Goal: Task Accomplishment & Management: Complete application form

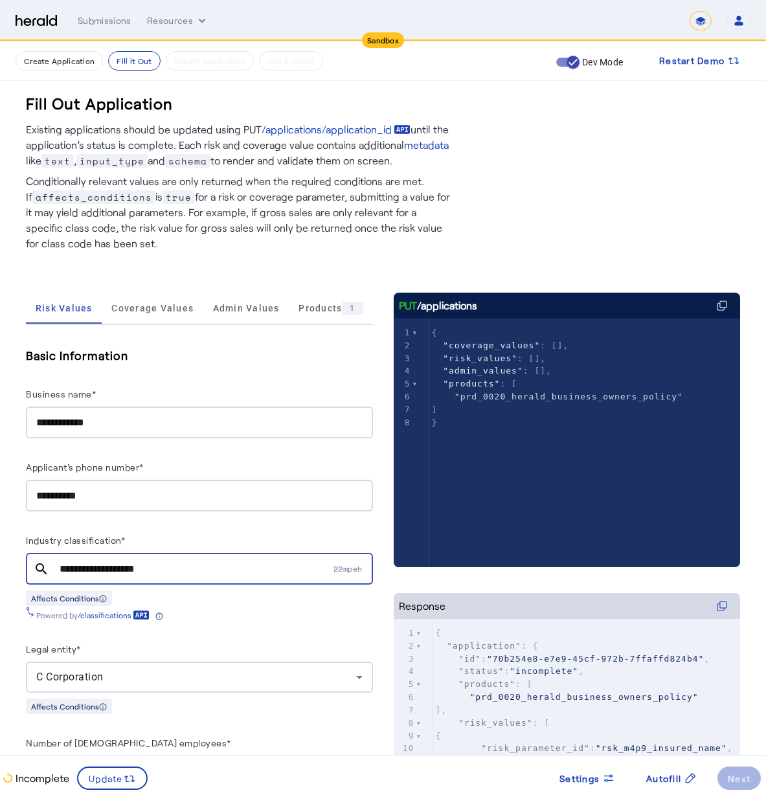
scroll to position [1025, 0]
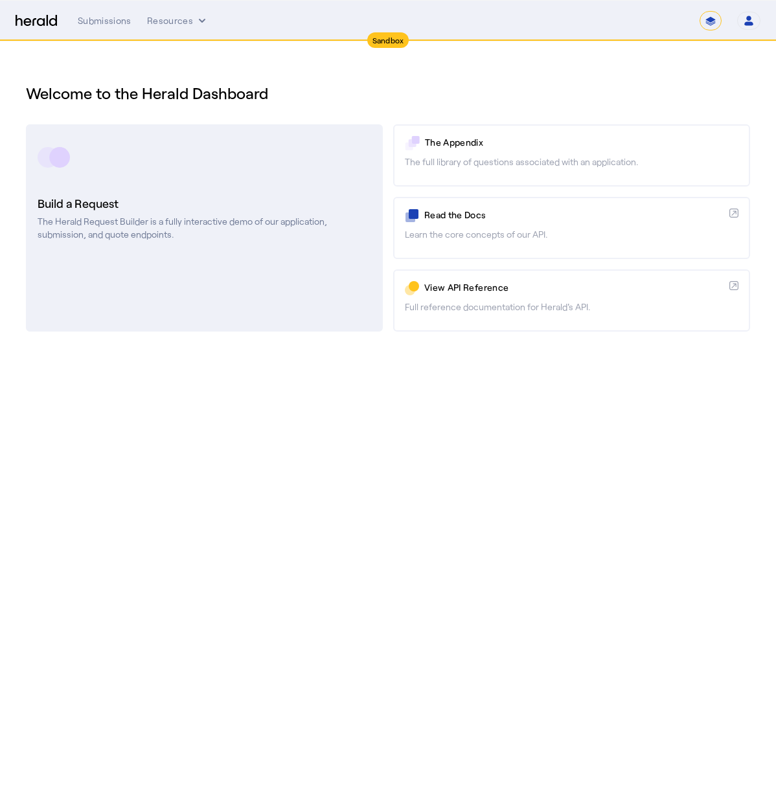
click at [49, 164] on rect at bounding box center [48, 157] width 21 height 21
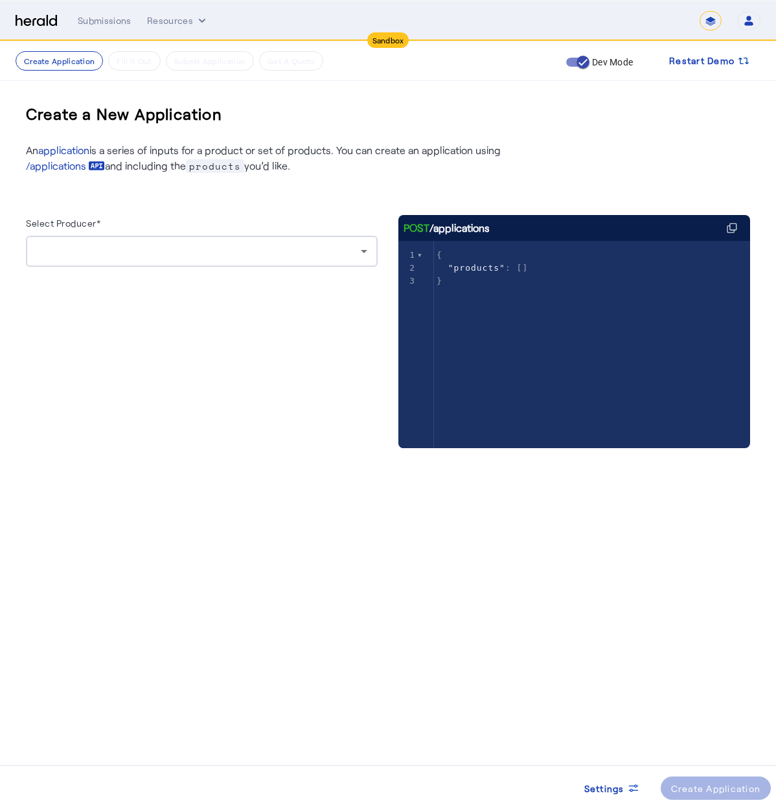
click at [361, 260] on div at bounding box center [201, 251] width 331 height 31
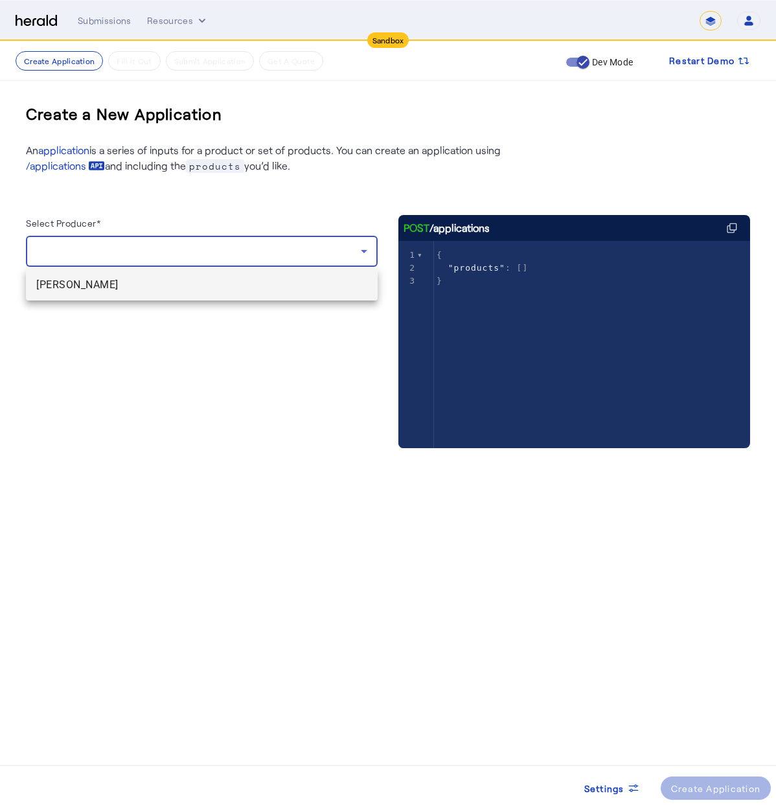
drag, startPoint x: 104, startPoint y: 752, endPoint x: 108, endPoint y: 744, distance: 9.0
click at [116, 767] on div at bounding box center [388, 402] width 776 height 805
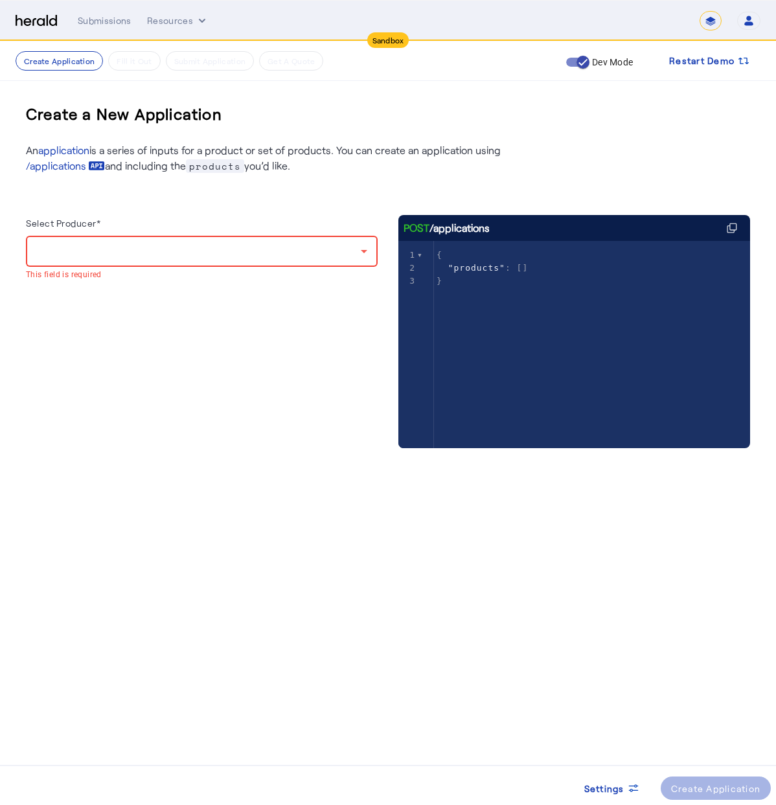
click at [103, 733] on body "**********" at bounding box center [388, 402] width 776 height 805
click at [103, 732] on body "**********" at bounding box center [388, 402] width 776 height 805
click at [102, 732] on body "**********" at bounding box center [388, 402] width 776 height 805
click at [100, 729] on body "**********" at bounding box center [388, 402] width 776 height 805
click at [177, 246] on div at bounding box center [198, 251] width 324 height 16
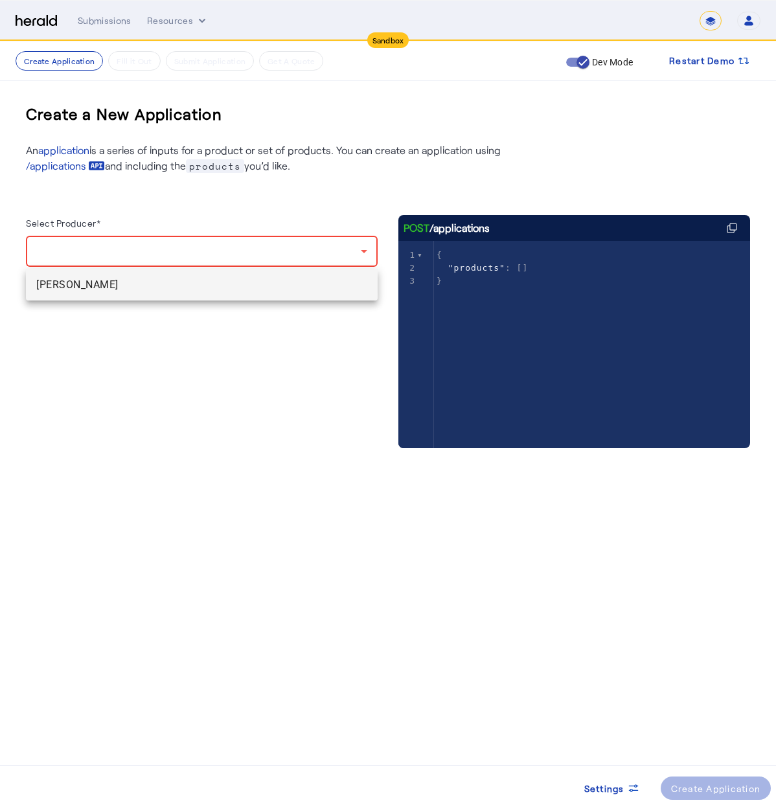
click at [167, 280] on span "[PERSON_NAME]" at bounding box center [201, 285] width 331 height 16
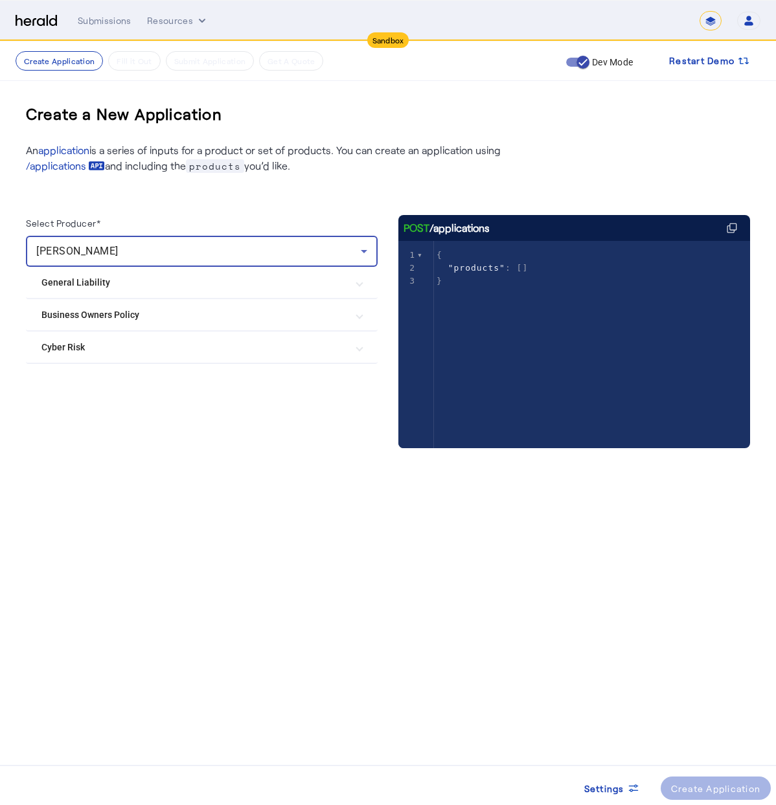
click at [139, 357] on mat-expansion-panel-header "Cyber Risk" at bounding box center [202, 347] width 352 height 31
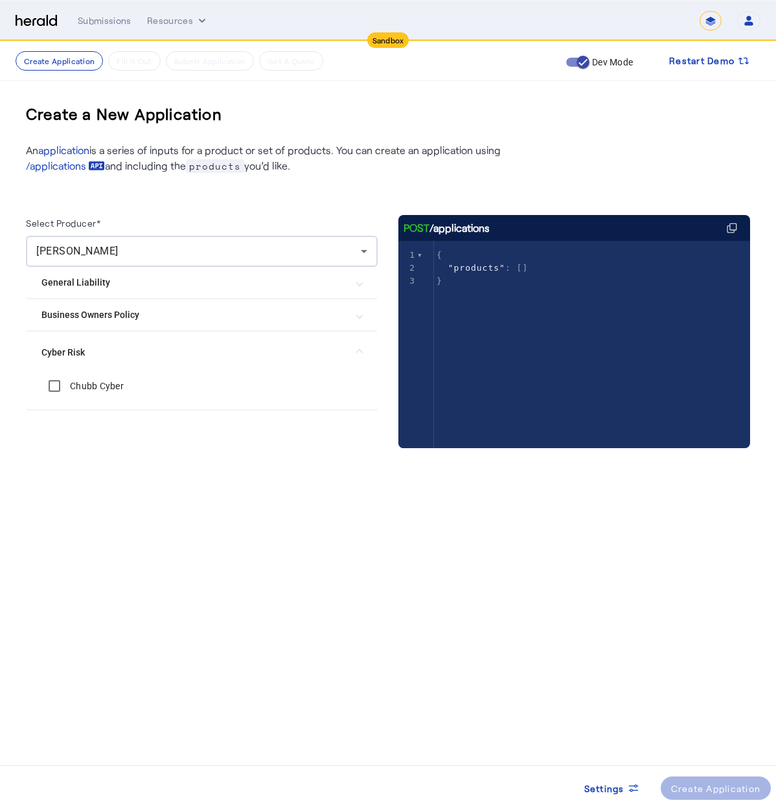
click at [76, 384] on label "Chubb Cyber" at bounding box center [95, 385] width 56 height 13
click at [713, 787] on div "Create Application" at bounding box center [716, 788] width 90 height 14
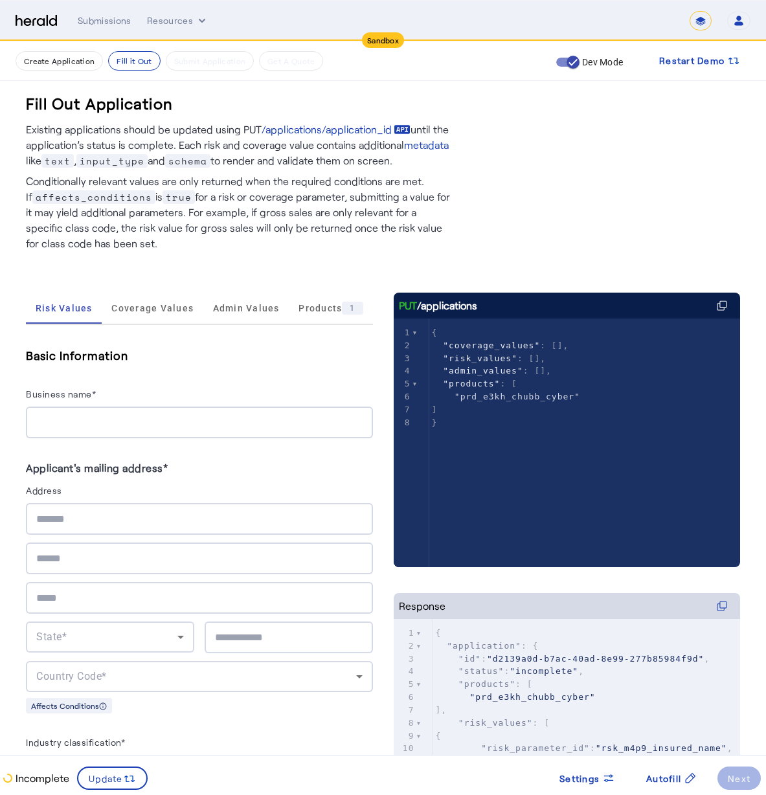
scroll to position [25, 0]
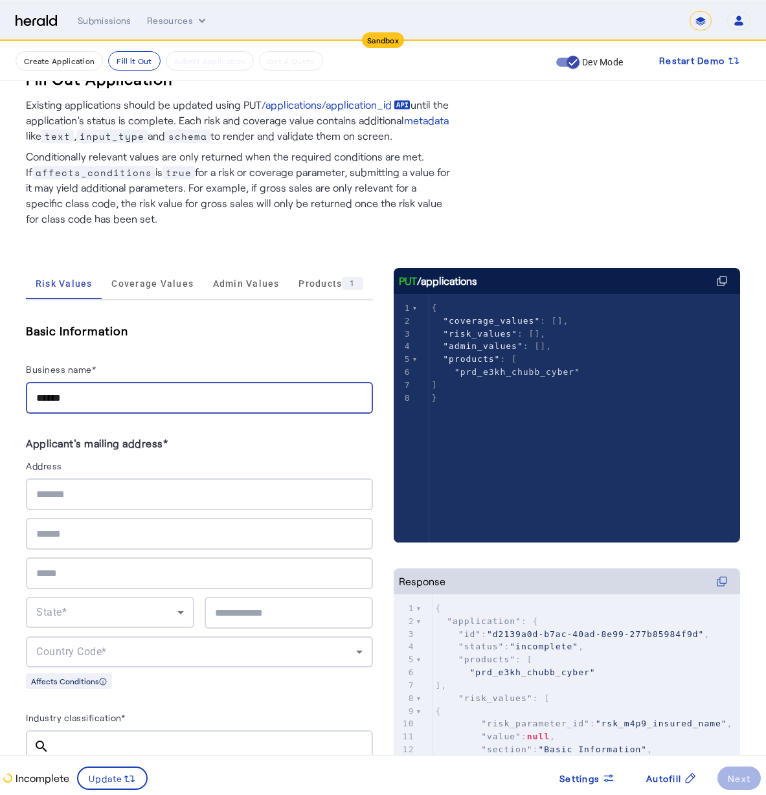
type input "******"
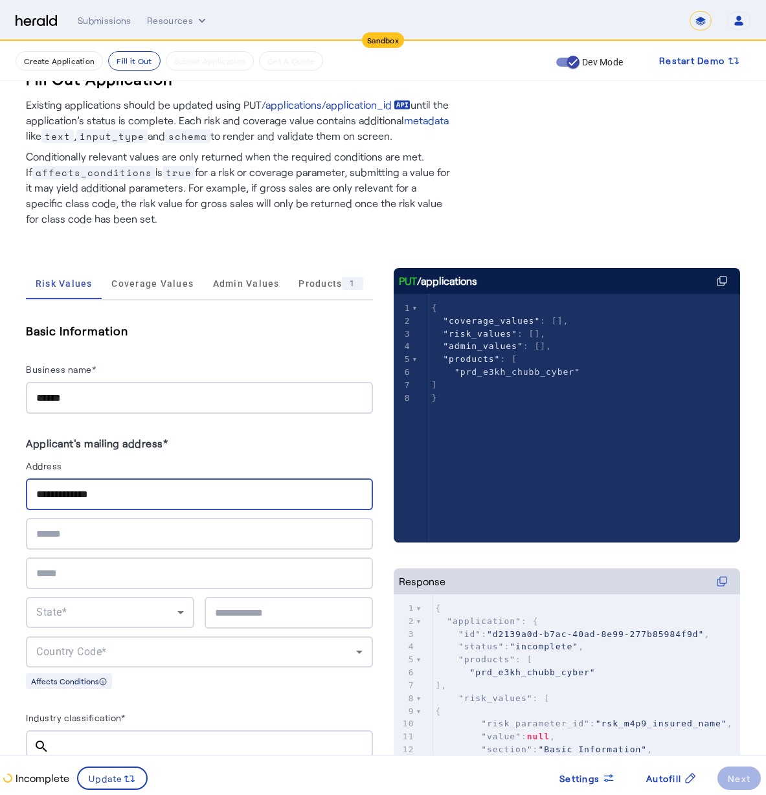
type input "**********"
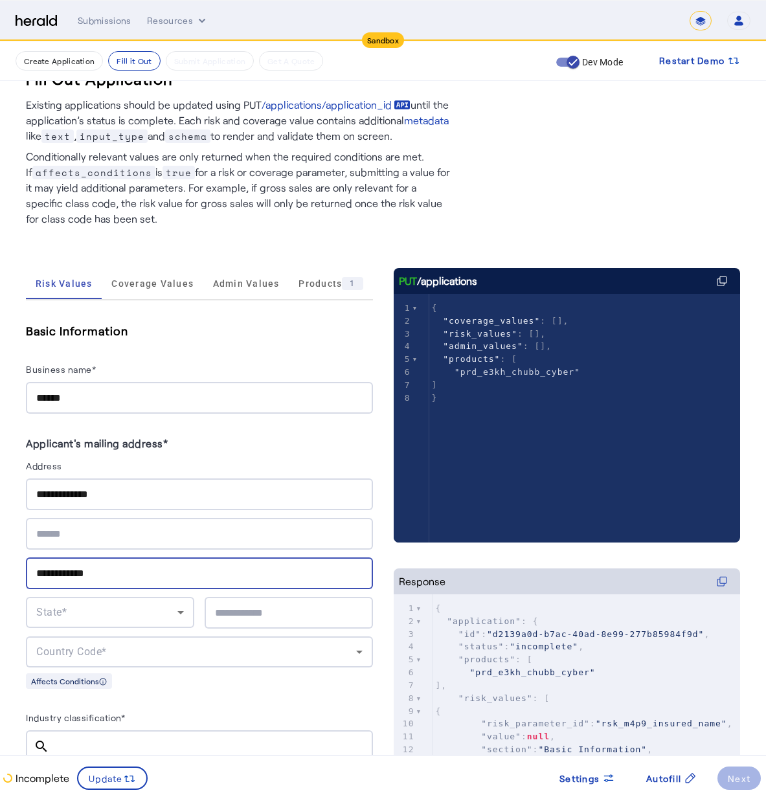
type input "**********"
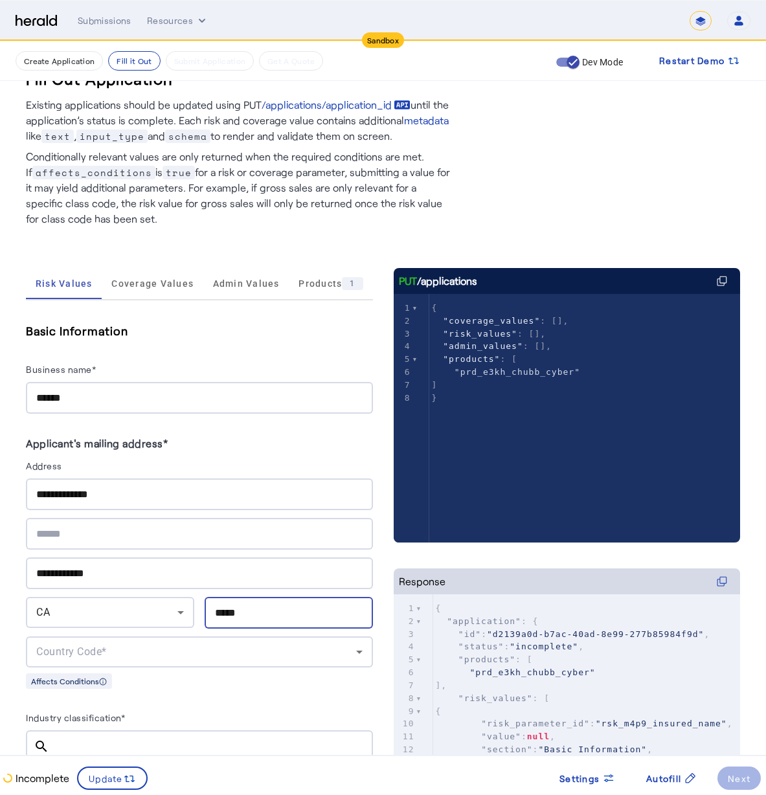
type input "*****"
click at [77, 646] on span "Country Code*" at bounding box center [71, 652] width 71 height 12
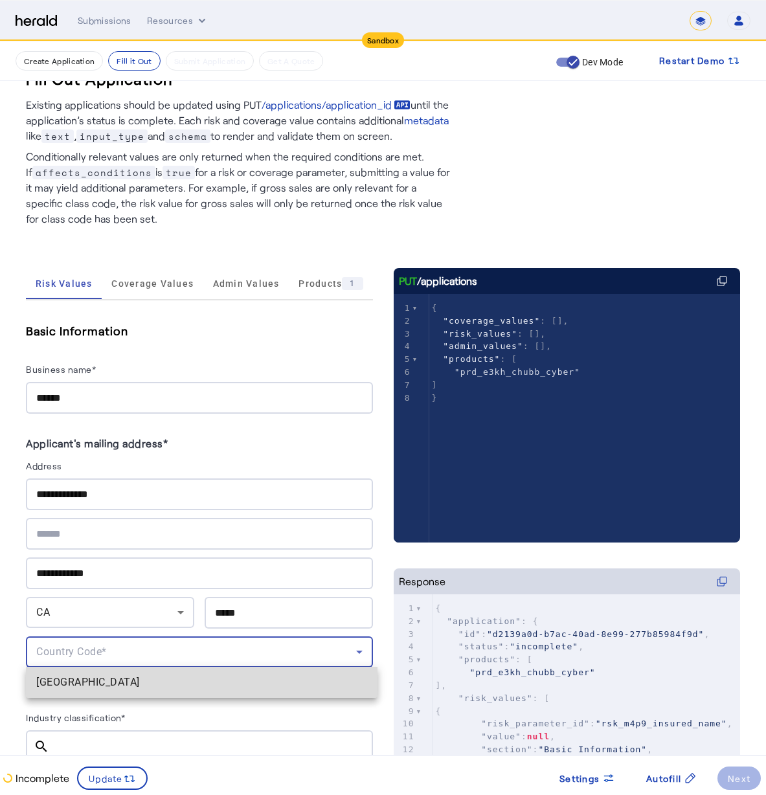
click at [85, 677] on mat-option "[GEOGRAPHIC_DATA]" at bounding box center [202, 682] width 352 height 31
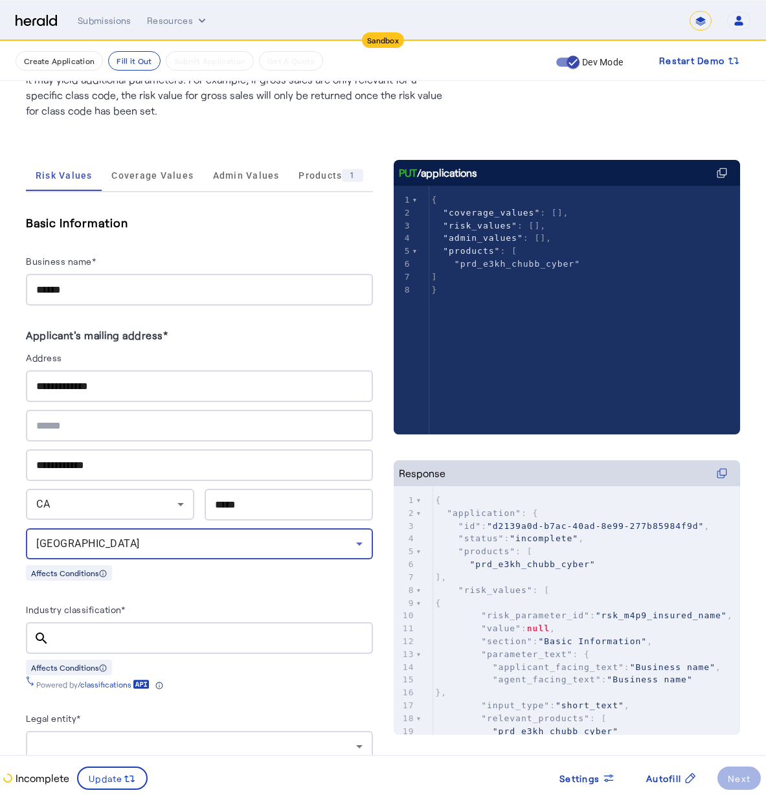
scroll to position [243, 0]
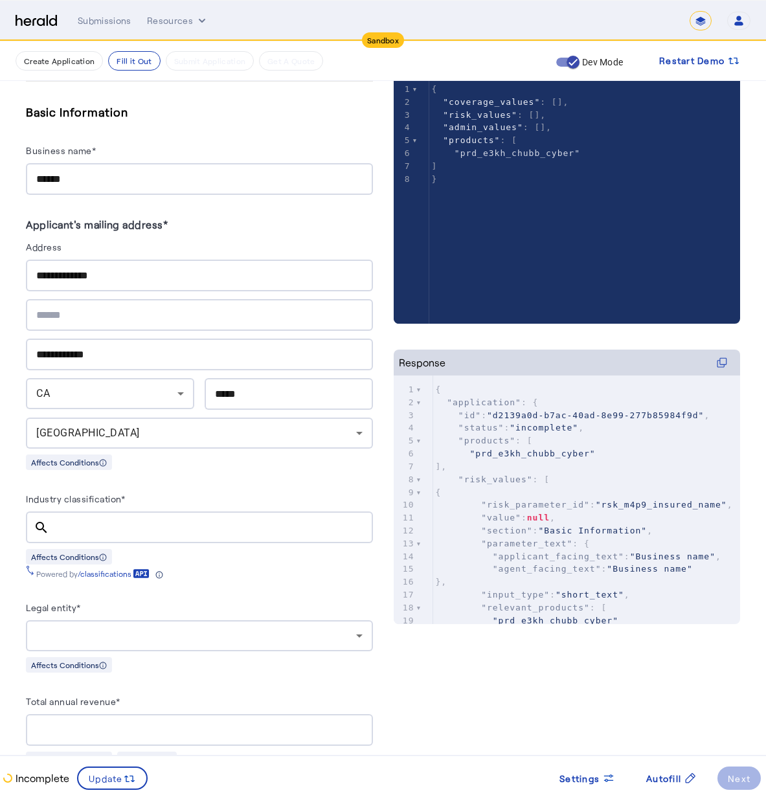
click at [52, 520] on mat-icon "search" at bounding box center [41, 528] width 31 height 16
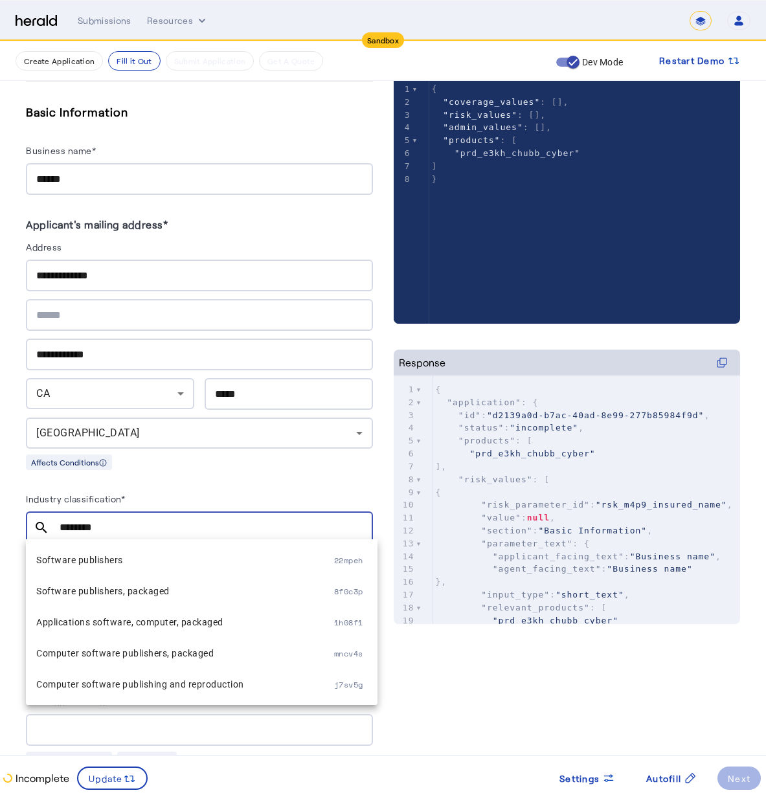
drag, startPoint x: 140, startPoint y: 526, endPoint x: 10, endPoint y: 491, distance: 134.8
click at [29, 502] on herald-input "Industry classification* search ********" at bounding box center [199, 517] width 347 height 52
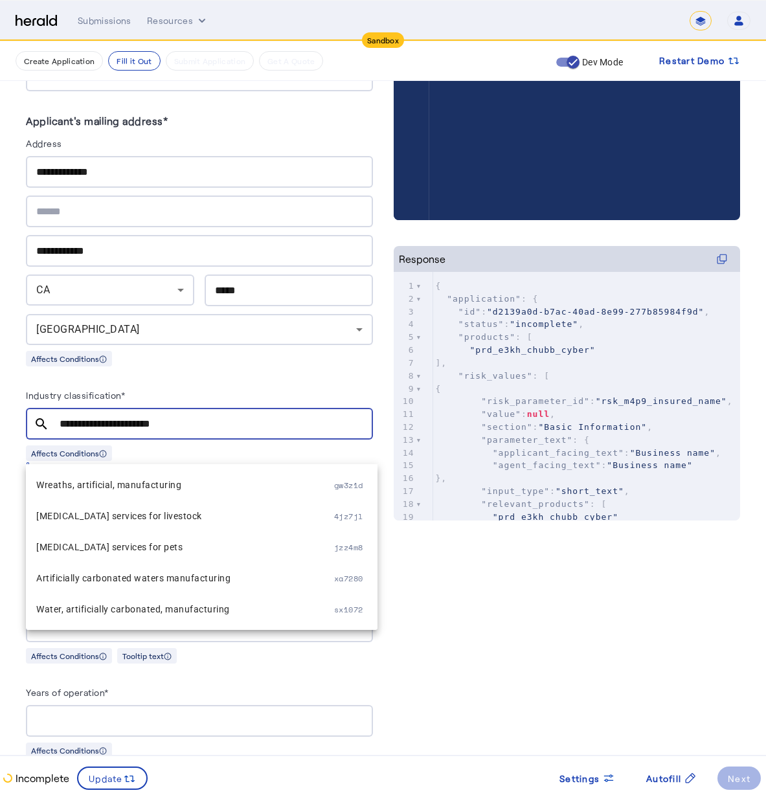
scroll to position [219, 0]
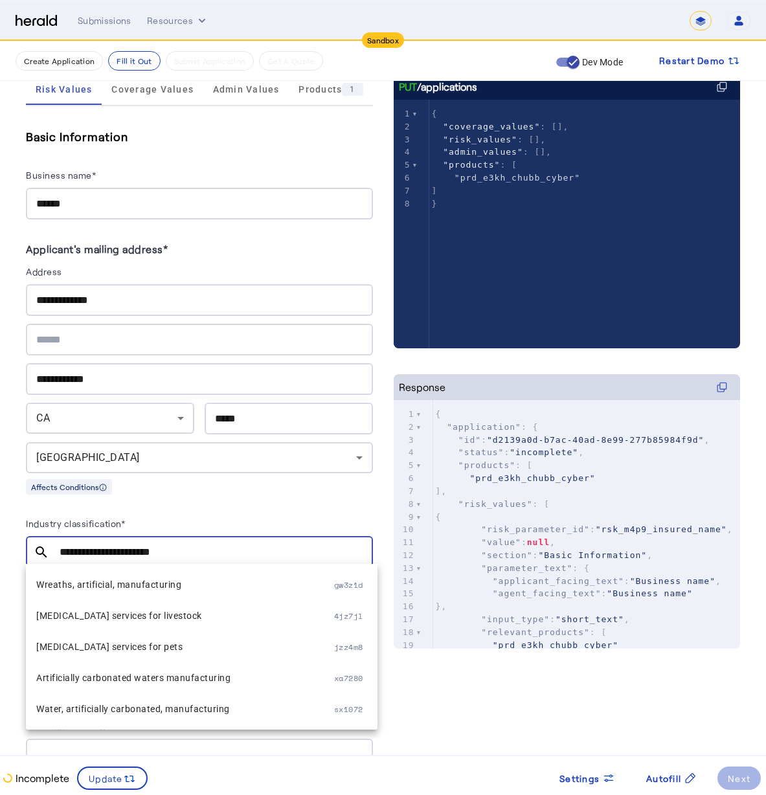
drag, startPoint x: 174, startPoint y: 546, endPoint x: 50, endPoint y: 550, distance: 123.7
click at [50, 550] on div "**********" at bounding box center [194, 552] width 337 height 32
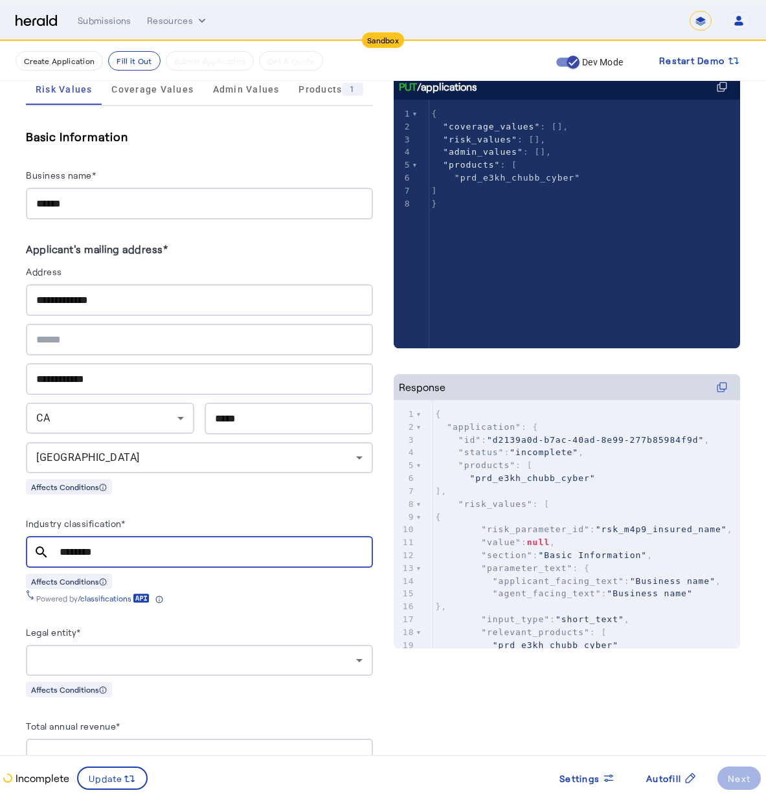
scroll to position [0, 0]
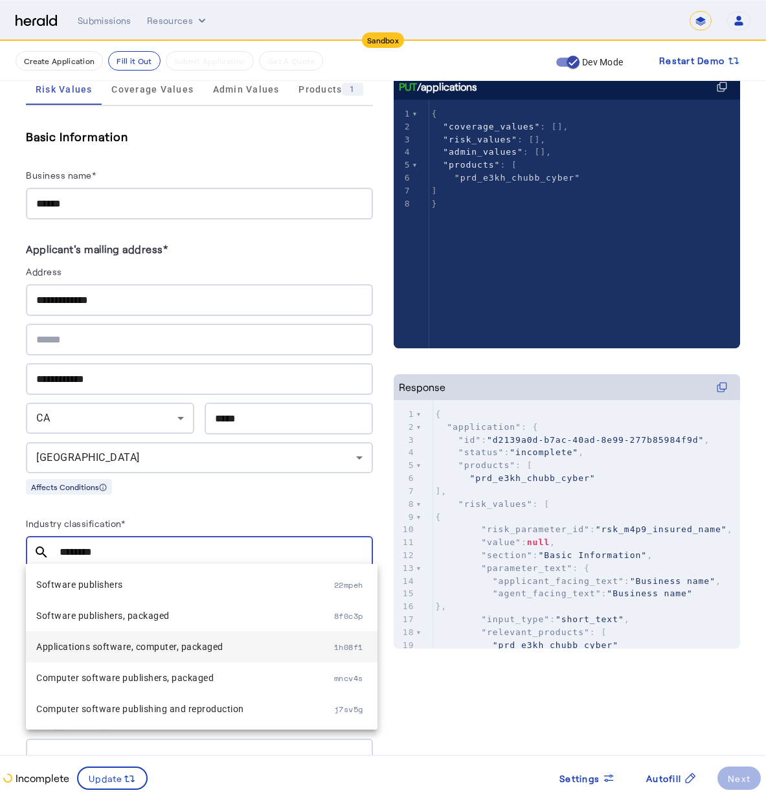
type input "********"
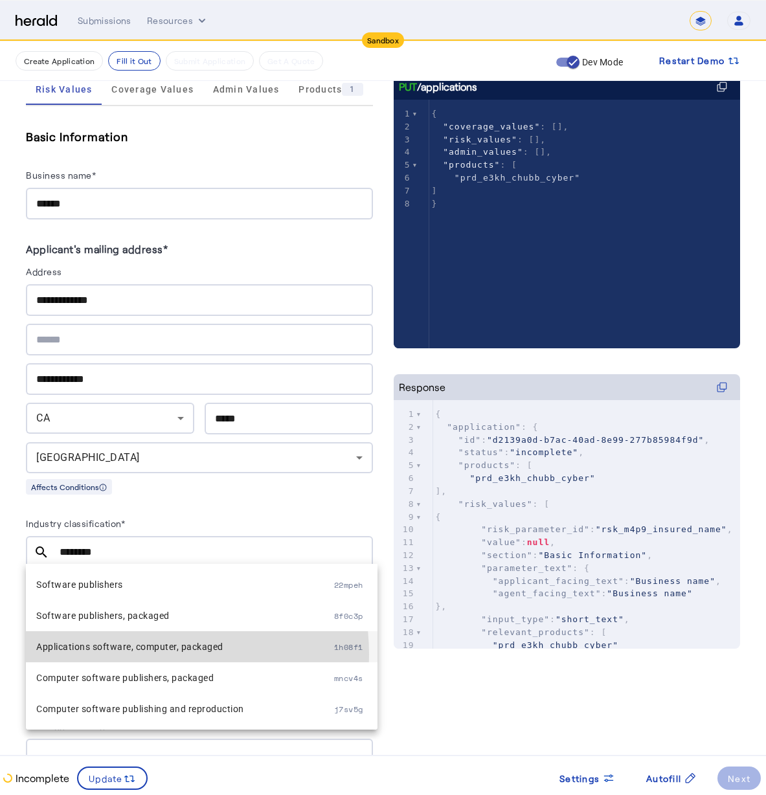
click at [137, 655] on span "Applications software, computer, packaged 1h08f1" at bounding box center [201, 647] width 331 height 16
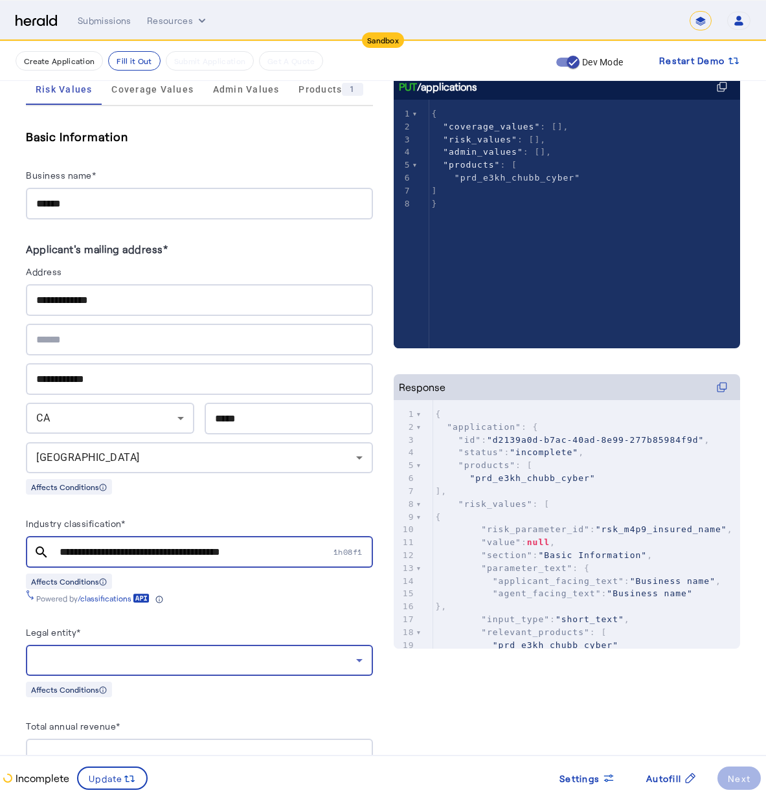
click at [117, 653] on div at bounding box center [196, 661] width 320 height 16
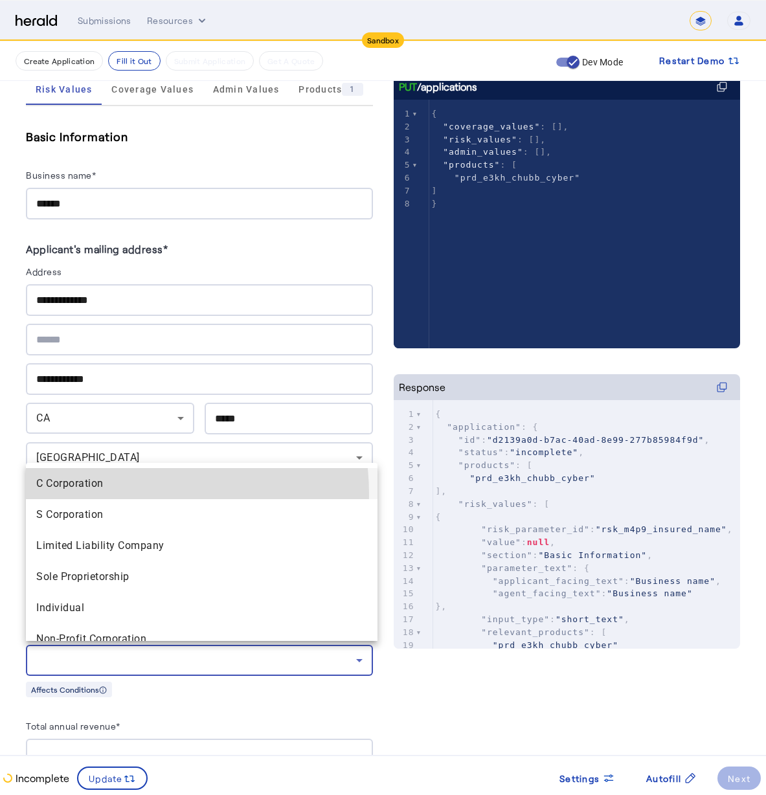
click at [104, 495] on Corporation "C Corporation" at bounding box center [202, 483] width 352 height 31
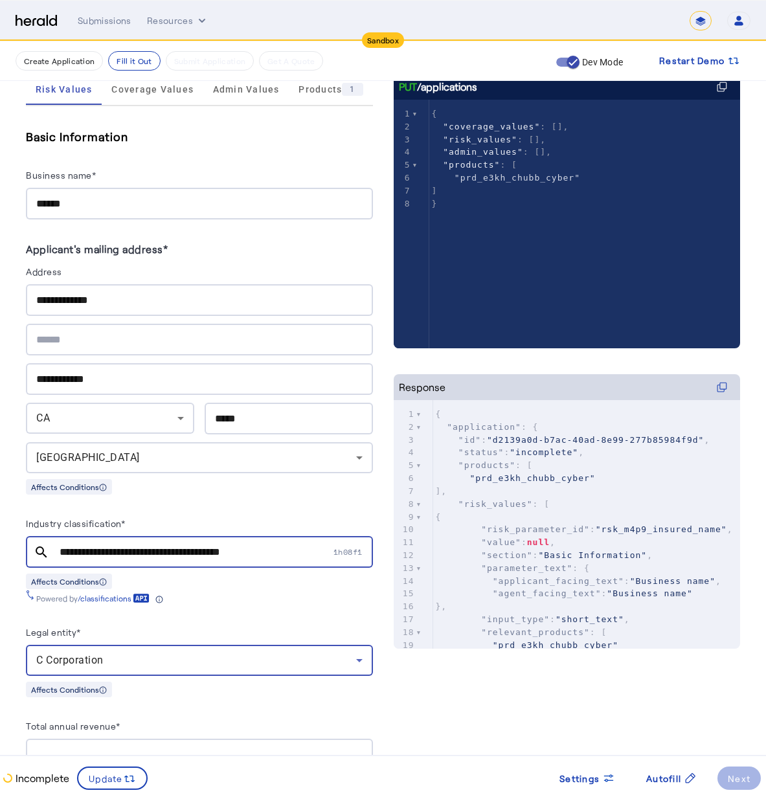
scroll to position [317, 0]
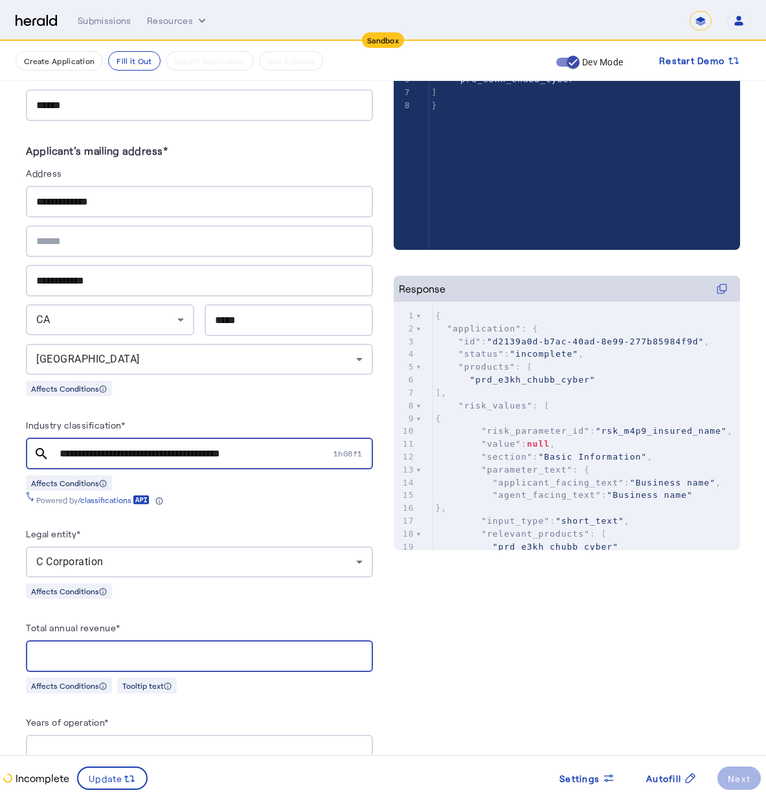
click at [111, 649] on input "Total annual revenue*" at bounding box center [199, 657] width 326 height 16
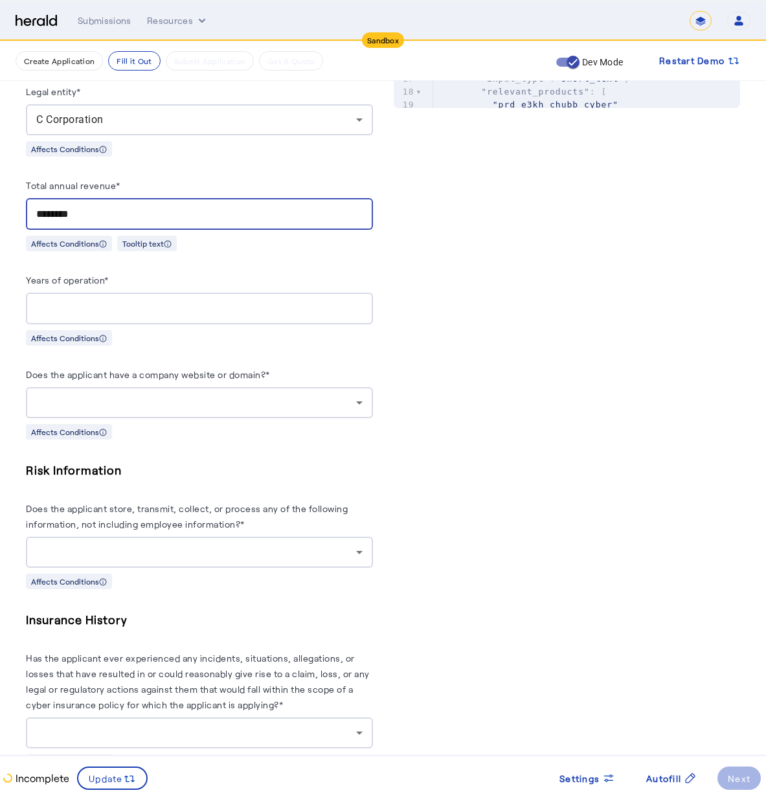
type input "********"
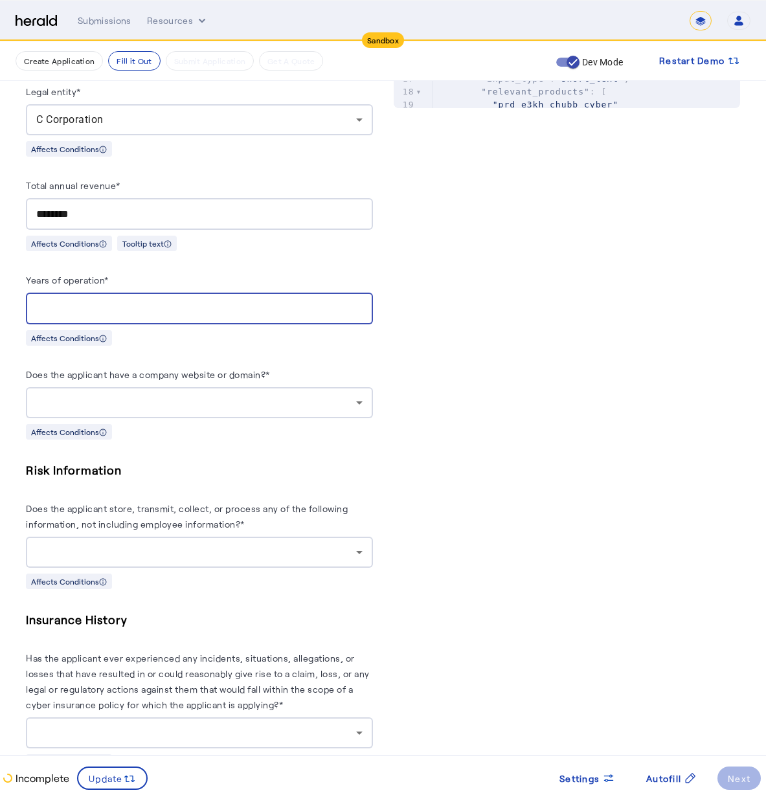
click at [143, 306] on input "Years of operation*" at bounding box center [199, 309] width 326 height 16
type input "*"
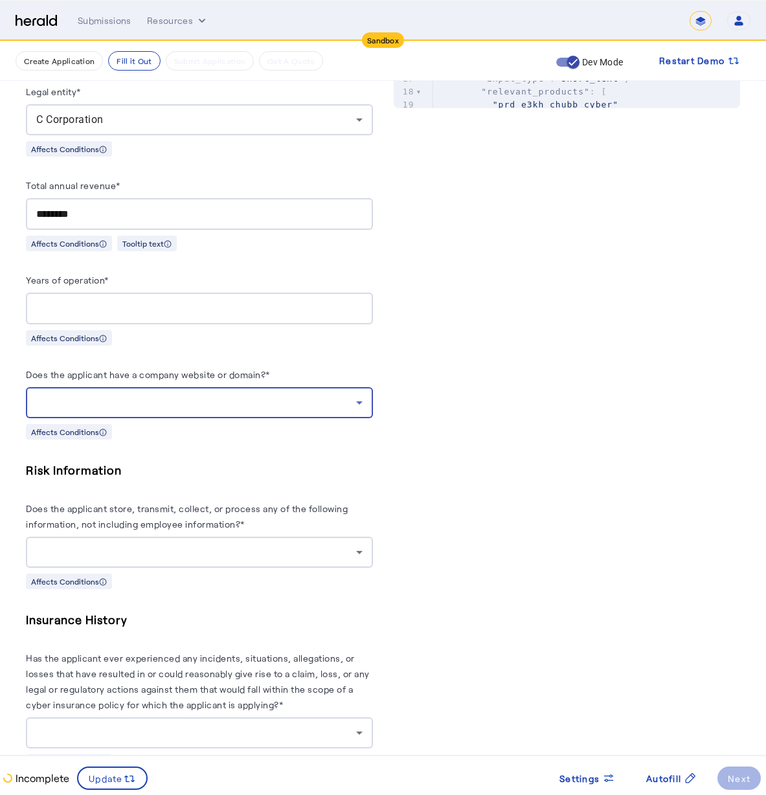
click at [168, 399] on div at bounding box center [196, 403] width 320 height 16
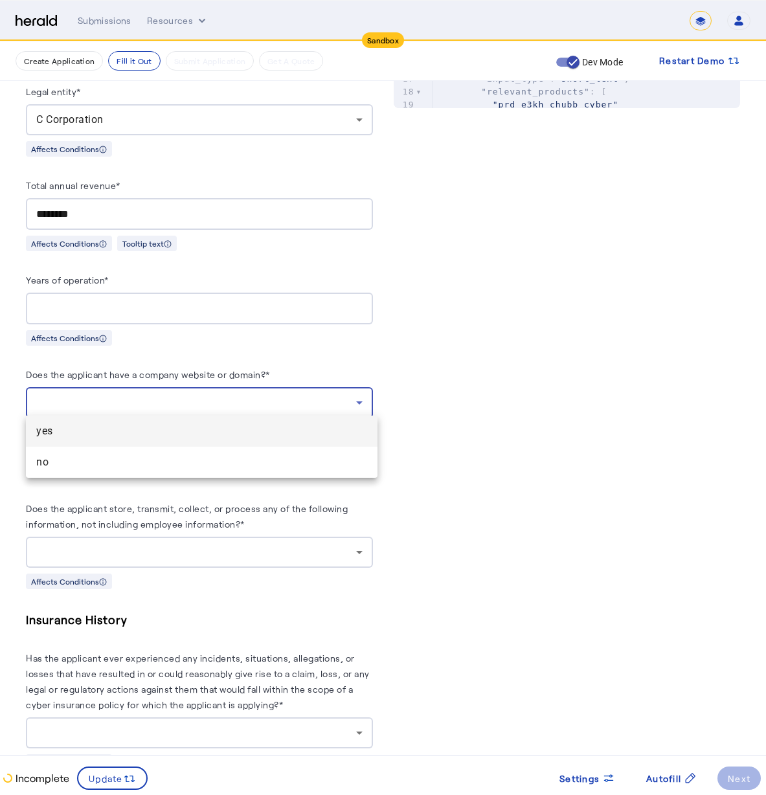
click at [117, 434] on span "yes" at bounding box center [201, 431] width 331 height 16
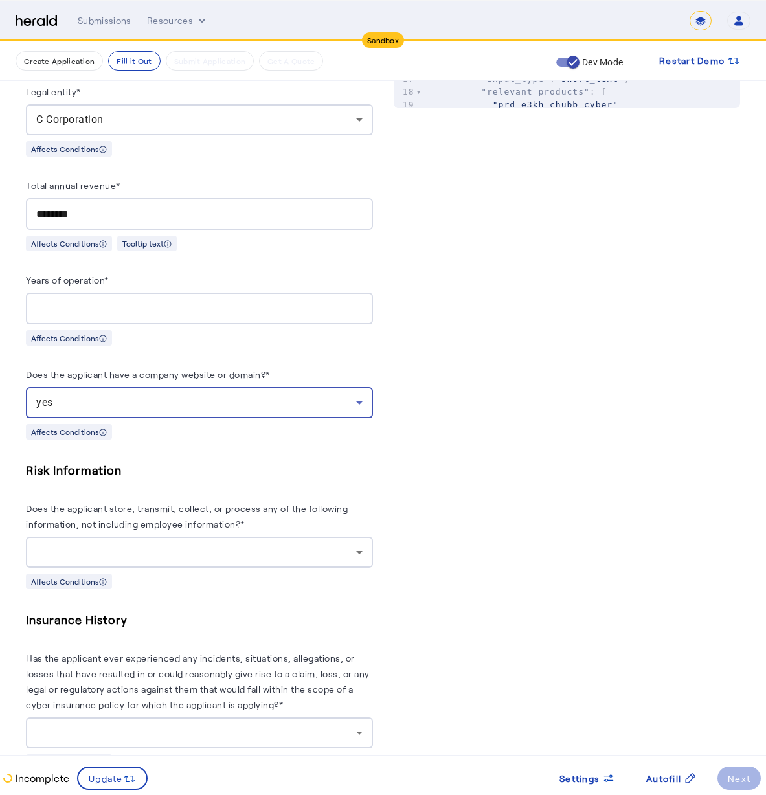
click at [109, 545] on div at bounding box center [196, 553] width 320 height 16
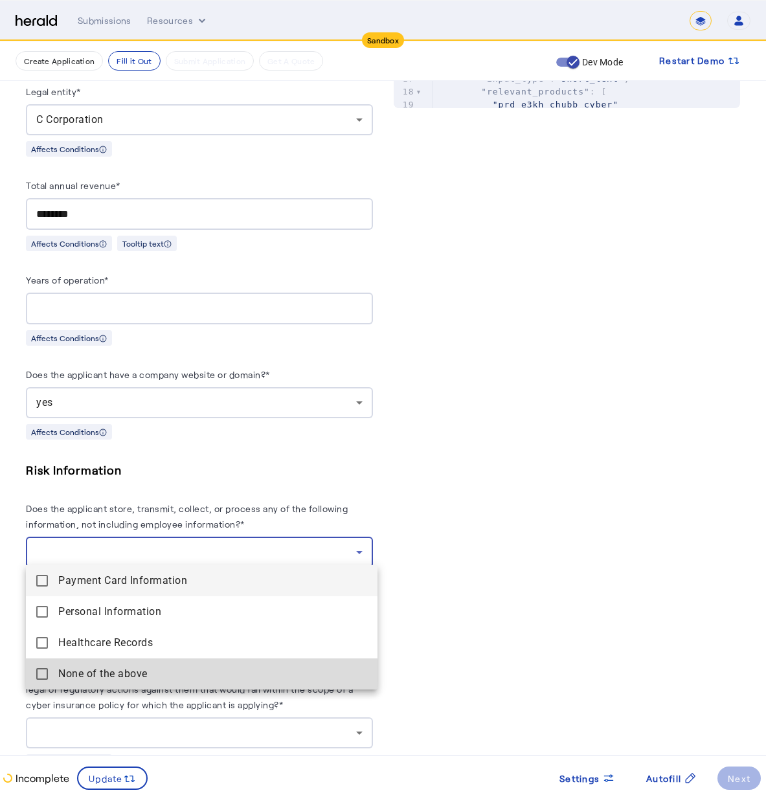
click at [99, 677] on span "None of the above" at bounding box center [212, 674] width 309 height 16
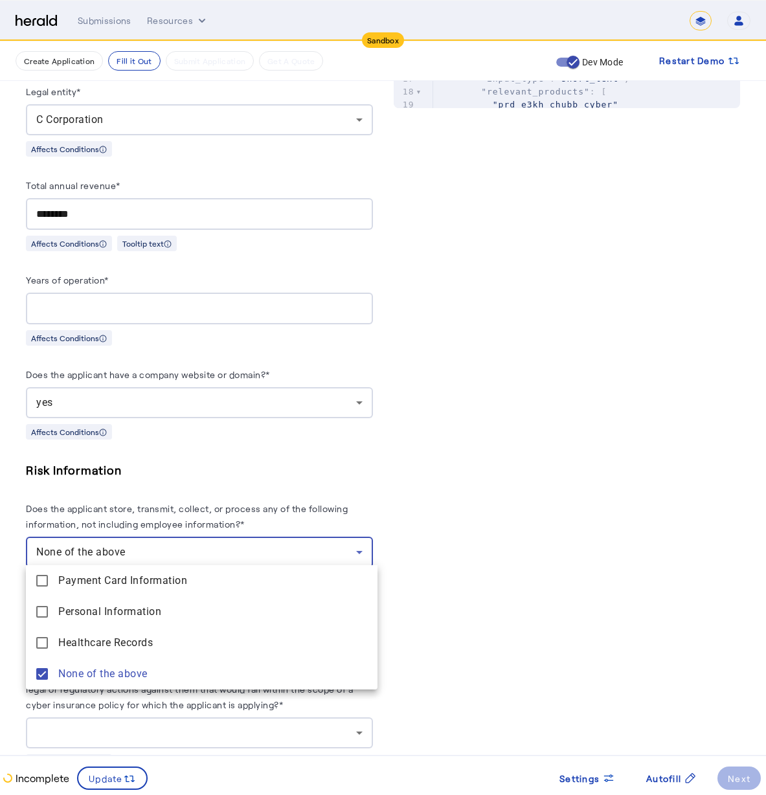
click at [204, 451] on div at bounding box center [383, 397] width 766 height 795
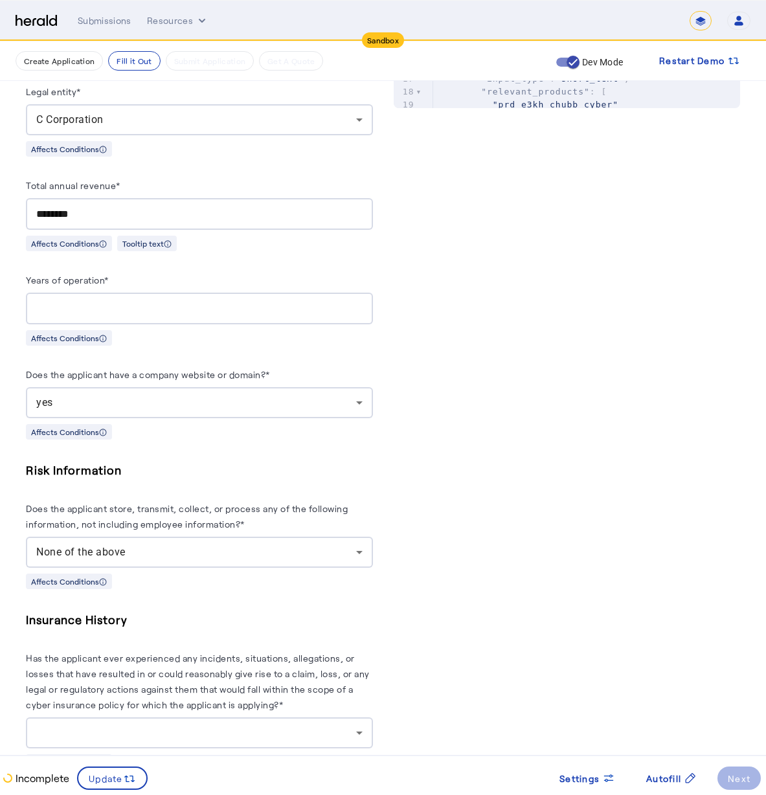
click at [256, 633] on div "Insurance History Has the applicant ever experienced any incidents, situations,…" at bounding box center [199, 690] width 347 height 160
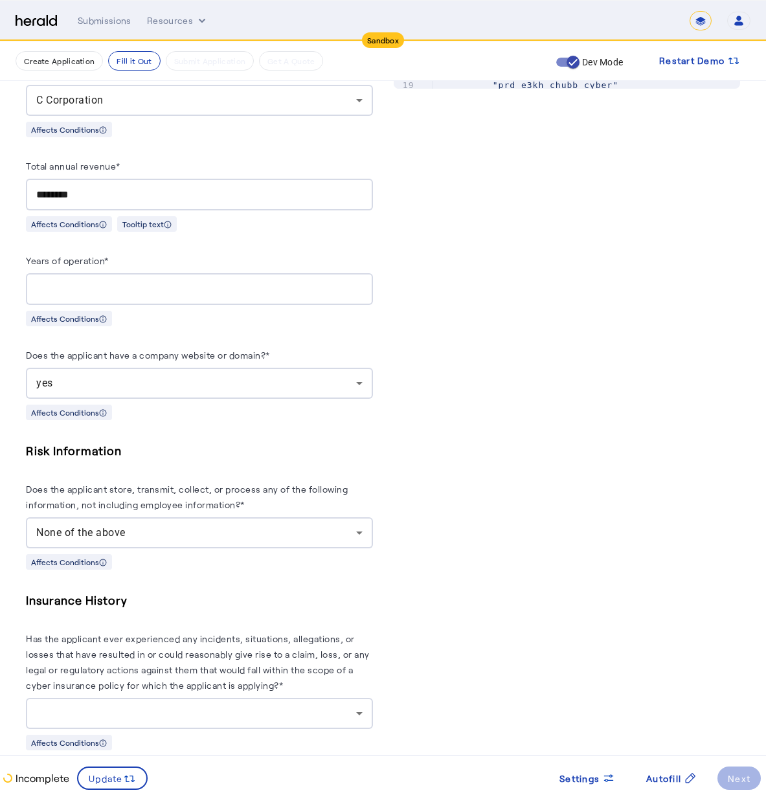
scroll to position [810, 0]
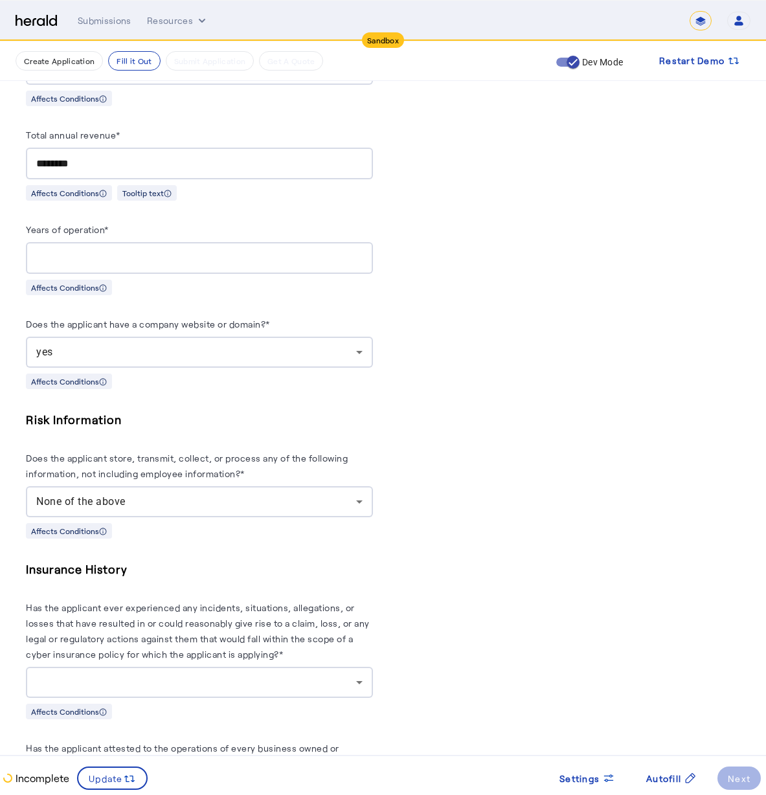
click at [220, 488] on div "None of the above" at bounding box center [199, 501] width 326 height 31
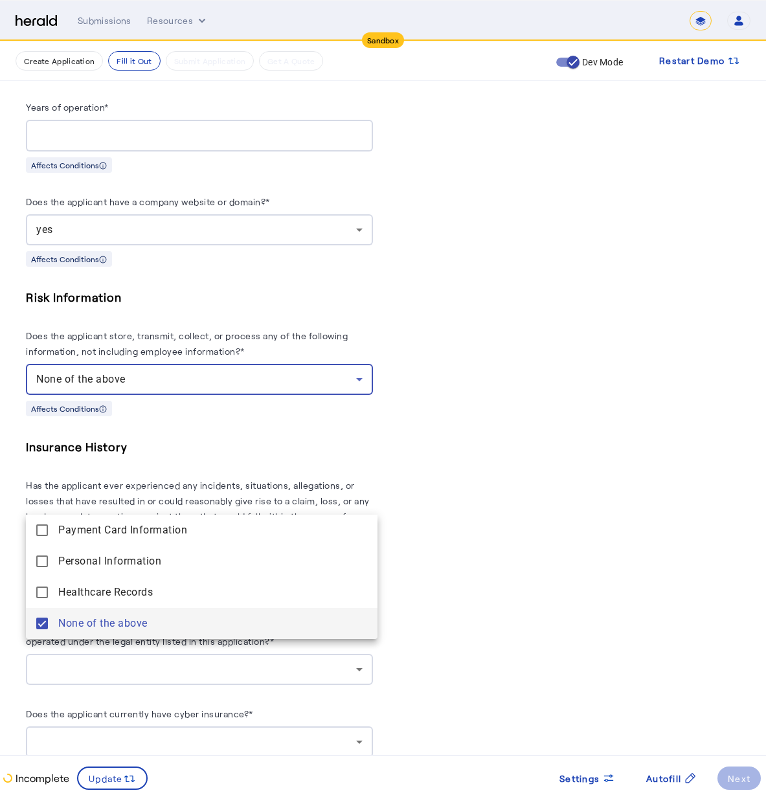
scroll to position [983, 0]
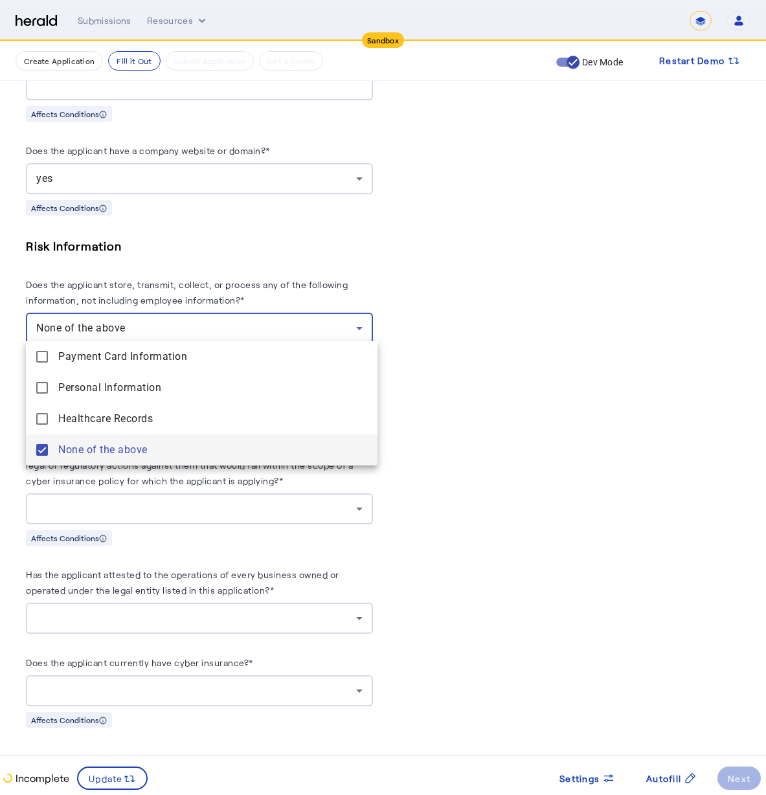
click at [471, 382] on div at bounding box center [383, 397] width 766 height 795
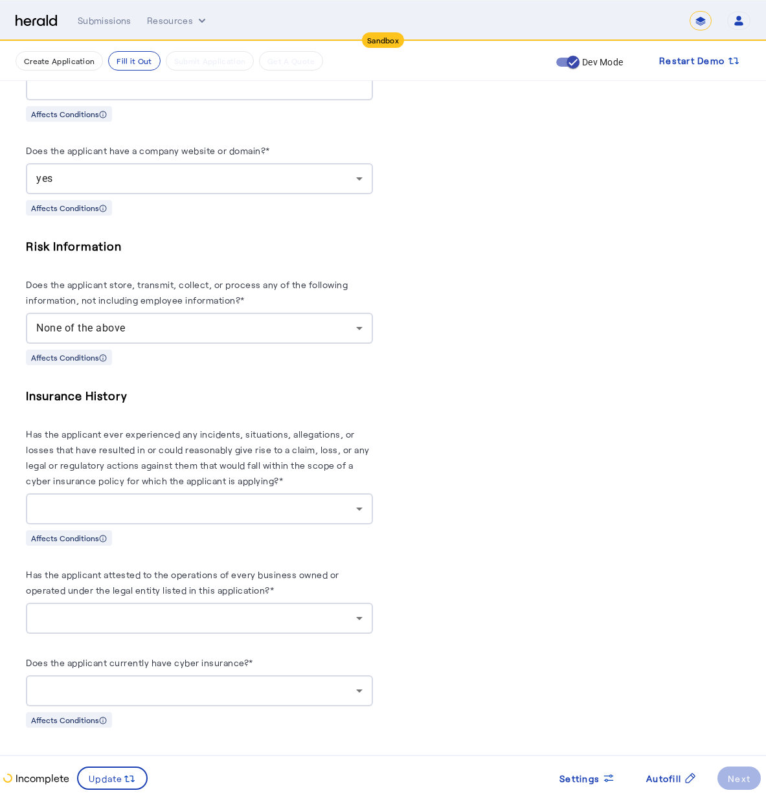
click at [255, 493] on div at bounding box center [199, 508] width 326 height 31
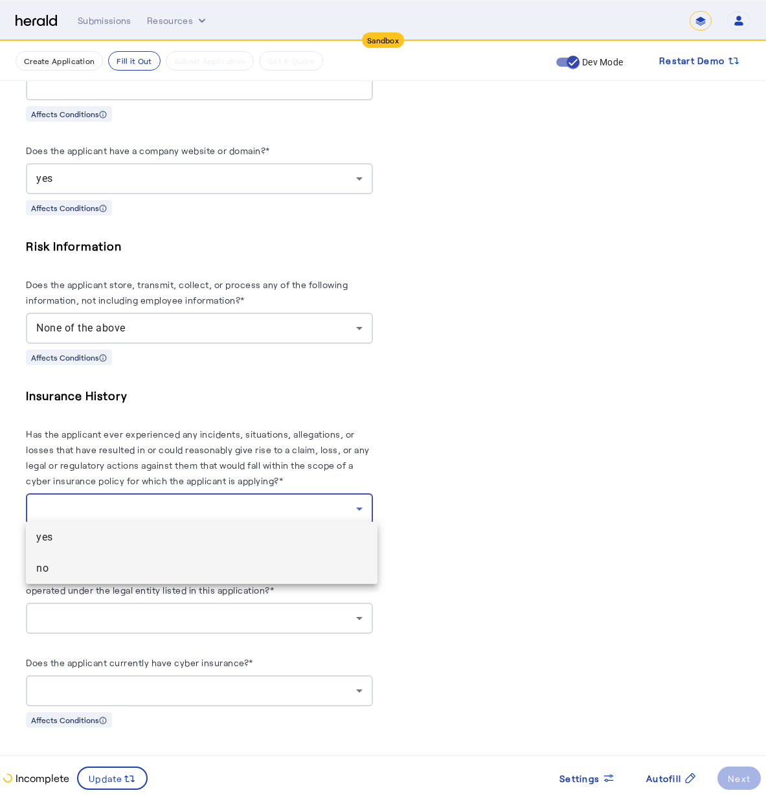
click at [244, 570] on span "no" at bounding box center [201, 569] width 331 height 16
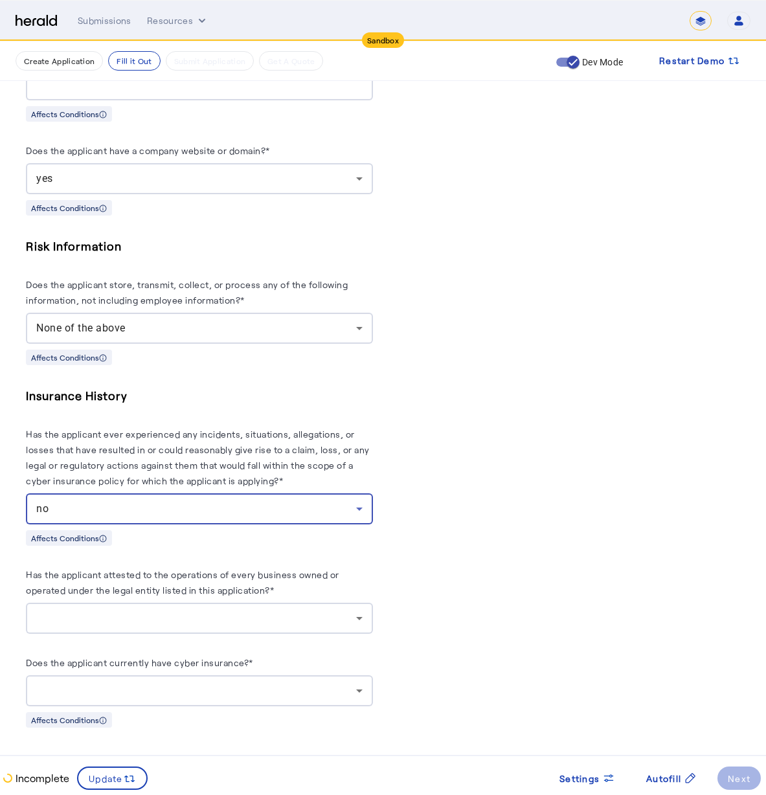
click at [487, 504] on div "PUT /applications xxxxxxxxxx 8 1 { 2 "coverage_values" : [], 3 "risk_values" : …" at bounding box center [567, 28] width 347 height 1439
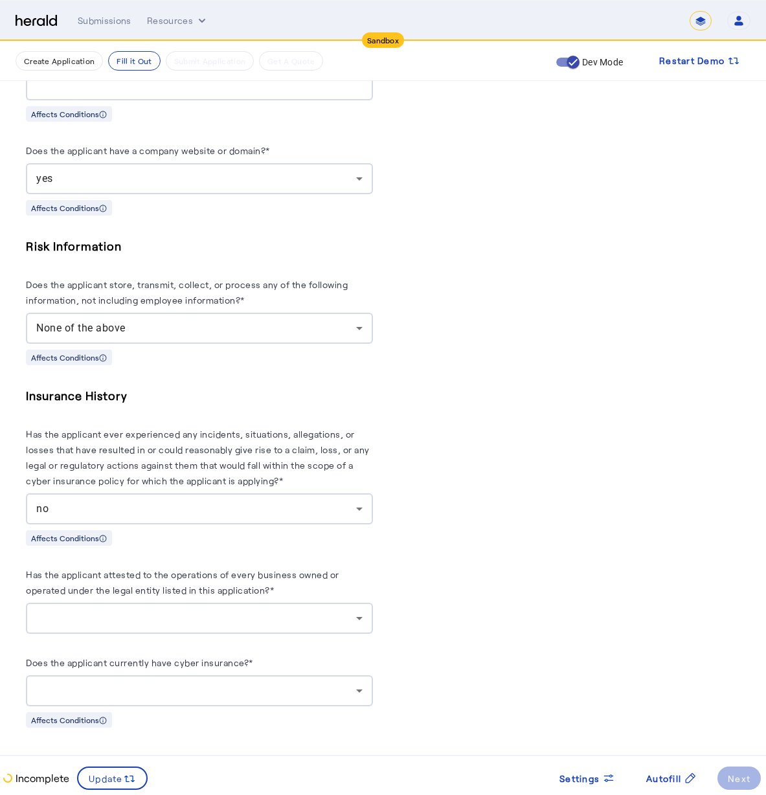
click at [199, 614] on div at bounding box center [196, 619] width 320 height 16
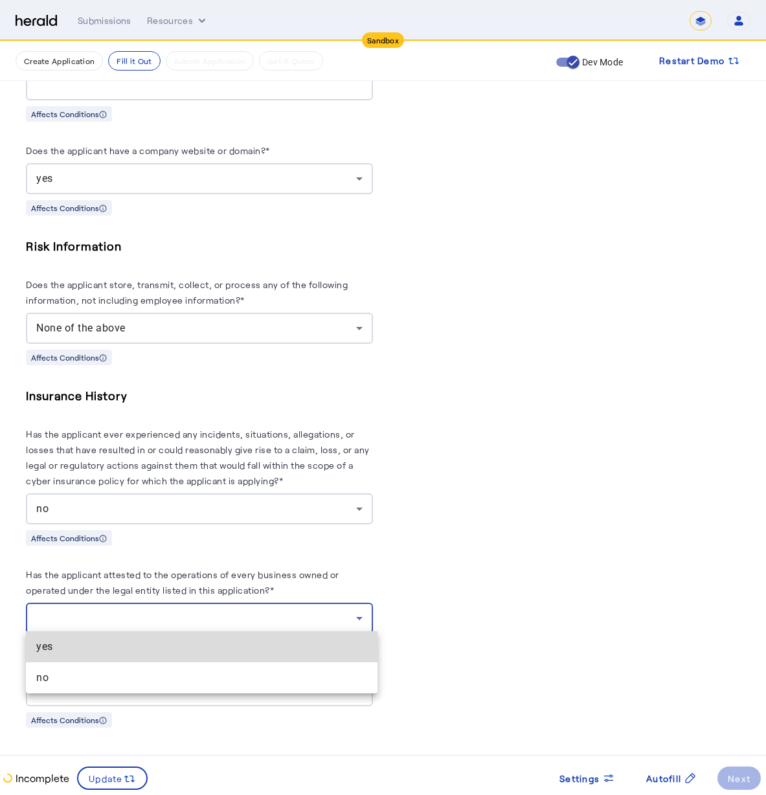
click at [187, 642] on mat-option "yes" at bounding box center [202, 646] width 352 height 31
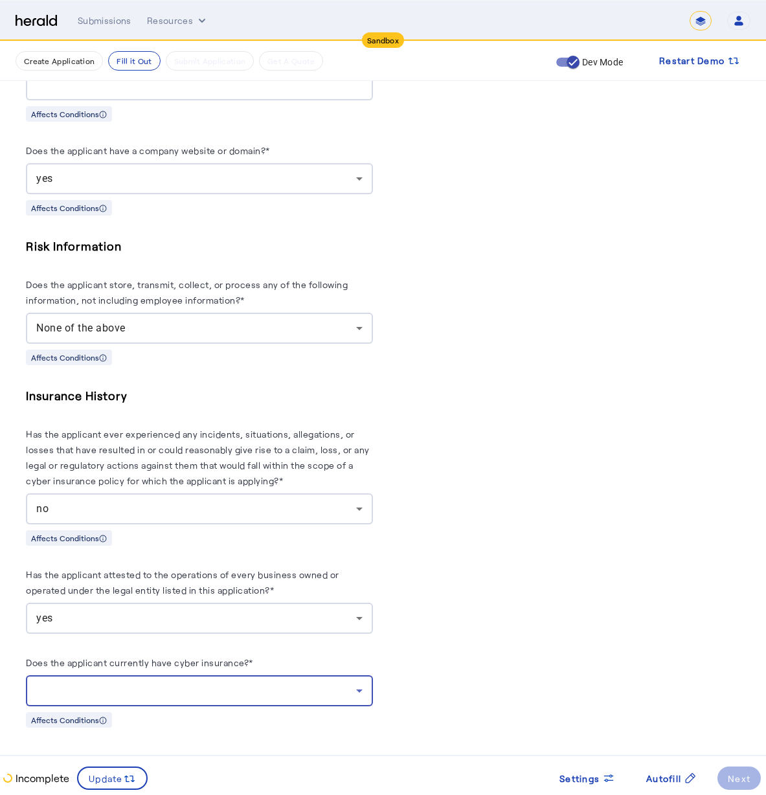
click at [217, 688] on div at bounding box center [196, 691] width 320 height 16
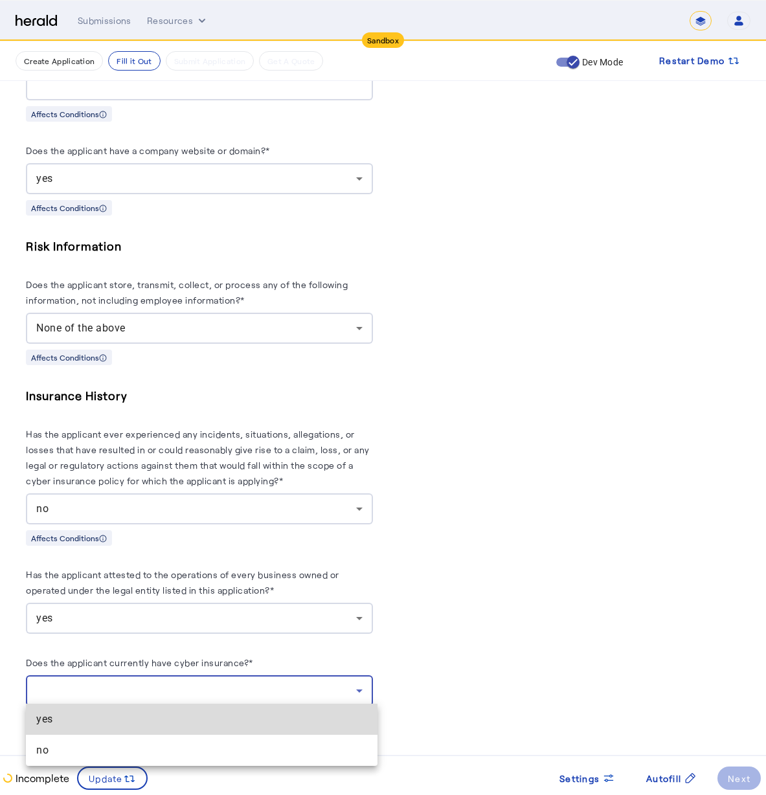
click at [207, 719] on span "yes" at bounding box center [201, 720] width 331 height 16
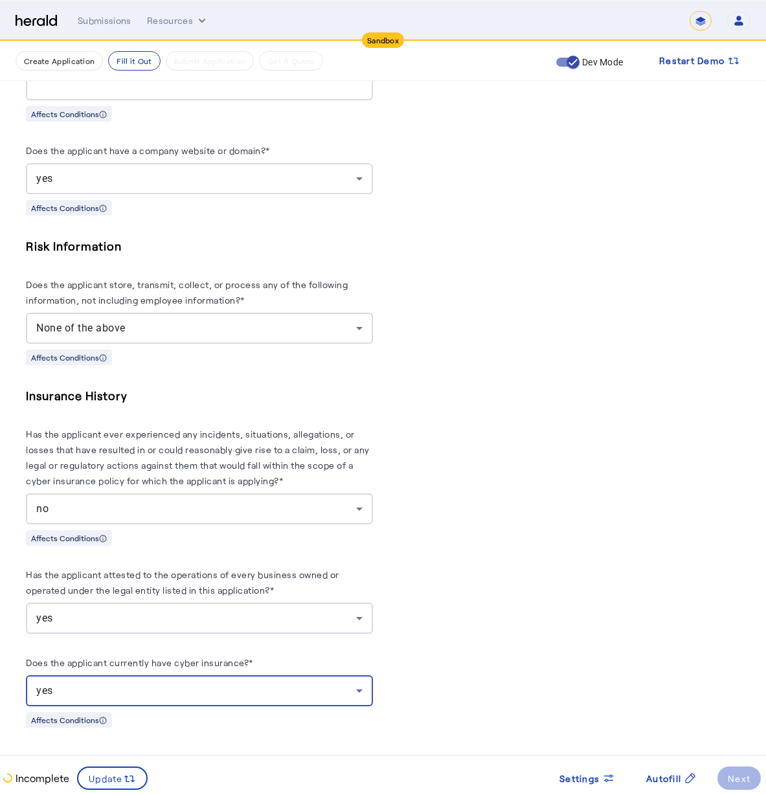
click at [385, 587] on div "**********" at bounding box center [383, 8] width 714 height 1481
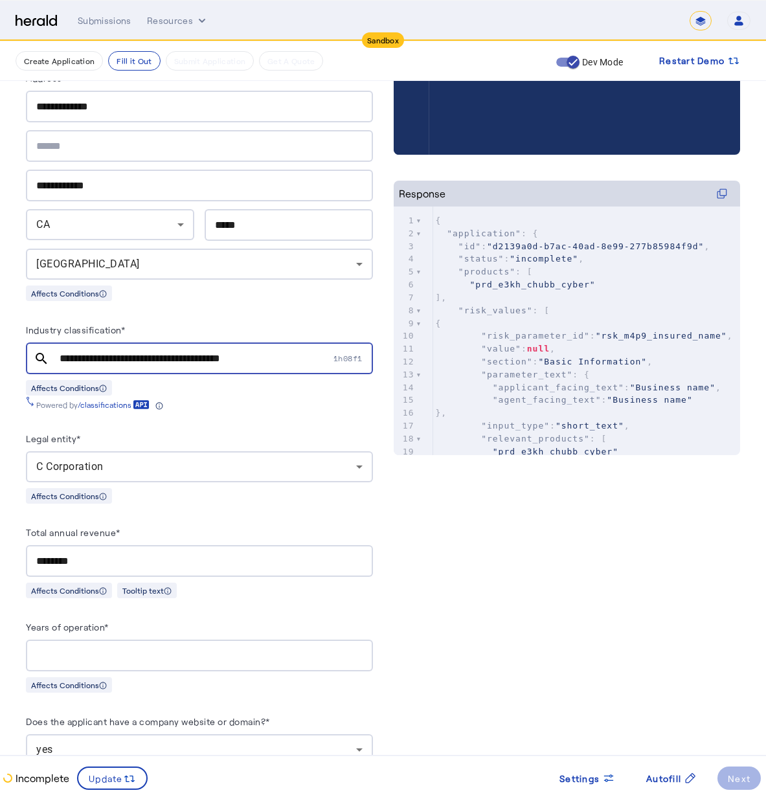
scroll to position [160, 0]
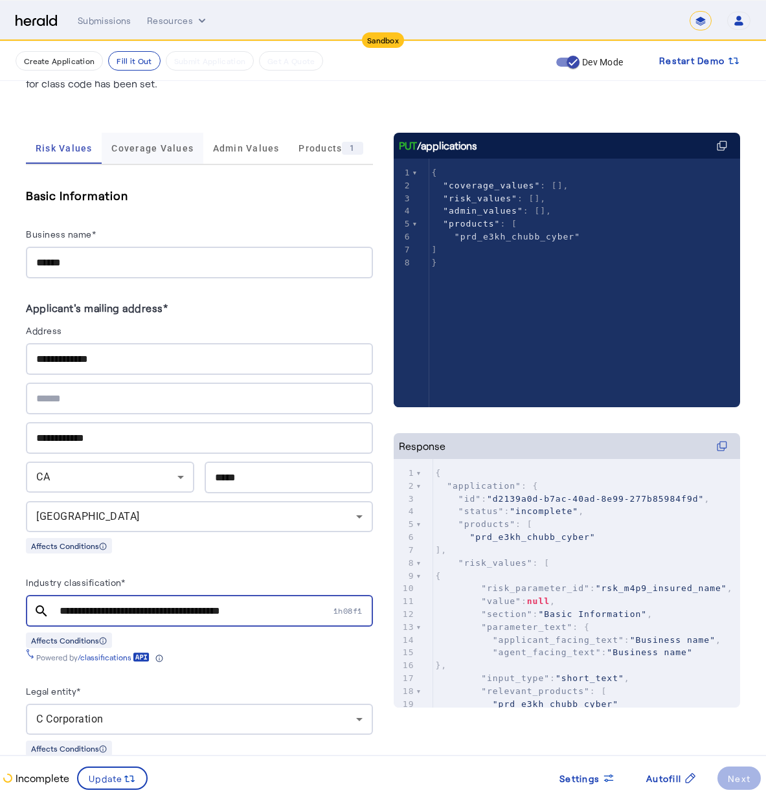
click at [168, 150] on span "Coverage Values" at bounding box center [152, 148] width 82 height 9
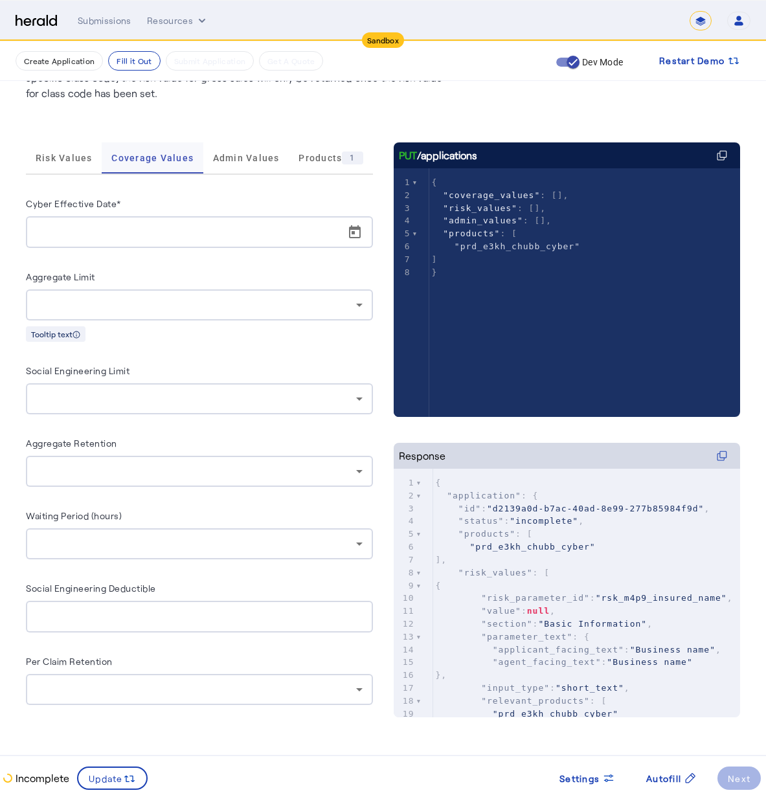
scroll to position [150, 0]
click at [212, 240] on div at bounding box center [203, 232] width 334 height 32
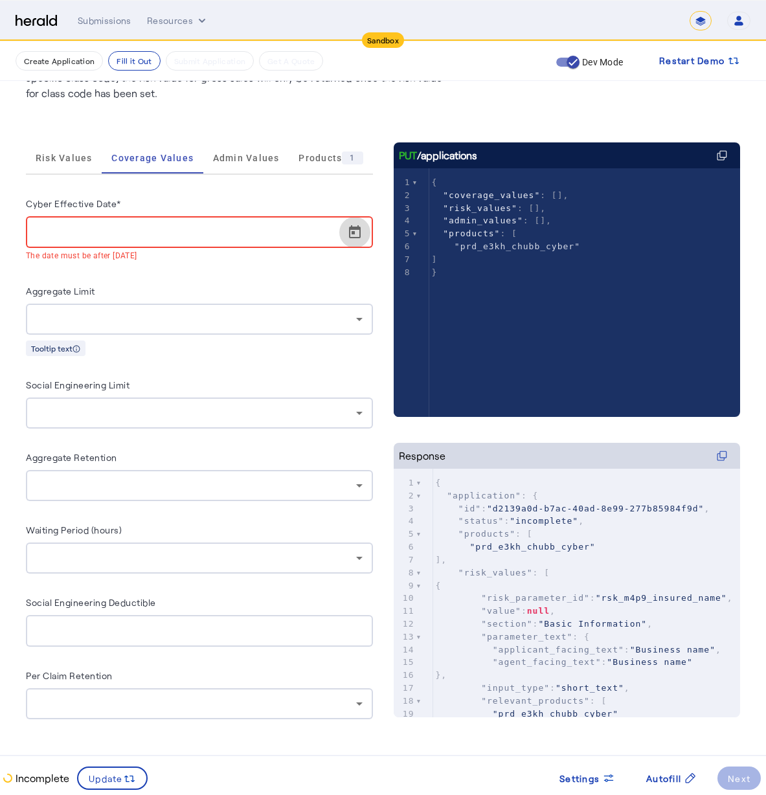
click at [354, 229] on span "Open calendar" at bounding box center [354, 232] width 31 height 31
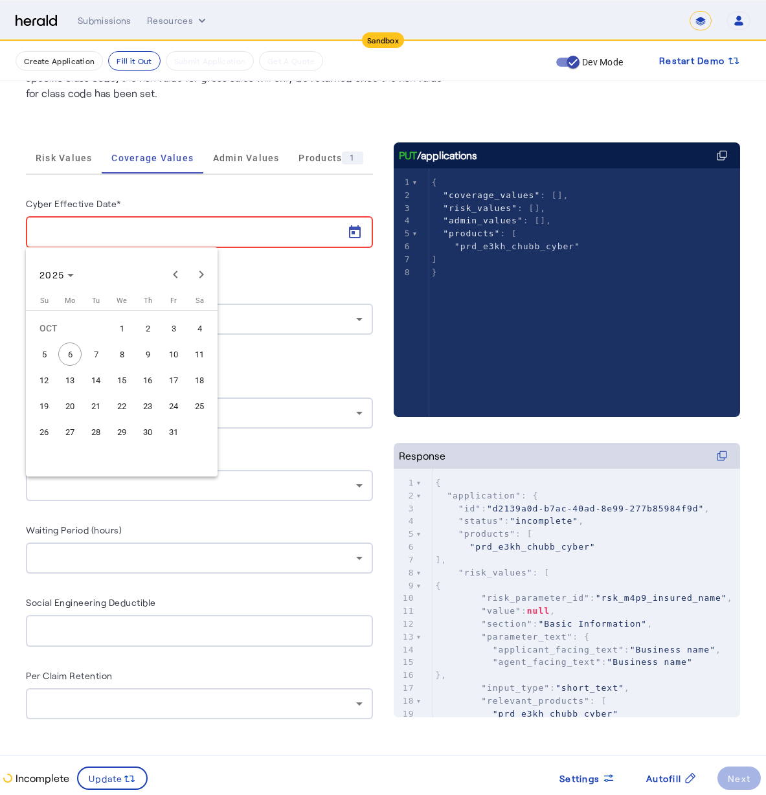
click at [94, 354] on span "7" at bounding box center [95, 354] width 23 height 23
type input "**********"
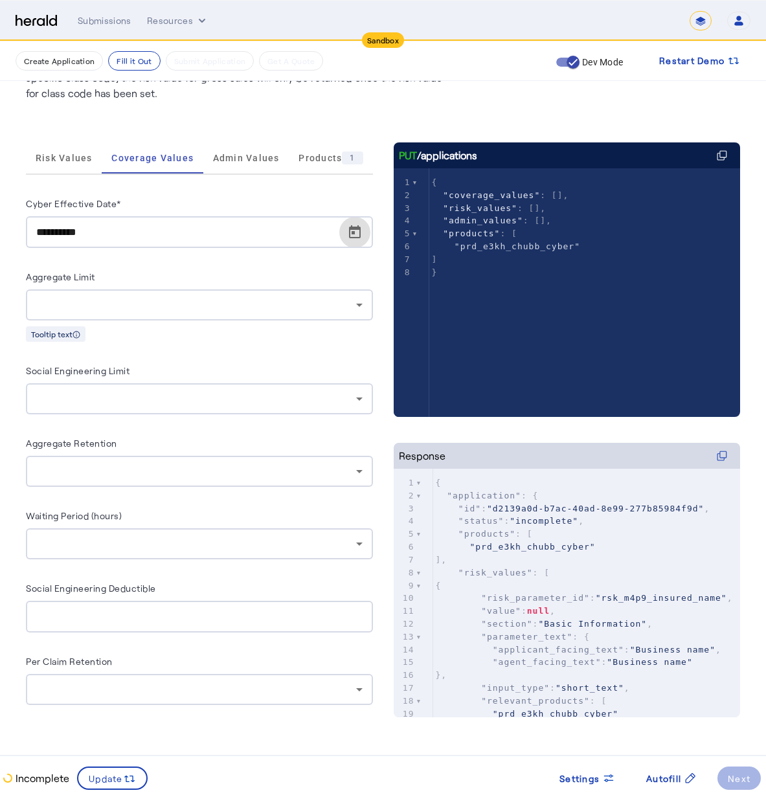
click at [148, 190] on div "**********" at bounding box center [199, 450] width 347 height 551
click at [127, 317] on div at bounding box center [199, 304] width 326 height 31
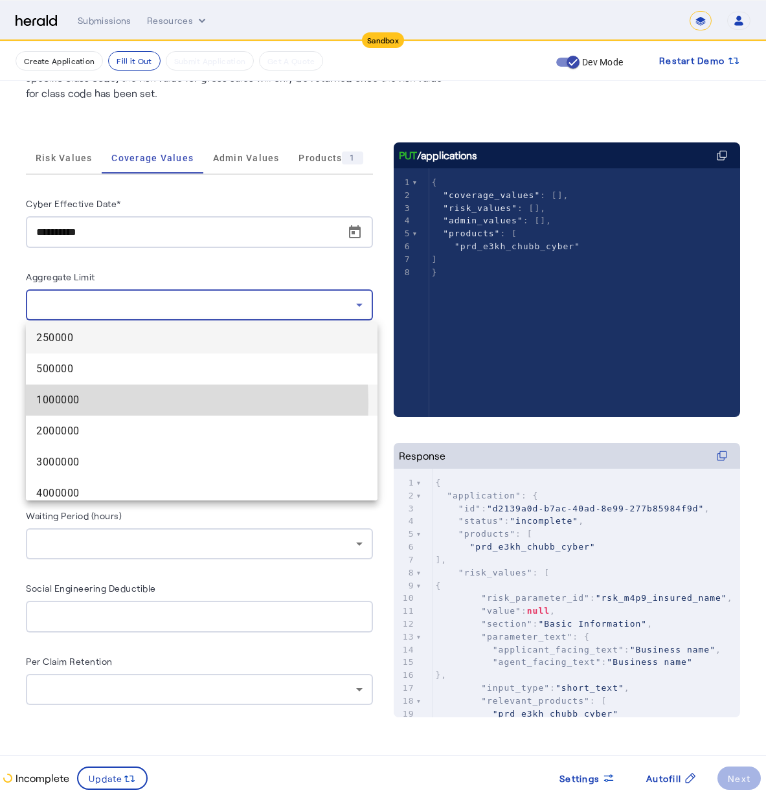
click at [71, 403] on span "1000000" at bounding box center [201, 400] width 331 height 16
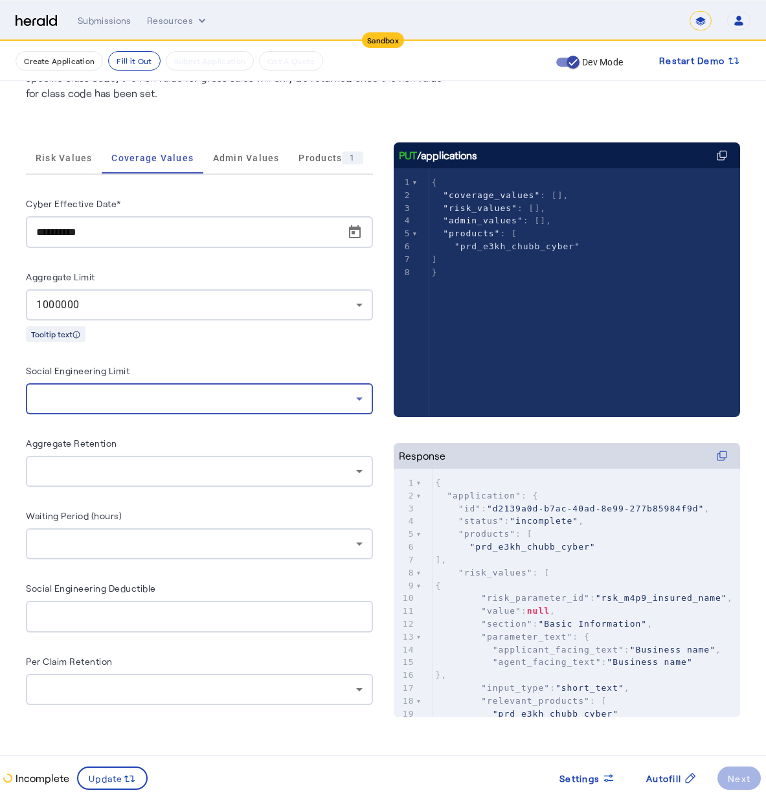
click at [51, 392] on div at bounding box center [196, 399] width 320 height 16
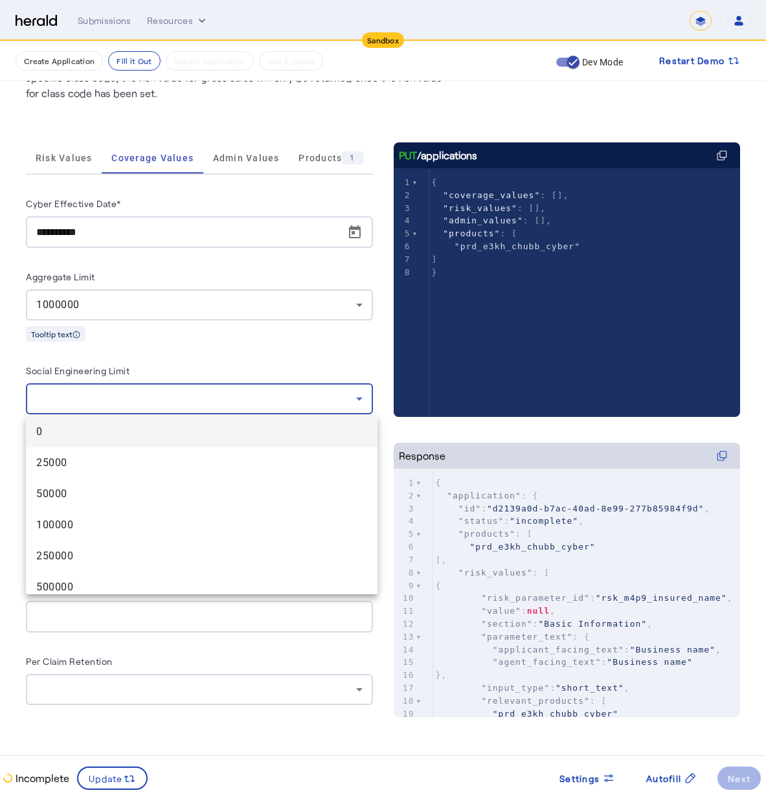
click at [78, 297] on div at bounding box center [383, 397] width 766 height 795
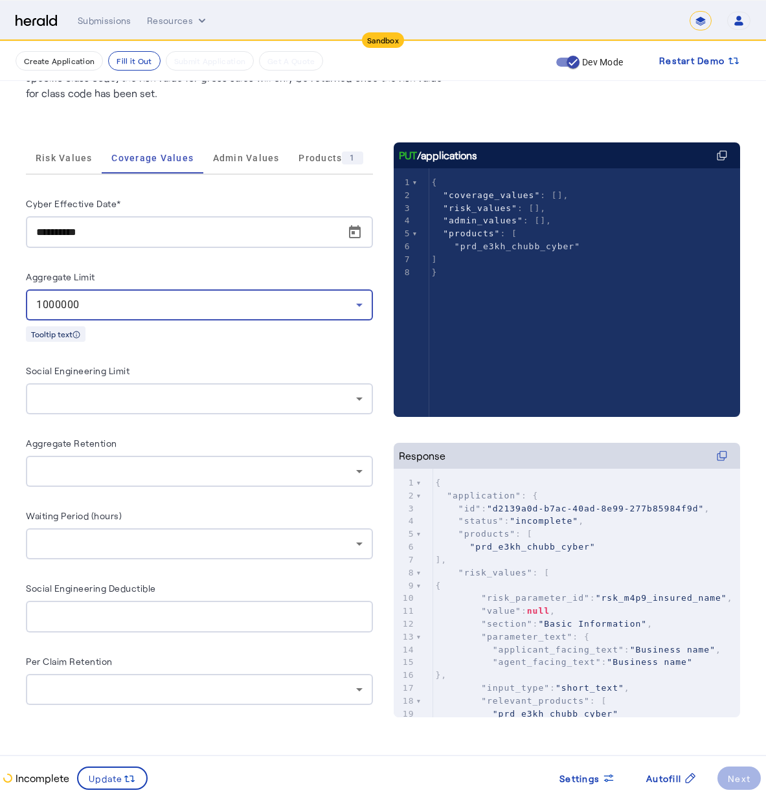
click at [85, 308] on div "1000000" at bounding box center [196, 305] width 320 height 16
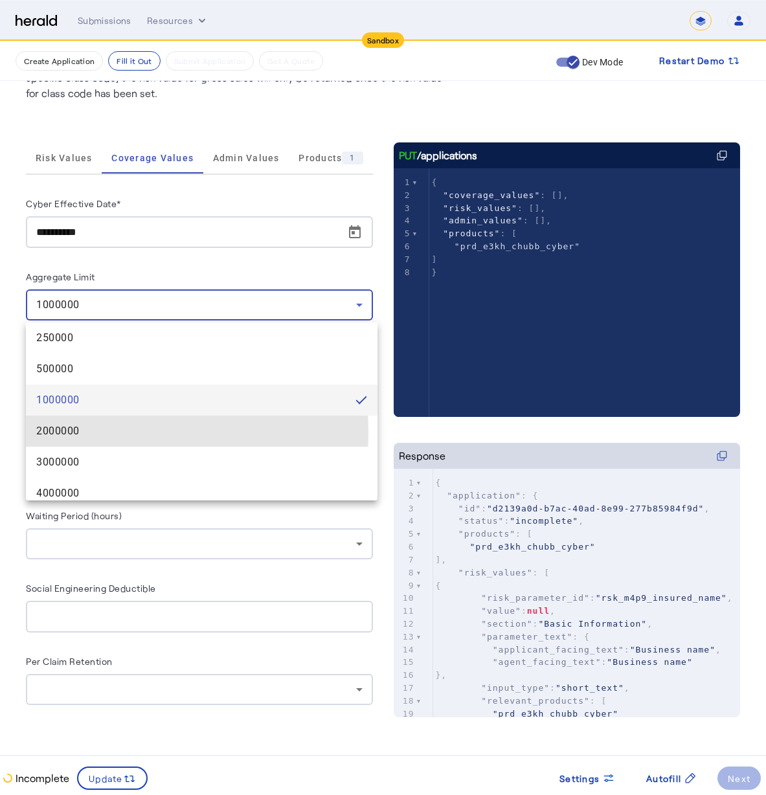
click at [82, 433] on span "2000000" at bounding box center [201, 431] width 331 height 16
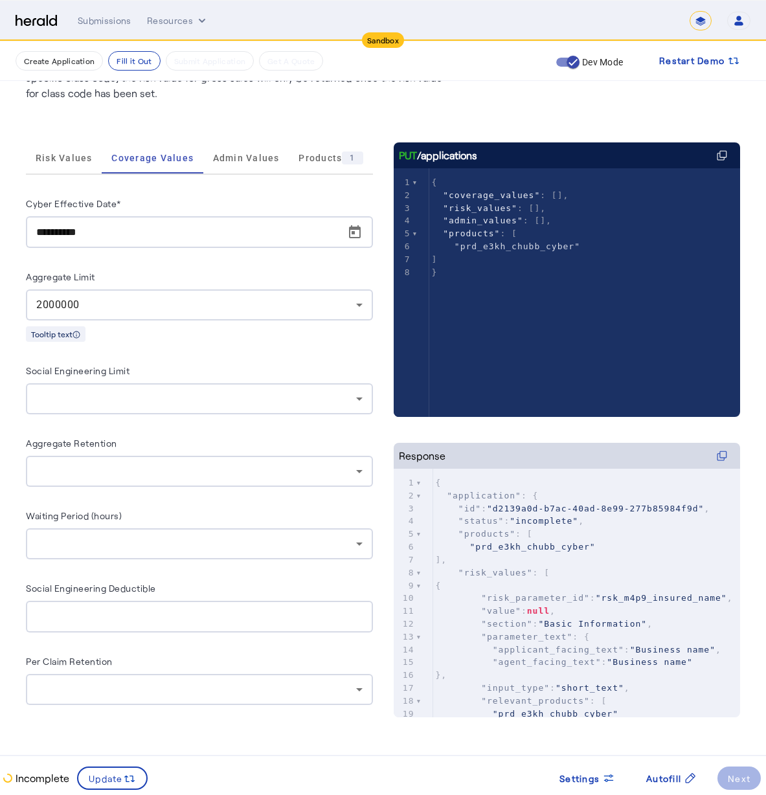
click at [71, 414] on div "**********" at bounding box center [199, 451] width 347 height 510
click at [76, 407] on div at bounding box center [199, 398] width 326 height 31
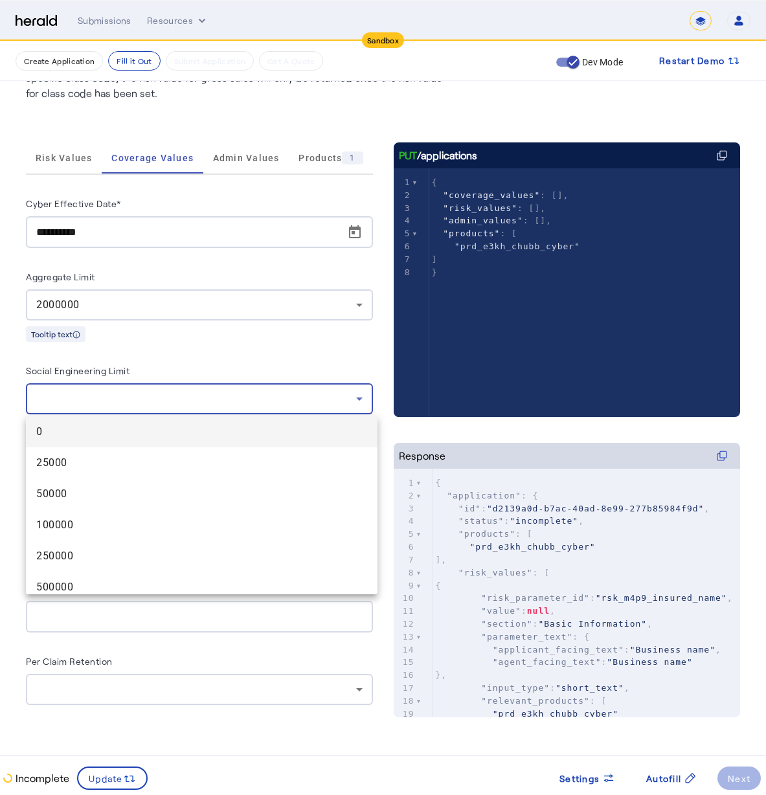
click at [168, 365] on div at bounding box center [383, 397] width 766 height 795
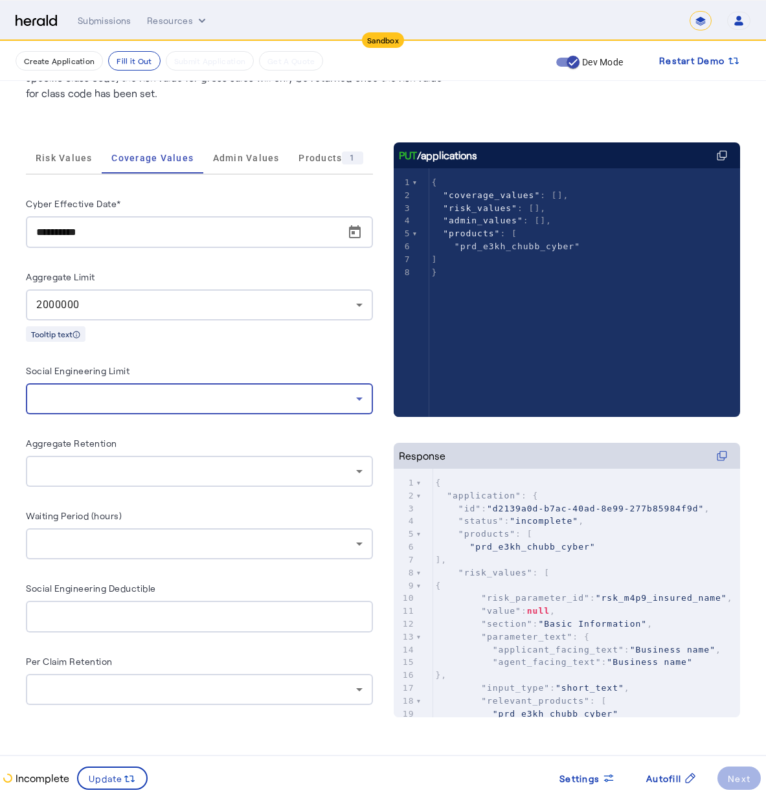
click at [96, 398] on div at bounding box center [196, 399] width 320 height 16
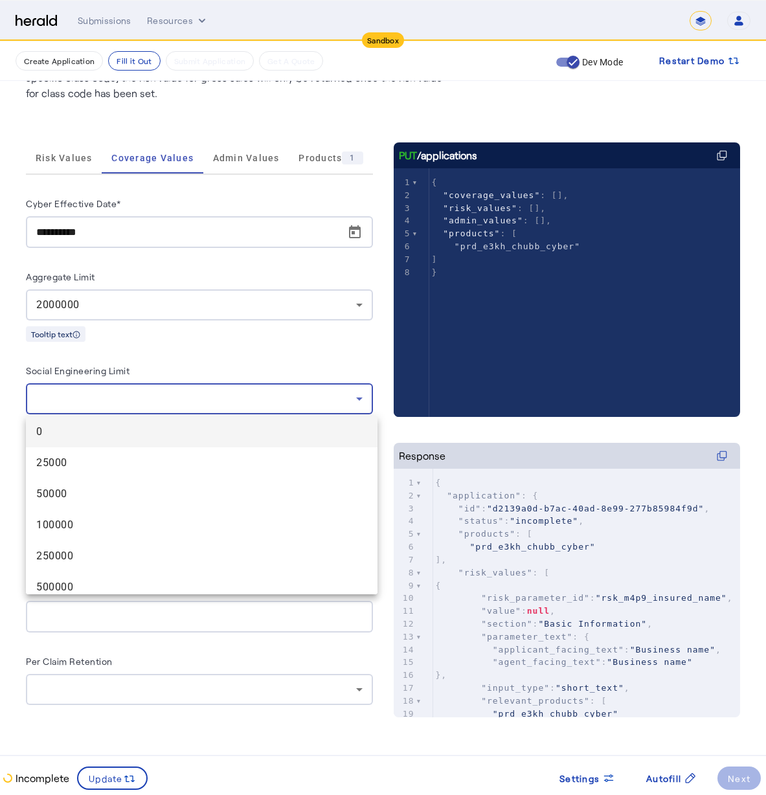
click at [188, 368] on div at bounding box center [383, 397] width 766 height 795
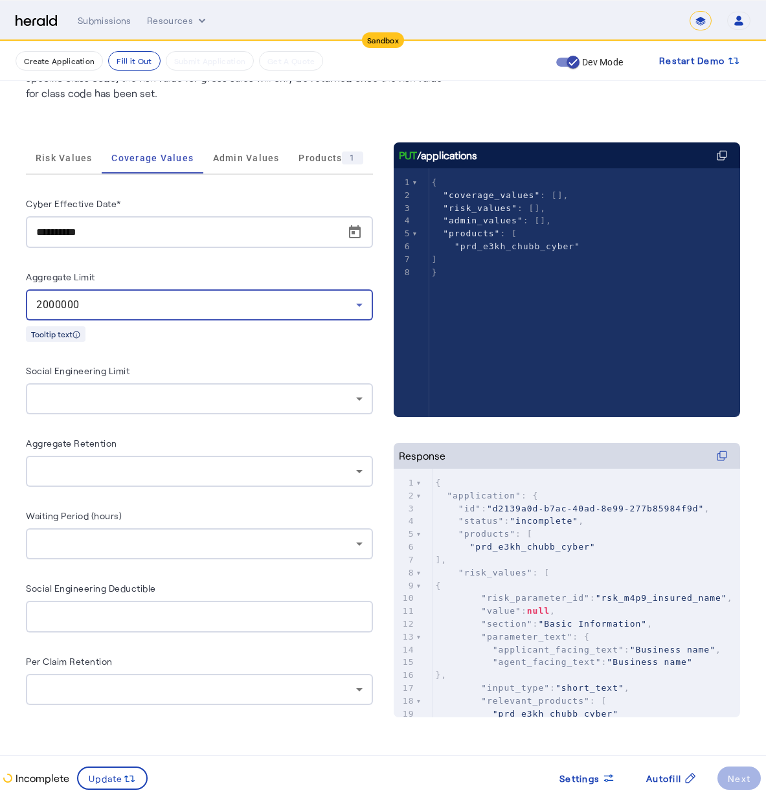
click at [43, 311] on div "2000000" at bounding box center [196, 305] width 320 height 16
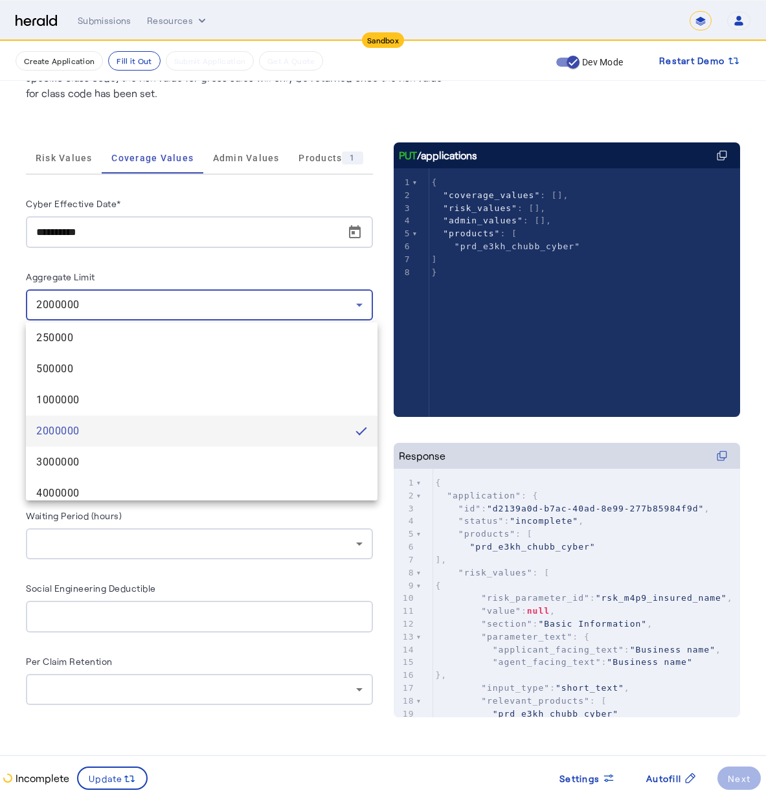
click at [60, 431] on span "2000000" at bounding box center [190, 431] width 309 height 16
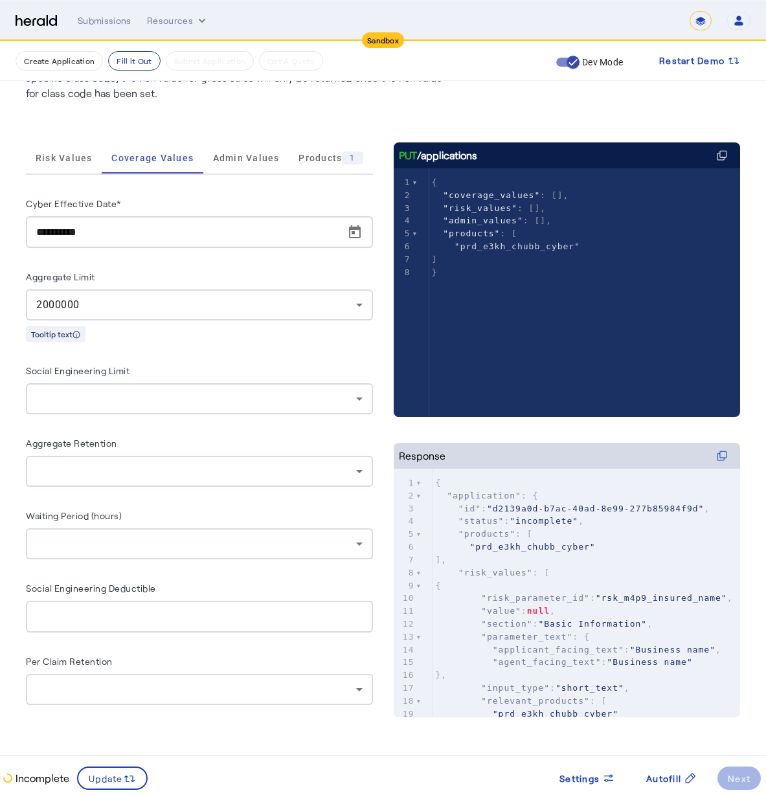
click at [109, 421] on div "**********" at bounding box center [199, 451] width 347 height 510
click at [128, 396] on div at bounding box center [196, 399] width 320 height 16
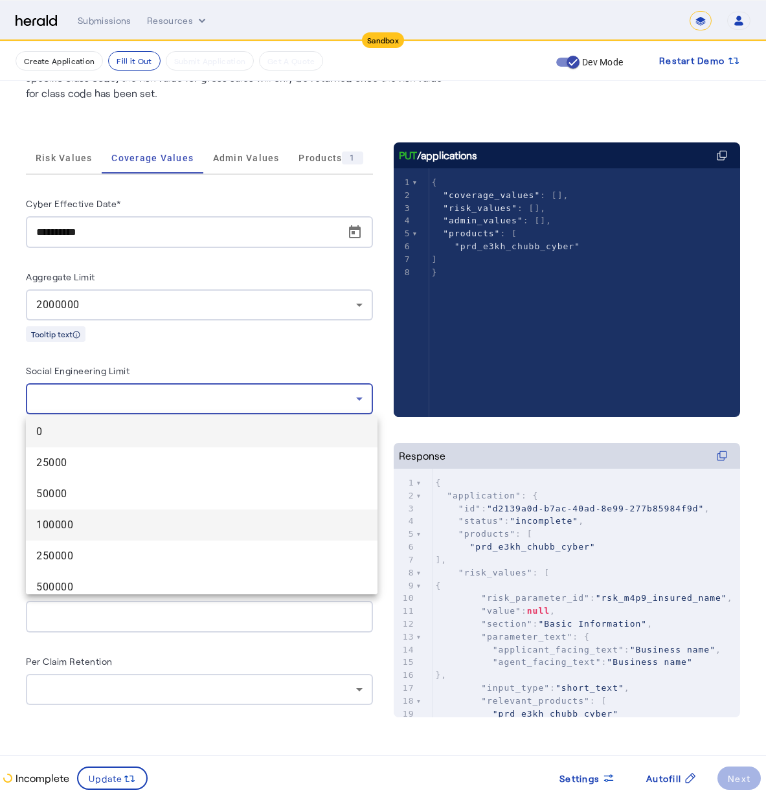
drag, startPoint x: 76, startPoint y: 502, endPoint x: 82, endPoint y: 521, distance: 19.7
click at [82, 521] on div "0 25000 50000 100000 250000 500000 1000000" at bounding box center [202, 505] width 352 height 178
click at [82, 521] on span "100000" at bounding box center [201, 525] width 331 height 16
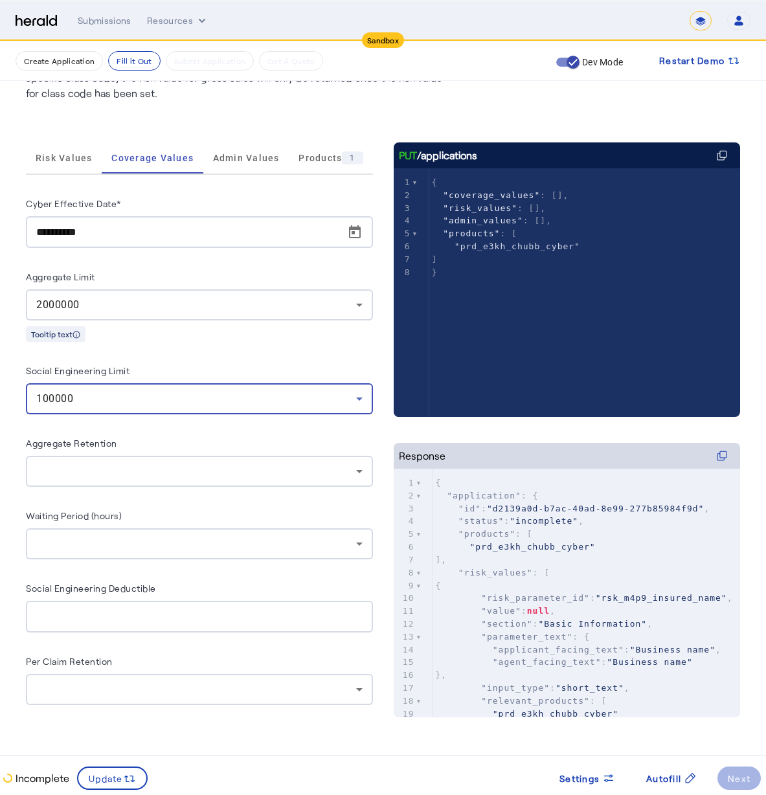
click at [82, 473] on div at bounding box center [196, 472] width 320 height 16
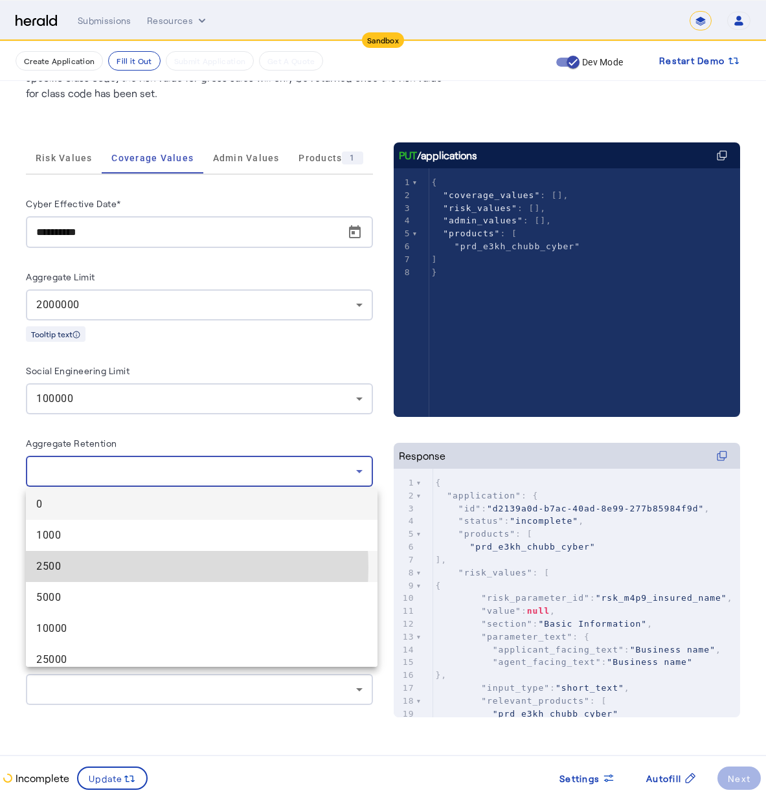
click at [105, 568] on span "2500" at bounding box center [201, 567] width 331 height 16
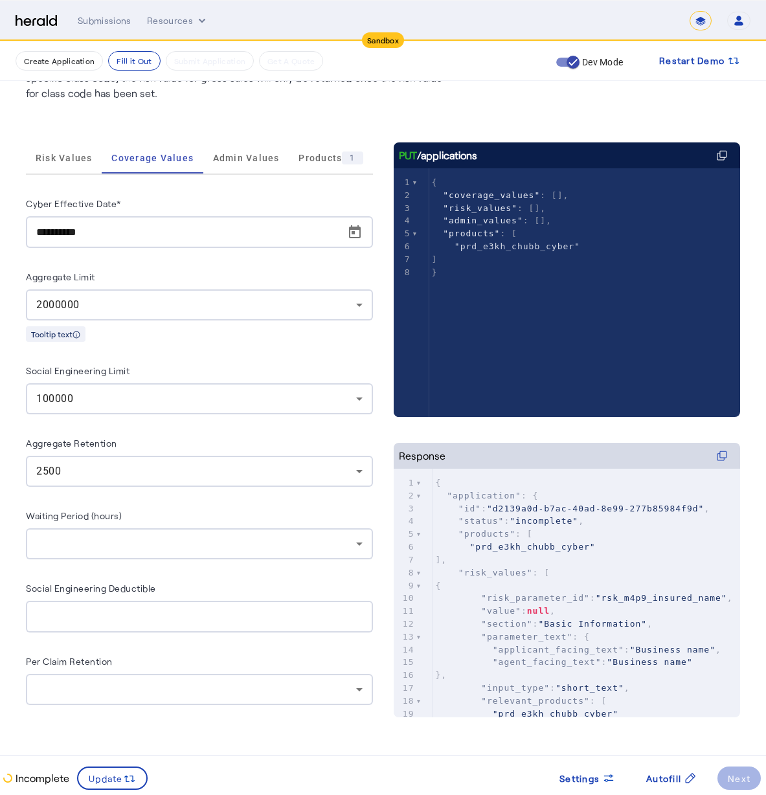
click at [121, 480] on div "2500" at bounding box center [199, 471] width 326 height 31
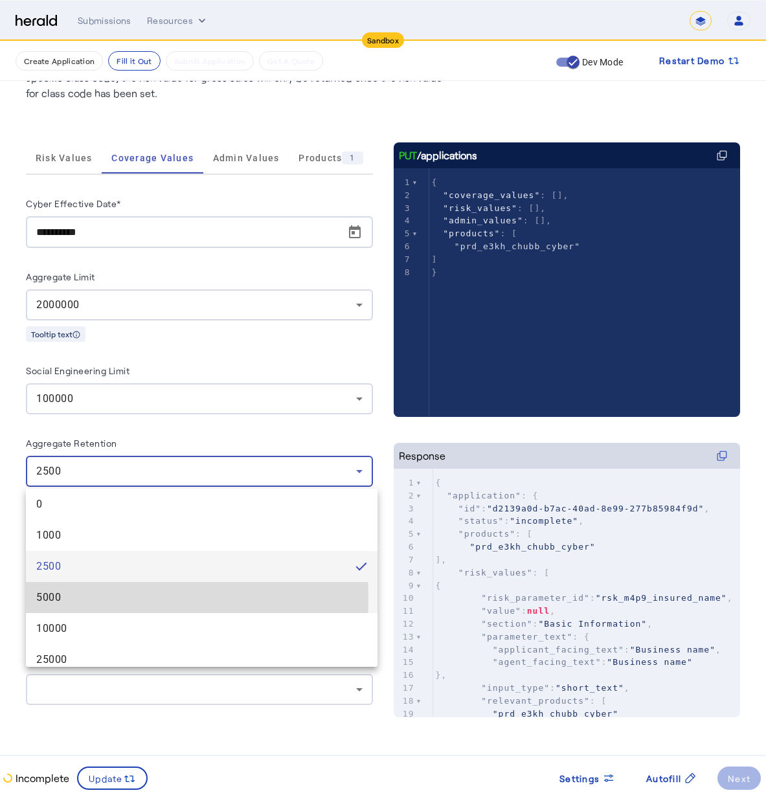
click at [93, 598] on span "5000" at bounding box center [201, 598] width 331 height 16
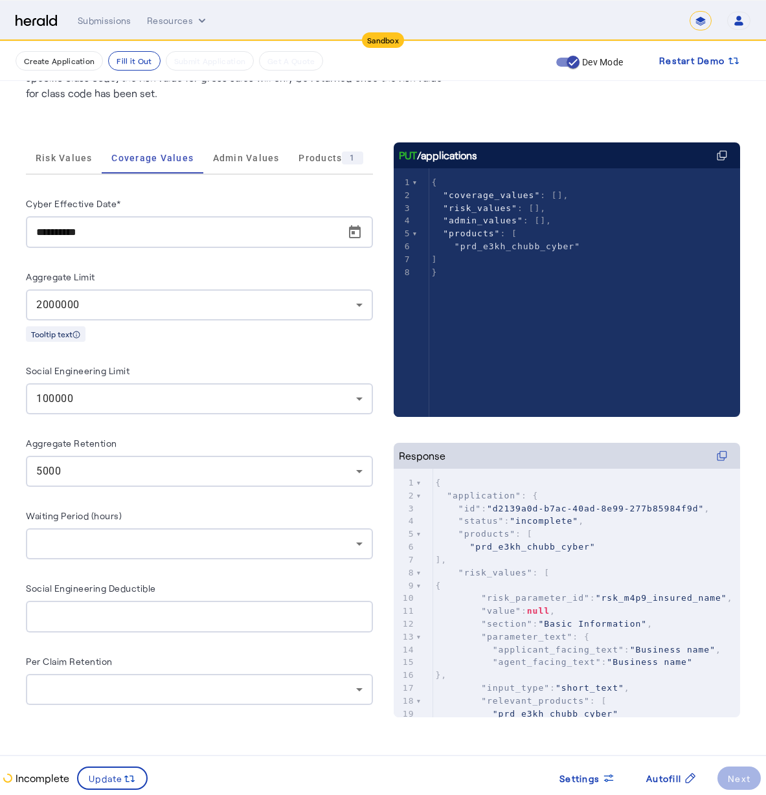
click at [115, 554] on div at bounding box center [199, 543] width 326 height 31
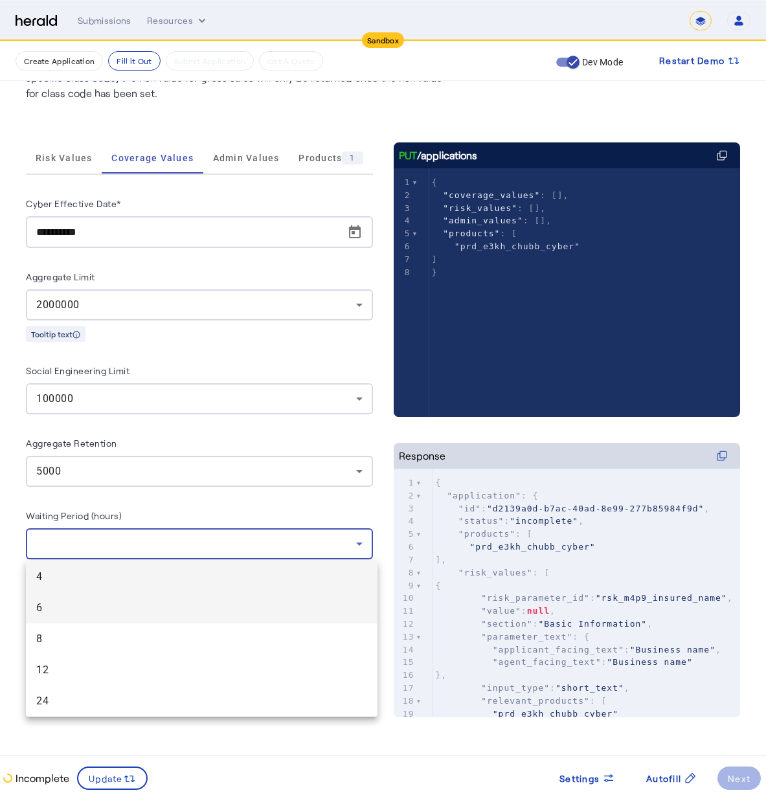
drag, startPoint x: 105, startPoint y: 586, endPoint x: 104, endPoint y: 607, distance: 20.8
click at [104, 607] on div "4 6 8 12 24" at bounding box center [202, 638] width 352 height 155
click at [104, 607] on span "6" at bounding box center [201, 608] width 331 height 16
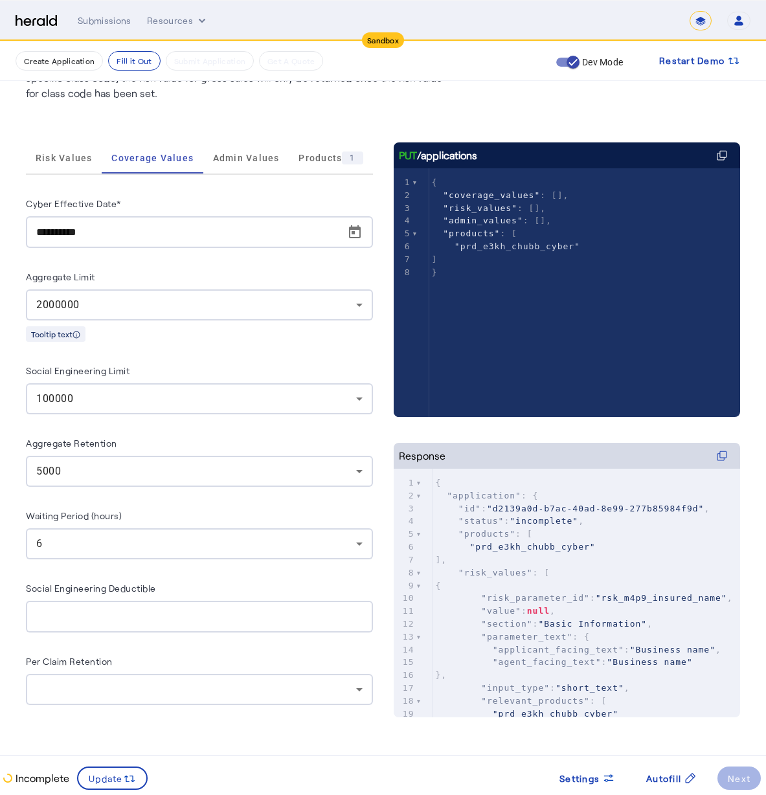
click at [104, 607] on div at bounding box center [199, 617] width 326 height 32
click at [153, 702] on div at bounding box center [199, 689] width 326 height 31
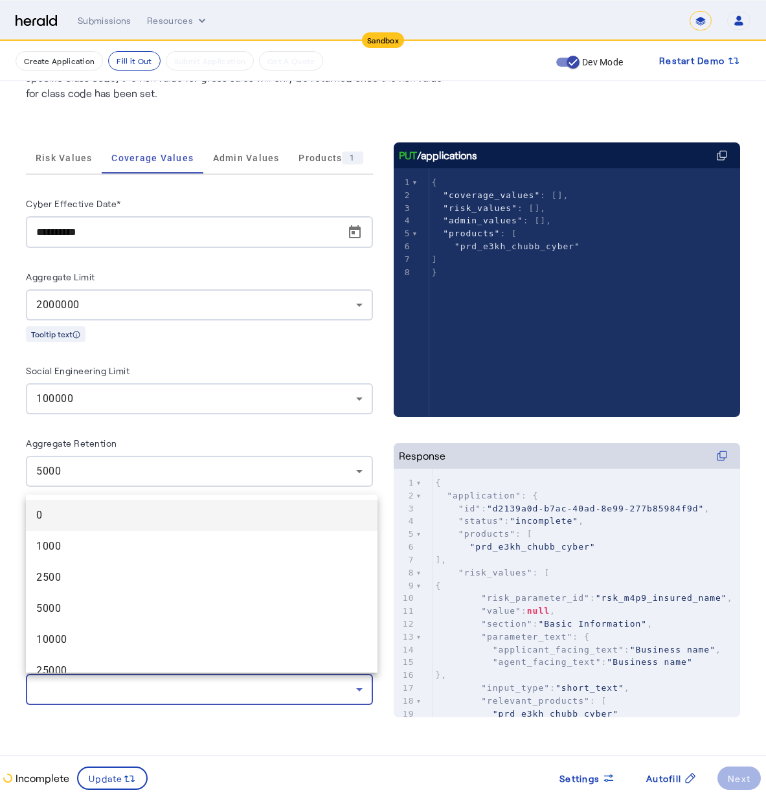
drag, startPoint x: 23, startPoint y: 703, endPoint x: 28, endPoint y: 675, distance: 28.4
click at [22, 703] on div at bounding box center [383, 397] width 766 height 795
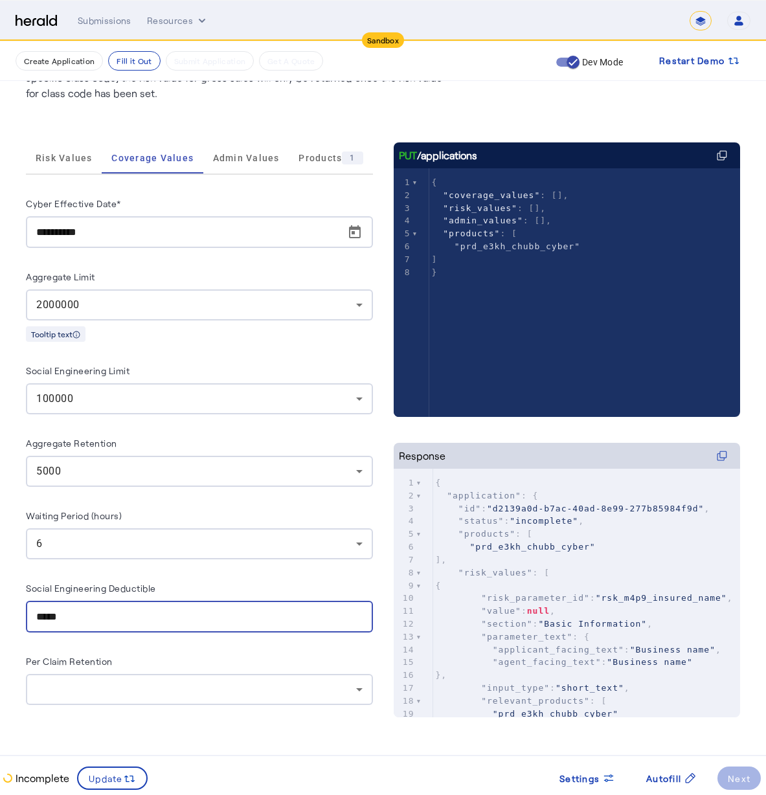
drag, startPoint x: 85, startPoint y: 612, endPoint x: 19, endPoint y: 609, distance: 66.1
click at [19, 609] on div "**********" at bounding box center [383, 343] width 766 height 904
type input "******"
click at [194, 594] on div "Social Engineering Deductible" at bounding box center [199, 590] width 347 height 21
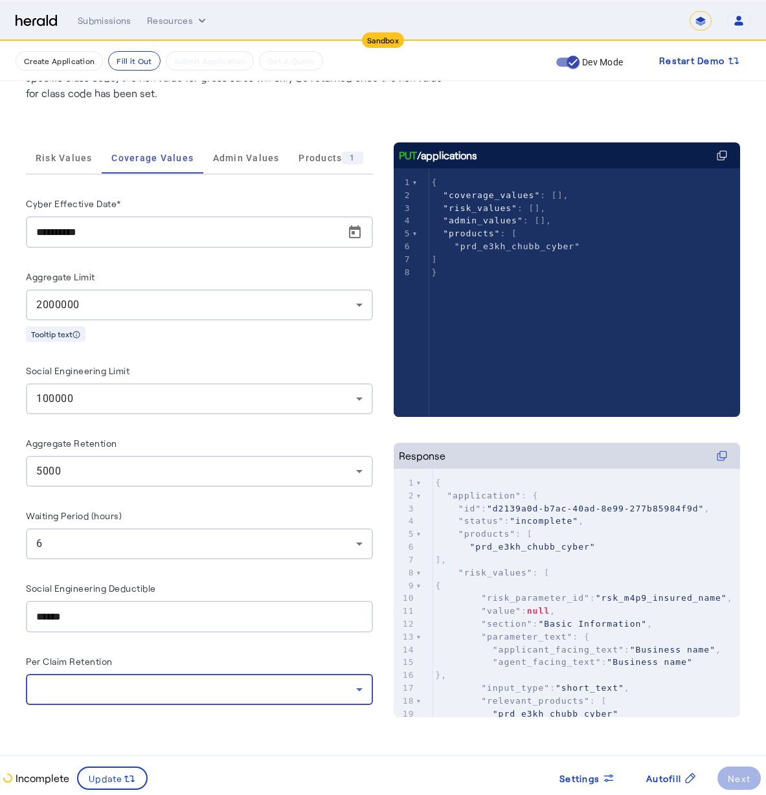
click at [123, 686] on div at bounding box center [196, 690] width 320 height 16
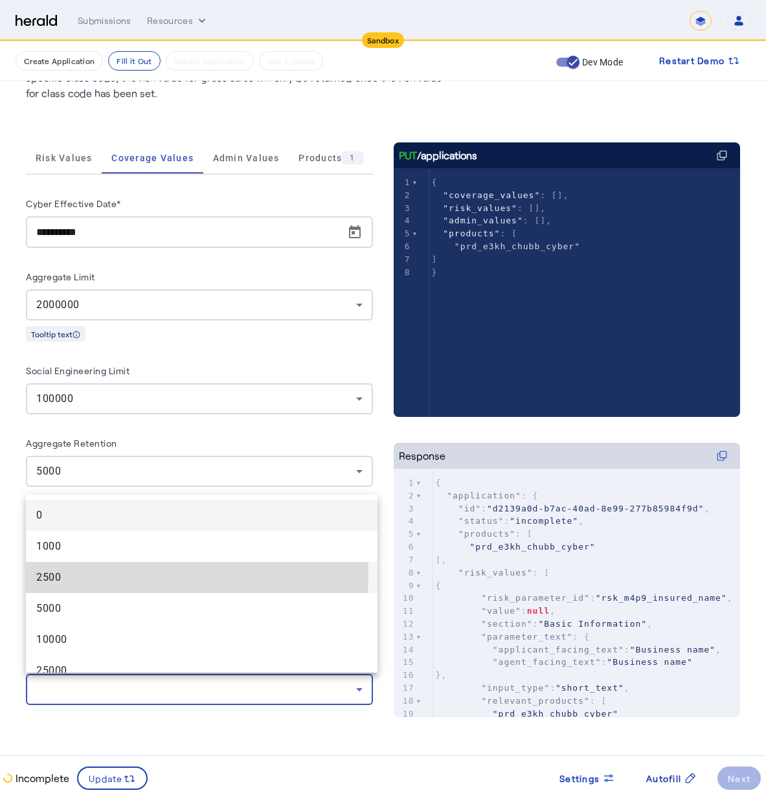
click at [97, 574] on span "2500" at bounding box center [201, 578] width 331 height 16
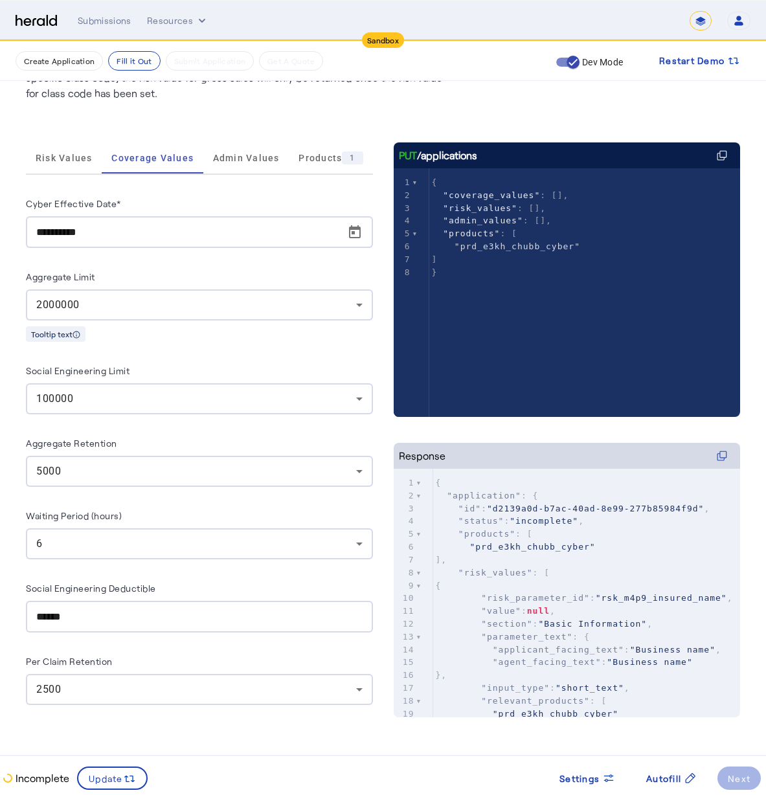
click at [172, 451] on div "Aggregate Retention" at bounding box center [199, 445] width 347 height 21
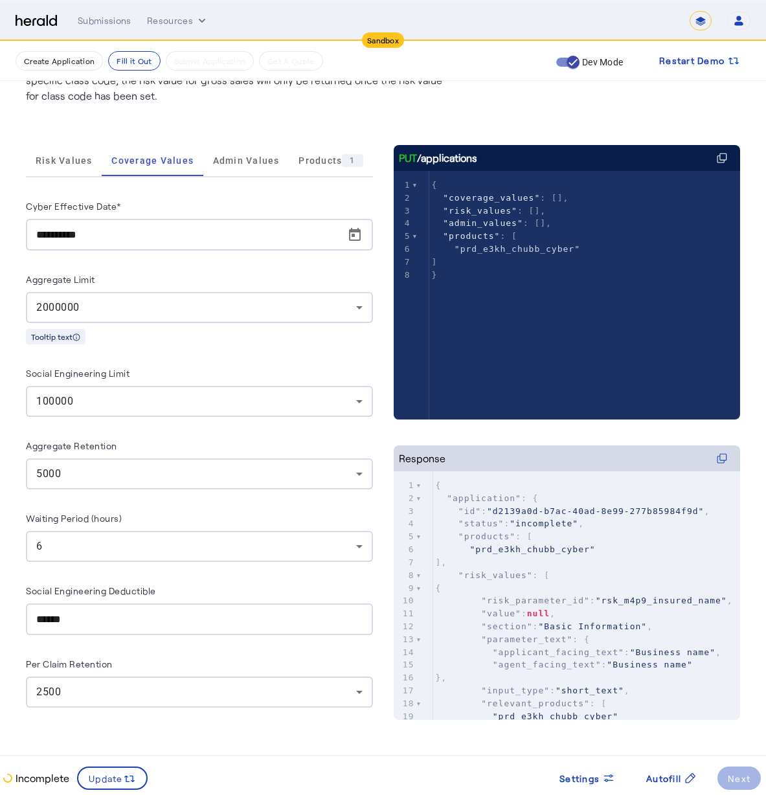
scroll to position [0, 0]
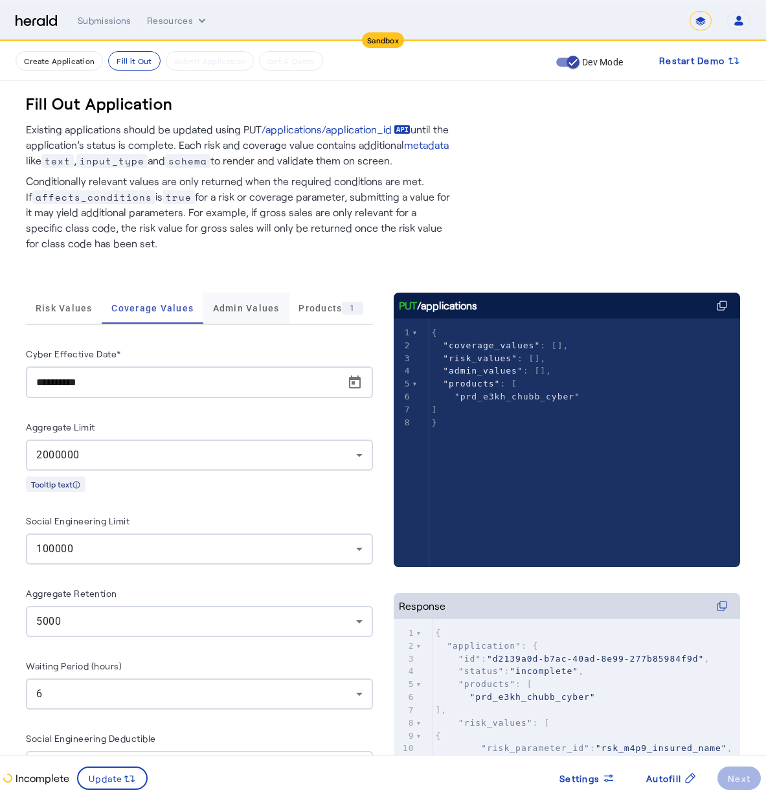
click at [239, 323] on span "Admin Values" at bounding box center [246, 308] width 67 height 31
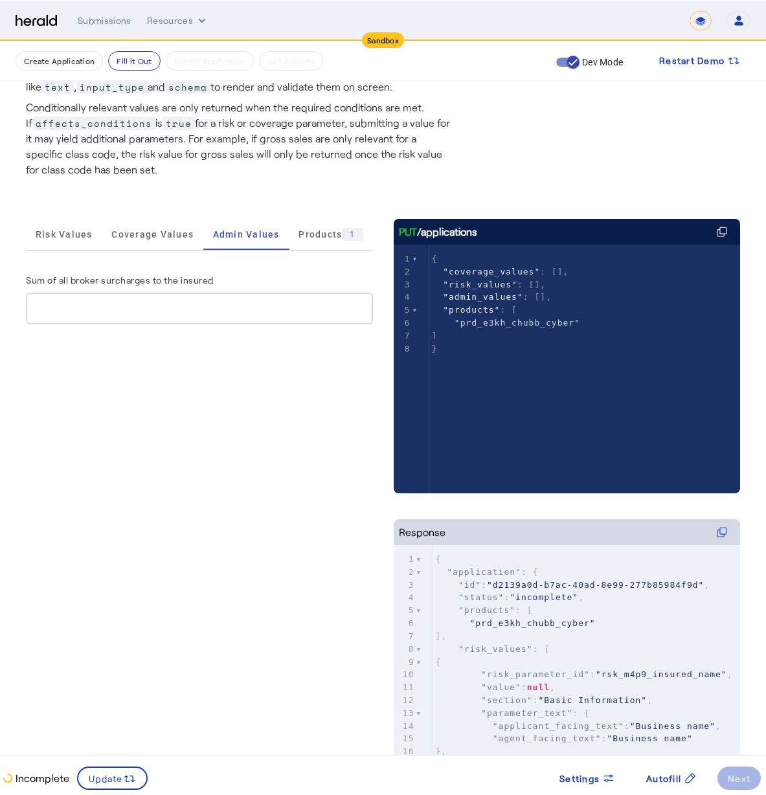
scroll to position [131, 0]
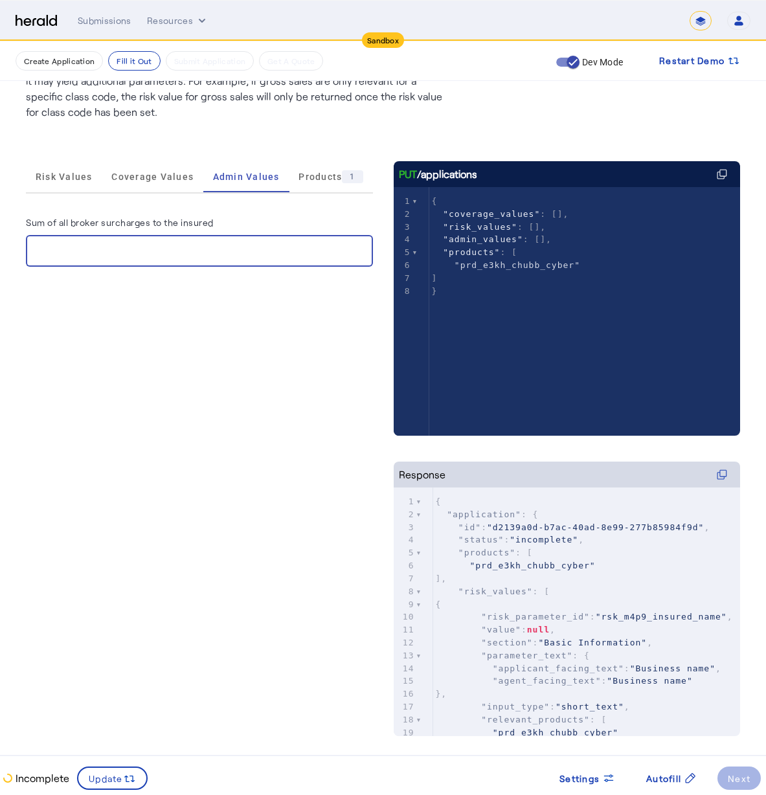
click at [179, 243] on input "Sum of all broker surcharges to the insured" at bounding box center [199, 251] width 326 height 16
click at [363, 254] on input "**" at bounding box center [199, 251] width 326 height 16
type input "*"
click at [361, 249] on input "*" at bounding box center [199, 251] width 326 height 16
drag, startPoint x: 90, startPoint y: 257, endPoint x: -12, endPoint y: 236, distance: 103.9
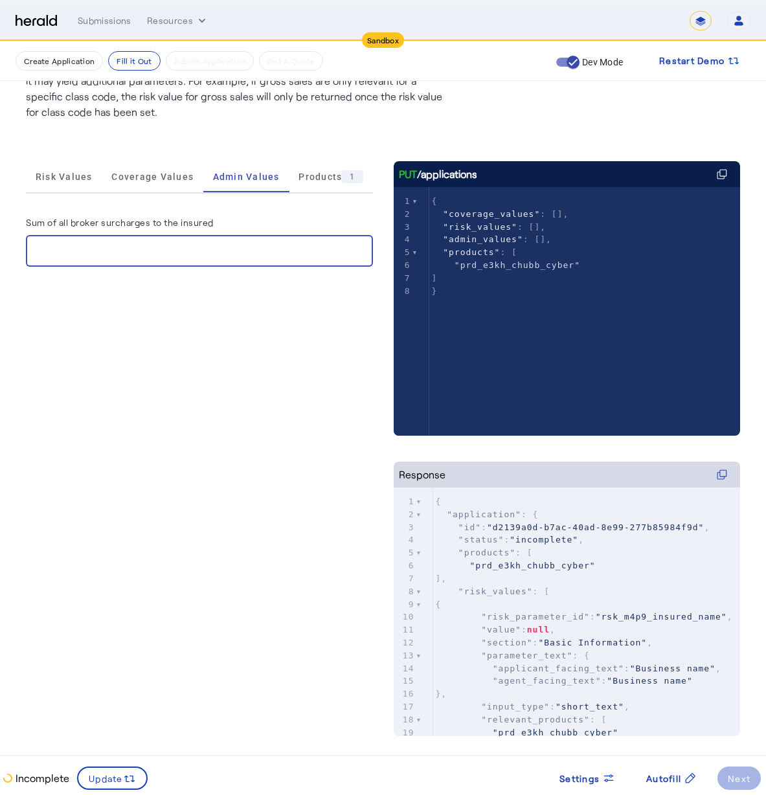
click at [0, 236] on html "**********" at bounding box center [383, 266] width 766 height 795
click at [89, 233] on herald-label "Sum of all broker surcharges to the insured" at bounding box center [120, 224] width 188 height 21
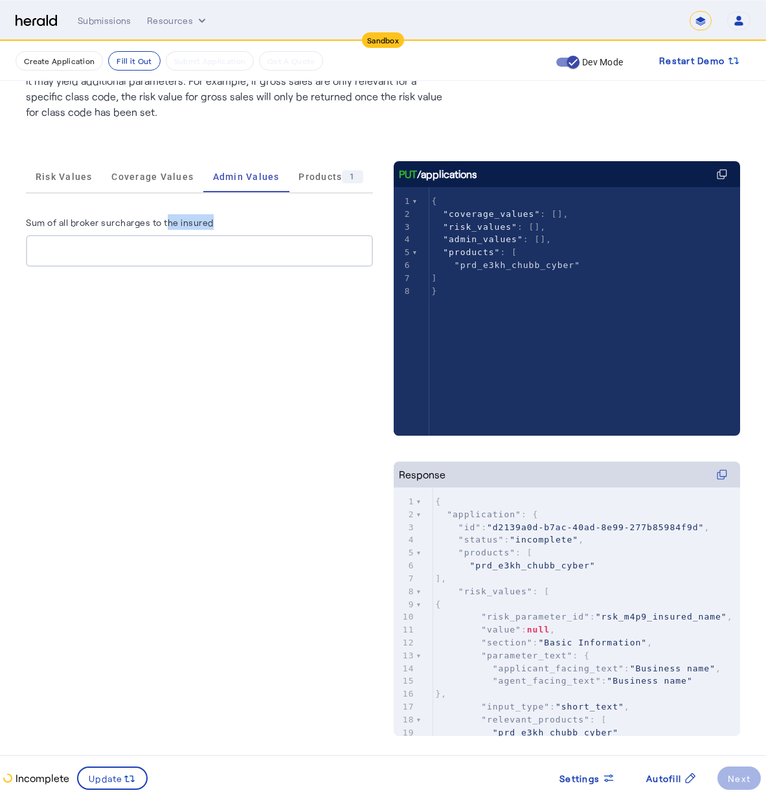
drag, startPoint x: 95, startPoint y: 229, endPoint x: 170, endPoint y: 222, distance: 76.1
click at [169, 222] on herald-label "Sum of all broker surcharges to the insured" at bounding box center [120, 224] width 188 height 21
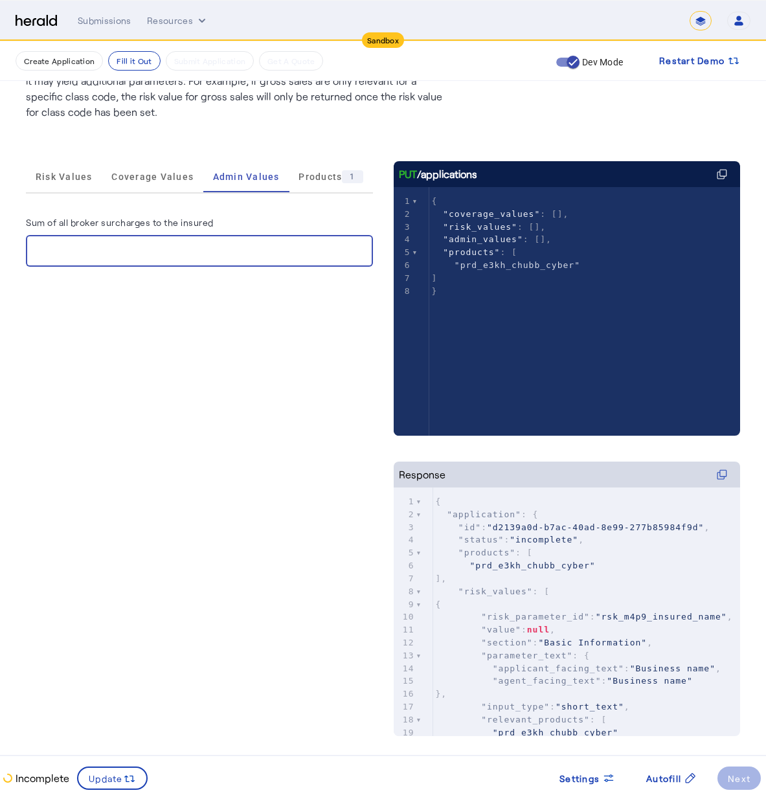
drag, startPoint x: 199, startPoint y: 256, endPoint x: -16, endPoint y: 249, distance: 215.1
click at [0, 249] on html "**********" at bounding box center [383, 266] width 766 height 795
click at [310, 170] on span "Products 1" at bounding box center [330, 176] width 64 height 13
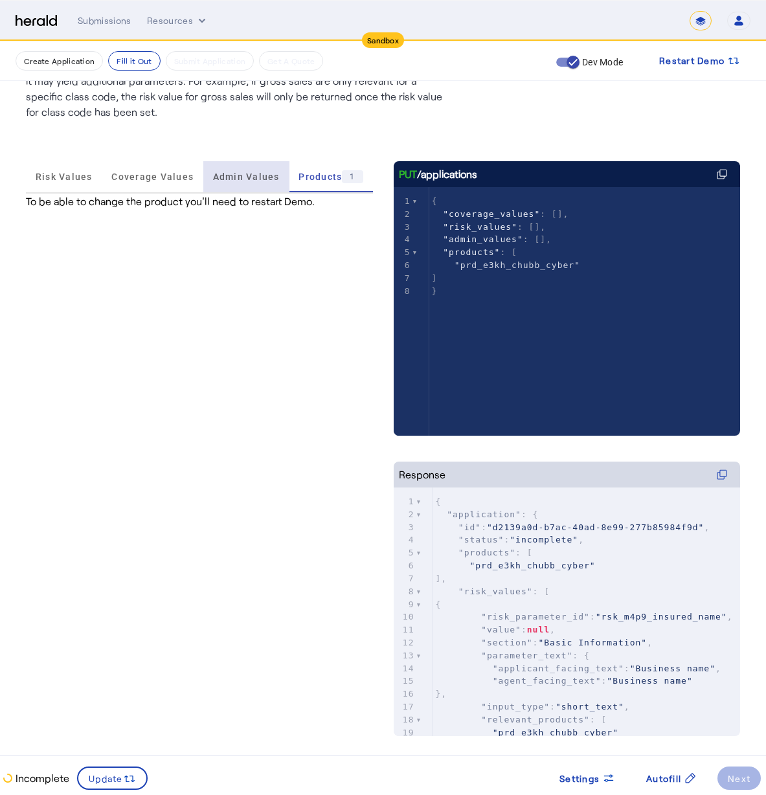
click at [248, 185] on span "Admin Values" at bounding box center [246, 176] width 67 height 31
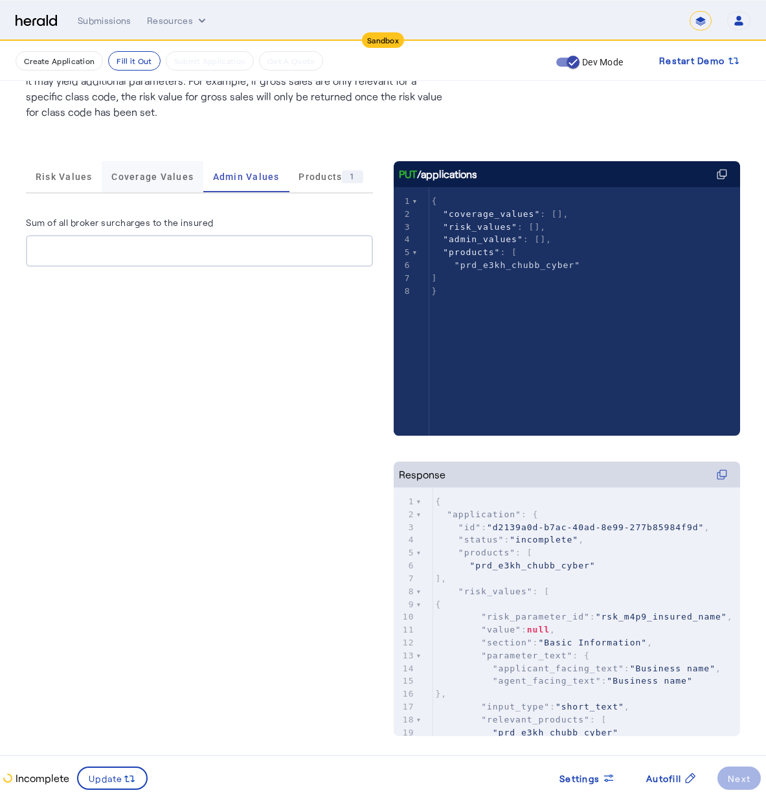
click at [158, 177] on span "Coverage Values" at bounding box center [152, 176] width 82 height 9
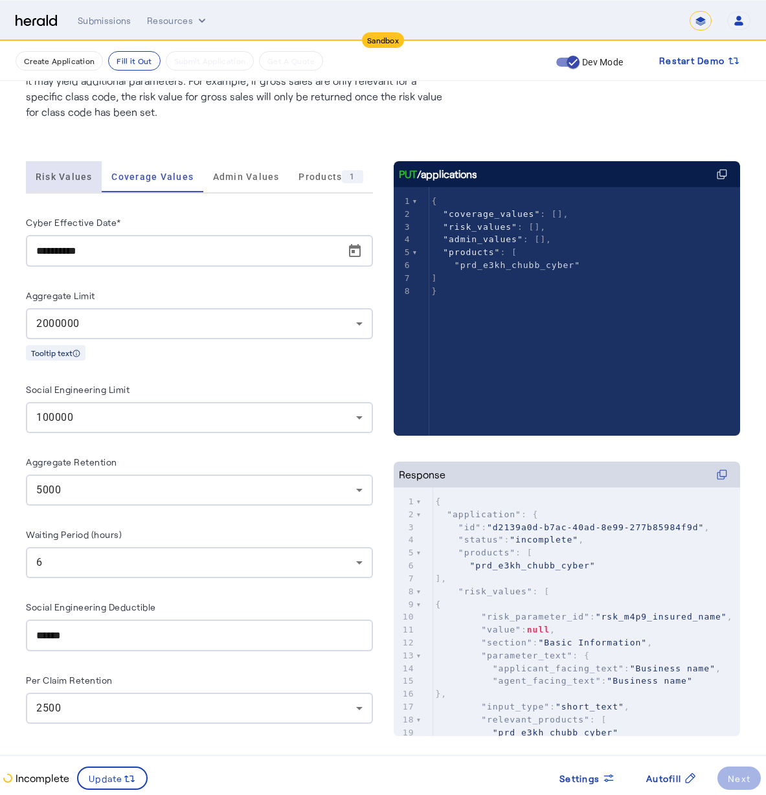
click at [72, 175] on span "Risk Values" at bounding box center [64, 176] width 57 height 9
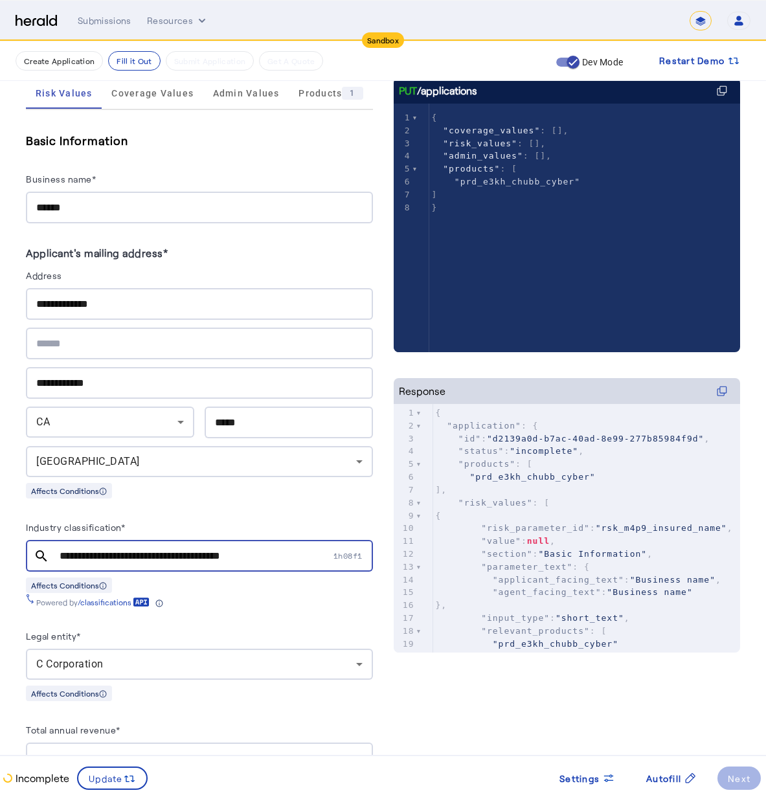
scroll to position [0, 0]
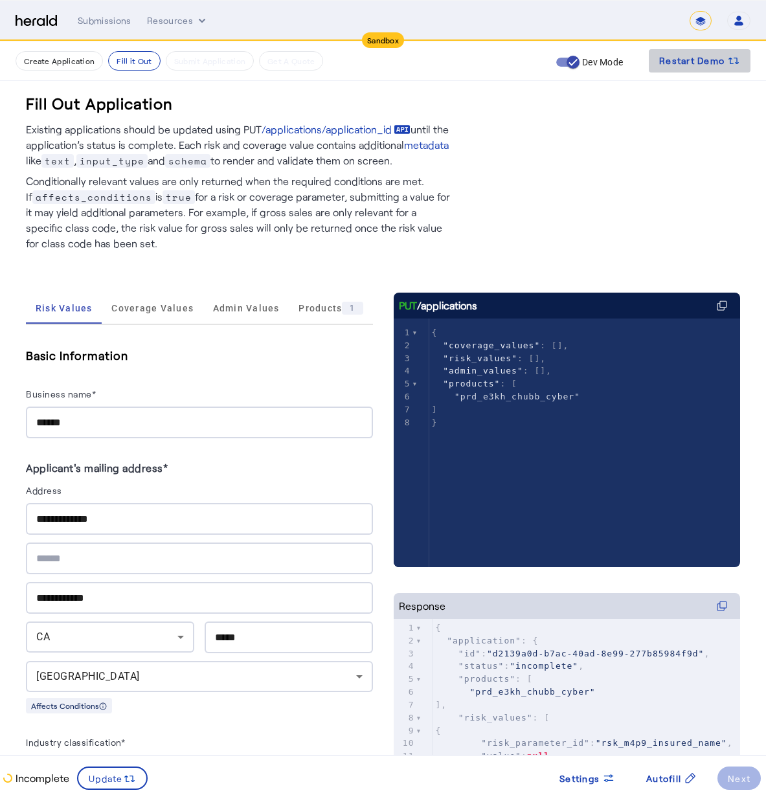
click at [699, 63] on span "Restart Demo" at bounding box center [691, 61] width 65 height 16
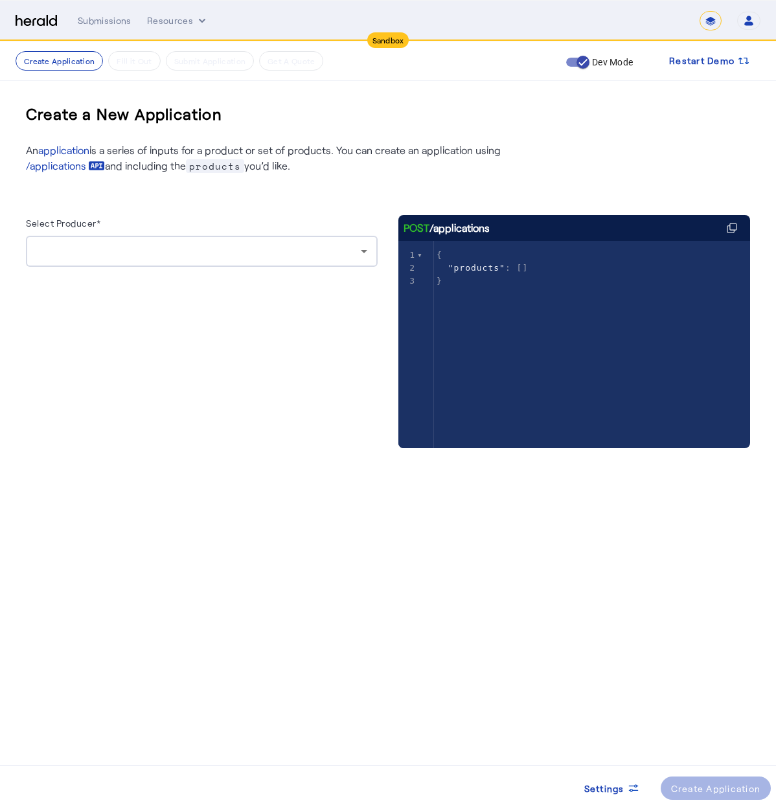
click at [132, 242] on div at bounding box center [201, 251] width 331 height 31
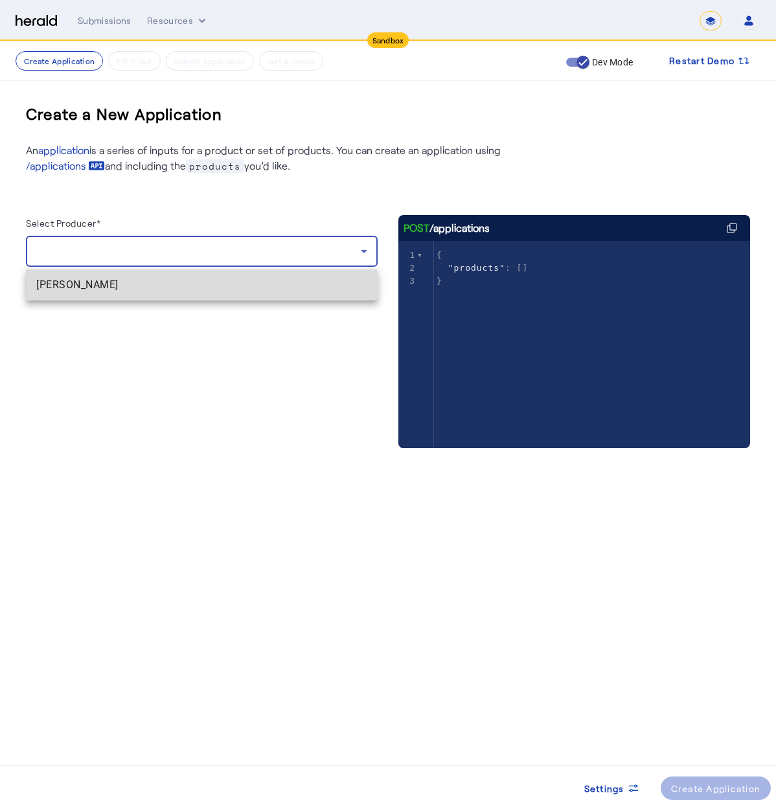
click at [128, 289] on span "[PERSON_NAME]" at bounding box center [201, 285] width 331 height 16
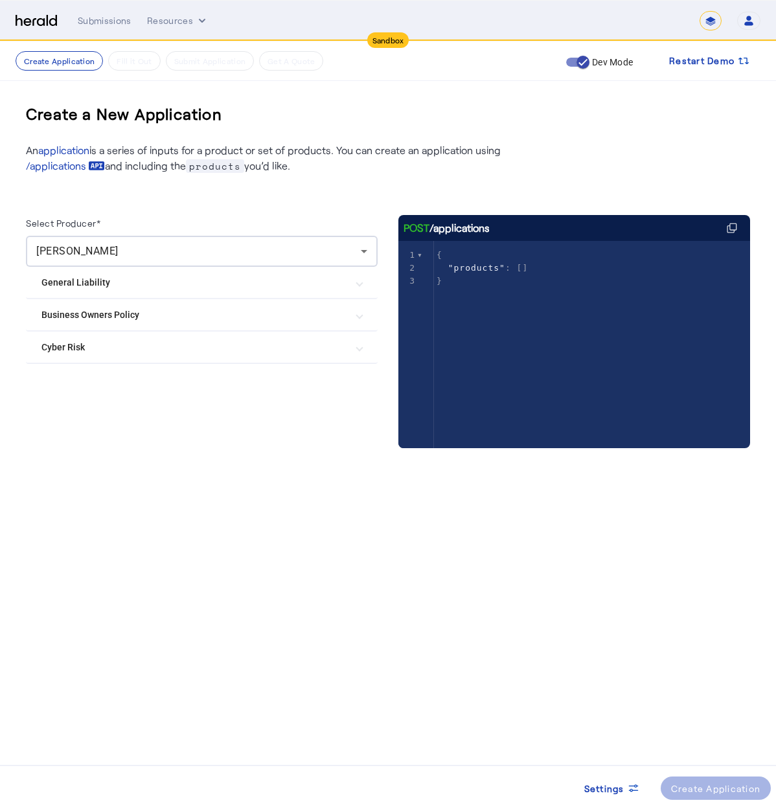
click at [97, 314] on Policy "Business Owners Policy" at bounding box center [193, 315] width 305 height 14
click at [80, 378] on label "Chubb Business Owner's Policy" at bounding box center [132, 379] width 131 height 13
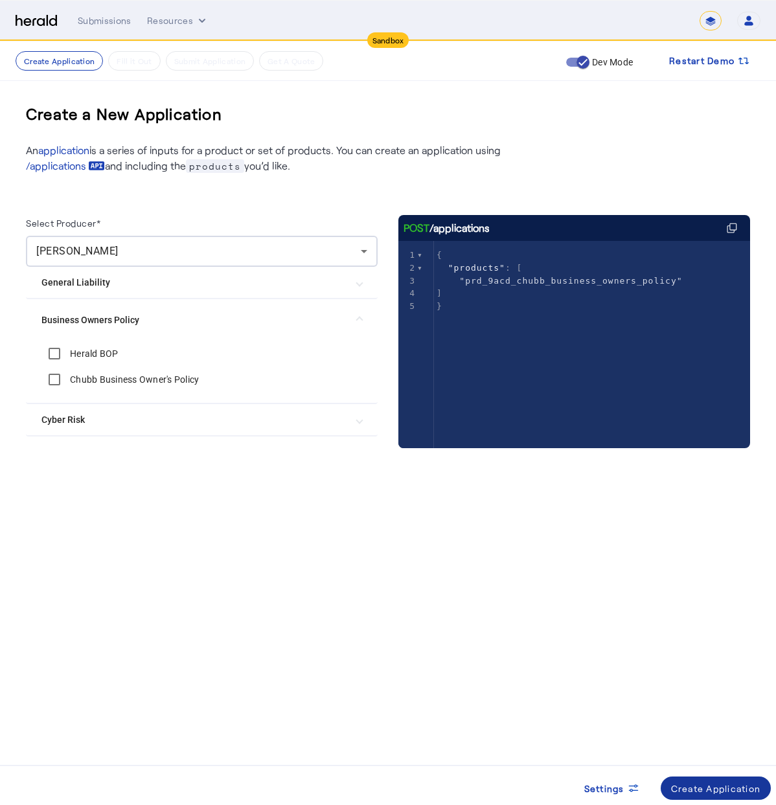
click at [693, 795] on span at bounding box center [715, 787] width 111 height 31
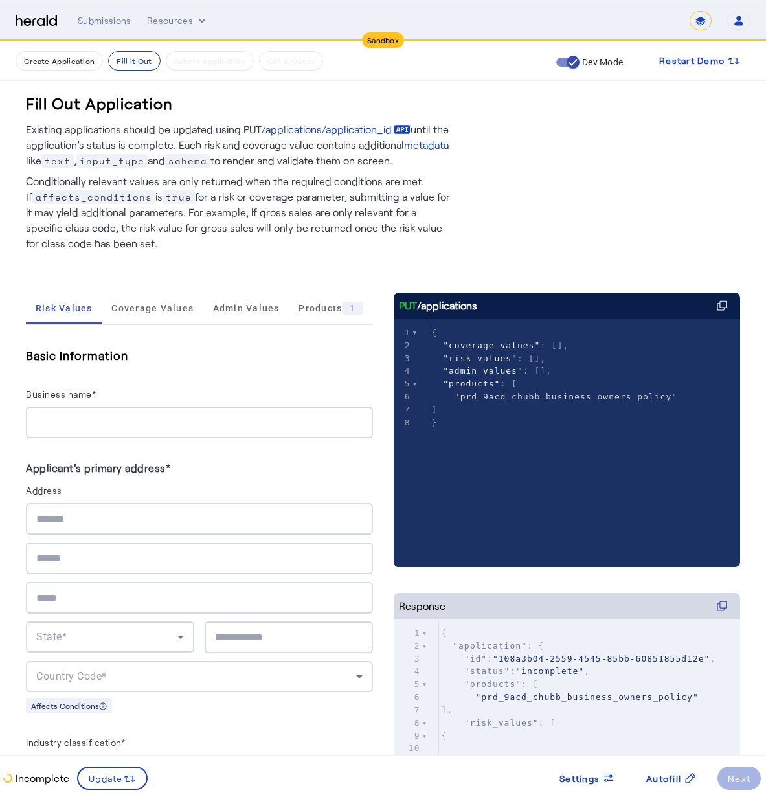
scroll to position [21, 0]
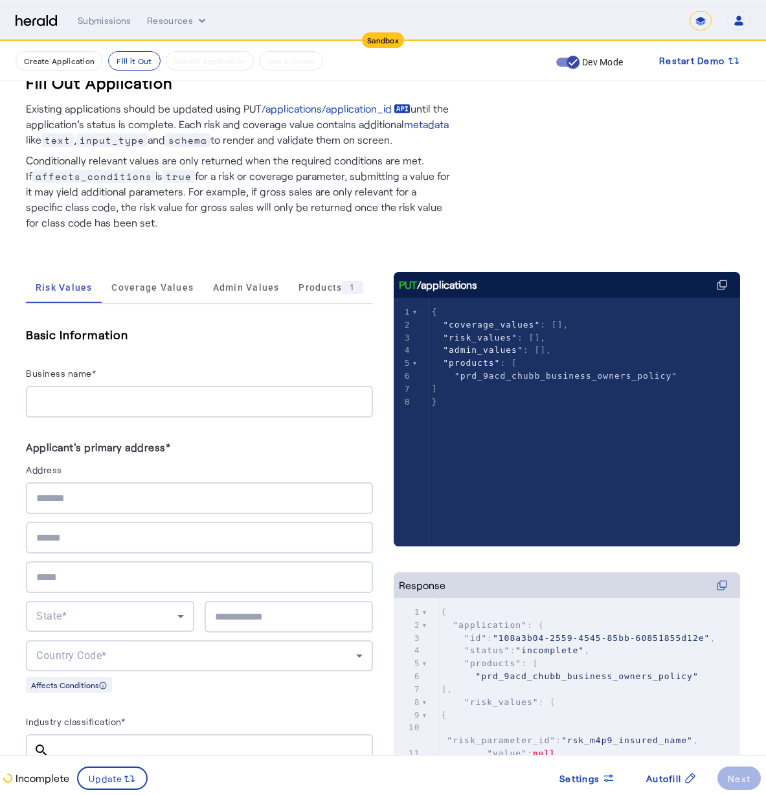
click at [361, 396] on input "Business name*" at bounding box center [199, 402] width 326 height 16
click at [355, 402] on input "Business name*" at bounding box center [199, 402] width 326 height 16
click at [363, 402] on input "Business name*" at bounding box center [199, 402] width 326 height 16
type input "**********"
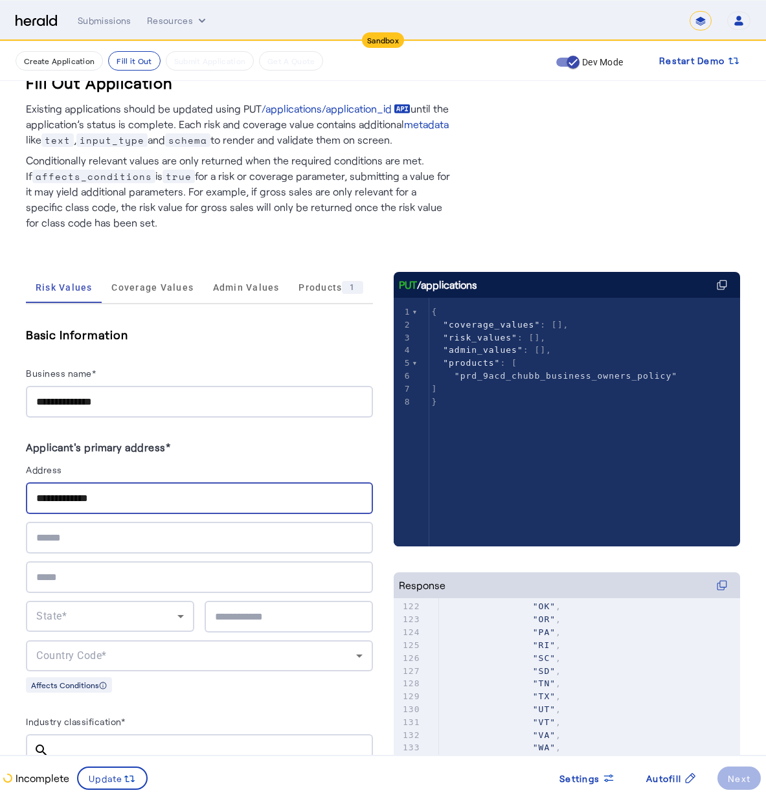
scroll to position [0, 0]
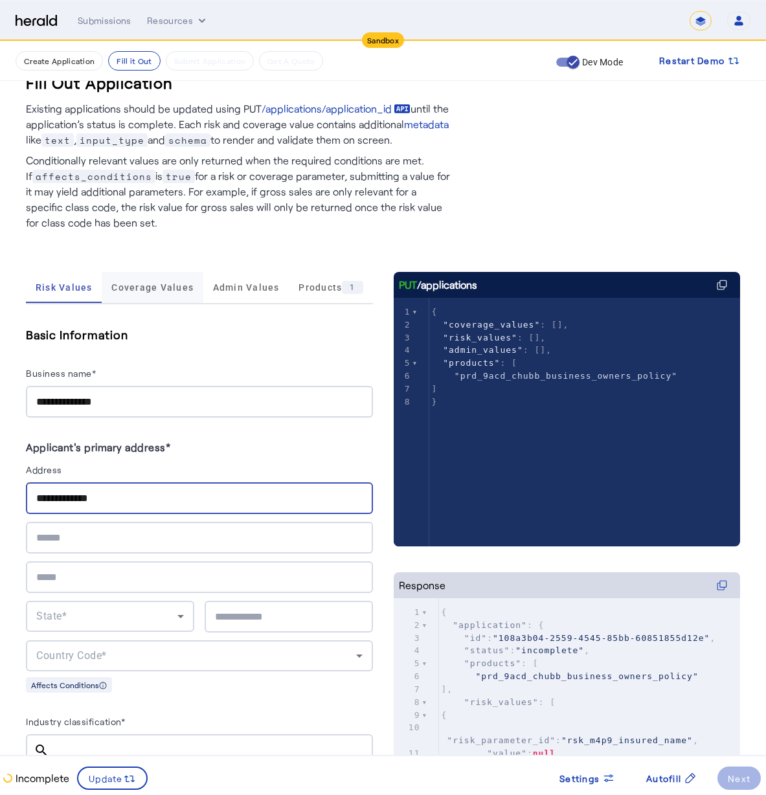
type input "**********"
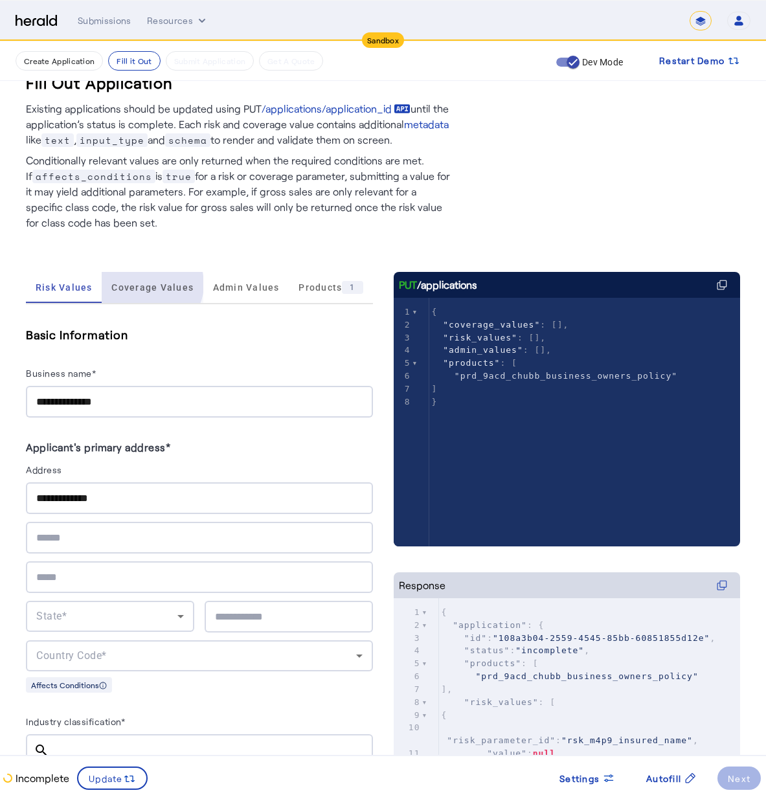
click at [148, 285] on span "Coverage Values" at bounding box center [152, 287] width 82 height 9
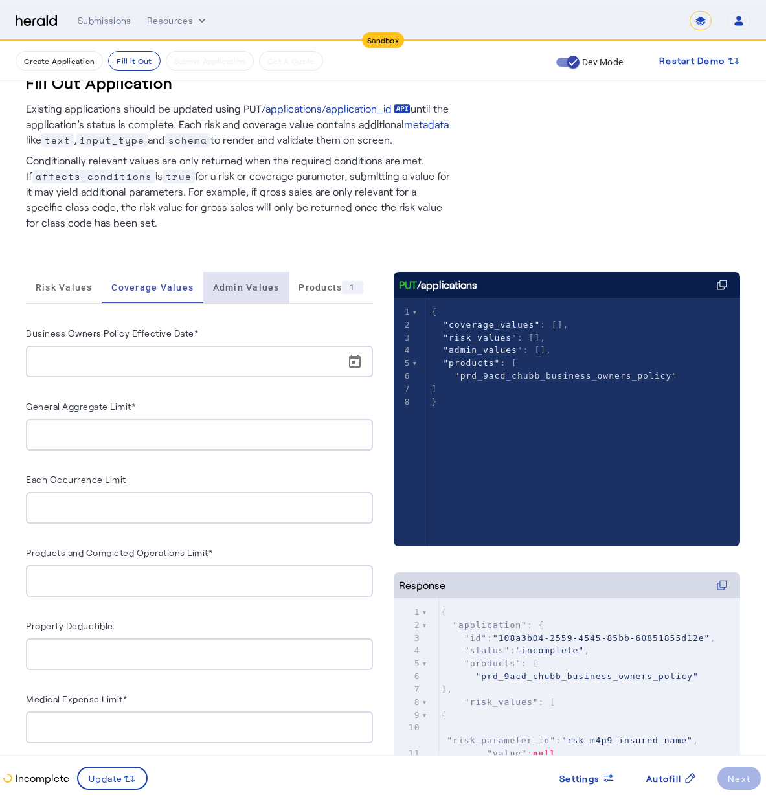
click at [245, 286] on span "Admin Values" at bounding box center [246, 287] width 67 height 9
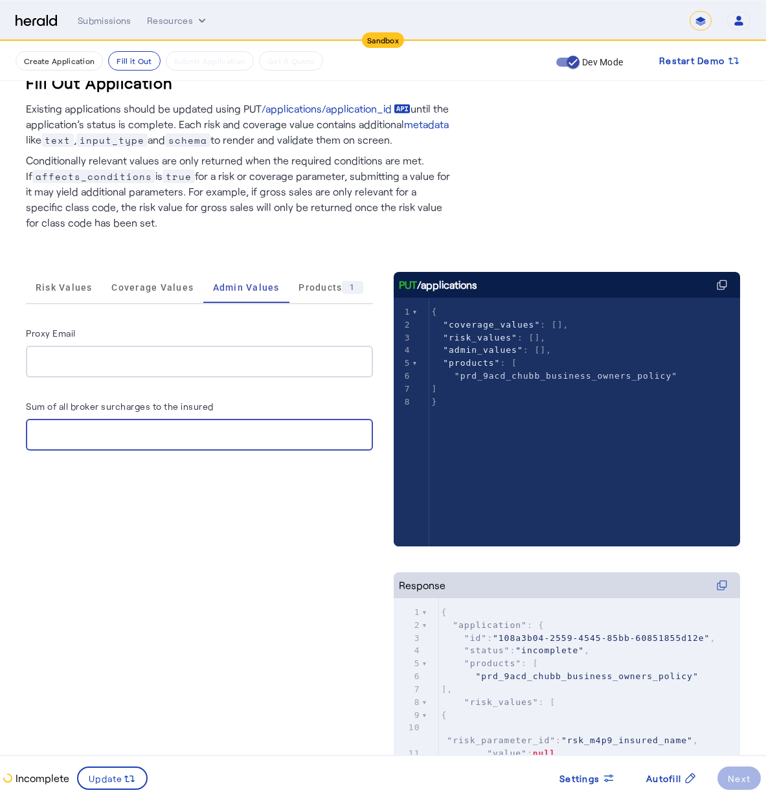
click at [199, 434] on input "Sum of all broker surcharges to the insured" at bounding box center [199, 435] width 326 height 16
click at [216, 372] on div at bounding box center [199, 362] width 326 height 32
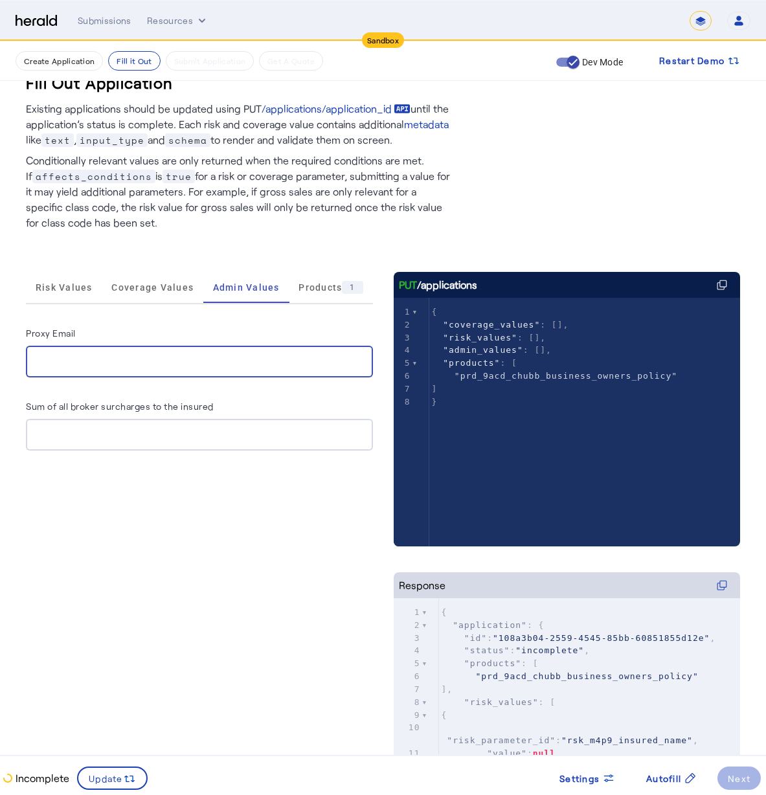
click at [223, 365] on input "Proxy Email" at bounding box center [199, 362] width 326 height 16
click at [320, 283] on span "Products 1" at bounding box center [330, 287] width 64 height 13
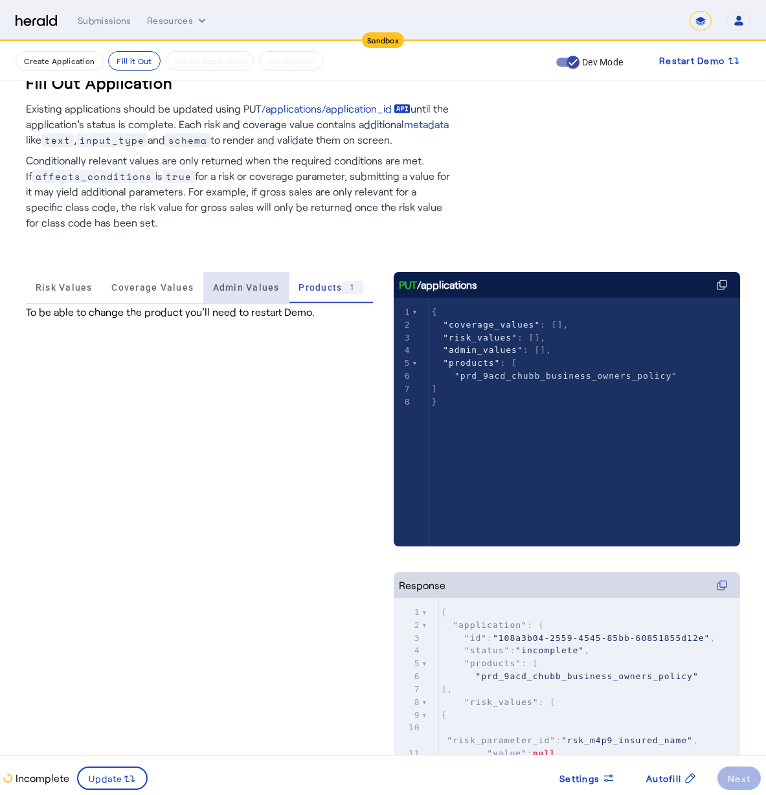
click at [254, 289] on span "Admin Values" at bounding box center [246, 287] width 67 height 9
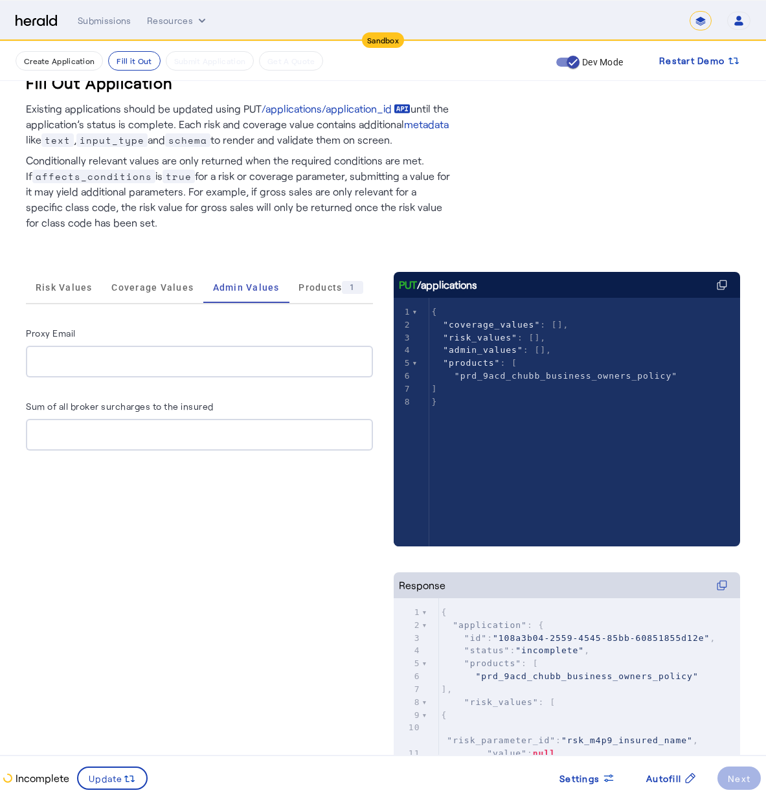
click at [164, 377] on div "Proxy Email Sum of all broker surcharges to the insured" at bounding box center [199, 388] width 347 height 126
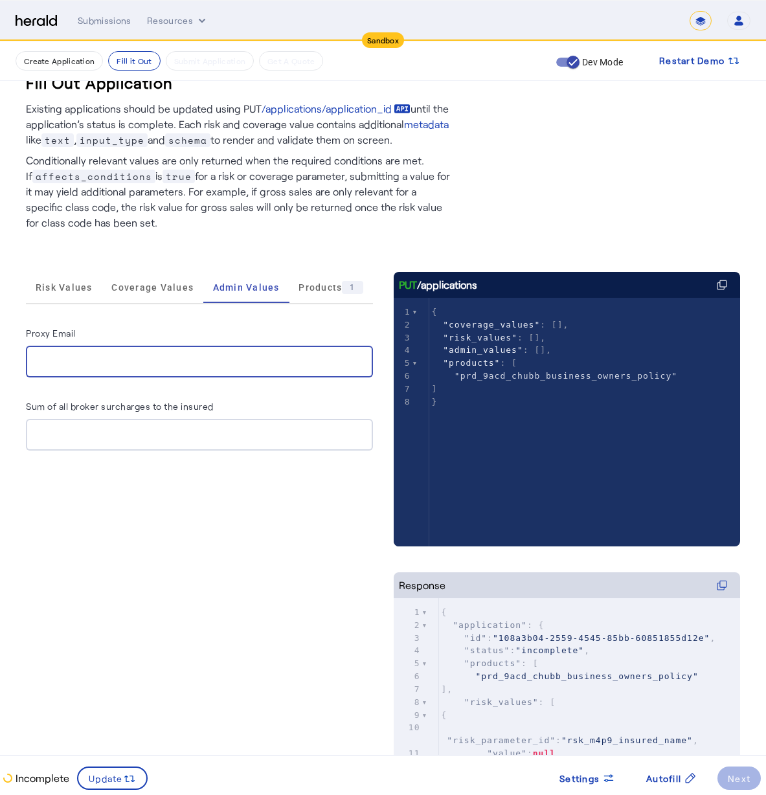
click at [170, 366] on input "Proxy Email" at bounding box center [199, 362] width 326 height 16
click at [107, 366] on input "Proxy Email" at bounding box center [199, 362] width 326 height 16
type input "**********"
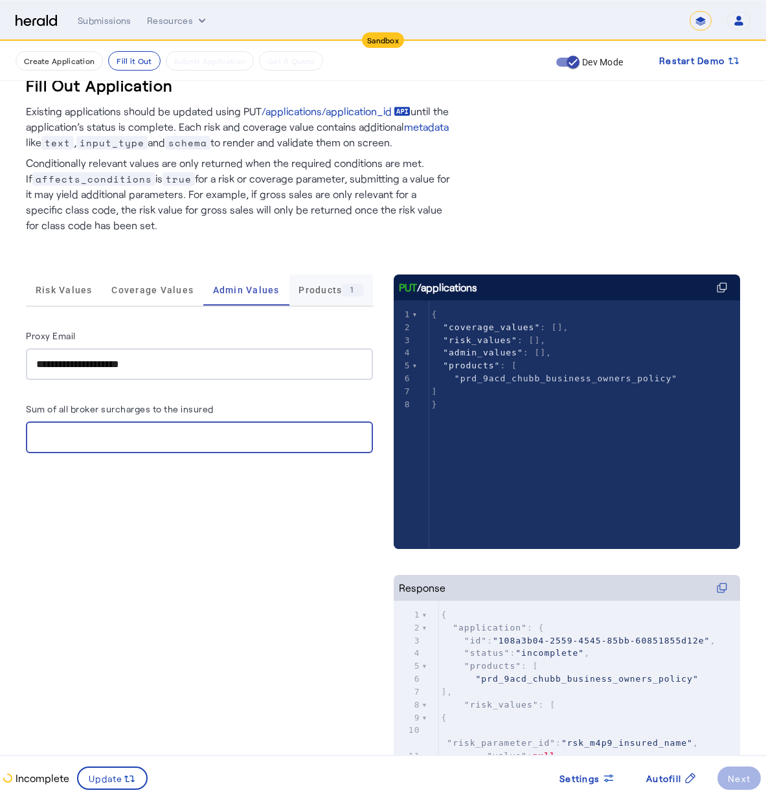
type input "*"
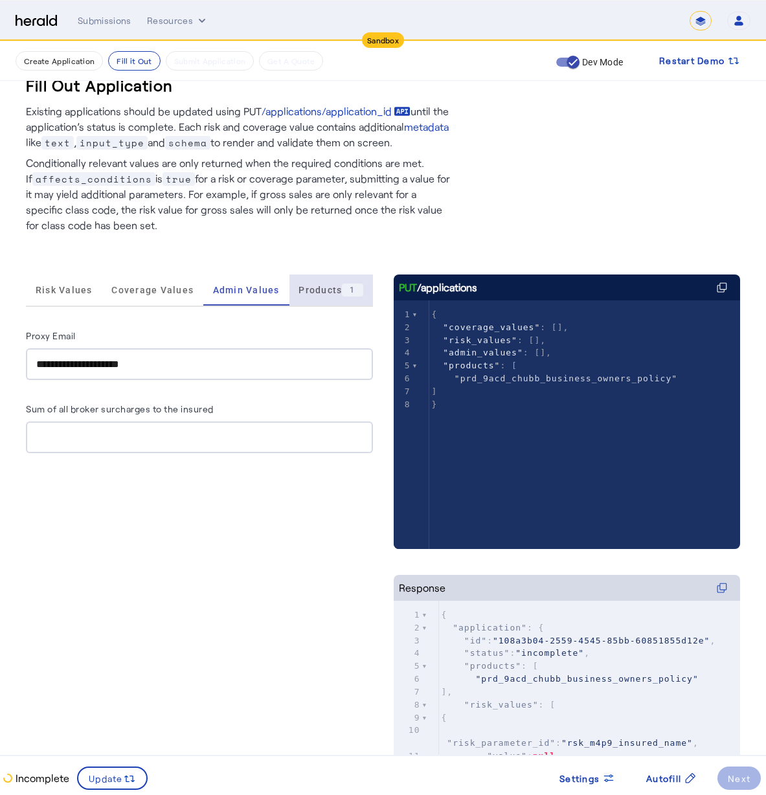
click at [326, 297] on span "Products 1" at bounding box center [330, 290] width 64 height 31
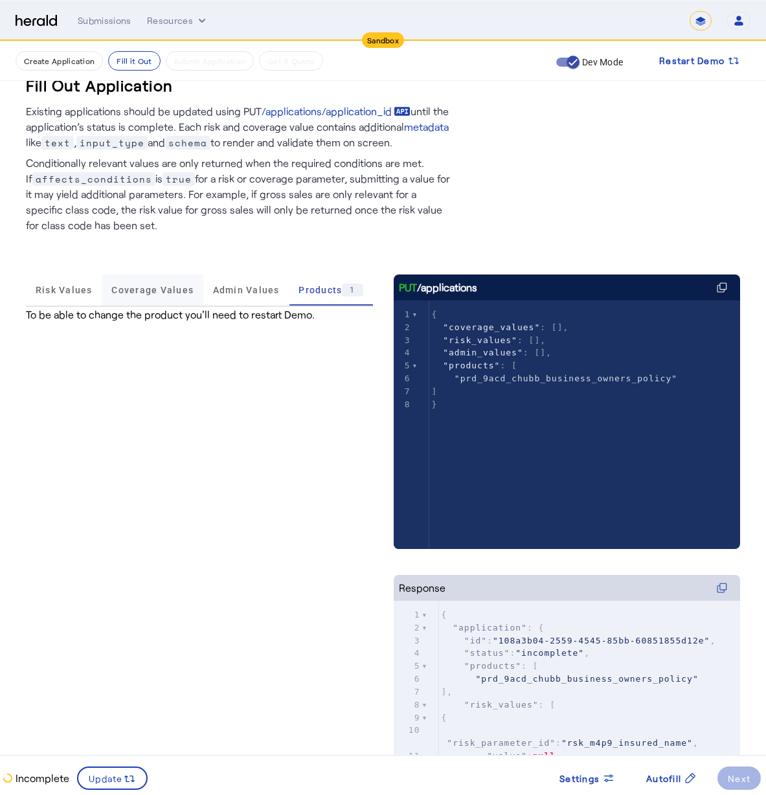
click at [164, 296] on span "Coverage Values" at bounding box center [152, 290] width 82 height 31
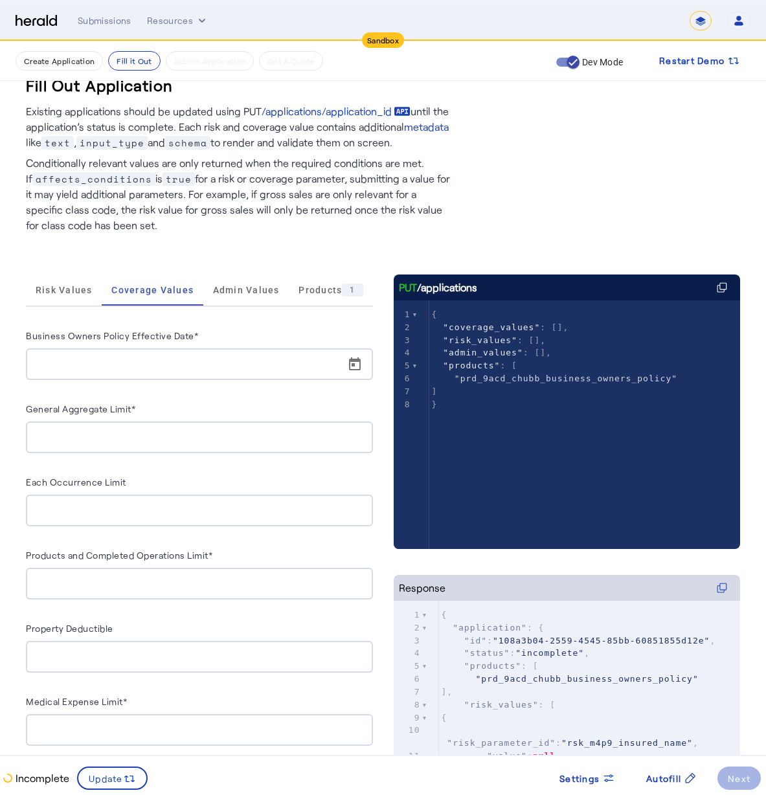
click at [163, 373] on div at bounding box center [203, 364] width 334 height 32
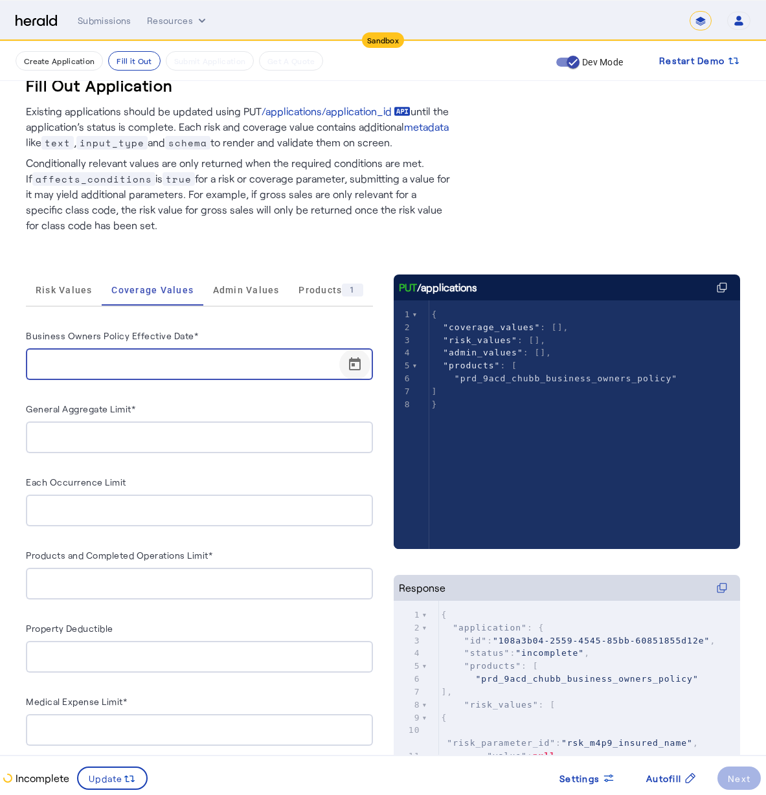
click at [365, 374] on span "Open calendar" at bounding box center [354, 364] width 31 height 31
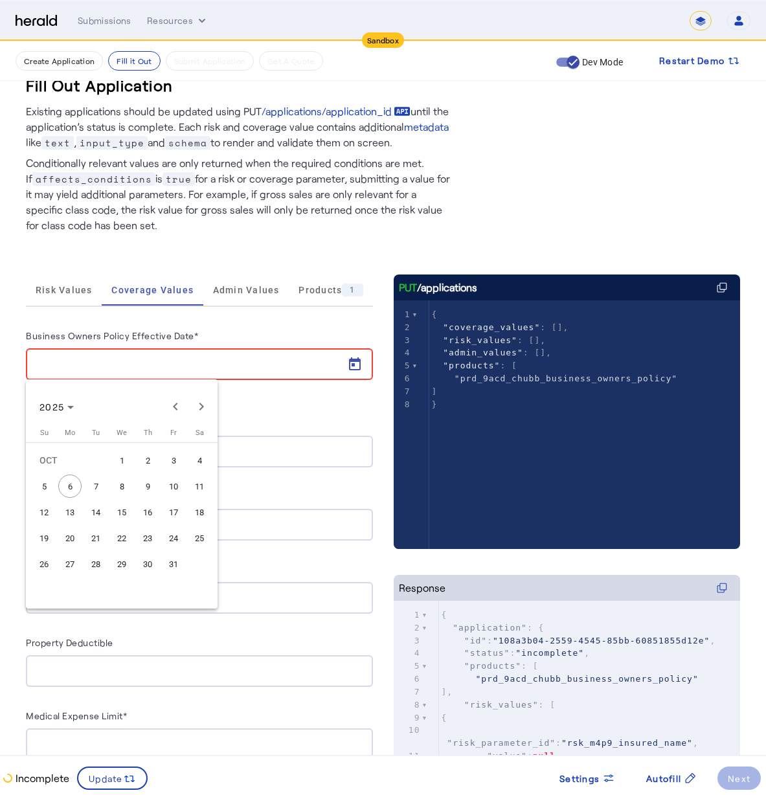
drag, startPoint x: 114, startPoint y: 493, endPoint x: 104, endPoint y: 497, distance: 10.7
click at [104, 497] on tr "5 6 7 8 9 10 11" at bounding box center [121, 486] width 181 height 26
click at [102, 494] on span "7" at bounding box center [95, 486] width 23 height 23
type input "**********"
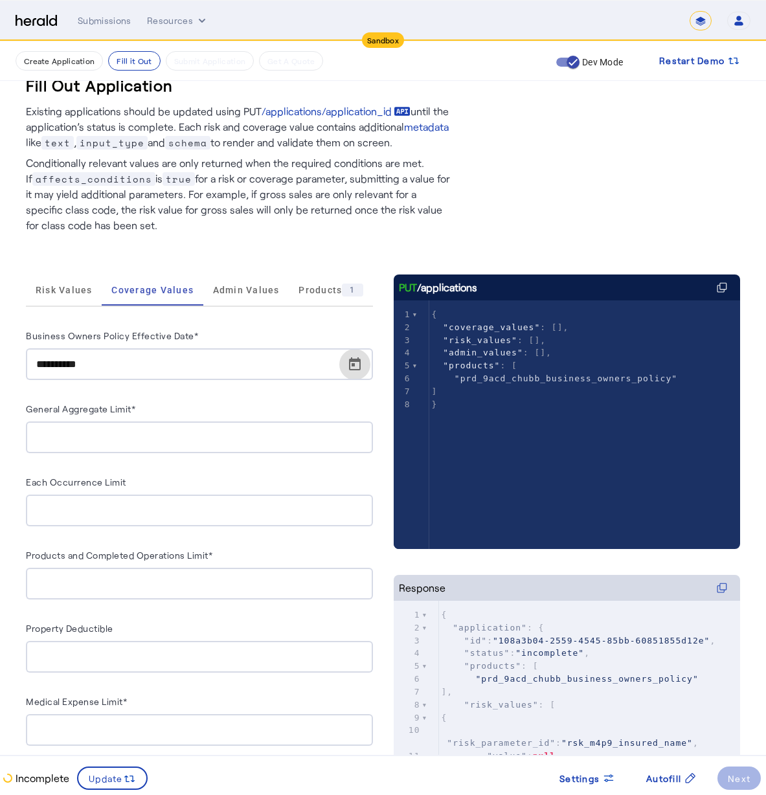
click at [89, 423] on div at bounding box center [199, 437] width 326 height 32
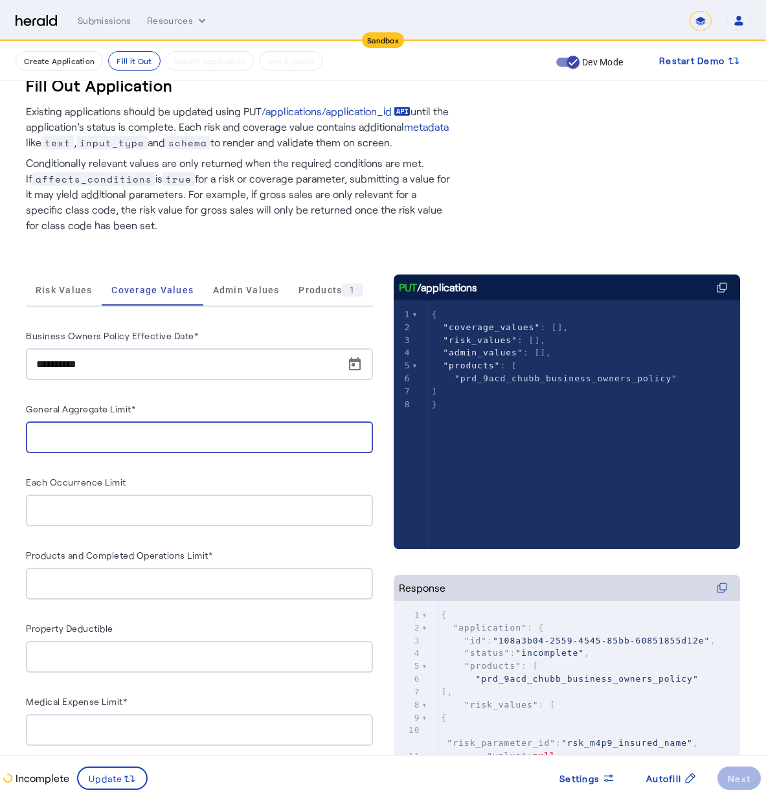
drag, startPoint x: 315, startPoint y: 443, endPoint x: 292, endPoint y: 465, distance: 31.6
click at [309, 449] on div at bounding box center [199, 437] width 326 height 32
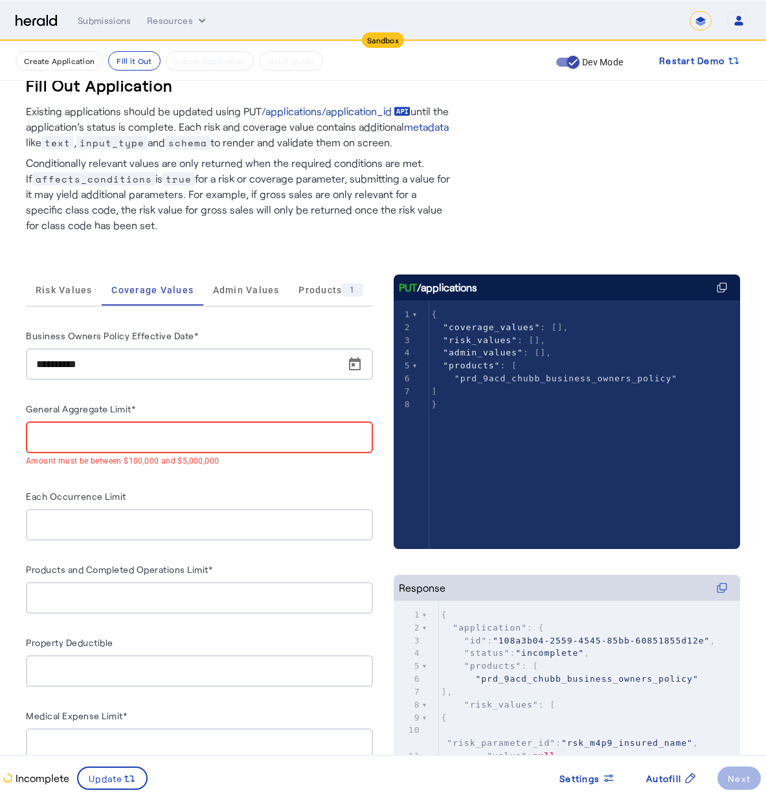
click at [267, 492] on div "Each Occurrence Limit" at bounding box center [199, 498] width 347 height 21
click at [236, 515] on div at bounding box center [199, 525] width 326 height 32
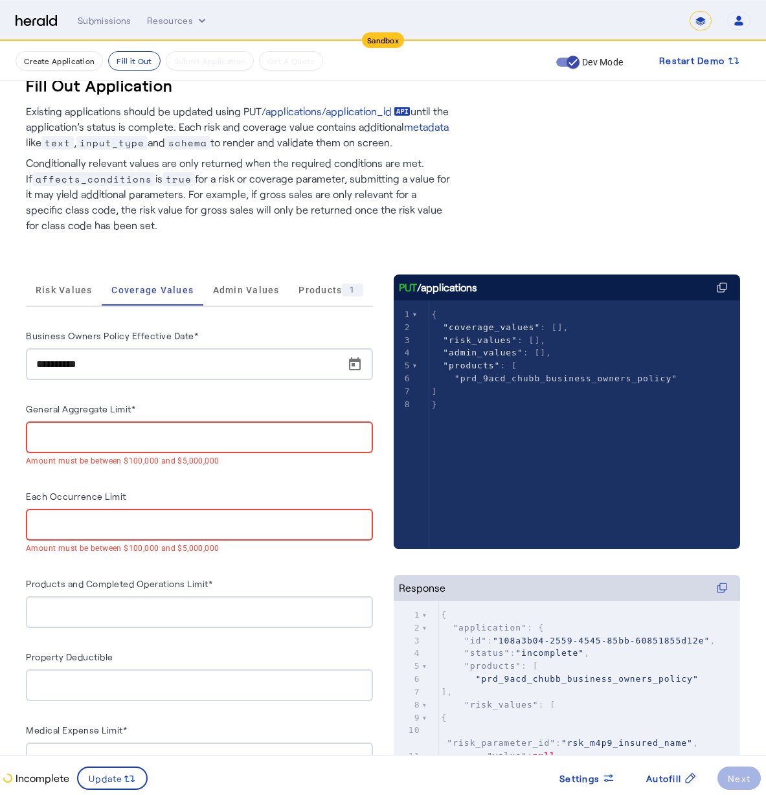
click at [217, 442] on input "General Aggregate Limit*" at bounding box center [199, 438] width 326 height 16
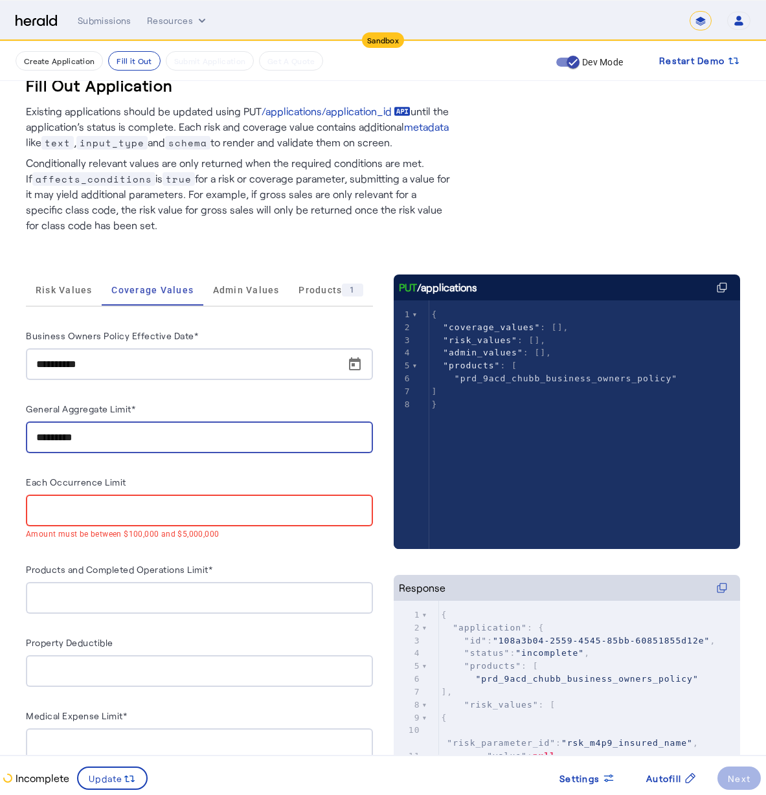
type input "**********"
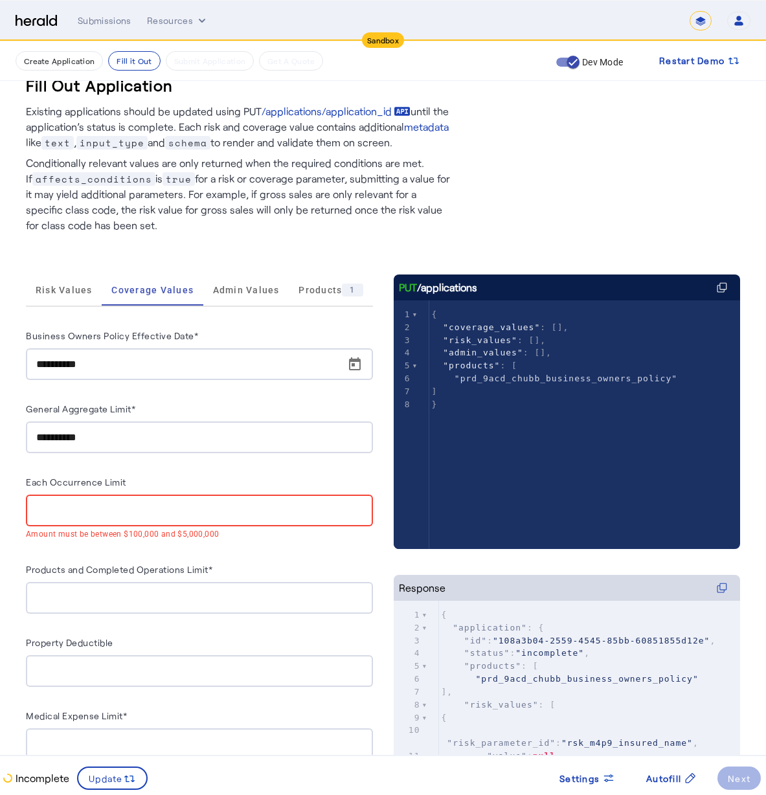
click at [327, 518] on div at bounding box center [199, 511] width 326 height 32
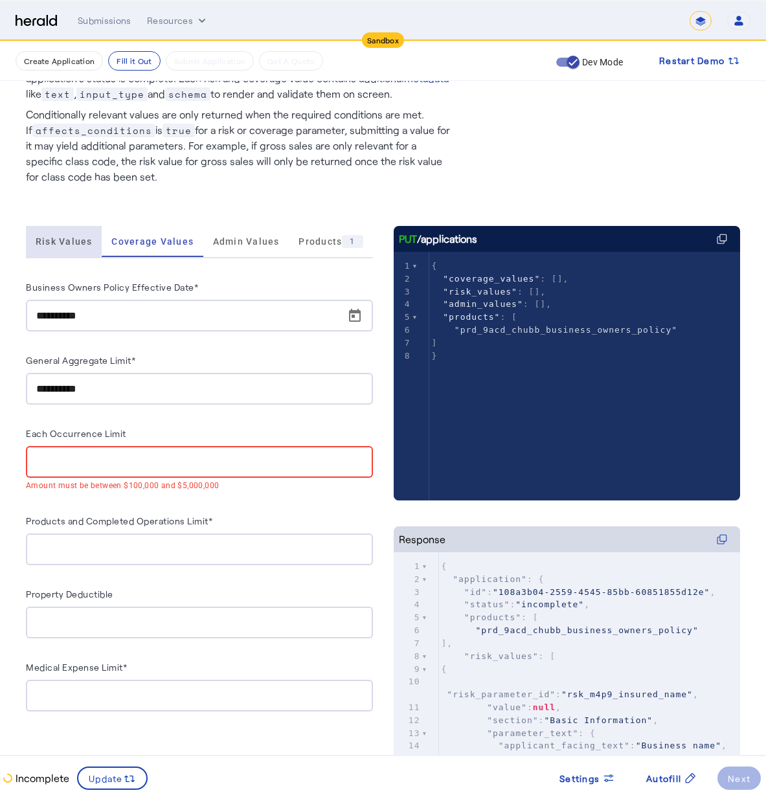
click at [63, 232] on span "Risk Values" at bounding box center [64, 241] width 57 height 31
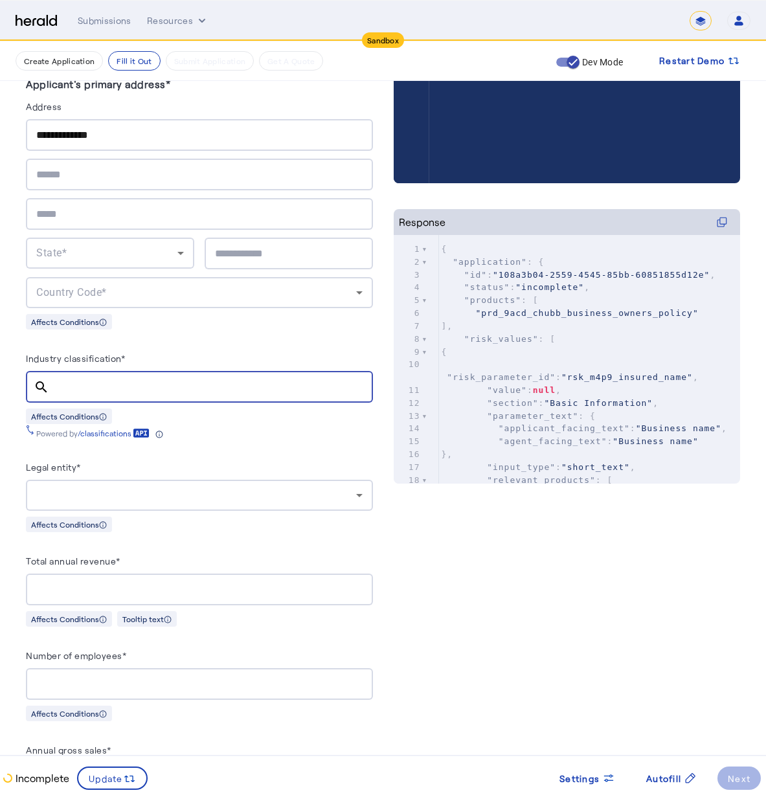
click at [120, 387] on input "Industry classification*" at bounding box center [211, 387] width 303 height 16
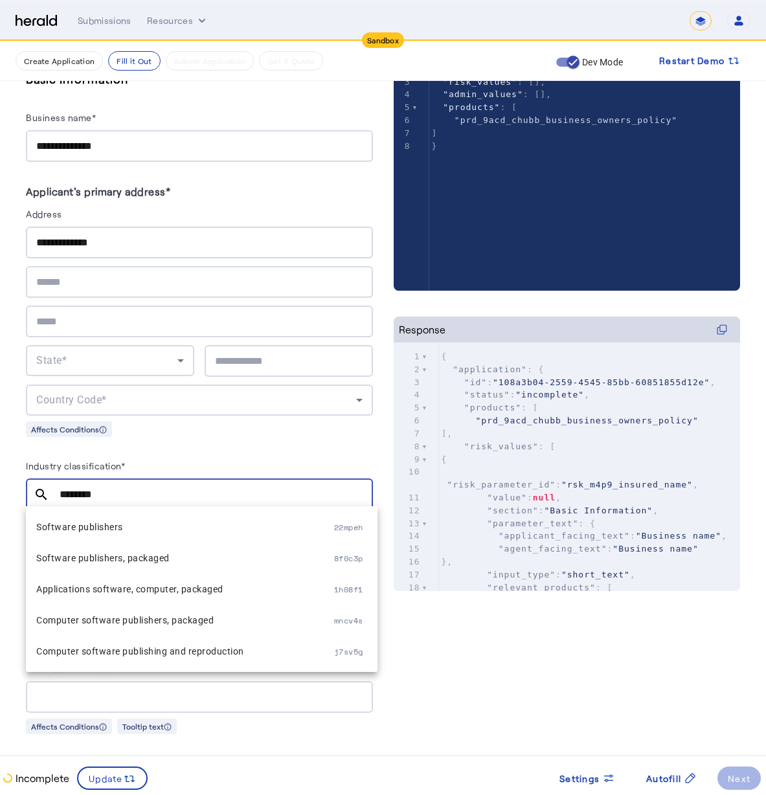
drag, startPoint x: 113, startPoint y: 493, endPoint x: 16, endPoint y: 439, distance: 110.4
click at [0, 486] on html "**********" at bounding box center [383, 121] width 766 height 795
type input "*"
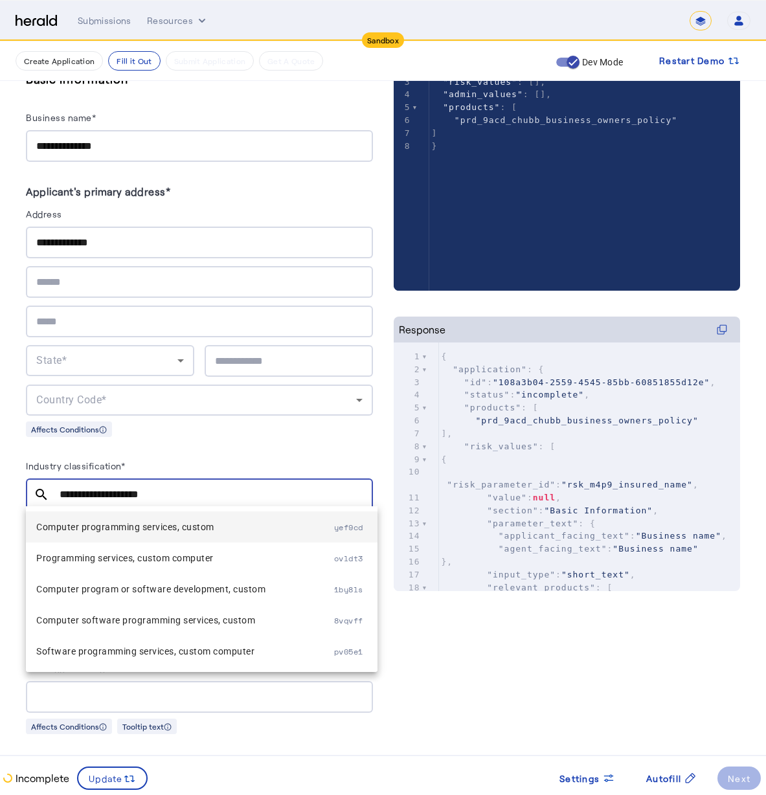
type input "**********"
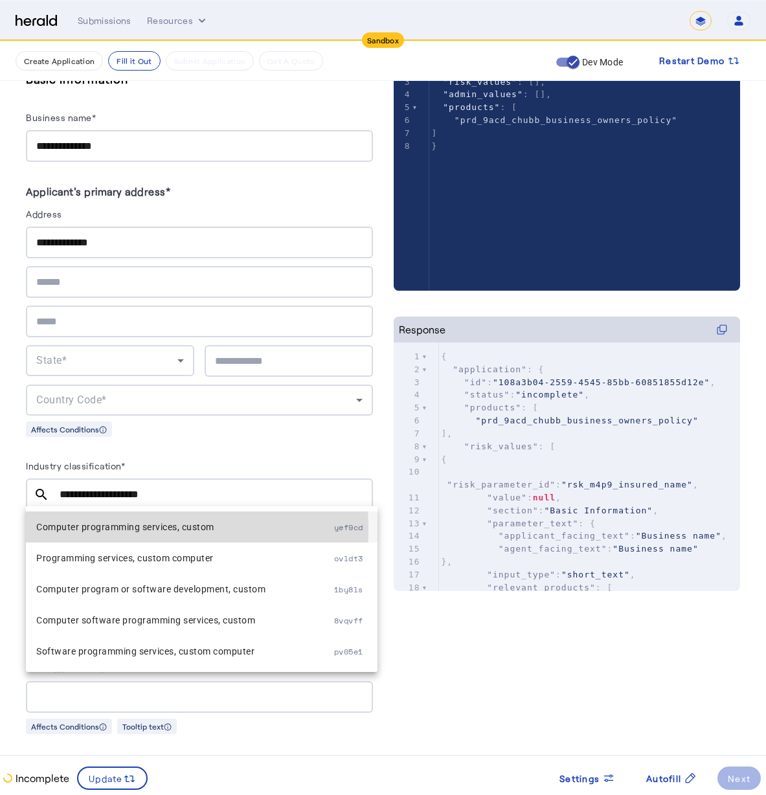
click at [51, 530] on span "Computer programming services, custom" at bounding box center [185, 527] width 298 height 16
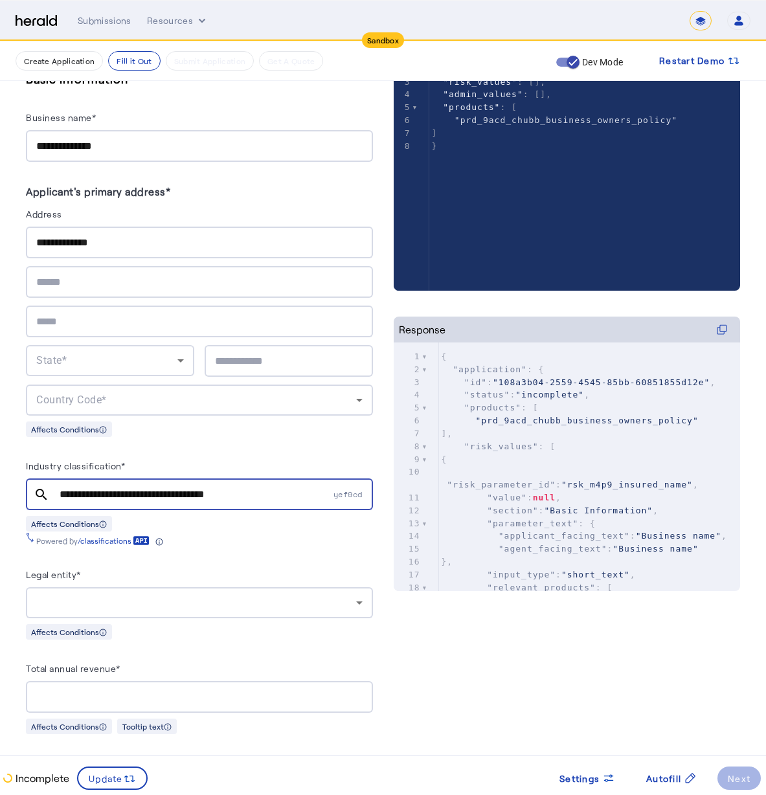
click at [107, 611] on div at bounding box center [199, 602] width 326 height 31
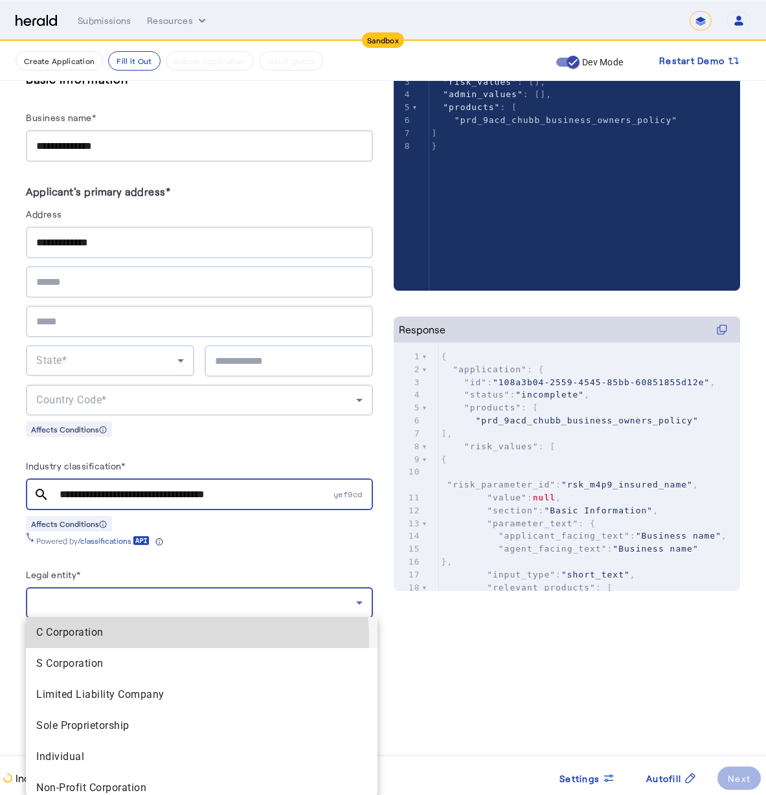
click at [104, 640] on Corporation "C Corporation" at bounding box center [202, 632] width 352 height 31
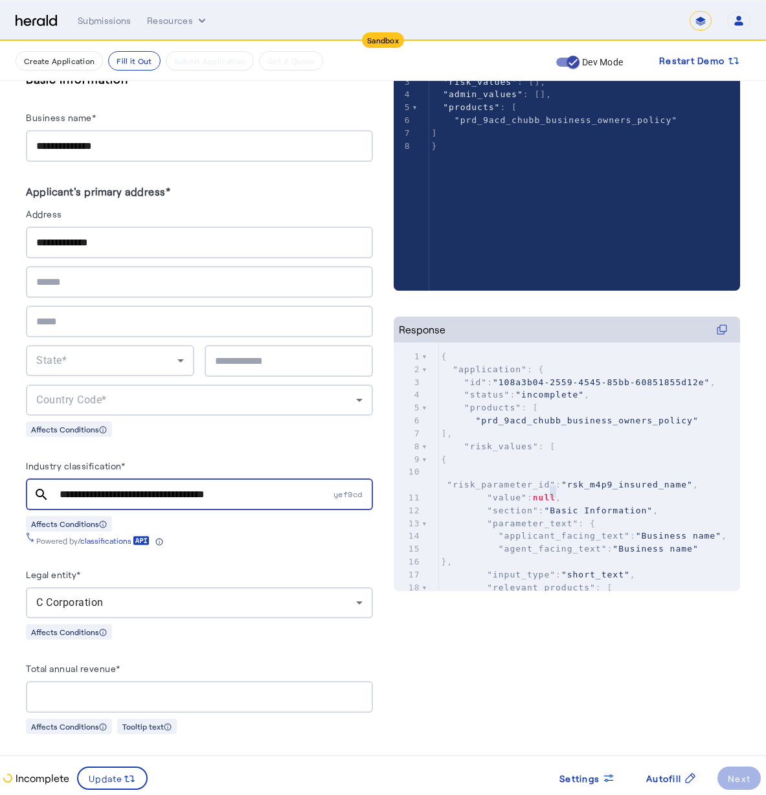
type textarea "**"
drag, startPoint x: 559, startPoint y: 497, endPoint x: 556, endPoint y: 490, distance: 7.6
click at [548, 492] on pre ""value" : null ," at bounding box center [590, 497] width 302 height 13
type textarea "****"
drag, startPoint x: 565, startPoint y: 493, endPoint x: 543, endPoint y: 493, distance: 21.4
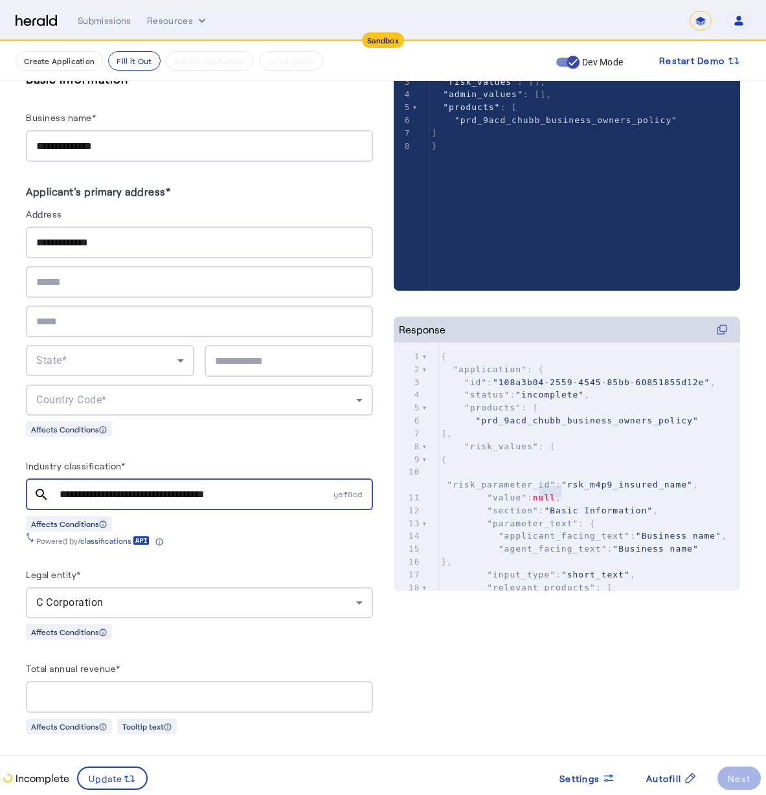
click at [543, 493] on span "null" at bounding box center [544, 498] width 23 height 10
drag, startPoint x: 569, startPoint y: 553, endPoint x: 568, endPoint y: 541, distance: 11.7
click at [569, 554] on span ""agent_facing_text"" at bounding box center [553, 549] width 109 height 10
click at [561, 481] on span ""rsk_m4p9_insured_name"" at bounding box center [626, 485] width 131 height 10
click at [556, 493] on span "null" at bounding box center [544, 498] width 23 height 10
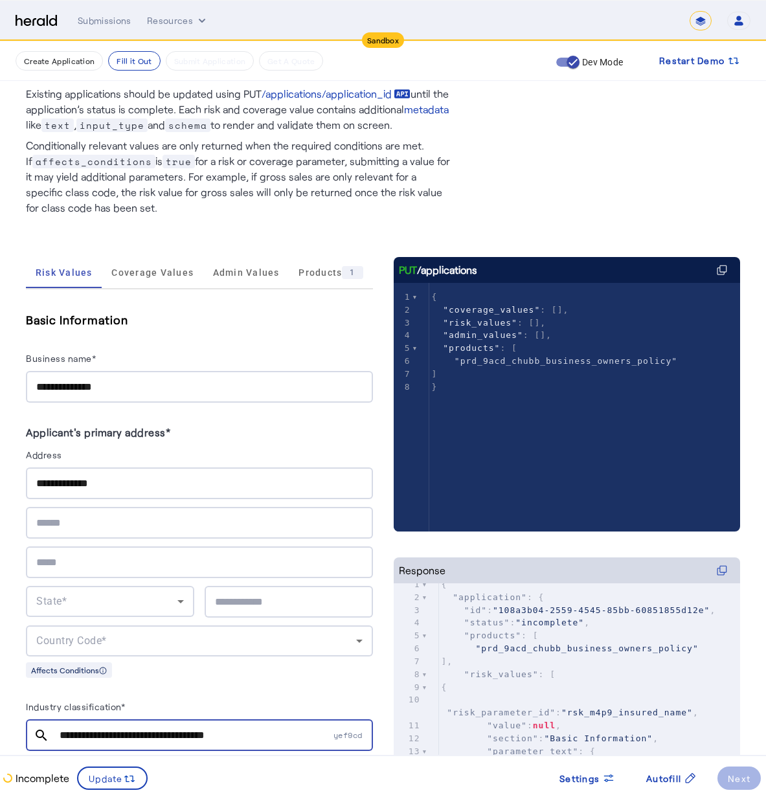
scroll to position [33, 0]
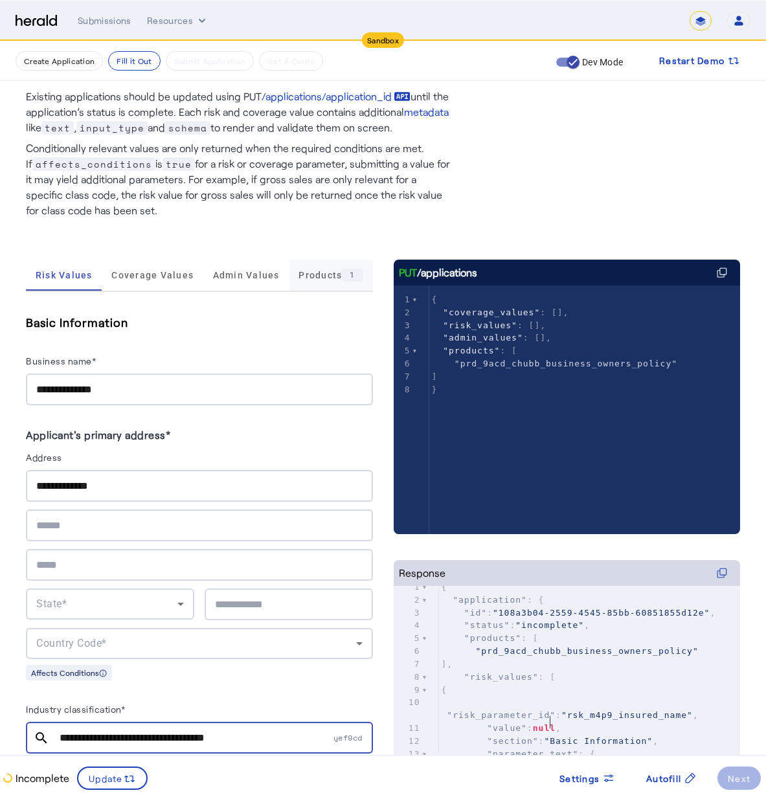
click at [356, 277] on div "1" at bounding box center [352, 275] width 21 height 13
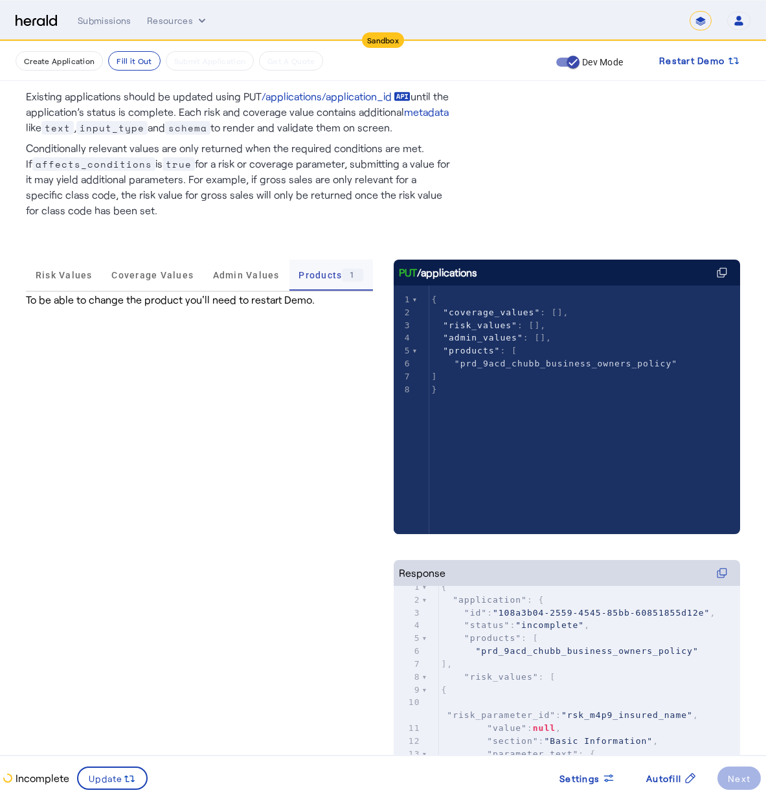
click at [356, 277] on div "1" at bounding box center [352, 275] width 21 height 13
click at [240, 280] on span "Admin Values" at bounding box center [246, 275] width 67 height 9
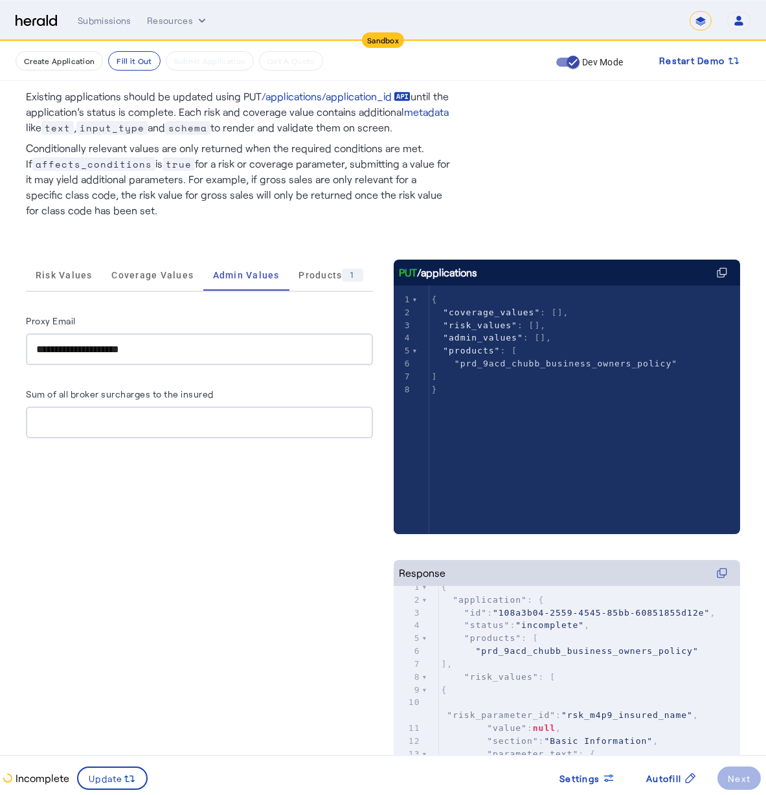
click at [141, 358] on div "**********" at bounding box center [199, 349] width 326 height 32
click at [161, 284] on span "Coverage Values" at bounding box center [152, 275] width 82 height 31
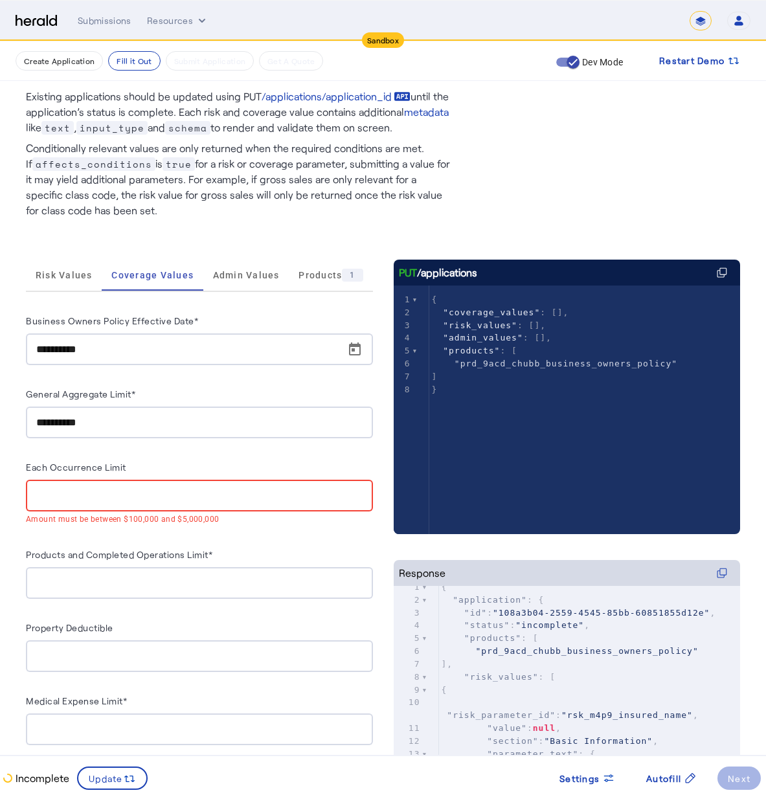
click at [135, 355] on input "**********" at bounding box center [203, 350] width 334 height 16
click at [138, 451] on div "**********" at bounding box center [199, 529] width 347 height 433
click at [125, 513] on mat-error "Amount must be between $100,000 and $5,000,000" at bounding box center [199, 518] width 347 height 14
click at [129, 488] on input "Each Occurrence Limit" at bounding box center [199, 496] width 326 height 16
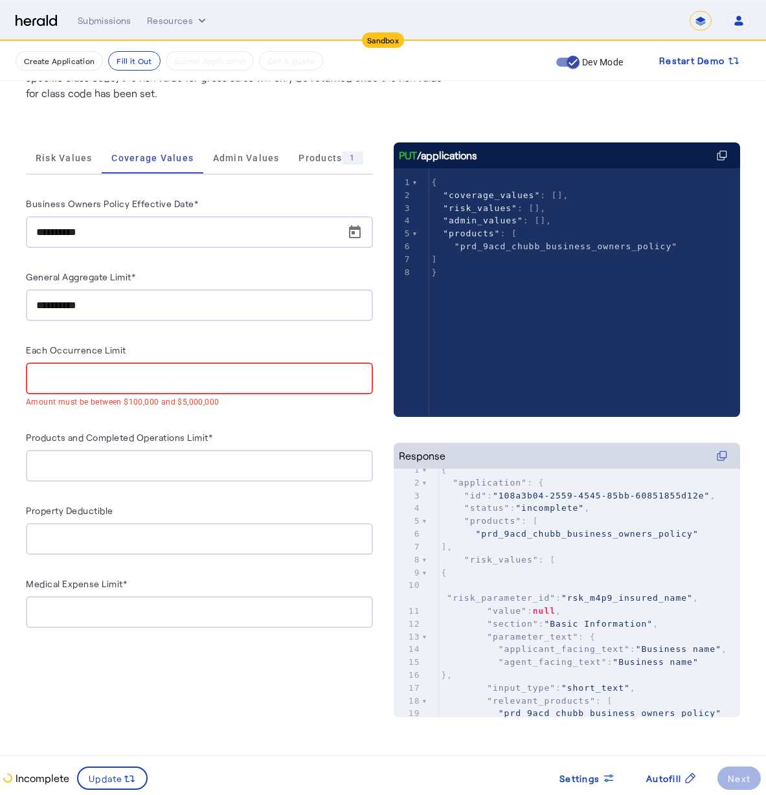
scroll to position [0, 0]
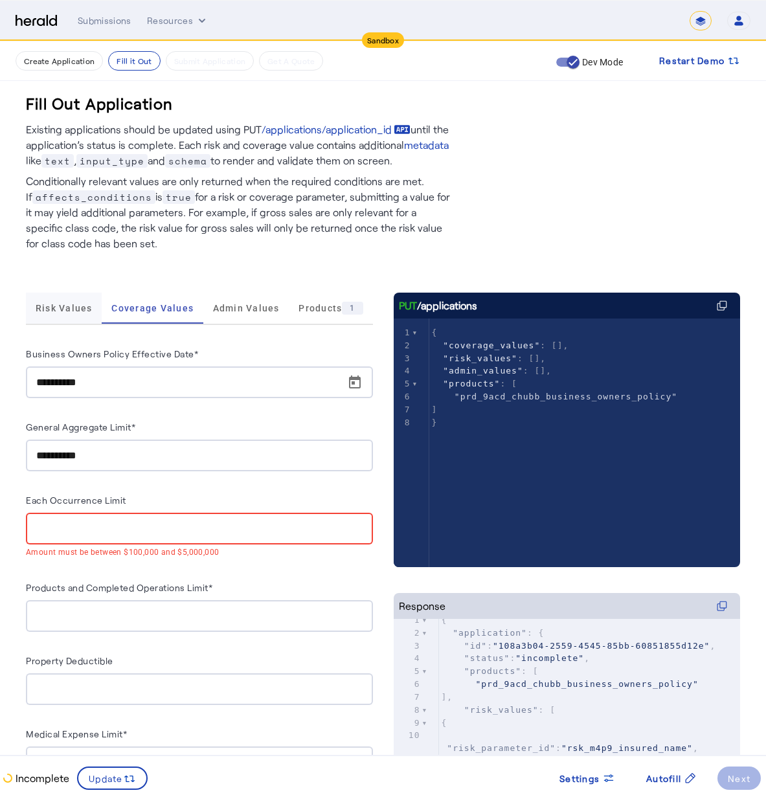
click at [70, 315] on span "Risk Values" at bounding box center [64, 308] width 57 height 31
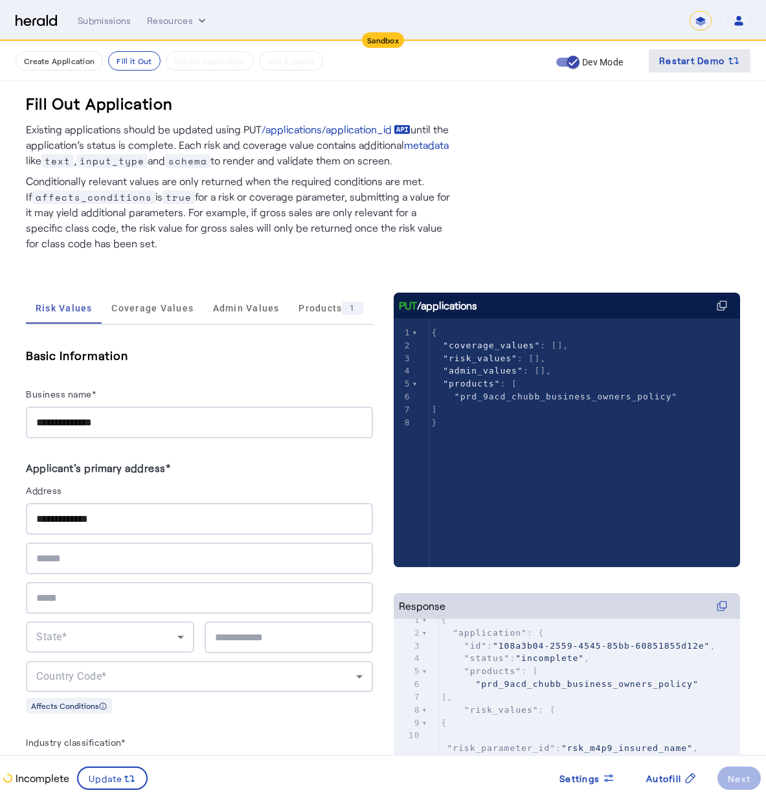
click at [694, 61] on span "Restart Demo" at bounding box center [691, 61] width 65 height 16
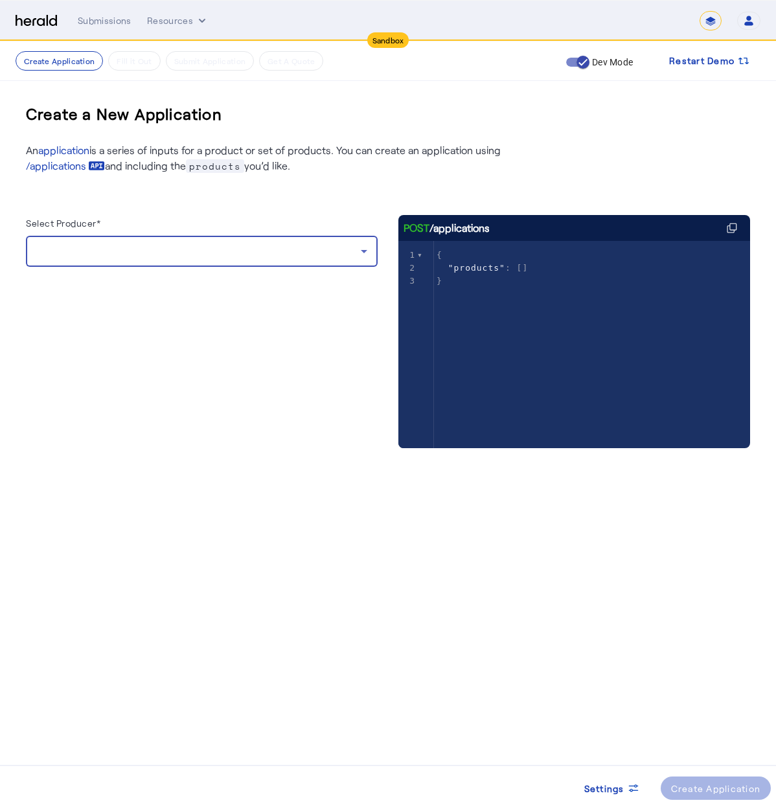
click at [211, 256] on div at bounding box center [198, 251] width 324 height 16
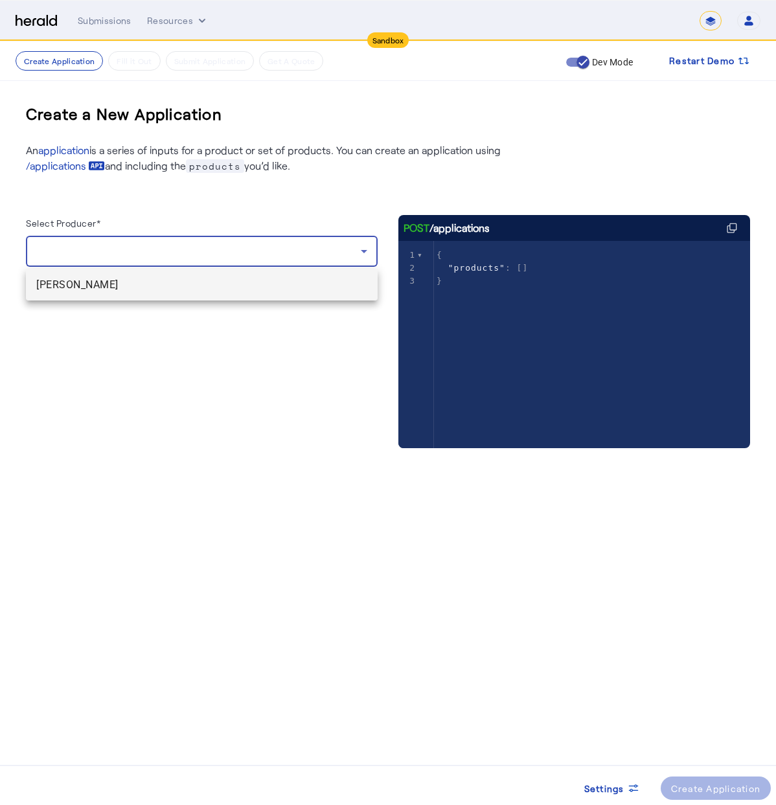
click at [177, 293] on mat-option "[PERSON_NAME]" at bounding box center [202, 284] width 352 height 31
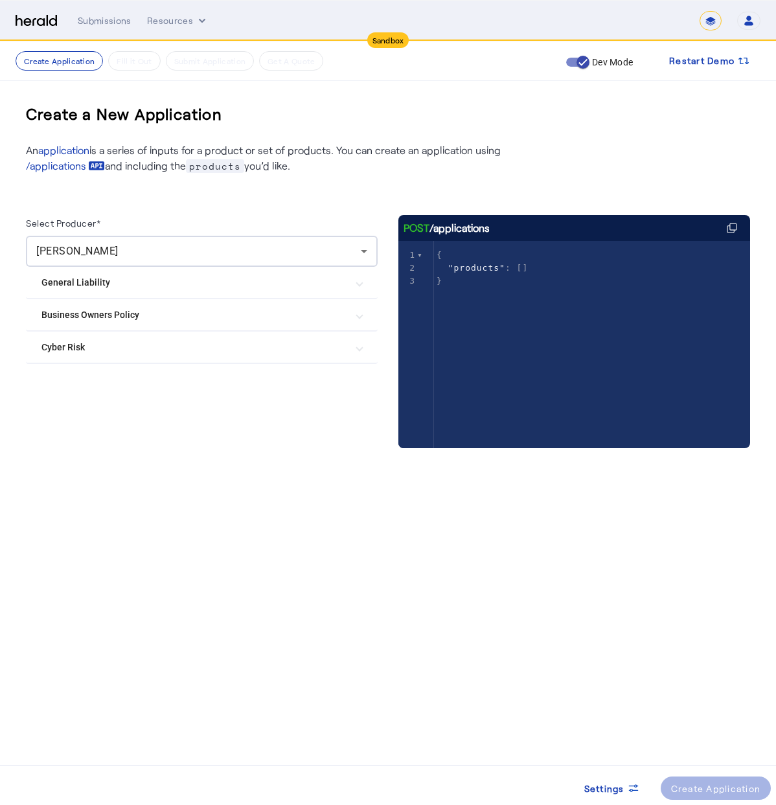
click at [141, 353] on Risk "Cyber Risk" at bounding box center [193, 348] width 305 height 14
click at [112, 385] on label "Chubb Cyber" at bounding box center [95, 385] width 56 height 13
click at [748, 797] on span at bounding box center [715, 787] width 111 height 31
click at [710, 58] on span "Restart Demo" at bounding box center [701, 61] width 65 height 16
click at [71, 243] on div at bounding box center [201, 251] width 331 height 31
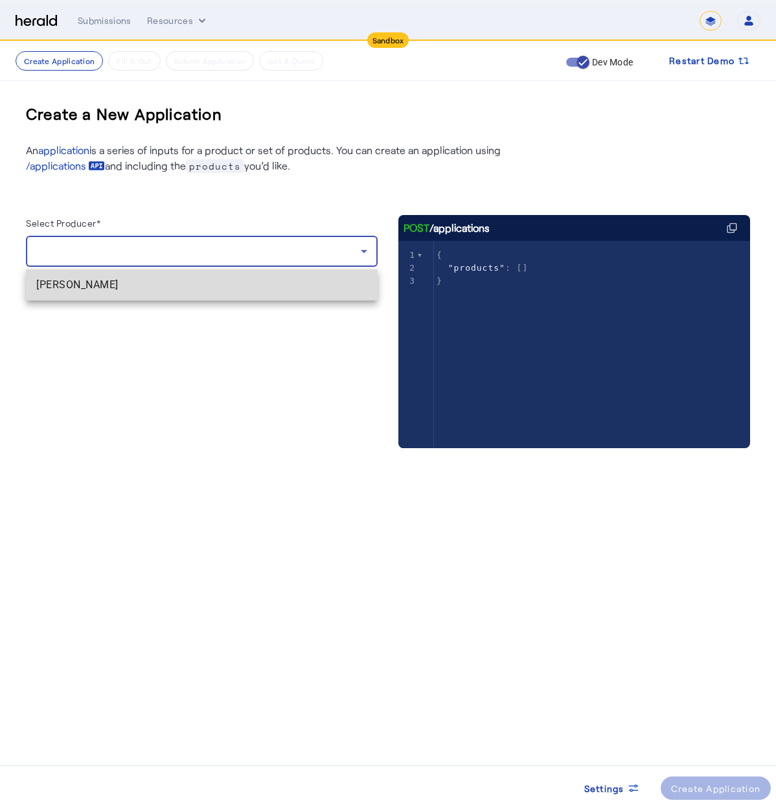
click at [86, 286] on span "[PERSON_NAME]" at bounding box center [201, 285] width 331 height 16
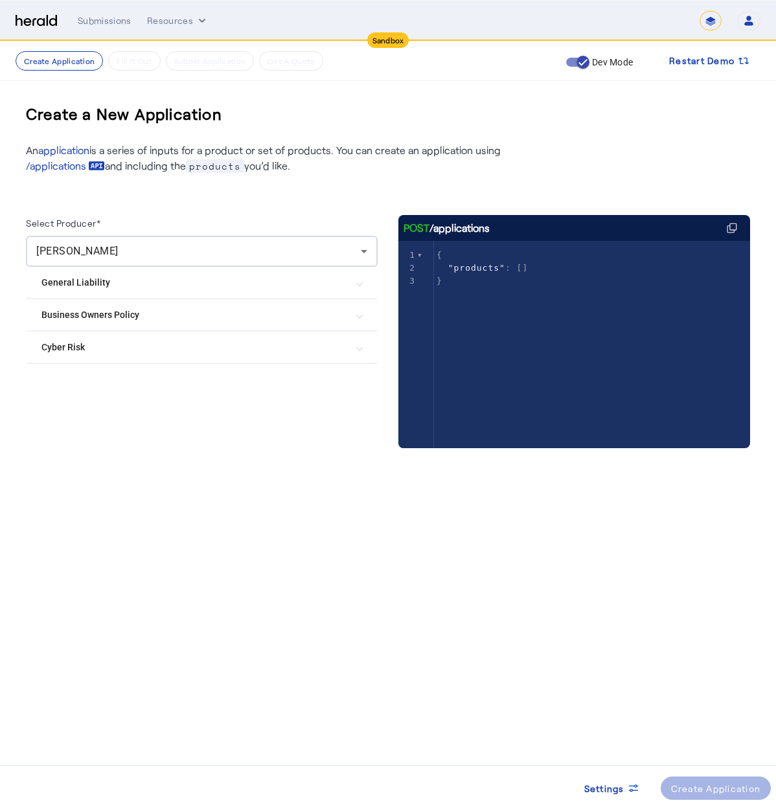
click at [76, 360] on mat-expansion-panel-header "Cyber Risk" at bounding box center [202, 347] width 352 height 31
click at [87, 275] on mat-expansion-panel-header "General Liability" at bounding box center [202, 282] width 352 height 31
click at [109, 359] on Policy "Business Owners Policy" at bounding box center [193, 362] width 305 height 14
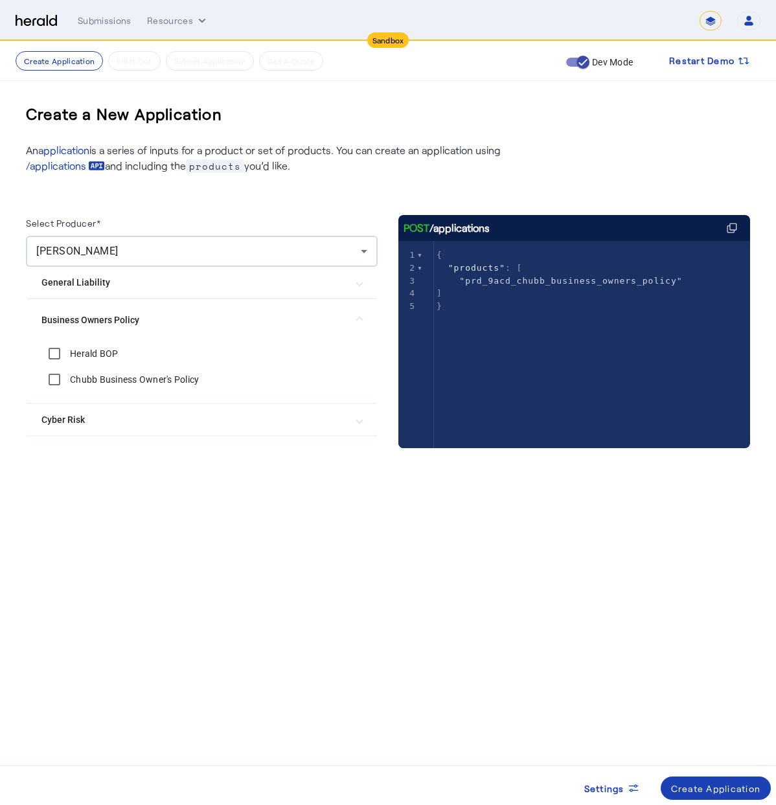
click at [44, 427] on mat-expansion-panel-header "Cyber Risk" at bounding box center [202, 419] width 352 height 31
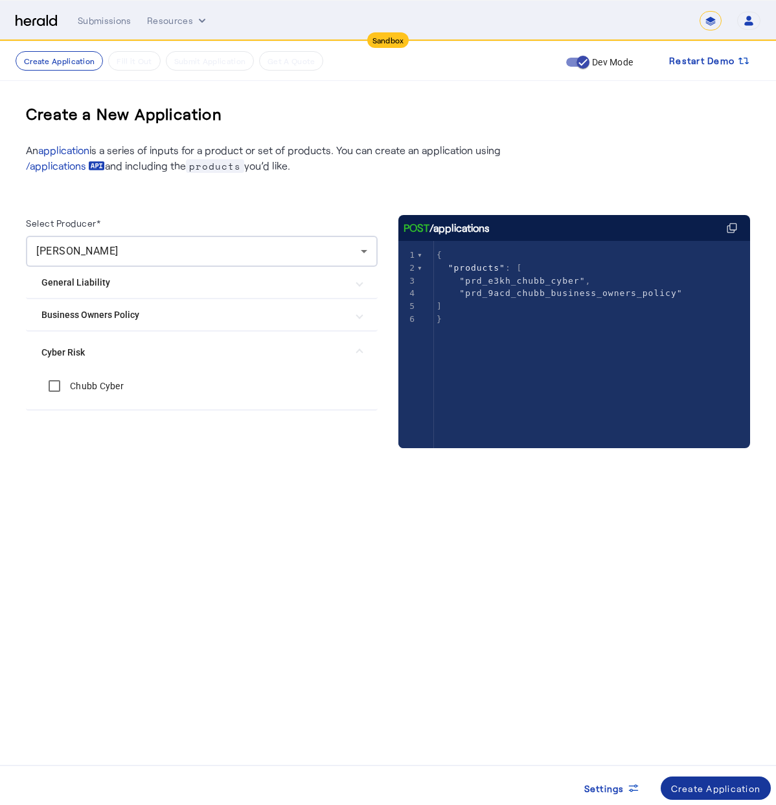
click at [697, 781] on div "Create Application" at bounding box center [716, 788] width 90 height 14
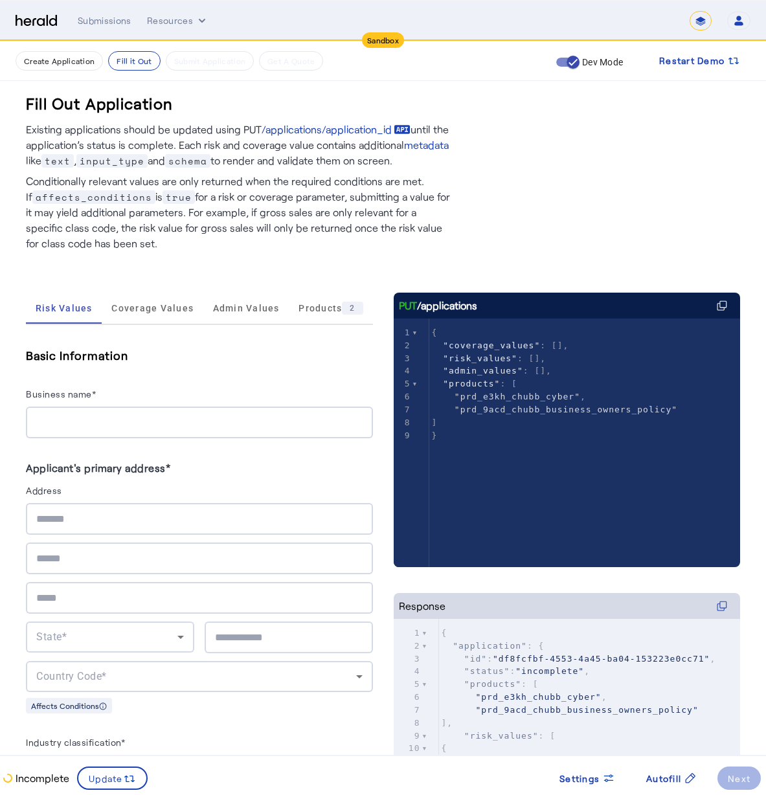
scroll to position [3, 0]
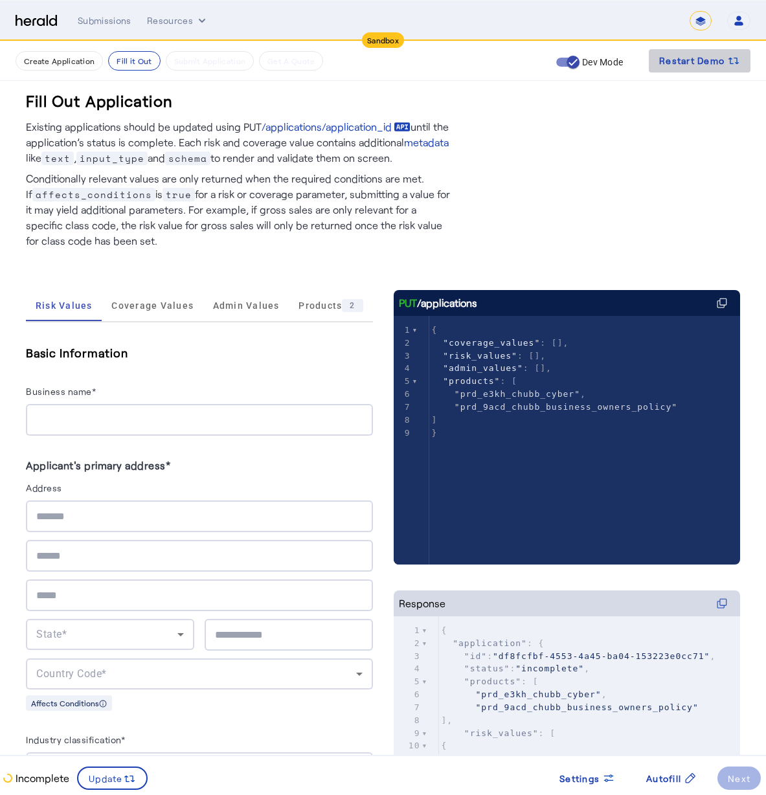
click at [749, 55] on span at bounding box center [700, 60] width 102 height 31
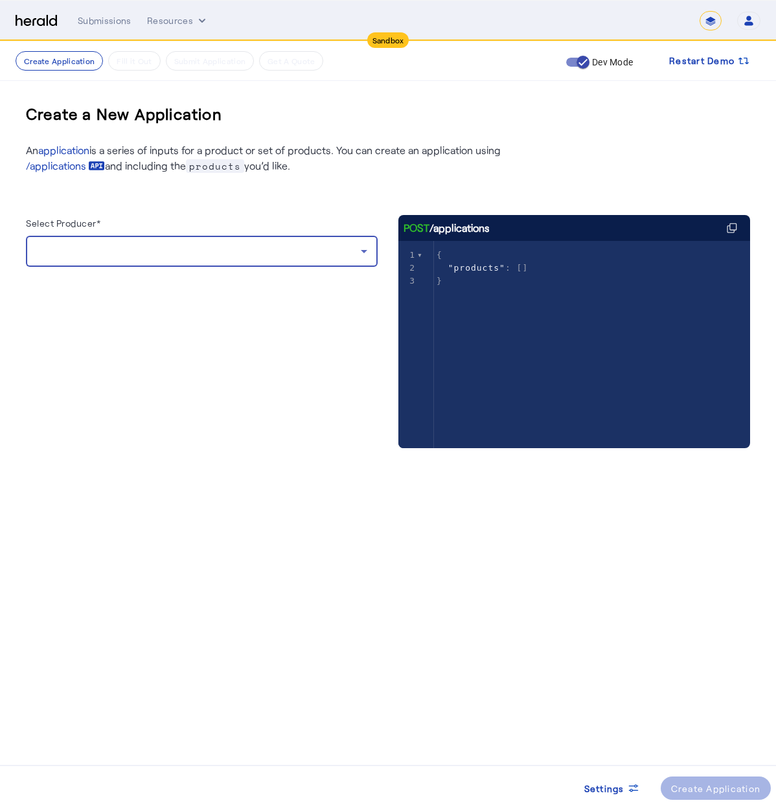
click at [154, 244] on div at bounding box center [198, 251] width 324 height 16
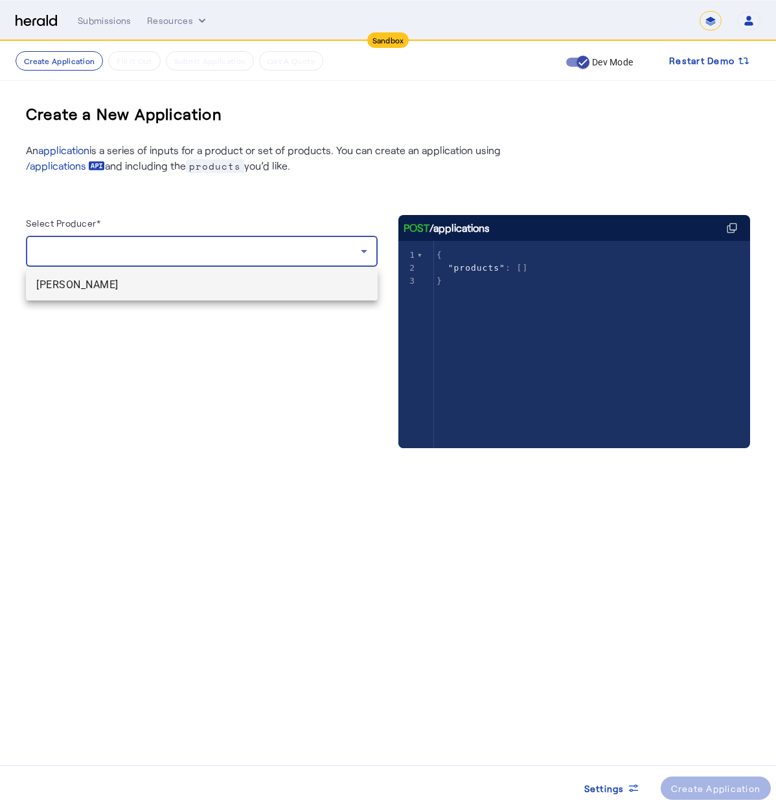
click at [160, 287] on span "[PERSON_NAME]" at bounding box center [201, 285] width 331 height 16
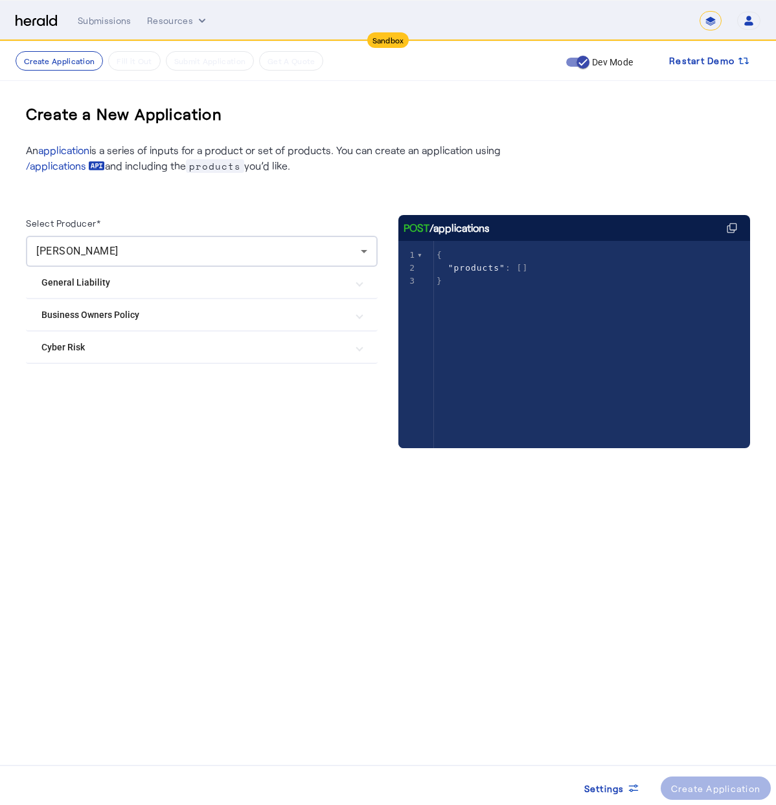
click at [183, 328] on mat-expansion-panel-header "Business Owners Policy" at bounding box center [202, 314] width 352 height 31
click at [89, 389] on div "Chubb Business Owner's Policy" at bounding box center [119, 379] width 157 height 26
click at [93, 378] on label "Chubb Business Owner's Policy" at bounding box center [132, 379] width 131 height 13
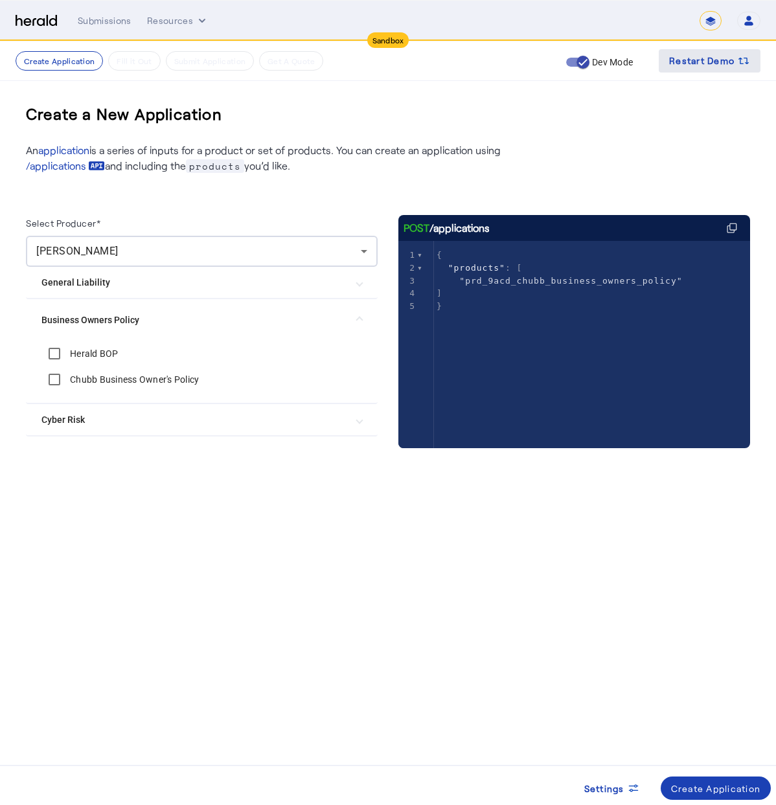
click at [726, 51] on span at bounding box center [709, 60] width 102 height 31
click at [734, 787] on div "Create Application" at bounding box center [716, 788] width 90 height 14
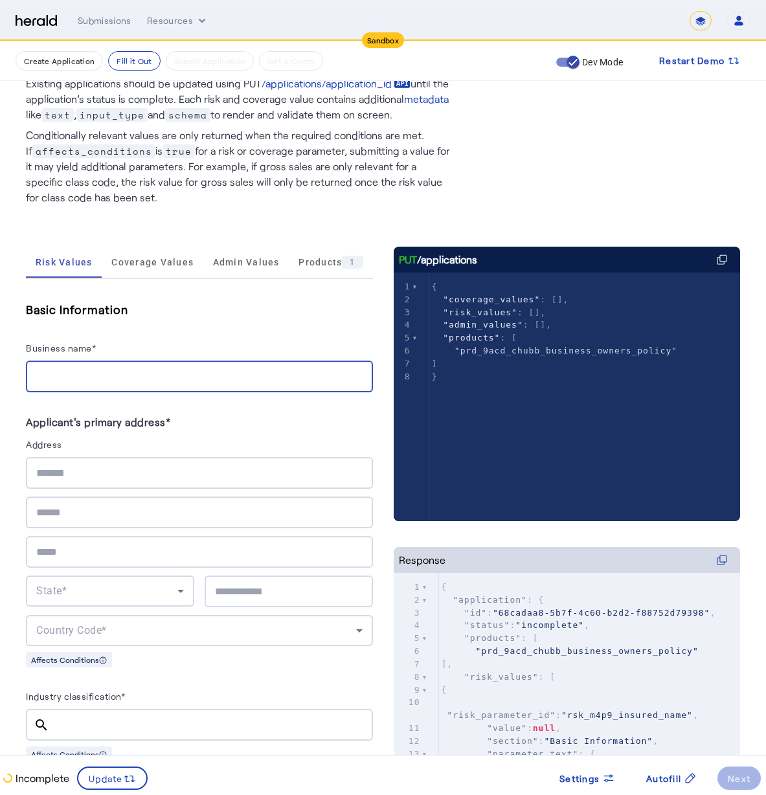
scroll to position [101, 0]
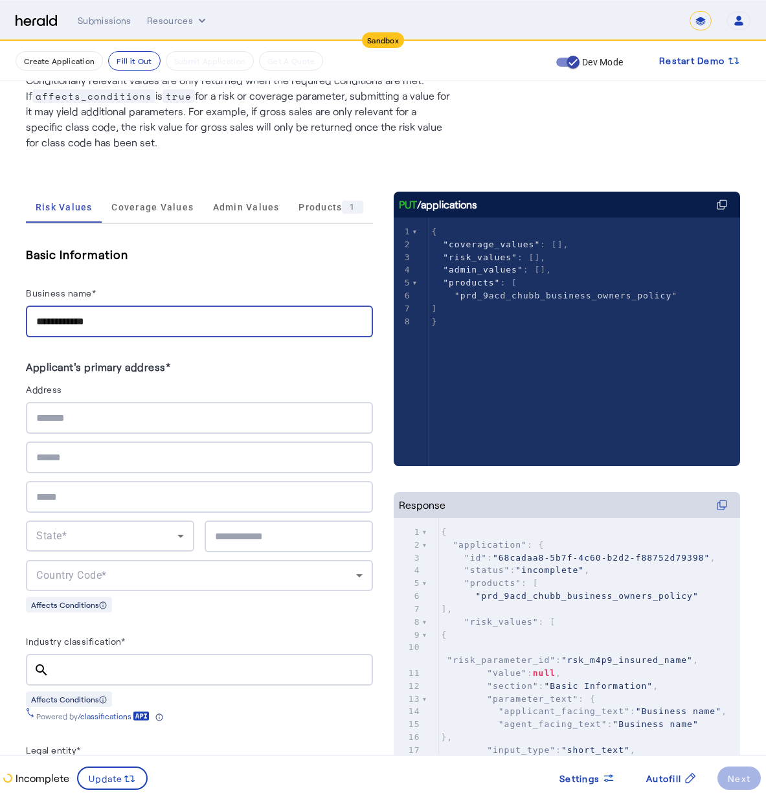
type input "**********"
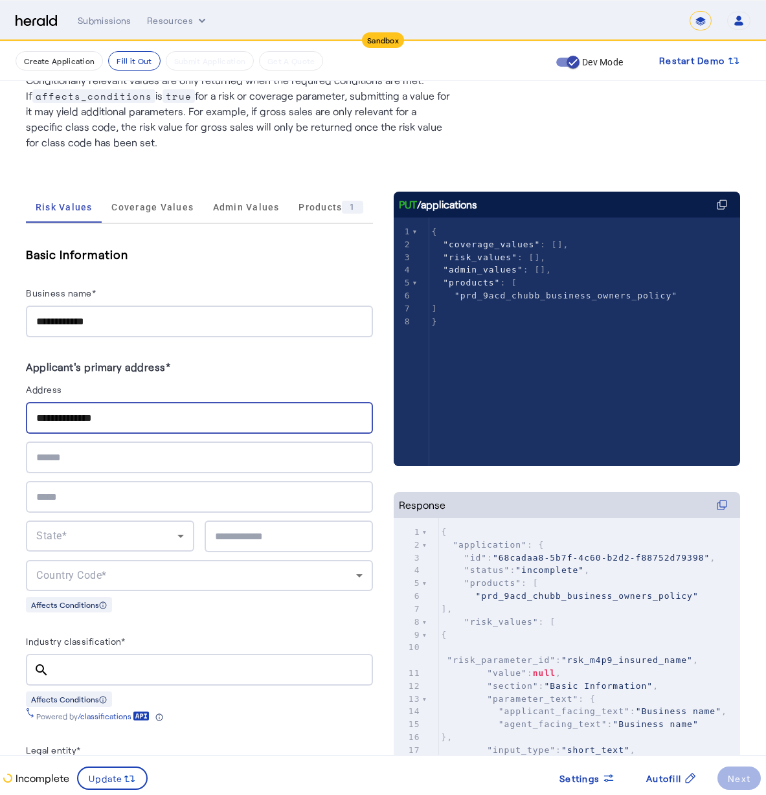
type input "**********"
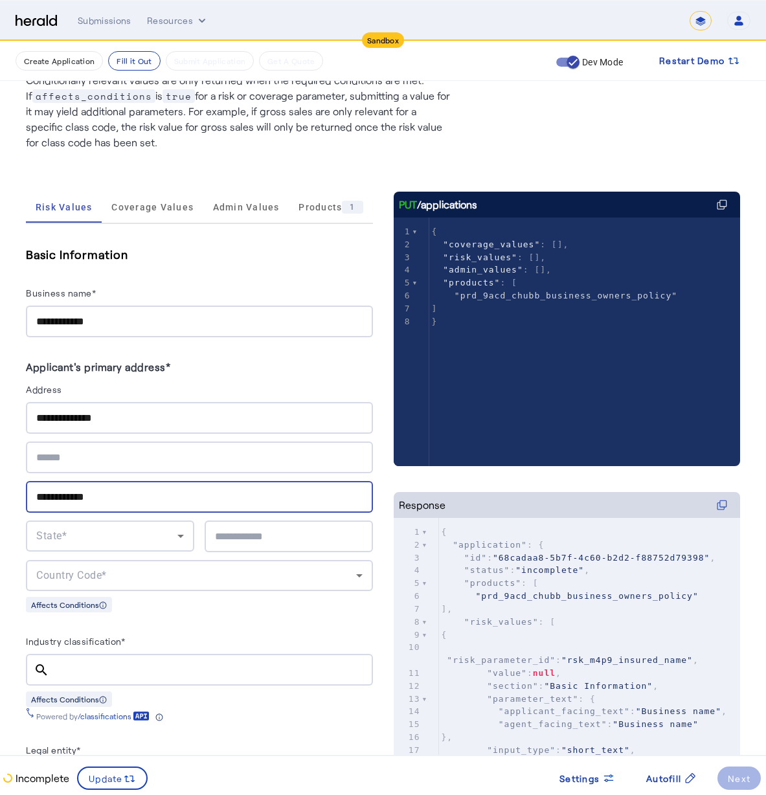
type input "**********"
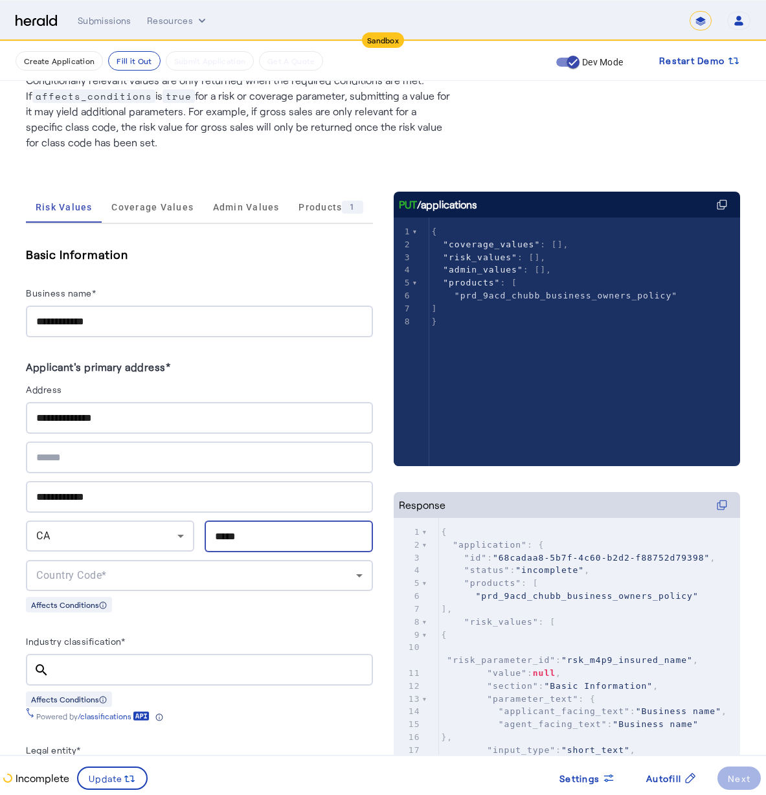
type input "*****"
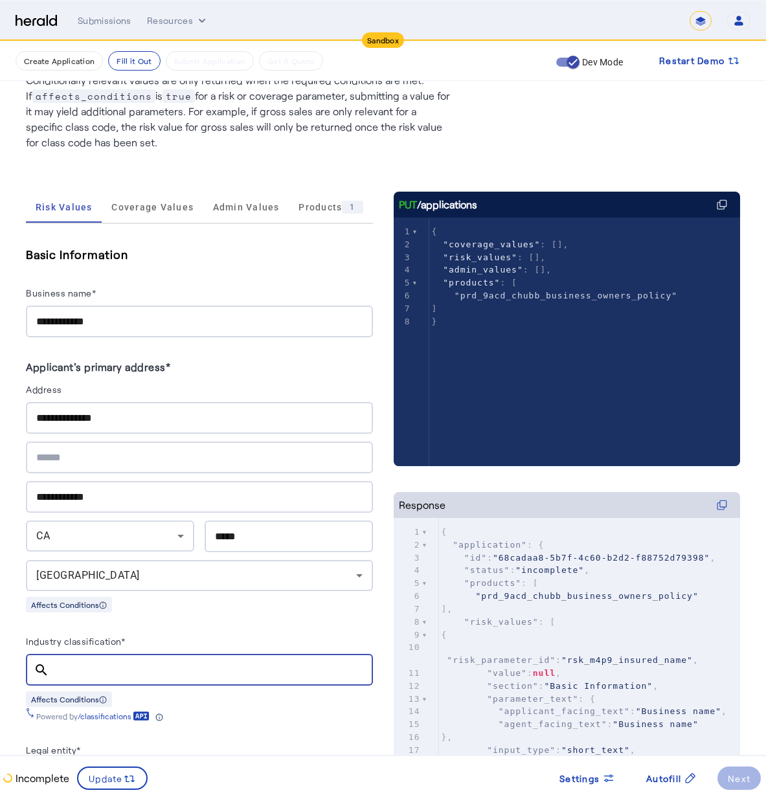
click at [127, 668] on input "Industry classification*" at bounding box center [211, 670] width 303 height 16
type input "*"
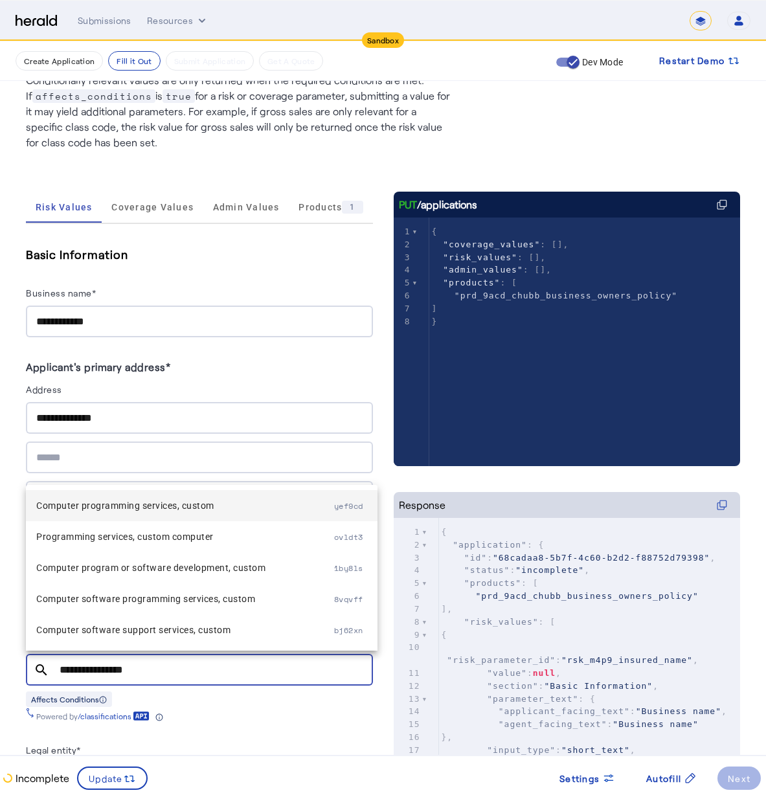
type input "**********"
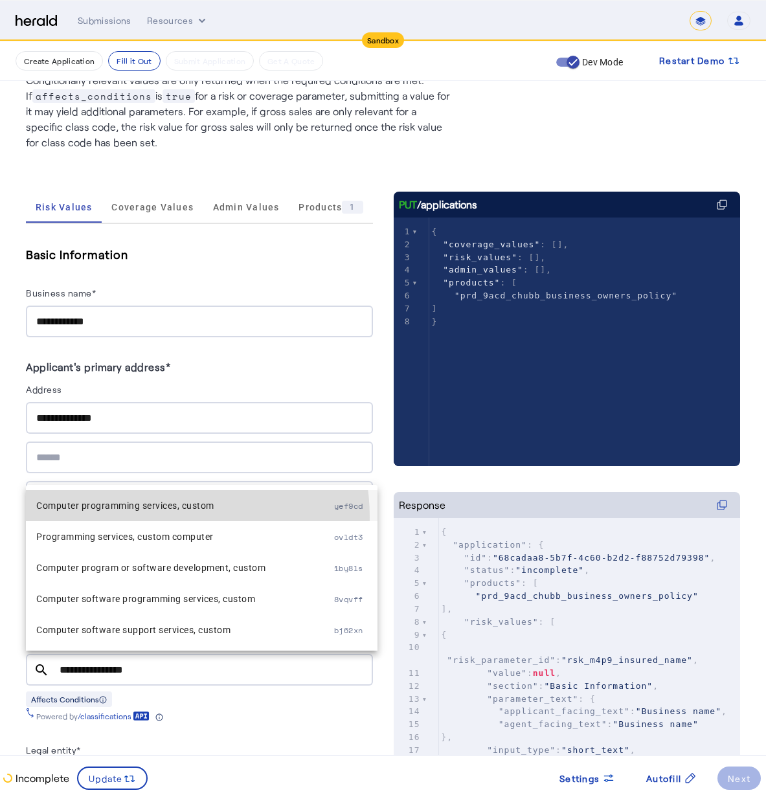
click at [150, 517] on mat-option "Computer programming services, custom yef9cd" at bounding box center [202, 505] width 352 height 31
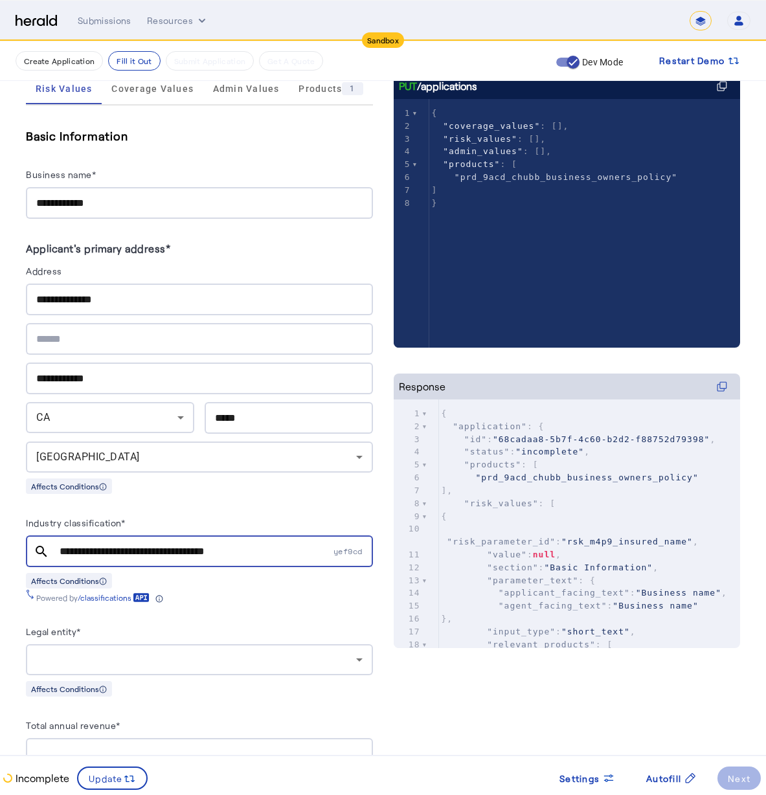
scroll to position [340, 0]
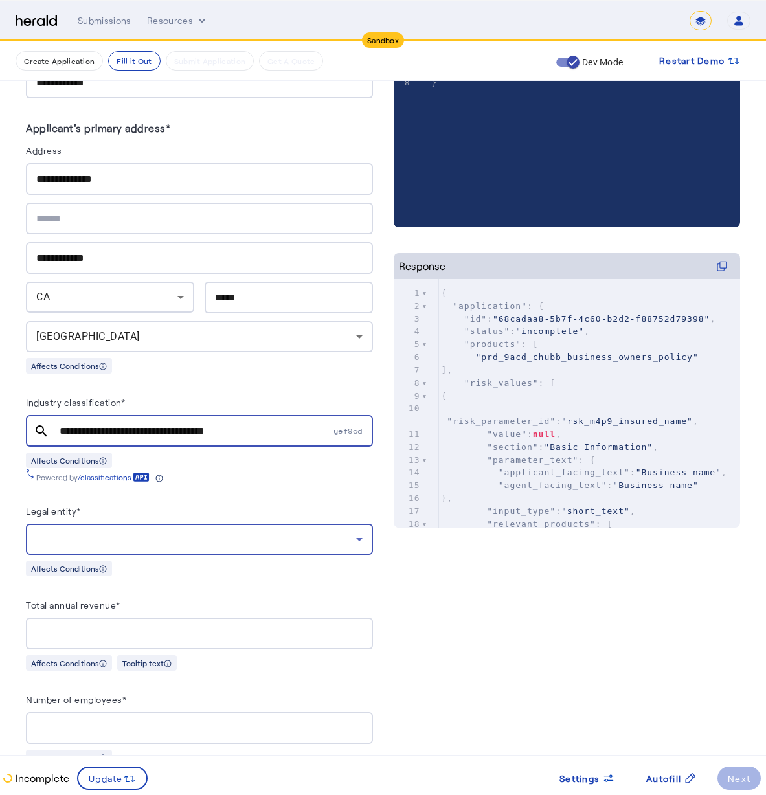
click at [104, 538] on div at bounding box center [196, 540] width 320 height 16
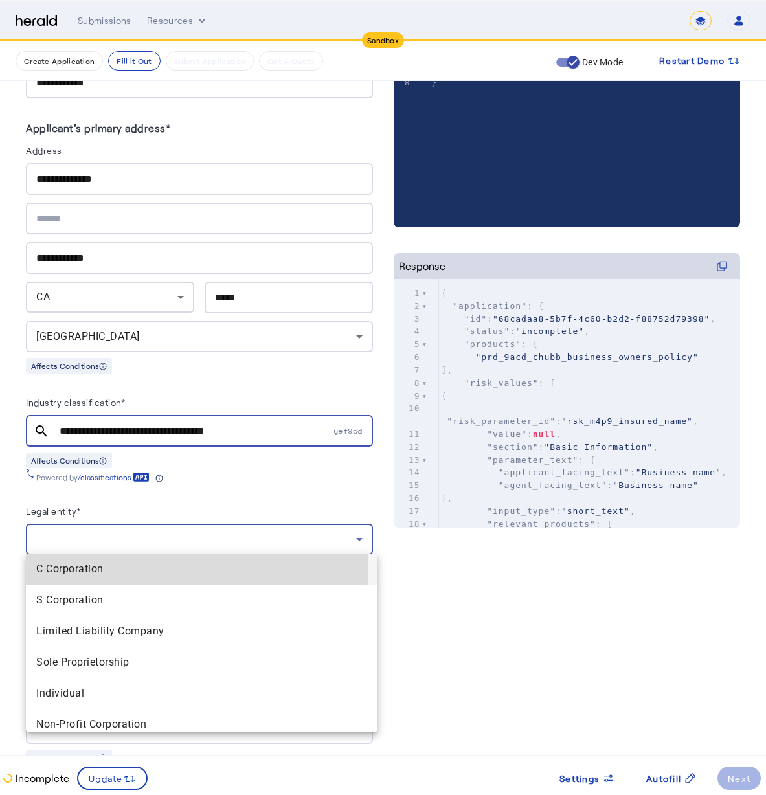
click at [107, 567] on span "C Corporation" at bounding box center [201, 569] width 331 height 16
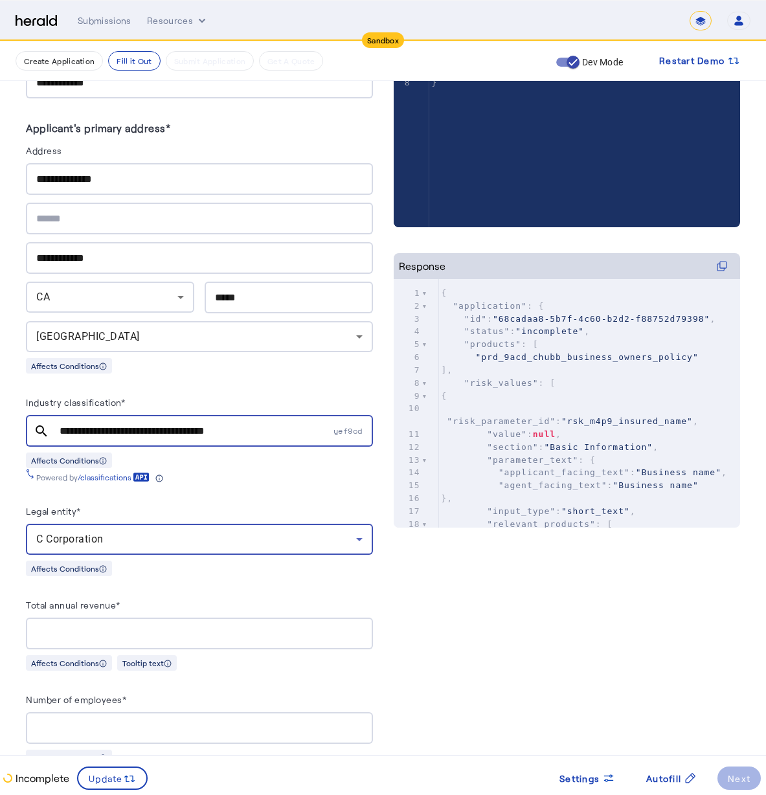
click at [198, 633] on input "Total annual revenue*" at bounding box center [199, 634] width 326 height 16
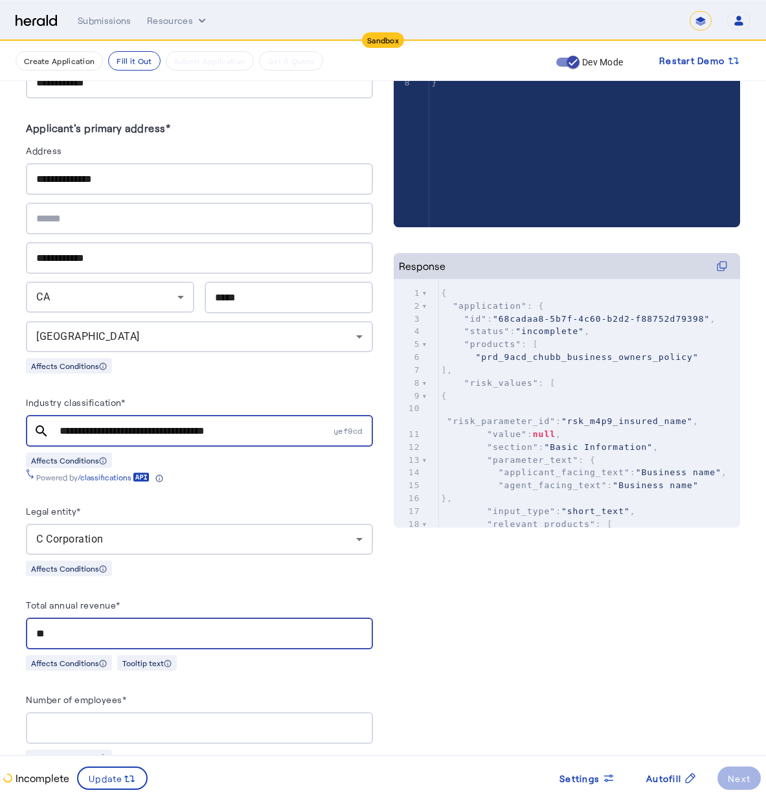
type input "*"
type input "**********"
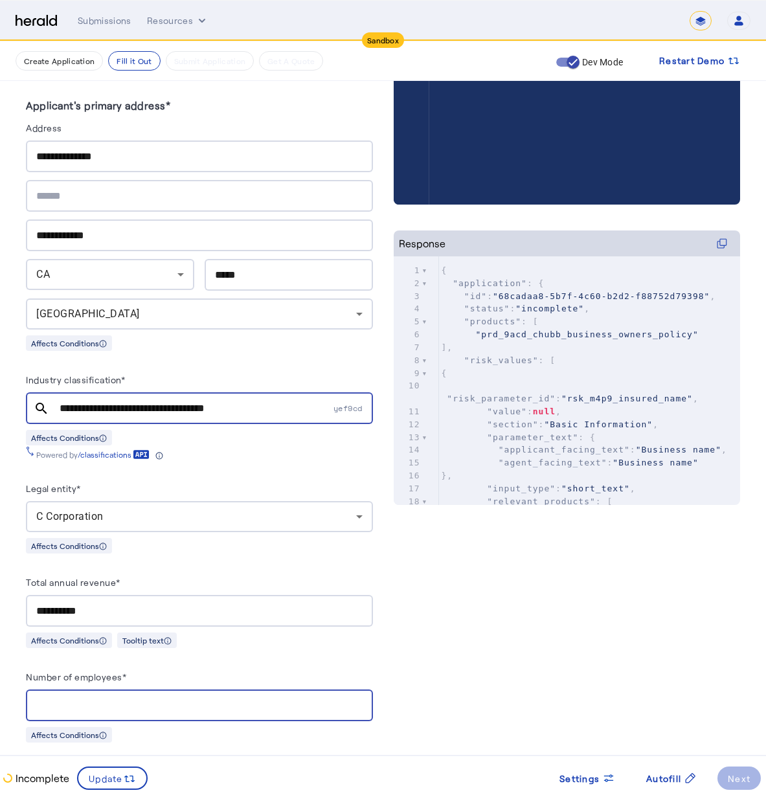
click at [175, 701] on input "Number of employees*" at bounding box center [199, 706] width 326 height 16
type input "*"
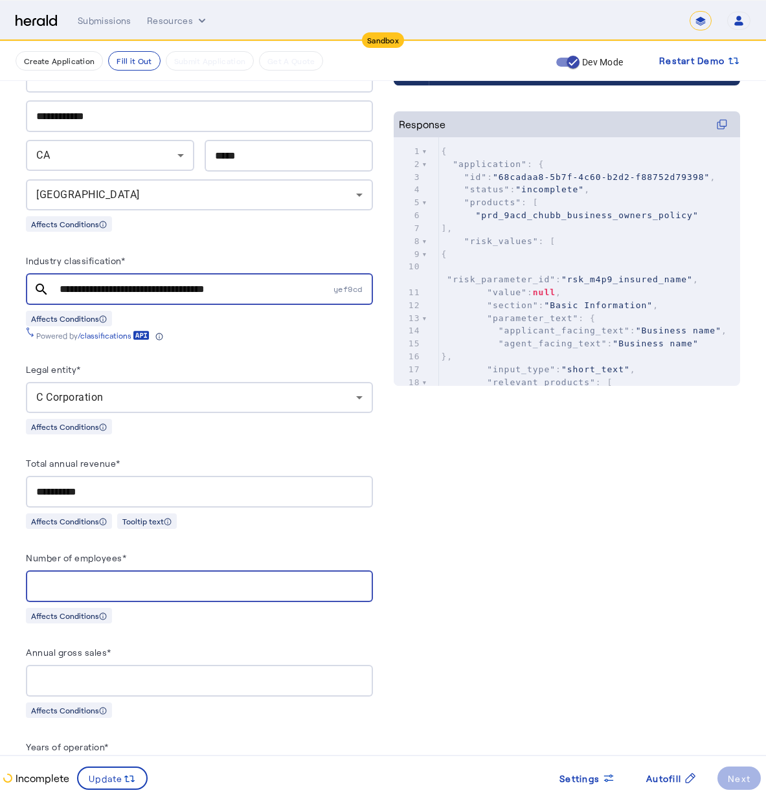
scroll to position [592, 0]
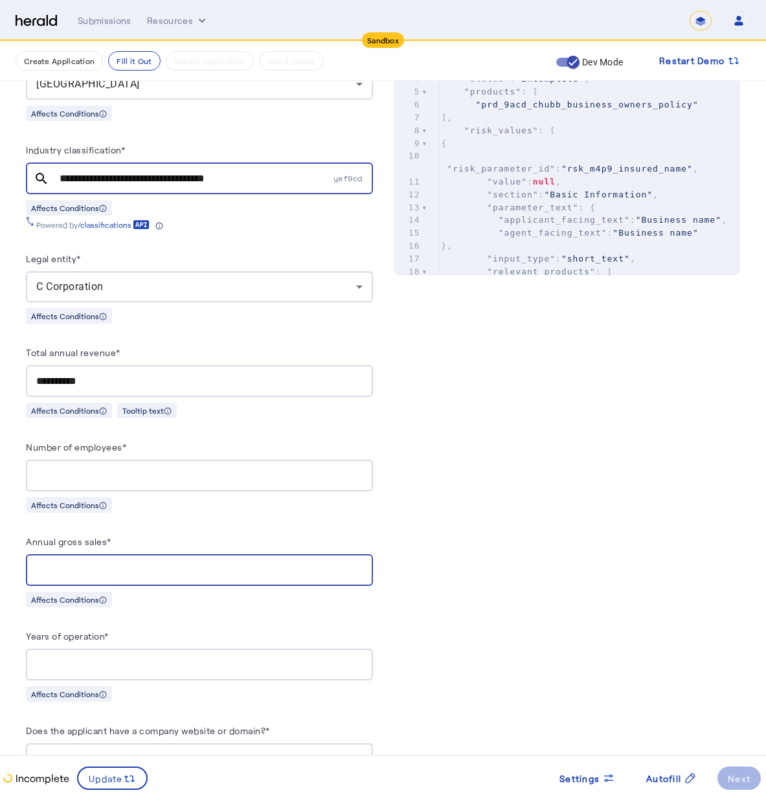
click at [165, 563] on input "Annual gross sales*" at bounding box center [199, 571] width 326 height 16
click at [159, 476] on input "*" at bounding box center [199, 476] width 326 height 16
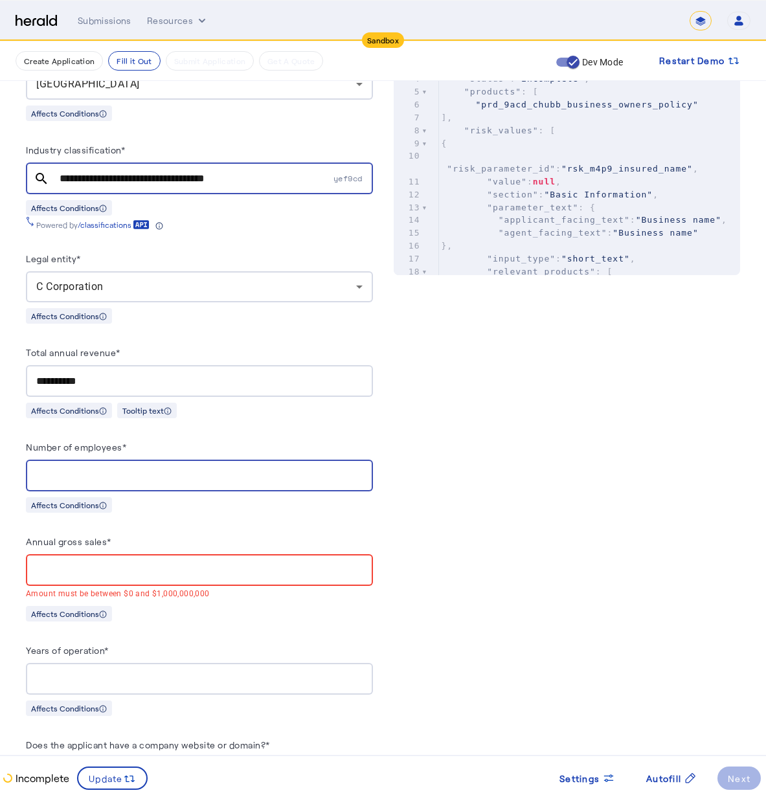
click at [168, 469] on input "*" at bounding box center [199, 476] width 326 height 16
drag, startPoint x: 128, startPoint y: 477, endPoint x: -19, endPoint y: 464, distance: 146.9
type input "*"
click at [214, 573] on div at bounding box center [199, 570] width 326 height 32
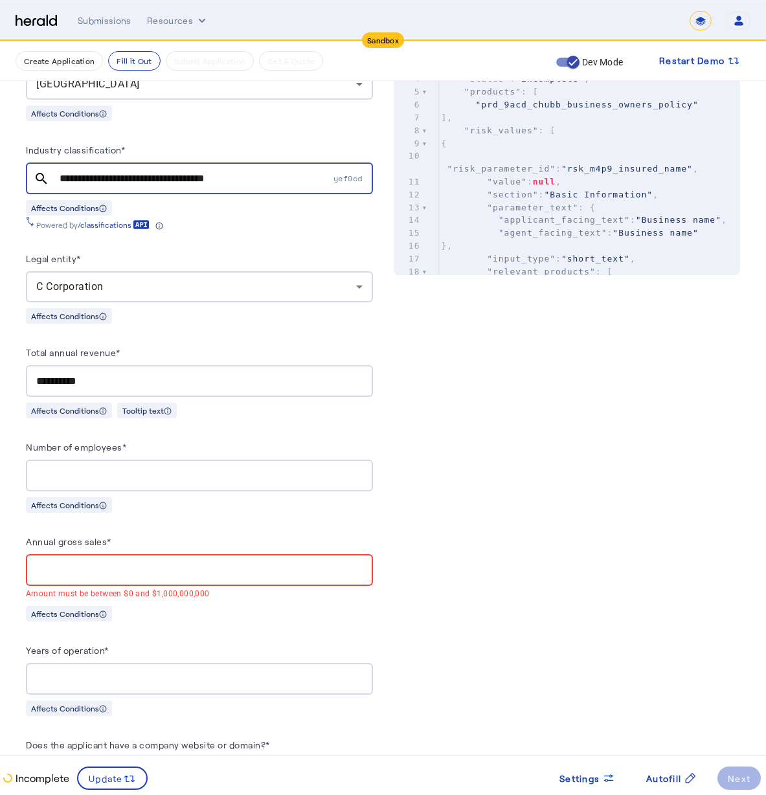
click at [183, 383] on input "**********" at bounding box center [199, 382] width 326 height 16
click at [104, 568] on input "Annual gross sales*" at bounding box center [199, 571] width 326 height 16
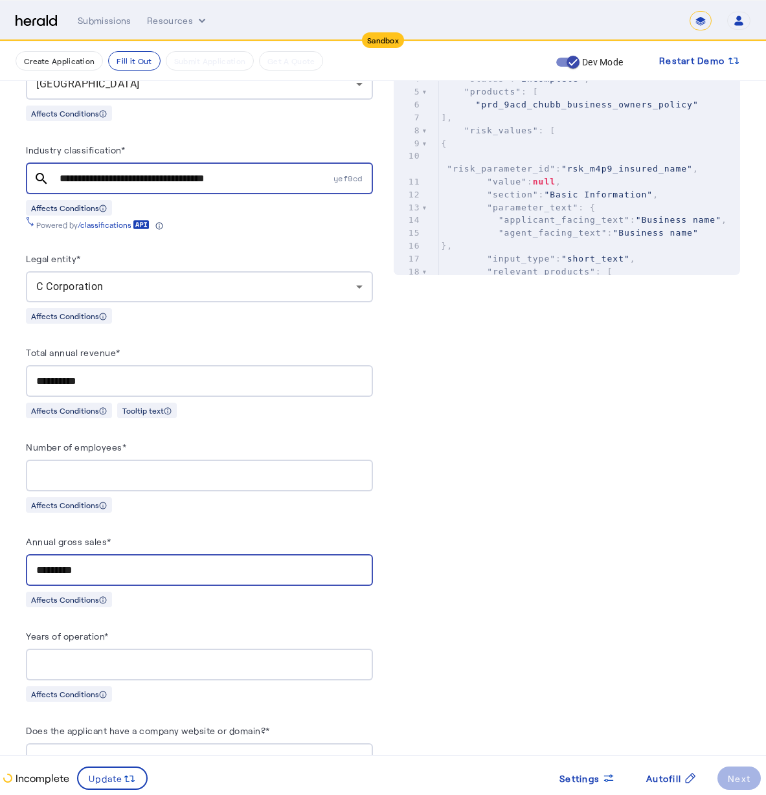
type input "**********"
click at [212, 651] on div at bounding box center [199, 665] width 326 height 32
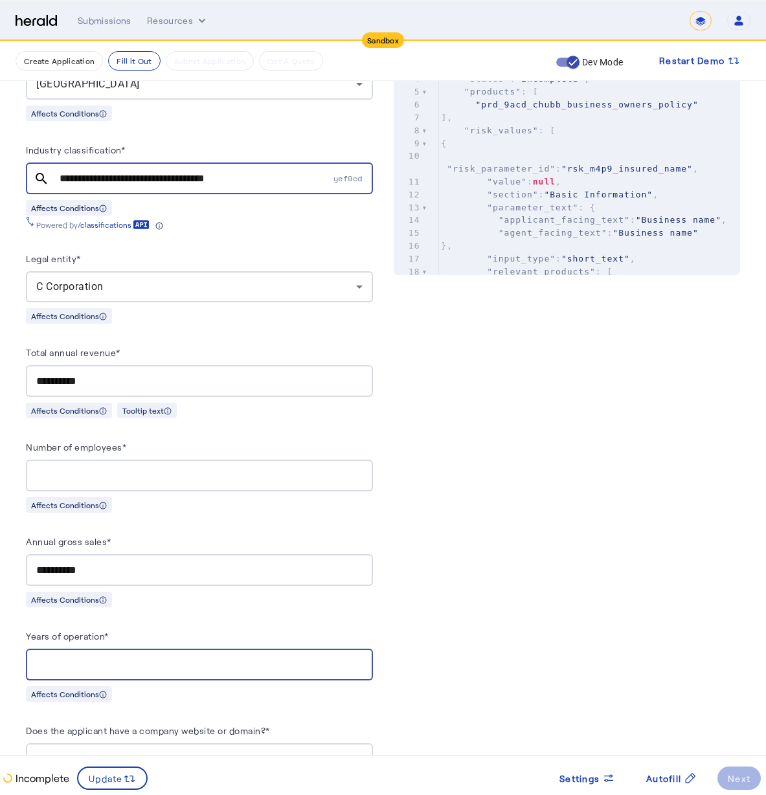
type input "*"
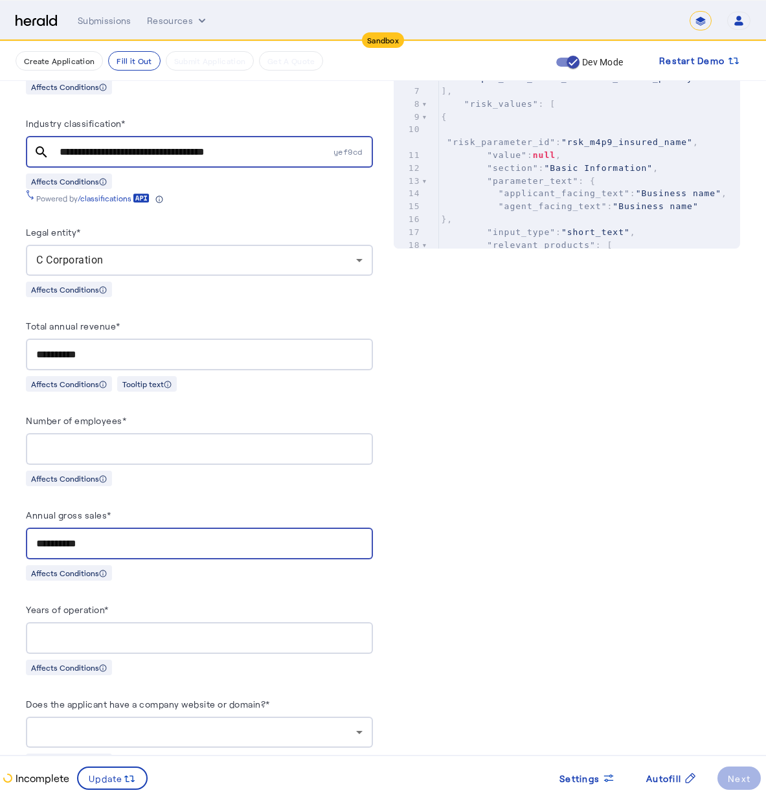
drag, startPoint x: 97, startPoint y: 532, endPoint x: 7, endPoint y: 528, distance: 90.1
drag, startPoint x: 49, startPoint y: 541, endPoint x: 54, endPoint y: 563, distance: 22.6
click at [49, 541] on input "********" at bounding box center [199, 544] width 326 height 16
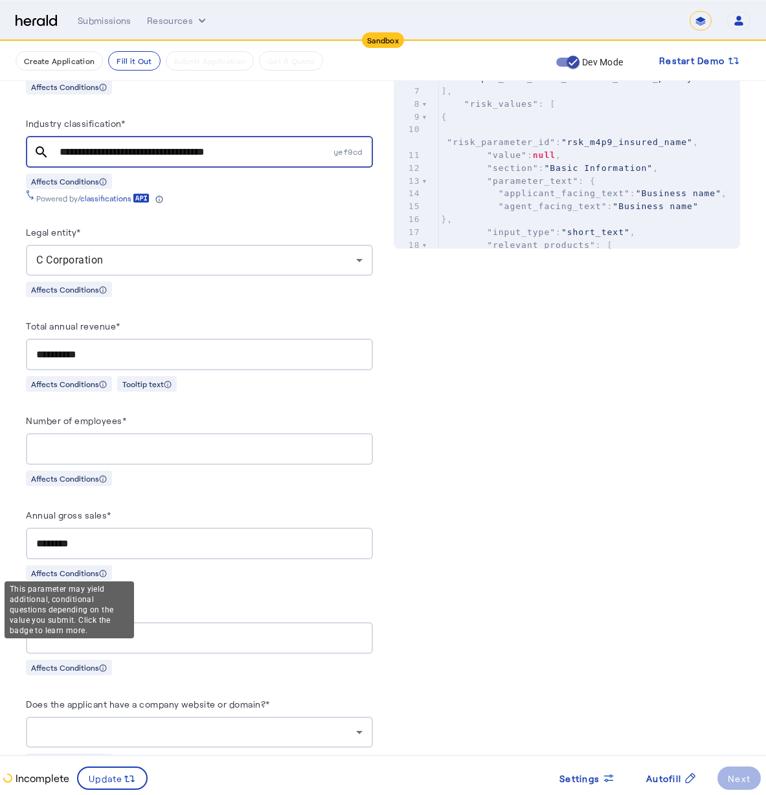
click at [129, 630] on div "This parameter may yield additional, conditional questions depending on the val…" at bounding box center [69, 609] width 129 height 57
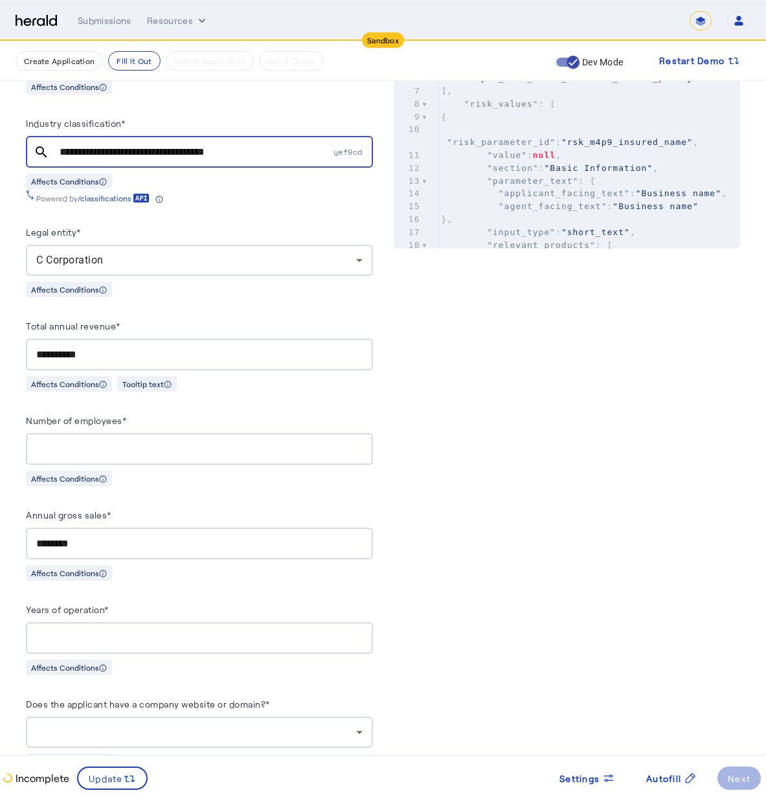
click at [109, 539] on input "********" at bounding box center [199, 544] width 326 height 16
drag, startPoint x: 89, startPoint y: 543, endPoint x: 33, endPoint y: 515, distance: 62.5
click at [28, 528] on div "********" at bounding box center [199, 544] width 347 height 32
click at [117, 659] on div "Affects Conditions" at bounding box center [199, 667] width 347 height 16
click at [177, 725] on div at bounding box center [196, 733] width 320 height 16
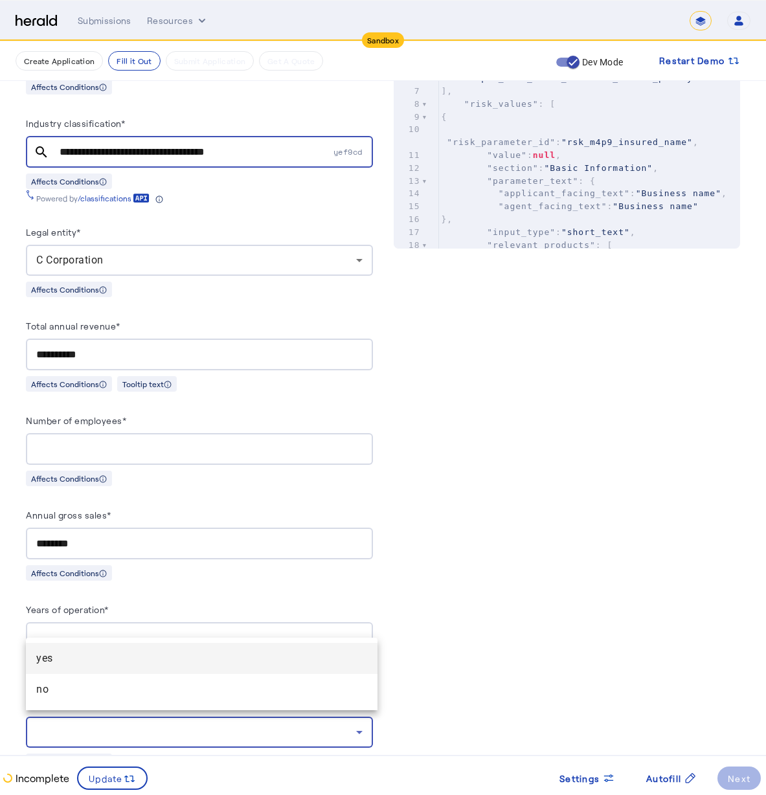
click at [427, 550] on div at bounding box center [383, 397] width 766 height 795
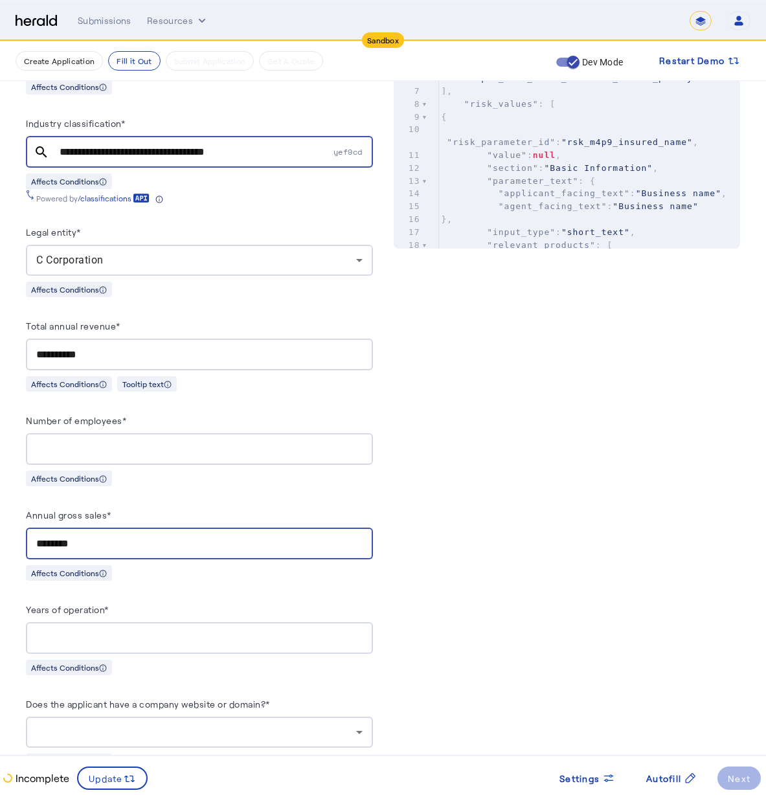
click at [243, 536] on input "********" at bounding box center [199, 544] width 326 height 16
type input "********"
click at [111, 725] on div at bounding box center [196, 733] width 320 height 16
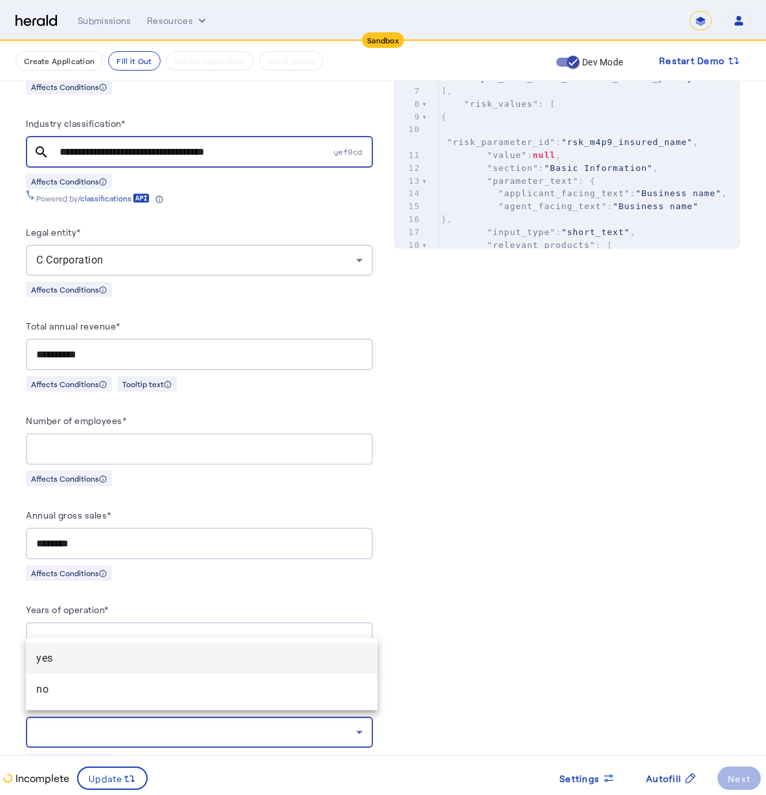
click at [94, 592] on div at bounding box center [383, 397] width 766 height 795
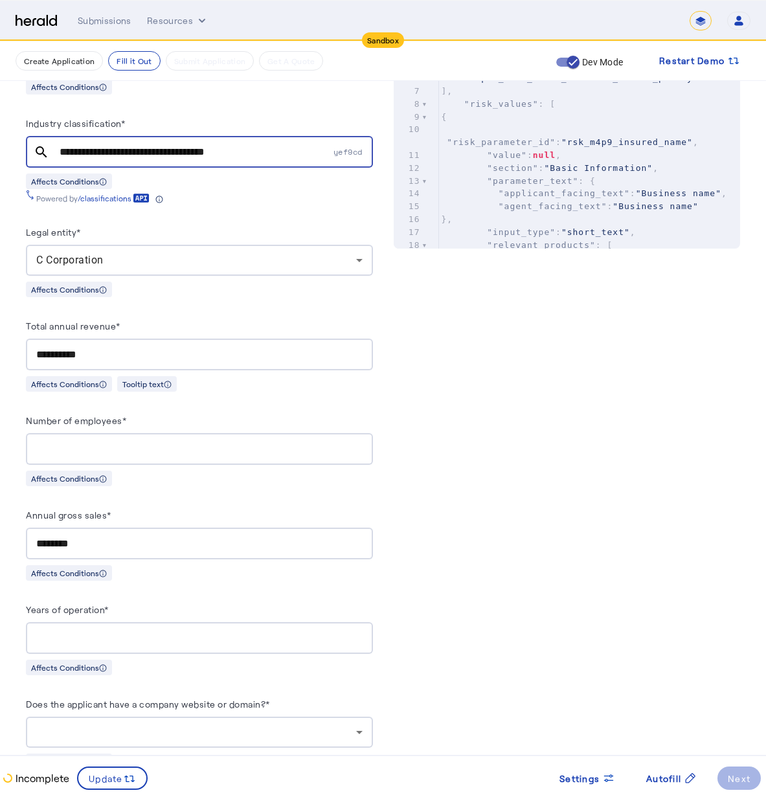
click at [87, 622] on div "*" at bounding box center [199, 638] width 326 height 32
drag, startPoint x: 75, startPoint y: 624, endPoint x: -16, endPoint y: 618, distance: 91.5
type input "*"
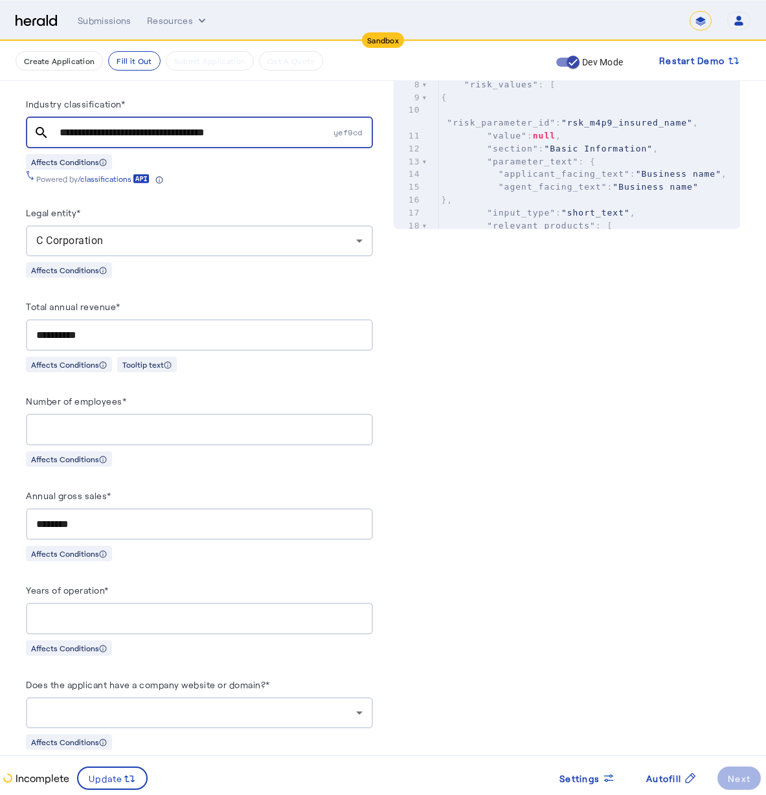
scroll to position [704, 0]
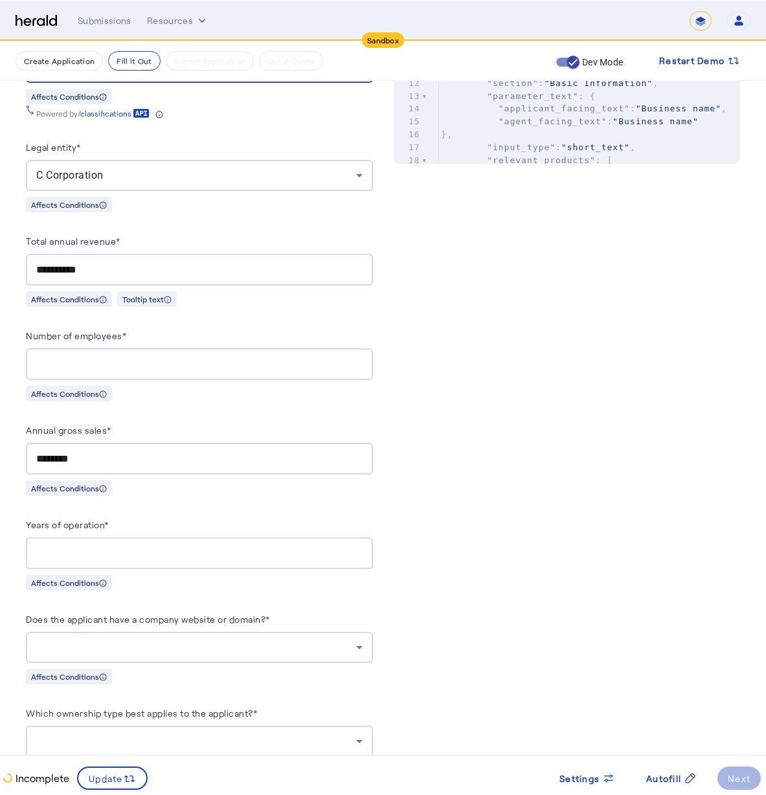
click at [242, 634] on div at bounding box center [199, 647] width 326 height 31
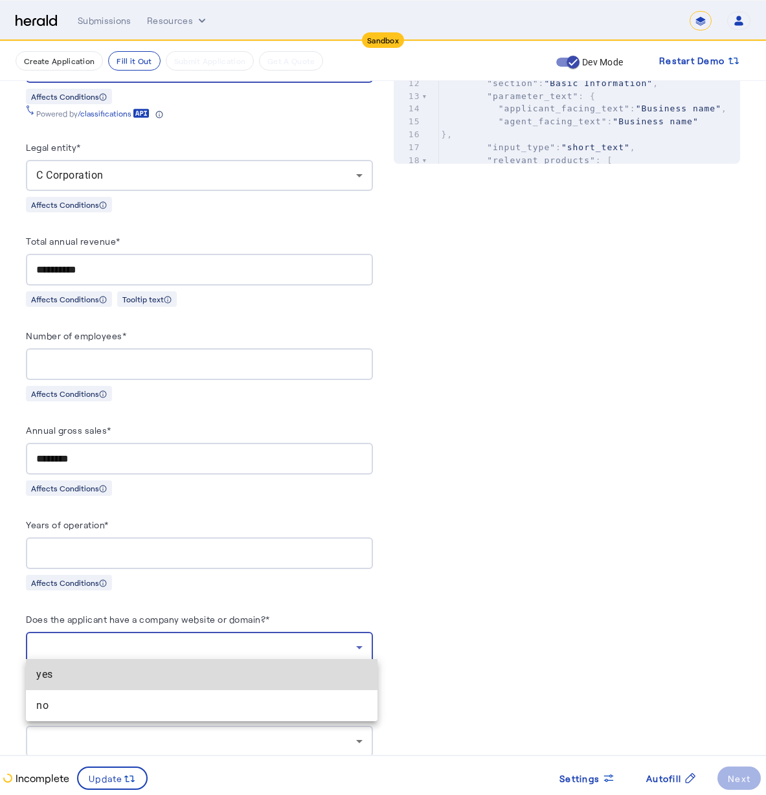
click at [225, 679] on span "yes" at bounding box center [201, 675] width 331 height 16
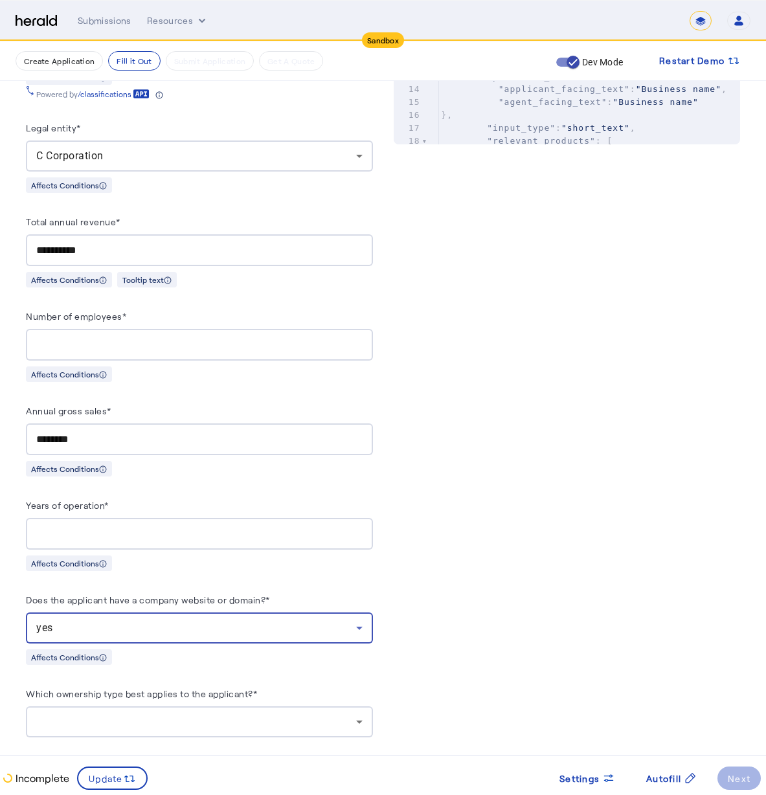
scroll to position [787, 0]
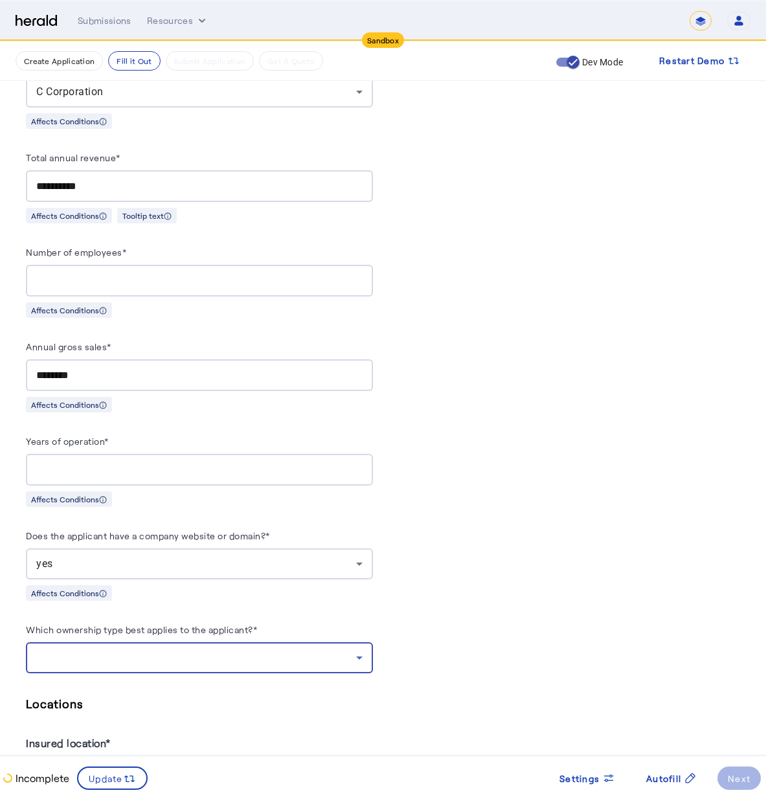
click at [208, 650] on div at bounding box center [196, 658] width 320 height 16
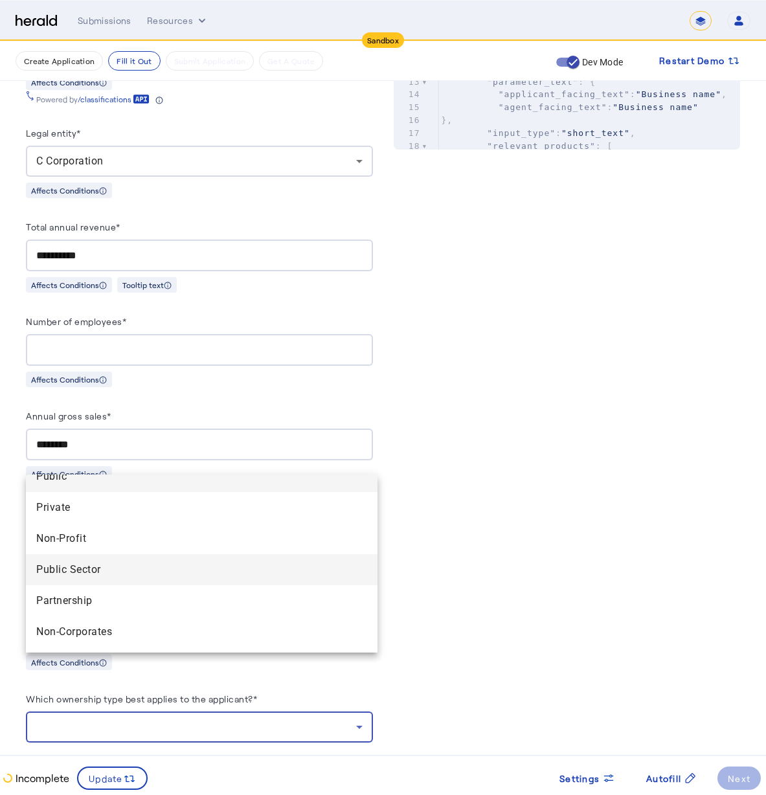
scroll to position [770, 0]
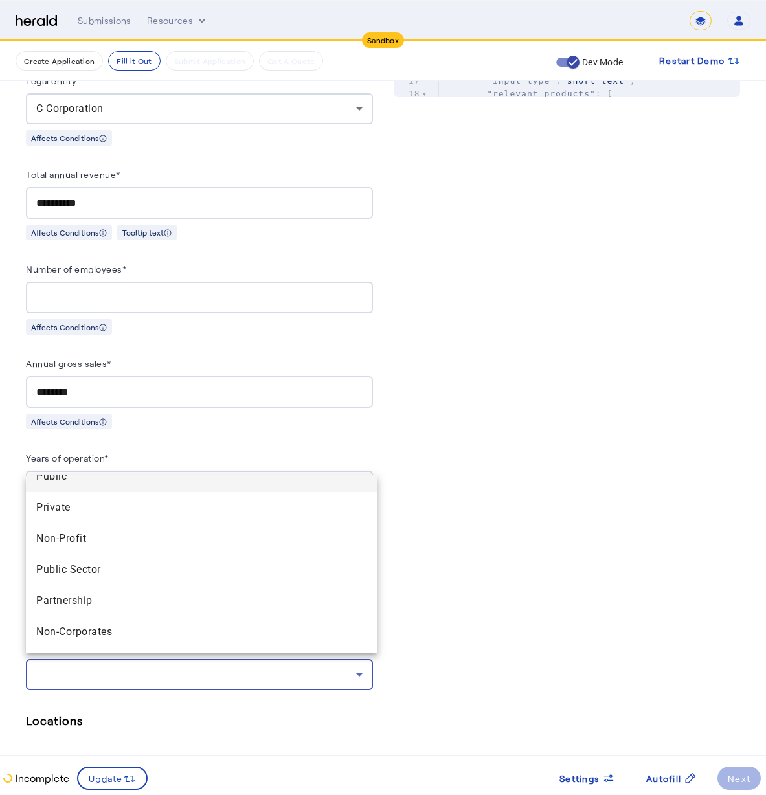
click at [139, 504] on span "Private" at bounding box center [201, 508] width 331 height 16
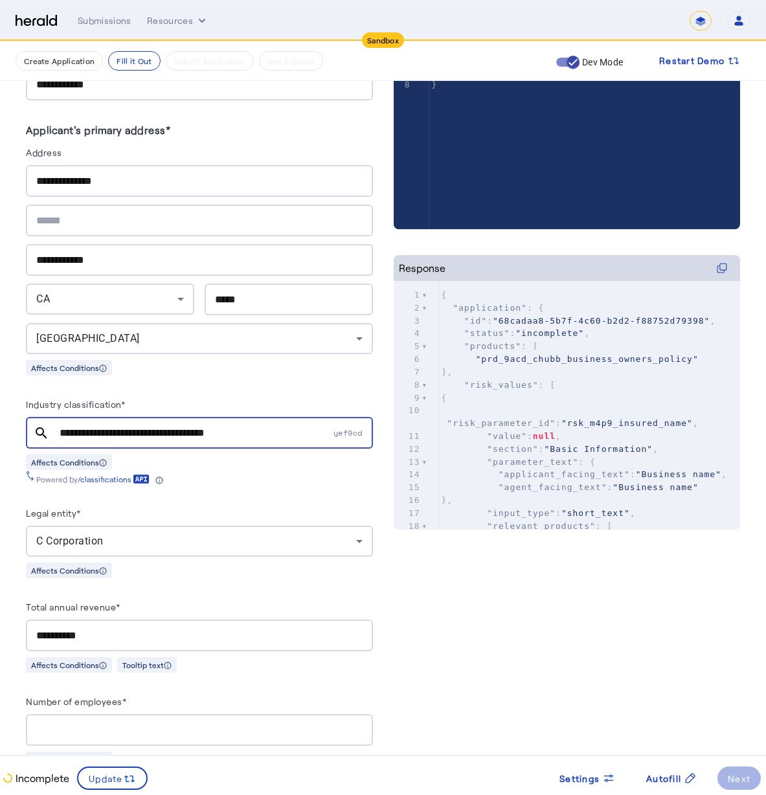
scroll to position [0, 0]
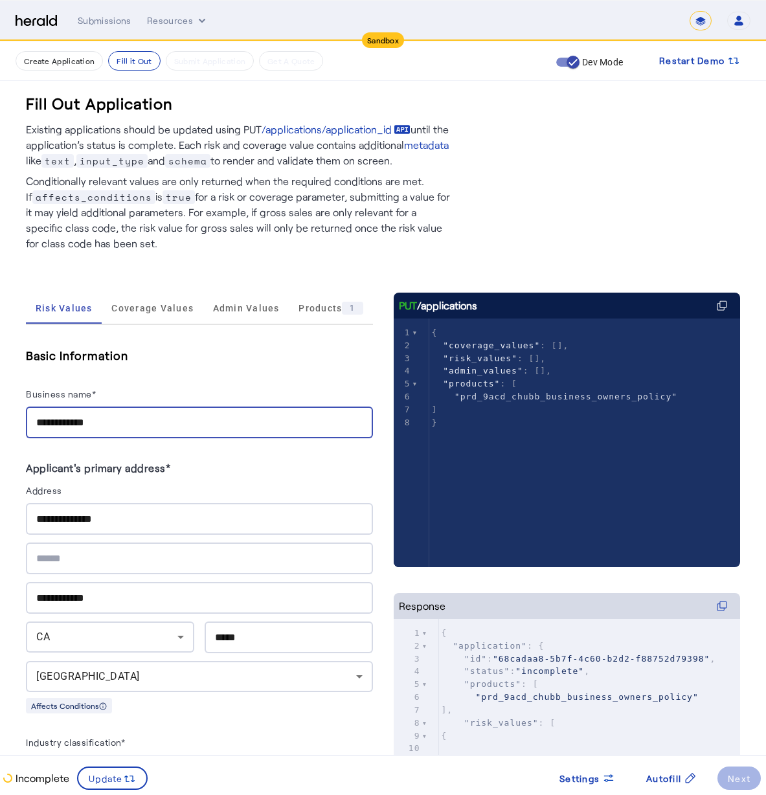
click at [134, 418] on input "**********" at bounding box center [199, 423] width 326 height 16
click at [91, 545] on div at bounding box center [199, 559] width 326 height 32
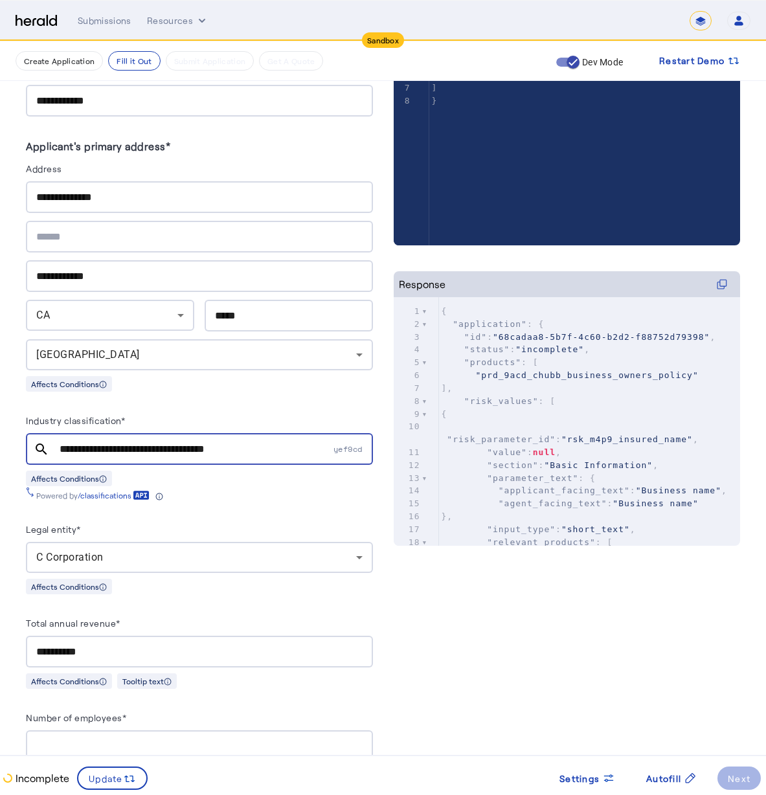
scroll to position [365, 0]
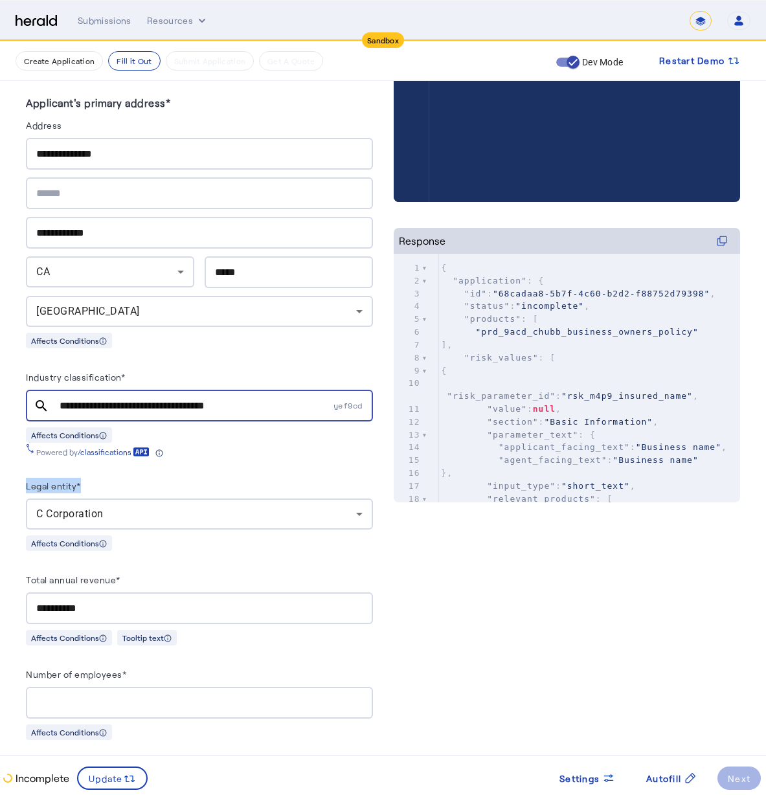
drag, startPoint x: 27, startPoint y: 482, endPoint x: 87, endPoint y: 489, distance: 61.4
click at [87, 489] on div "Legal entity*" at bounding box center [199, 488] width 347 height 21
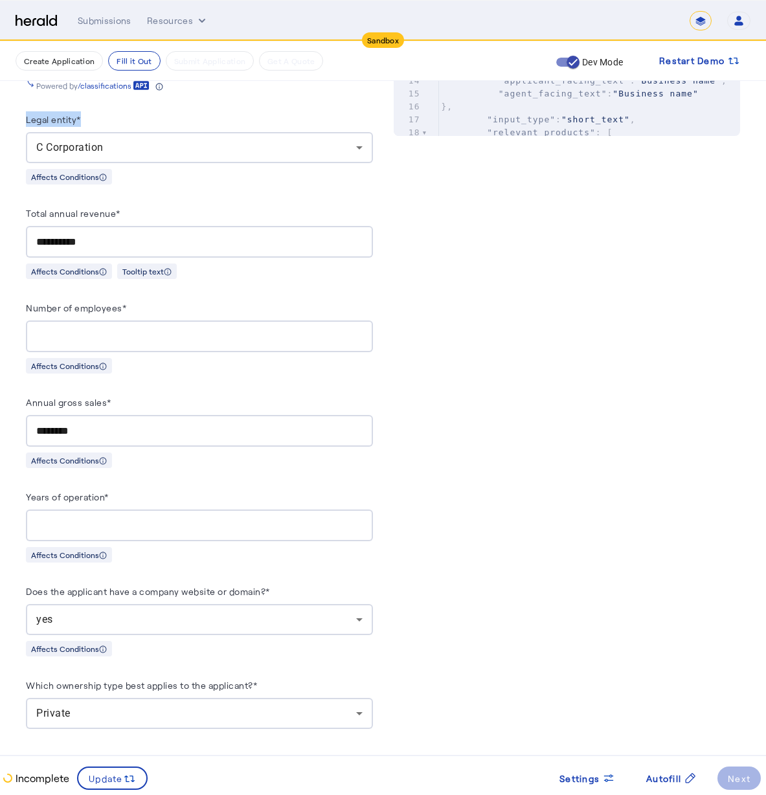
scroll to position [826, 0]
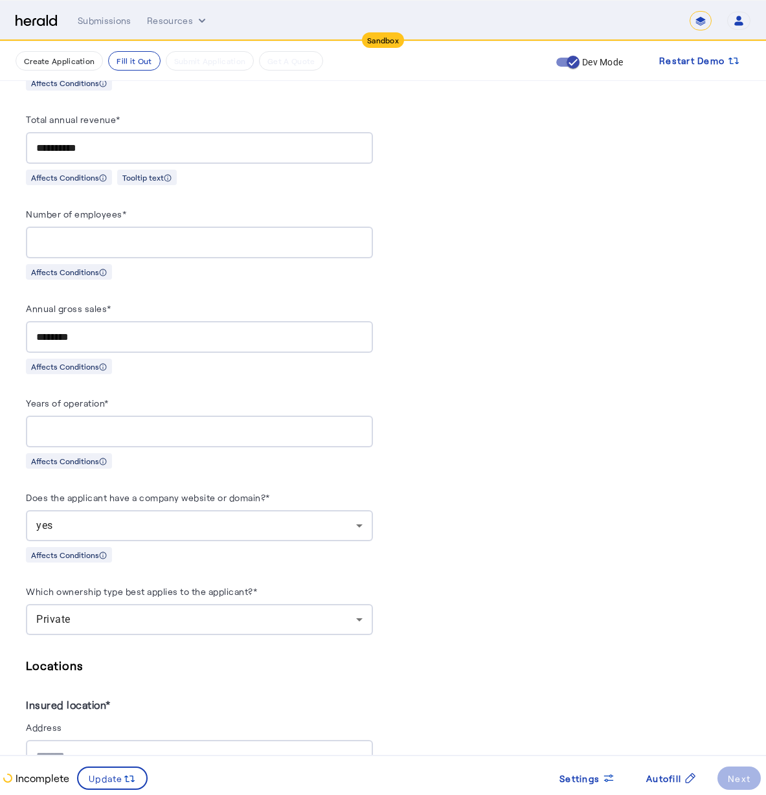
click at [82, 617] on div "Private" at bounding box center [196, 620] width 320 height 16
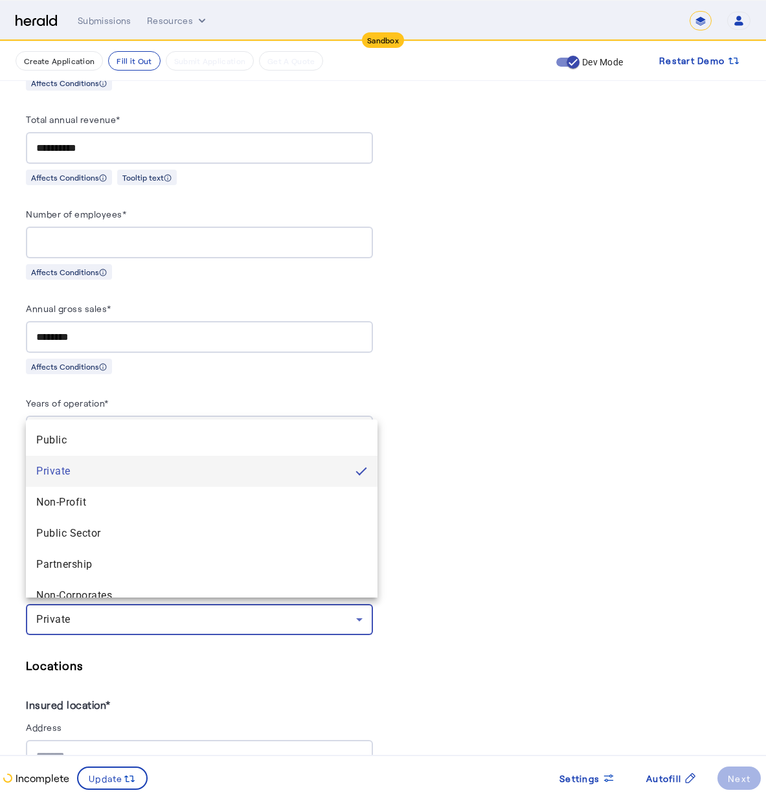
scroll to position [19, 0]
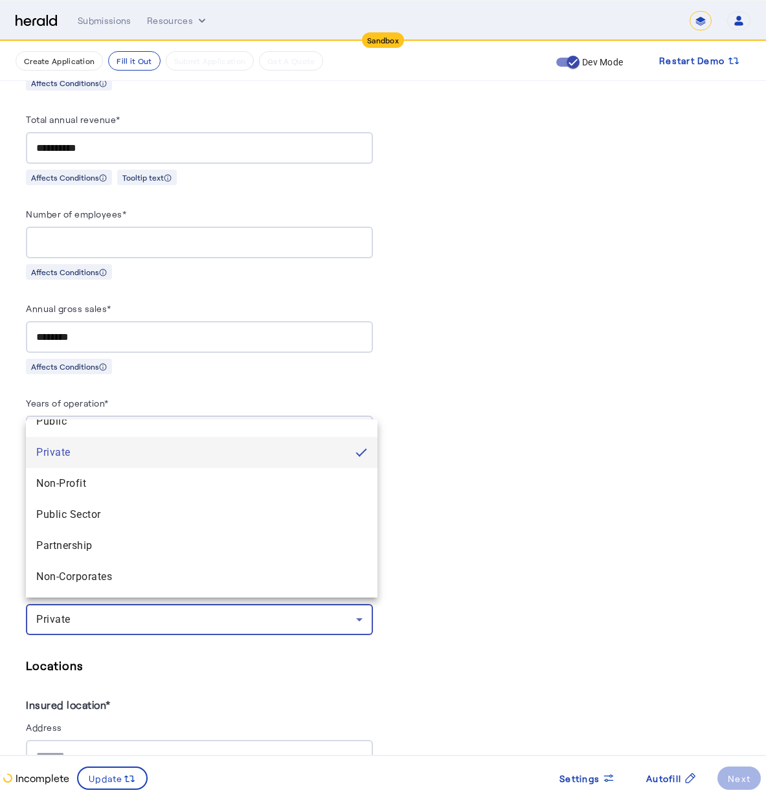
click at [313, 673] on div at bounding box center [383, 397] width 766 height 795
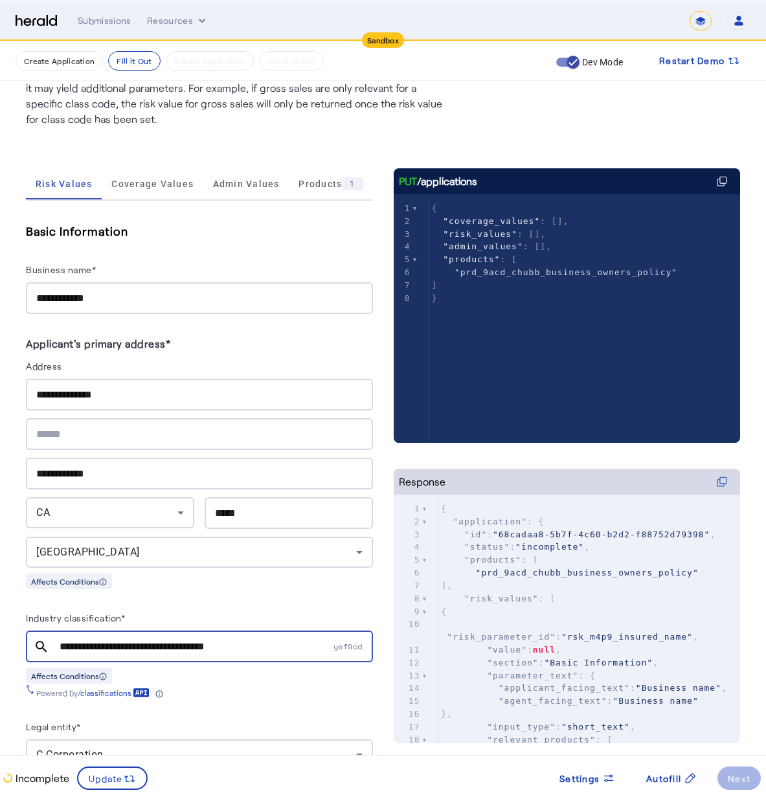
scroll to position [1, 0]
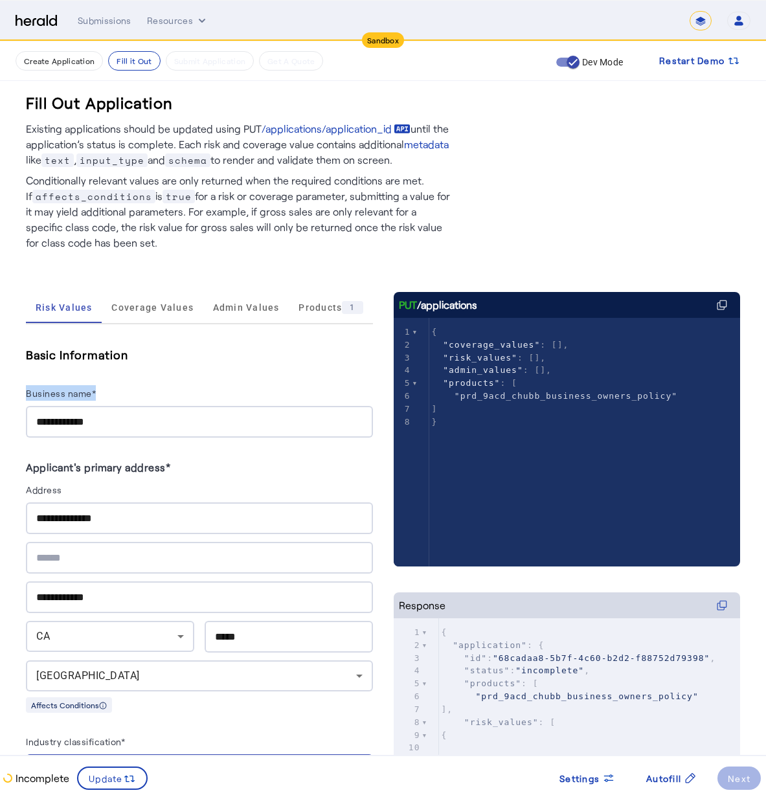
click at [136, 386] on div "**********" at bounding box center [199, 391] width 347 height 93
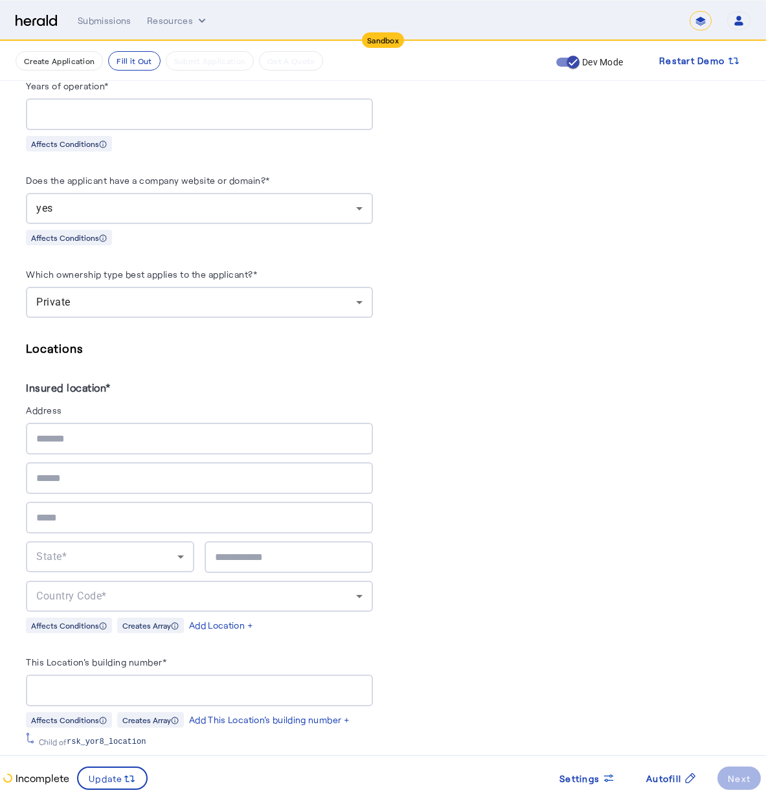
scroll to position [921, 0]
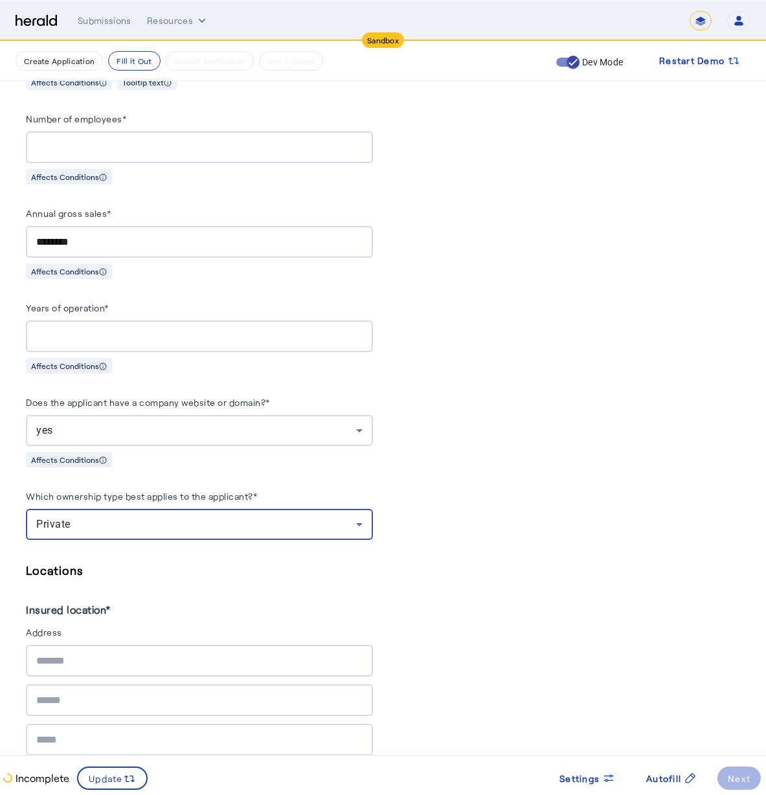
click at [171, 519] on div "Private" at bounding box center [196, 525] width 320 height 16
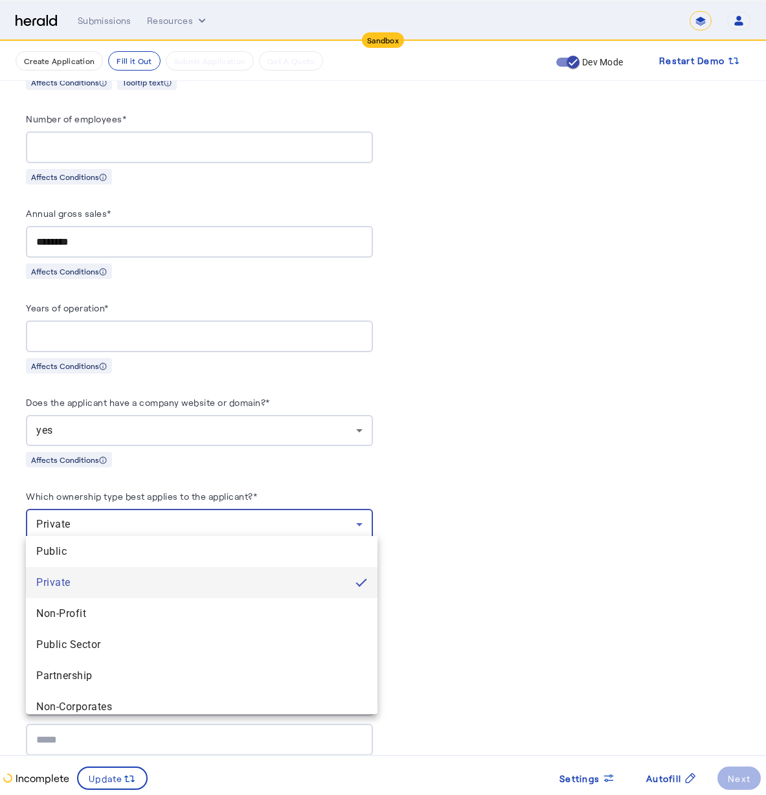
click at [624, 497] on div at bounding box center [383, 397] width 766 height 795
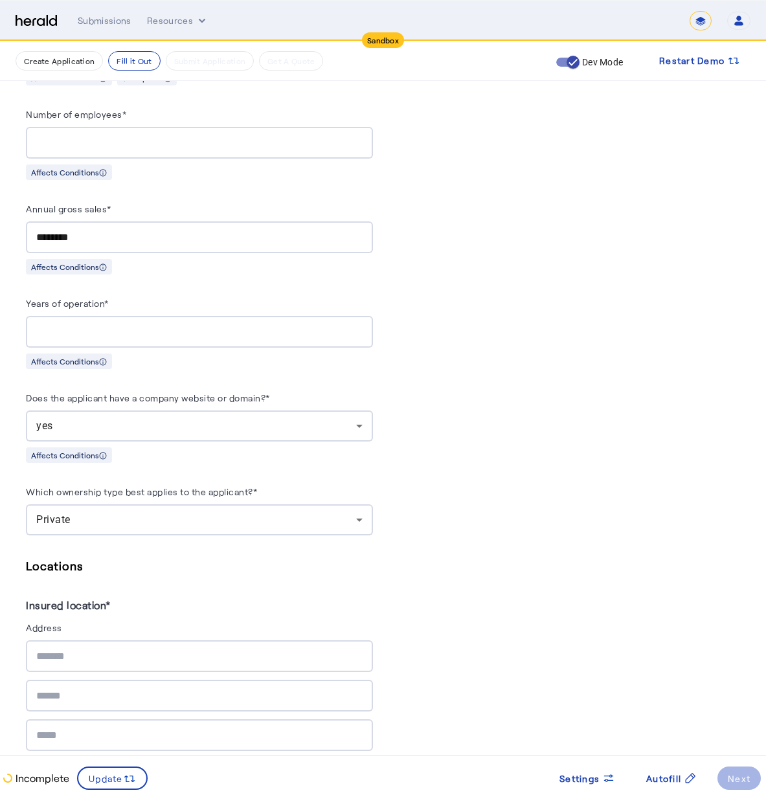
scroll to position [949, 0]
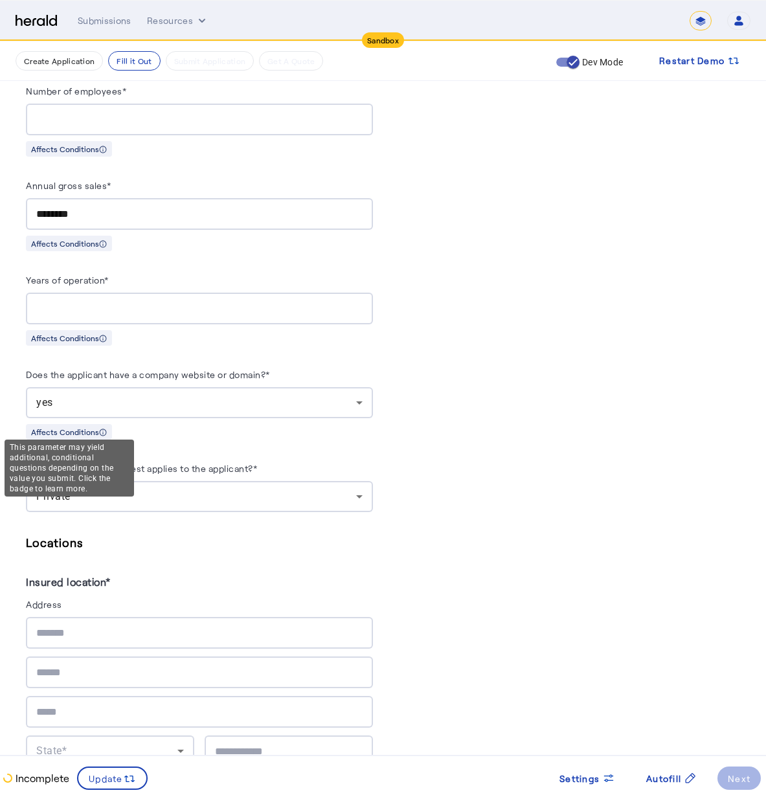
click at [105, 429] on icon at bounding box center [103, 433] width 8 height 8
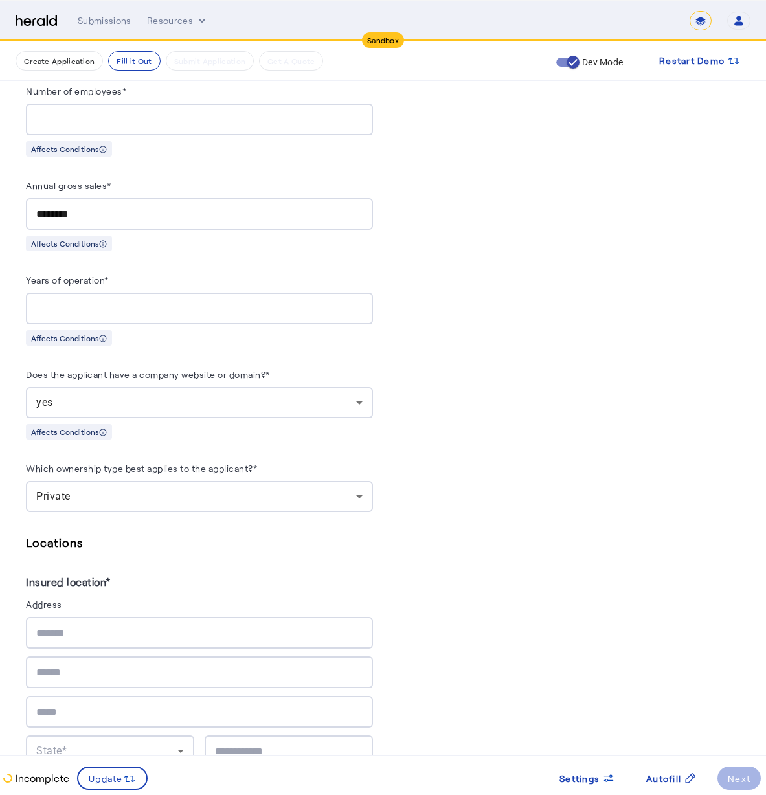
click at [182, 634] on div at bounding box center [199, 633] width 326 height 32
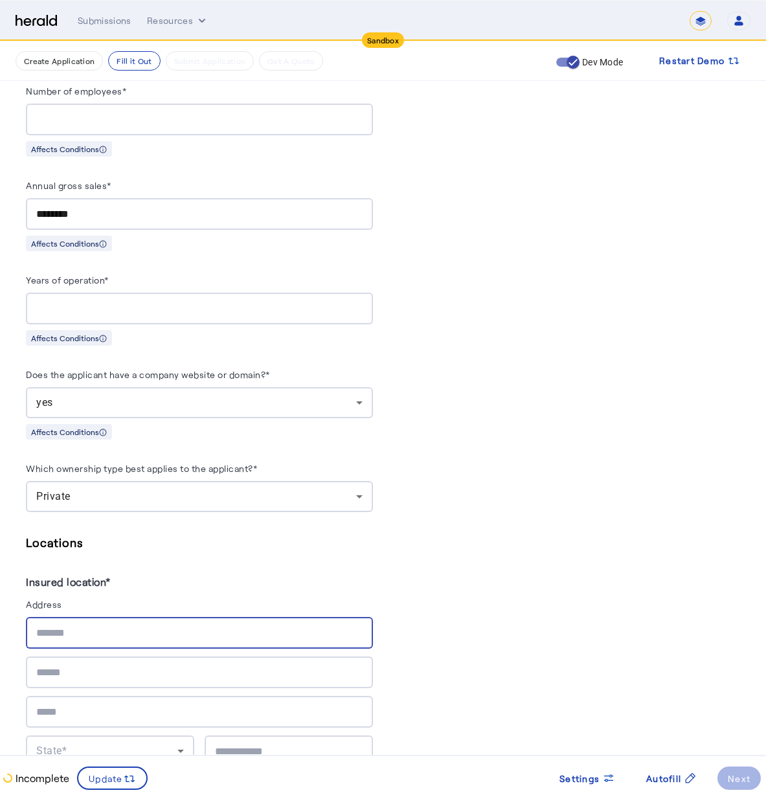
scroll to position [1039, 0]
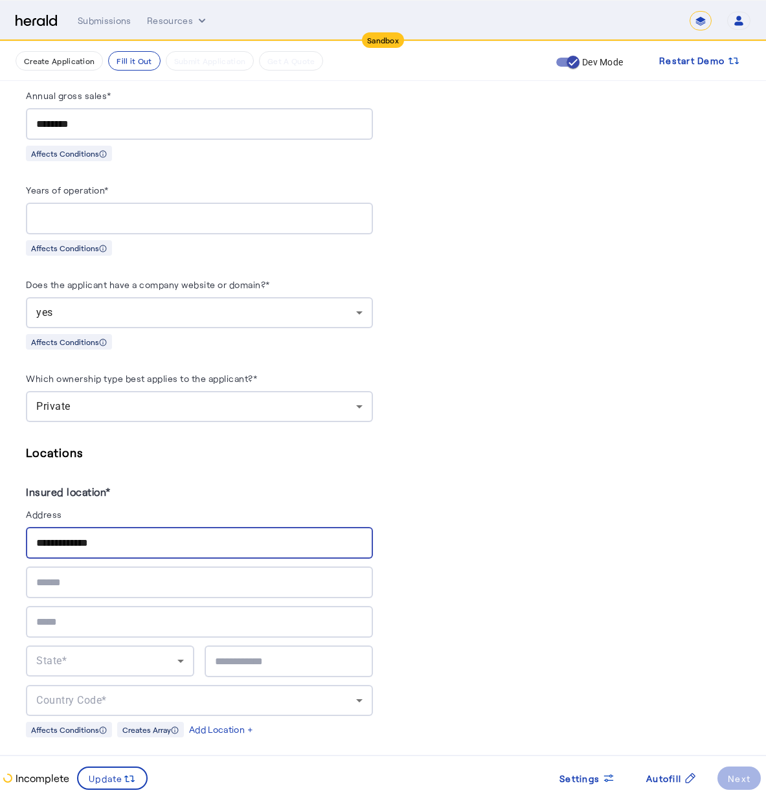
type input "**********"
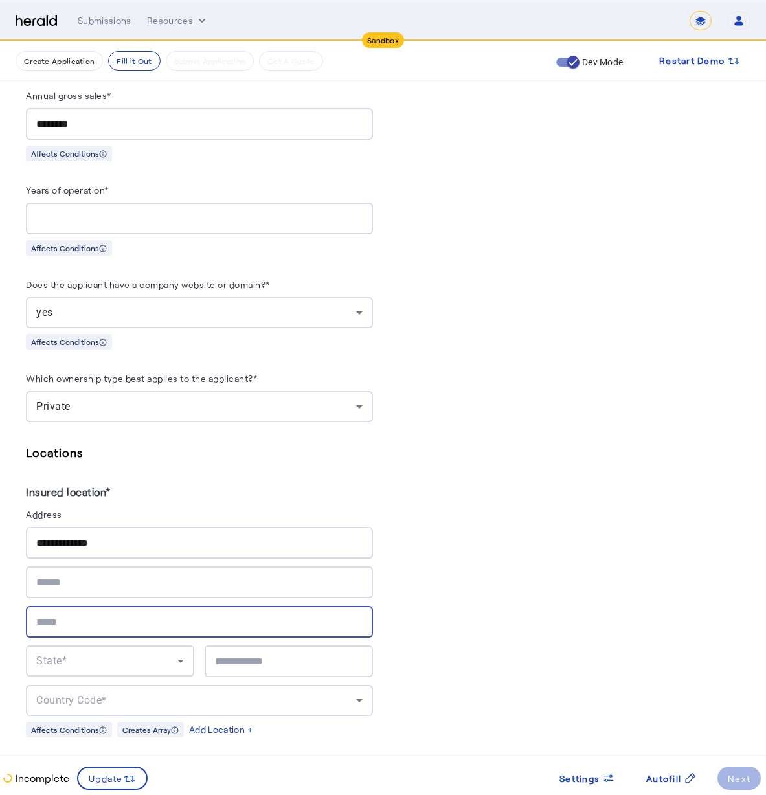
type input "*"
type input "**********"
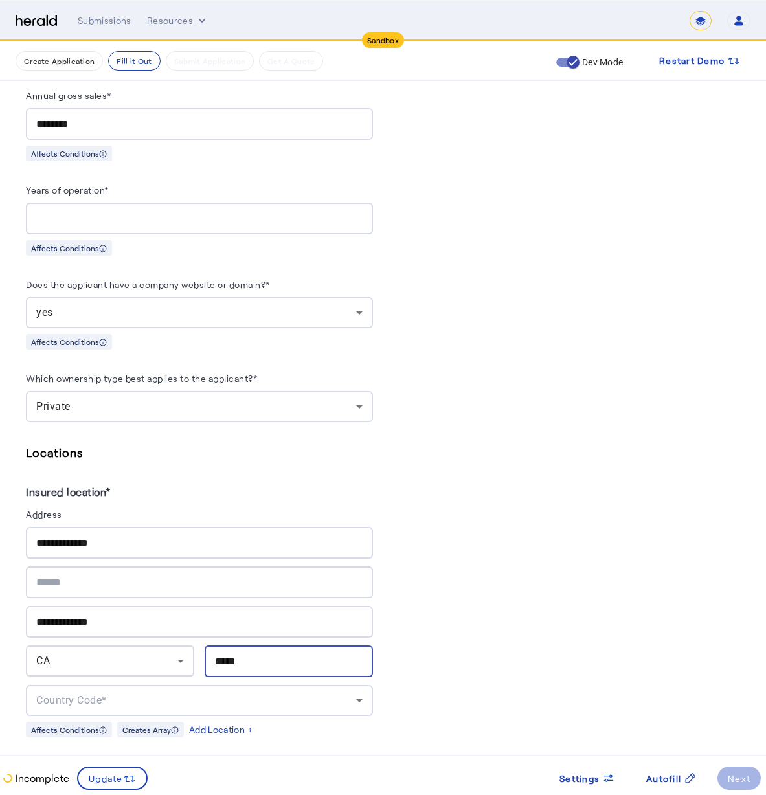
type input "*****"
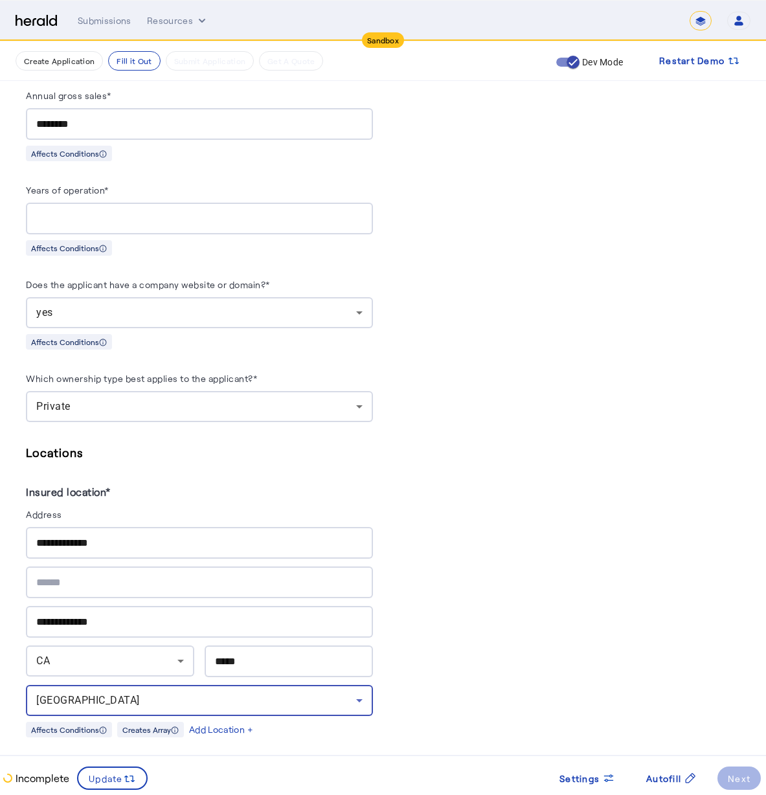
click at [413, 587] on div "PUT /applications xxxxxxxxxx 8 1 { 2 "coverage_values" : [], 3 "risk_values" : …" at bounding box center [567, 772] width 347 height 3037
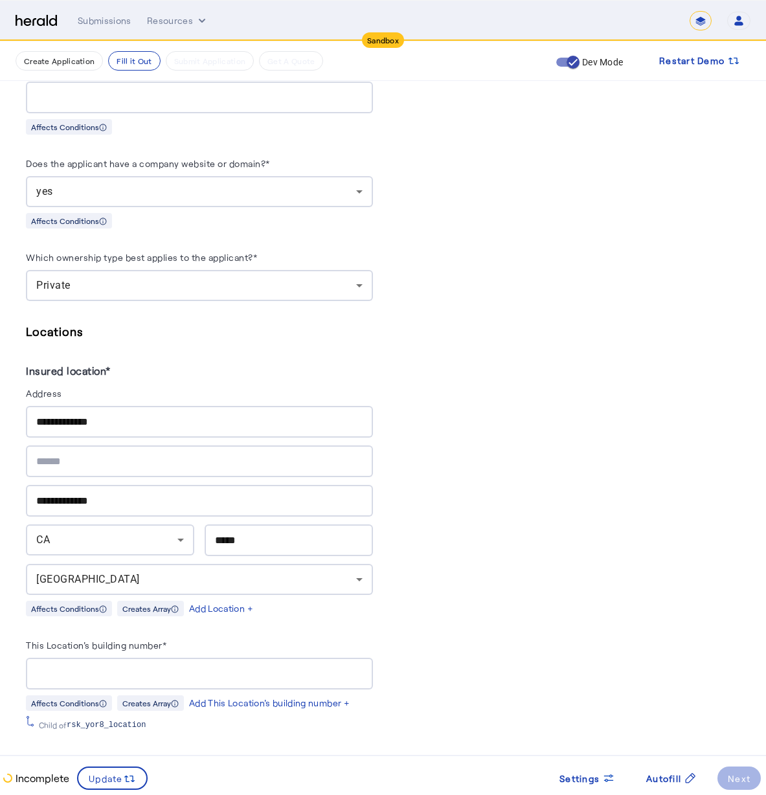
click at [199, 666] on input "This Location's building number*" at bounding box center [199, 674] width 326 height 16
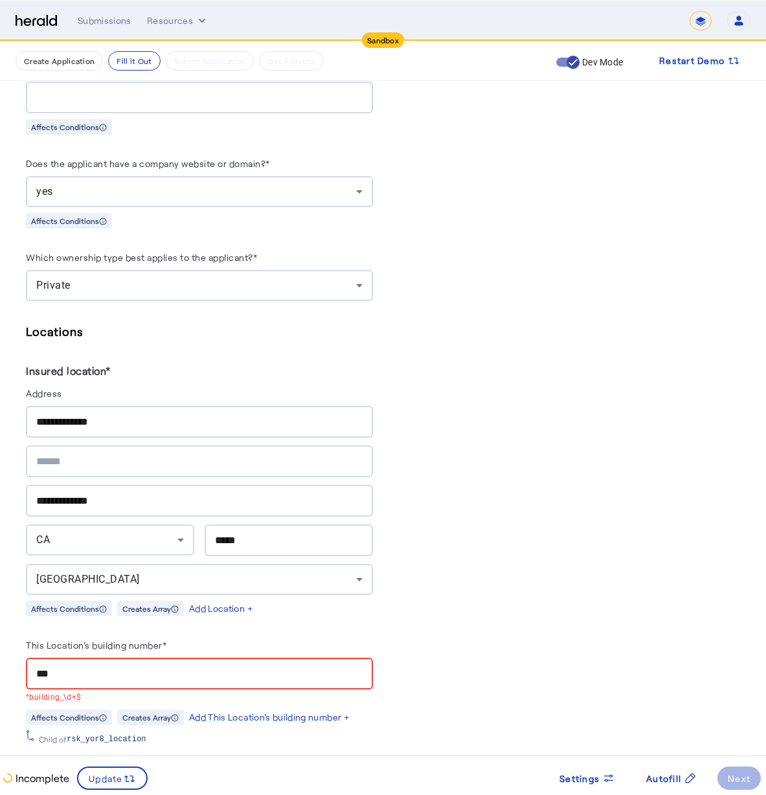
click at [477, 592] on div "PUT /applications xxxxxxxxxx 8 1 { 2 "coverage_values" : [], 3 "risk_values" : …" at bounding box center [567, 658] width 347 height 3051
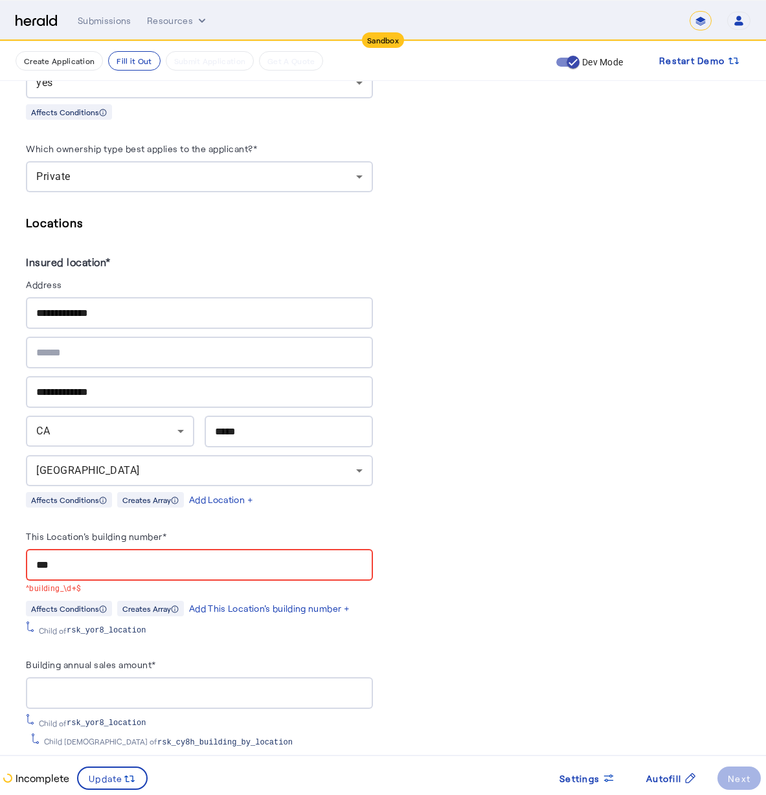
click at [349, 602] on div "Add This Location's building number +" at bounding box center [269, 608] width 161 height 13
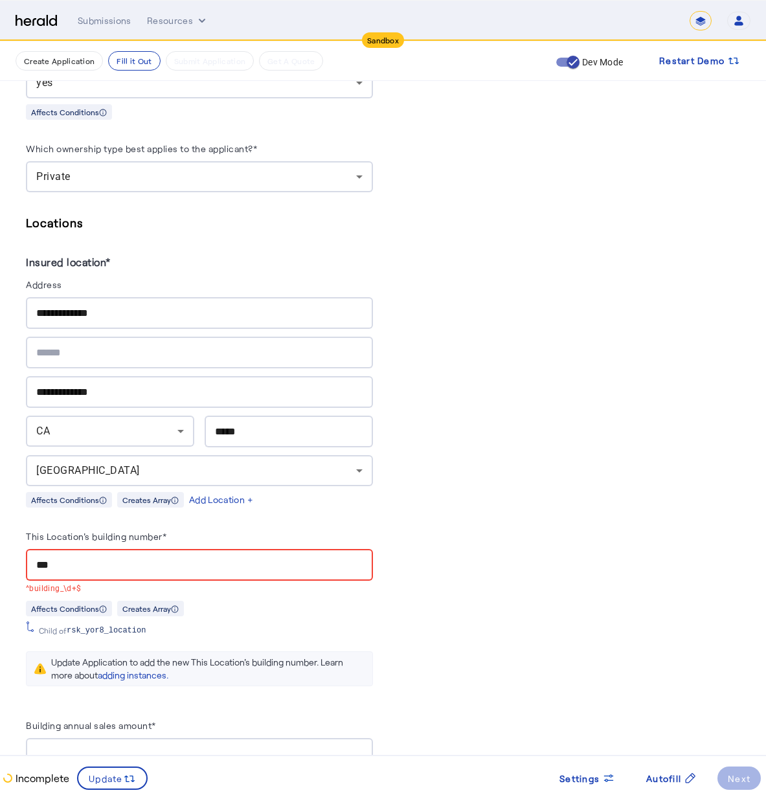
scroll to position [0, 0]
click at [88, 625] on span "rsk_yor8_location" at bounding box center [106, 630] width 79 height 10
drag, startPoint x: 80, startPoint y: 552, endPoint x: 30, endPoint y: 551, distance: 49.9
click at [30, 551] on div "***" at bounding box center [199, 565] width 347 height 32
type input "*"
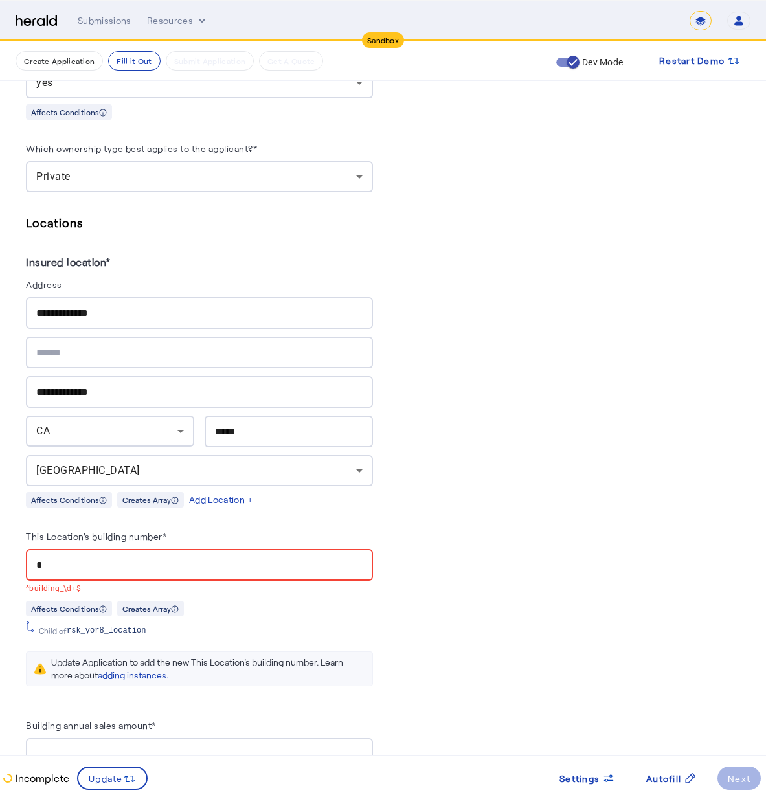
click at [383, 568] on div "**********" at bounding box center [383, 559] width 714 height 3153
click at [270, 610] on badge-bar-v2 "Affects Conditions Creates Array Child of rsk_yor8_location Update Application …" at bounding box center [199, 648] width 347 height 96
drag, startPoint x: 199, startPoint y: 570, endPoint x: 180, endPoint y: 565, distance: 20.1
click at [198, 571] on mat-form-field "* ^building_\d+$" at bounding box center [199, 572] width 347 height 46
click at [122, 558] on input "*" at bounding box center [199, 565] width 326 height 16
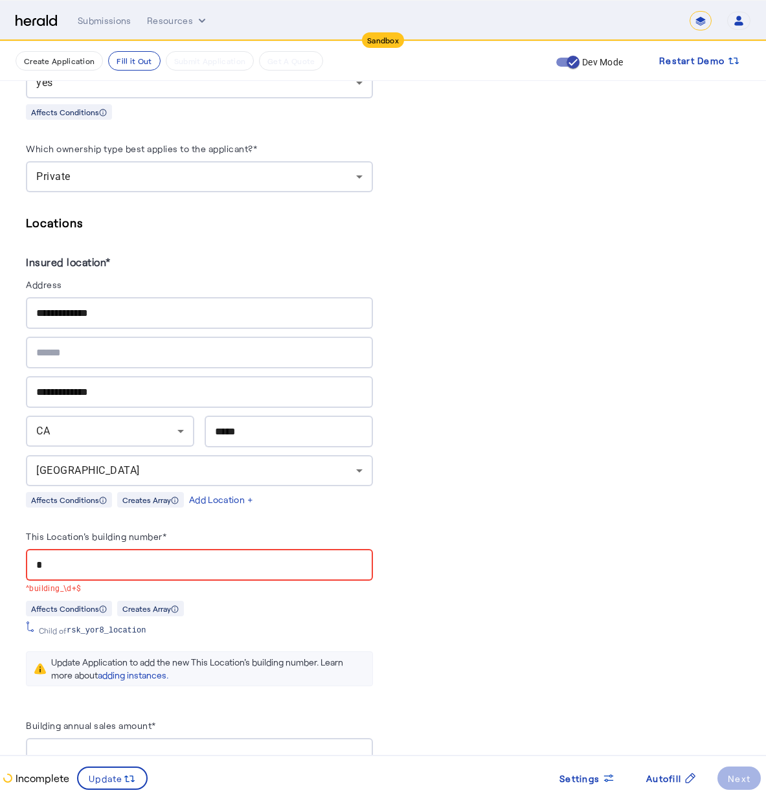
drag, startPoint x: 67, startPoint y: 545, endPoint x: 43, endPoint y: 548, distance: 24.3
click at [43, 549] on div "*" at bounding box center [199, 565] width 326 height 32
click at [133, 625] on span "rsk_yor8_location" at bounding box center [106, 630] width 79 height 10
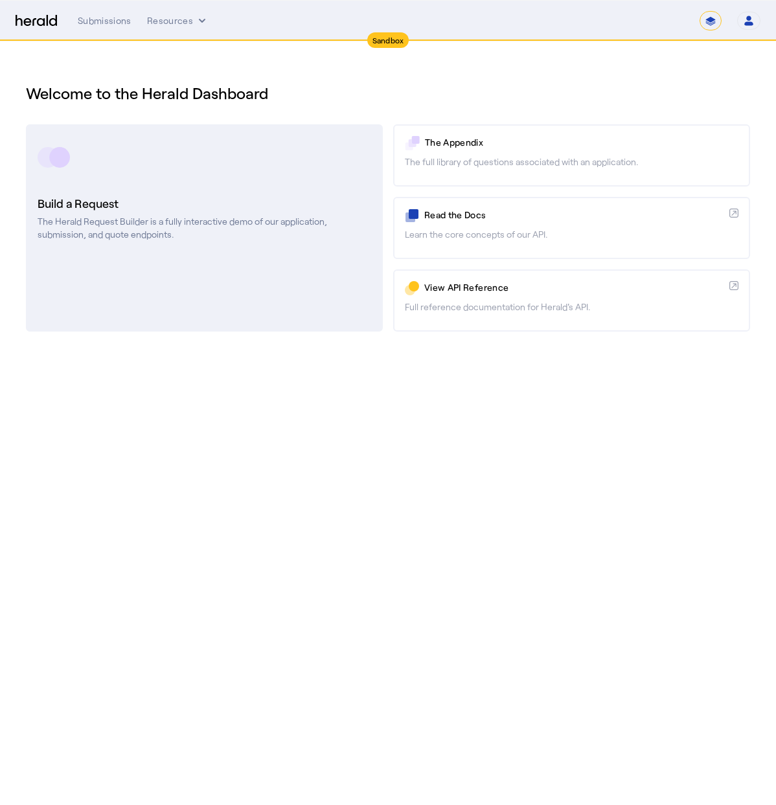
click at [188, 236] on p "The Herald Request Builder is a fully interactive demo of our application, subm…" at bounding box center [204, 228] width 333 height 26
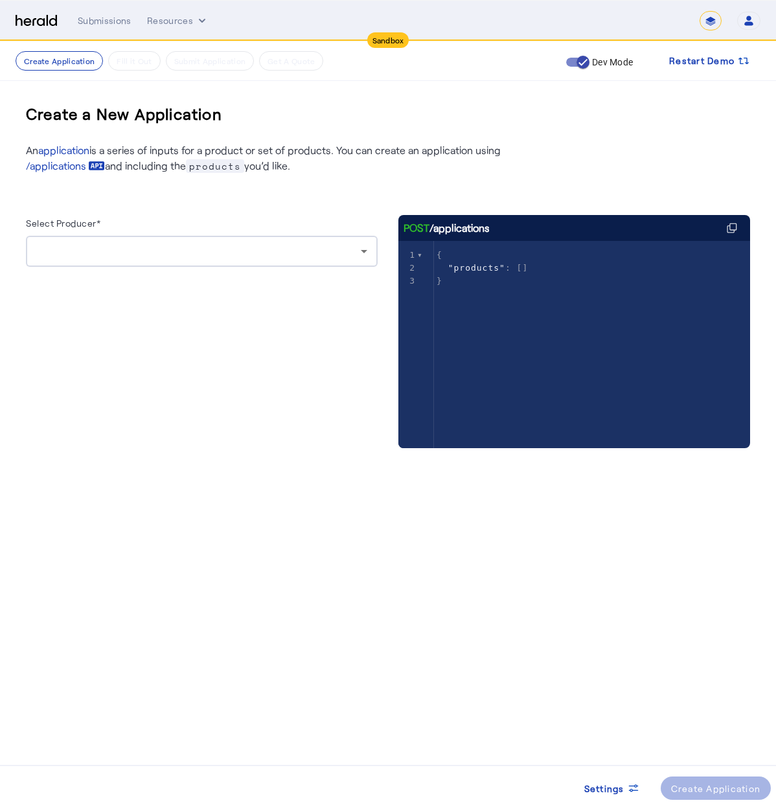
click at [87, 261] on div at bounding box center [201, 251] width 331 height 31
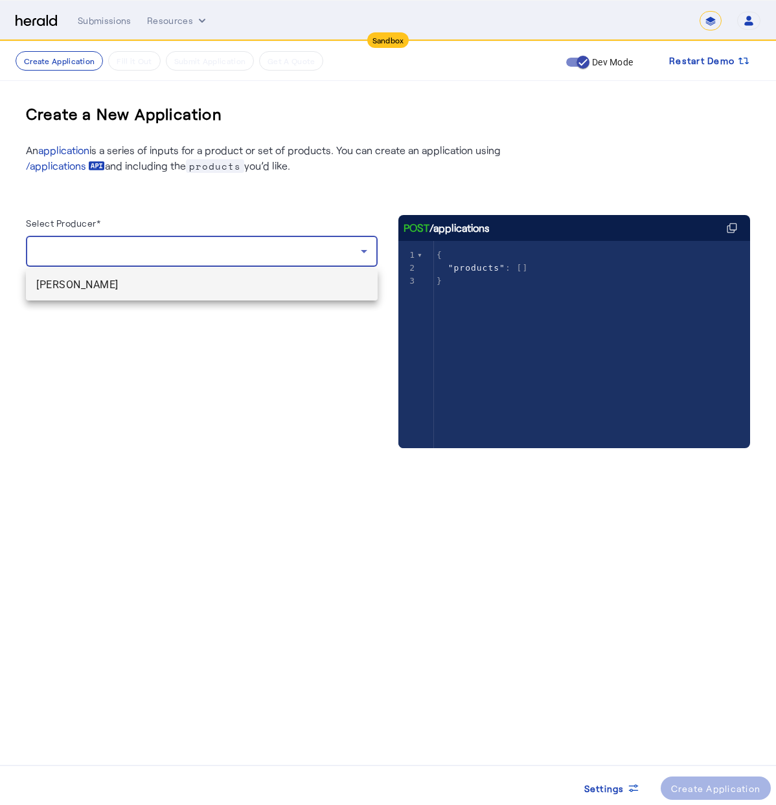
click at [99, 286] on span "Cheynna Massie" at bounding box center [201, 285] width 331 height 16
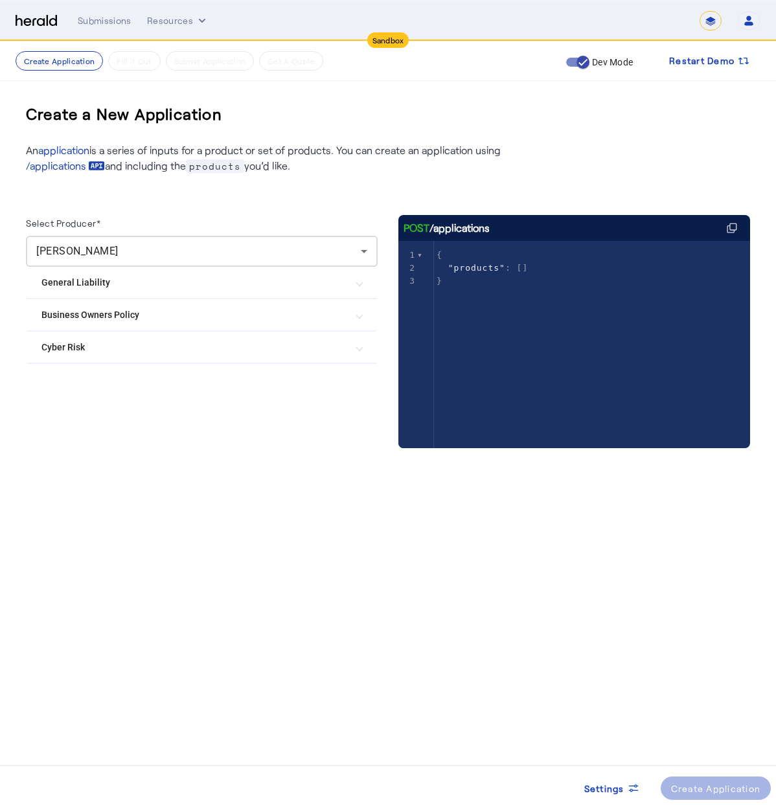
click at [147, 322] on mat-expansion-panel-header "Business Owners Policy" at bounding box center [202, 314] width 352 height 31
click at [85, 376] on label "Chubb Business Owner's Policy" at bounding box center [132, 379] width 131 height 13
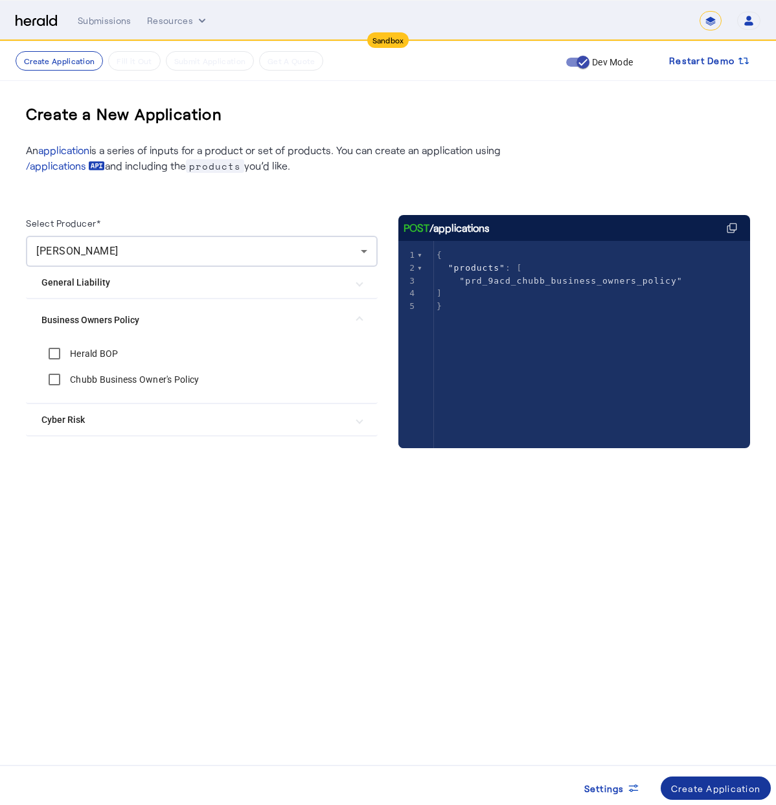
click at [702, 794] on div "Create Application" at bounding box center [716, 788] width 90 height 14
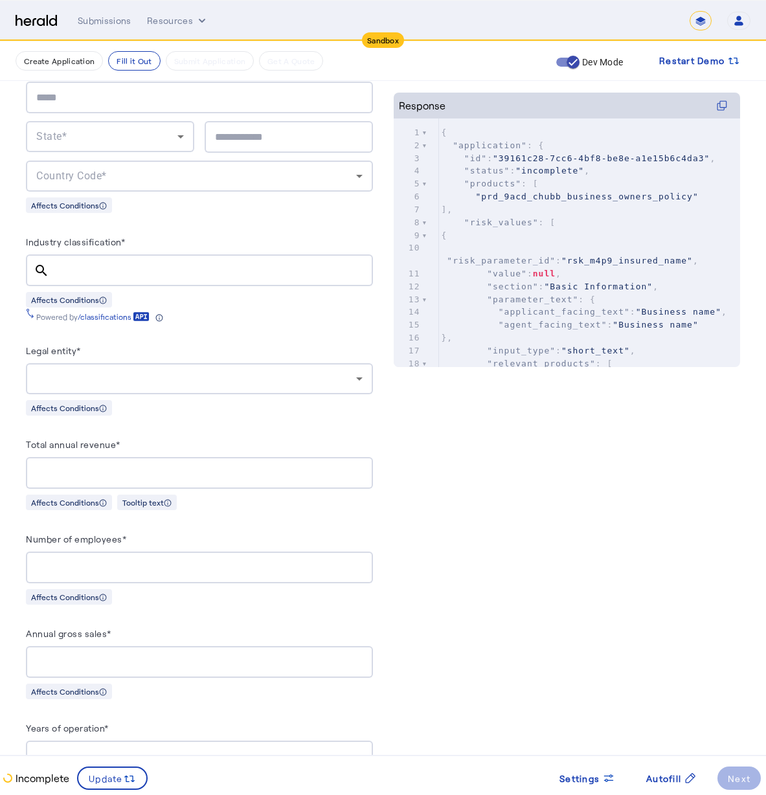
scroll to position [44, 0]
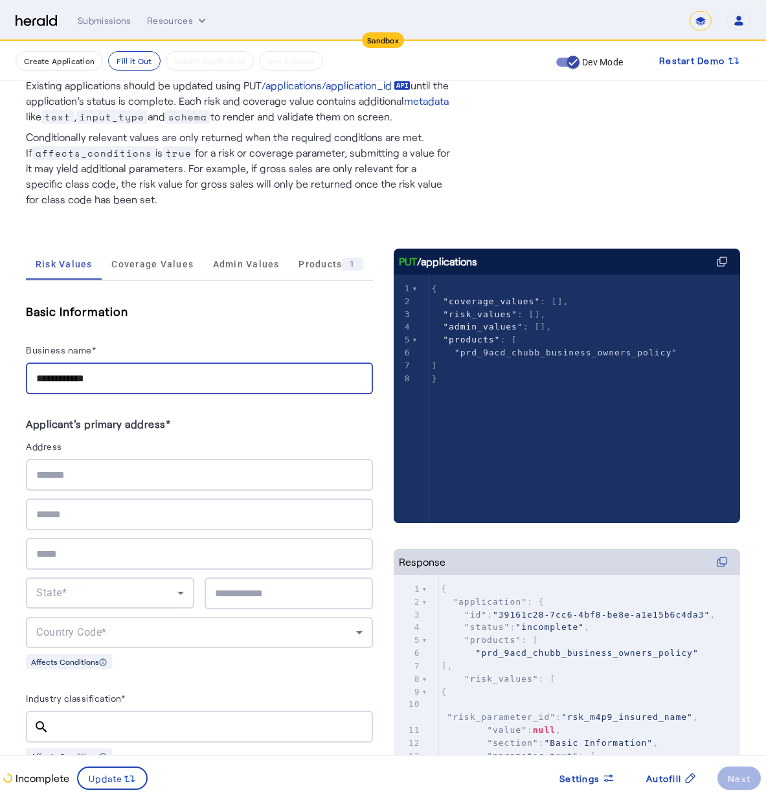
type input "**********"
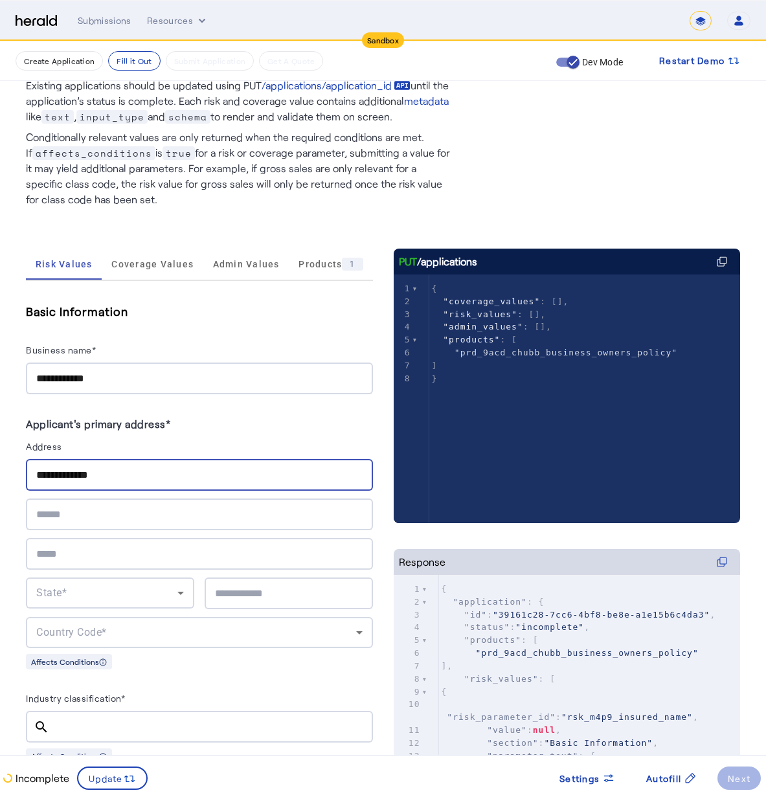
type input "**********"
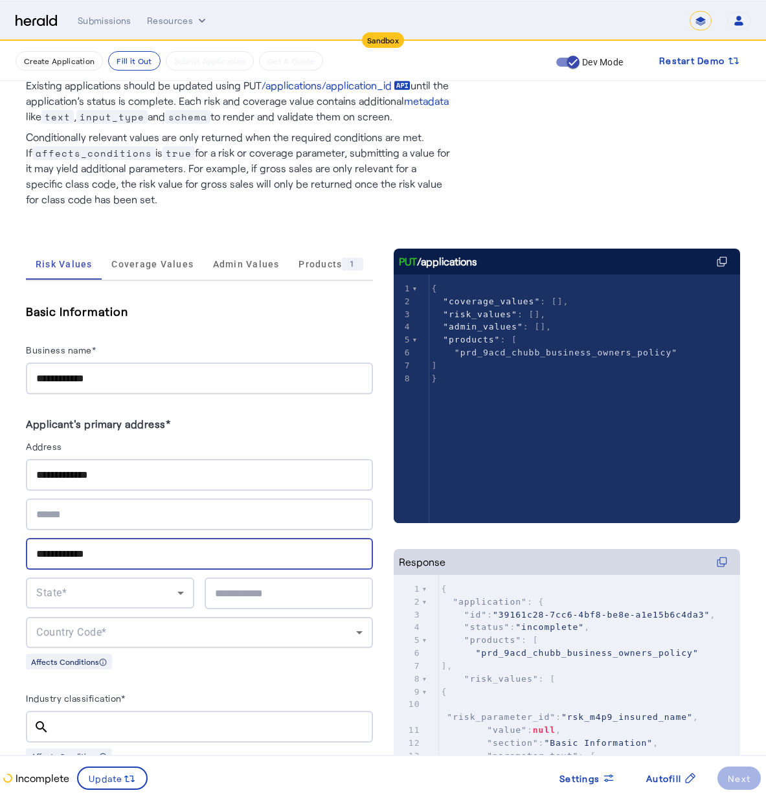
type input "**********"
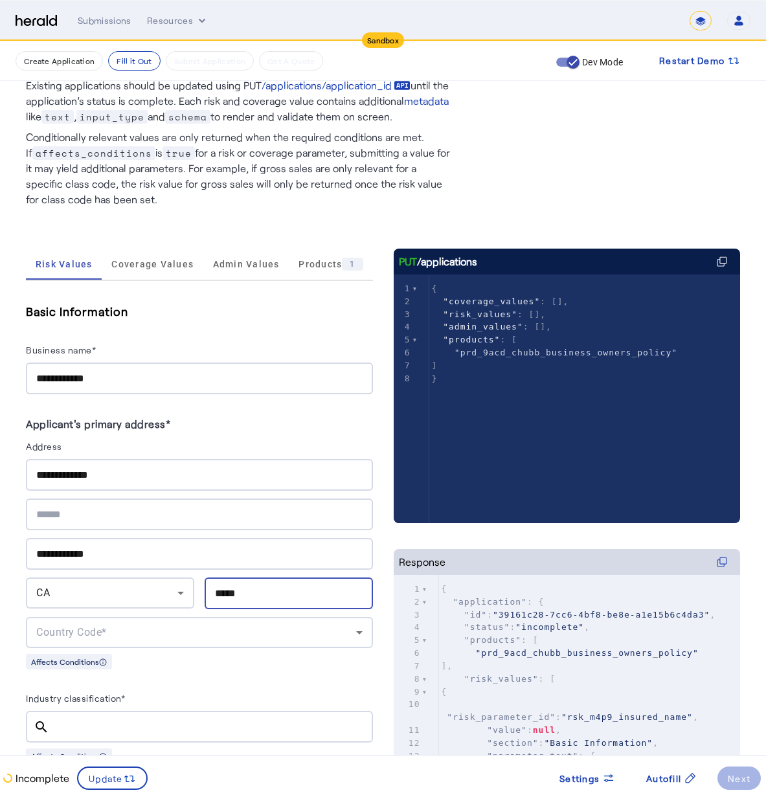
type input "*****"
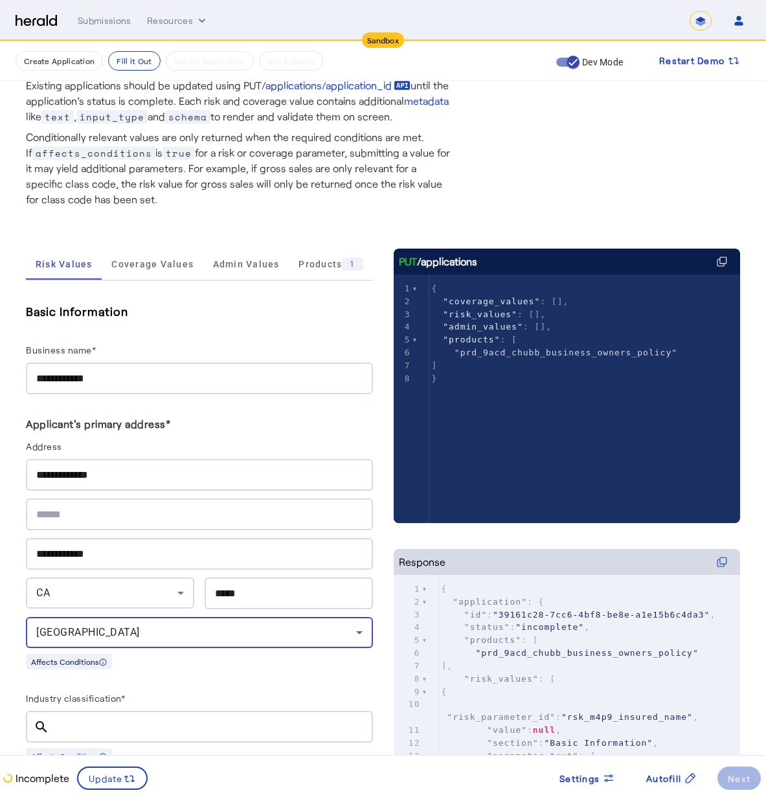
click at [180, 719] on input "Industry classification*" at bounding box center [211, 727] width 303 height 16
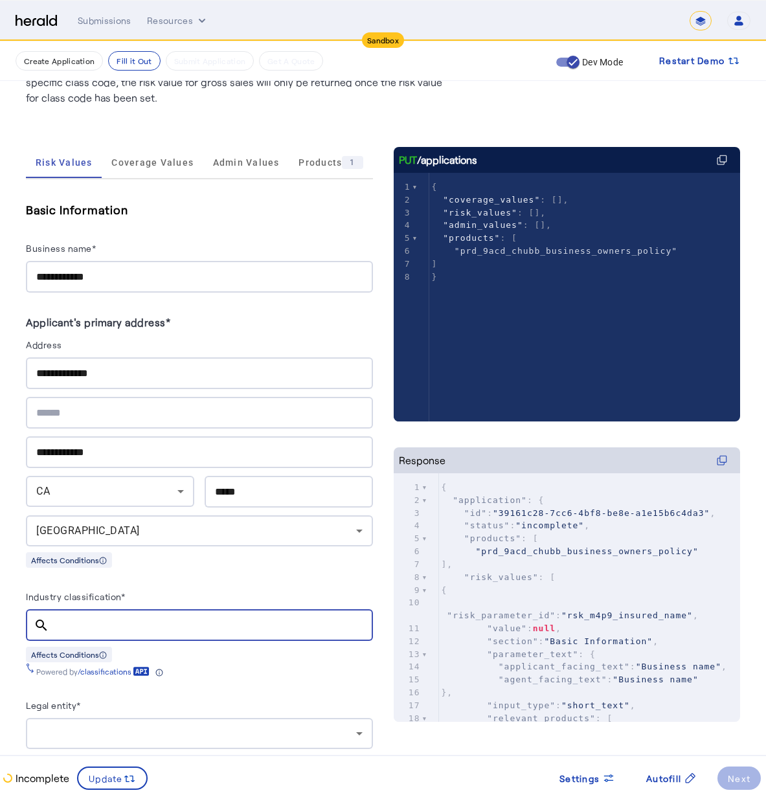
scroll to position [238, 0]
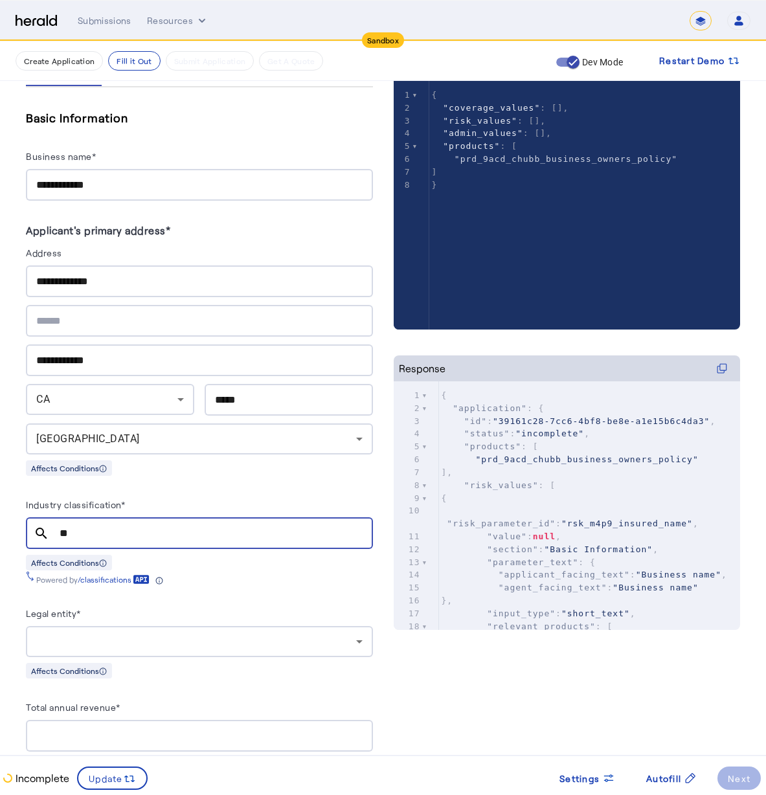
type input "*"
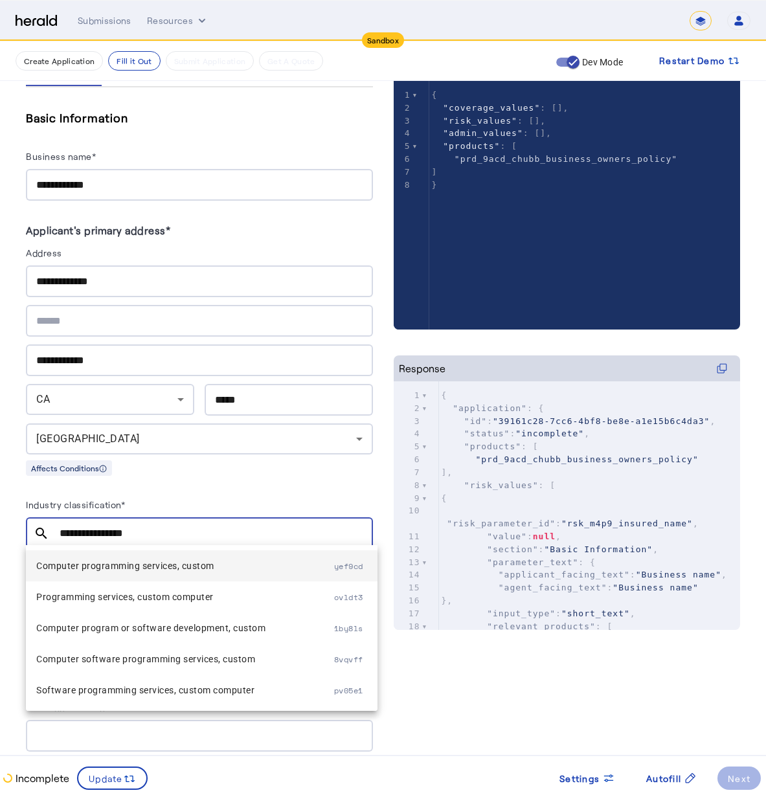
type input "**********"
click at [179, 568] on span "Computer programming services, custom" at bounding box center [185, 566] width 298 height 16
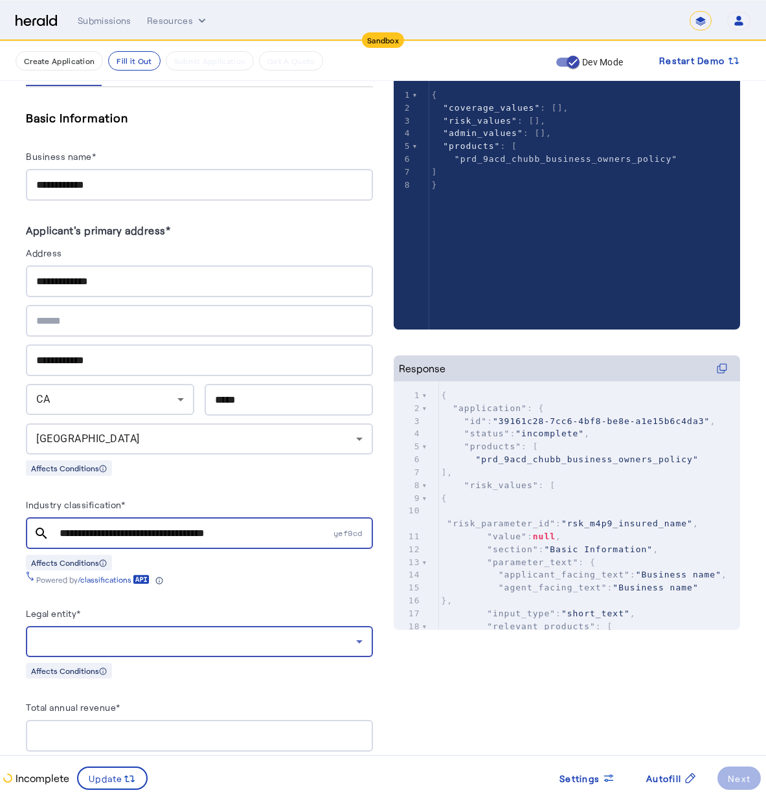
click at [196, 634] on div at bounding box center [196, 642] width 320 height 16
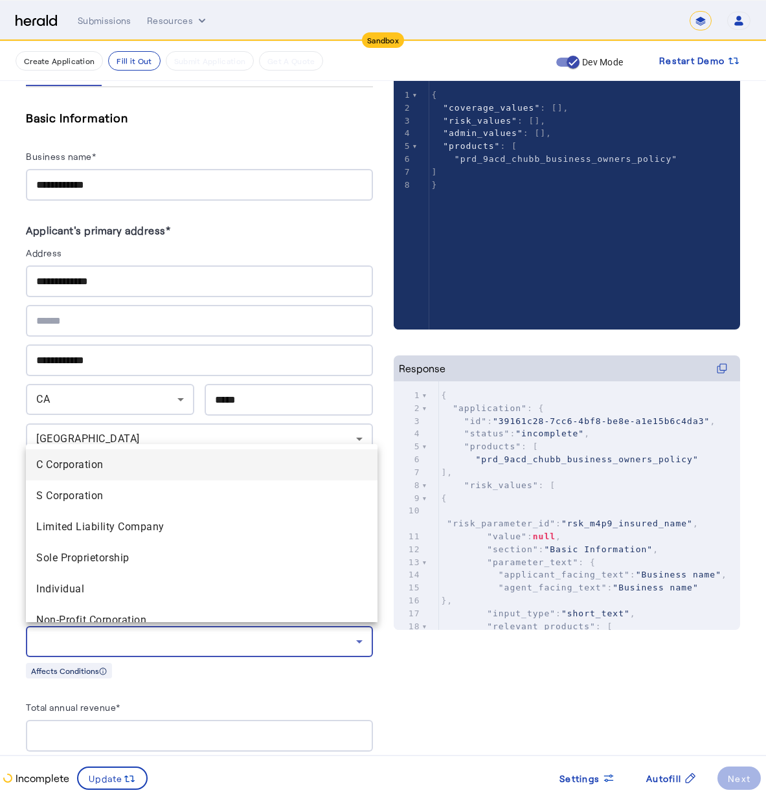
click at [218, 473] on Corporation "C Corporation" at bounding box center [202, 464] width 352 height 31
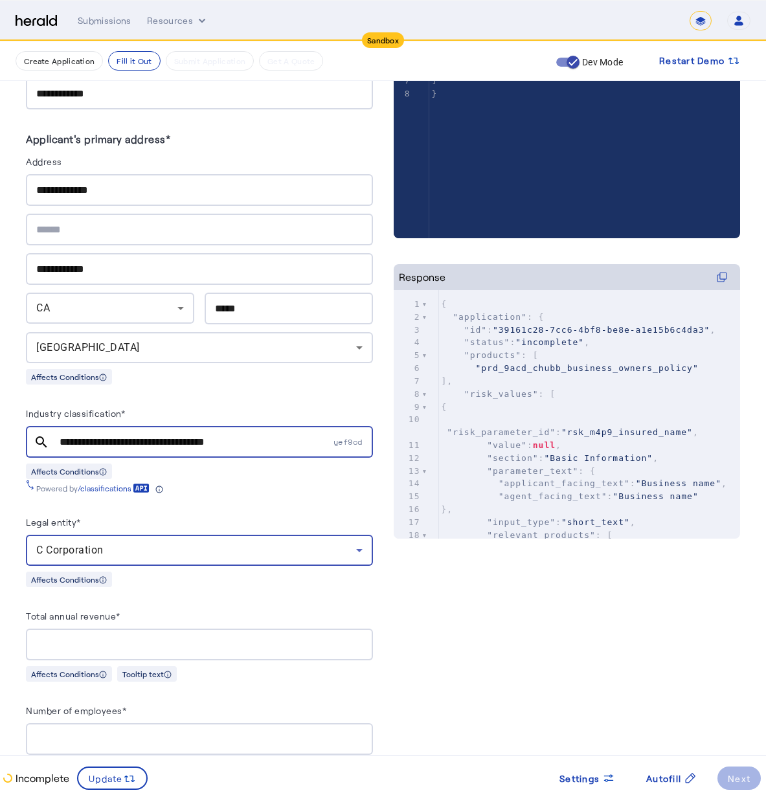
scroll to position [410, 0]
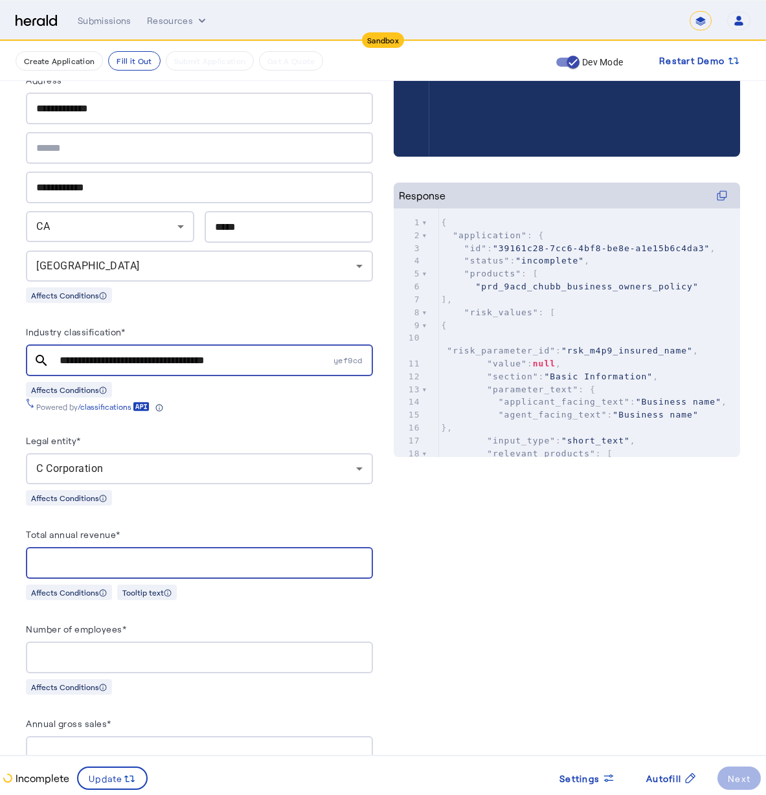
click at [172, 556] on input "Total annual revenue*" at bounding box center [199, 564] width 326 height 16
type input "********"
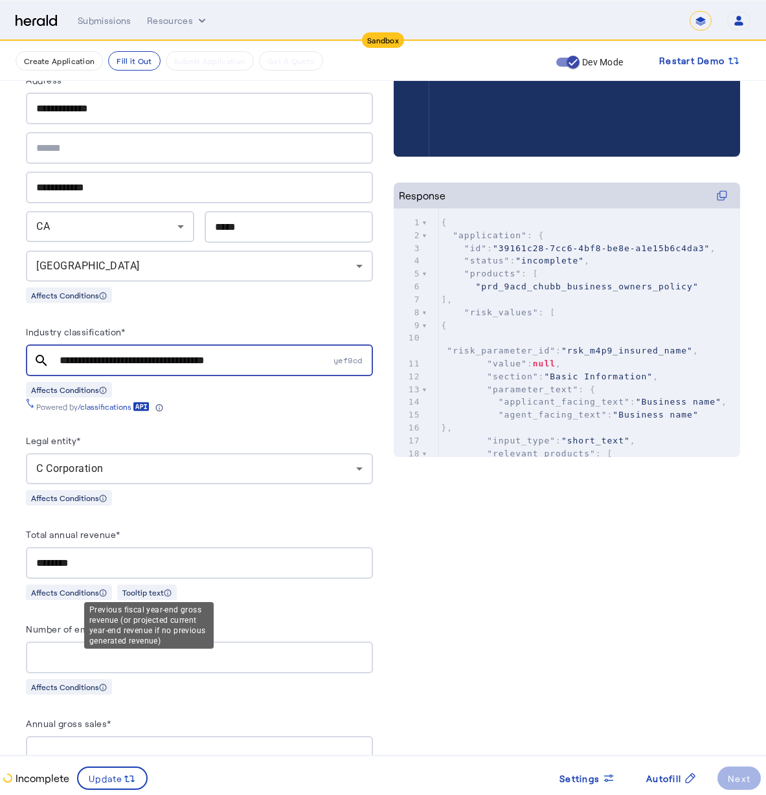
click at [152, 638] on div "Previous fiscal year-end gross revenue (or projected current year-end revenue i…" at bounding box center [148, 625] width 129 height 47
click at [137, 668] on div "Number of employees* Affects Conditions" at bounding box center [199, 658] width 347 height 74
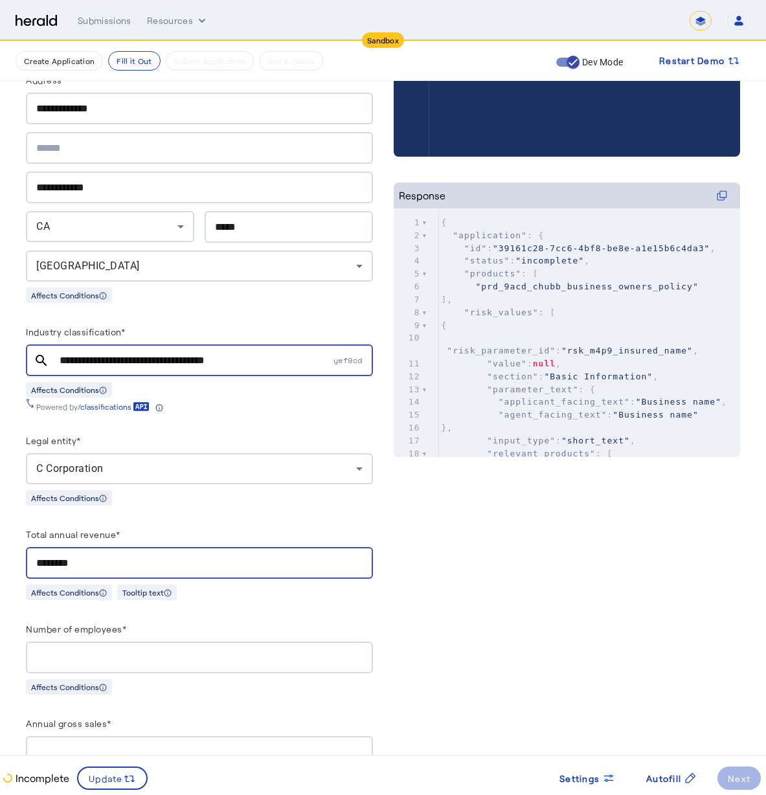
click at [109, 563] on input "********" at bounding box center [199, 564] width 326 height 16
drag, startPoint x: 54, startPoint y: 565, endPoint x: -13, endPoint y: 558, distance: 67.7
type input "********"
click at [322, 652] on input "Number of employees*" at bounding box center [199, 658] width 326 height 16
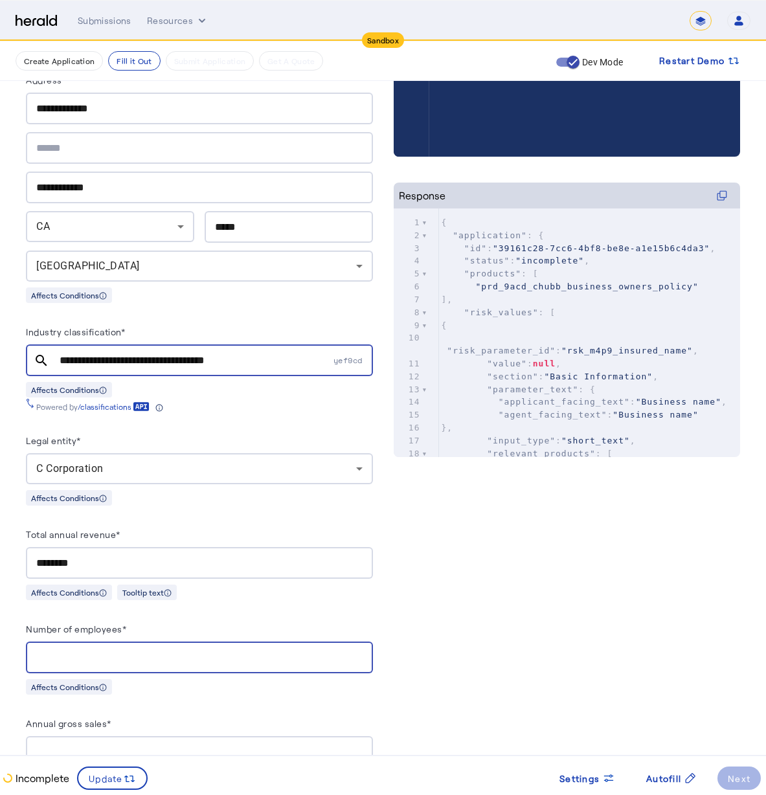
scroll to position [433, 0]
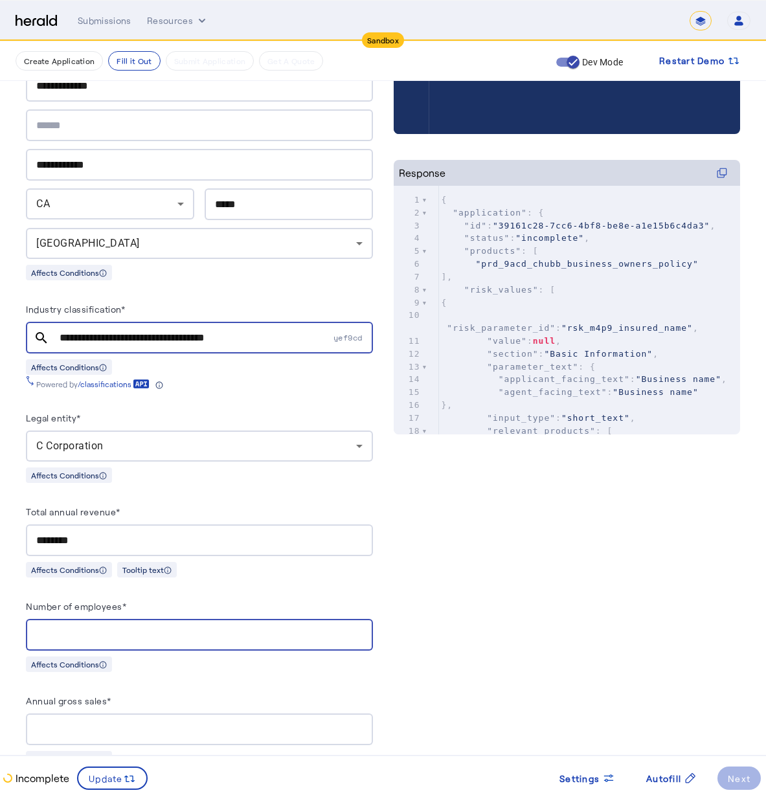
type input "*"
click at [219, 723] on input "Annual gross sales*" at bounding box center [199, 730] width 326 height 16
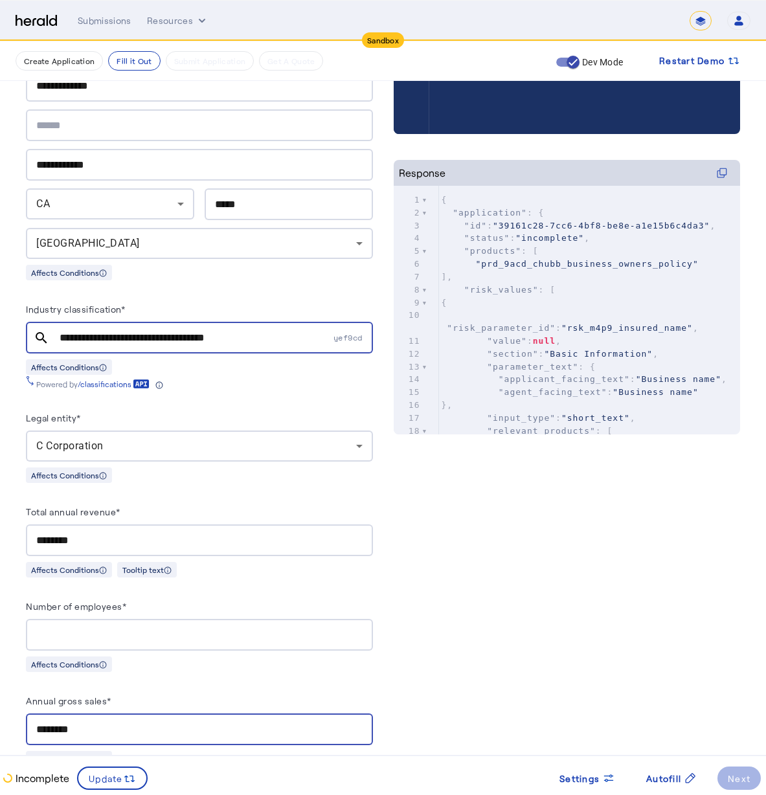
type input "********"
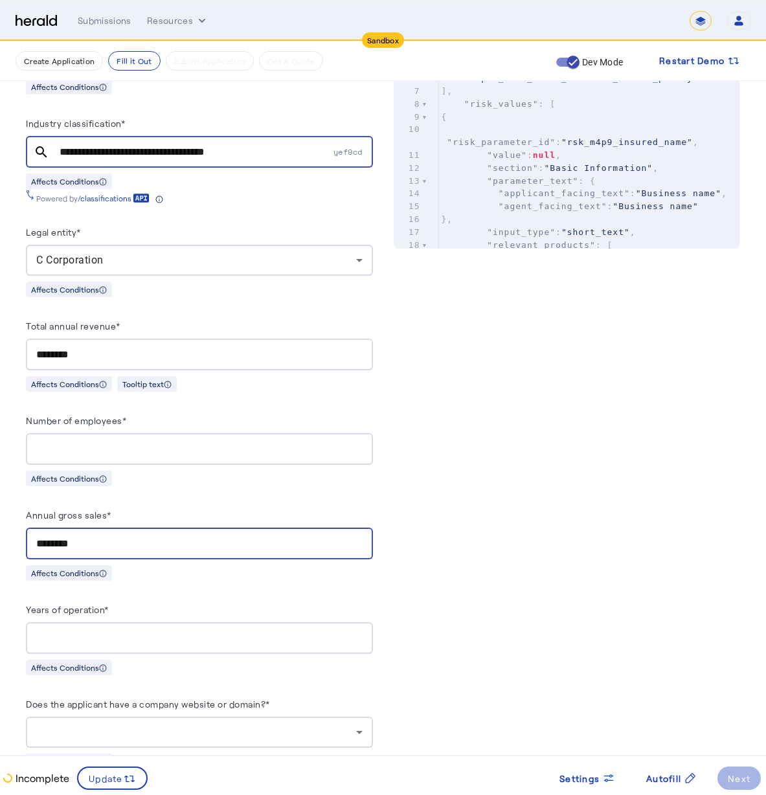
scroll to position [642, 0]
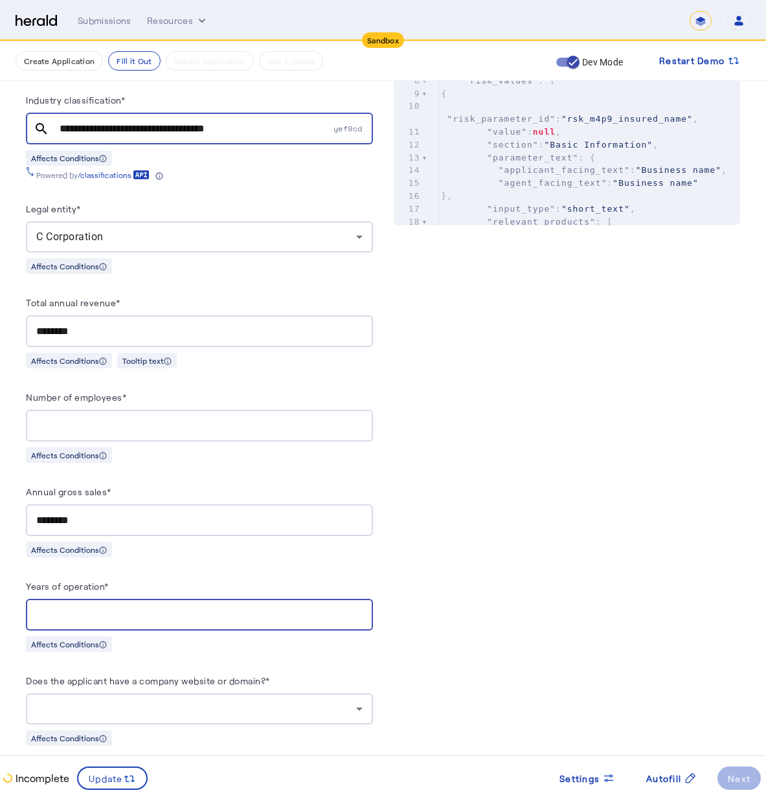
click at [158, 609] on input "Years of operation*" at bounding box center [199, 615] width 326 height 16
click at [326, 615] on input "Years of operation*" at bounding box center [199, 615] width 326 height 16
type input "*"
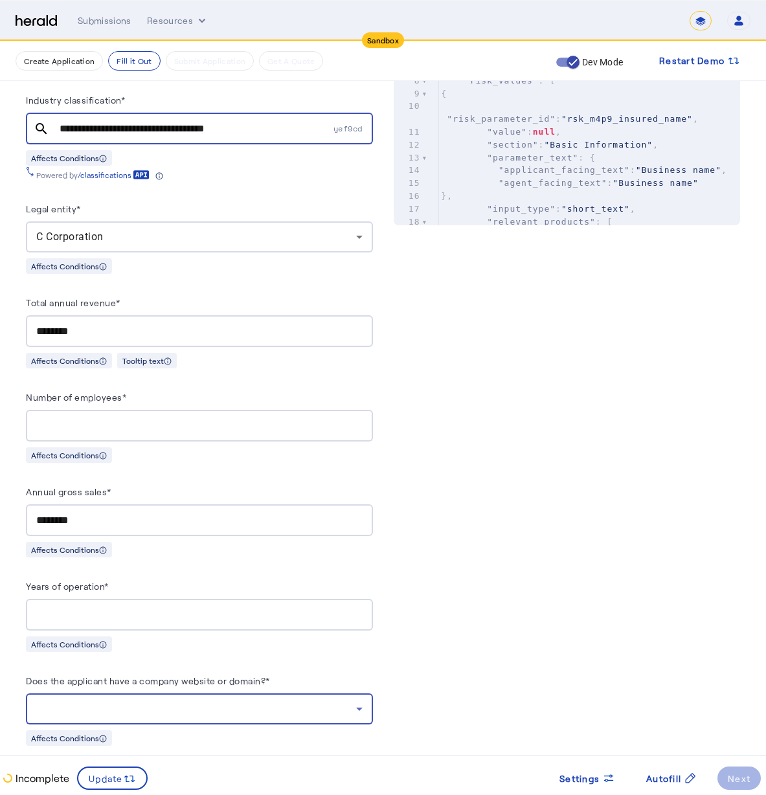
click at [183, 702] on div at bounding box center [196, 709] width 320 height 16
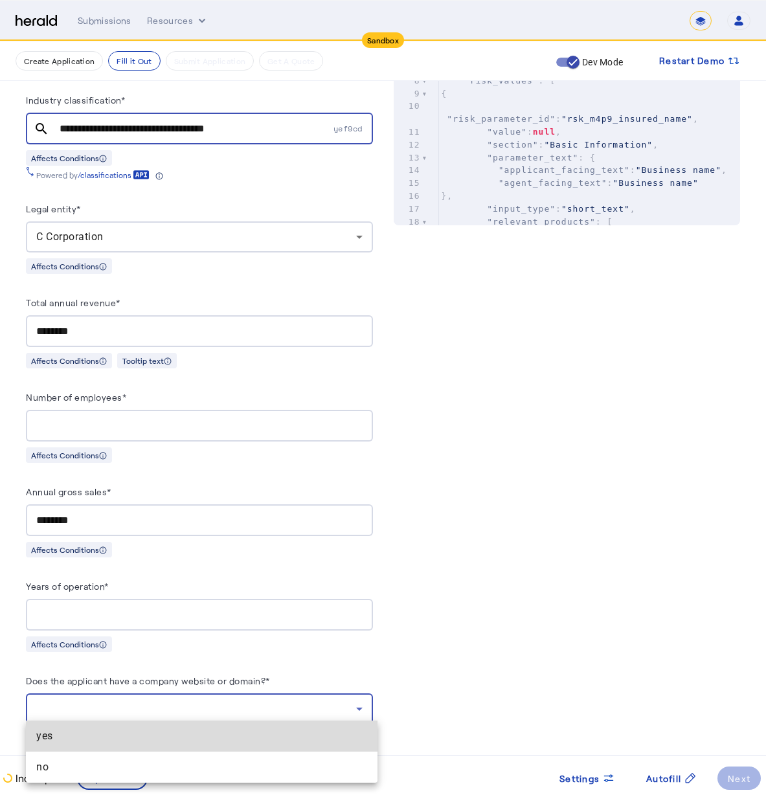
click at [224, 737] on span "yes" at bounding box center [201, 736] width 331 height 16
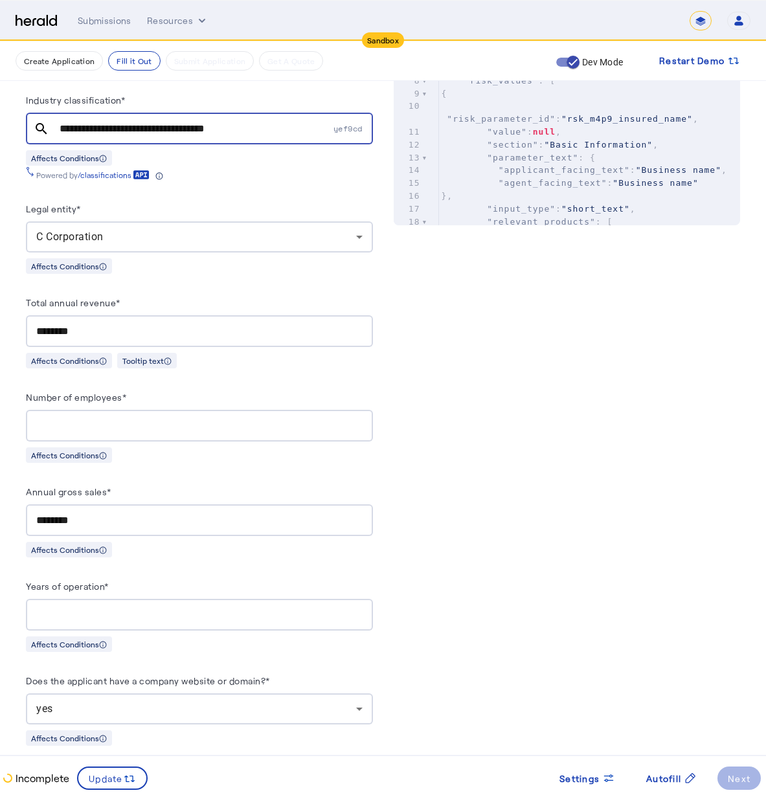
click at [362, 673] on div "Does the applicant have a company website or domain?*" at bounding box center [199, 683] width 347 height 21
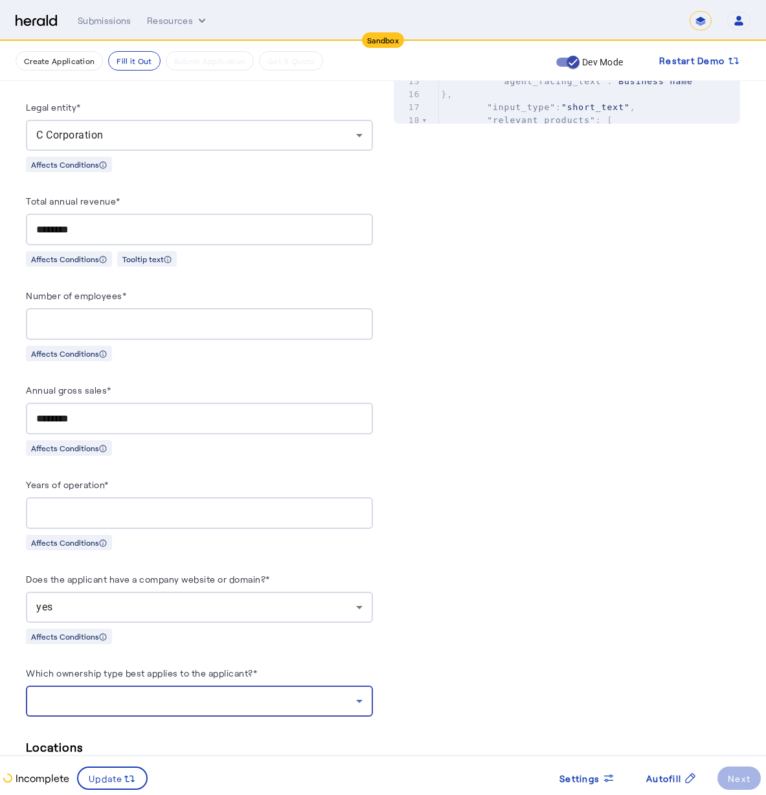
click at [225, 693] on div at bounding box center [196, 701] width 320 height 16
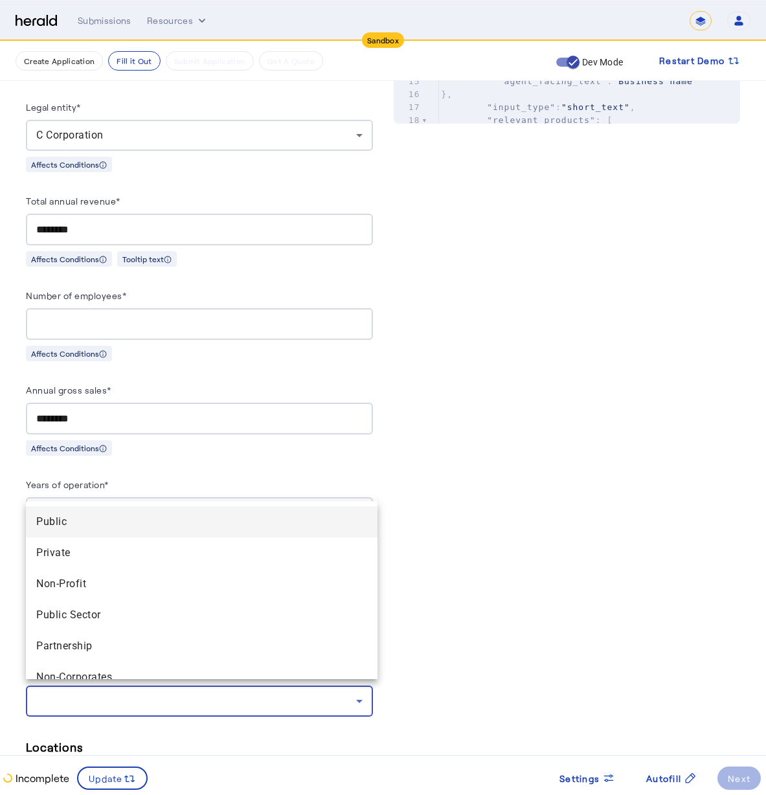
drag, startPoint x: 135, startPoint y: 527, endPoint x: 135, endPoint y: 535, distance: 8.4
click at [135, 535] on mat-option "Public" at bounding box center [202, 521] width 352 height 31
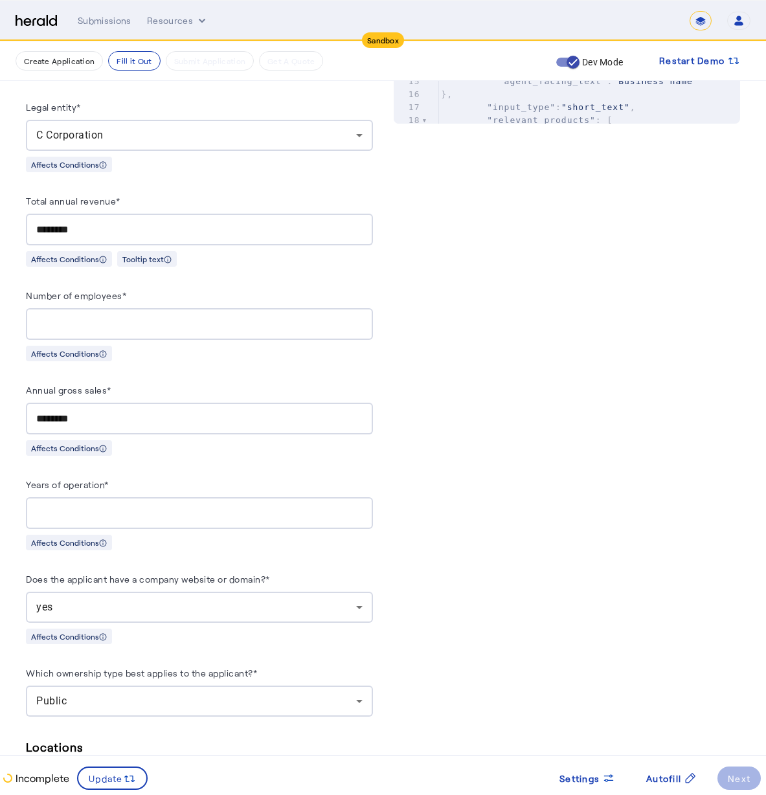
click at [95, 695] on div "Public" at bounding box center [196, 701] width 320 height 16
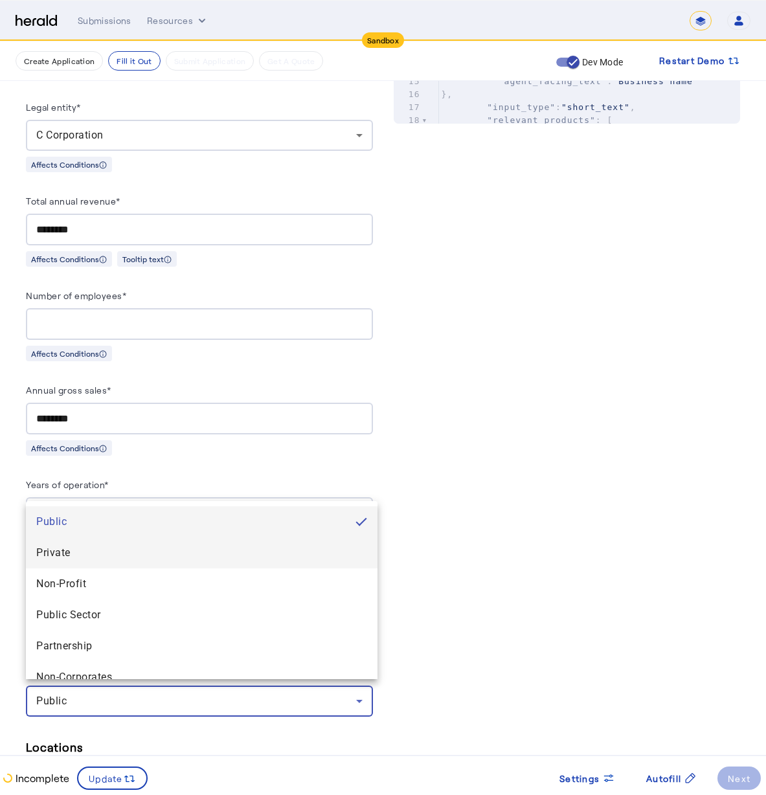
click at [127, 557] on span "Private" at bounding box center [201, 553] width 331 height 16
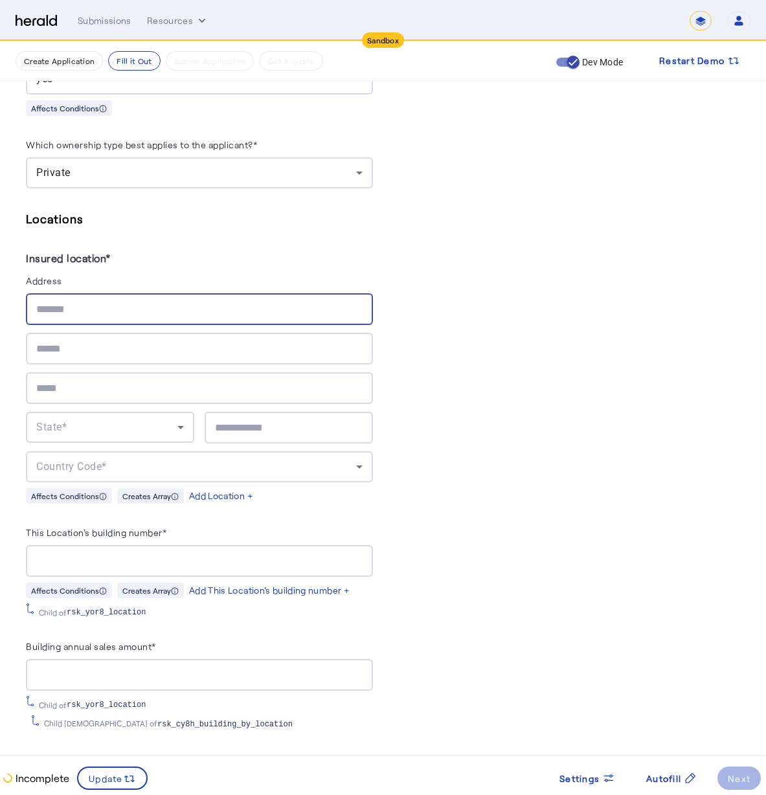
scroll to position [1147, 0]
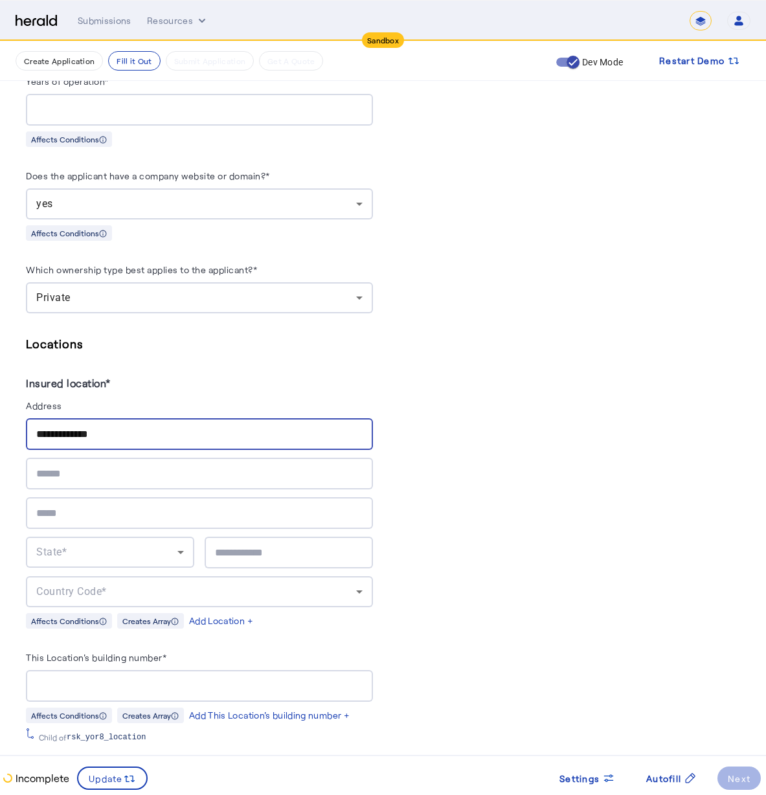
type input "**********"
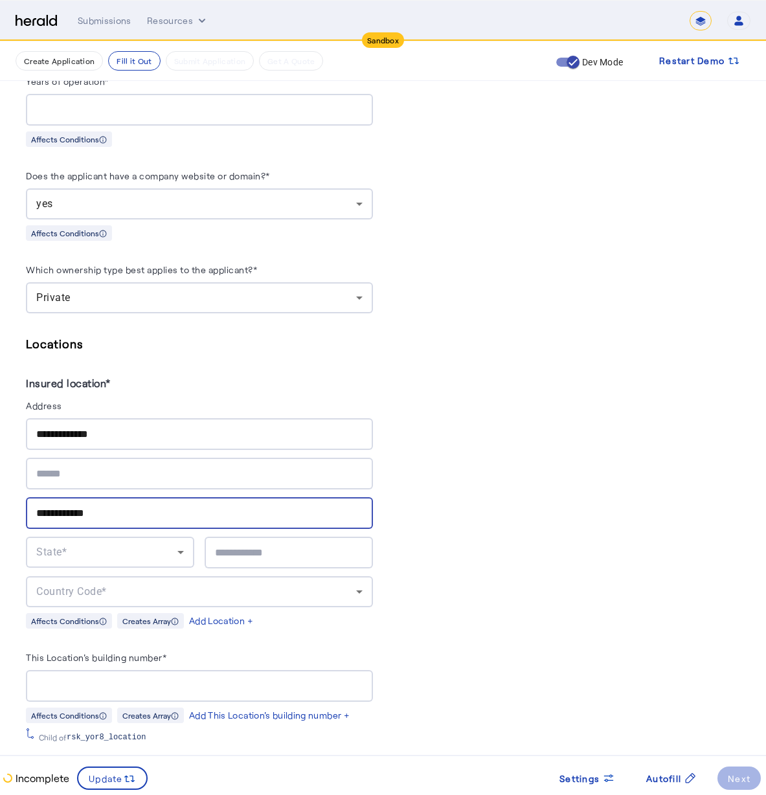
type input "**********"
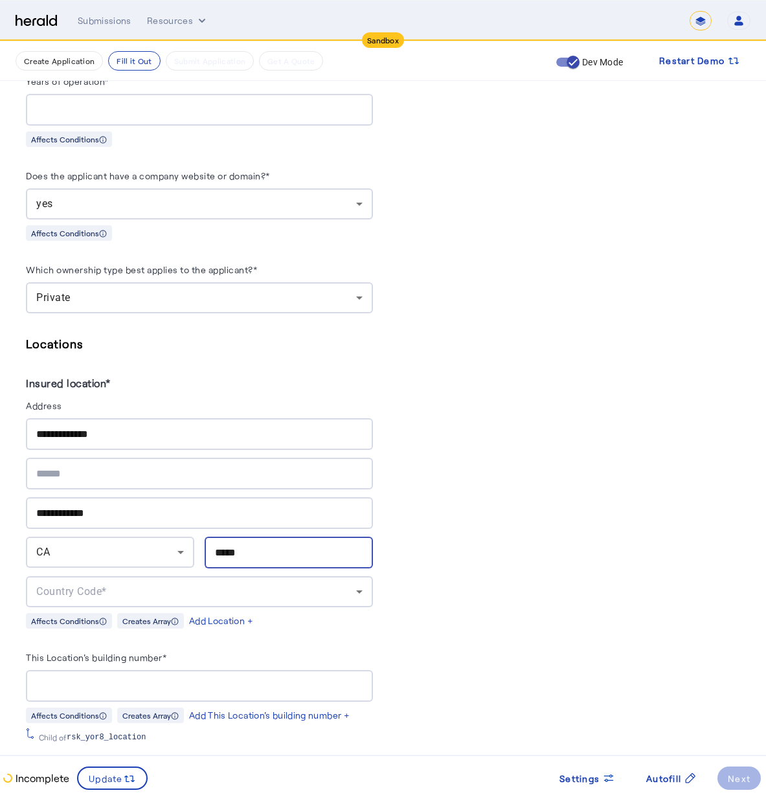
type input "*****"
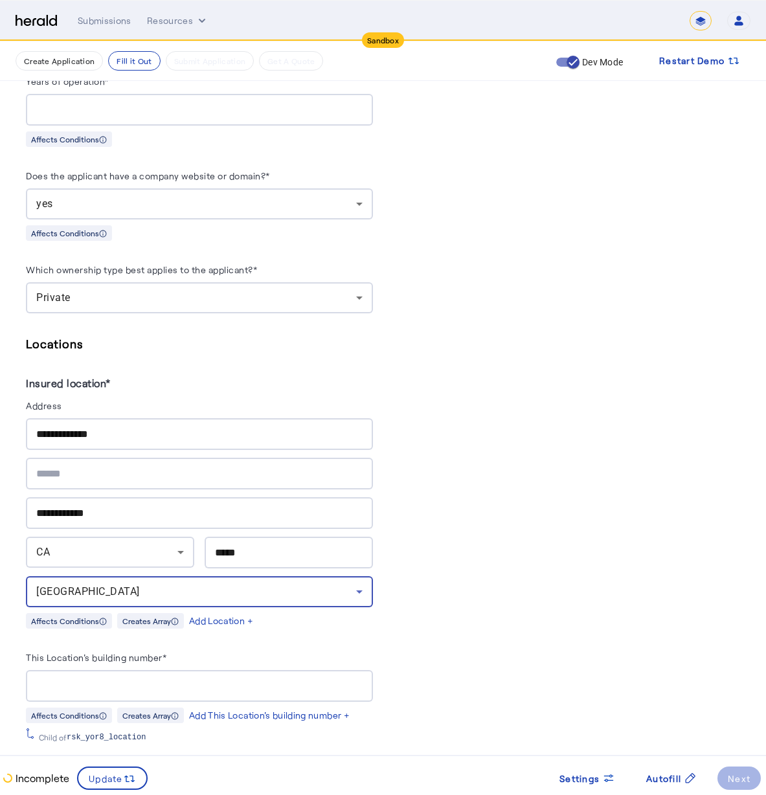
click at [271, 679] on input "This Location's building number*" at bounding box center [199, 687] width 326 height 16
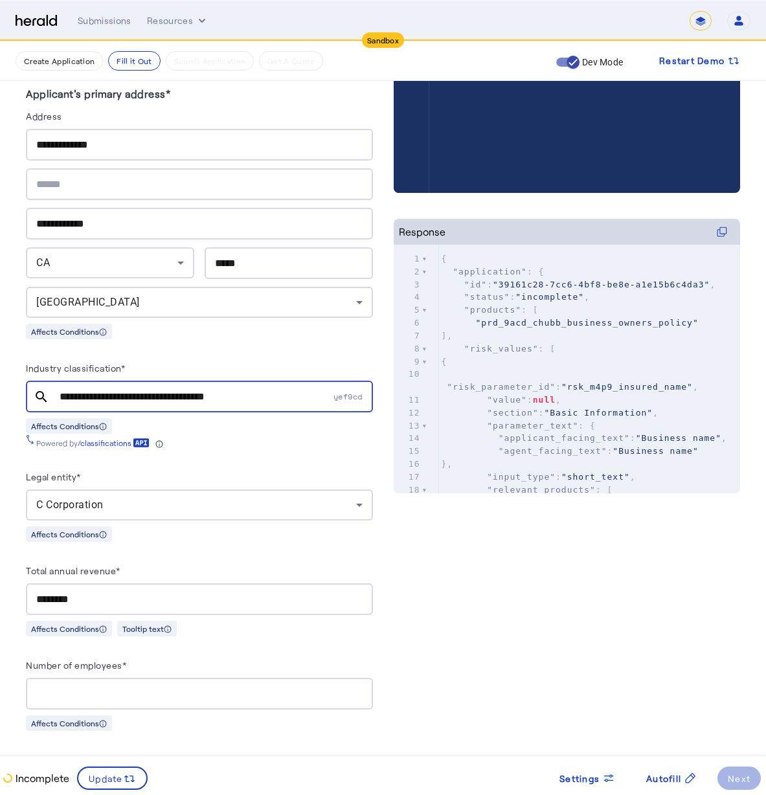
scroll to position [0, 0]
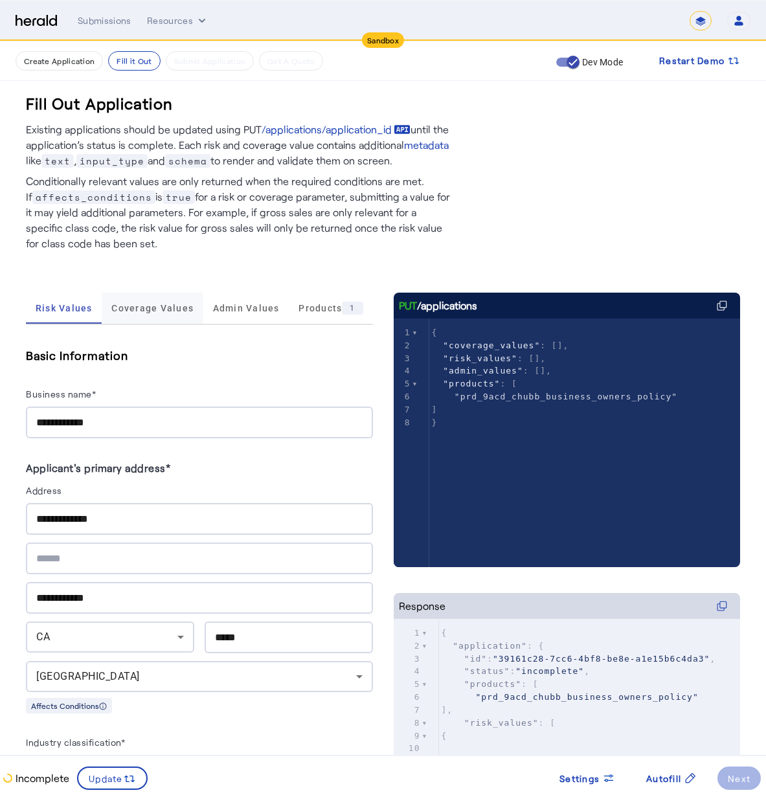
click at [173, 318] on span "Coverage Values" at bounding box center [152, 308] width 82 height 31
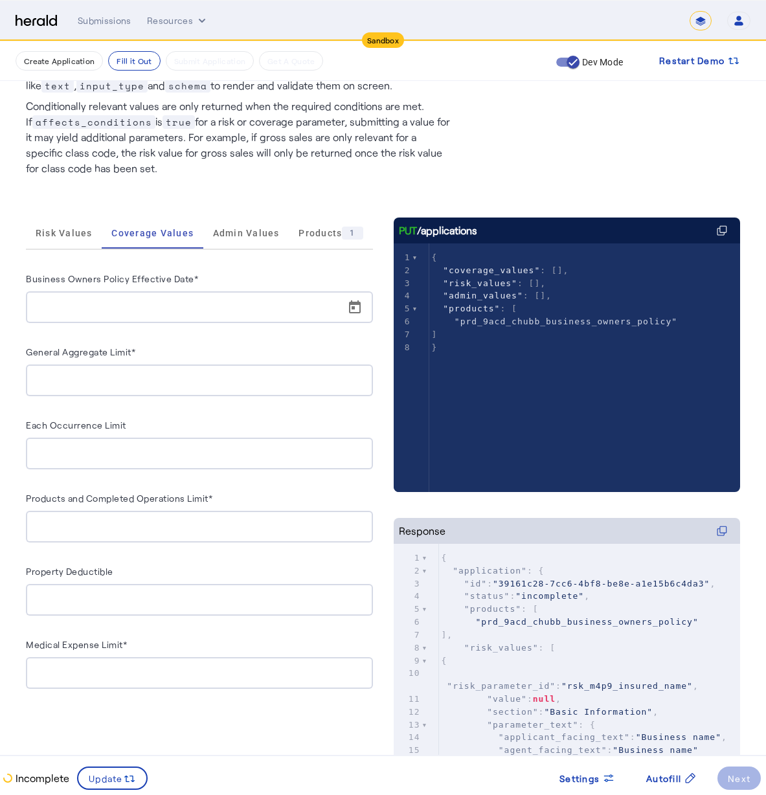
scroll to position [150, 0]
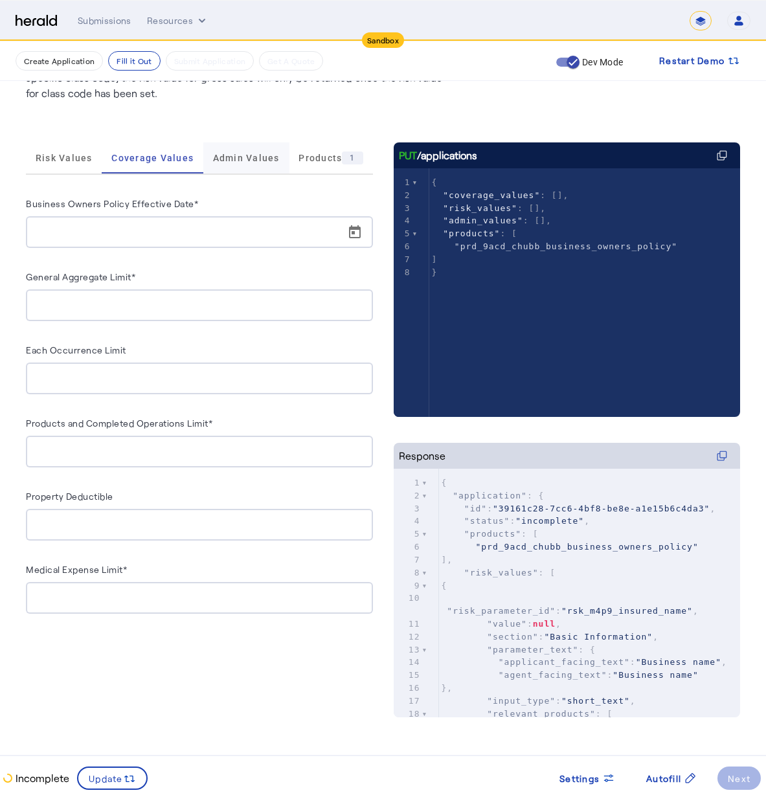
click at [247, 163] on span "Admin Values" at bounding box center [246, 157] width 67 height 9
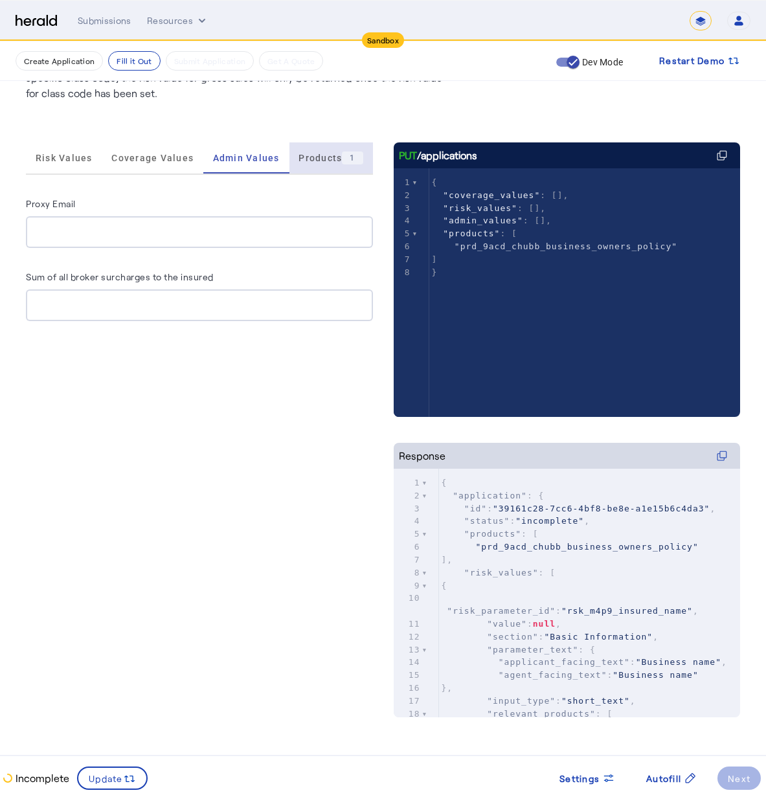
click at [327, 152] on span "Products 1" at bounding box center [330, 157] width 64 height 31
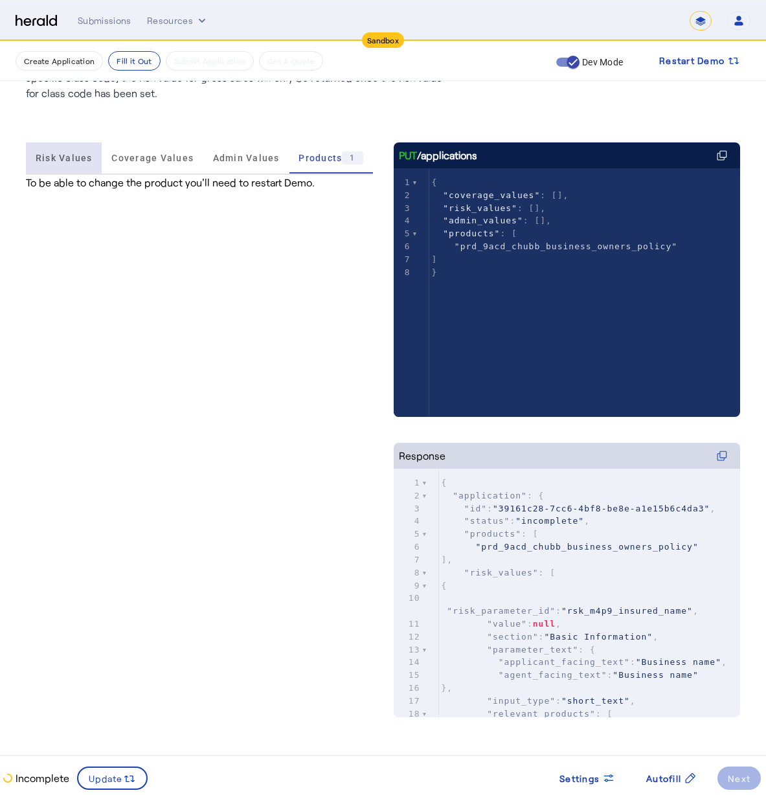
click at [85, 163] on span "Risk Values" at bounding box center [64, 157] width 57 height 31
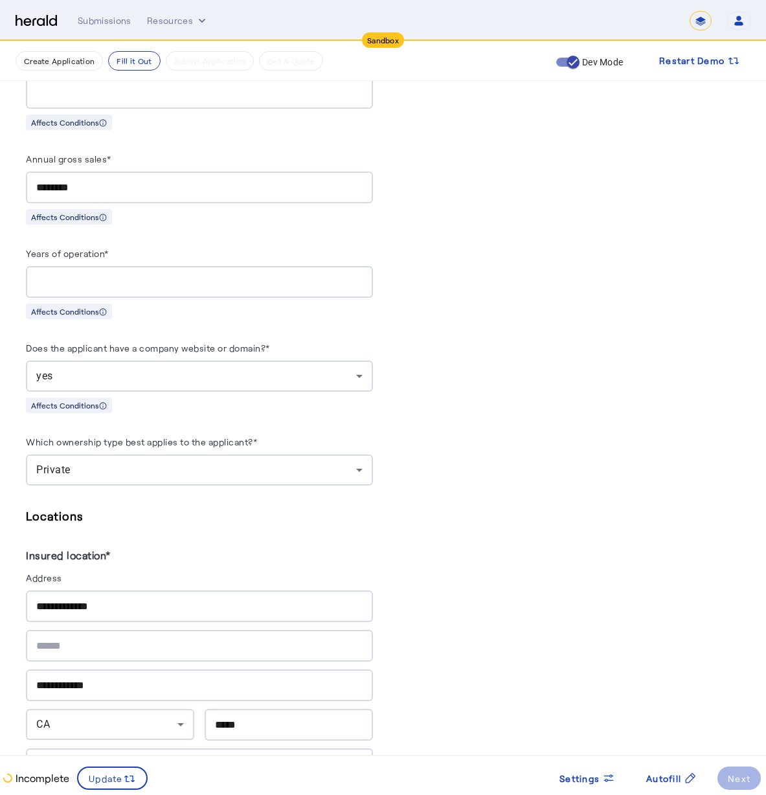
scroll to position [1246, 0]
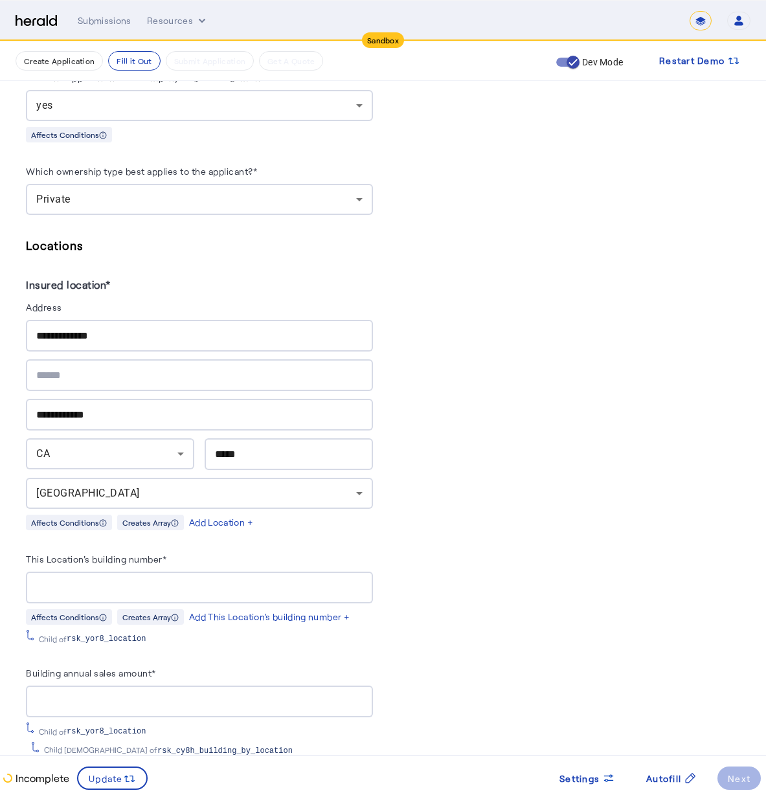
click at [187, 580] on input "This Location's building number*" at bounding box center [199, 588] width 326 height 16
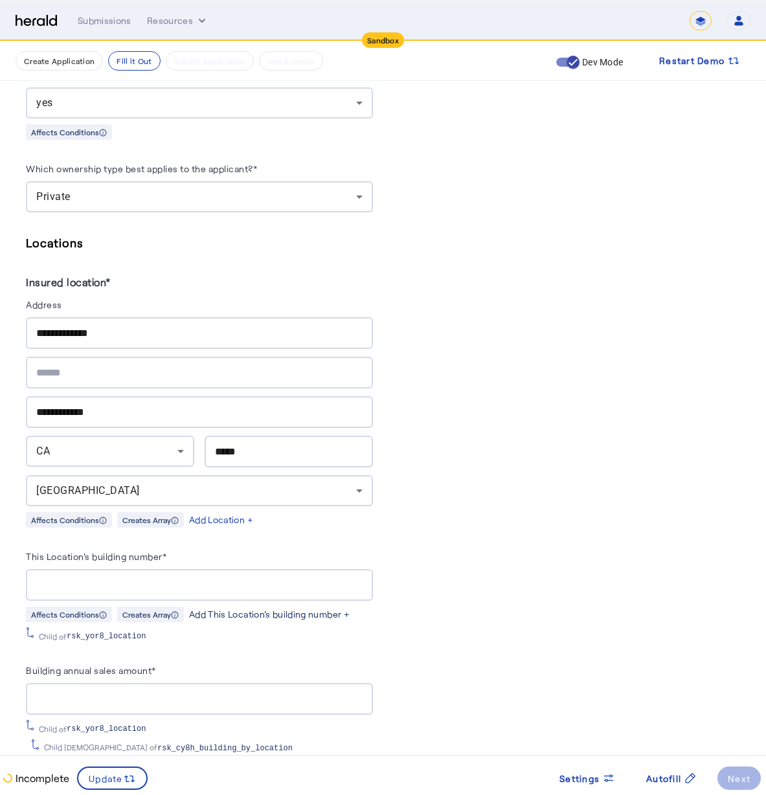
click at [347, 608] on div "Add This Location's building number +" at bounding box center [269, 614] width 161 height 13
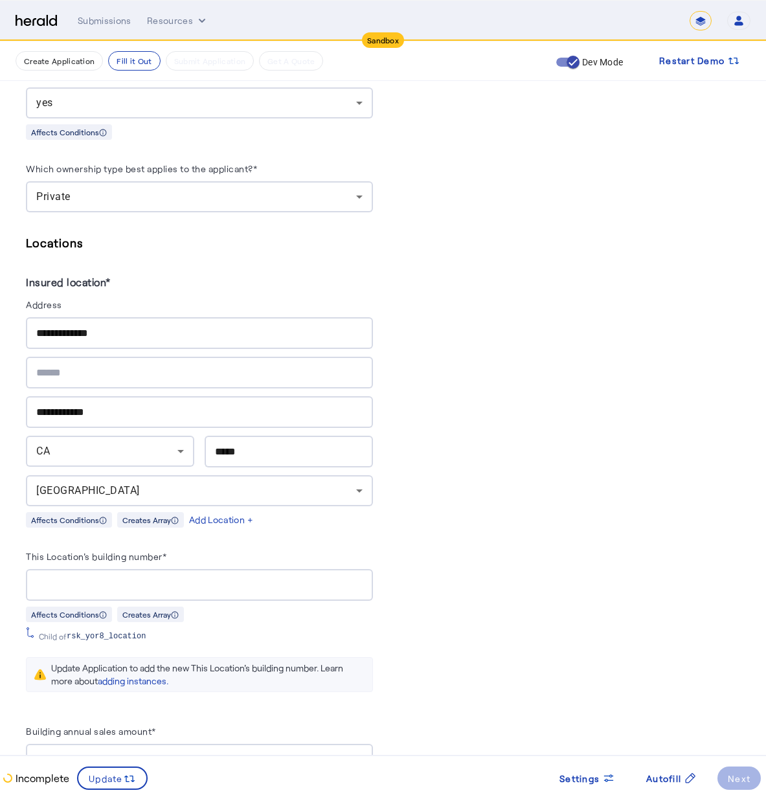
click at [100, 631] on span "rsk_yor8_location" at bounding box center [106, 636] width 79 height 10
click at [159, 578] on input "This Location's building number*" at bounding box center [199, 586] width 326 height 16
type input "*"
click at [172, 611] on icon at bounding box center [175, 615] width 8 height 8
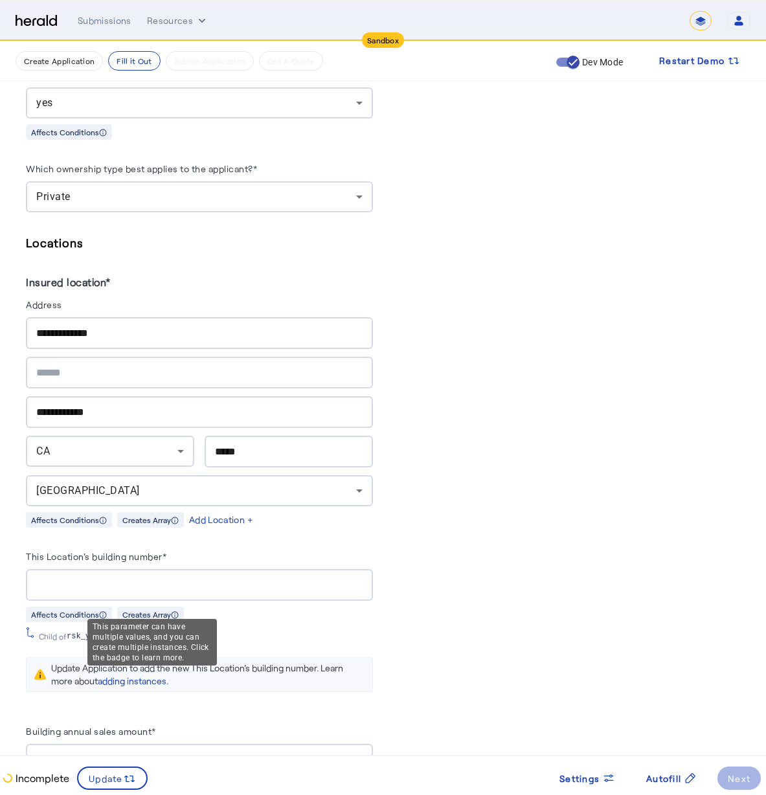
click at [153, 606] on creates-array-badge-v2 "Creates Array" at bounding box center [150, 614] width 67 height 16
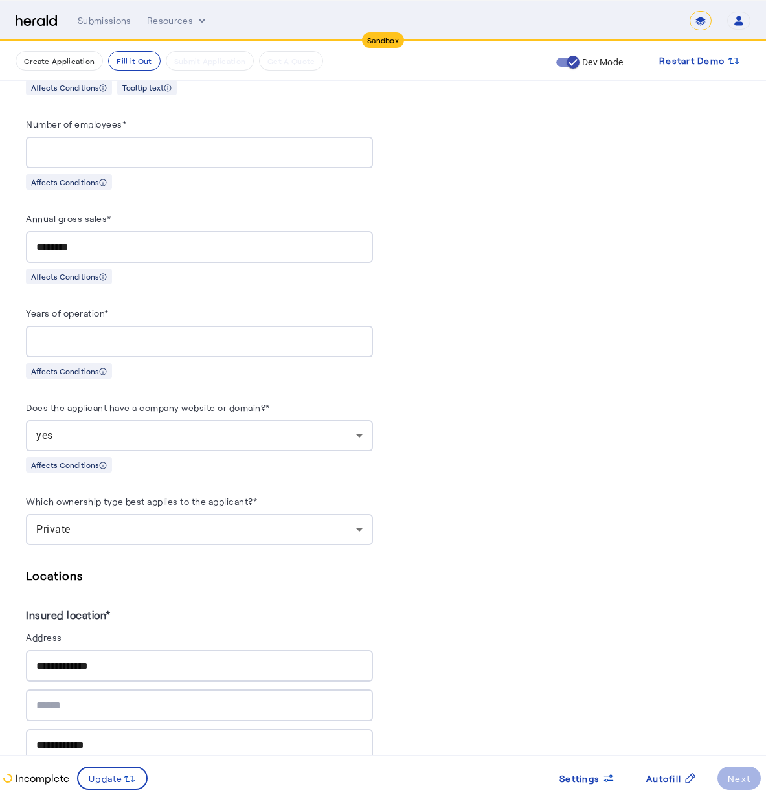
scroll to position [1094, 0]
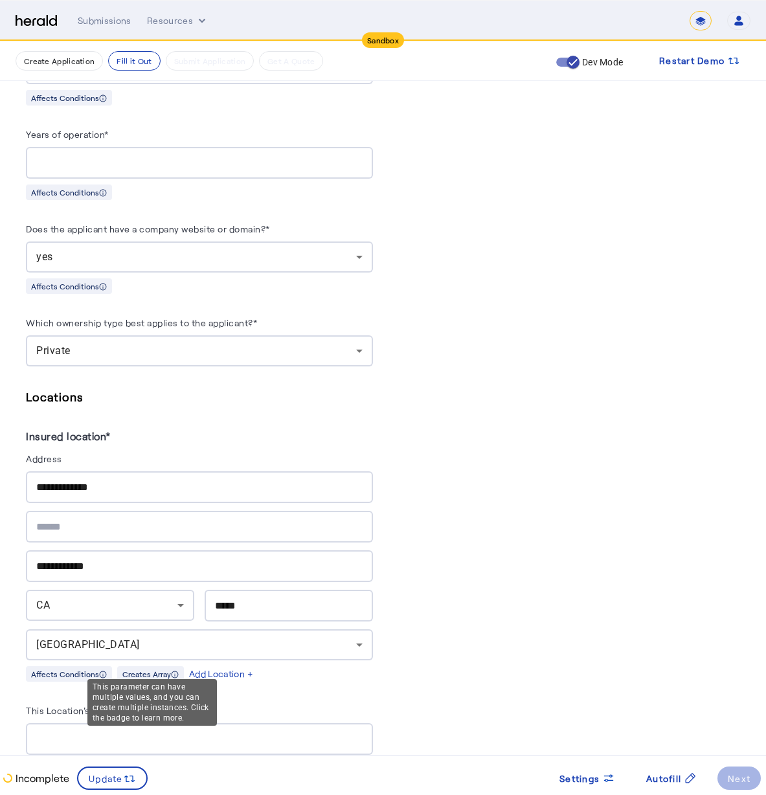
click at [153, 666] on div "Creates Array" at bounding box center [150, 674] width 67 height 16
click at [247, 735] on input "This Location's building number*" at bounding box center [199, 740] width 326 height 16
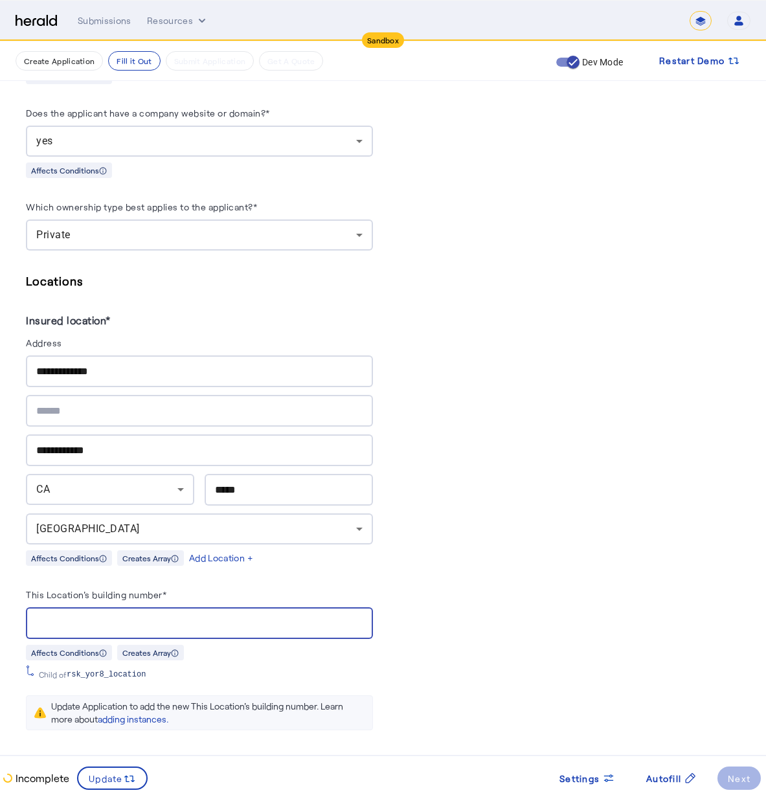
scroll to position [1331, 0]
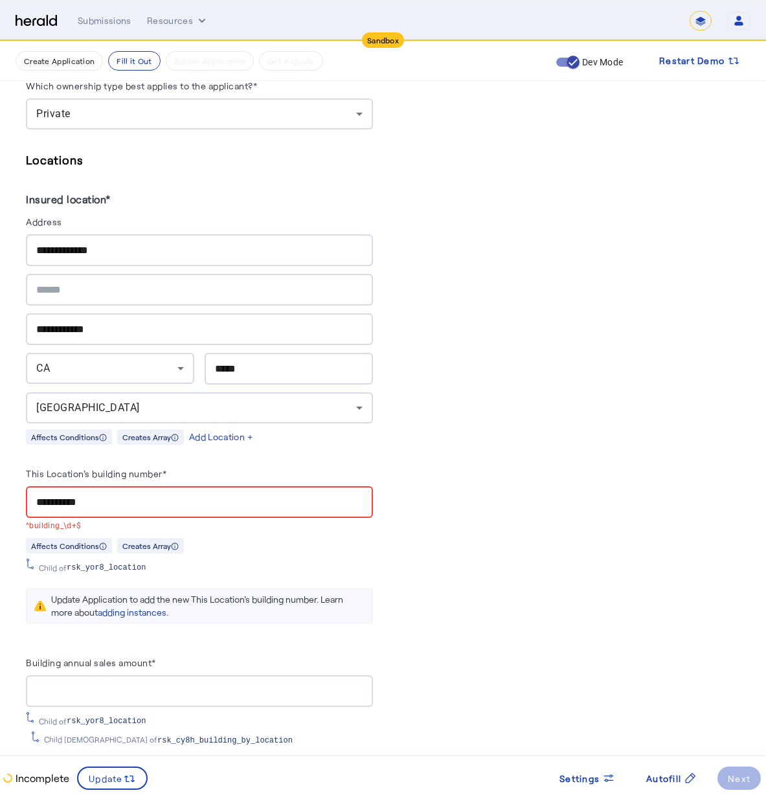
type input "**********"
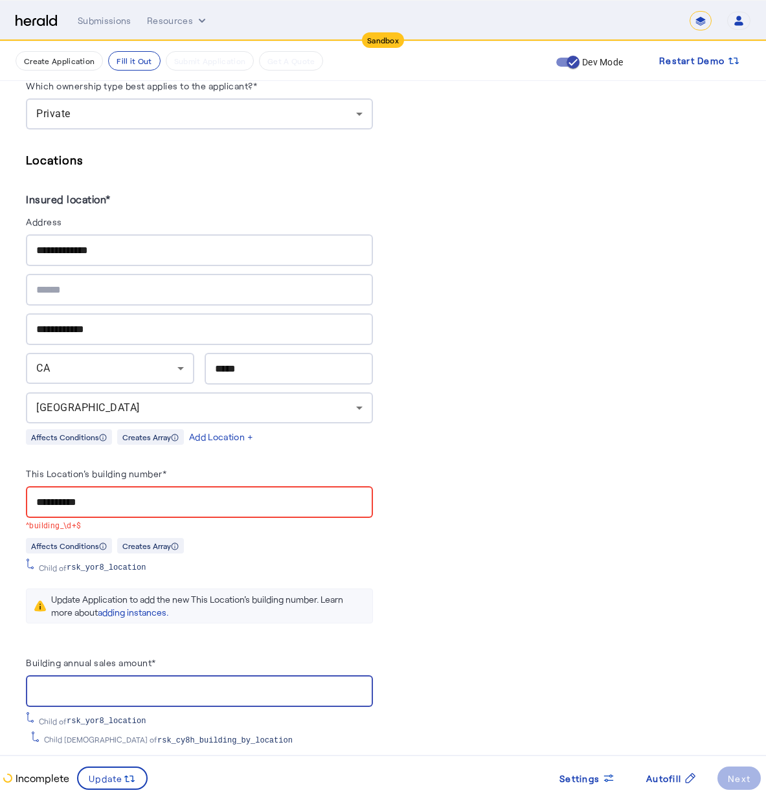
click at [275, 686] on input "Building annual sales amount*" at bounding box center [199, 692] width 326 height 16
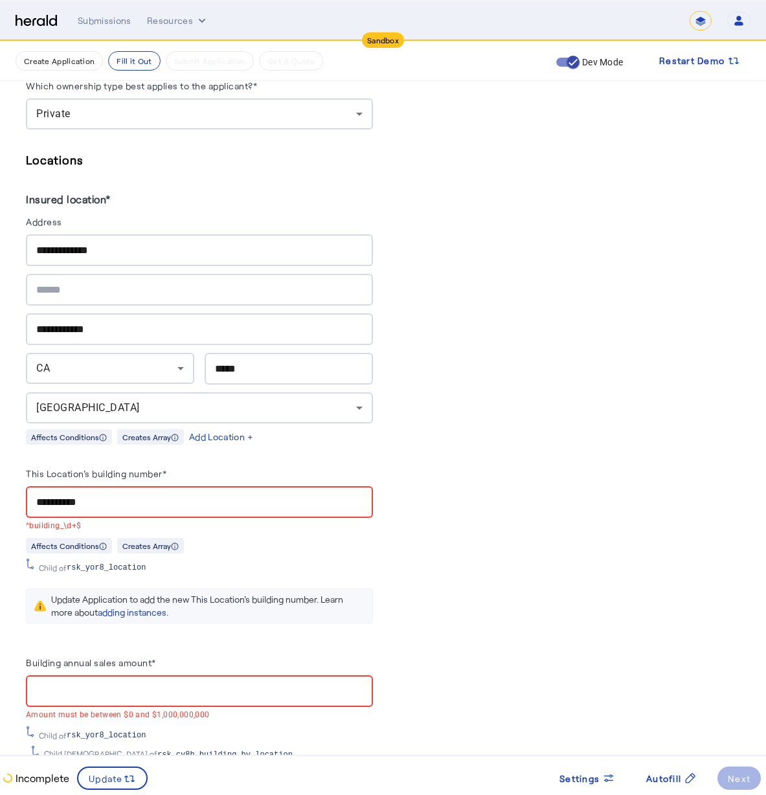
click at [131, 495] on input "**********" at bounding box center [199, 503] width 326 height 16
click at [32, 490] on div "**********" at bounding box center [199, 502] width 347 height 32
drag, startPoint x: 95, startPoint y: 497, endPoint x: 20, endPoint y: 480, distance: 77.0
click at [20, 480] on div "**********" at bounding box center [383, 424] width 766 height 3429
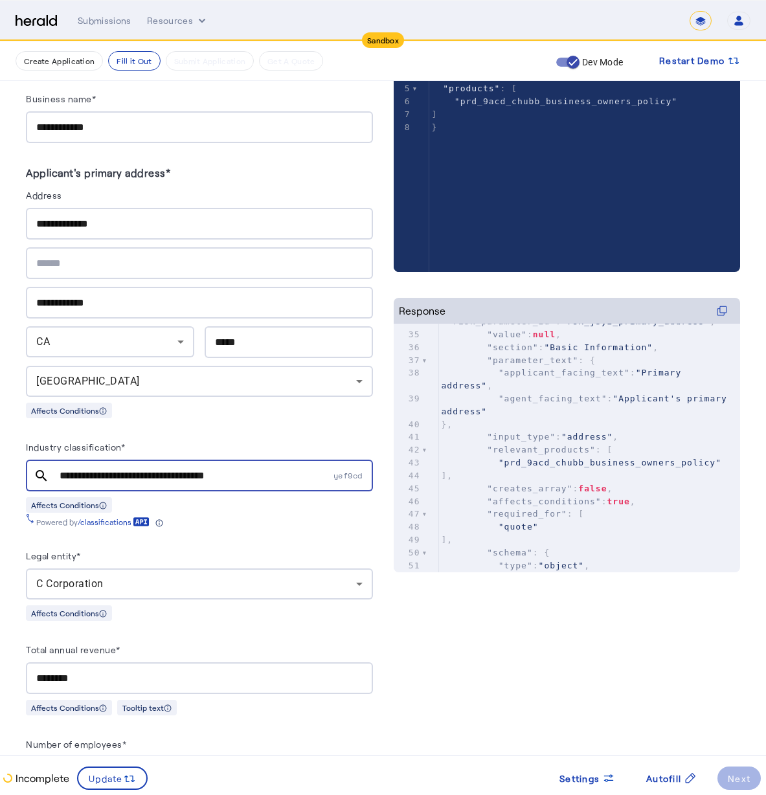
scroll to position [0, 0]
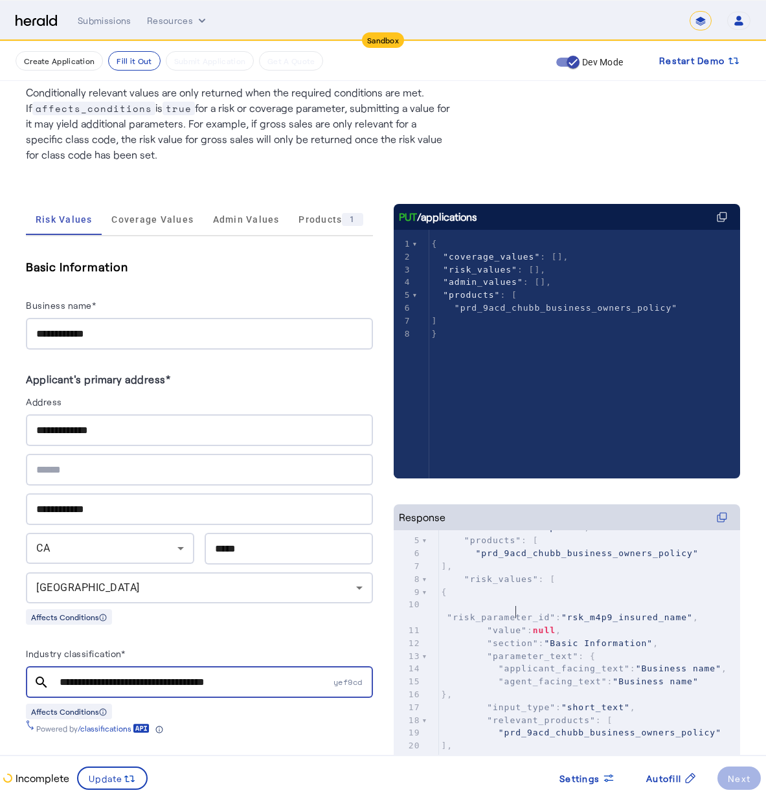
click at [561, 613] on span ""rsk_m4p9_insured_name"" at bounding box center [626, 618] width 131 height 10
click at [547, 638] on span ""section" : "Basic Information" ," at bounding box center [551, 643] width 218 height 10
click at [556, 625] on span "null" at bounding box center [544, 630] width 23 height 10
click at [605, 789] on span at bounding box center [587, 778] width 76 height 31
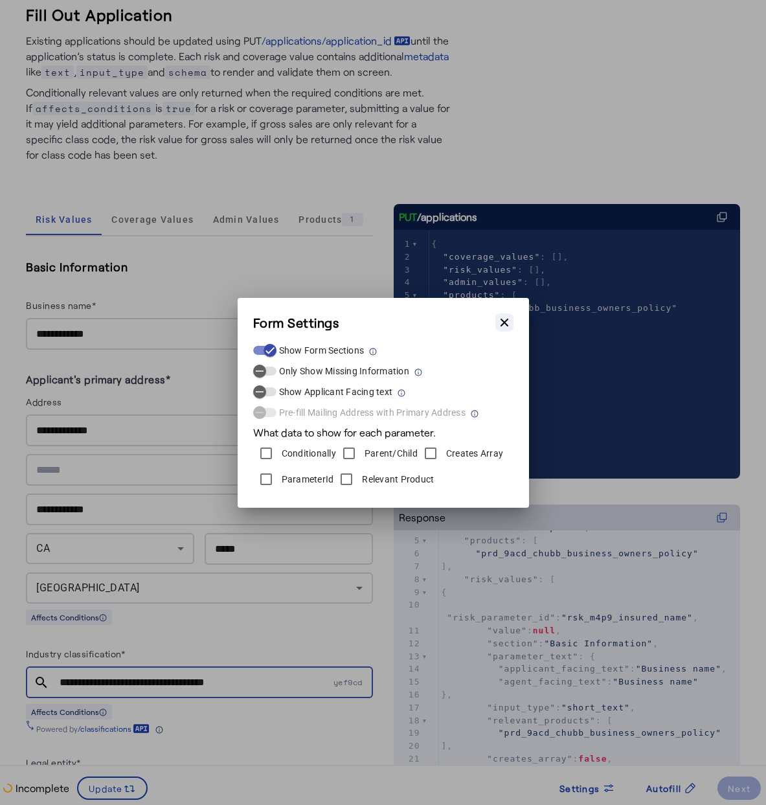
click at [503, 317] on icon "button" at bounding box center [504, 322] width 13 height 13
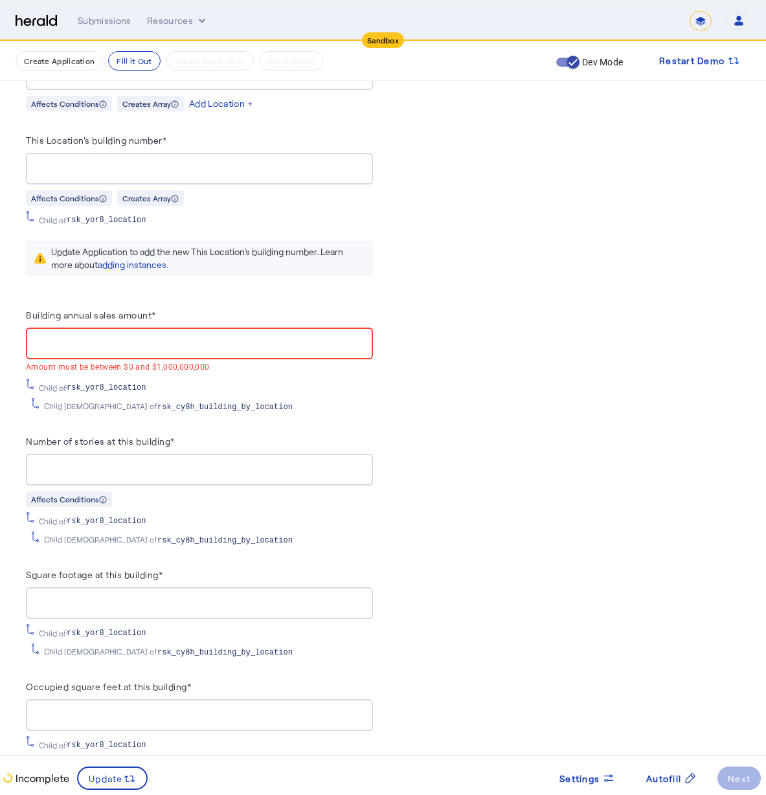
click at [225, 328] on div at bounding box center [199, 344] width 326 height 32
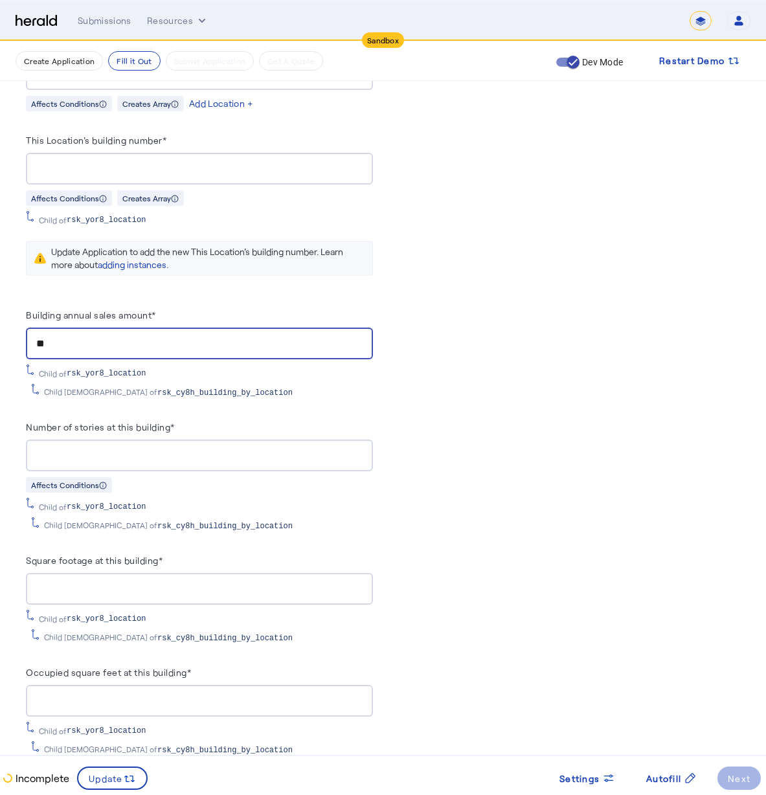
type input "*"
type input "********"
click at [211, 453] on div at bounding box center [199, 456] width 326 height 32
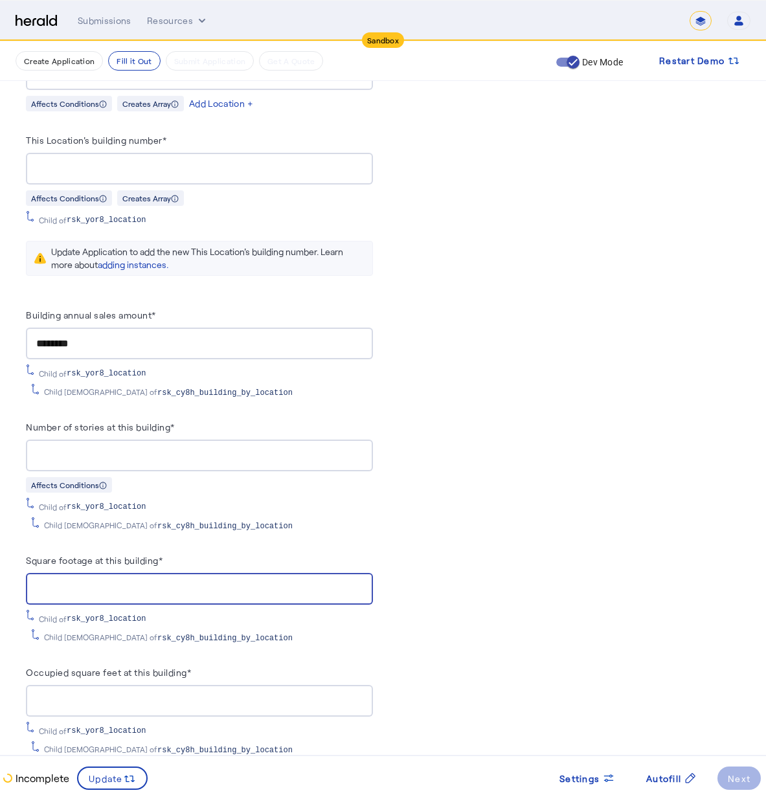
click at [91, 581] on input "Square footage at this building*" at bounding box center [199, 589] width 326 height 16
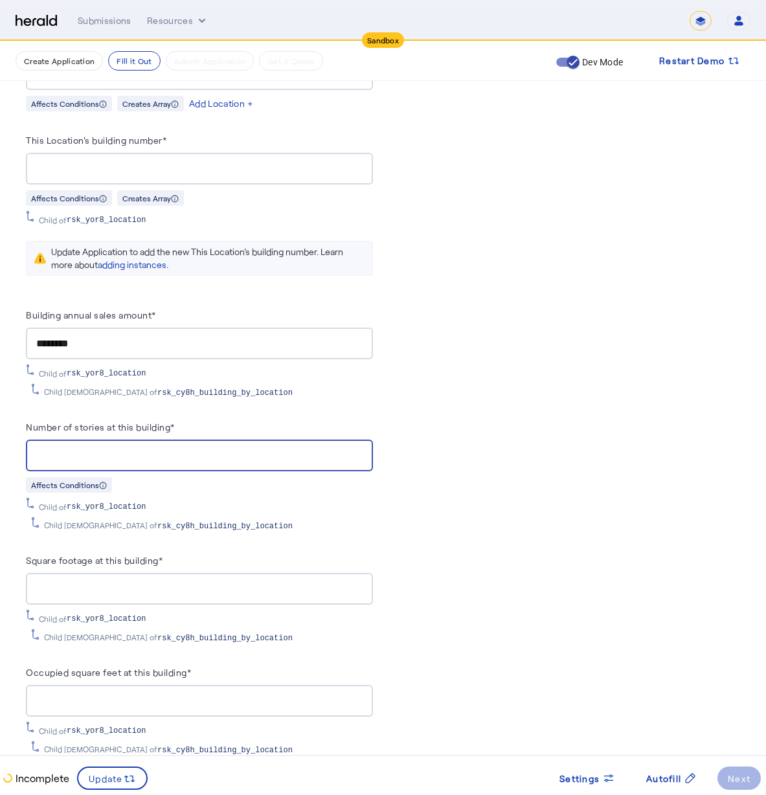
drag, startPoint x: 73, startPoint y: 444, endPoint x: -3, endPoint y: 416, distance: 81.5
type input "*"
click at [102, 573] on div at bounding box center [199, 589] width 326 height 32
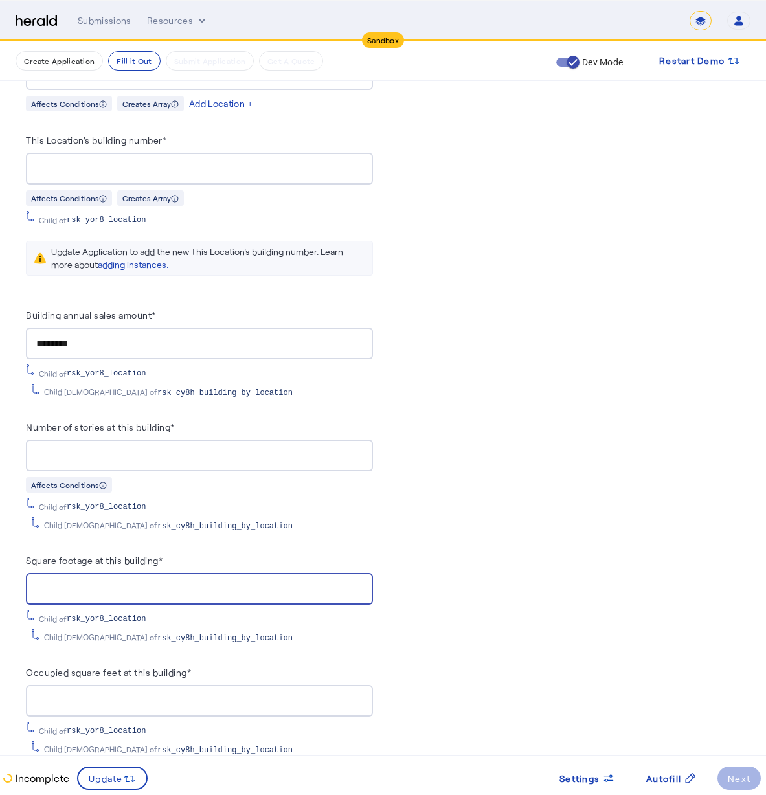
type input "****"
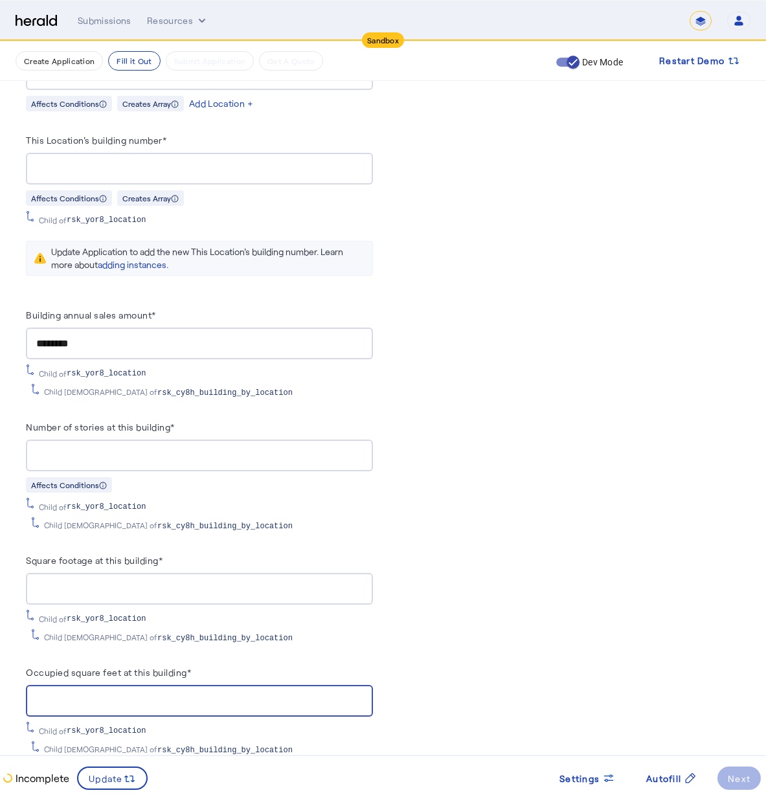
click at [115, 693] on input "Occupied square feet at this building*" at bounding box center [199, 701] width 326 height 16
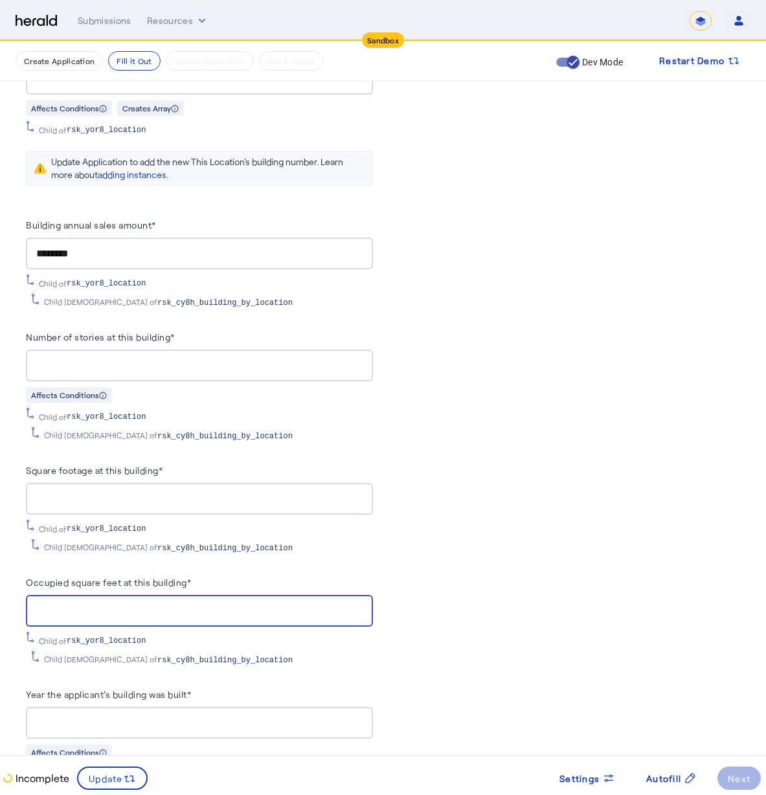
scroll to position [1857, 0]
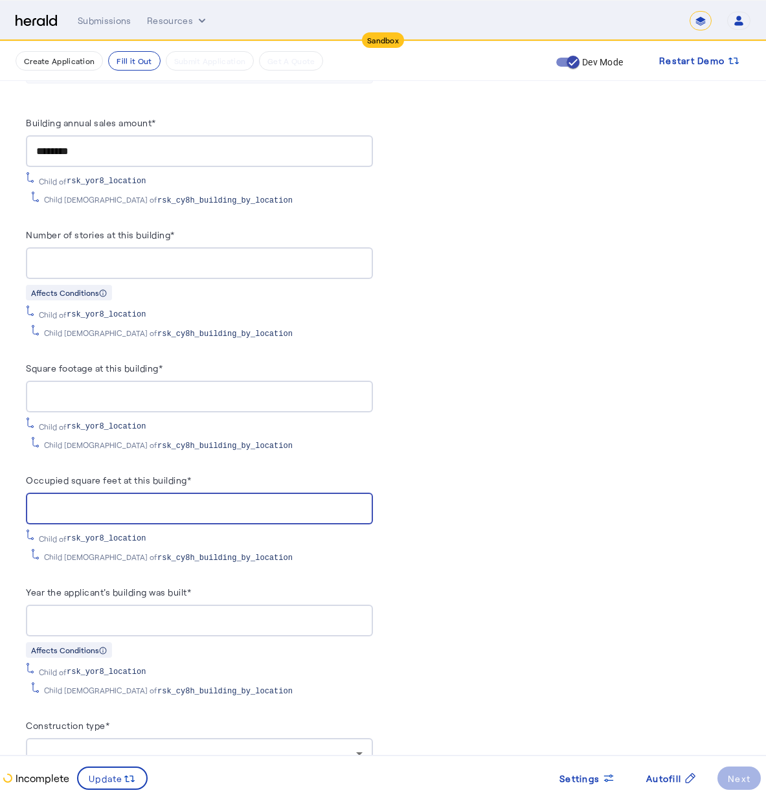
type input "****"
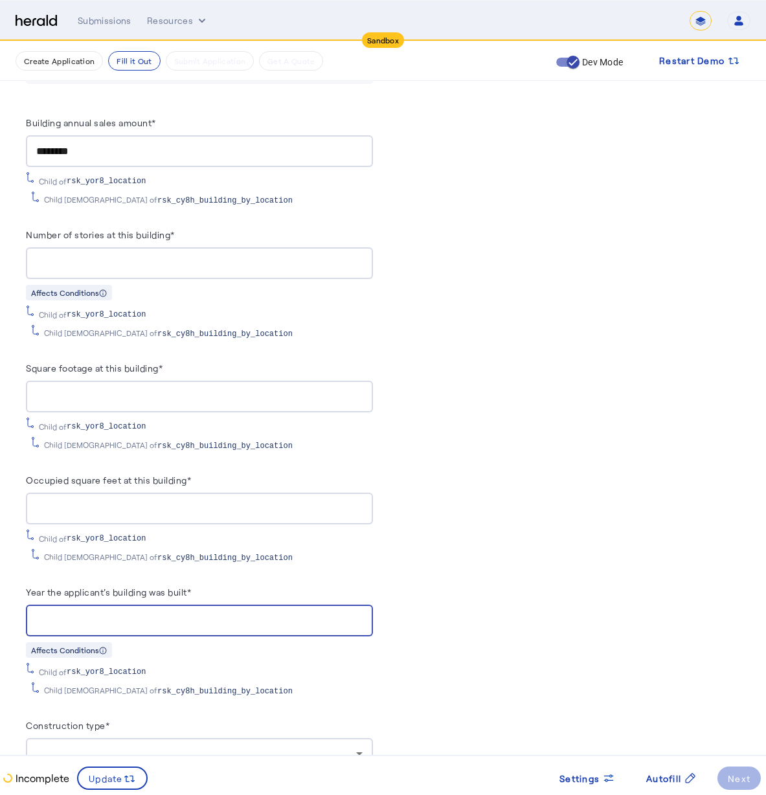
click at [225, 613] on input "Year the applicant's building was built*" at bounding box center [199, 621] width 326 height 16
type input "****"
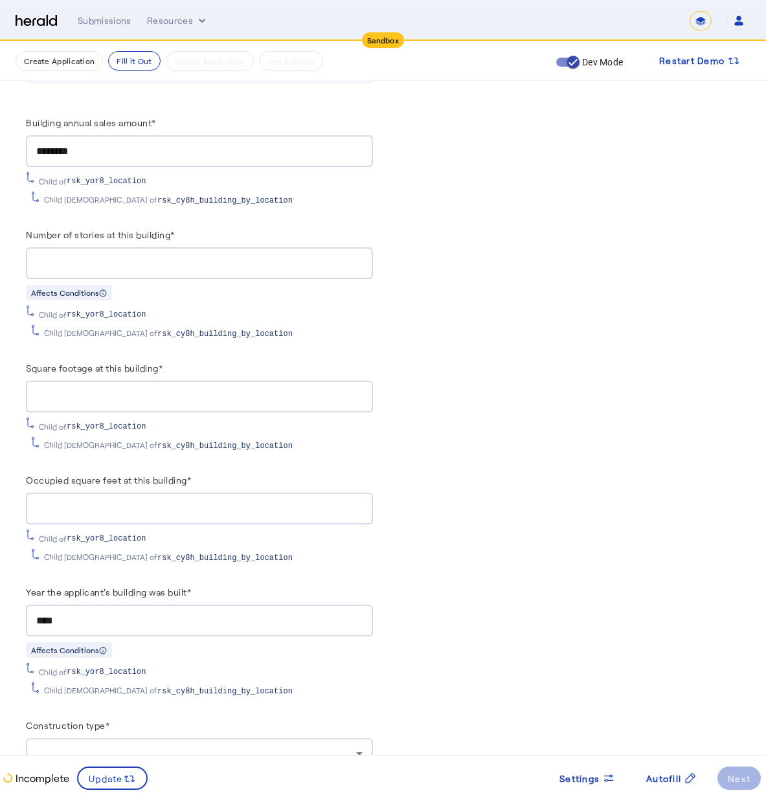
click at [176, 702] on div "Building annual sales amount* ******** Child of rsk_yor8_location Child 2 of rs…" at bounding box center [199, 584] width 347 height 938
click at [201, 723] on div "Construction type*" at bounding box center [199, 727] width 347 height 21
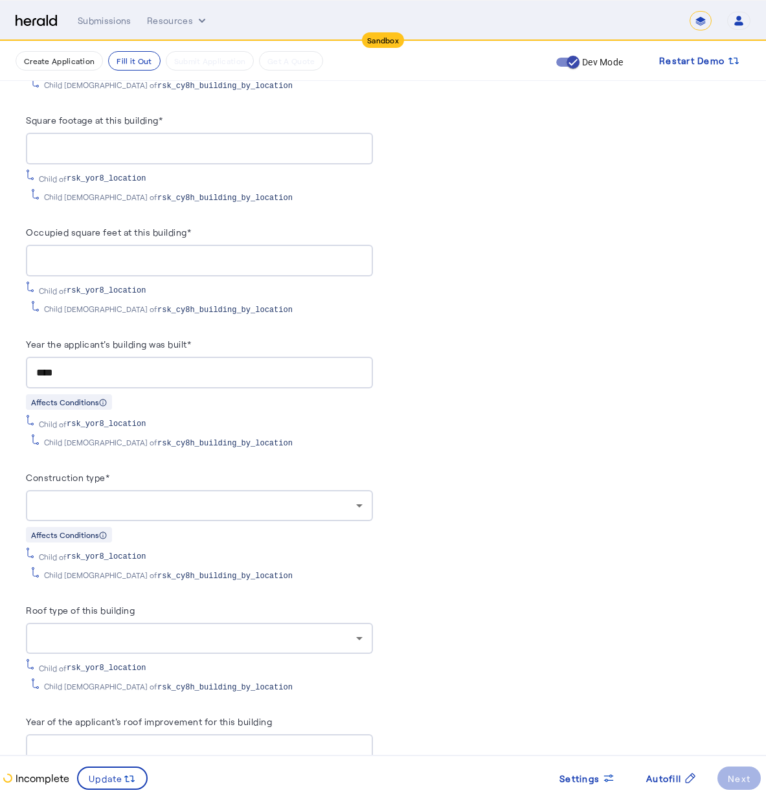
click at [232, 635] on div at bounding box center [199, 638] width 326 height 31
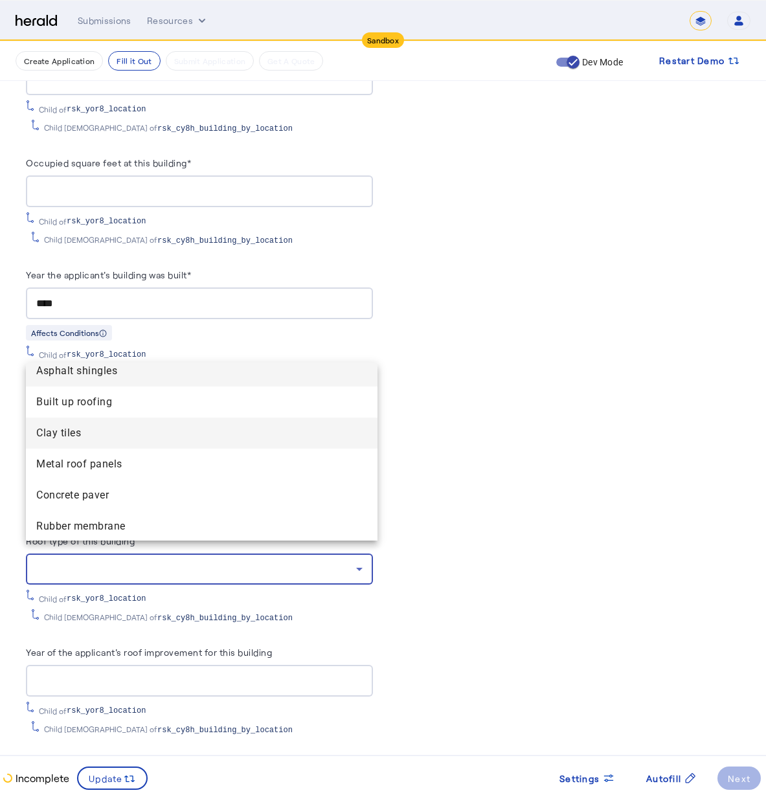
scroll to position [10, 0]
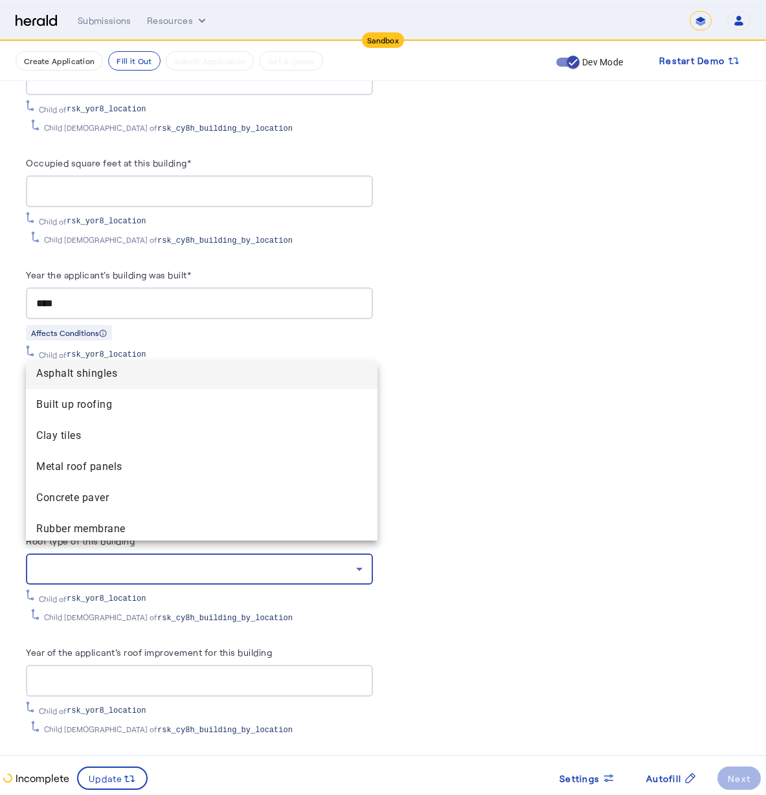
drag, startPoint x: 150, startPoint y: 435, endPoint x: 148, endPoint y: 387, distance: 48.0
click at [148, 387] on div "Asphalt shingles Built up roofing Clay tiles Metal roof panels Concrete paver R…" at bounding box center [202, 452] width 352 height 178
click at [143, 376] on span "Asphalt shingles" at bounding box center [201, 374] width 331 height 16
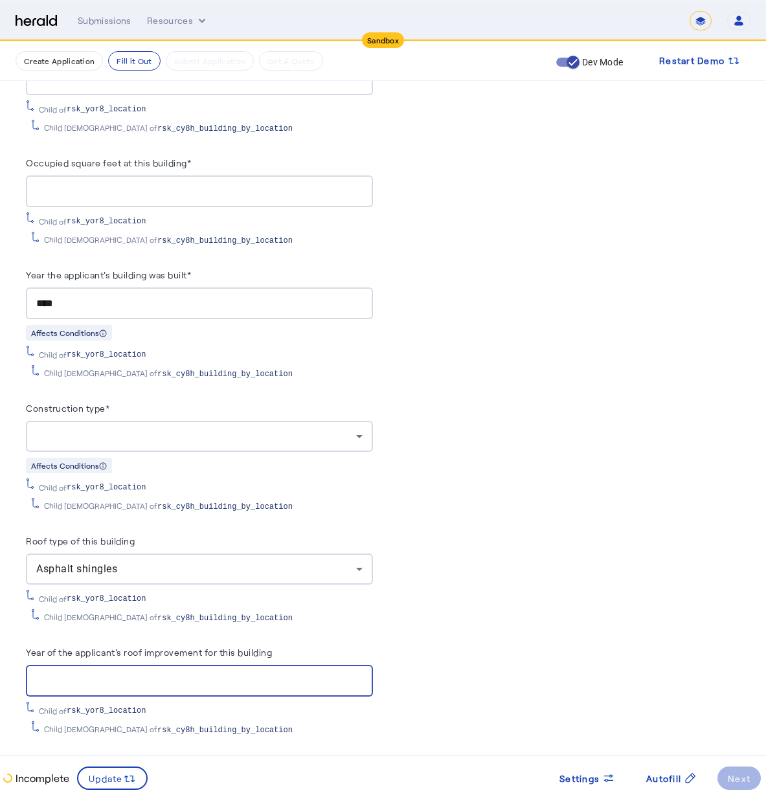
click at [103, 673] on input "Year of the applicant's roof improvement for this building" at bounding box center [199, 681] width 326 height 16
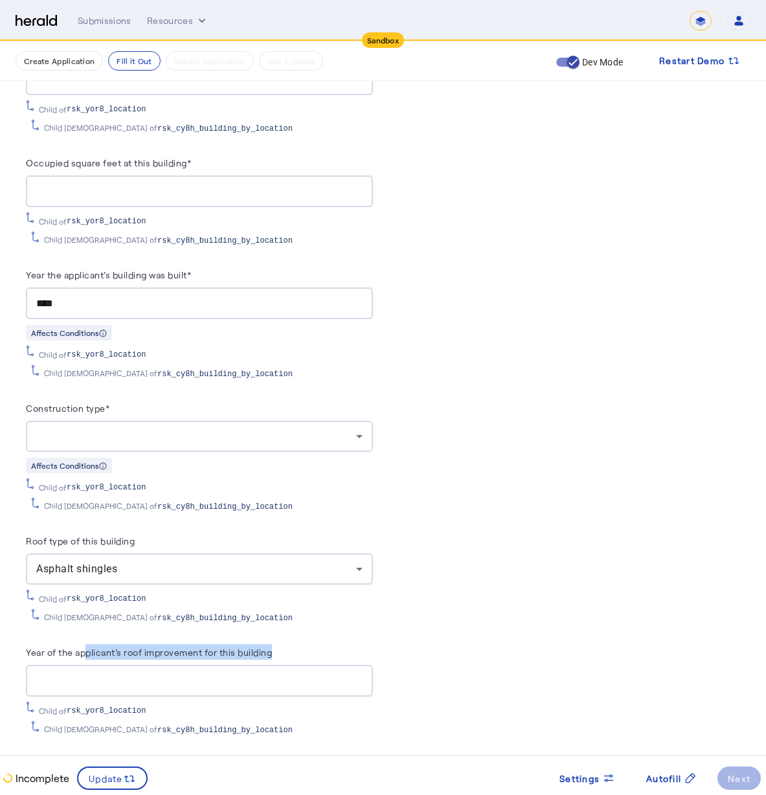
drag, startPoint x: 89, startPoint y: 643, endPoint x: 130, endPoint y: 669, distance: 48.3
click at [140, 653] on herald-input "Year of the applicant's roof improvement for this building" at bounding box center [199, 670] width 347 height 52
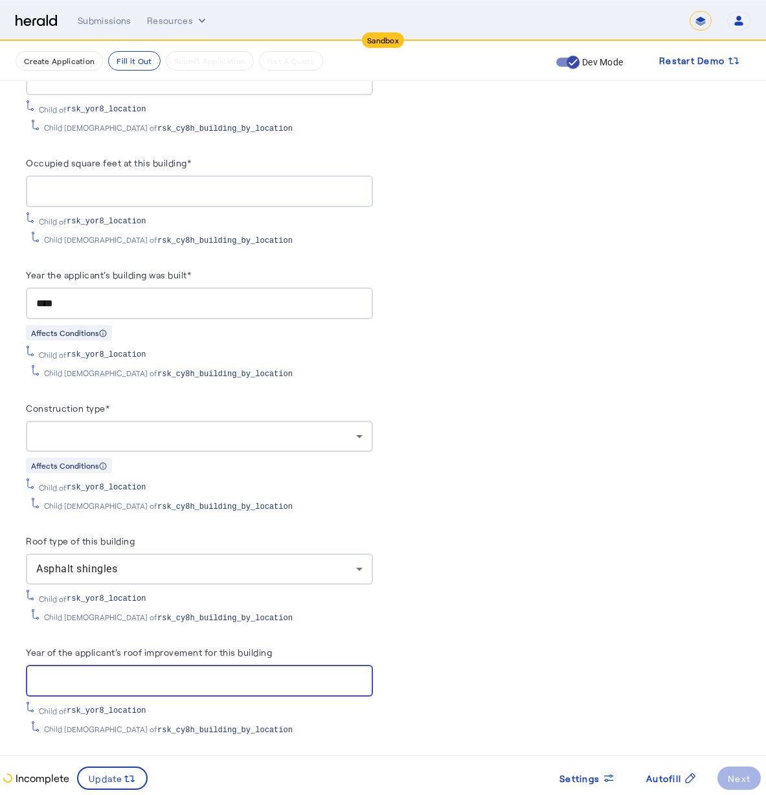
click at [133, 673] on input "Year of the applicant's roof improvement for this building" at bounding box center [199, 681] width 326 height 16
type input "****"
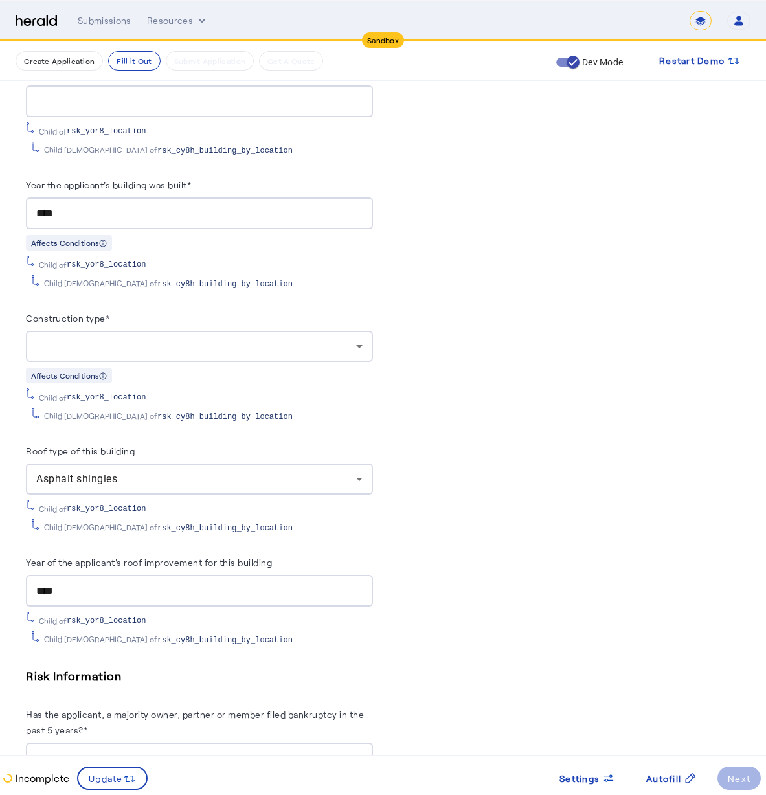
scroll to position [2267, 0]
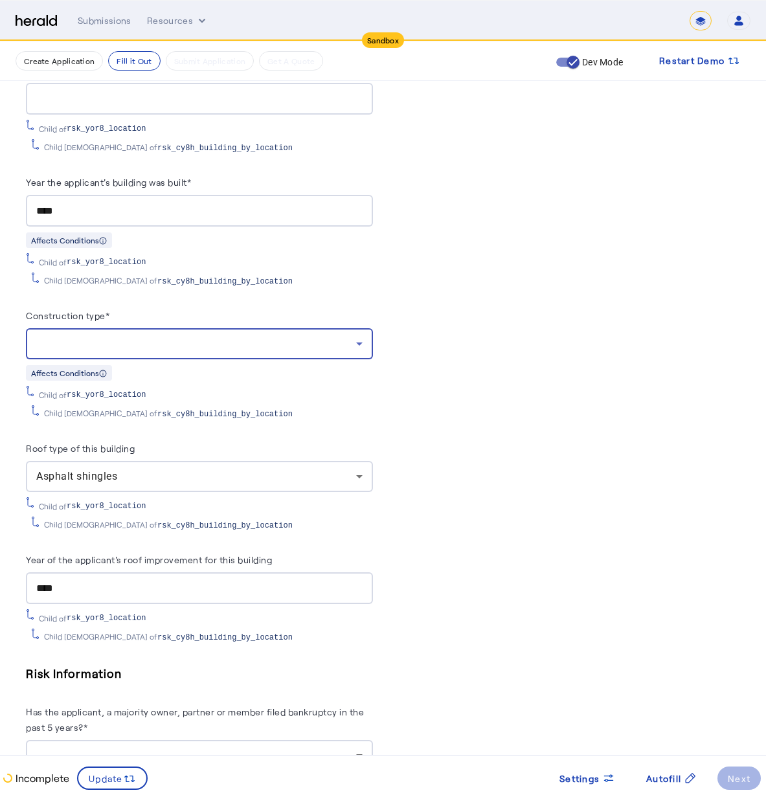
click at [298, 336] on div at bounding box center [196, 344] width 320 height 16
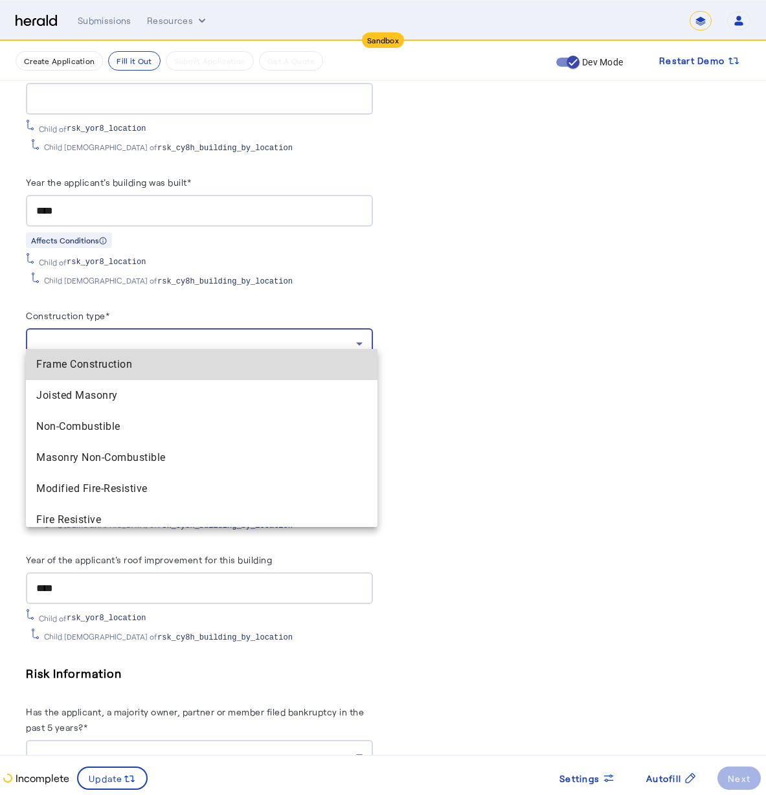
click at [289, 361] on span "Frame Construction" at bounding box center [201, 365] width 331 height 16
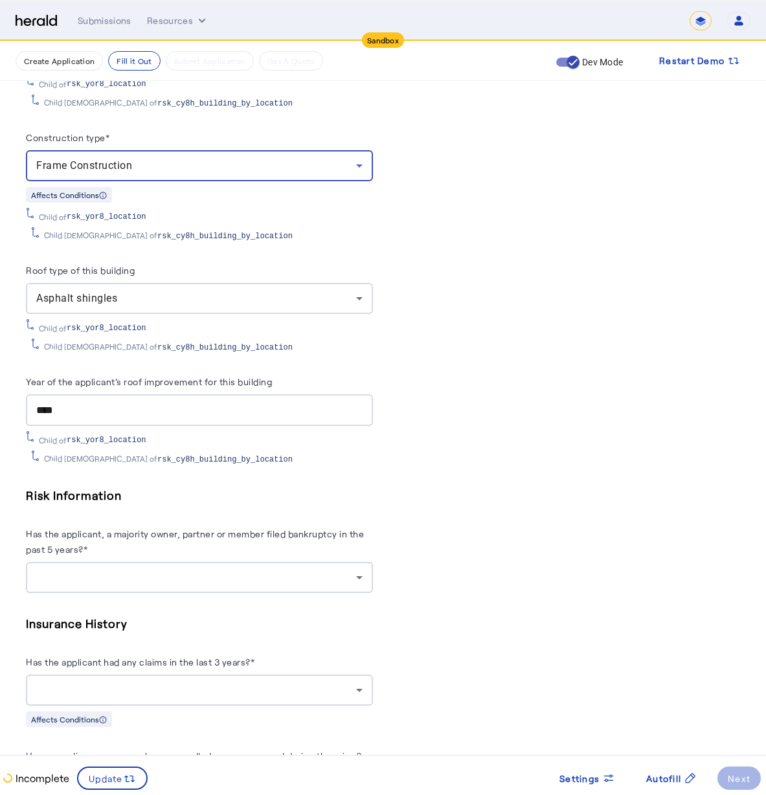
scroll to position [2447, 0]
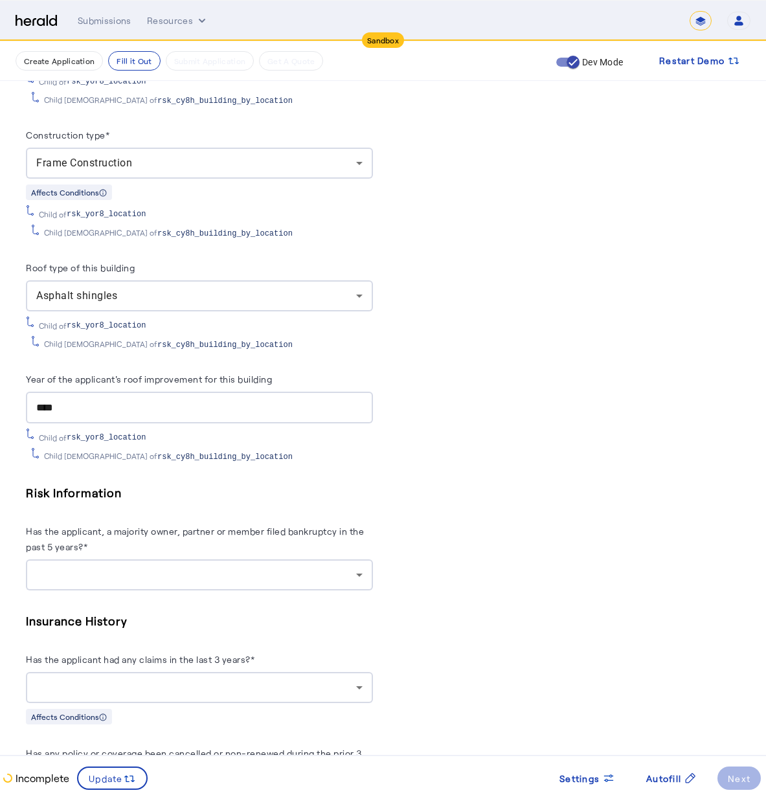
click at [330, 559] on div at bounding box center [199, 574] width 326 height 31
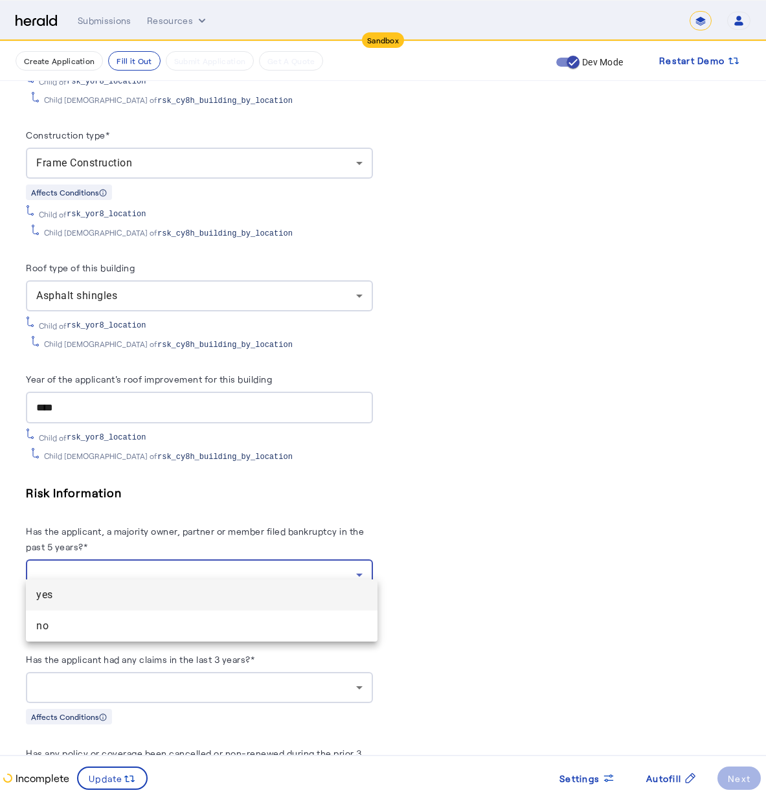
click at [326, 604] on mat-option "yes" at bounding box center [202, 594] width 352 height 31
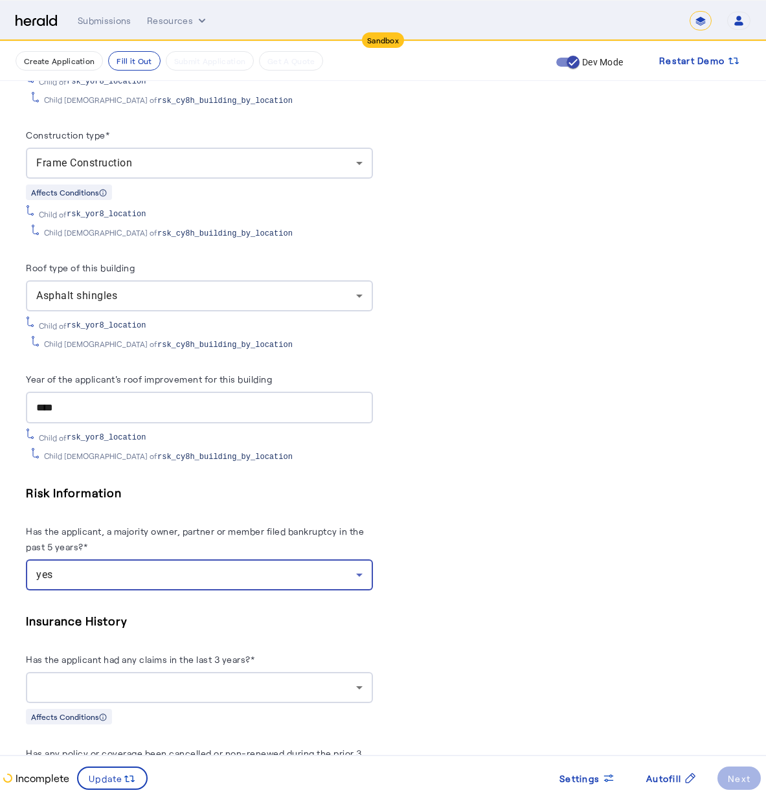
scroll to position [2539, 0]
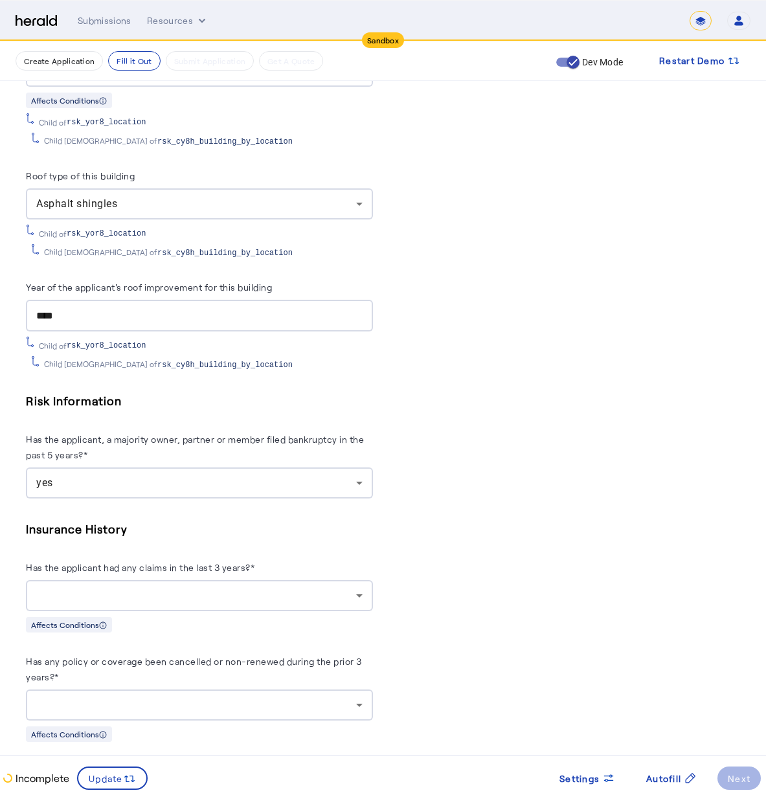
click at [352, 592] on div at bounding box center [199, 595] width 326 height 31
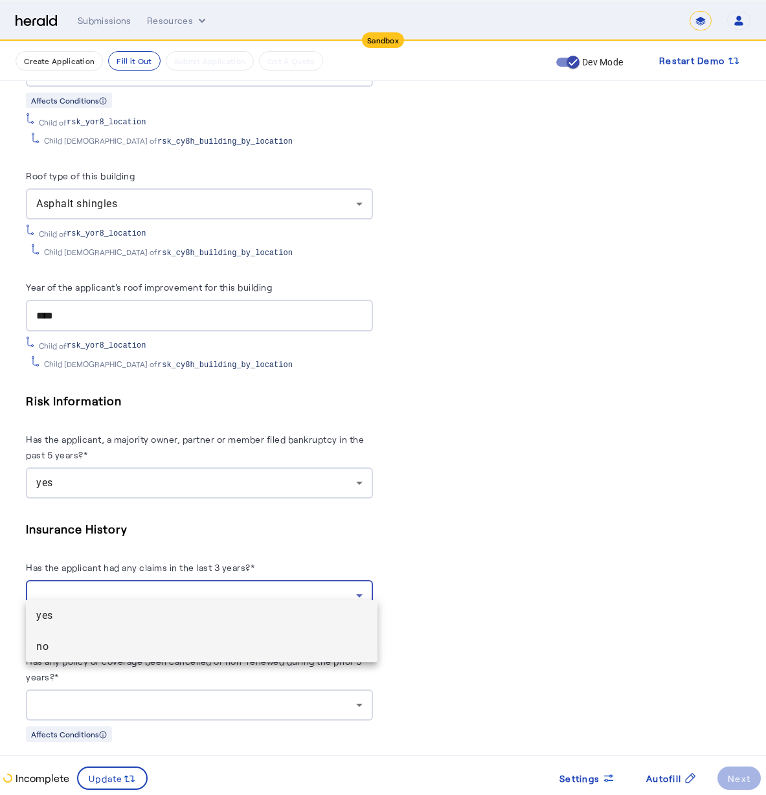
drag, startPoint x: 352, startPoint y: 633, endPoint x: 357, endPoint y: 643, distance: 11.0
click at [357, 643] on div "yes no" at bounding box center [202, 631] width 352 height 62
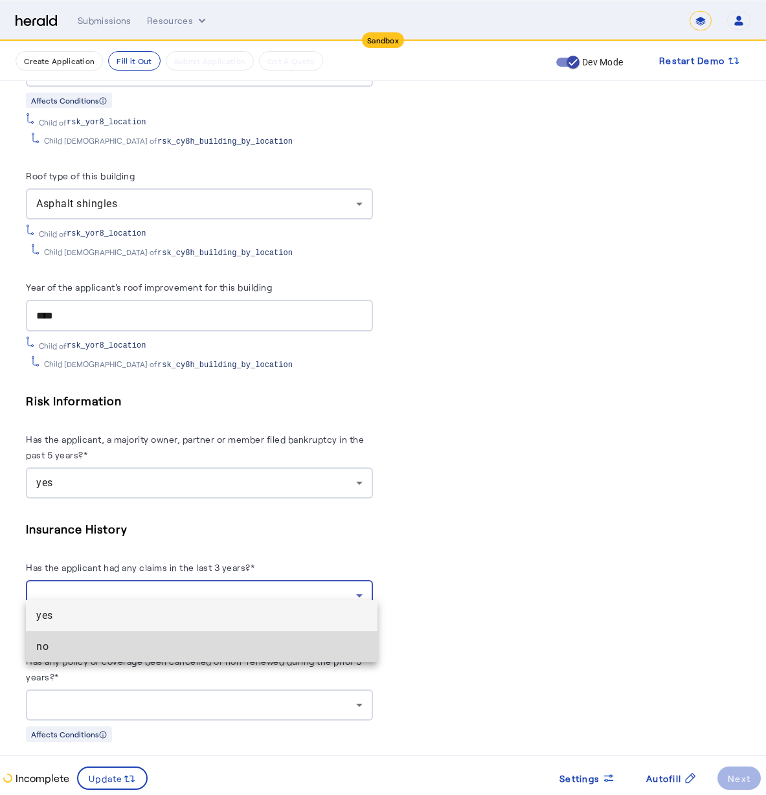
click at [357, 643] on span "no" at bounding box center [201, 647] width 331 height 16
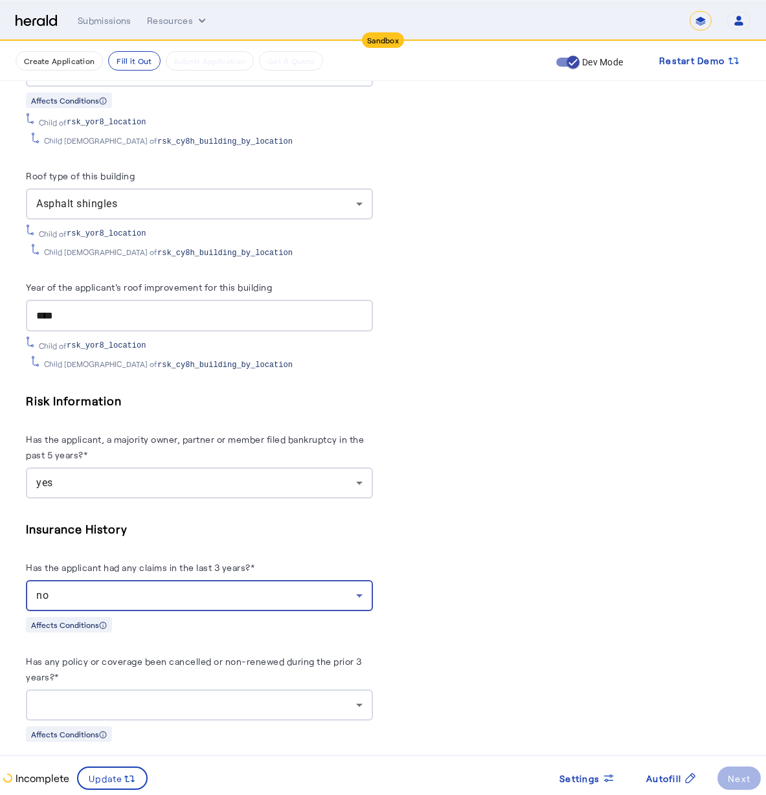
click at [350, 690] on div at bounding box center [199, 705] width 326 height 31
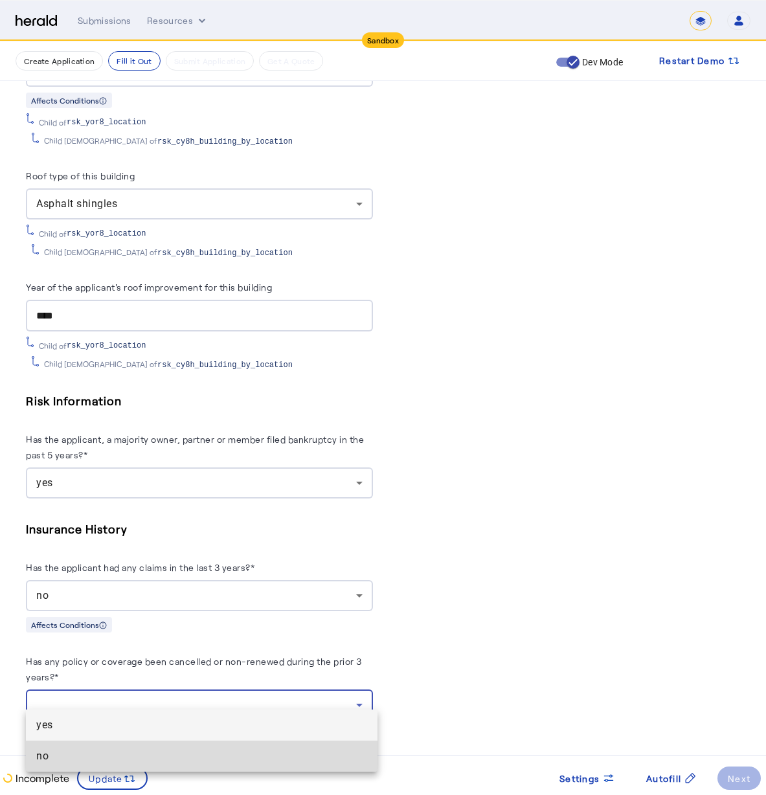
click at [332, 748] on mat-option "no" at bounding box center [202, 756] width 352 height 31
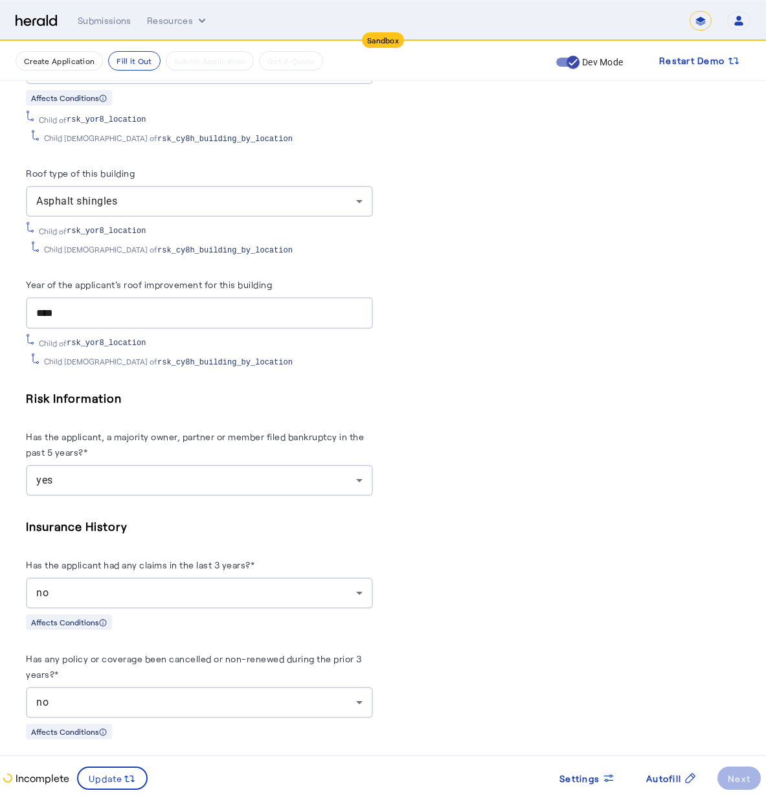
scroll to position [2633, 0]
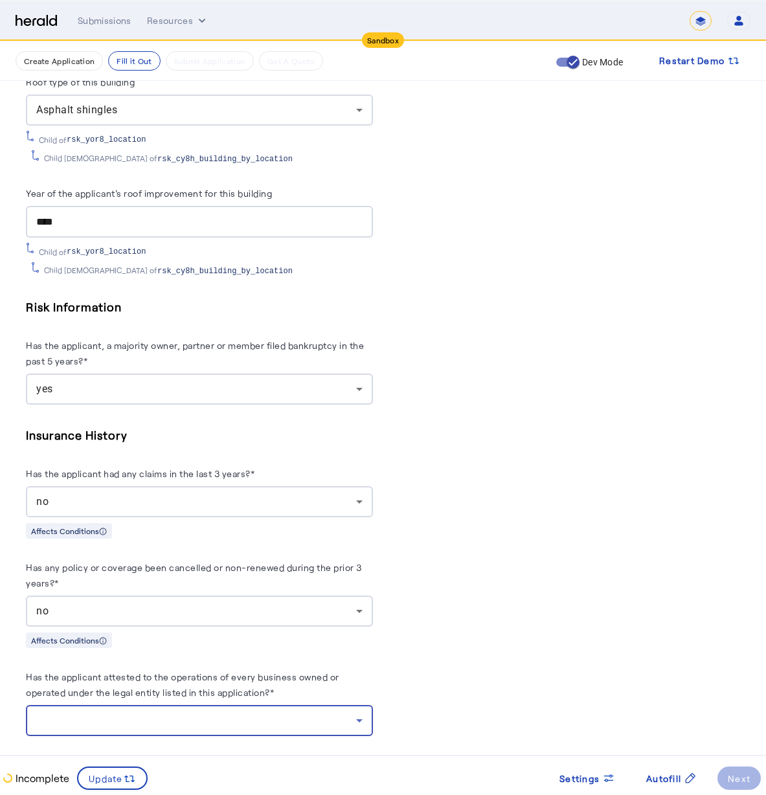
click at [181, 713] on div at bounding box center [196, 721] width 320 height 16
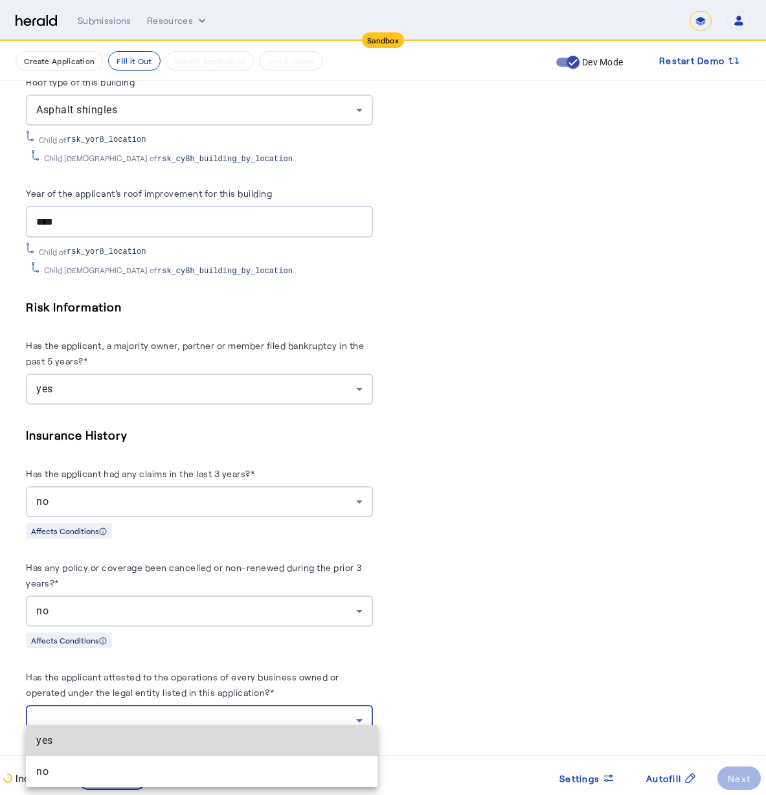
click at [179, 750] on mat-option "yes" at bounding box center [202, 740] width 352 height 31
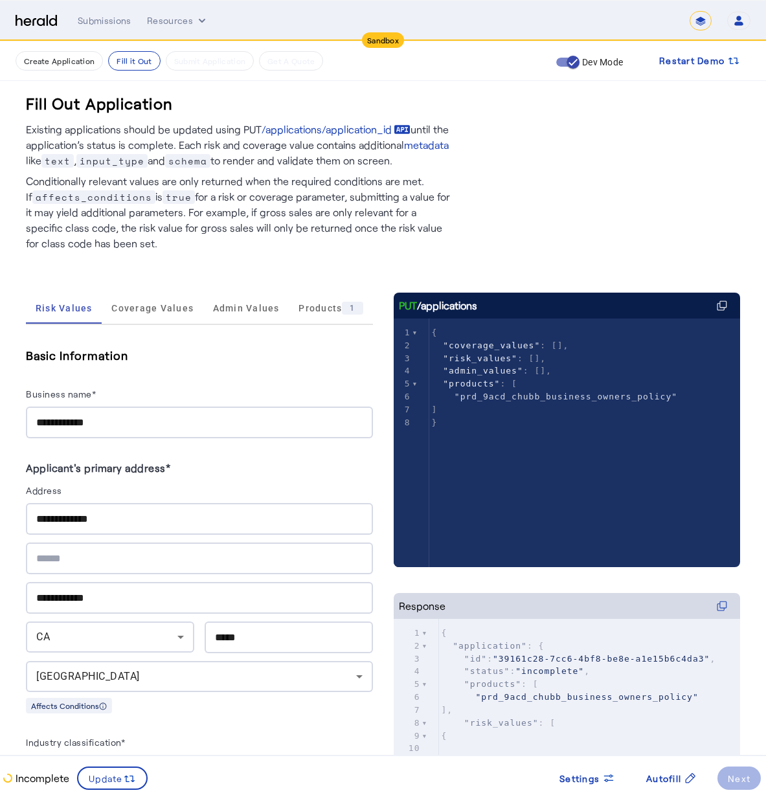
scroll to position [0, 0]
click at [147, 311] on span "Coverage Values" at bounding box center [152, 308] width 82 height 9
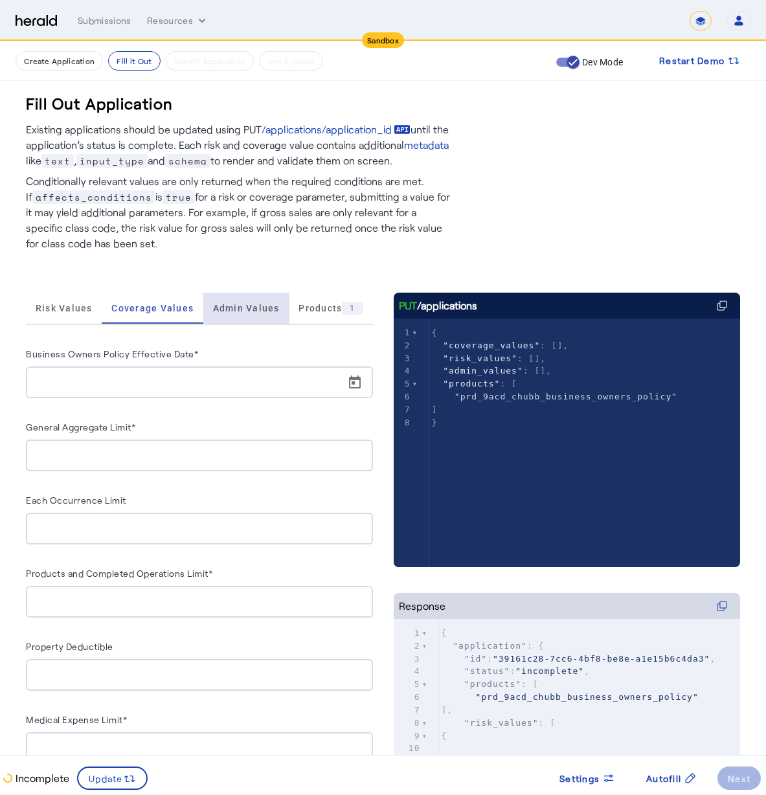
click at [249, 319] on span "Admin Values" at bounding box center [246, 308] width 67 height 31
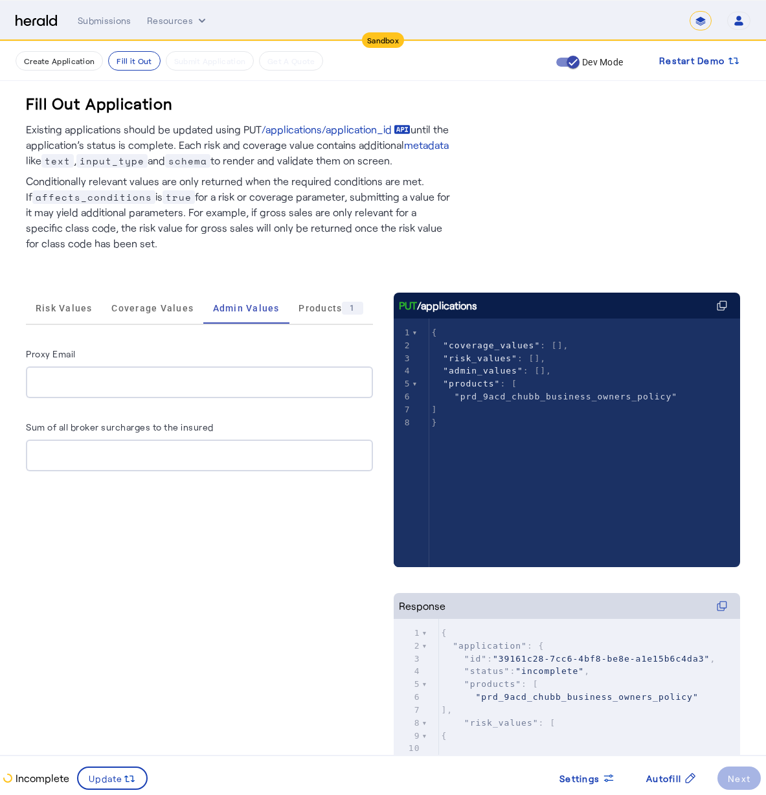
click at [184, 381] on input "Proxy Email" at bounding box center [199, 383] width 326 height 16
click at [119, 466] on div at bounding box center [199, 456] width 326 height 32
click at [122, 458] on input "Sum of all broker surcharges to the insured" at bounding box center [199, 456] width 326 height 16
type input "*"
click at [178, 405] on div "Proxy Email Sum of all broker surcharges to the insured *" at bounding box center [199, 409] width 347 height 126
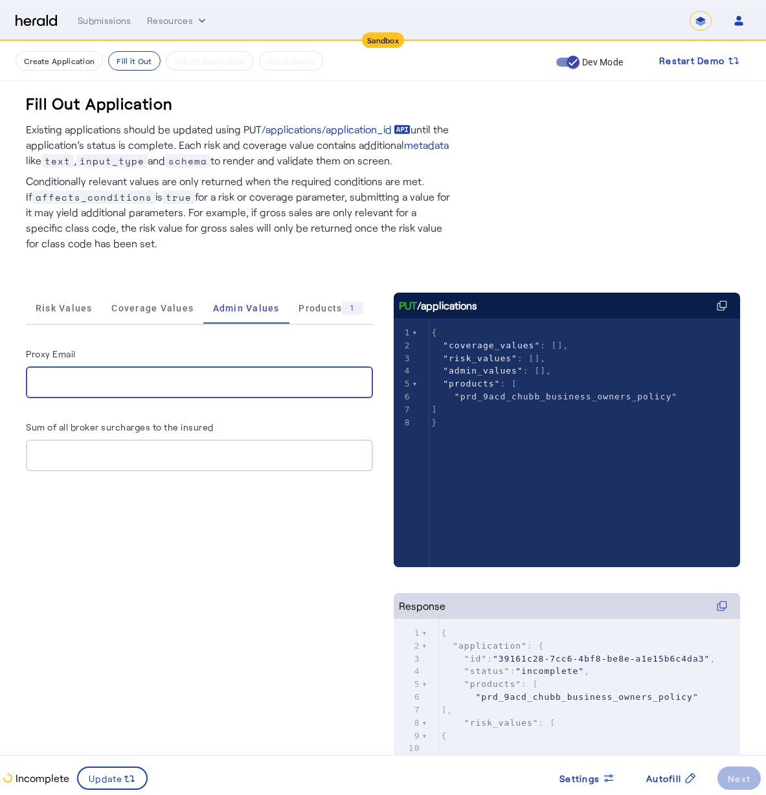
click at [194, 387] on input "Proxy Email" at bounding box center [199, 383] width 326 height 16
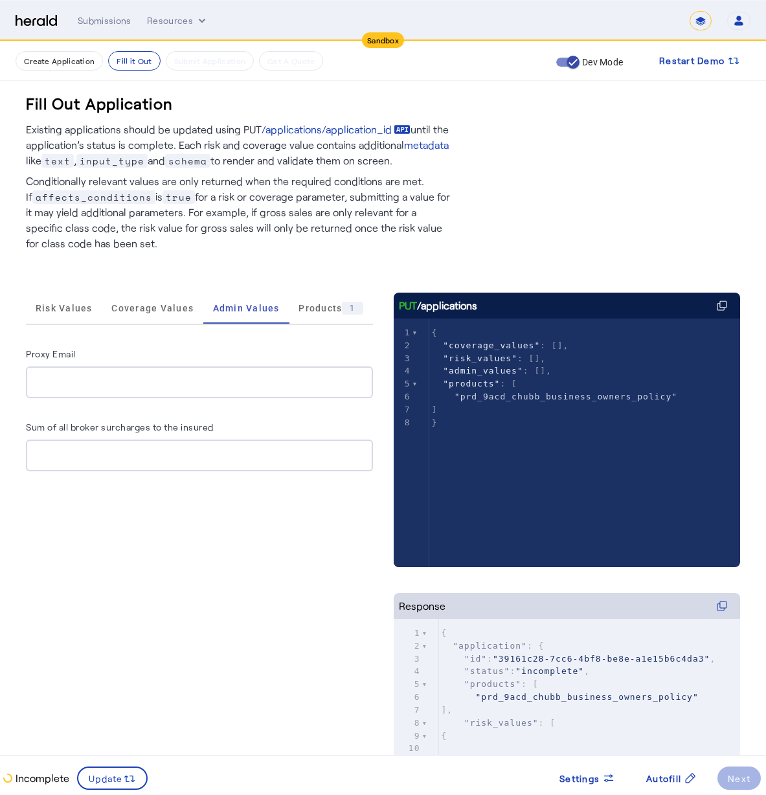
click at [311, 361] on div "Proxy Email" at bounding box center [199, 356] width 347 height 21
click at [148, 304] on span "Coverage Values" at bounding box center [152, 308] width 82 height 9
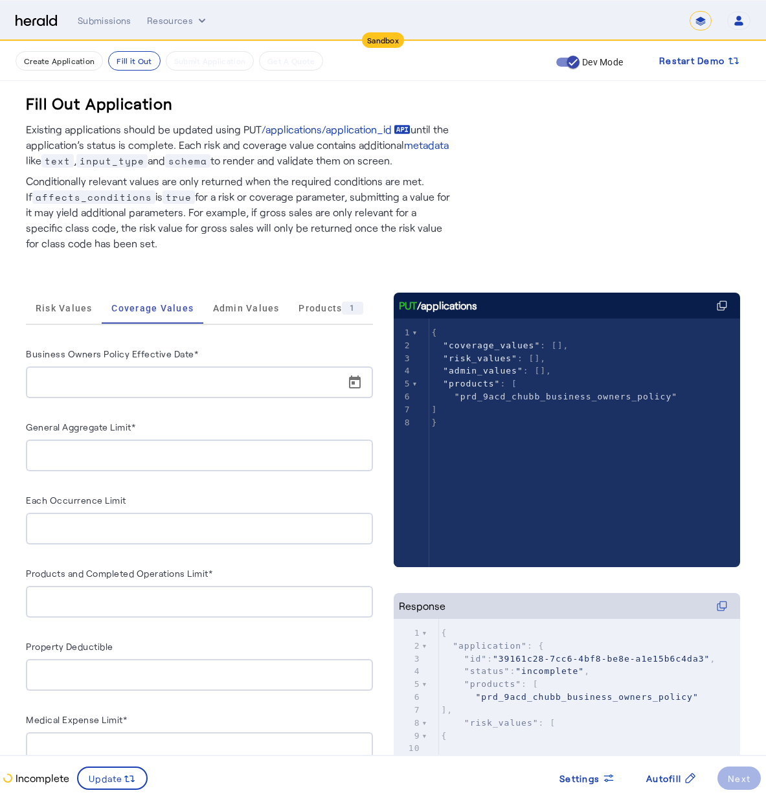
click at [124, 380] on input "Business Owners Policy Effective Date*" at bounding box center [203, 383] width 334 height 16
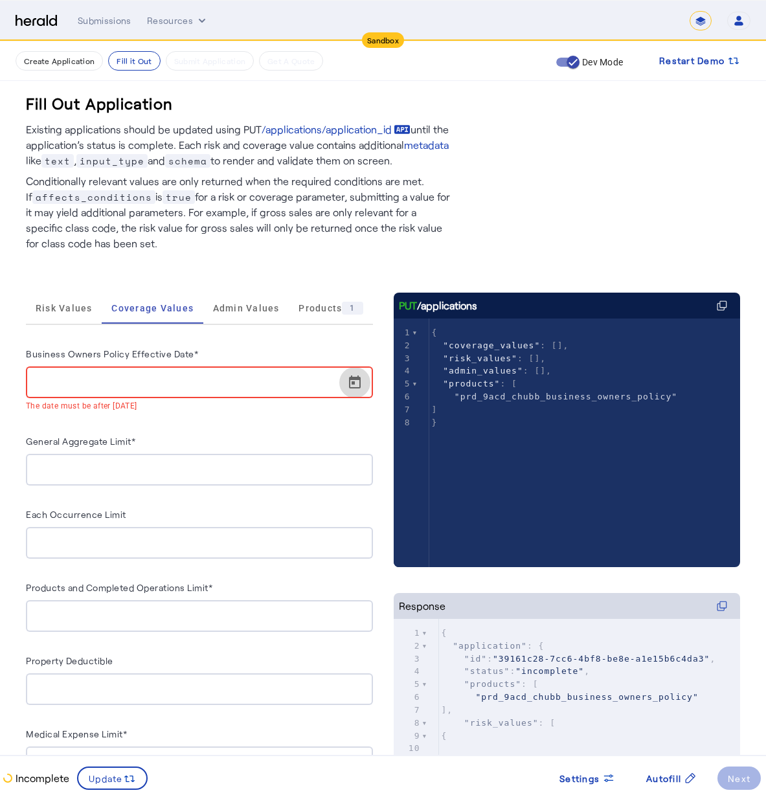
click at [367, 394] on span "Open calendar" at bounding box center [354, 382] width 31 height 31
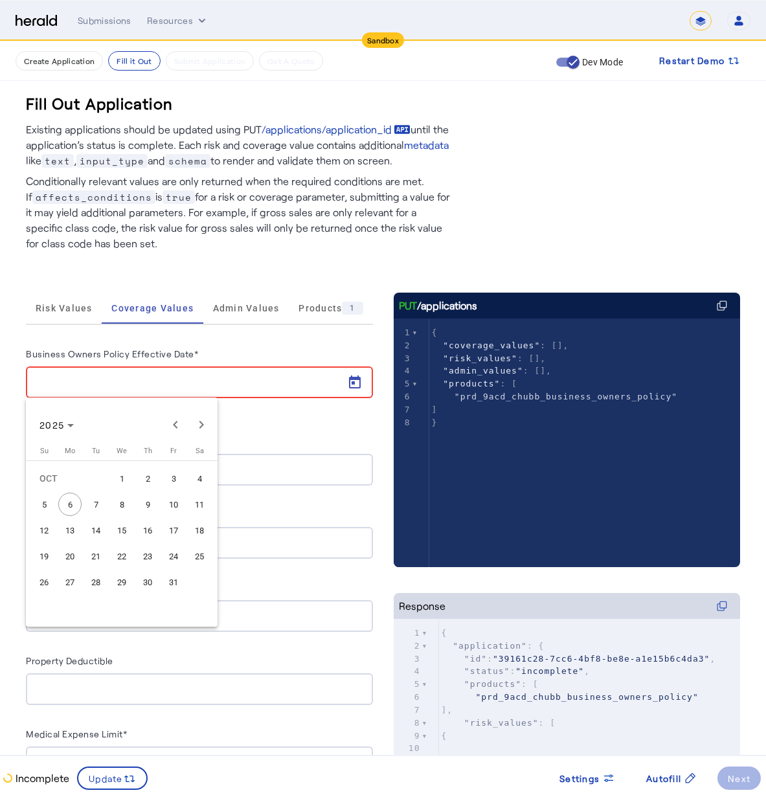
click at [115, 506] on span "8" at bounding box center [121, 504] width 23 height 23
type input "**********"
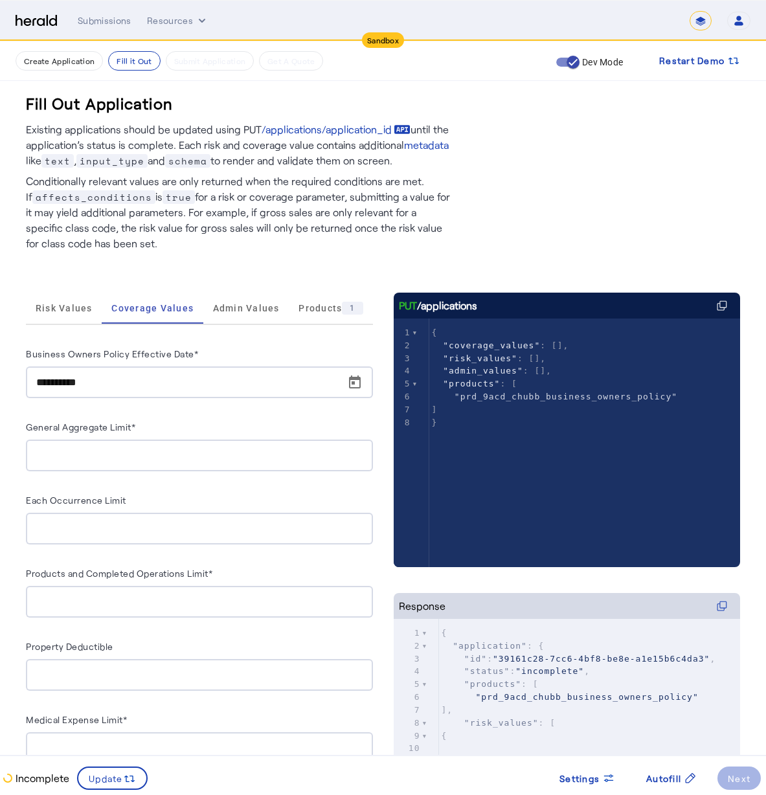
click at [96, 468] on div at bounding box center [199, 456] width 326 height 32
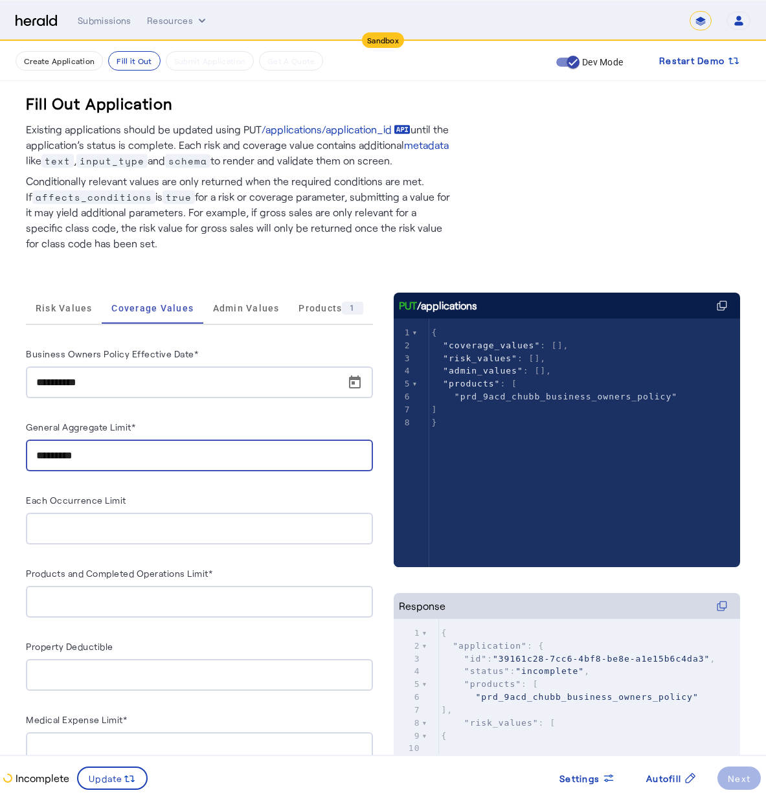
type input "**********"
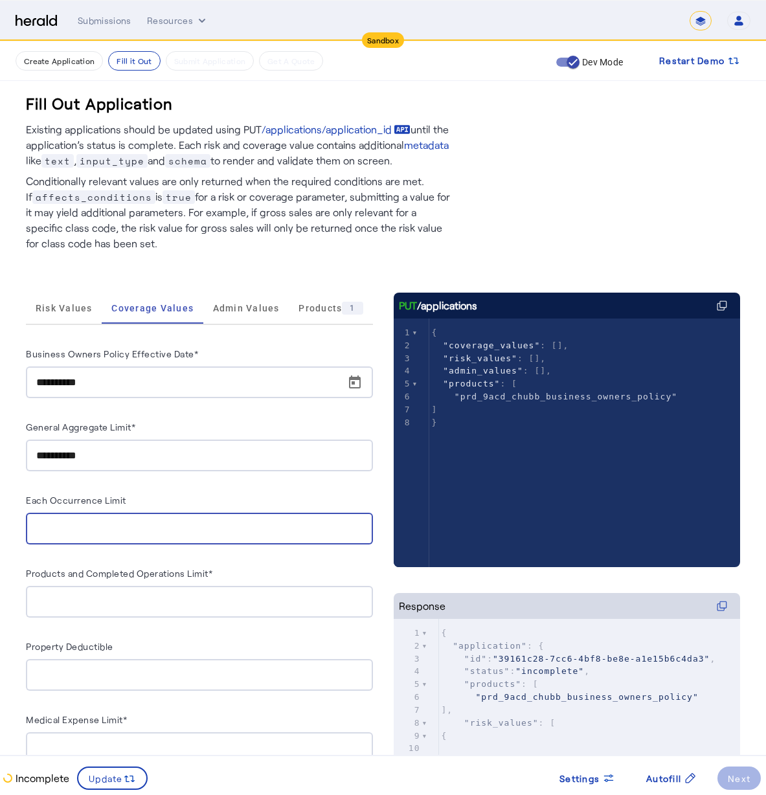
click at [144, 533] on input "Each Occurrence Limit" at bounding box center [199, 529] width 326 height 16
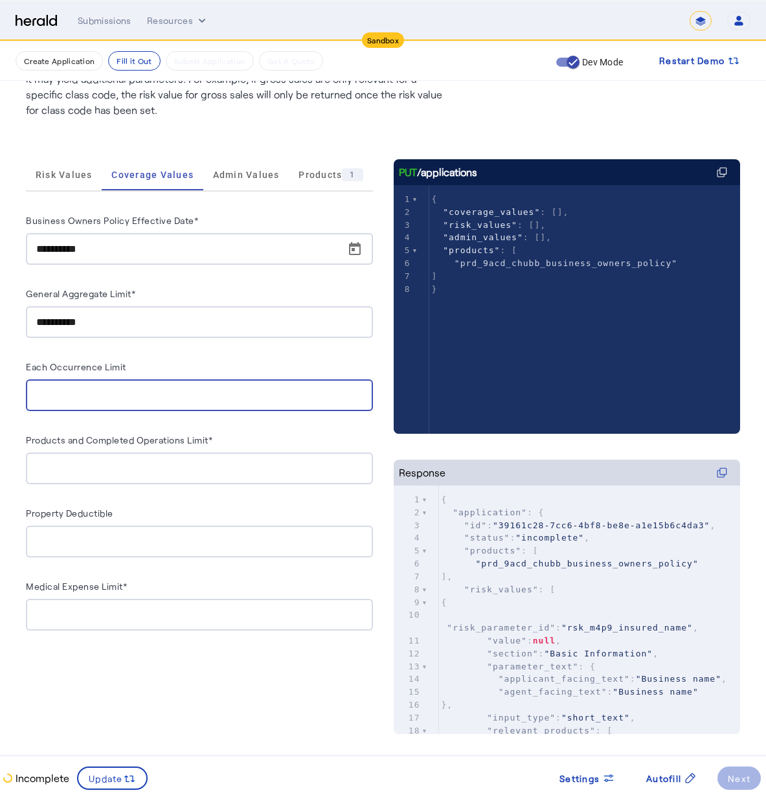
scroll to position [128, 0]
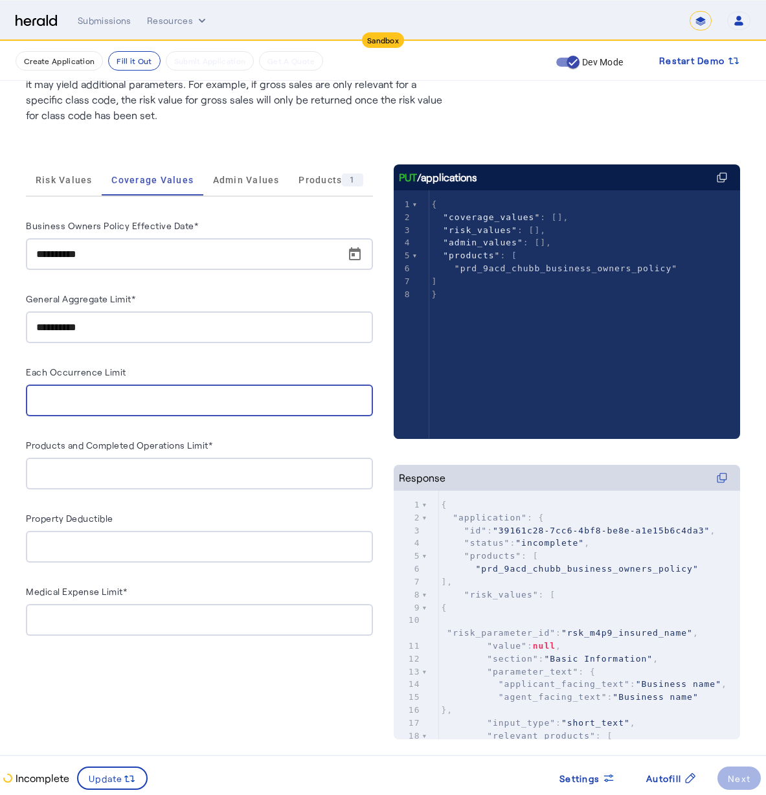
click at [245, 457] on herald-input "Products and Completed Operations Limit*" at bounding box center [199, 463] width 347 height 52
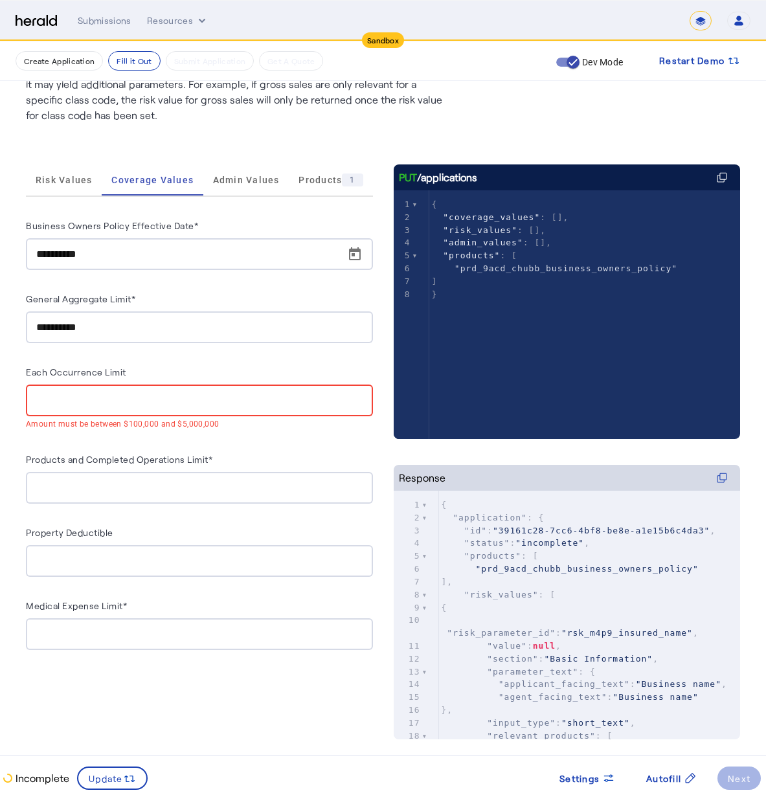
click at [234, 481] on input "Products and Completed Operations Limit*" at bounding box center [199, 488] width 326 height 16
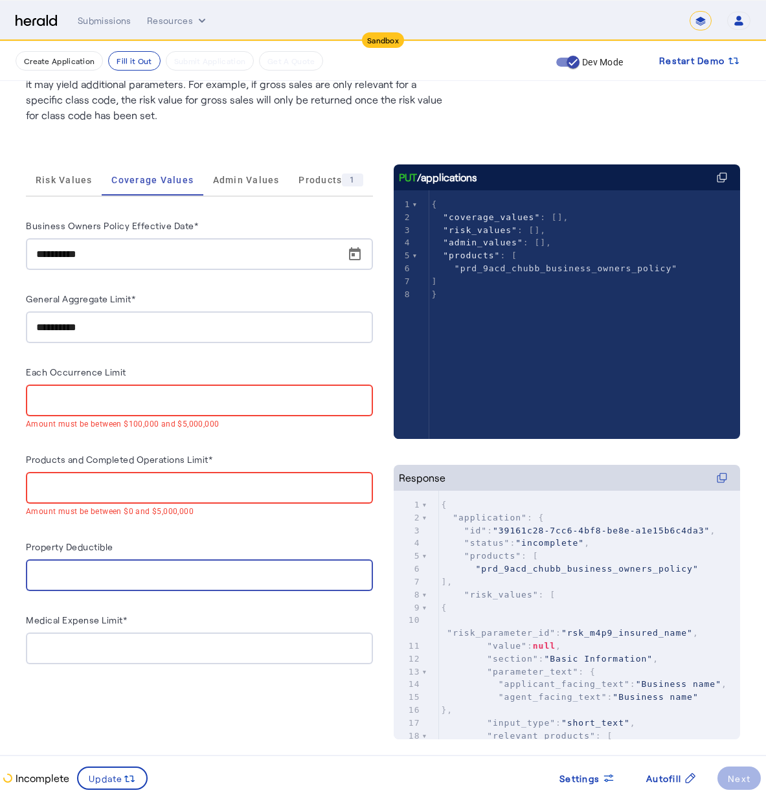
click at [175, 559] on div at bounding box center [199, 575] width 326 height 32
type input "*"
type input "*****"
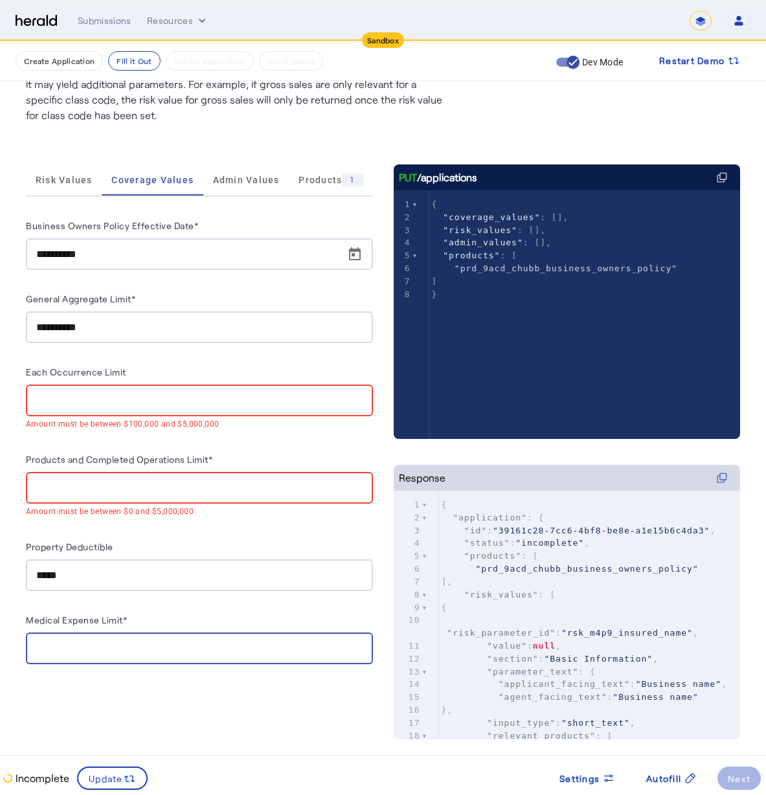
click at [83, 644] on input "Medical Expense Limit*" at bounding box center [199, 649] width 326 height 16
type input "*******"
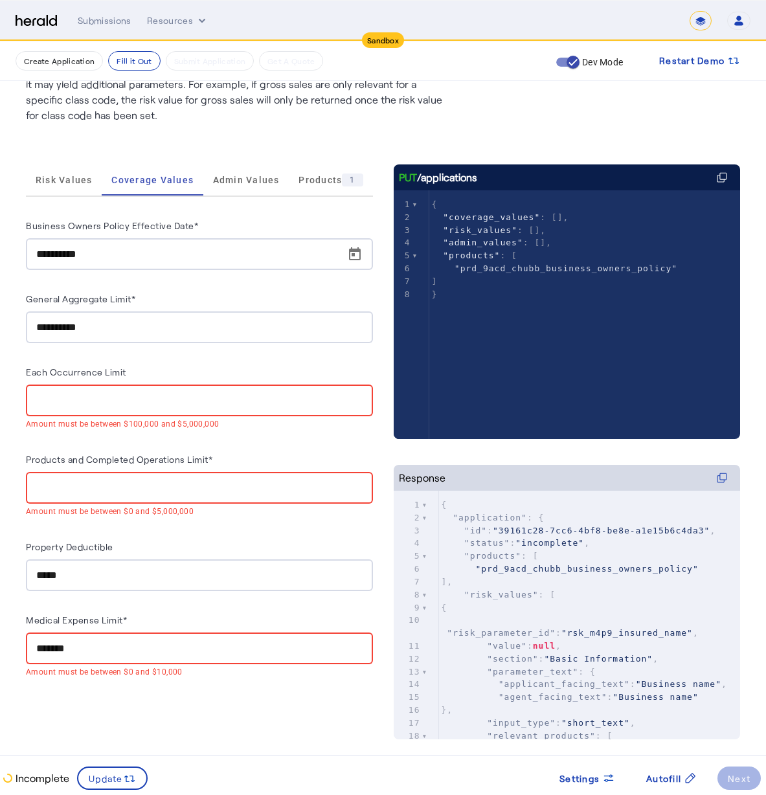
click at [288, 489] on input "Products and Completed Operations Limit*" at bounding box center [199, 488] width 326 height 16
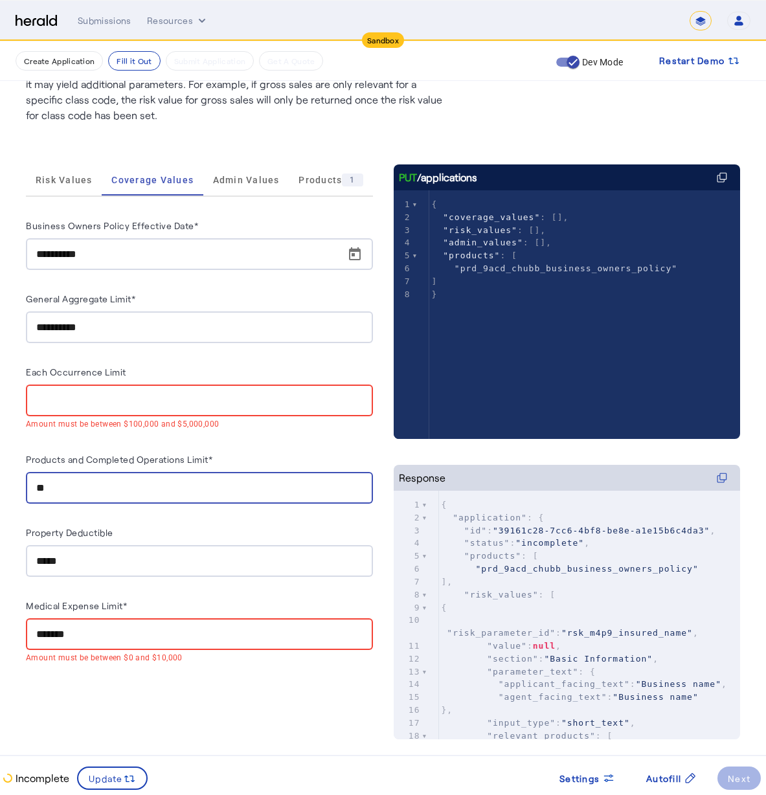
type input "*"
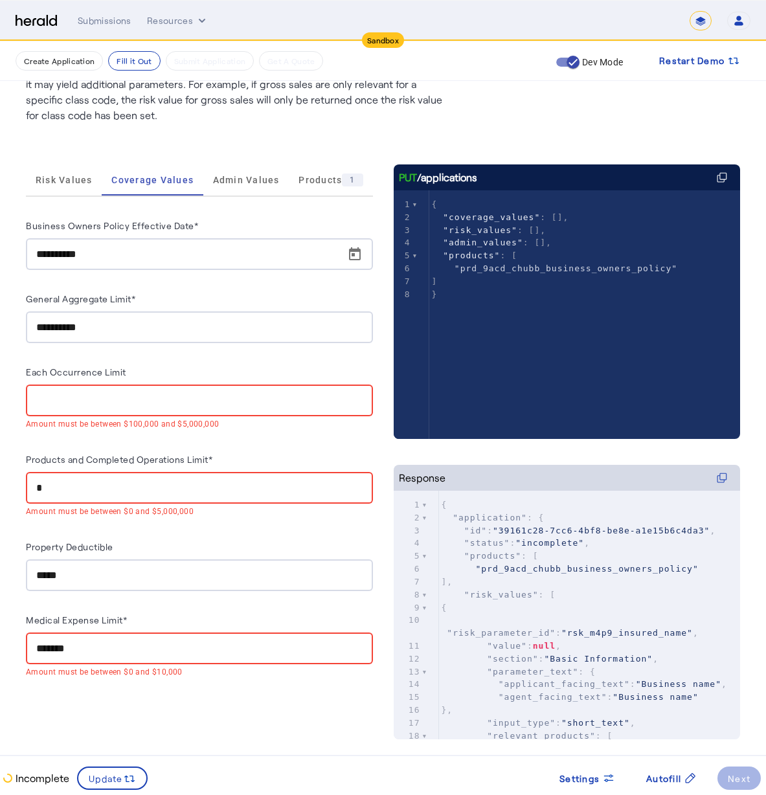
type input "**"
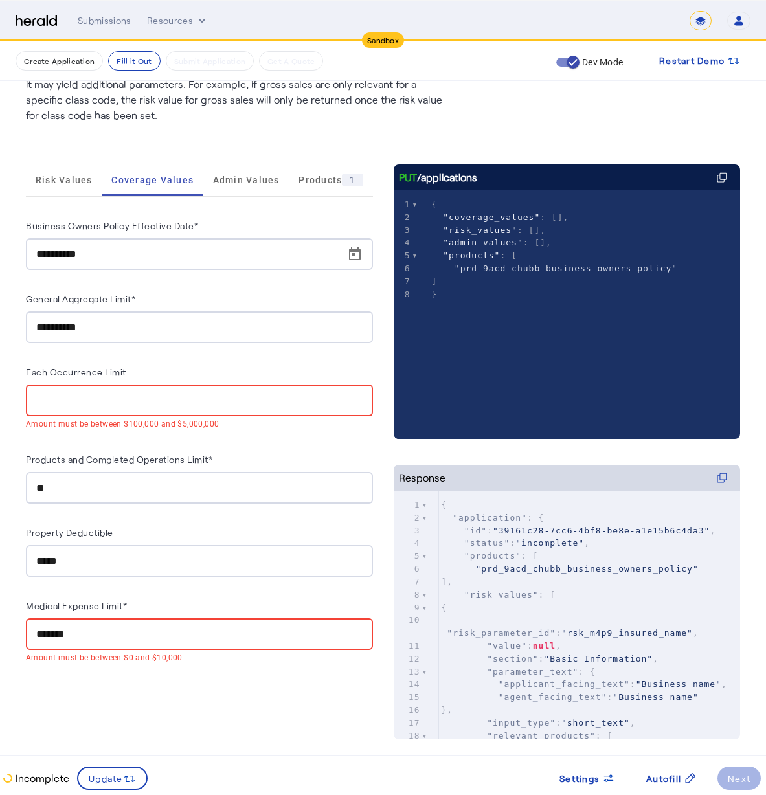
click at [289, 385] on div at bounding box center [199, 401] width 326 height 32
drag, startPoint x: 113, startPoint y: 324, endPoint x: 2, endPoint y: 315, distance: 111.8
click at [4, 315] on div "**********" at bounding box center [383, 365] width 766 height 904
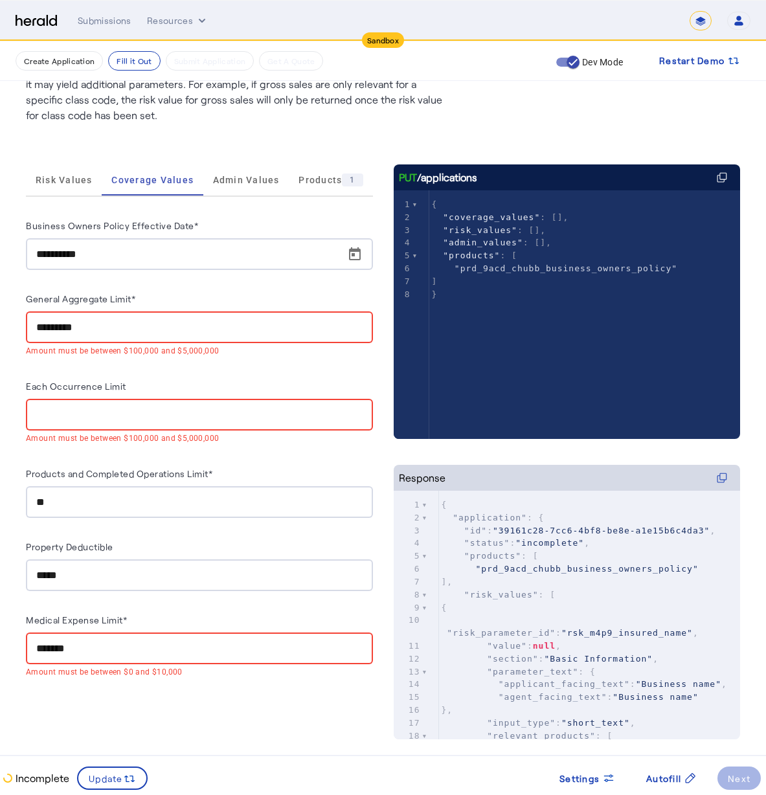
type input "**********"
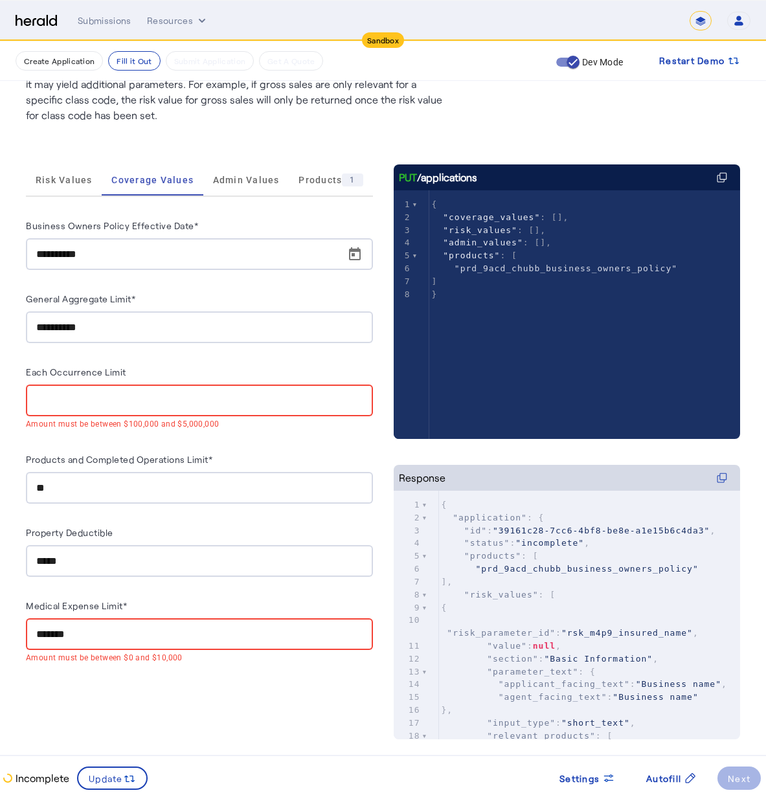
click at [77, 403] on input "Each Occurrence Limit" at bounding box center [199, 401] width 326 height 16
type input "**********"
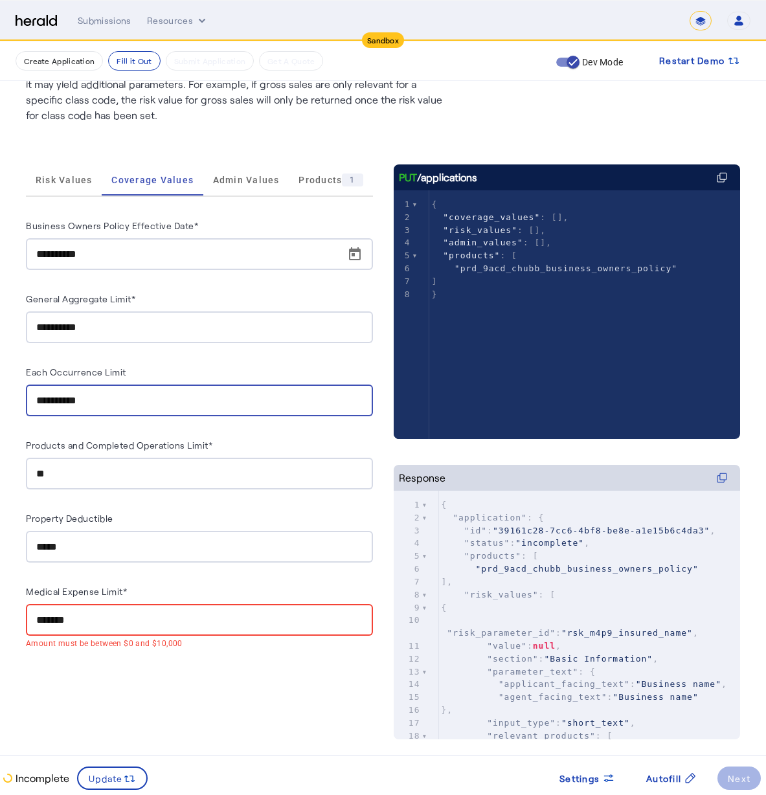
click at [216, 684] on div "**********" at bounding box center [199, 464] width 347 height 601
drag, startPoint x: 169, startPoint y: 615, endPoint x: 142, endPoint y: 614, distance: 27.2
click at [168, 615] on input "*******" at bounding box center [199, 621] width 326 height 16
drag, startPoint x: 128, startPoint y: 609, endPoint x: -7, endPoint y: 583, distance: 137.3
click at [0, 583] on html "**********" at bounding box center [383, 269] width 766 height 795
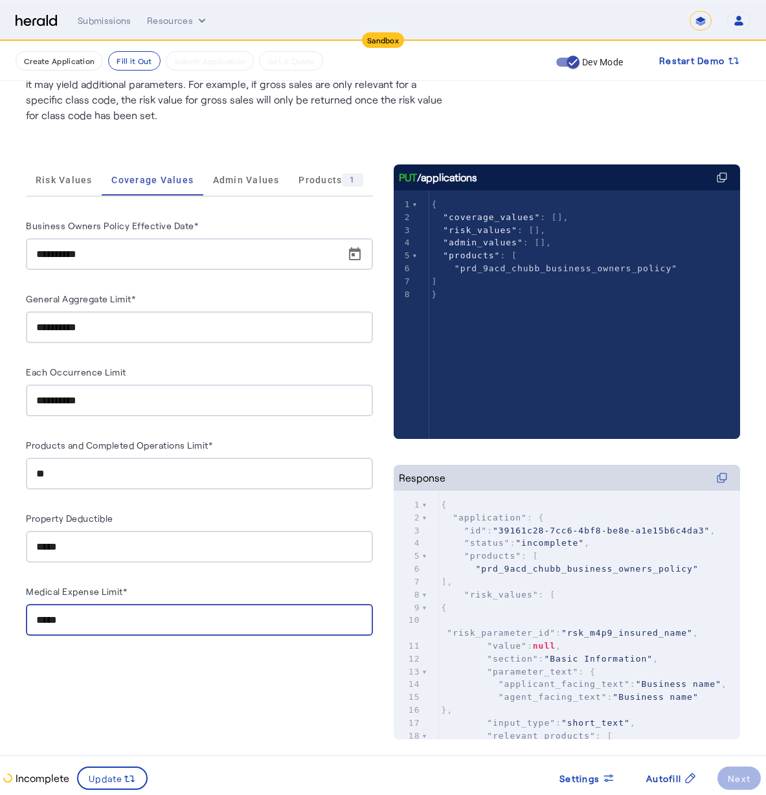
type input "*****"
click at [294, 141] on div "**********" at bounding box center [383, 444] width 714 height 642
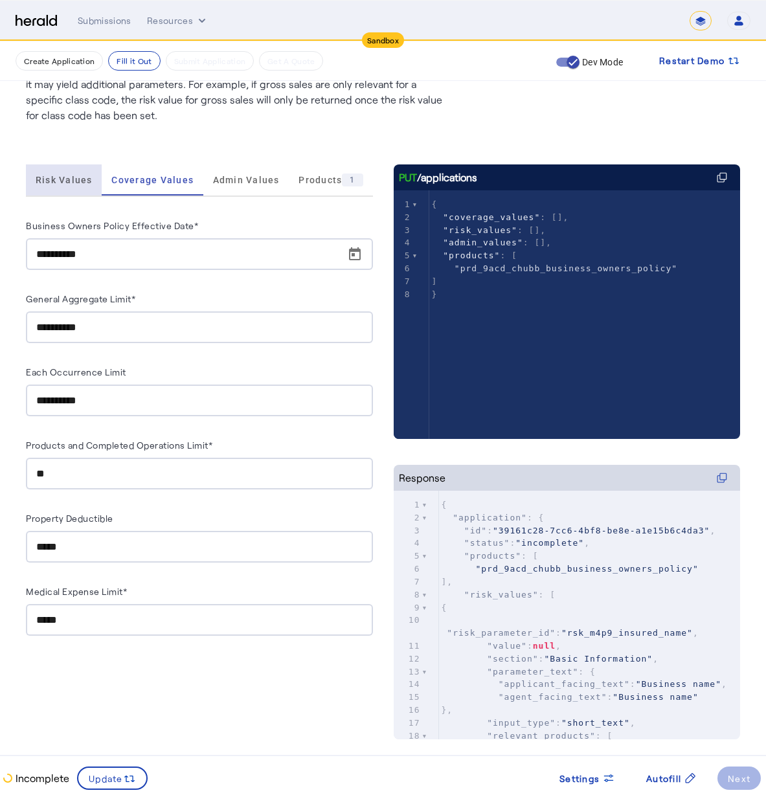
click at [77, 174] on span "Risk Values" at bounding box center [64, 179] width 57 height 31
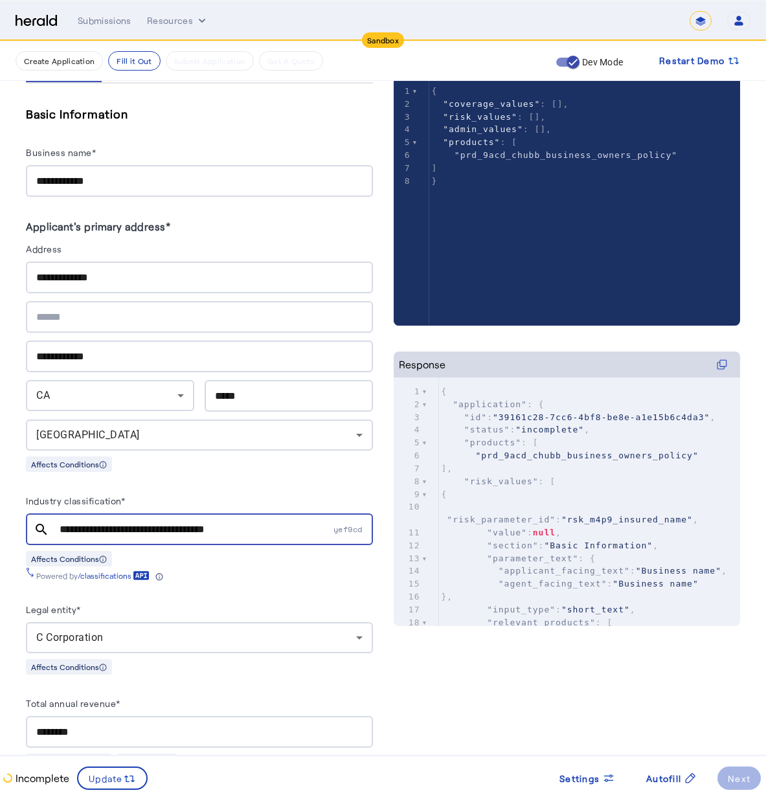
scroll to position [275, 0]
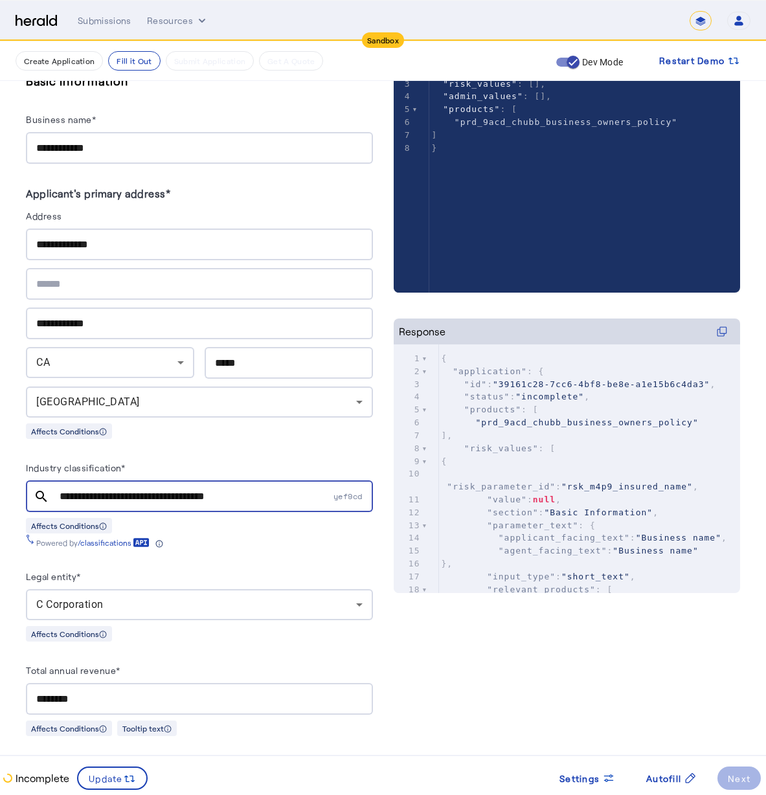
click at [152, 227] on herald-label "Address" at bounding box center [199, 218] width 347 height 21
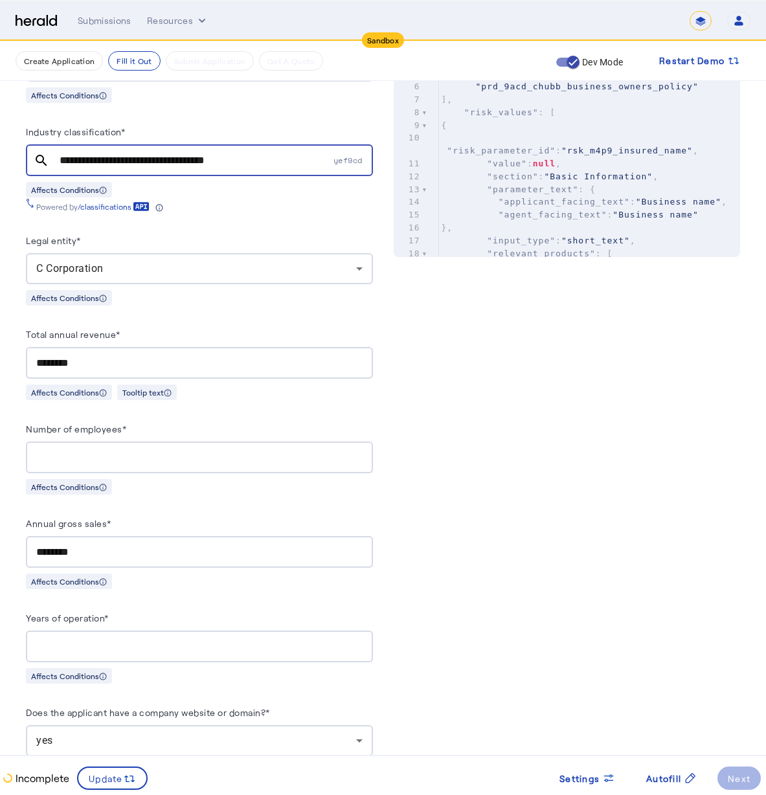
scroll to position [870, 0]
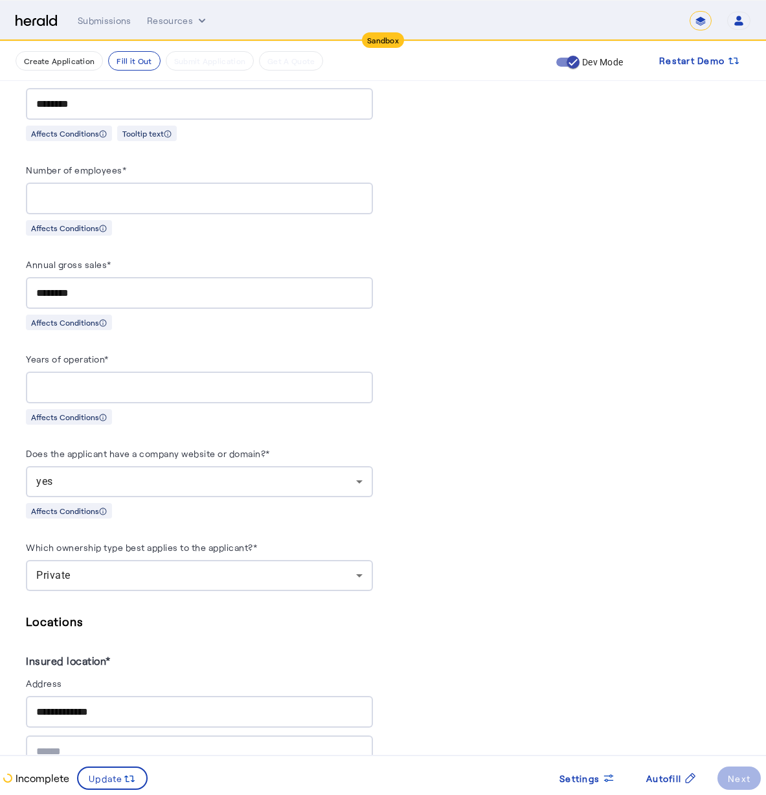
click at [109, 578] on div "Private" at bounding box center [199, 575] width 326 height 31
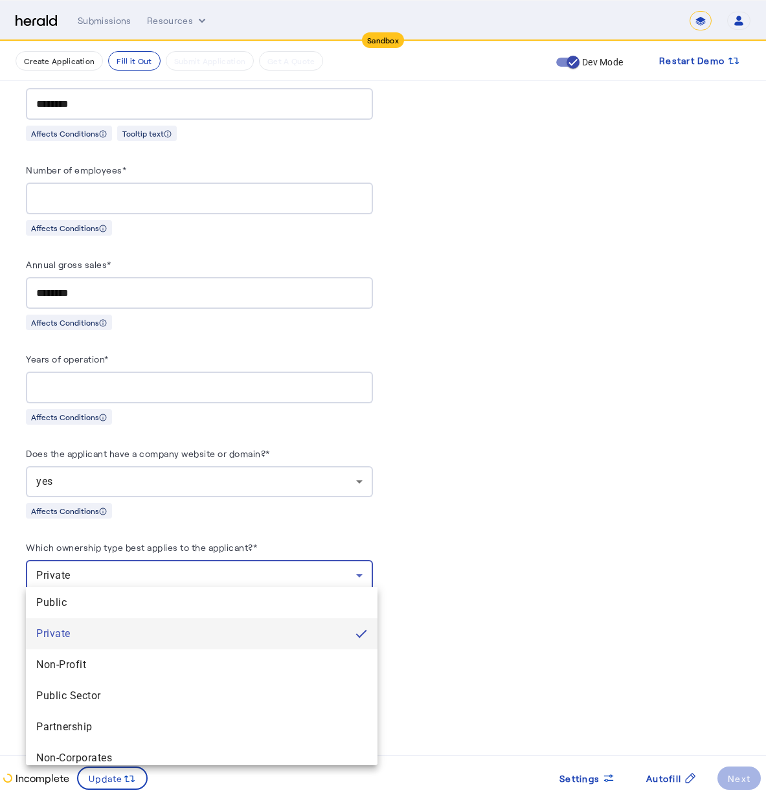
click at [245, 520] on div at bounding box center [383, 397] width 766 height 795
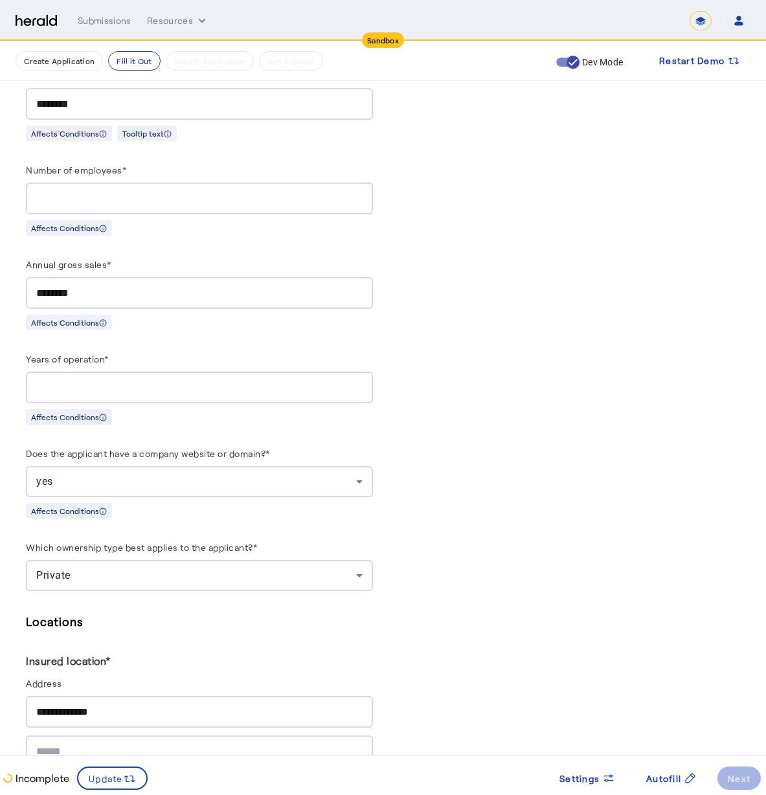
click at [134, 622] on h5 "Locations" at bounding box center [199, 621] width 347 height 19
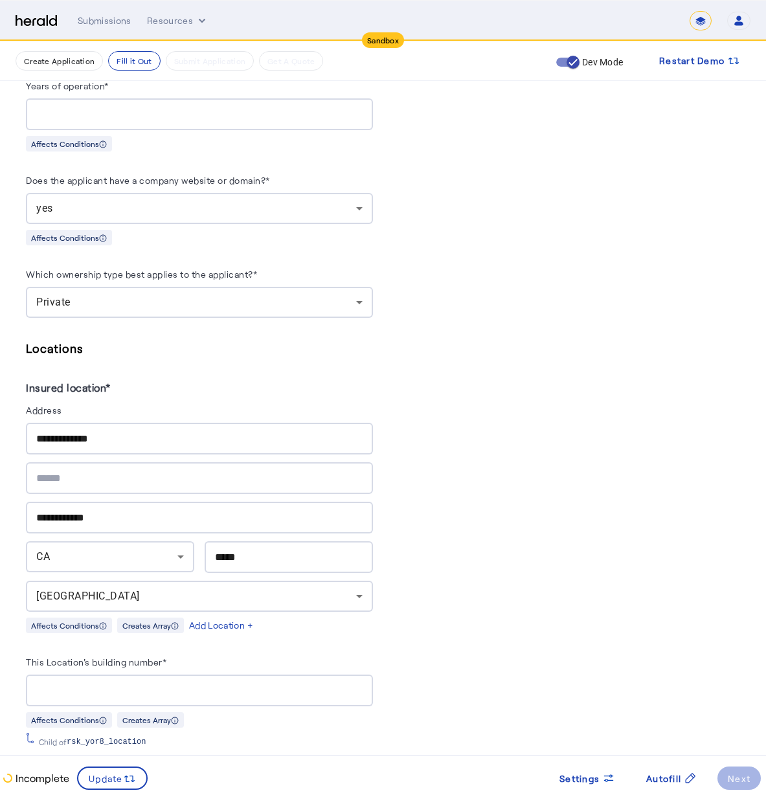
scroll to position [1253, 0]
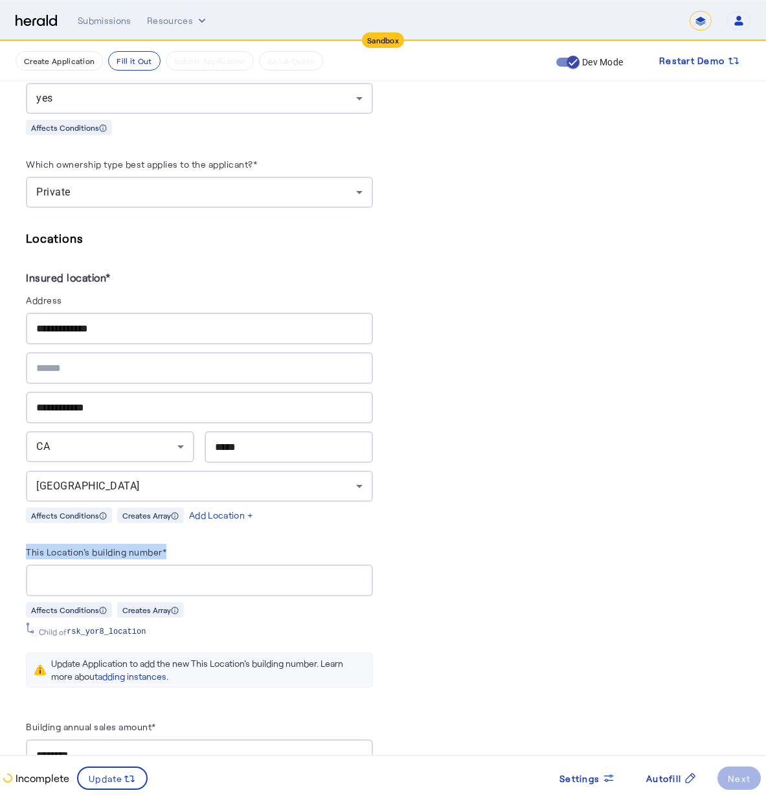
drag, startPoint x: 194, startPoint y: 543, endPoint x: 51, endPoint y: 337, distance: 250.2
click at [15, 516] on div "**********" at bounding box center [383, 489] width 766 height 3400
drag, startPoint x: 106, startPoint y: 323, endPoint x: 125, endPoint y: 324, distance: 18.8
click at [106, 323] on input "**********" at bounding box center [199, 329] width 326 height 16
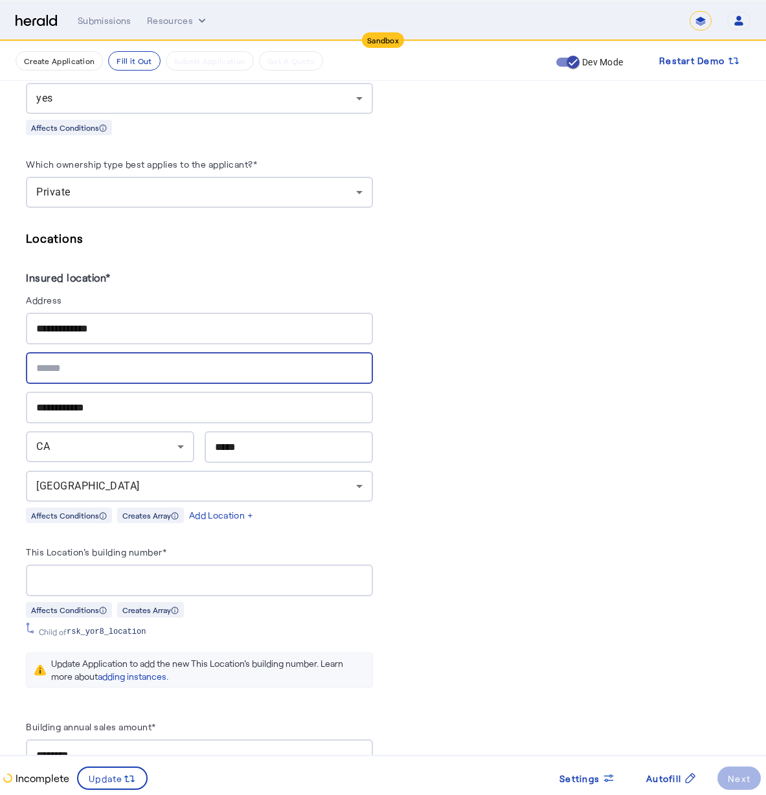
click at [118, 361] on input "text" at bounding box center [199, 369] width 326 height 16
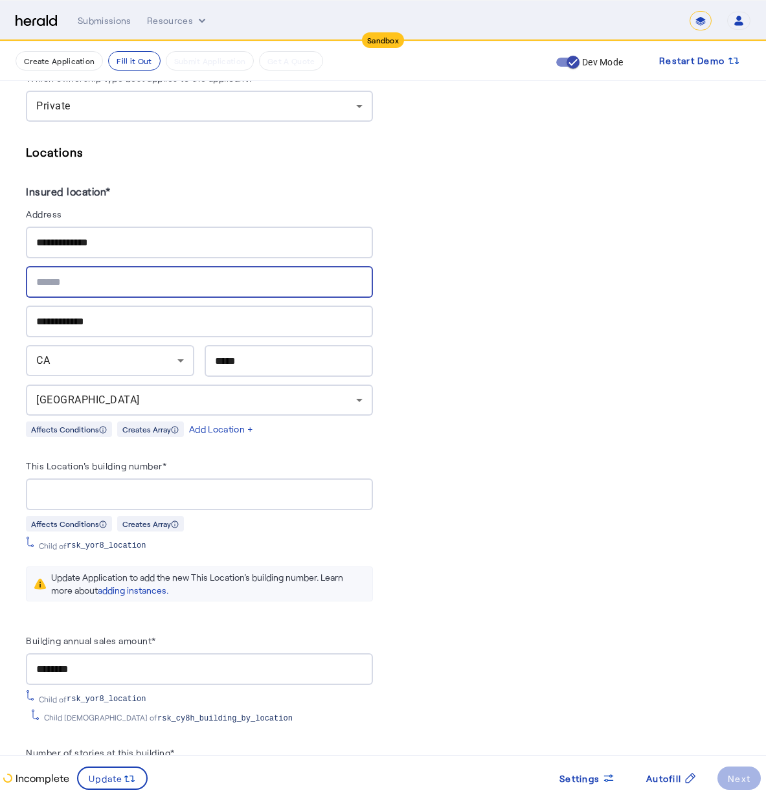
scroll to position [1376, 0]
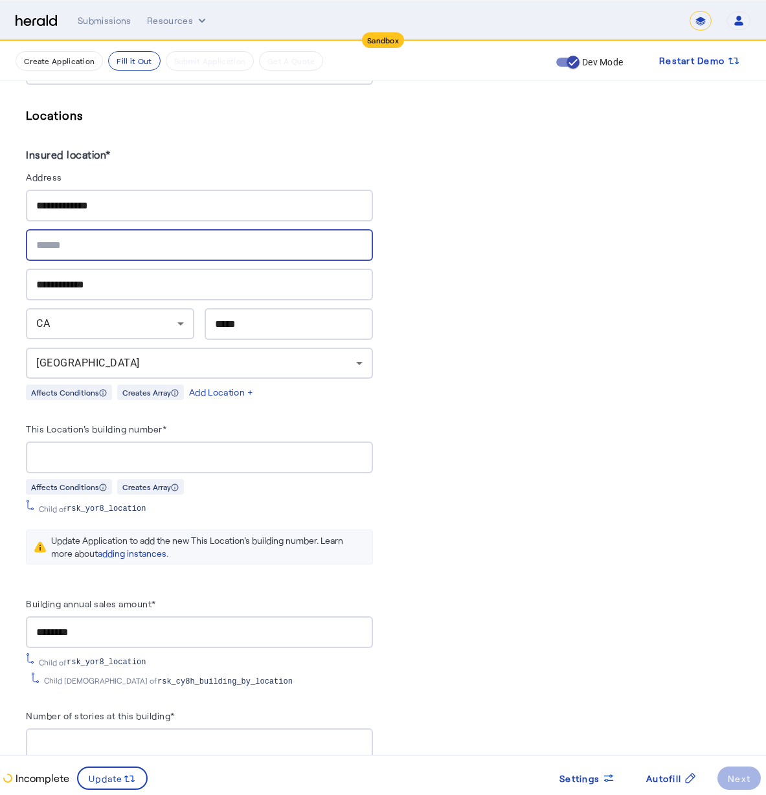
click at [146, 428] on herald-label "This Location's building number*" at bounding box center [96, 431] width 140 height 21
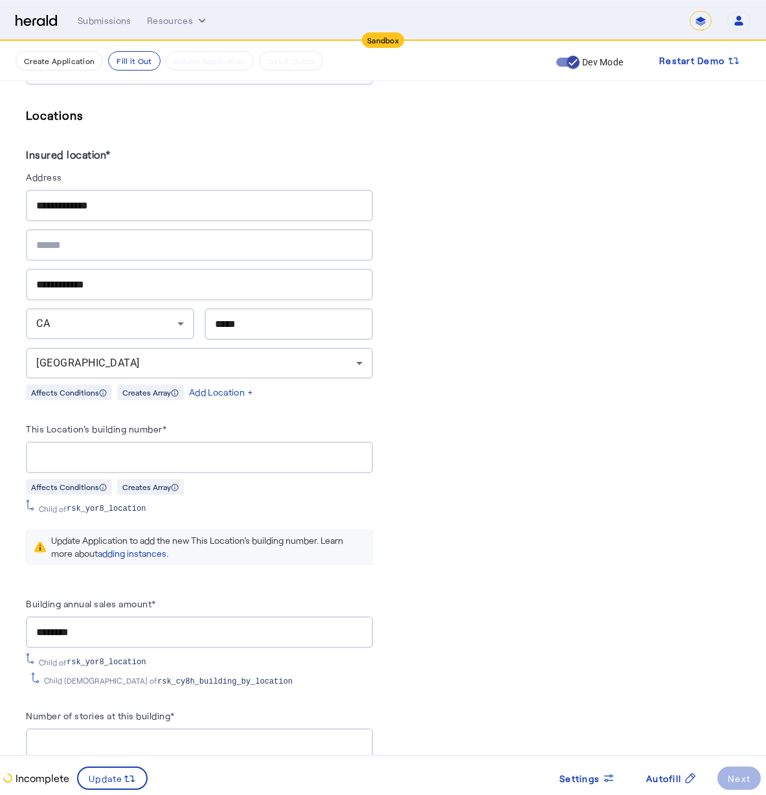
click at [59, 450] on input "This Location's building number*" at bounding box center [199, 458] width 326 height 16
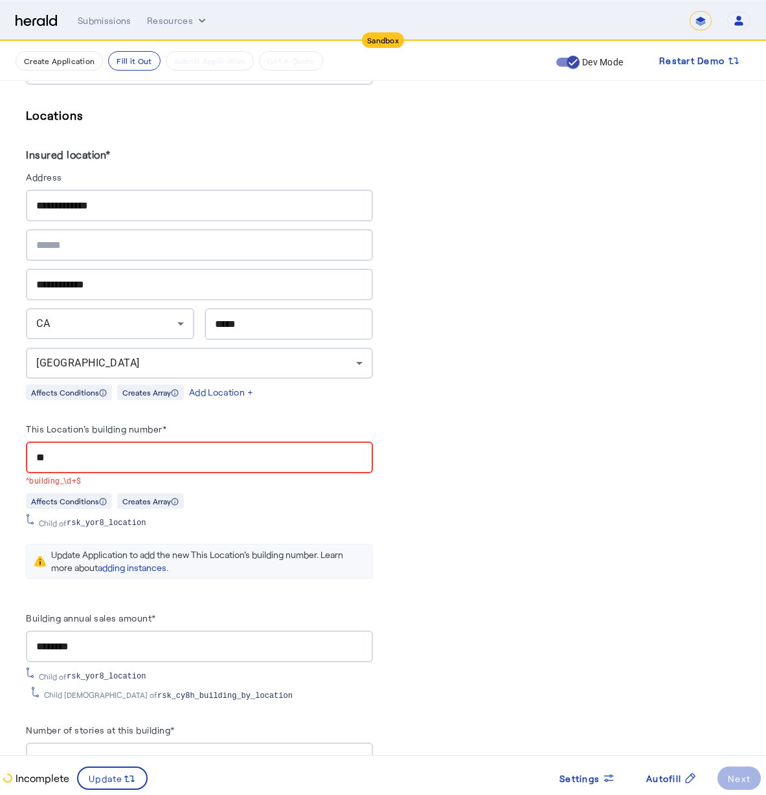
type input "*"
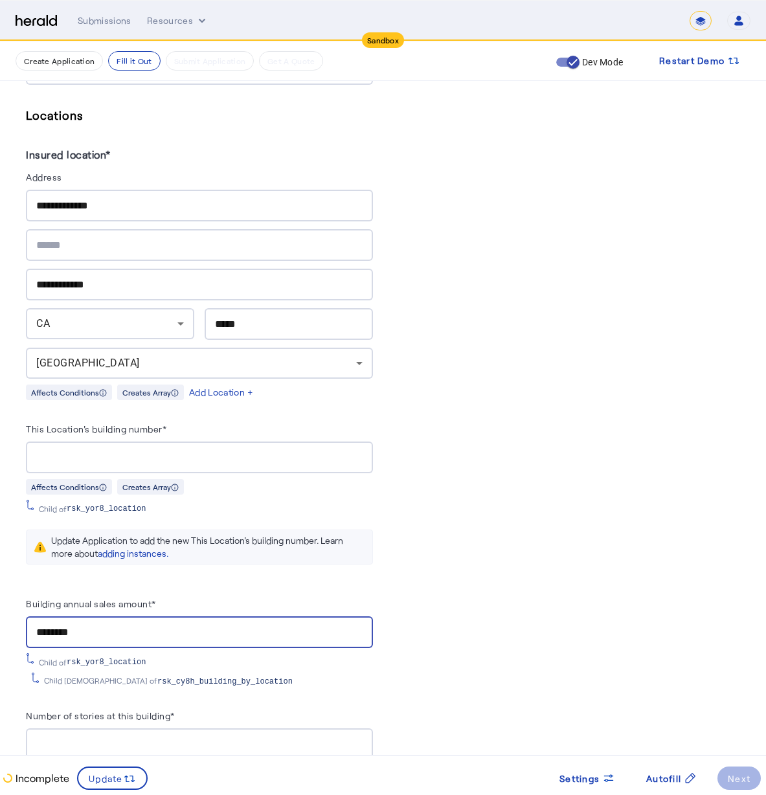
click at [211, 625] on input "********" at bounding box center [199, 633] width 326 height 16
click at [730, 770] on herald-button "Next" at bounding box center [738, 778] width 43 height 23
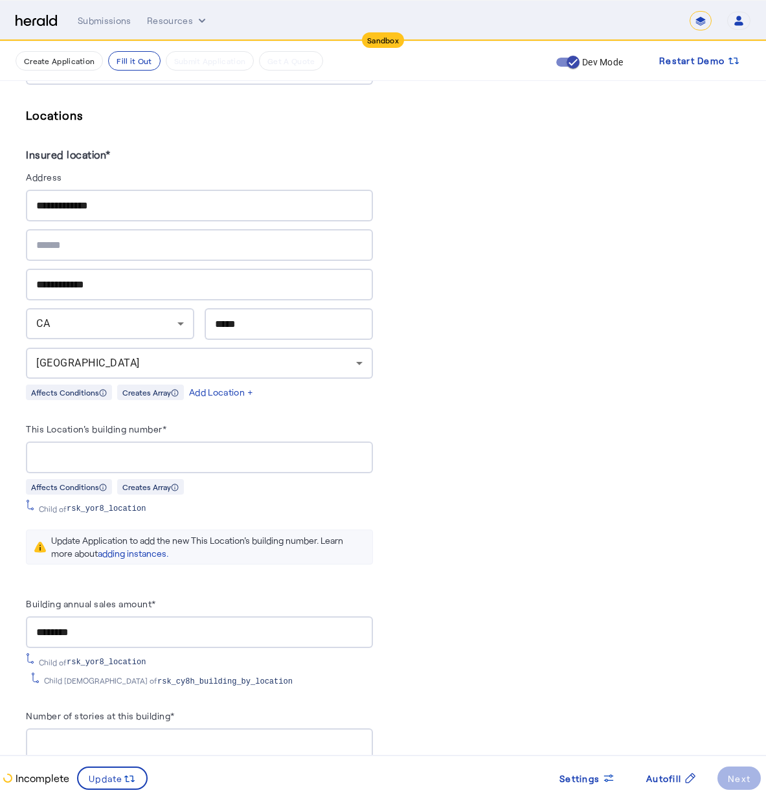
click at [736, 774] on herald-button "Next" at bounding box center [738, 778] width 43 height 23
drag, startPoint x: 736, startPoint y: 774, endPoint x: 715, endPoint y: 676, distance: 99.9
click at [736, 773] on herald-button "Next" at bounding box center [738, 778] width 43 height 23
click at [580, 429] on div "PUT /applications xxxxxxxxxx 8 1 { 2 "coverage_values" : [], 3 "risk_values" : …" at bounding box center [567, 465] width 347 height 3097
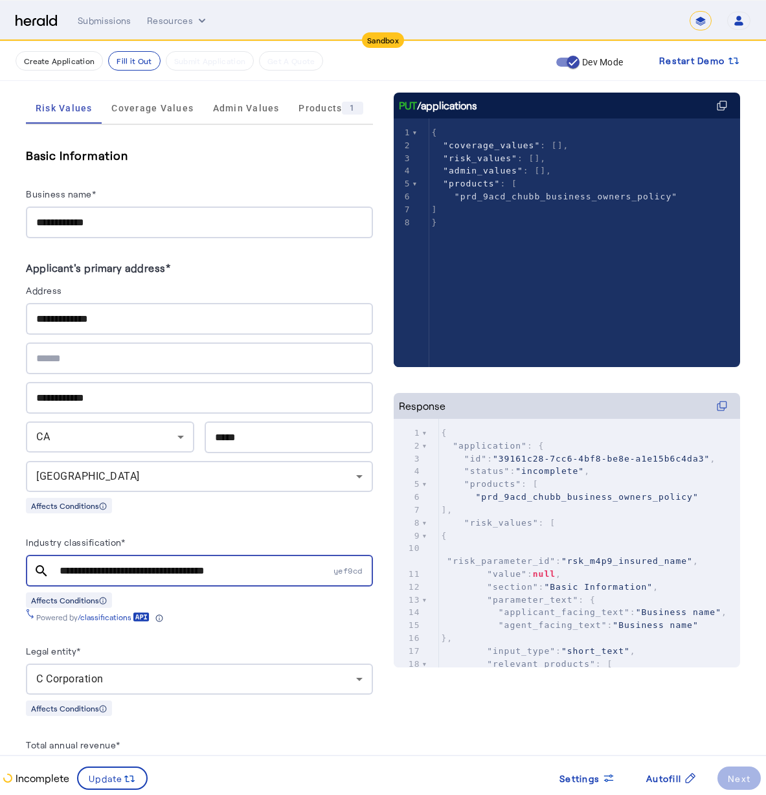
scroll to position [121, 0]
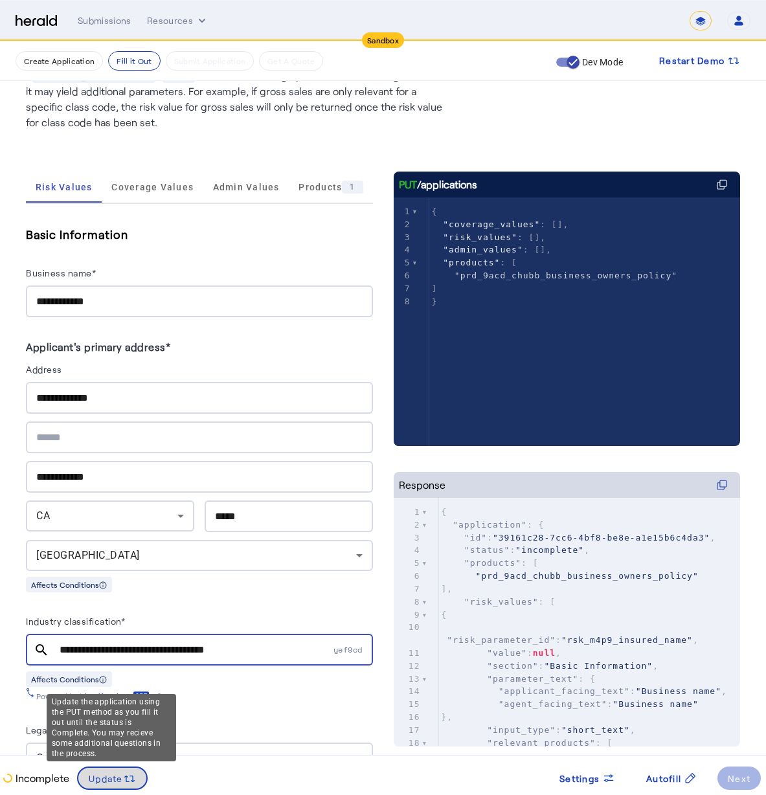
click at [120, 772] on span "Update" at bounding box center [106, 779] width 34 height 14
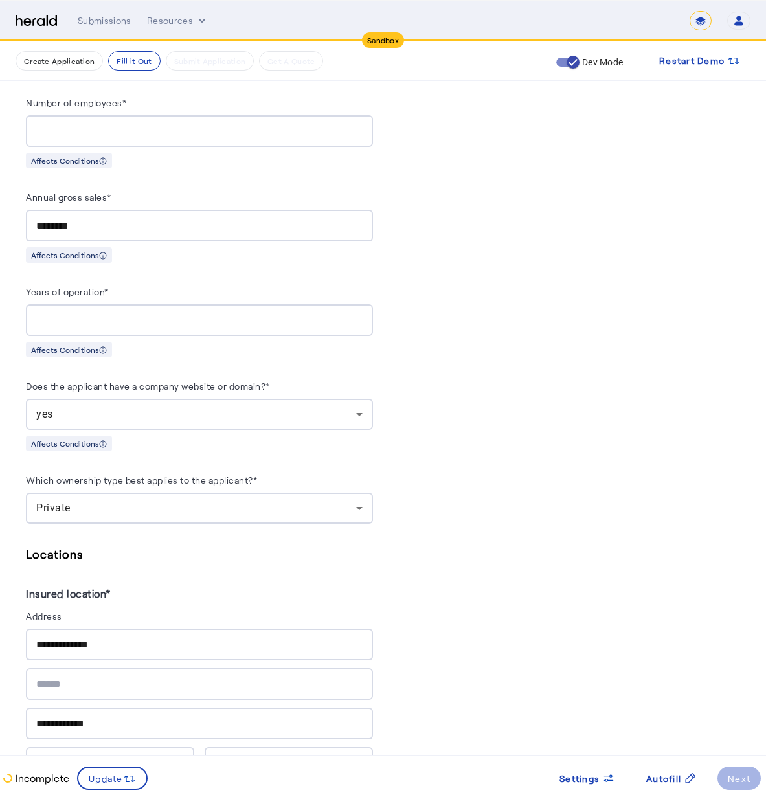
scroll to position [1056, 0]
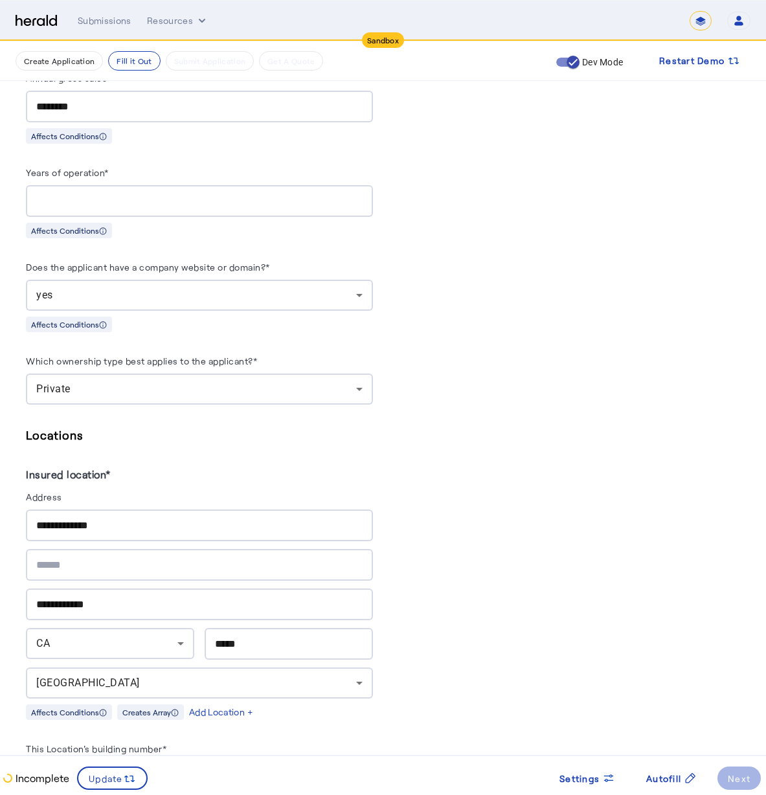
click at [143, 510] on div "**********" at bounding box center [199, 526] width 326 height 32
drag, startPoint x: 141, startPoint y: 519, endPoint x: 40, endPoint y: 494, distance: 104.1
click at [40, 494] on herald-address "**********" at bounding box center [199, 593] width 347 height 254
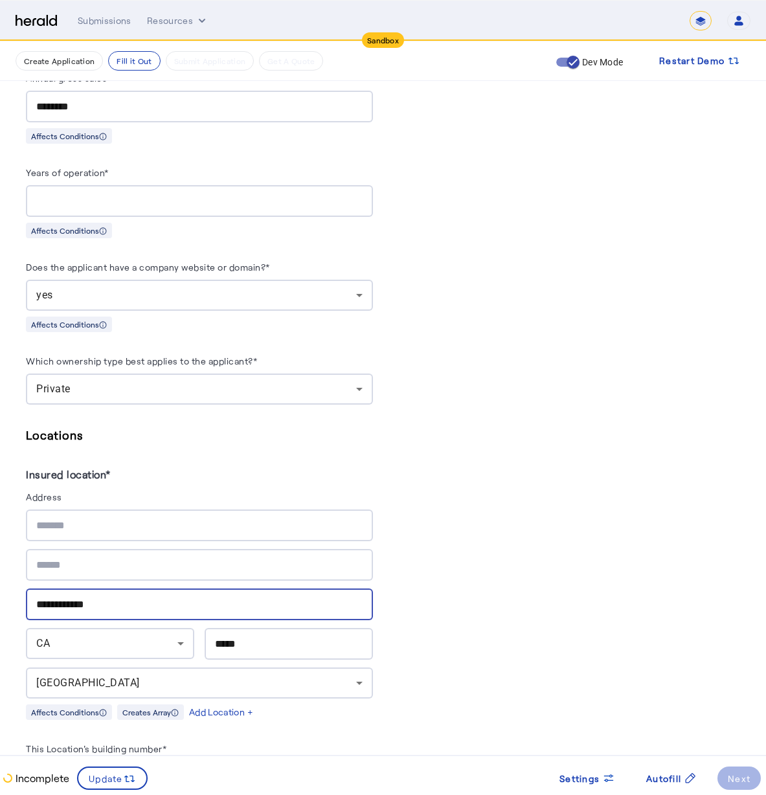
drag, startPoint x: 106, startPoint y: 594, endPoint x: 5, endPoint y: 590, distance: 100.4
click at [5, 590] on div "**********" at bounding box center [383, 685] width 766 height 3400
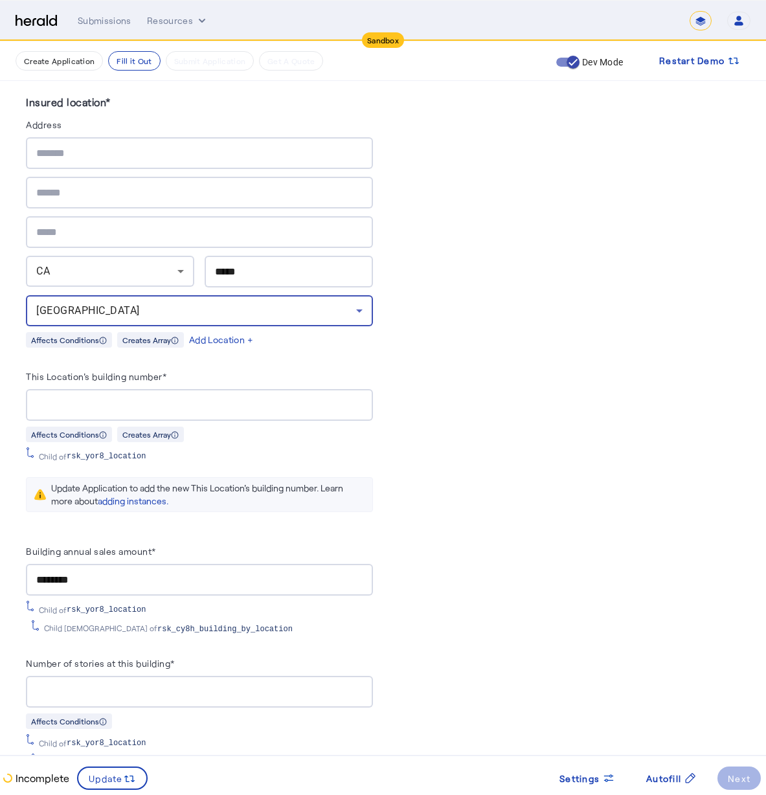
click at [127, 303] on div "[GEOGRAPHIC_DATA]" at bounding box center [196, 311] width 320 height 16
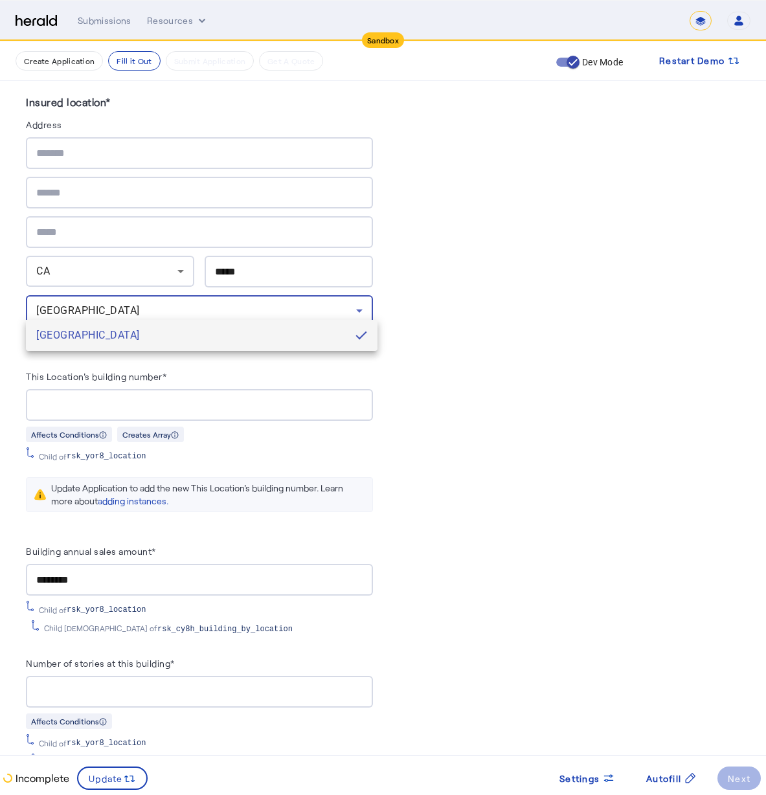
click at [152, 267] on div at bounding box center [383, 397] width 766 height 795
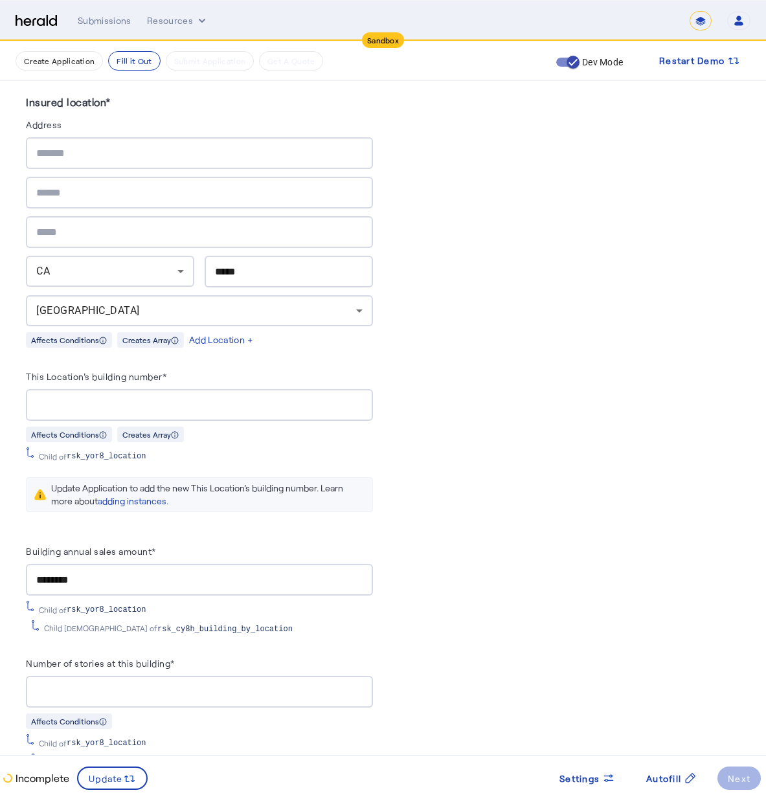
click at [174, 264] on div "CA" at bounding box center [106, 272] width 141 height 16
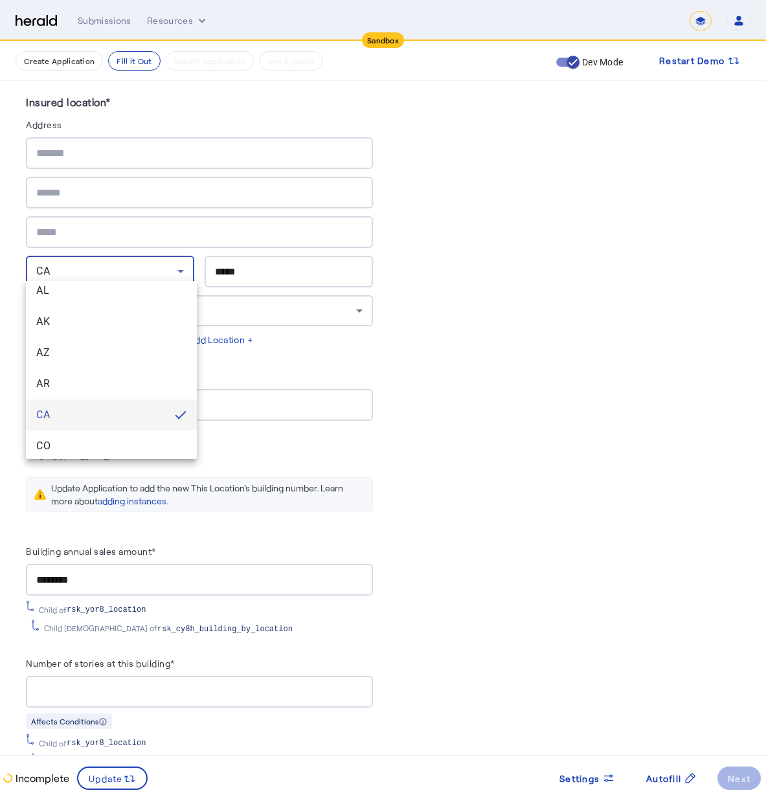
scroll to position [0, 0]
drag, startPoint x: 161, startPoint y: 252, endPoint x: 193, endPoint y: 263, distance: 34.2
click at [161, 251] on div at bounding box center [383, 397] width 766 height 795
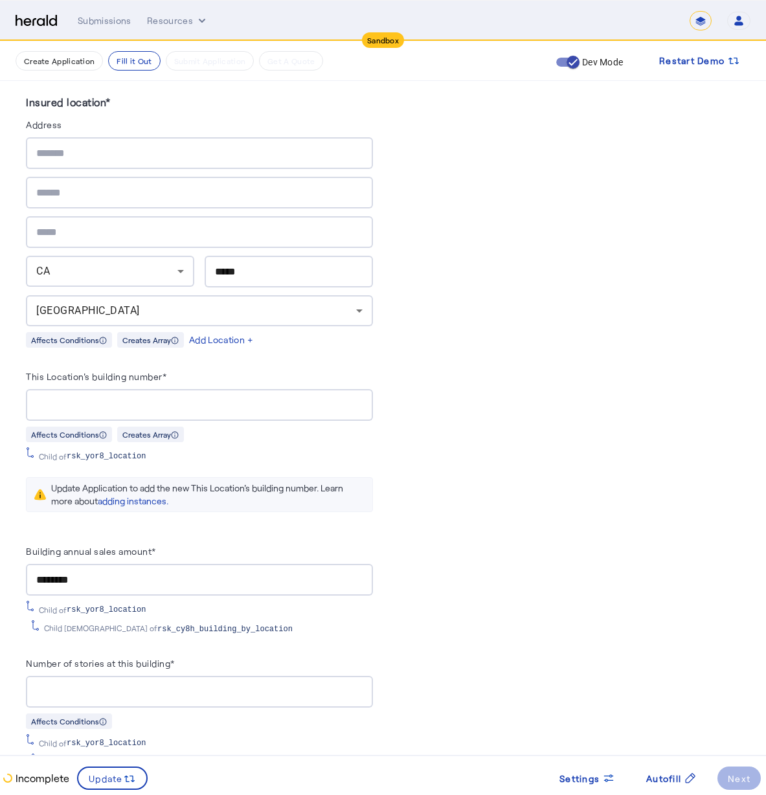
click at [270, 267] on input "*****" at bounding box center [289, 272] width 148 height 16
click at [225, 264] on input "*****" at bounding box center [289, 272] width 148 height 16
drag, startPoint x: 273, startPoint y: 260, endPoint x: 139, endPoint y: 242, distance: 134.6
click at [139, 241] on div "CA ***** USA" at bounding box center [199, 231] width 347 height 189
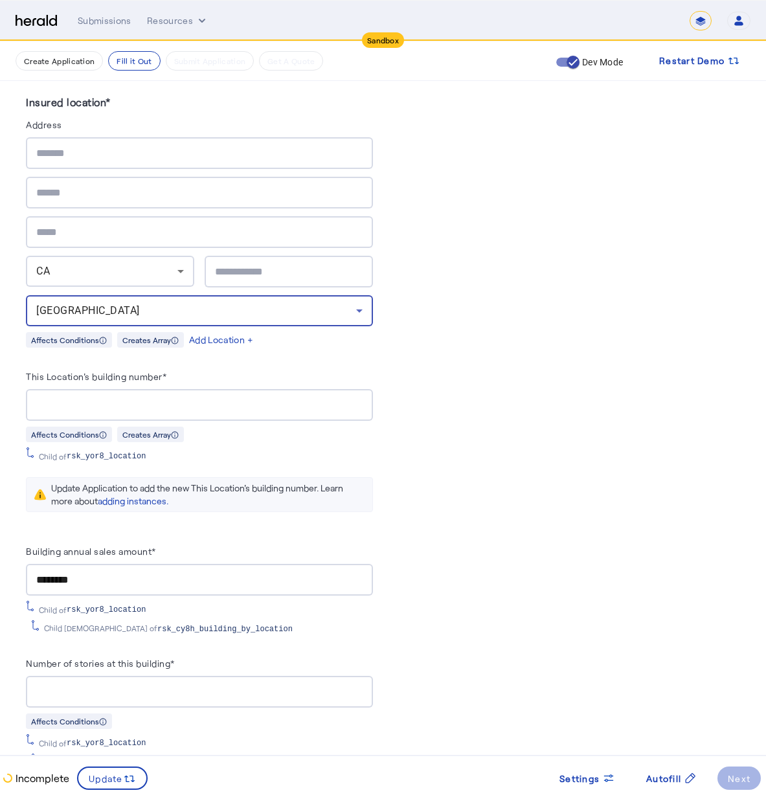
click at [71, 303] on div "[GEOGRAPHIC_DATA]" at bounding box center [196, 311] width 320 height 16
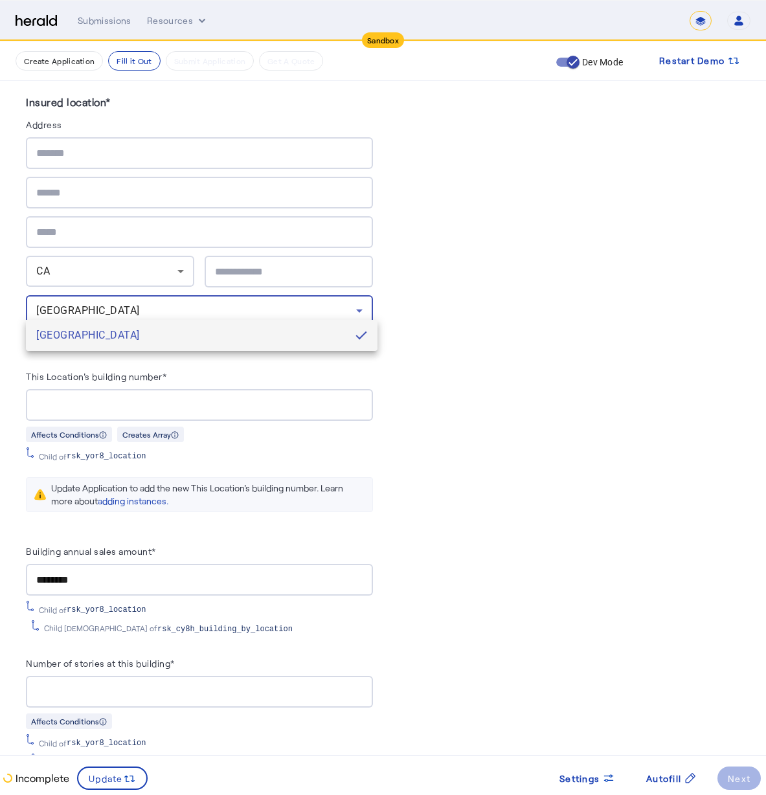
click at [71, 344] on mat-option "[GEOGRAPHIC_DATA]" at bounding box center [202, 335] width 352 height 31
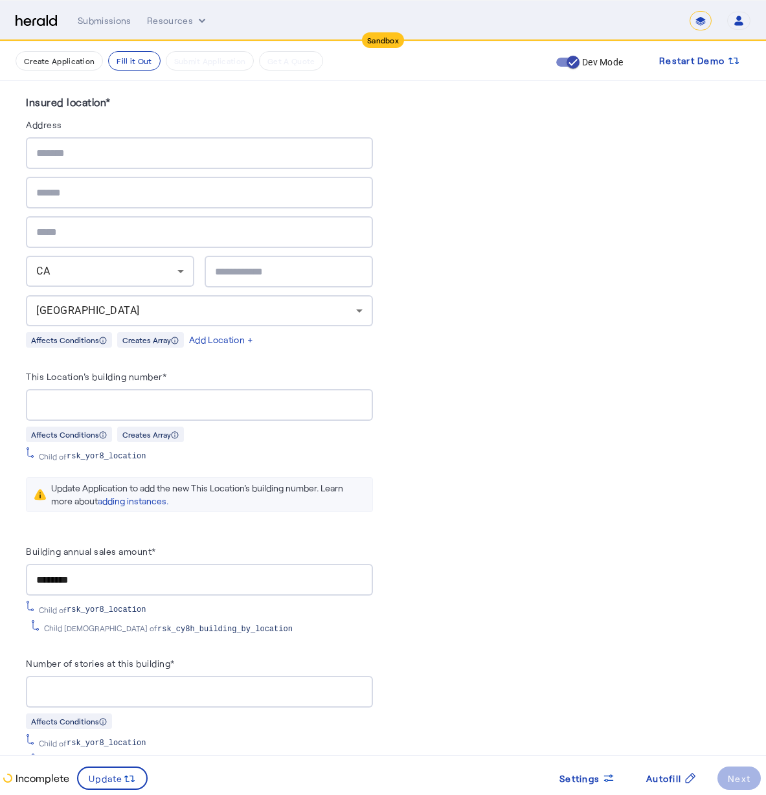
click at [95, 306] on div "[GEOGRAPHIC_DATA]" at bounding box center [199, 310] width 326 height 31
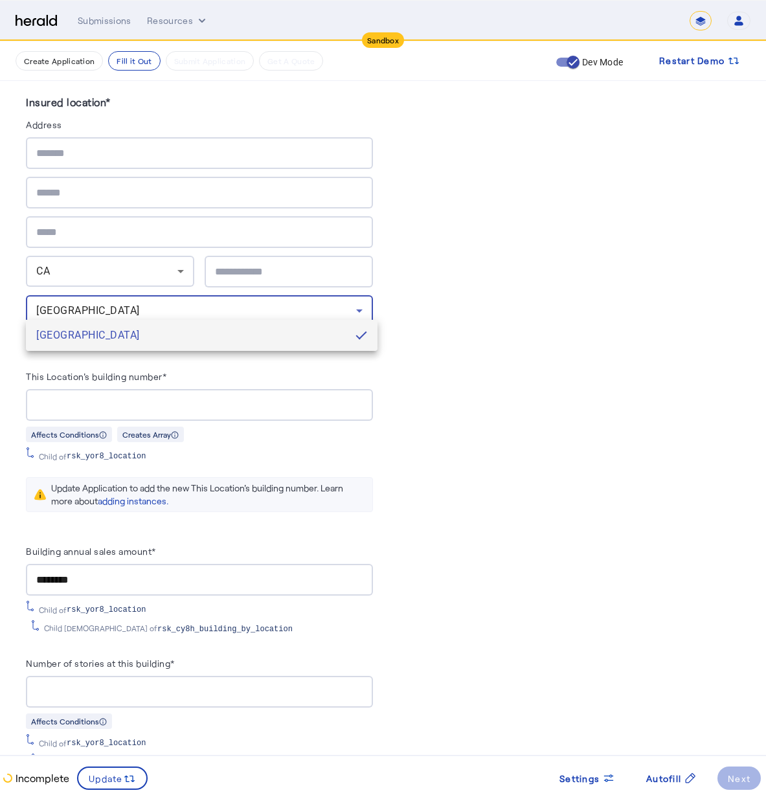
click at [84, 295] on div at bounding box center [383, 397] width 766 height 795
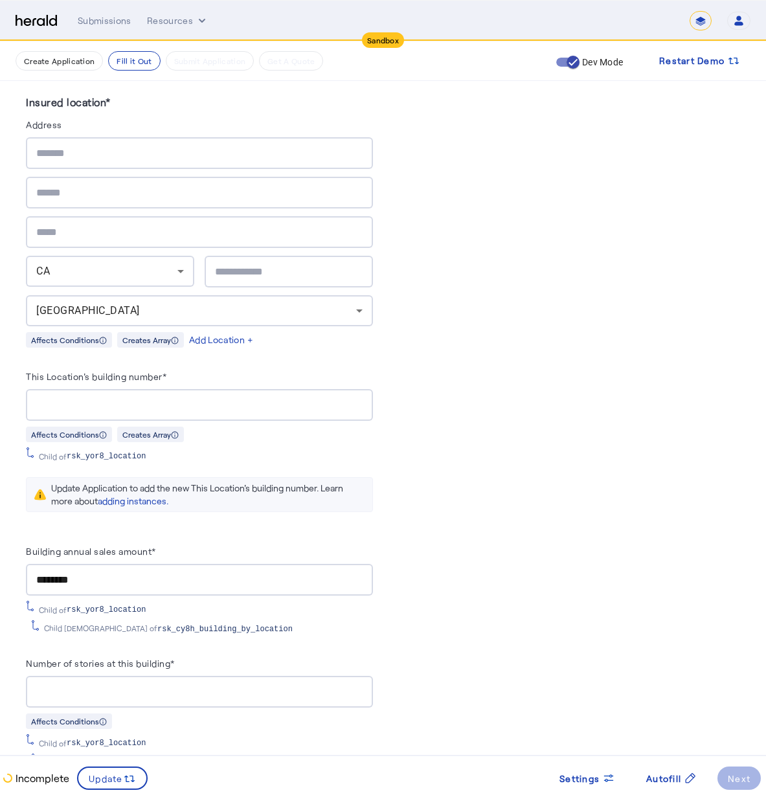
click at [79, 303] on div "[GEOGRAPHIC_DATA]" at bounding box center [196, 311] width 320 height 16
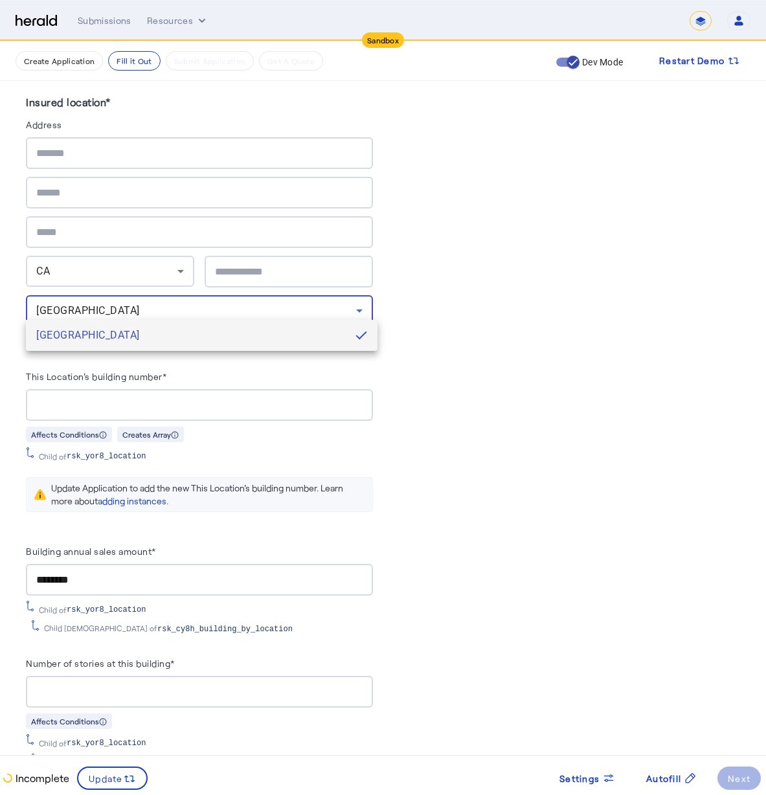
click at [482, 426] on div at bounding box center [383, 397] width 766 height 795
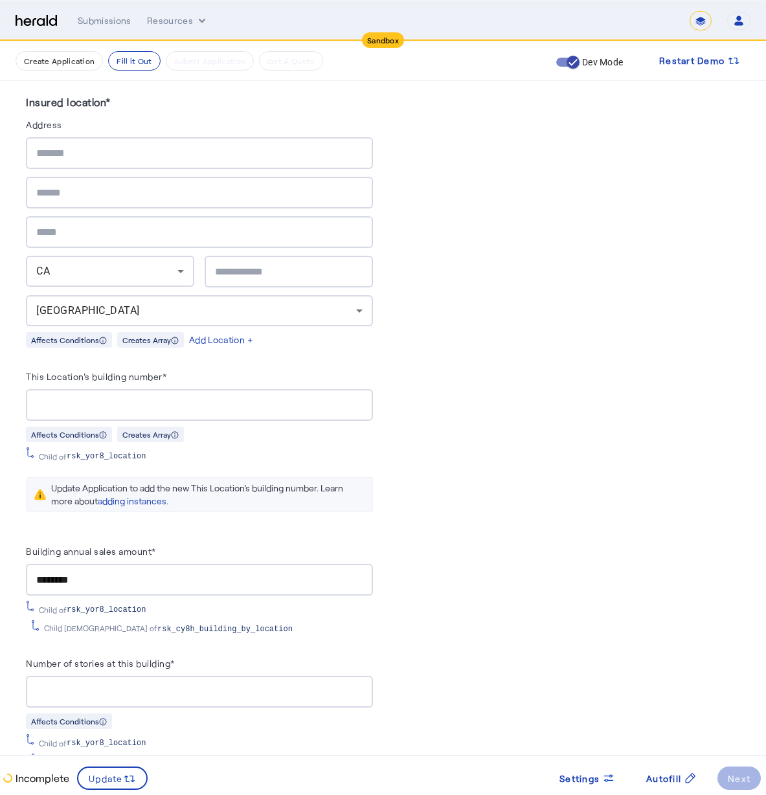
click at [197, 585] on div "Building annual sales amount* ******** Child of rsk_yor8_location Child 2 of rs…" at bounding box center [199, 588] width 347 height 91
click at [200, 573] on input "********" at bounding box center [199, 580] width 326 height 16
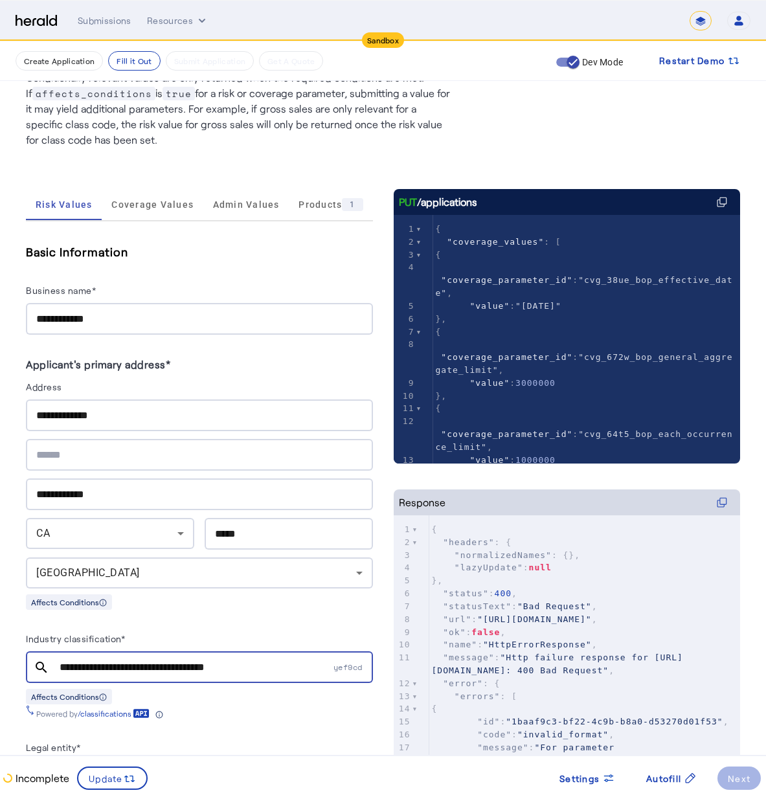
scroll to position [206, 0]
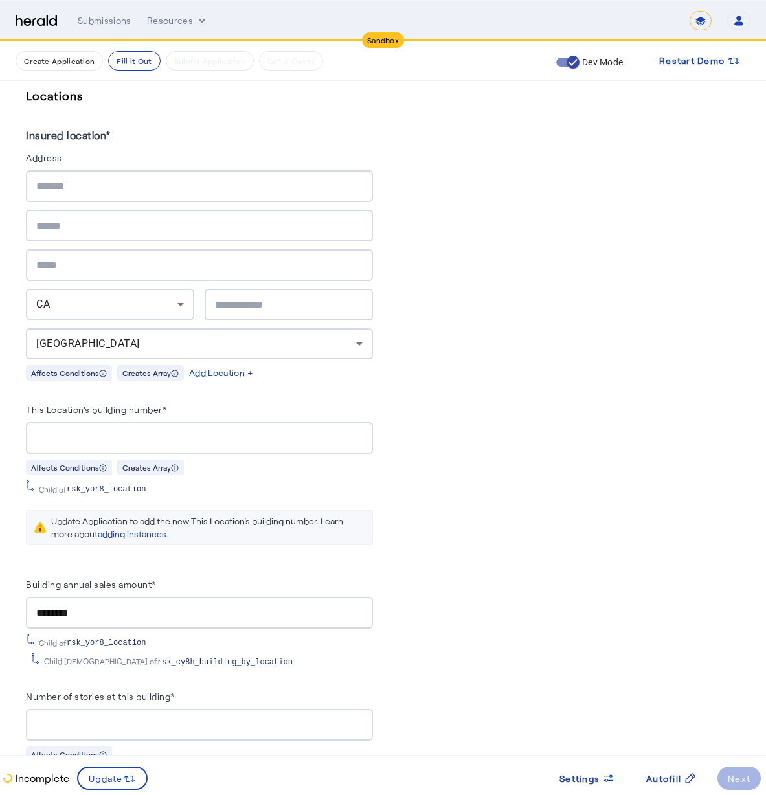
scroll to position [1499, 0]
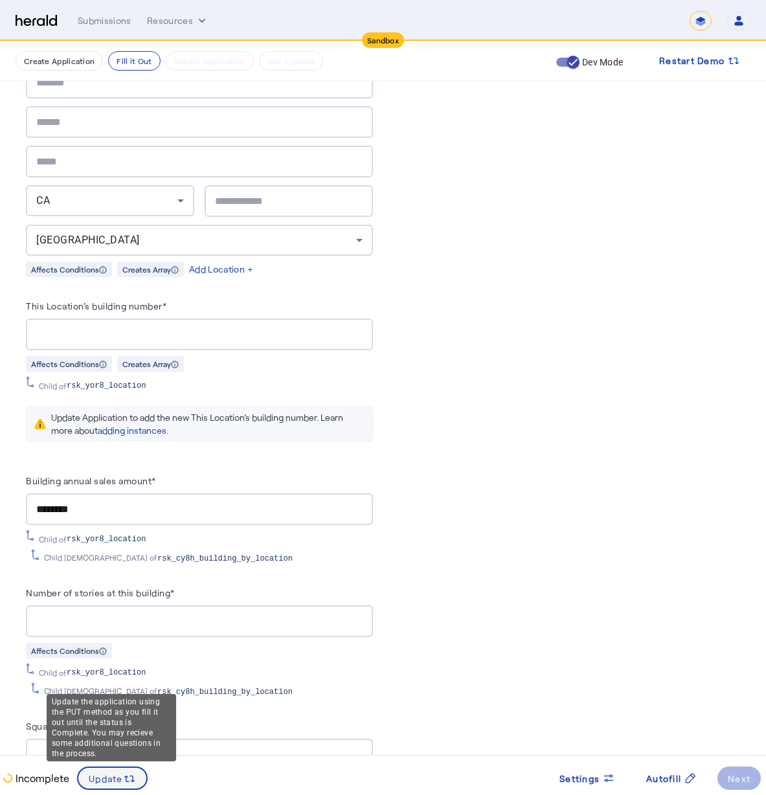
click at [140, 787] on span at bounding box center [112, 778] width 68 height 31
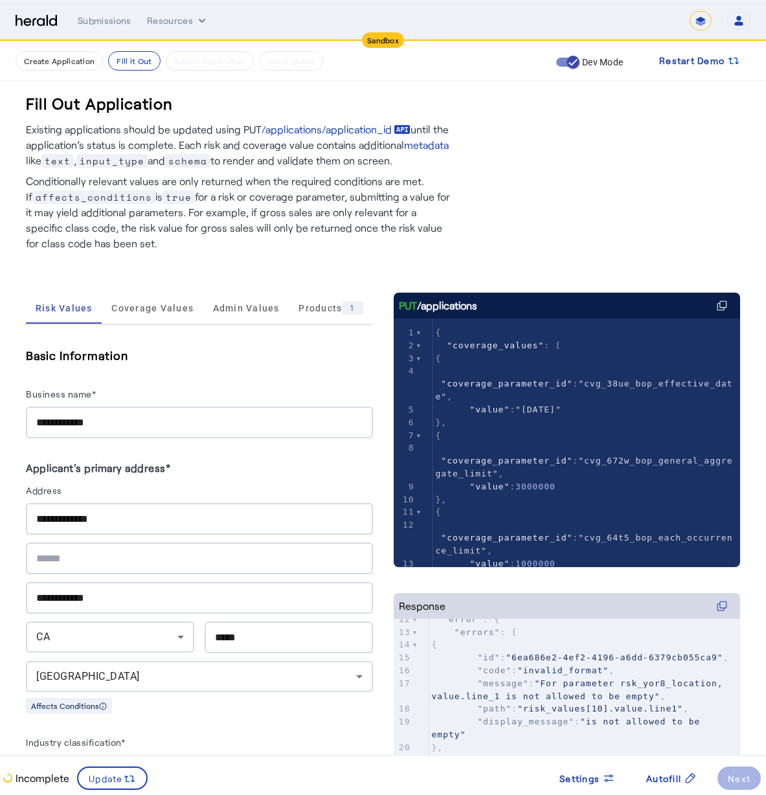
scroll to position [379, 0]
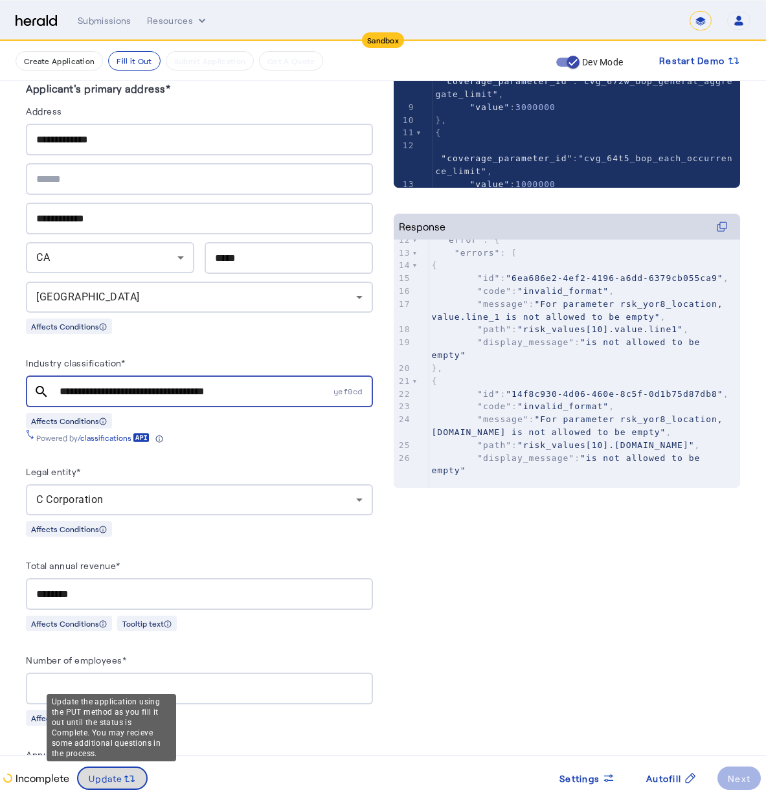
click at [117, 777] on span "Update" at bounding box center [106, 779] width 34 height 14
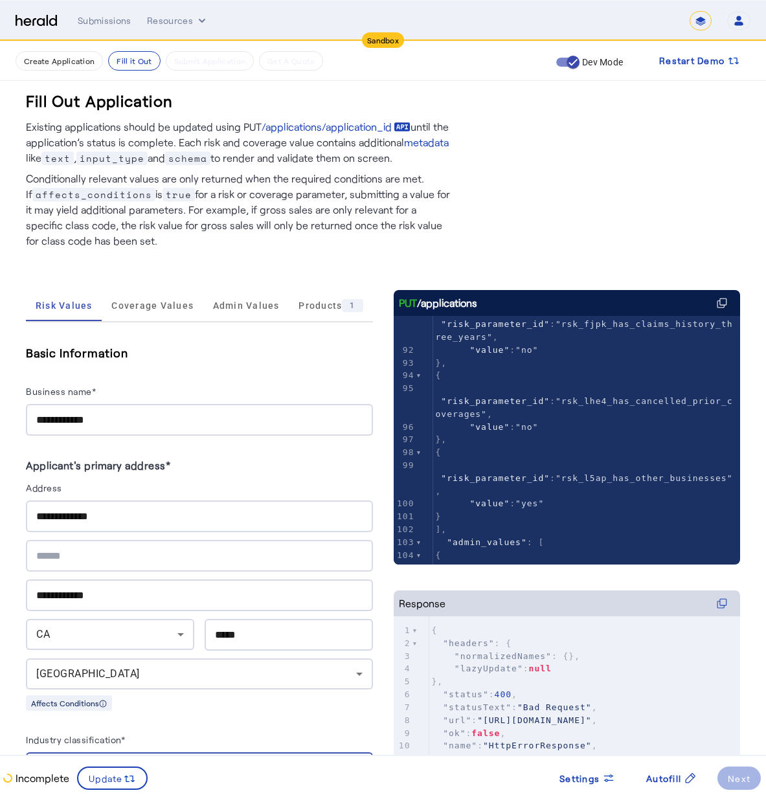
scroll to position [1354, 0]
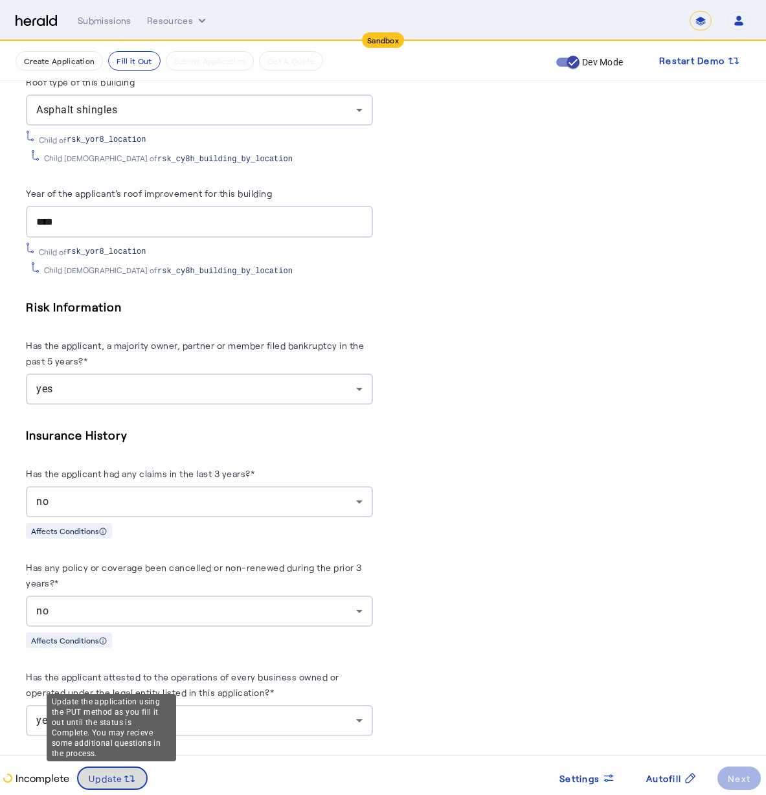
click at [116, 780] on span "Update" at bounding box center [106, 779] width 34 height 14
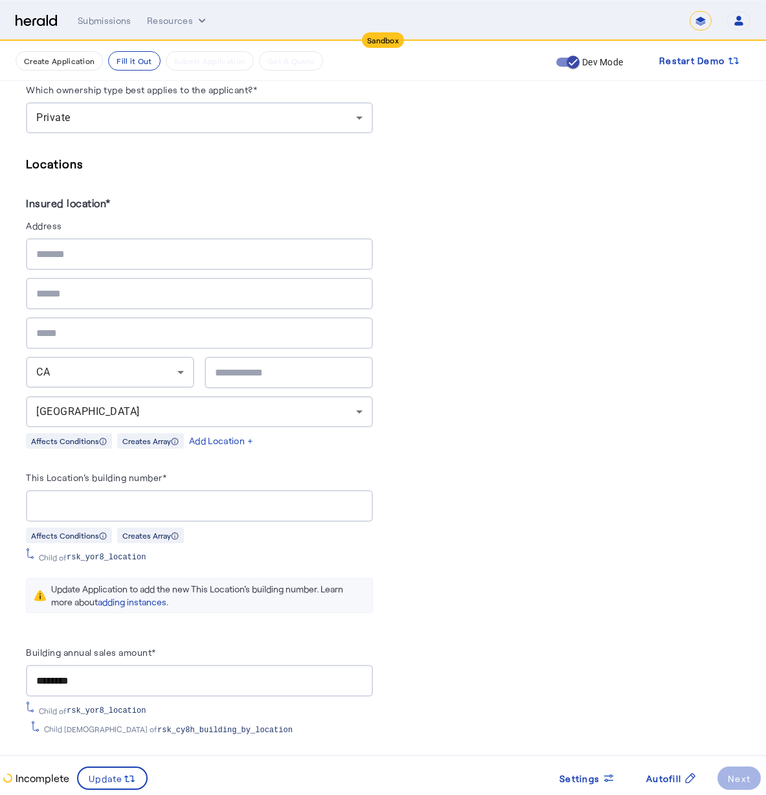
scroll to position [1453, 0]
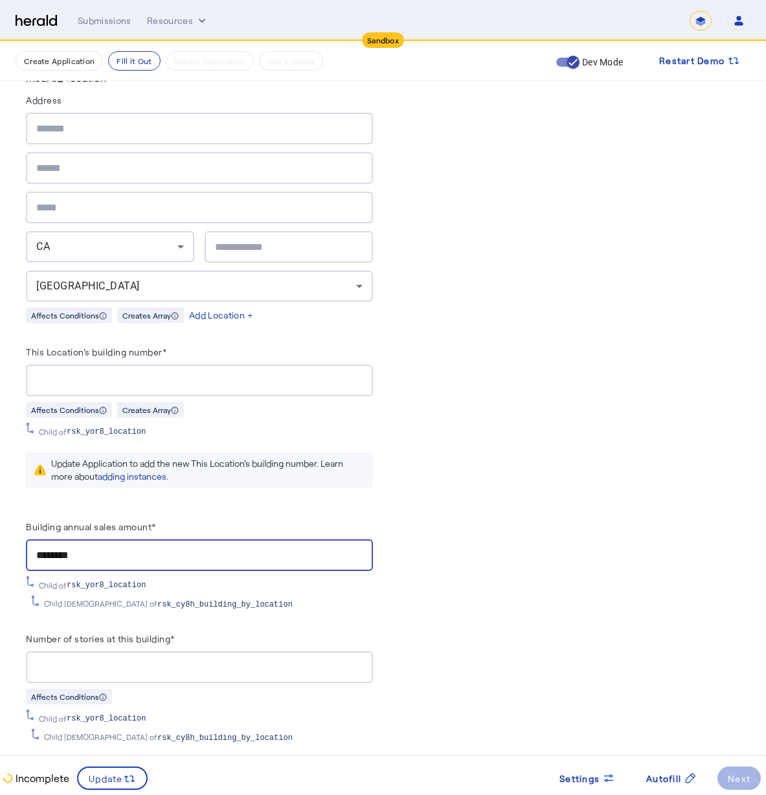
drag, startPoint x: 217, startPoint y: 548, endPoint x: 63, endPoint y: 520, distance: 156.0
click at [65, 521] on herald-input "Building annual sales amount* ********" at bounding box center [199, 545] width 347 height 52
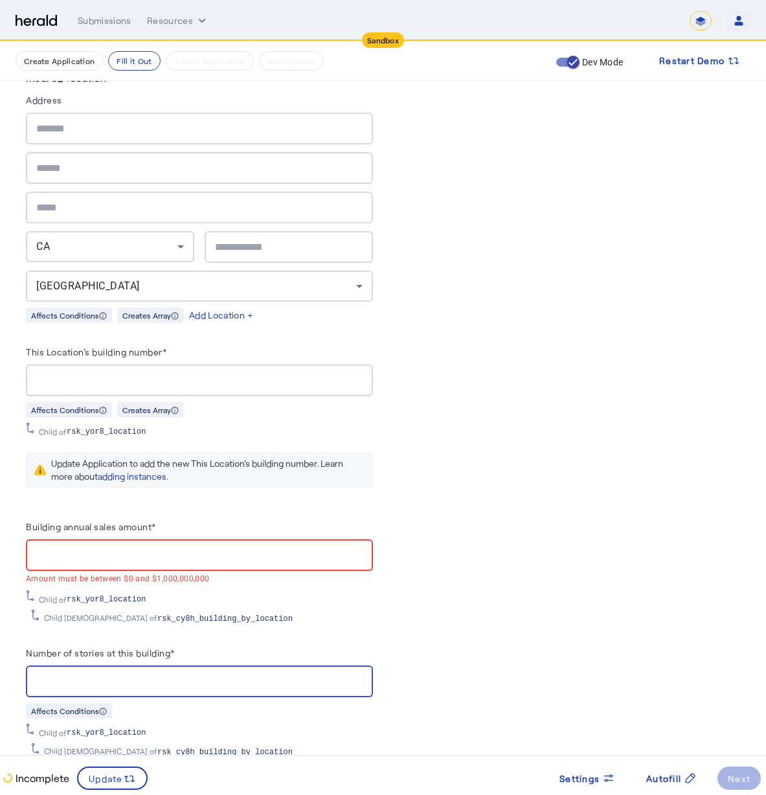
drag, startPoint x: 77, startPoint y: 671, endPoint x: 30, endPoint y: 655, distance: 49.3
click at [32, 666] on div "*" at bounding box center [199, 682] width 347 height 32
click at [271, 674] on input "Number of stories at this building*" at bounding box center [199, 682] width 326 height 16
click at [444, 645] on div "PUT /applications xxxxxxxxxx 8 112 { 73 "value" : "Private" 74 }, 75 { 76 "risk…" at bounding box center [567, 396] width 347 height 3112
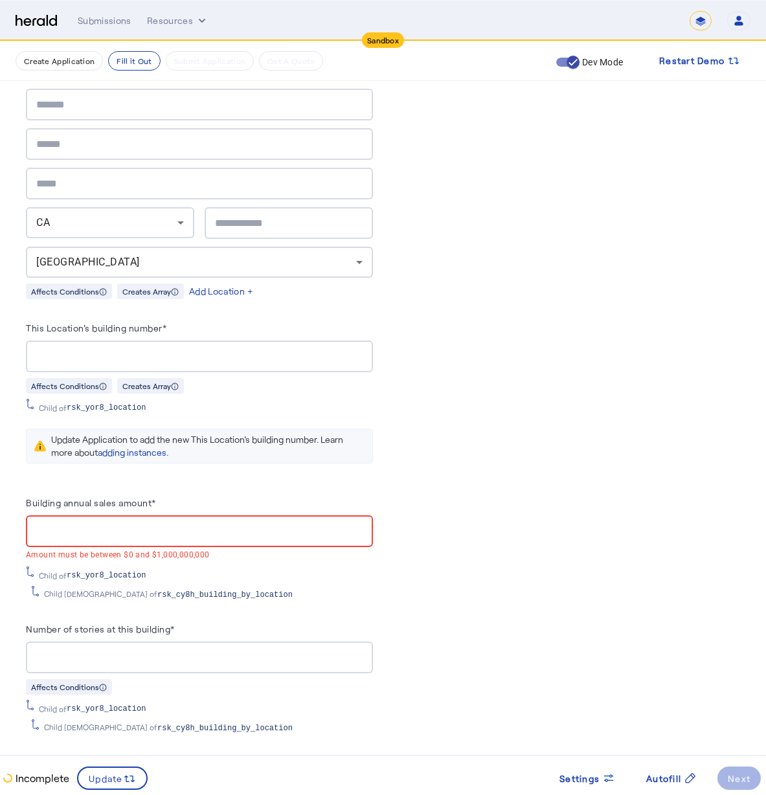
scroll to position [1483, 0]
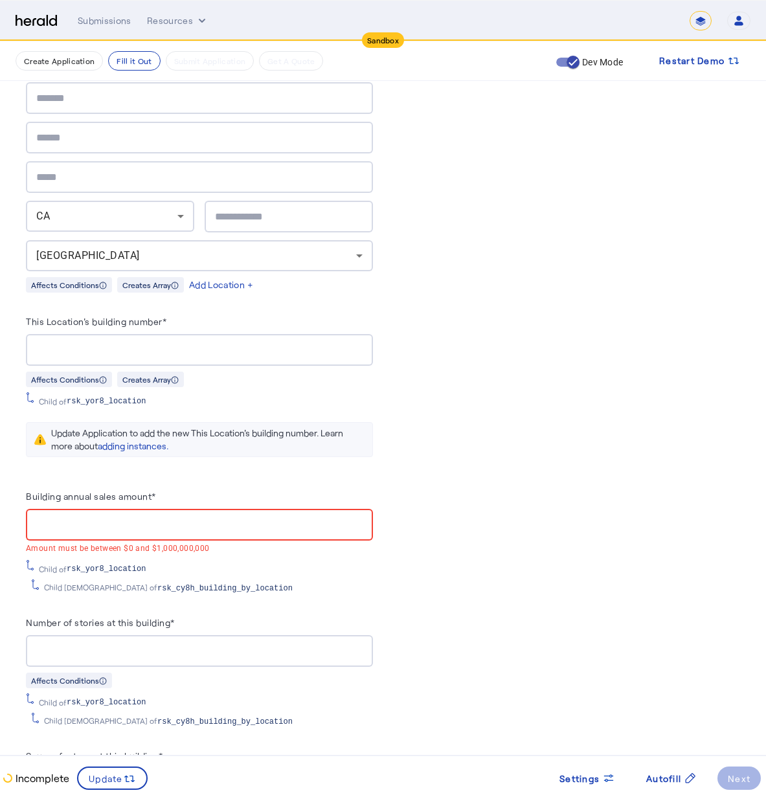
click at [271, 564] on div "Child of rsk_yor8_location" at bounding box center [169, 569] width 260 height 10
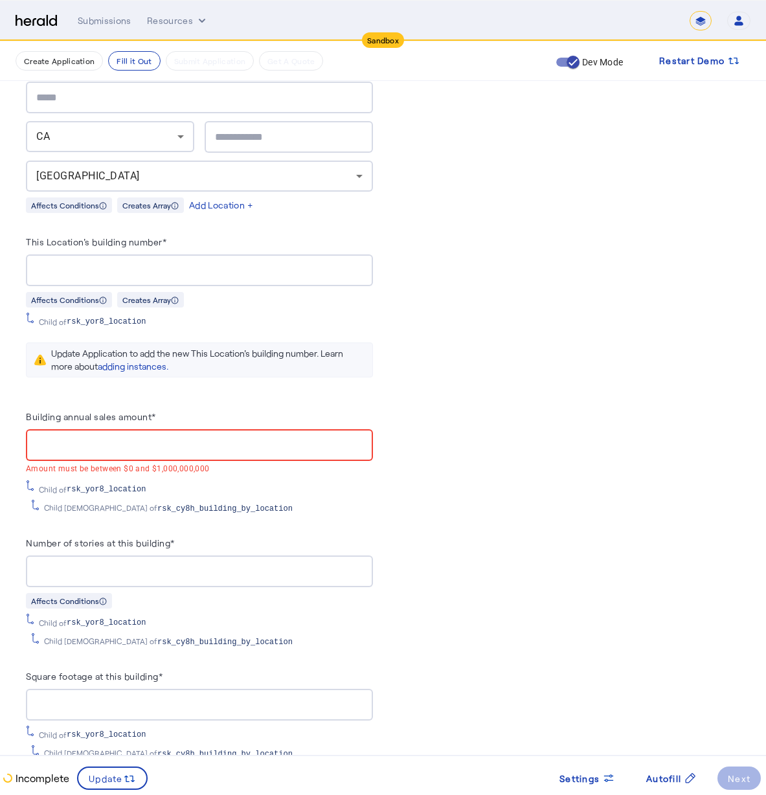
scroll to position [1672, 0]
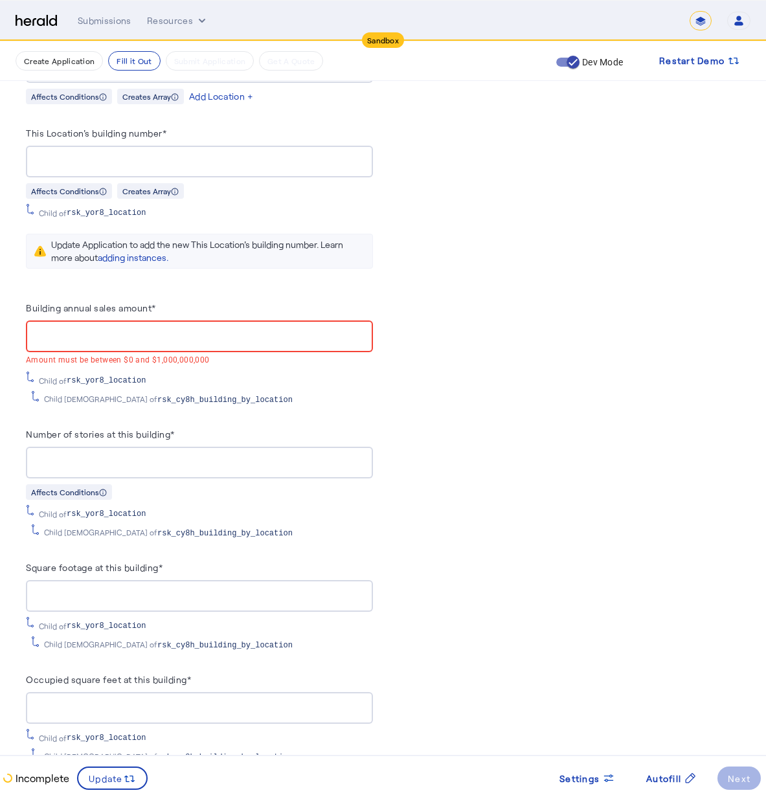
click at [139, 559] on herald-label "Square footage at this building*" at bounding box center [94, 569] width 137 height 21
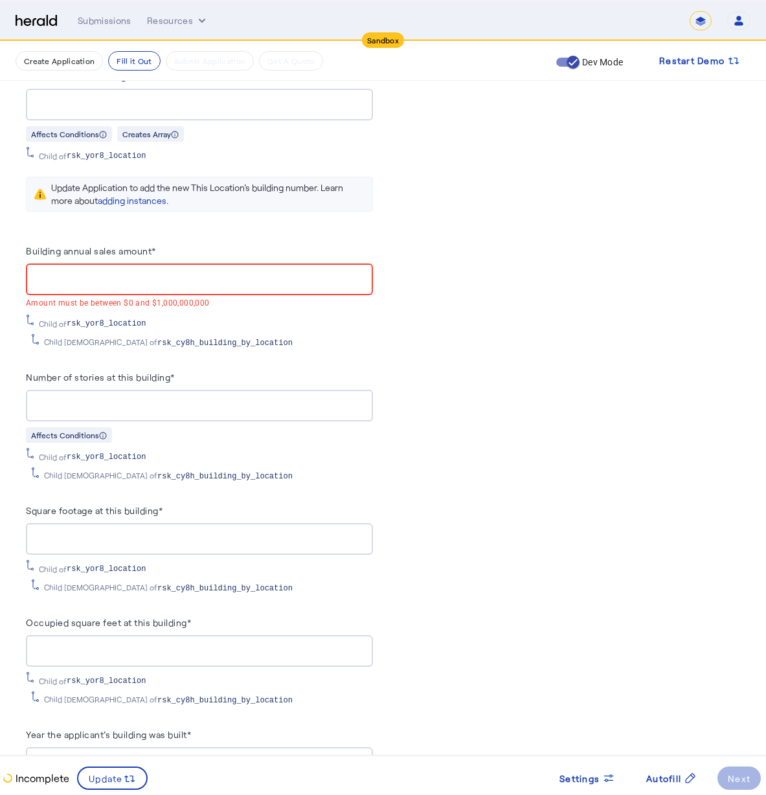
scroll to position [1775, 0]
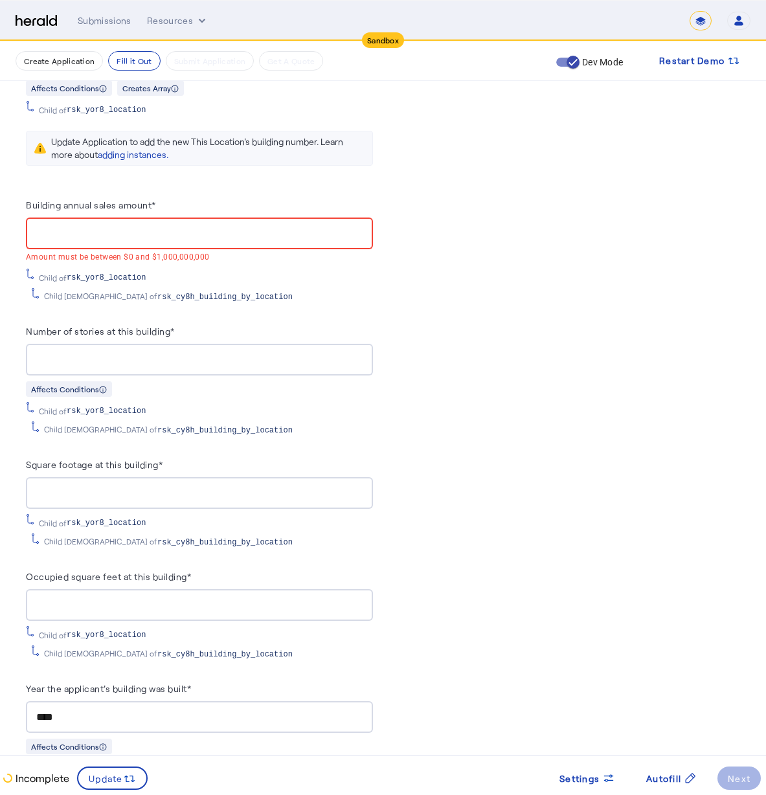
click at [291, 710] on input "****" at bounding box center [199, 718] width 326 height 16
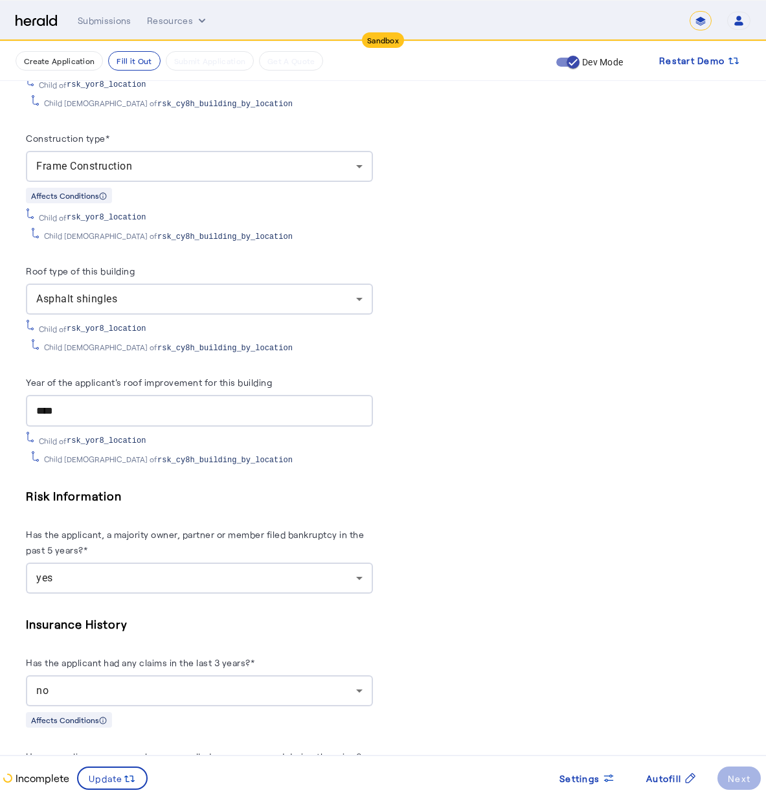
scroll to position [2647, 0]
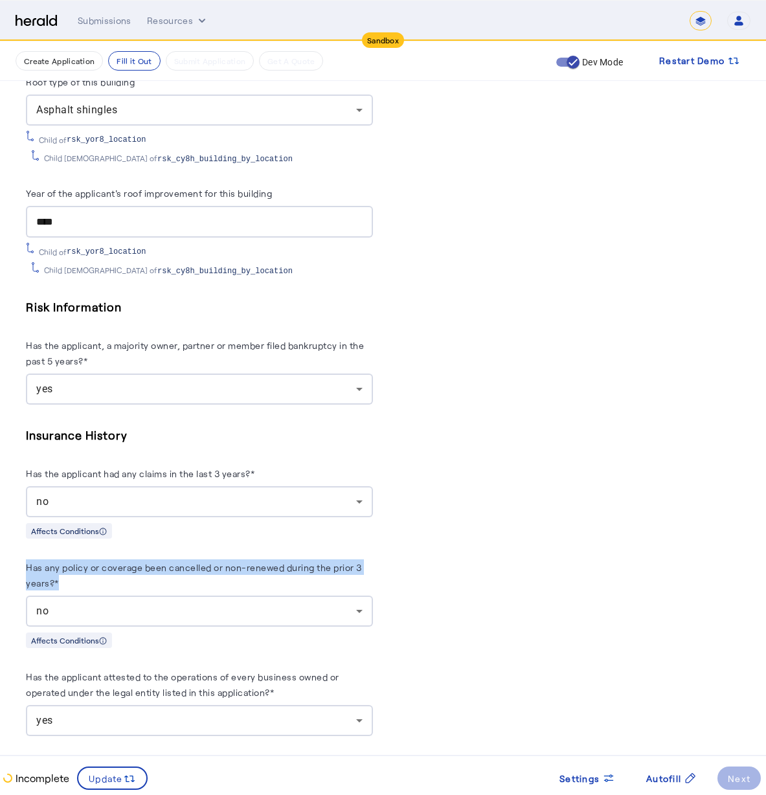
drag, startPoint x: 66, startPoint y: 572, endPoint x: 19, endPoint y: 550, distance: 51.9
copy label "Has any policy or coverage been cancelled or non-renewed during the prior 3 yea…"
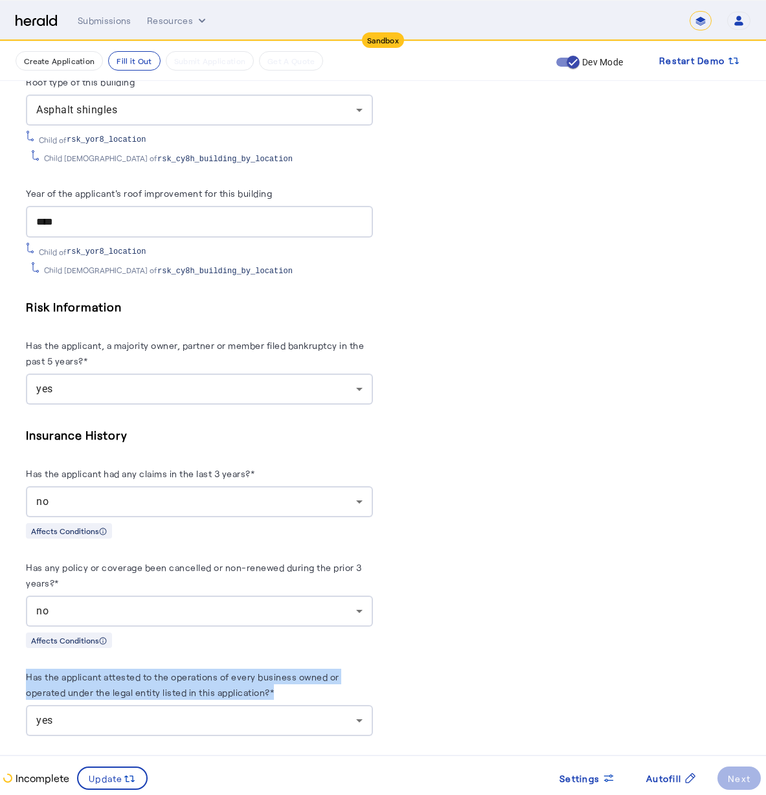
drag, startPoint x: 288, startPoint y: 682, endPoint x: 8, endPoint y: 646, distance: 282.0
copy label "Has the applicant attested to the operations of every business owned or operate…"
click at [132, 713] on div "yes" at bounding box center [196, 721] width 320 height 16
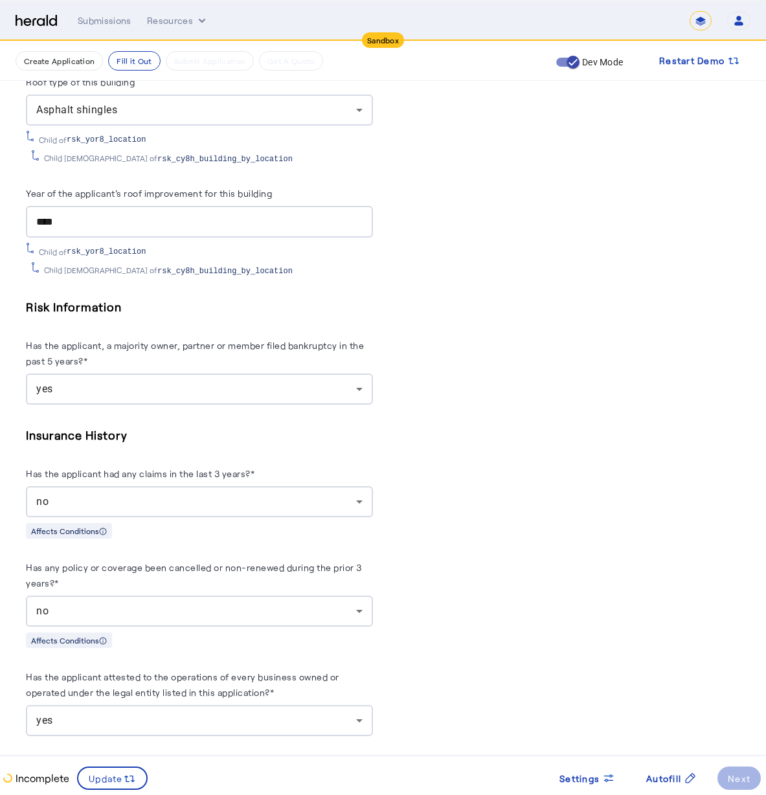
click at [109, 713] on div "yes" at bounding box center [196, 721] width 320 height 16
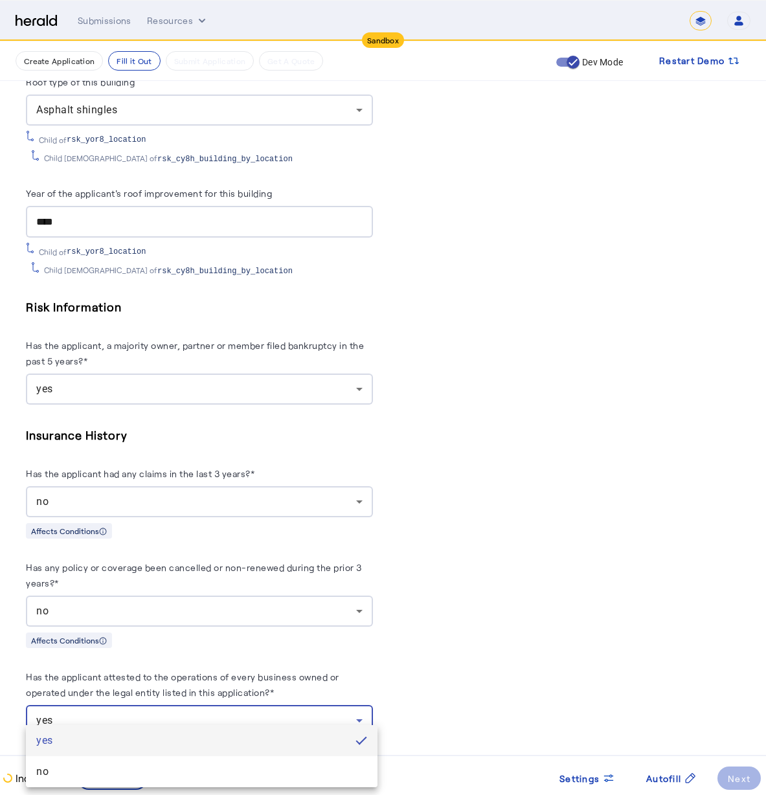
click at [98, 669] on div at bounding box center [383, 397] width 766 height 795
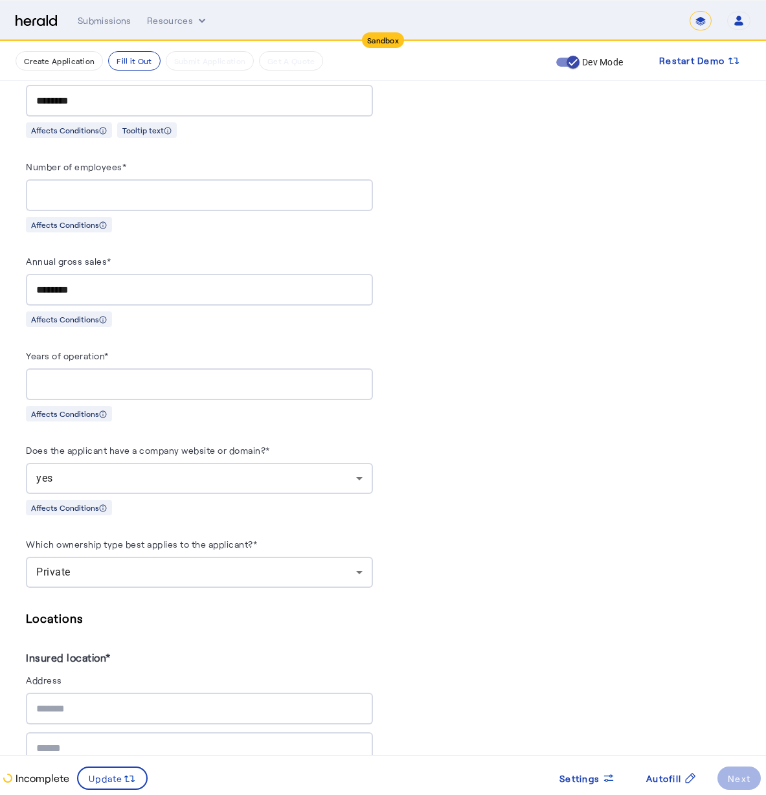
scroll to position [992, 0]
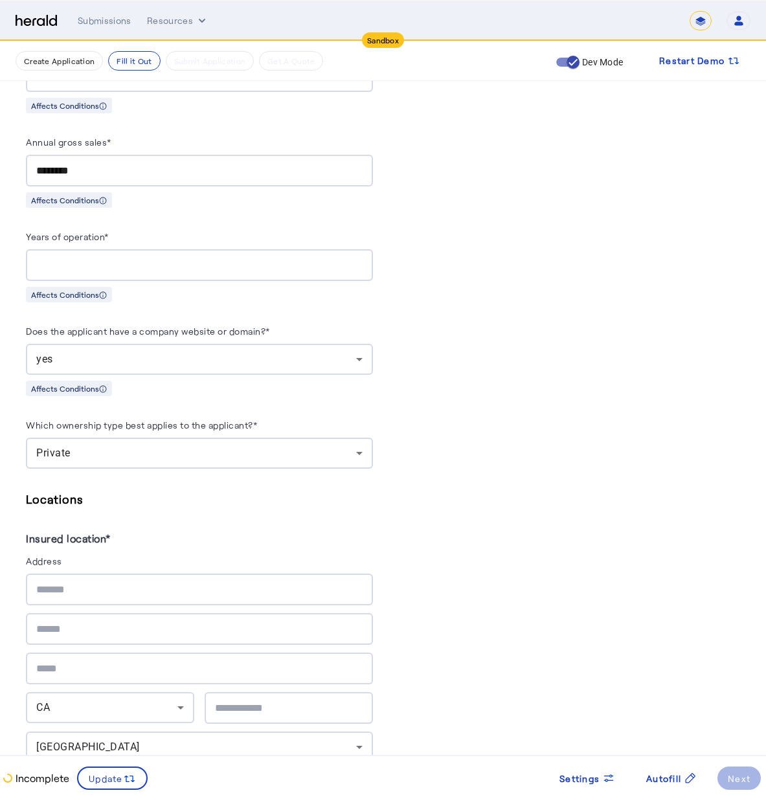
click at [181, 445] on div "Private" at bounding box center [196, 453] width 320 height 16
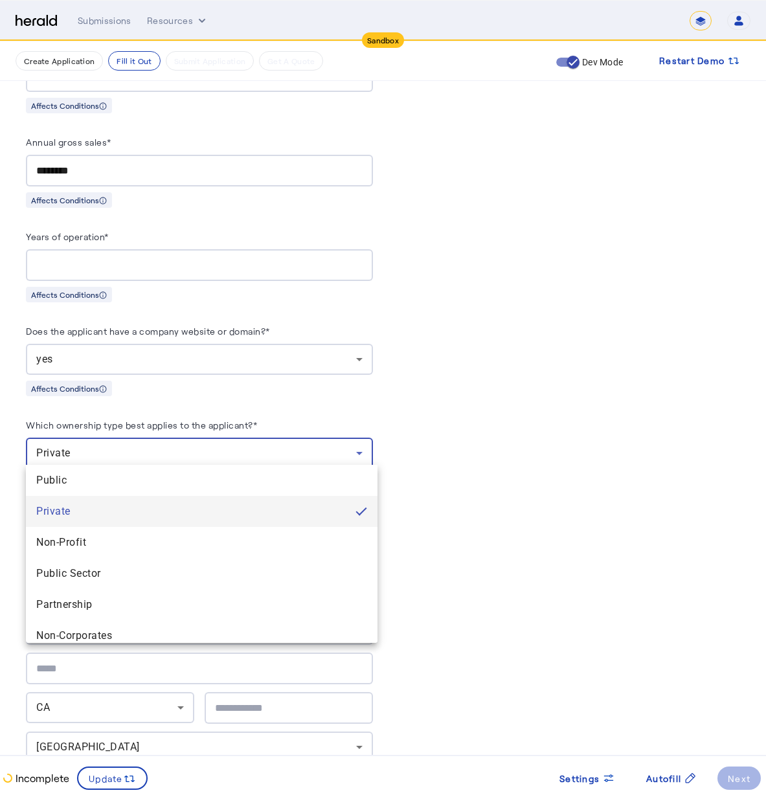
click at [180, 418] on div at bounding box center [383, 397] width 766 height 795
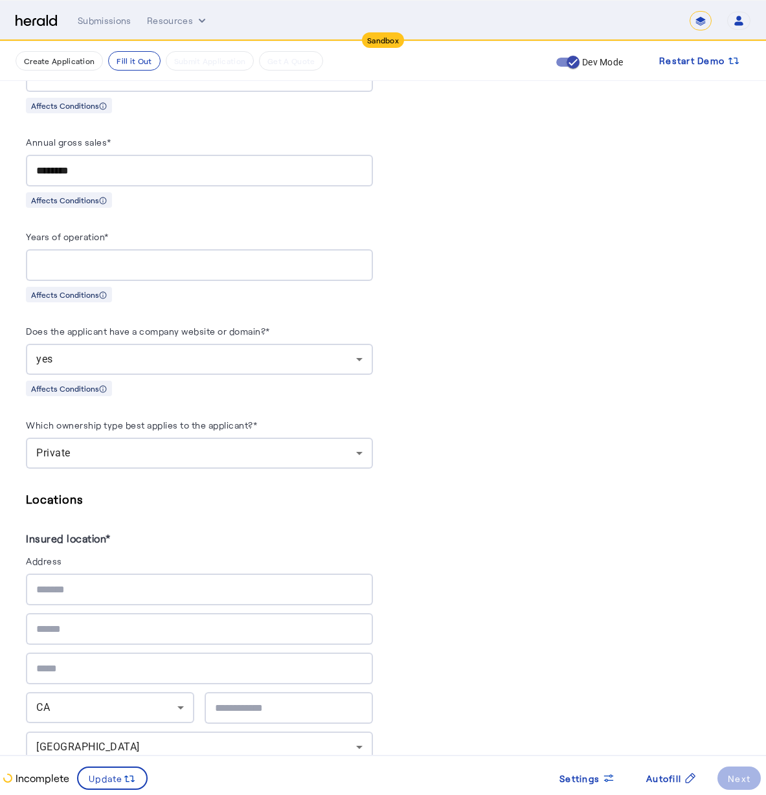
drag, startPoint x: 149, startPoint y: 507, endPoint x: 156, endPoint y: 499, distance: 10.5
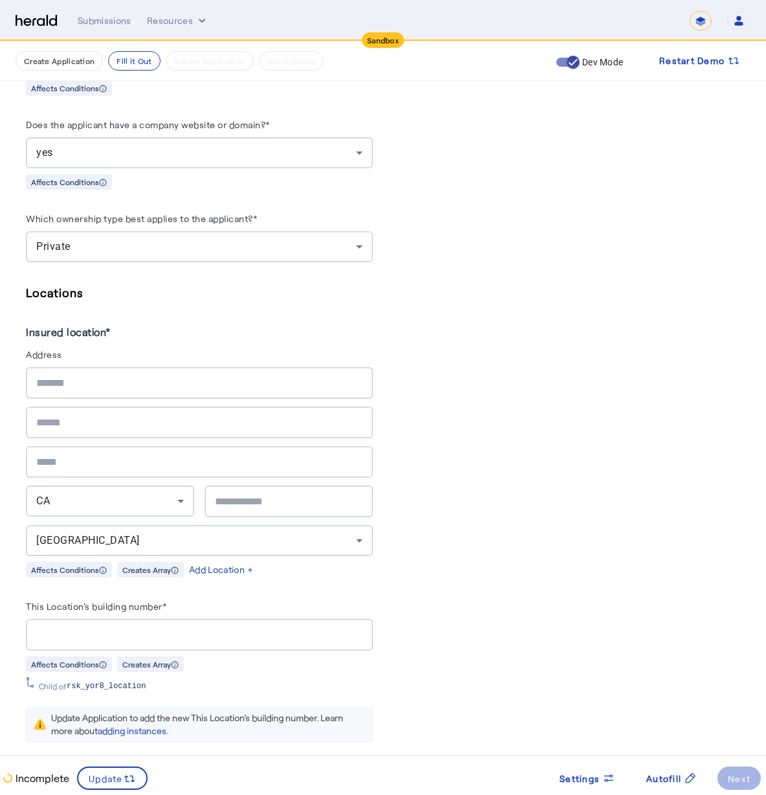
scroll to position [1208, 0]
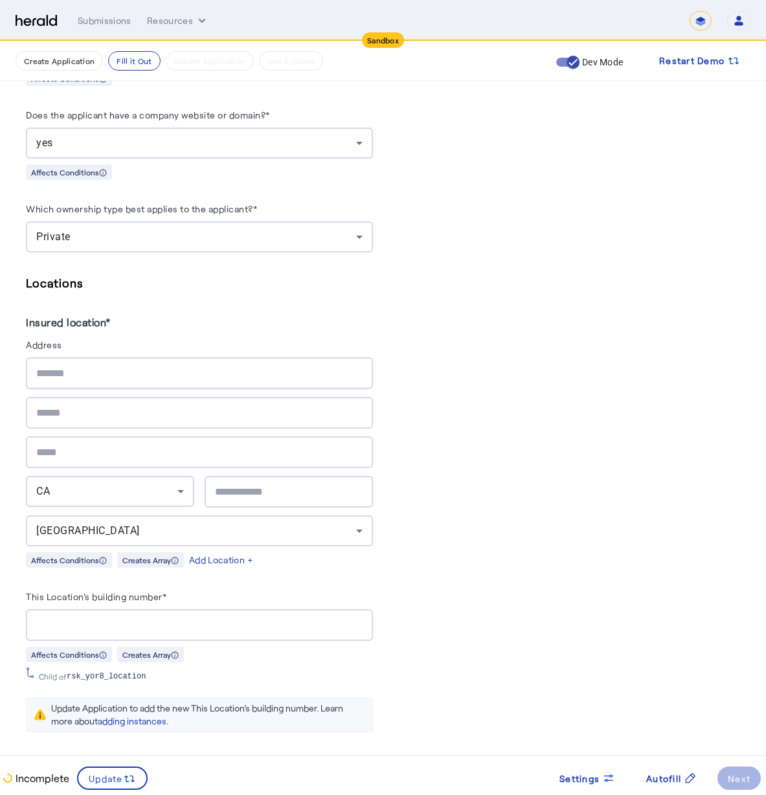
click at [240, 554] on div "Add Location +" at bounding box center [221, 560] width 64 height 13
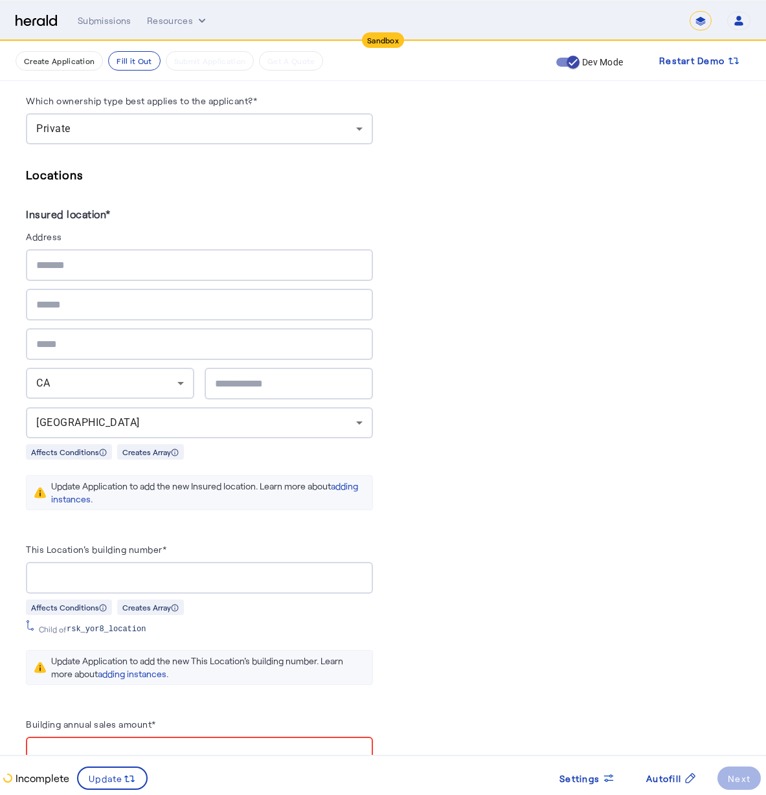
scroll to position [1408, 0]
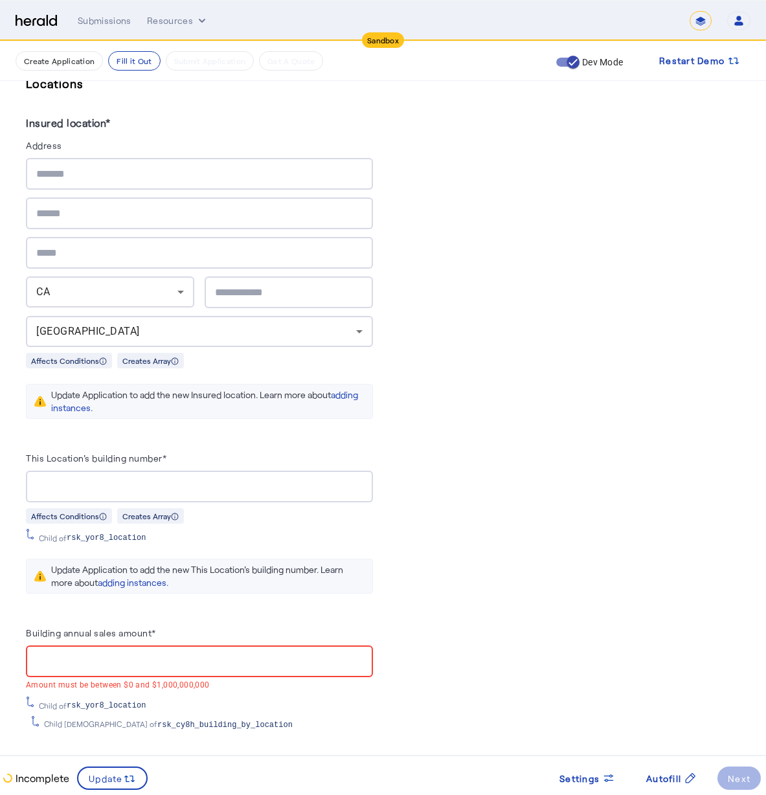
click at [89, 488] on div at bounding box center [199, 487] width 326 height 32
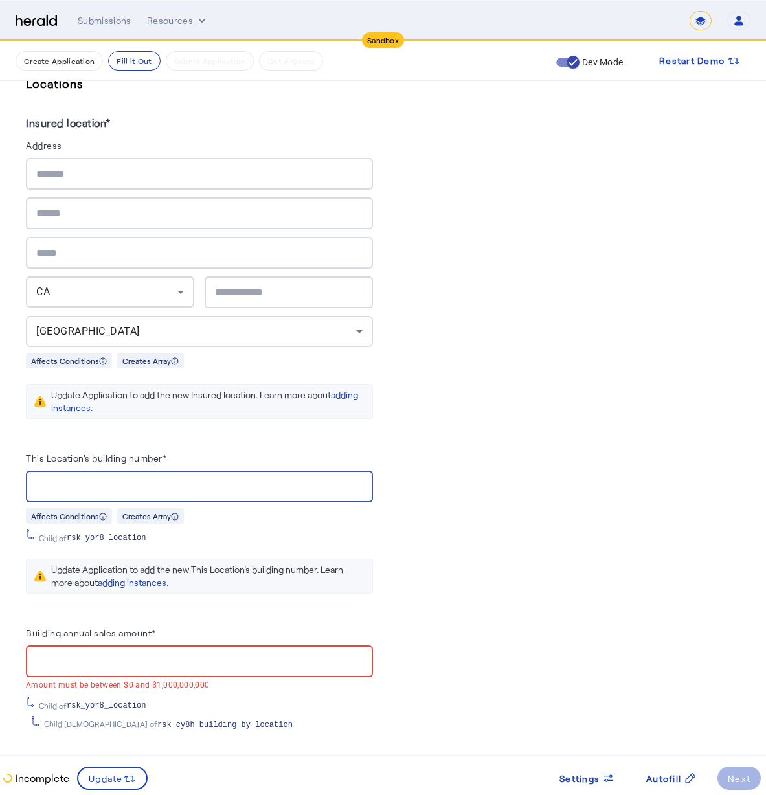
type input "*"
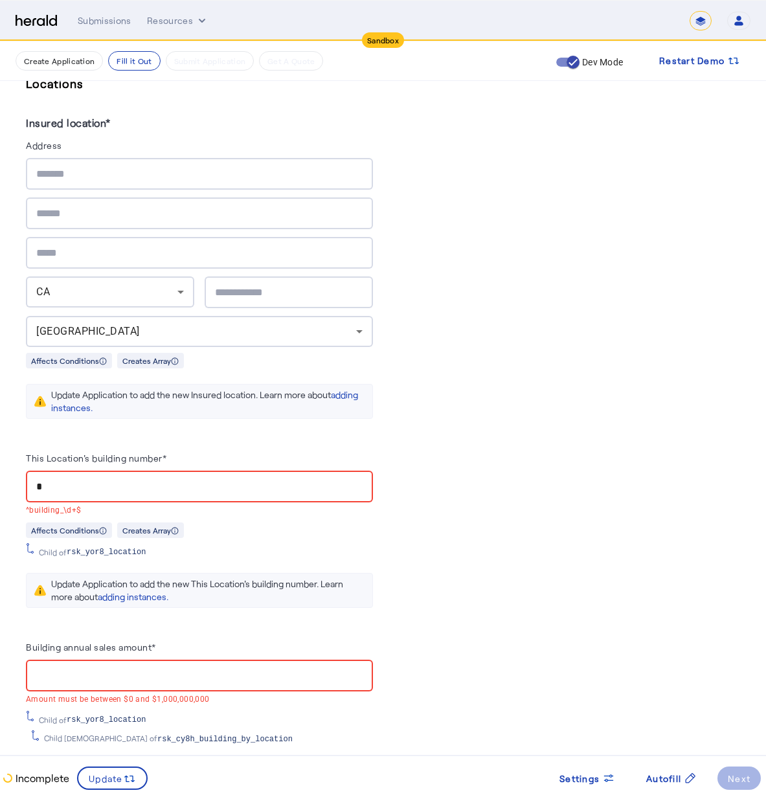
drag, startPoint x: 98, startPoint y: 484, endPoint x: 1, endPoint y: 464, distance: 99.7
click at [1, 464] on div "**********" at bounding box center [383, 379] width 766 height 3490
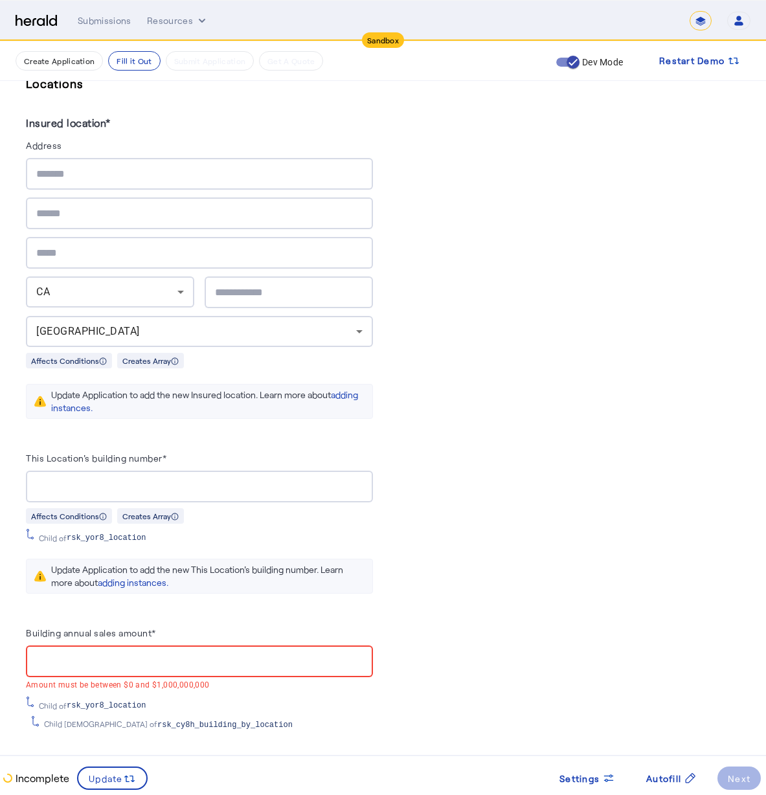
click at [116, 654] on input "Building annual sales amount*" at bounding box center [199, 662] width 326 height 16
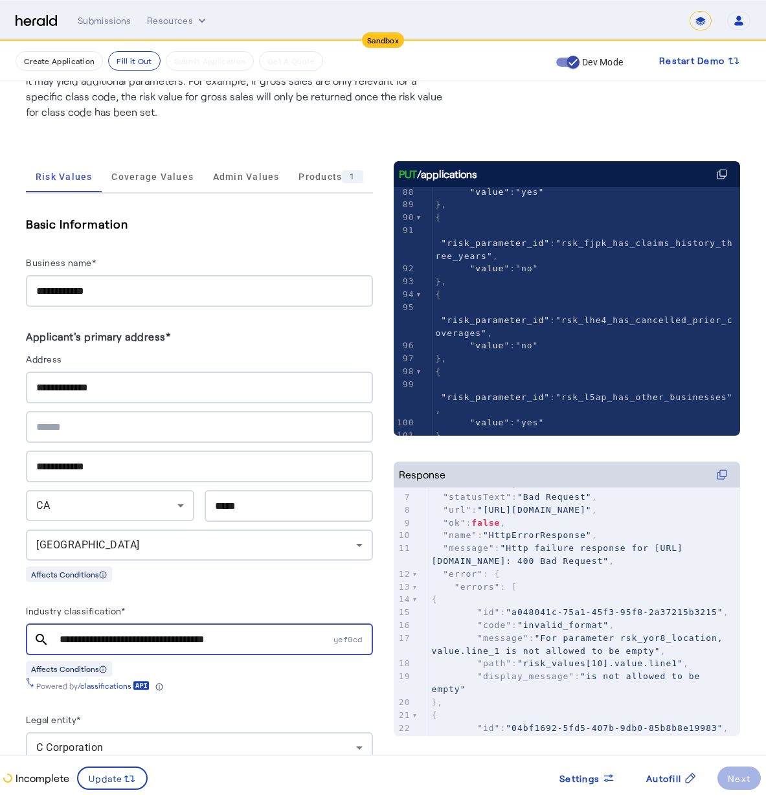
scroll to position [1267, 0]
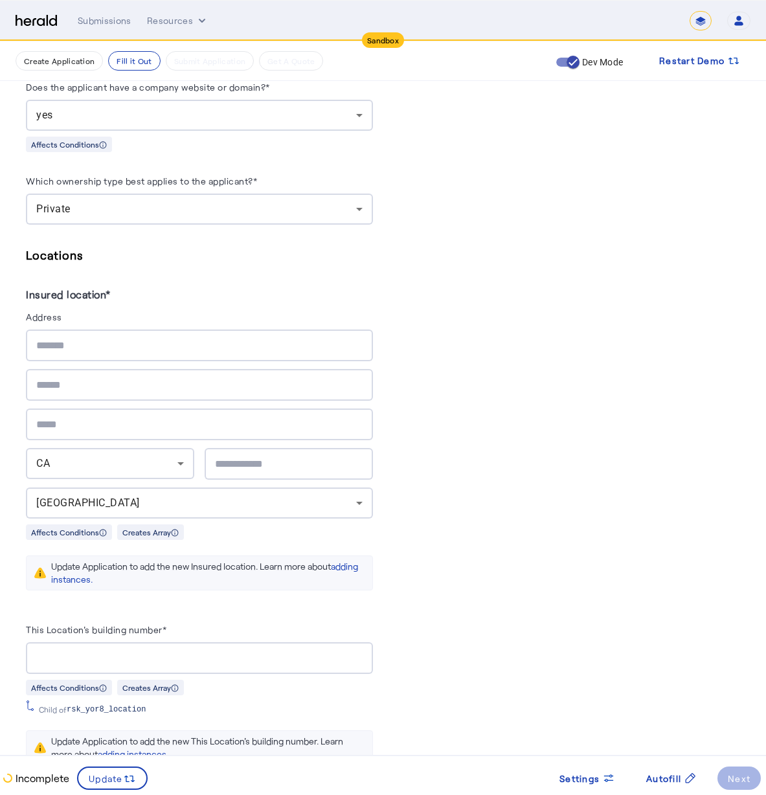
scroll to position [1487, 0]
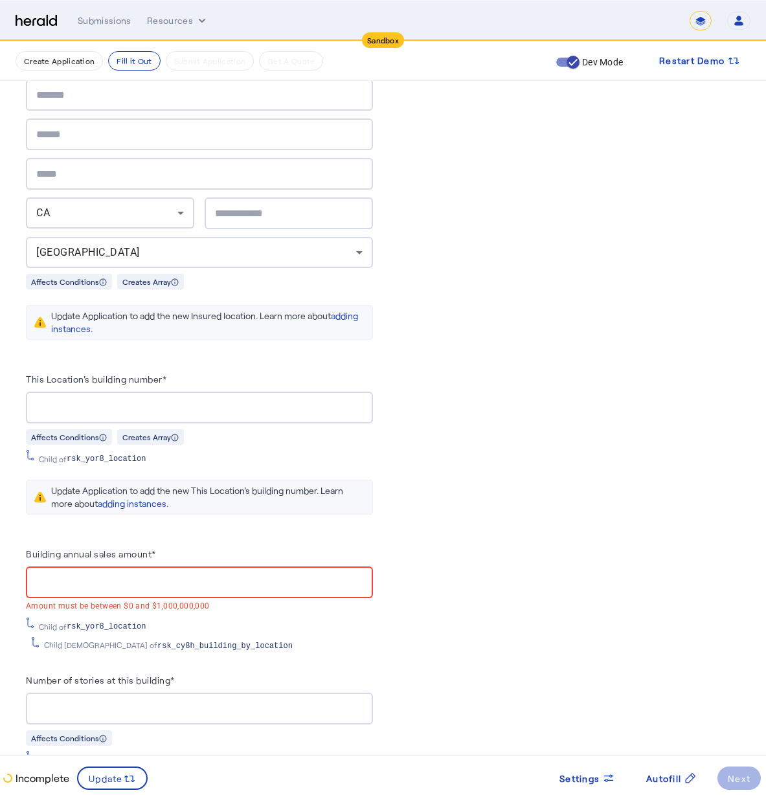
click at [196, 701] on input "Number of stories at this building*" at bounding box center [199, 709] width 326 height 16
click at [363, 701] on input "*" at bounding box center [199, 709] width 326 height 16
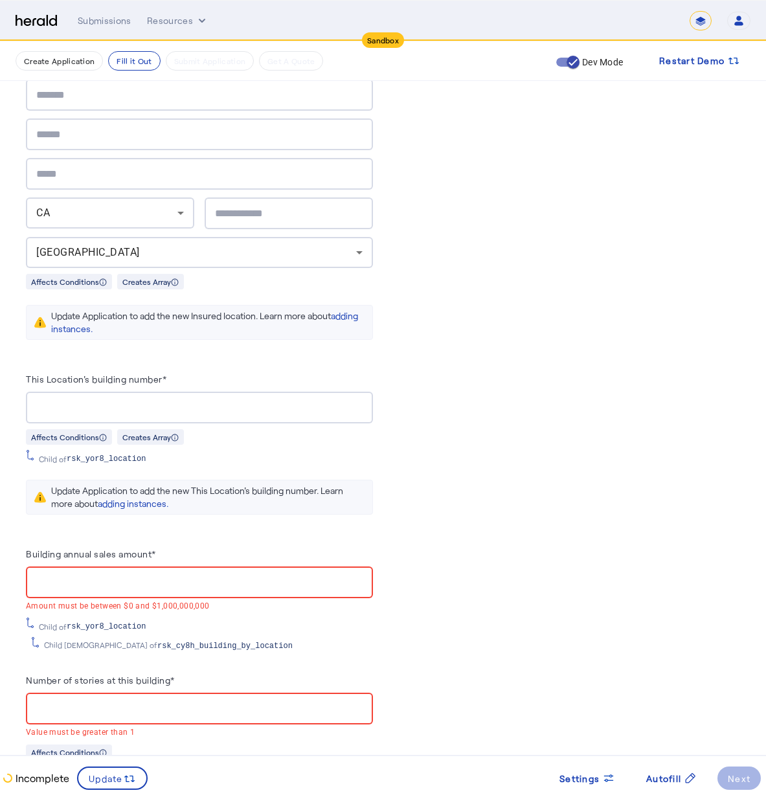
click at [361, 703] on input "*" at bounding box center [199, 709] width 326 height 16
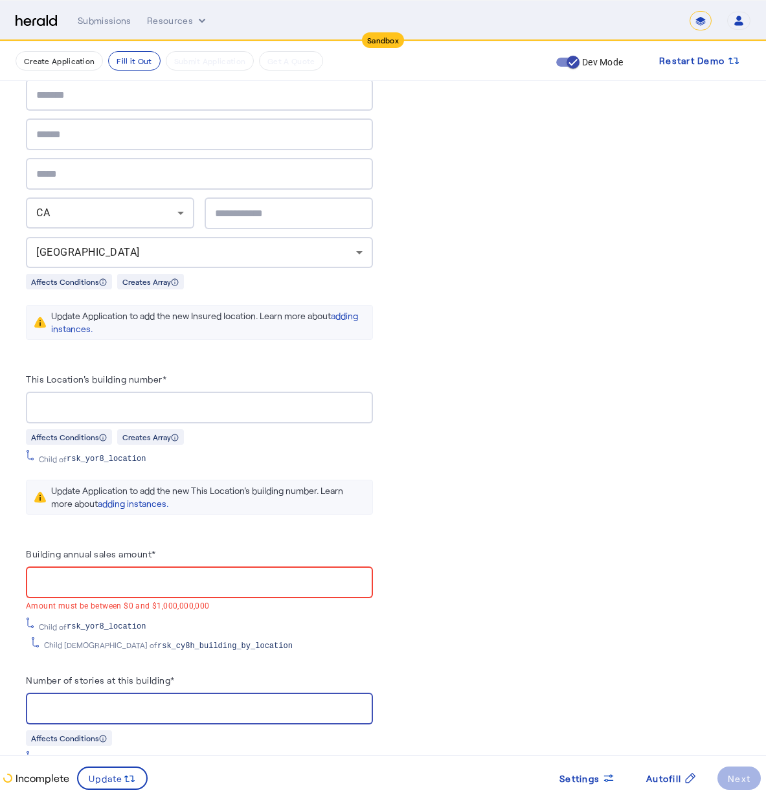
click at [361, 701] on input "*" at bounding box center [199, 709] width 326 height 16
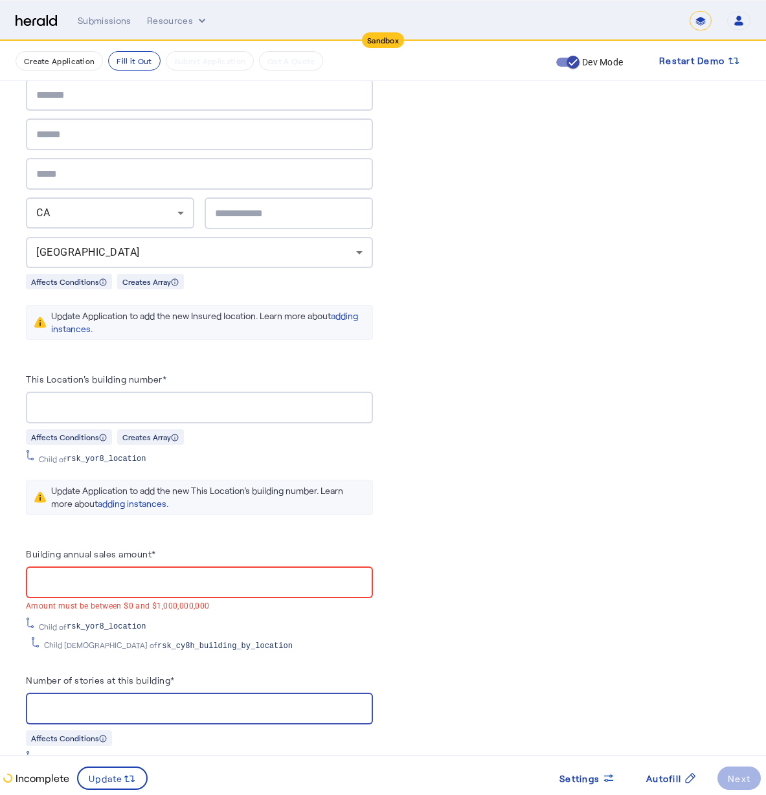
click at [361, 701] on input "*" at bounding box center [199, 709] width 326 height 16
click at [361, 701] on input "**" at bounding box center [199, 709] width 326 height 16
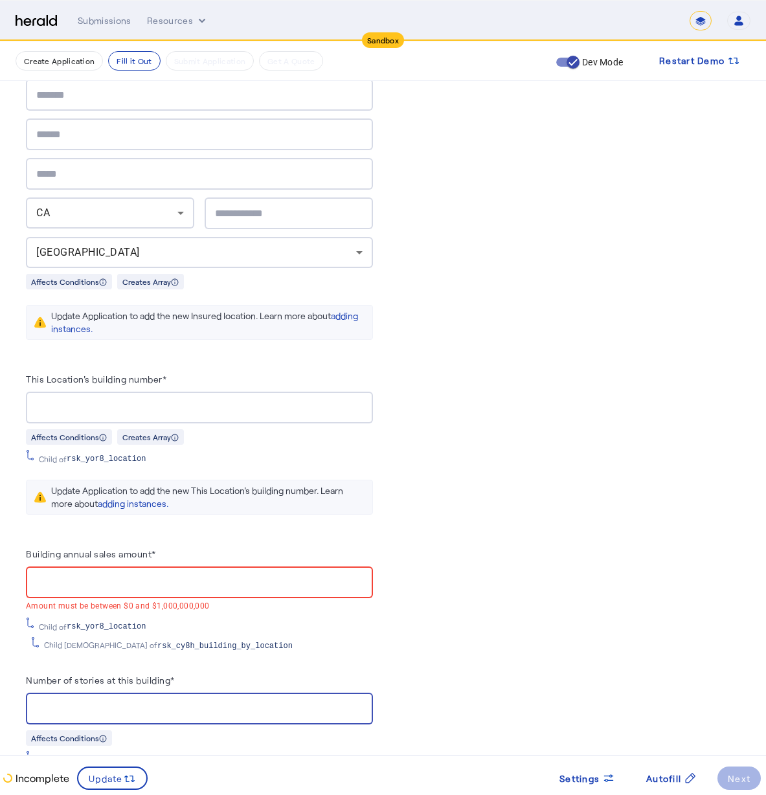
click at [361, 701] on input "**" at bounding box center [199, 709] width 326 height 16
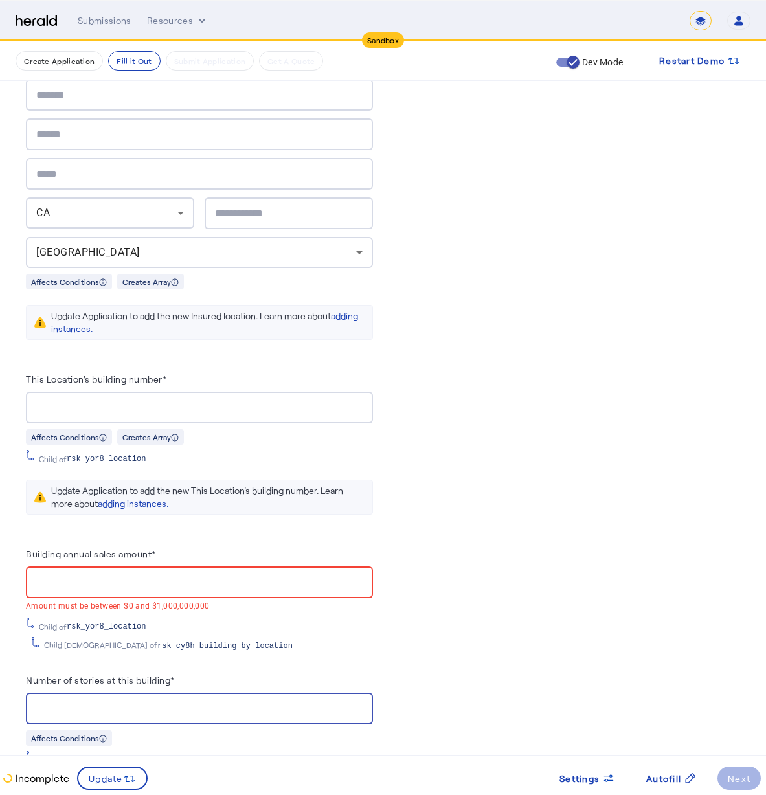
click at [361, 701] on input "**" at bounding box center [199, 709] width 326 height 16
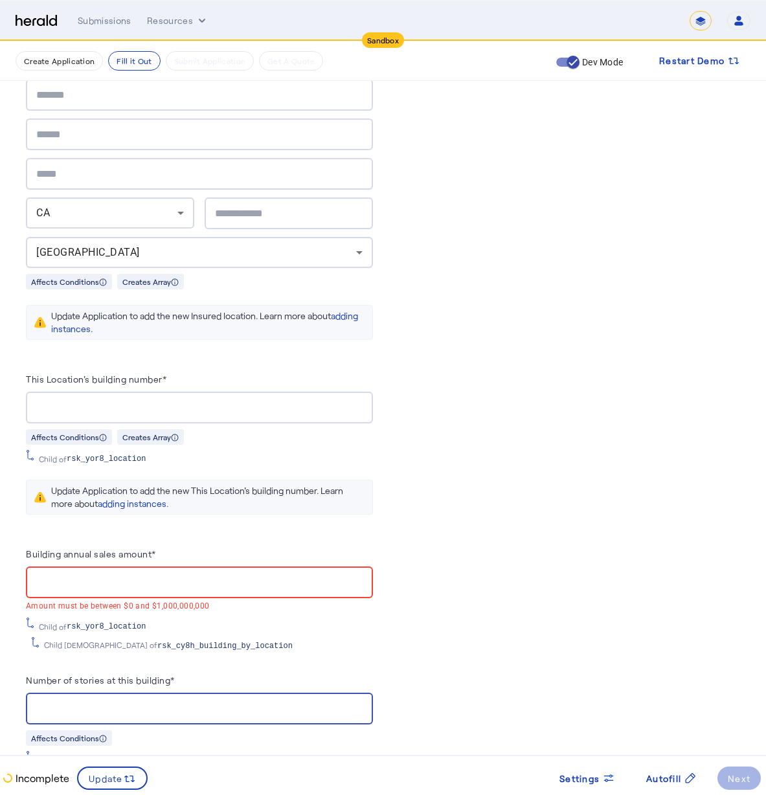
click at [361, 701] on input "**" at bounding box center [199, 709] width 326 height 16
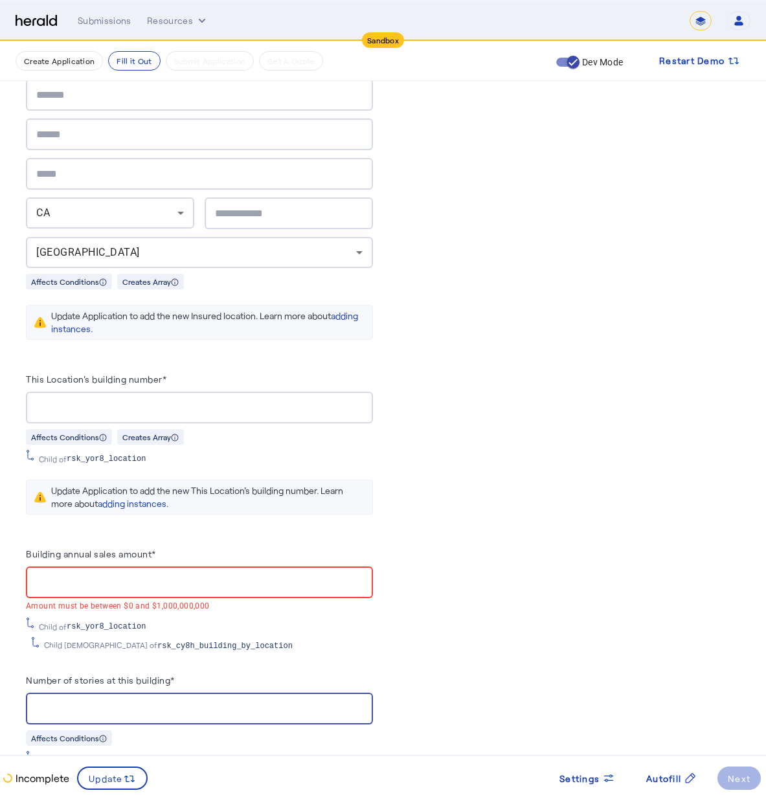
click at [361, 701] on input "**" at bounding box center [199, 709] width 326 height 16
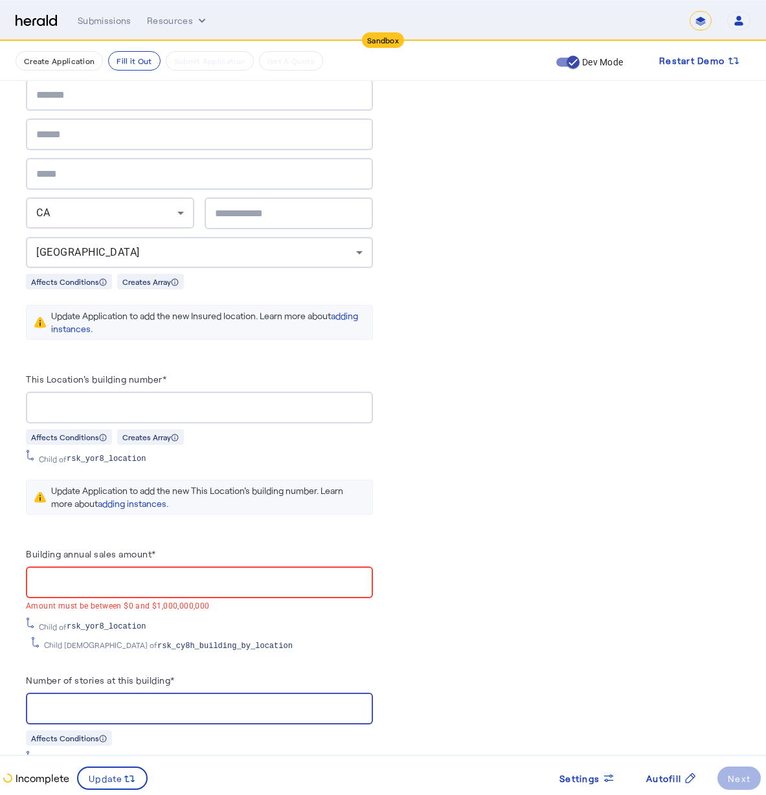
click at [361, 701] on input "**" at bounding box center [199, 709] width 326 height 16
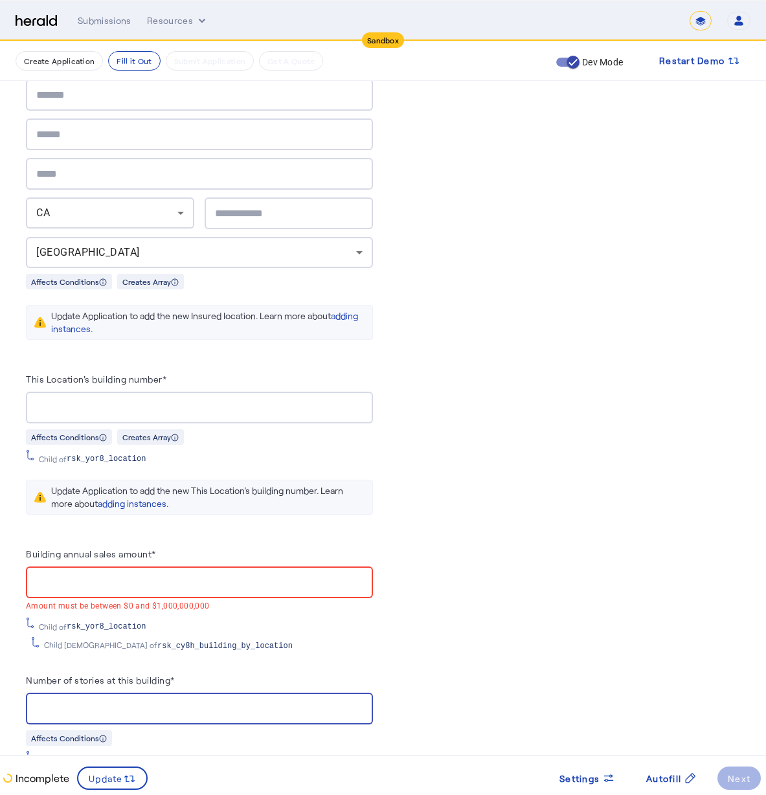
click at [361, 701] on input "**" at bounding box center [199, 709] width 326 height 16
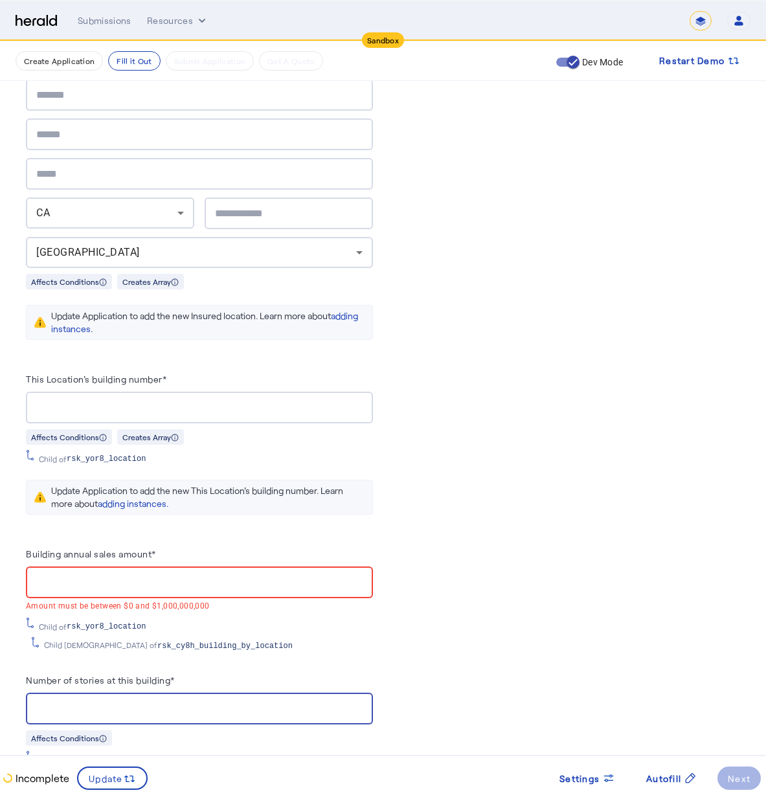
click at [361, 701] on input "**" at bounding box center [199, 709] width 326 height 16
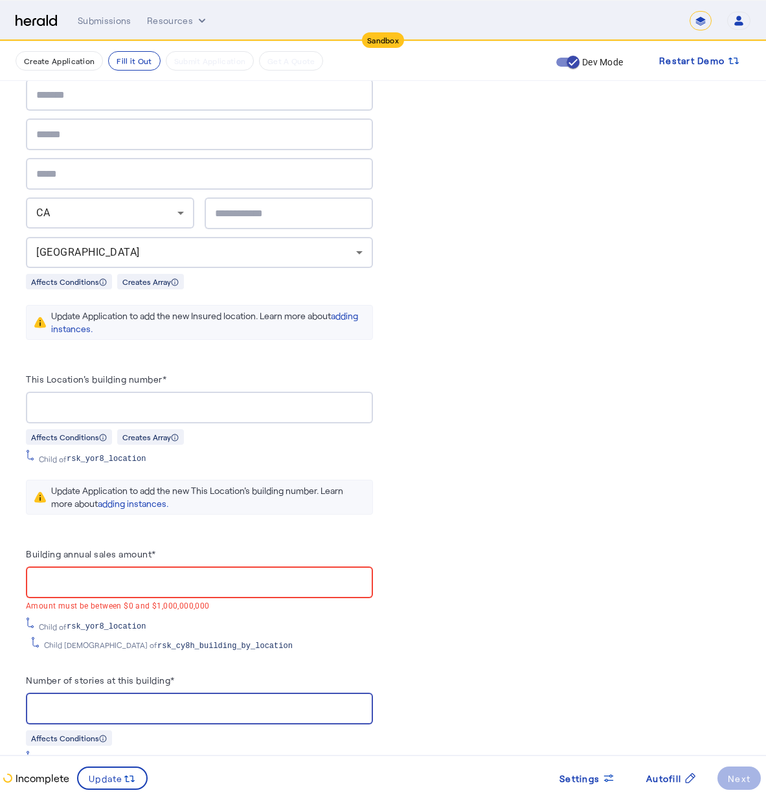
click at [361, 701] on input "**" at bounding box center [199, 709] width 326 height 16
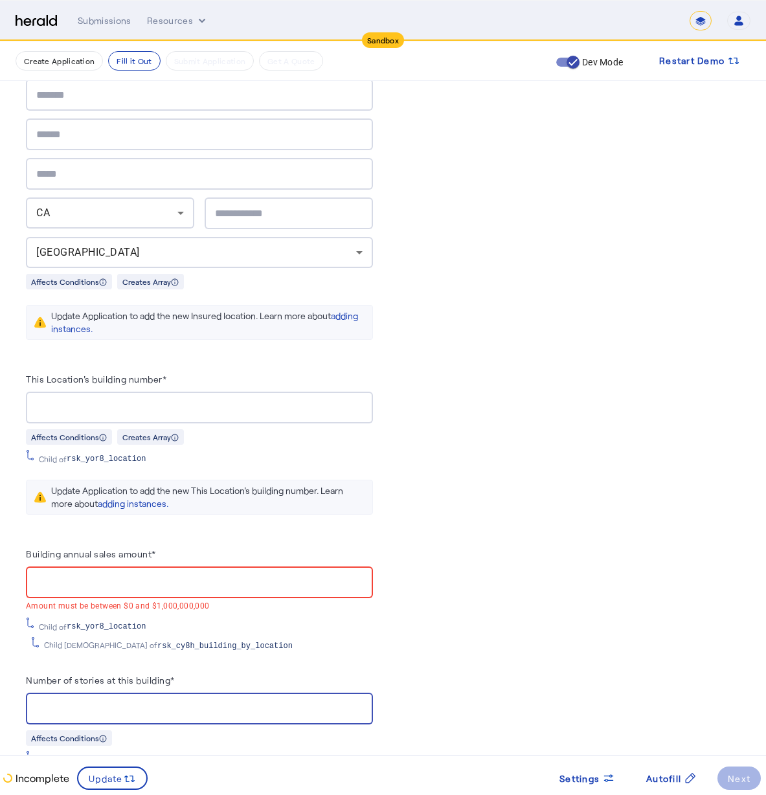
click at [361, 701] on input "**" at bounding box center [199, 709] width 326 height 16
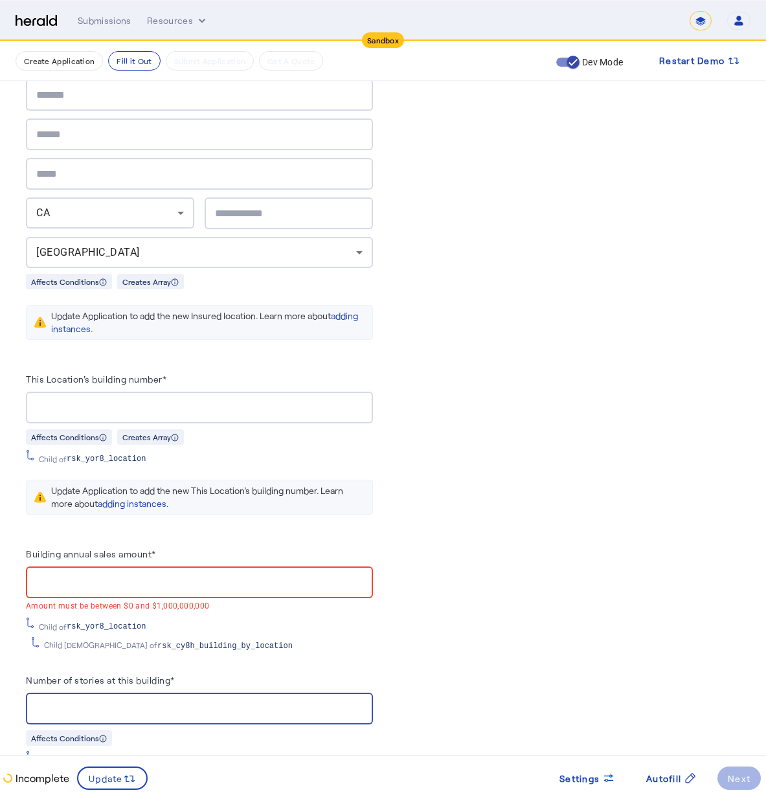
click at [361, 701] on input "**" at bounding box center [199, 709] width 326 height 16
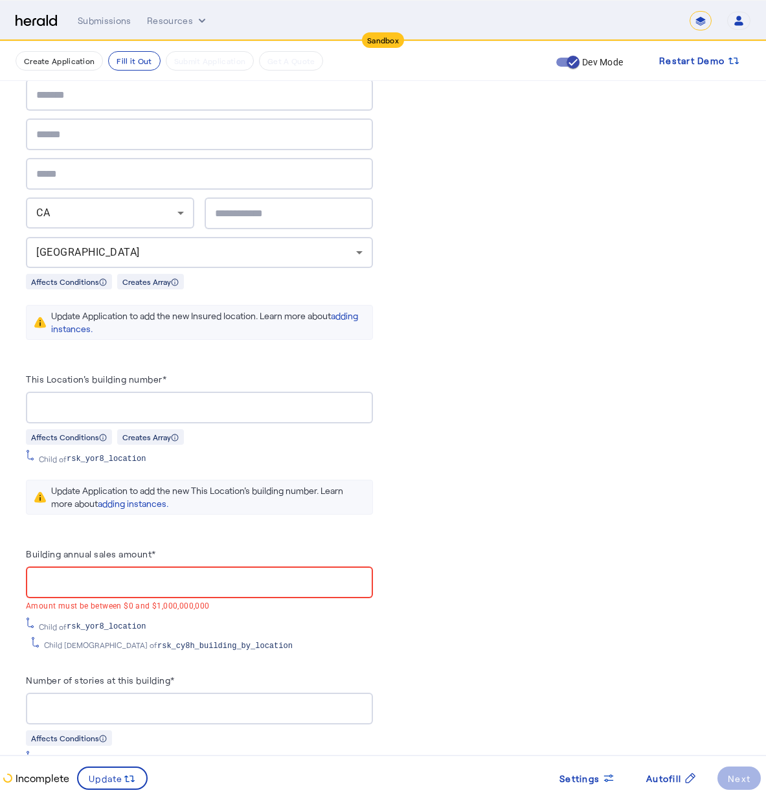
drag, startPoint x: 77, startPoint y: 695, endPoint x: -6, endPoint y: 677, distance: 85.6
click at [82, 701] on input "**" at bounding box center [199, 709] width 326 height 16
drag, startPoint x: 74, startPoint y: 702, endPoint x: 2, endPoint y: 680, distance: 76.0
click at [8, 681] on div "**********" at bounding box center [383, 293] width 766 height 3476
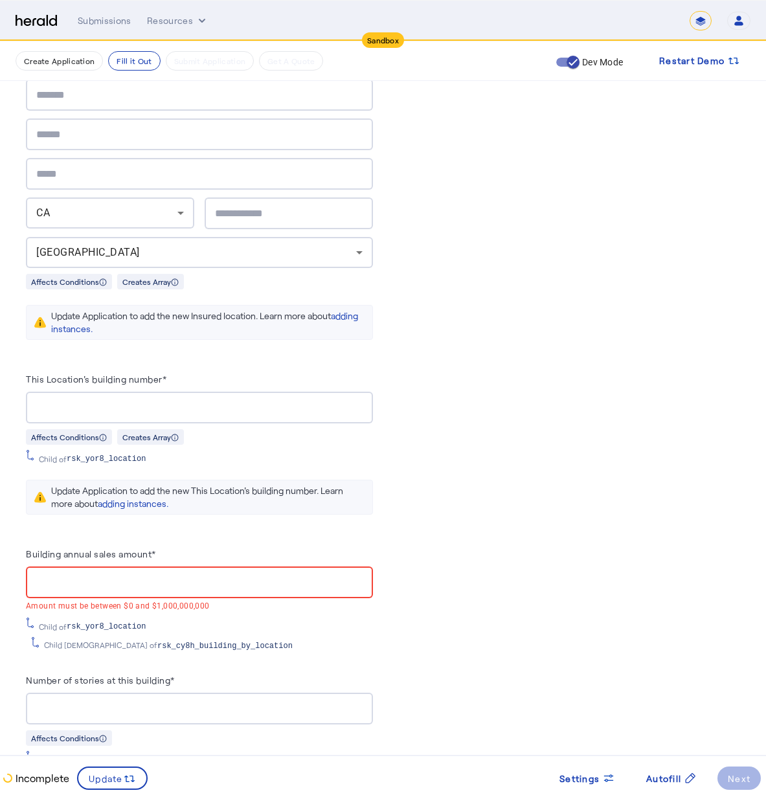
drag, startPoint x: 166, startPoint y: 737, endPoint x: 152, endPoint y: 709, distance: 31.3
click at [166, 736] on badge-bar-v2 "Affects Conditions Child of rsk_yor8_location Child 2 of rsk_cy8h_building_by_l…" at bounding box center [199, 757] width 347 height 55
drag, startPoint x: 133, startPoint y: 702, endPoint x: 114, endPoint y: 696, distance: 20.3
click at [124, 701] on input "***" at bounding box center [199, 709] width 326 height 16
drag, startPoint x: 88, startPoint y: 695, endPoint x: 19, endPoint y: 688, distance: 69.0
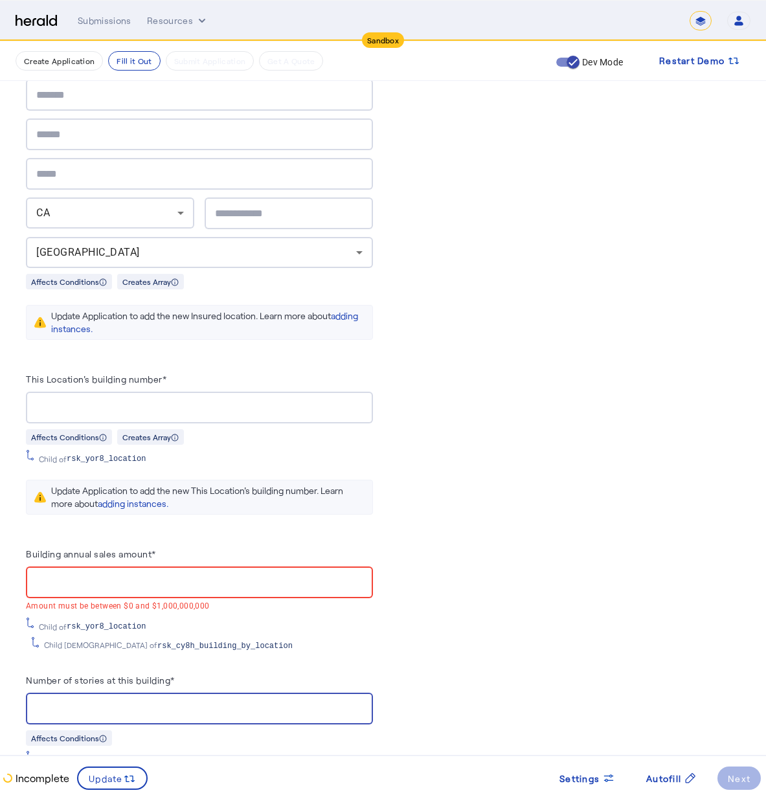
click at [20, 688] on div "**********" at bounding box center [383, 293] width 766 height 3476
drag, startPoint x: 144, startPoint y: 725, endPoint x: 160, endPoint y: 725, distance: 16.2
click at [144, 730] on div "Affects Conditions" at bounding box center [199, 738] width 347 height 16
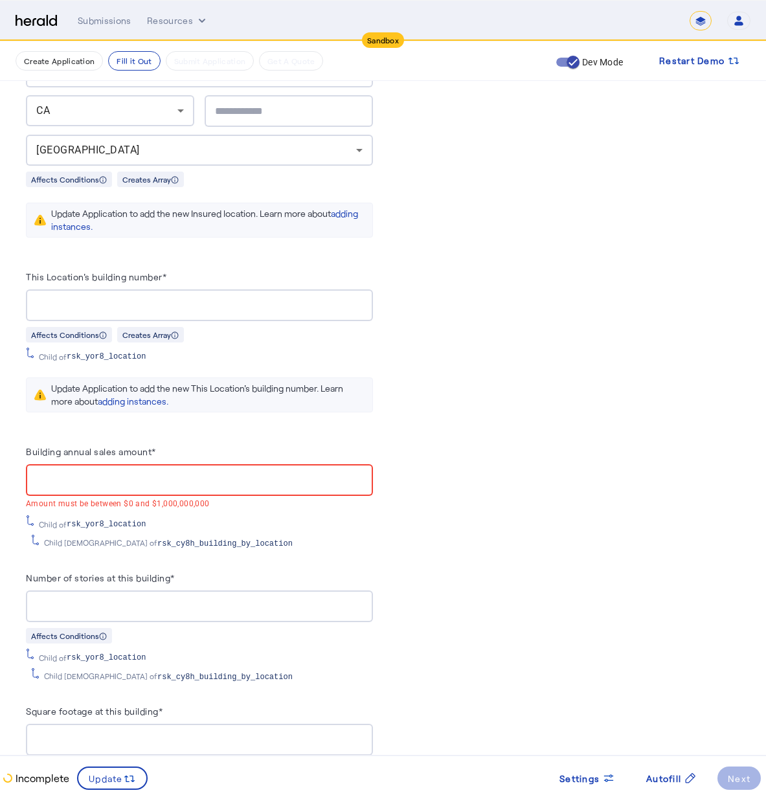
drag, startPoint x: 102, startPoint y: 595, endPoint x: 58, endPoint y: 598, distance: 44.1
click at [100, 599] on input "***" at bounding box center [199, 607] width 326 height 16
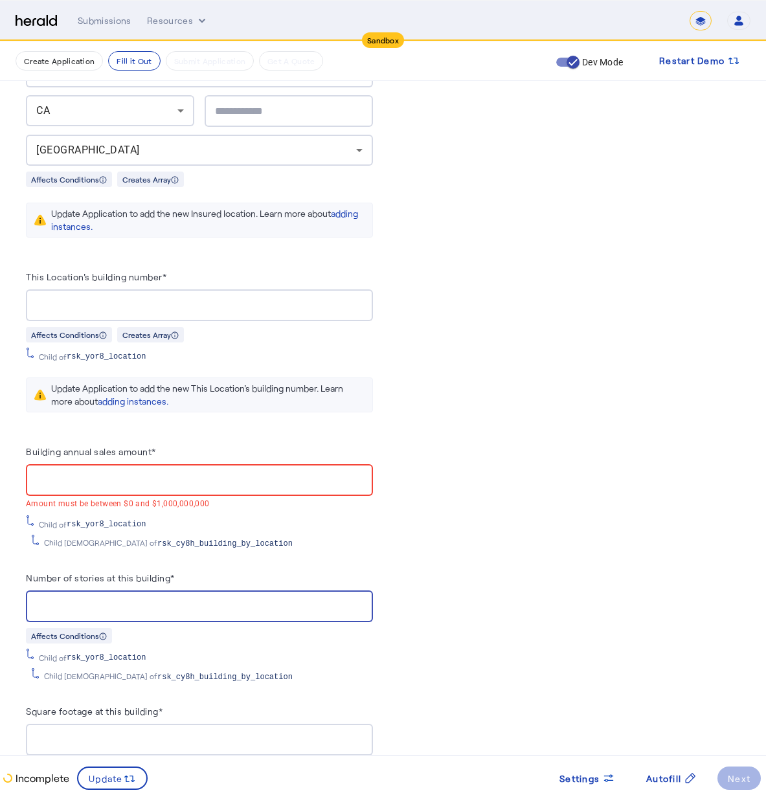
drag, startPoint x: 56, startPoint y: 598, endPoint x: -11, endPoint y: 594, distance: 66.8
click at [166, 649] on div "Child of rsk_yor8_location" at bounding box center [199, 656] width 347 height 14
click at [155, 599] on input "***" at bounding box center [199, 607] width 326 height 16
drag, startPoint x: 99, startPoint y: 594, endPoint x: -20, endPoint y: 566, distance: 122.5
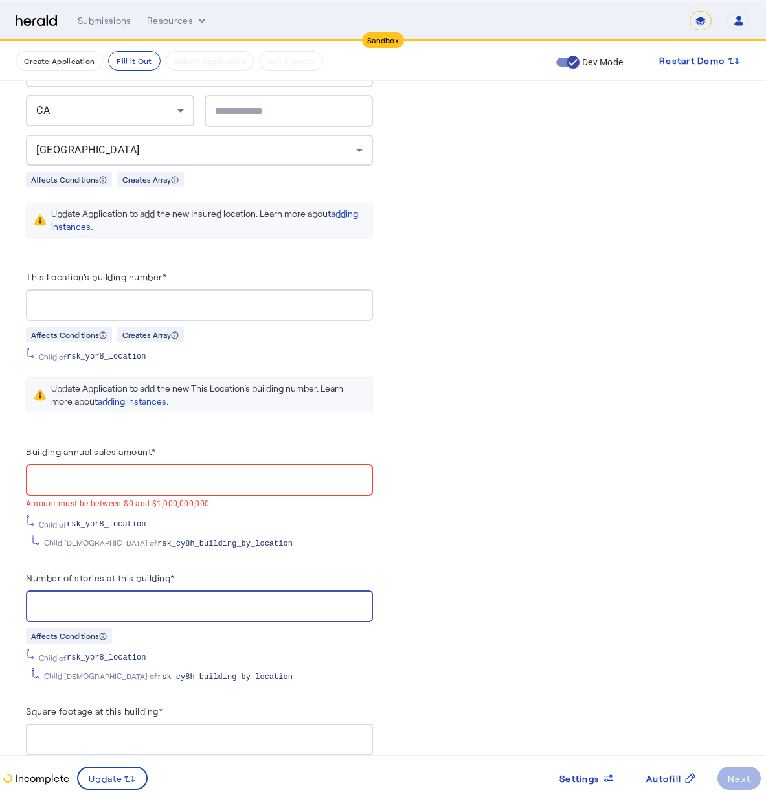
click at [60, 599] on input "***" at bounding box center [199, 607] width 326 height 16
drag, startPoint x: 64, startPoint y: 593, endPoint x: 5, endPoint y: 595, distance: 59.6
click at [16, 592] on div "**********" at bounding box center [383, 191] width 766 height 3476
type input "*"
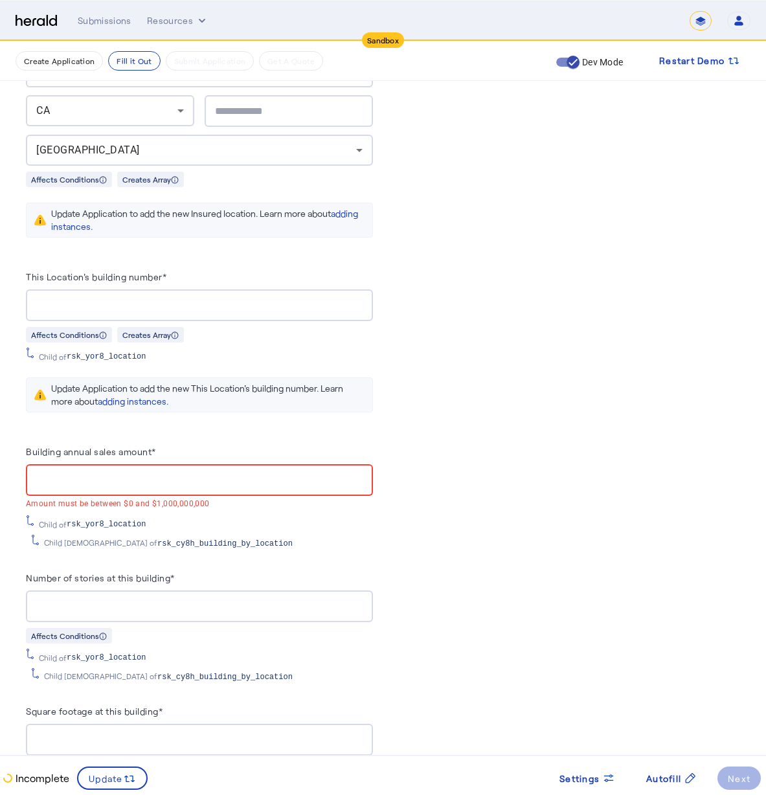
click at [186, 473] on input "Building annual sales amount*" at bounding box center [199, 481] width 326 height 16
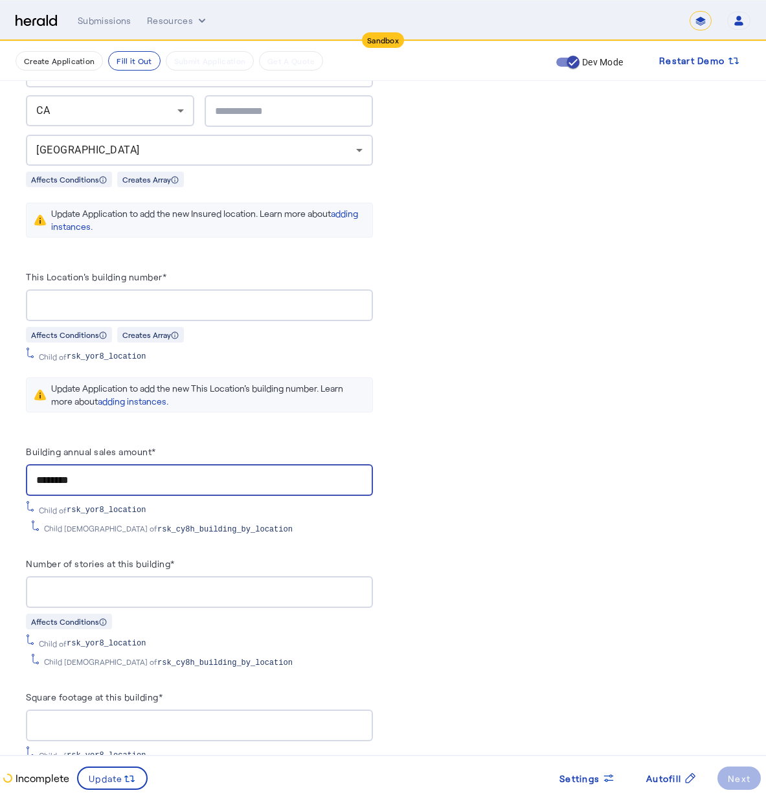
drag, startPoint x: 136, startPoint y: 476, endPoint x: -102, endPoint y: 460, distance: 238.8
type input "********"
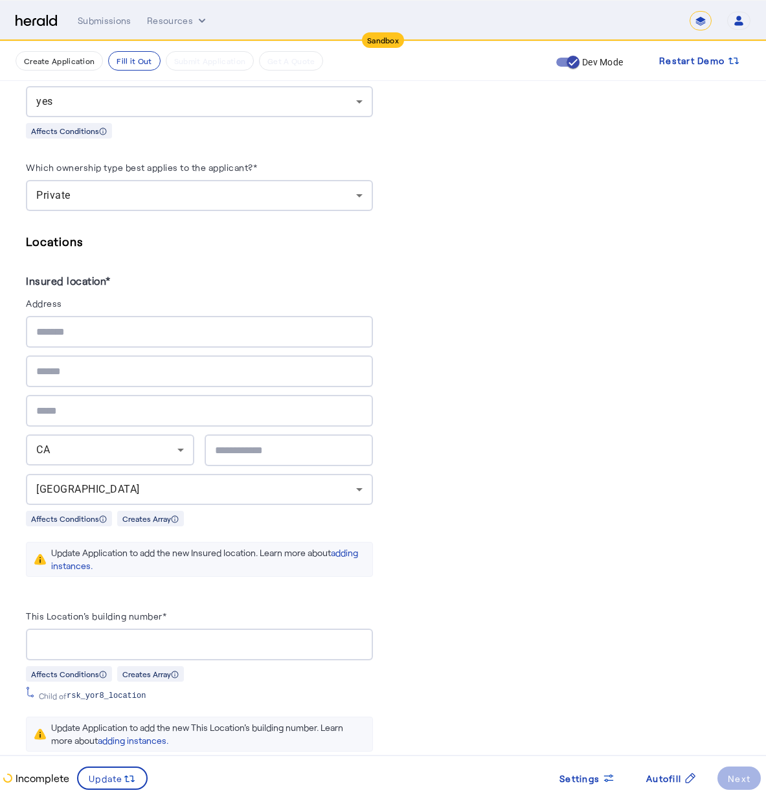
scroll to position [1520, 0]
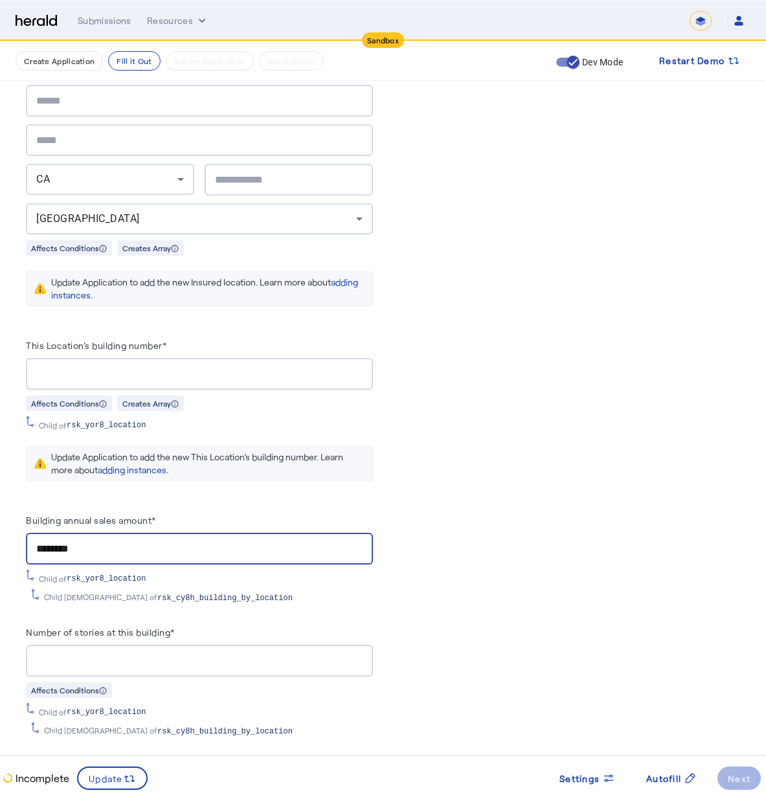
click at [218, 214] on div "[GEOGRAPHIC_DATA]" at bounding box center [196, 219] width 320 height 16
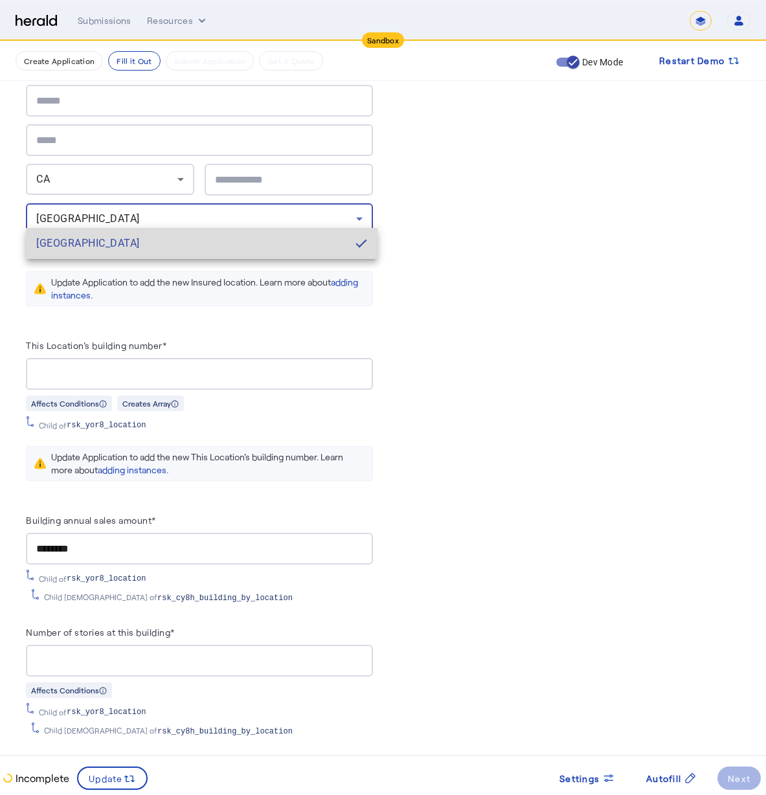
click at [363, 240] on mat-pseudo-checkbox at bounding box center [361, 244] width 12 height 12
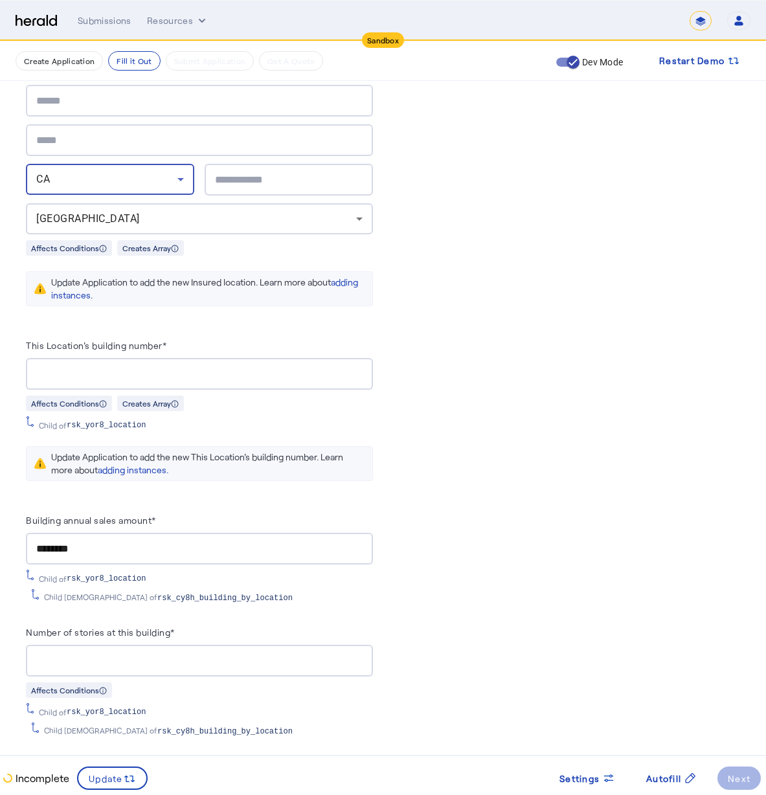
click at [183, 176] on icon at bounding box center [181, 180] width 16 height 16
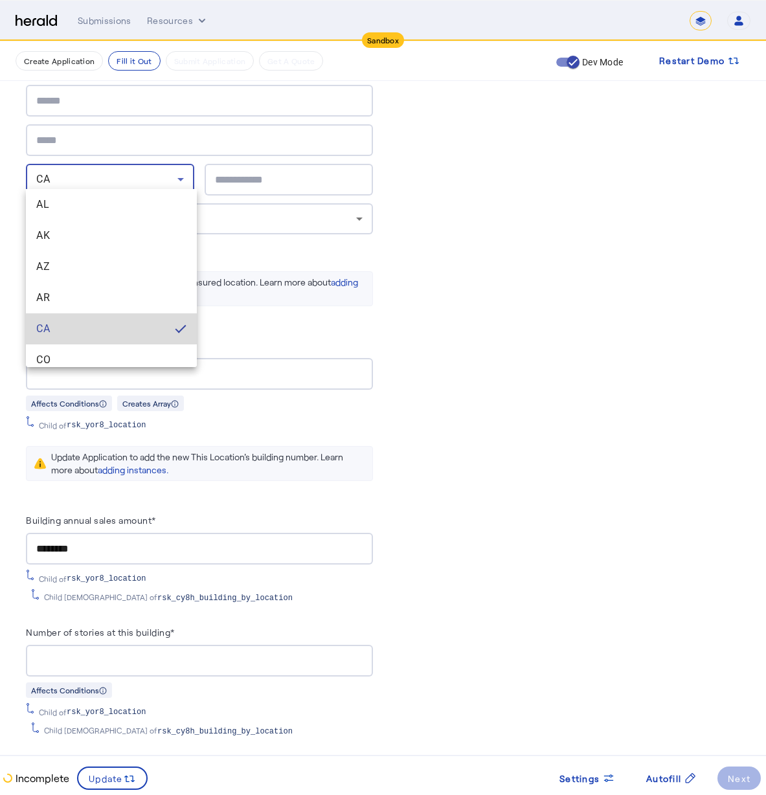
click at [175, 332] on mat-pseudo-checkbox at bounding box center [181, 329] width 12 height 12
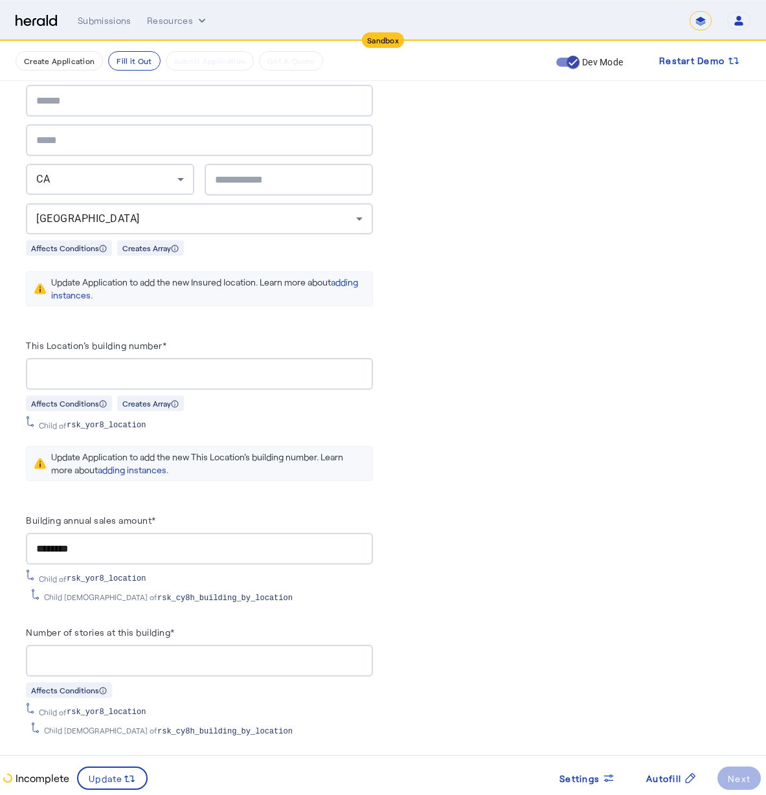
click at [168, 184] on div "CA" at bounding box center [110, 179] width 148 height 31
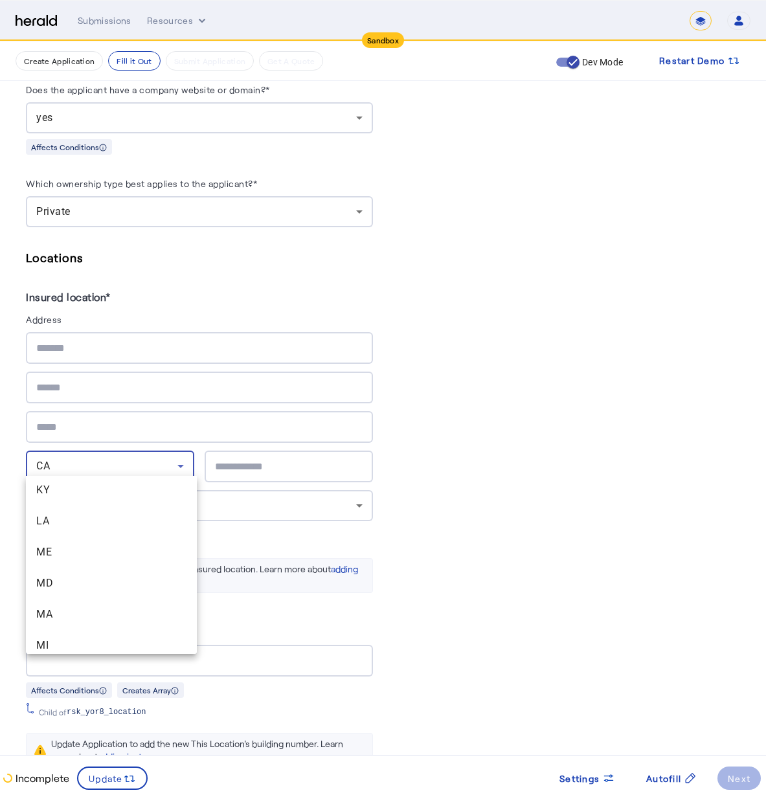
scroll to position [0, 0]
drag, startPoint x: 585, startPoint y: 409, endPoint x: 561, endPoint y: 410, distance: 24.0
click at [584, 407] on div at bounding box center [383, 397] width 766 height 795
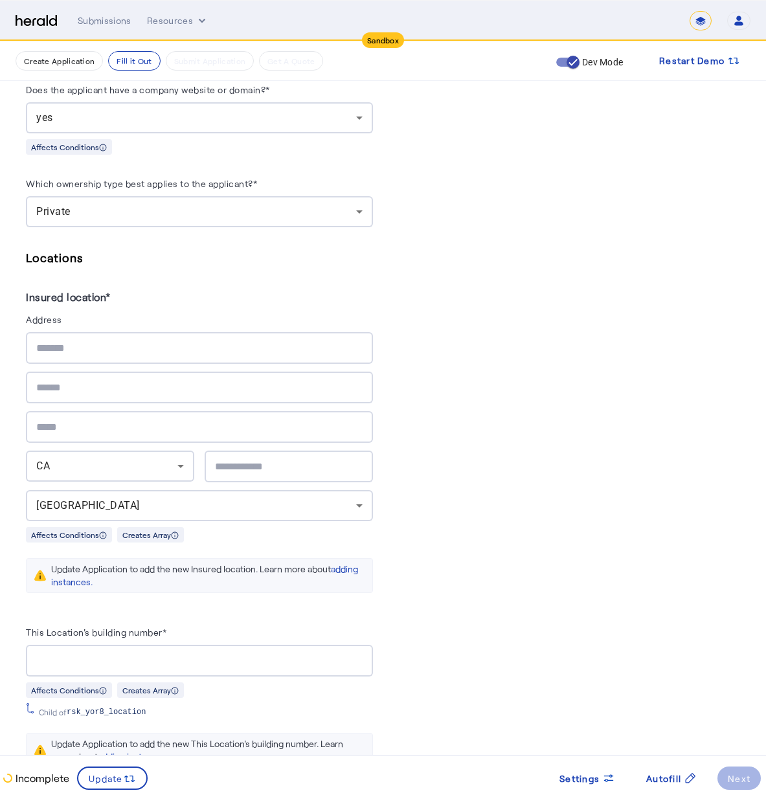
scroll to position [1502, 0]
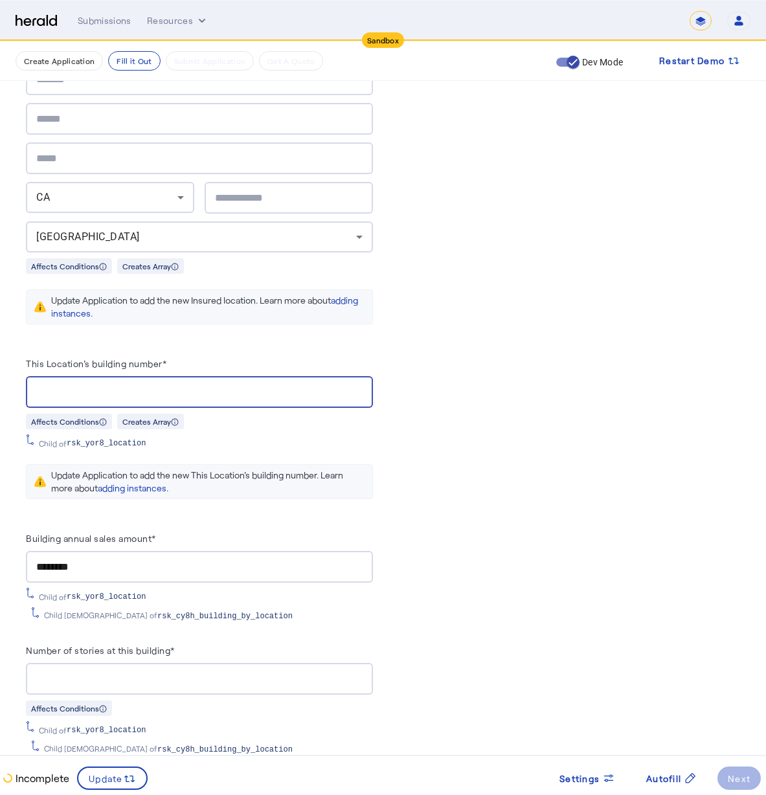
click at [175, 388] on input "This Location's building number*" at bounding box center [199, 393] width 326 height 16
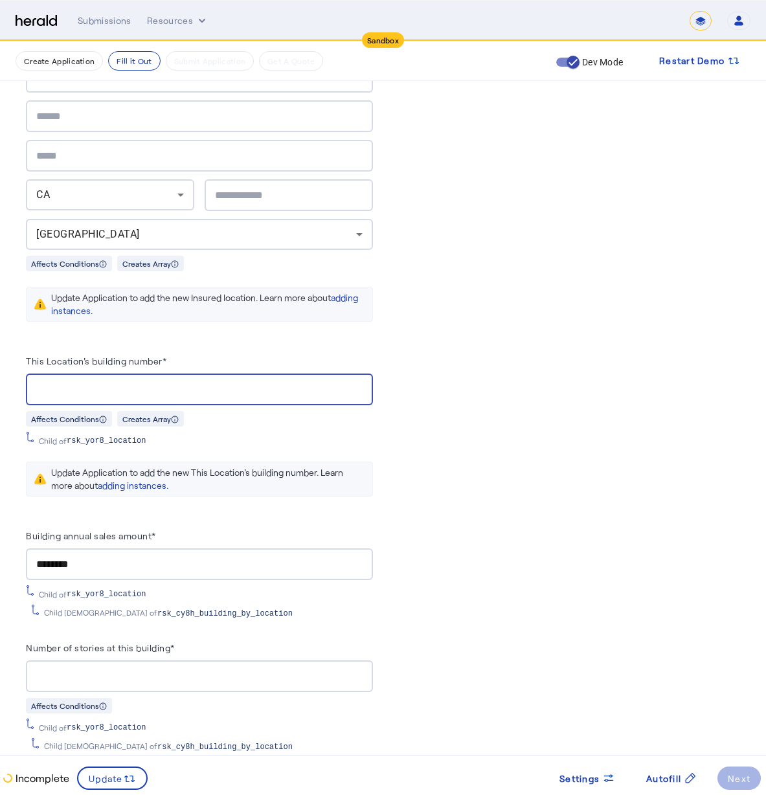
type input "*"
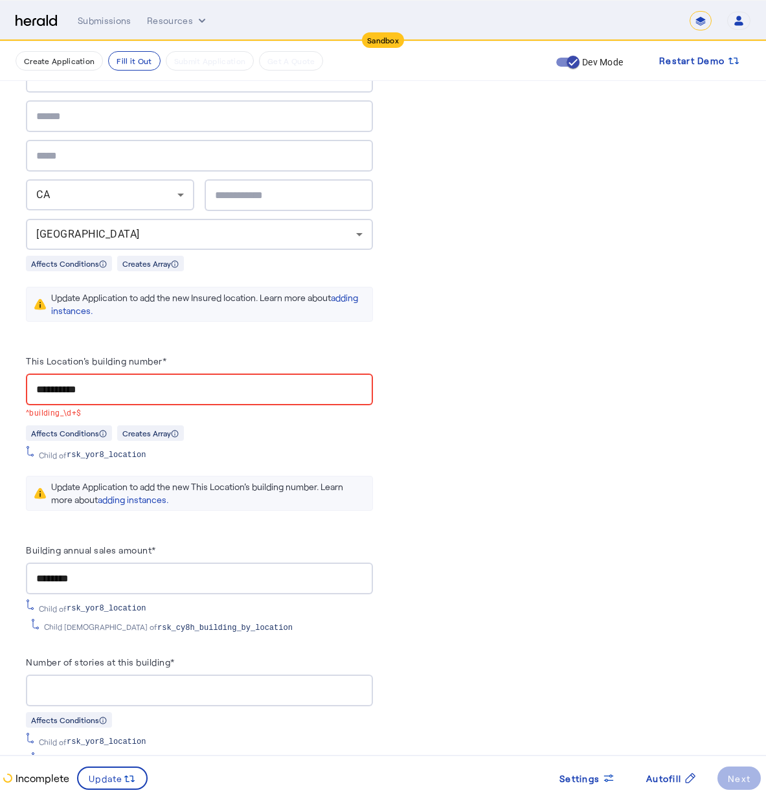
scroll to position [1502, 0]
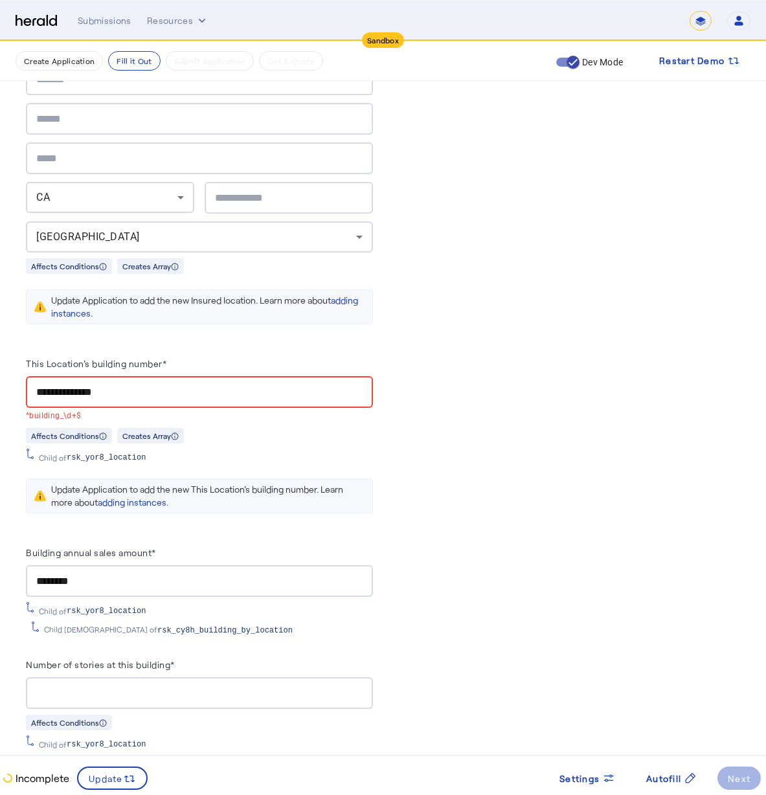
click at [243, 453] on div "Child of rsk_yor8_location" at bounding box center [169, 458] width 260 height 10
drag, startPoint x: 278, startPoint y: 477, endPoint x: 258, endPoint y: 465, distance: 23.0
click at [276, 483] on div "Update Application to add the new This Location's building number. Learn more a…" at bounding box center [207, 496] width 313 height 26
click at [69, 385] on input "**********" at bounding box center [199, 393] width 326 height 16
click at [86, 385] on input "**********" at bounding box center [199, 393] width 326 height 16
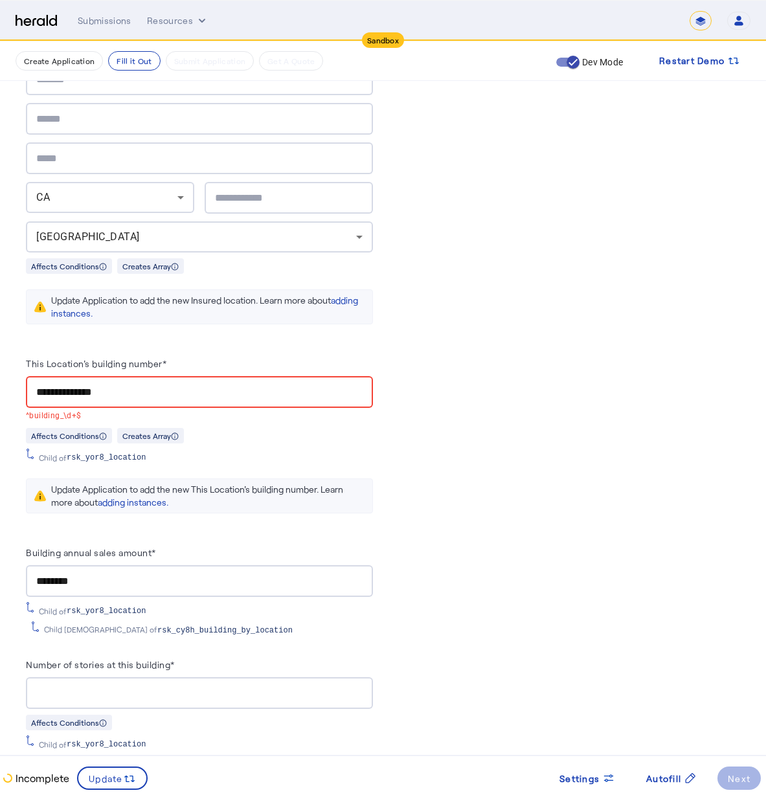
click at [96, 387] on input "**********" at bounding box center [199, 393] width 326 height 16
type input "**********"
click at [218, 427] on div "Affects Conditions Creates Array" at bounding box center [199, 435] width 347 height 16
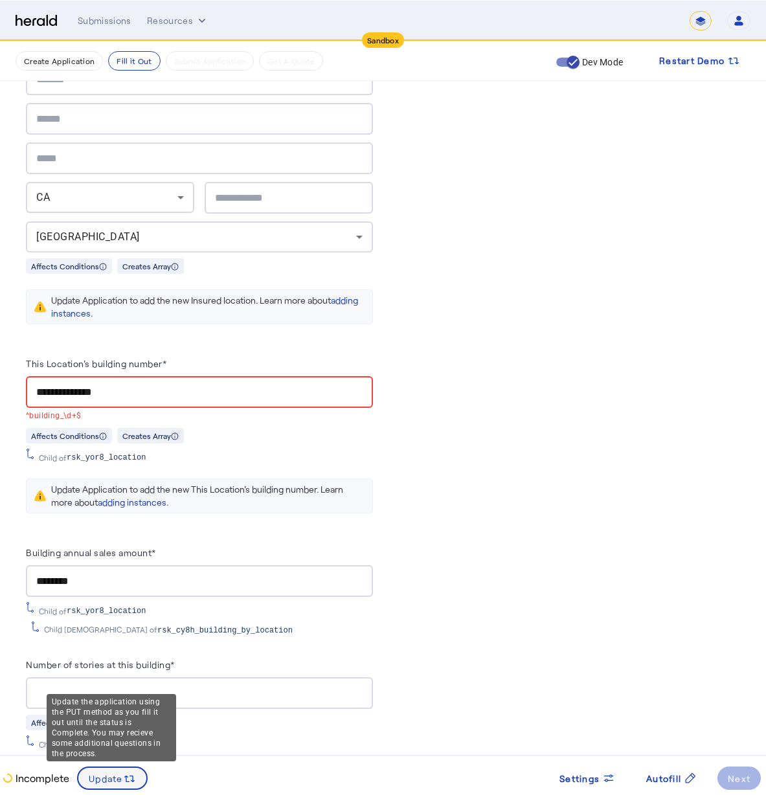
click at [140, 778] on span at bounding box center [112, 778] width 68 height 31
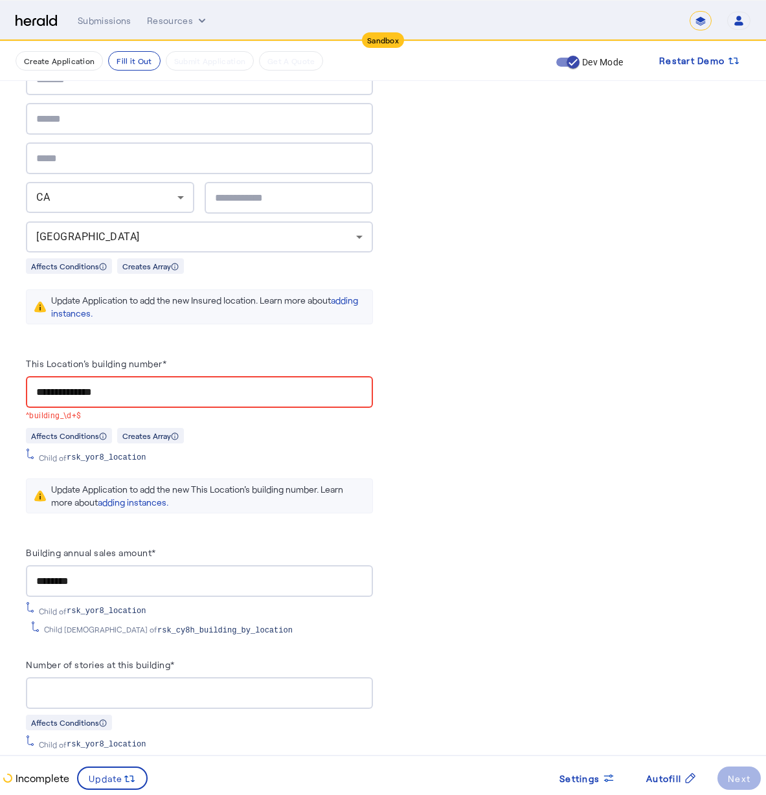
scroll to position [0, 0]
click at [148, 394] on div "**********" at bounding box center [199, 392] width 326 height 32
drag, startPoint x: 105, startPoint y: 376, endPoint x: 95, endPoint y: 377, distance: 10.5
click at [95, 385] on input "**********" at bounding box center [199, 393] width 326 height 16
drag, startPoint x: 121, startPoint y: 376, endPoint x: 24, endPoint y: 366, distance: 97.7
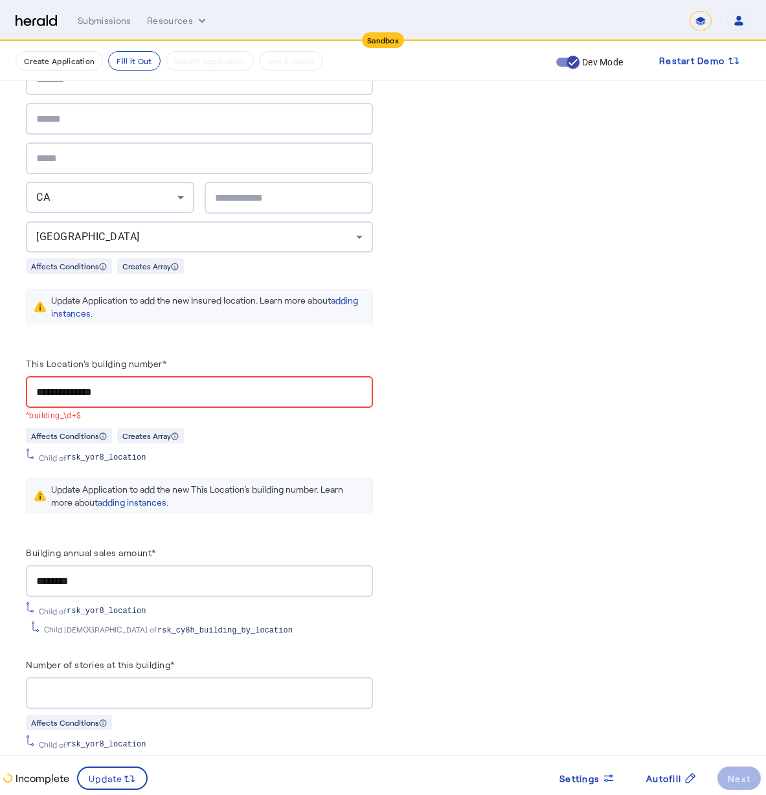
click at [24, 366] on div "**********" at bounding box center [383, 277] width 766 height 3476
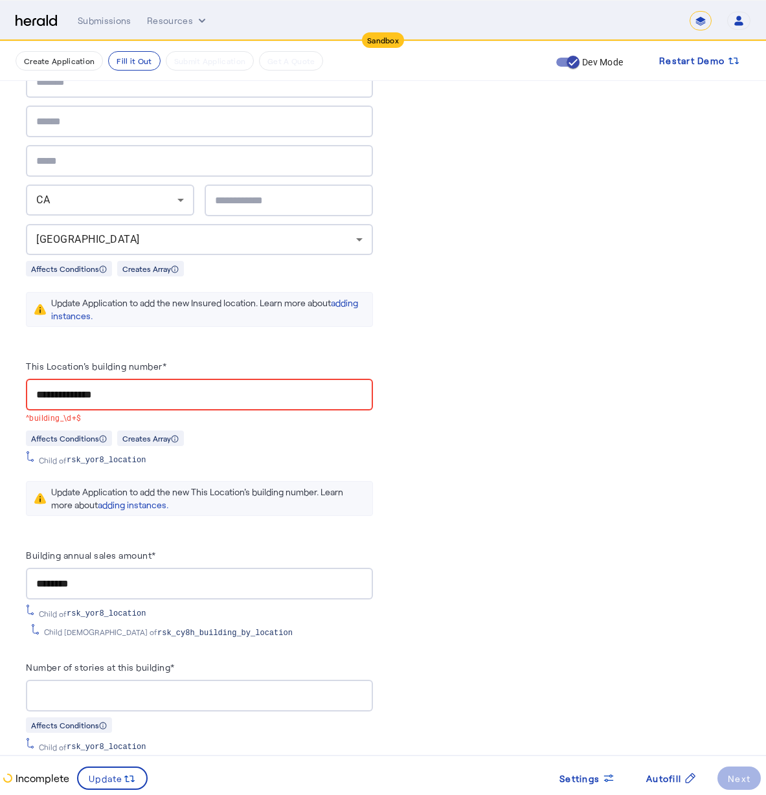
scroll to position [1497, 0]
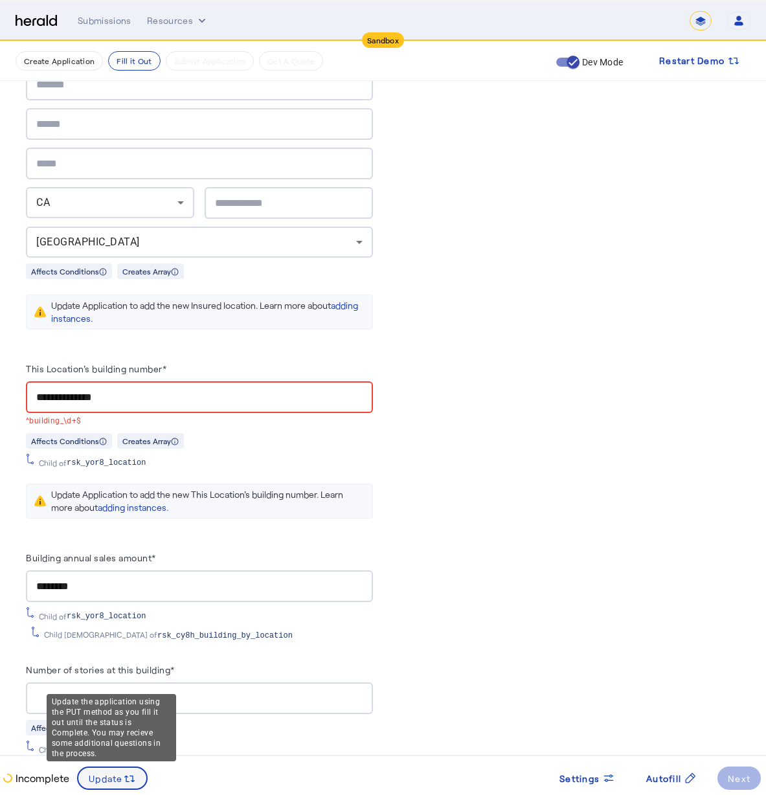
click at [104, 781] on span "Update" at bounding box center [106, 779] width 34 height 14
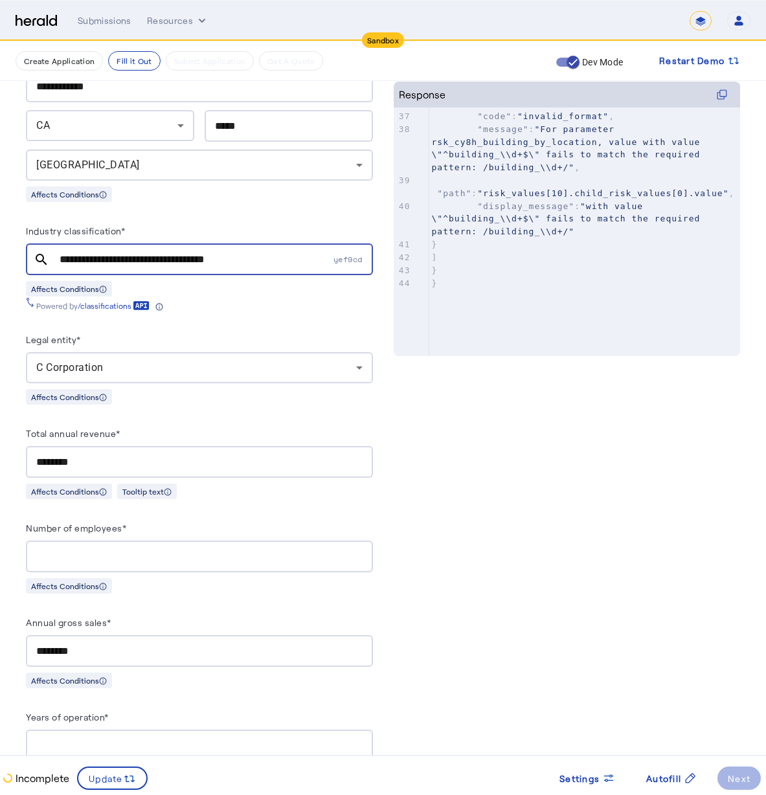
scroll to position [1, 0]
drag, startPoint x: 495, startPoint y: 230, endPoint x: 574, endPoint y: 232, distance: 79.7
click at [574, 172] on span ""For parameter rsk_cy8h_building_by_location, value with value \"^building_\\d+…" at bounding box center [569, 148] width 275 height 48
type textarea "**********"
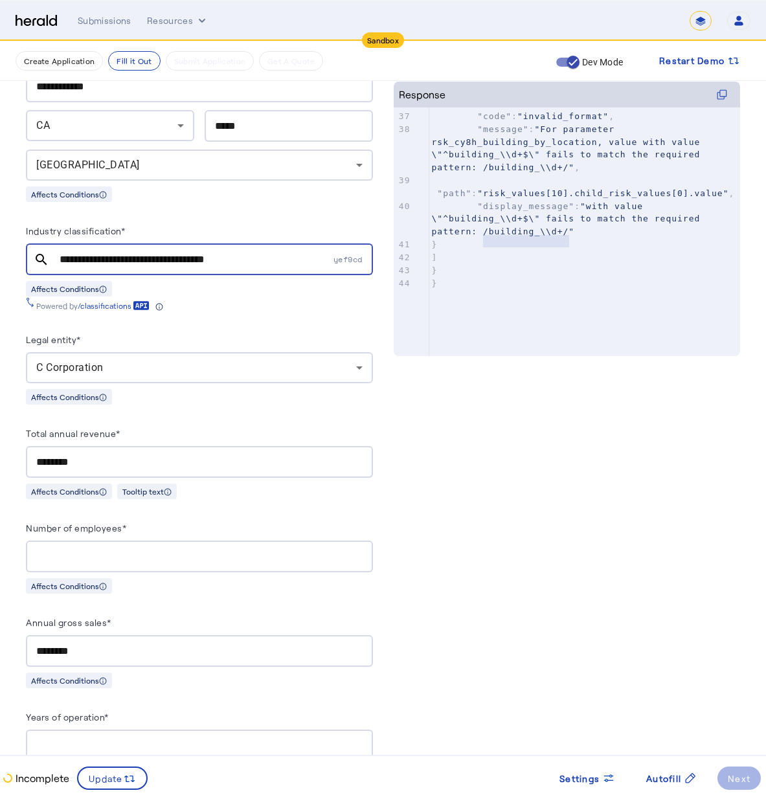
drag, startPoint x: 488, startPoint y: 231, endPoint x: 575, endPoint y: 234, distance: 87.4
click at [575, 172] on span ""For parameter rsk_cy8h_building_by_location, value with value \"^building_\\d+…" at bounding box center [569, 148] width 275 height 48
type textarea "**********"
click at [493, 172] on span ""For parameter rsk_cy8h_building_by_location, value with value \"^building_\\d+…" at bounding box center [569, 148] width 275 height 48
type textarea "**********"
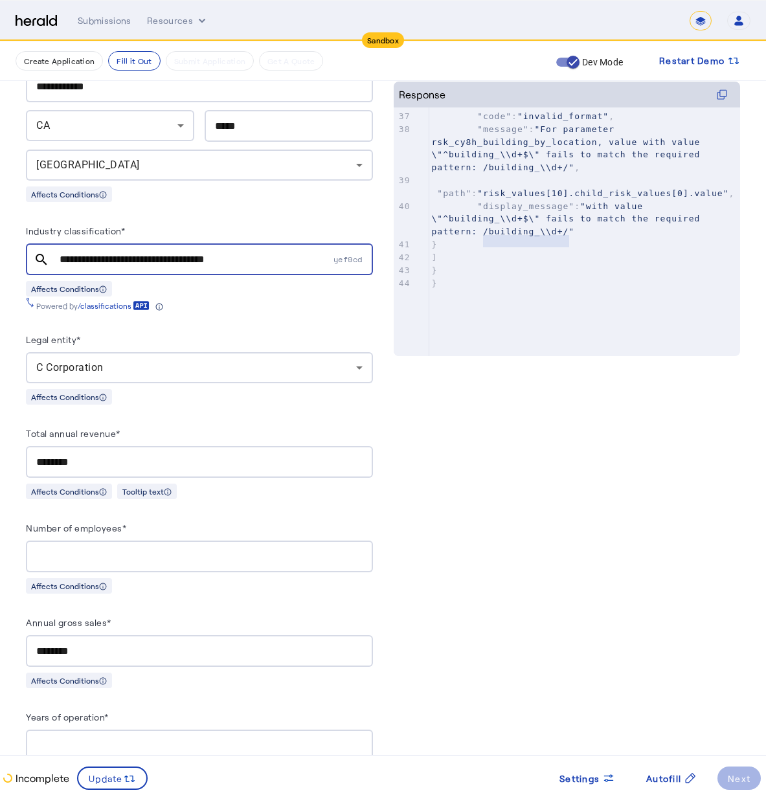
drag, startPoint x: 490, startPoint y: 230, endPoint x: 573, endPoint y: 230, distance: 82.9
click at [573, 172] on span ""For parameter rsk_cy8h_building_by_location, value with value \"^building_\\d+…" at bounding box center [569, 148] width 275 height 48
type textarea "*"
drag, startPoint x: 489, startPoint y: 229, endPoint x: 573, endPoint y: 230, distance: 84.2
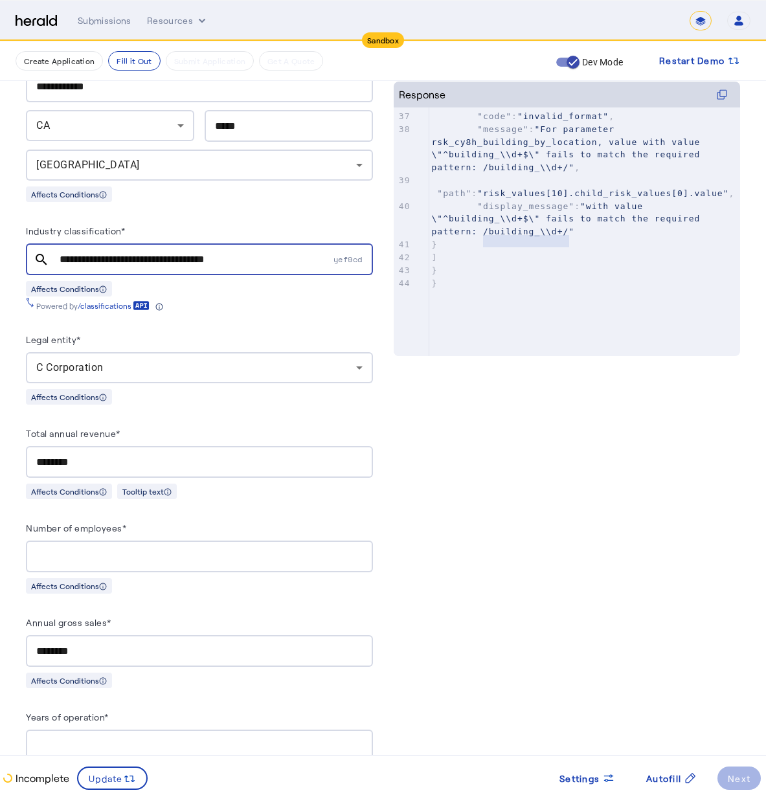
click at [573, 172] on span ""For parameter rsk_cy8h_building_by_location, value with value \"^building_\\d+…" at bounding box center [569, 148] width 275 height 48
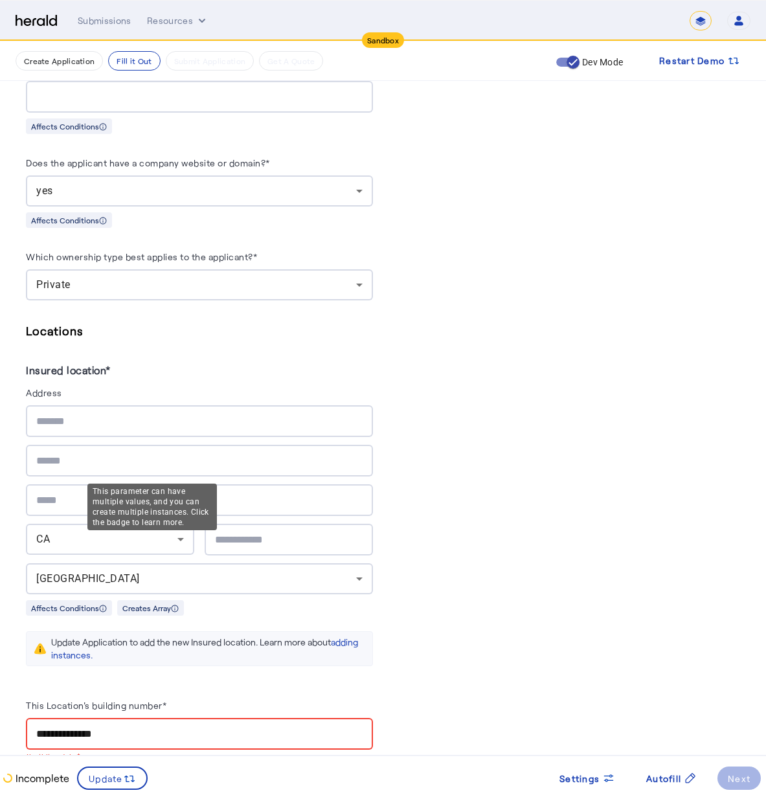
scroll to position [1434, 0]
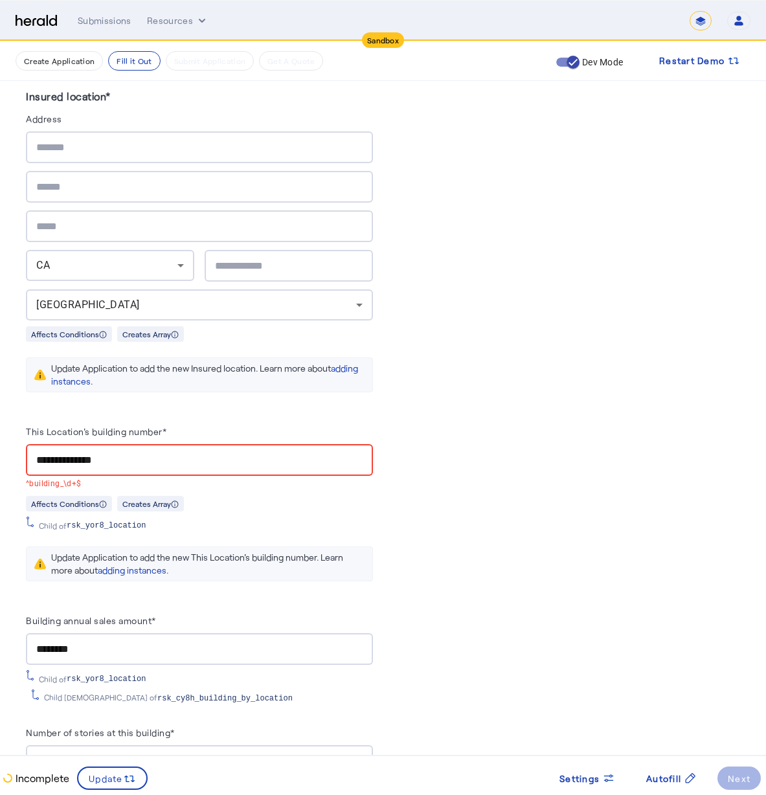
click at [167, 453] on input "**********" at bounding box center [199, 461] width 326 height 16
drag, startPoint x: 147, startPoint y: 452, endPoint x: 10, endPoint y: 425, distance: 139.9
click at [10, 425] on div "**********" at bounding box center [383, 345] width 766 height 3476
type textarea "**********"
paste input "*"
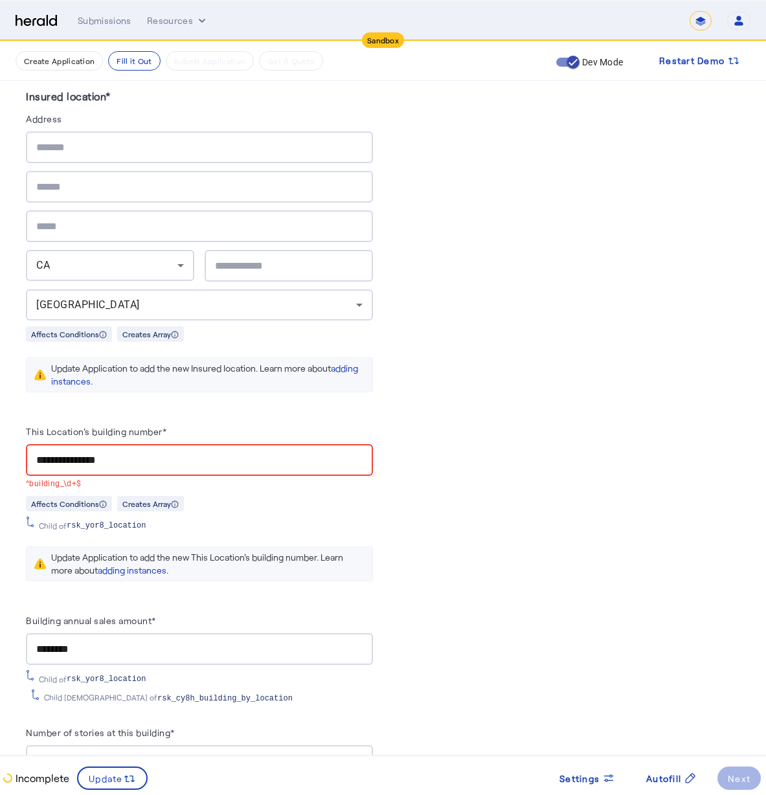
click at [99, 453] on input "**********" at bounding box center [199, 461] width 326 height 16
click at [192, 643] on input "********" at bounding box center [199, 650] width 326 height 16
click at [49, 455] on input "**********" at bounding box center [199, 461] width 326 height 16
click at [43, 453] on input "**********" at bounding box center [199, 461] width 326 height 16
click at [67, 454] on input "**********" at bounding box center [199, 461] width 326 height 16
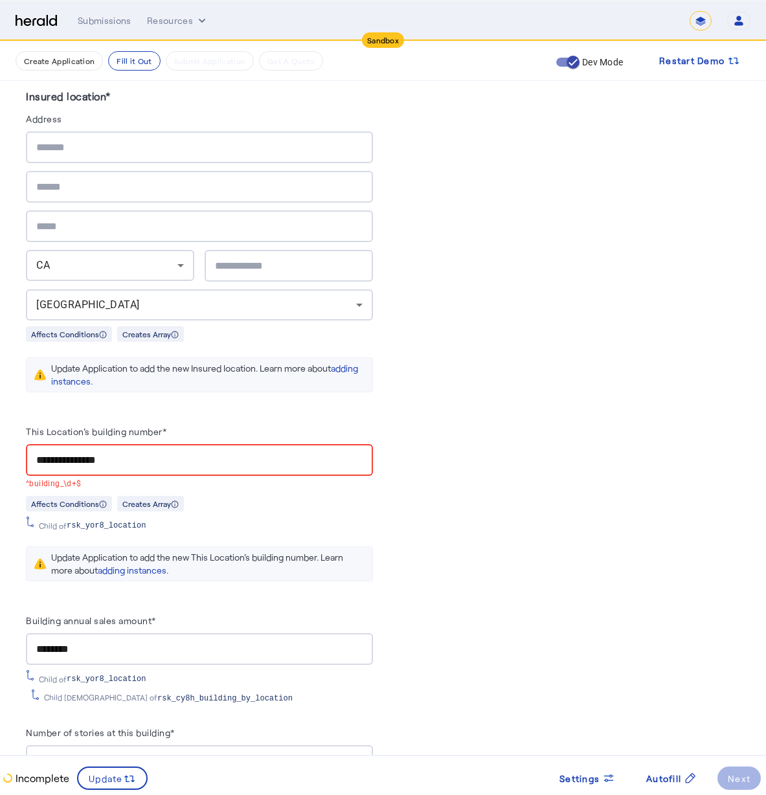
click at [126, 453] on input "**********" at bounding box center [199, 461] width 326 height 16
click at [267, 646] on input "********" at bounding box center [199, 650] width 326 height 16
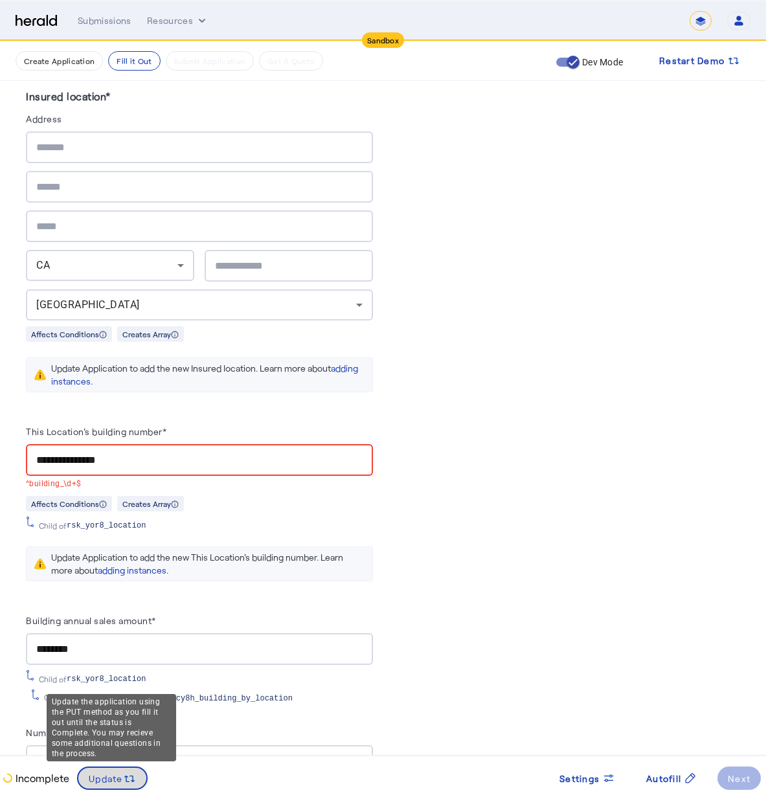
click at [118, 792] on span at bounding box center [112, 778] width 68 height 31
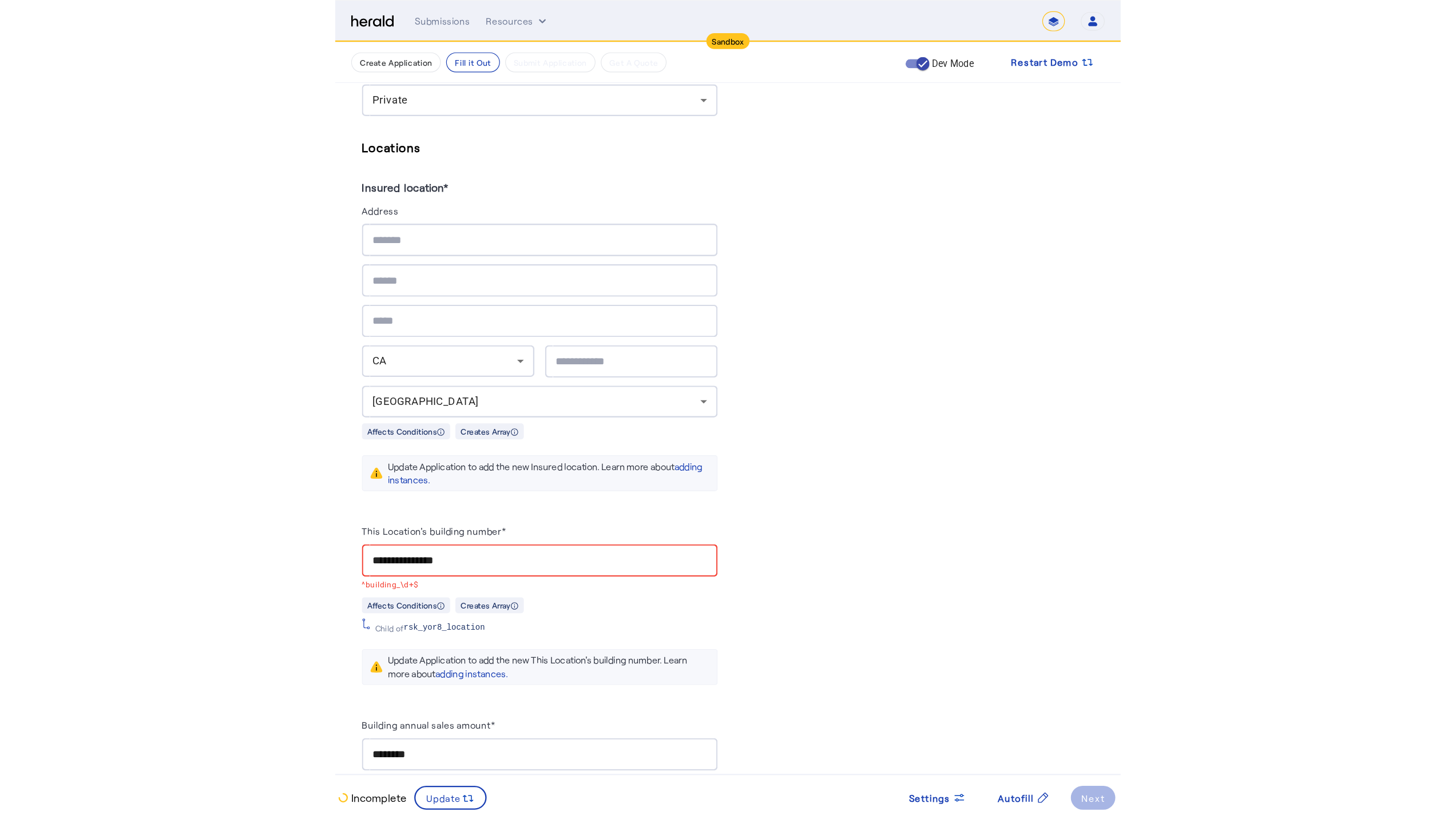
scroll to position [1199, 0]
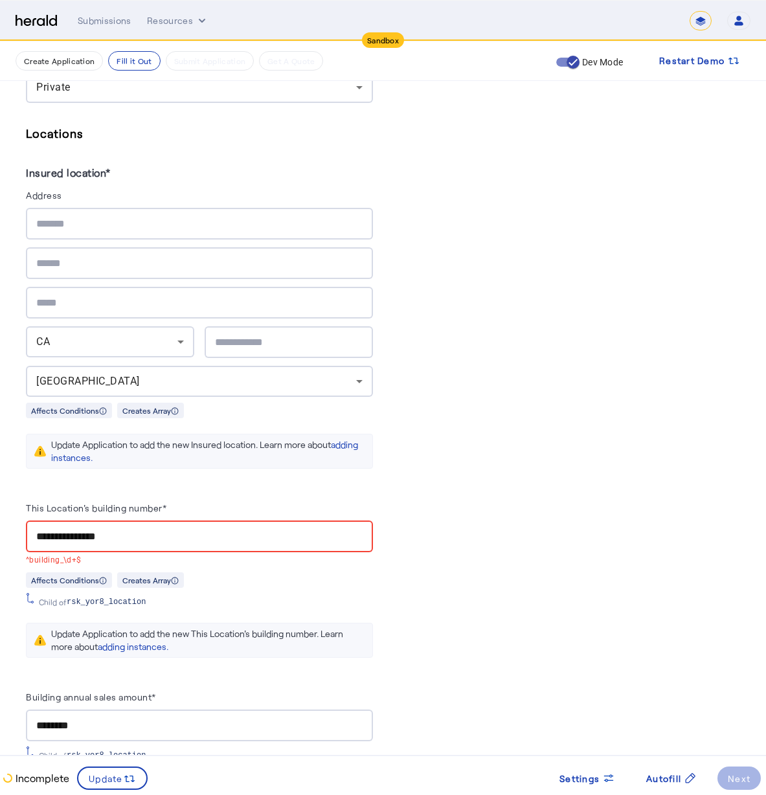
drag, startPoint x: 160, startPoint y: 527, endPoint x: 45, endPoint y: 464, distance: 131.0
click at [170, 500] on div "This Location's building number*" at bounding box center [199, 510] width 347 height 21
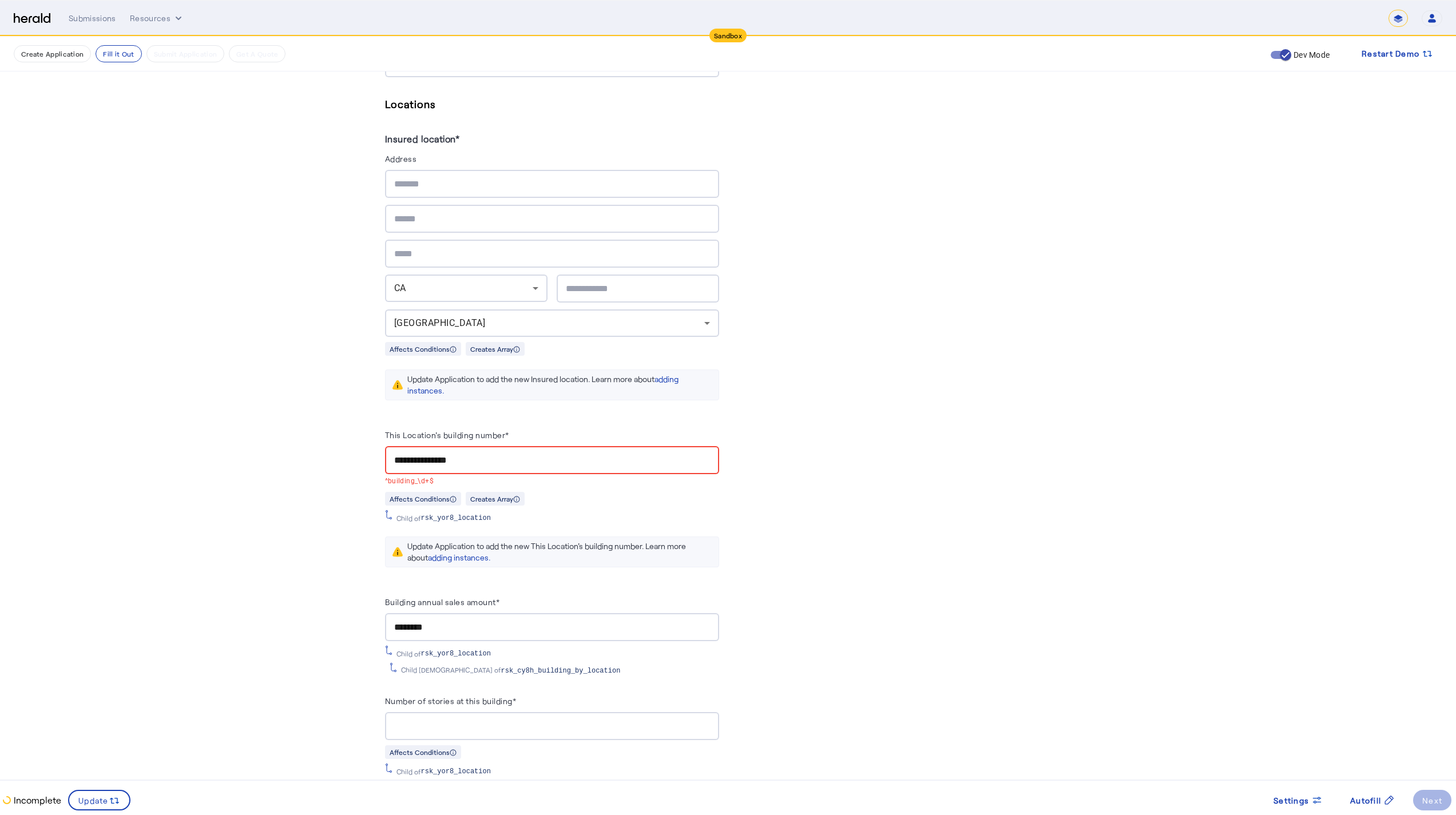
scroll to position [446, 0]
drag, startPoint x: 488, startPoint y: 453, endPoint x: 391, endPoint y: 431, distance: 99.5
click at [391, 431] on herald-input "**********" at bounding box center [552, 457] width 334 height 59
type input "*"
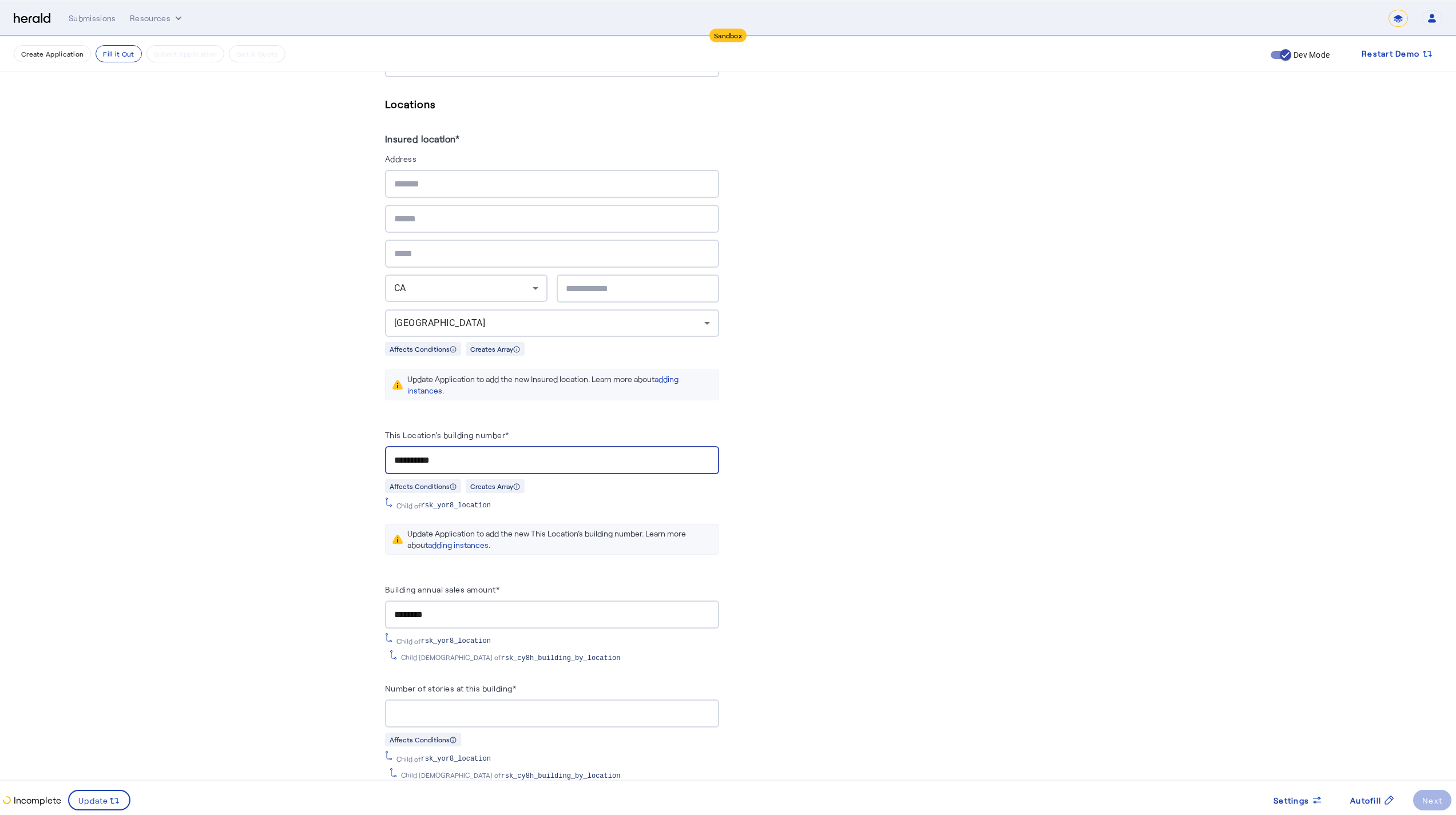
type input "**********"
click at [558, 608] on input "********" at bounding box center [551, 615] width 315 height 14
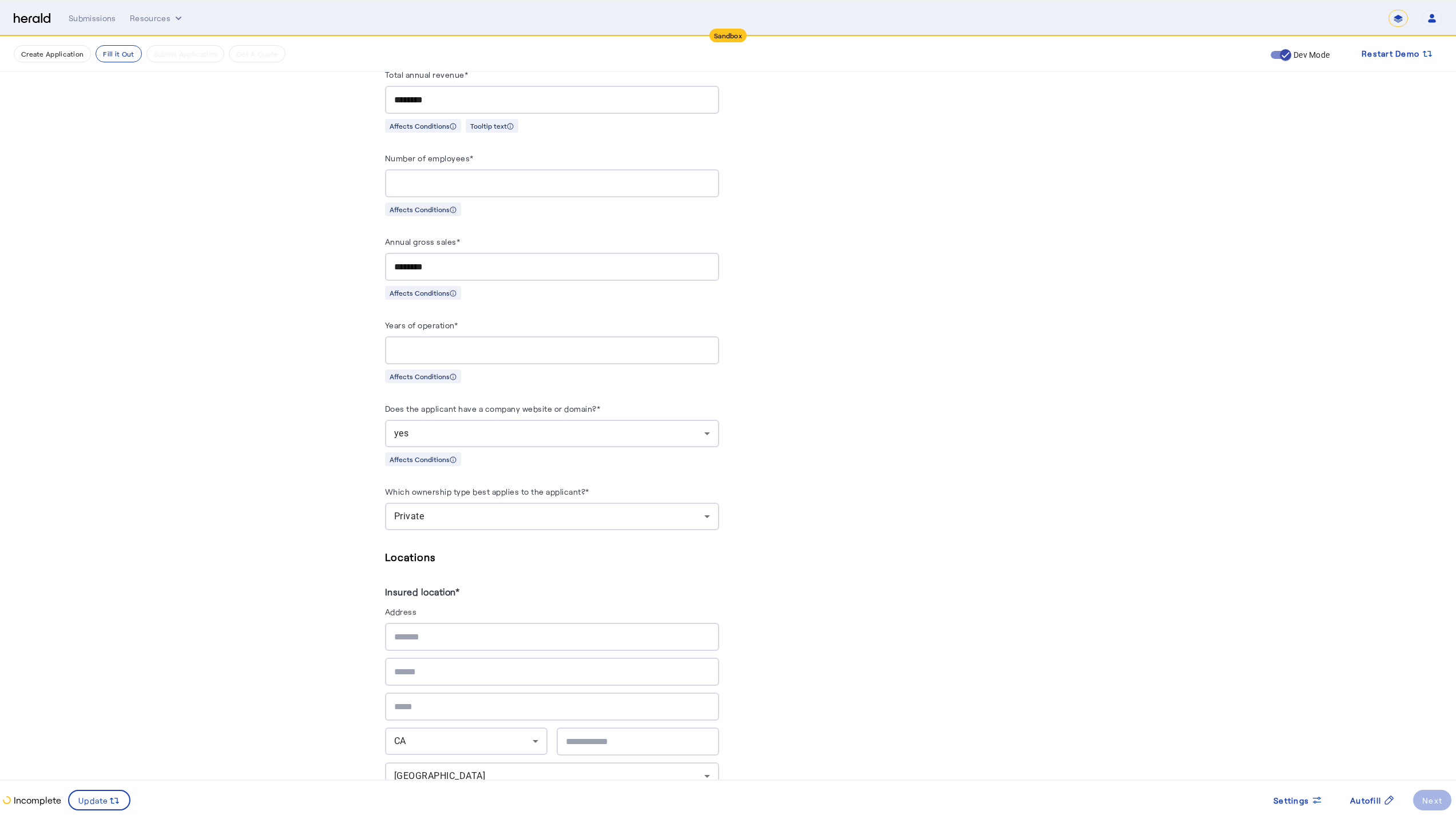
scroll to position [792, 0]
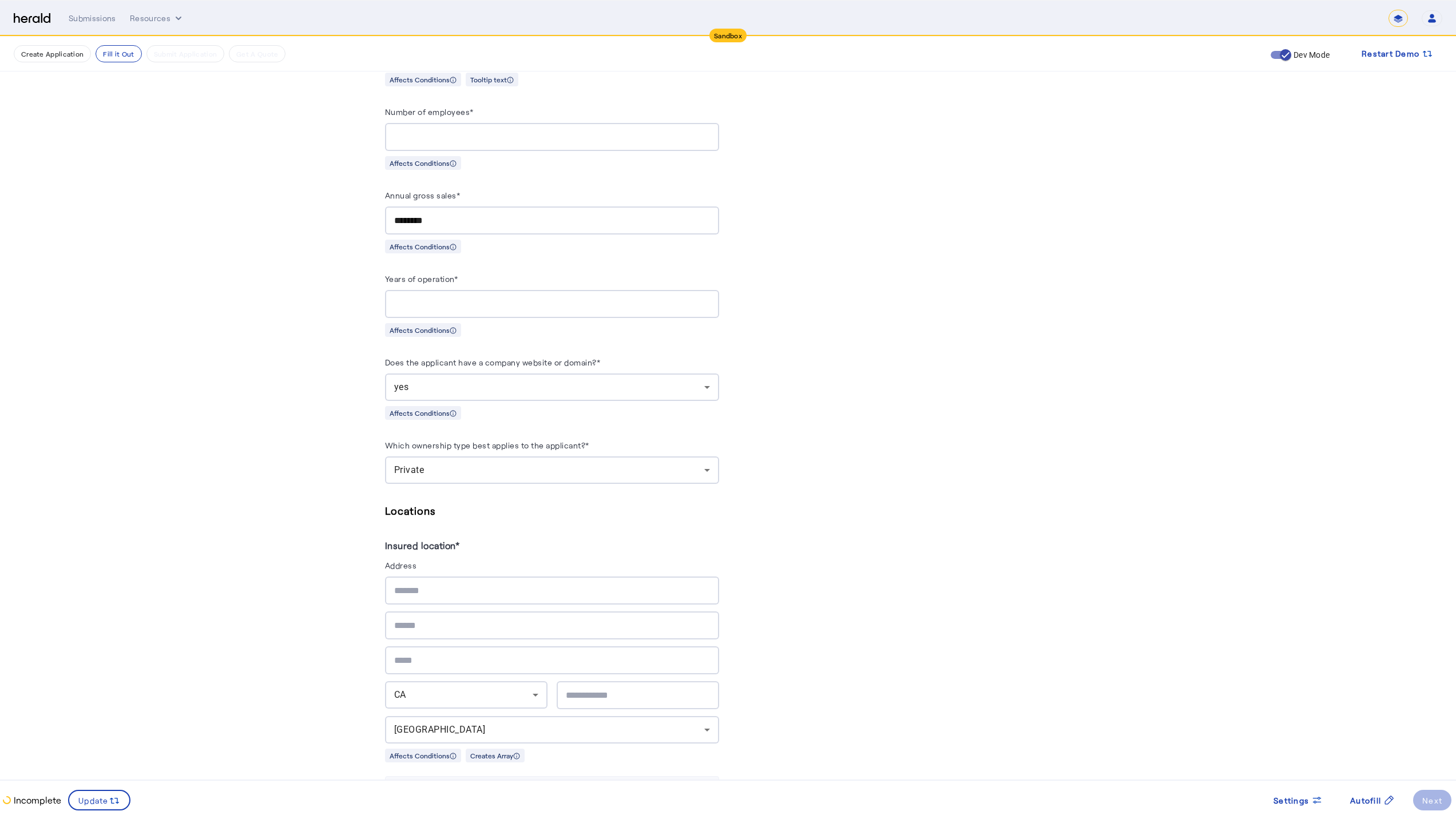
click at [482, 592] on div at bounding box center [551, 591] width 315 height 28
type input "**********"
drag, startPoint x: 607, startPoint y: 689, endPoint x: 521, endPoint y: 658, distance: 91.4
click at [521, 658] on div "**********" at bounding box center [552, 672] width 334 height 191
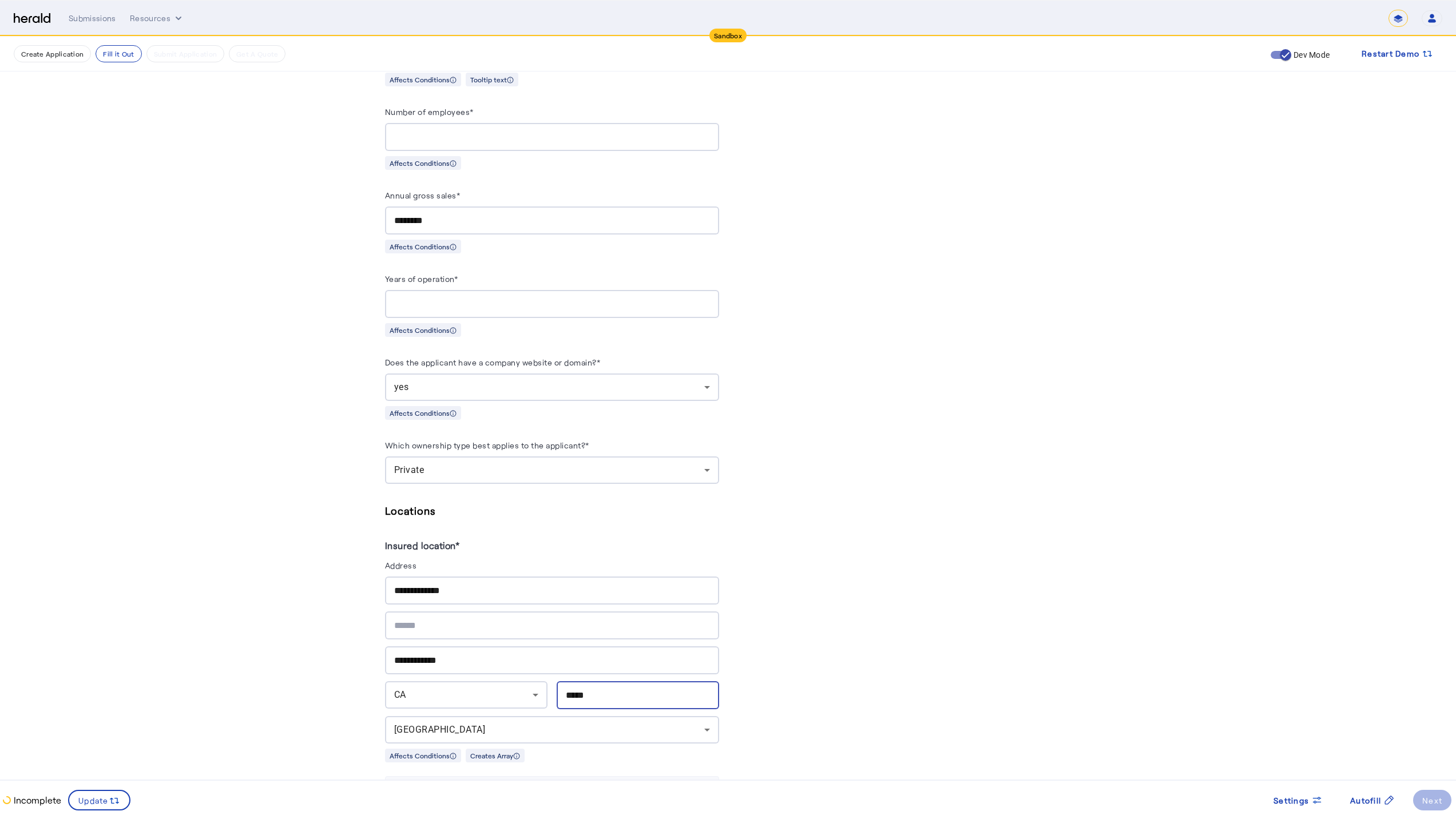
type input "*****"
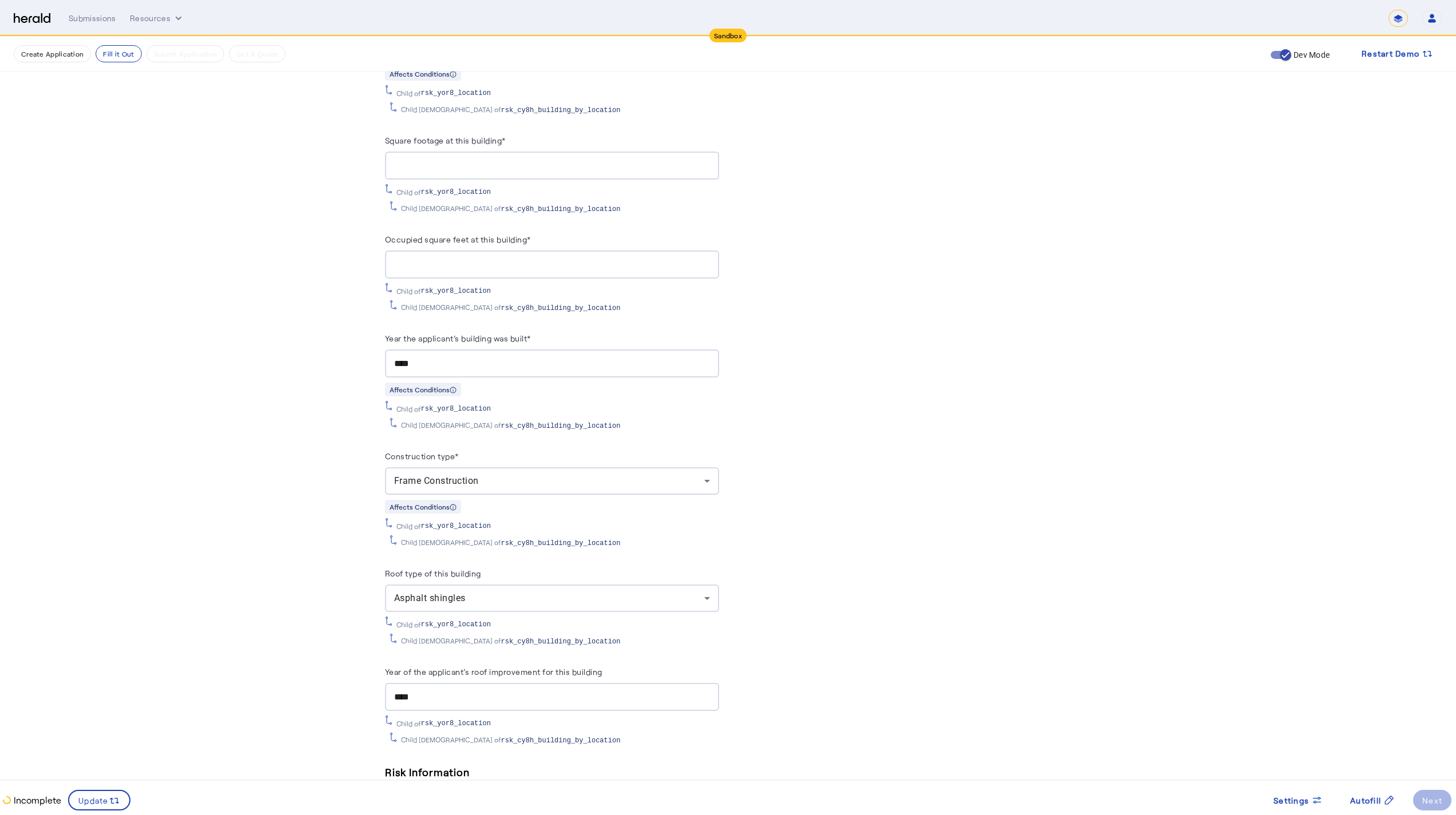
scroll to position [2238, 0]
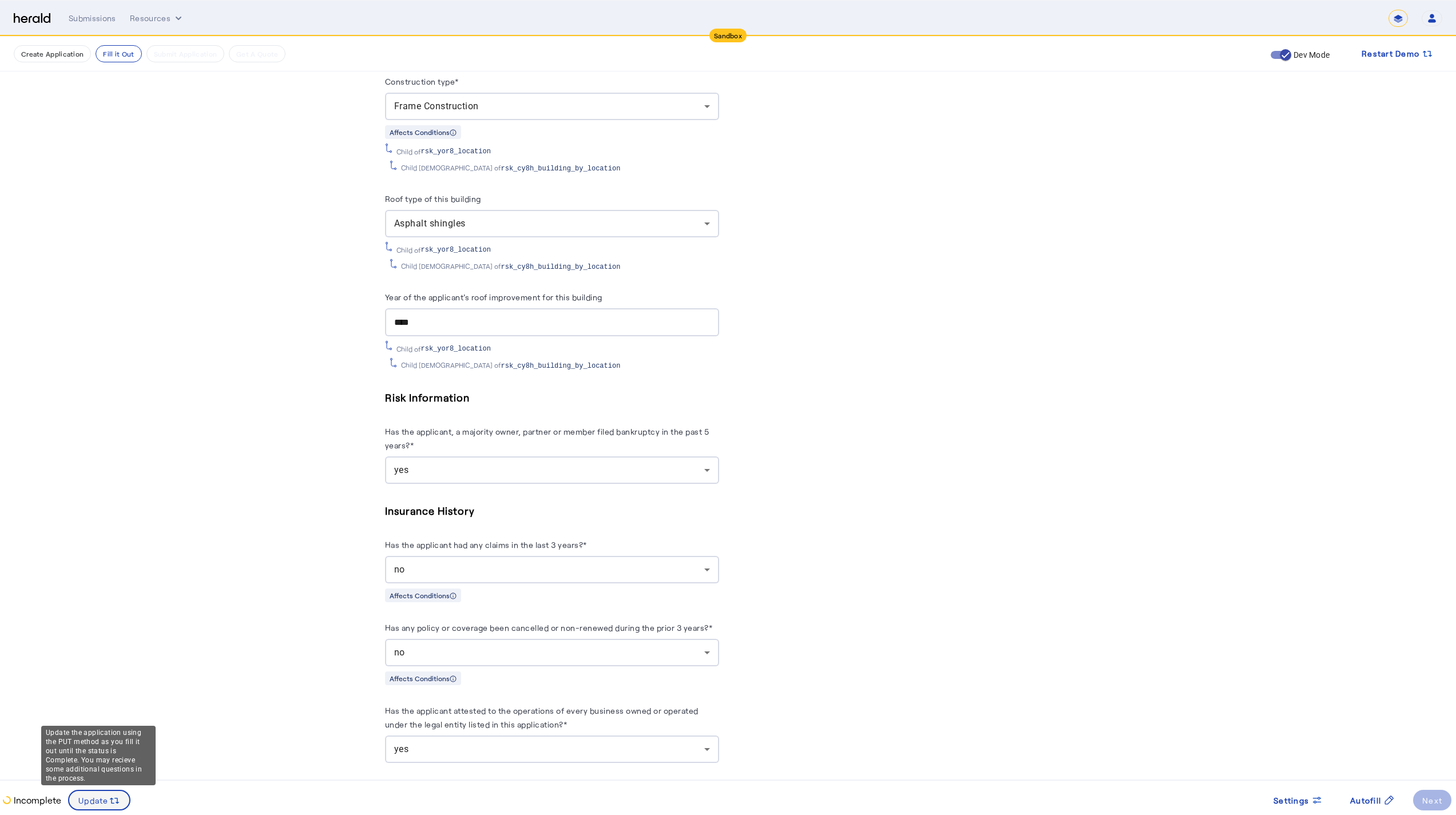
click at [95, 710] on div "Update" at bounding box center [99, 800] width 42 height 12
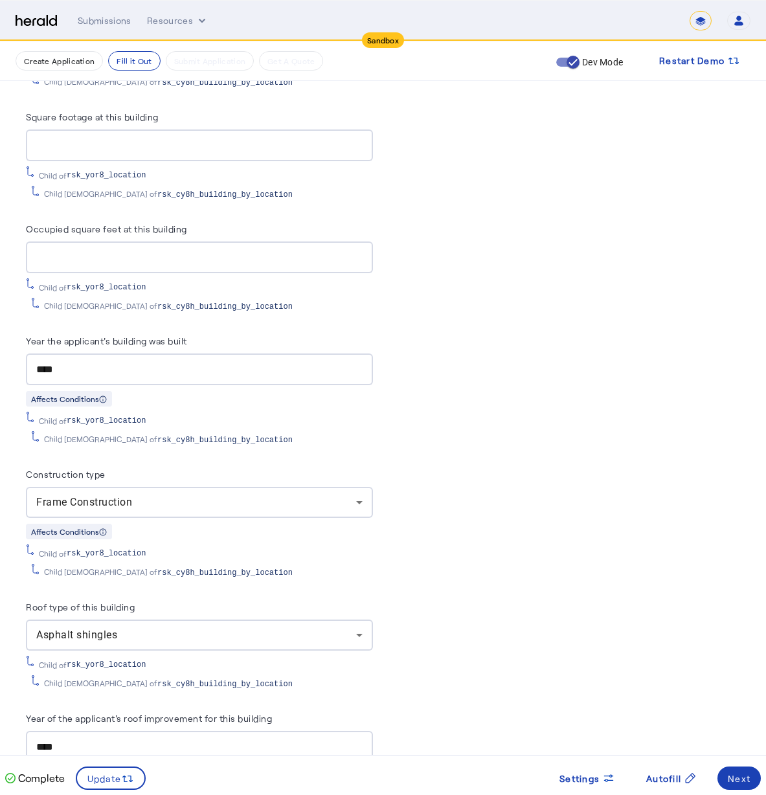
scroll to position [2281, 0]
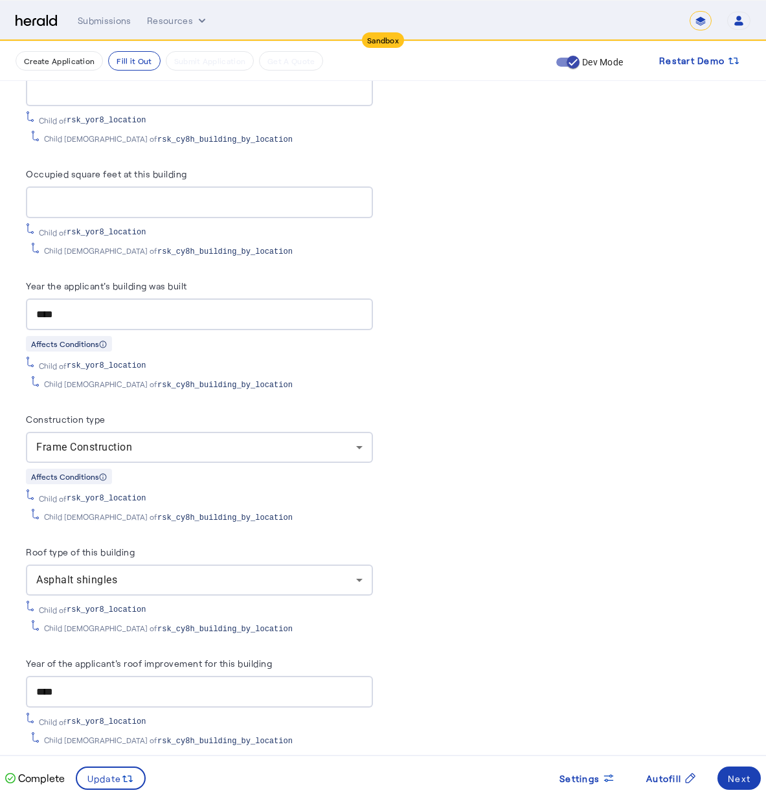
click at [229, 565] on div "Asphalt shingles" at bounding box center [199, 580] width 326 height 31
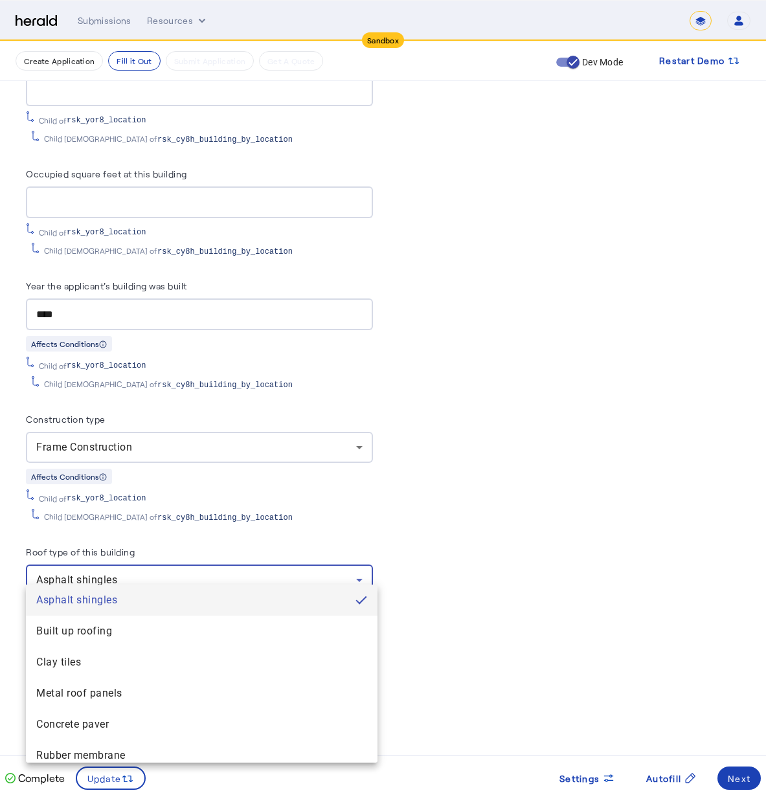
click at [265, 519] on div at bounding box center [383, 397] width 766 height 795
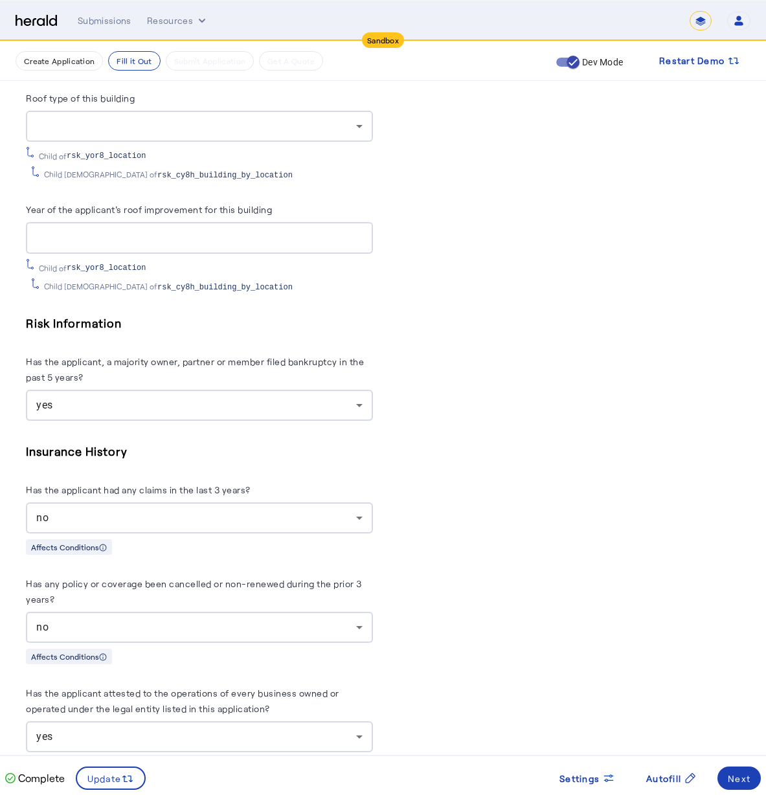
scroll to position [5160, 0]
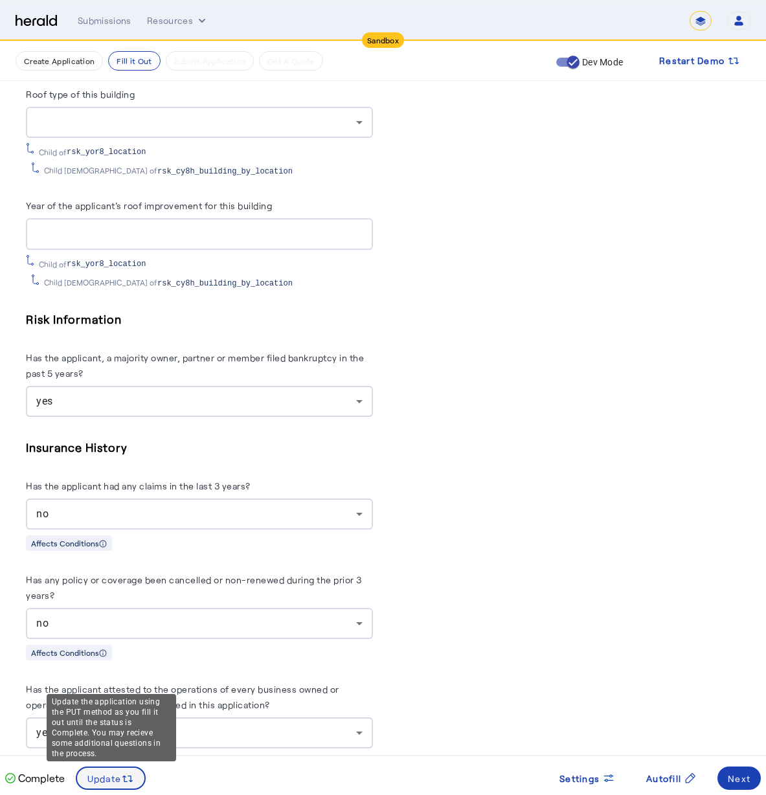
click at [127, 780] on icon at bounding box center [127, 778] width 13 height 13
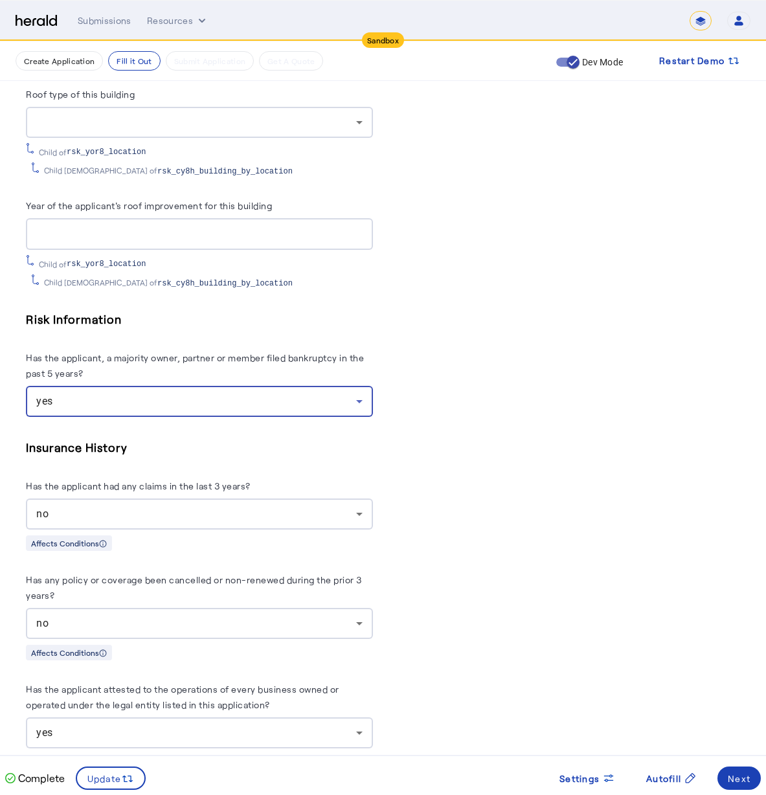
click at [78, 394] on div "yes" at bounding box center [196, 402] width 320 height 16
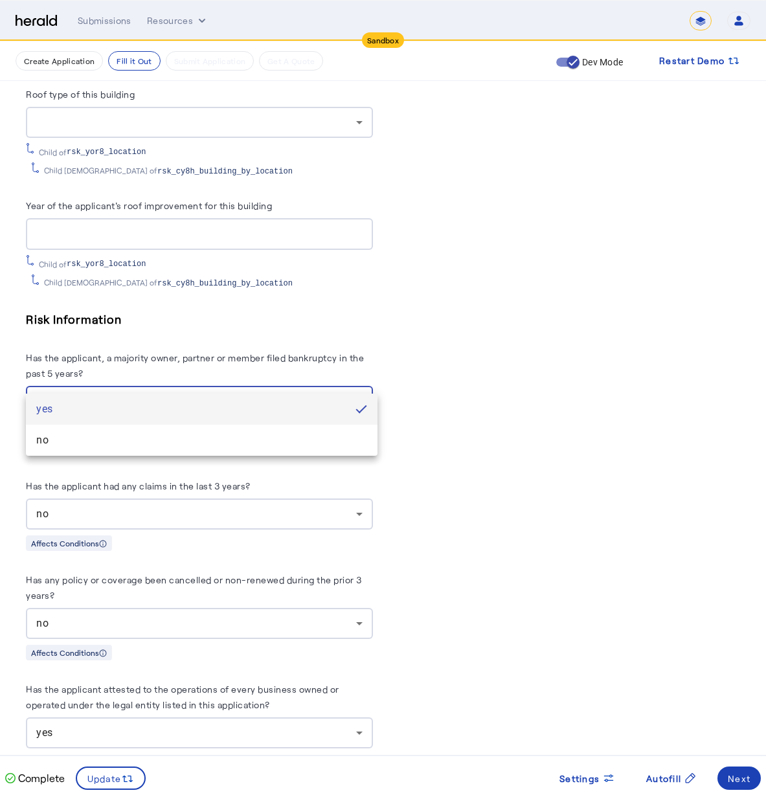
click at [100, 345] on div at bounding box center [383, 397] width 766 height 795
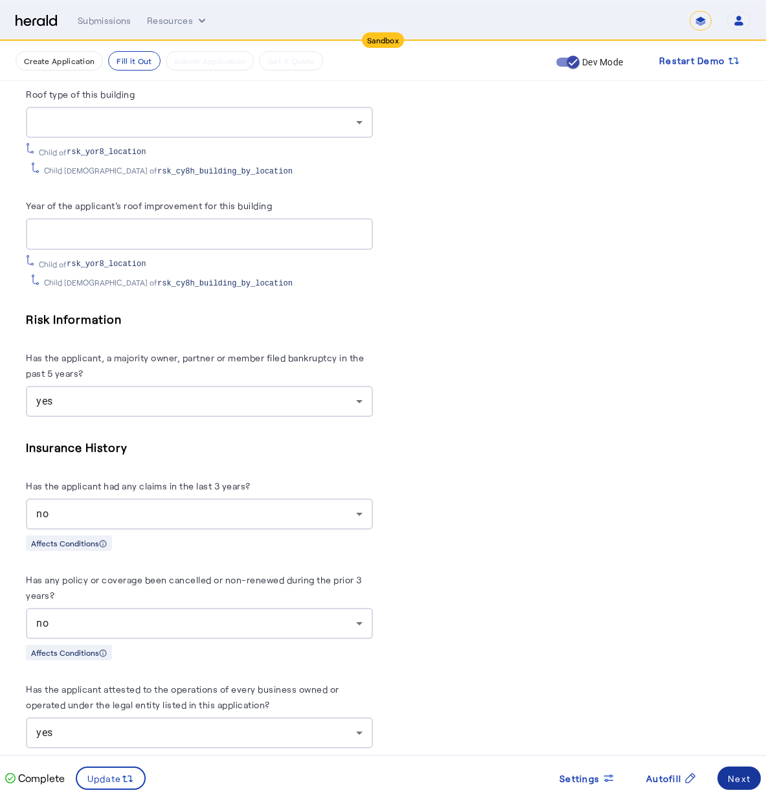
click at [737, 784] on div "Next" at bounding box center [739, 779] width 23 height 14
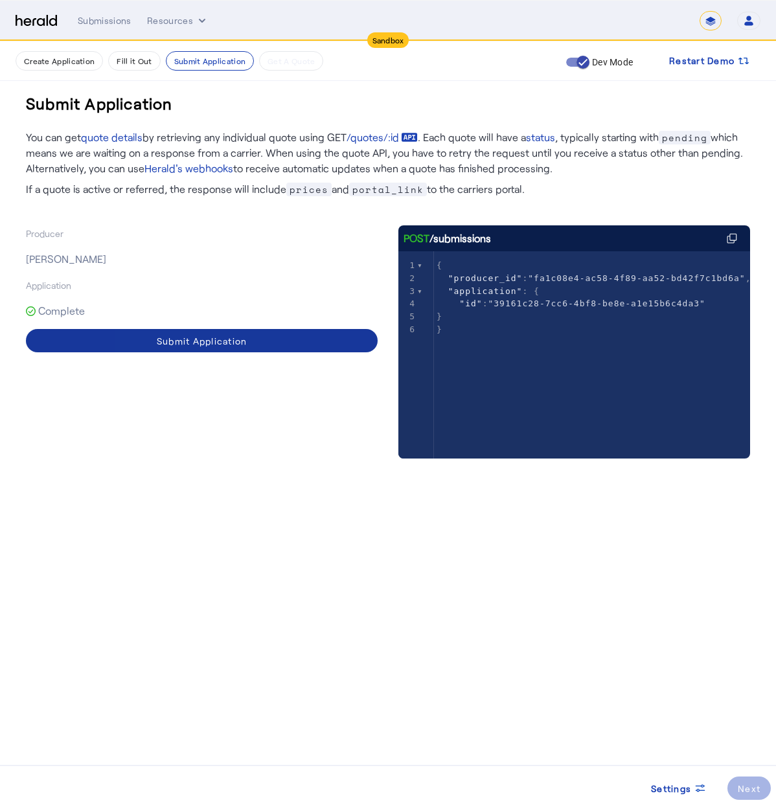
click at [164, 341] on div "Submit Application" at bounding box center [202, 341] width 91 height 14
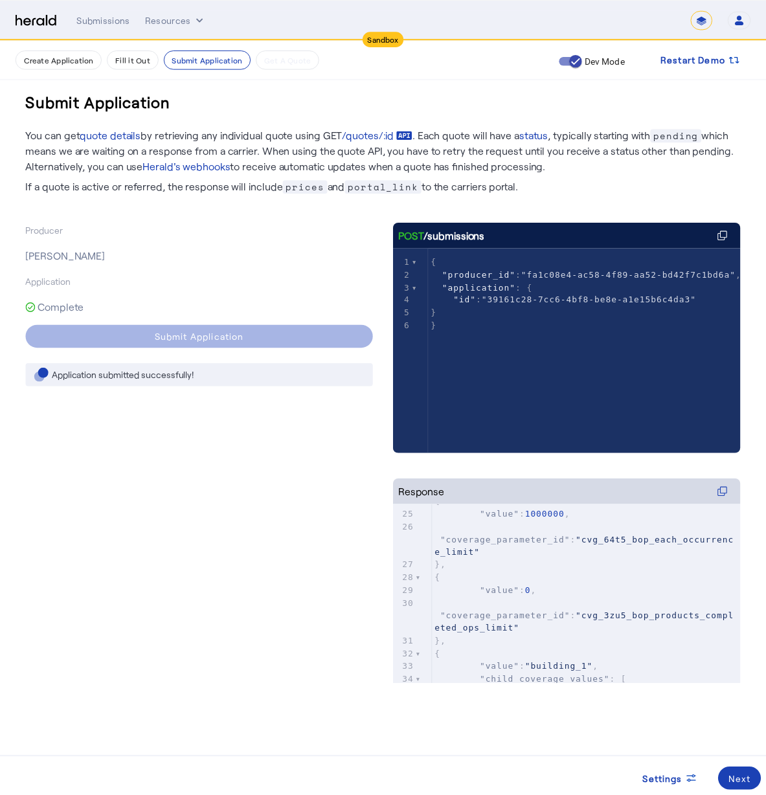
scroll to position [524, 0]
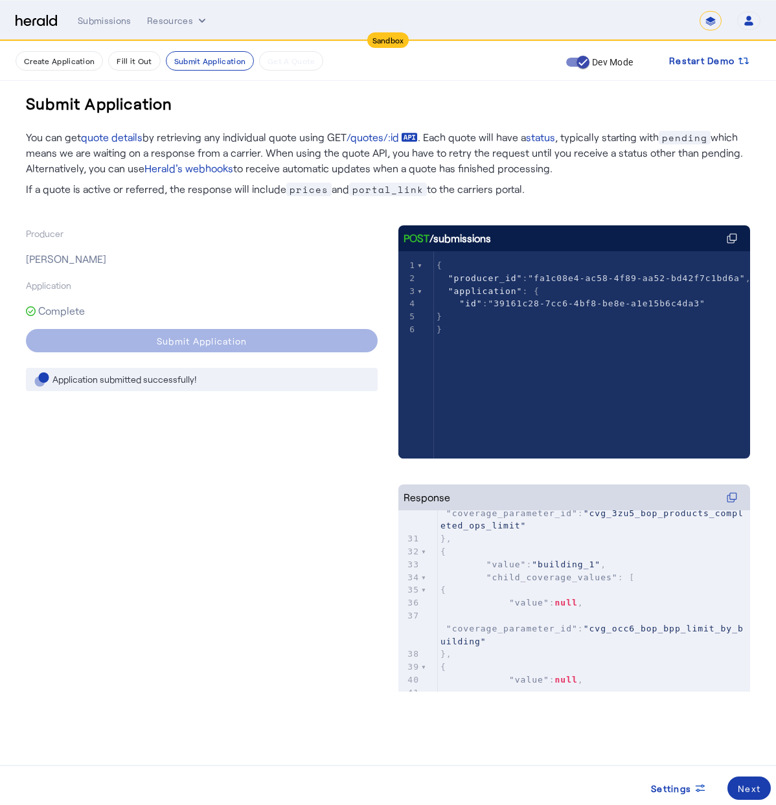
click at [747, 785] on div "Next" at bounding box center [748, 788] width 23 height 14
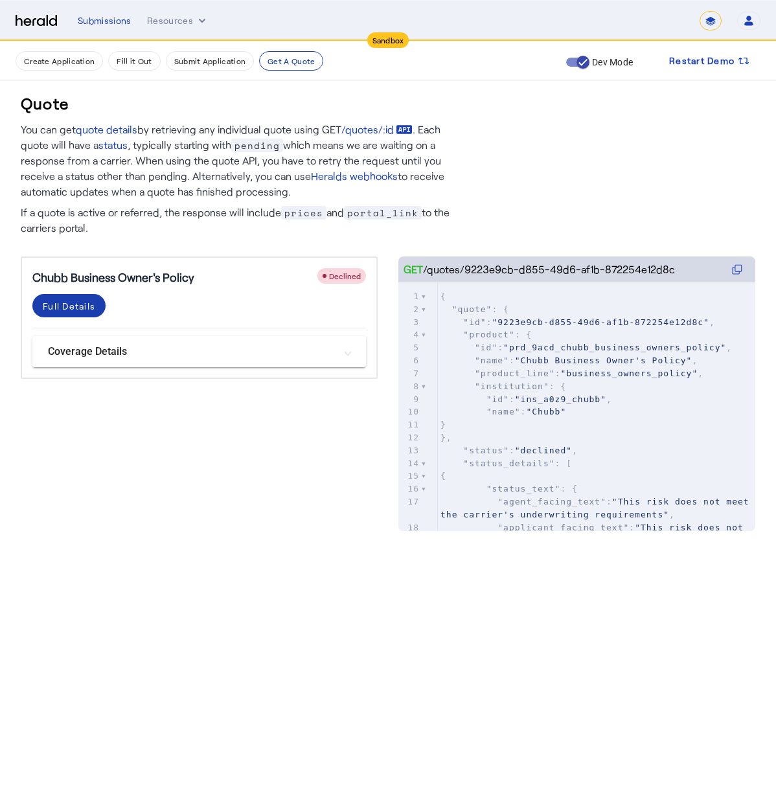
click at [81, 306] on div "Full Details" at bounding box center [69, 306] width 52 height 14
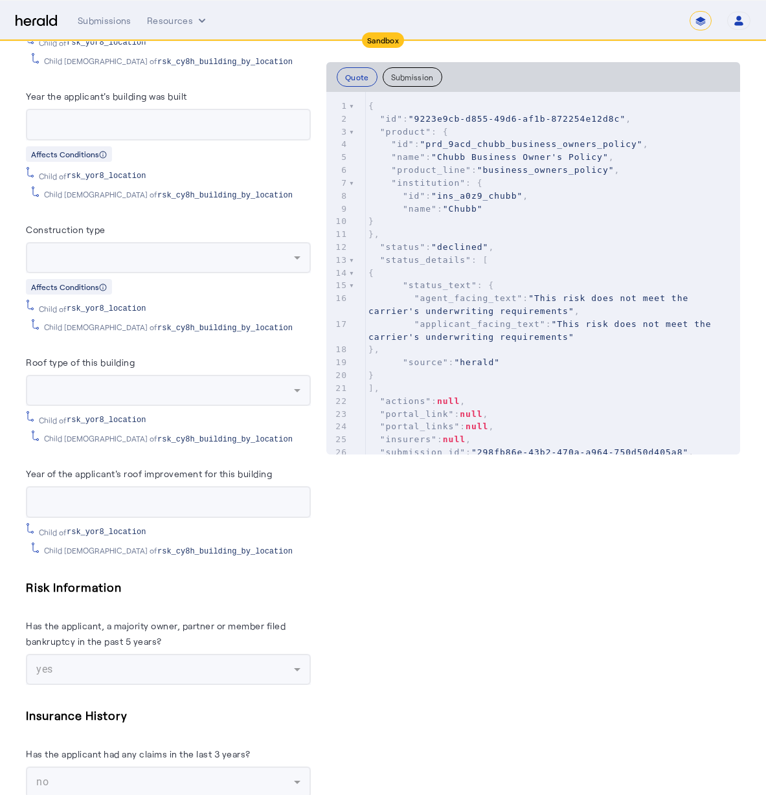
scroll to position [5679, 0]
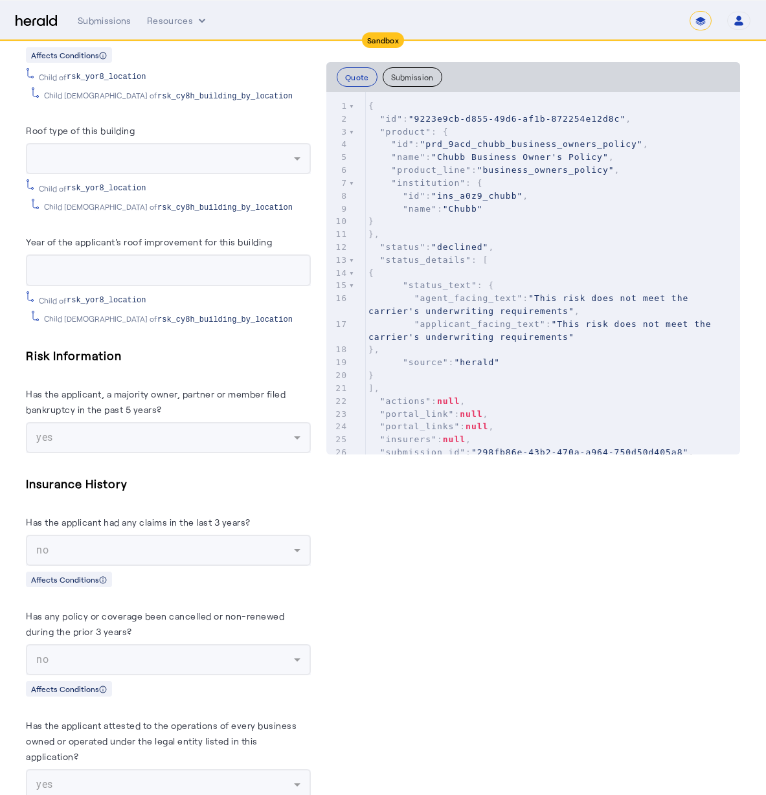
click at [295, 388] on herald-label "Has the applicant, a majority owner, partner or member filed bankruptcy in the …" at bounding box center [168, 404] width 285 height 36
click at [308, 424] on mat-form-field "yes" at bounding box center [168, 437] width 285 height 31
click at [303, 422] on mat-form-field "yes" at bounding box center [168, 437] width 285 height 31
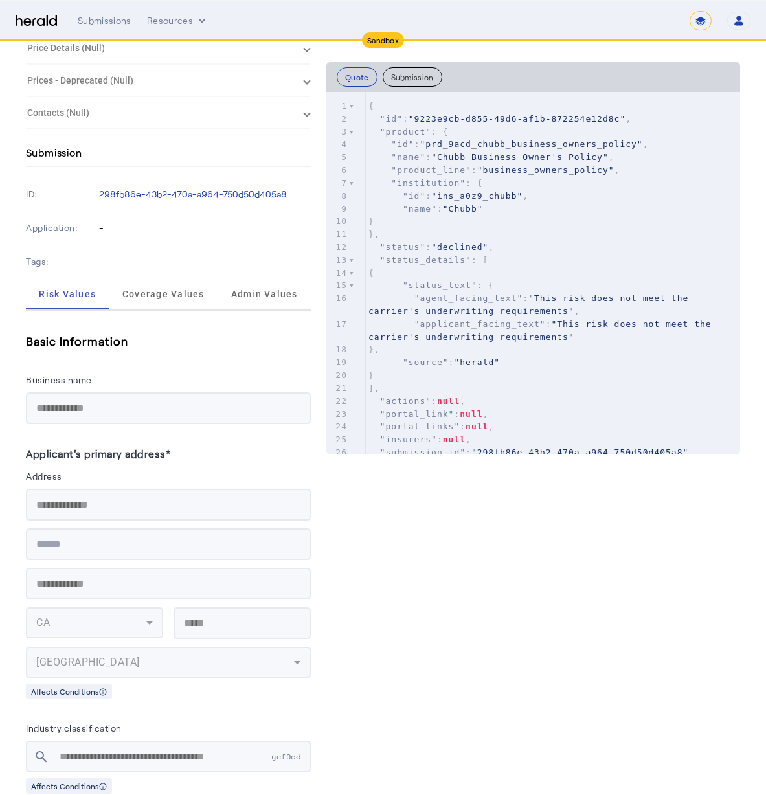
scroll to position [0, 0]
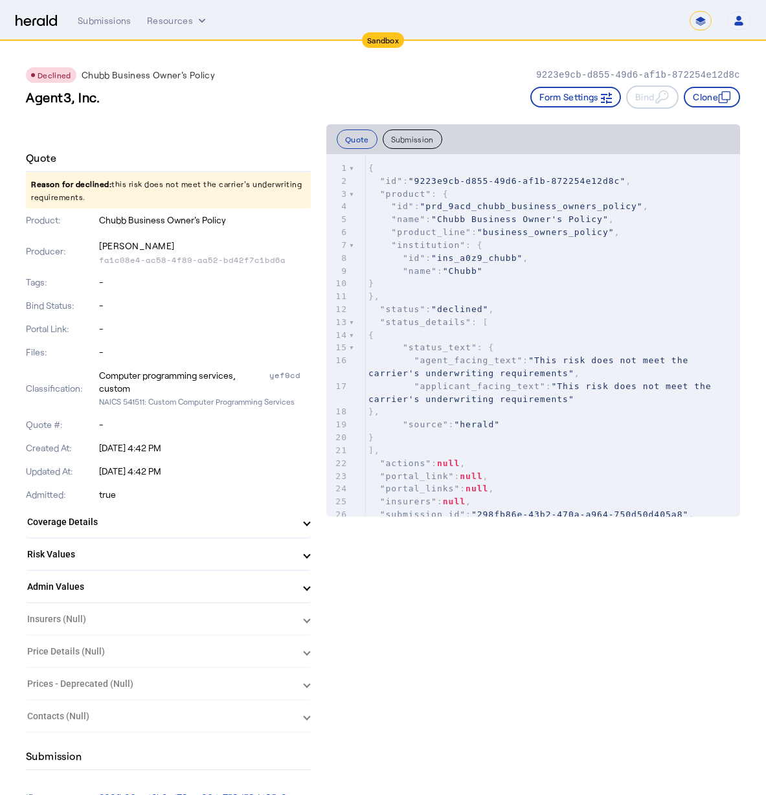
drag, startPoint x: 59, startPoint y: 99, endPoint x: 62, endPoint y: 93, distance: 7.2
click at [59, 98] on h3 "Agent3, Inc." at bounding box center [63, 97] width 74 height 18
click at [58, 79] on div "Declined" at bounding box center [51, 75] width 40 height 10
click at [372, 38] on div "Sandbox" at bounding box center [383, 40] width 42 height 16
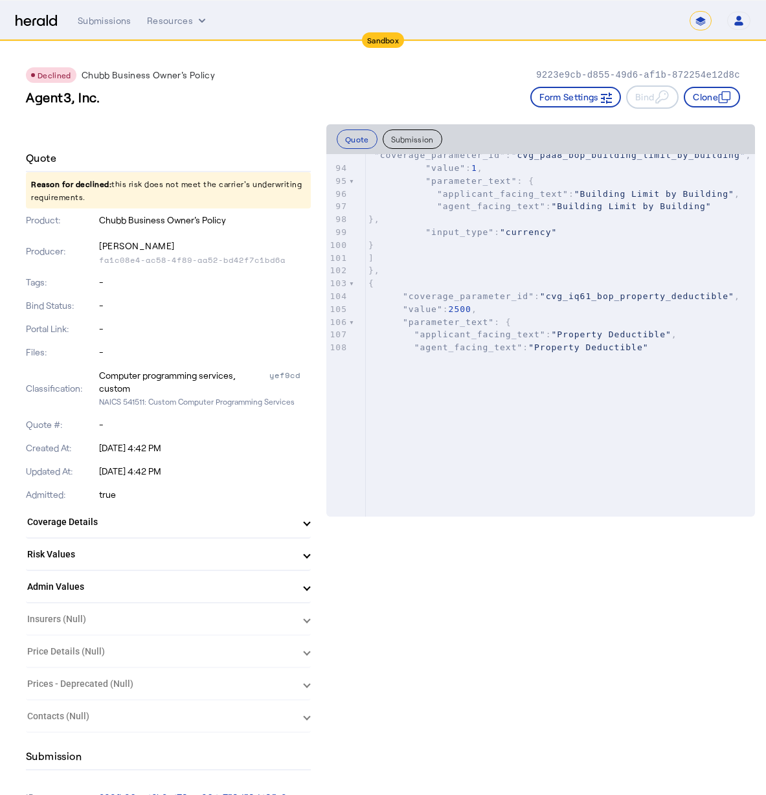
scroll to position [635, 0]
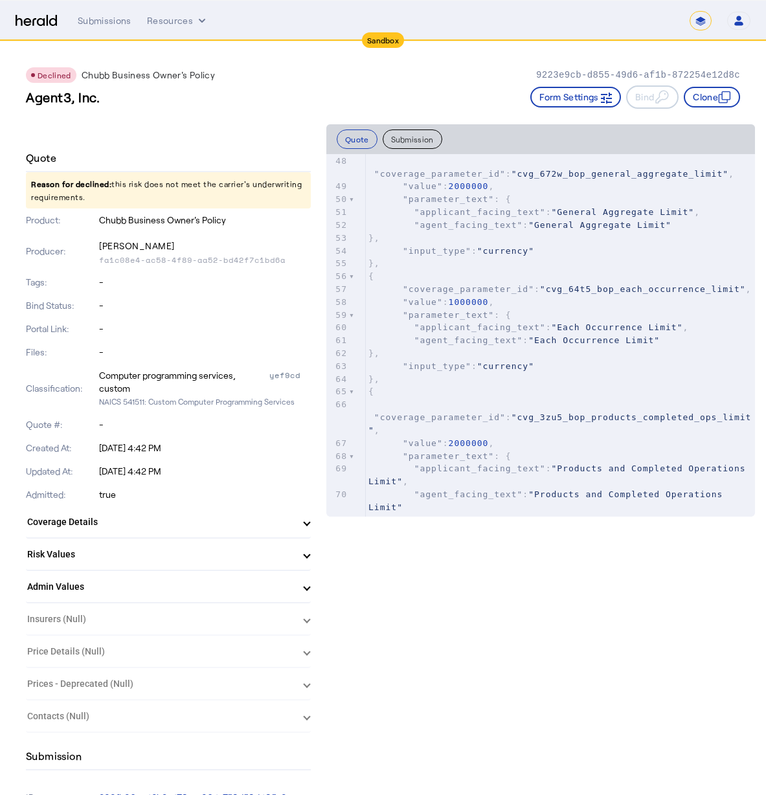
click at [43, 16] on img at bounding box center [36, 21] width 41 height 12
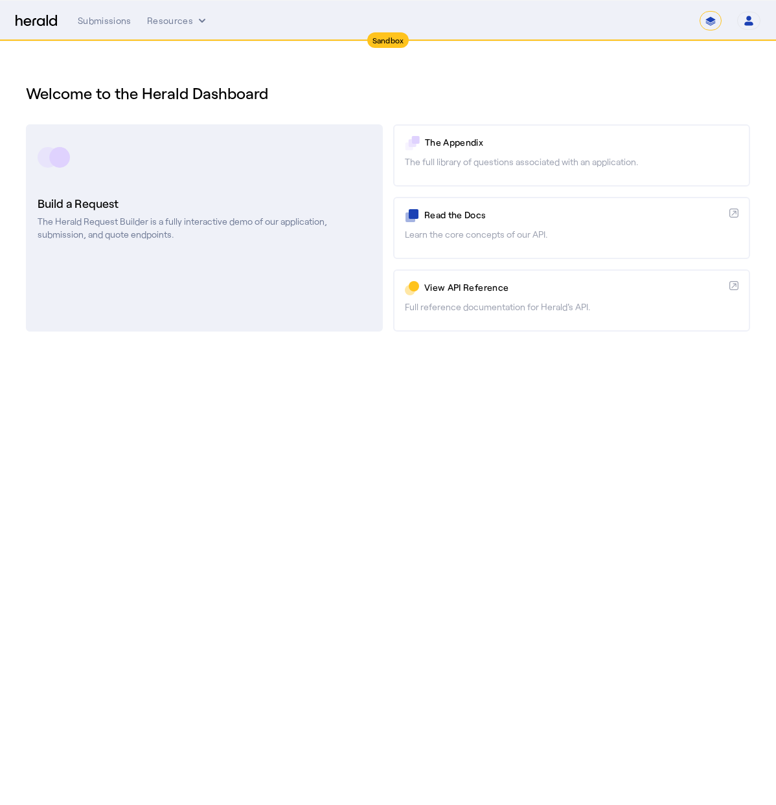
click at [184, 196] on h3 "Build a Request" at bounding box center [204, 203] width 333 height 18
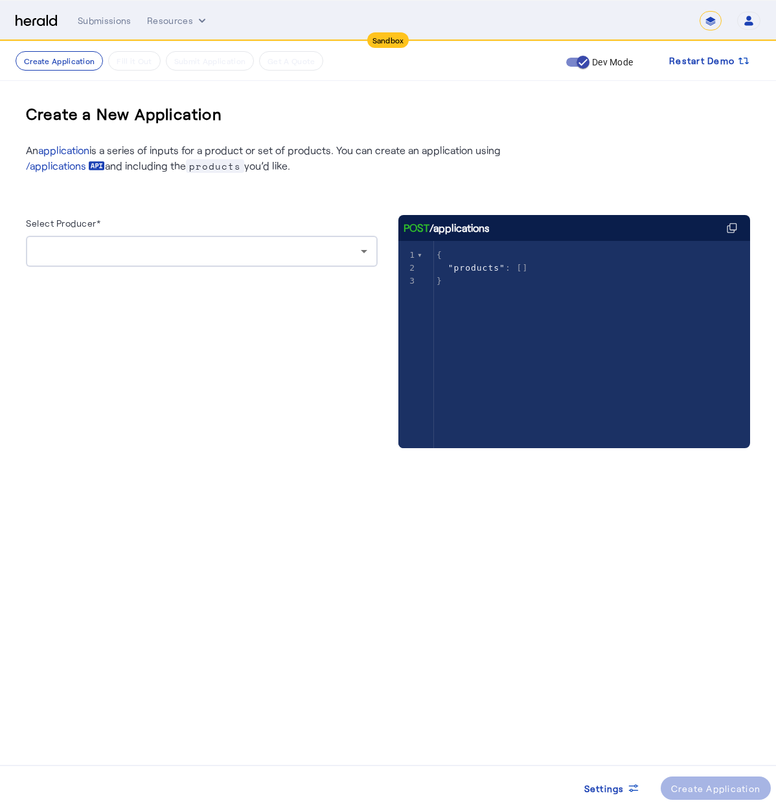
click at [182, 243] on div at bounding box center [201, 251] width 331 height 31
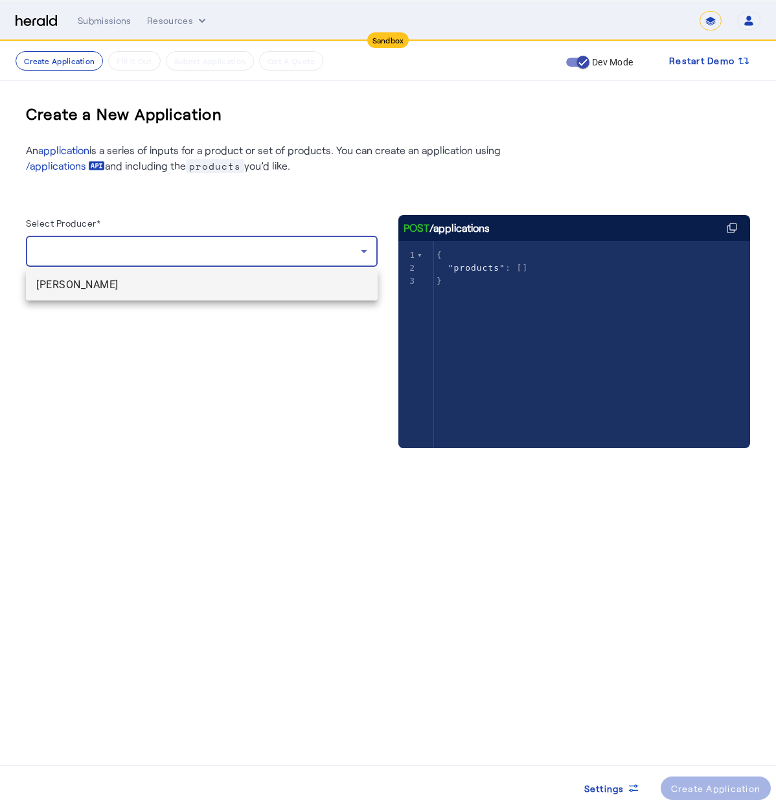
click at [179, 287] on span "[PERSON_NAME]" at bounding box center [201, 285] width 331 height 16
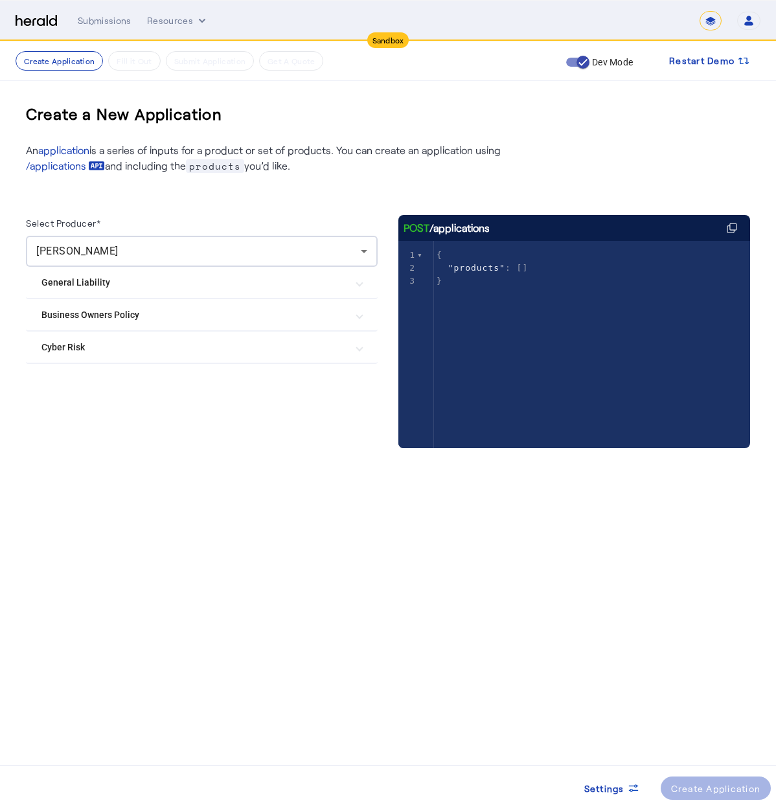
click at [128, 317] on Policy "Business Owners Policy" at bounding box center [193, 315] width 305 height 14
click at [89, 379] on label "Chubb Business Owner's Policy" at bounding box center [132, 379] width 131 height 13
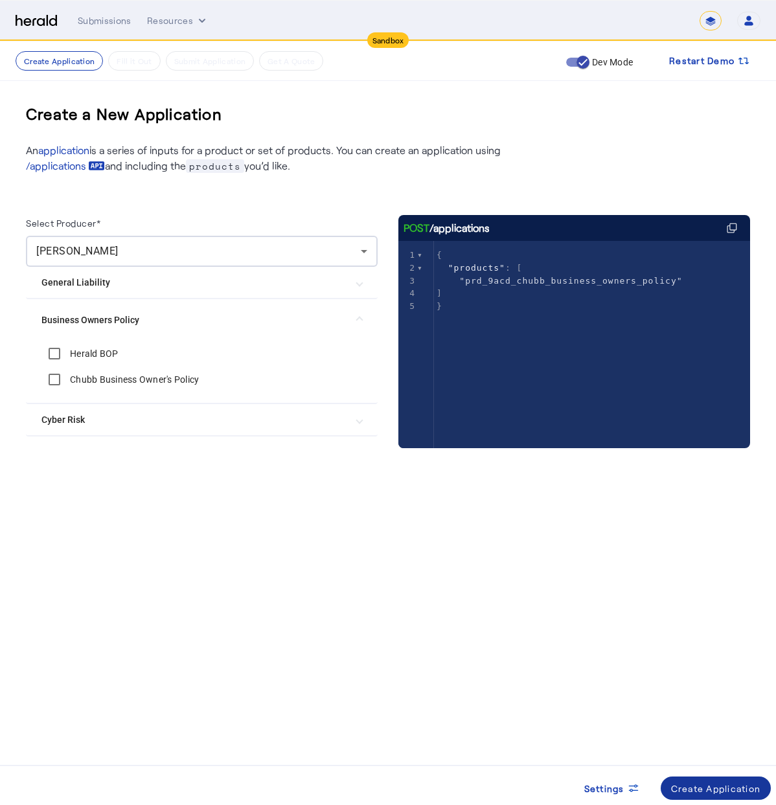
click at [721, 782] on div "Create Application" at bounding box center [716, 788] width 90 height 14
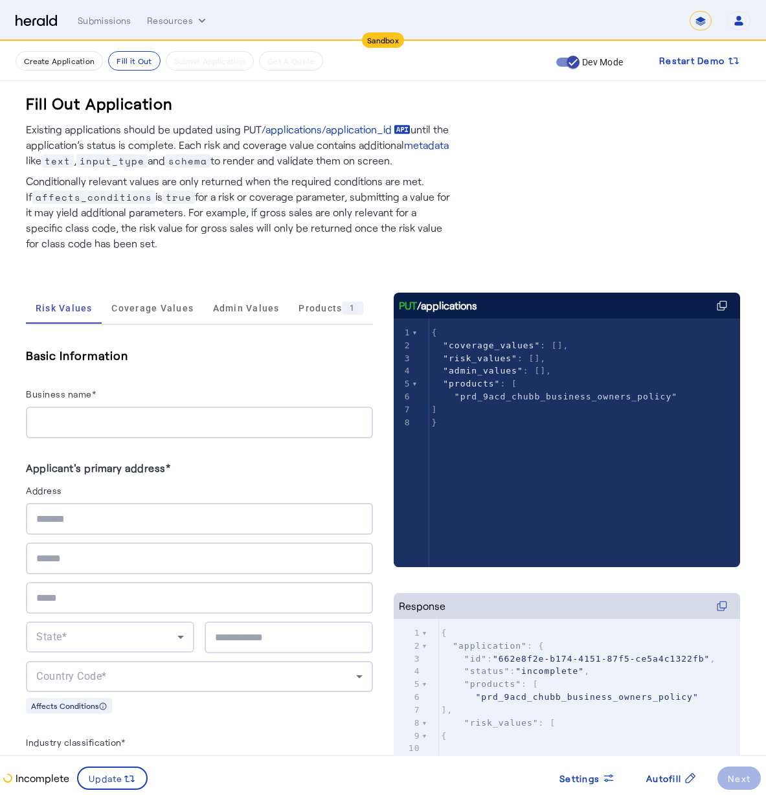
click at [96, 394] on div "Business name*" at bounding box center [199, 396] width 347 height 21
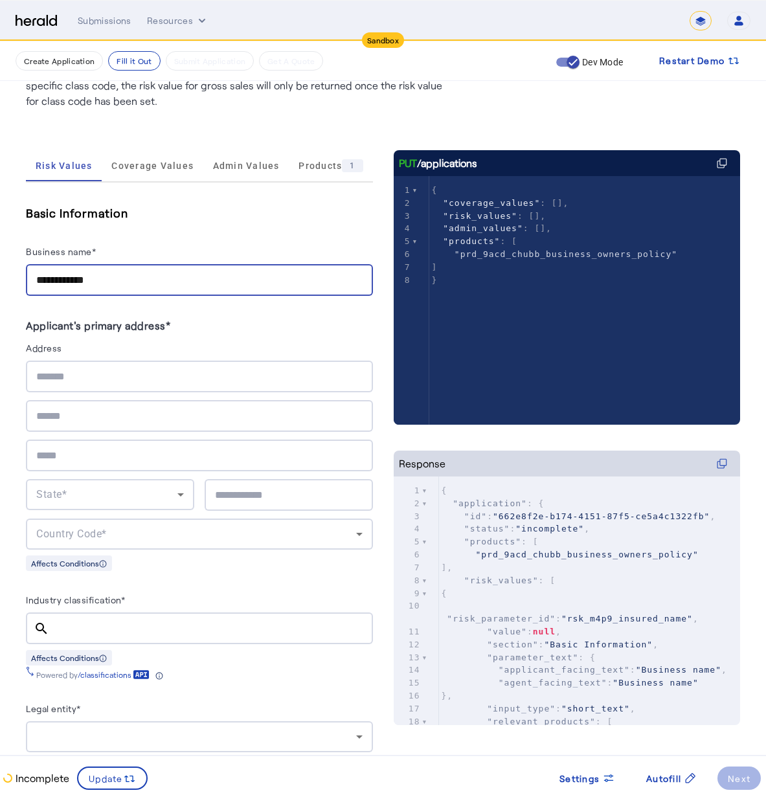
scroll to position [210, 0]
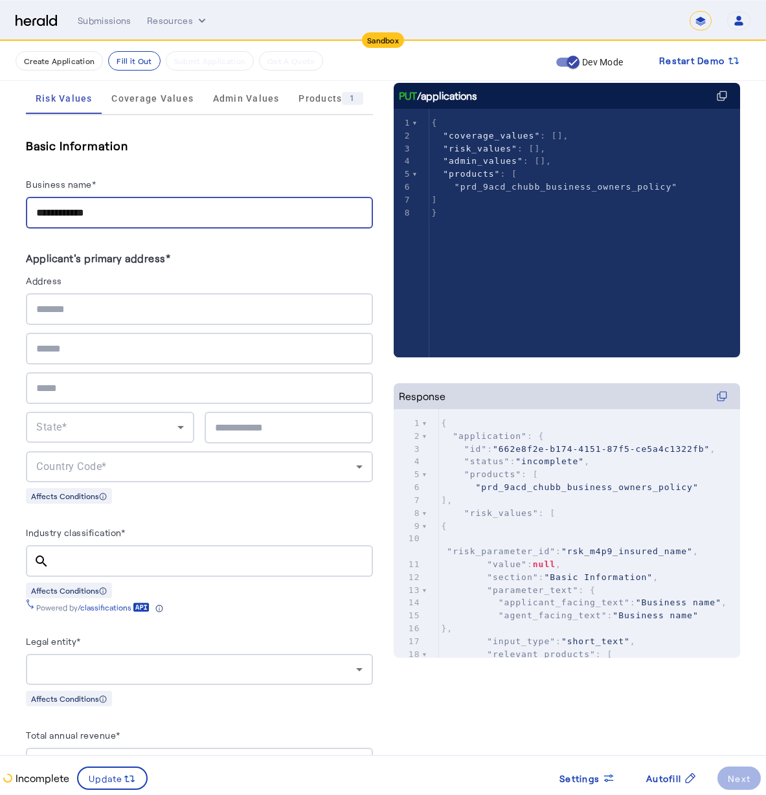
type input "**********"
click at [125, 299] on div at bounding box center [199, 309] width 326 height 32
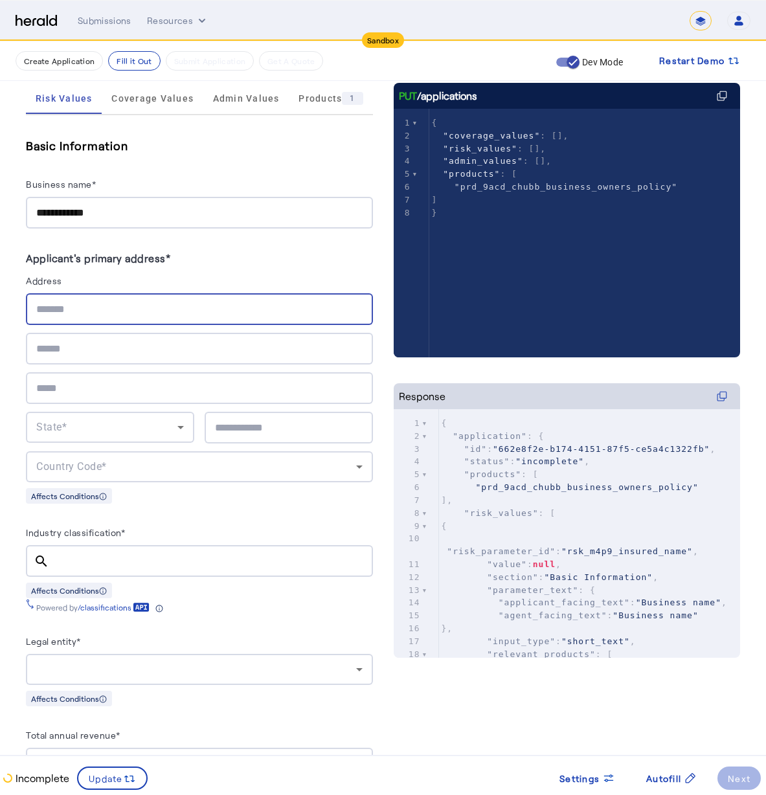
click at [120, 306] on input "text" at bounding box center [199, 310] width 326 height 16
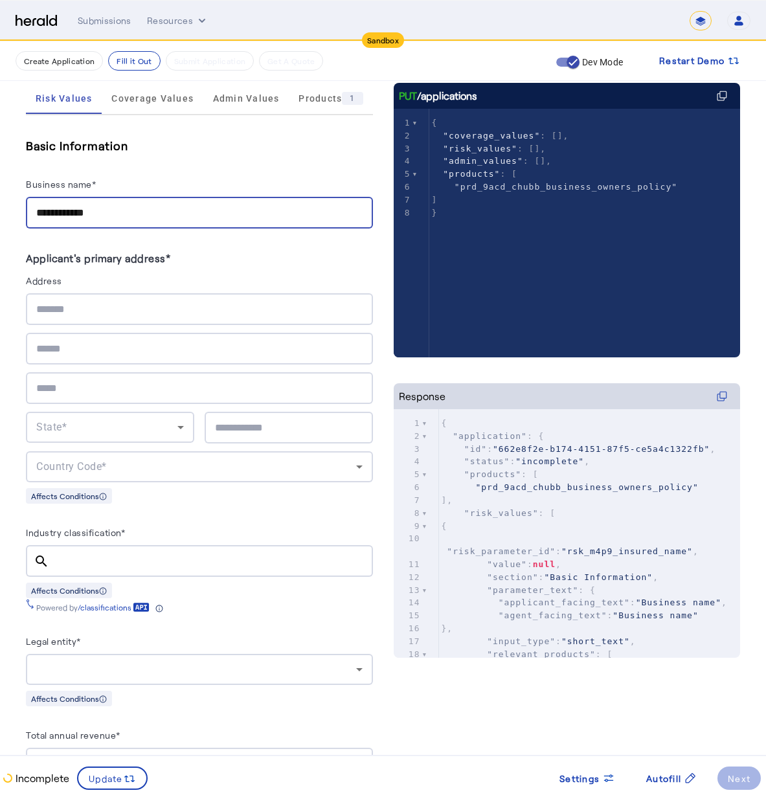
drag, startPoint x: 110, startPoint y: 216, endPoint x: 12, endPoint y: 190, distance: 101.1
click at [106, 289] on herald-label "Address" at bounding box center [199, 283] width 347 height 21
click at [98, 320] on div at bounding box center [199, 309] width 326 height 32
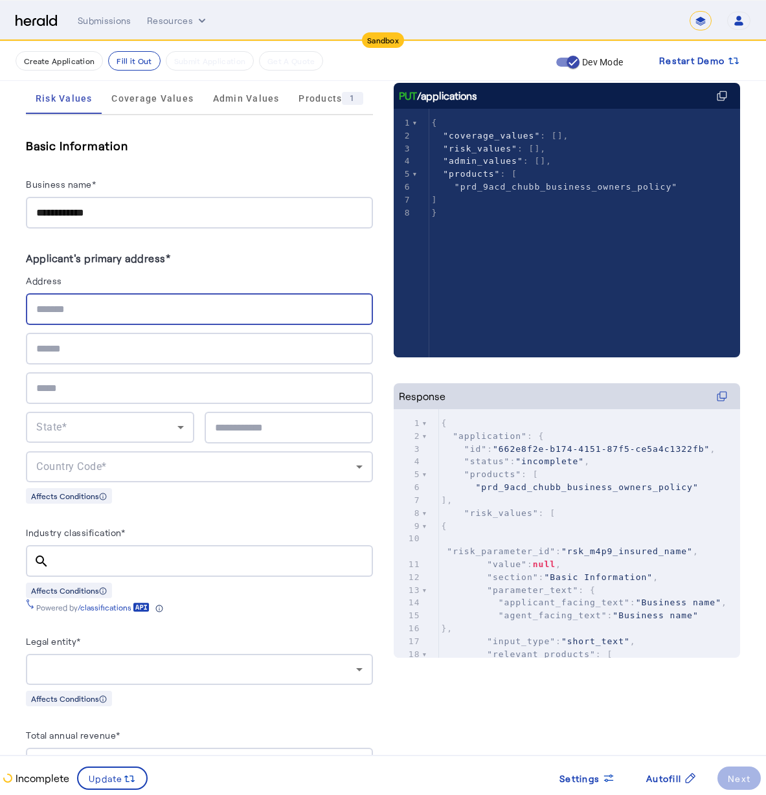
click at [124, 310] on input "text" at bounding box center [199, 310] width 326 height 16
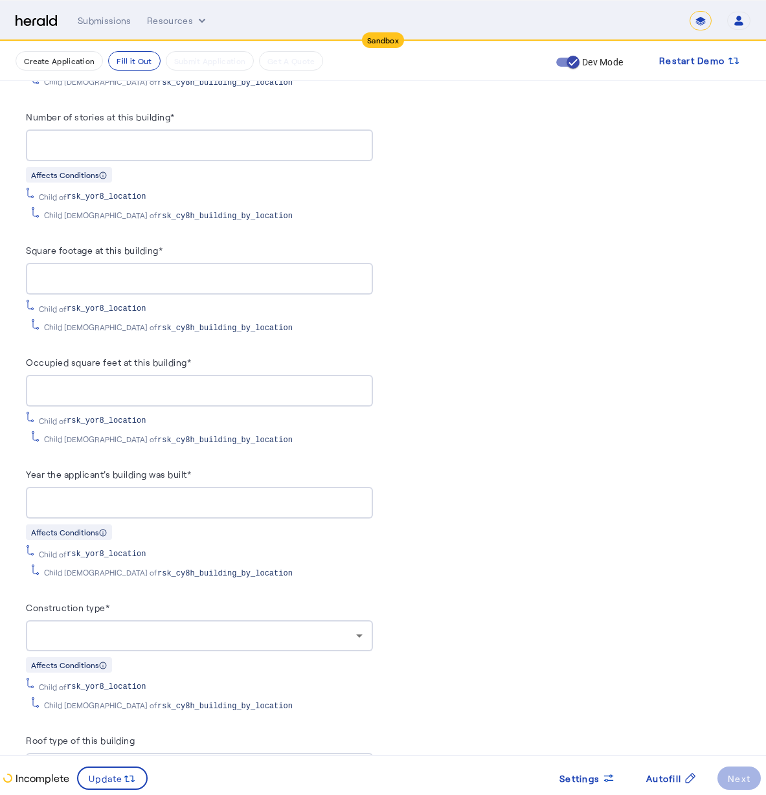
scroll to position [2027, 0]
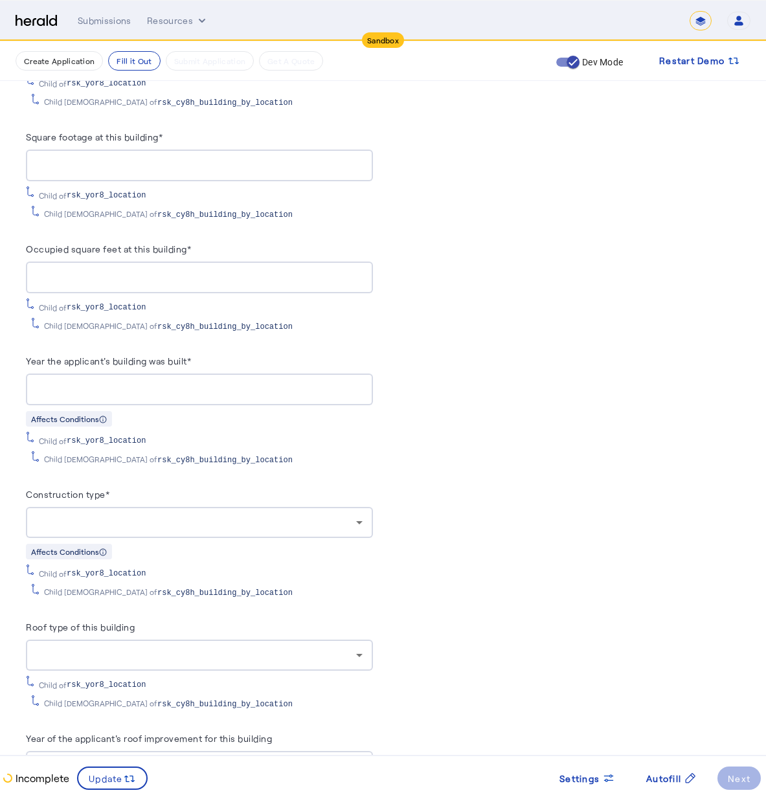
click at [229, 486] on div "Construction type*" at bounding box center [199, 496] width 347 height 21
click at [225, 515] on div at bounding box center [196, 523] width 320 height 16
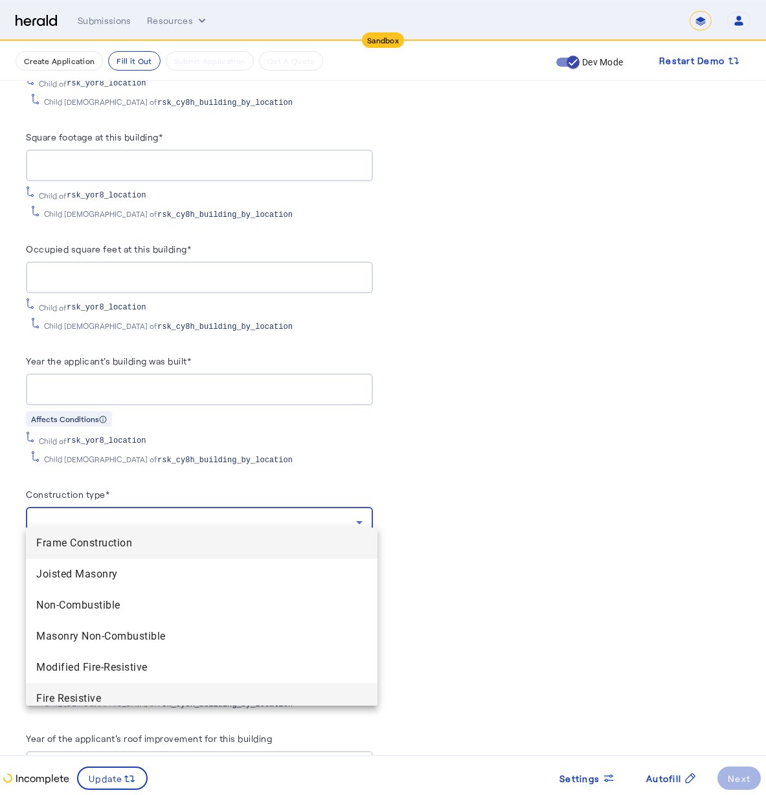
scroll to position [8, 0]
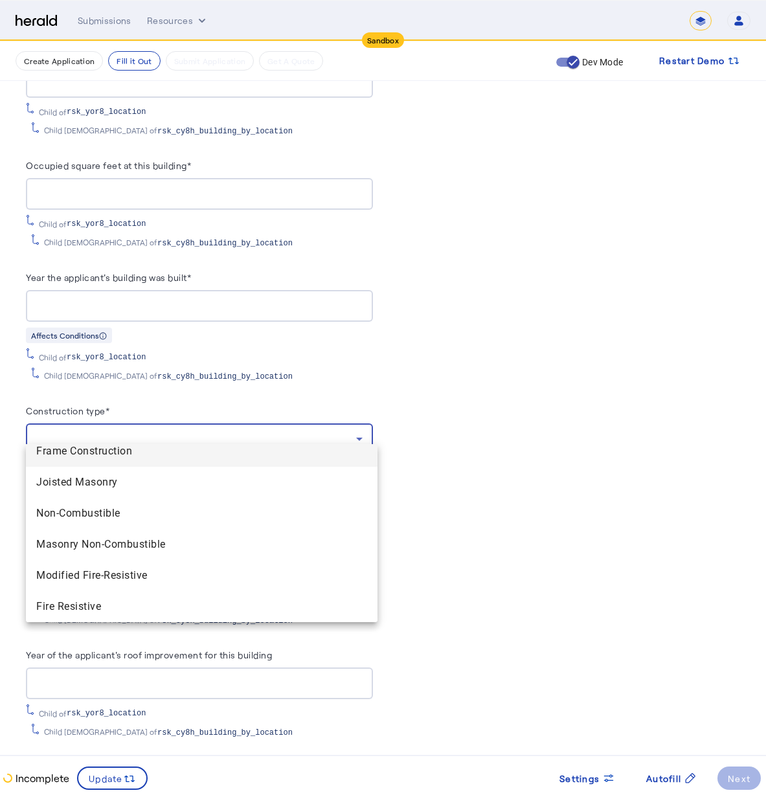
click at [528, 458] on div at bounding box center [383, 397] width 766 height 795
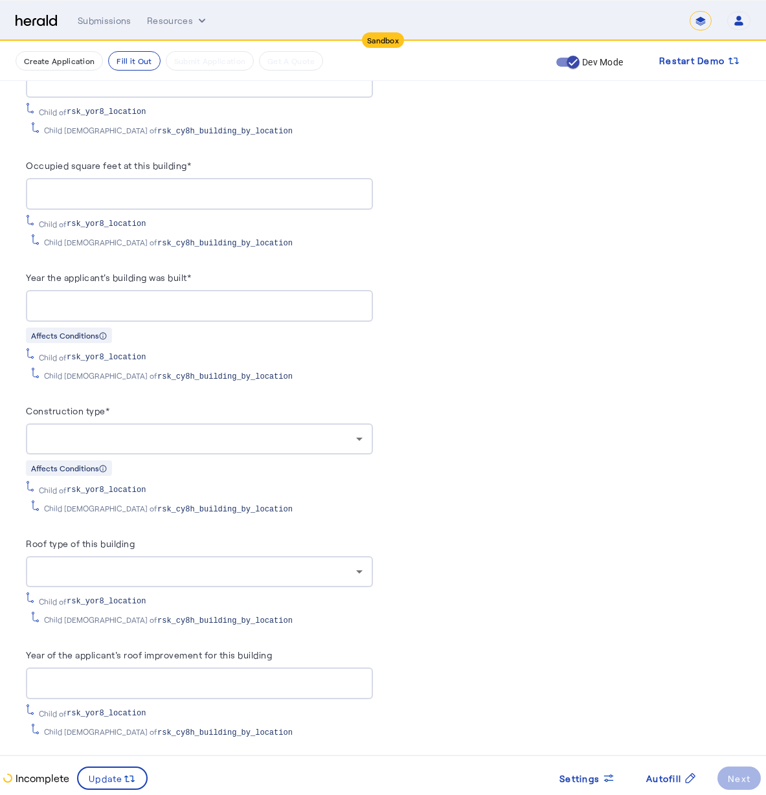
click at [127, 434] on div at bounding box center [199, 438] width 326 height 31
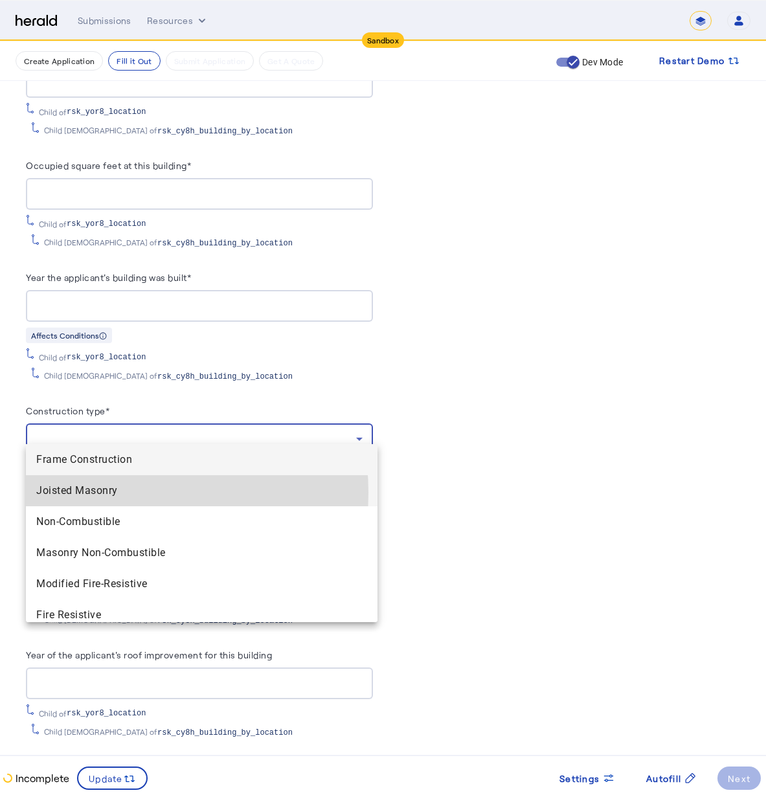
click at [96, 493] on span "Joisted Masonry" at bounding box center [201, 491] width 331 height 16
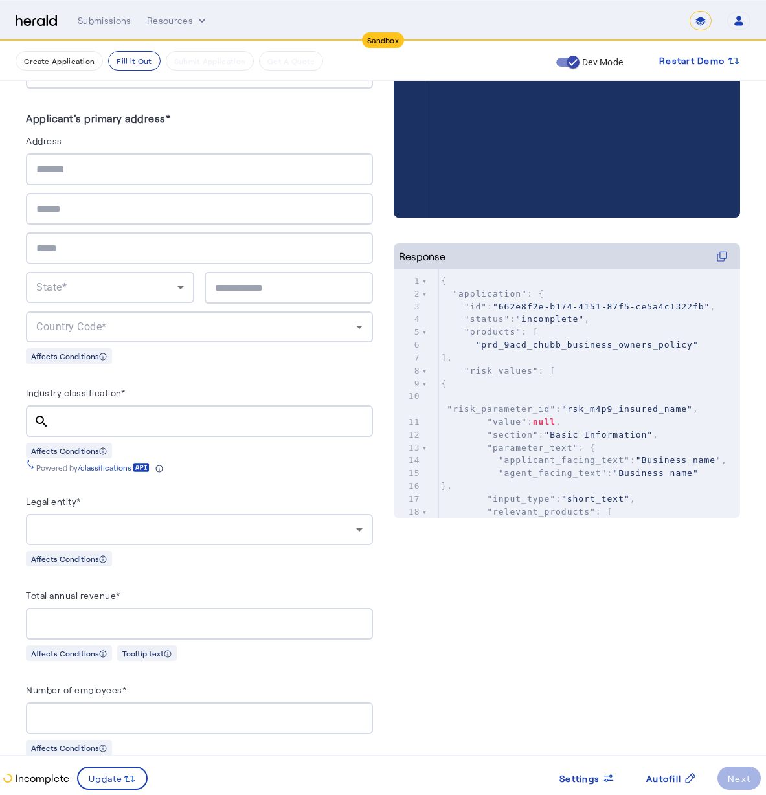
scroll to position [0, 0]
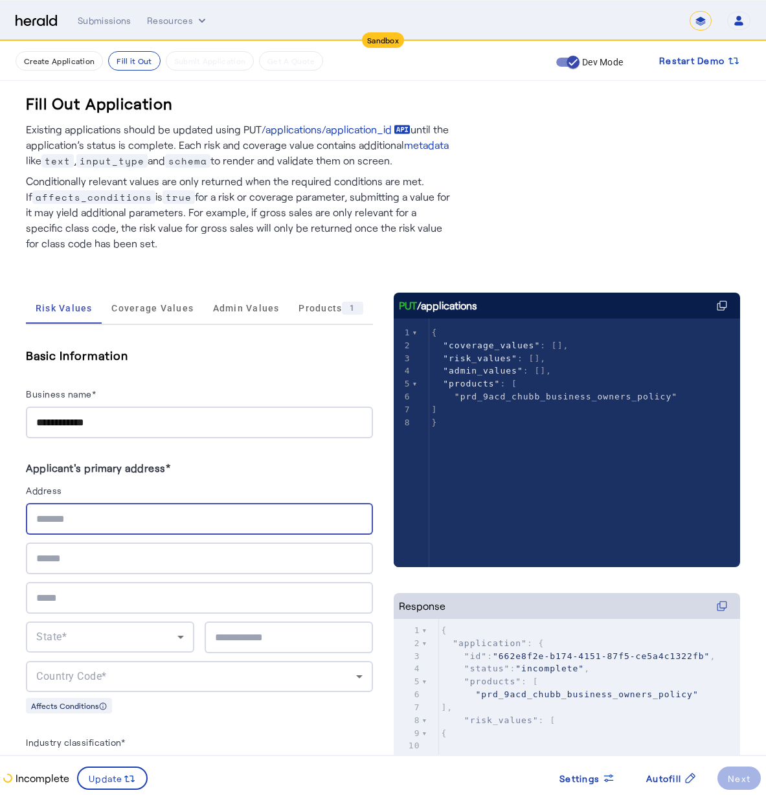
click at [117, 521] on input "text" at bounding box center [199, 519] width 326 height 16
type input "**********"
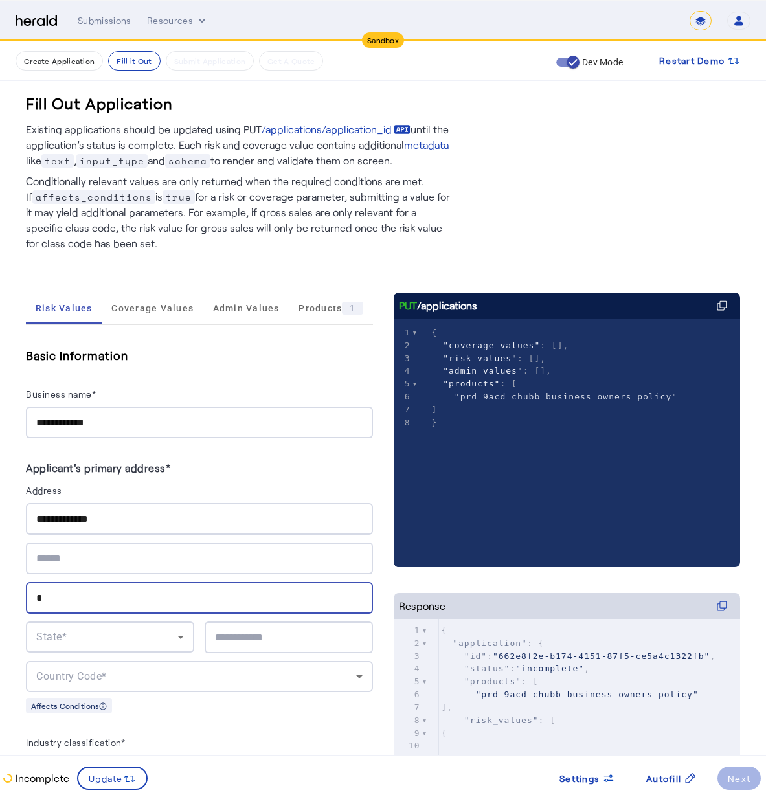
type input "*"
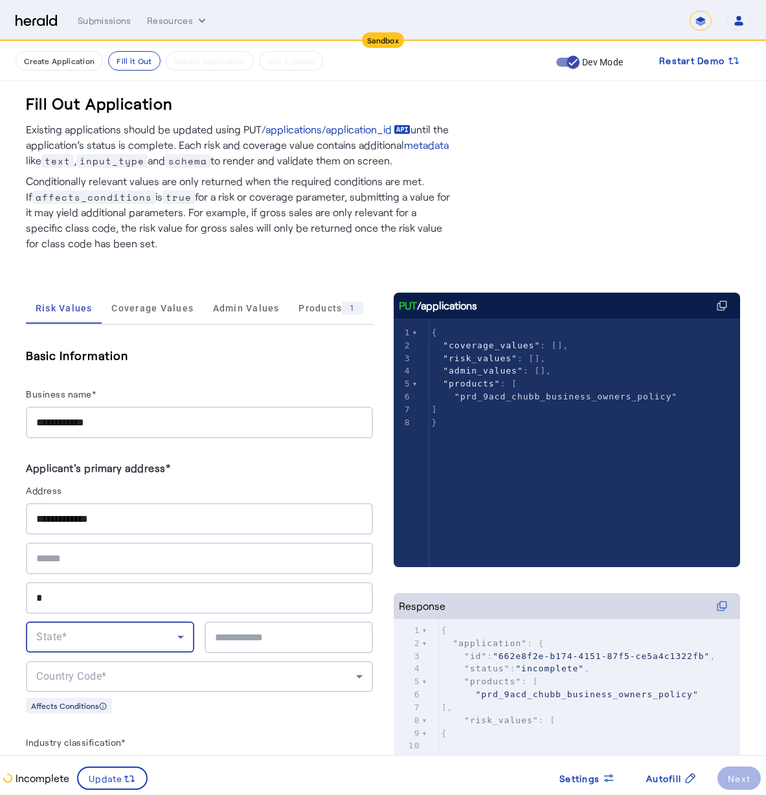
click at [112, 596] on input "*" at bounding box center [199, 598] width 326 height 16
click at [109, 594] on input "text" at bounding box center [199, 598] width 326 height 16
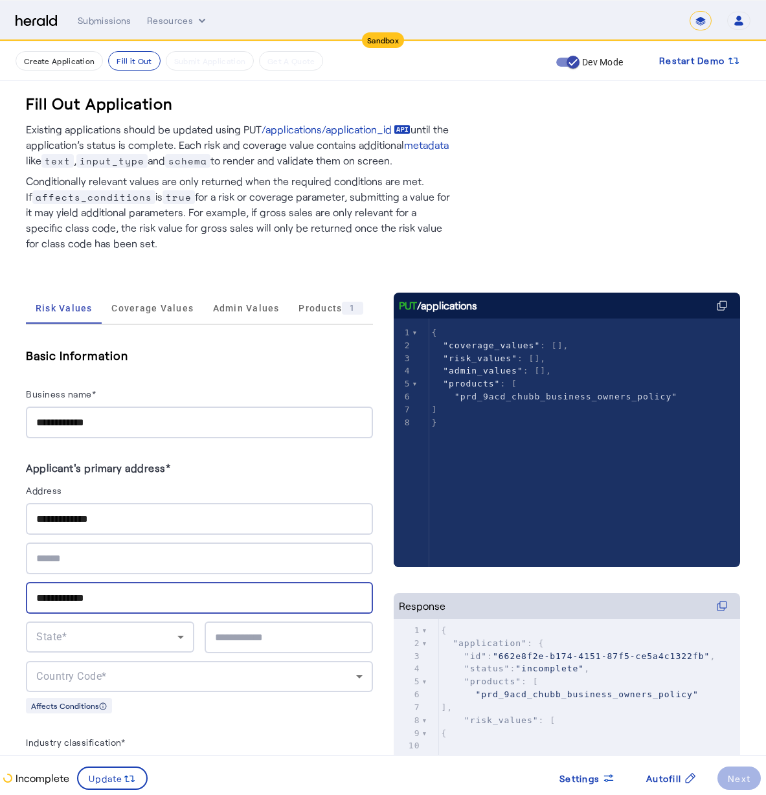
type input "**********"
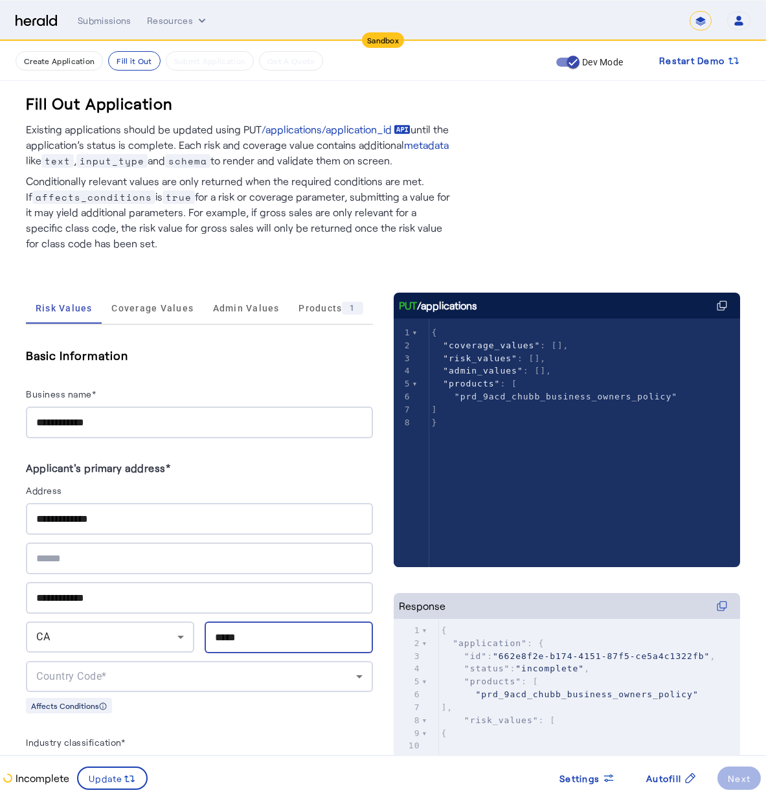
type input "*****"
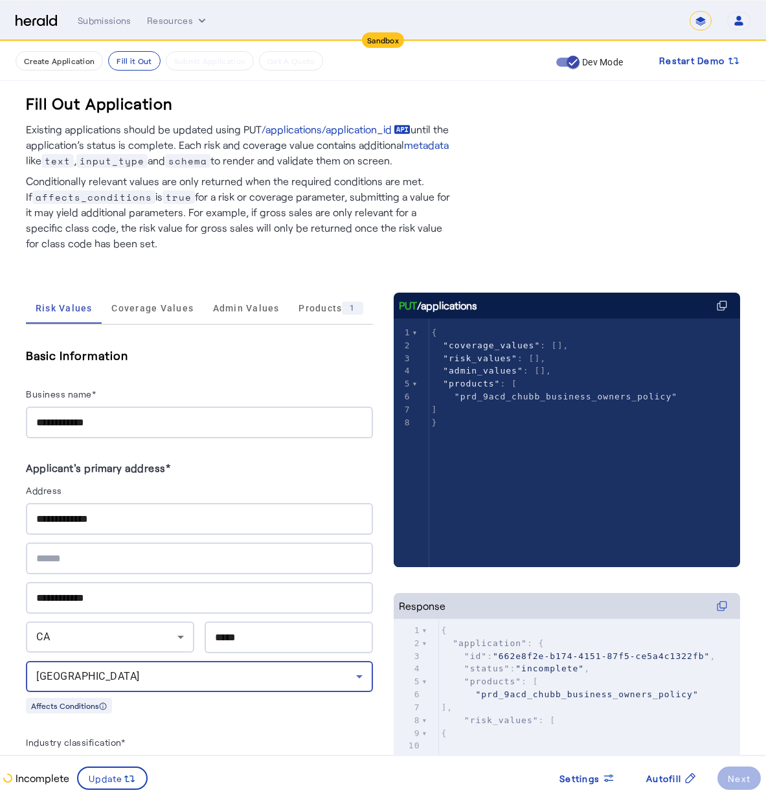
scroll to position [249, 0]
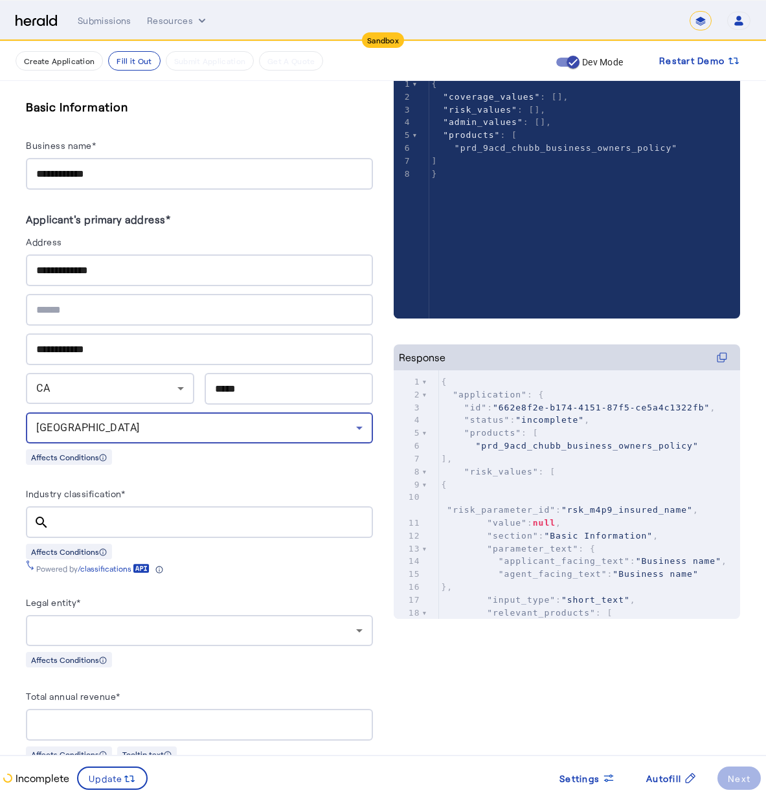
click at [170, 521] on input "Industry classification*" at bounding box center [211, 523] width 303 height 16
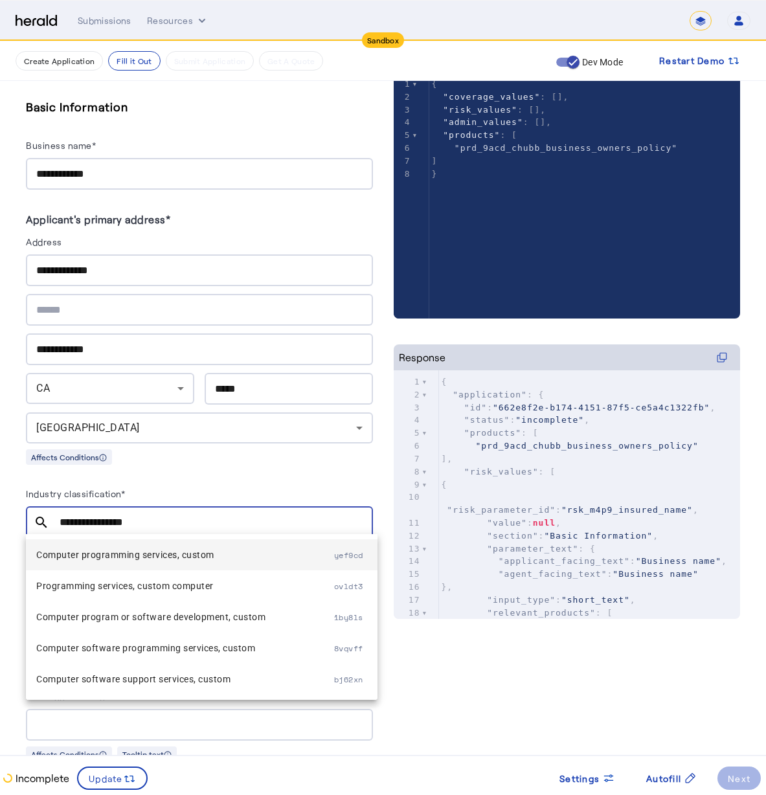
type input "**********"
click at [185, 552] on span "Computer programming services, custom" at bounding box center [185, 555] width 298 height 16
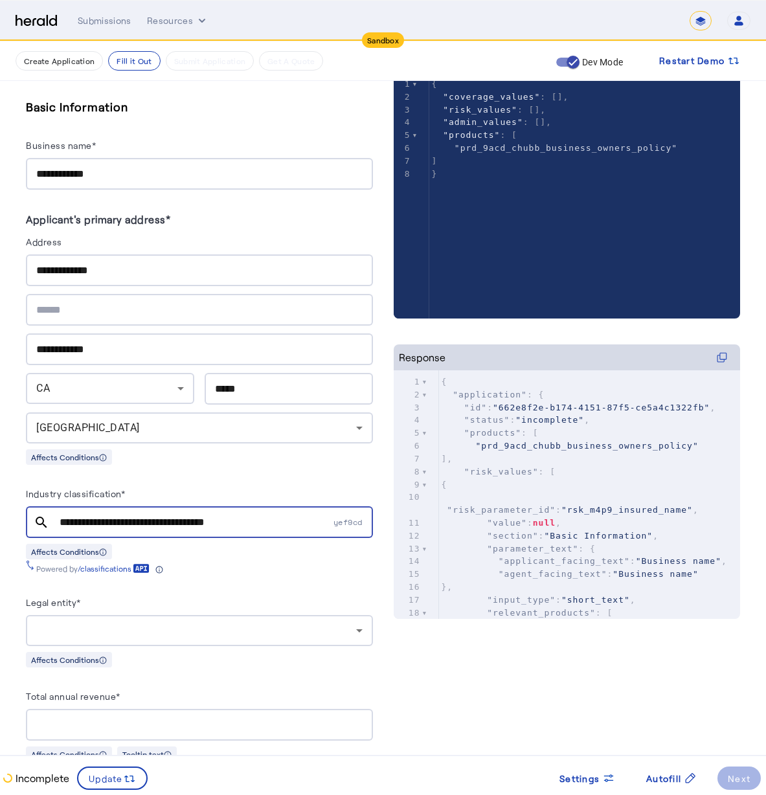
click at [93, 637] on div at bounding box center [199, 630] width 326 height 31
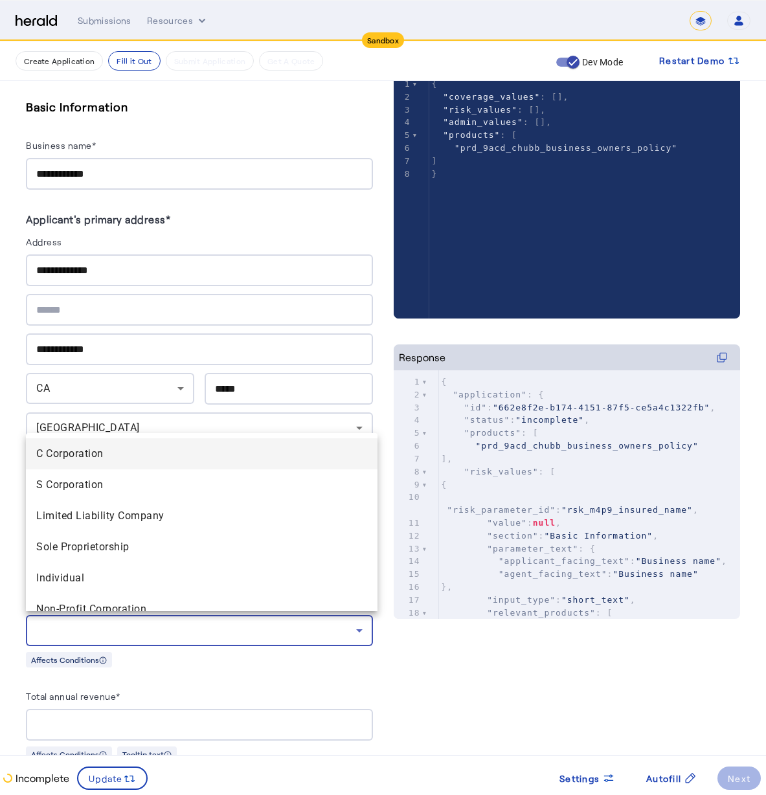
click at [108, 453] on span "C Corporation" at bounding box center [201, 454] width 331 height 16
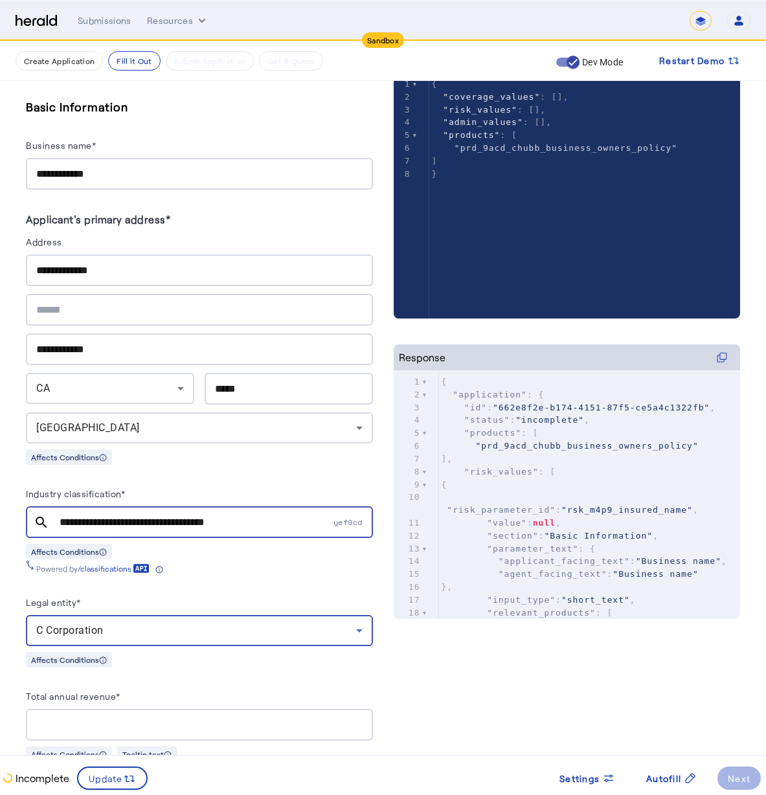
click at [130, 721] on input "Total annual revenue*" at bounding box center [199, 725] width 326 height 16
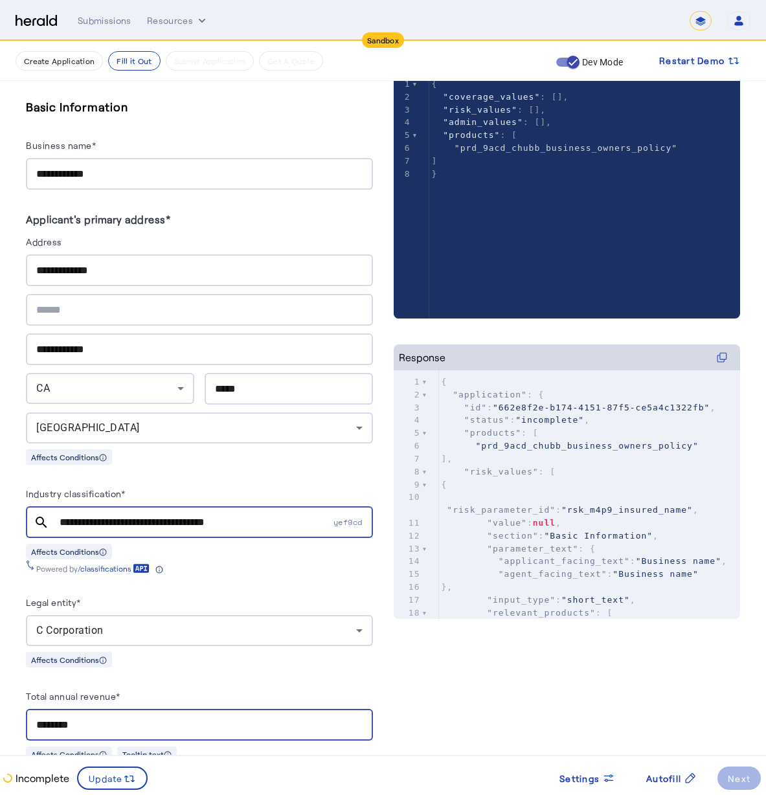
type input "********"
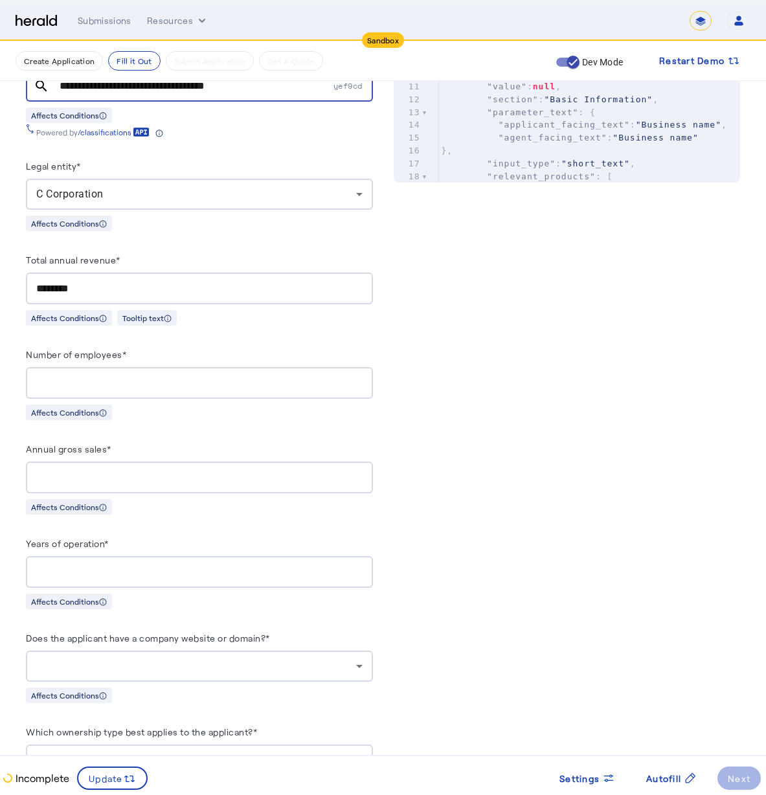
click at [135, 410] on div "Affects Conditions" at bounding box center [199, 412] width 347 height 16
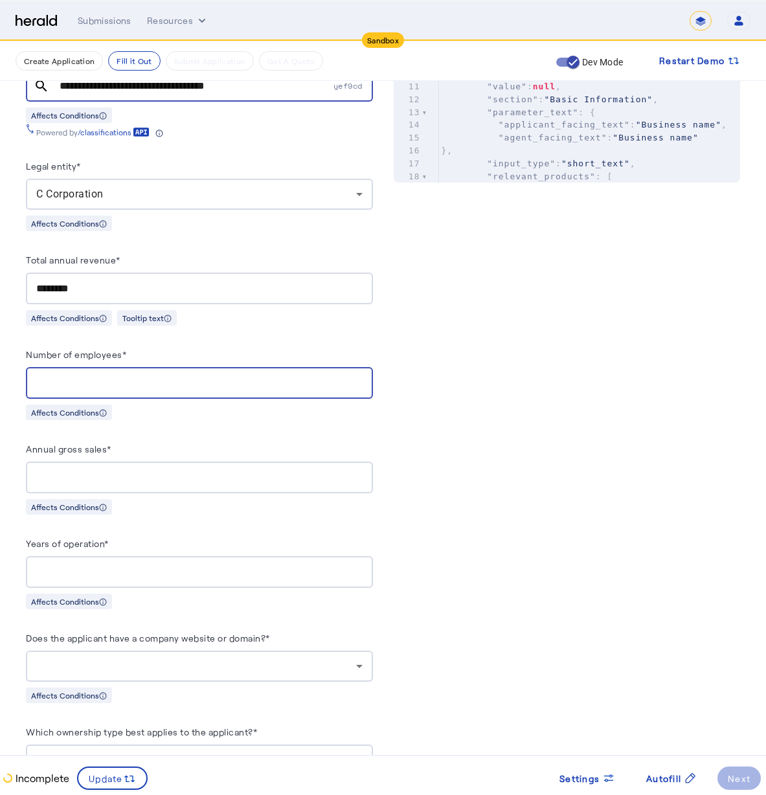
click at [152, 385] on input "Number of employees*" at bounding box center [199, 384] width 326 height 16
type input "*"
click at [124, 464] on div at bounding box center [199, 478] width 326 height 32
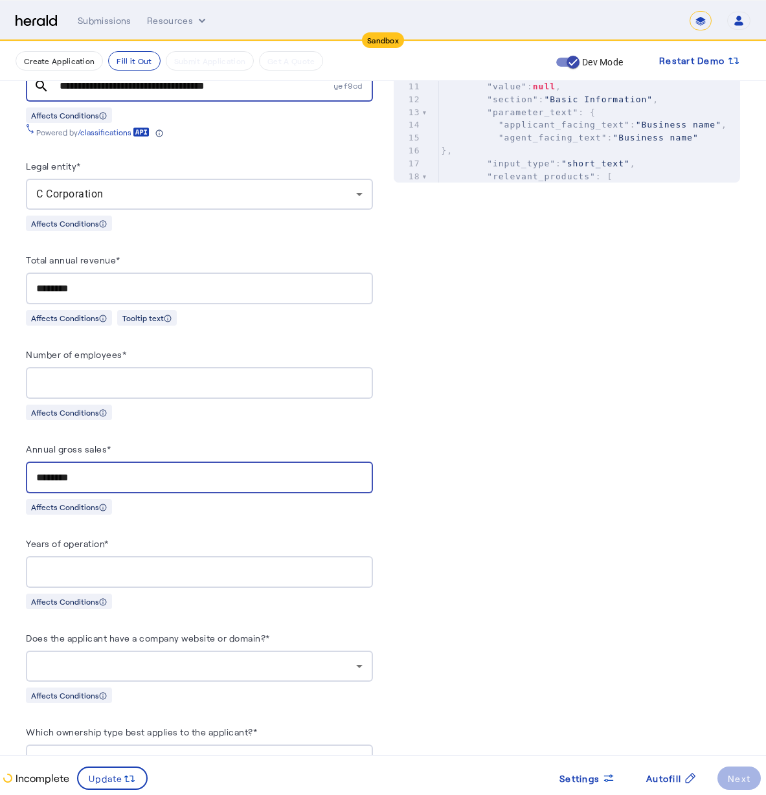
drag, startPoint x: 155, startPoint y: 467, endPoint x: 14, endPoint y: 438, distance: 144.3
type input "********"
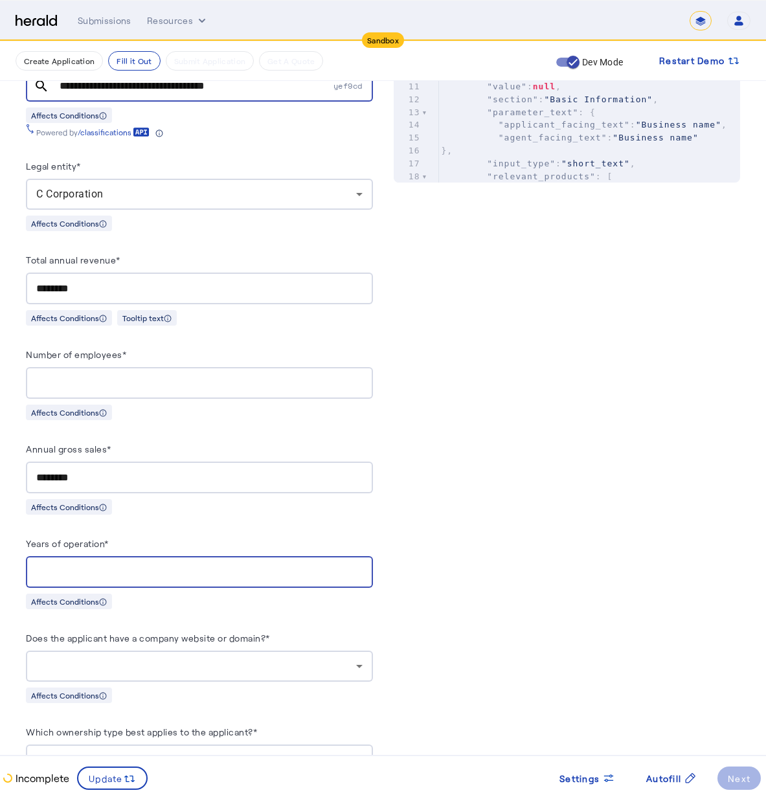
click at [152, 566] on input "Years of operation*" at bounding box center [199, 573] width 326 height 16
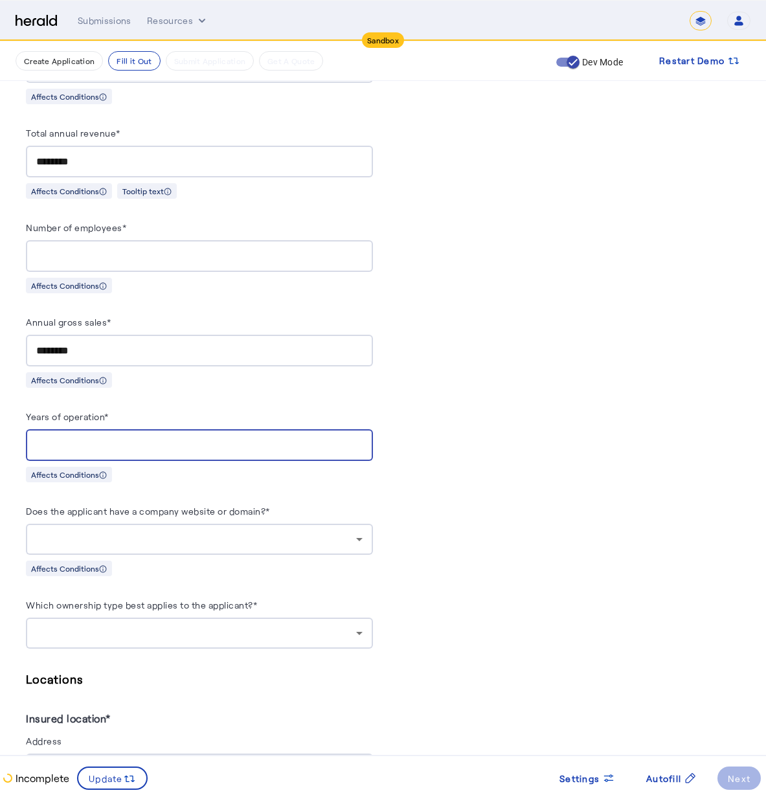
type input "*"
click at [98, 539] on div at bounding box center [196, 540] width 320 height 16
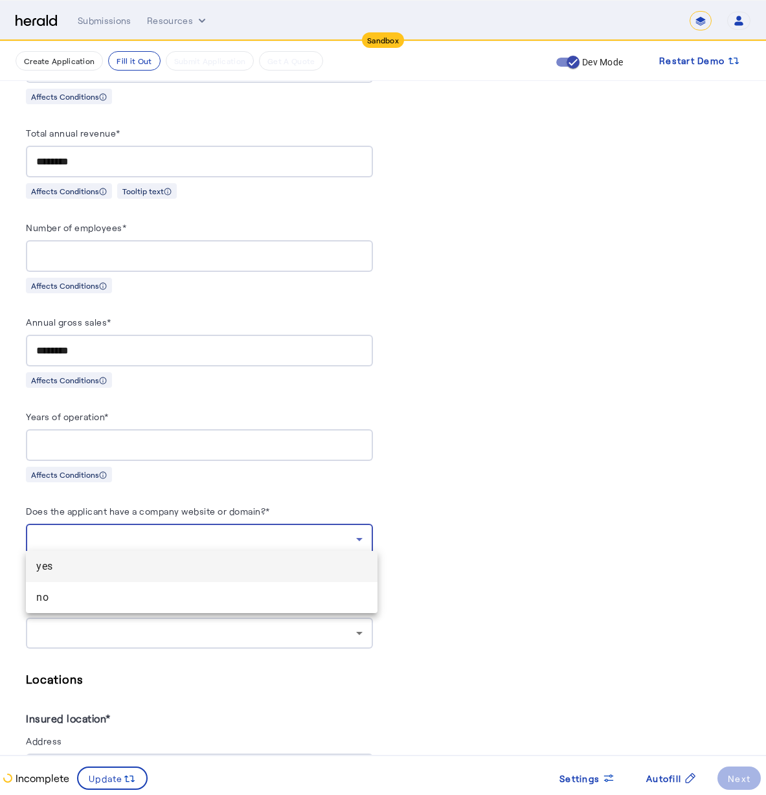
click at [155, 566] on span "yes" at bounding box center [201, 567] width 331 height 16
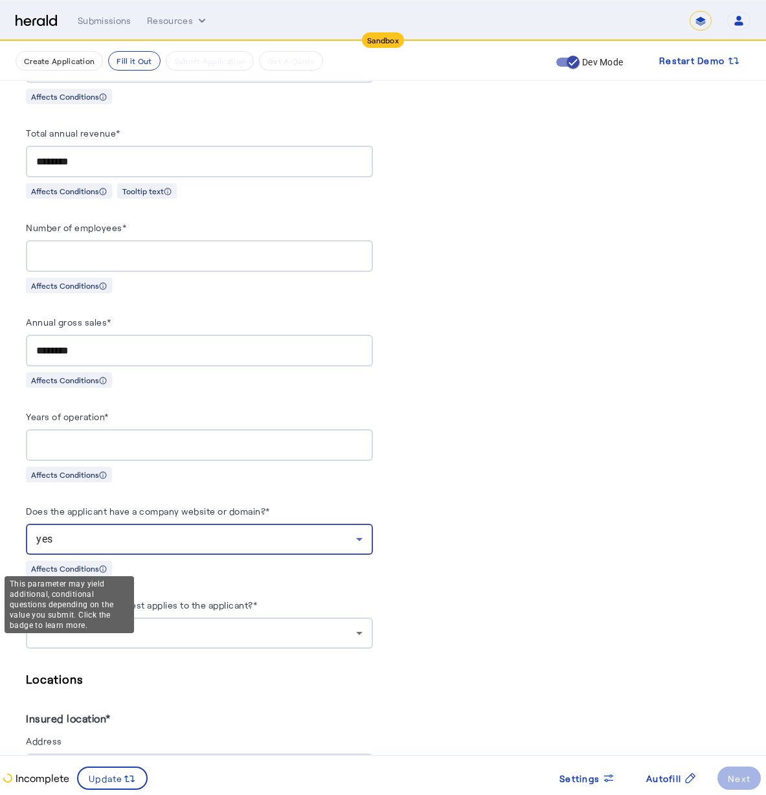
click at [88, 625] on div "This parameter may yield additional, conditional questions depending on the val…" at bounding box center [69, 604] width 129 height 57
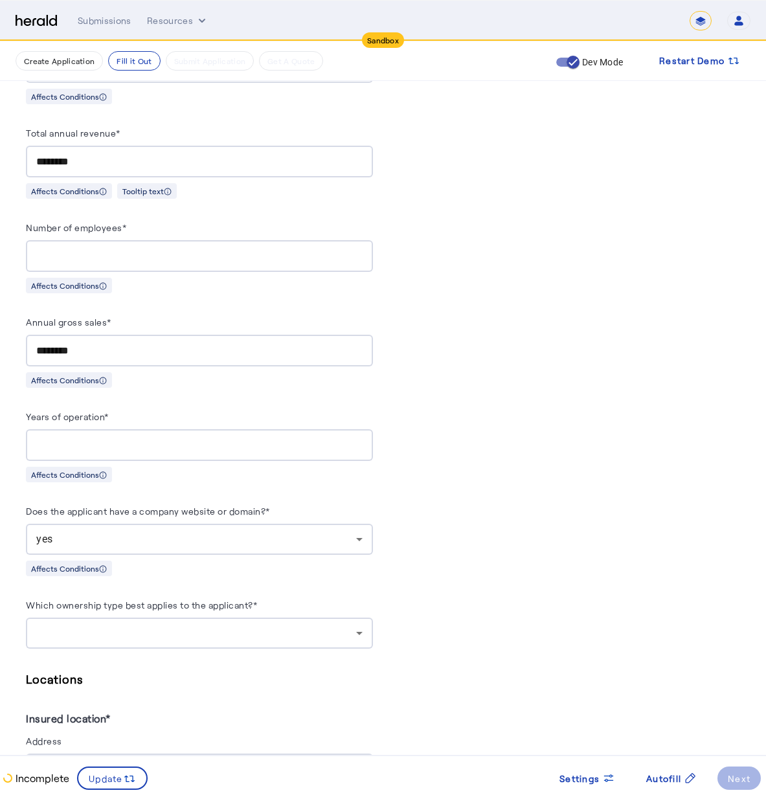
click at [176, 625] on div at bounding box center [196, 633] width 320 height 16
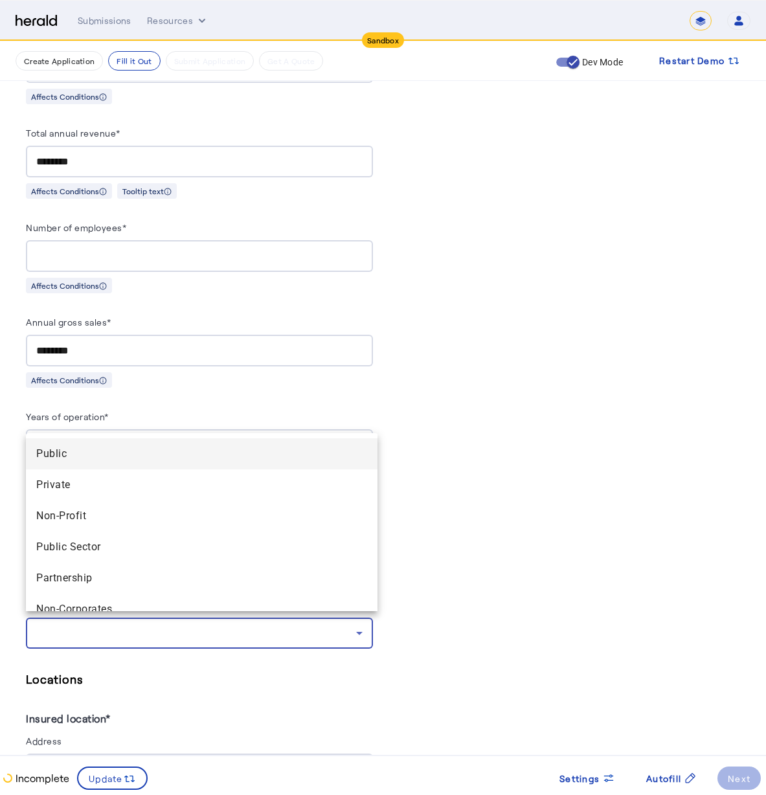
click at [412, 418] on div at bounding box center [383, 397] width 766 height 795
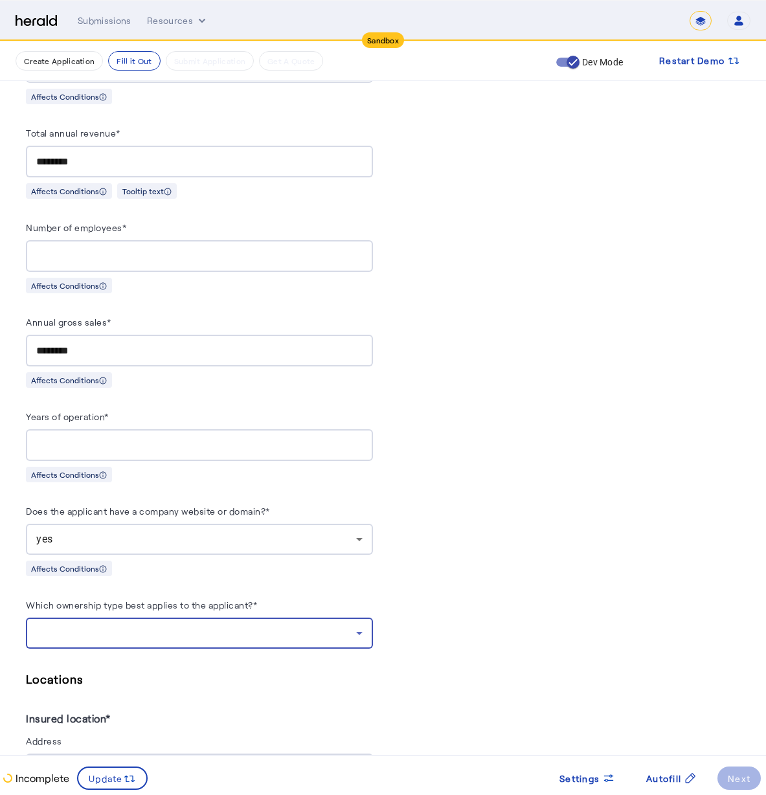
click at [118, 634] on div at bounding box center [196, 633] width 320 height 16
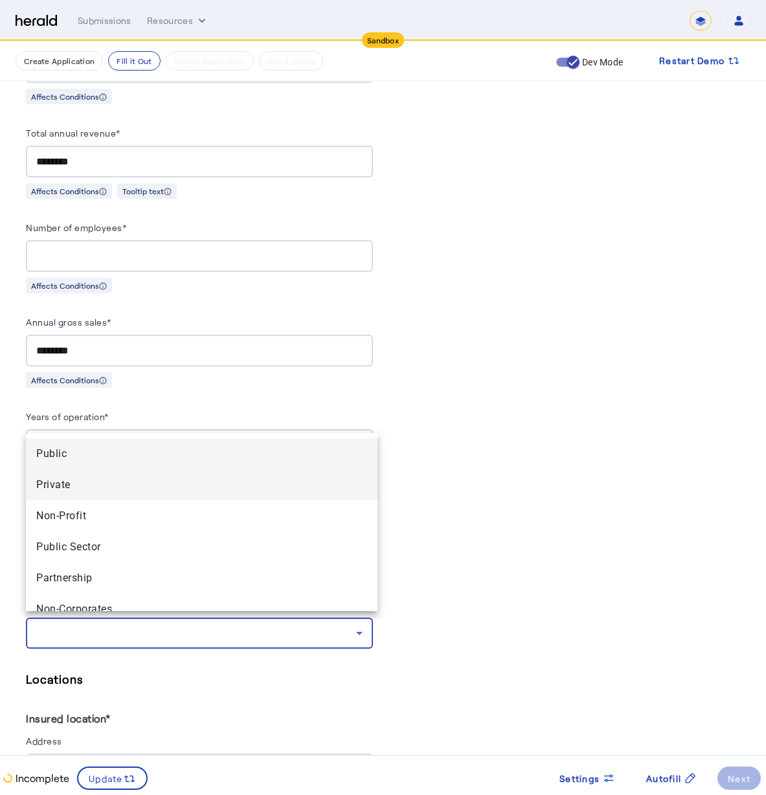
click at [146, 493] on mat-option "Private" at bounding box center [202, 484] width 352 height 31
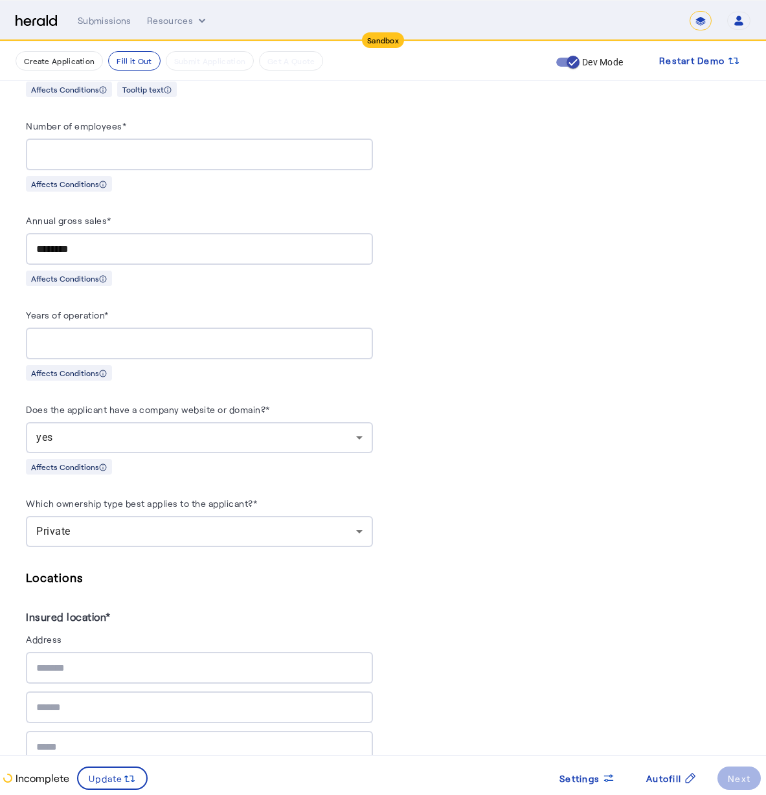
scroll to position [1149, 0]
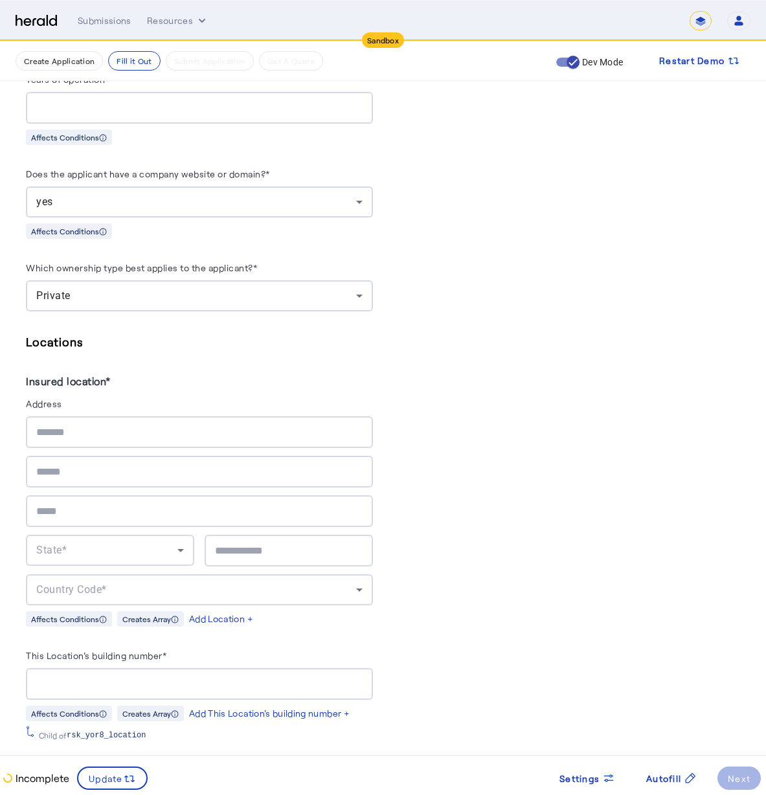
click at [113, 403] on herald-label "Address" at bounding box center [199, 406] width 347 height 21
click at [116, 436] on div at bounding box center [199, 432] width 326 height 32
click at [120, 429] on input "text" at bounding box center [199, 433] width 326 height 16
click at [223, 440] on div "**********" at bounding box center [199, 432] width 326 height 32
type input "**********"
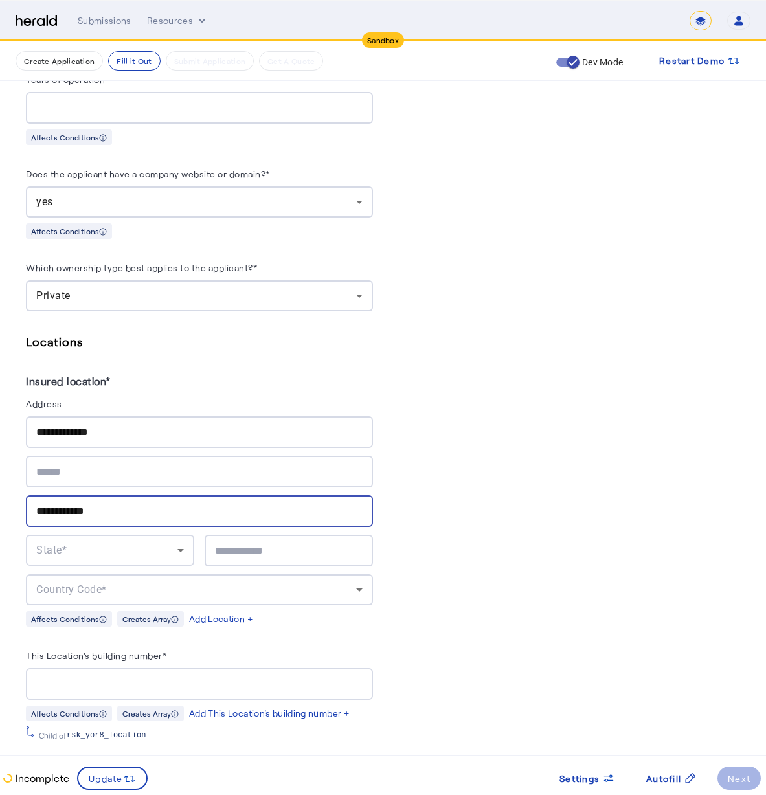
type input "**********"
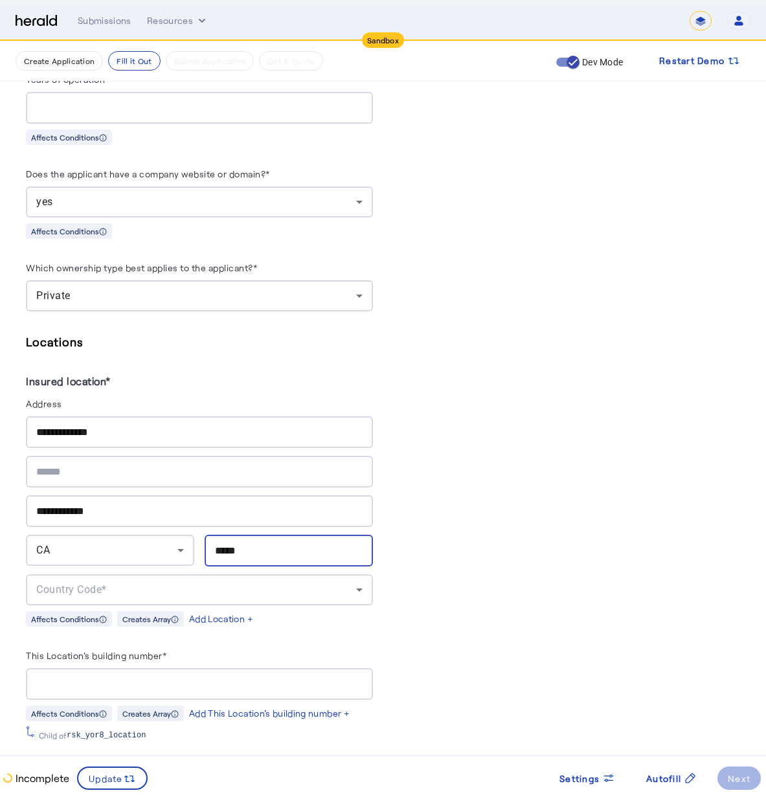
type input "*****"
click at [173, 582] on div "Country Code*" at bounding box center [196, 590] width 320 height 16
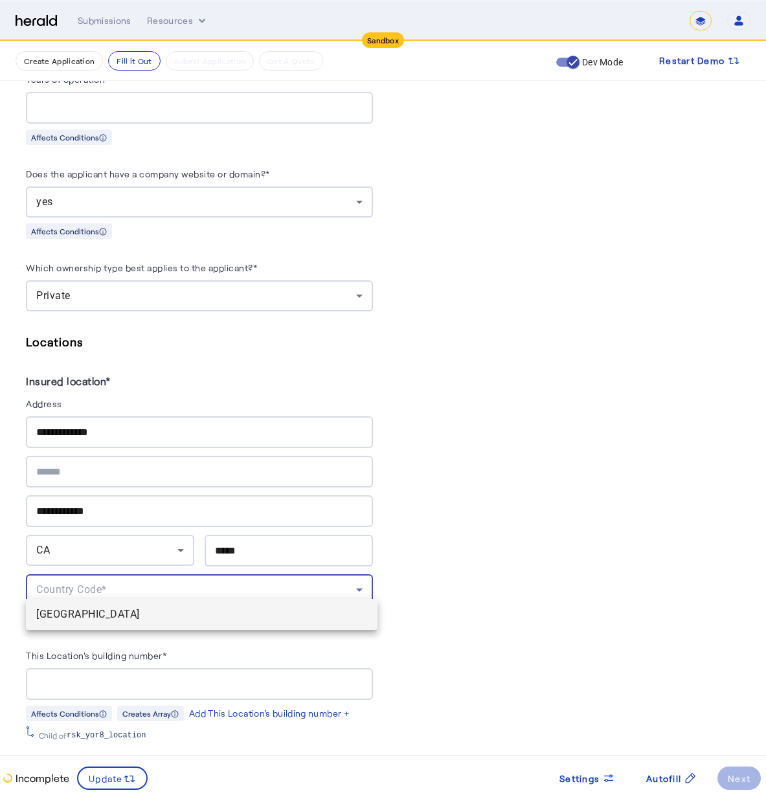
click at [185, 608] on span "[GEOGRAPHIC_DATA]" at bounding box center [201, 615] width 331 height 16
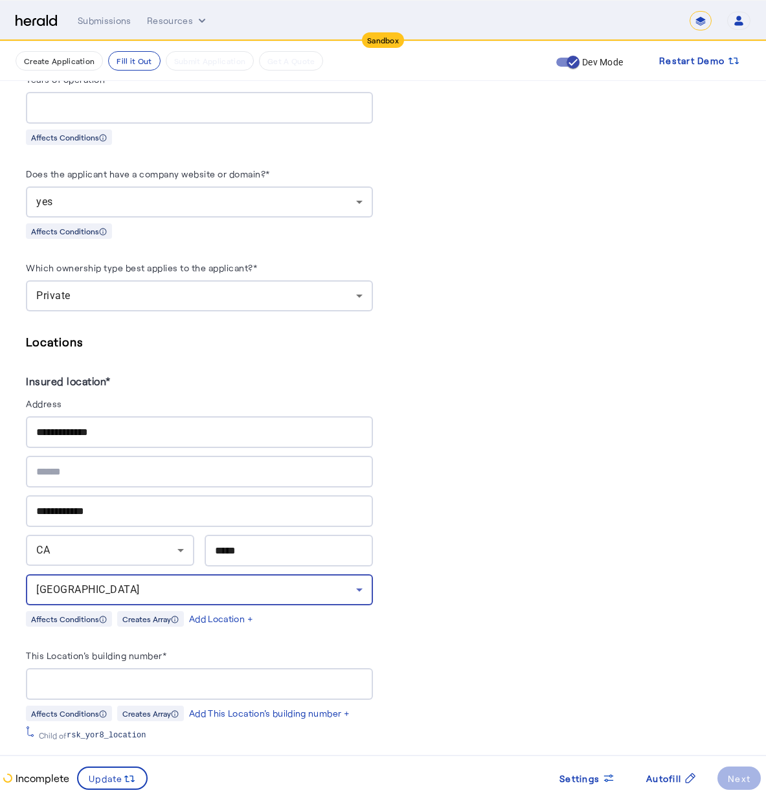
click at [197, 668] on div at bounding box center [199, 684] width 326 height 32
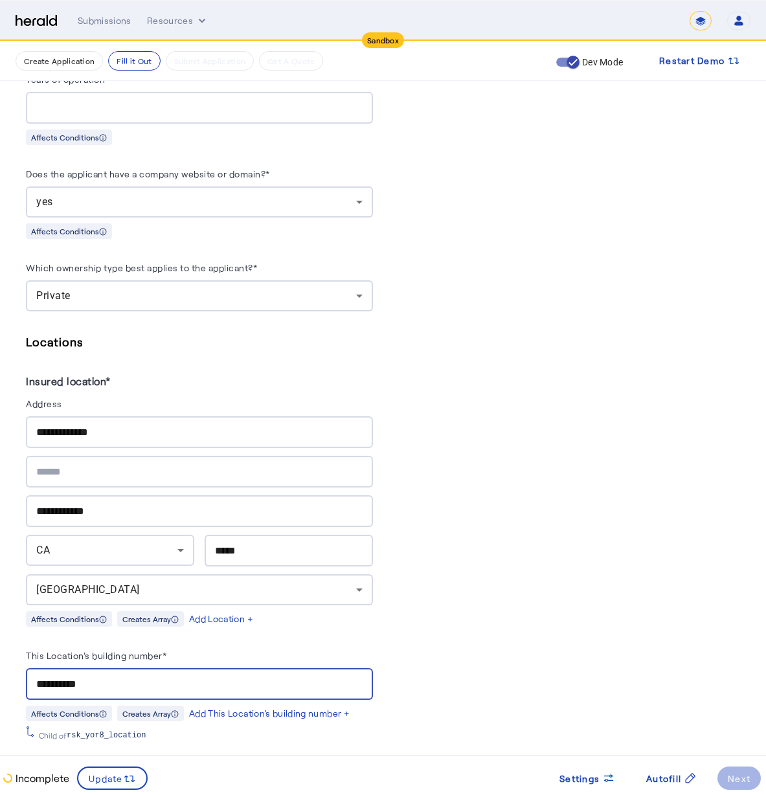
type input "**********"
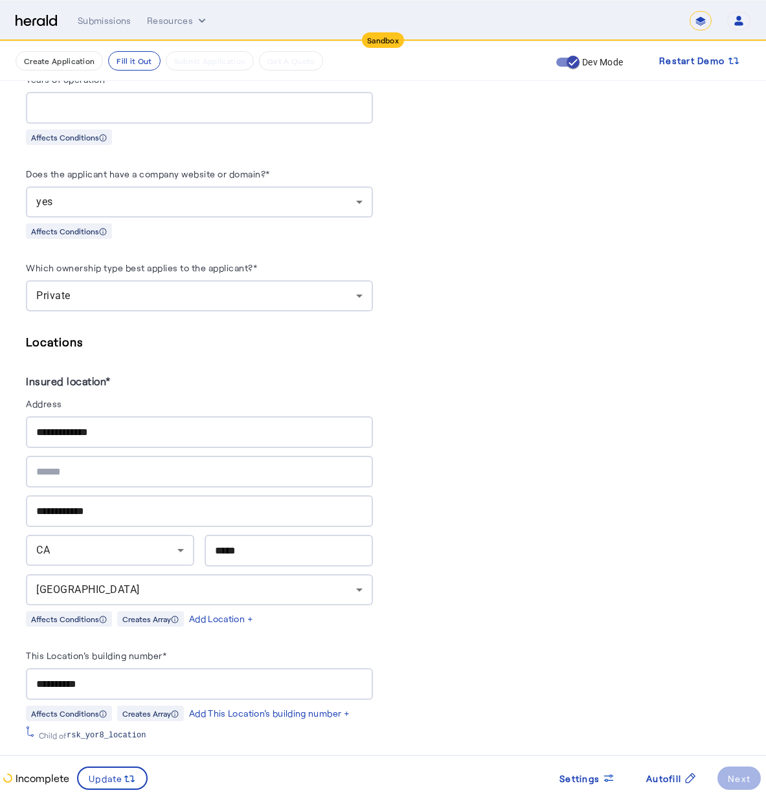
click at [433, 545] on div "PUT /applications xxxxxxxxxx 8 1 { 2 "coverage_values" : [], 3 "risk_values" : …" at bounding box center [567, 661] width 347 height 3037
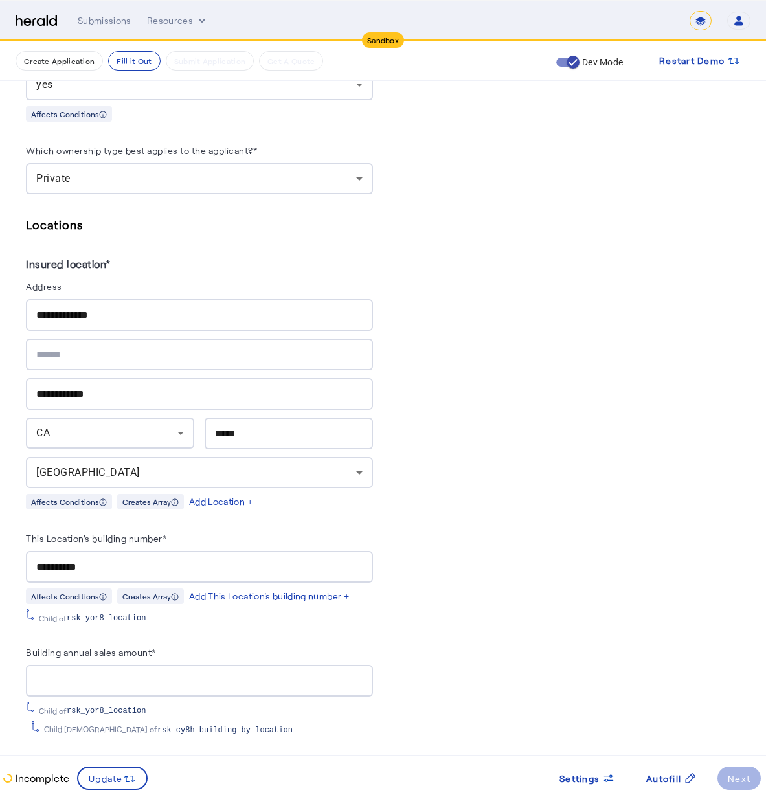
scroll to position [1380, 0]
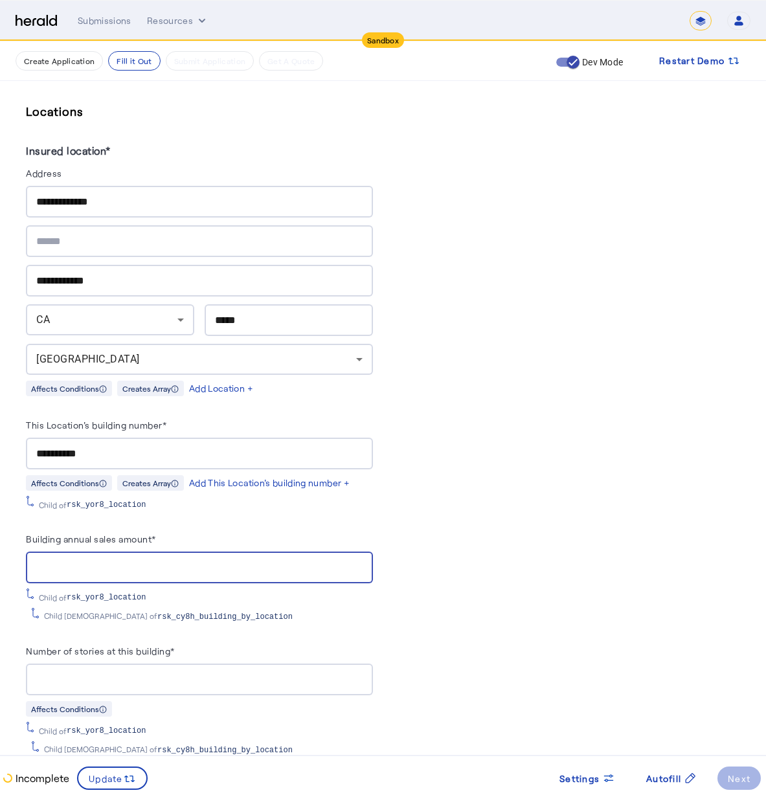
click at [199, 563] on input "Building annual sales amount*" at bounding box center [199, 568] width 326 height 16
type input "********"
click at [194, 679] on div at bounding box center [199, 680] width 326 height 32
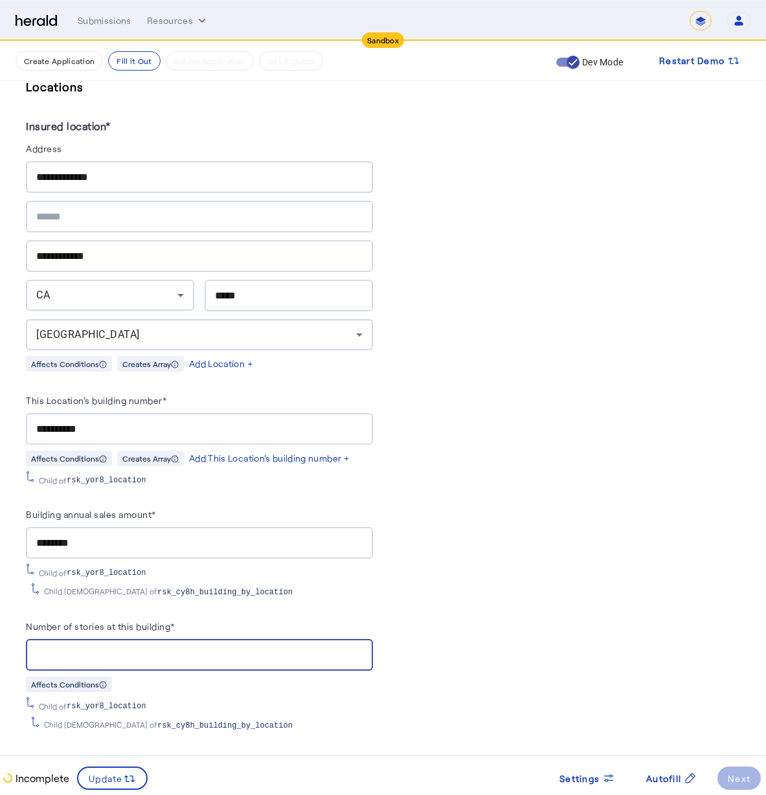
type input "**"
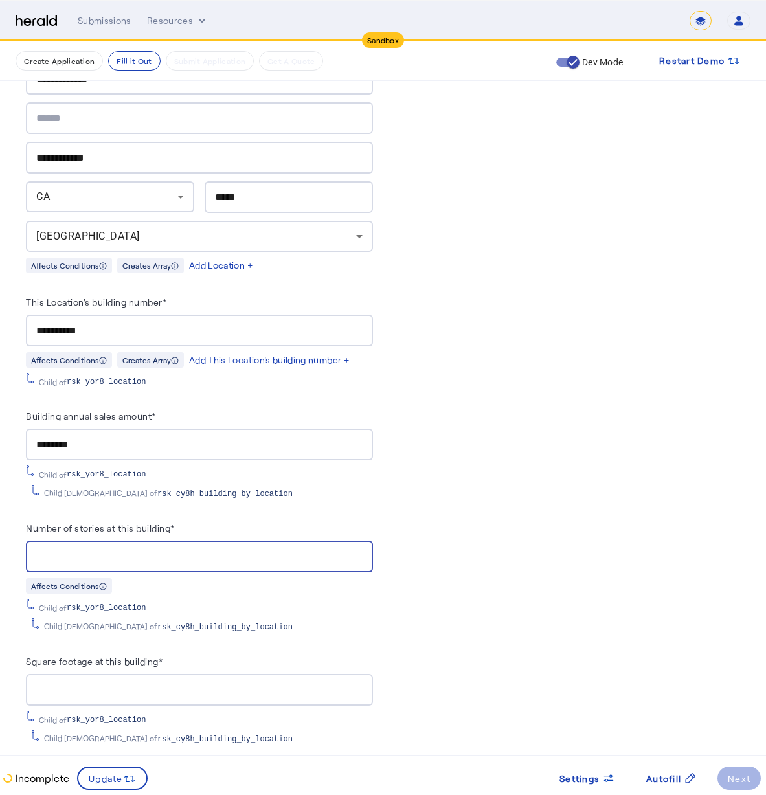
scroll to position [1771, 0]
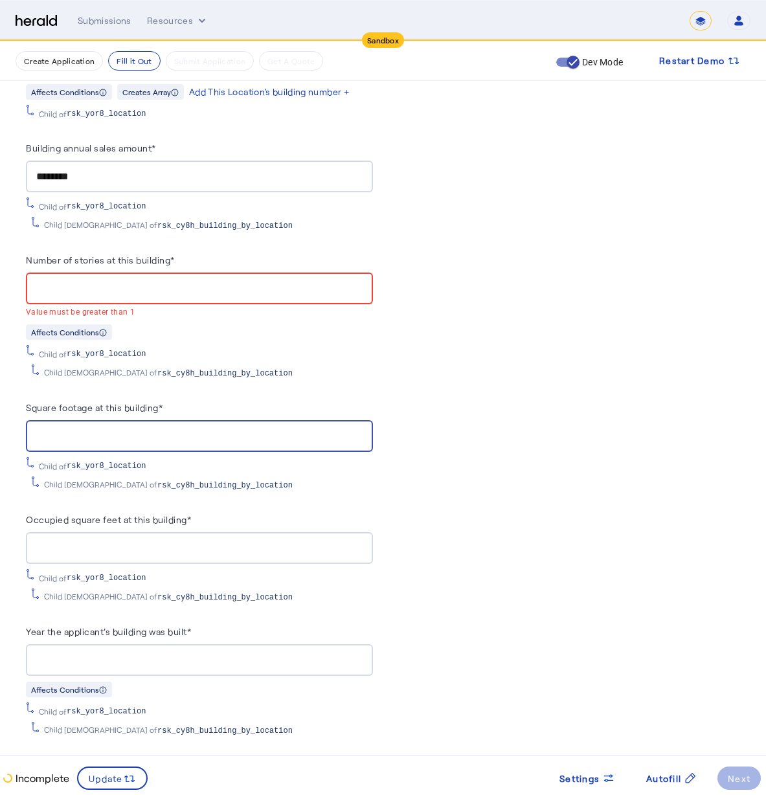
click at [118, 405] on herald-input "Square footage at this building*" at bounding box center [199, 425] width 347 height 52
drag, startPoint x: 70, startPoint y: 424, endPoint x: 0, endPoint y: 416, distance: 70.4
type input "****"
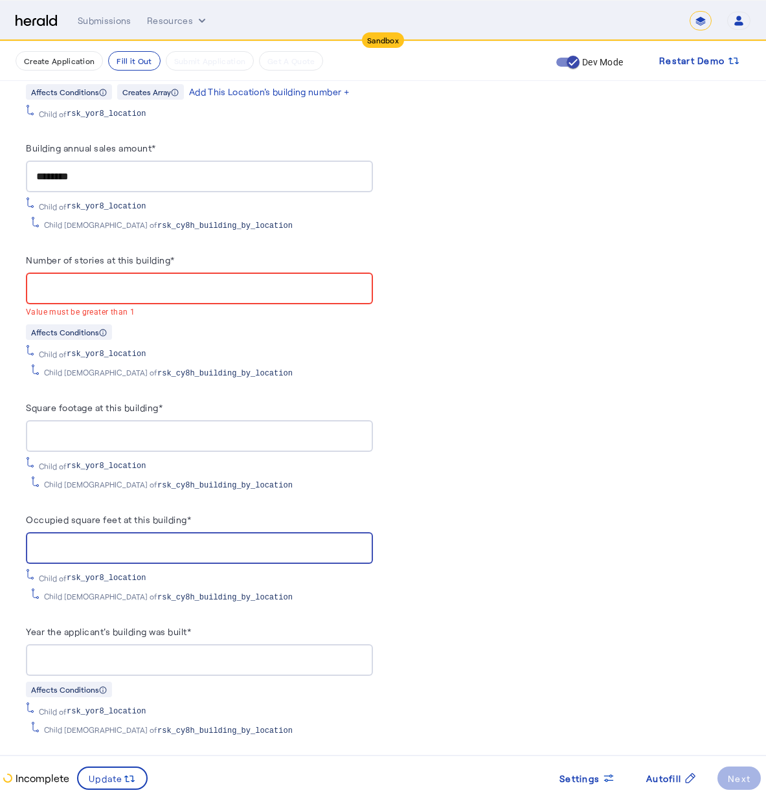
click at [122, 541] on input "Occupied square feet at this building*" at bounding box center [199, 549] width 326 height 16
type input "****"
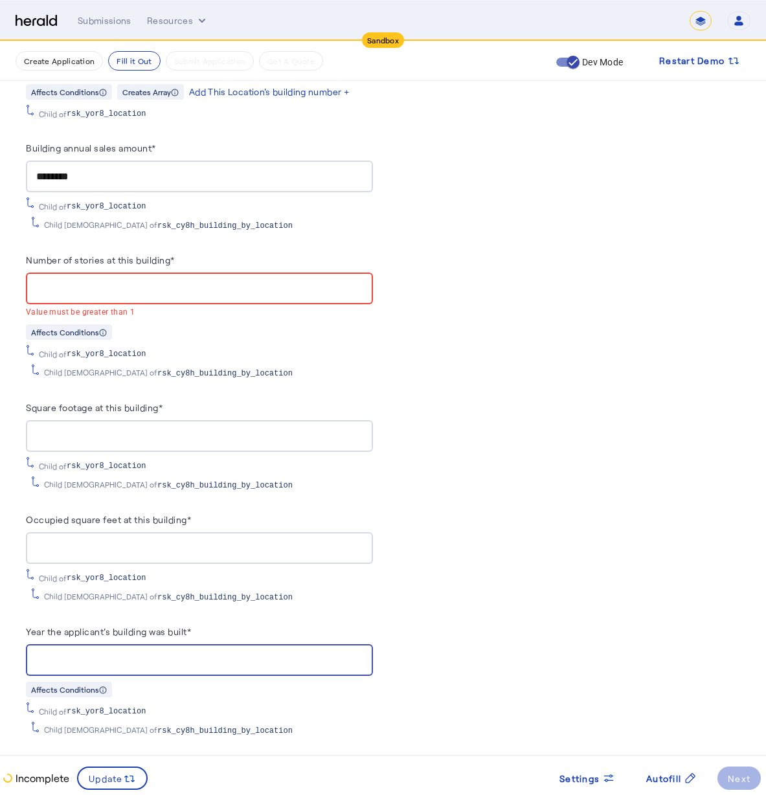
click at [126, 653] on input "Year the applicant's building was built*" at bounding box center [199, 661] width 326 height 16
type input "****"
click at [407, 668] on div "PUT /applications xxxxxxxxxx 8 1 { 2 "coverage_values" : [], 3 "risk_values" : …" at bounding box center [567, 47] width 347 height 3051
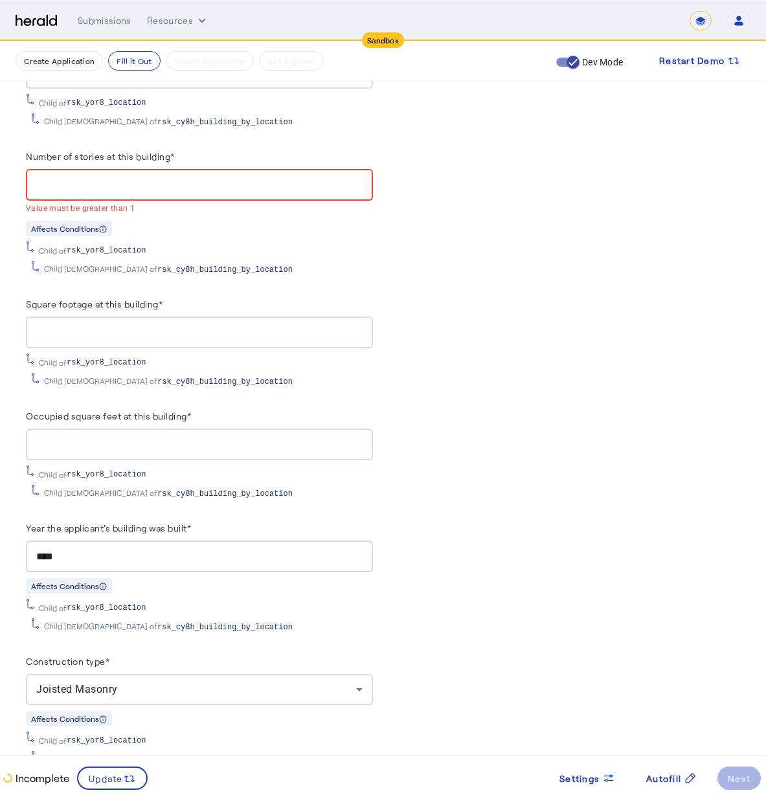
scroll to position [1983, 0]
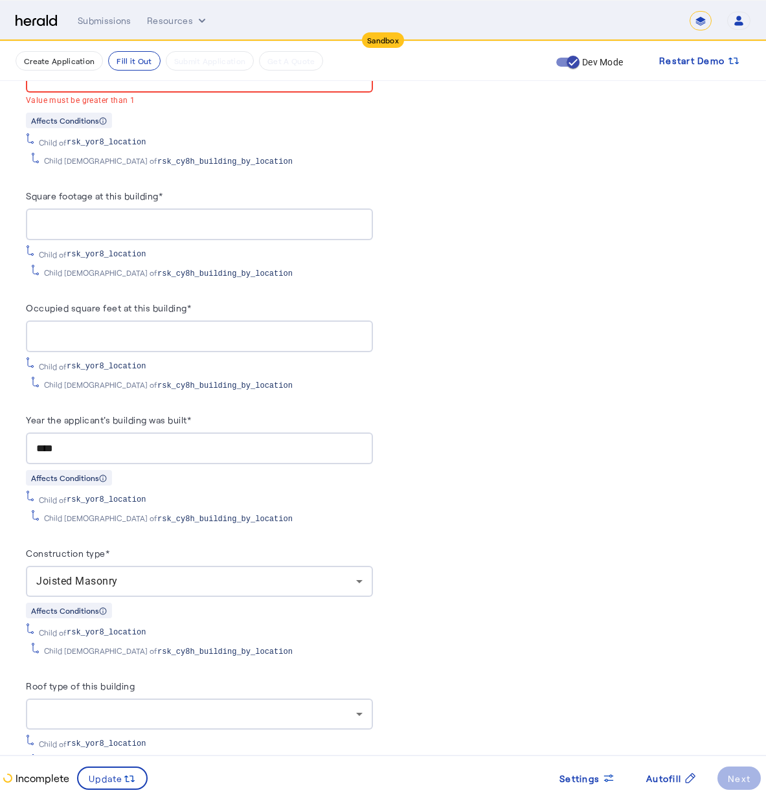
click at [161, 706] on div at bounding box center [196, 714] width 320 height 16
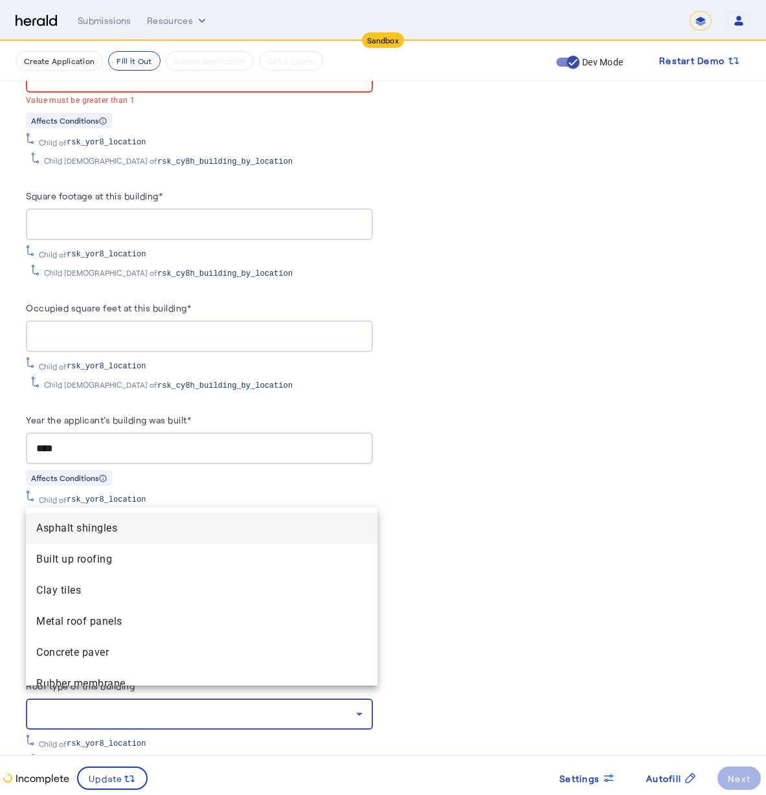
drag, startPoint x: 549, startPoint y: 379, endPoint x: 546, endPoint y: 401, distance: 22.2
click at [549, 379] on div at bounding box center [383, 397] width 766 height 795
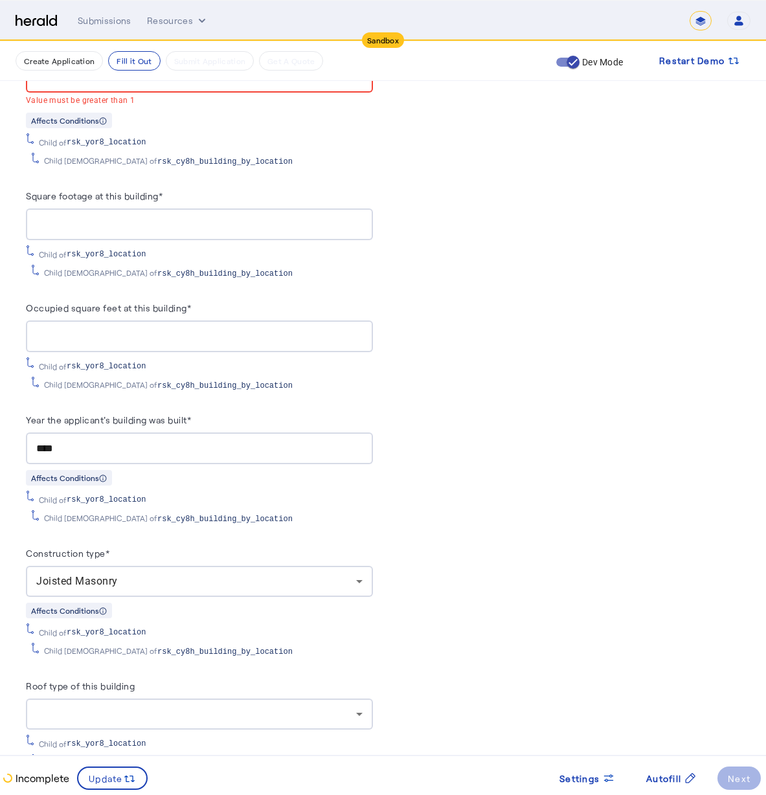
click at [105, 712] on div at bounding box center [199, 714] width 326 height 31
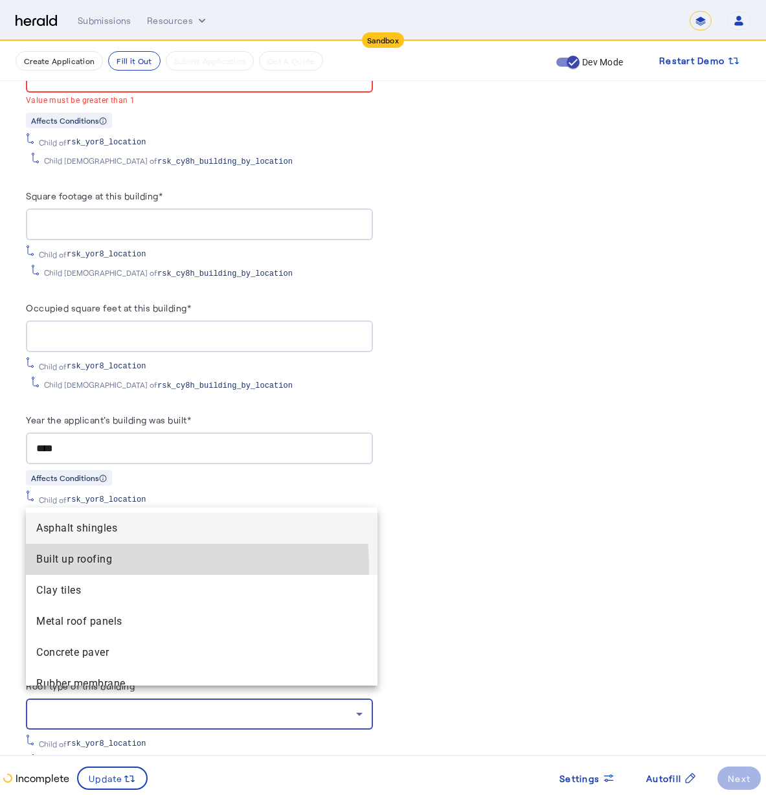
click at [114, 567] on roofing "Built up roofing" at bounding box center [202, 559] width 352 height 31
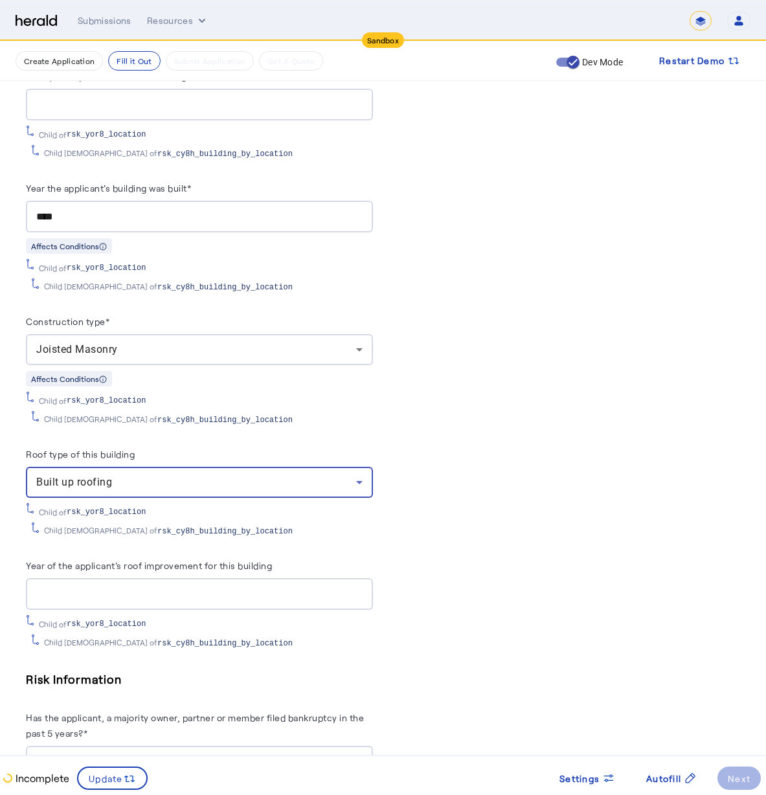
scroll to position [2232, 0]
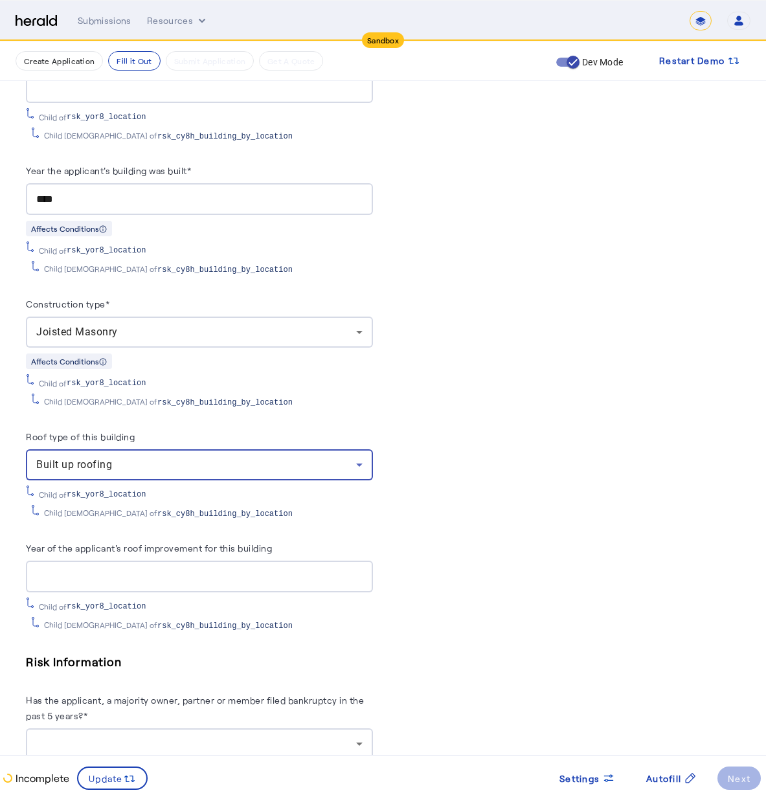
click at [293, 569] on input "Year of the applicant's roof improvement for this building" at bounding box center [199, 577] width 326 height 16
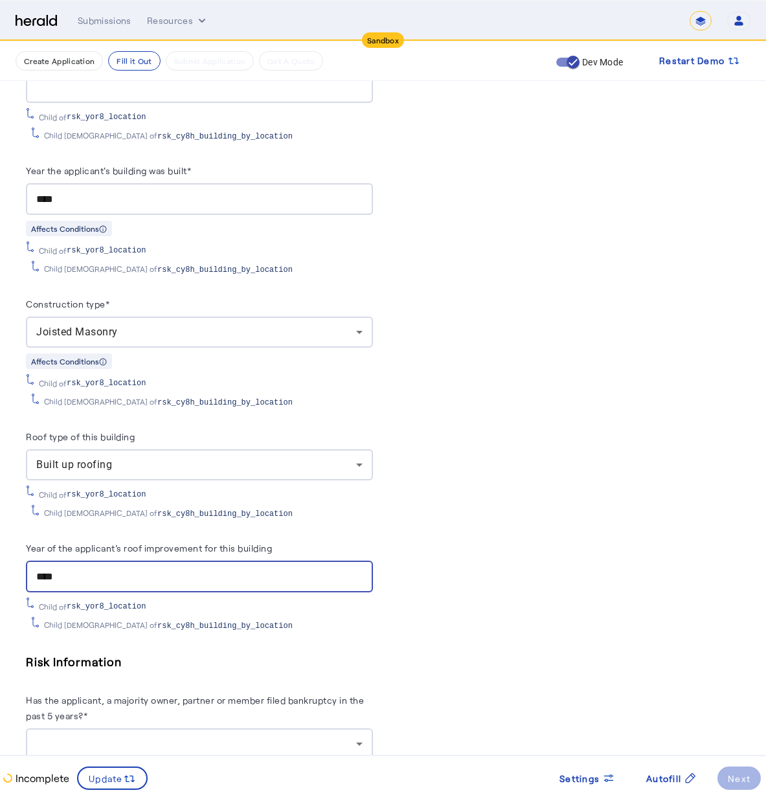
type input "****"
click at [229, 736] on div at bounding box center [196, 744] width 320 height 16
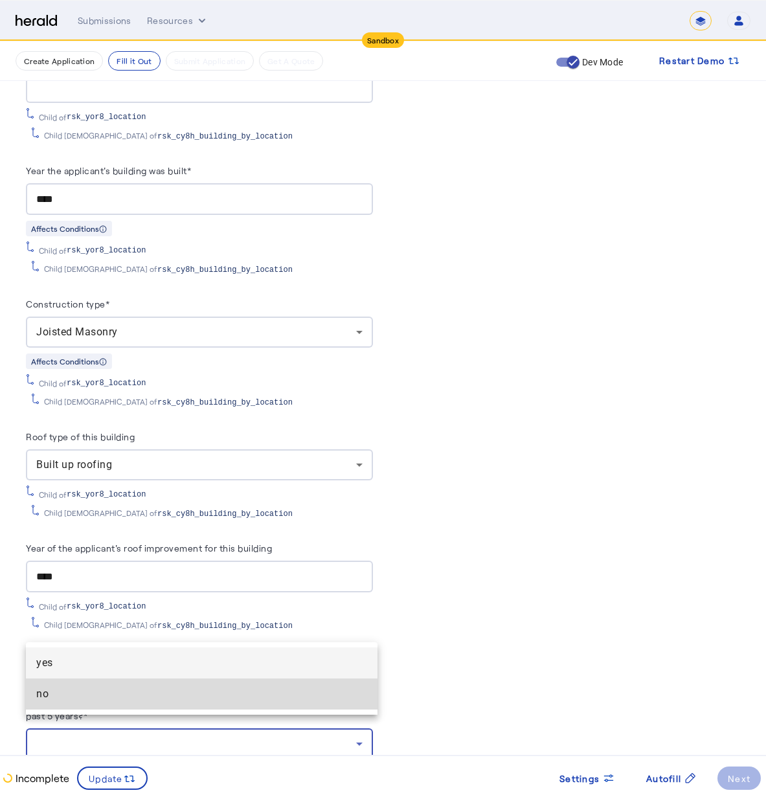
click at [306, 685] on mat-option "no" at bounding box center [202, 694] width 352 height 31
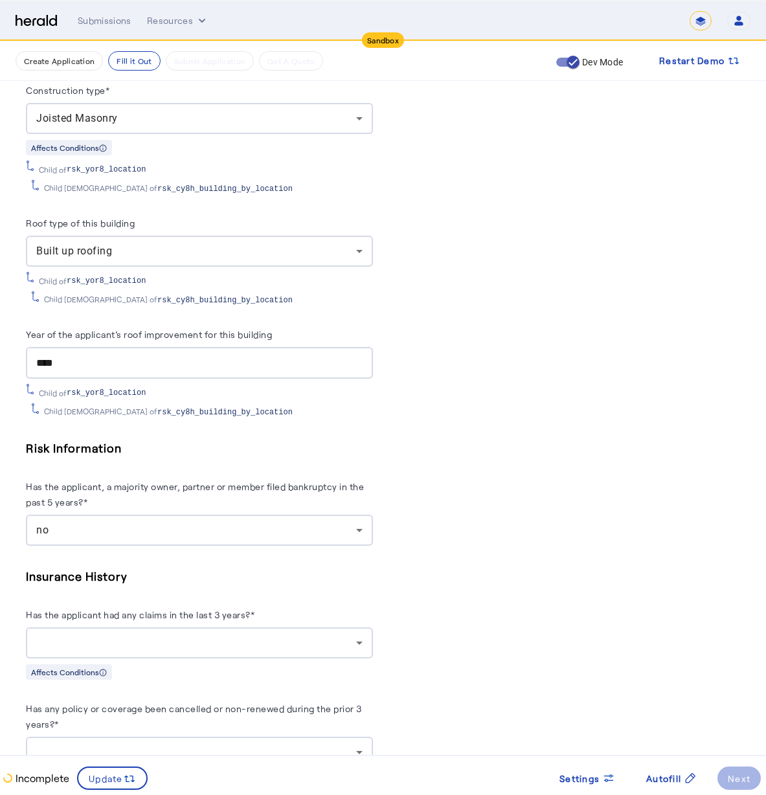
drag, startPoint x: 247, startPoint y: 649, endPoint x: 253, endPoint y: 630, distance: 19.7
click at [247, 649] on div "Insurance History Has the applicant had any claims in the last 3 years?* Affect…" at bounding box center [199, 623] width 347 height 113
click at [253, 635] on div at bounding box center [196, 643] width 320 height 16
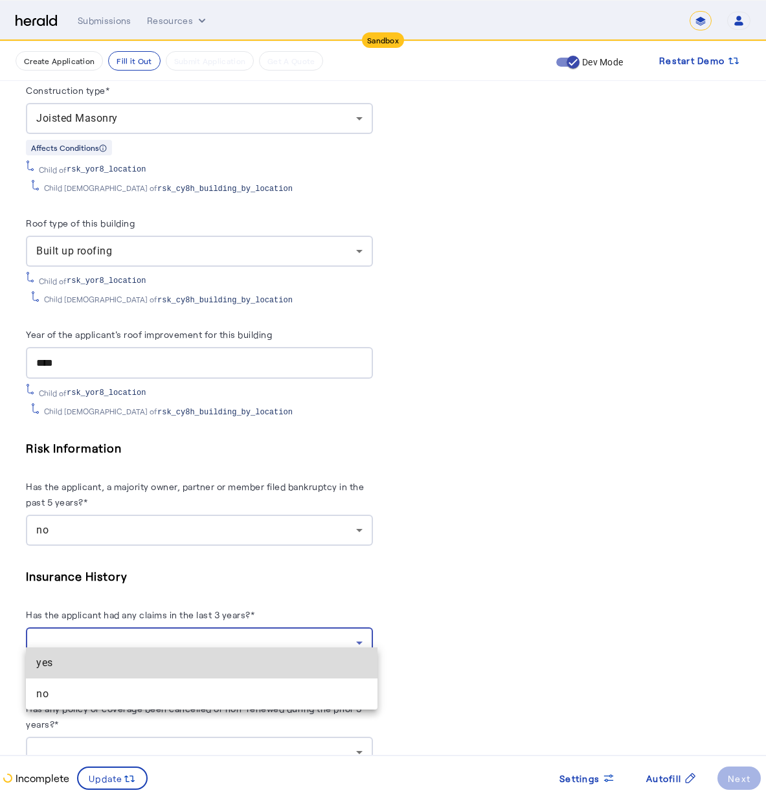
click at [245, 676] on mat-option "yes" at bounding box center [202, 662] width 352 height 31
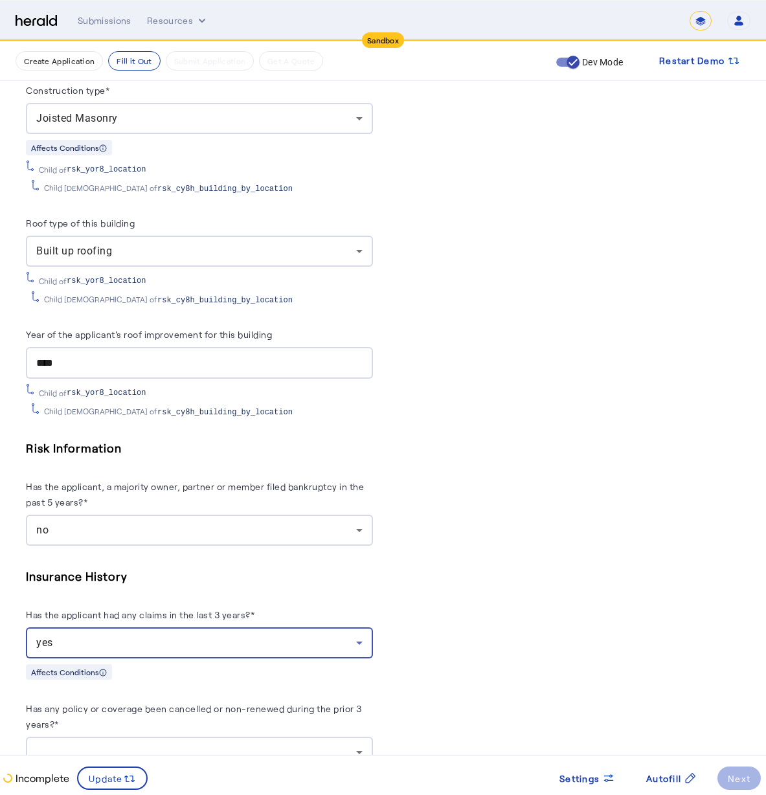
click at [254, 637] on div "yes" at bounding box center [199, 642] width 326 height 31
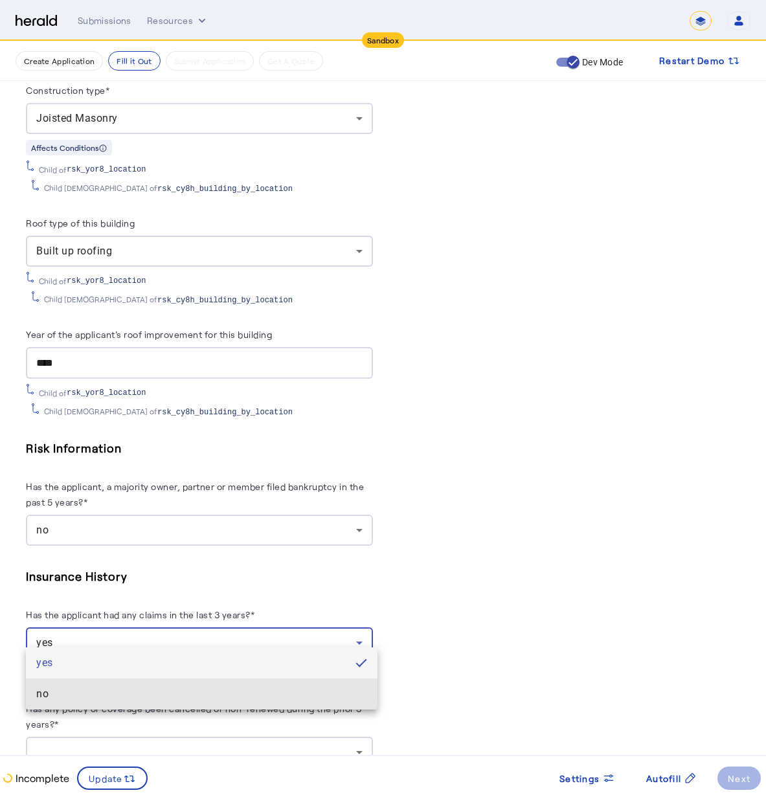
click at [238, 691] on span "no" at bounding box center [201, 694] width 331 height 16
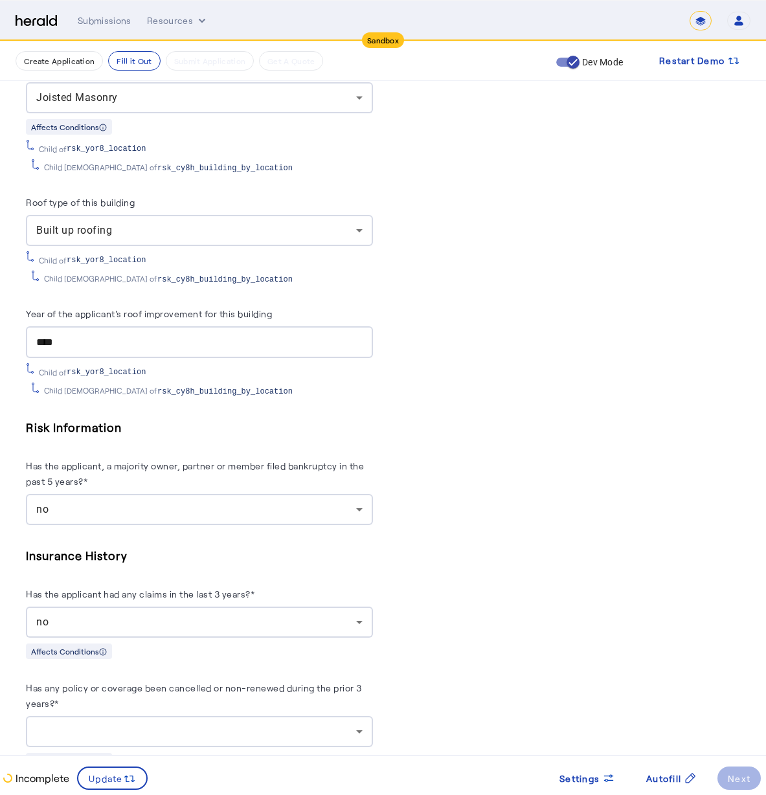
scroll to position [2534, 0]
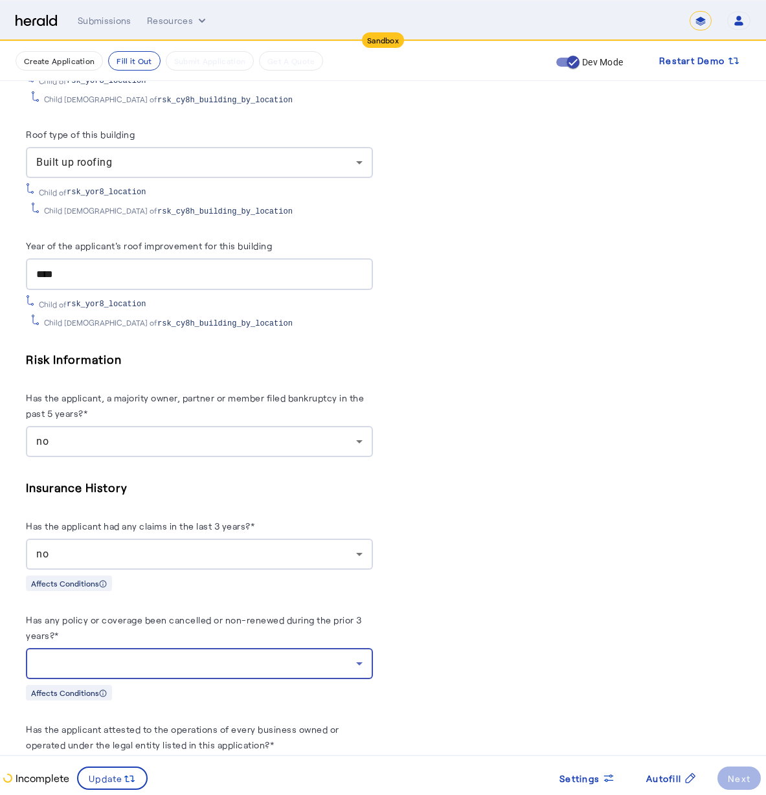
click at [247, 657] on div at bounding box center [196, 664] width 320 height 16
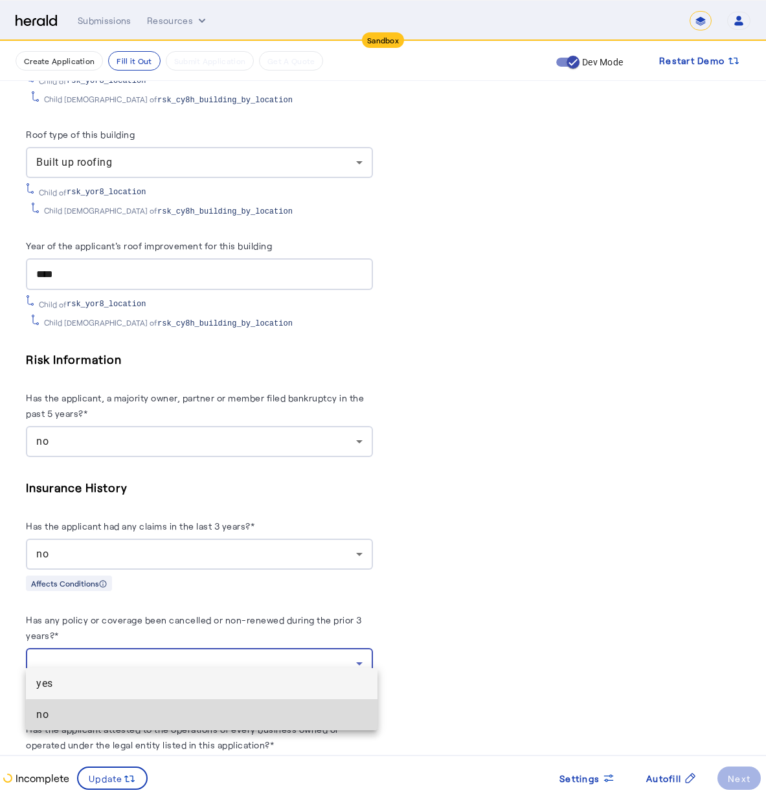
click at [229, 717] on span "no" at bounding box center [201, 715] width 331 height 16
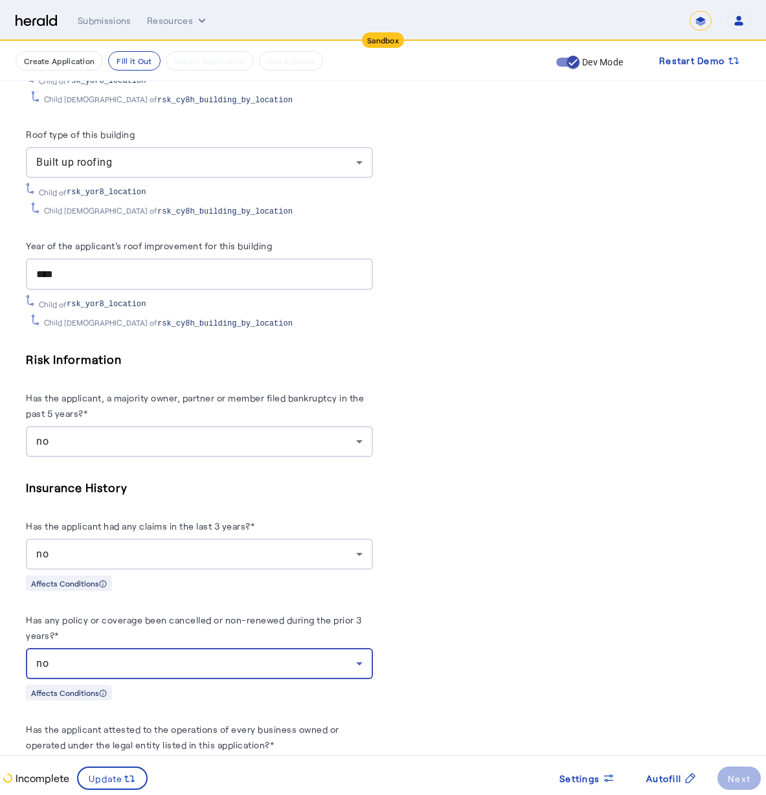
click at [230, 721] on herald-label "Has the applicant attested to the operations of every business owned or operate…" at bounding box center [199, 739] width 347 height 36
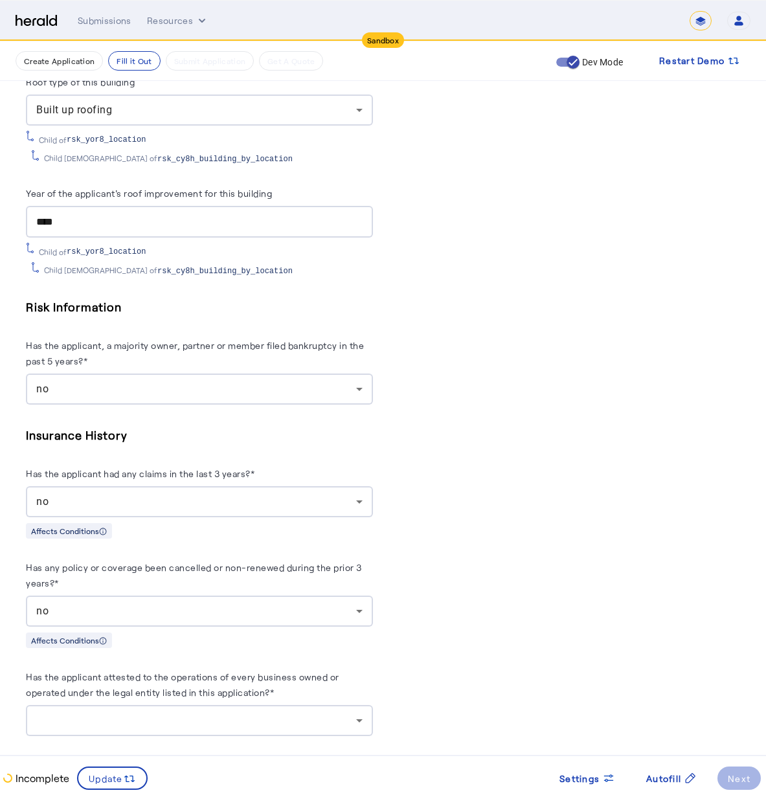
click at [229, 713] on div at bounding box center [196, 721] width 320 height 16
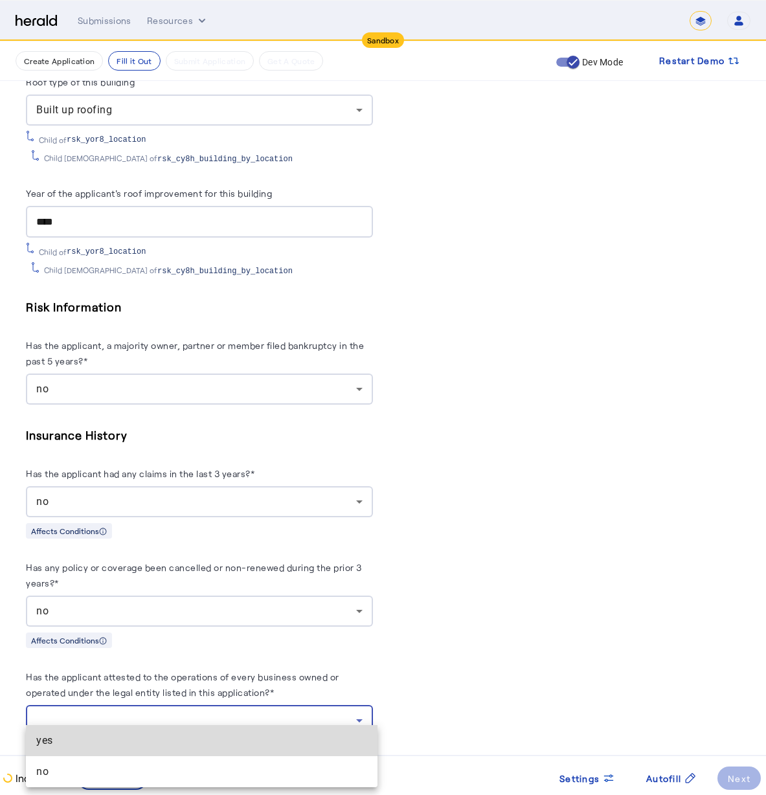
click at [212, 750] on mat-option "yes" at bounding box center [202, 740] width 352 height 31
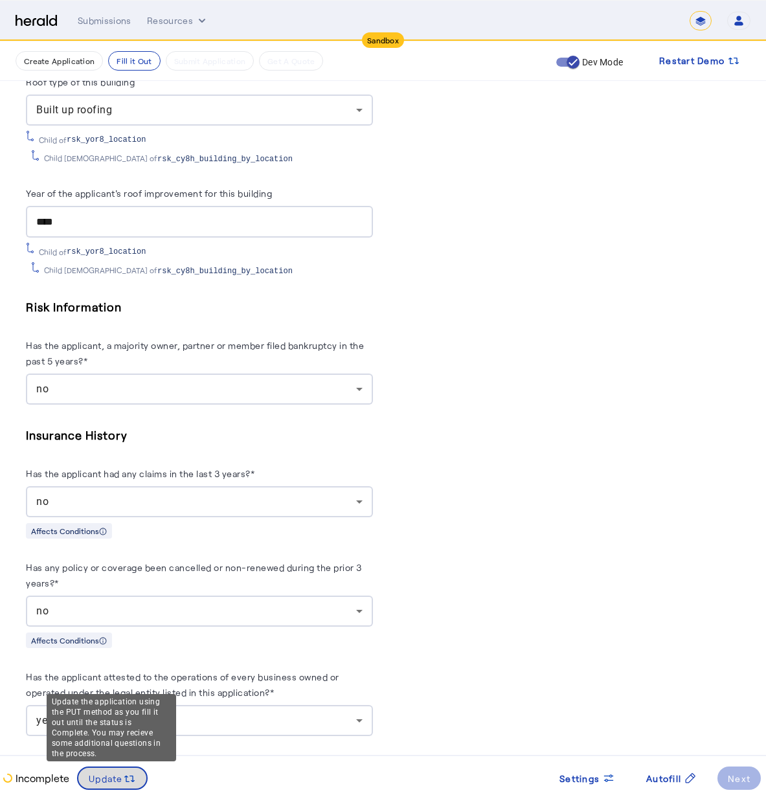
click at [128, 785] on icon at bounding box center [129, 778] width 13 height 13
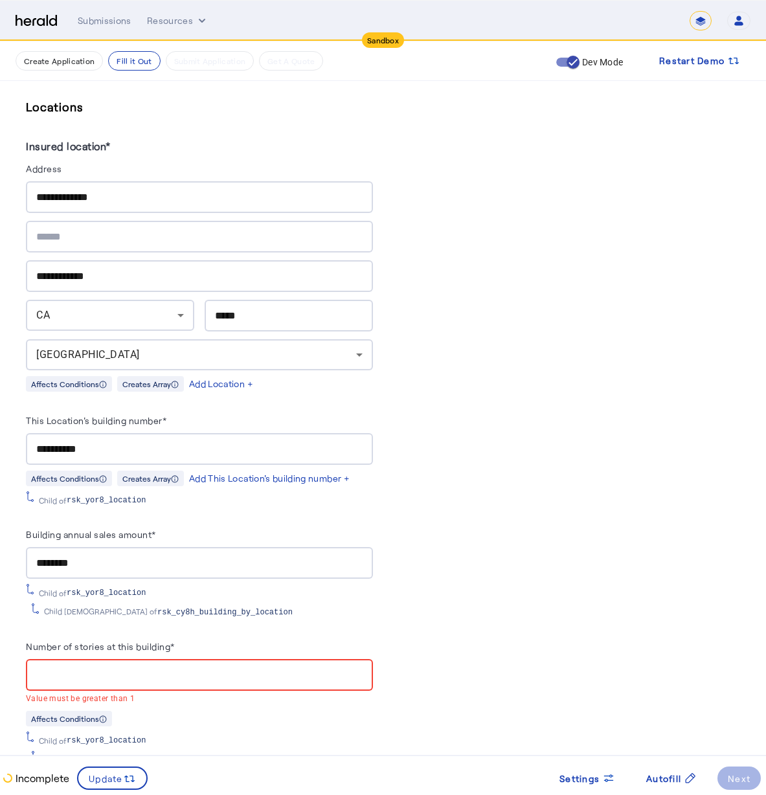
scroll to position [1405, 0]
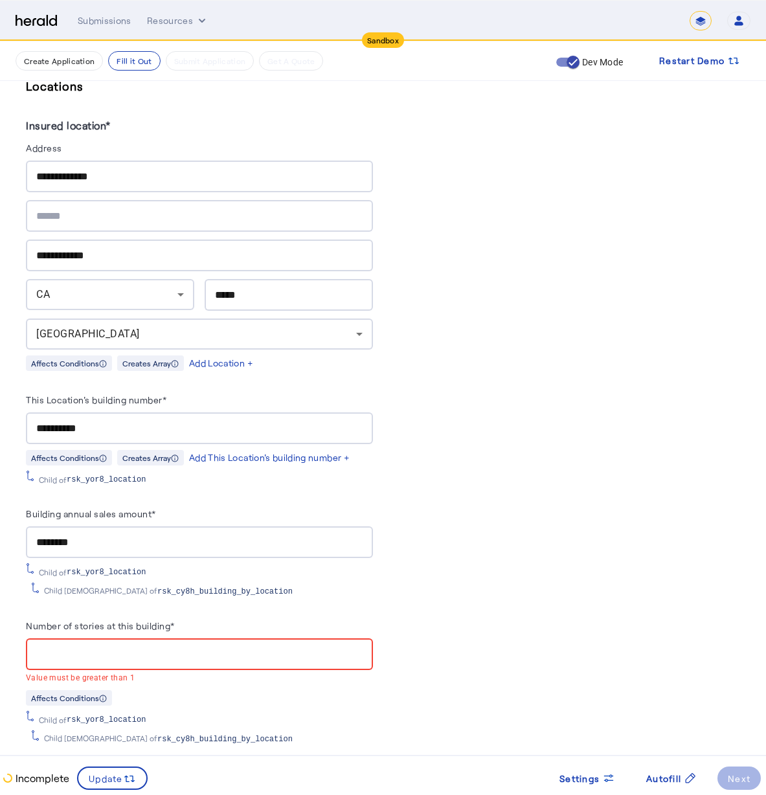
drag, startPoint x: 85, startPoint y: 649, endPoint x: 10, endPoint y: 632, distance: 76.3
click at [10, 632] on div "**********" at bounding box center [383, 313] width 766 height 3354
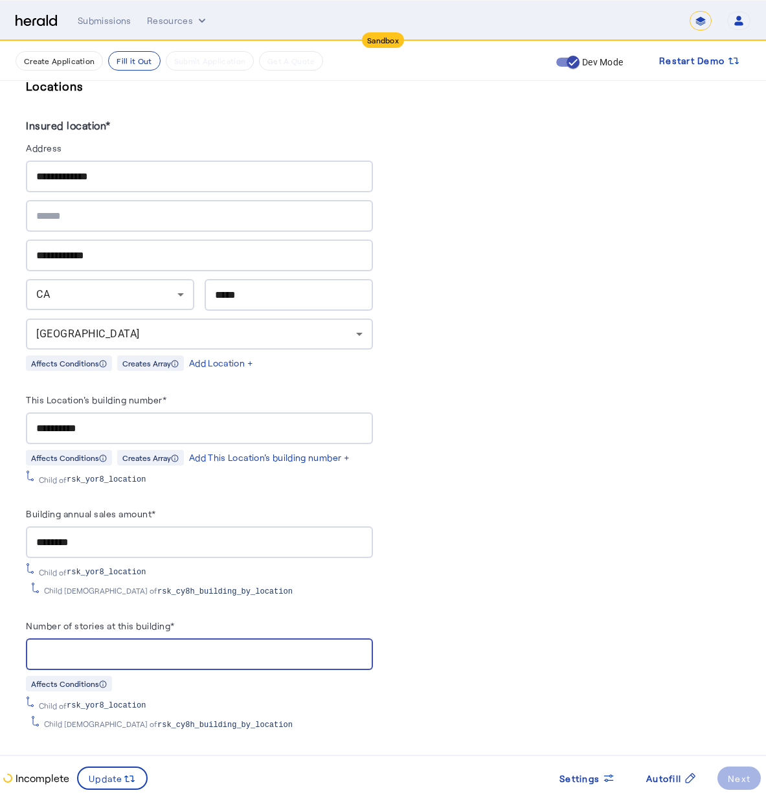
type input "*"
click at [424, 516] on div "PUT /applications xxxxxxxxxx 8 103 1 { 2 "coverage_values" : [ 3 { 4 "coverage_…" at bounding box center [567, 406] width 347 height 3037
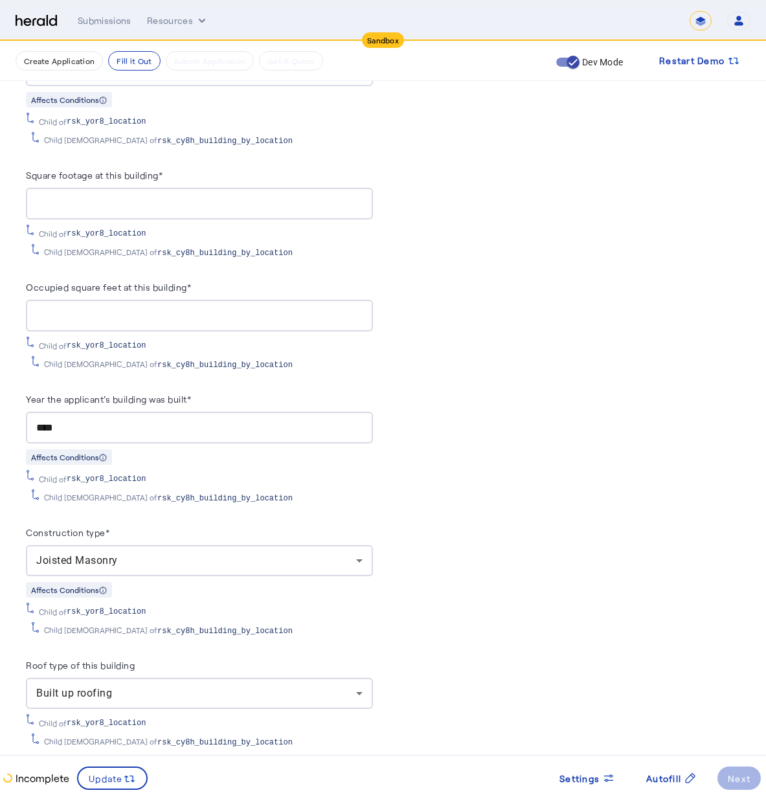
scroll to position [2572, 0]
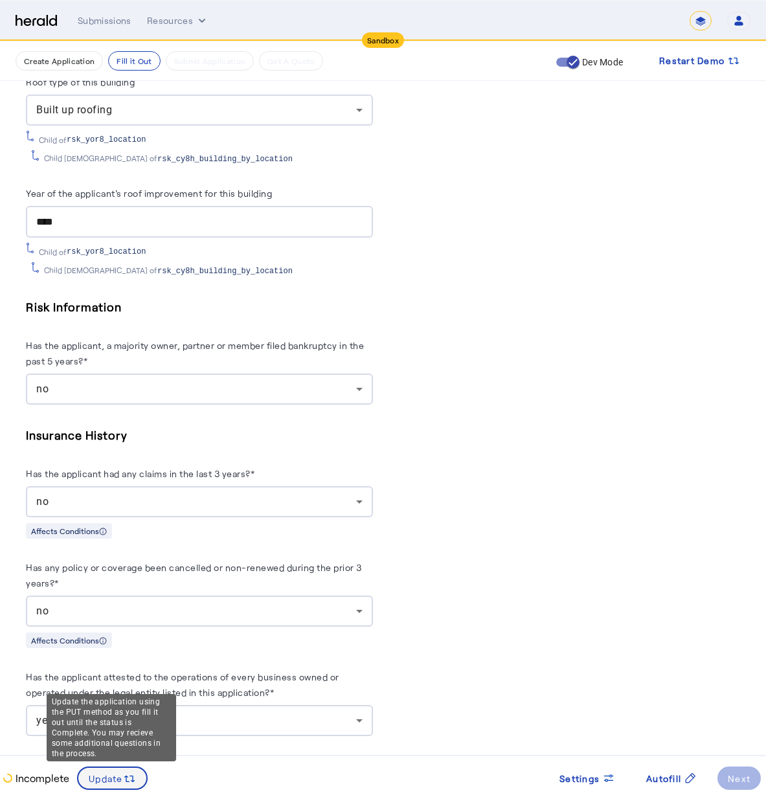
click at [109, 774] on span "Update" at bounding box center [106, 779] width 34 height 14
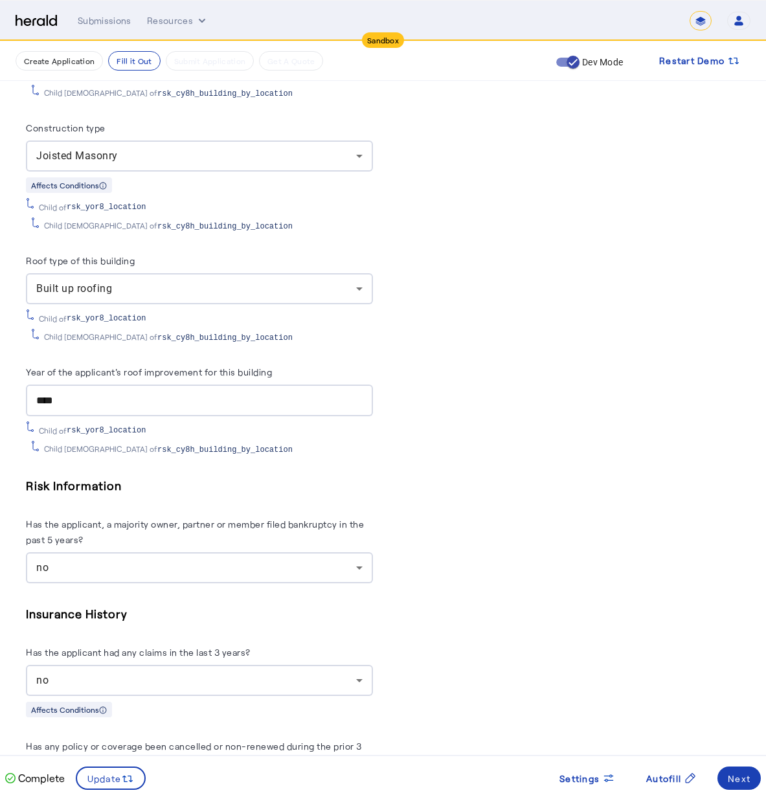
scroll to position [0, 0]
click at [738, 773] on div "Next" at bounding box center [739, 779] width 23 height 14
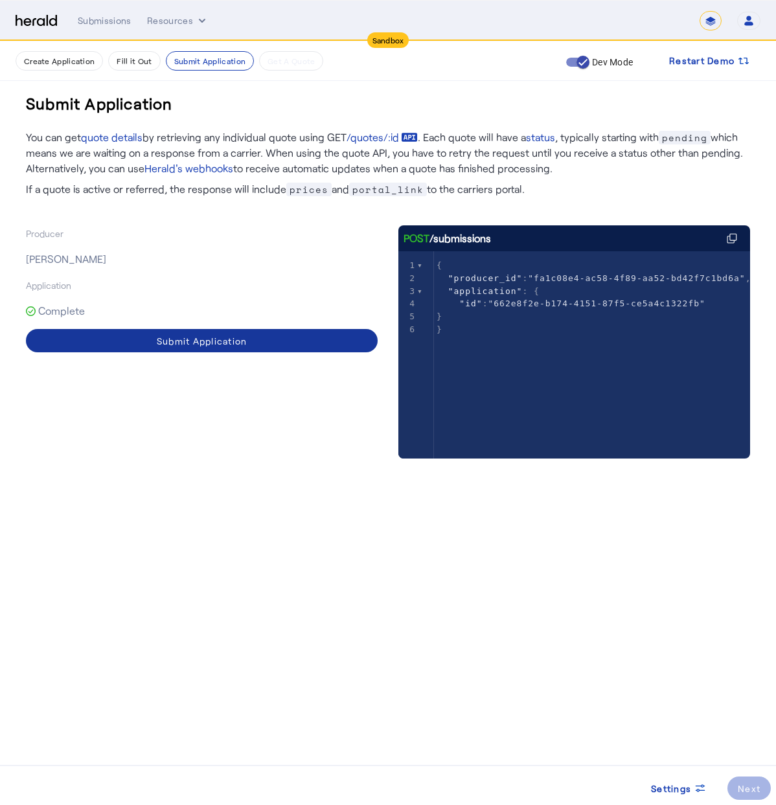
click at [186, 336] on div "Submit Application" at bounding box center [202, 341] width 91 height 14
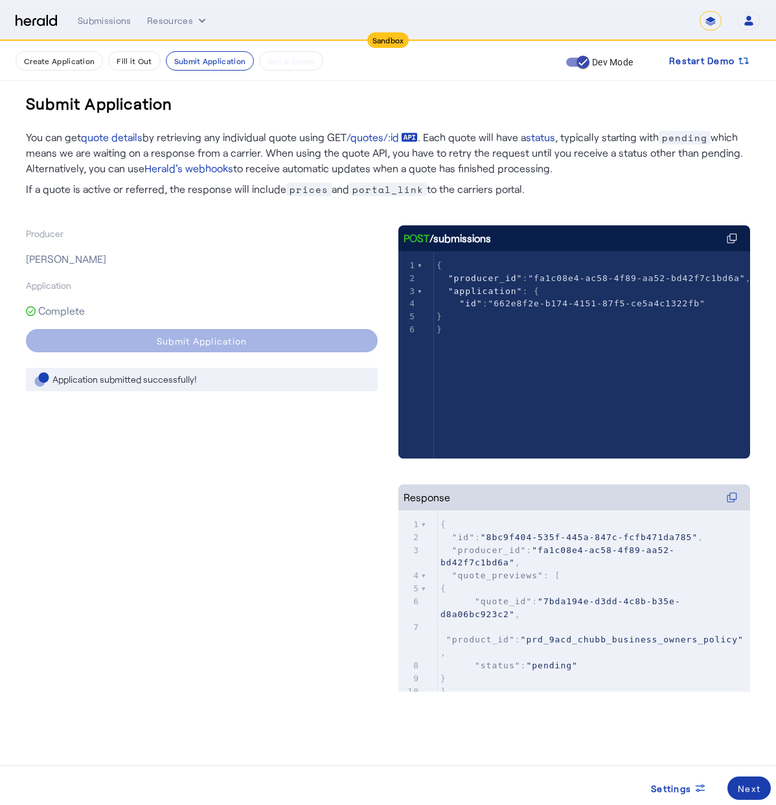
click at [750, 789] on div "Next" at bounding box center [748, 788] width 23 height 14
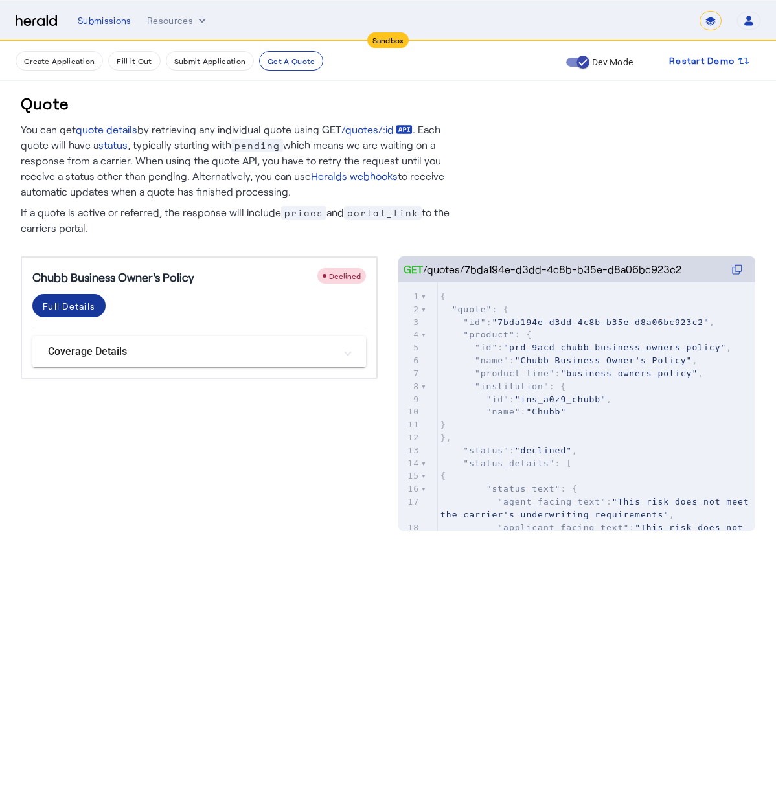
click at [73, 300] on div "Full Details" at bounding box center [69, 306] width 52 height 14
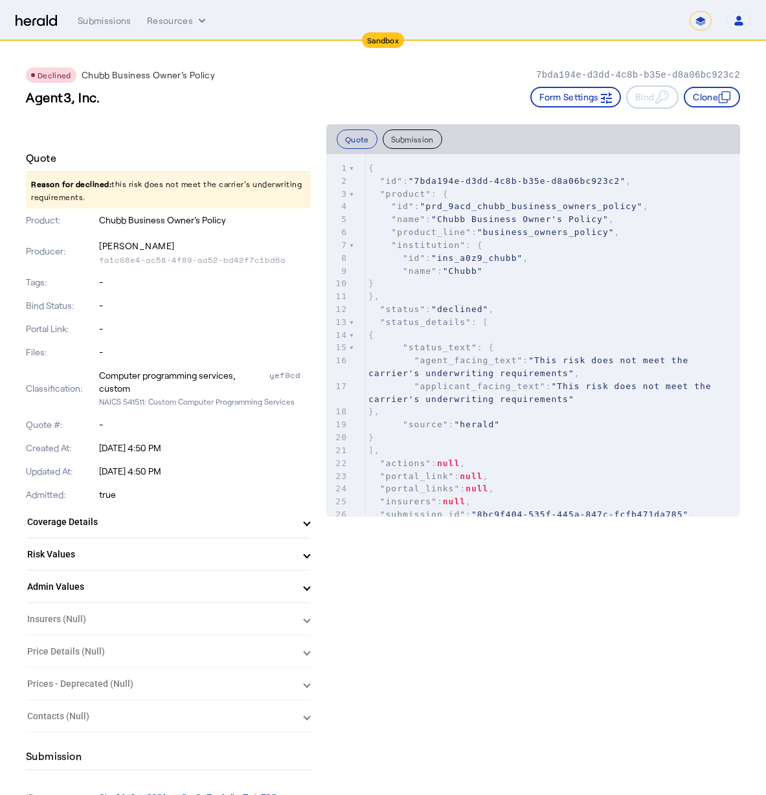
scroll to position [3, 0]
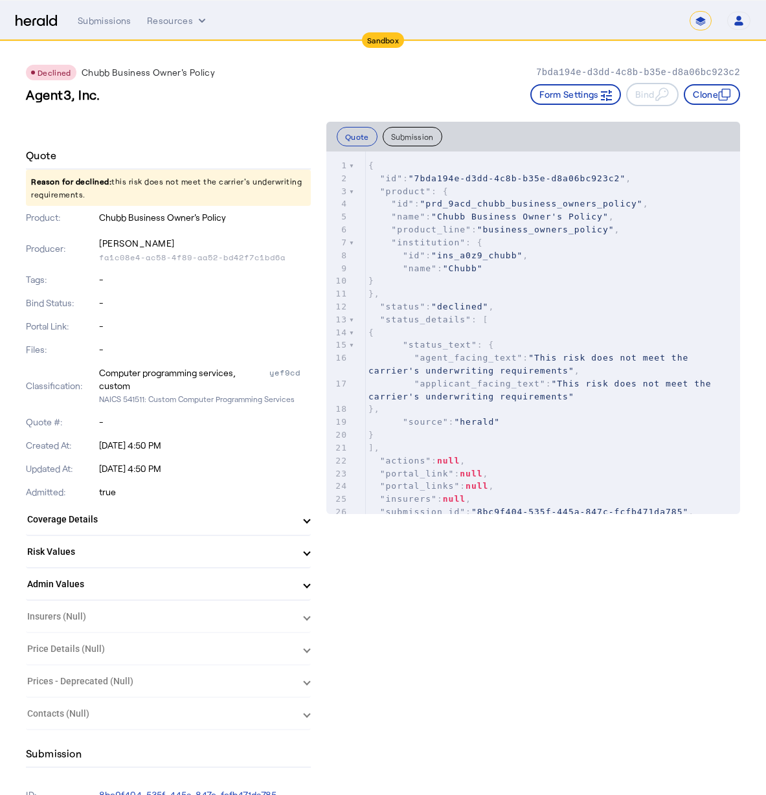
drag, startPoint x: 122, startPoint y: 196, endPoint x: 58, endPoint y: 170, distance: 69.4
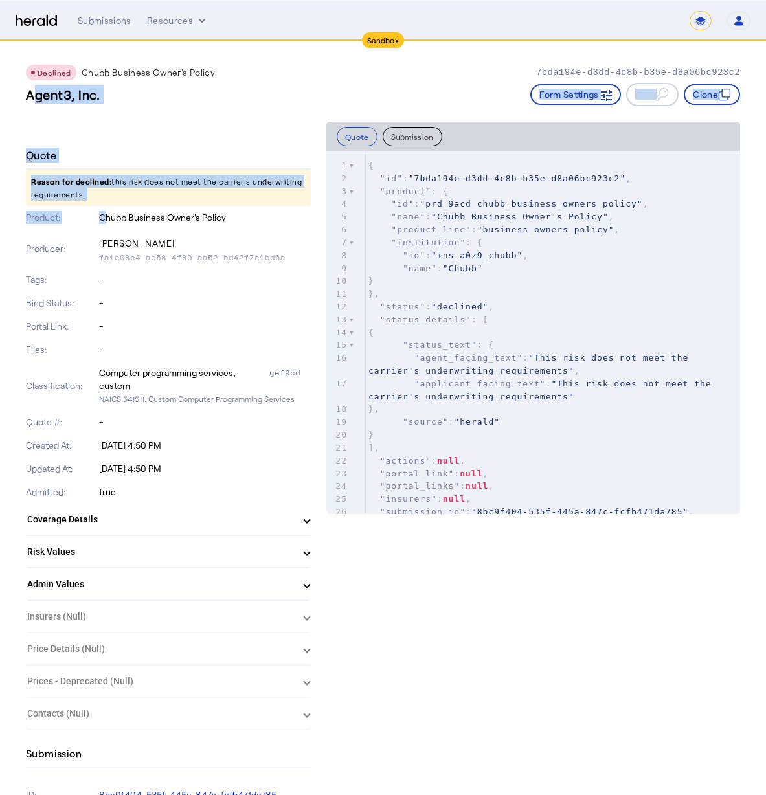
drag, startPoint x: 142, startPoint y: 207, endPoint x: 19, endPoint y: 93, distance: 167.2
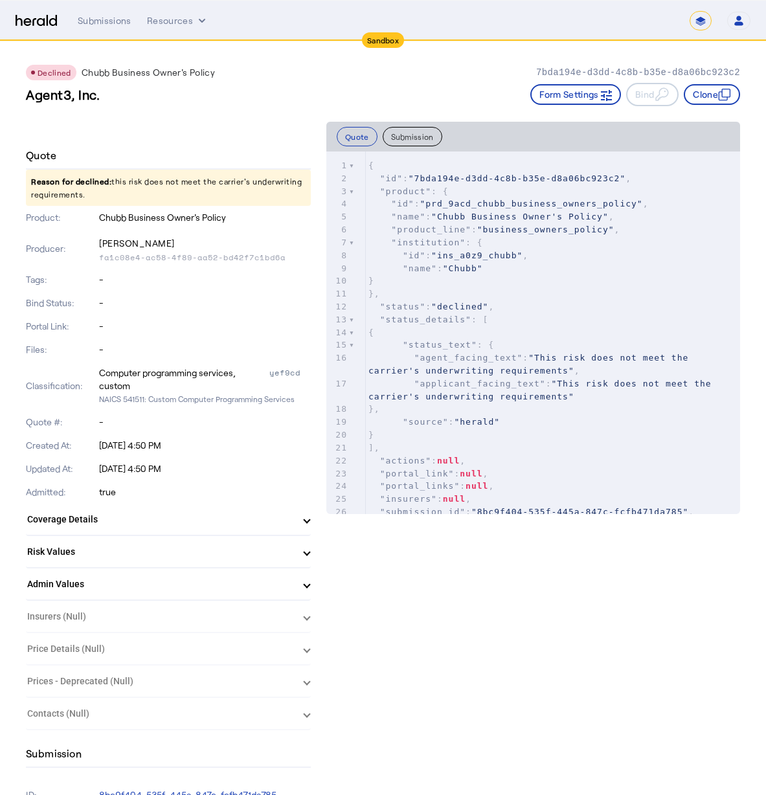
click at [100, 96] on h3 "Agent3, Inc." at bounding box center [63, 94] width 74 height 18
drag, startPoint x: 28, startPoint y: 94, endPoint x: 313, endPoint y: 499, distance: 495.4
click at [173, 142] on div "Quote" at bounding box center [168, 155] width 285 height 27
drag, startPoint x: 123, startPoint y: 183, endPoint x: 140, endPoint y: 198, distance: 22.5
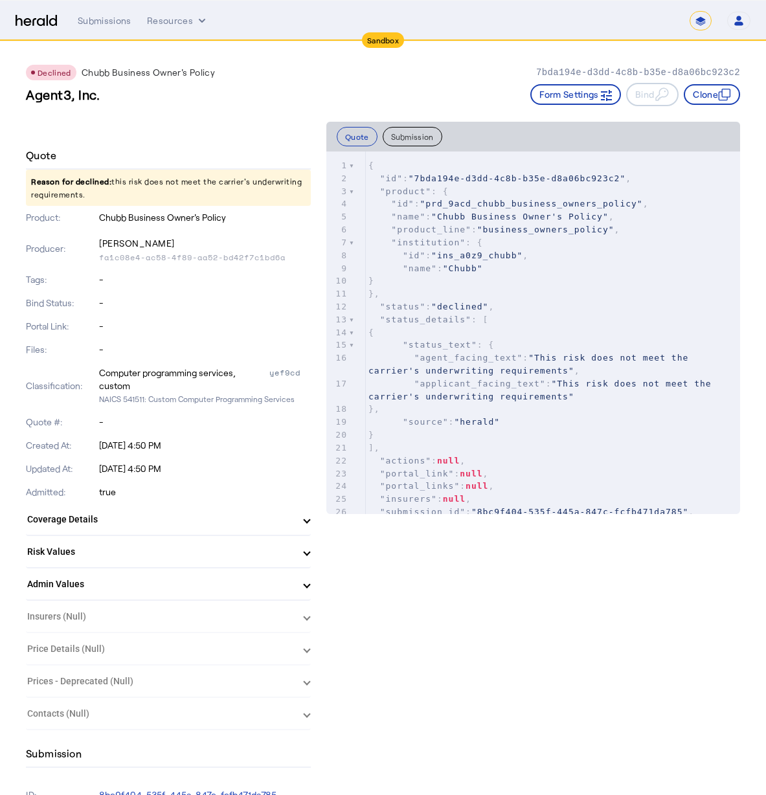
click at [140, 199] on p "Reason for declined: this risk does not meet the carrier's underwriting require…" at bounding box center [168, 188] width 285 height 36
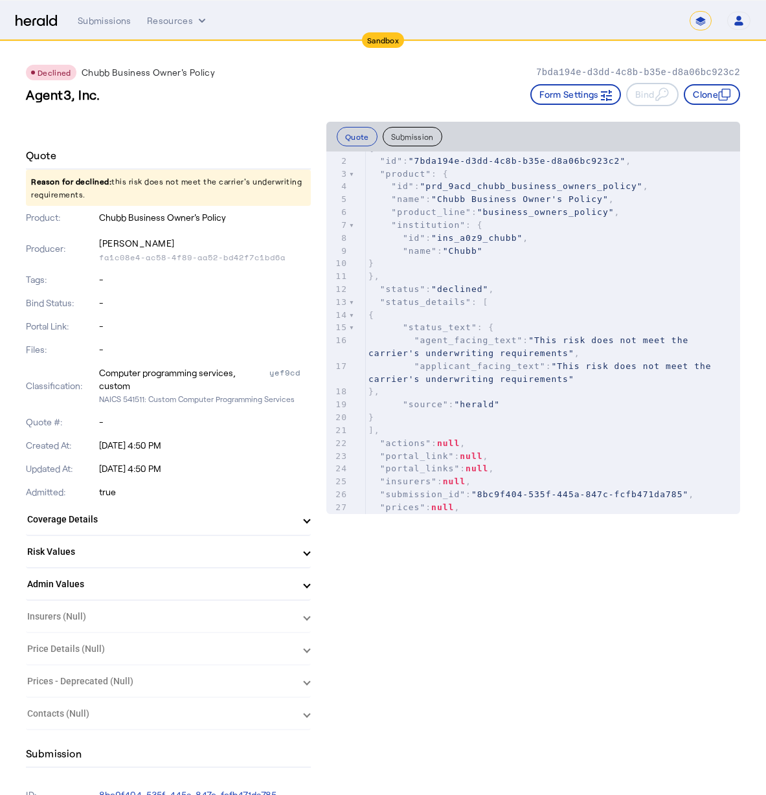
scroll to position [58, 0]
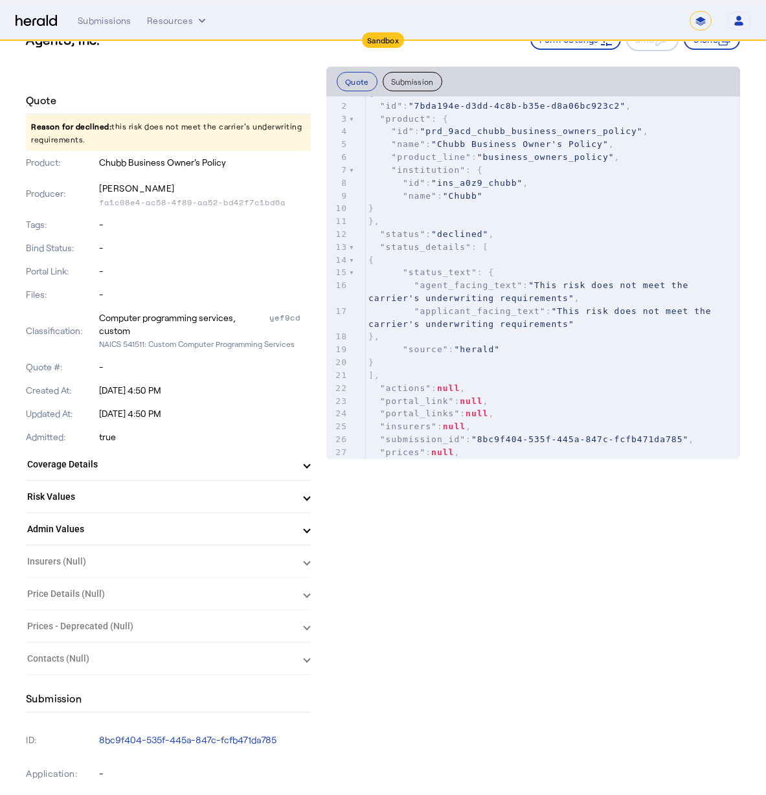
drag, startPoint x: 154, startPoint y: 348, endPoint x: 135, endPoint y: 337, distance: 22.0
click at [118, 334] on div "Computer programming services, custom yef9cd NAICS 541511: Custom Computer Prog…" at bounding box center [205, 330] width 212 height 39
click at [236, 370] on p "-" at bounding box center [205, 367] width 212 height 13
drag, startPoint x: 153, startPoint y: 352, endPoint x: 83, endPoint y: 326, distance: 74.3
click at [83, 326] on div "Classification: Computer programming services, custom yef9cd NAICS 541511: Cust…" at bounding box center [168, 330] width 285 height 49
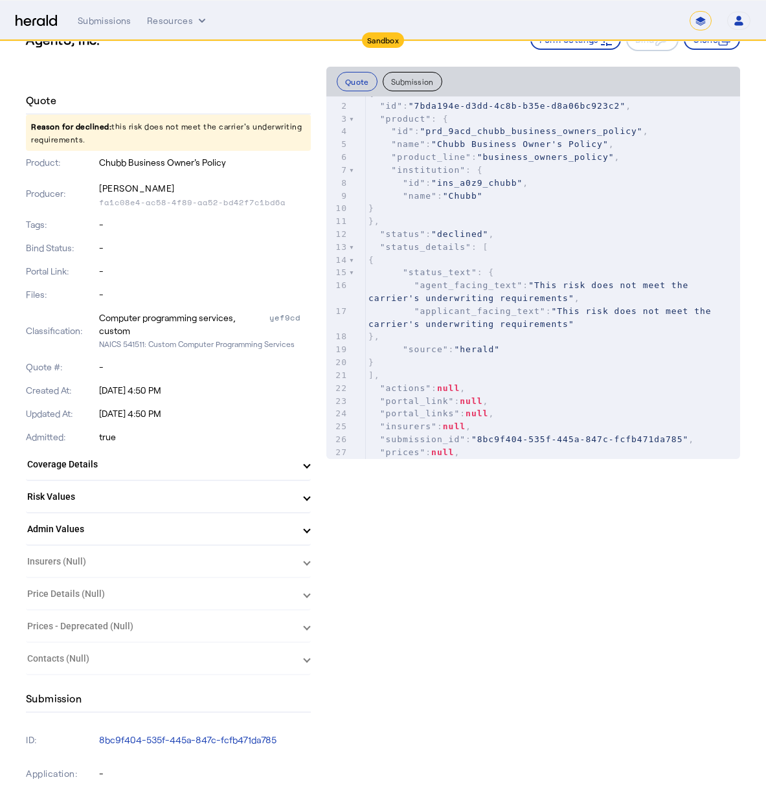
click at [95, 316] on div "Classification: Computer programming services, custom yef9cd NAICS 541511: Cust…" at bounding box center [168, 330] width 285 height 49
drag, startPoint x: 106, startPoint y: 317, endPoint x: 155, endPoint y: 335, distance: 51.6
click at [159, 333] on div "Computer programming services, custom" at bounding box center [183, 324] width 168 height 26
click at [153, 335] on div "Computer programming services, custom" at bounding box center [183, 324] width 168 height 26
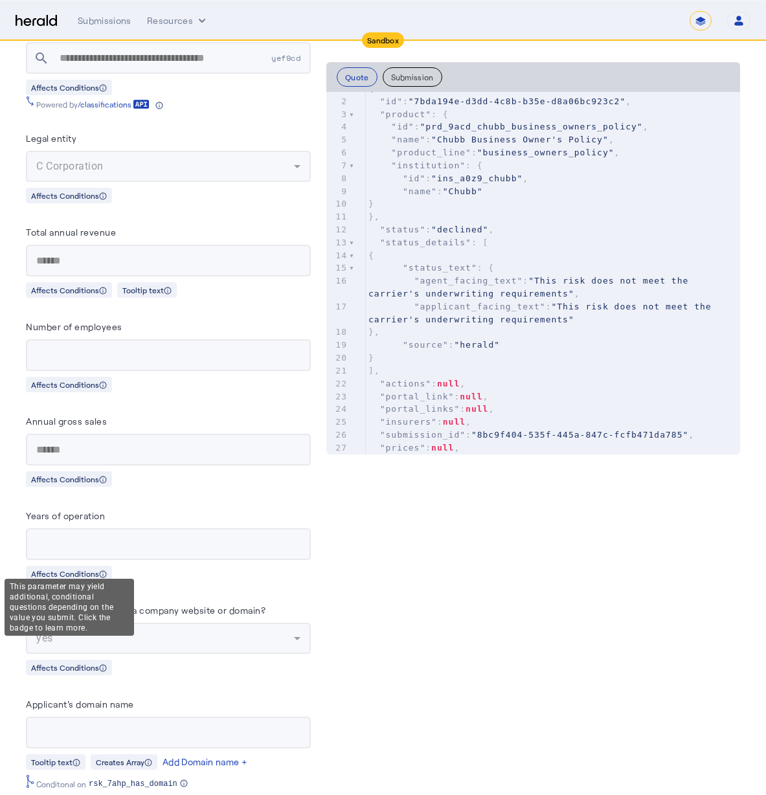
scroll to position [1371, 0]
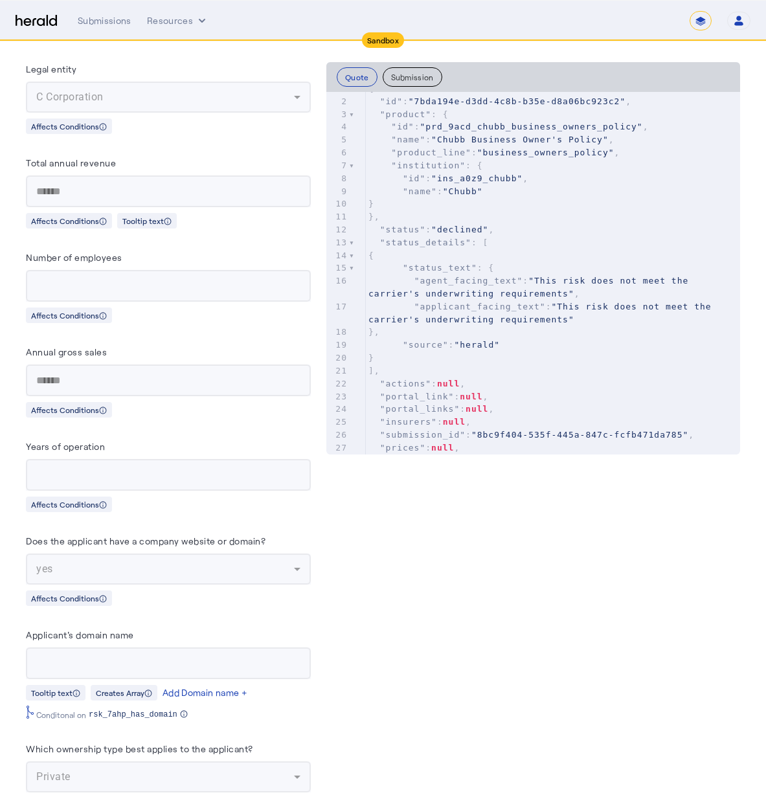
click at [374, 499] on div "Quote Submission xxxxxxxxxx 433 1 { 2 "id" : "7bda194e-d3dd-4c8b-b35e-d8a06bc92…" at bounding box center [533, 720] width 414 height 3934
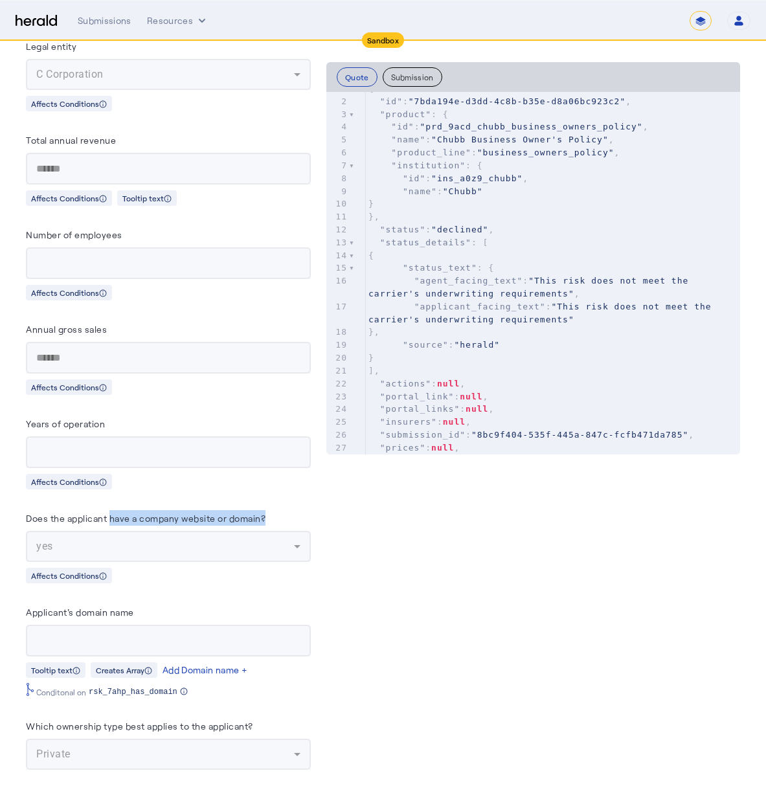
drag, startPoint x: 135, startPoint y: 515, endPoint x: 232, endPoint y: 521, distance: 96.7
click at [232, 521] on herald-label "Does the applicant have a company website or domain?" at bounding box center [146, 520] width 240 height 21
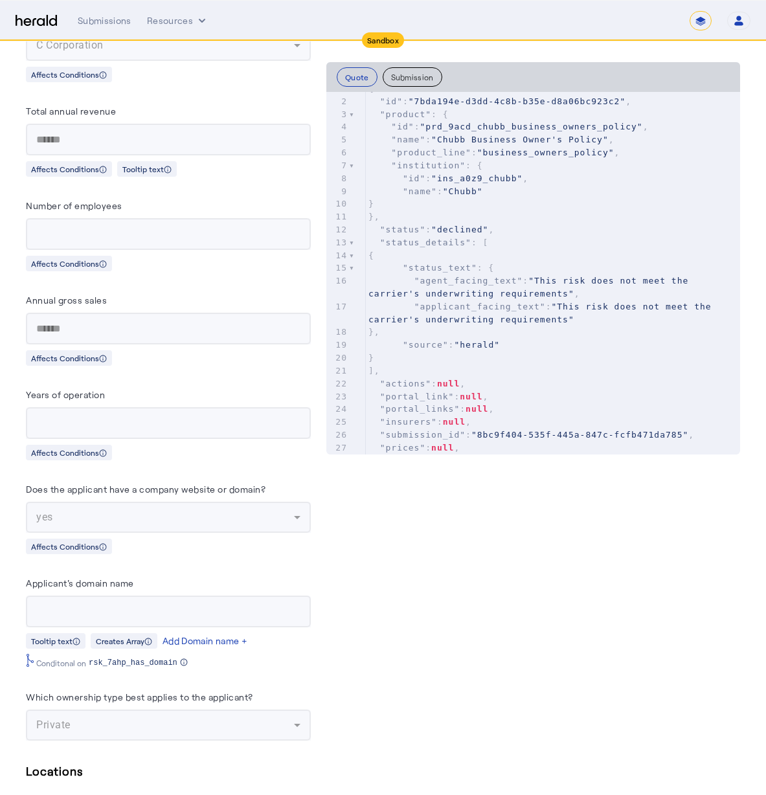
scroll to position [1538, 0]
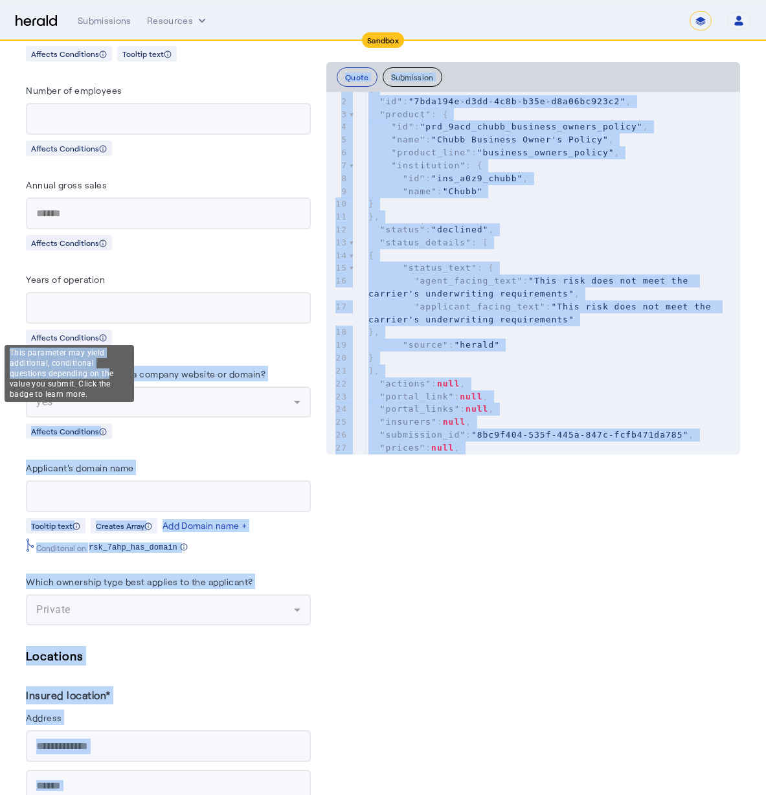
drag, startPoint x: 174, startPoint y: 345, endPoint x: 125, endPoint y: 387, distance: 63.8
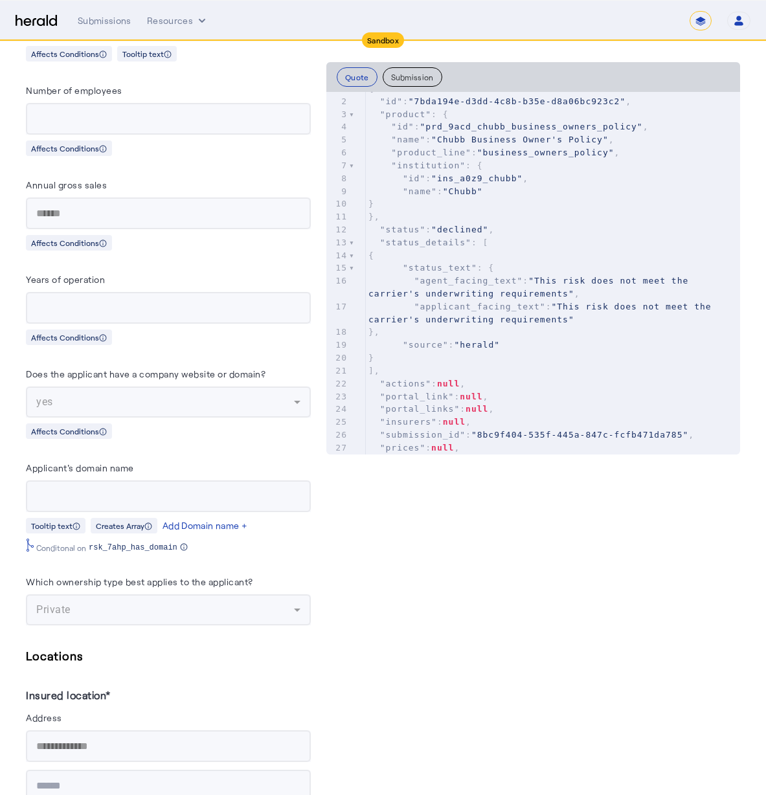
click at [418, 565] on div "Quote Submission xxxxxxxxxx 433 1 { 2 "id" : "7bda194e-d3dd-4c8b-b35e-d8a06bc92…" at bounding box center [533, 553] width 414 height 3934
click at [170, 498] on mat-form-field at bounding box center [168, 496] width 285 height 32
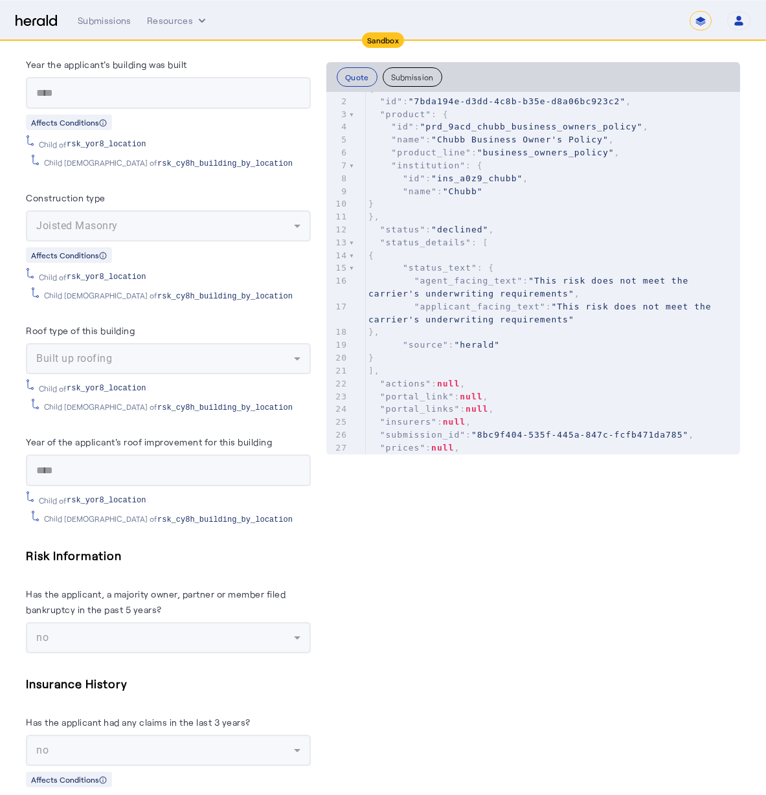
scroll to position [2916, 0]
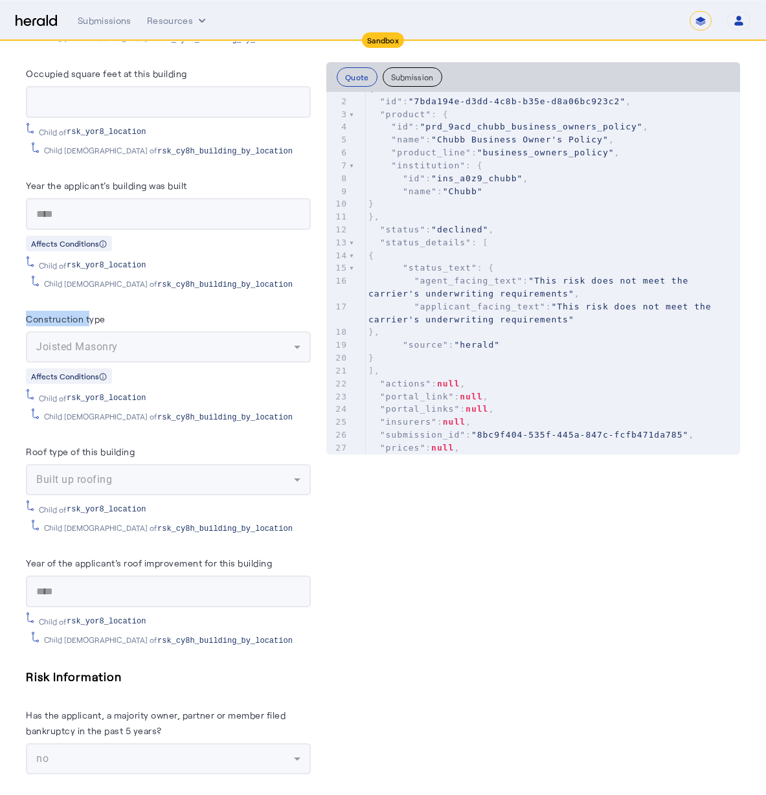
drag, startPoint x: 25, startPoint y: 303, endPoint x: 91, endPoint y: 308, distance: 66.2
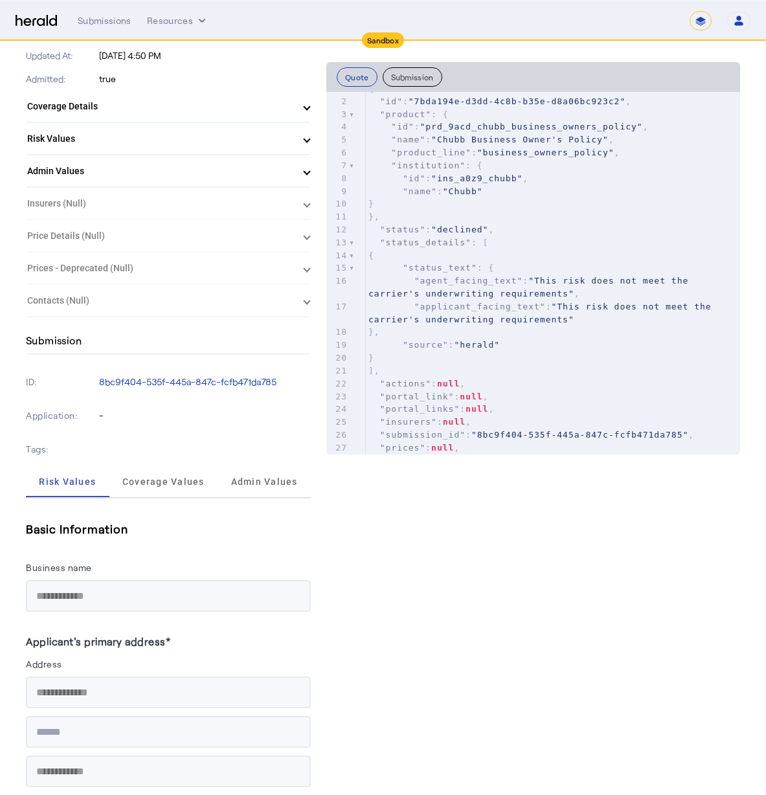
scroll to position [0, 0]
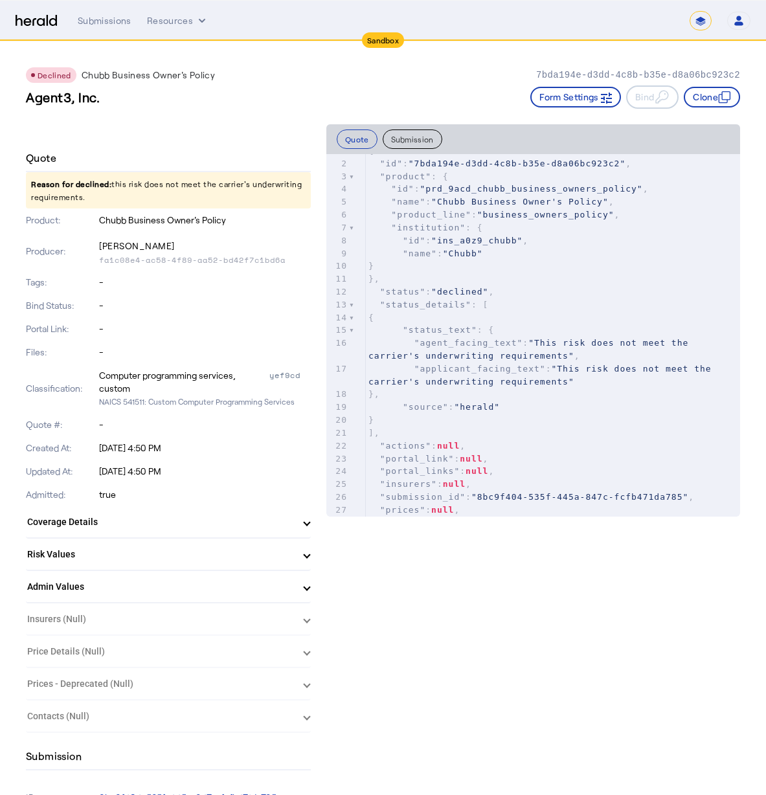
drag, startPoint x: 148, startPoint y: 198, endPoint x: 129, endPoint y: 179, distance: 27.0
click at [129, 179] on p "Reason for declined: this risk does not meet the carrier's underwriting require…" at bounding box center [168, 190] width 285 height 36
click at [45, 25] on img at bounding box center [36, 21] width 41 height 12
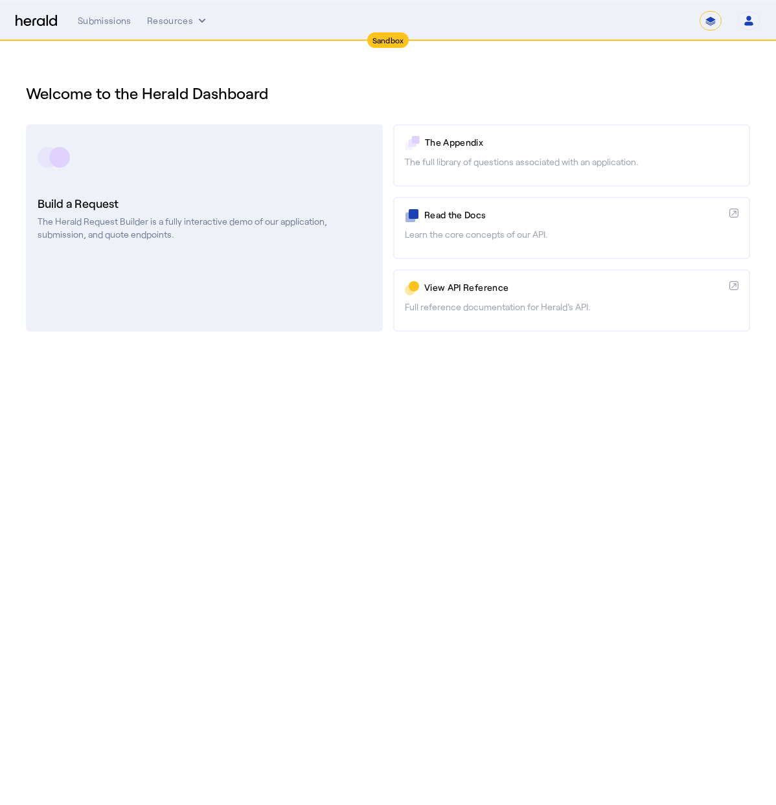
click at [258, 180] on link "Build a Request The Herald Request Builder is a fully interactive demo of our a…" at bounding box center [204, 227] width 357 height 207
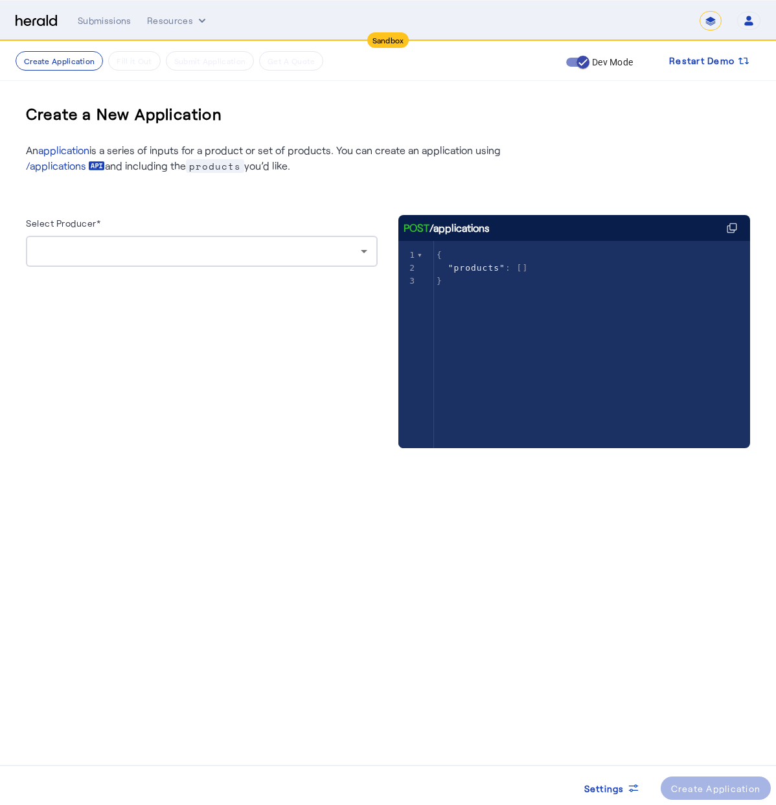
click at [109, 261] on div at bounding box center [201, 251] width 331 height 31
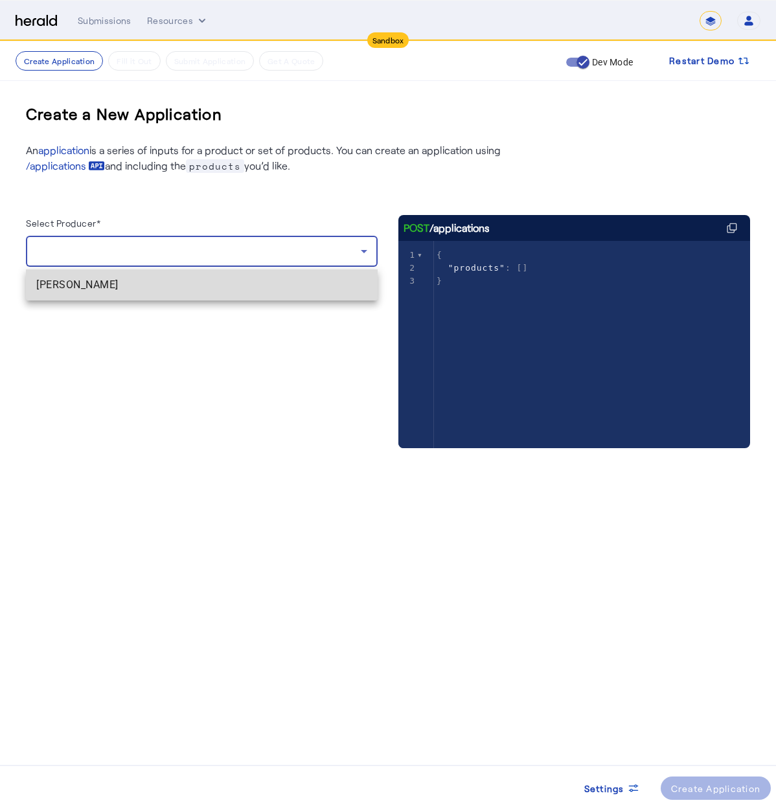
click at [108, 286] on span "[PERSON_NAME]" at bounding box center [201, 285] width 331 height 16
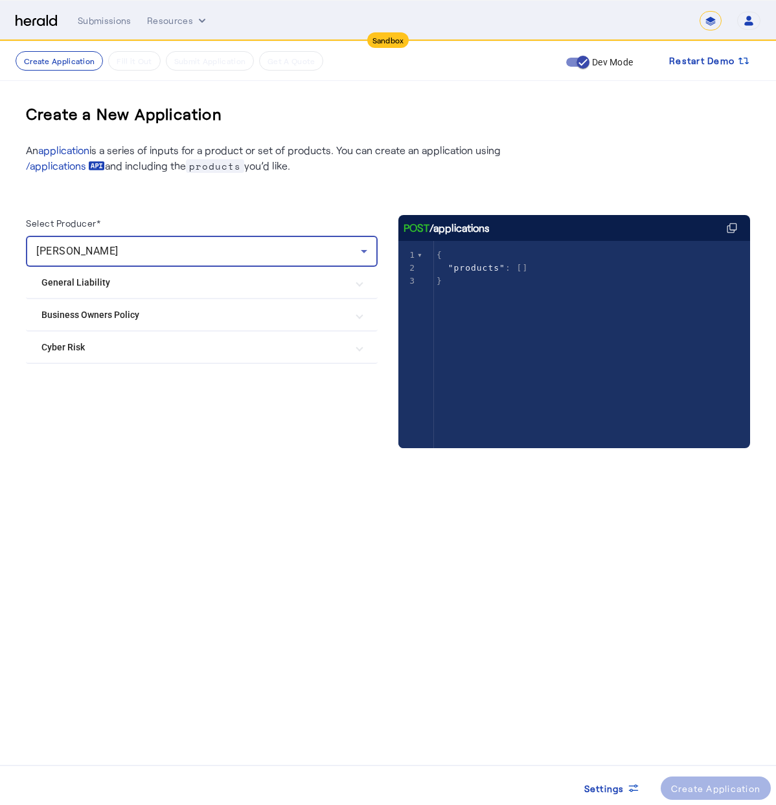
click at [102, 320] on Policy "Business Owners Policy" at bounding box center [193, 315] width 305 height 14
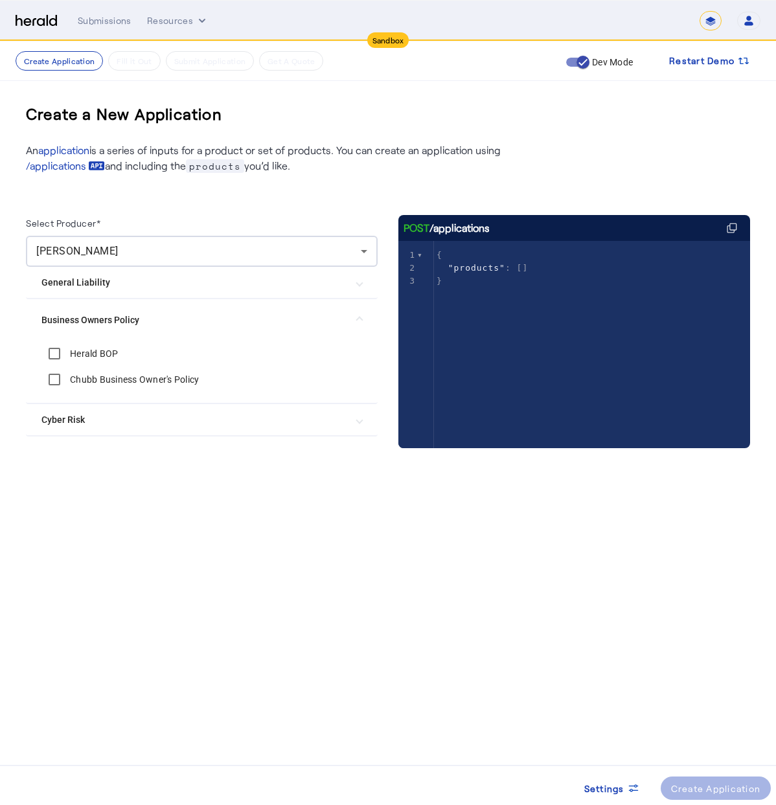
click at [118, 380] on label "Chubb Business Owner's Policy" at bounding box center [132, 379] width 131 height 13
click at [709, 784] on div "Create Application" at bounding box center [716, 788] width 90 height 14
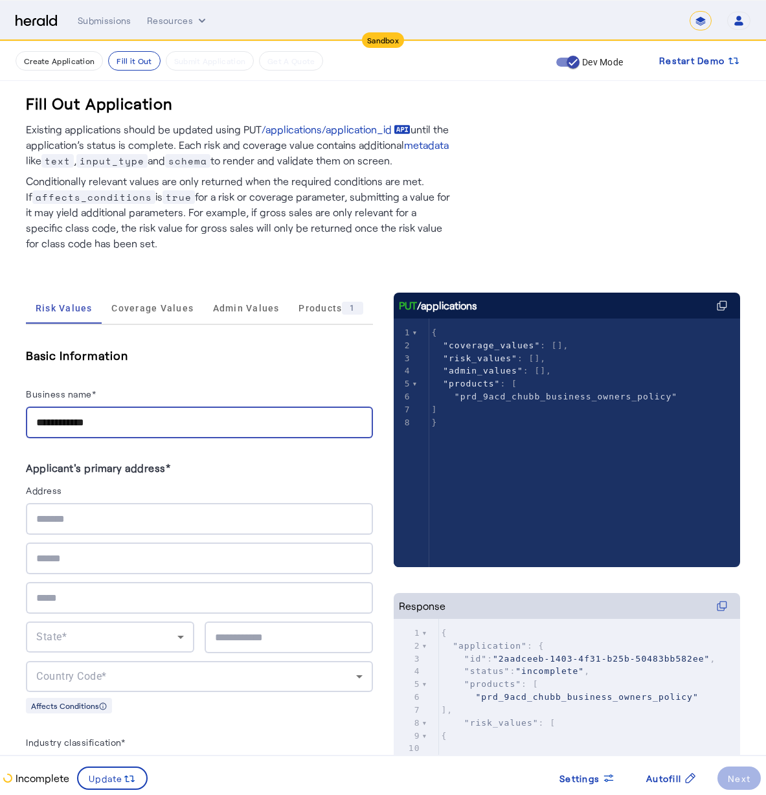
type input "**********"
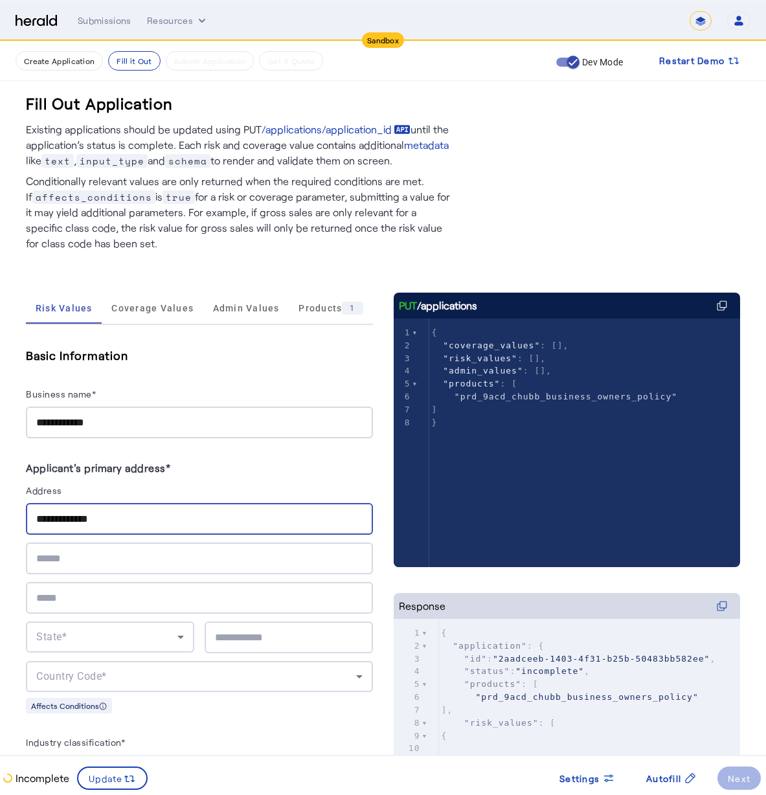
type input "**********"
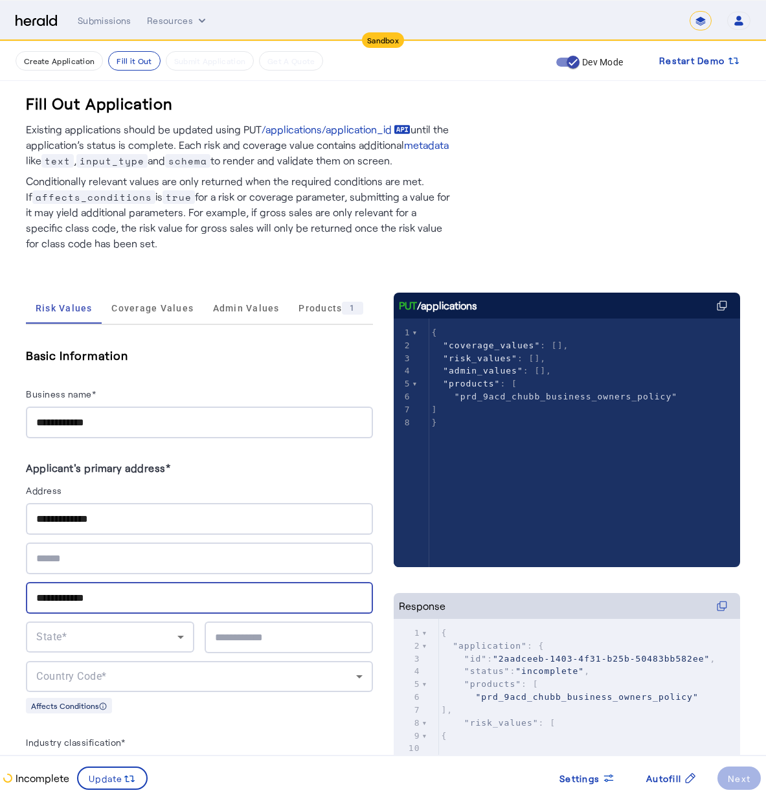
type input "**********"
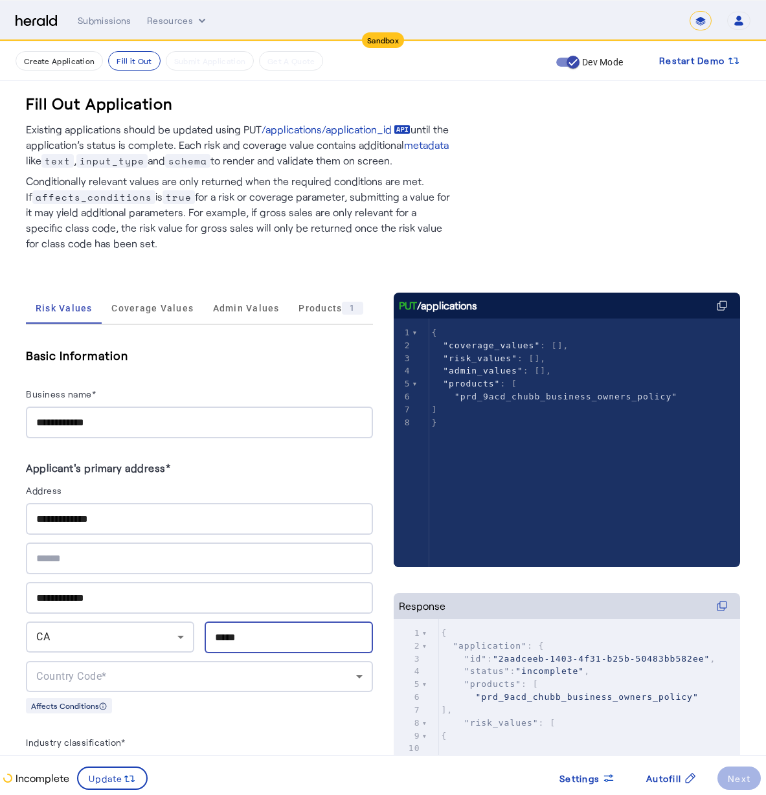
type input "*****"
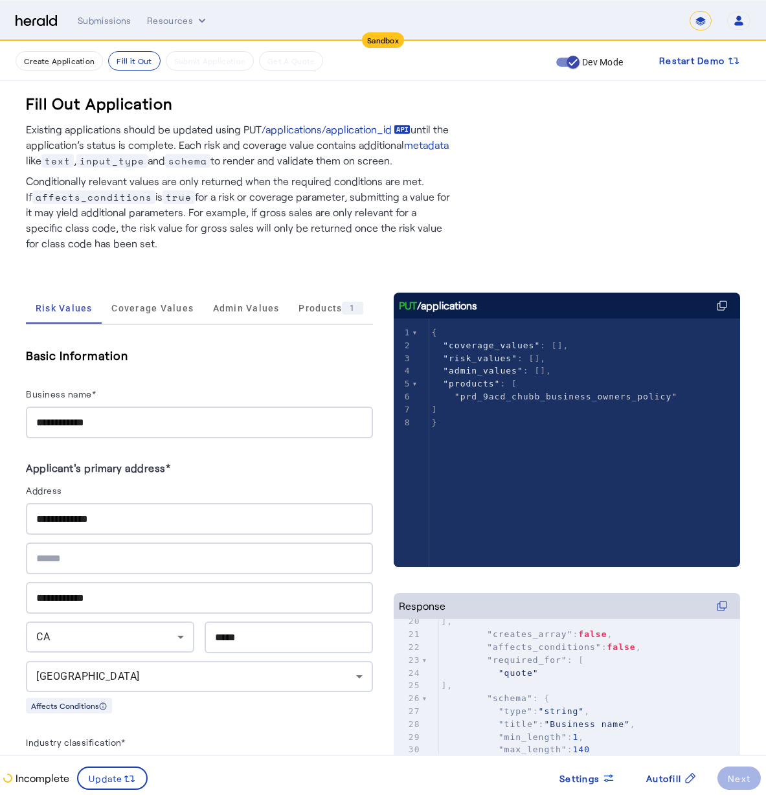
scroll to position [262, 0]
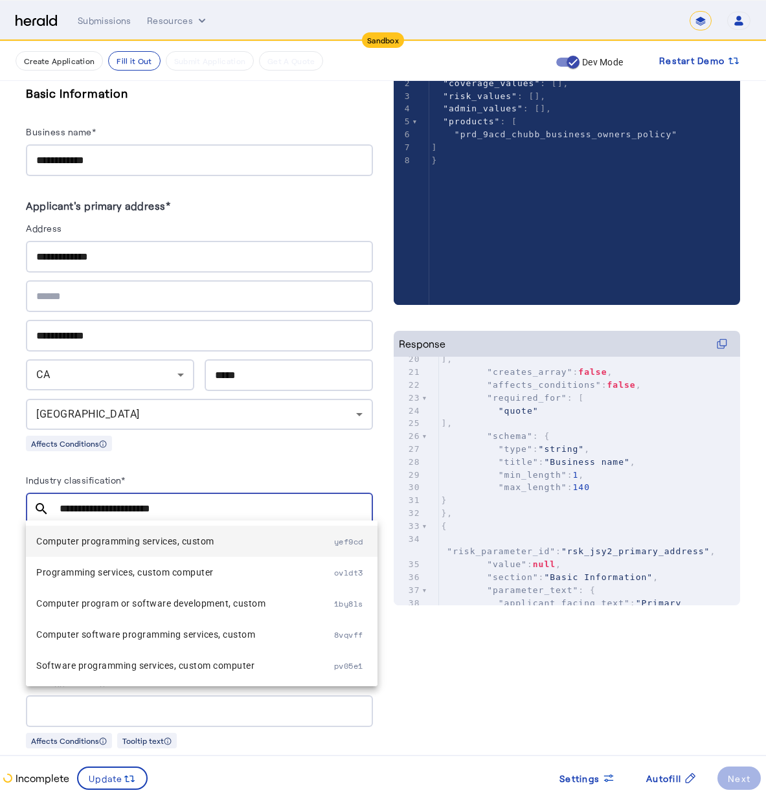
type input "**********"
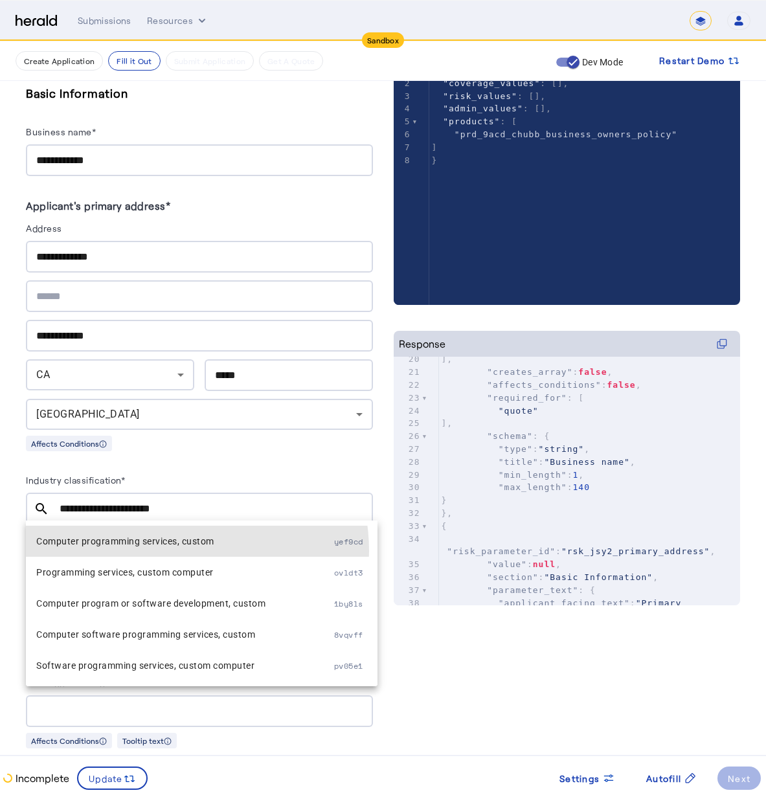
click at [170, 551] on mat-option "Computer programming services, custom yef9cd" at bounding box center [202, 541] width 352 height 31
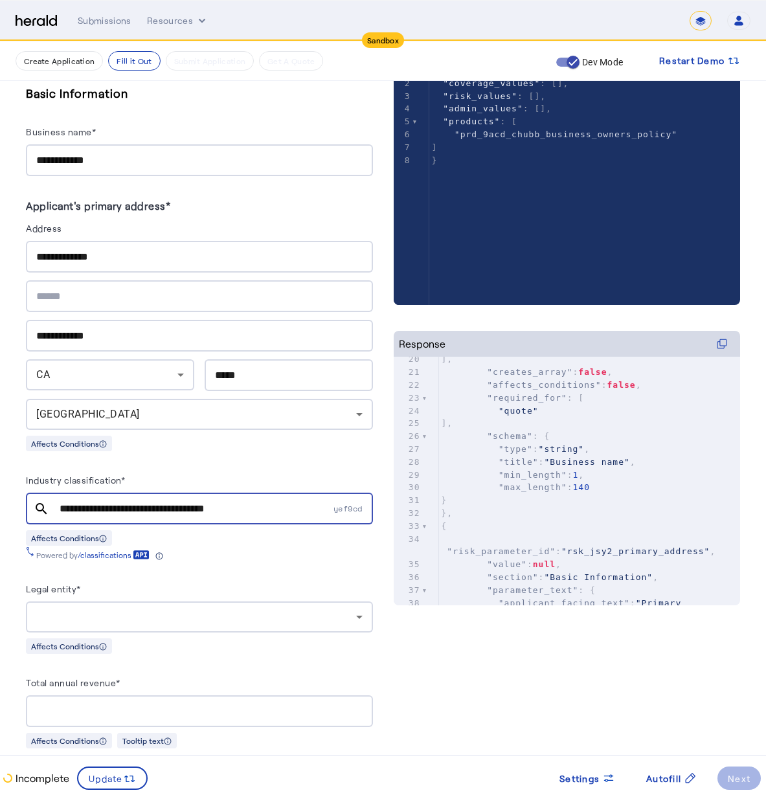
click at [88, 609] on div at bounding box center [196, 617] width 320 height 16
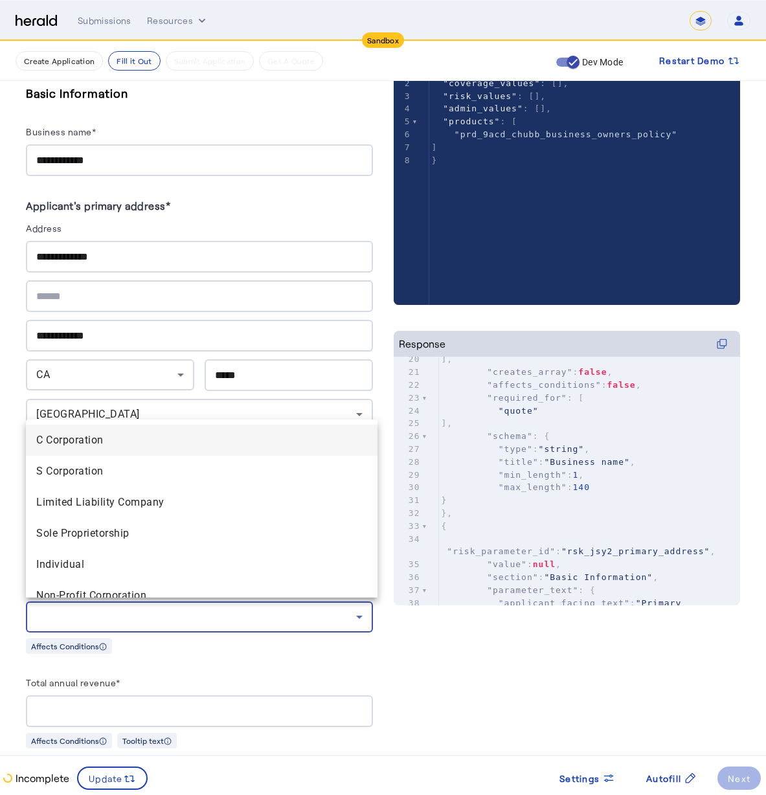
click at [118, 449] on Corporation "C Corporation" at bounding box center [202, 440] width 352 height 31
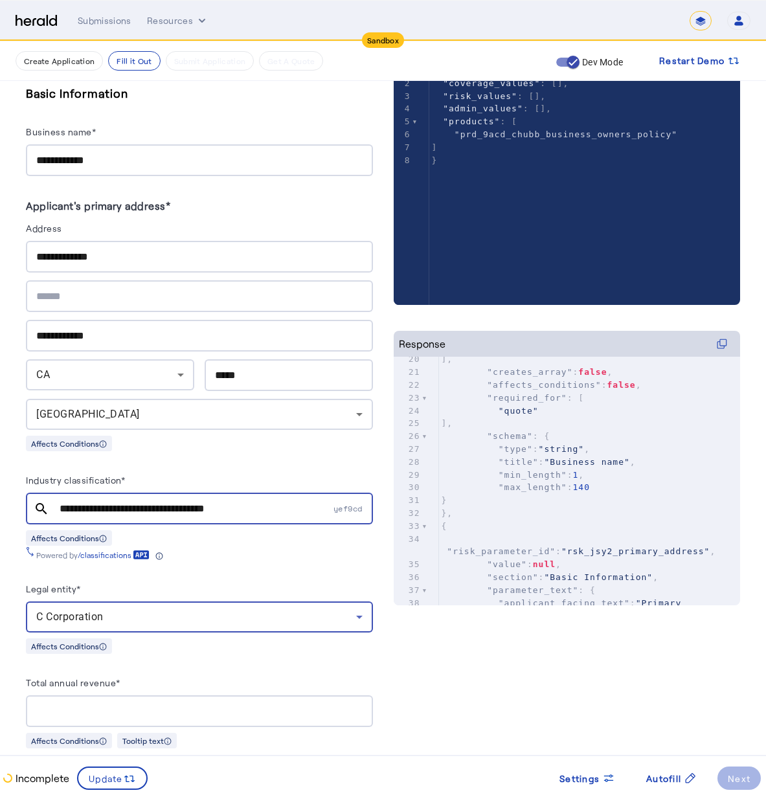
click at [218, 715] on div at bounding box center [199, 711] width 326 height 32
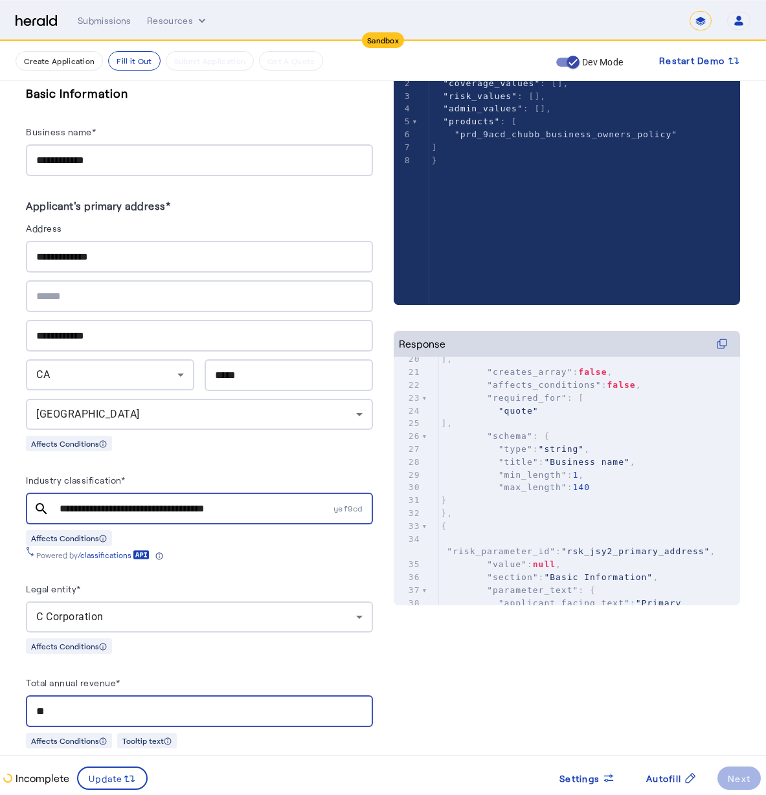
type input "*"
type input "********"
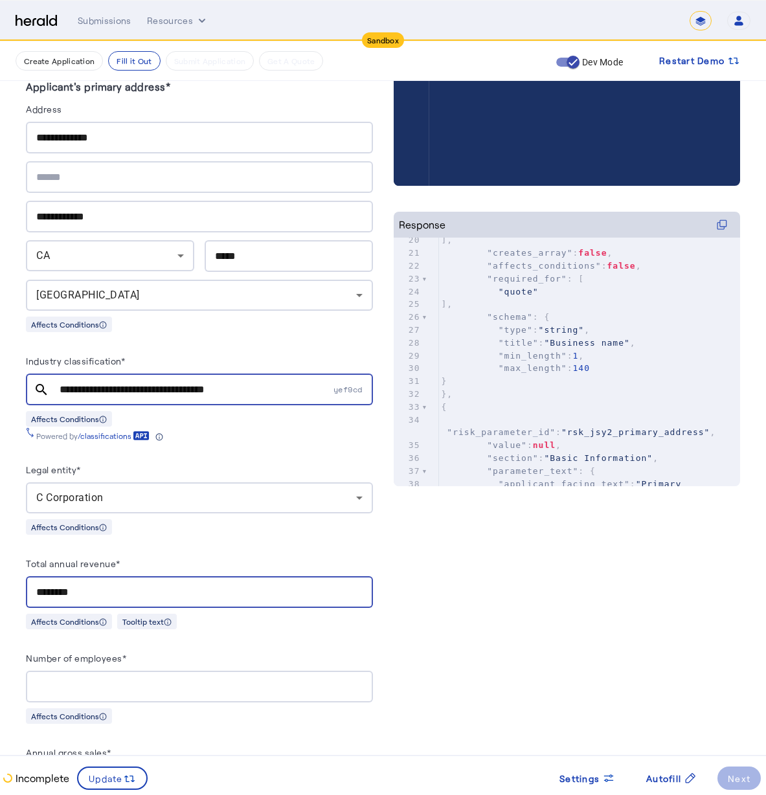
click at [122, 679] on input "Number of employees*" at bounding box center [199, 687] width 326 height 16
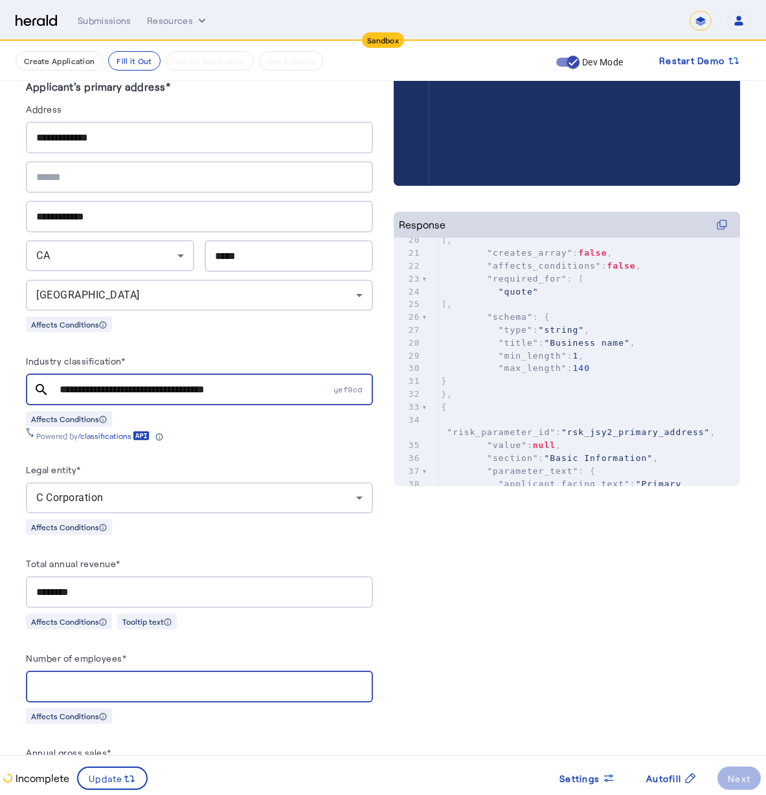
scroll to position [404, 0]
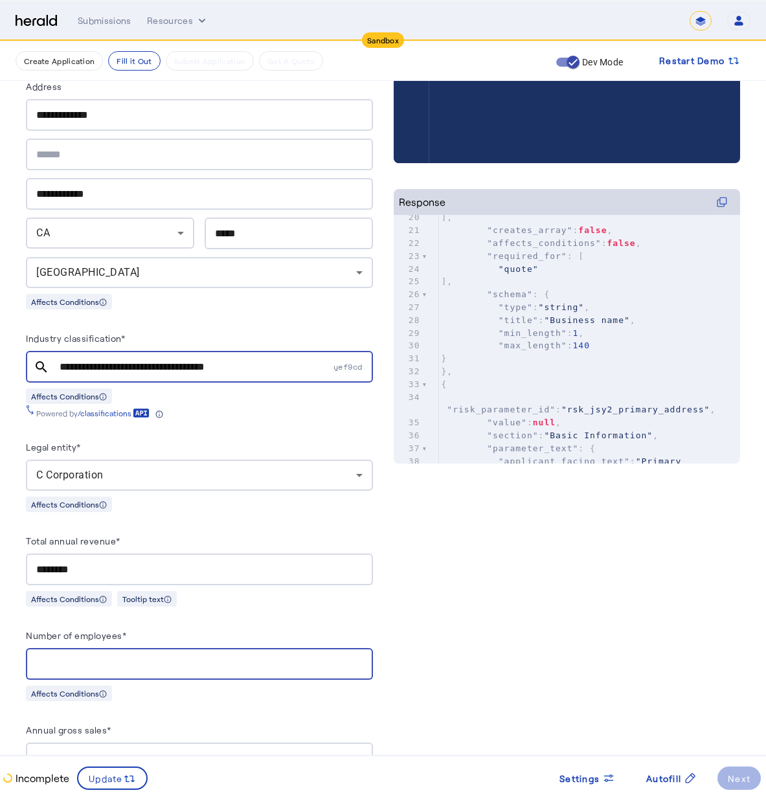
type input "*"
click at [124, 745] on div at bounding box center [199, 759] width 326 height 32
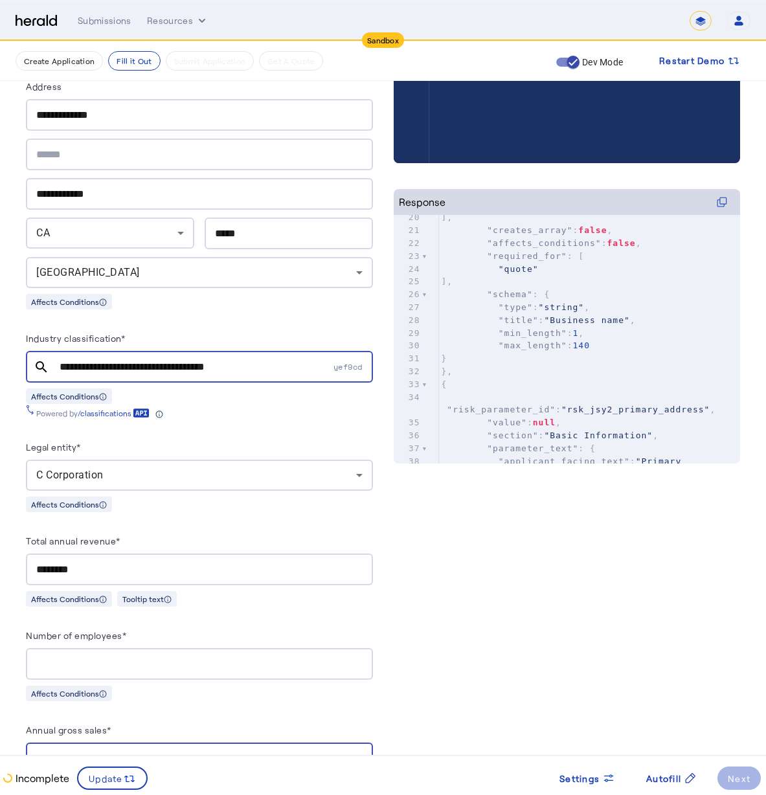
scroll to position [643, 0]
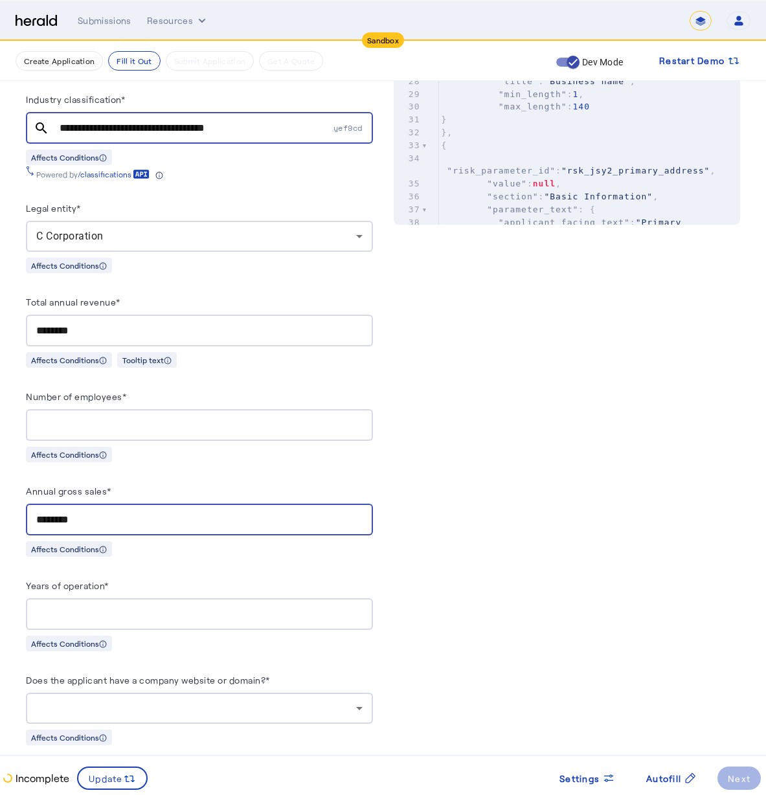
type input "********"
click at [200, 598] on div at bounding box center [199, 614] width 326 height 32
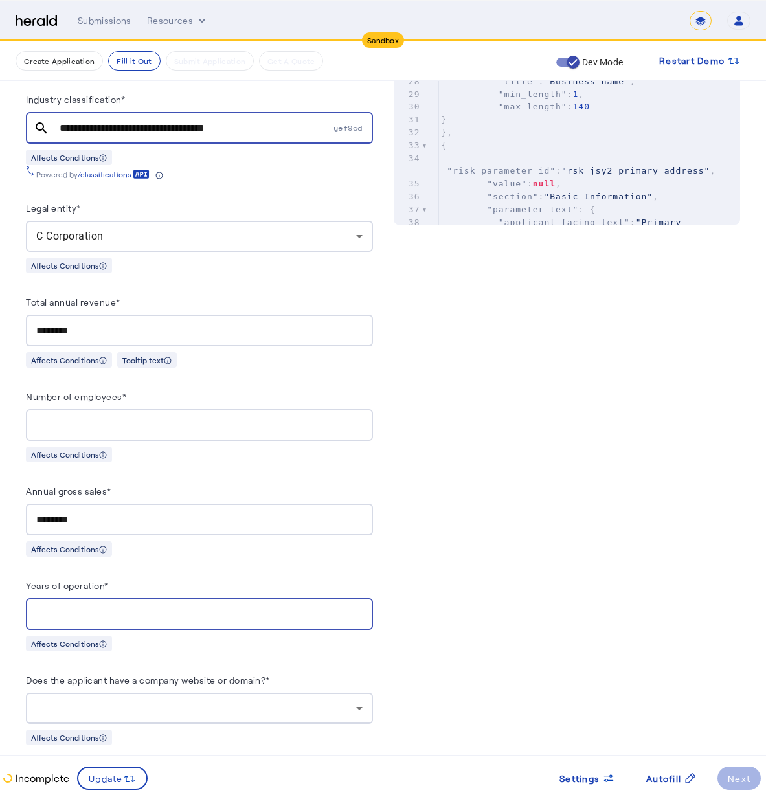
type input "*"
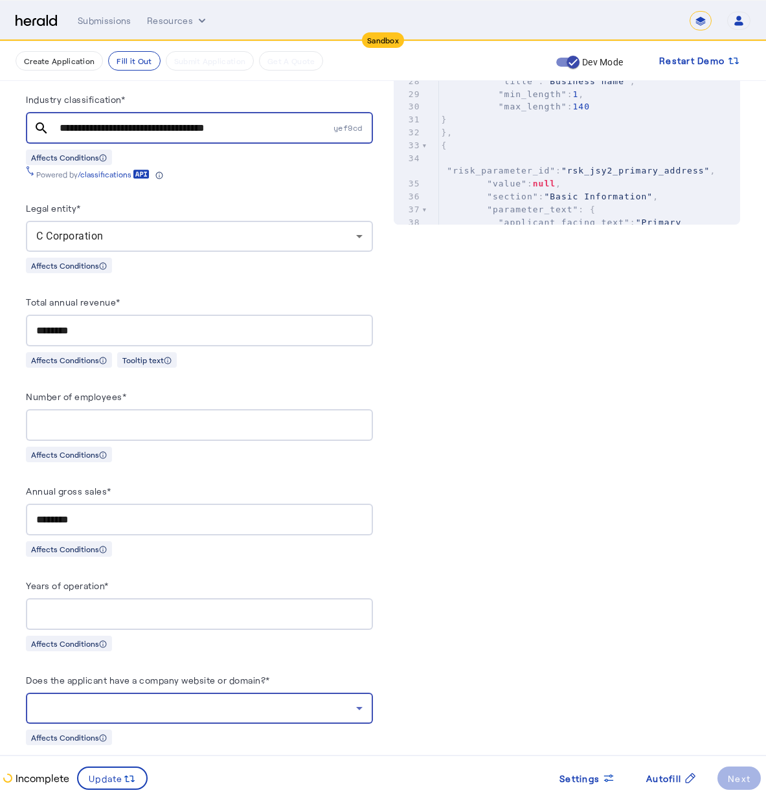
click at [197, 704] on div at bounding box center [196, 709] width 320 height 16
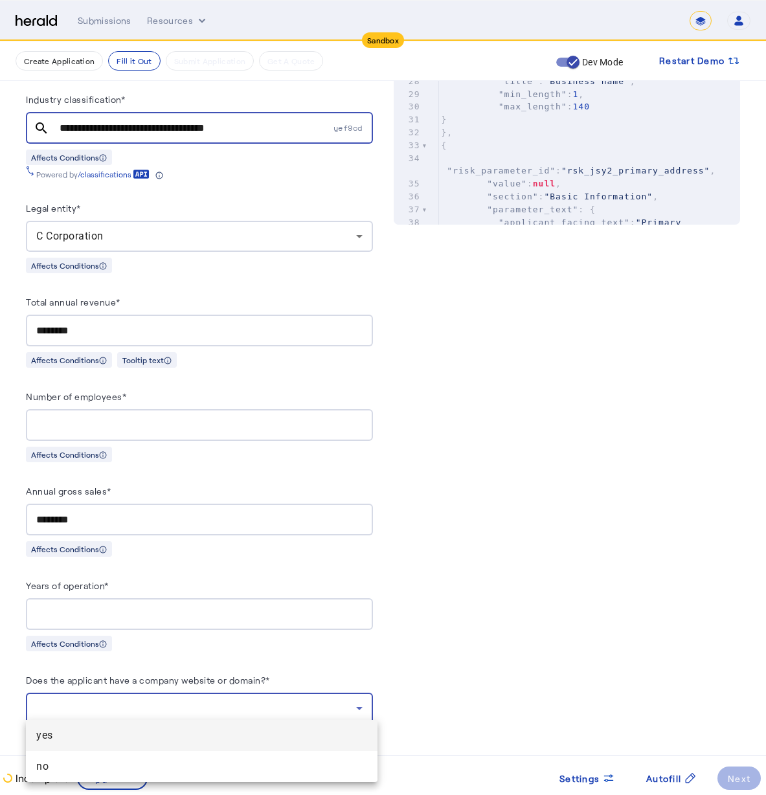
click at [155, 736] on span "yes" at bounding box center [201, 736] width 331 height 16
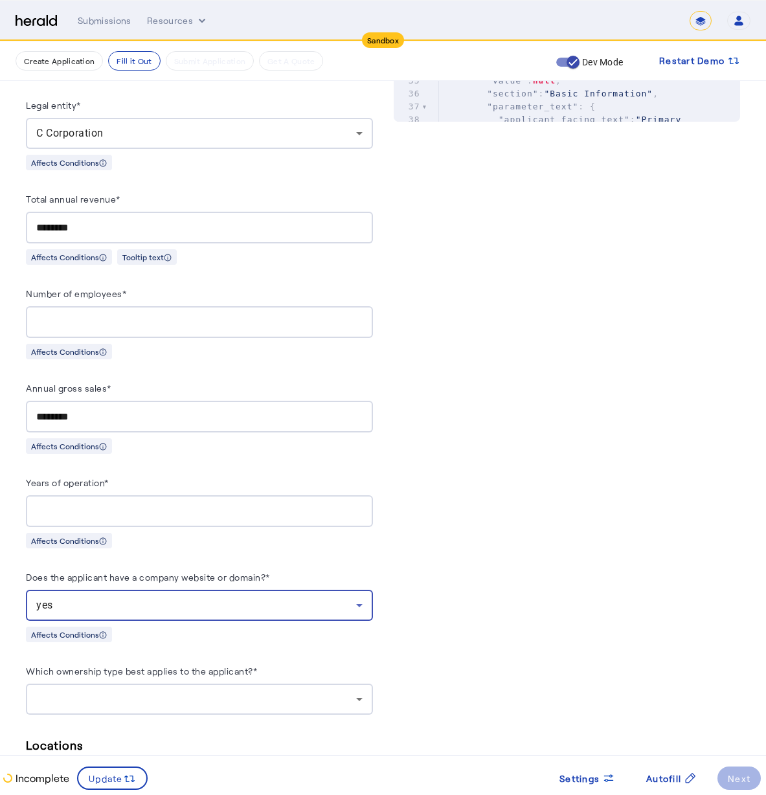
scroll to position [832, 0]
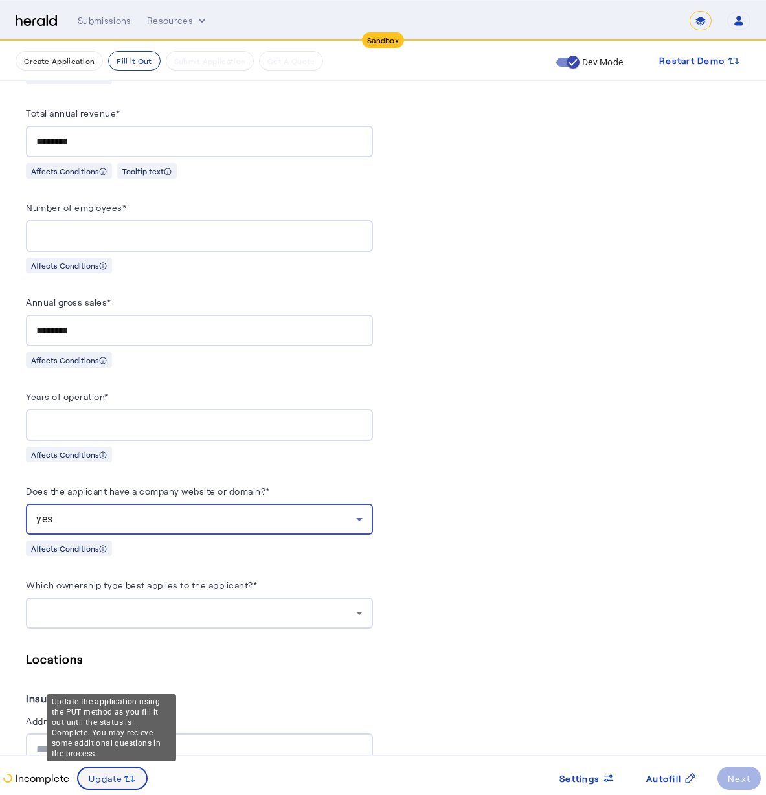
click at [130, 785] on icon at bounding box center [129, 778] width 13 height 13
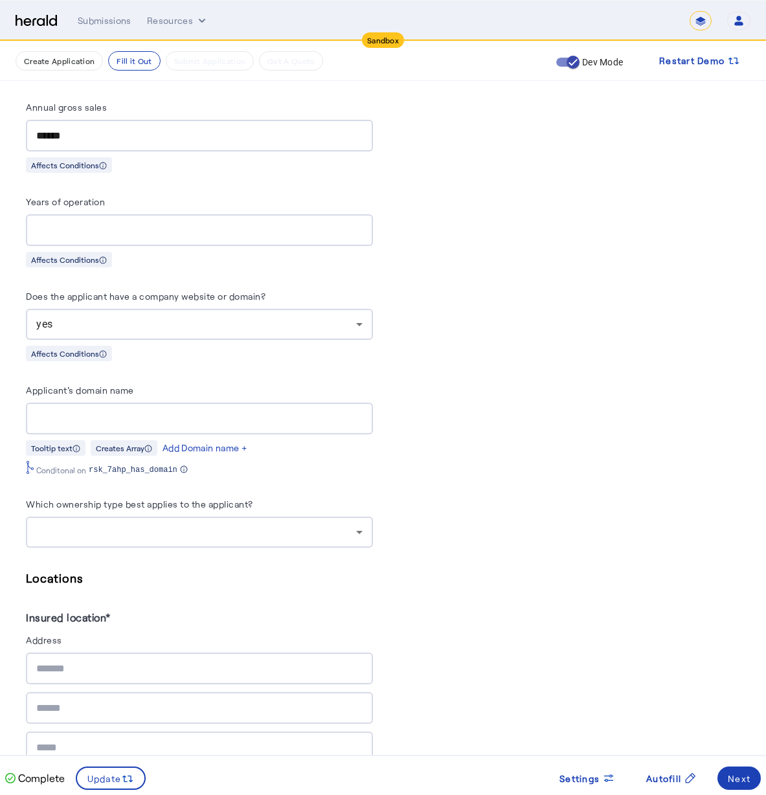
scroll to position [1236, 0]
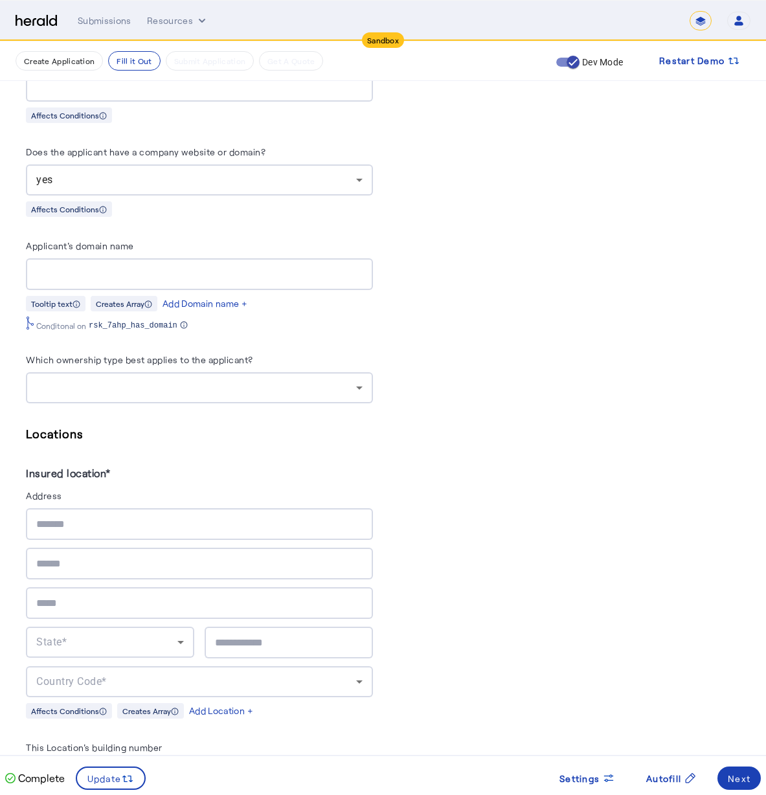
click at [118, 258] on div at bounding box center [199, 274] width 326 height 32
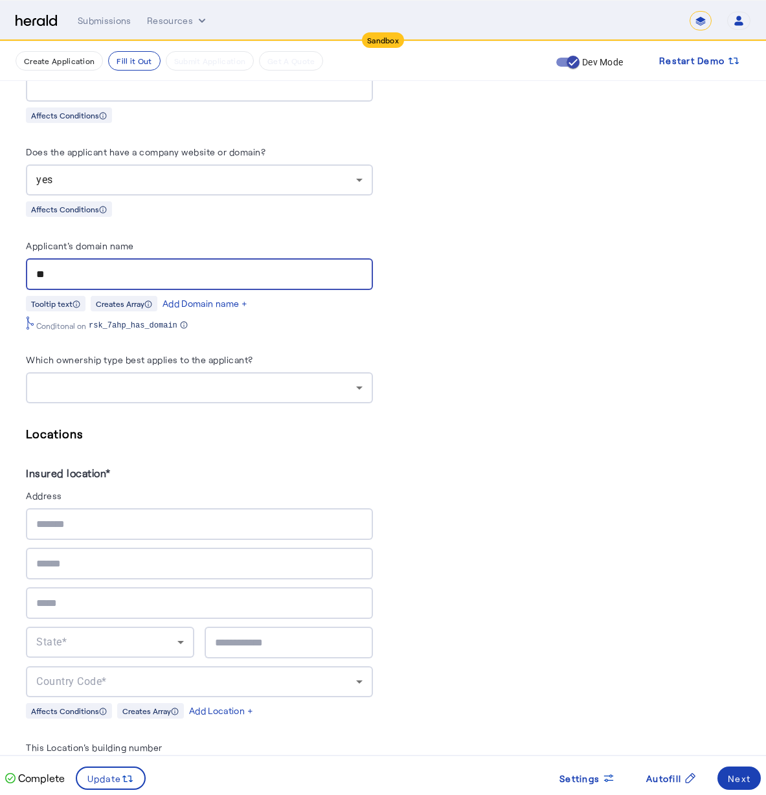
type input "*"
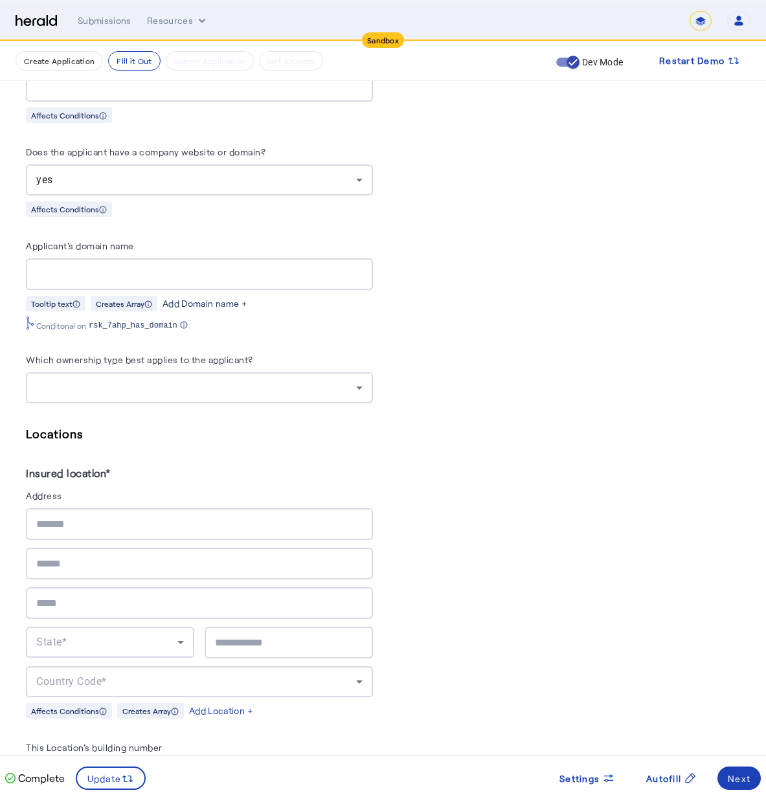
click at [221, 297] on div "Add Domain name +" at bounding box center [205, 303] width 85 height 13
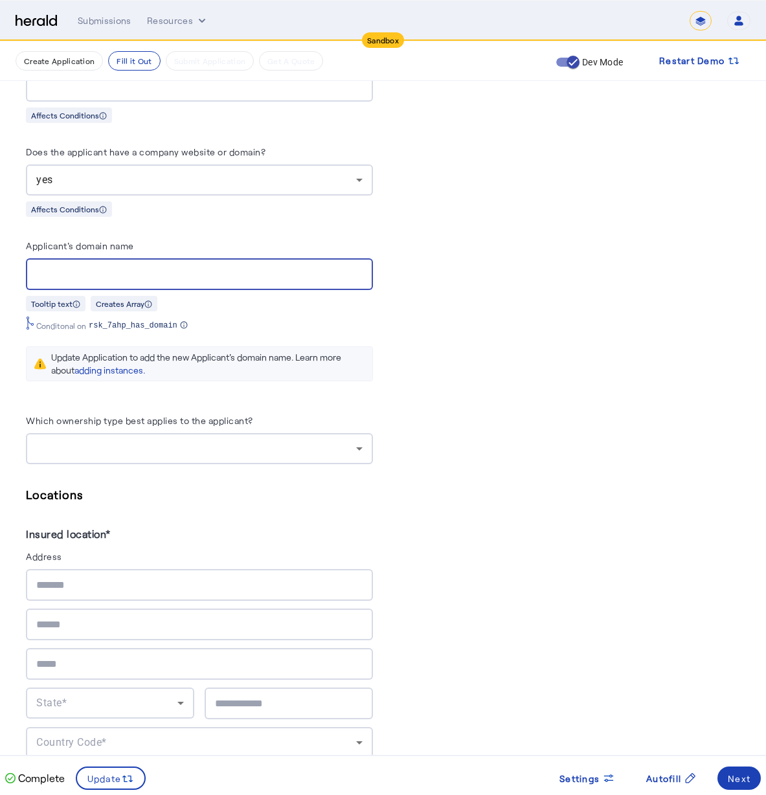
click at [78, 267] on input "Applicant's domain name" at bounding box center [199, 275] width 326 height 16
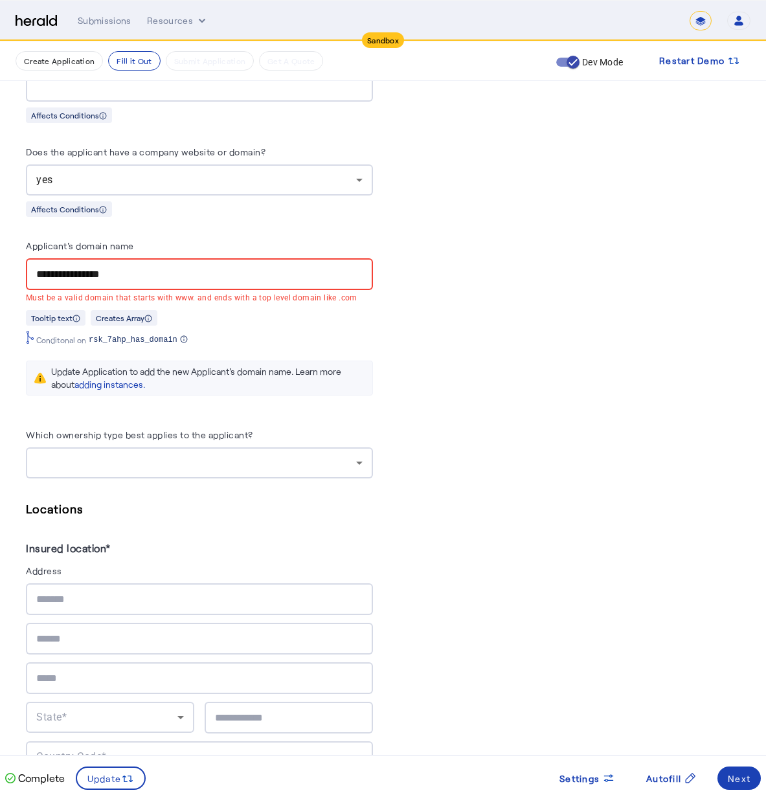
click at [34, 271] on div "**********" at bounding box center [199, 274] width 347 height 32
click at [36, 269] on div "**********" at bounding box center [199, 274] width 347 height 32
click at [38, 267] on input "**********" at bounding box center [199, 275] width 326 height 16
drag, startPoint x: 168, startPoint y: 269, endPoint x: 25, endPoint y: 245, distance: 144.6
click at [21, 240] on div "**********" at bounding box center [383, 601] width 766 height 3593
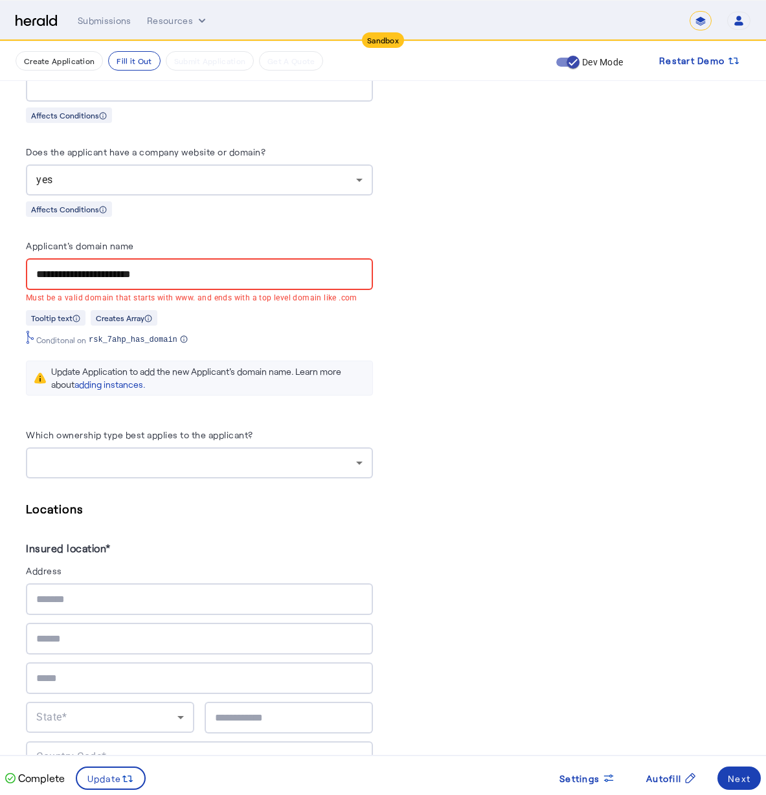
paste input "text"
drag, startPoint x: 69, startPoint y: 264, endPoint x: 23, endPoint y: 251, distance: 47.8
click at [23, 251] on div "**********" at bounding box center [383, 601] width 766 height 3593
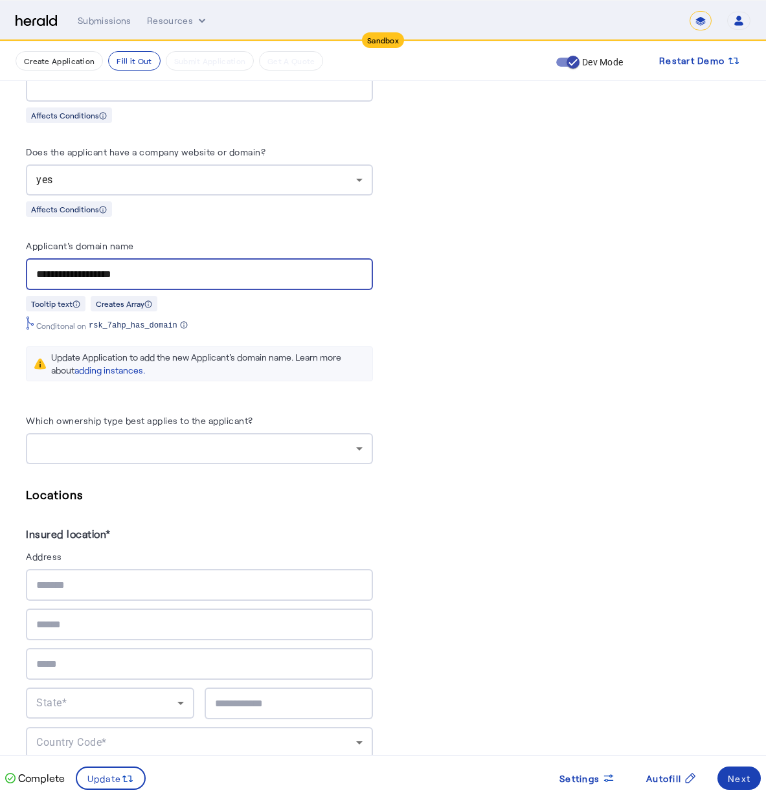
type input "**********"
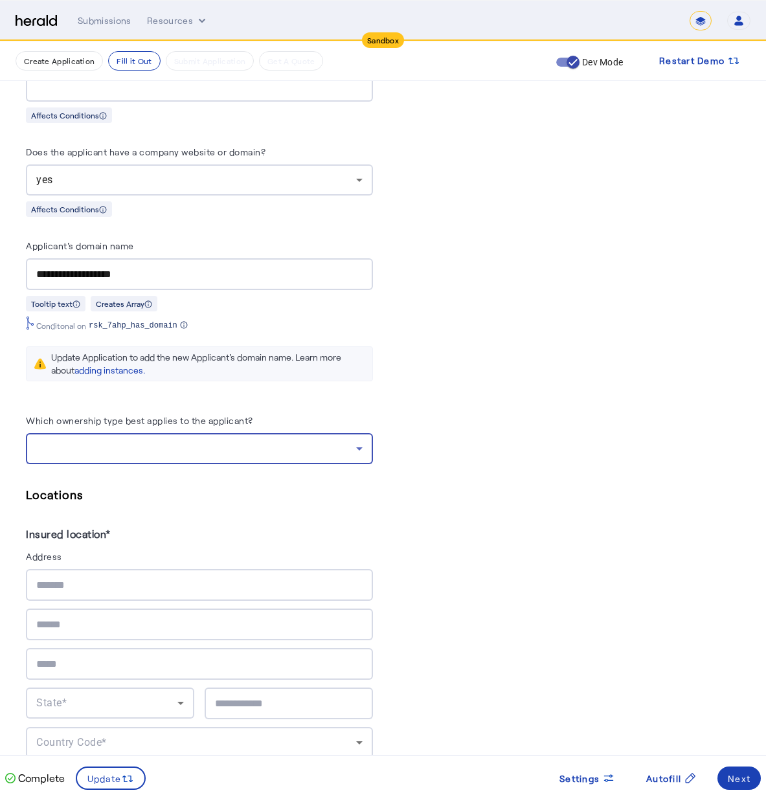
click at [203, 441] on div at bounding box center [196, 449] width 320 height 16
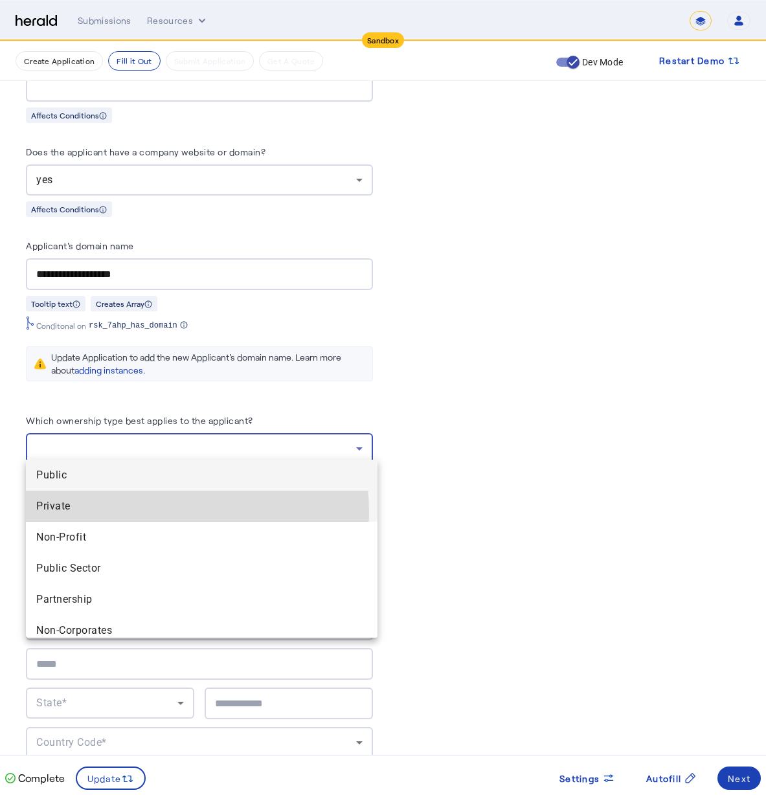
click at [147, 513] on span "Private" at bounding box center [201, 507] width 331 height 16
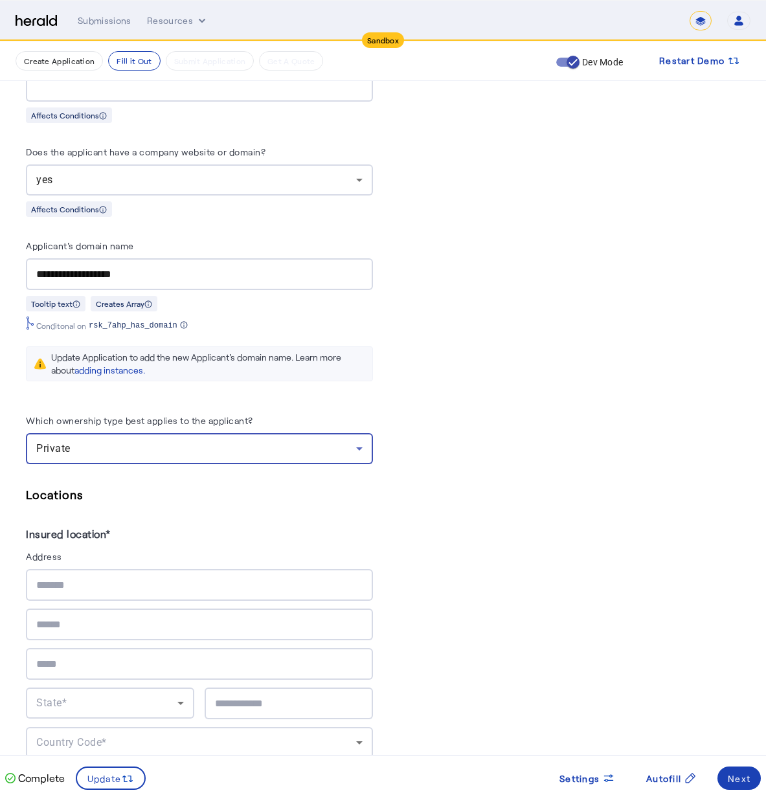
scroll to position [1355, 0]
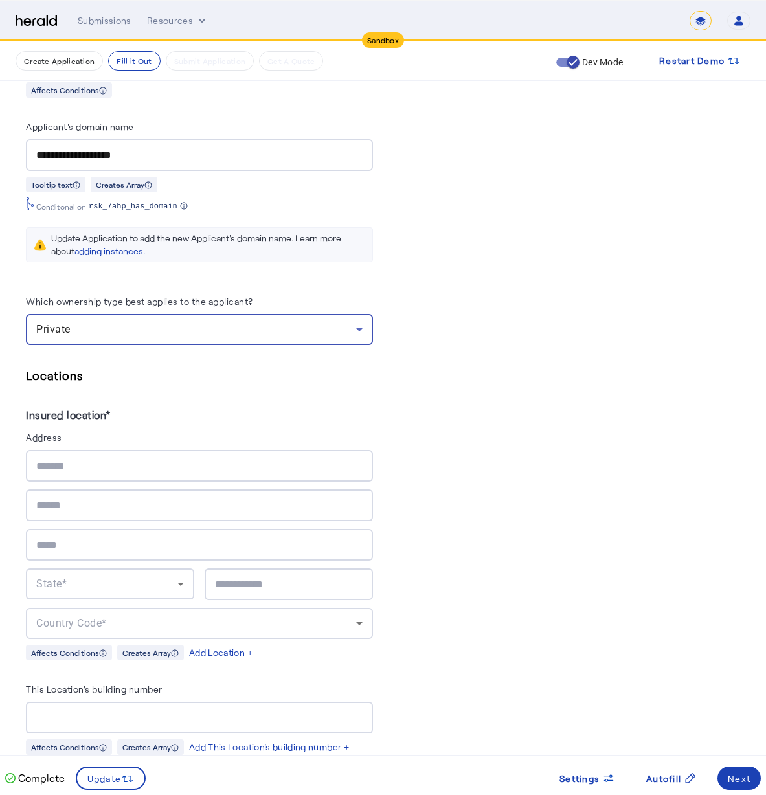
click at [68, 433] on herald-label "Address" at bounding box center [199, 439] width 347 height 21
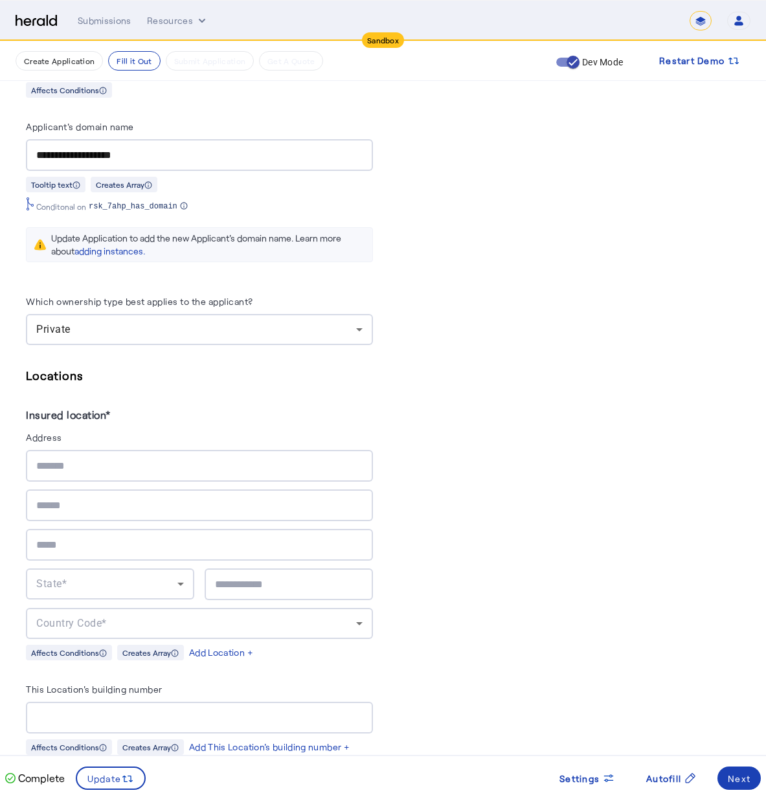
click at [78, 466] on div at bounding box center [199, 466] width 326 height 32
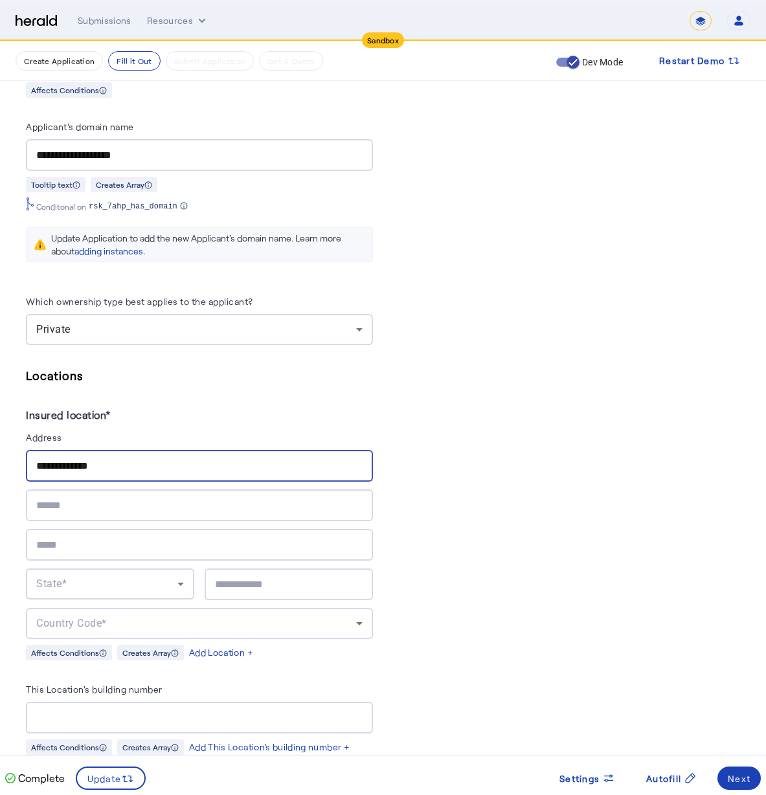
type input "**********"
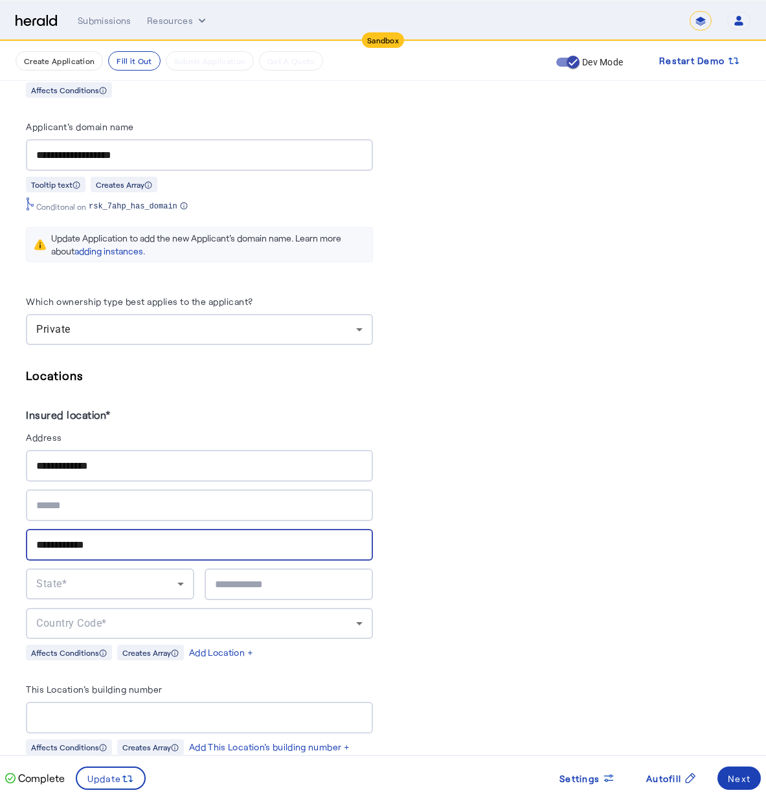
type input "**********"
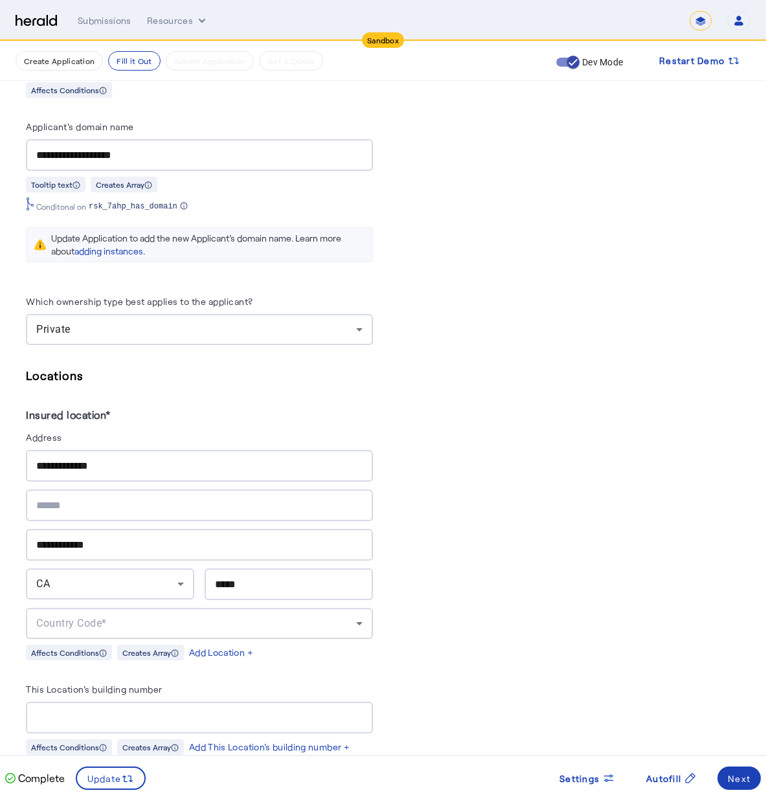
click at [281, 568] on div "*****" at bounding box center [289, 584] width 148 height 32
drag, startPoint x: 277, startPoint y: 573, endPoint x: 147, endPoint y: 537, distance: 135.1
click at [147, 537] on div "**********" at bounding box center [199, 544] width 347 height 189
type input "*****"
click at [500, 470] on div "PUT /applications xxxxxxxxxx 8 72 1 { 2 "coverage_values" : [], 3 "risk_values"…" at bounding box center [567, 576] width 347 height 3276
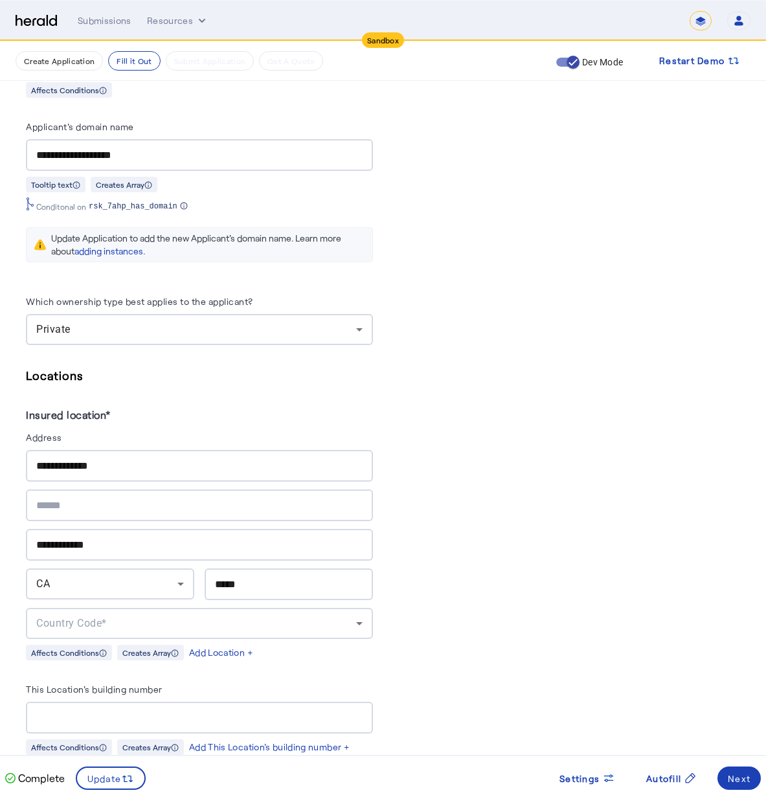
click at [176, 616] on div "Country Code*" at bounding box center [196, 624] width 320 height 16
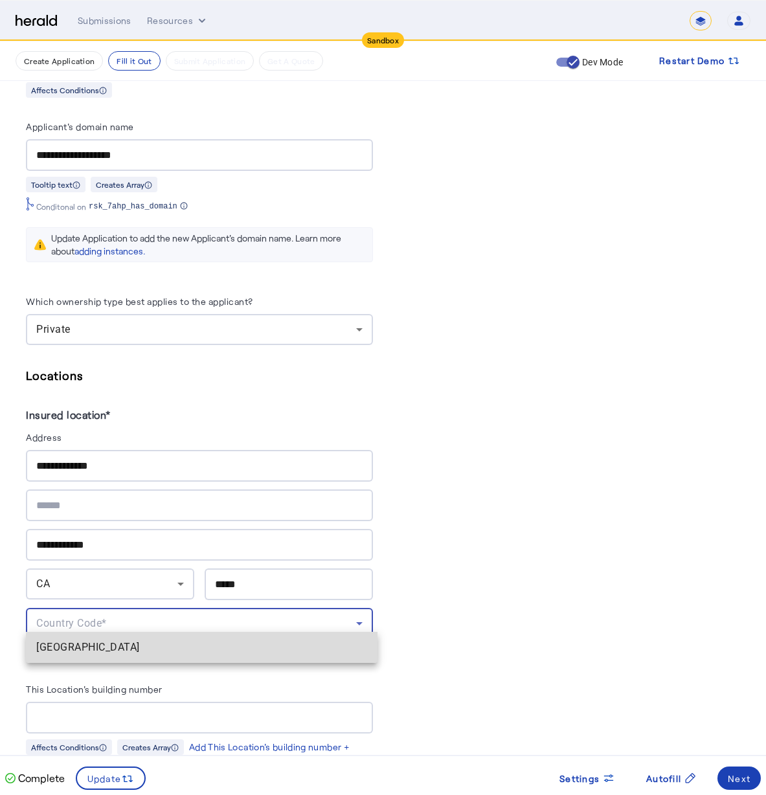
click at [126, 646] on span "[GEOGRAPHIC_DATA]" at bounding box center [201, 648] width 331 height 16
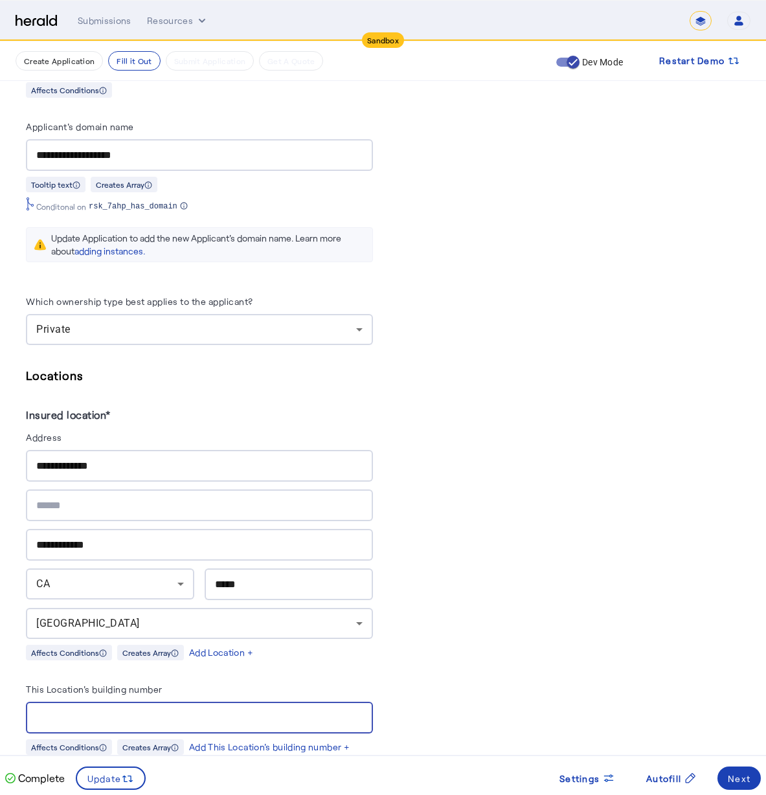
click at [249, 710] on input "This Location's building number" at bounding box center [199, 718] width 326 height 16
type input "**********"
click at [661, 495] on div "PUT /applications xxxxxxxxxx 8 72 1 { 2 "coverage_values" : [], 3 "risk_values"…" at bounding box center [567, 576] width 347 height 3276
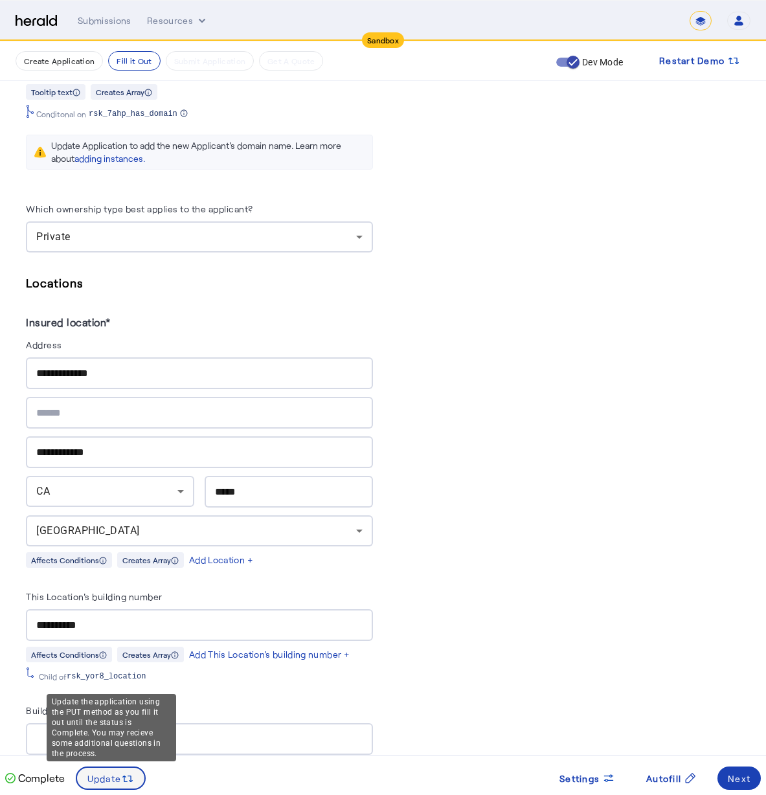
click at [128, 771] on svg-icon at bounding box center [127, 778] width 13 height 14
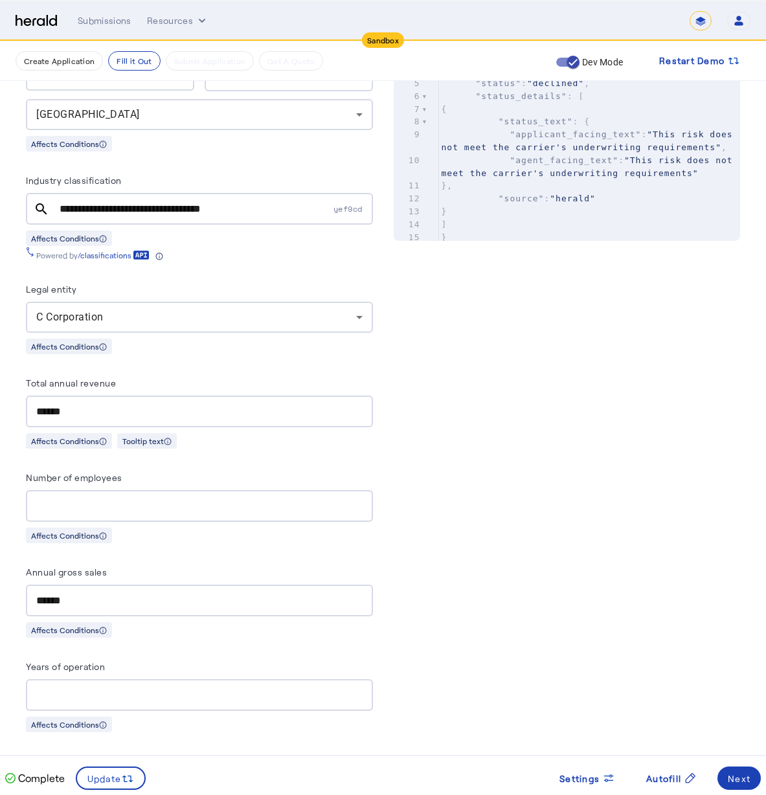
scroll to position [748, 0]
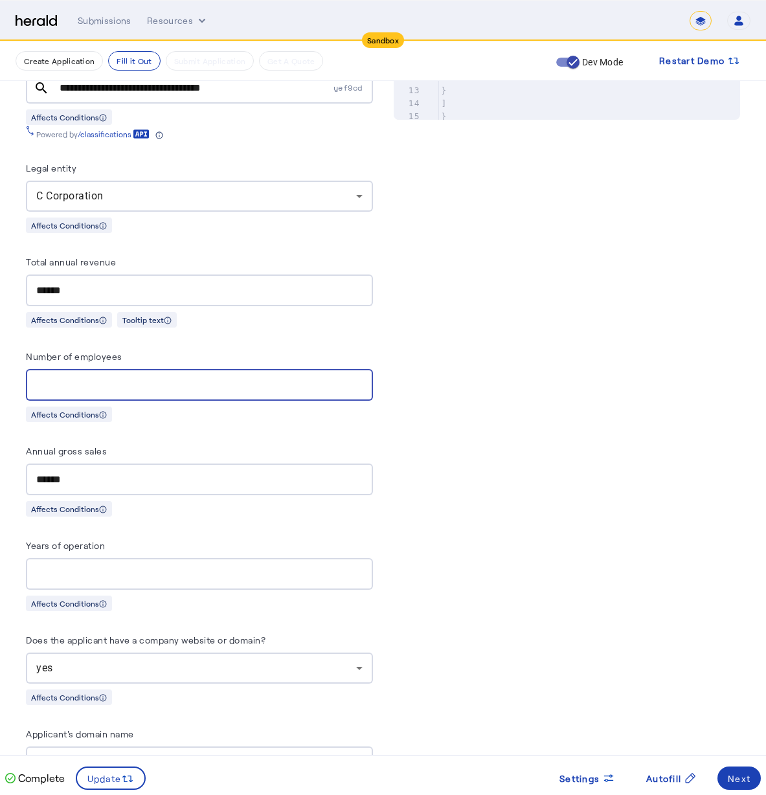
drag, startPoint x: 68, startPoint y: 383, endPoint x: 32, endPoint y: 374, distance: 37.4
click at [32, 374] on div "*" at bounding box center [199, 385] width 347 height 32
type input "*"
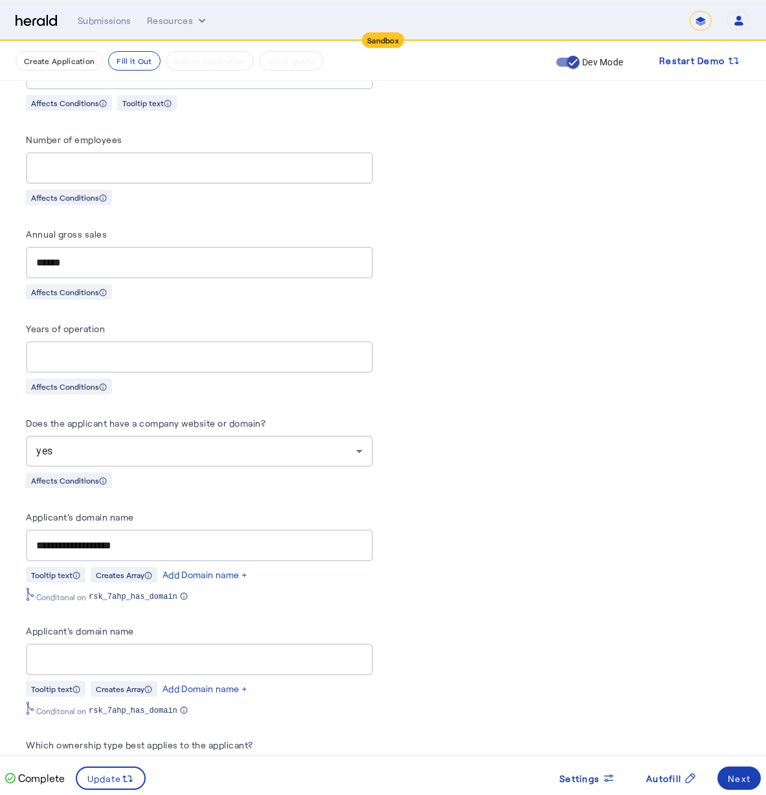
scroll to position [983, 0]
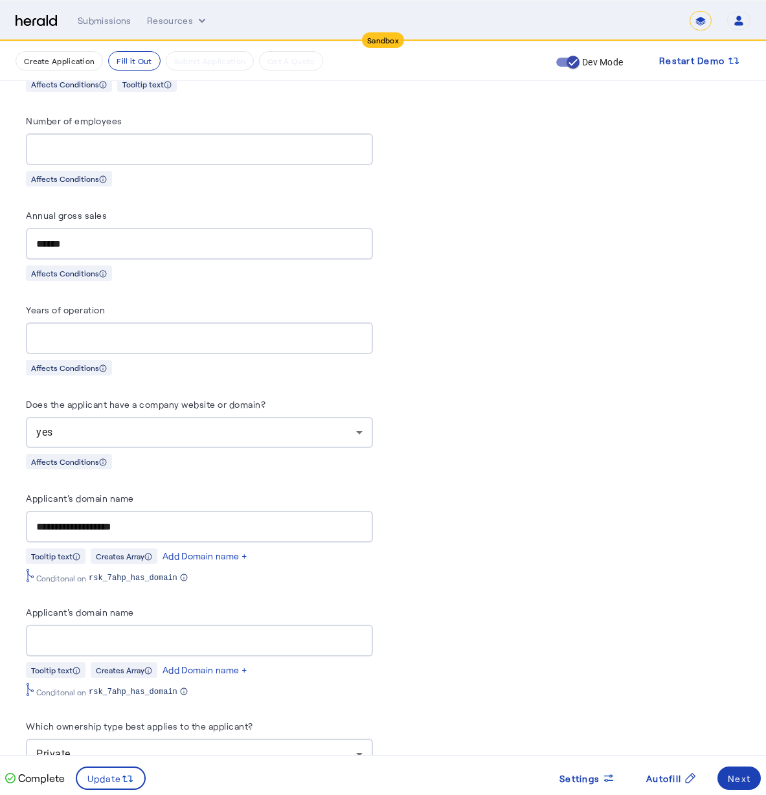
click at [207, 640] on div at bounding box center [199, 641] width 326 height 32
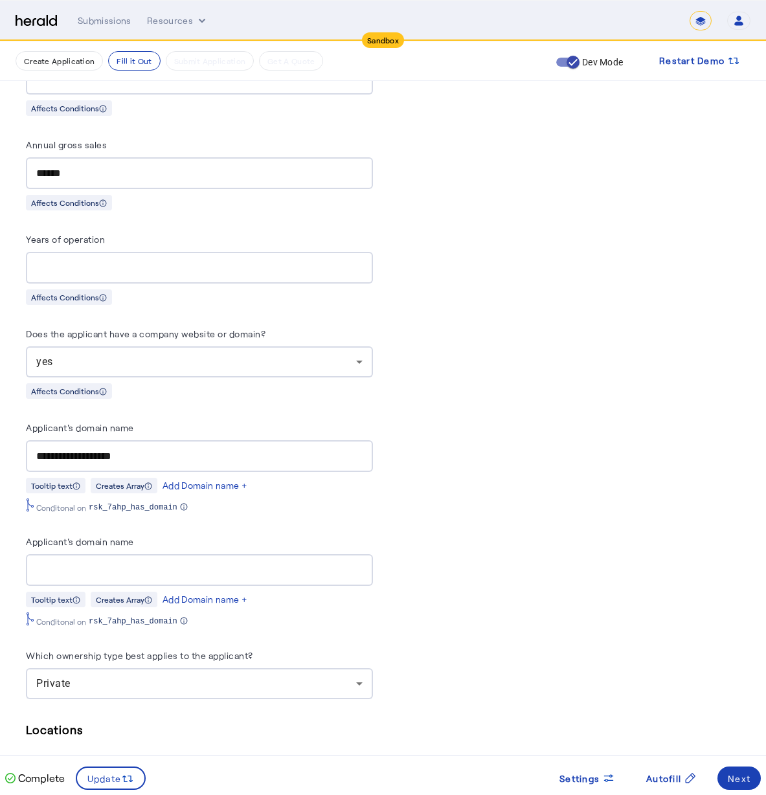
scroll to position [1176, 0]
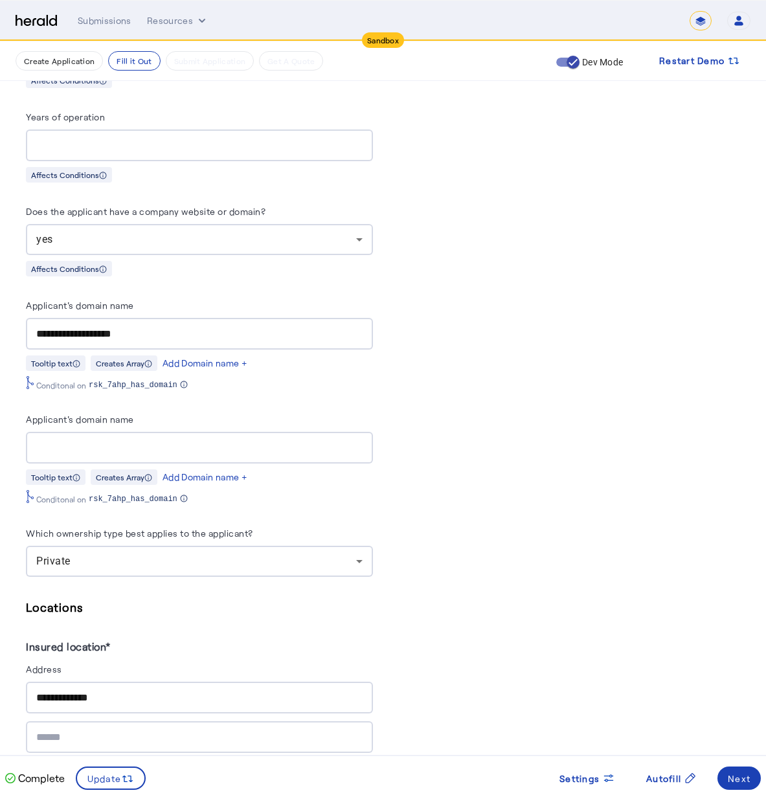
click at [274, 598] on h5 "Locations" at bounding box center [199, 607] width 347 height 19
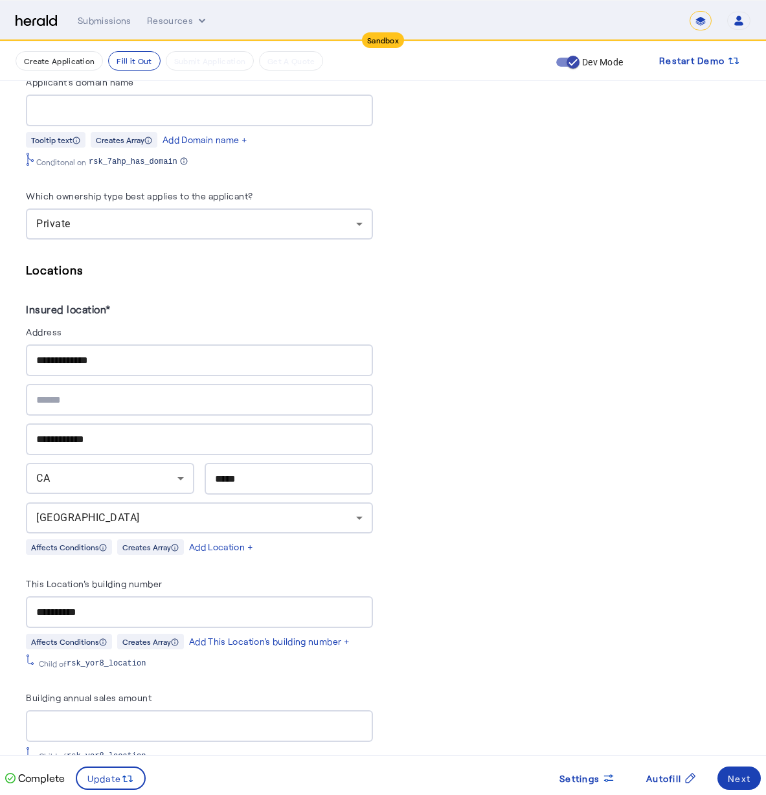
scroll to position [1578, 0]
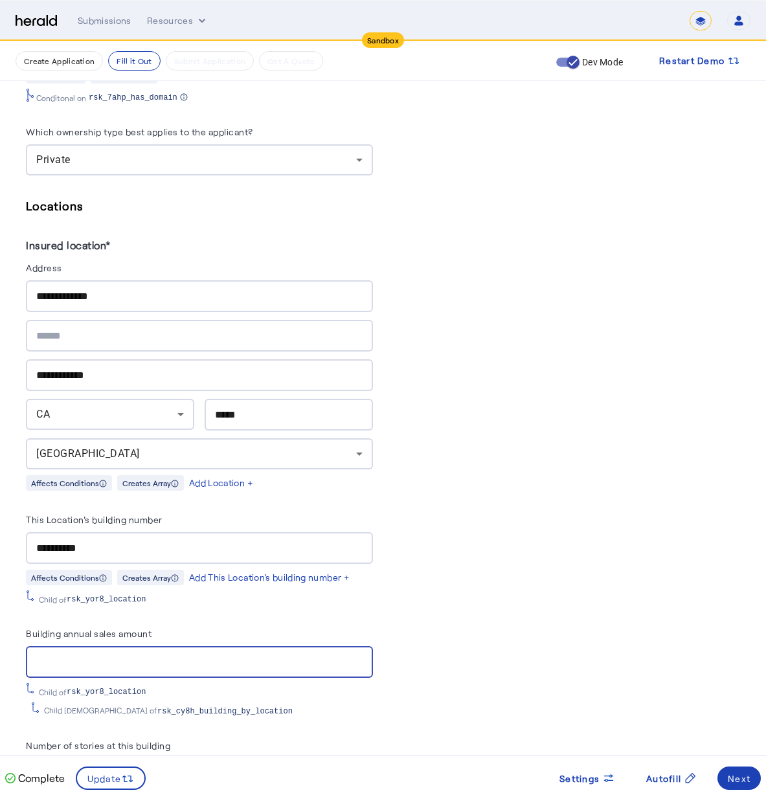
click at [229, 655] on input "Building annual sales amount" at bounding box center [199, 663] width 326 height 16
type input "********"
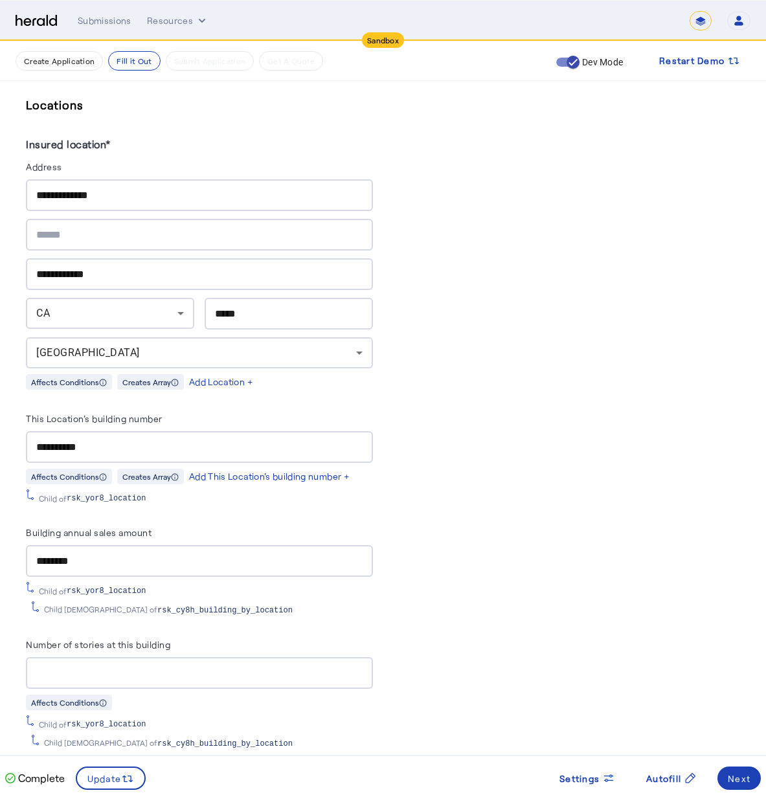
click at [247, 669] on div at bounding box center [199, 673] width 326 height 32
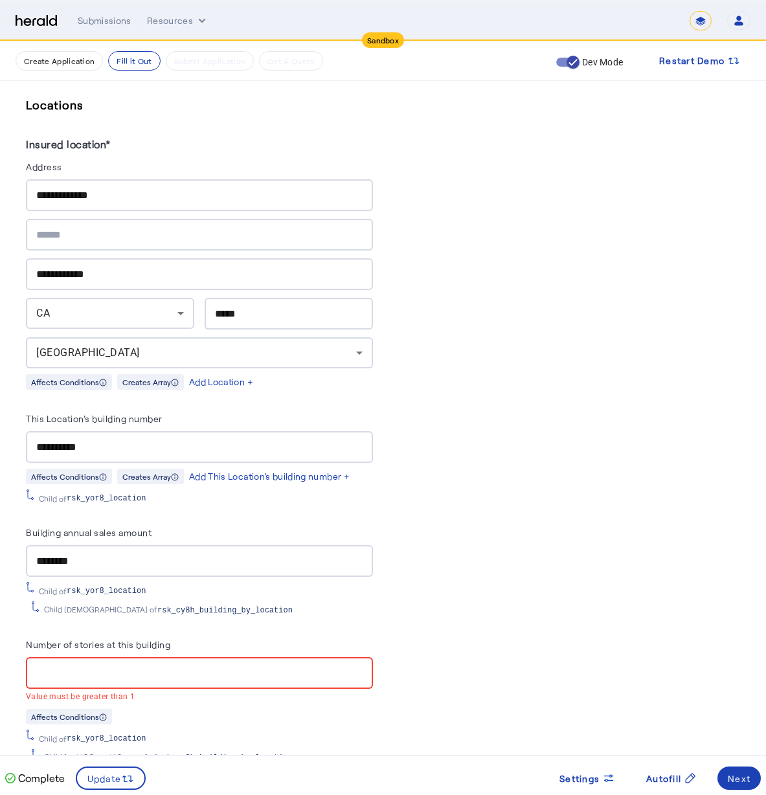
click at [268, 713] on badge-bar-v2 "Affects Conditions Child of rsk_yor8_location Child 2 of rsk_cy8h_building_by_l…" at bounding box center [199, 735] width 347 height 55
drag, startPoint x: 104, startPoint y: 660, endPoint x: -10, endPoint y: 649, distance: 115.1
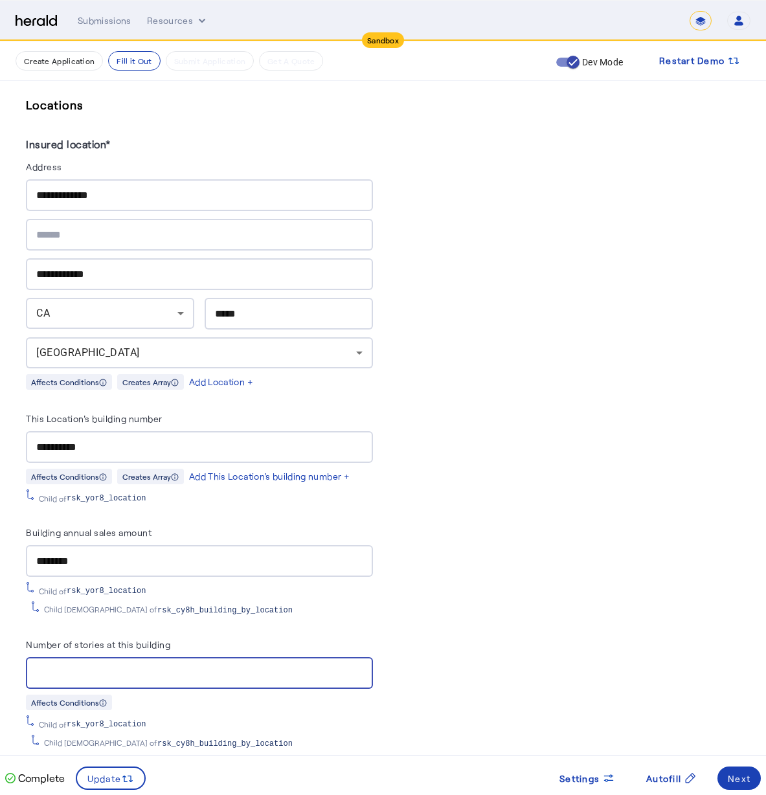
type input "*"
click at [440, 680] on div "PUT /applications xxxxxxxxxx 8 72 1 { 2 "coverage_values" : [ 3 { 4 "coverage_p…" at bounding box center [567, 278] width 347 height 3329
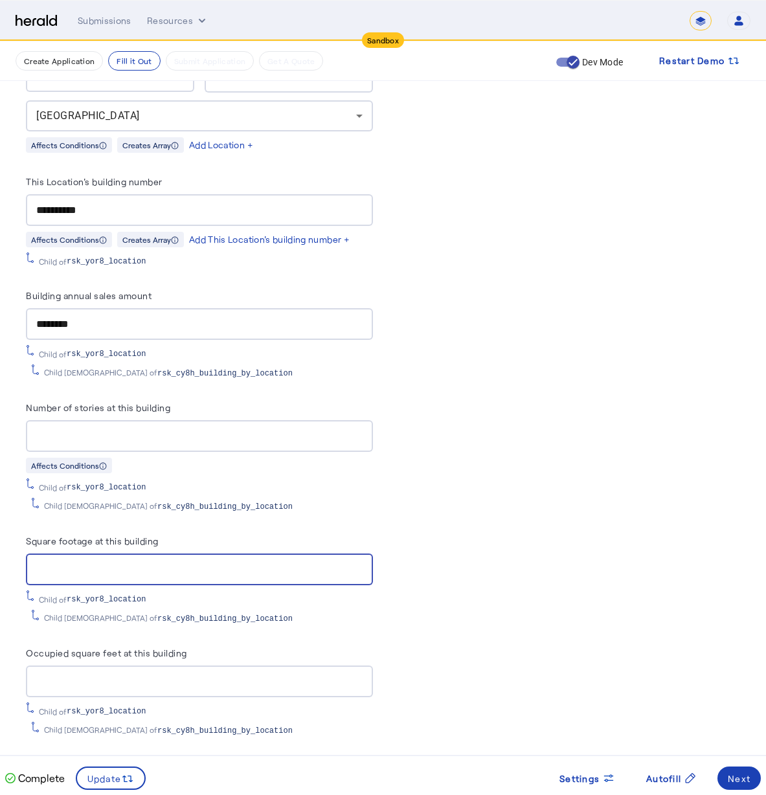
click at [155, 562] on input "Square footage at this building" at bounding box center [199, 570] width 326 height 16
type input "****"
click at [521, 585] on div "PUT /applications xxxxxxxxxx 8 72 1 { 2 "coverage_values" : [ 3 { 4 "coverage_p…" at bounding box center [567, 41] width 347 height 3329
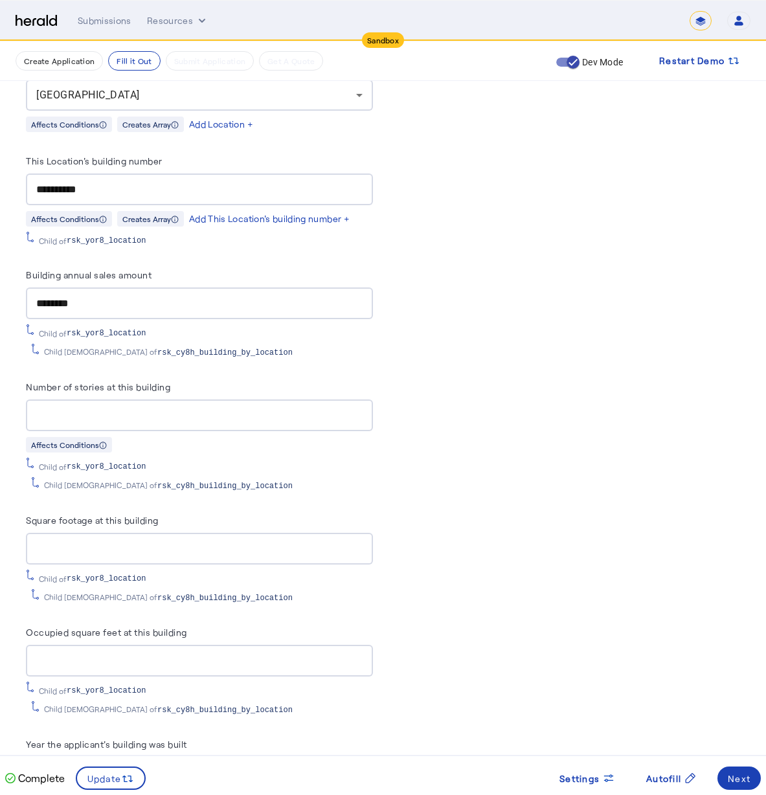
click at [246, 662] on div at bounding box center [199, 661] width 326 height 32
type input "****"
click at [495, 627] on div "PUT /applications xxxxxxxxxx 8 72 1 { 2 "coverage_values" : [ 3 { 4 "coverage_p…" at bounding box center [567, 20] width 347 height 3329
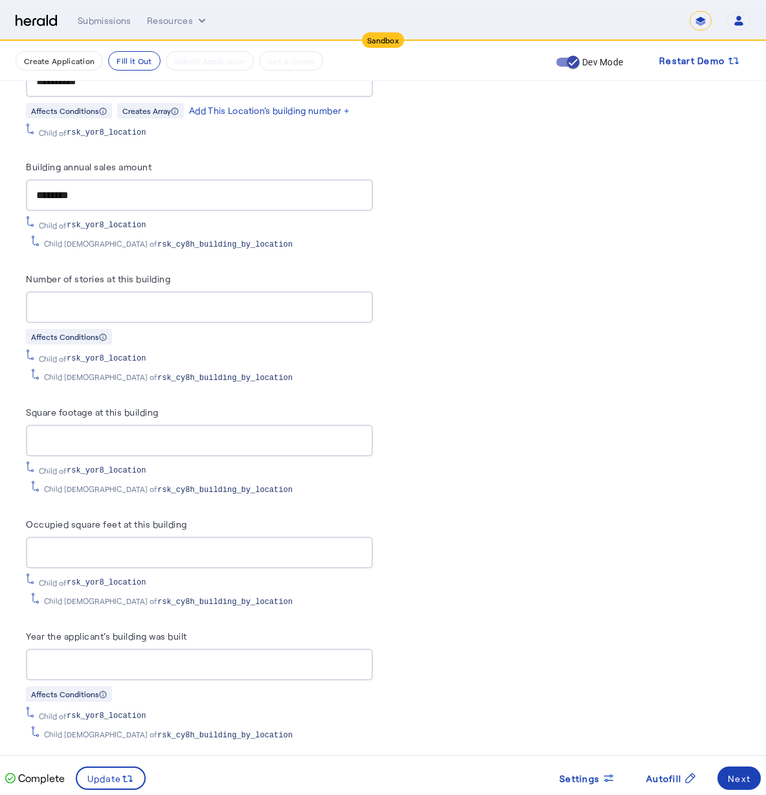
click at [174, 658] on div at bounding box center [199, 665] width 326 height 32
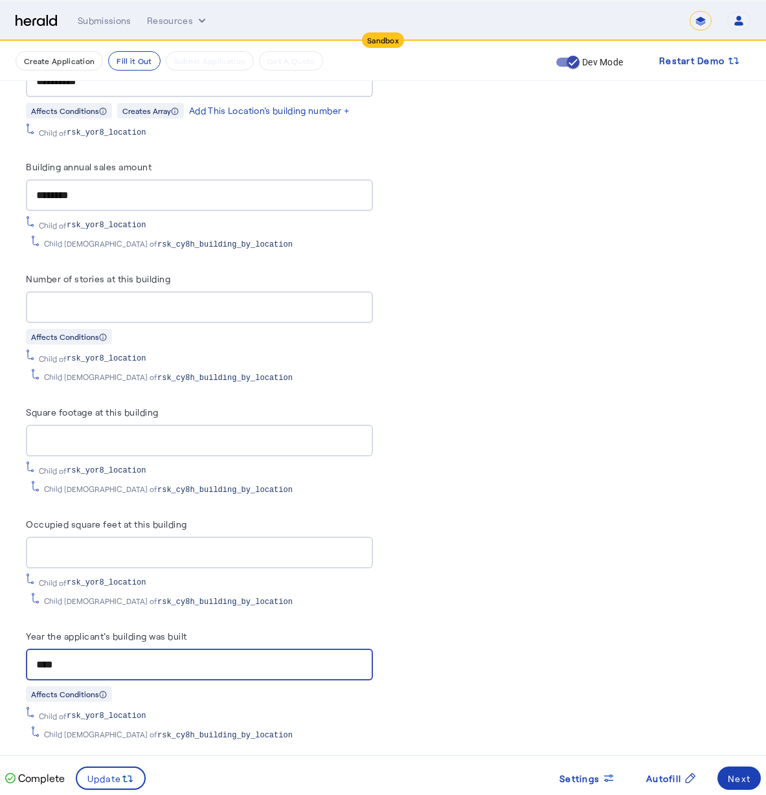
scroll to position [2287, 0]
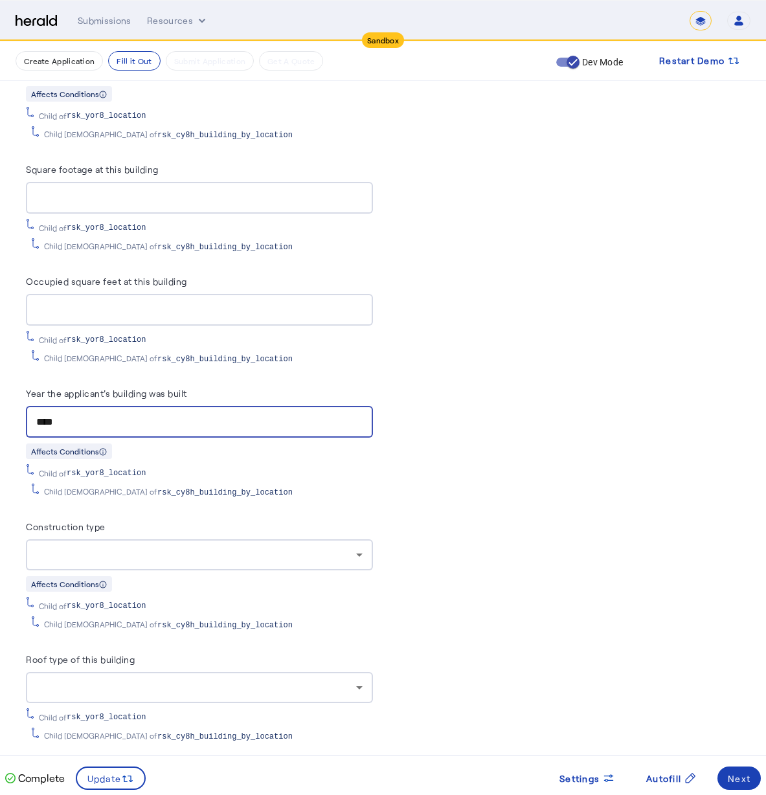
type input "****"
click at [196, 547] on div at bounding box center [196, 555] width 320 height 16
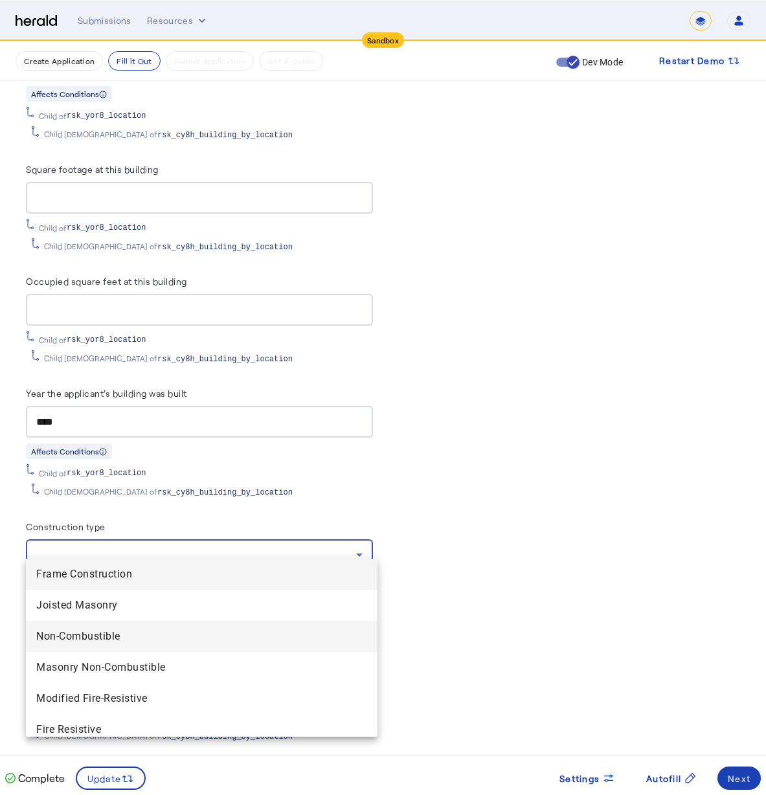
click at [189, 623] on mat-option "Non-Combustible" at bounding box center [202, 636] width 352 height 31
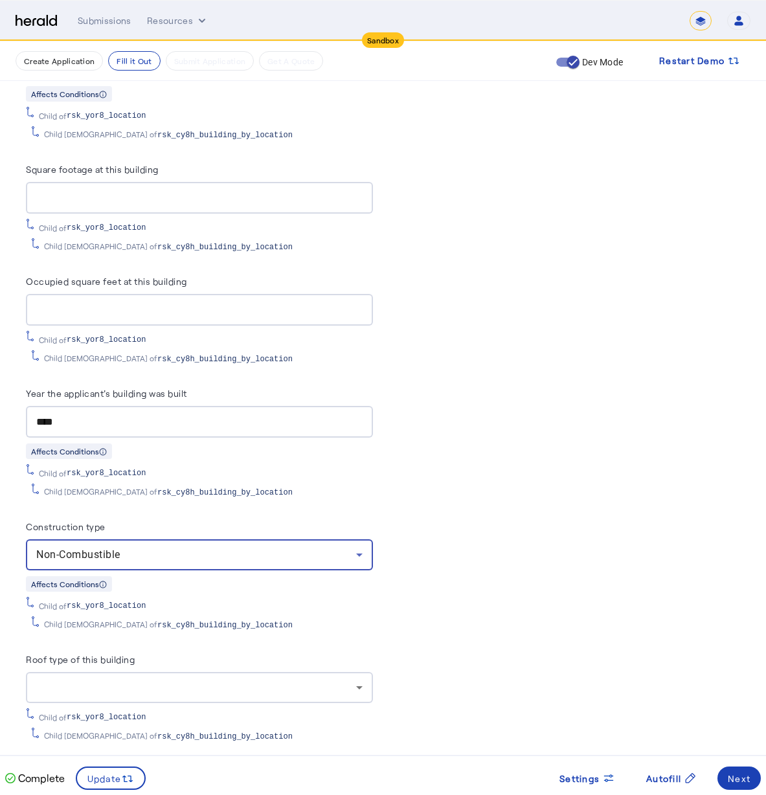
click at [163, 681] on div at bounding box center [199, 687] width 326 height 31
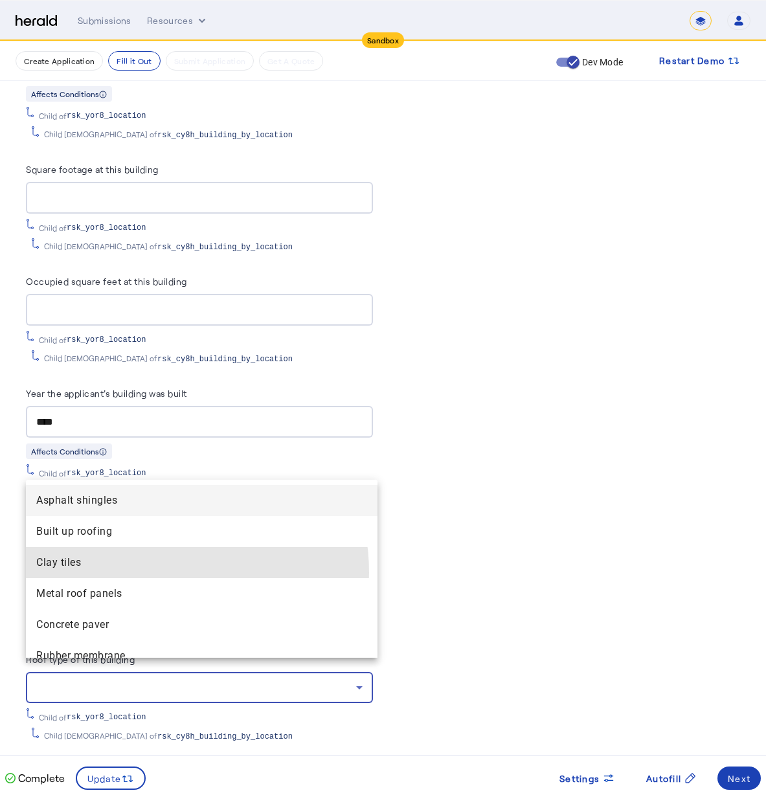
click at [153, 572] on tiles "Clay tiles" at bounding box center [202, 562] width 352 height 31
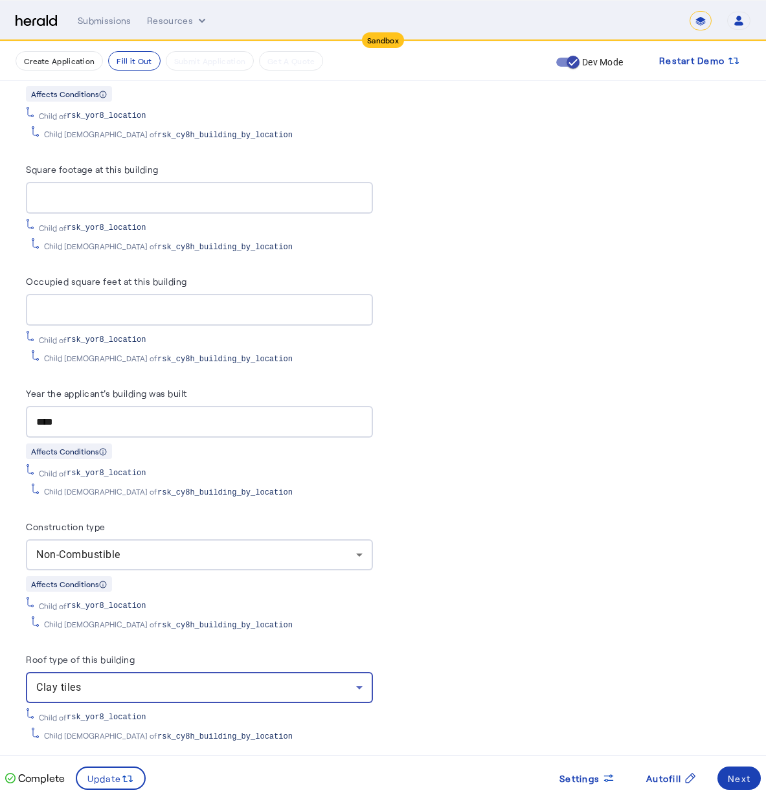
click at [267, 597] on div "Child of rsk_yor8_location" at bounding box center [199, 604] width 347 height 14
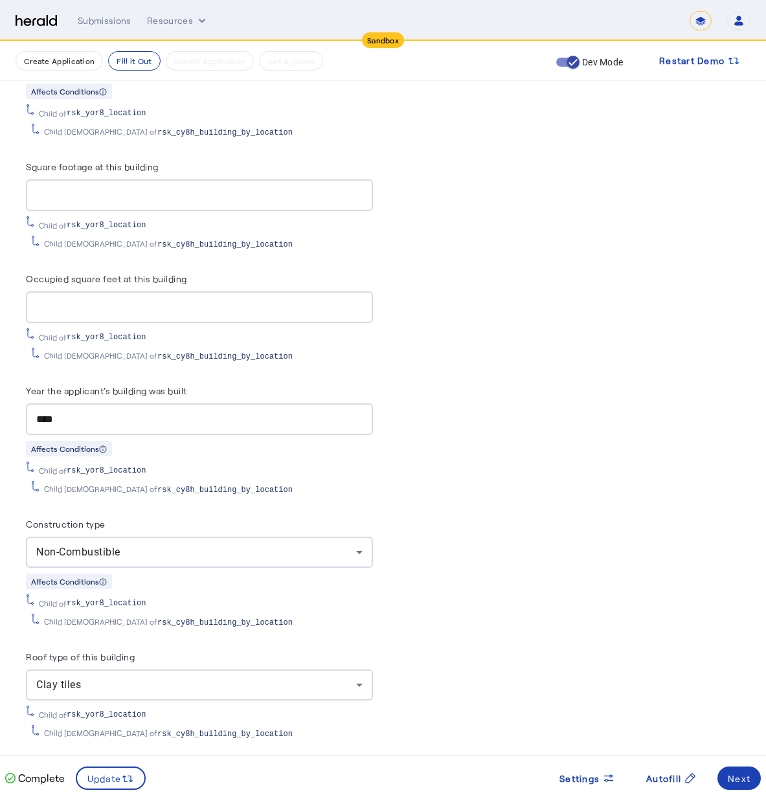
scroll to position [2396, 0]
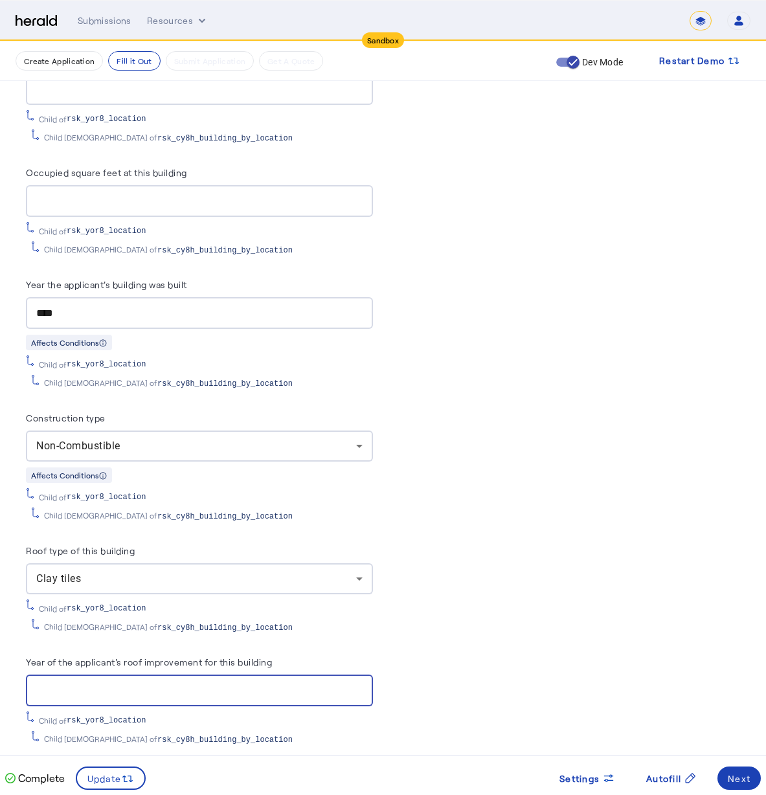
click at [265, 683] on input "Year of the applicant's roof improvement for this building" at bounding box center [199, 691] width 326 height 16
type input "****"
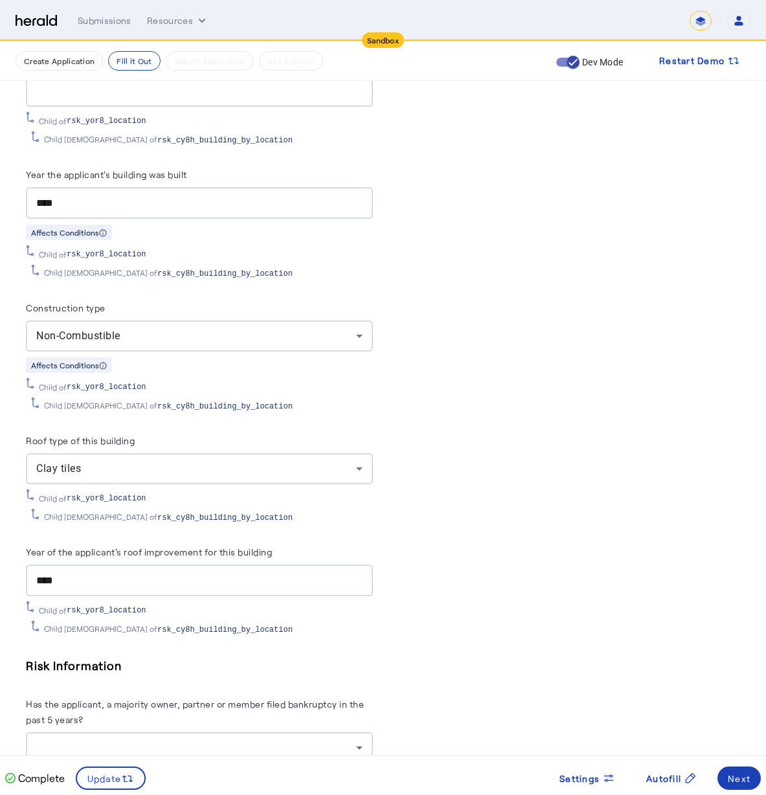
scroll to position [2605, 0]
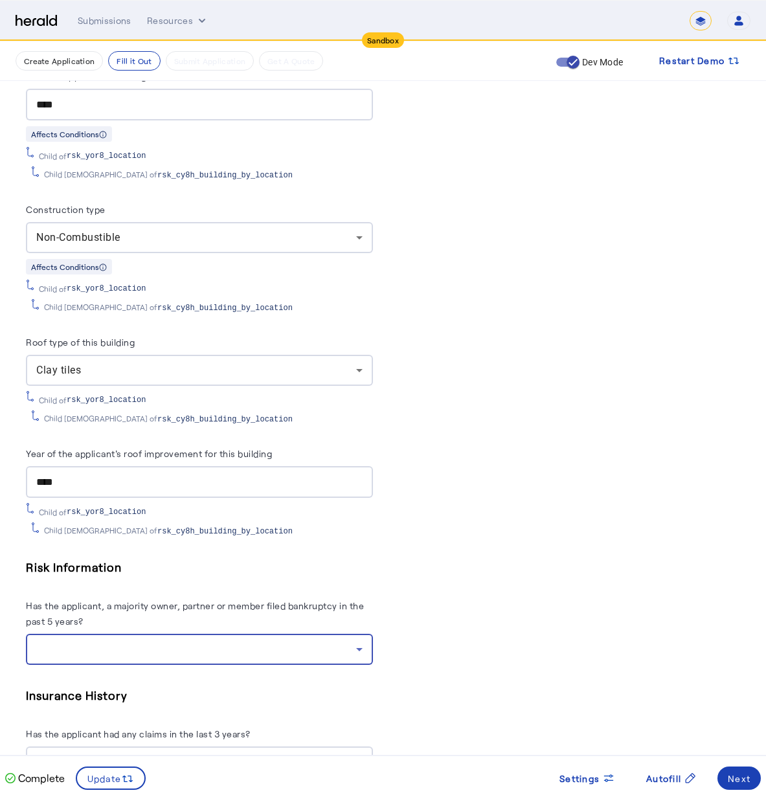
click at [240, 642] on div at bounding box center [196, 650] width 320 height 16
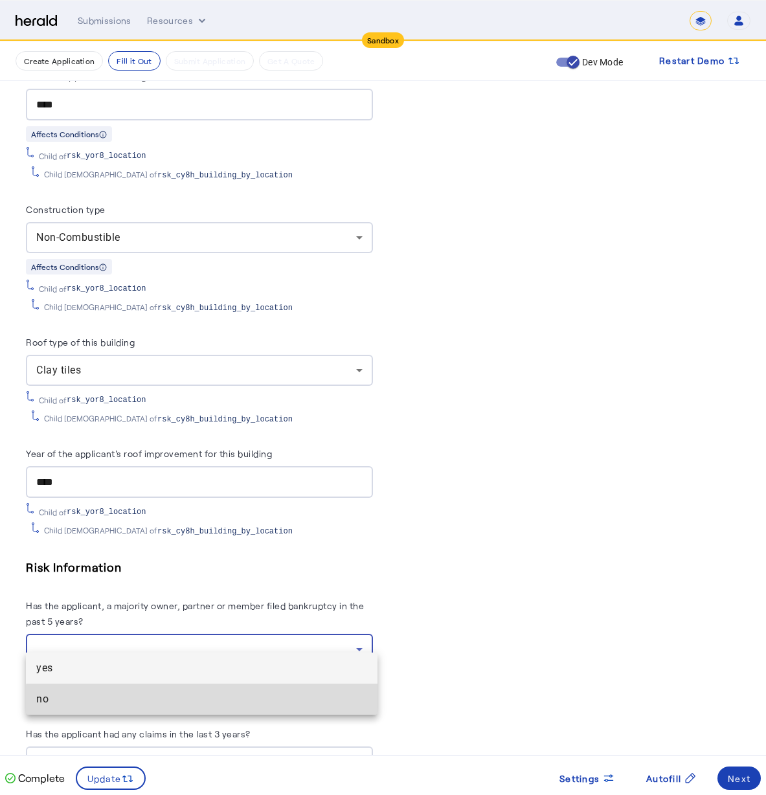
click at [212, 701] on span "no" at bounding box center [201, 699] width 331 height 16
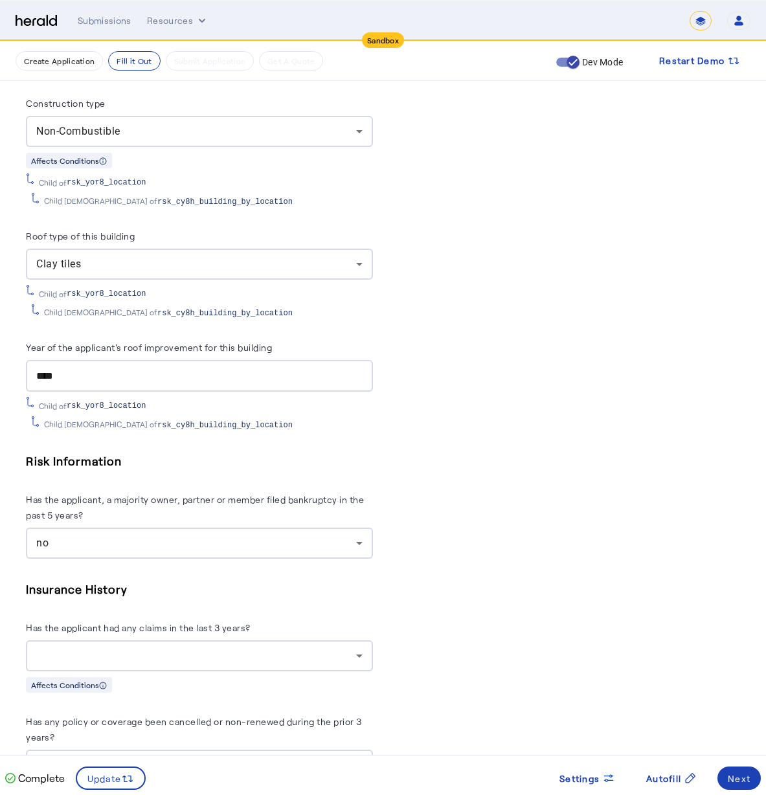
click at [193, 648] on div at bounding box center [196, 656] width 320 height 16
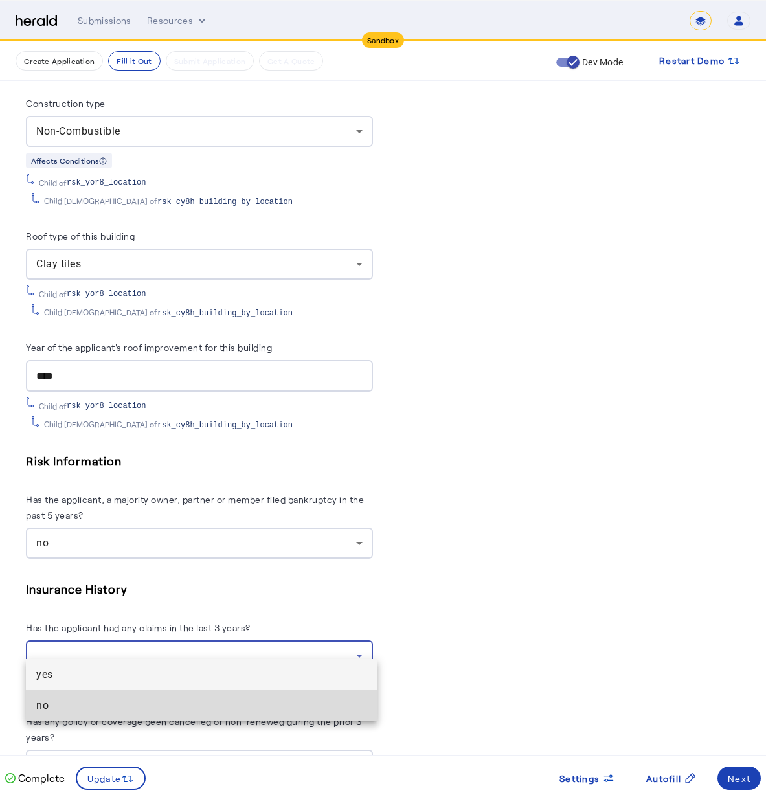
click at [193, 704] on span "no" at bounding box center [201, 706] width 331 height 16
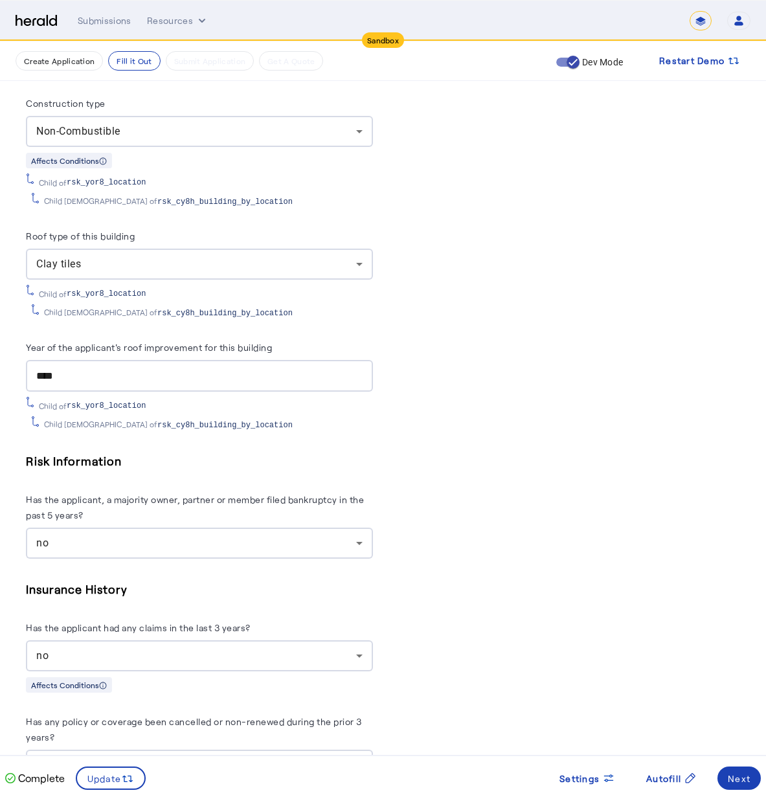
click at [373, 620] on div "Has the applicant had any claims in the last 3 years?" at bounding box center [199, 630] width 347 height 21
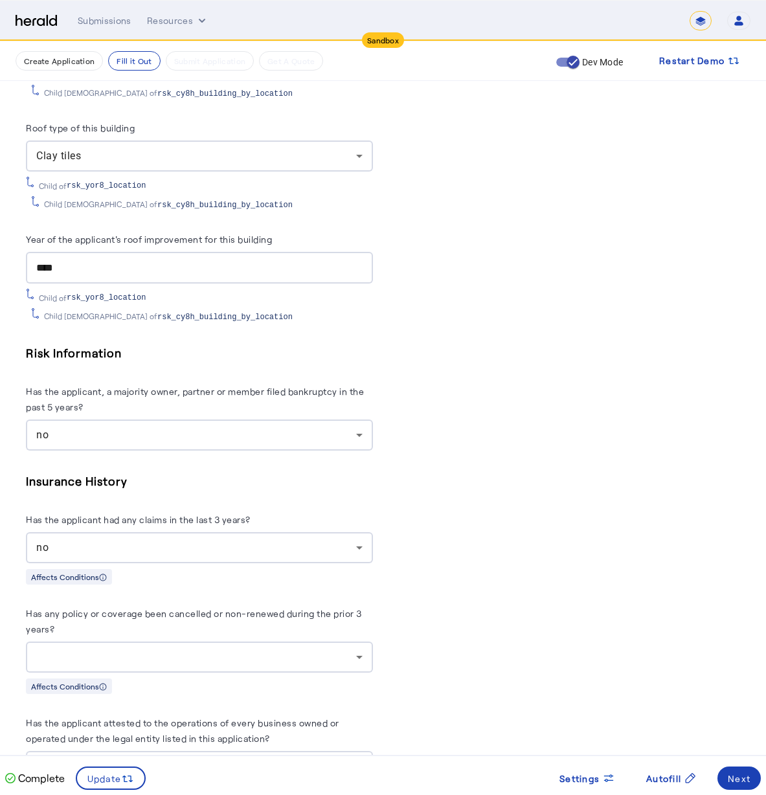
click at [168, 678] on div "Affects Conditions" at bounding box center [199, 686] width 347 height 16
click at [176, 650] on div at bounding box center [199, 657] width 326 height 31
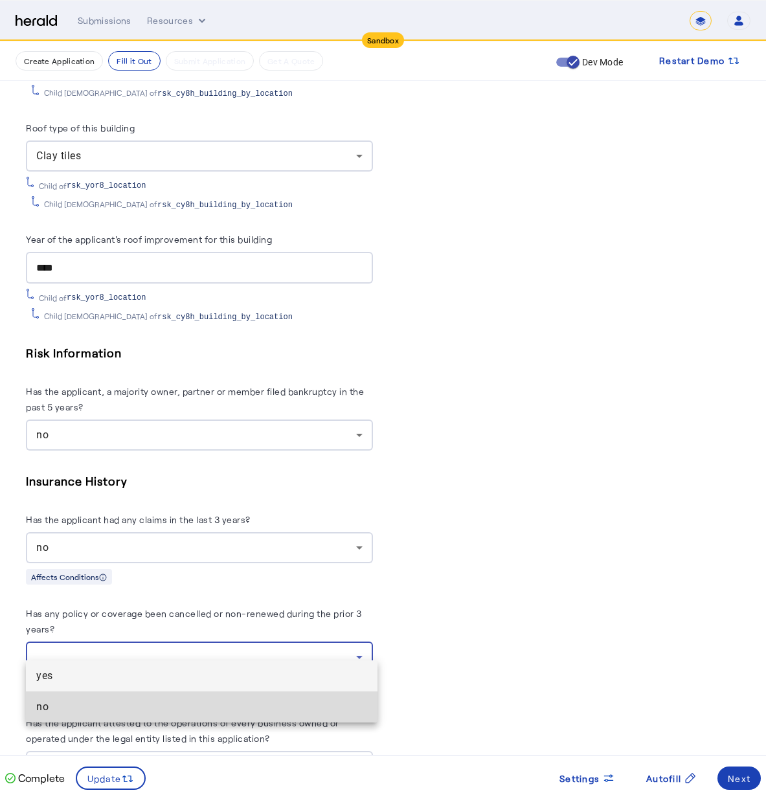
click at [172, 714] on span "no" at bounding box center [201, 707] width 331 height 16
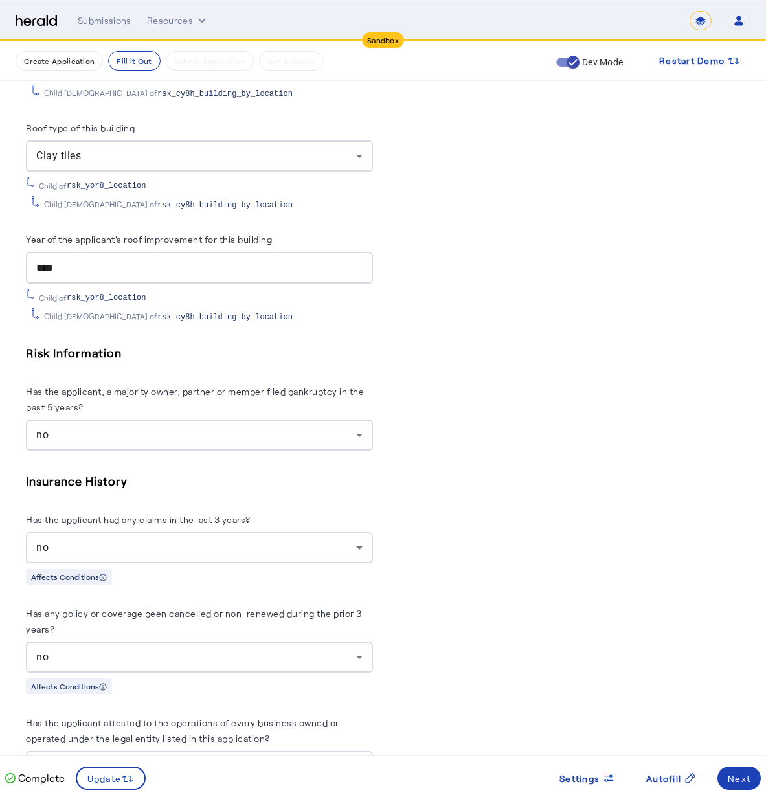
click at [214, 678] on div "Affects Conditions" at bounding box center [199, 686] width 347 height 16
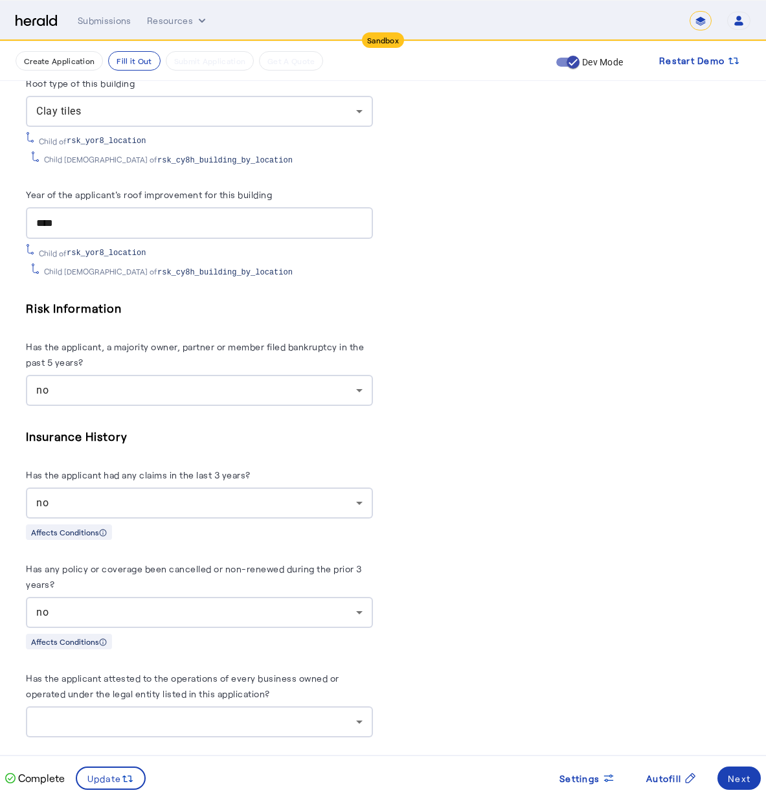
click at [175, 714] on div at bounding box center [196, 722] width 320 height 16
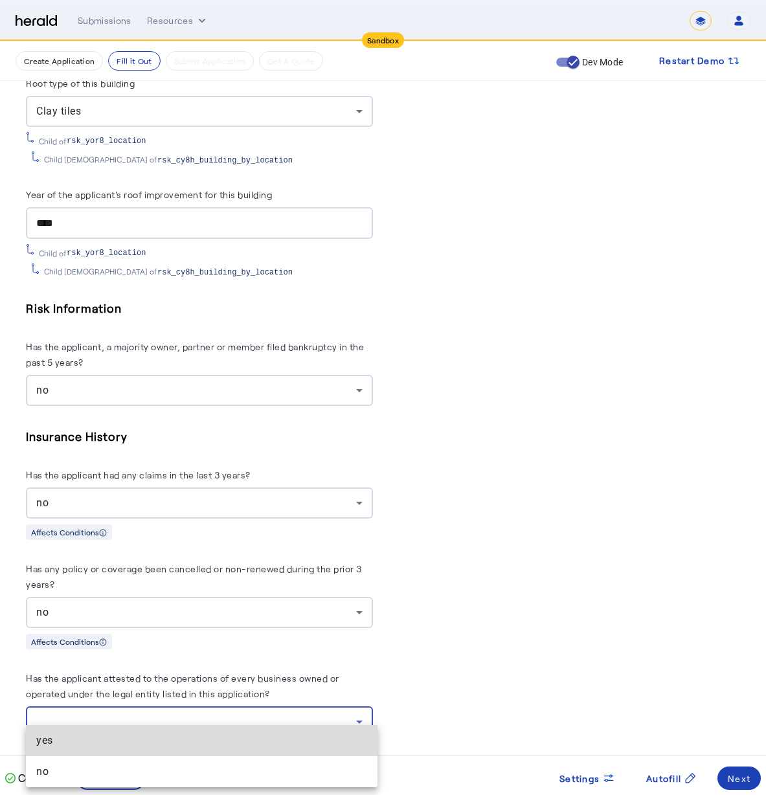
click at [169, 729] on mat-option "yes" at bounding box center [202, 740] width 352 height 31
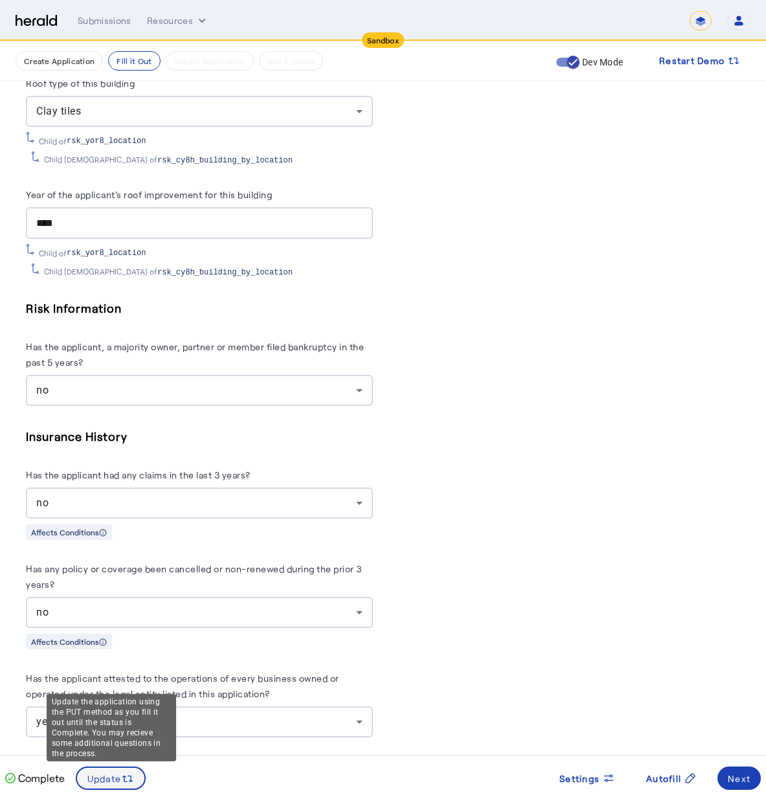
click at [117, 772] on span "Update" at bounding box center [104, 779] width 34 height 14
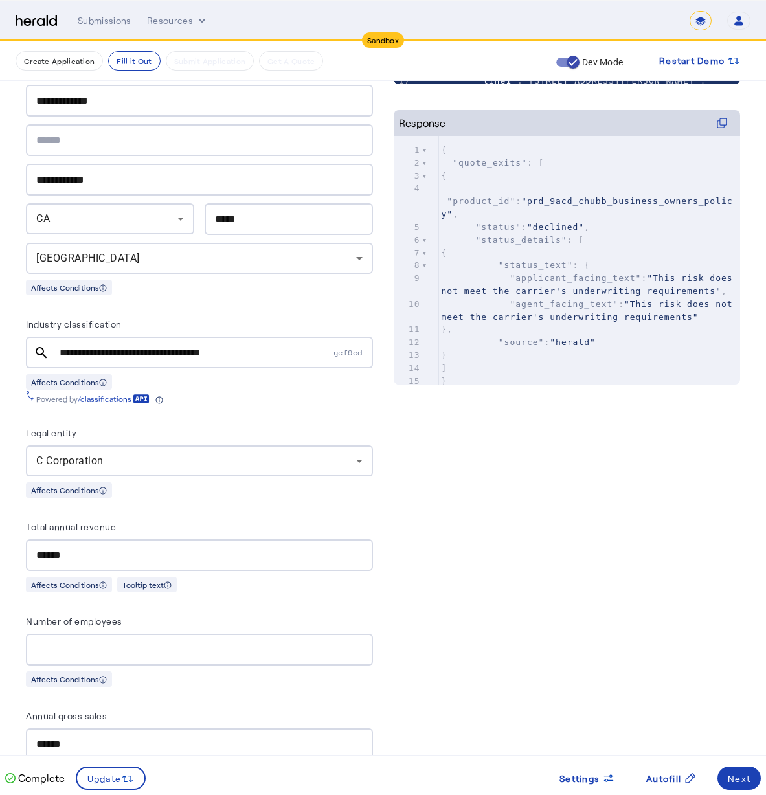
scroll to position [0, 0]
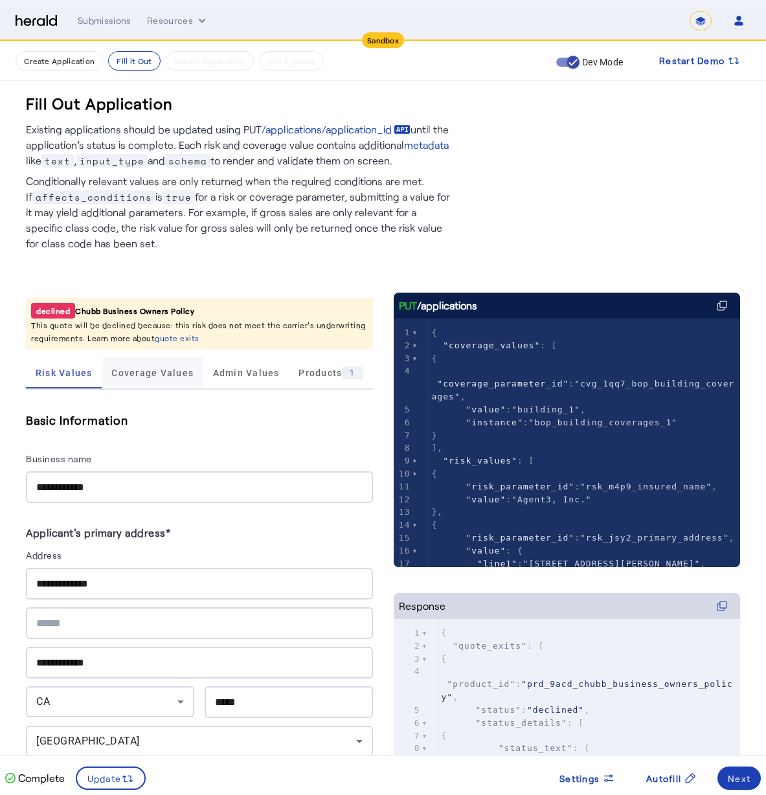
click at [146, 374] on span "Coverage Values" at bounding box center [152, 372] width 82 height 9
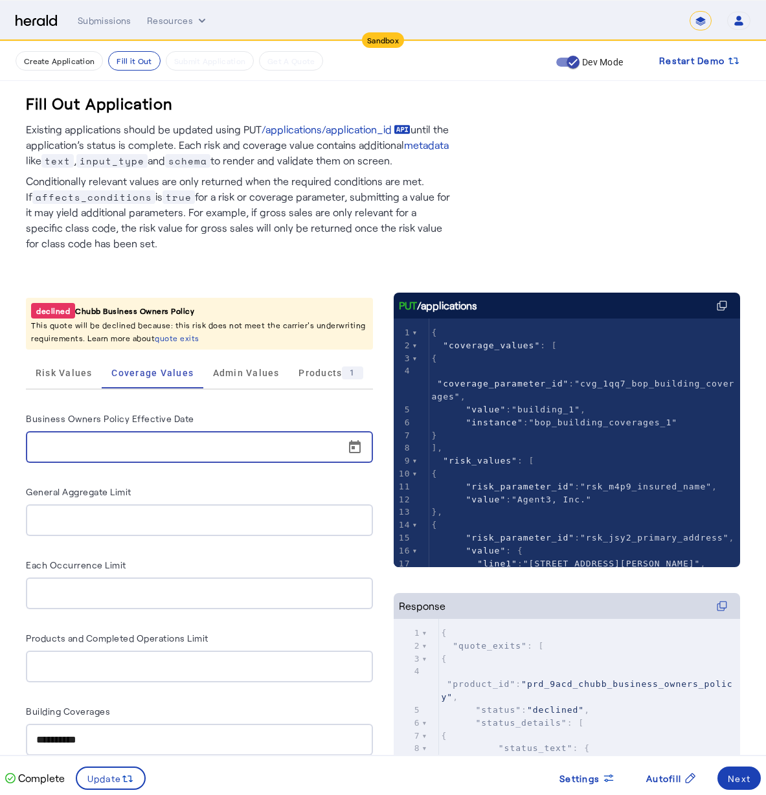
click at [127, 449] on input "Business Owners Policy Effective Date" at bounding box center [203, 448] width 334 height 16
click at [359, 452] on span "Open calendar" at bounding box center [354, 447] width 31 height 31
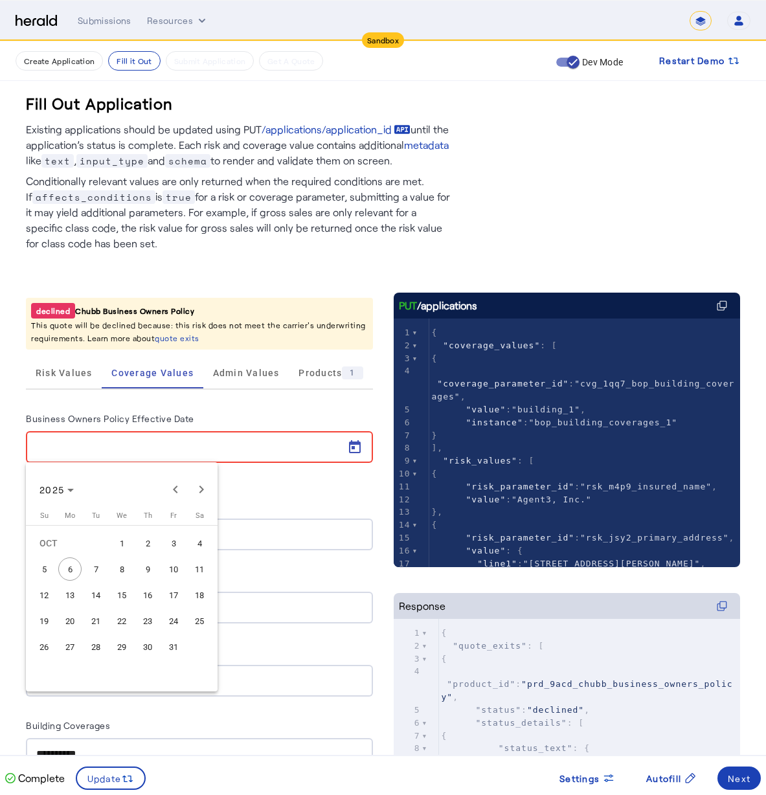
click at [100, 567] on span "7" at bounding box center [95, 568] width 23 height 23
type input "**********"
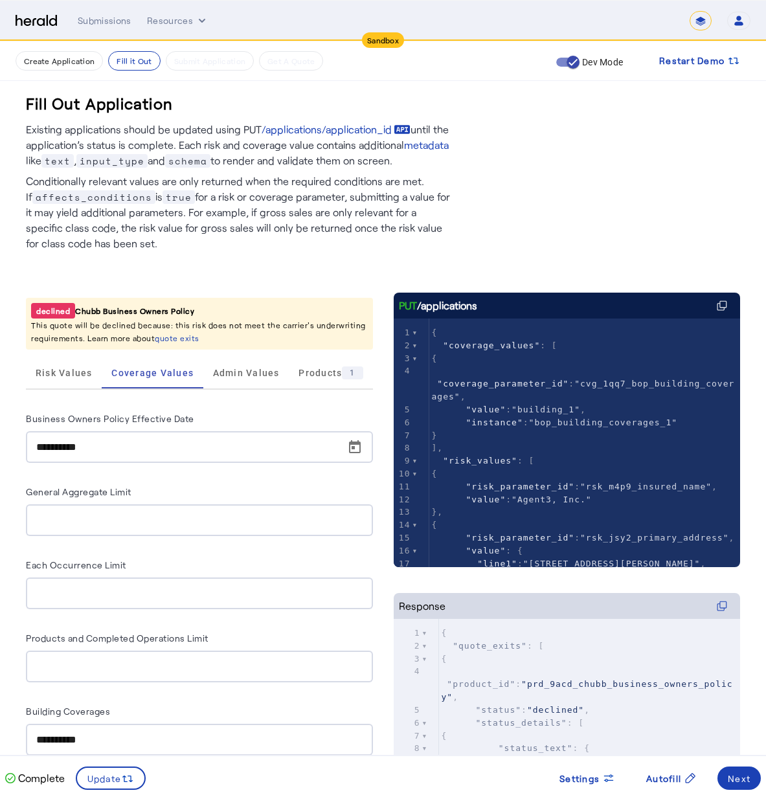
click at [115, 528] on div at bounding box center [199, 520] width 326 height 32
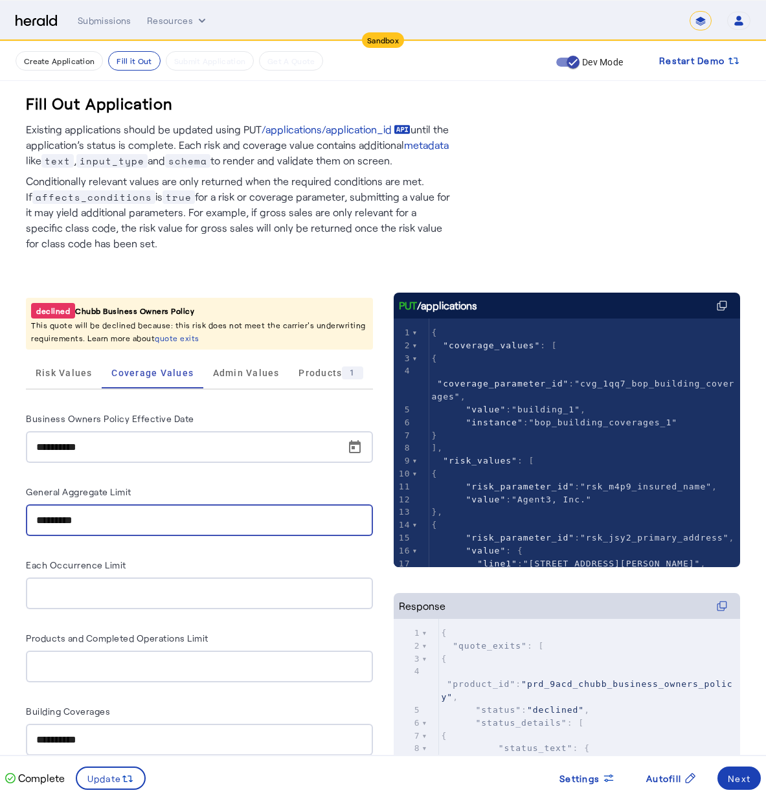
type input "**********"
click at [204, 580] on div at bounding box center [199, 594] width 326 height 32
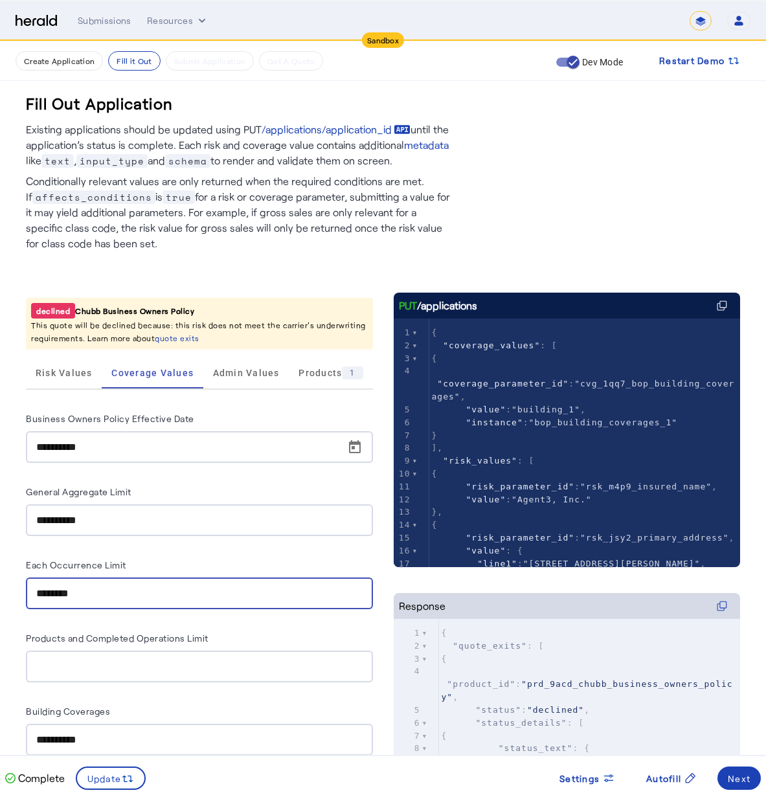
type input "********"
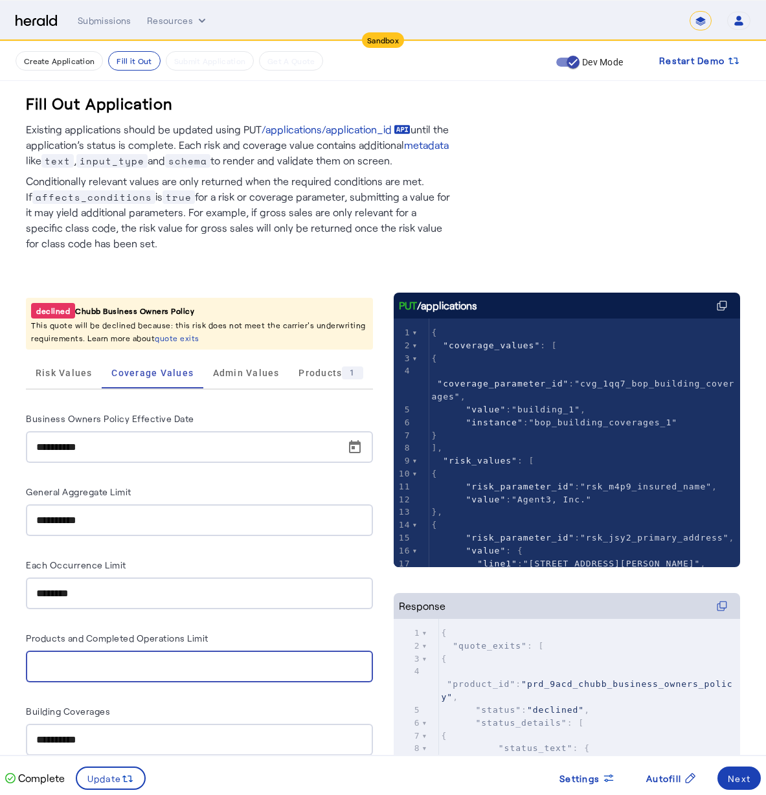
click at [170, 666] on input "Products and Completed Operations Limit" at bounding box center [199, 667] width 326 height 16
type input "**"
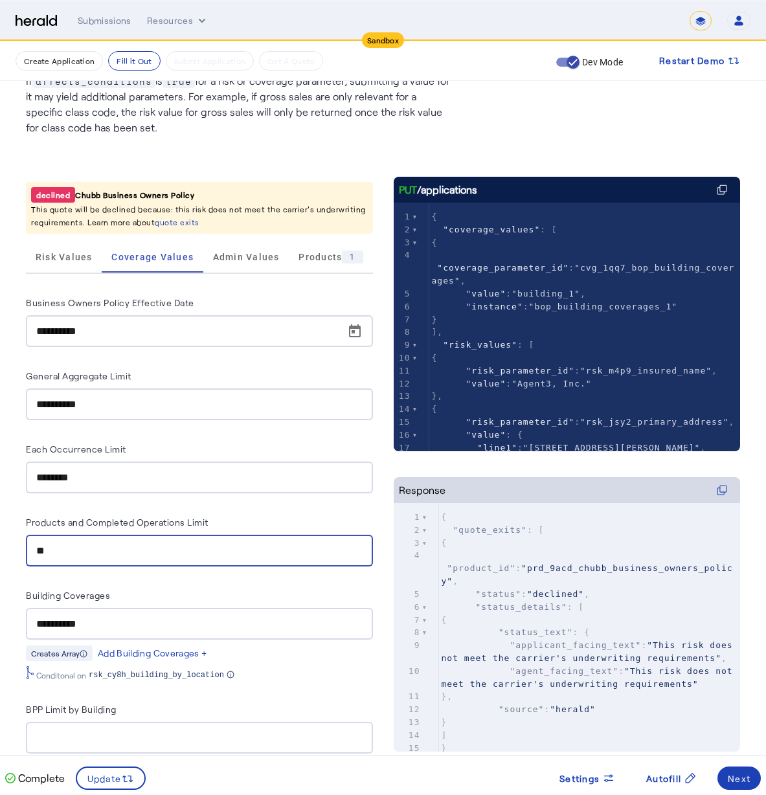
scroll to position [224, 0]
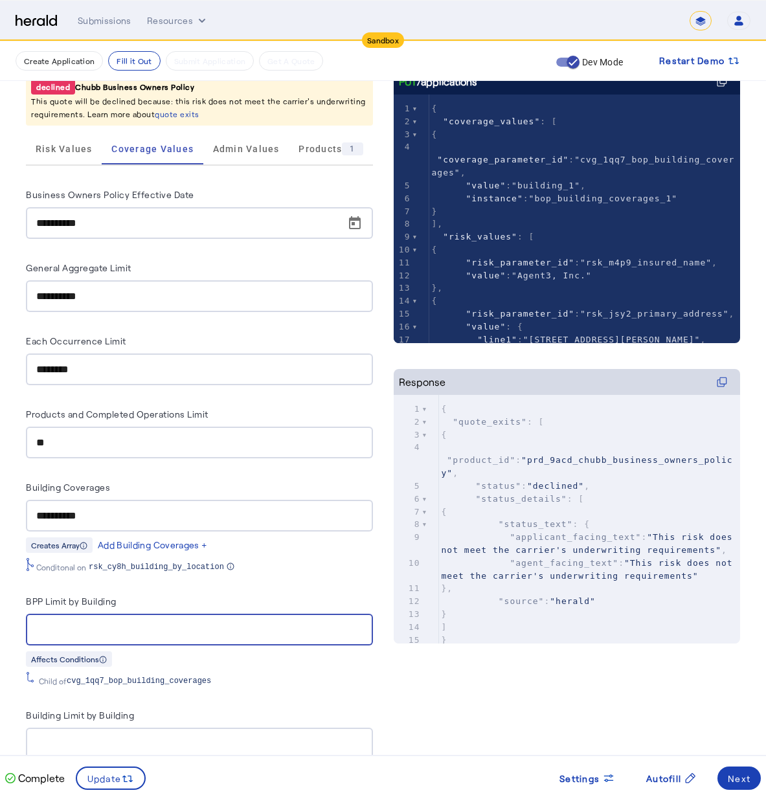
click at [120, 628] on input "BPP Limit by Building" at bounding box center [199, 630] width 326 height 16
type input "*******"
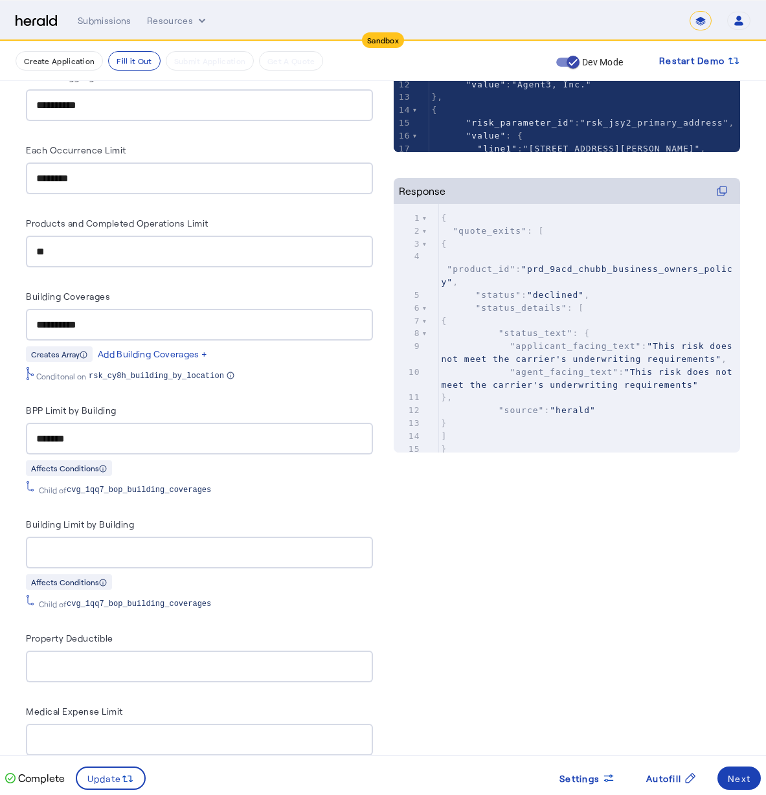
scroll to position [442, 0]
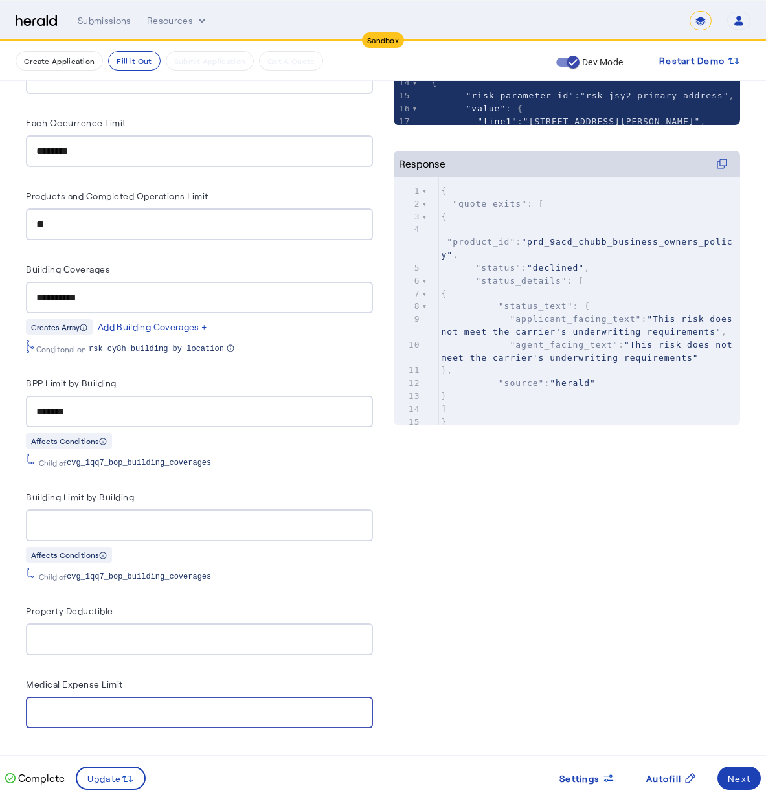
click at [146, 707] on input "Medical Expense Limit" at bounding box center [199, 713] width 326 height 16
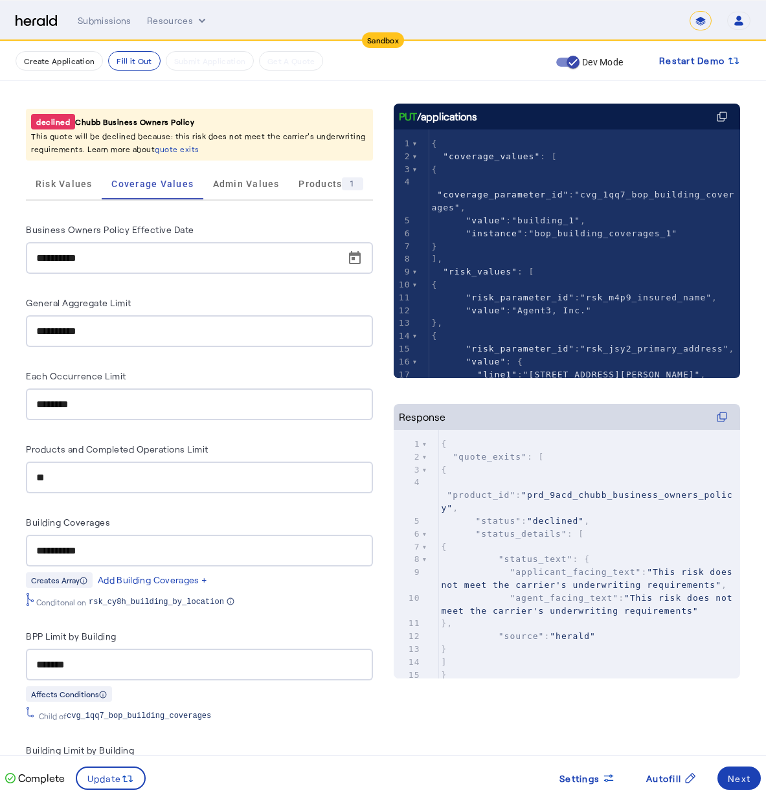
scroll to position [273, 0]
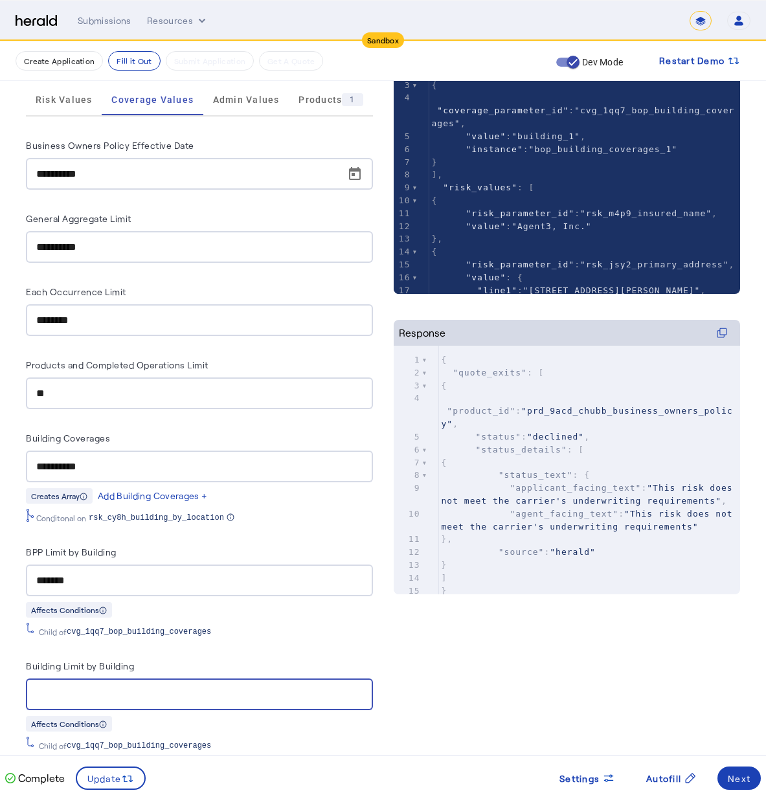
click at [147, 689] on input "Building Limit by Building" at bounding box center [199, 695] width 326 height 16
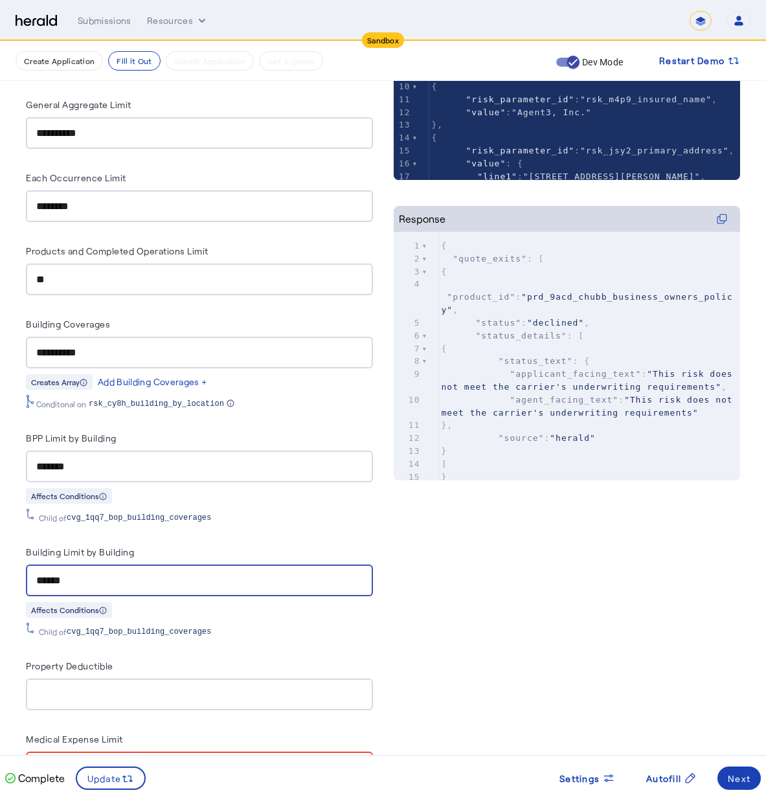
scroll to position [456, 0]
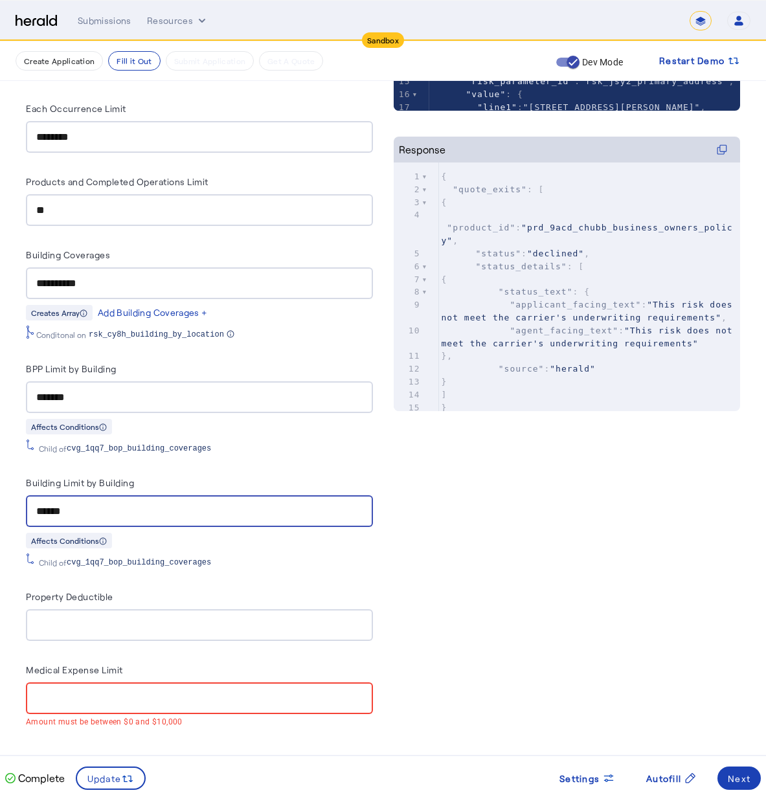
type input "******"
click at [197, 609] on div at bounding box center [199, 625] width 326 height 32
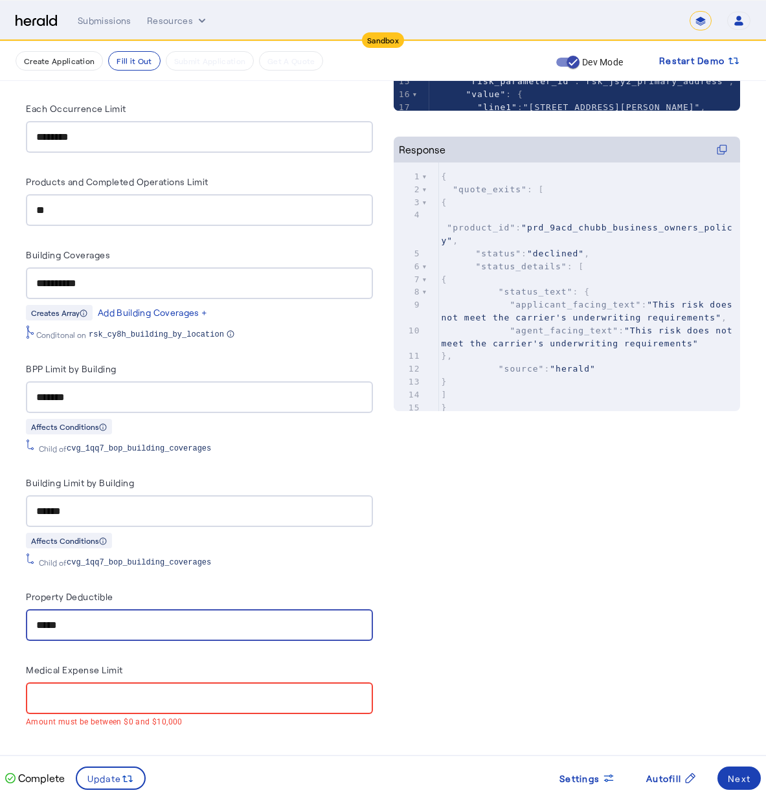
type input "*****"
click at [108, 691] on input "Medical Expense Limit" at bounding box center [199, 699] width 326 height 16
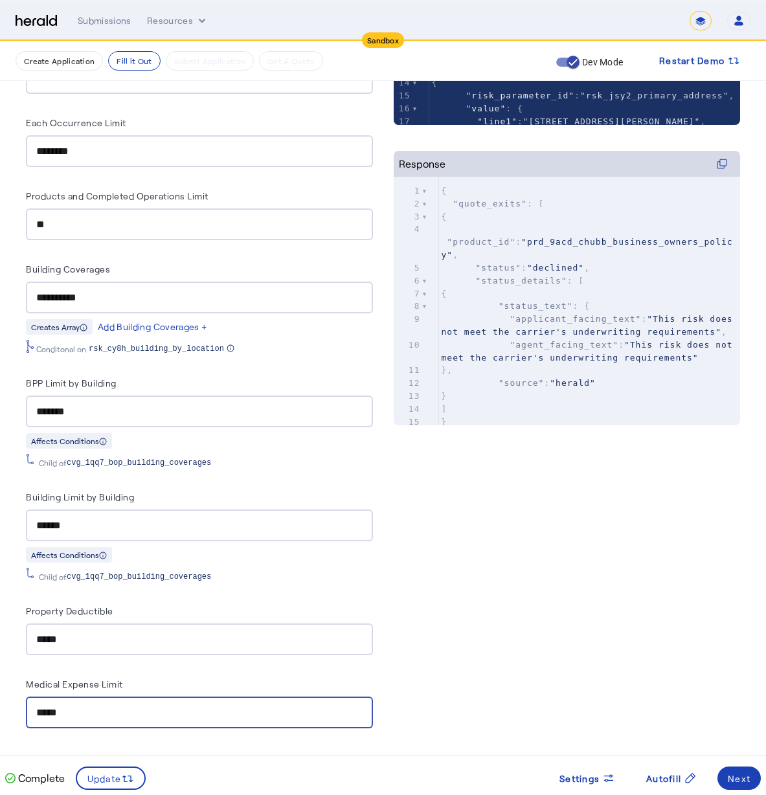
type input "******"
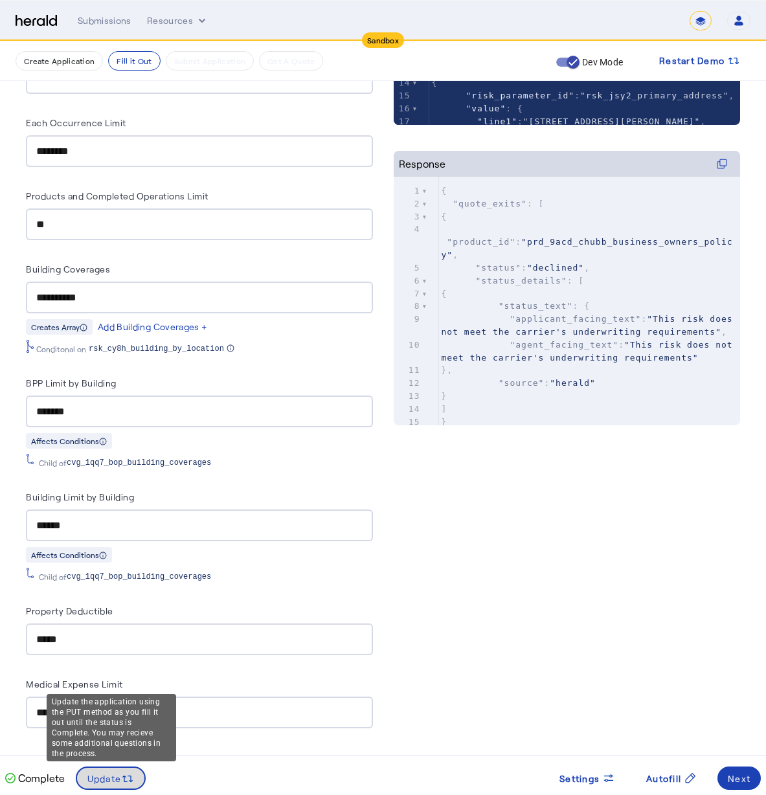
click at [107, 782] on span "Update" at bounding box center [104, 779] width 34 height 14
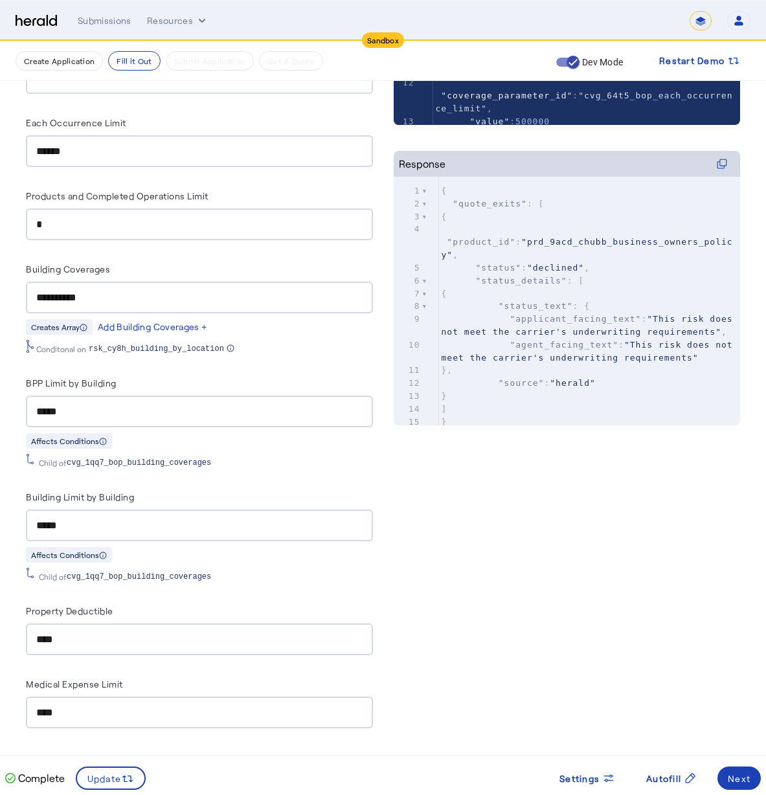
scroll to position [180, 0]
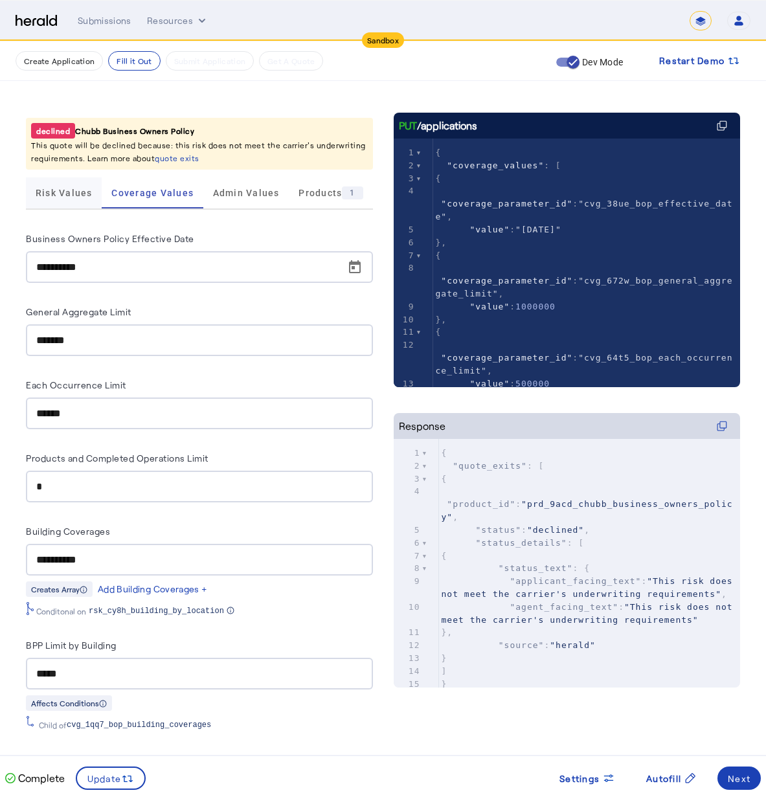
click at [69, 193] on span "Risk Values" at bounding box center [64, 192] width 57 height 9
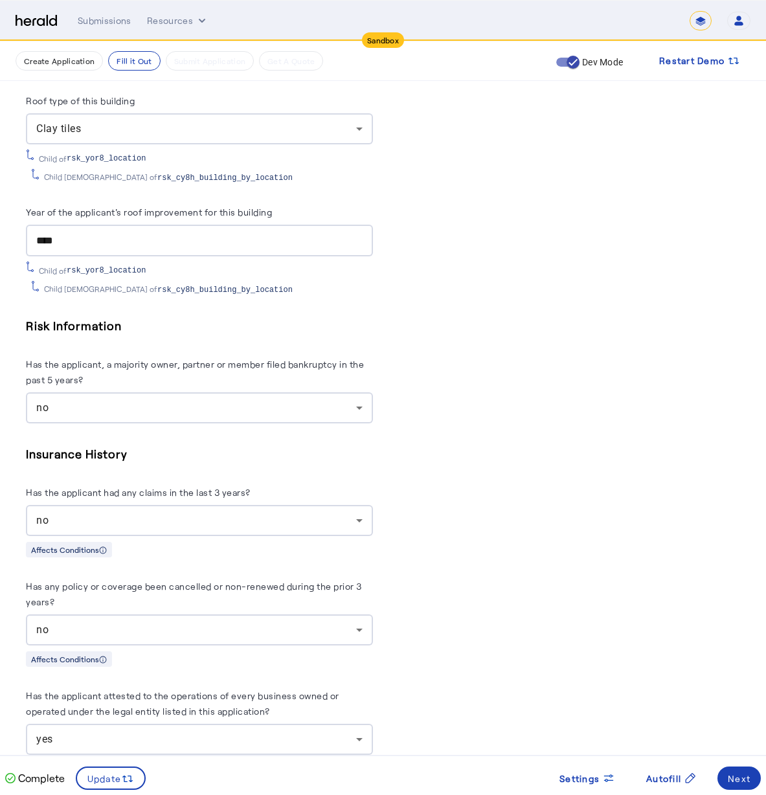
scroll to position [2864, 0]
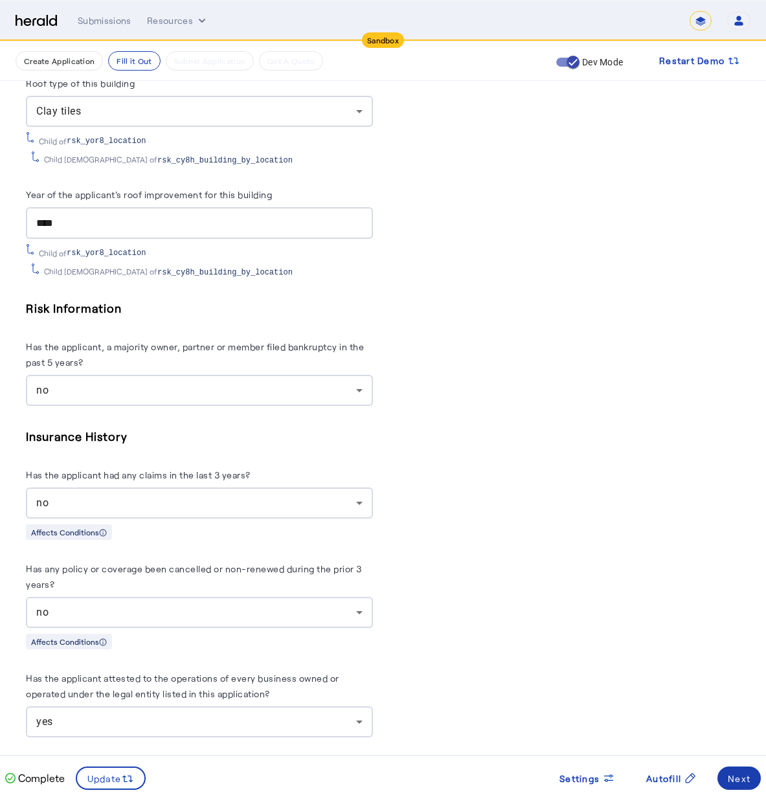
click at [739, 778] on div "Next" at bounding box center [739, 779] width 23 height 14
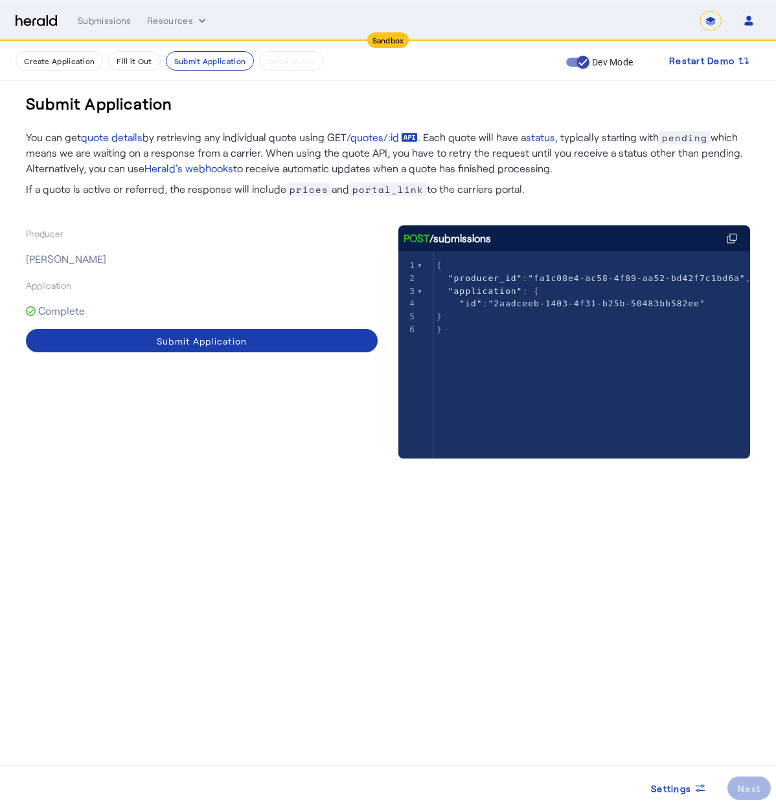
click at [238, 344] on div "Submit Application" at bounding box center [202, 341] width 91 height 14
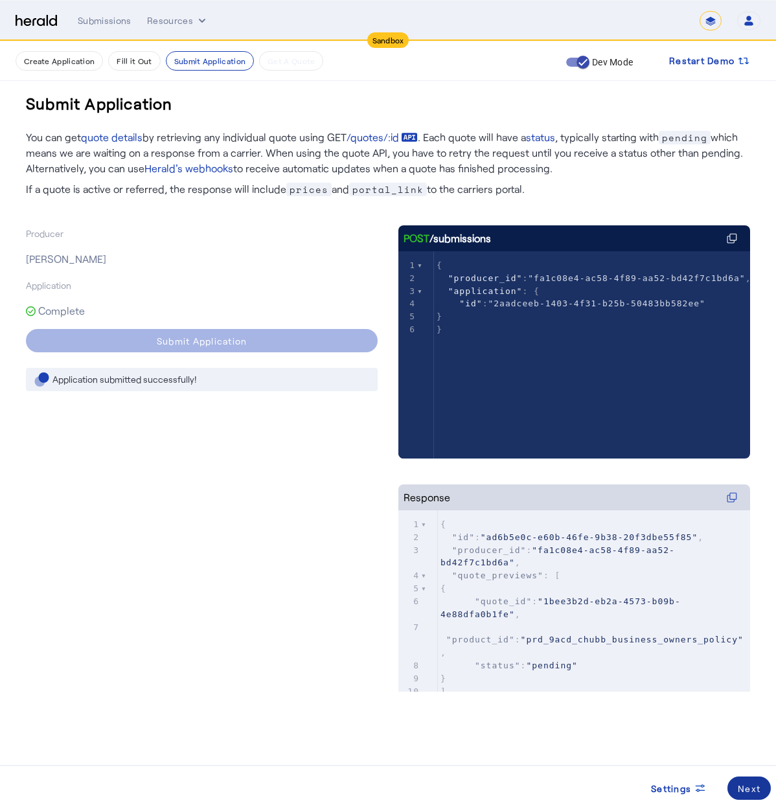
click at [754, 788] on div "Next" at bounding box center [748, 788] width 23 height 14
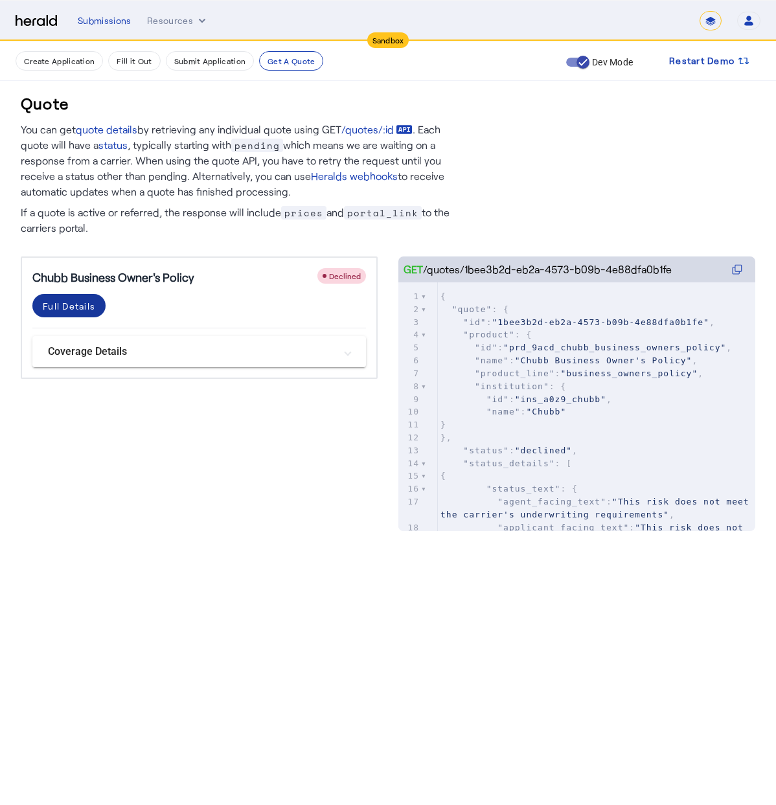
click at [87, 312] on div "Full Details" at bounding box center [69, 306] width 52 height 14
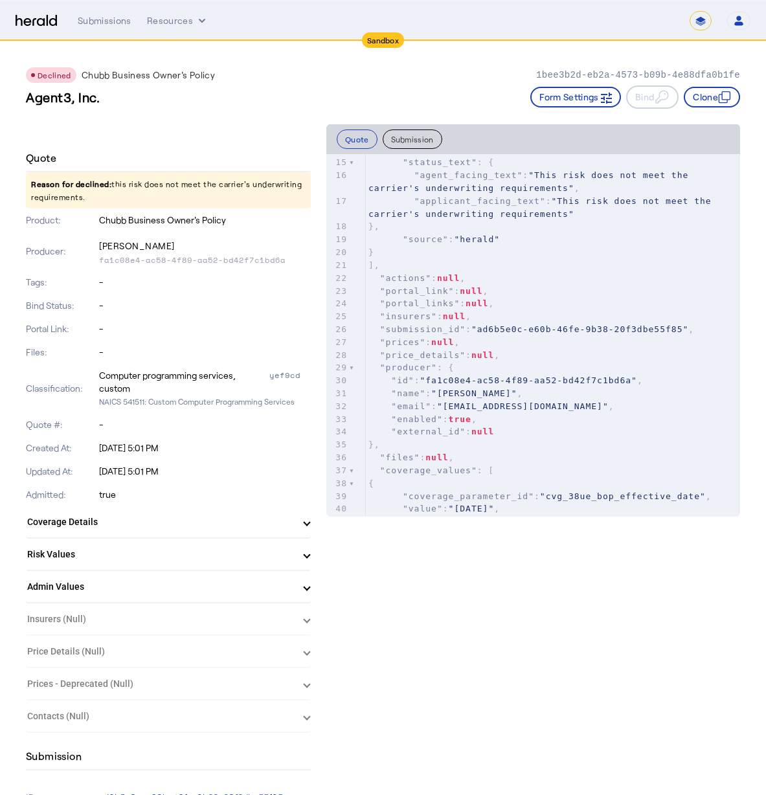
scroll to position [202, 0]
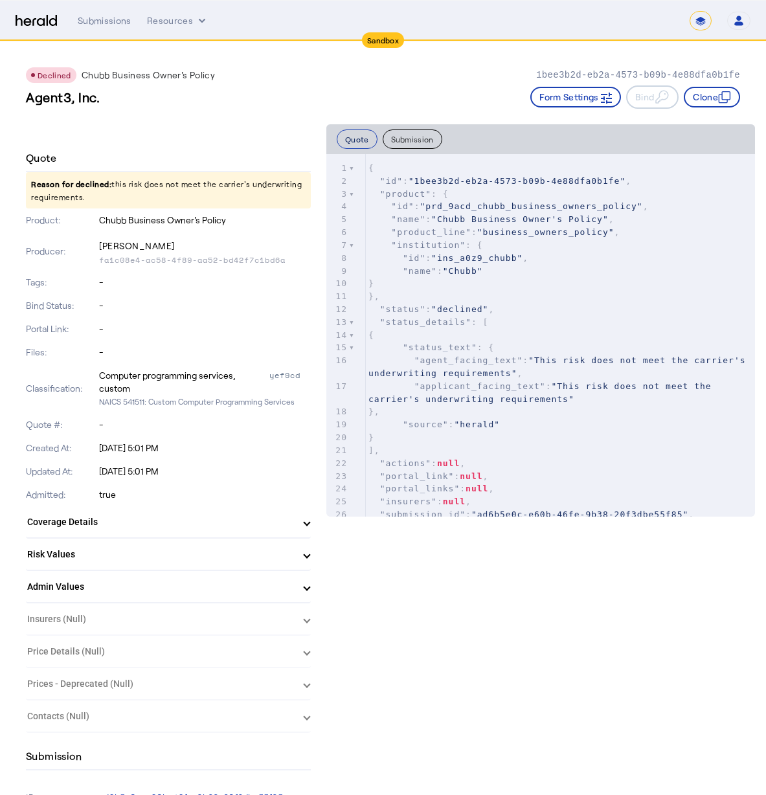
click at [359, 137] on button "Quote" at bounding box center [357, 138] width 41 height 19
click at [355, 142] on button "Quote" at bounding box center [357, 138] width 41 height 19
click at [419, 141] on button "Submission" at bounding box center [413, 138] width 60 height 19
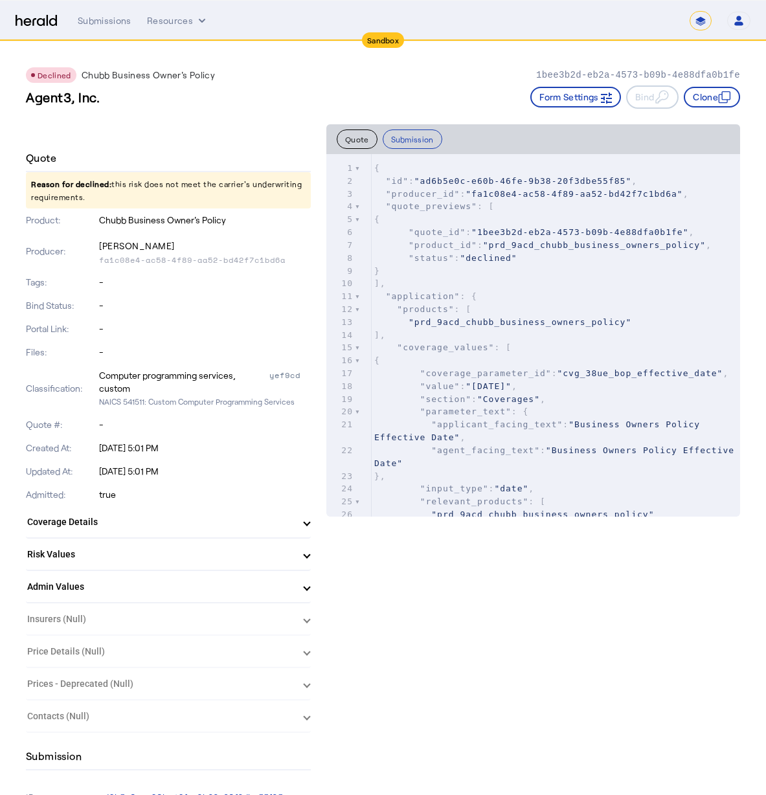
click at [350, 137] on button "Quote" at bounding box center [357, 138] width 41 height 19
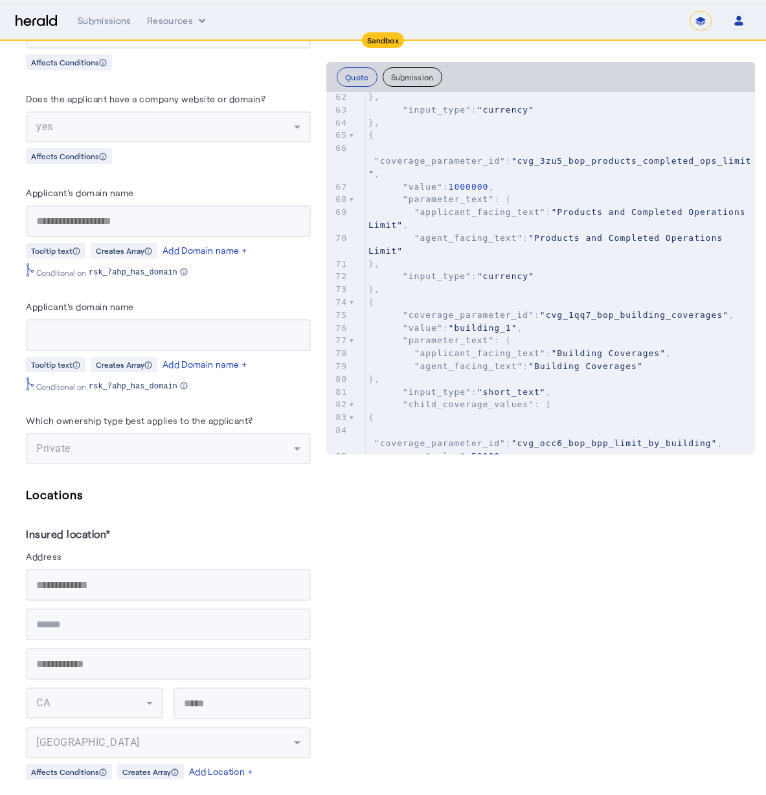
drag, startPoint x: 205, startPoint y: 182, endPoint x: 206, endPoint y: 205, distance: 23.3
click at [205, 185] on div "Applicant's domain name" at bounding box center [168, 195] width 285 height 21
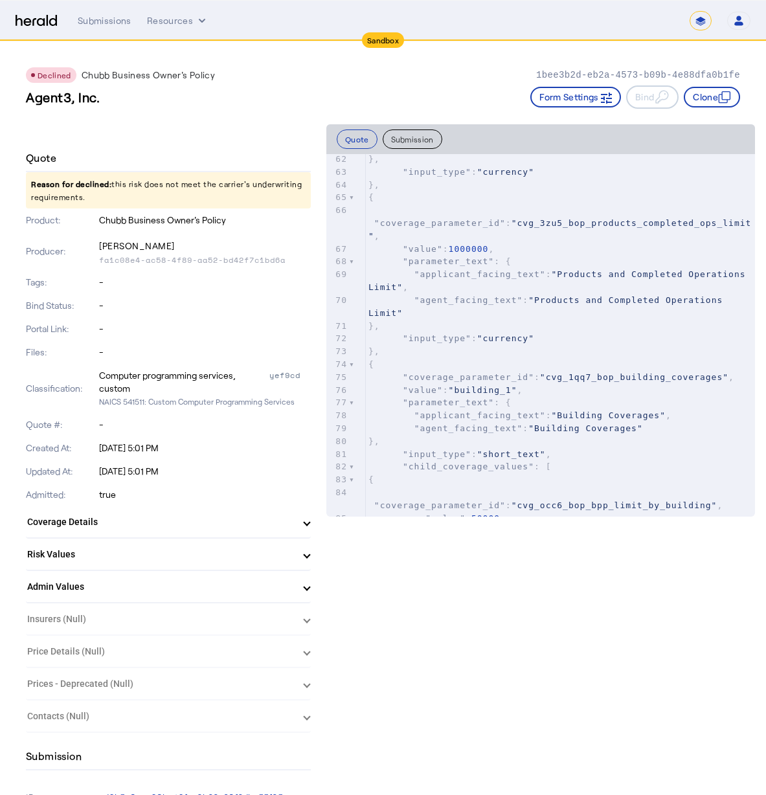
click at [30, 29] on div "**********" at bounding box center [383, 20] width 735 height 19
click at [36, 23] on img at bounding box center [36, 21] width 41 height 12
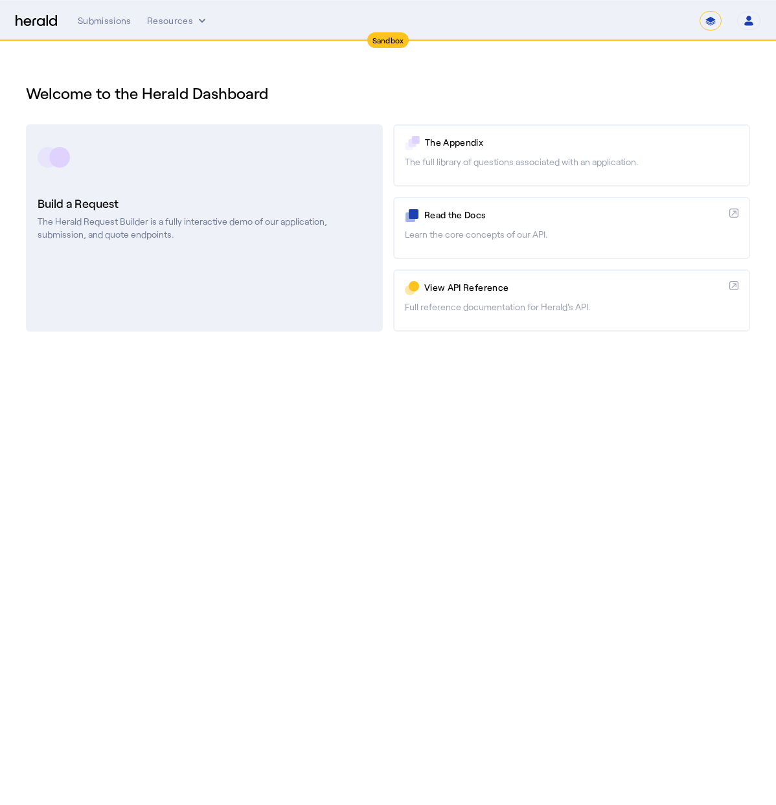
click at [179, 192] on link "Build a Request The Herald Request Builder is a fully interactive demo of our a…" at bounding box center [204, 227] width 357 height 207
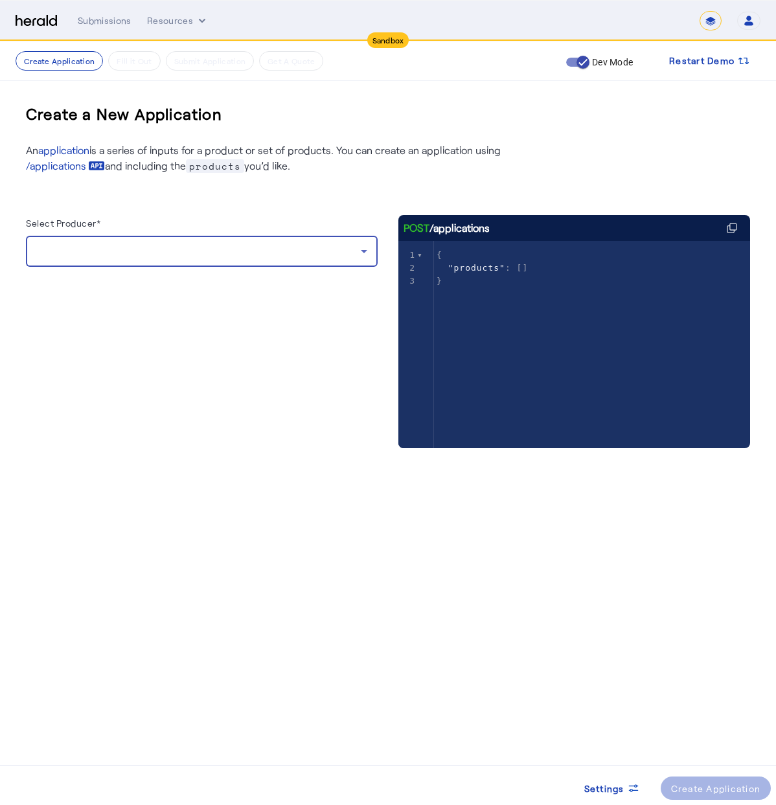
click at [164, 249] on div at bounding box center [198, 251] width 324 height 16
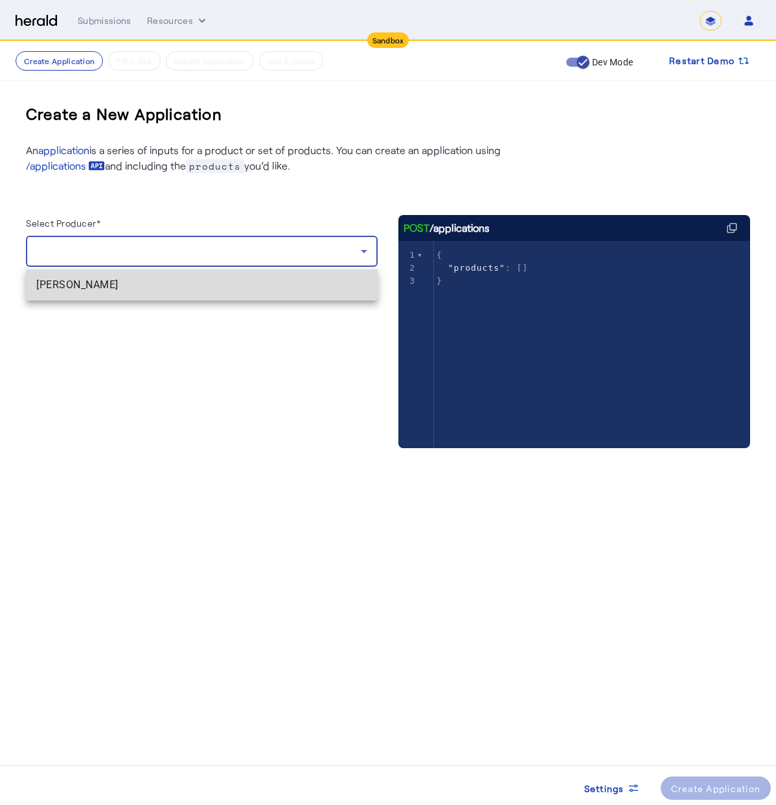
click at [161, 286] on span "[PERSON_NAME]" at bounding box center [201, 285] width 331 height 16
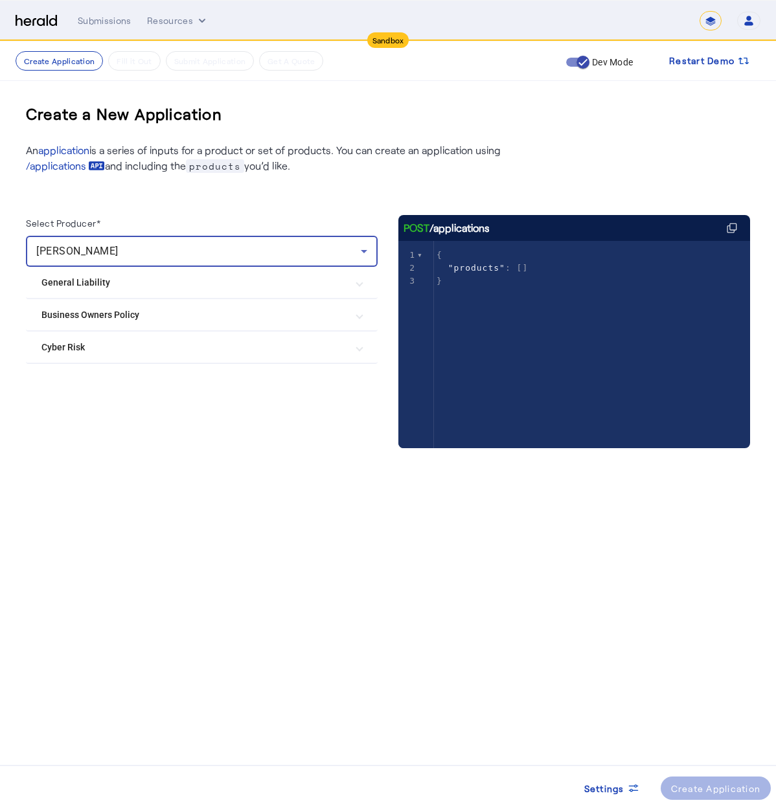
click at [156, 320] on Policy "Business Owners Policy" at bounding box center [193, 315] width 305 height 14
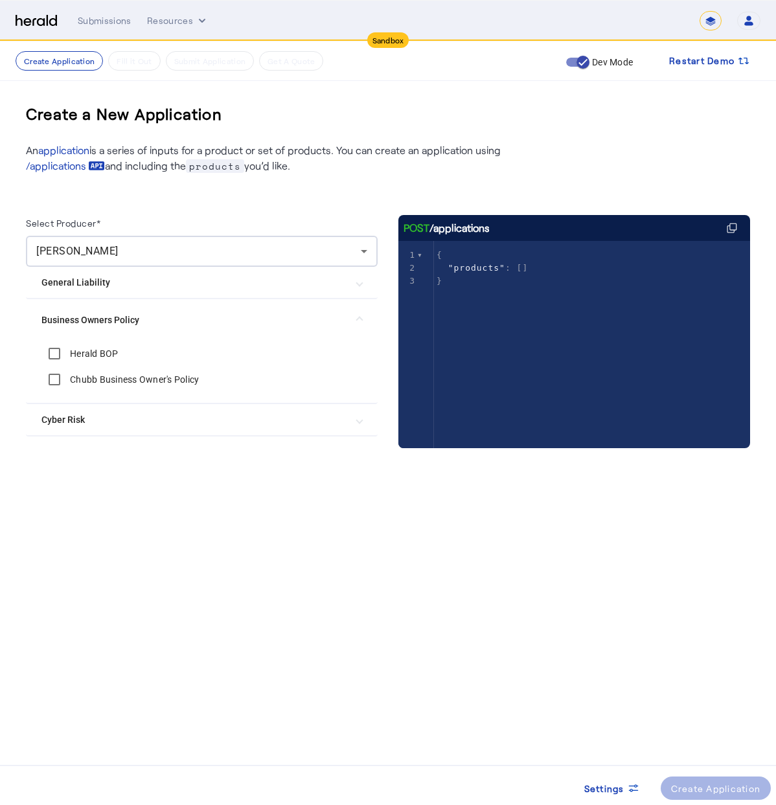
drag, startPoint x: 108, startPoint y: 374, endPoint x: 115, endPoint y: 377, distance: 7.6
click at [108, 374] on label "Chubb Business Owner's Policy" at bounding box center [132, 379] width 131 height 13
click at [715, 798] on span at bounding box center [715, 787] width 111 height 31
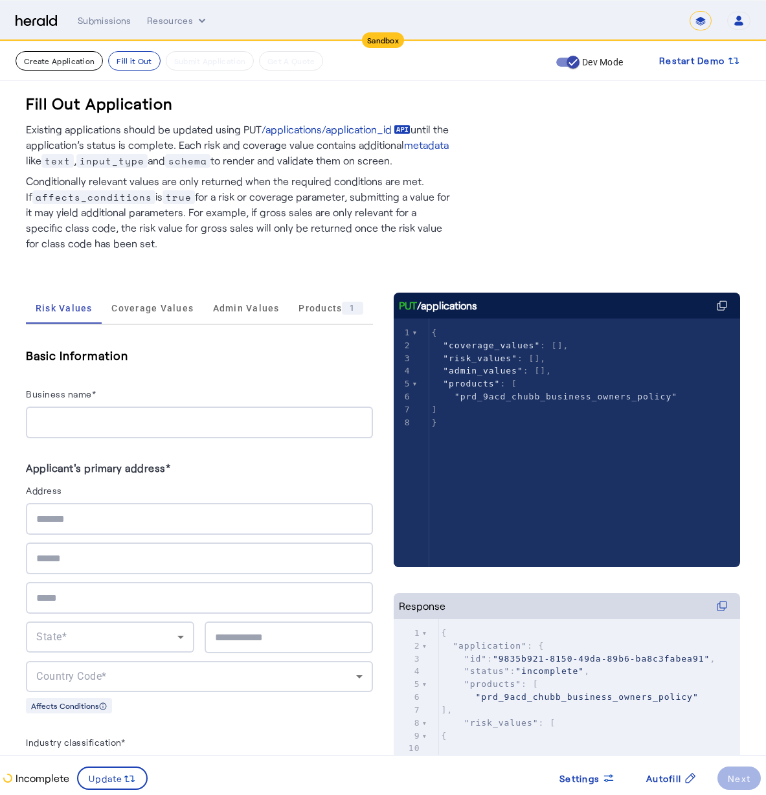
click at [66, 56] on button "Create Application" at bounding box center [59, 60] width 87 height 19
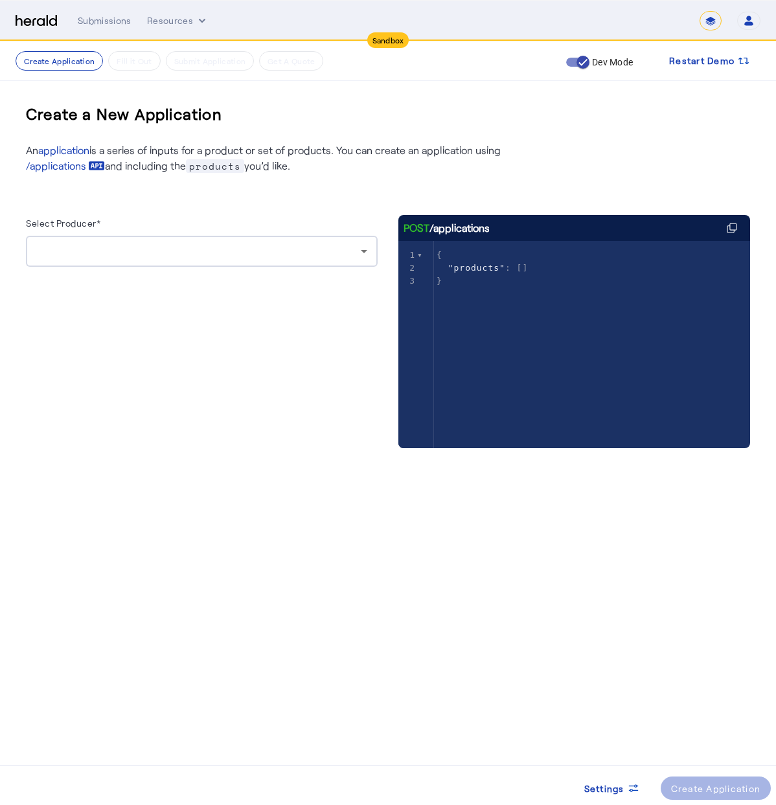
click at [170, 241] on div at bounding box center [201, 251] width 331 height 31
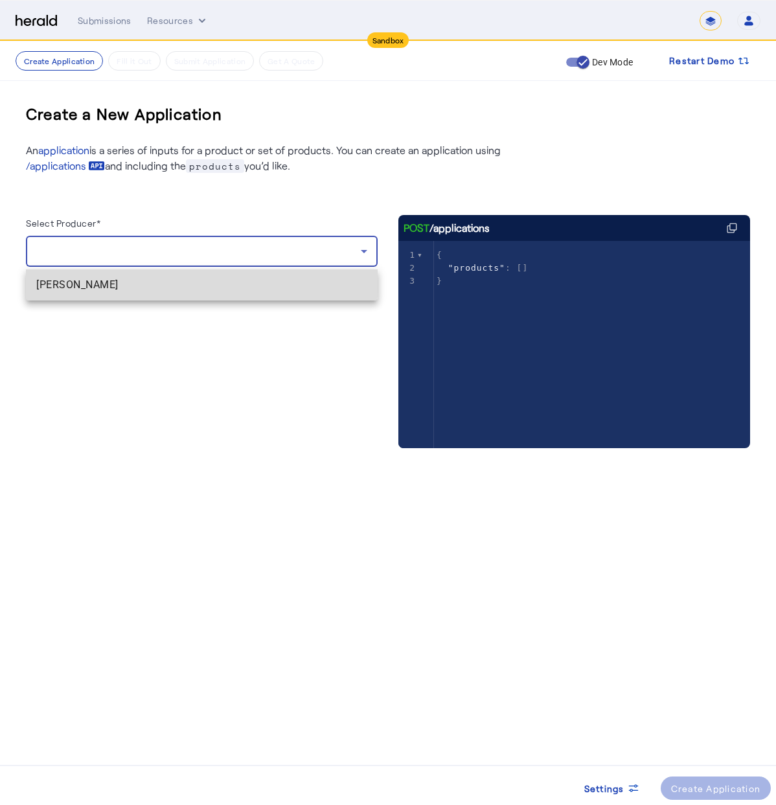
click at [149, 282] on span "[PERSON_NAME]" at bounding box center [201, 285] width 331 height 16
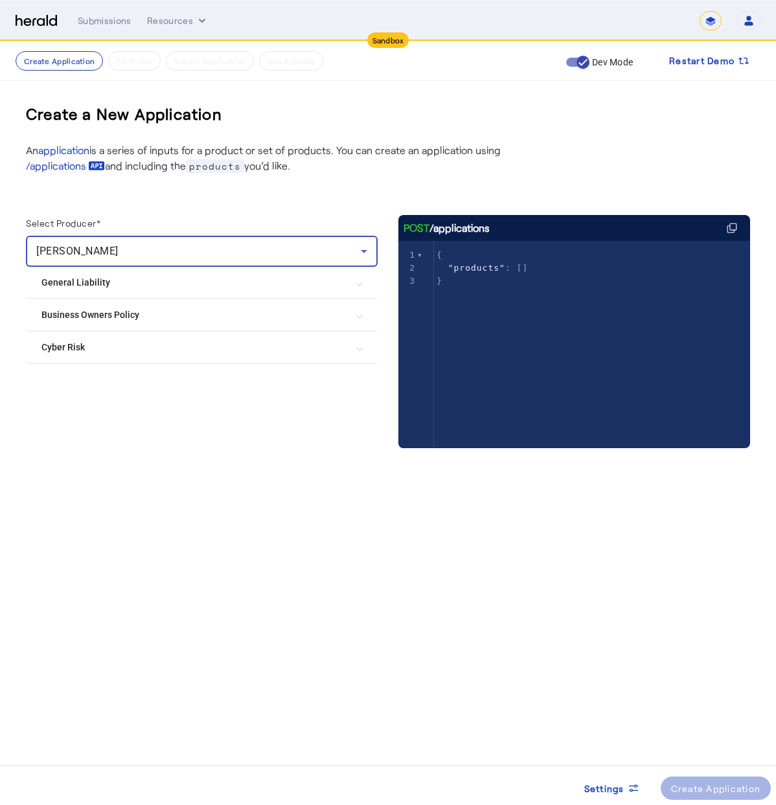
click at [183, 335] on mat-expansion-panel-header "Cyber Risk" at bounding box center [202, 347] width 352 height 31
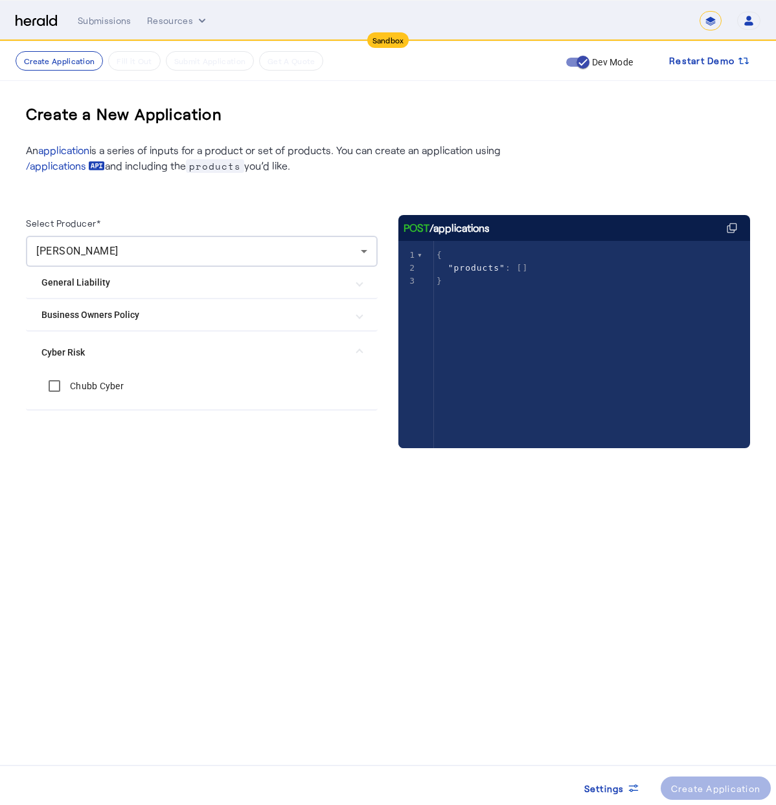
click at [93, 385] on label "Chubb Cyber" at bounding box center [95, 385] width 56 height 13
click at [714, 783] on div "Create Application" at bounding box center [716, 788] width 90 height 14
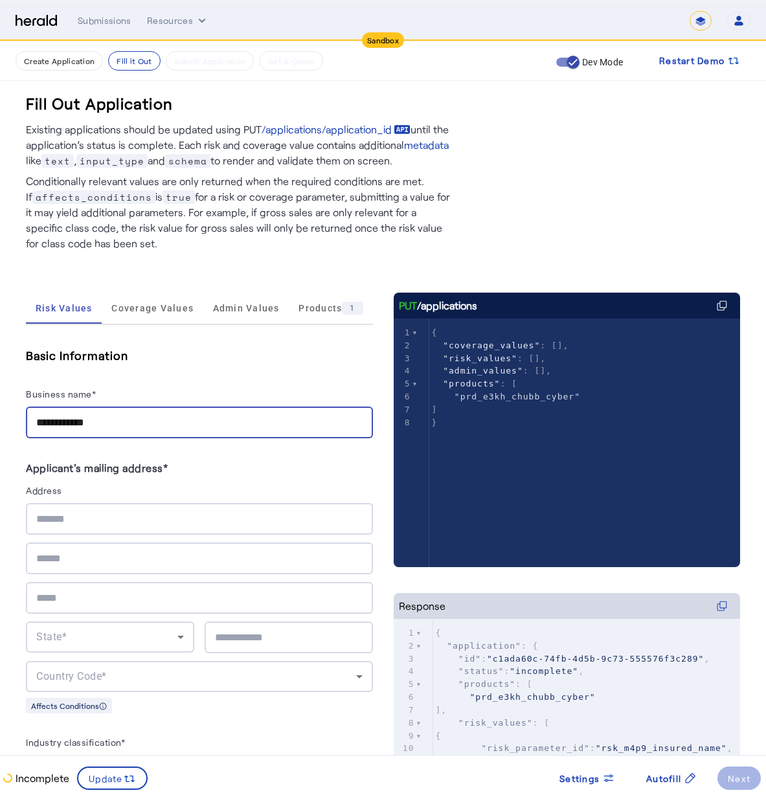
type input "**********"
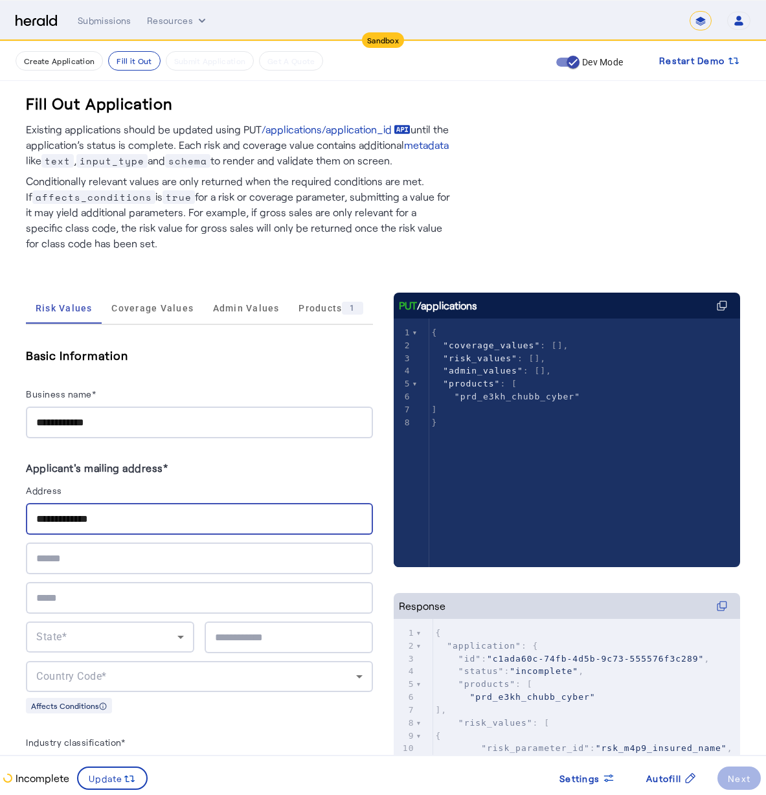
type input "**********"
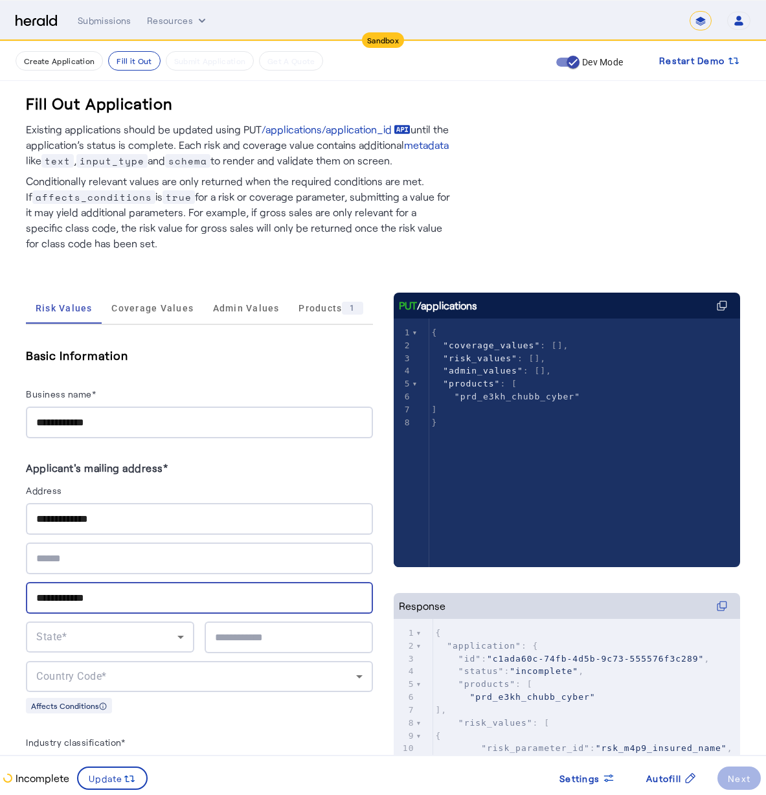
type input "**********"
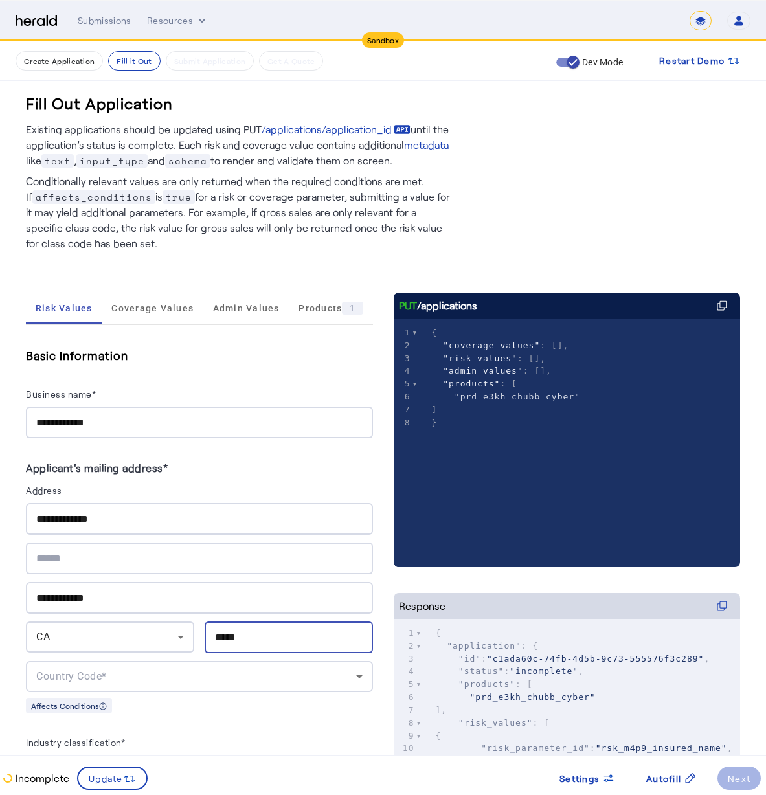
type input "*****"
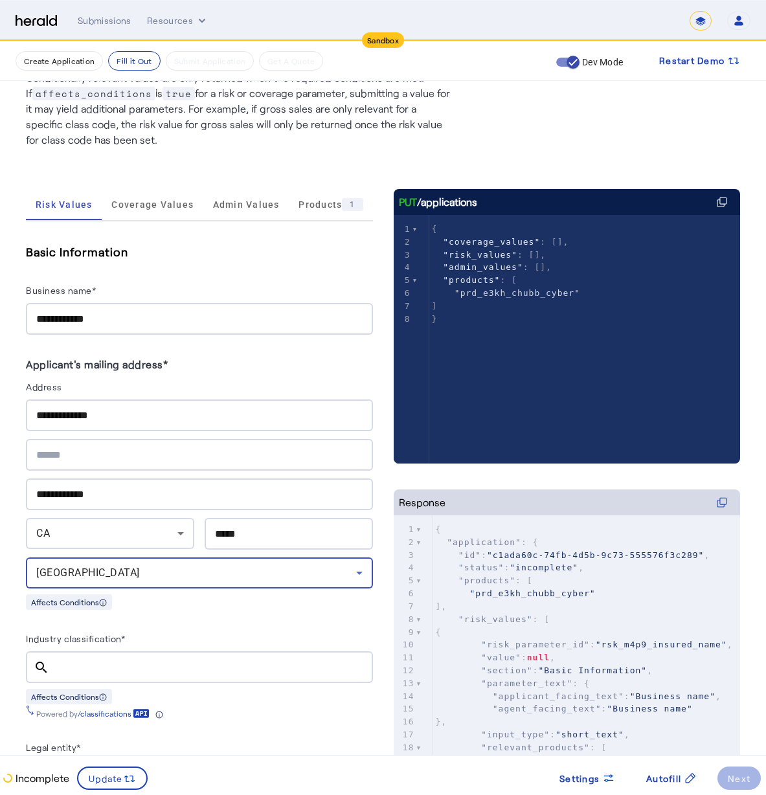
scroll to position [340, 0]
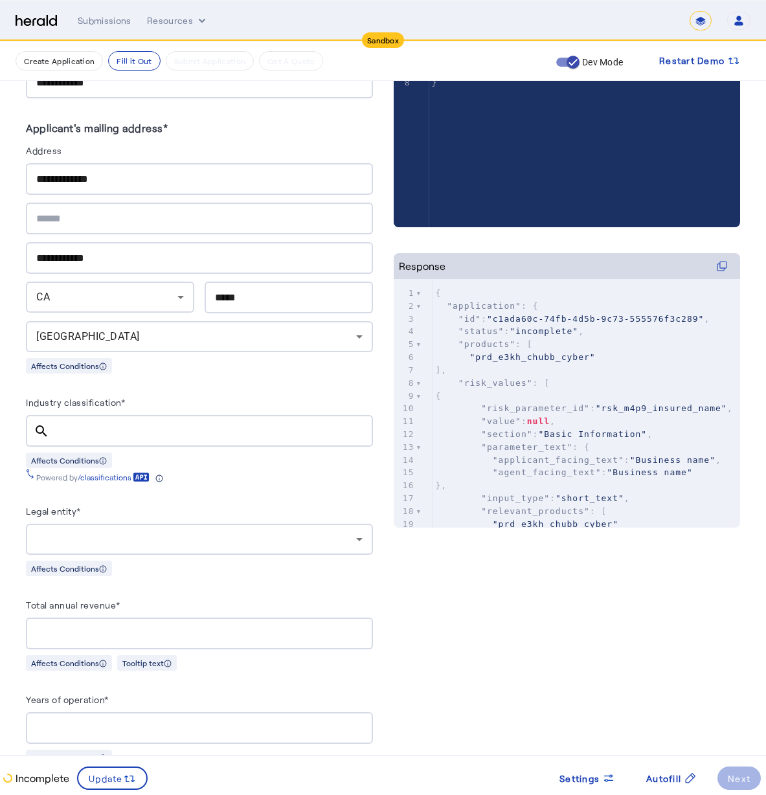
click at [152, 438] on div at bounding box center [211, 431] width 303 height 32
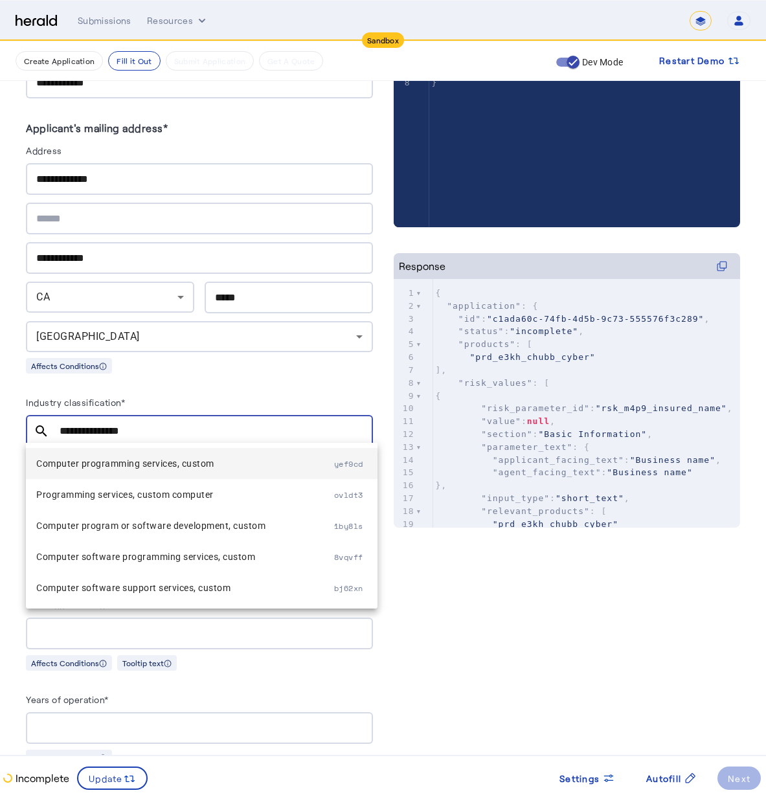
type input "**********"
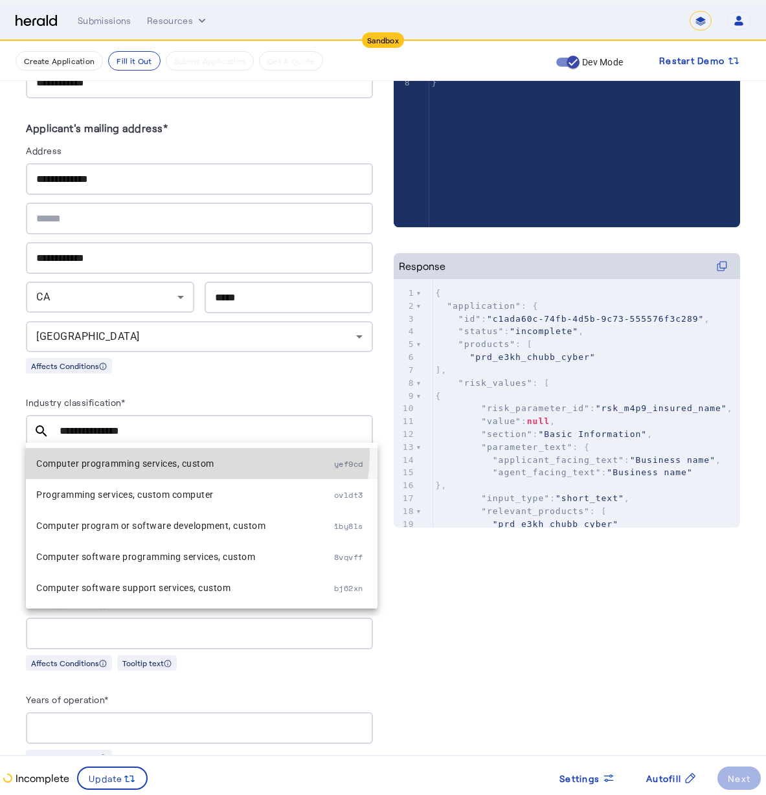
click at [196, 454] on mat-option "Computer programming services, custom yef9cd" at bounding box center [202, 463] width 352 height 31
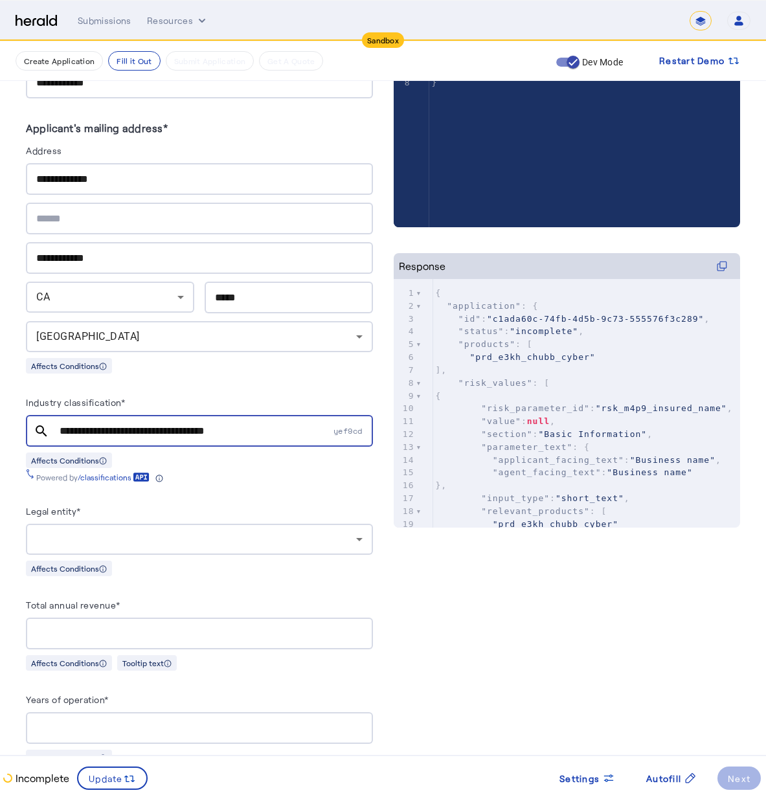
click at [135, 524] on div at bounding box center [199, 539] width 326 height 31
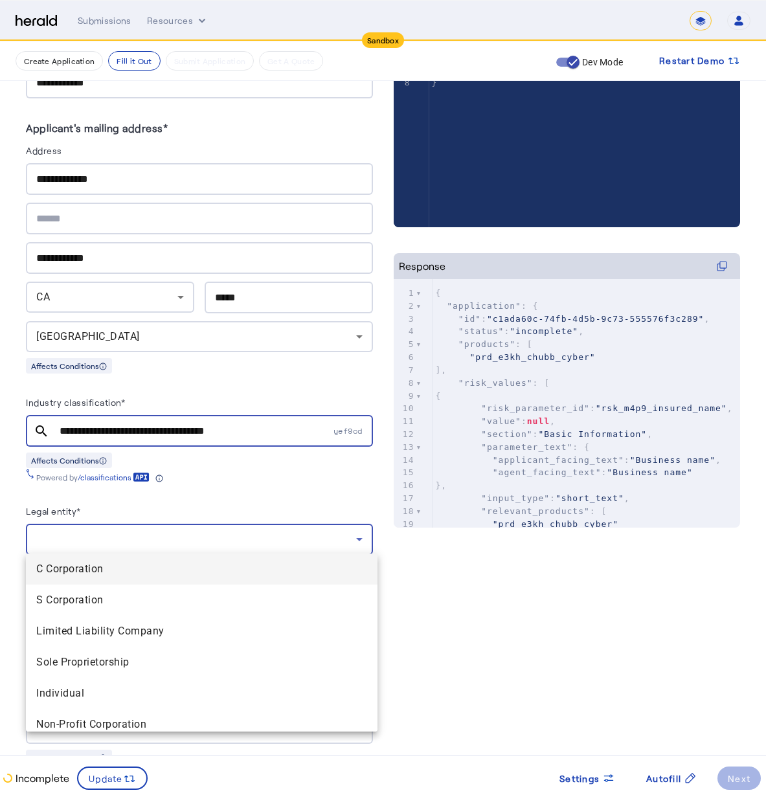
click at [126, 564] on span "C Corporation" at bounding box center [201, 569] width 331 height 16
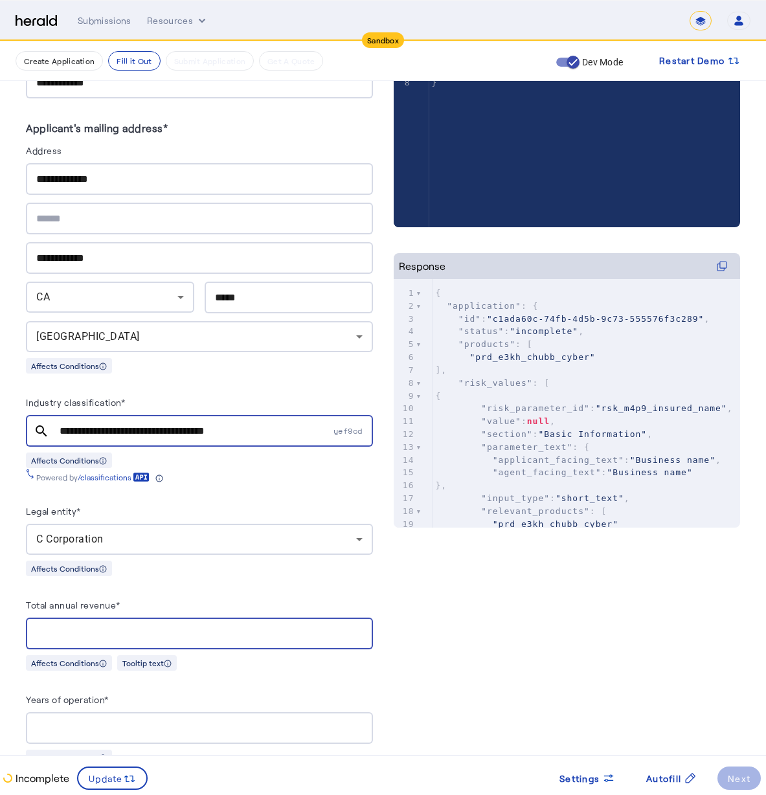
click at [152, 628] on input "Total annual revenue*" at bounding box center [199, 634] width 326 height 16
type input "********"
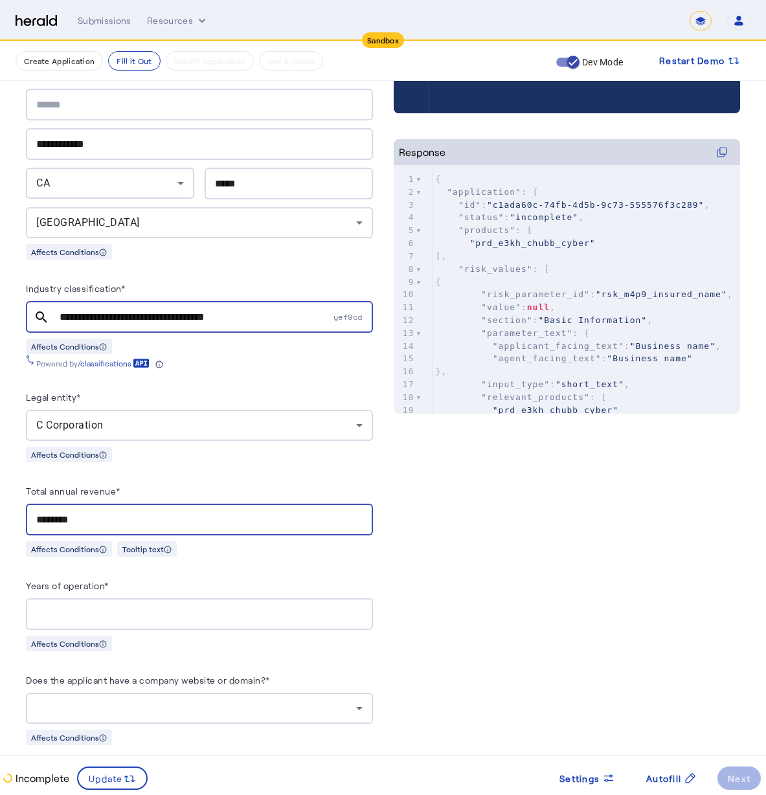
click at [111, 615] on input "Years of operation*" at bounding box center [199, 615] width 326 height 16
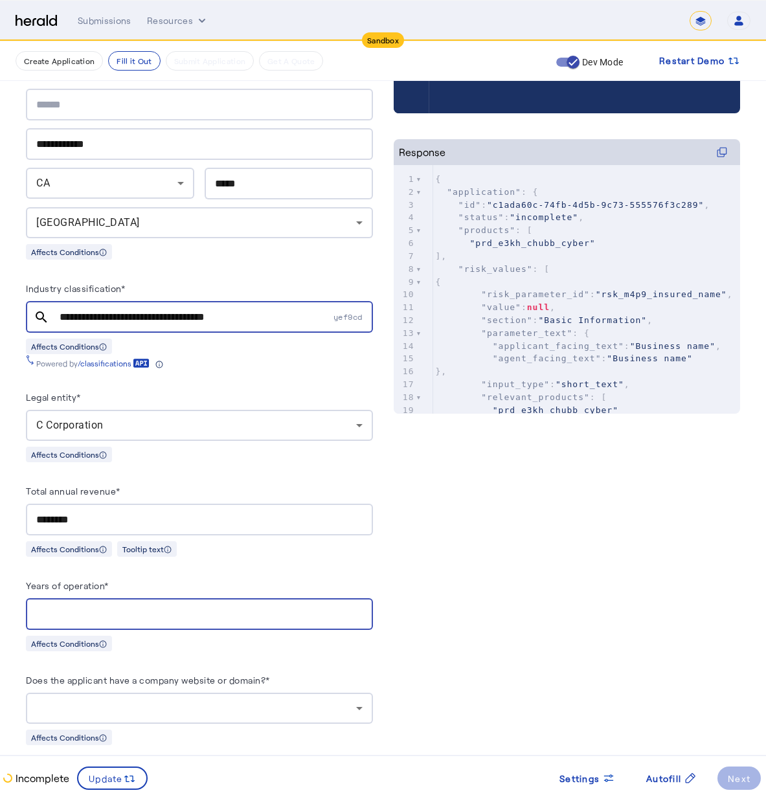
type input "*"
click at [445, 572] on div "PUT /applications xxxxxxxxxx 8 1 { 2 "coverage_values" : [], 3 "risk_values" : …" at bounding box center [567, 558] width 347 height 1439
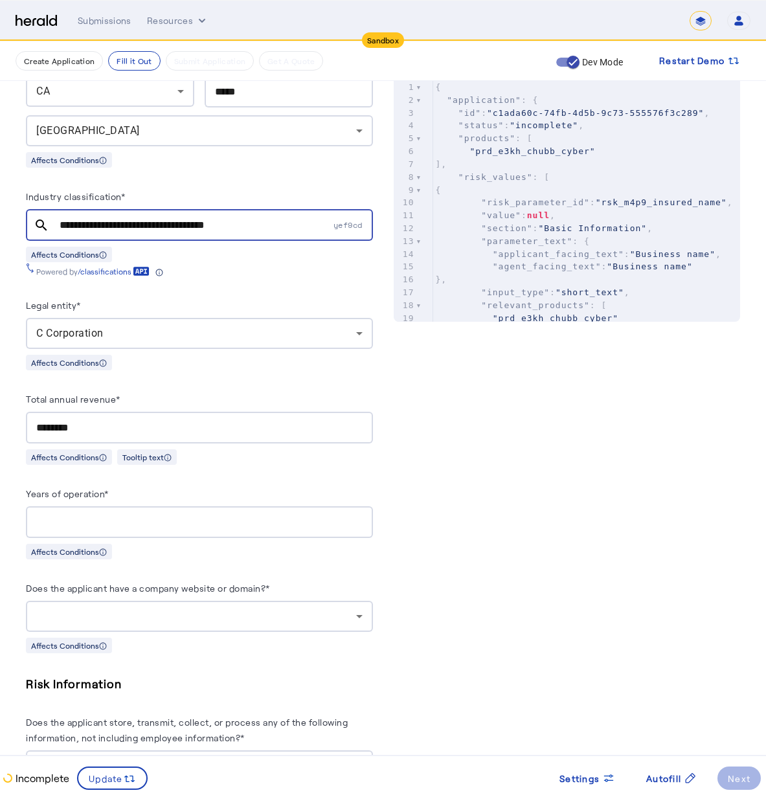
click at [130, 601] on div at bounding box center [199, 616] width 326 height 31
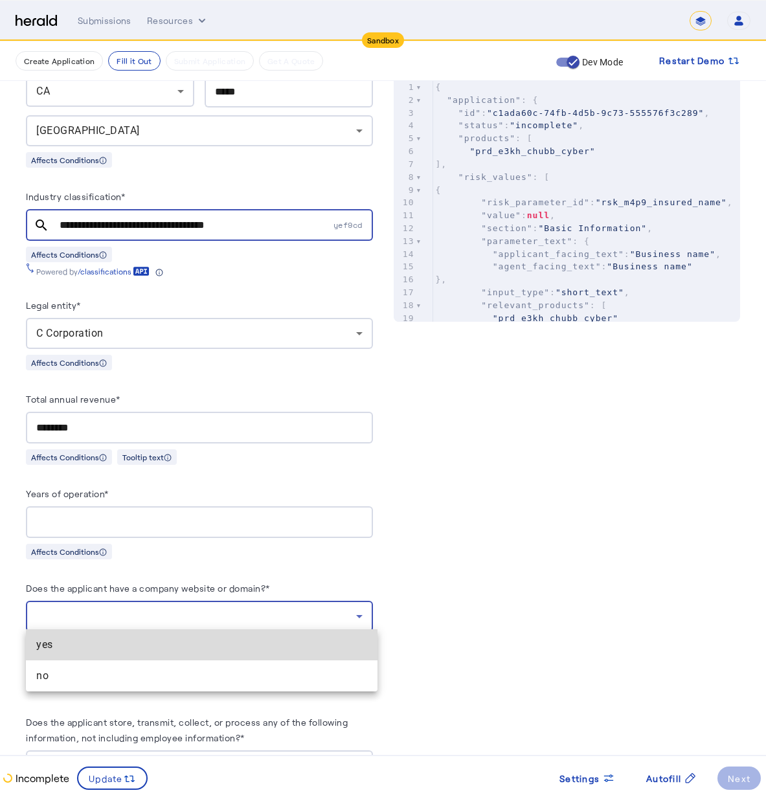
click at [150, 640] on span "yes" at bounding box center [201, 645] width 331 height 16
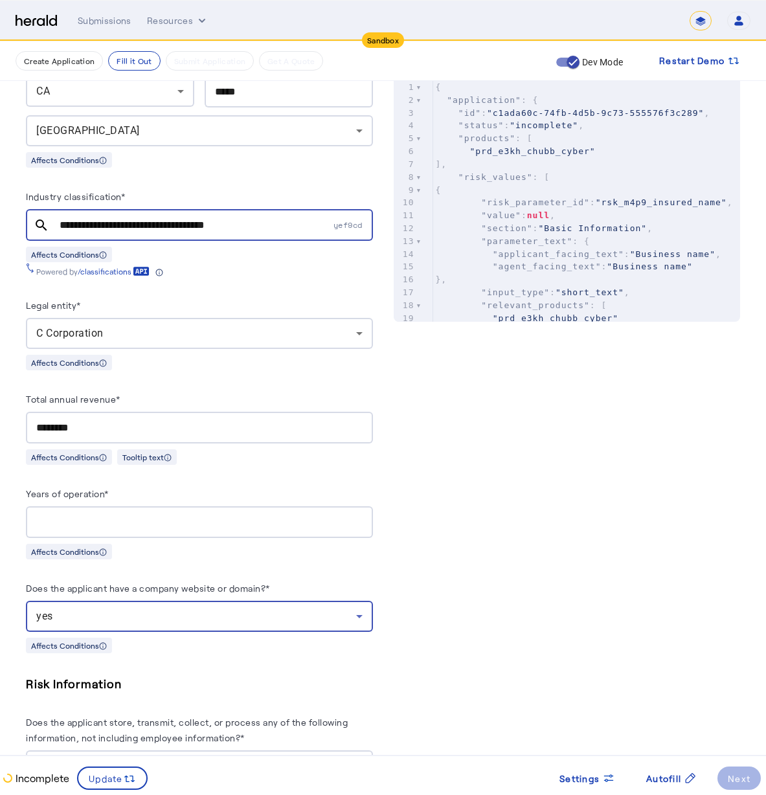
scroll to position [634, 0]
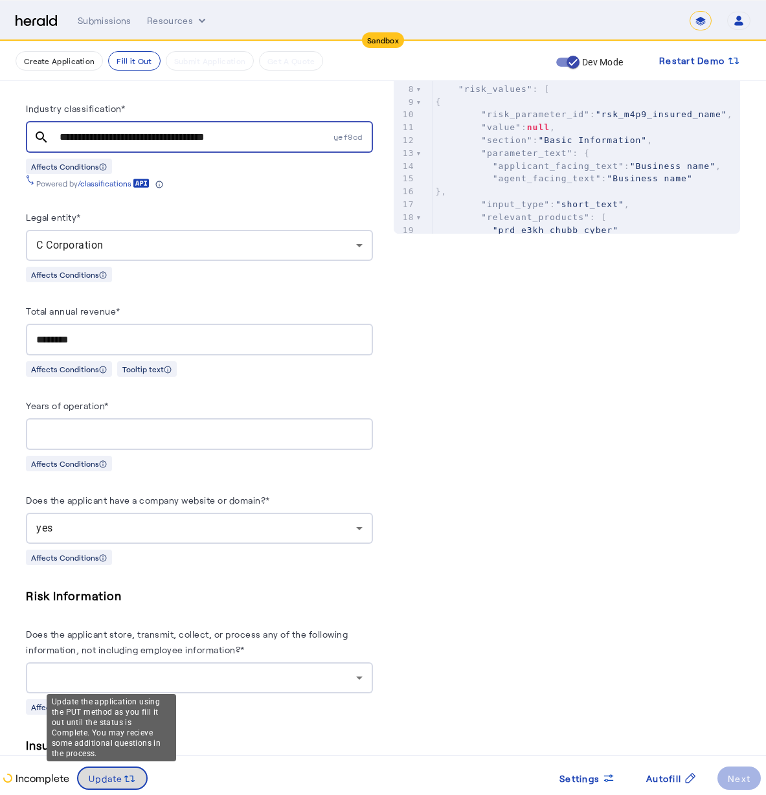
click at [140, 787] on span at bounding box center [112, 778] width 68 height 31
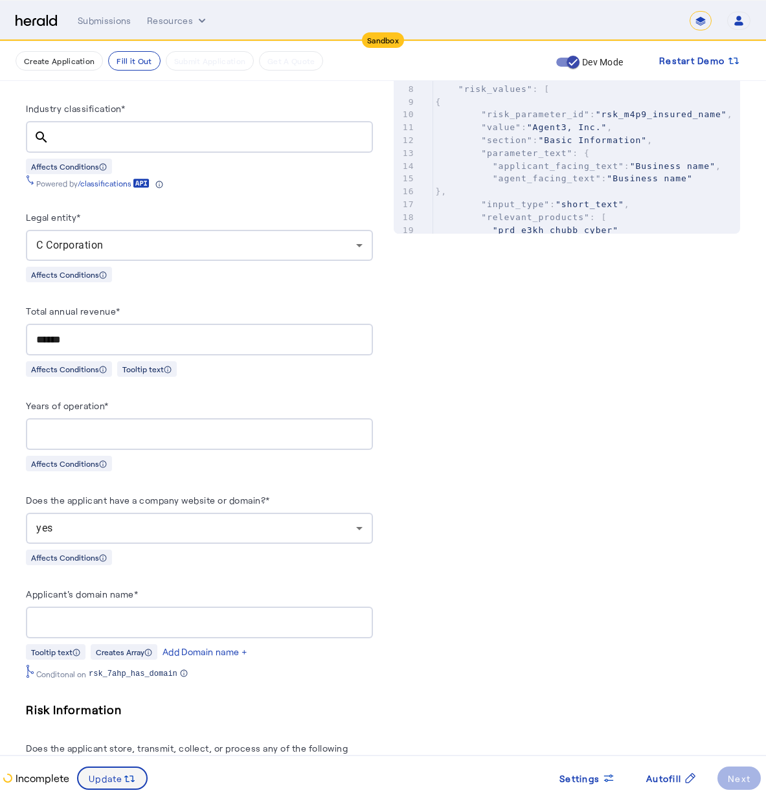
scroll to position [0, 0]
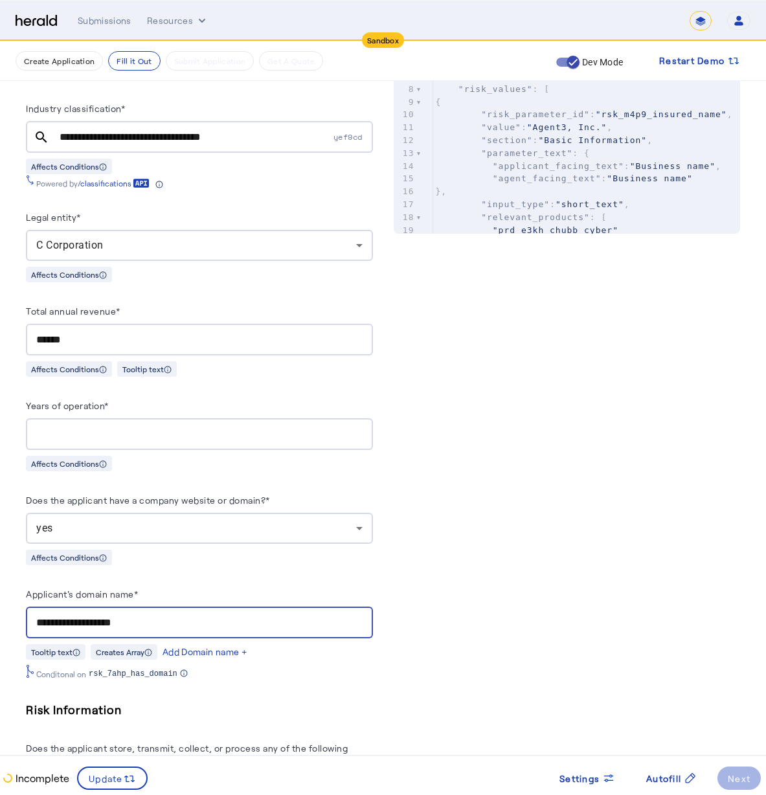
type input "**********"
click at [538, 394] on div "PUT /applications xxxxxxxxxx 8 48 1 { 2 "coverage_values" : [], 3 "risk_values"…" at bounding box center [567, 549] width 347 height 1780
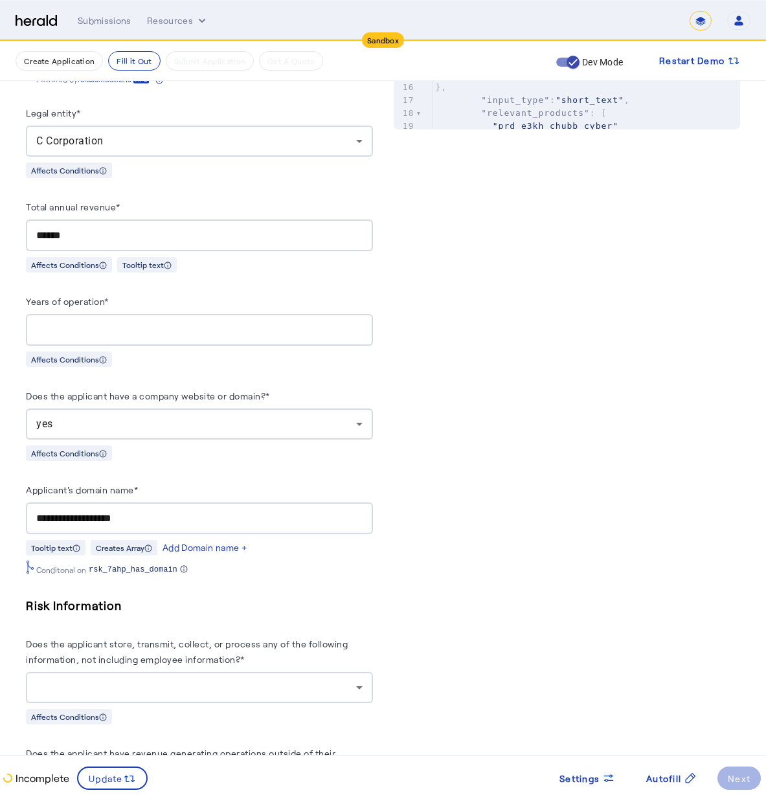
scroll to position [844, 0]
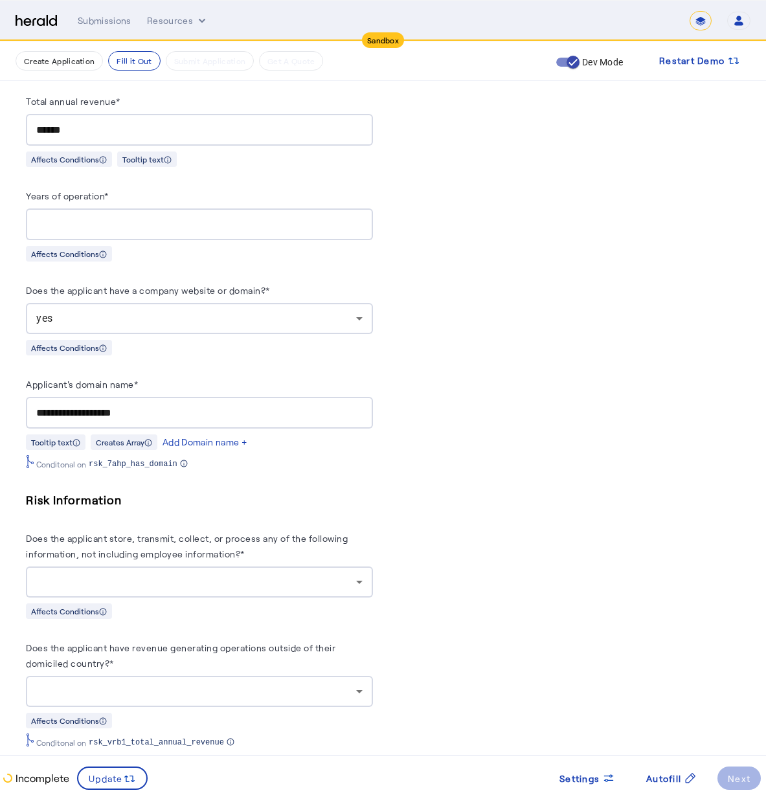
click at [151, 578] on div at bounding box center [196, 582] width 320 height 16
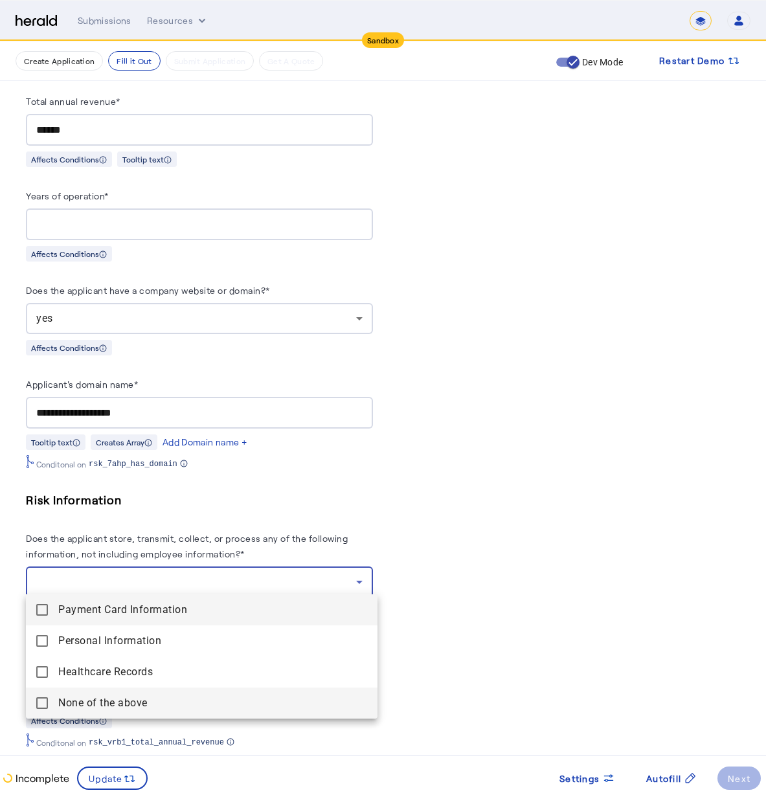
click at [157, 698] on span "None of the above" at bounding box center [212, 703] width 309 height 16
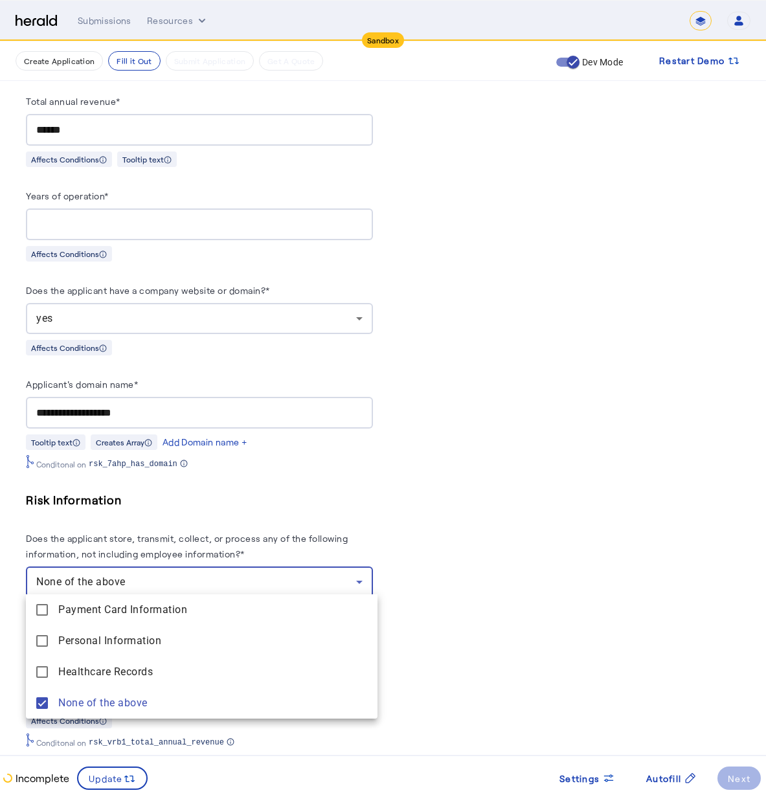
click at [390, 526] on div at bounding box center [383, 397] width 766 height 795
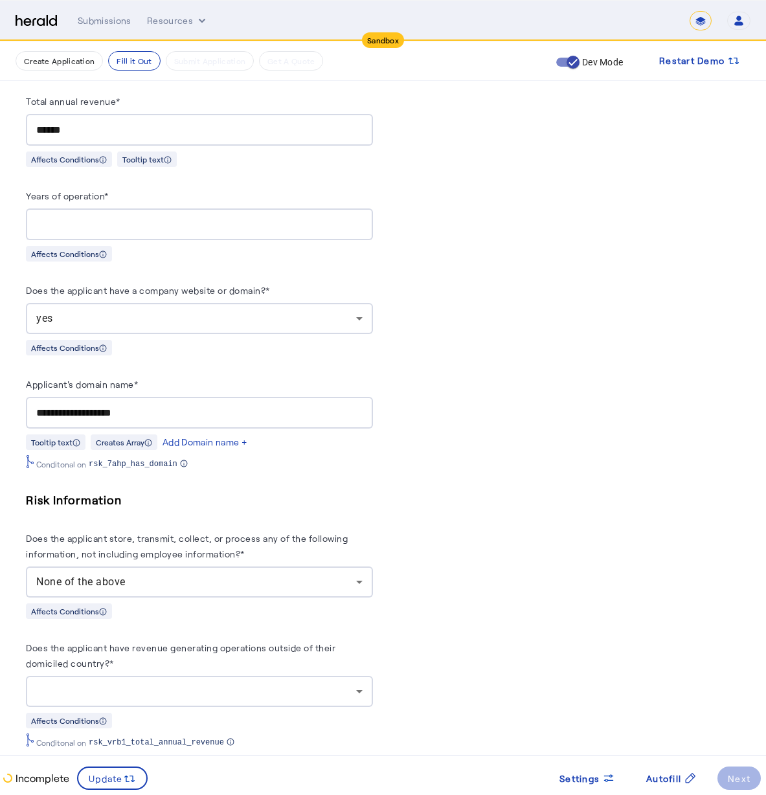
scroll to position [947, 0]
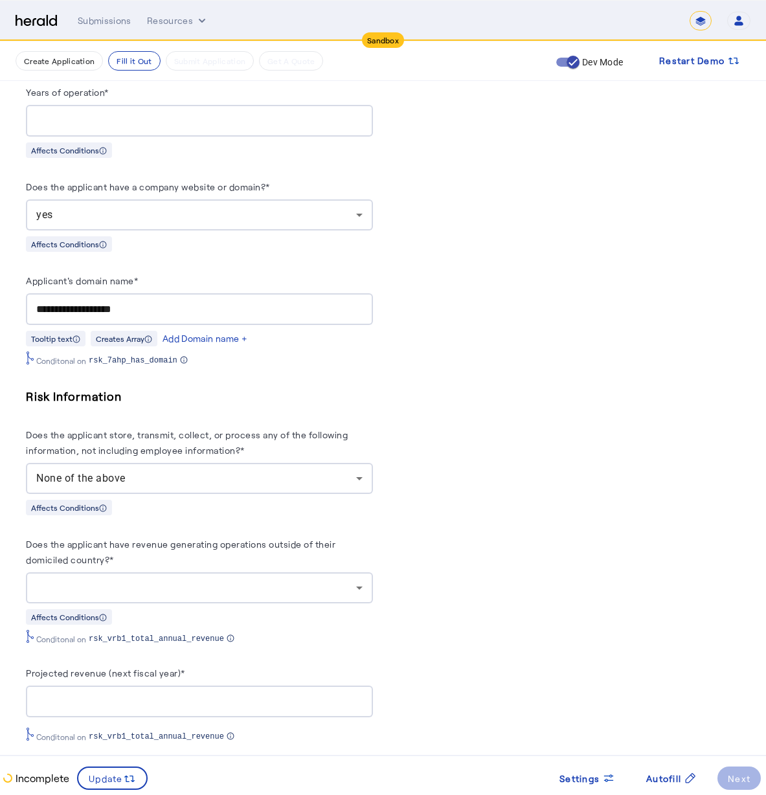
click at [239, 582] on div at bounding box center [196, 588] width 320 height 16
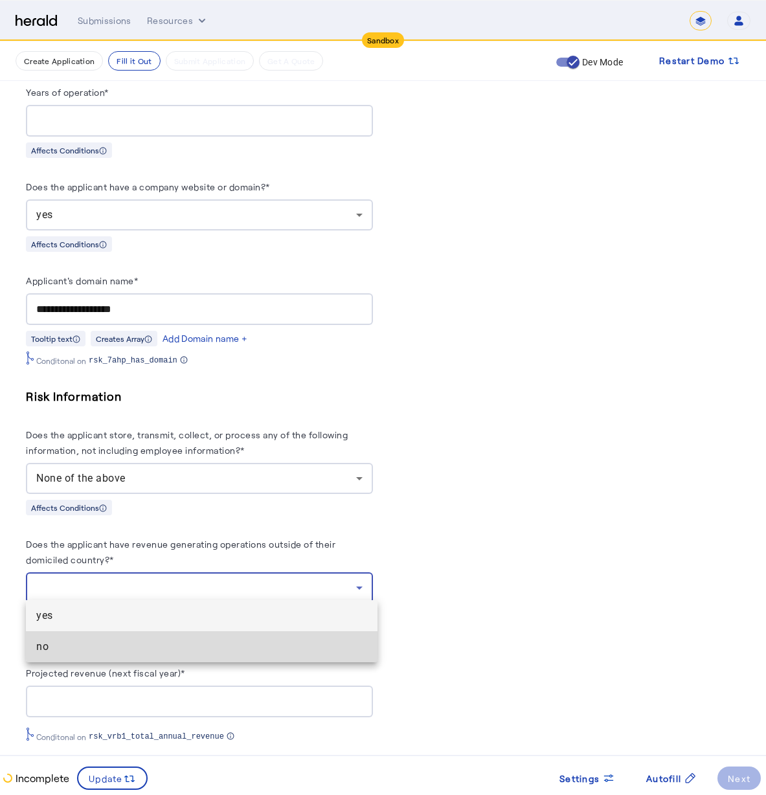
click at [222, 644] on span "no" at bounding box center [201, 647] width 331 height 16
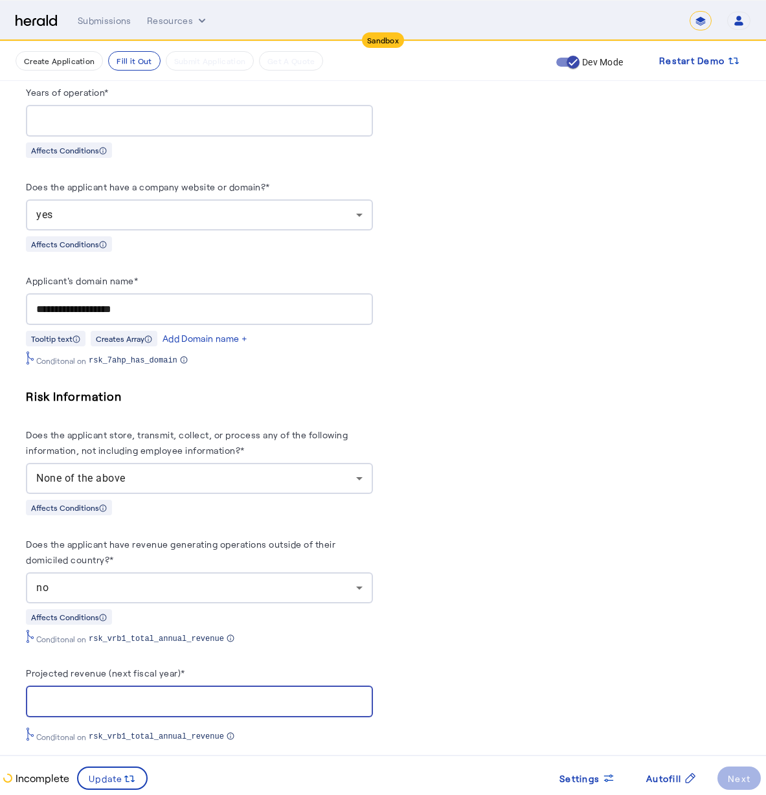
click at [221, 700] on input "Projected revenue (next fiscal year)*" at bounding box center [199, 702] width 326 height 16
type input "********"
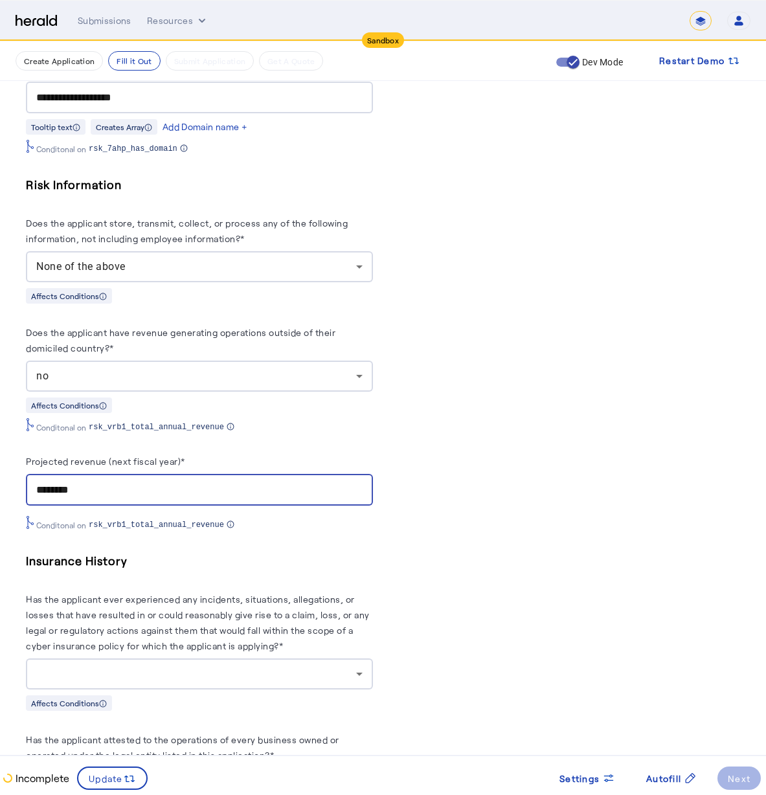
scroll to position [1162, 0]
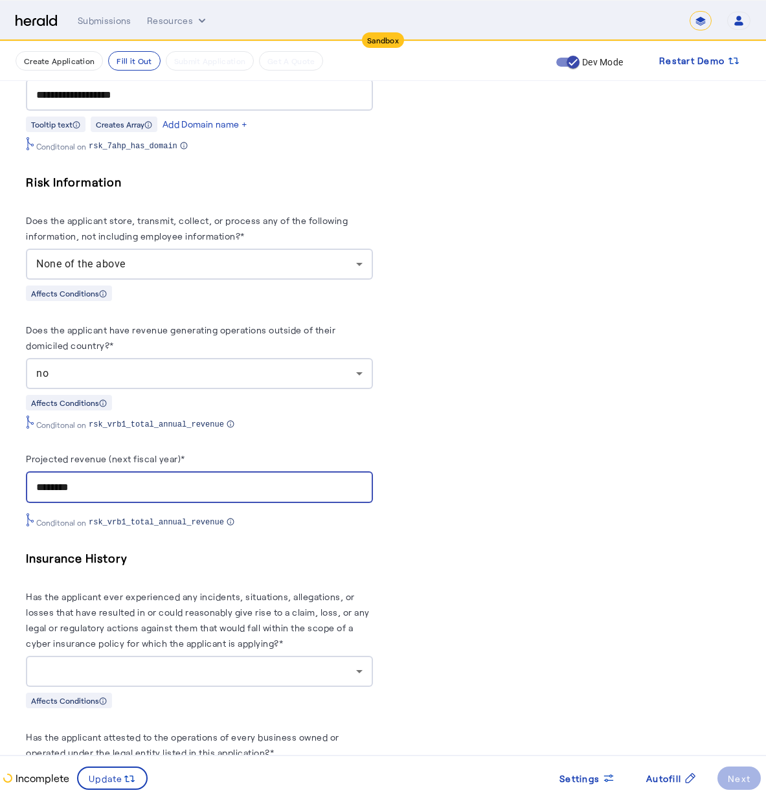
click at [176, 664] on div at bounding box center [196, 672] width 320 height 16
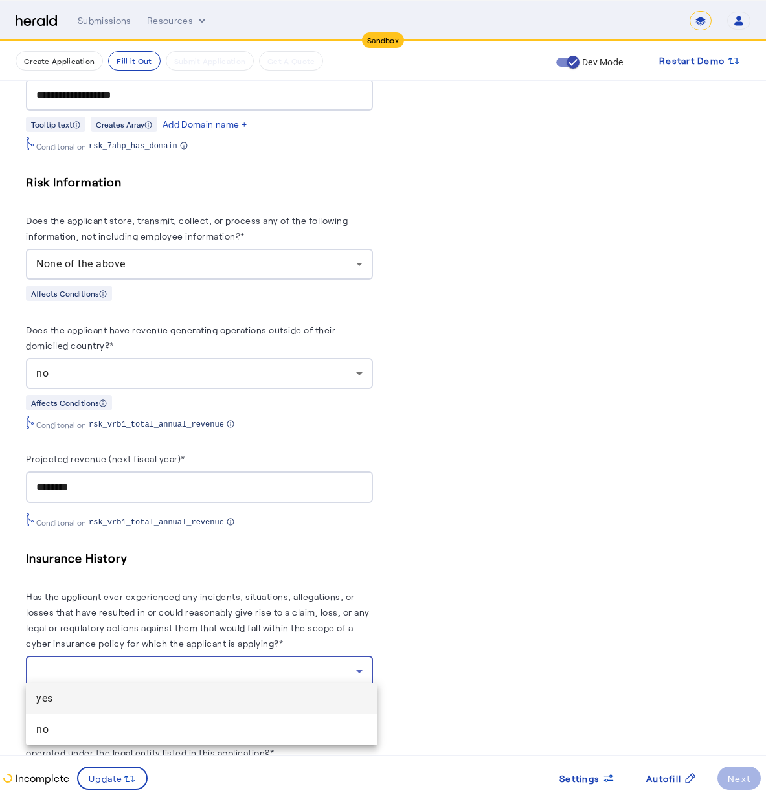
click at [182, 690] on mat-option "yes" at bounding box center [202, 698] width 352 height 31
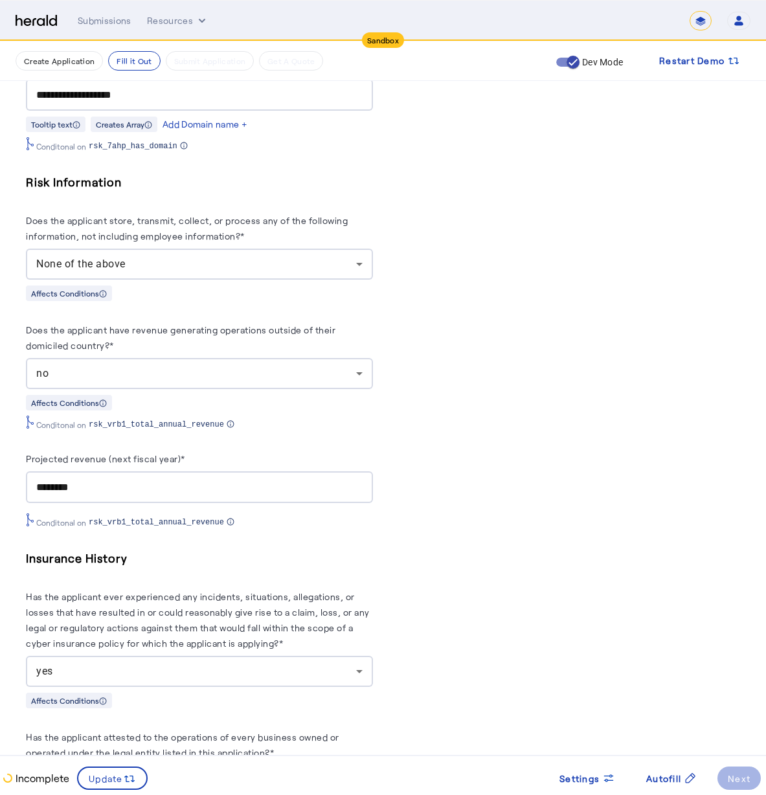
click at [373, 618] on herald-label "Has the applicant ever experienced any incidents, situations, allegations, or l…" at bounding box center [199, 622] width 347 height 67
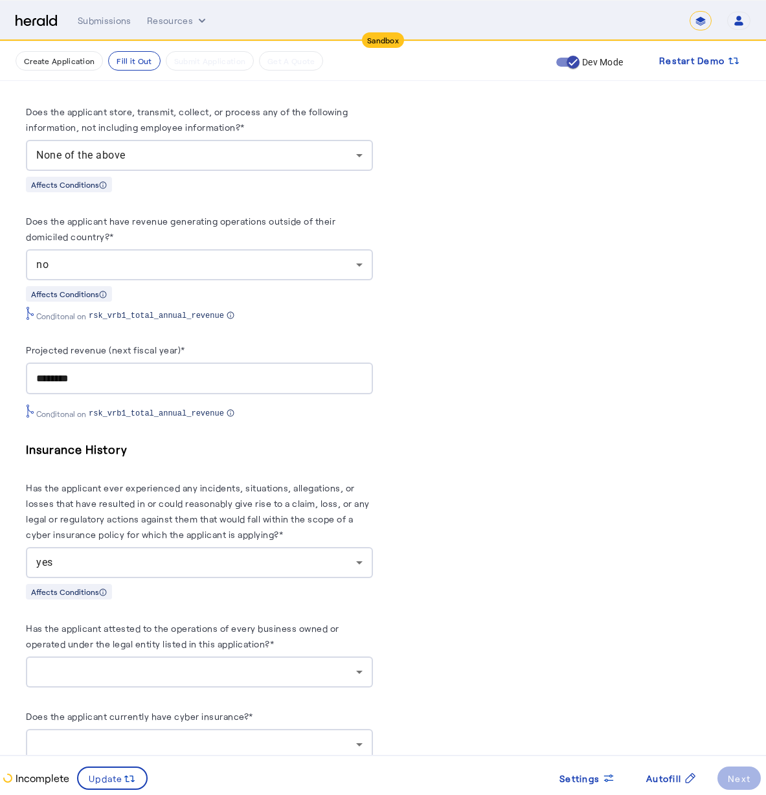
scroll to position [1323, 0]
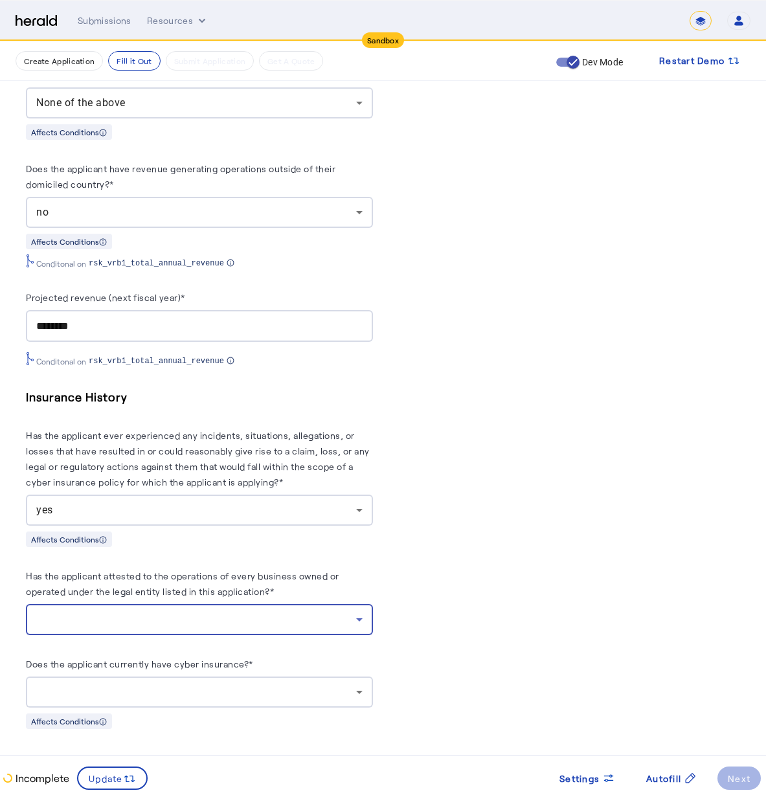
click at [211, 612] on div at bounding box center [196, 620] width 320 height 16
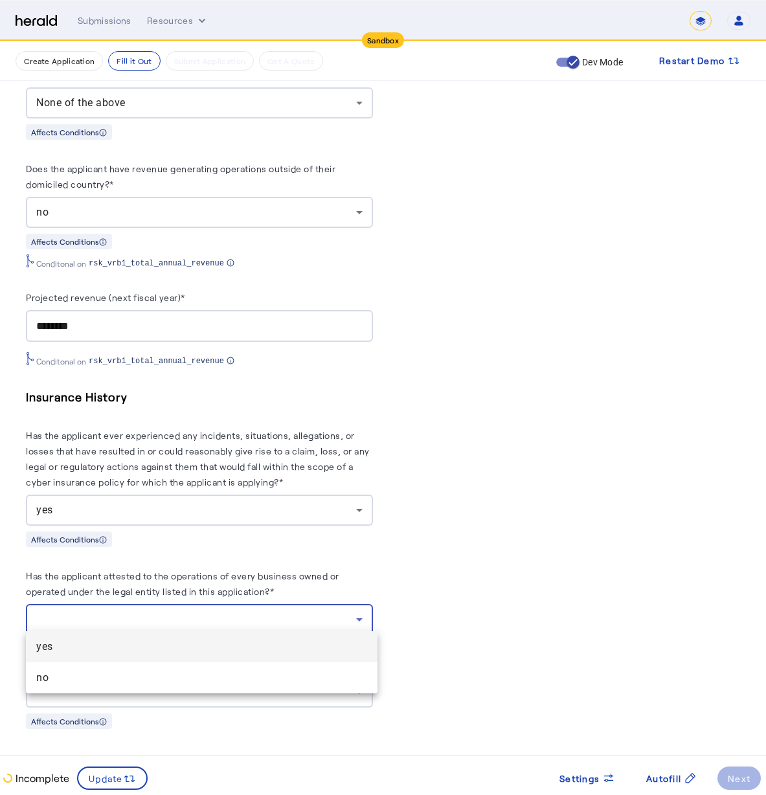
click at [206, 642] on span "yes" at bounding box center [201, 647] width 331 height 16
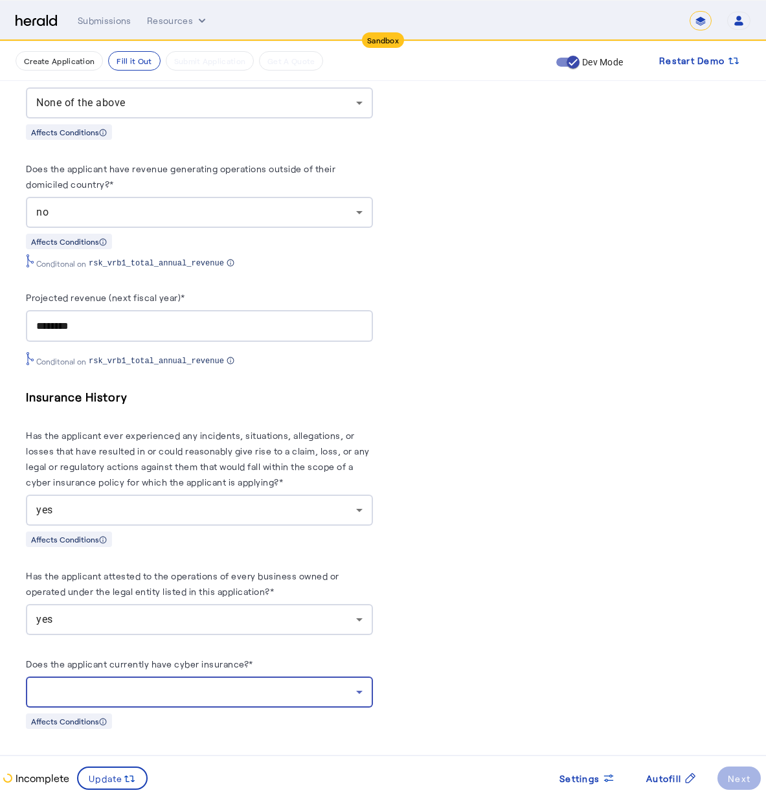
click at [178, 686] on div at bounding box center [196, 692] width 320 height 16
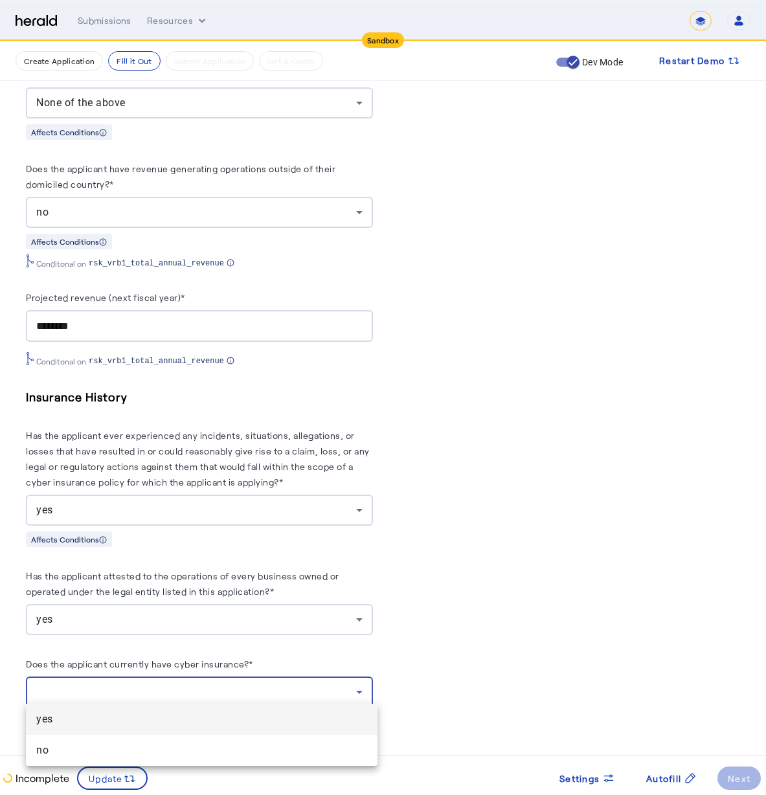
click at [216, 508] on div at bounding box center [383, 397] width 766 height 795
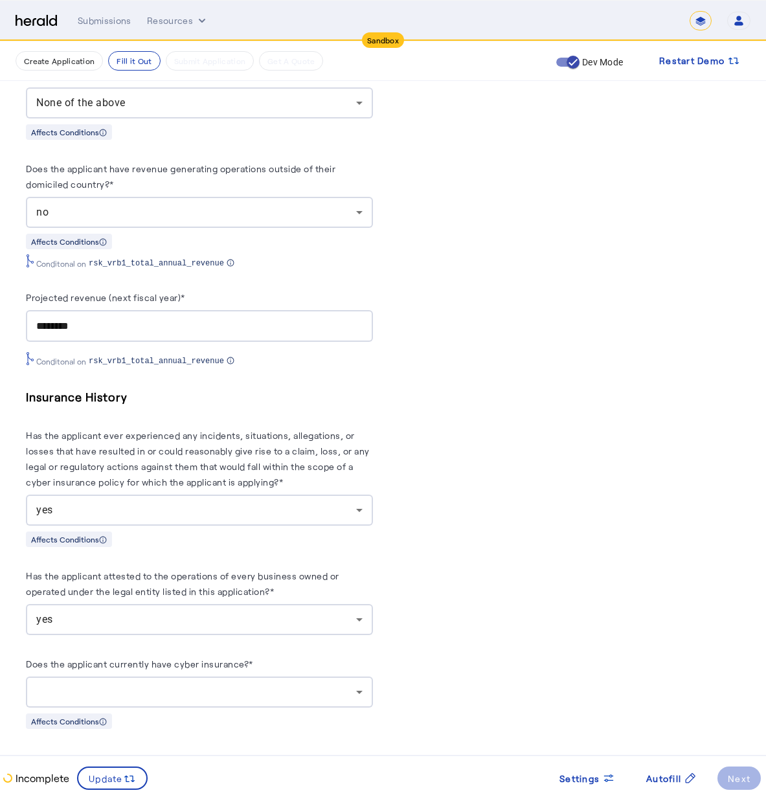
click at [216, 508] on div "yes" at bounding box center [196, 510] width 320 height 16
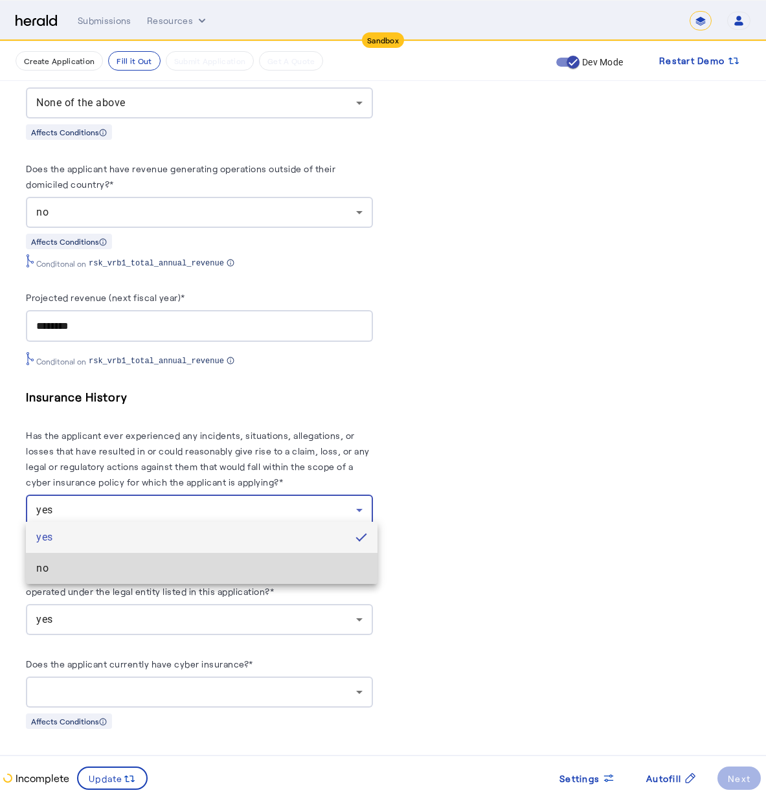
click at [194, 574] on span "no" at bounding box center [201, 569] width 331 height 16
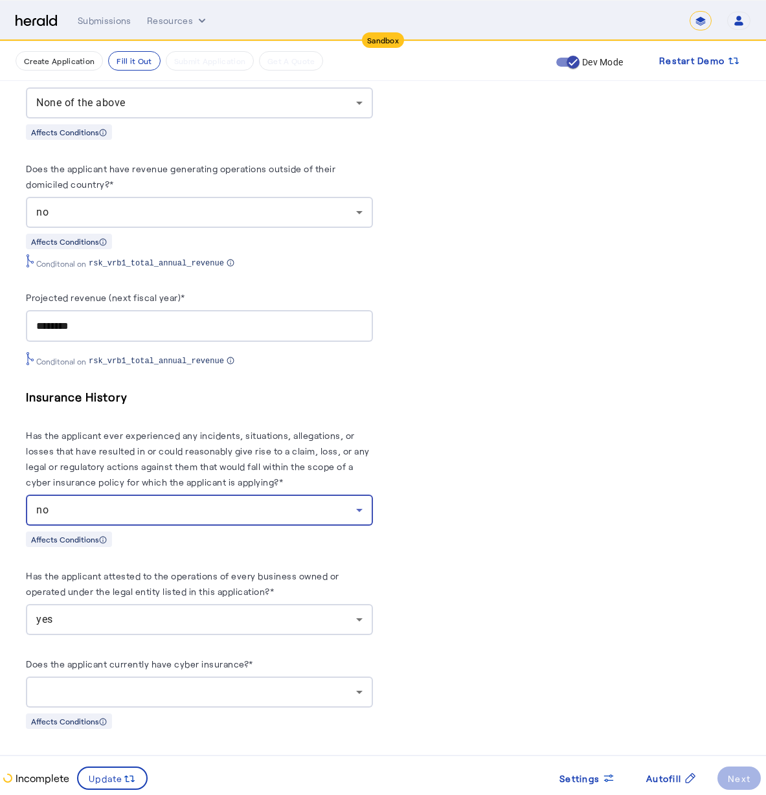
click at [190, 677] on div at bounding box center [199, 692] width 326 height 31
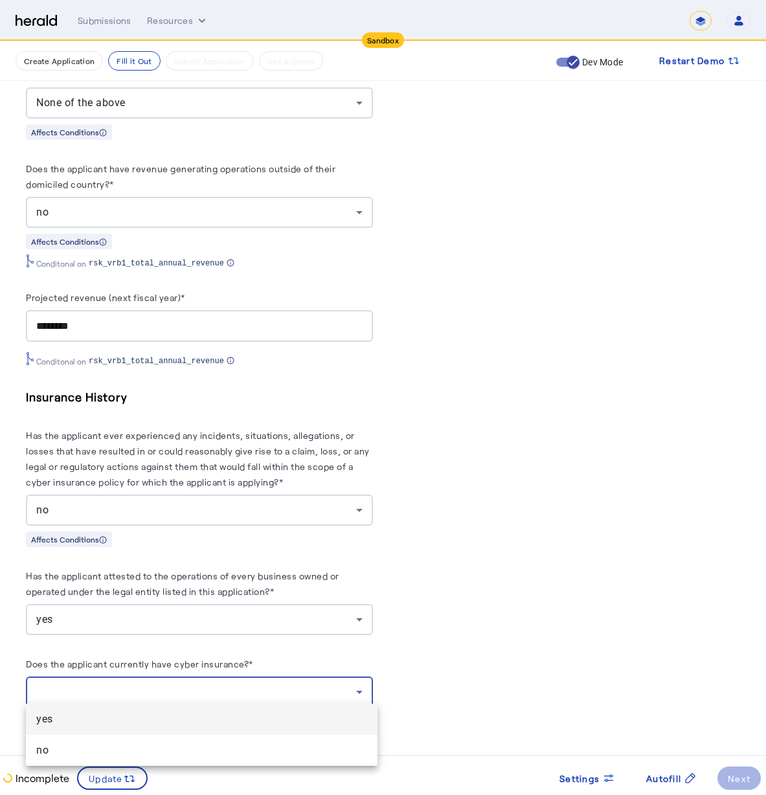
click at [196, 706] on mat-option "yes" at bounding box center [202, 719] width 352 height 31
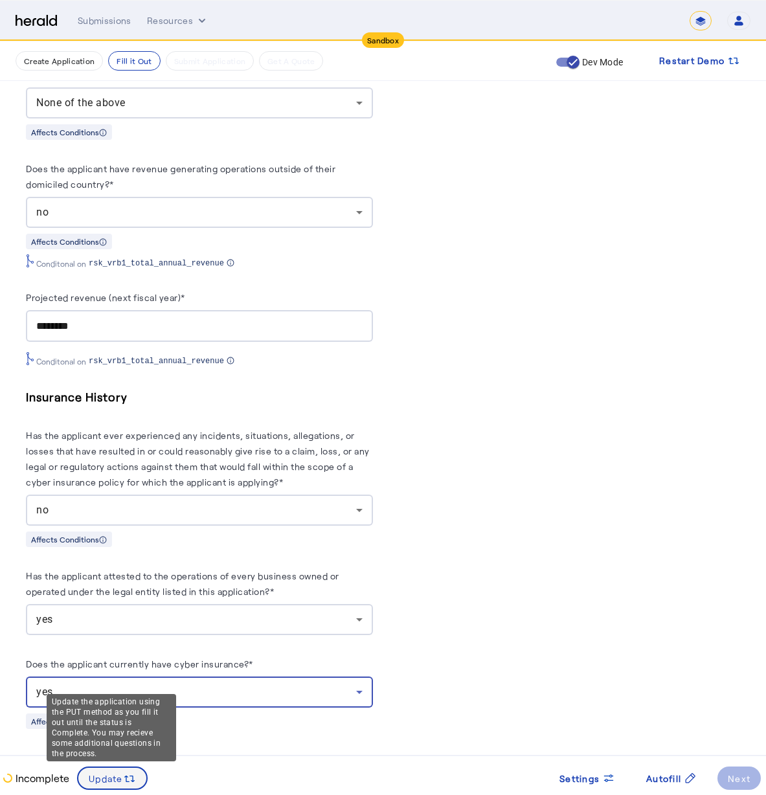
click at [99, 783] on span "Update" at bounding box center [106, 779] width 34 height 14
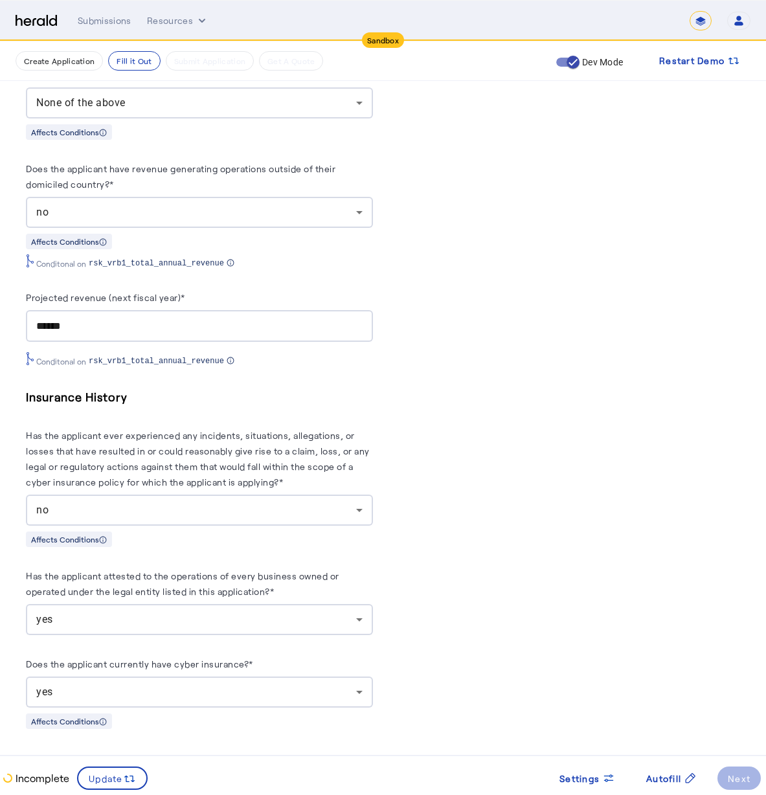
scroll to position [1436, 0]
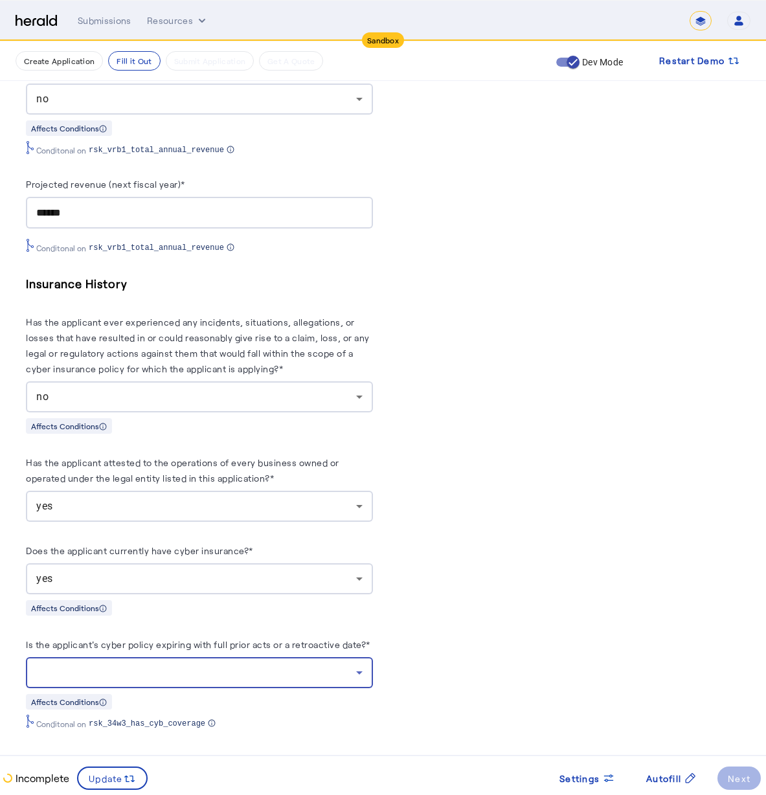
click at [226, 665] on div at bounding box center [196, 673] width 320 height 16
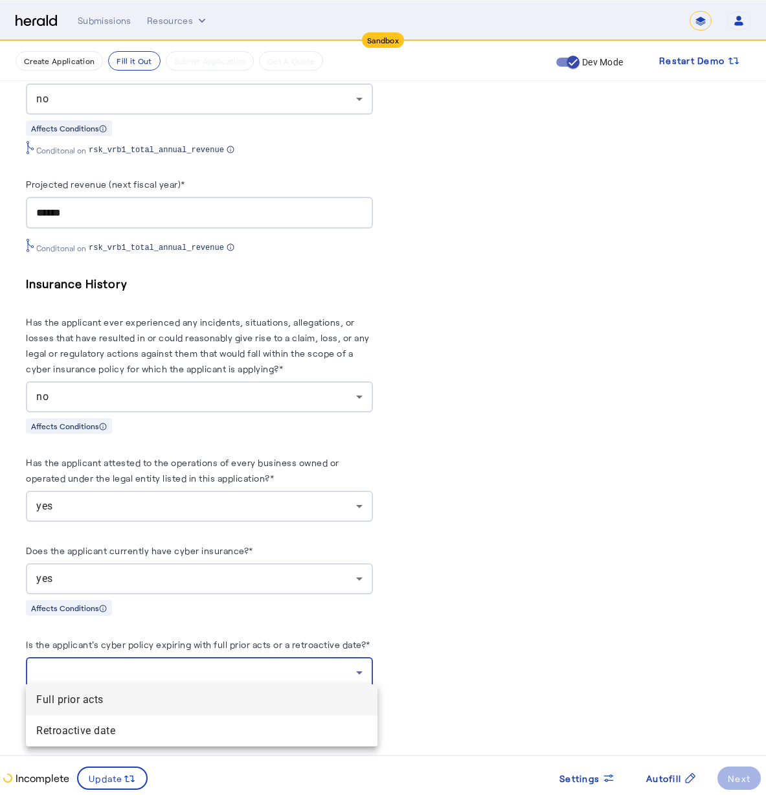
drag, startPoint x: 539, startPoint y: 611, endPoint x: 511, endPoint y: 622, distance: 30.2
click at [539, 611] on div at bounding box center [383, 397] width 766 height 795
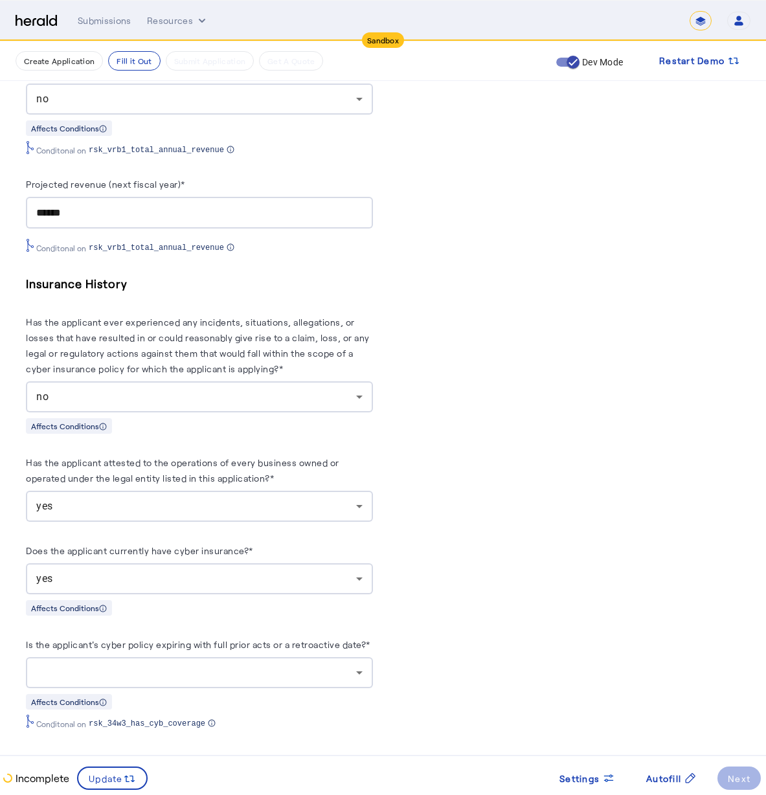
click at [199, 647] on herald-label "Is the applicant's cyber policy expiring with full prior acts or a retroactive …" at bounding box center [198, 646] width 344 height 21
click at [199, 665] on div at bounding box center [196, 673] width 320 height 16
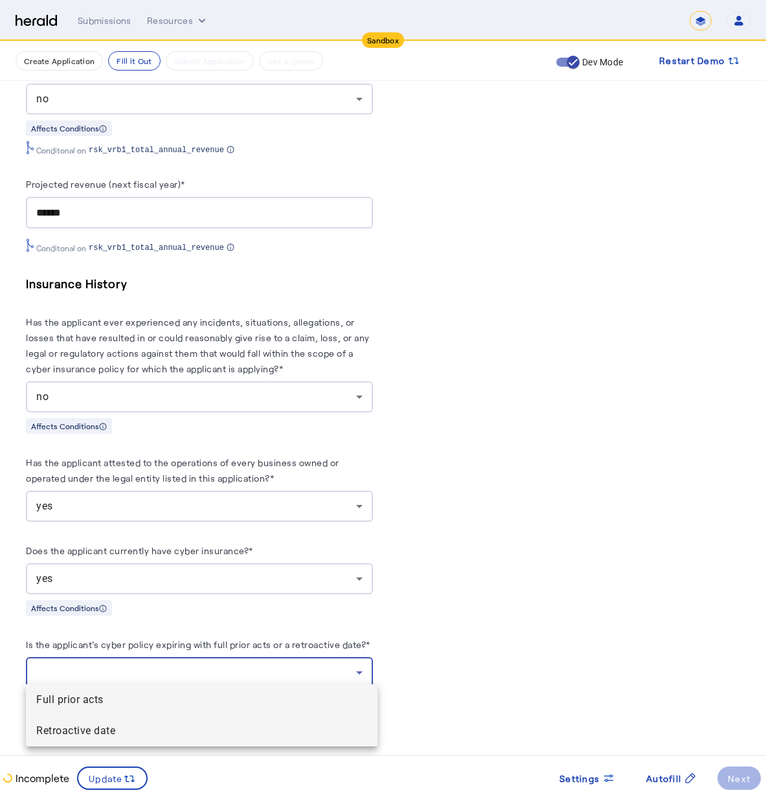
click at [224, 719] on date "Retroactive date" at bounding box center [202, 730] width 352 height 31
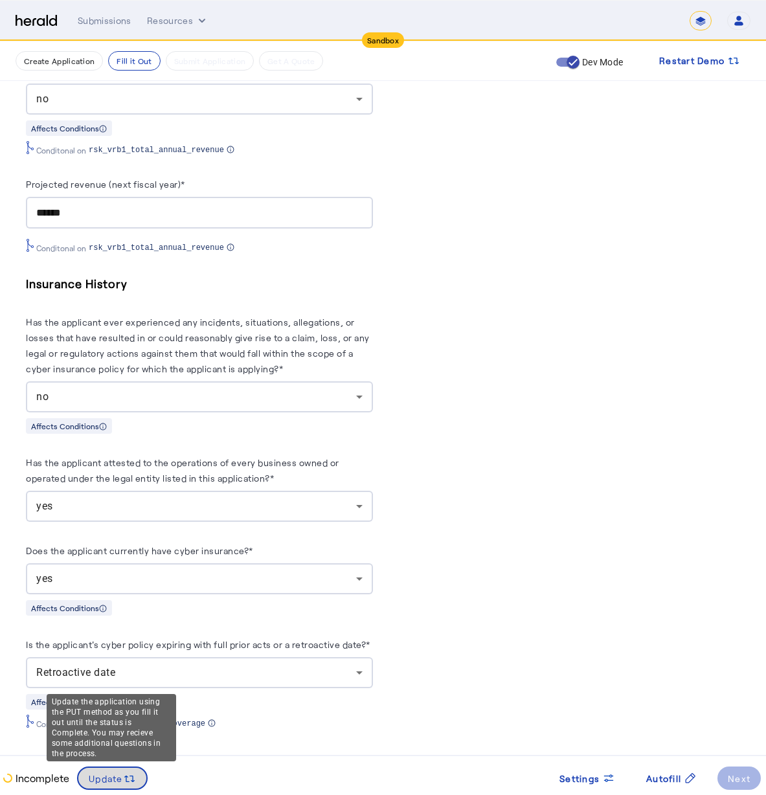
click at [129, 791] on span at bounding box center [112, 778] width 68 height 31
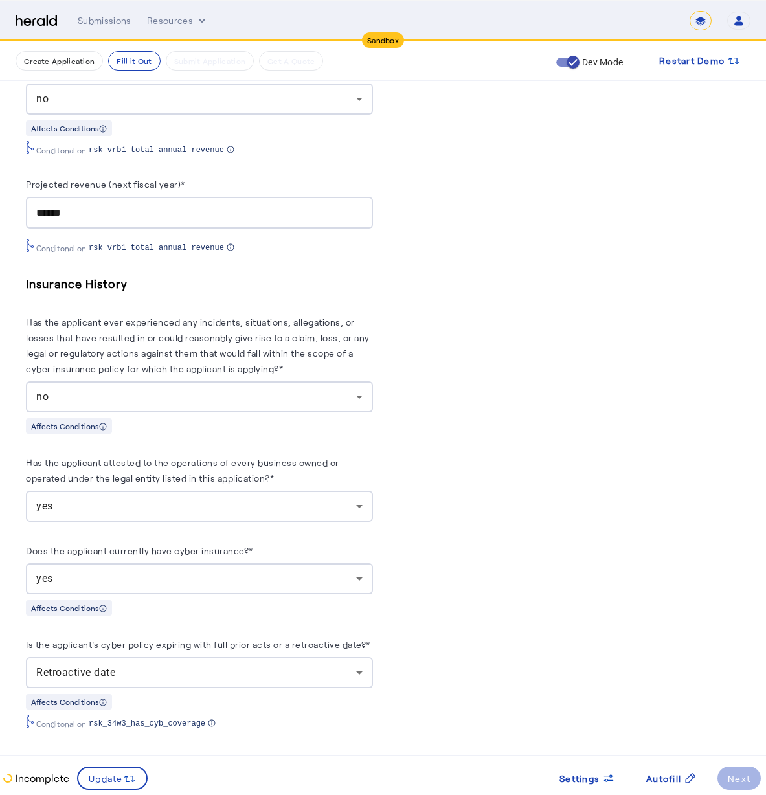
scroll to position [0, 0]
click at [339, 665] on div "Retroactive date" at bounding box center [196, 673] width 320 height 16
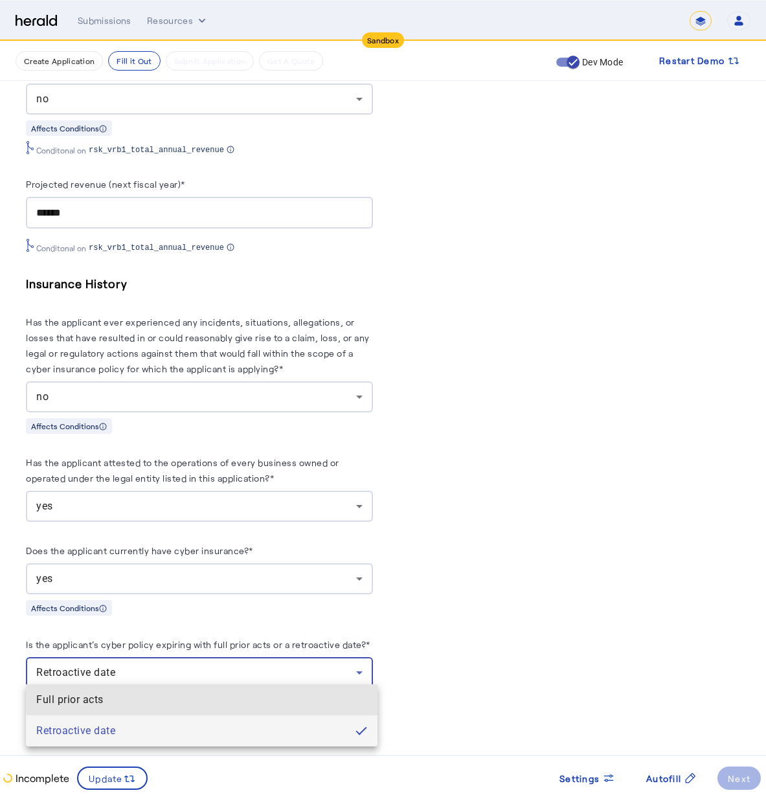
click at [260, 688] on acts "Full prior acts" at bounding box center [202, 699] width 352 height 31
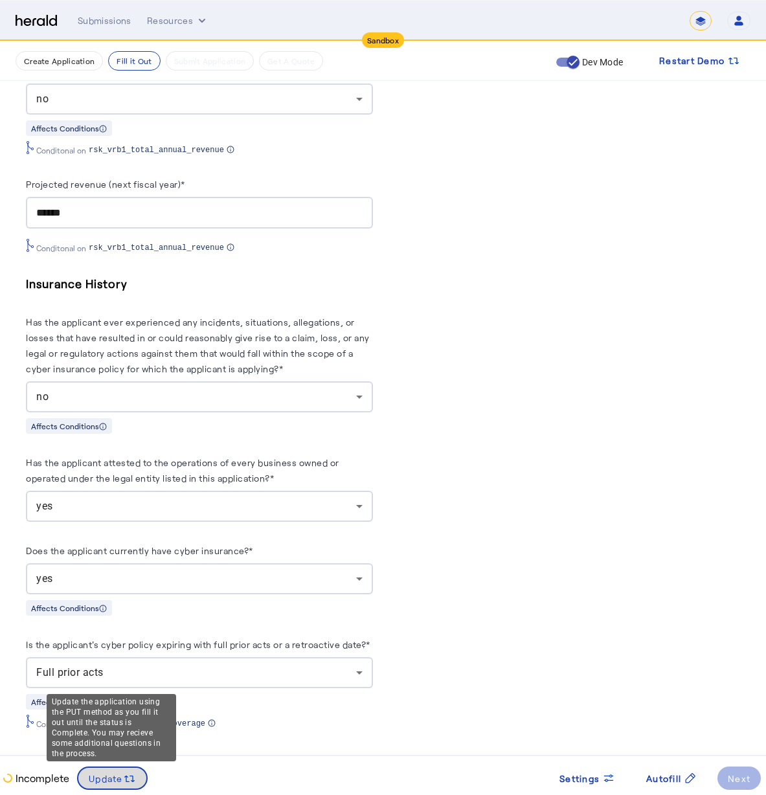
click at [111, 784] on span "Update" at bounding box center [106, 779] width 34 height 14
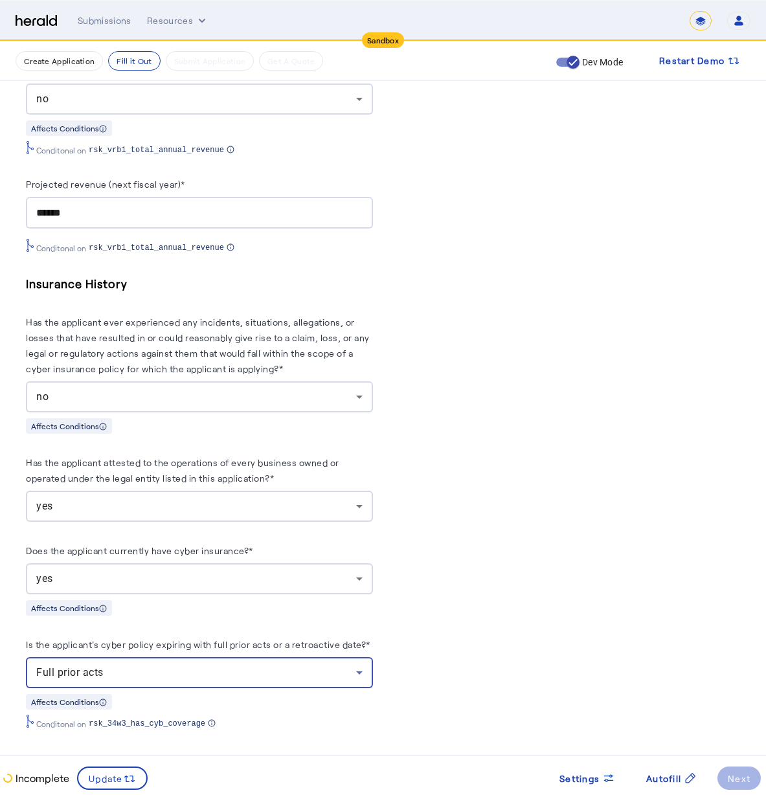
click at [124, 668] on div "Full prior acts" at bounding box center [196, 673] width 320 height 16
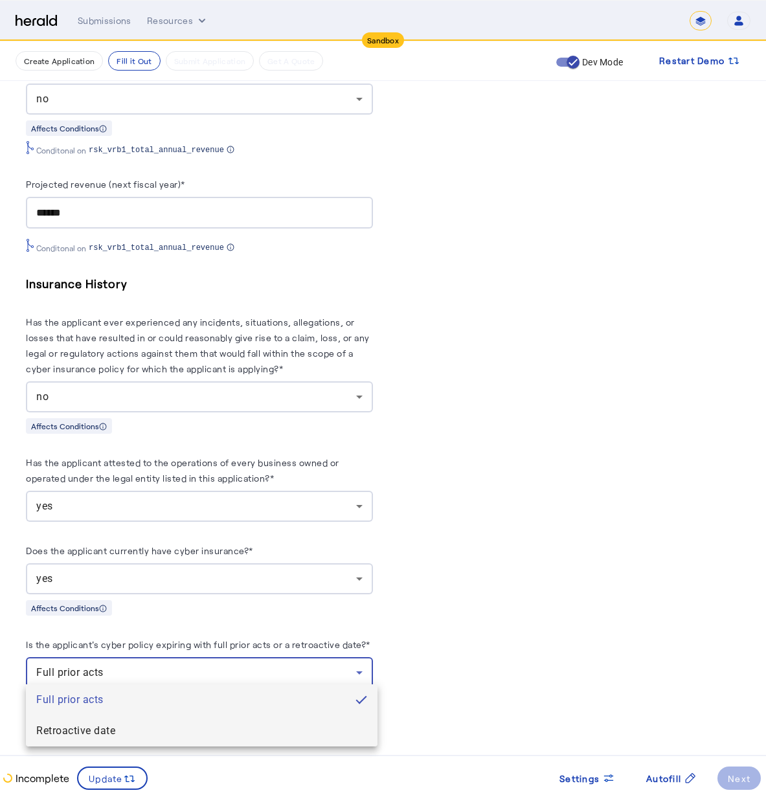
click at [139, 734] on span "Retroactive date" at bounding box center [201, 731] width 331 height 16
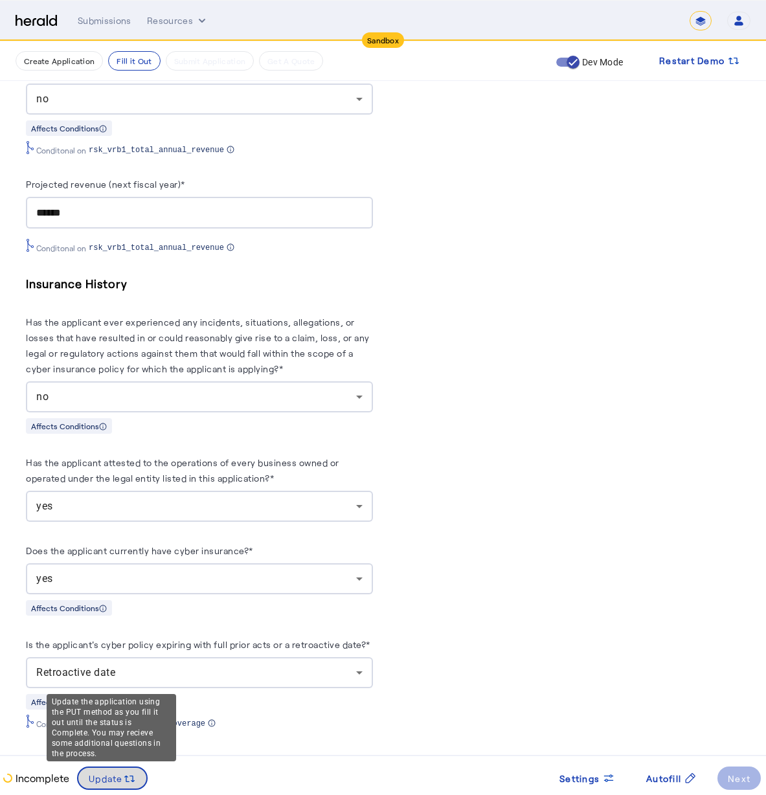
click at [106, 778] on span "Update" at bounding box center [106, 779] width 34 height 14
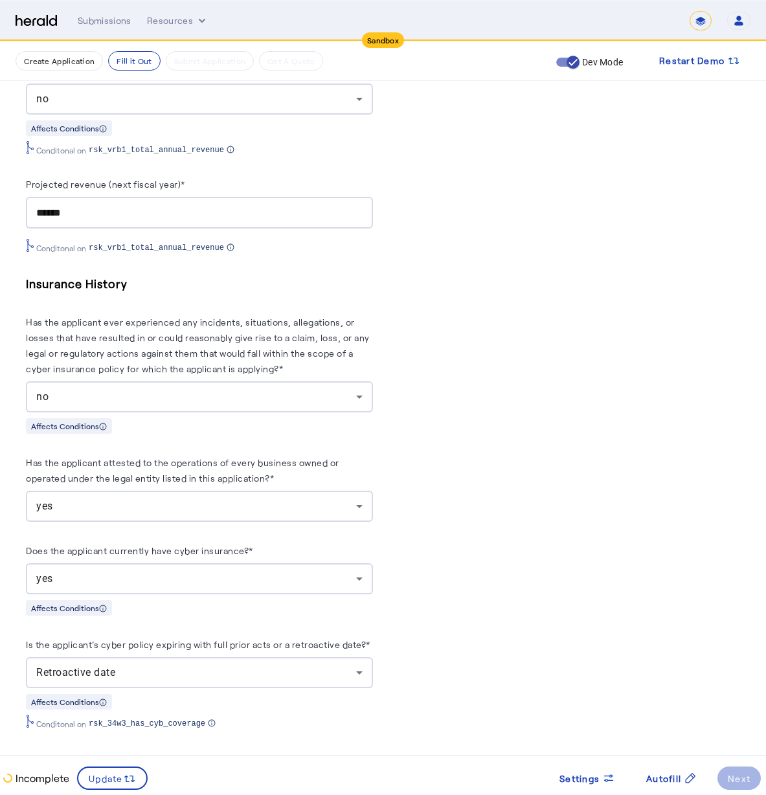
click at [287, 657] on div "Retroactive date" at bounding box center [199, 672] width 326 height 31
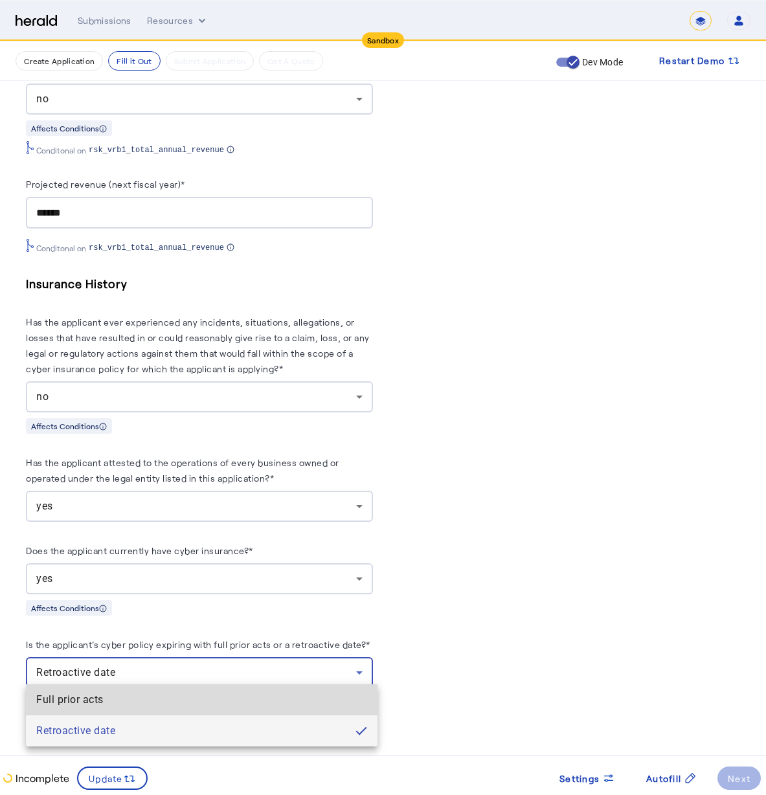
click at [269, 699] on span "Full prior acts" at bounding box center [201, 700] width 331 height 16
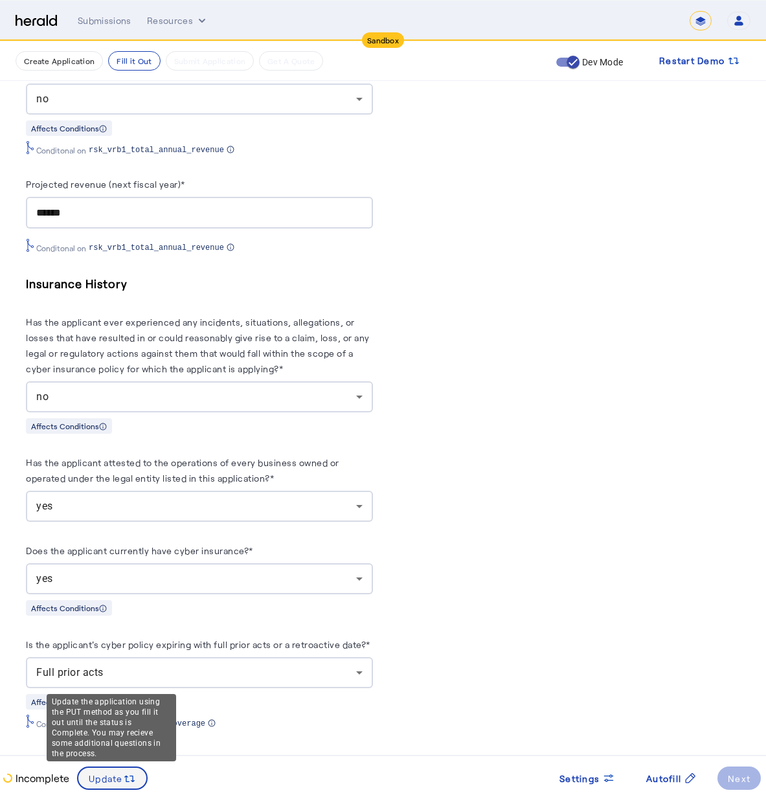
click at [96, 781] on span "Update" at bounding box center [106, 779] width 34 height 14
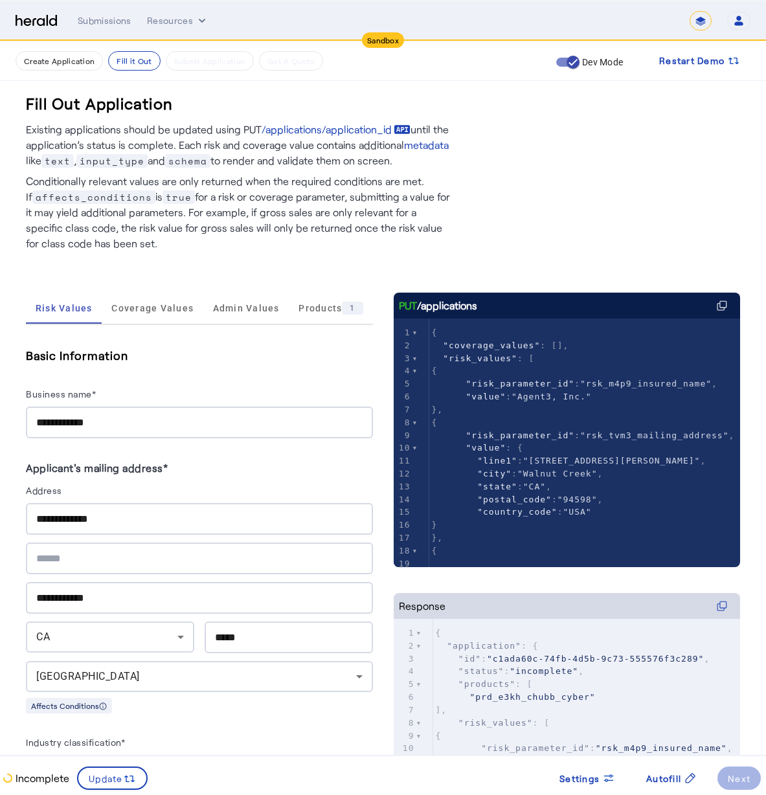
scroll to position [3, 0]
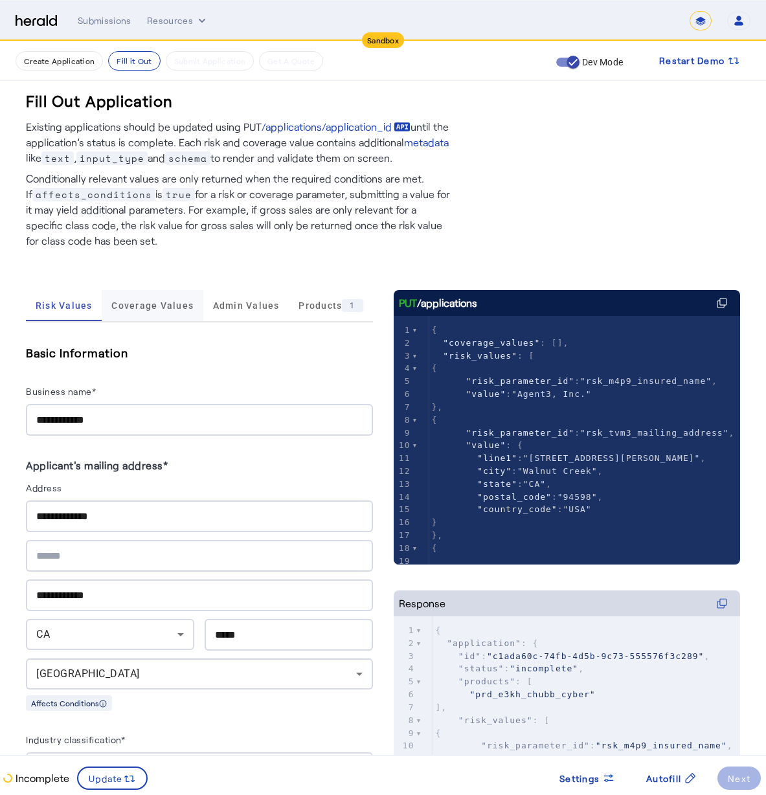
click at [164, 313] on span "Coverage Values" at bounding box center [152, 305] width 82 height 31
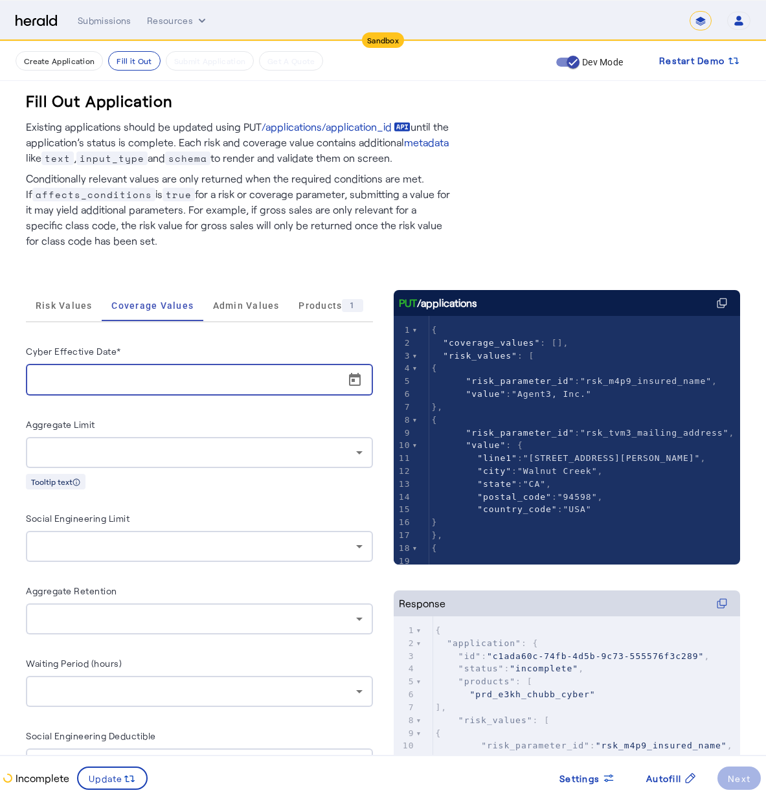
click at [139, 383] on input "Cyber Effective Date*" at bounding box center [203, 380] width 334 height 16
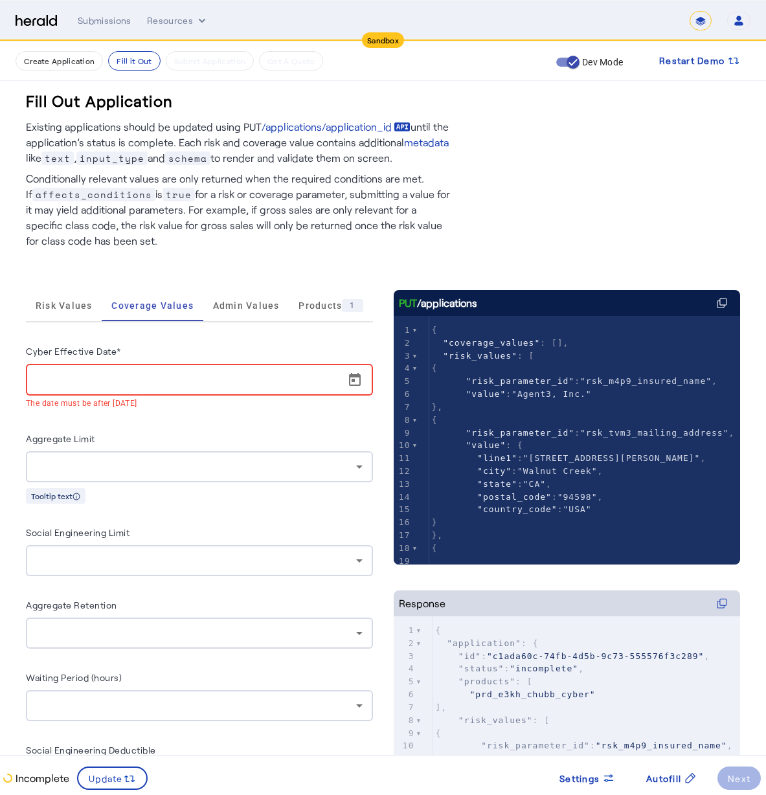
click at [341, 389] on div at bounding box center [203, 380] width 334 height 32
click at [359, 382] on span "Open calendar" at bounding box center [354, 380] width 31 height 31
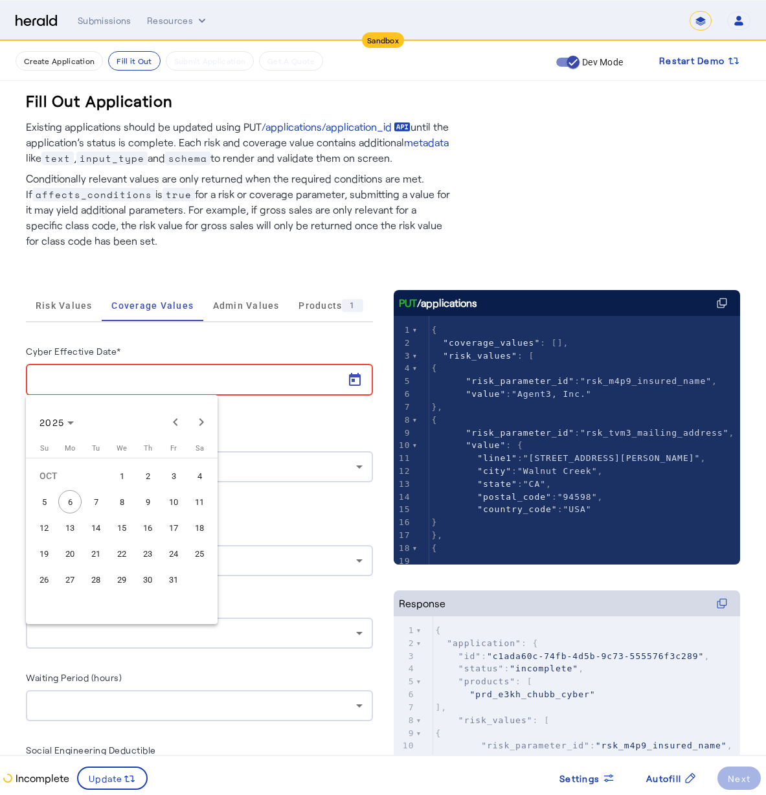
click at [100, 513] on button "7" at bounding box center [96, 502] width 26 height 26
type input "**********"
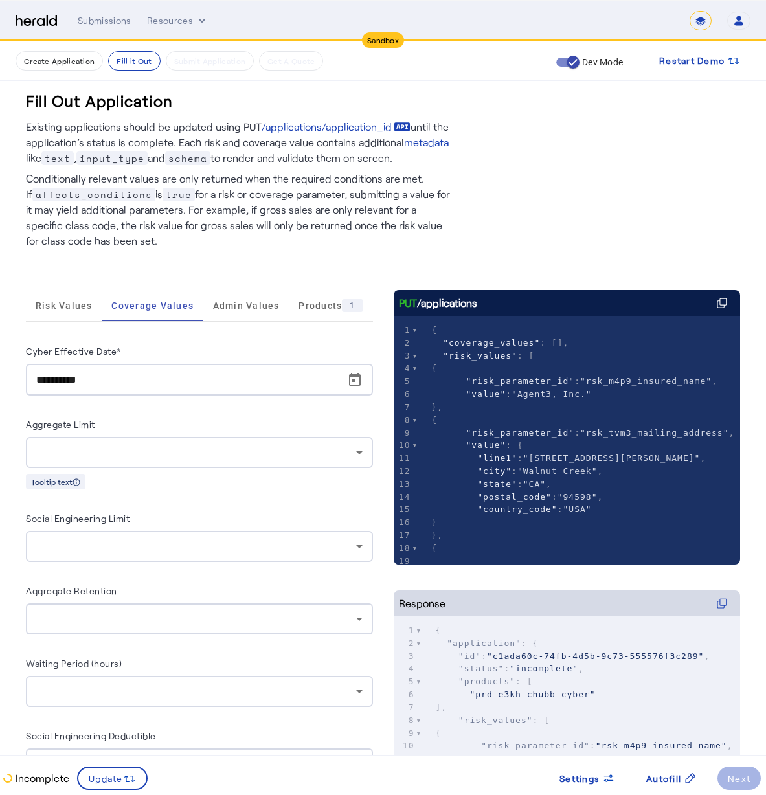
click at [106, 438] on div at bounding box center [199, 452] width 326 height 31
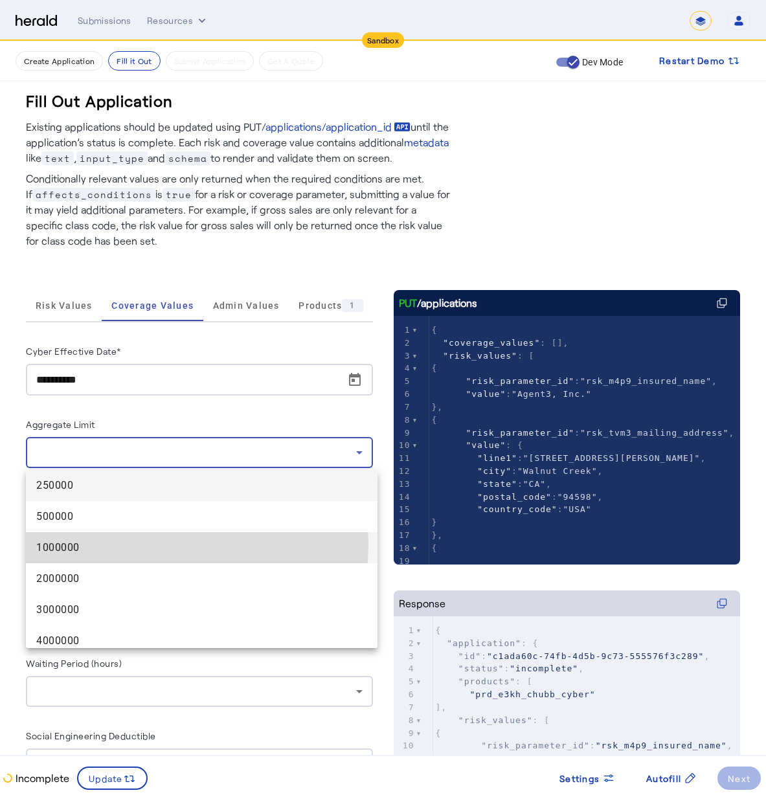
click at [113, 545] on span "1000000" at bounding box center [201, 548] width 331 height 16
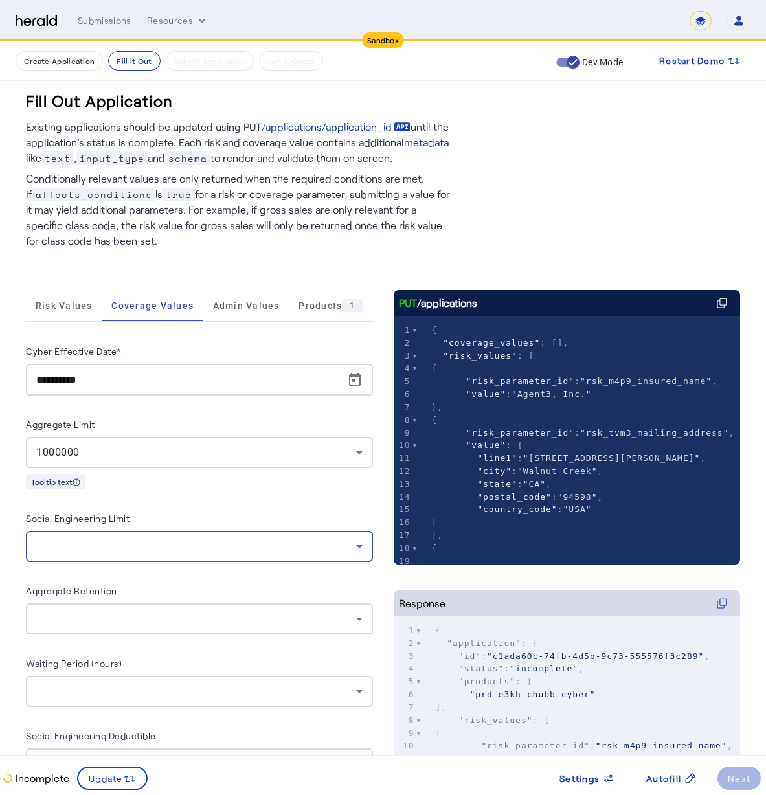
click at [102, 541] on div at bounding box center [196, 547] width 320 height 16
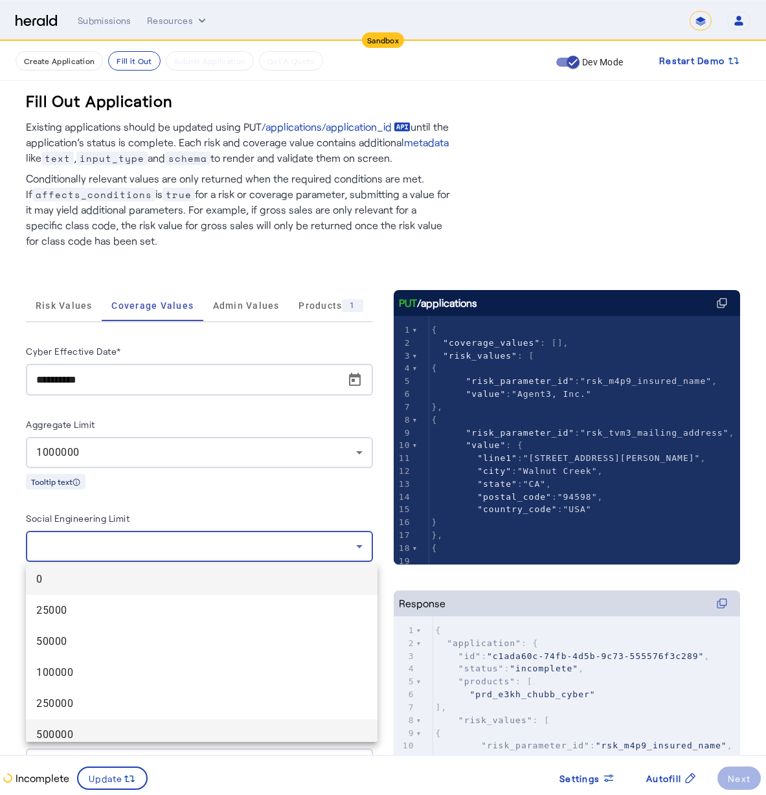
drag, startPoint x: 109, startPoint y: 714, endPoint x: 115, endPoint y: 731, distance: 18.4
click at [115, 731] on div "0 25000 50000 100000 250000 500000 1000000" at bounding box center [202, 653] width 352 height 178
click at [116, 732] on span "500000" at bounding box center [201, 735] width 331 height 16
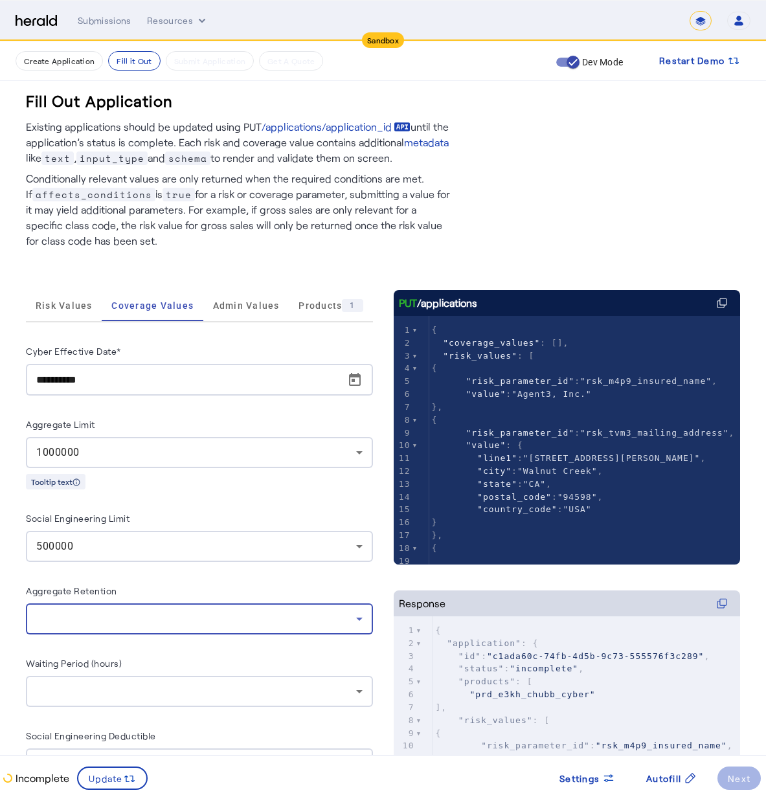
click at [126, 622] on div at bounding box center [196, 619] width 320 height 16
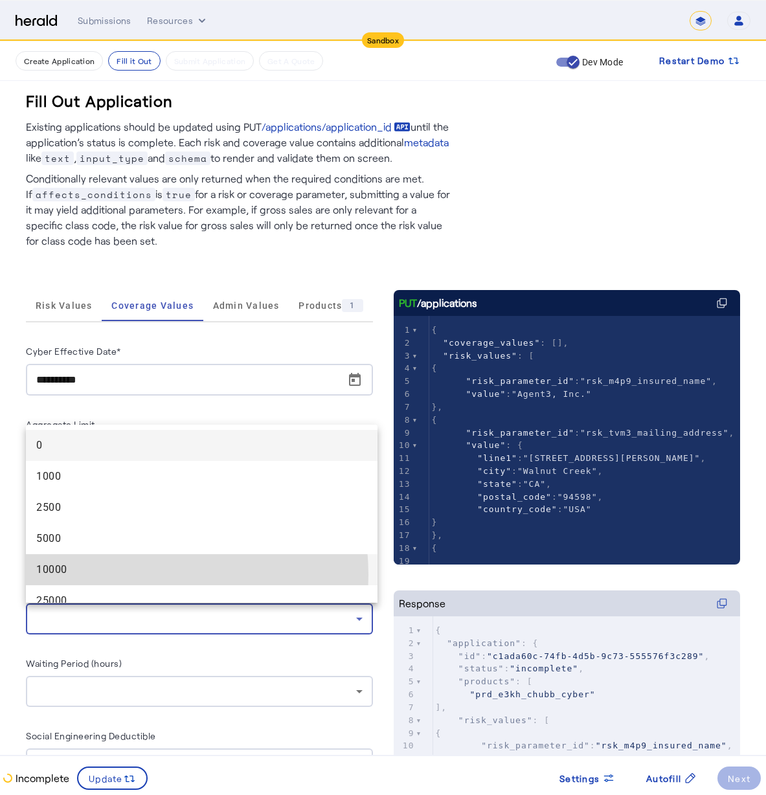
click at [121, 575] on span "10000" at bounding box center [201, 570] width 331 height 16
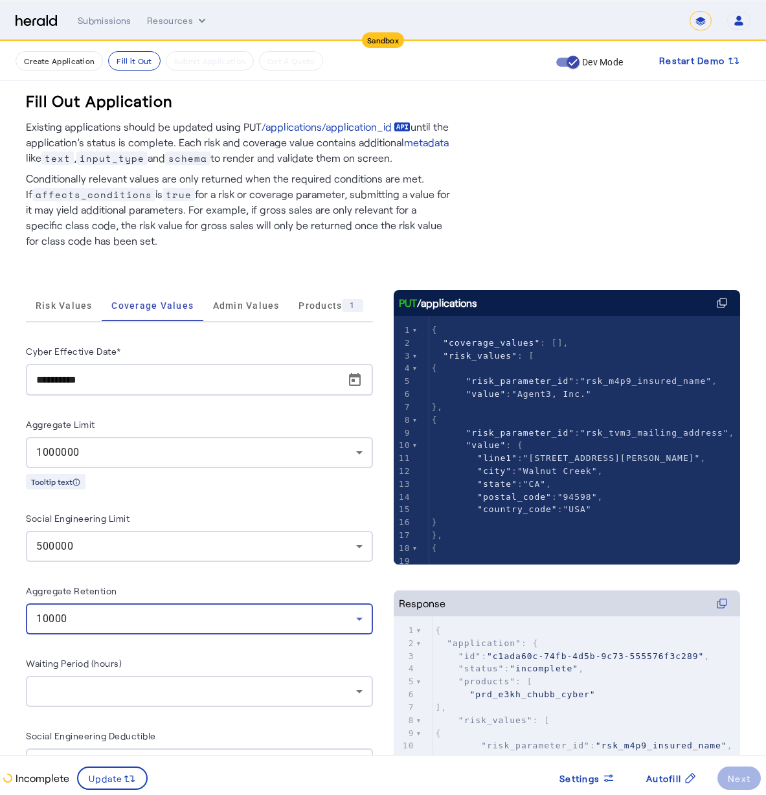
click at [121, 708] on div "**********" at bounding box center [199, 598] width 347 height 510
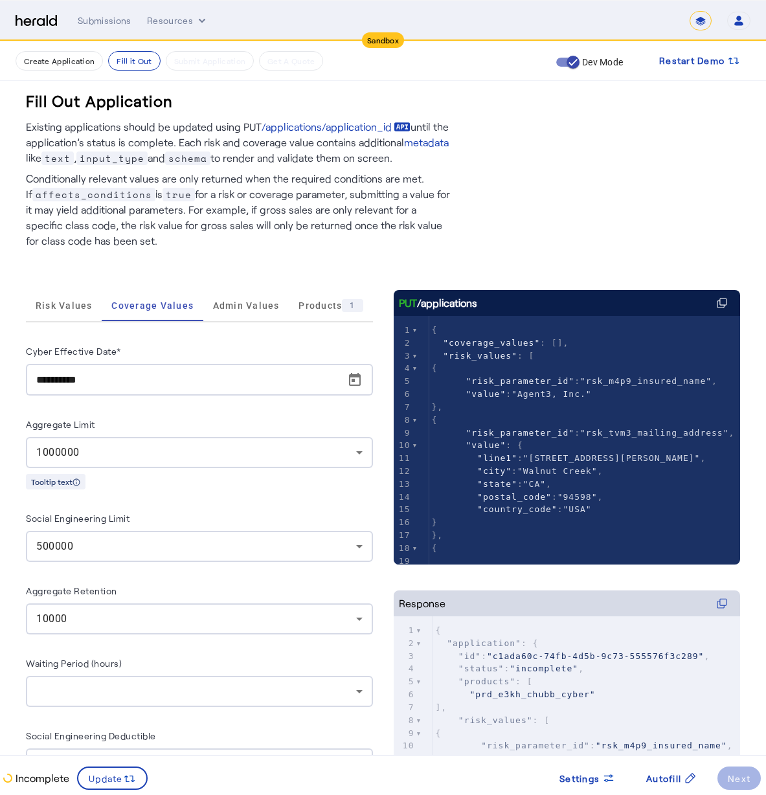
click at [124, 699] on div at bounding box center [199, 691] width 326 height 31
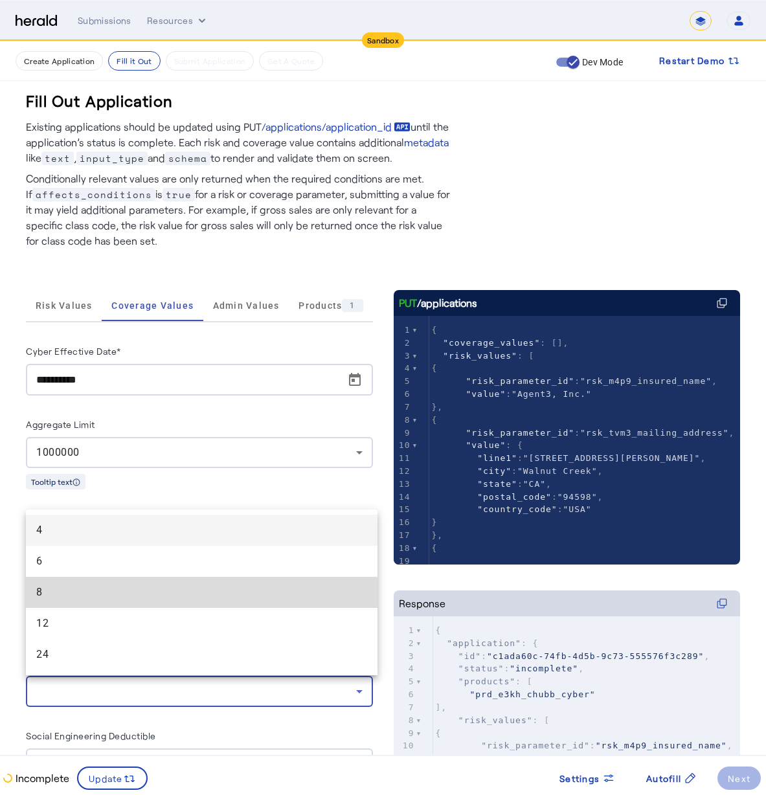
click at [109, 598] on span "8" at bounding box center [201, 593] width 331 height 16
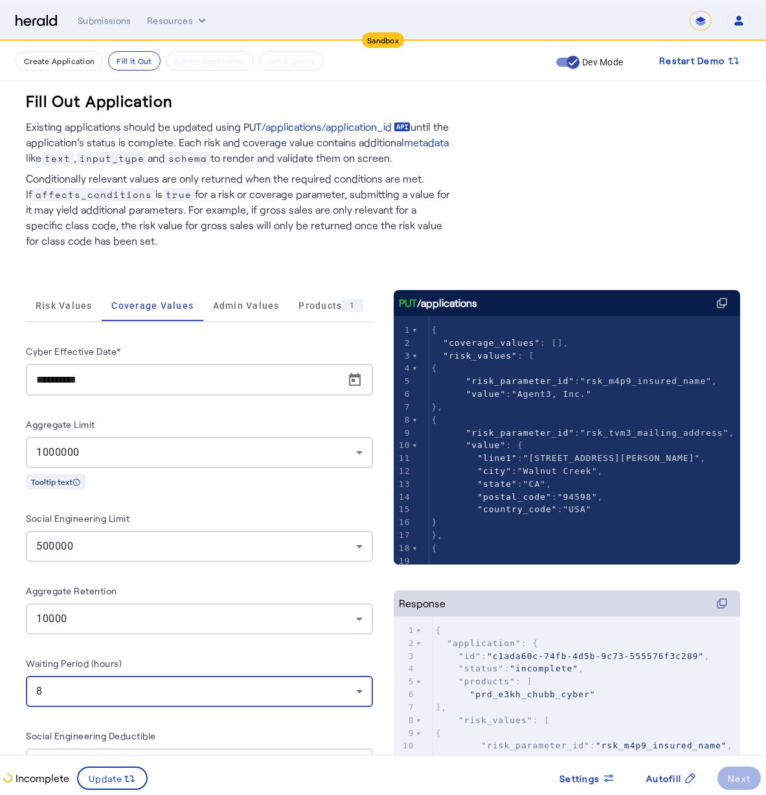
scroll to position [103, 0]
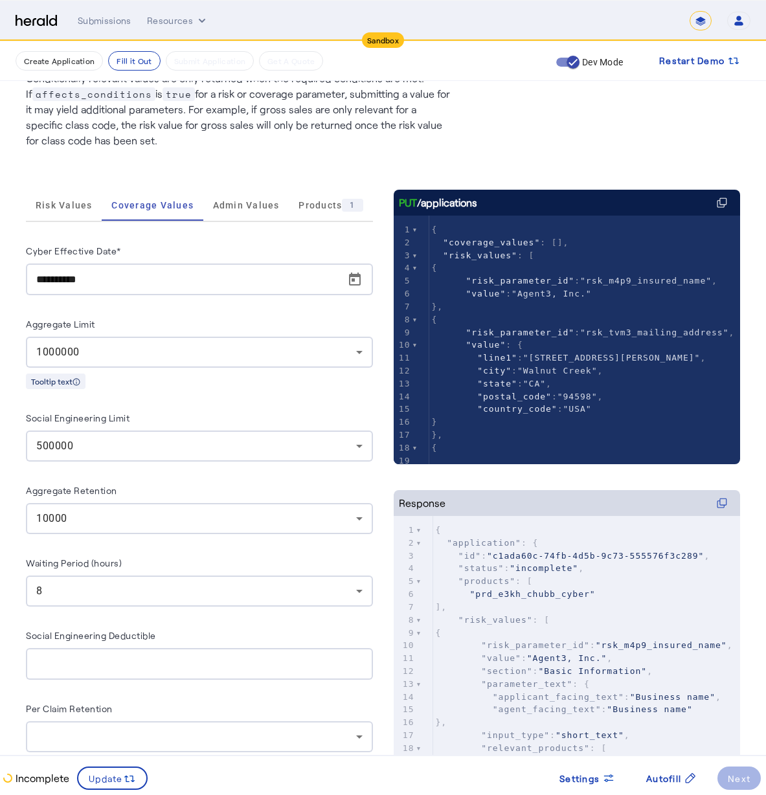
click at [144, 673] on div at bounding box center [199, 664] width 326 height 32
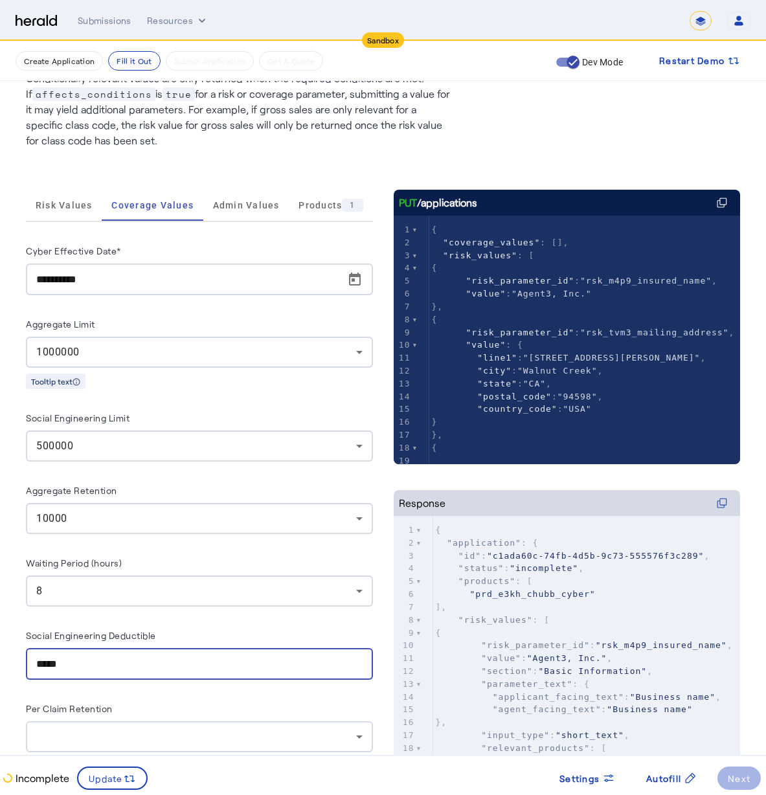
type input "******"
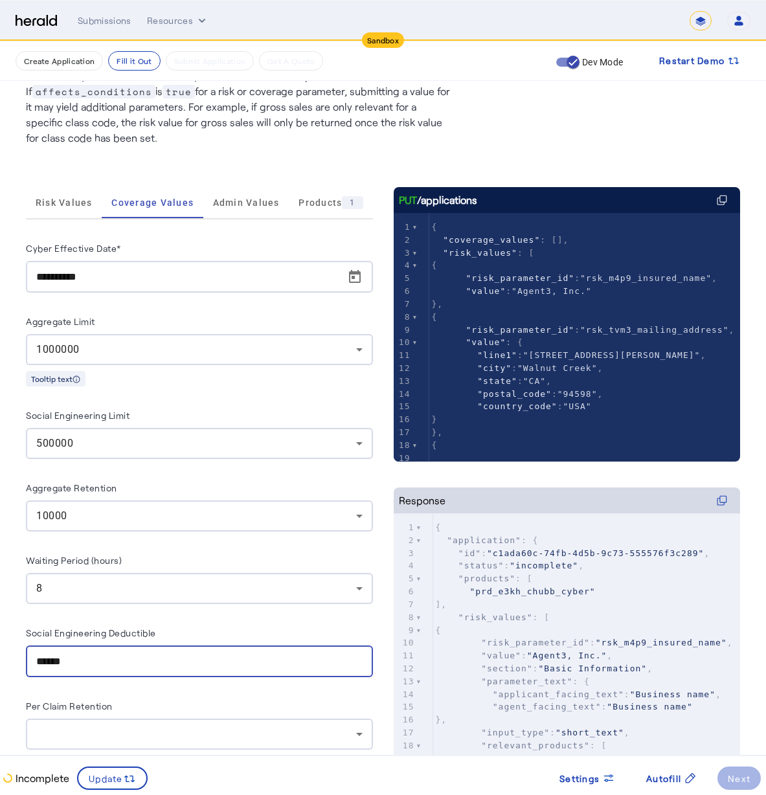
click at [79, 730] on div at bounding box center [196, 734] width 320 height 16
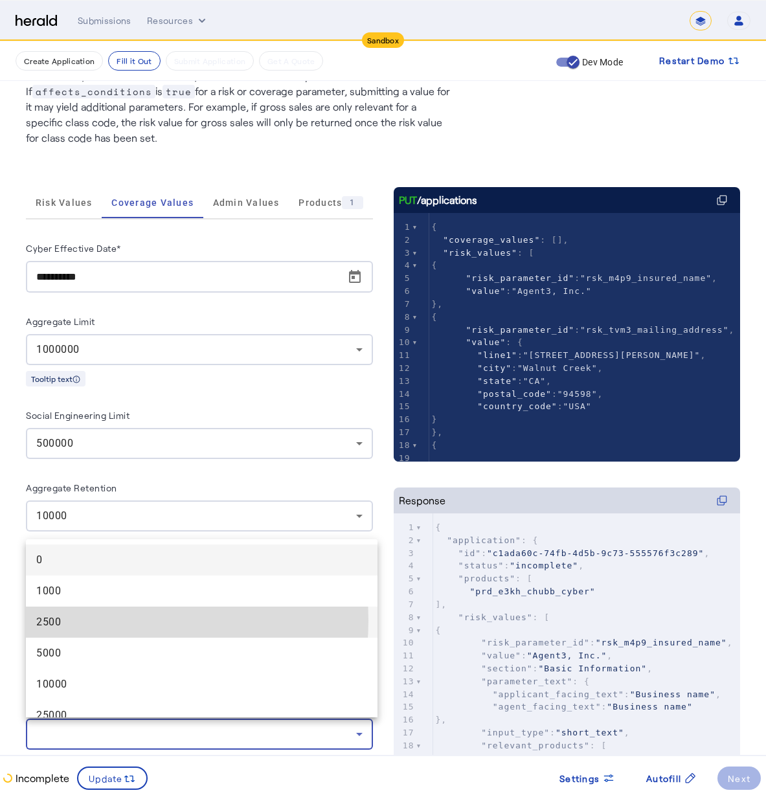
click at [98, 620] on span "2500" at bounding box center [201, 622] width 331 height 16
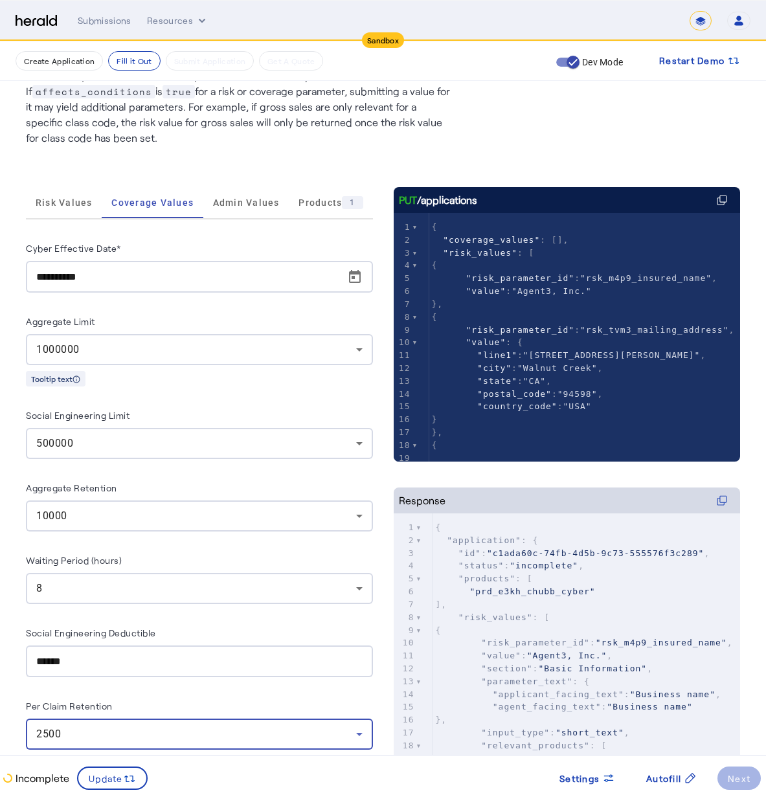
click at [77, 710] on herald-label "Per Claim Retention" at bounding box center [69, 708] width 87 height 21
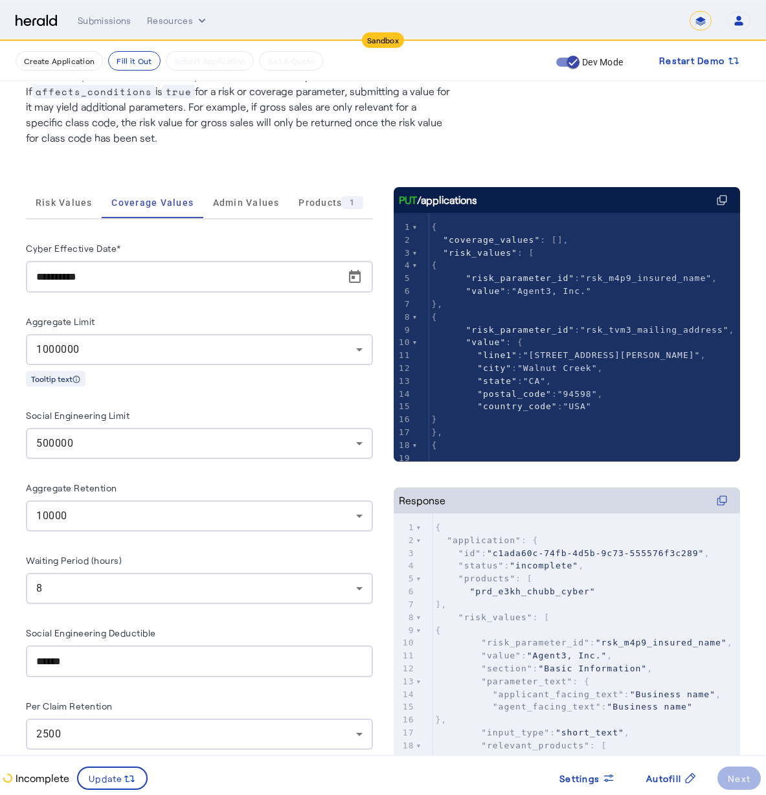
click at [87, 736] on div "2500" at bounding box center [196, 734] width 320 height 16
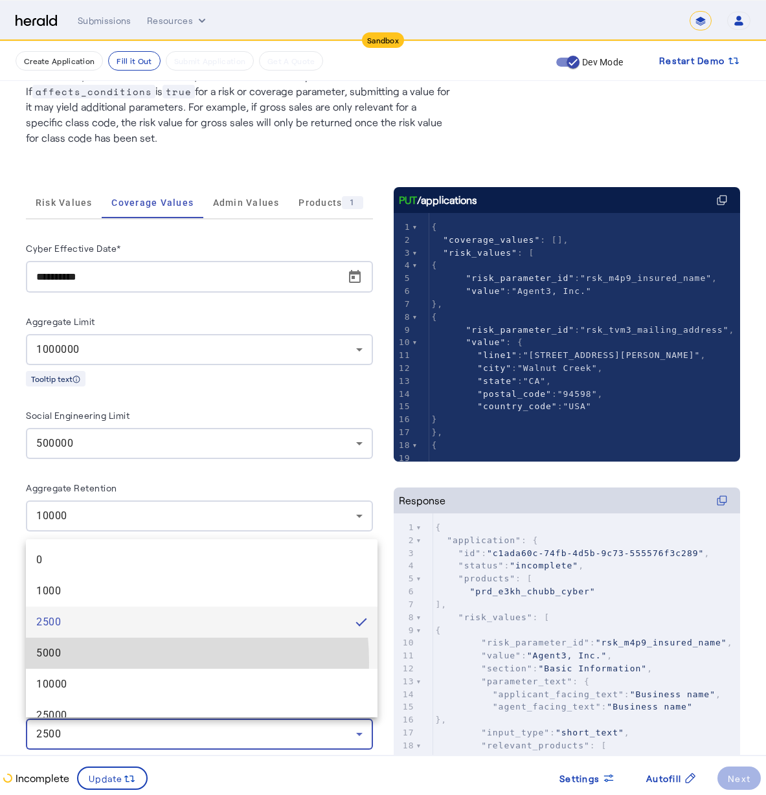
click at [96, 662] on mat-option "5000" at bounding box center [202, 653] width 352 height 31
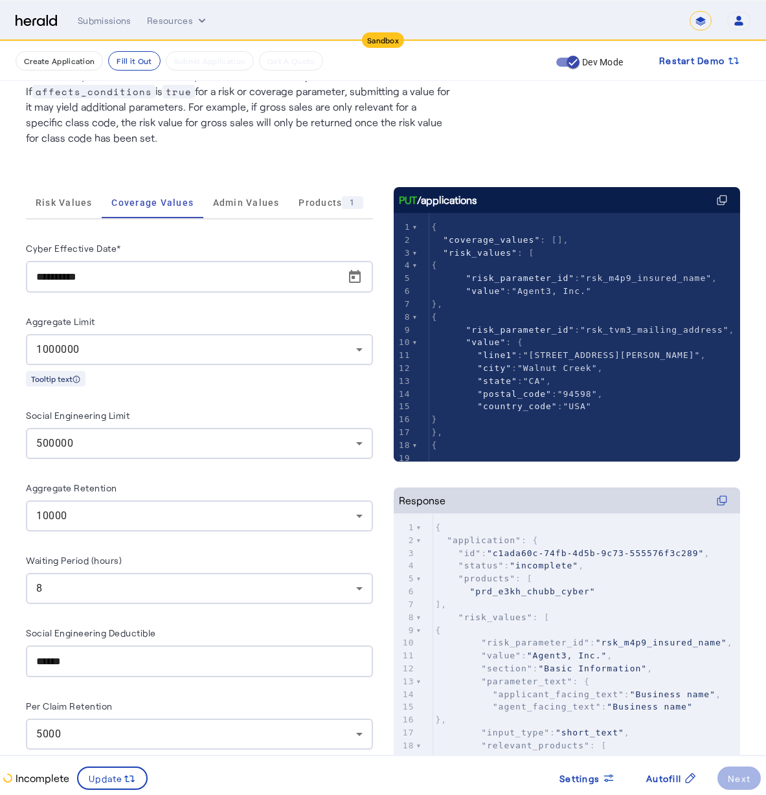
click at [243, 778] on div "Incomplete Update" at bounding box center [189, 778] width 378 height 23
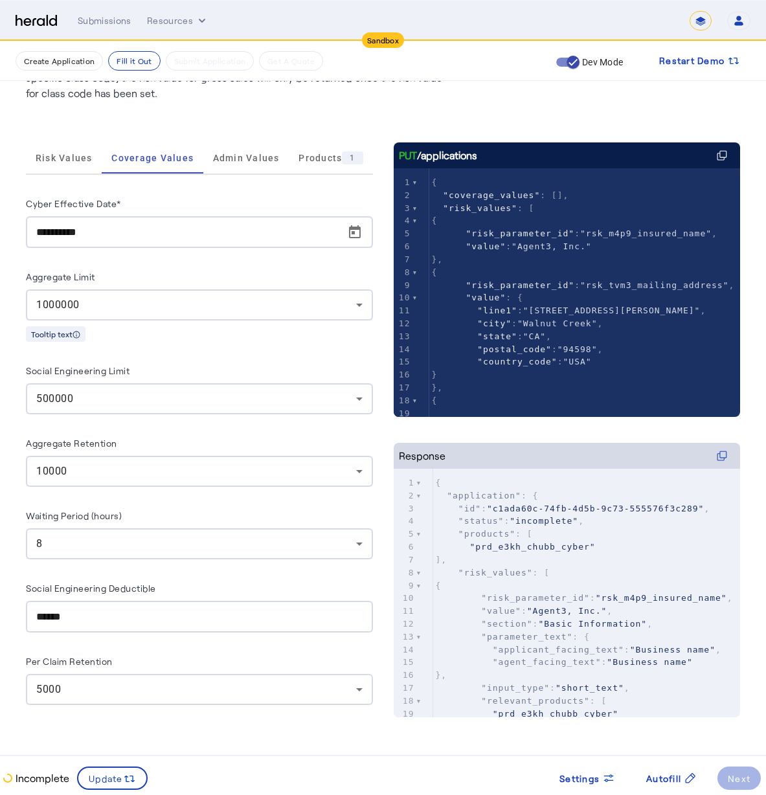
scroll to position [126, 0]
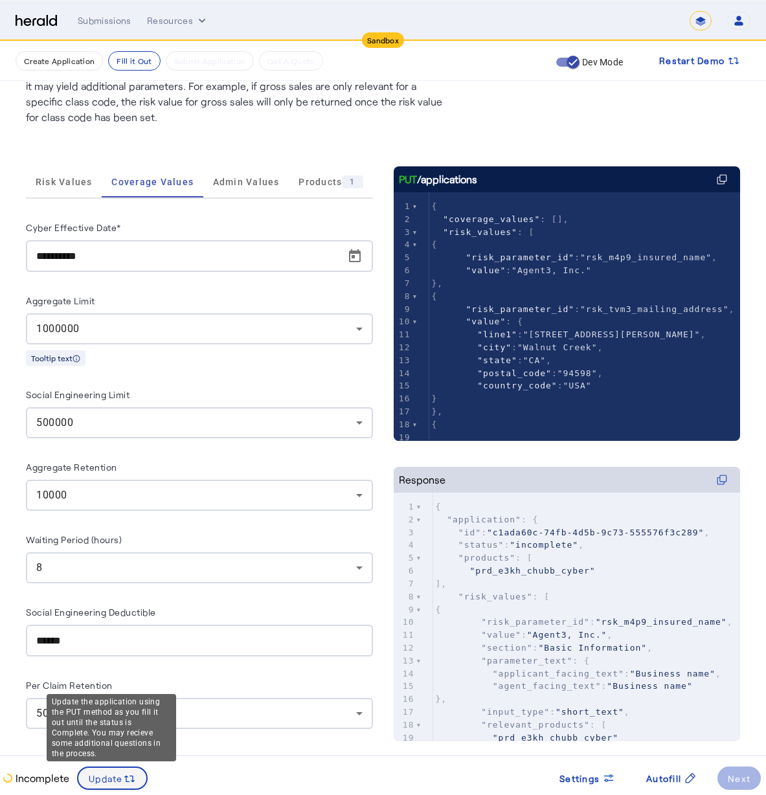
click at [128, 783] on icon at bounding box center [129, 778] width 13 height 13
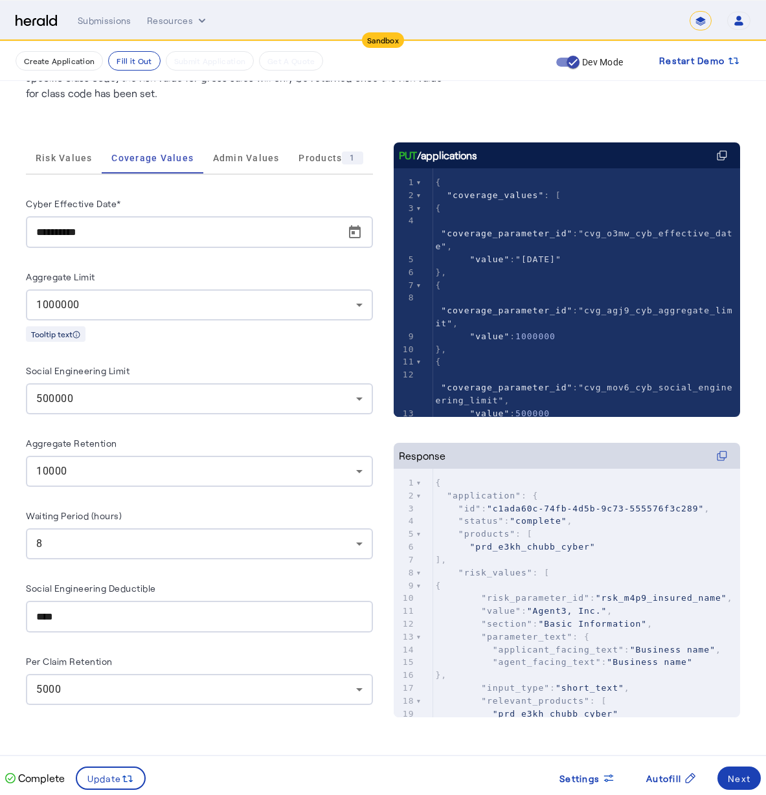
scroll to position [0, 0]
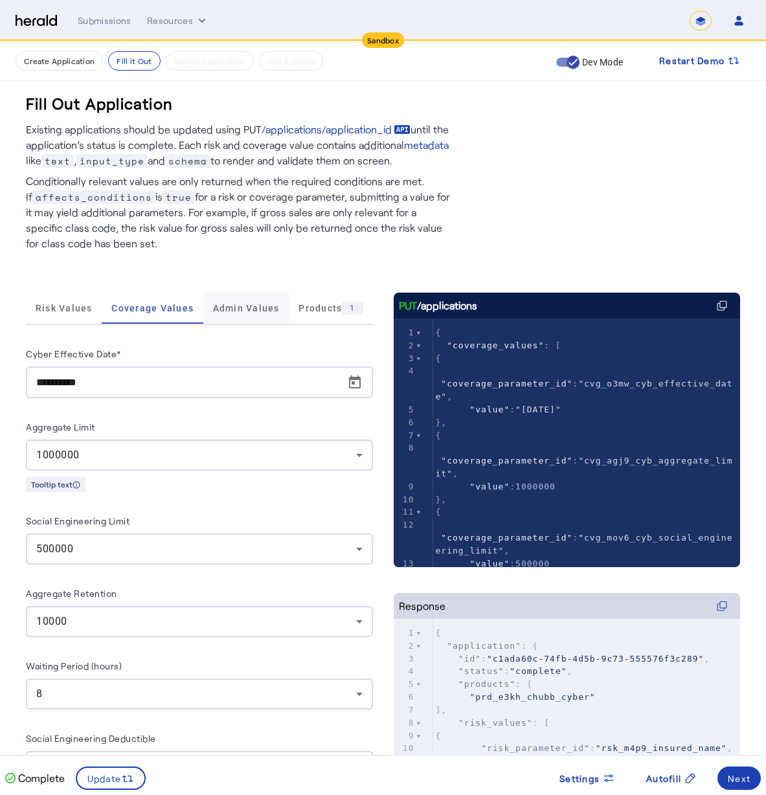
click at [245, 313] on span "Admin Values" at bounding box center [246, 308] width 67 height 31
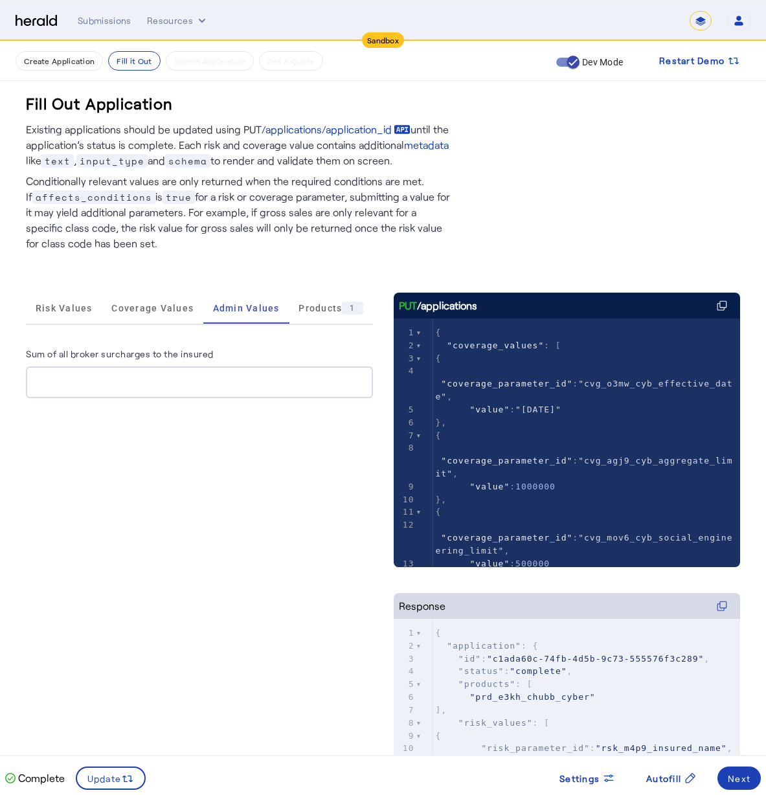
click at [221, 379] on input "Sum of all broker surcharges to the insured" at bounding box center [199, 383] width 326 height 16
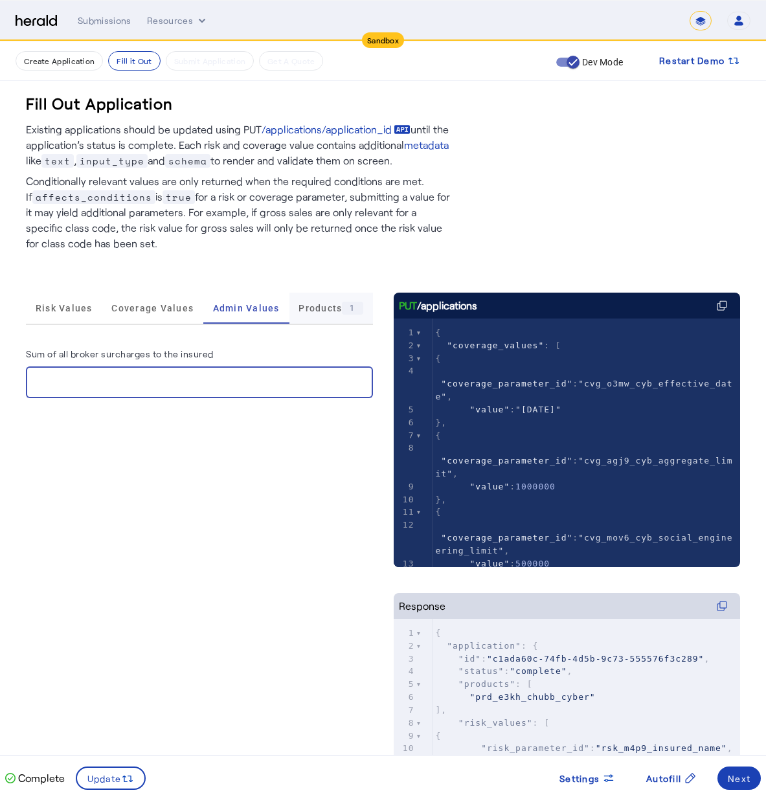
type input "*"
click at [324, 303] on span "Products 1" at bounding box center [330, 308] width 64 height 13
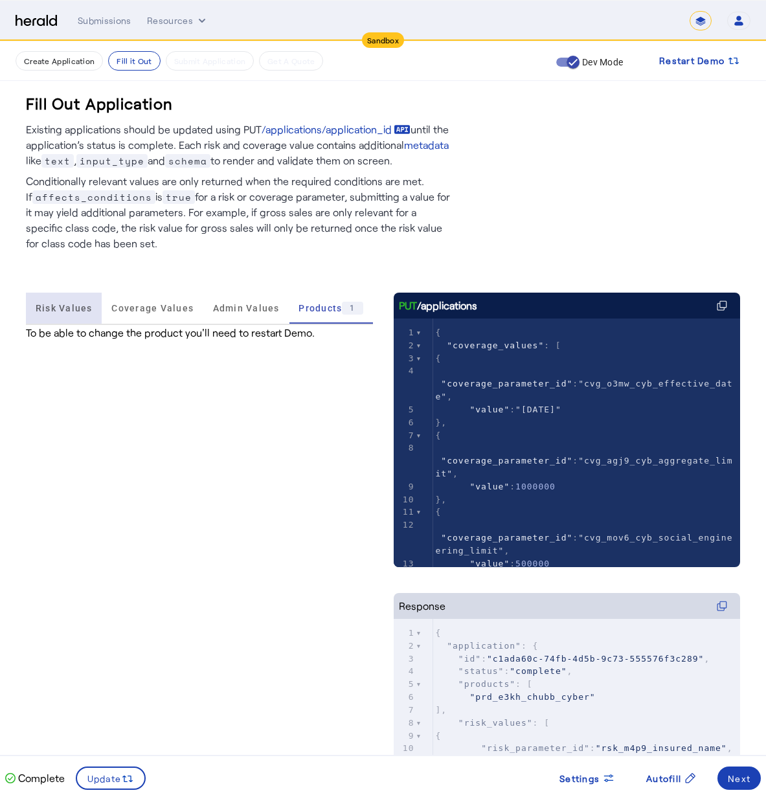
click at [77, 313] on span "Risk Values" at bounding box center [64, 308] width 57 height 9
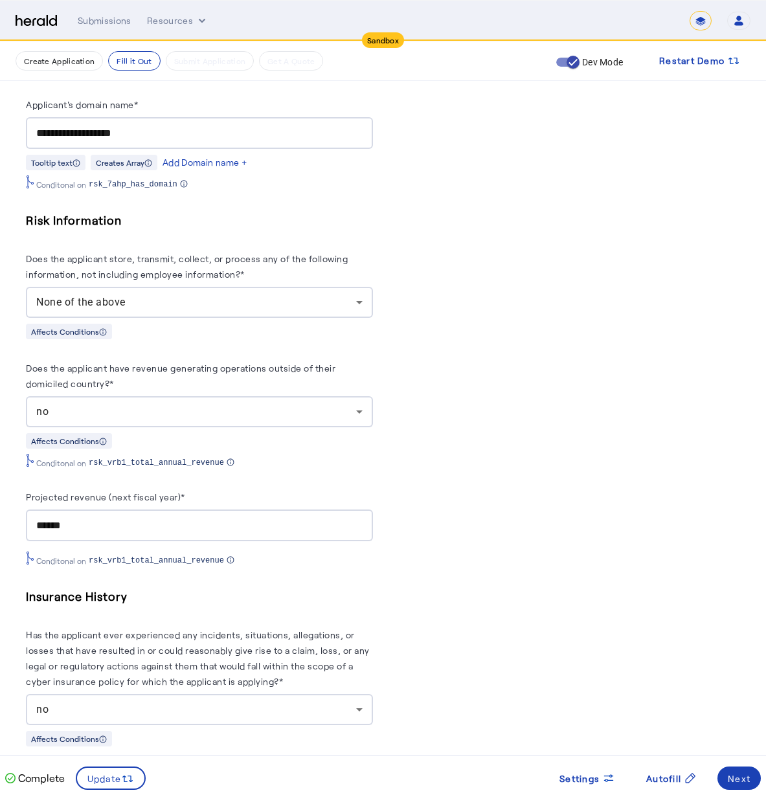
scroll to position [1436, 0]
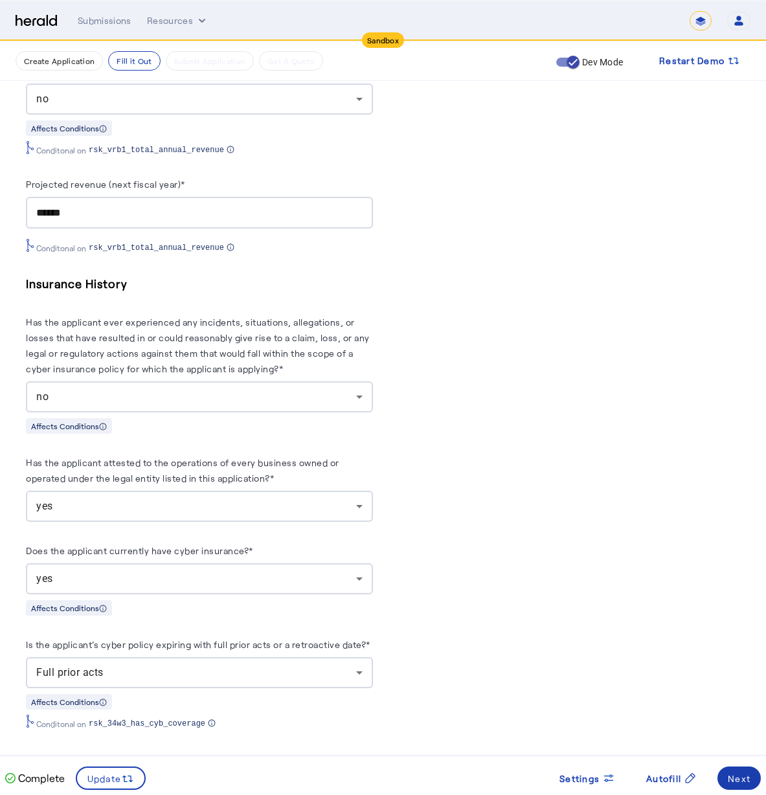
click at [730, 778] on div "Next" at bounding box center [739, 779] width 23 height 14
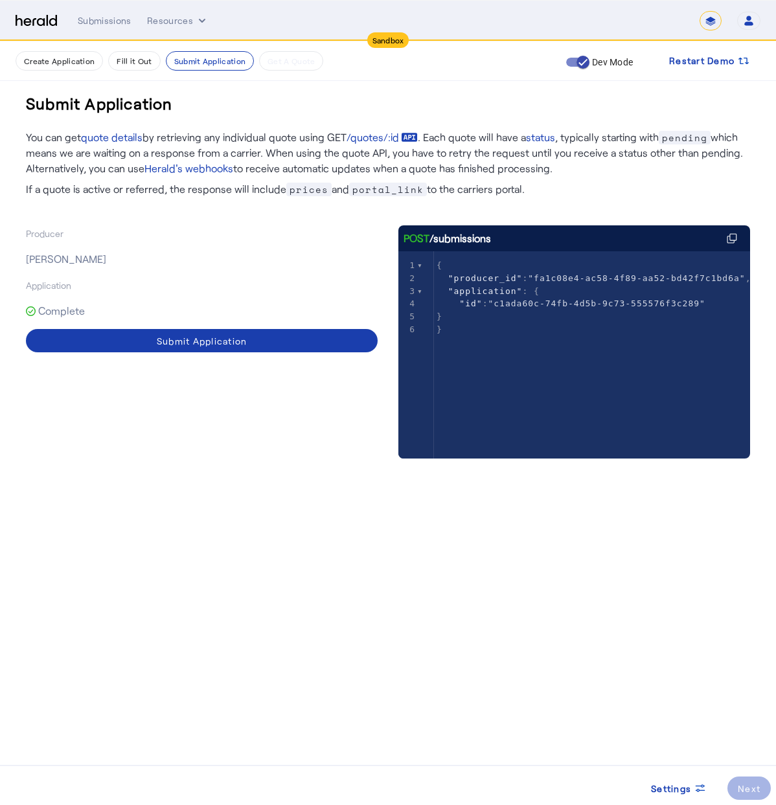
click at [205, 350] on span at bounding box center [202, 340] width 352 height 31
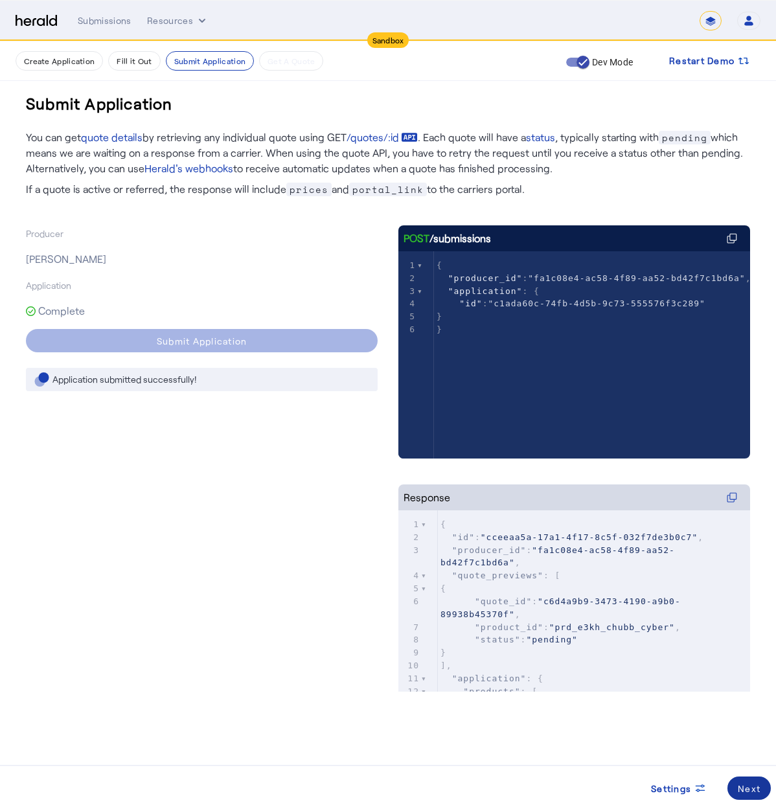
click at [747, 787] on div "Next" at bounding box center [748, 788] width 23 height 14
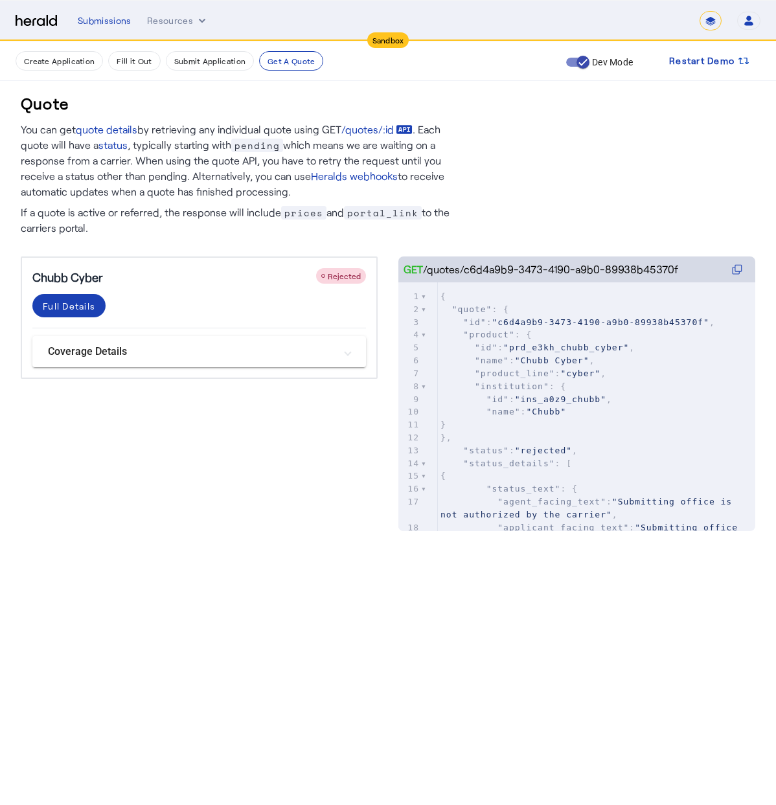
click at [194, 275] on div "Chubb Cyber Rejected" at bounding box center [198, 277] width 333 height 18
click at [91, 301] on div "Full Details" at bounding box center [69, 306] width 52 height 14
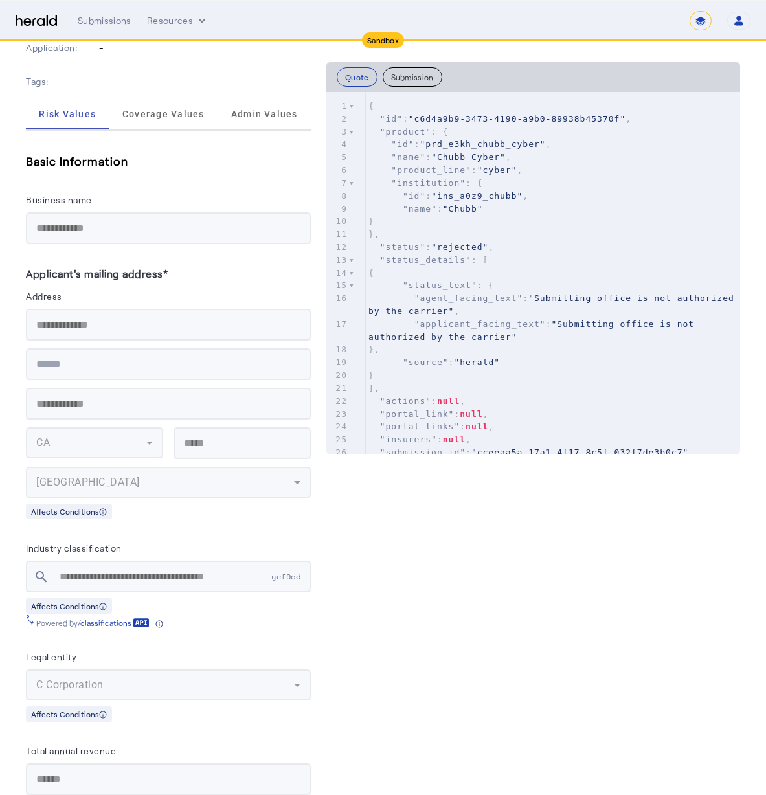
scroll to position [329, 0]
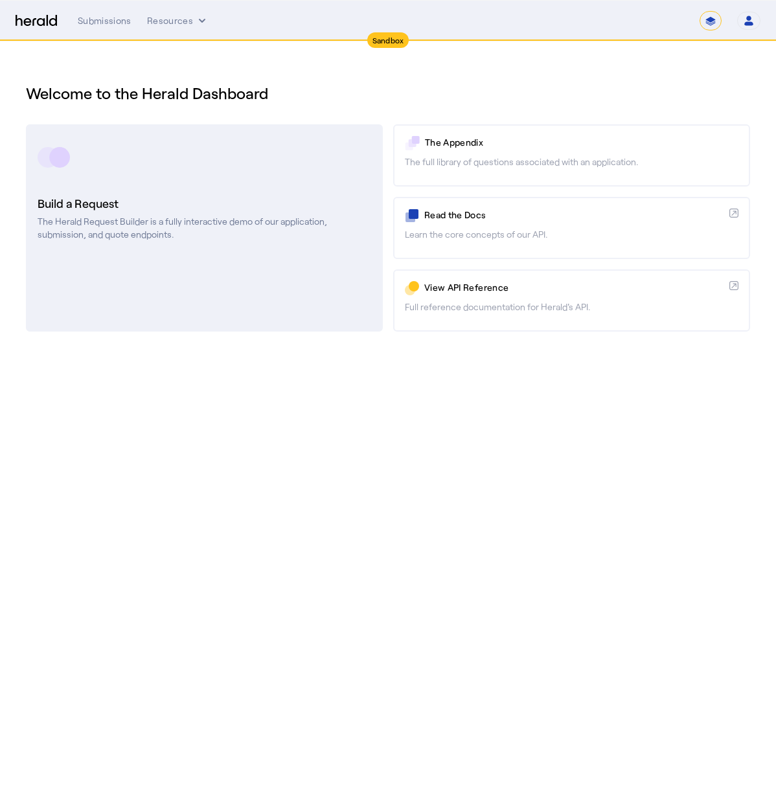
click at [117, 201] on h3 "Build a Request" at bounding box center [204, 203] width 333 height 18
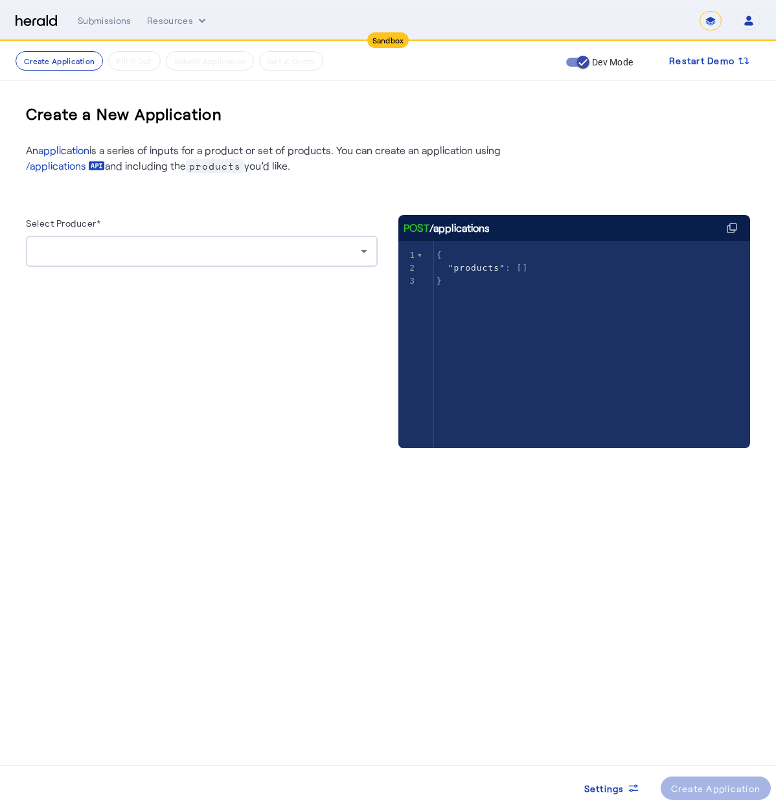
drag, startPoint x: 106, startPoint y: 271, endPoint x: 115, endPoint y: 260, distance: 15.2
click at [106, 271] on div at bounding box center [202, 277] width 352 height 21
click at [118, 256] on div at bounding box center [198, 251] width 324 height 16
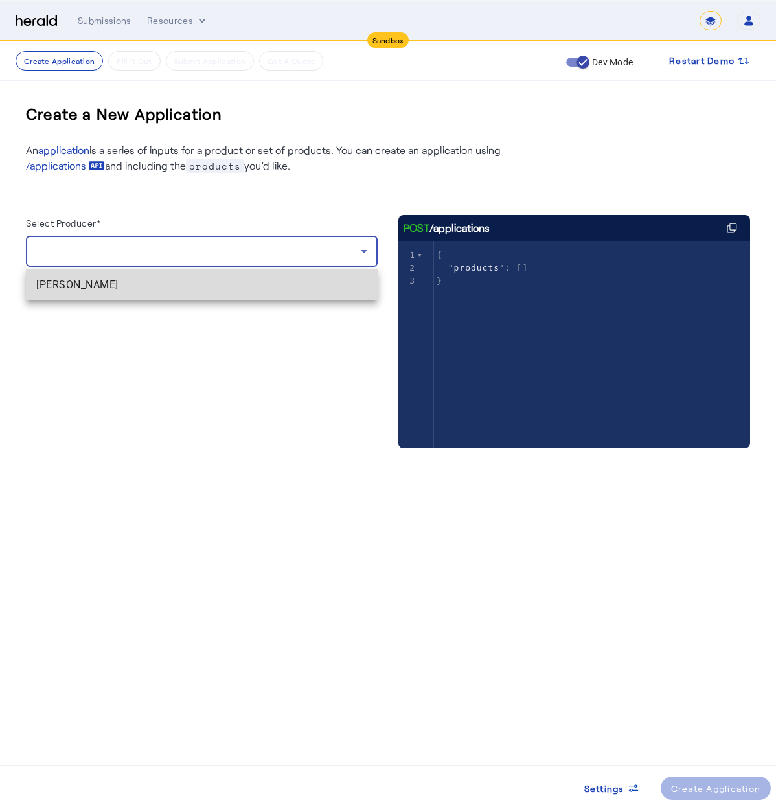
click at [124, 285] on span "[PERSON_NAME]" at bounding box center [201, 285] width 331 height 16
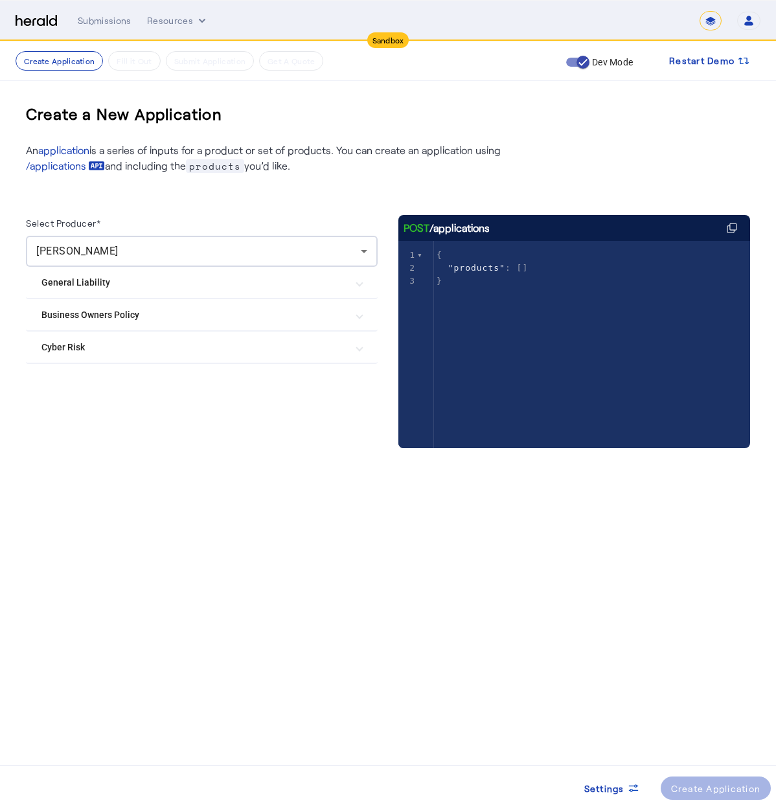
click at [109, 320] on Policy "Business Owners Policy" at bounding box center [193, 315] width 305 height 14
click at [102, 291] on mat-expansion-panel-header "General Liability" at bounding box center [202, 282] width 352 height 31
click at [91, 320] on label "Chubb General Liability" at bounding box center [116, 321] width 99 height 13
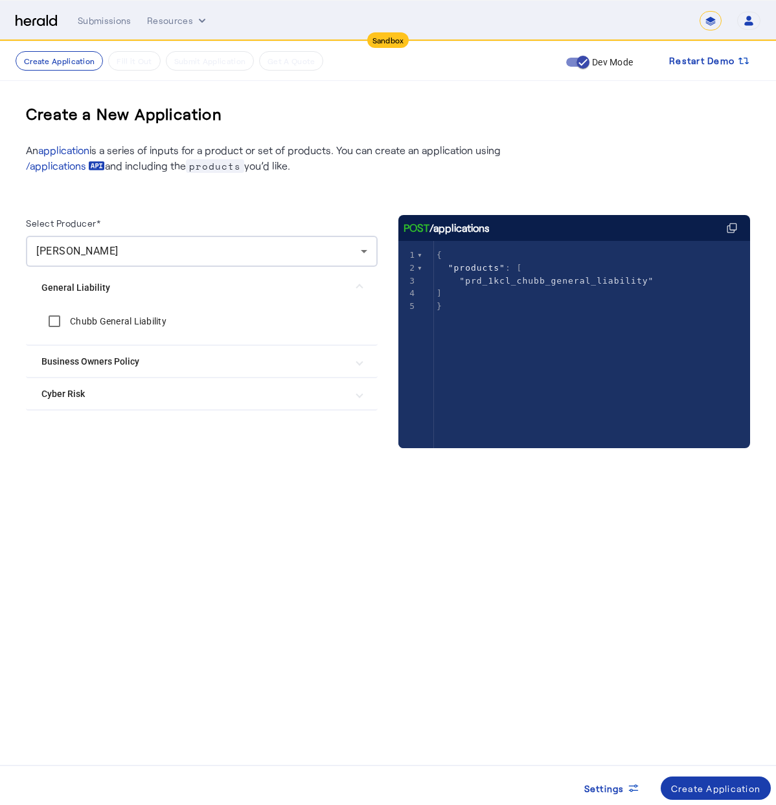
click at [685, 791] on div "Create Application" at bounding box center [716, 788] width 90 height 14
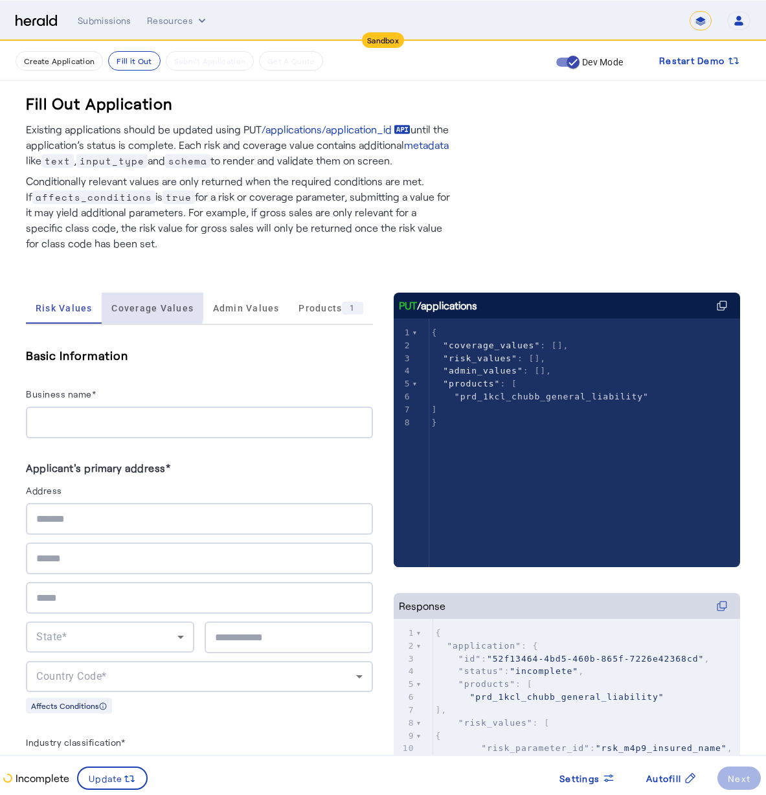
click at [150, 302] on span "Coverage Values" at bounding box center [152, 308] width 82 height 31
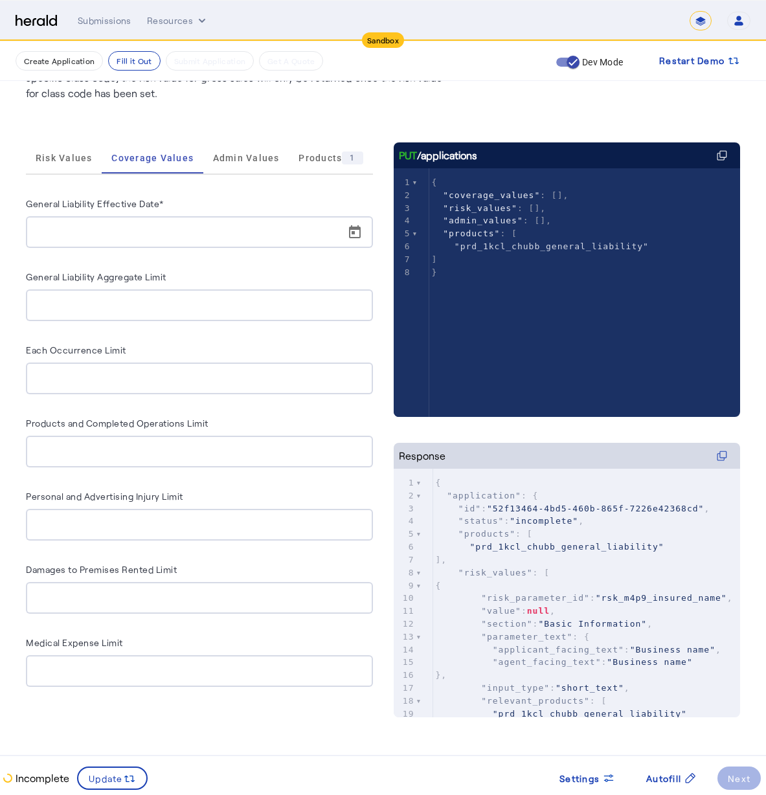
scroll to position [44, 0]
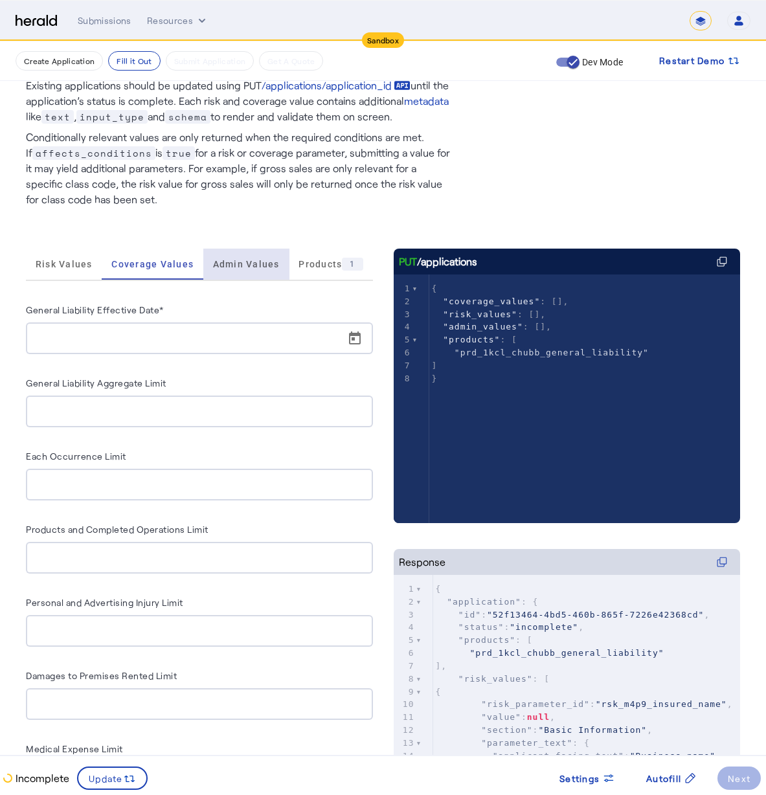
click at [263, 269] on span "Admin Values" at bounding box center [246, 264] width 67 height 9
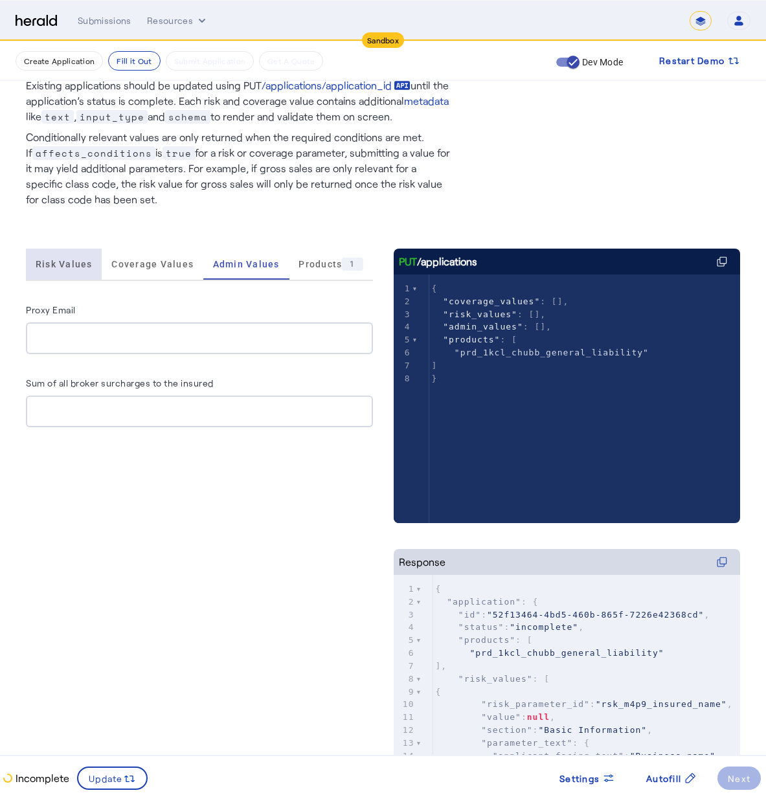
click at [65, 257] on span "Risk Values" at bounding box center [64, 264] width 57 height 31
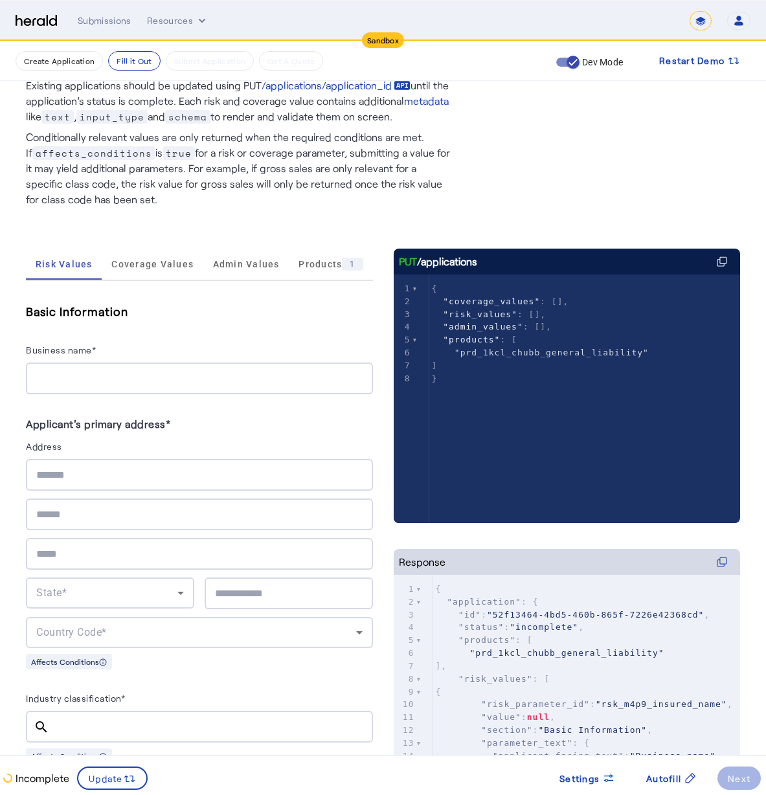
click at [100, 388] on div at bounding box center [199, 379] width 326 height 32
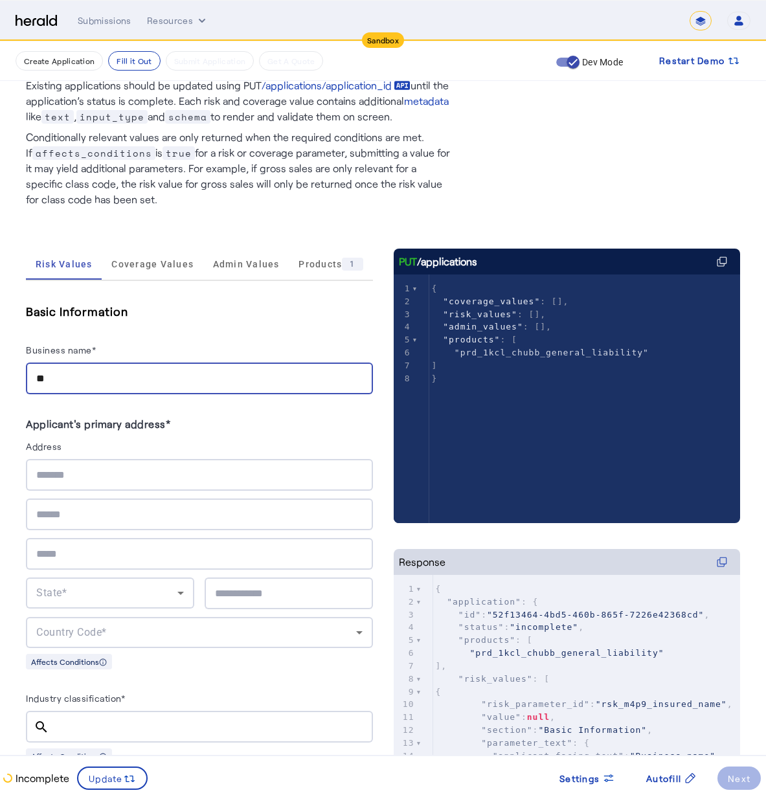
type input "*"
type input "**********"
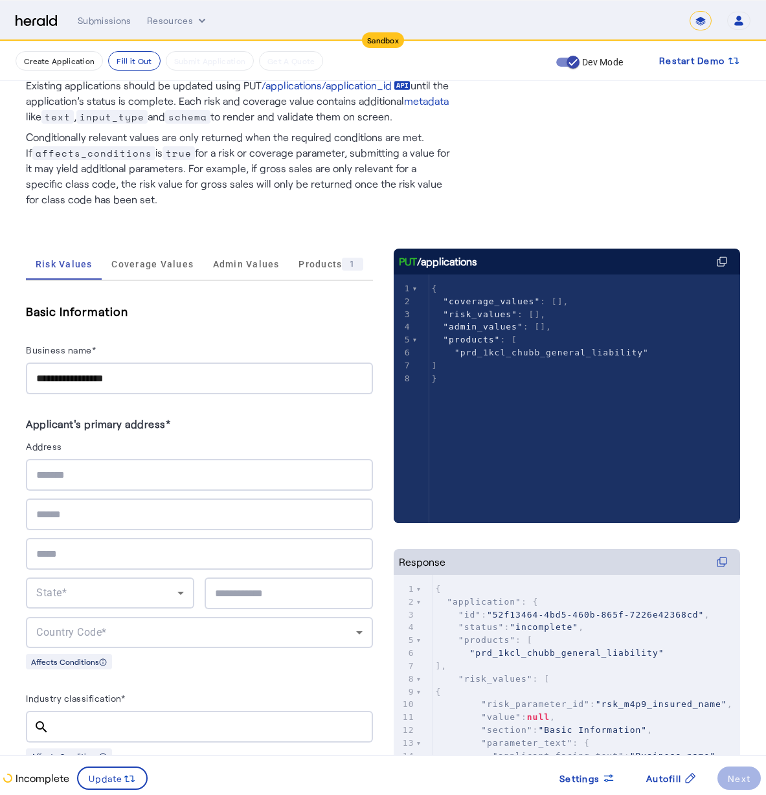
drag, startPoint x: 104, startPoint y: 449, endPoint x: 105, endPoint y: 473, distance: 24.6
click at [104, 472] on herald-address "Applicant's primary address* Address State* Country Code* Affects Conditions" at bounding box center [199, 542] width 347 height 254
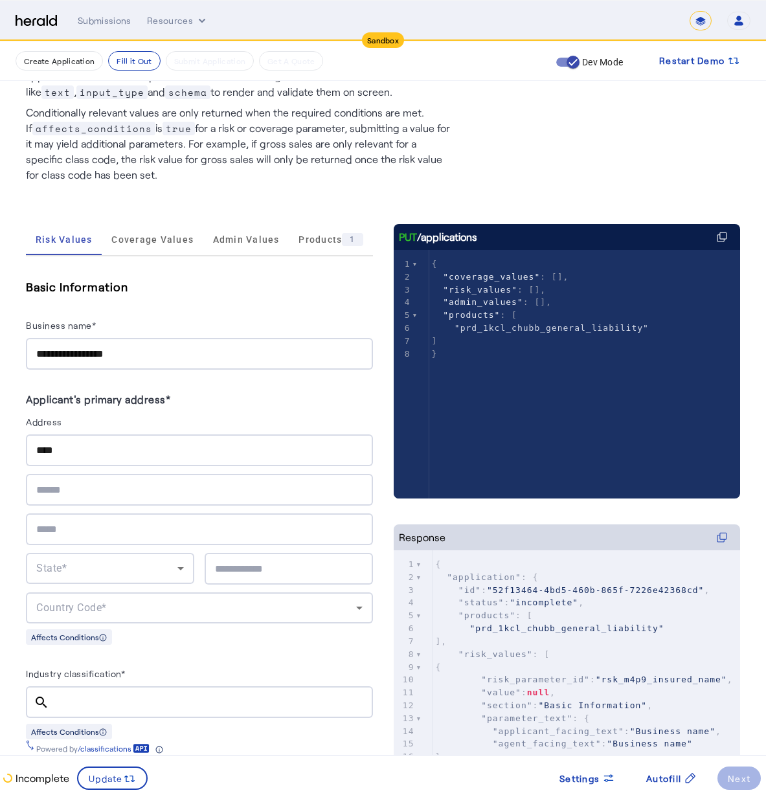
drag, startPoint x: 167, startPoint y: 433, endPoint x: 132, endPoint y: 432, distance: 35.0
click at [165, 432] on herald-label "Address" at bounding box center [199, 424] width 347 height 21
click at [93, 440] on div "****" at bounding box center [199, 450] width 326 height 32
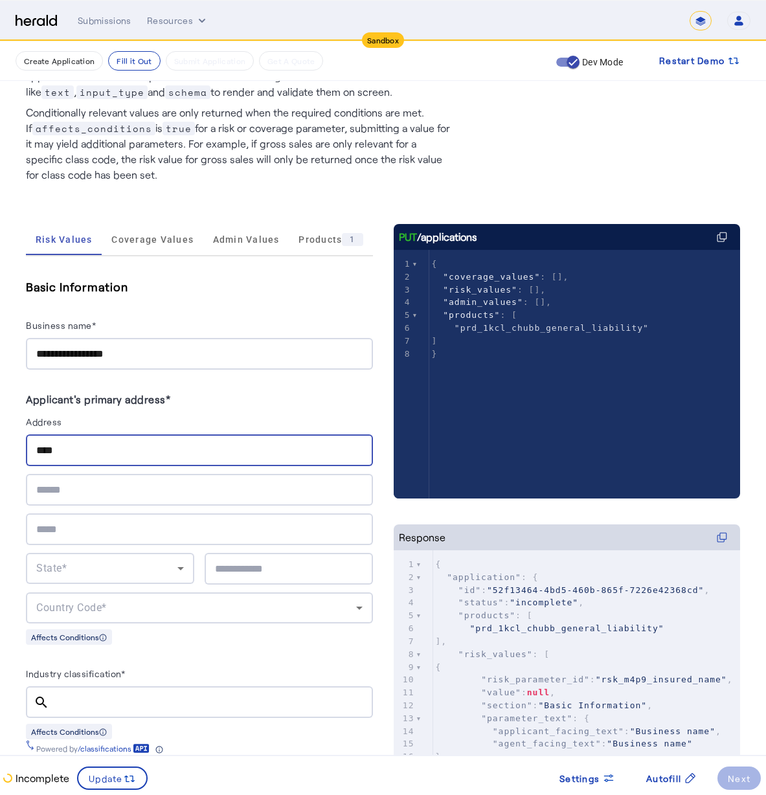
click at [82, 455] on input "****" at bounding box center [199, 451] width 326 height 16
click at [98, 451] on input "****" at bounding box center [199, 451] width 326 height 16
drag, startPoint x: 85, startPoint y: 454, endPoint x: 0, endPoint y: 429, distance: 89.1
type input "**********"
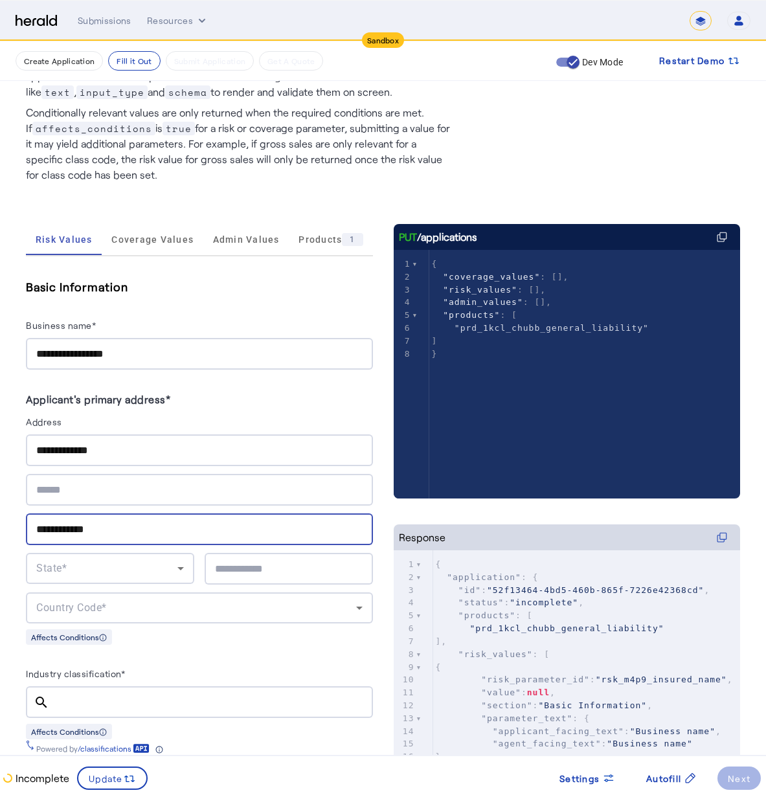
type input "**********"
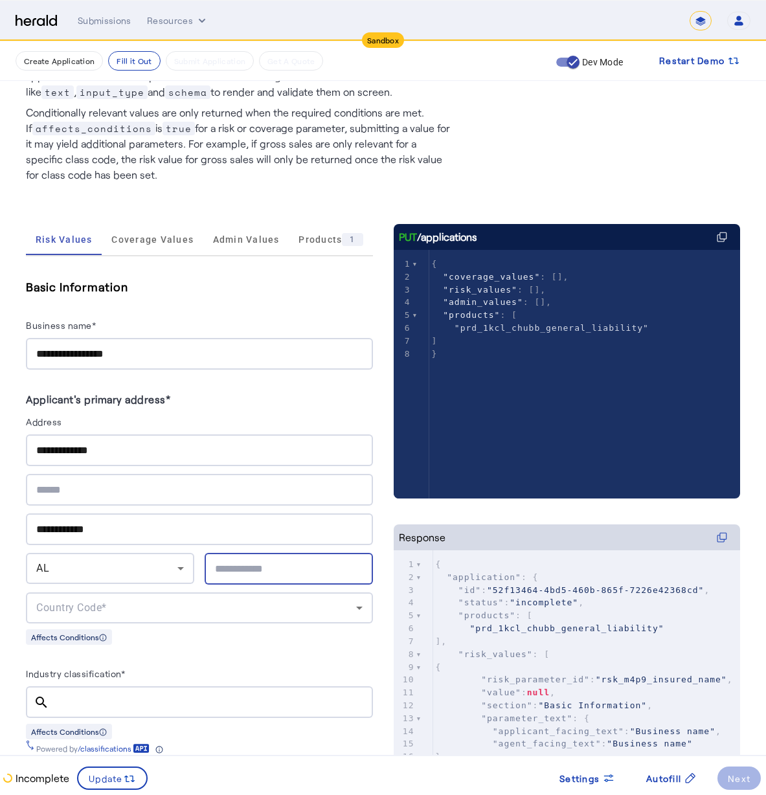
click at [49, 565] on span "AL" at bounding box center [42, 568] width 13 height 12
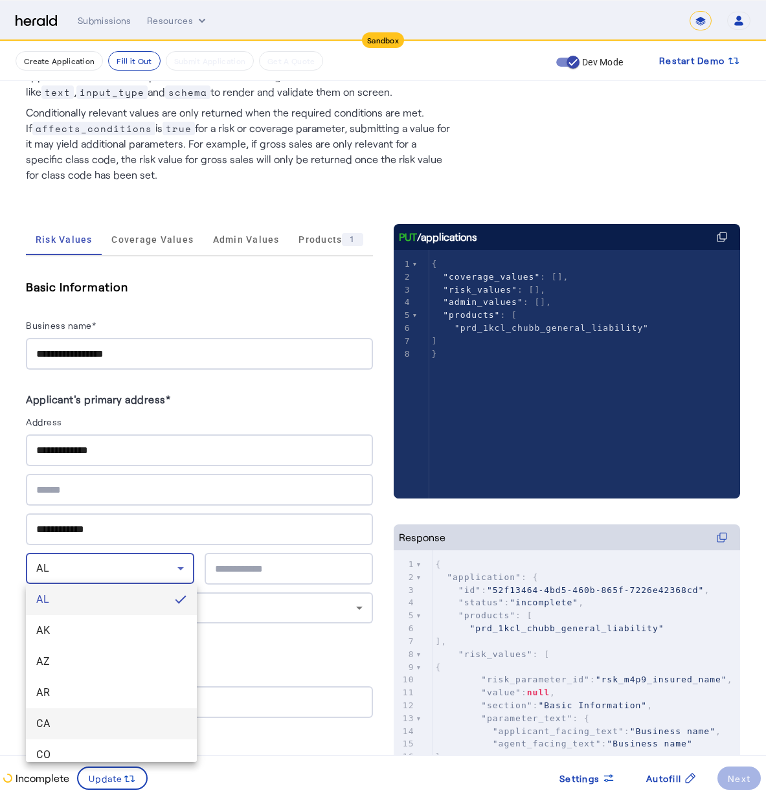
click at [91, 714] on mat-option "CA" at bounding box center [111, 723] width 171 height 31
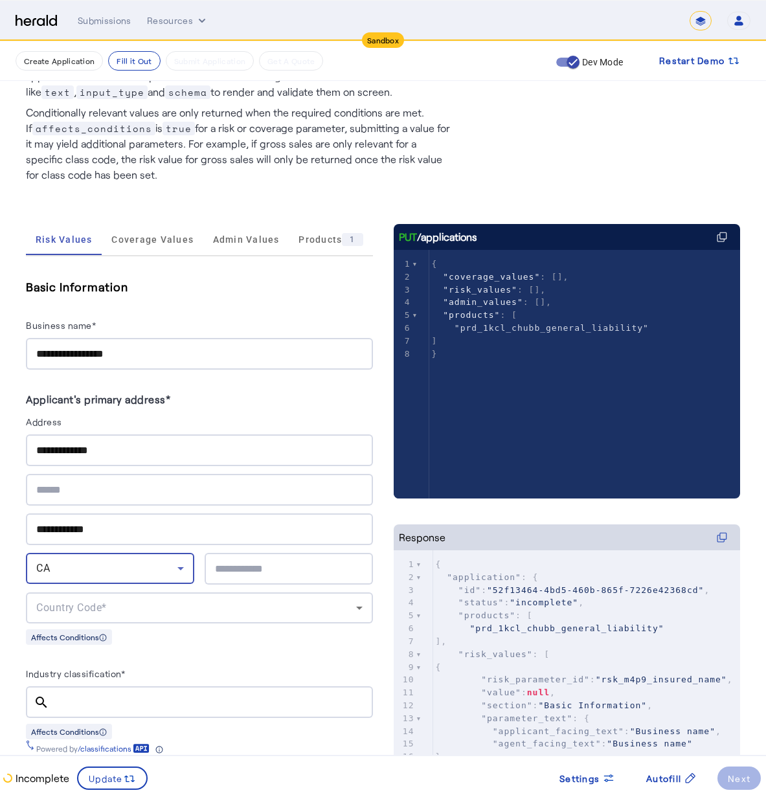
click at [265, 578] on div at bounding box center [289, 569] width 148 height 32
type input "*****"
drag, startPoint x: 202, startPoint y: 581, endPoint x: 203, endPoint y: 589, distance: 7.8
click at [203, 581] on div "**********" at bounding box center [199, 528] width 347 height 189
click at [202, 605] on div "Country Code*" at bounding box center [196, 608] width 320 height 16
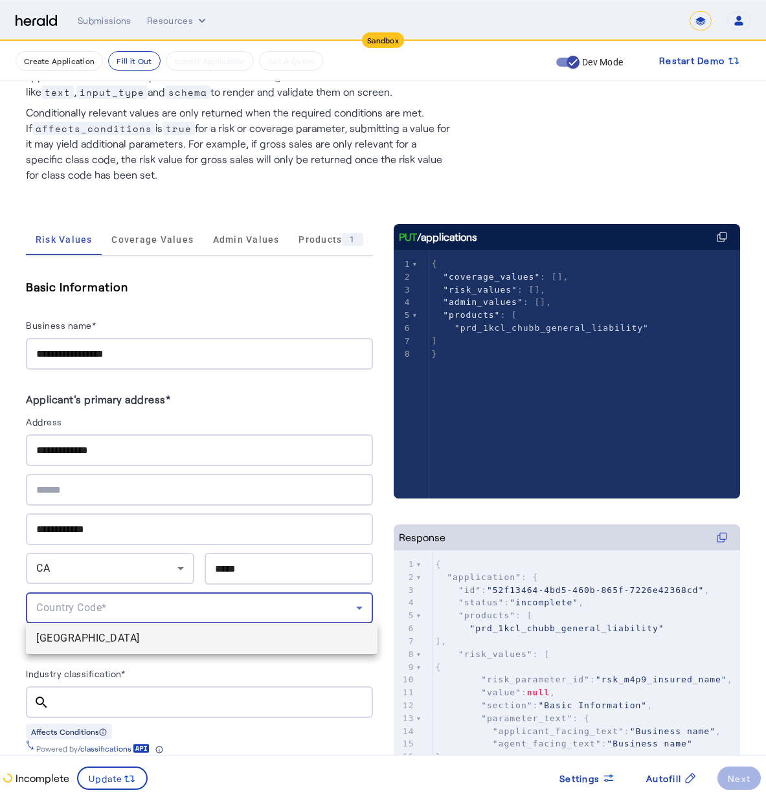
click at [186, 641] on span "[GEOGRAPHIC_DATA]" at bounding box center [201, 639] width 331 height 16
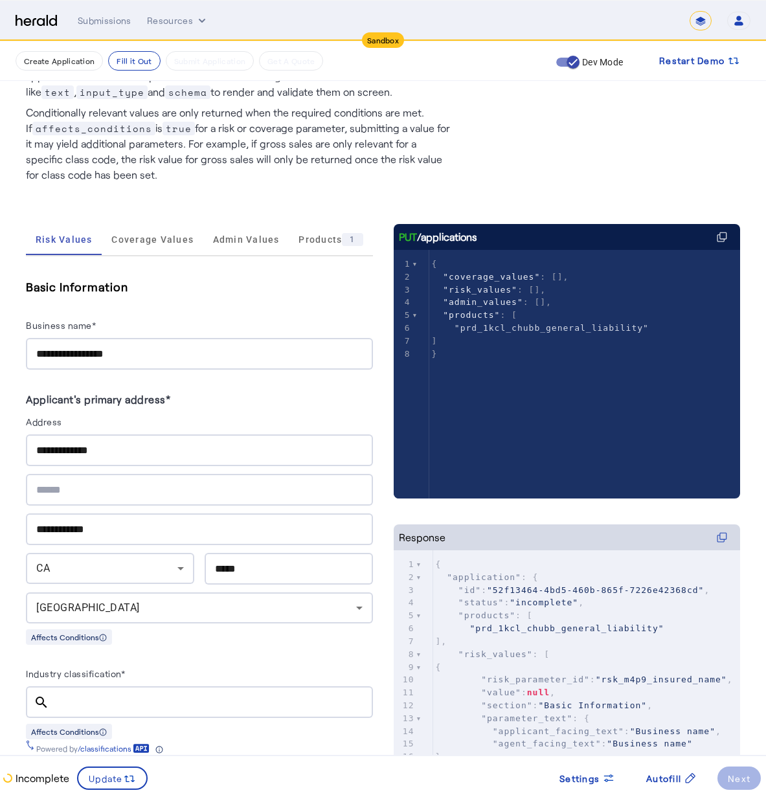
click at [196, 690] on div at bounding box center [211, 702] width 303 height 32
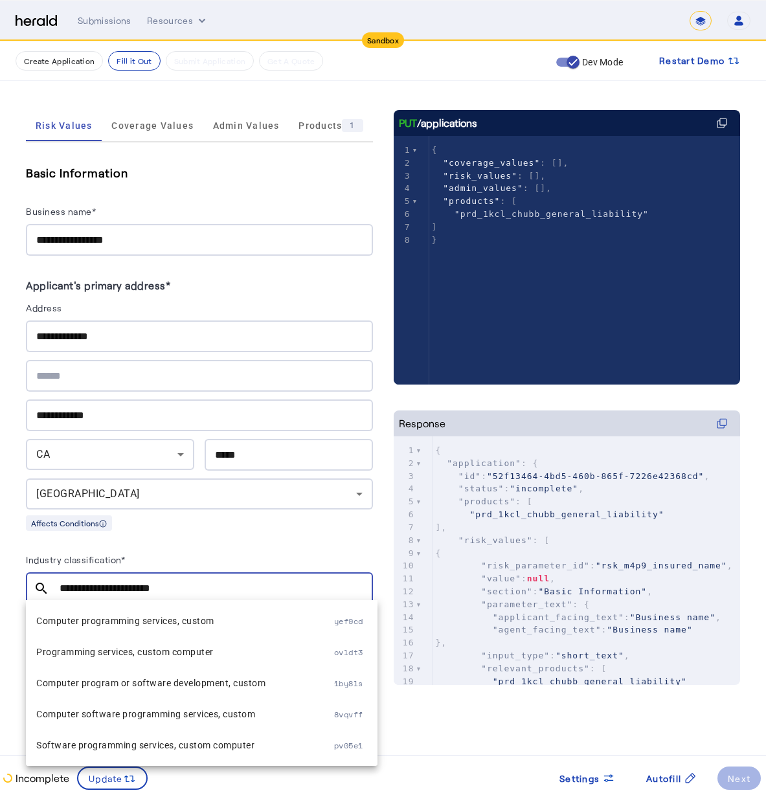
type input "**********"
drag, startPoint x: 194, startPoint y: 609, endPoint x: 102, endPoint y: 618, distance: 92.4
click at [102, 618] on span "Computer programming services, custom" at bounding box center [185, 621] width 298 height 16
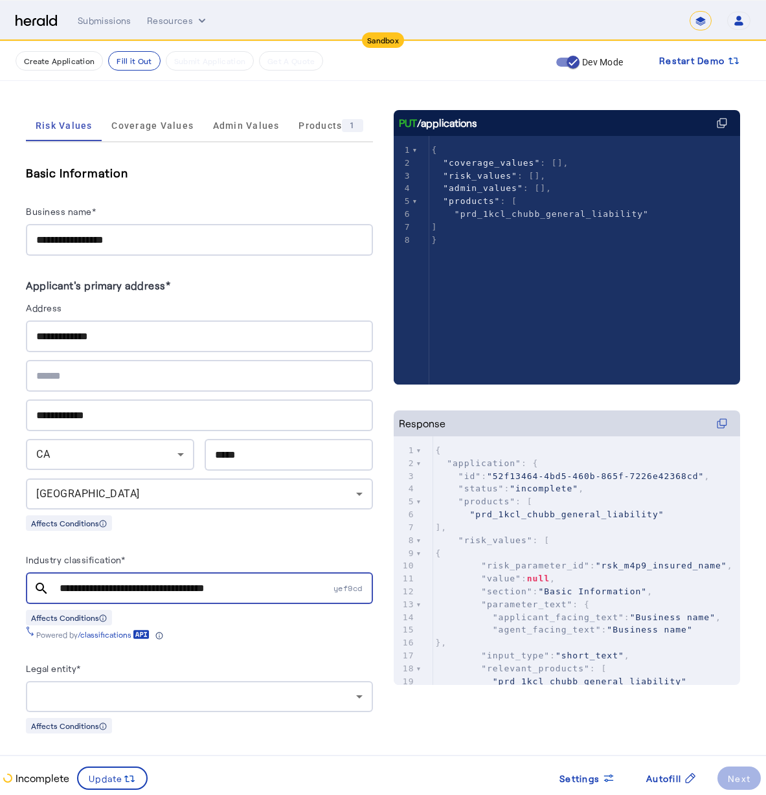
click at [128, 698] on div at bounding box center [196, 697] width 320 height 16
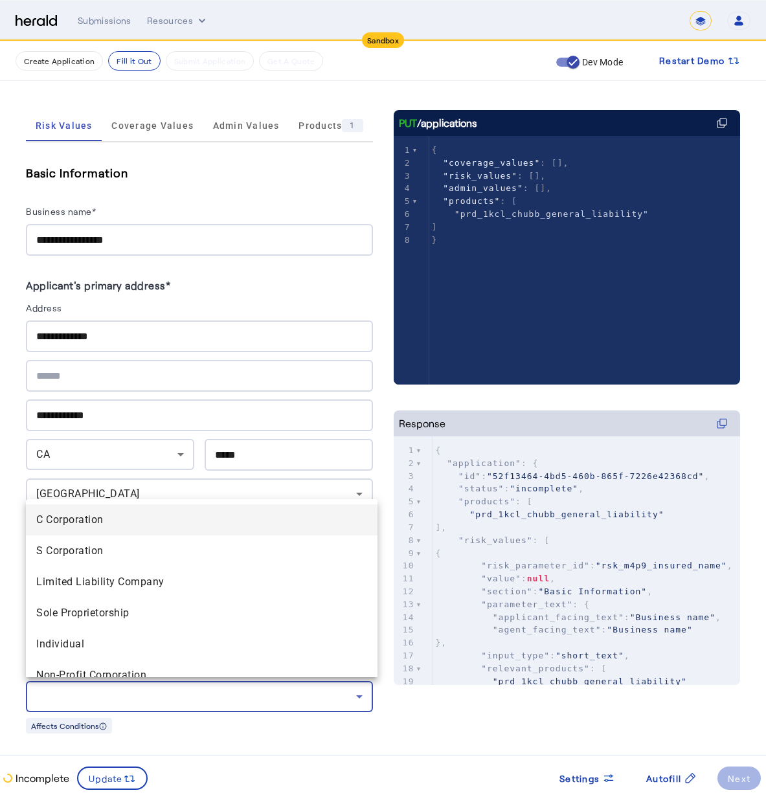
click at [124, 521] on span "C Corporation" at bounding box center [201, 520] width 331 height 16
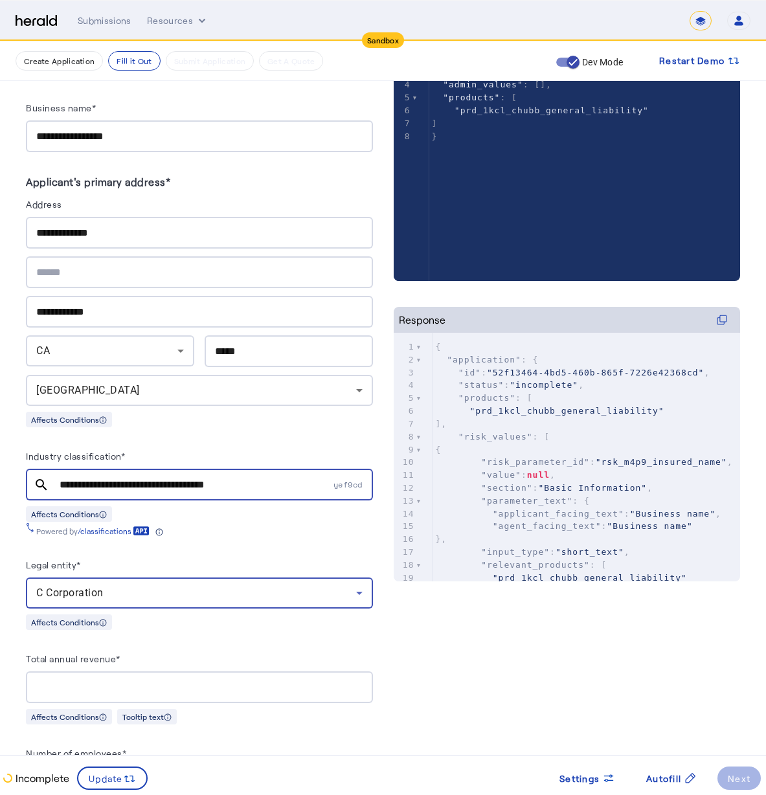
scroll to position [392, 0]
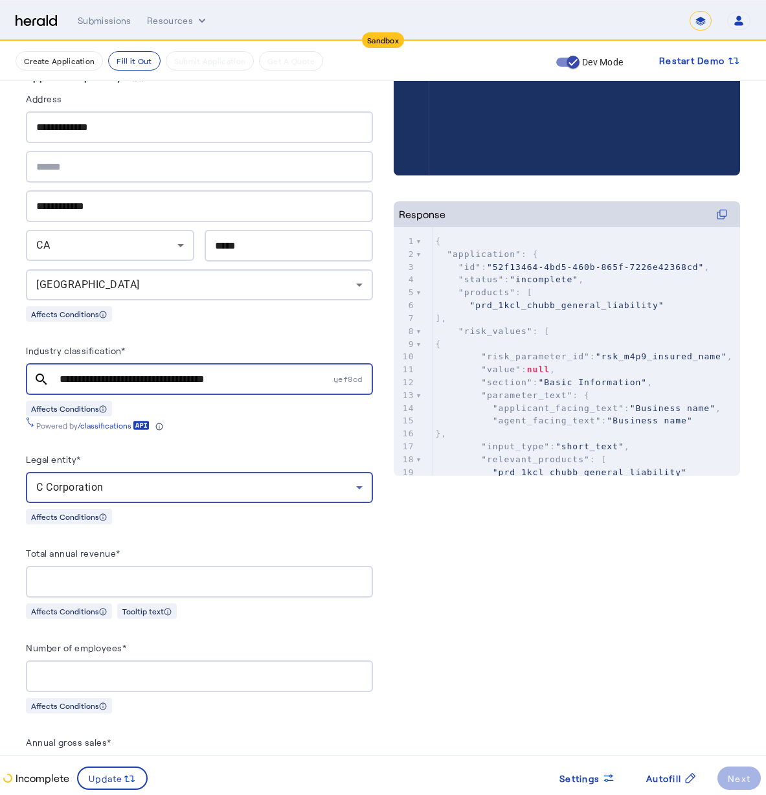
click at [176, 583] on input "Total annual revenue*" at bounding box center [199, 582] width 326 height 16
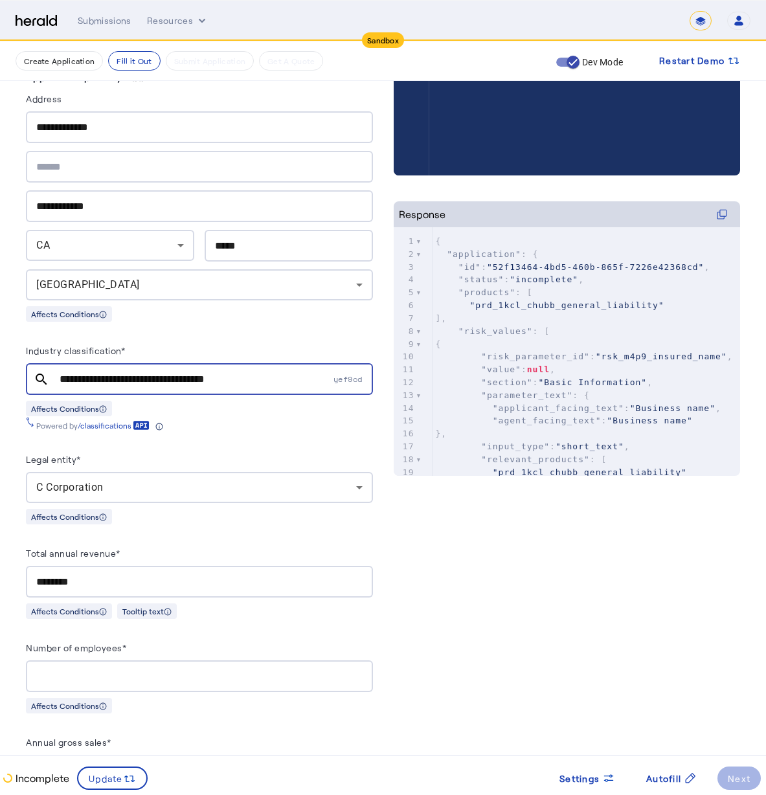
click at [84, 585] on input "********" at bounding box center [199, 582] width 326 height 16
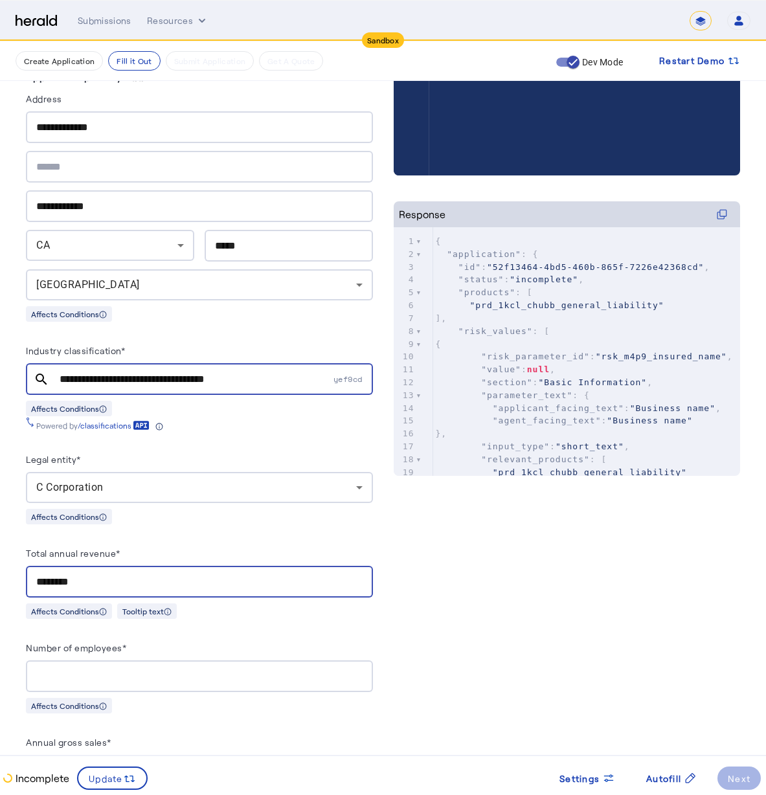
drag, startPoint x: 109, startPoint y: 581, endPoint x: 29, endPoint y: 577, distance: 79.7
click at [29, 577] on div "********" at bounding box center [199, 582] width 347 height 32
type input "********"
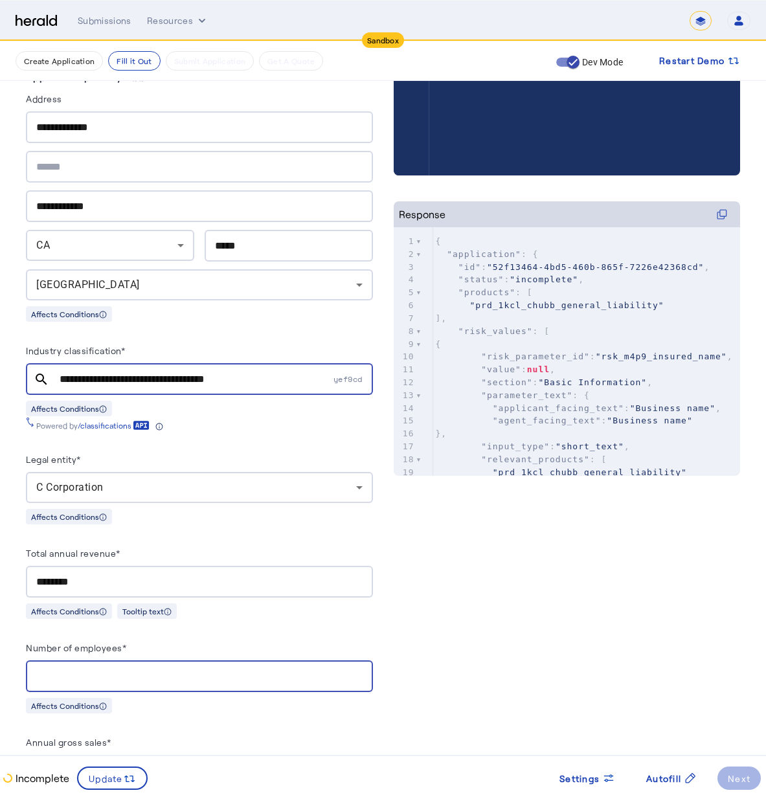
click at [190, 669] on input "Number of employees*" at bounding box center [199, 677] width 326 height 16
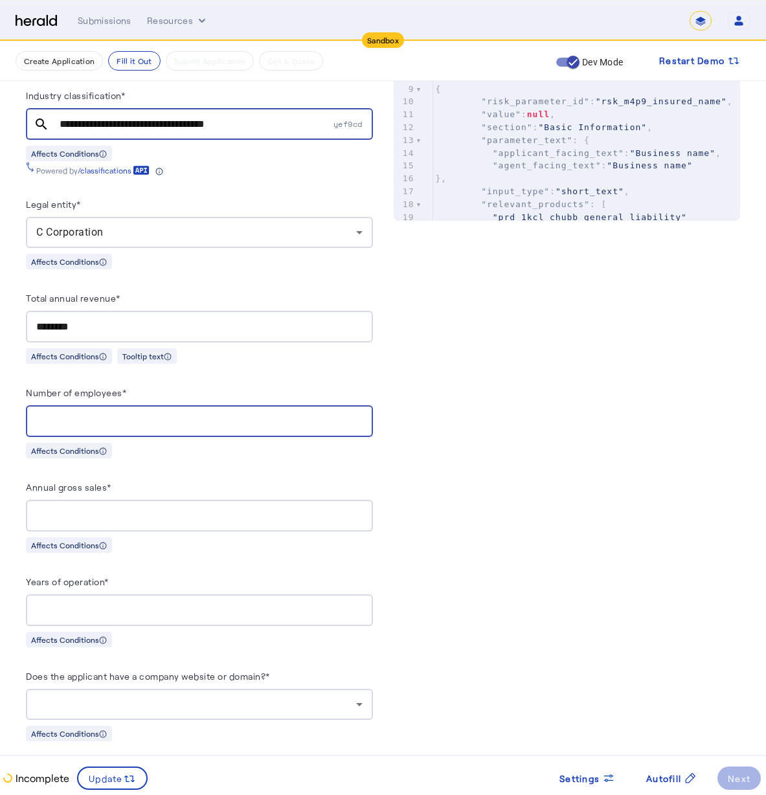
type input "*"
click at [120, 511] on input "Annual gross sales*" at bounding box center [199, 516] width 326 height 16
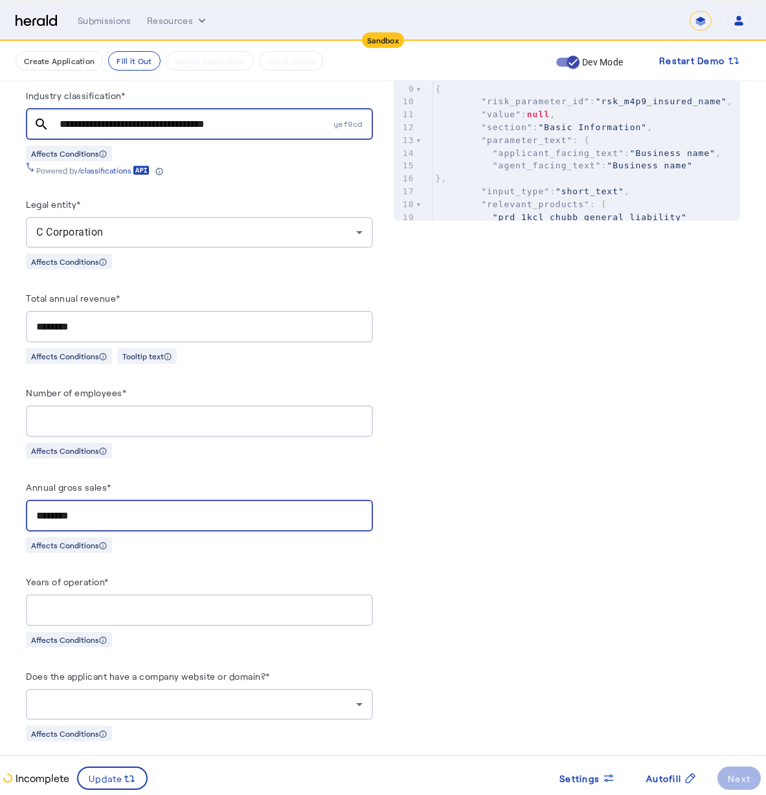
type input "********"
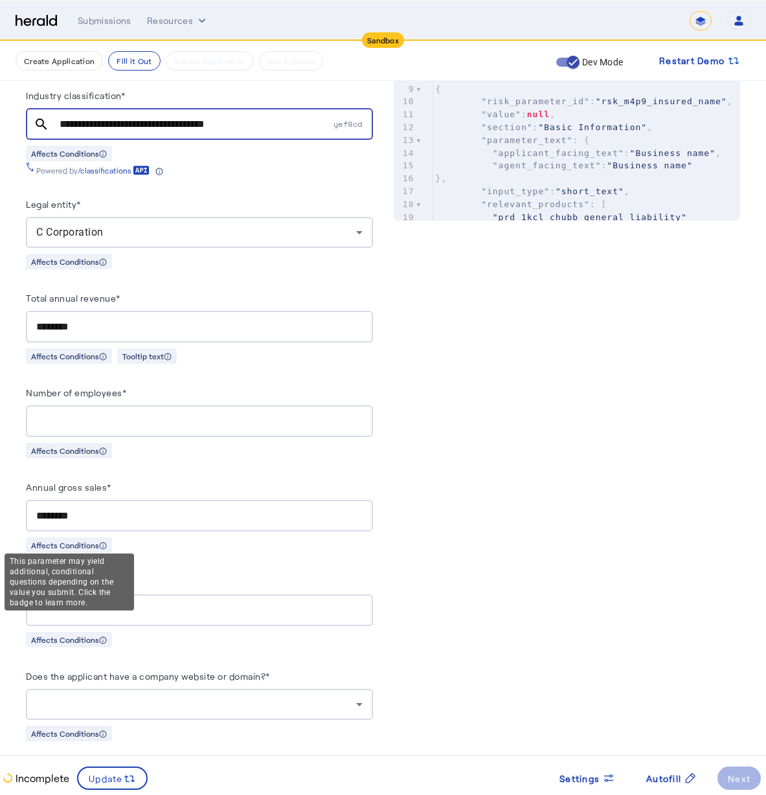
click at [115, 590] on div "This parameter may yield additional, conditional questions depending on the val…" at bounding box center [69, 582] width 129 height 57
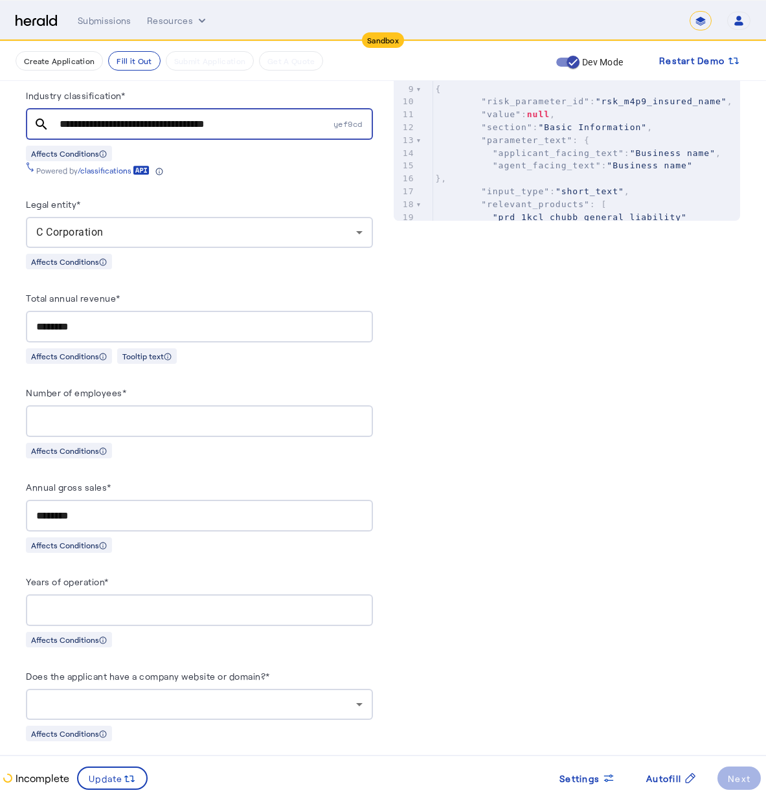
click at [175, 594] on div at bounding box center [199, 610] width 326 height 32
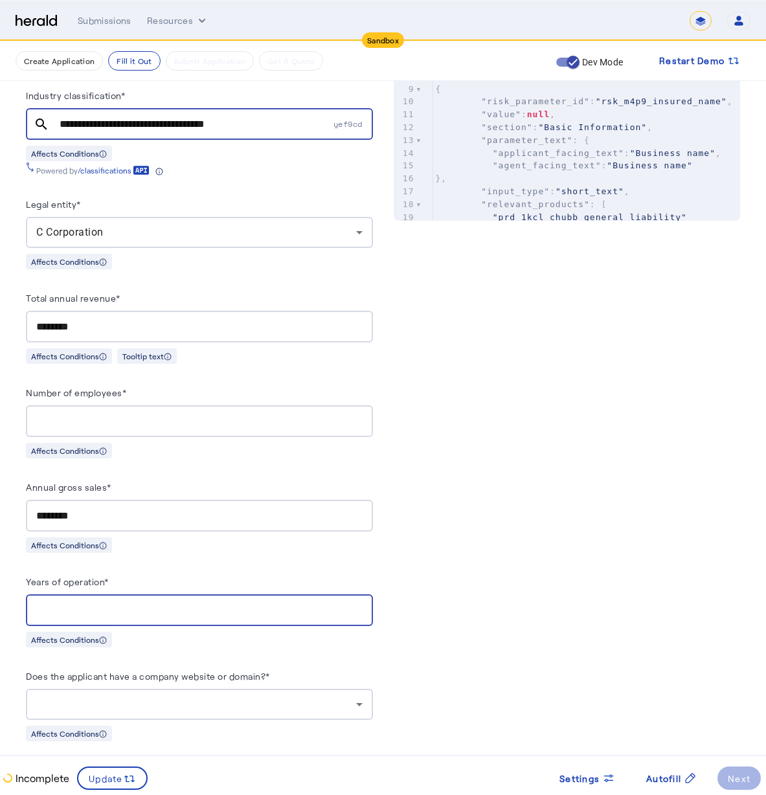
type input "*"
click at [141, 689] on div at bounding box center [199, 704] width 326 height 31
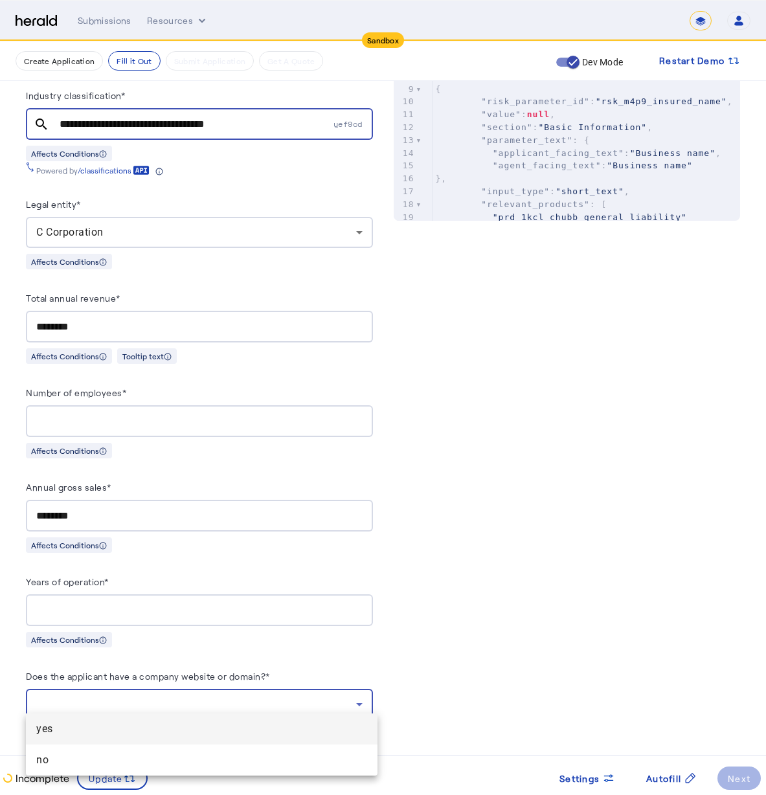
scroll to position [662, 0]
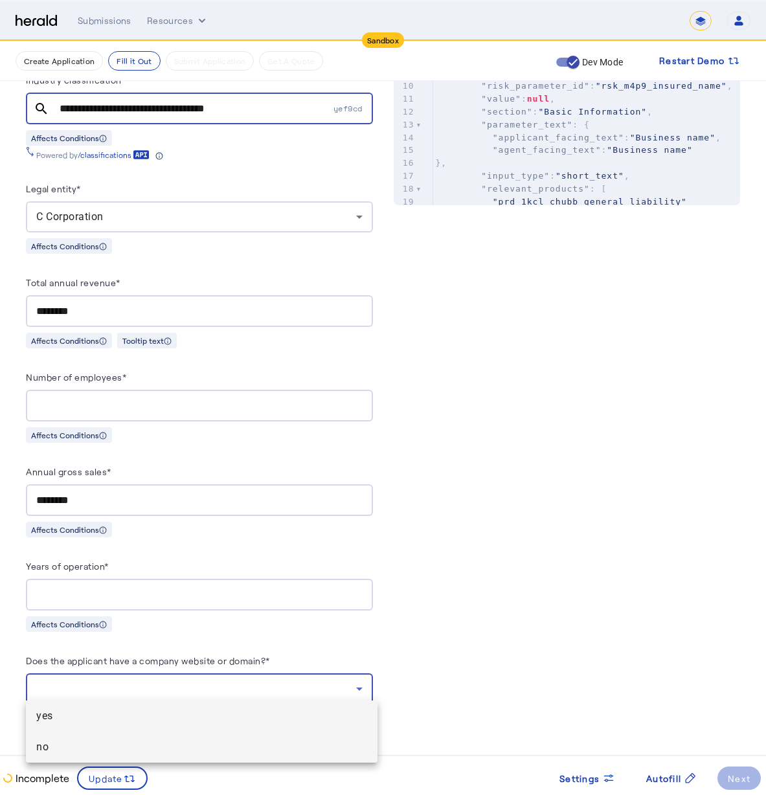
click at [128, 737] on mat-option "no" at bounding box center [202, 747] width 352 height 31
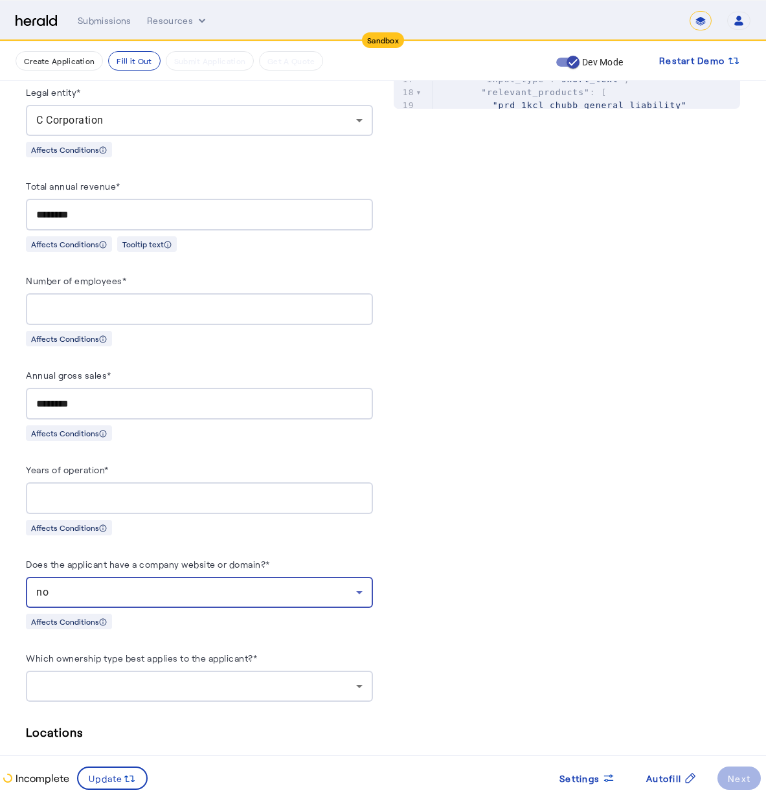
scroll to position [861, 0]
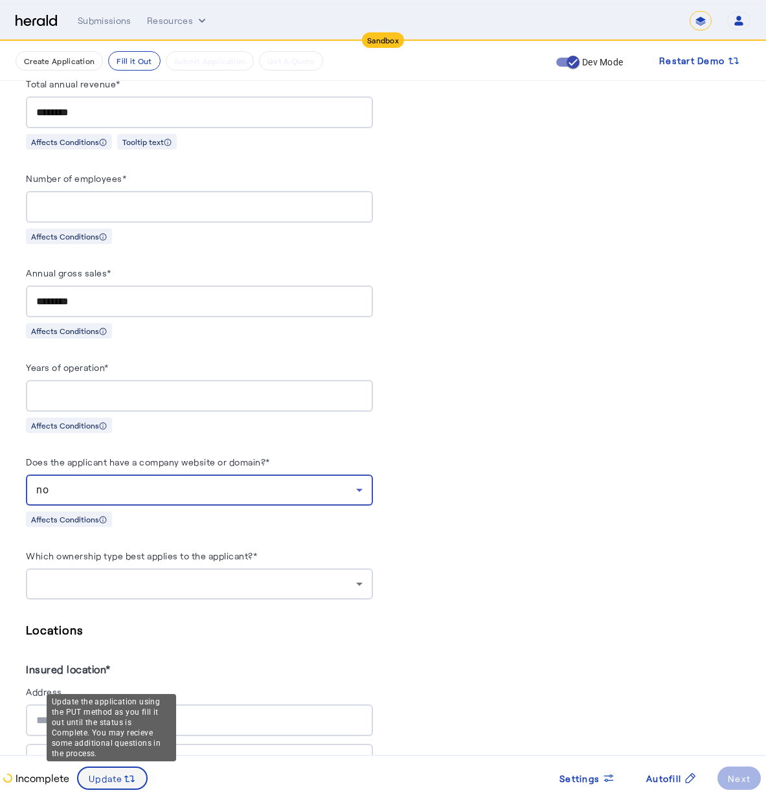
click at [128, 781] on icon at bounding box center [126, 779] width 5 height 6
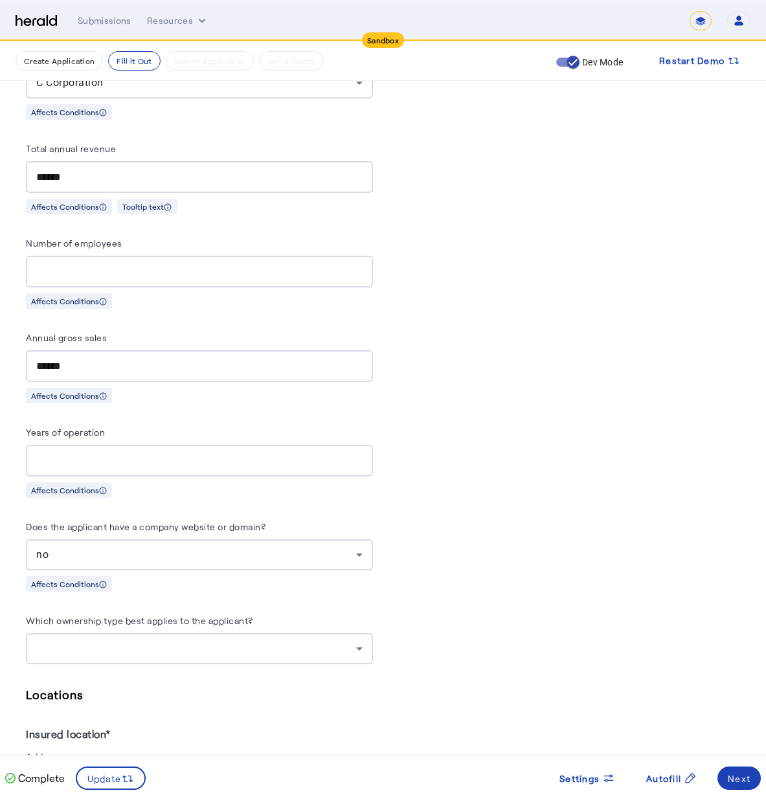
scroll to position [884, 0]
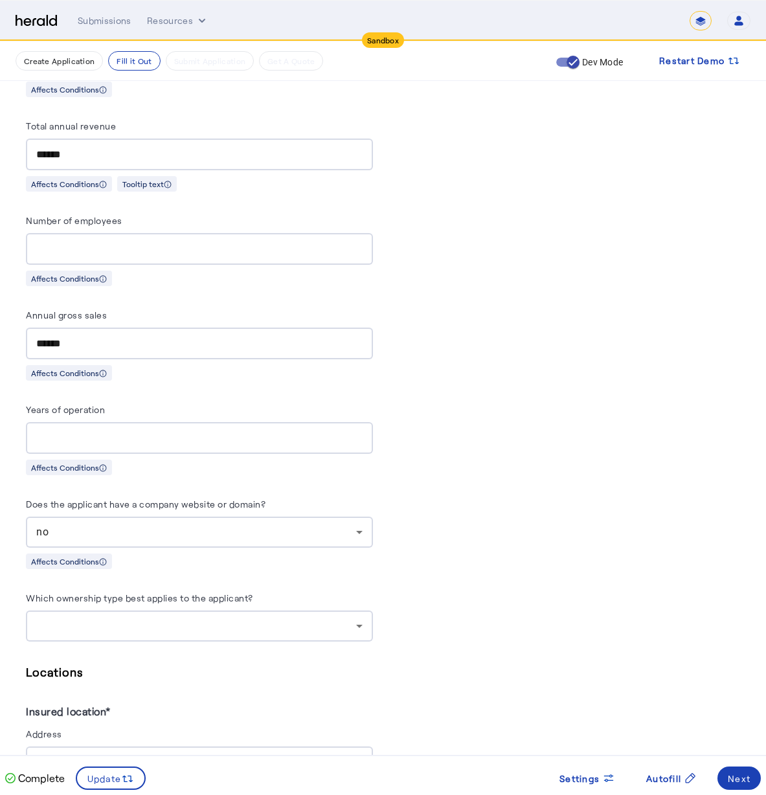
click at [193, 629] on div at bounding box center [199, 626] width 326 height 31
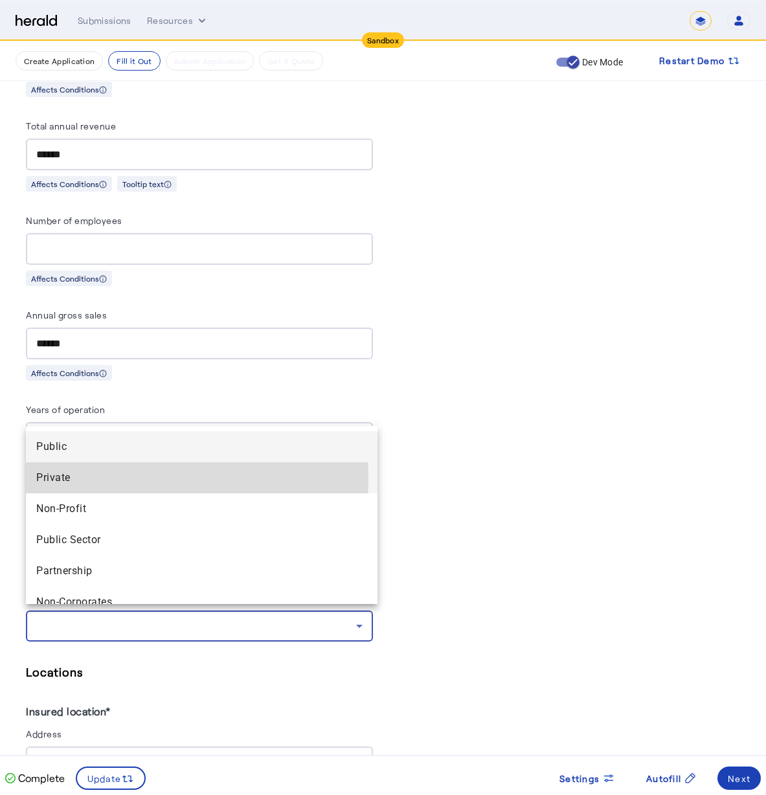
click at [117, 477] on span "Private" at bounding box center [201, 478] width 331 height 16
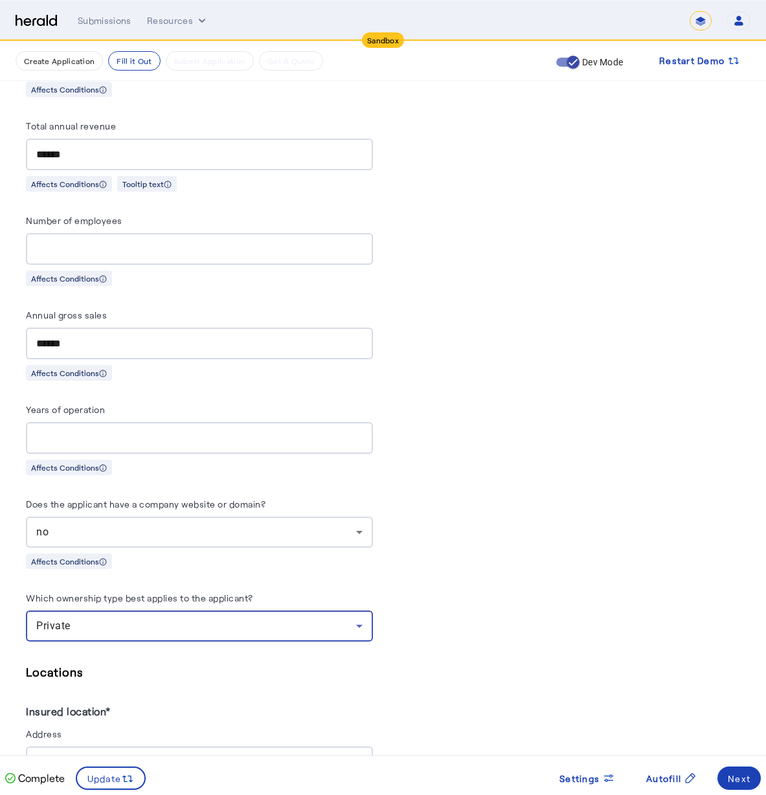
drag, startPoint x: 235, startPoint y: 727, endPoint x: 232, endPoint y: 721, distance: 7.2
click at [235, 727] on herald-label "Address" at bounding box center [199, 736] width 347 height 21
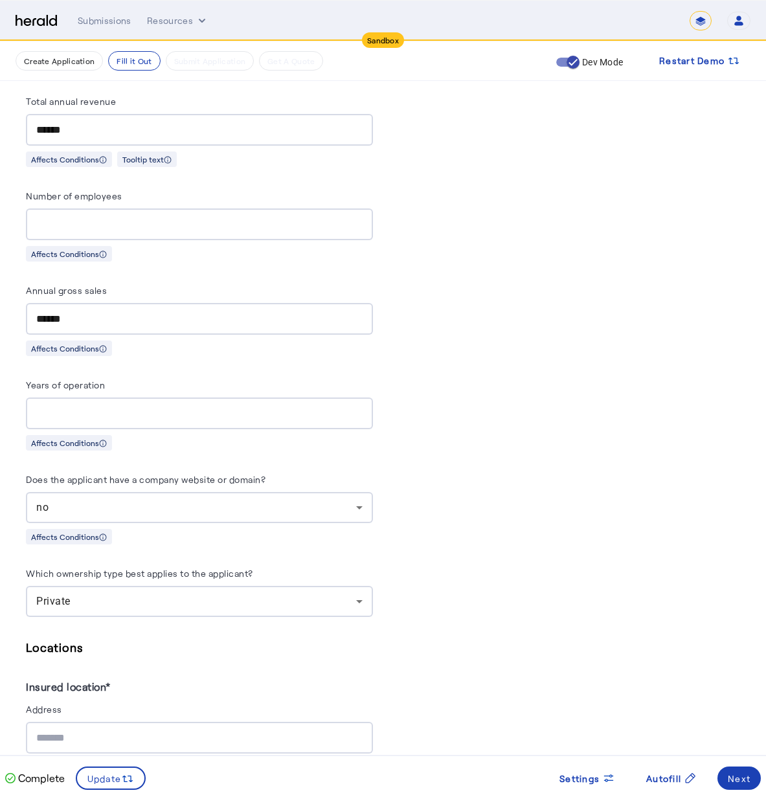
scroll to position [1096, 0]
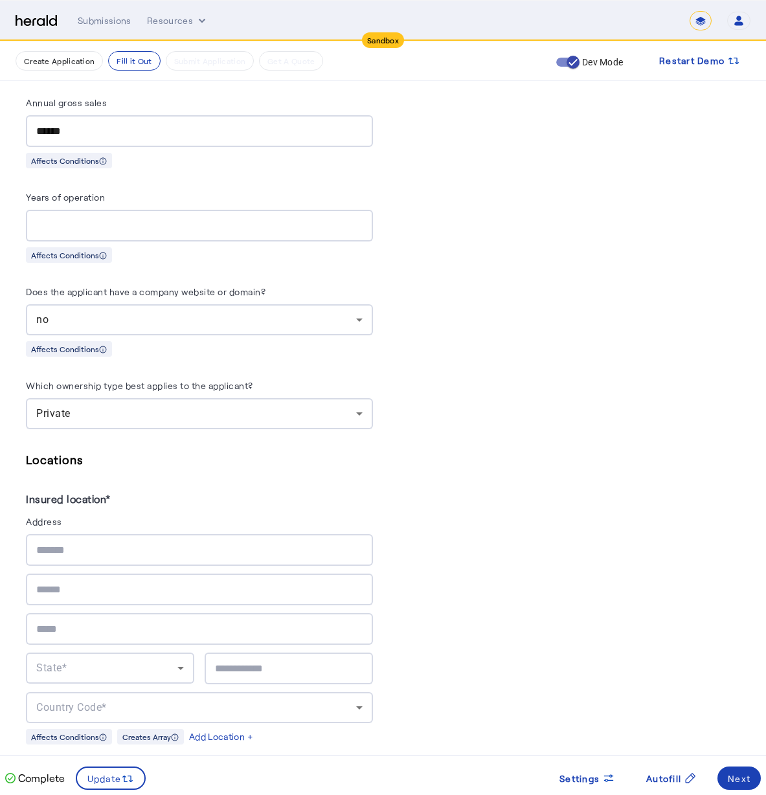
click at [155, 560] on div "State* Country Code*" at bounding box center [199, 628] width 347 height 189
type input "**********"
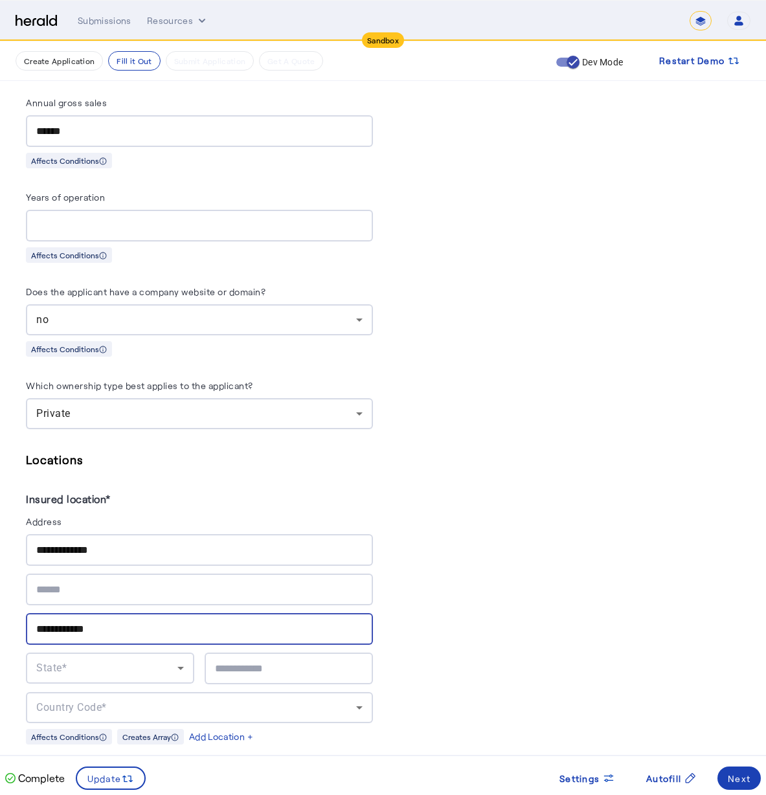
type input "**********"
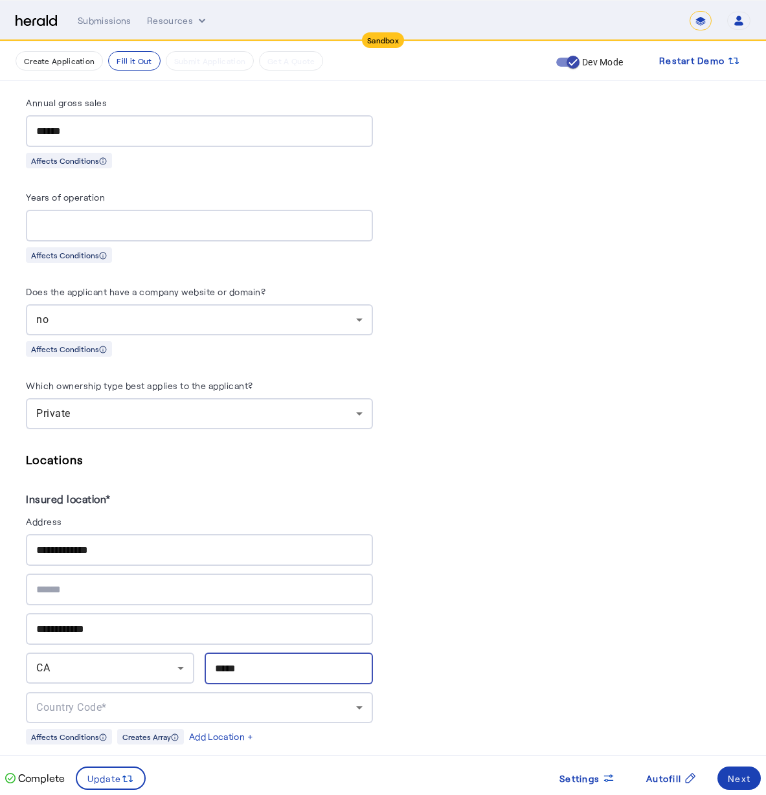
type input "*****"
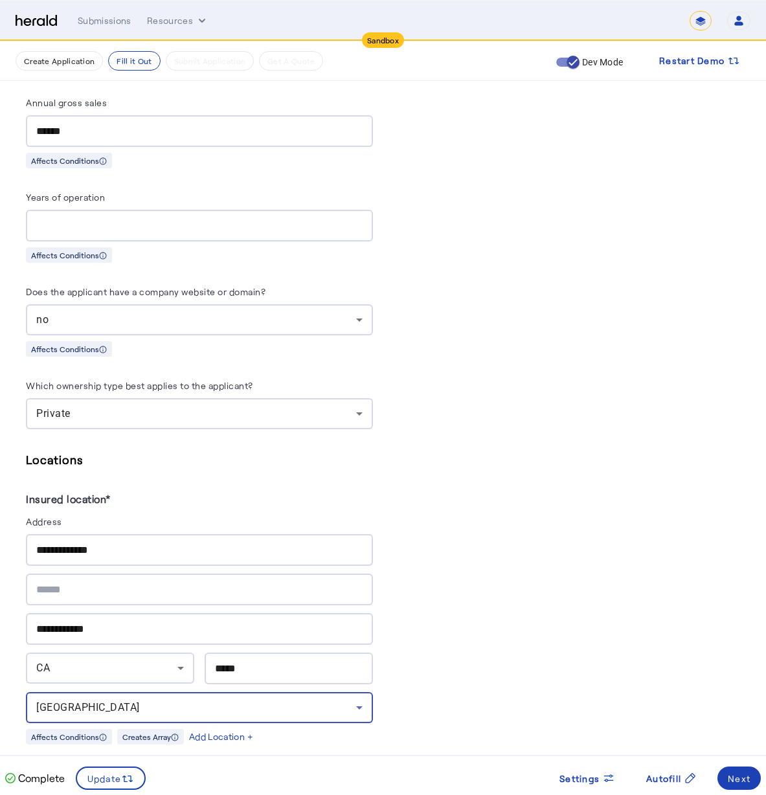
click at [440, 474] on div "PUT /applications xxxxxxxxxx 8 76 1 { 2 "coverage_values" : [], 3 "risk_values"…" at bounding box center [567, 379] width 347 height 2366
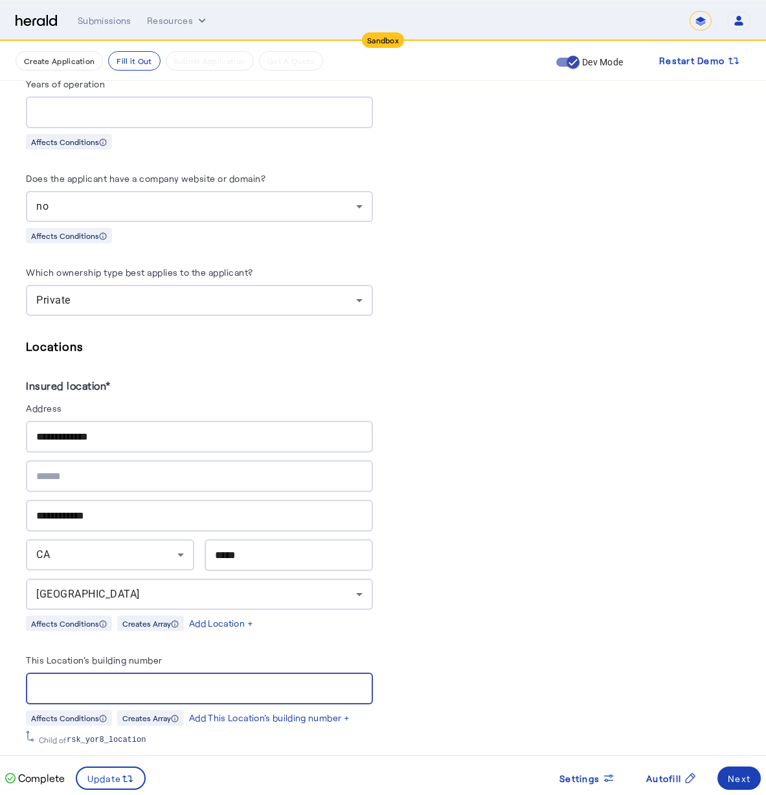
click at [182, 681] on input "This Location's building number" at bounding box center [199, 689] width 326 height 16
type input "**********"
click at [139, 777] on span at bounding box center [111, 778] width 68 height 31
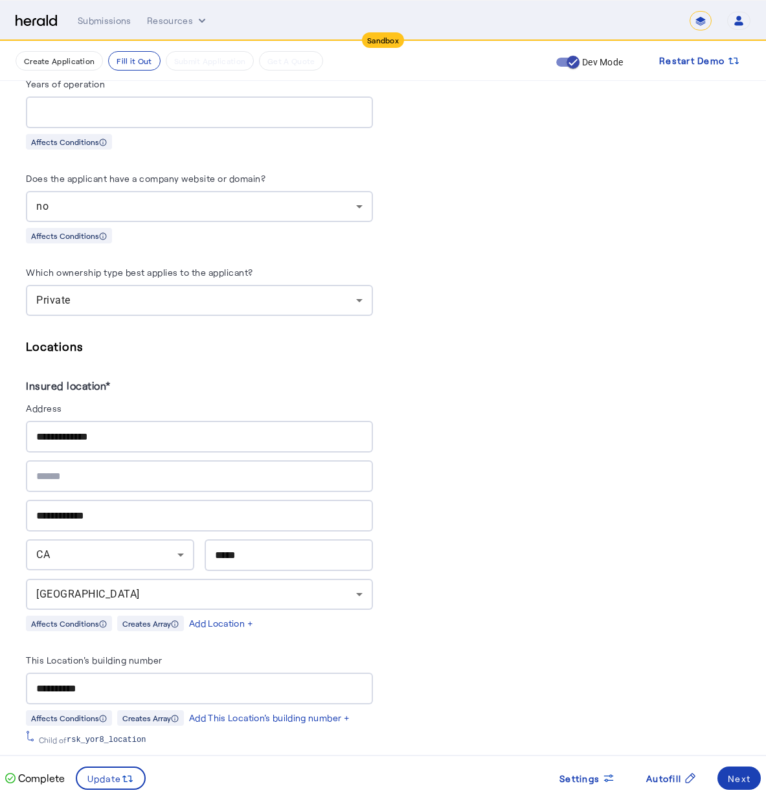
scroll to position [1457, 0]
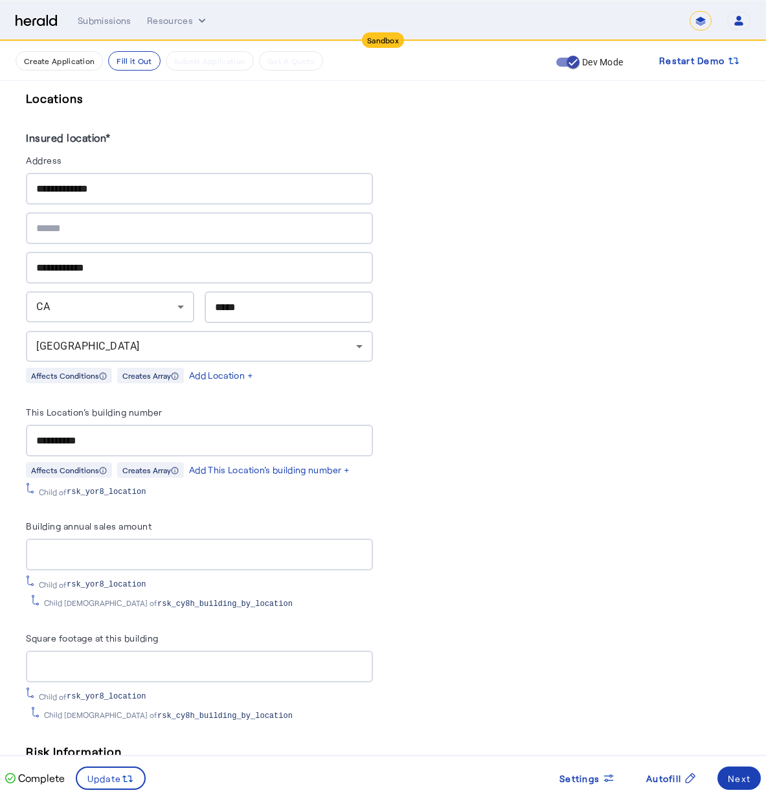
click at [242, 552] on div at bounding box center [199, 555] width 326 height 32
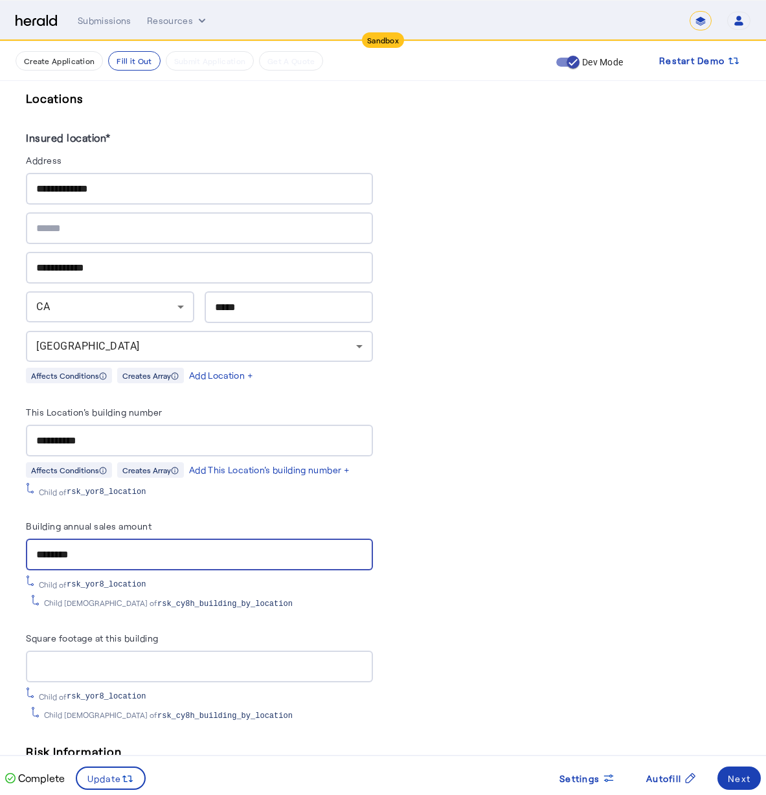
type input "********"
click at [114, 659] on input "Square footage at this building" at bounding box center [199, 667] width 326 height 16
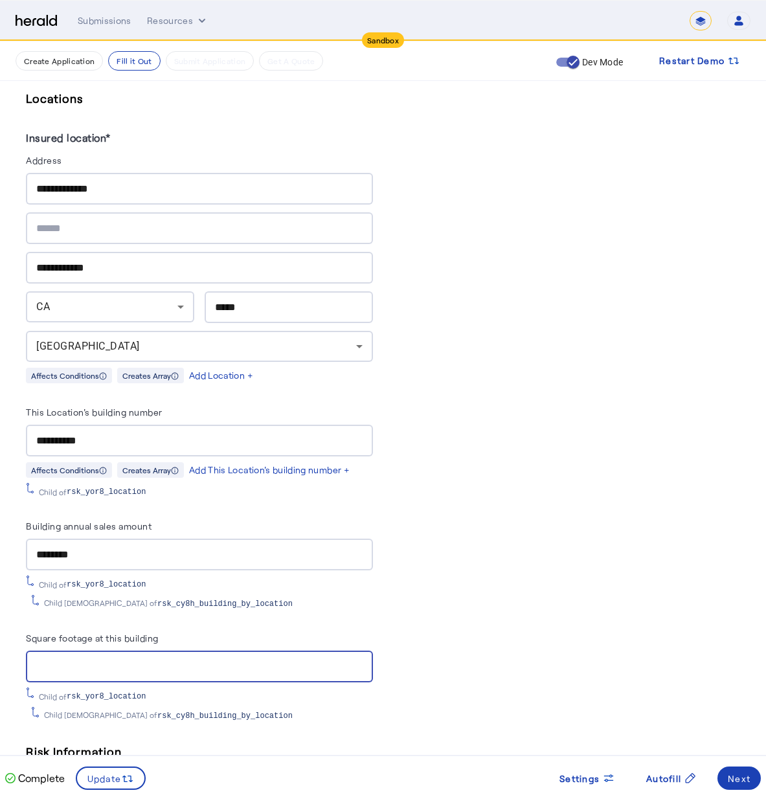
type input "*"
drag, startPoint x: 77, startPoint y: 655, endPoint x: 4, endPoint y: 646, distance: 73.7
type input "****"
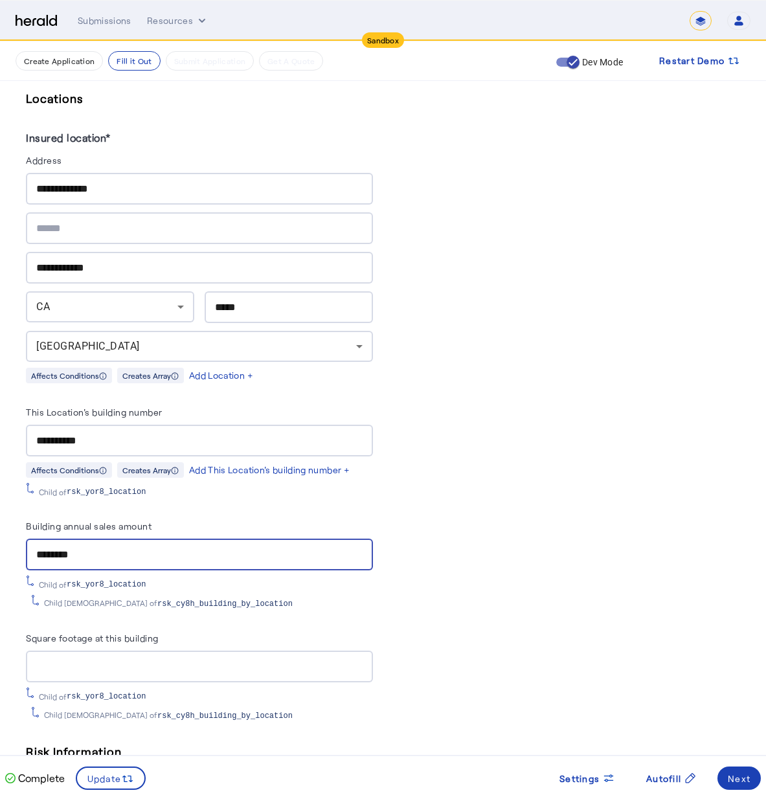
drag, startPoint x: 111, startPoint y: 542, endPoint x: -5, endPoint y: 537, distance: 115.4
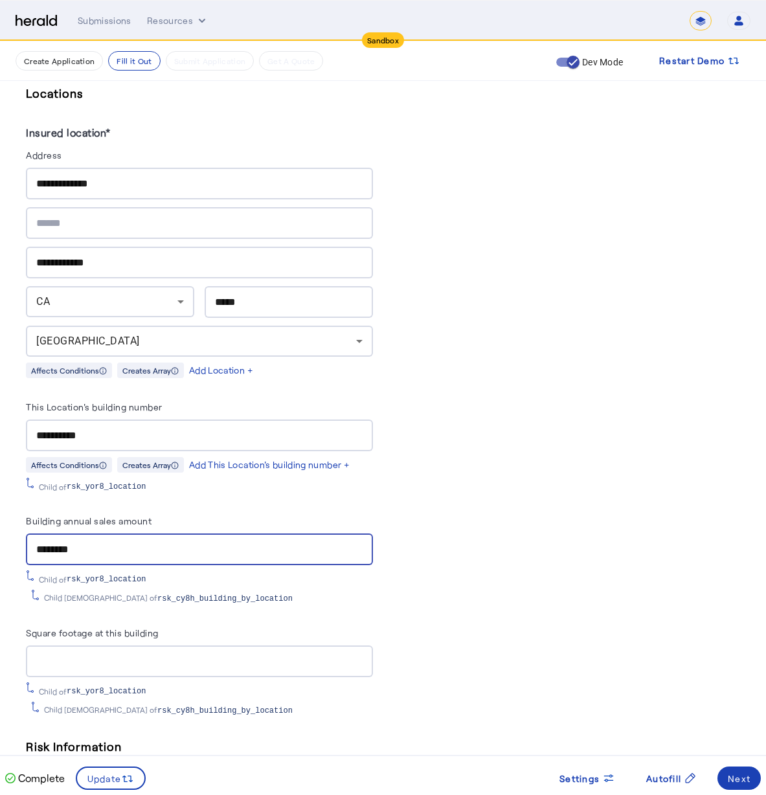
scroll to position [1634, 0]
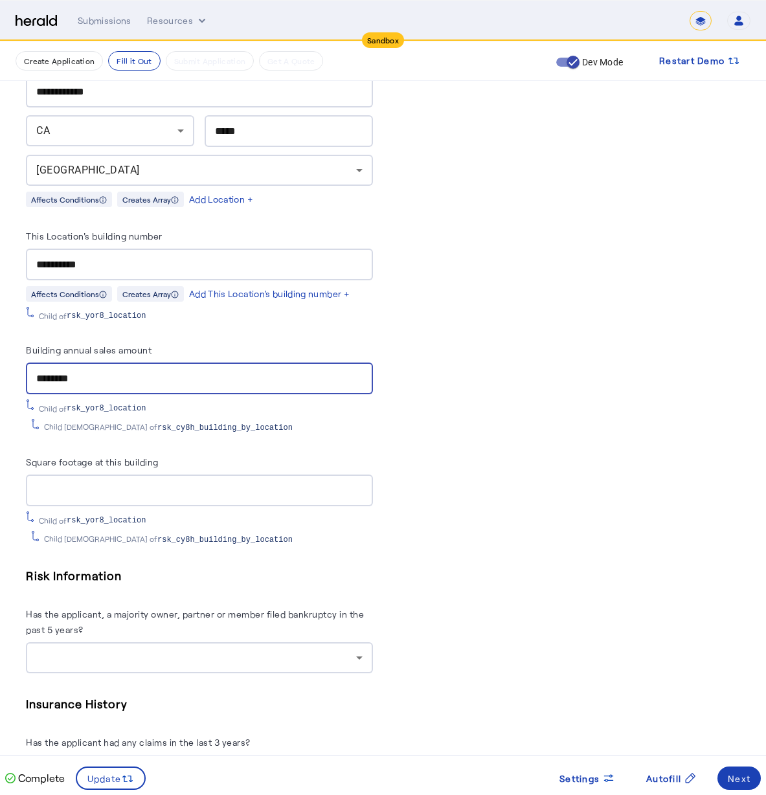
type input "********"
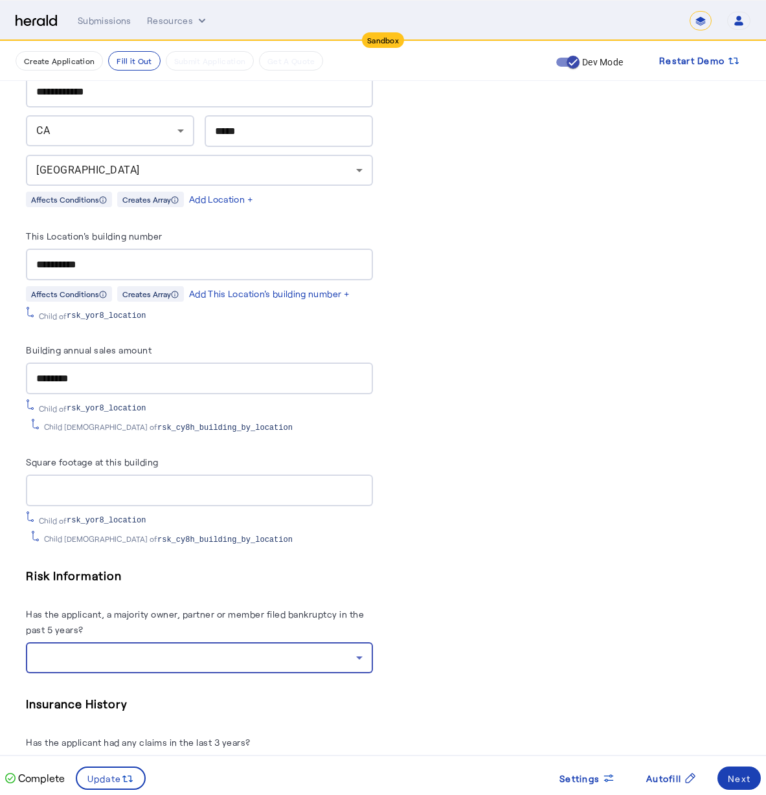
click at [174, 650] on div at bounding box center [196, 658] width 320 height 16
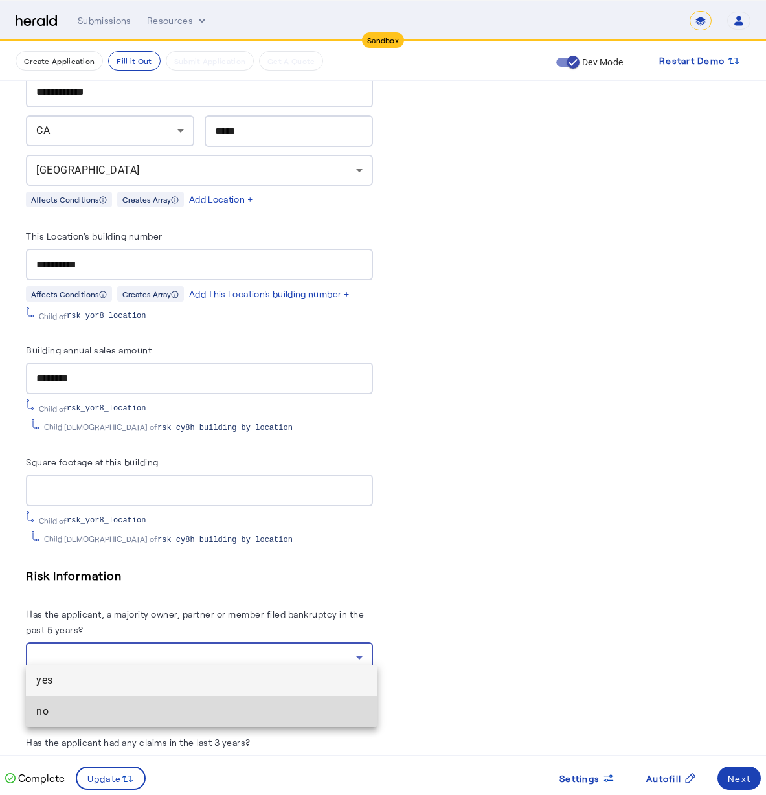
click at [157, 704] on span "no" at bounding box center [201, 712] width 331 height 16
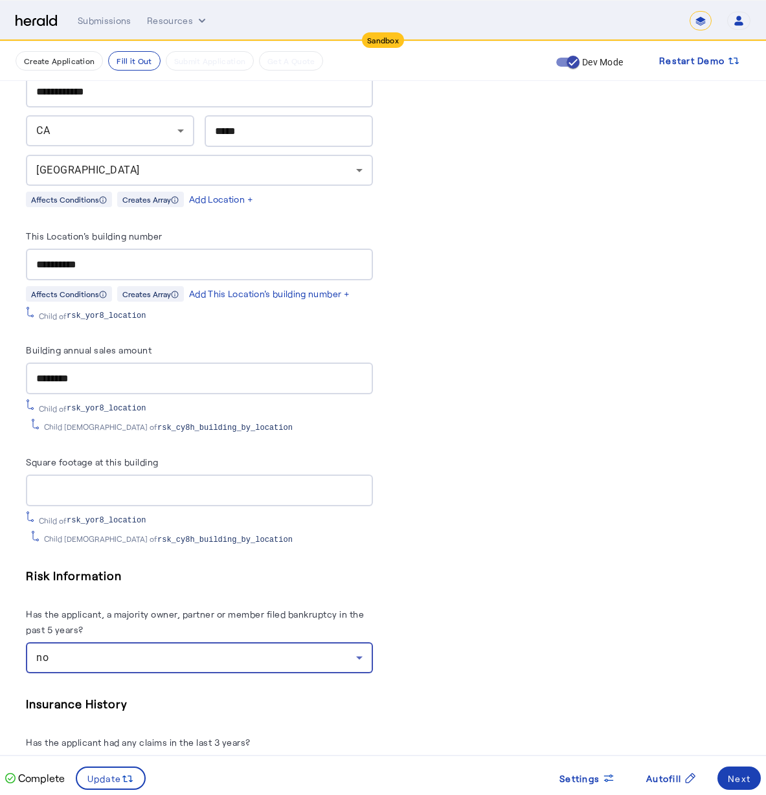
scroll to position [1658, 0]
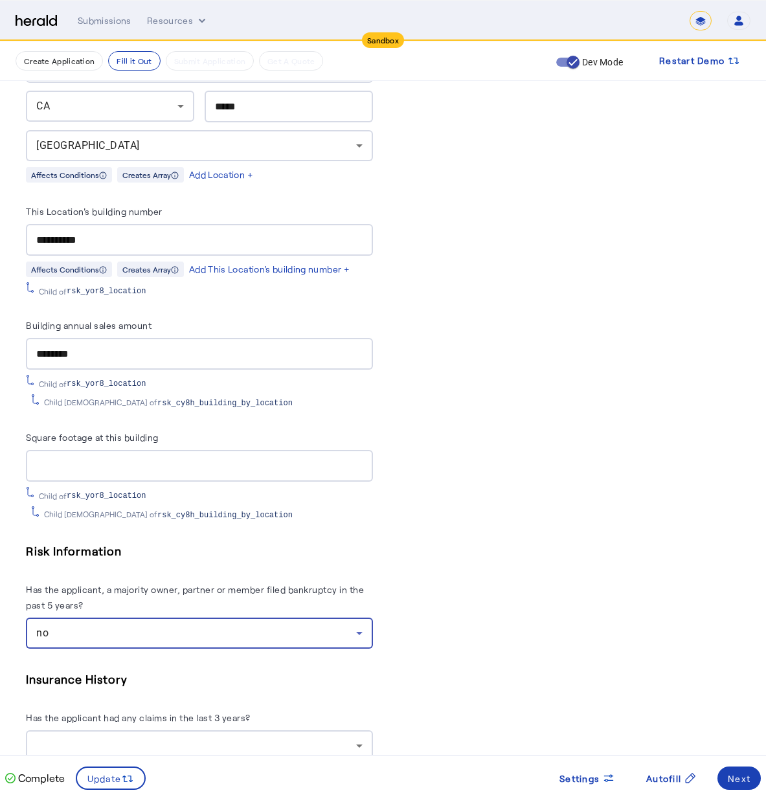
click at [153, 739] on div at bounding box center [196, 746] width 320 height 16
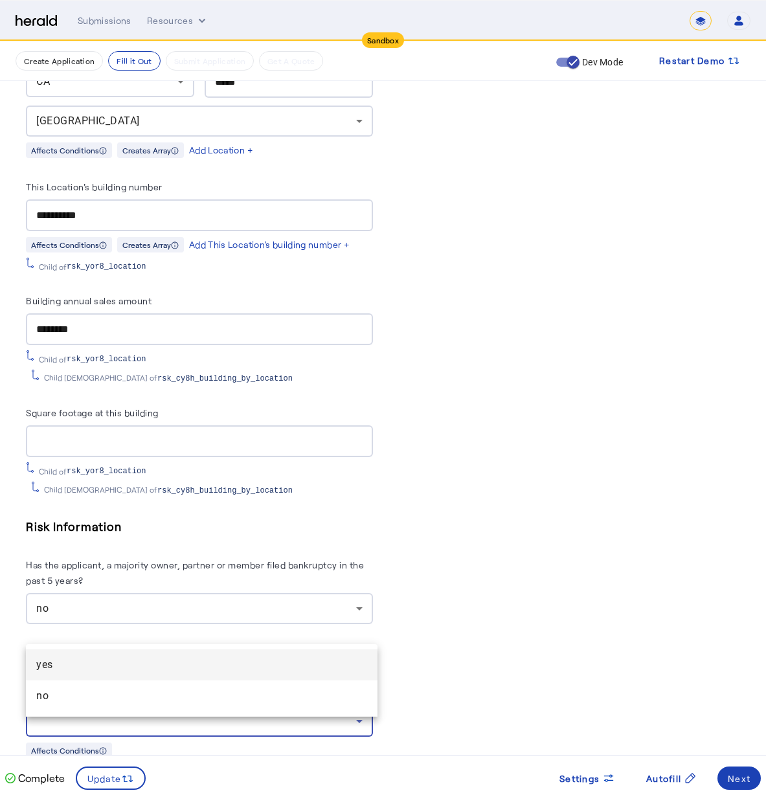
scroll to position [1752, 0]
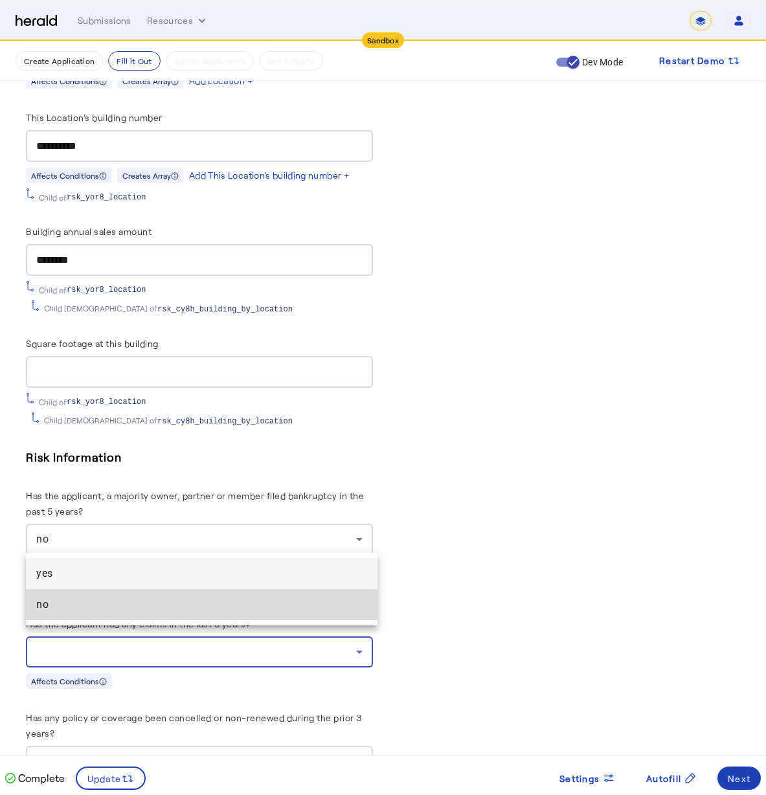
click at [177, 609] on span "no" at bounding box center [201, 605] width 331 height 16
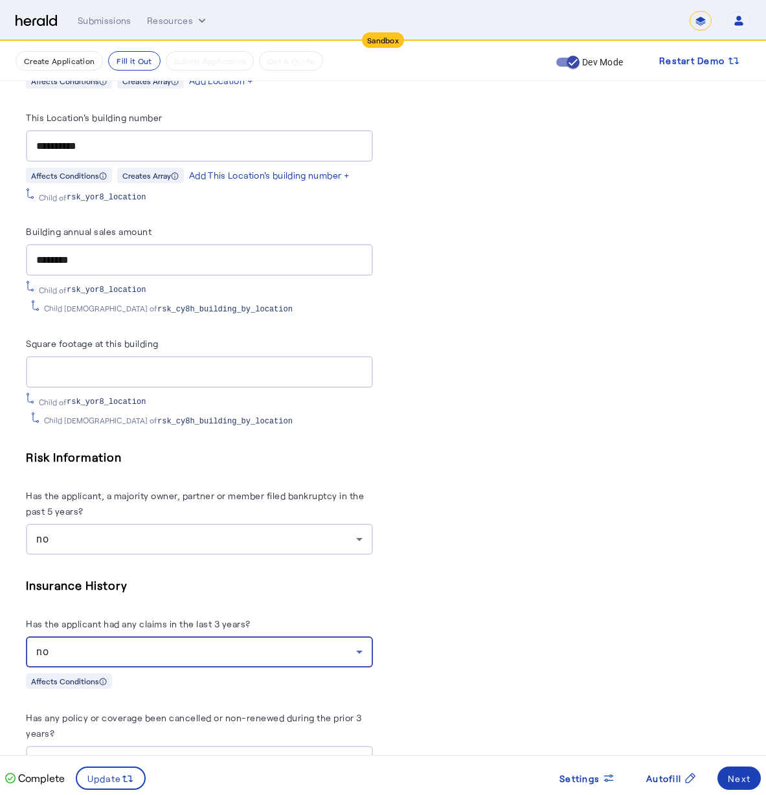
scroll to position [1846, 0]
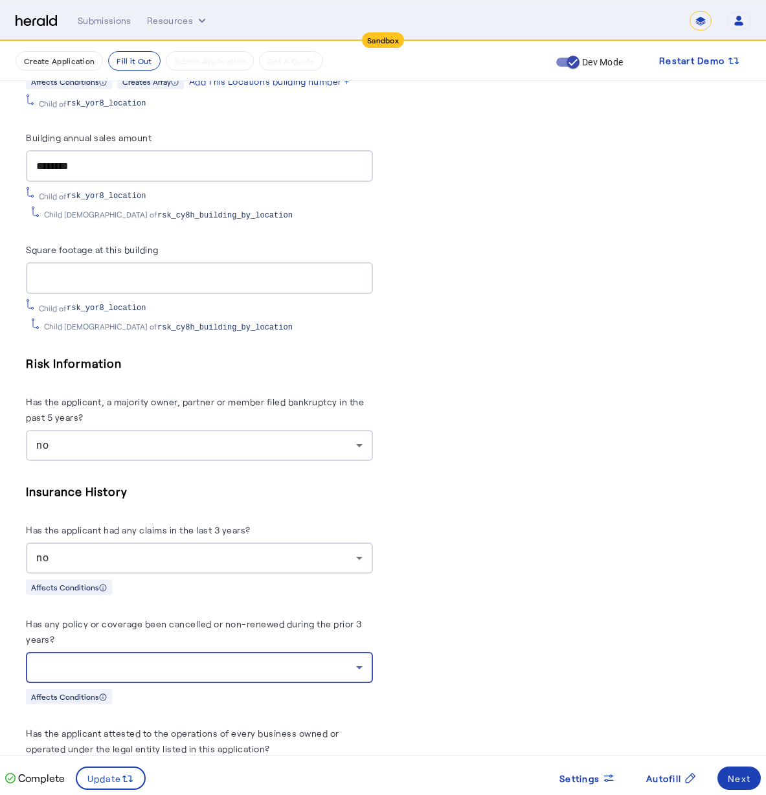
click at [150, 660] on div at bounding box center [196, 668] width 320 height 16
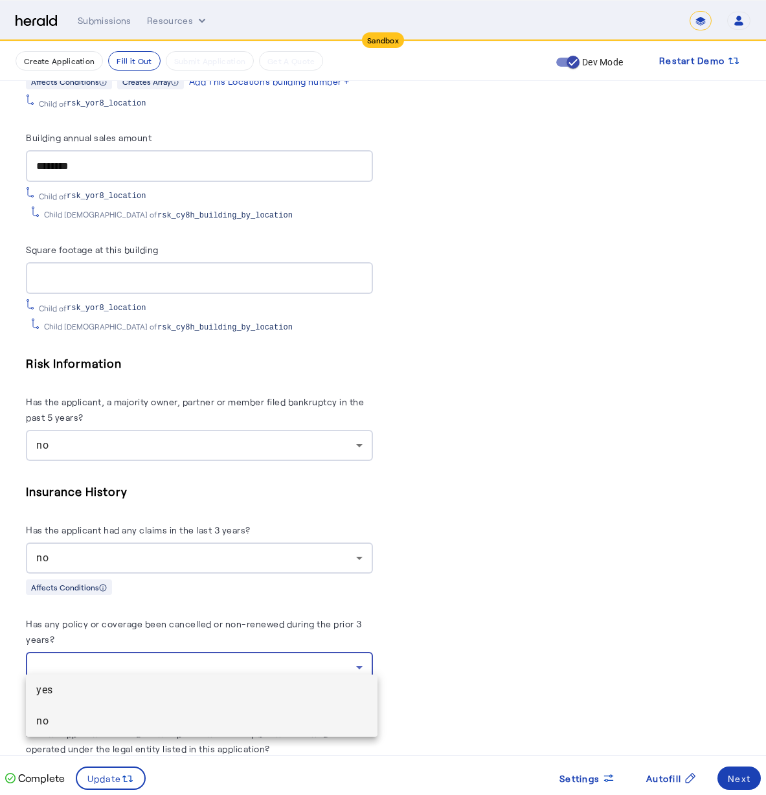
click at [140, 714] on span "no" at bounding box center [201, 722] width 331 height 16
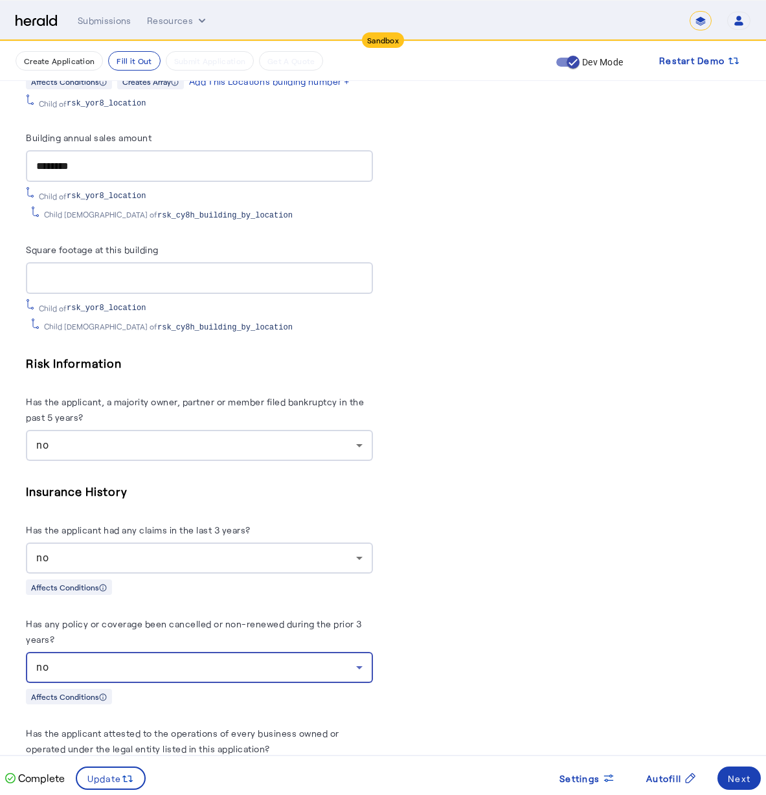
scroll to position [1905, 0]
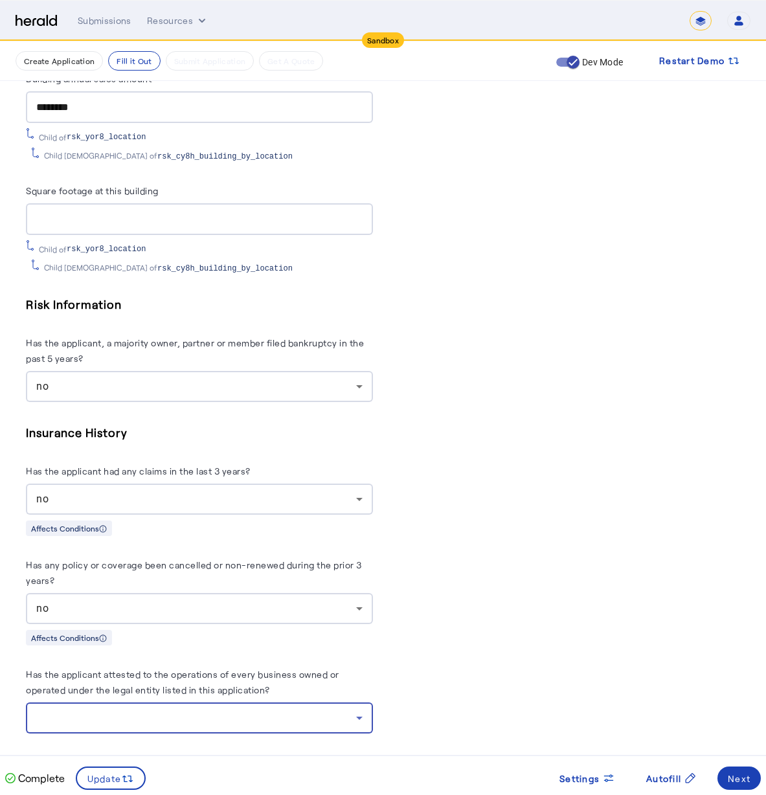
click at [157, 710] on div at bounding box center [196, 718] width 320 height 16
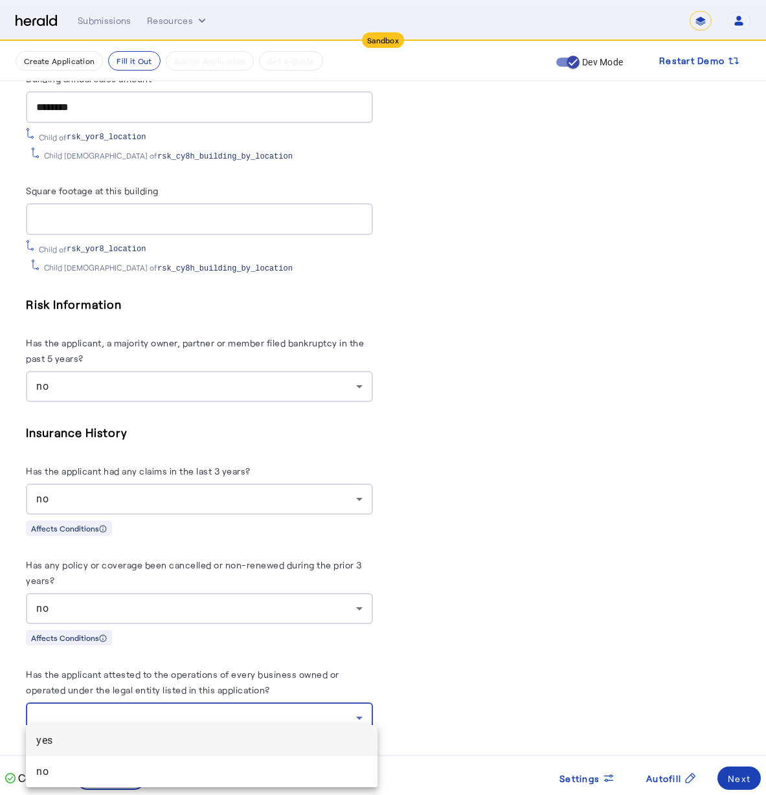
click at [52, 746] on span "yes" at bounding box center [201, 741] width 331 height 16
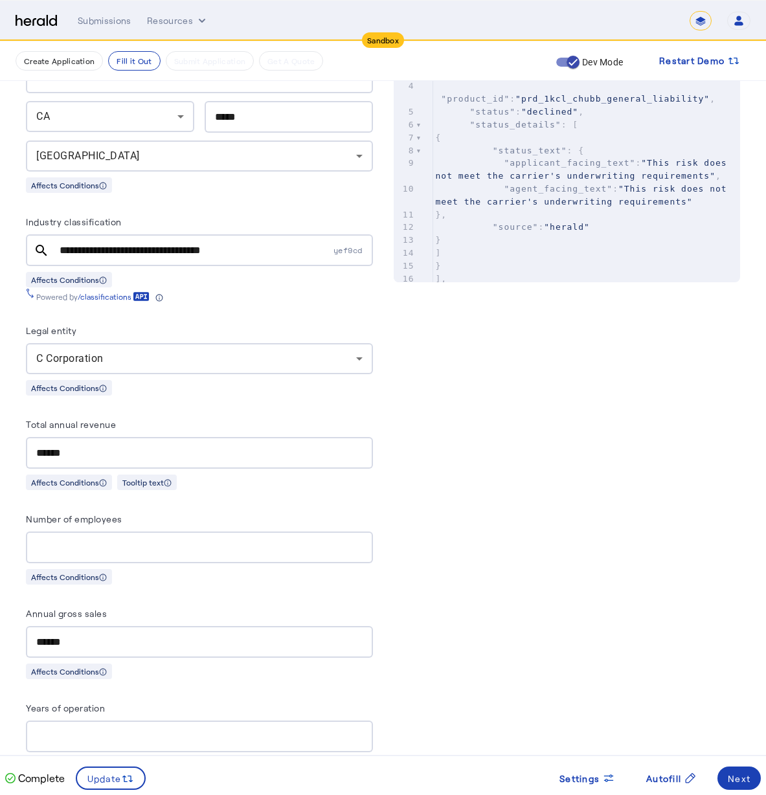
scroll to position [0, 0]
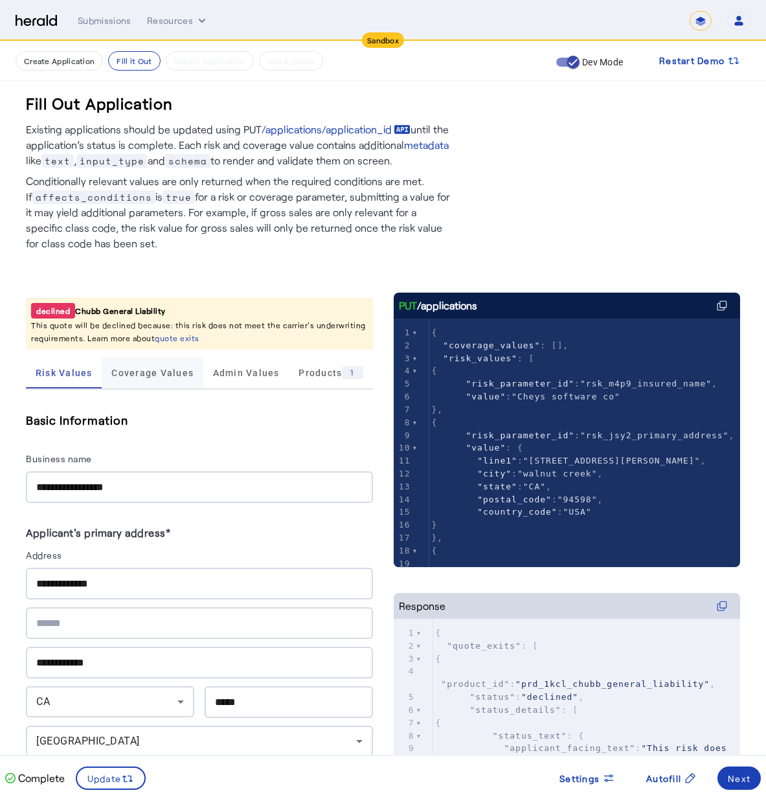
click at [160, 373] on span "Coverage Values" at bounding box center [152, 372] width 82 height 9
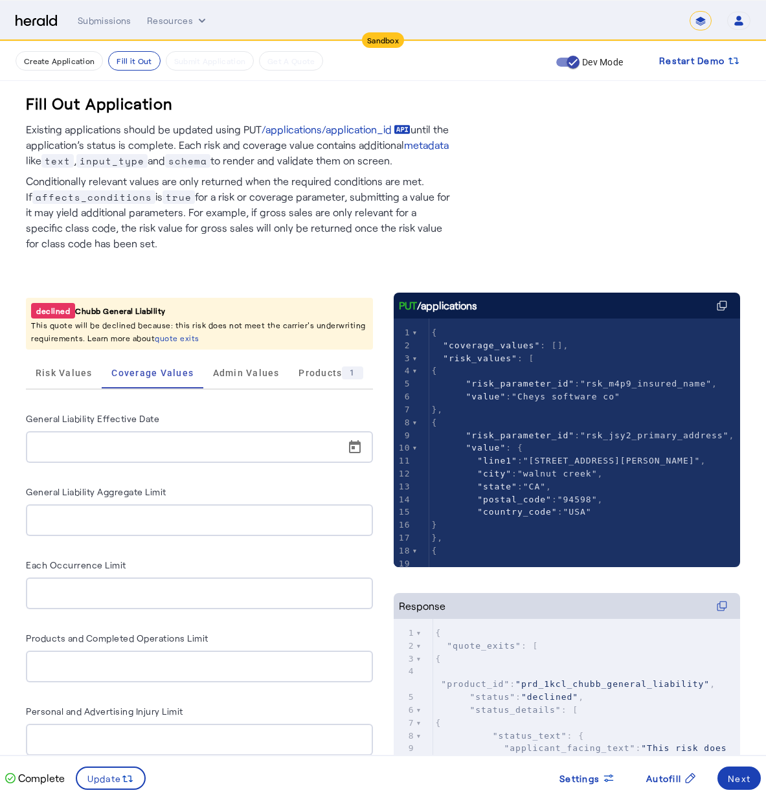
scroll to position [3, 0]
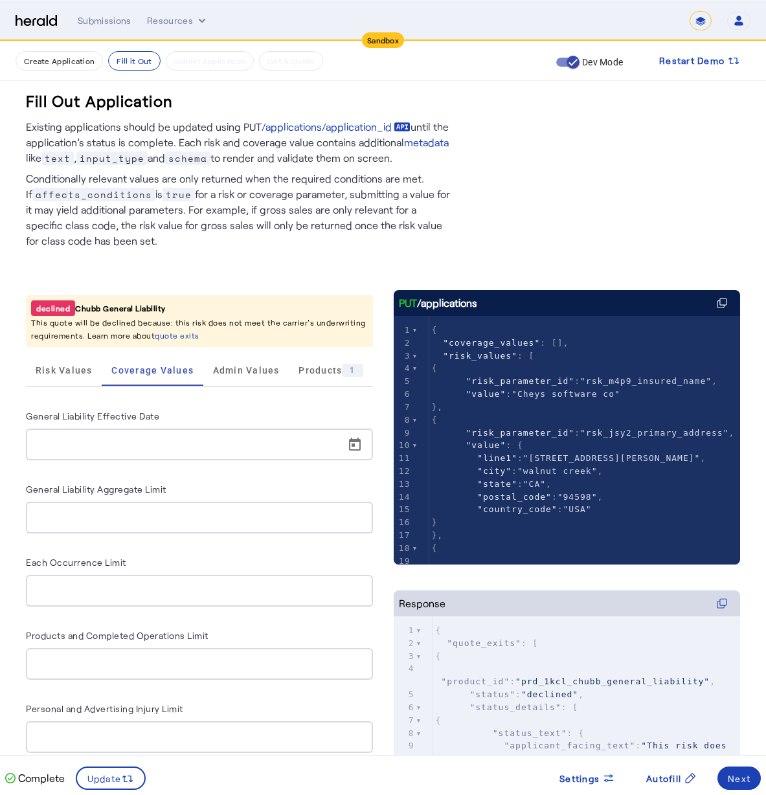
click at [148, 453] on div at bounding box center [203, 445] width 334 height 32
click at [368, 444] on span "Open calendar" at bounding box center [354, 444] width 31 height 31
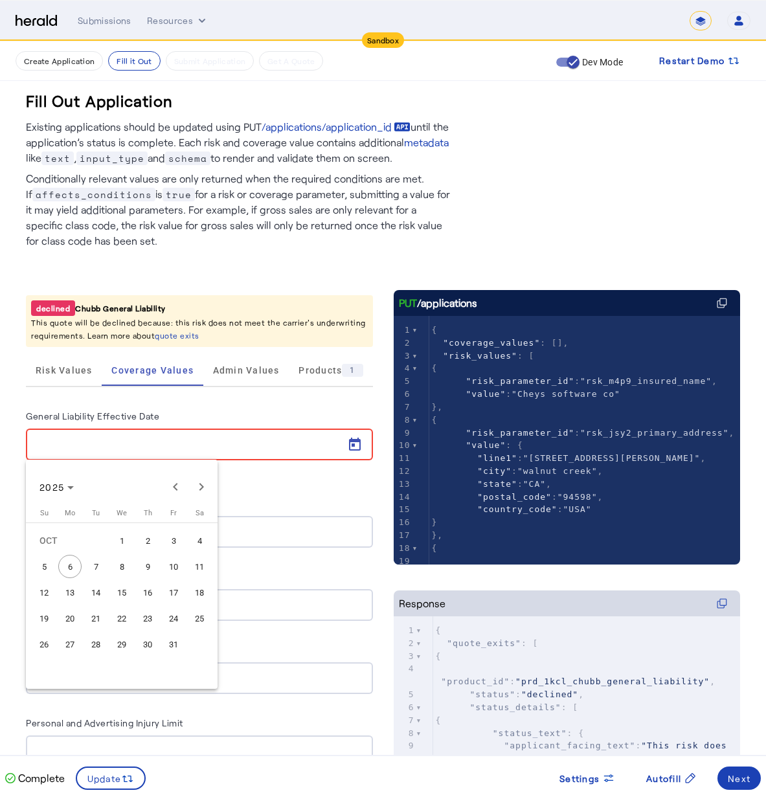
click at [101, 573] on span "7" at bounding box center [95, 566] width 23 height 23
type input "**********"
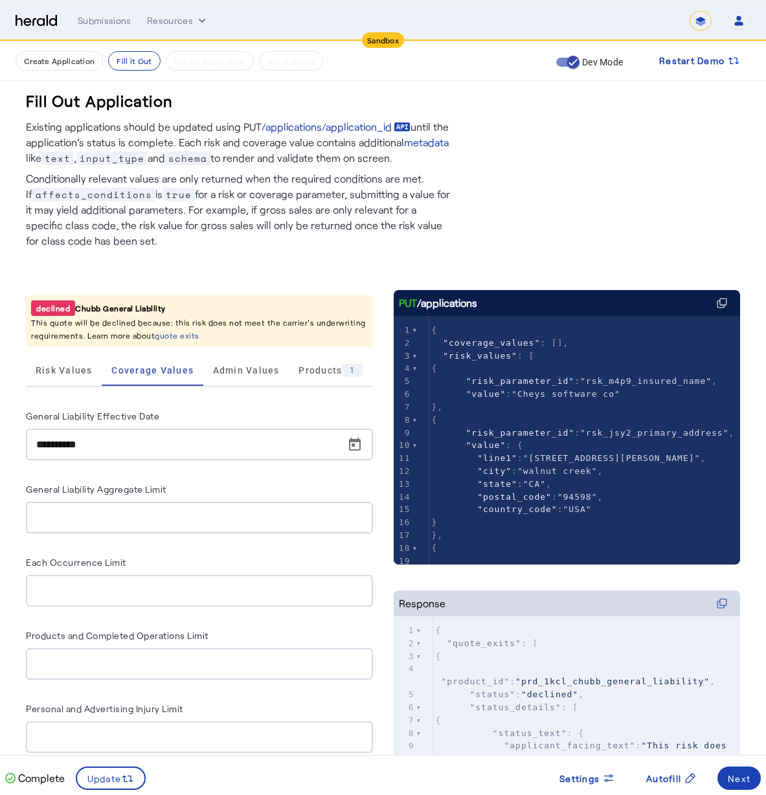
click at [307, 471] on div "**********" at bounding box center [199, 653] width 347 height 491
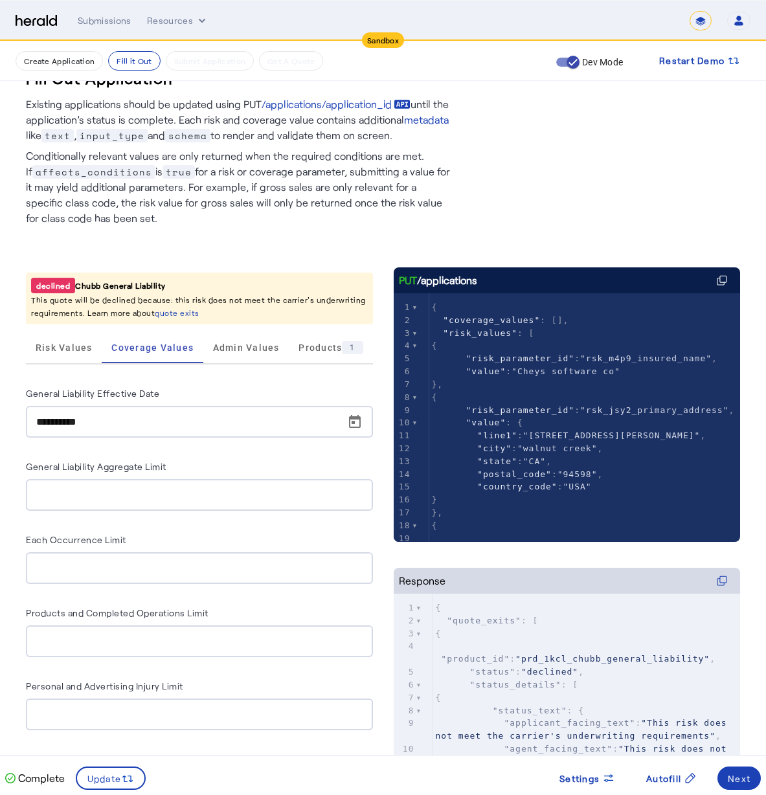
scroll to position [95, 0]
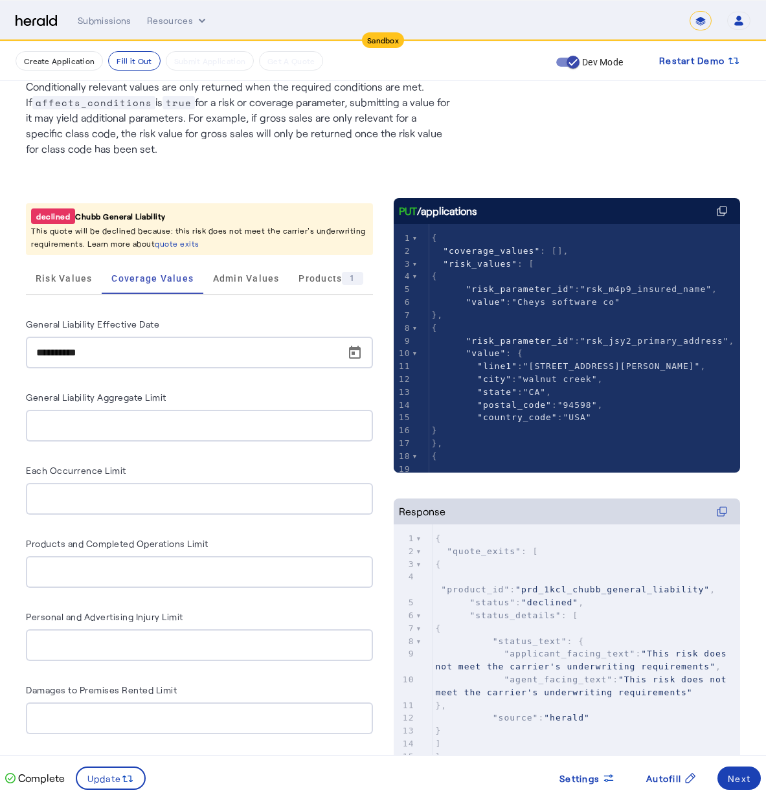
click at [113, 442] on div "**********" at bounding box center [199, 561] width 347 height 491
click at [117, 435] on div at bounding box center [199, 426] width 326 height 32
type input "**********"
click at [221, 527] on div "**********" at bounding box center [199, 561] width 347 height 491
click at [221, 510] on div at bounding box center [199, 499] width 326 height 32
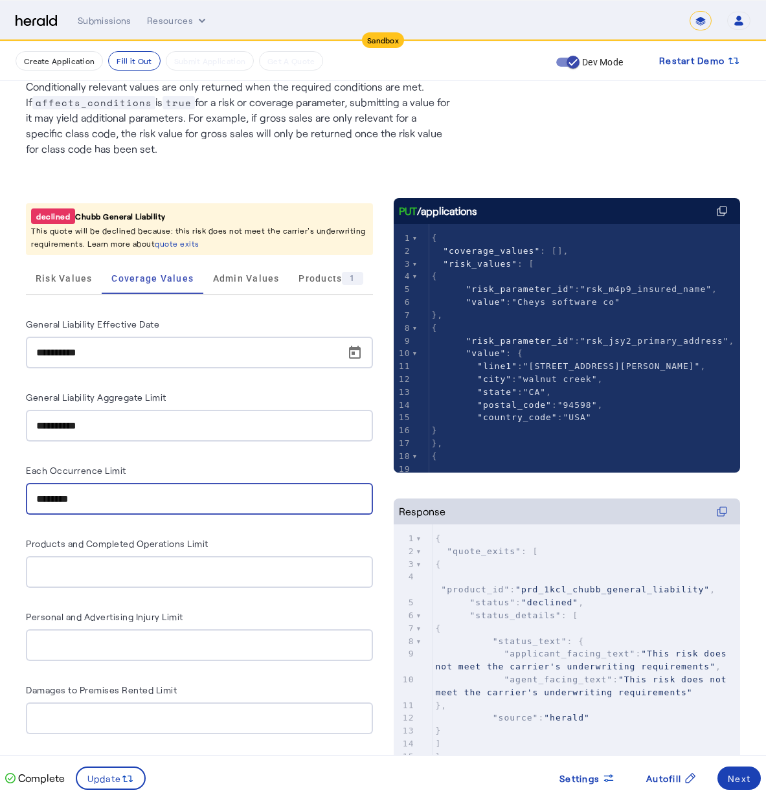
type input "********"
click at [153, 573] on input "Products and Completed Operations Limit" at bounding box center [199, 573] width 326 height 16
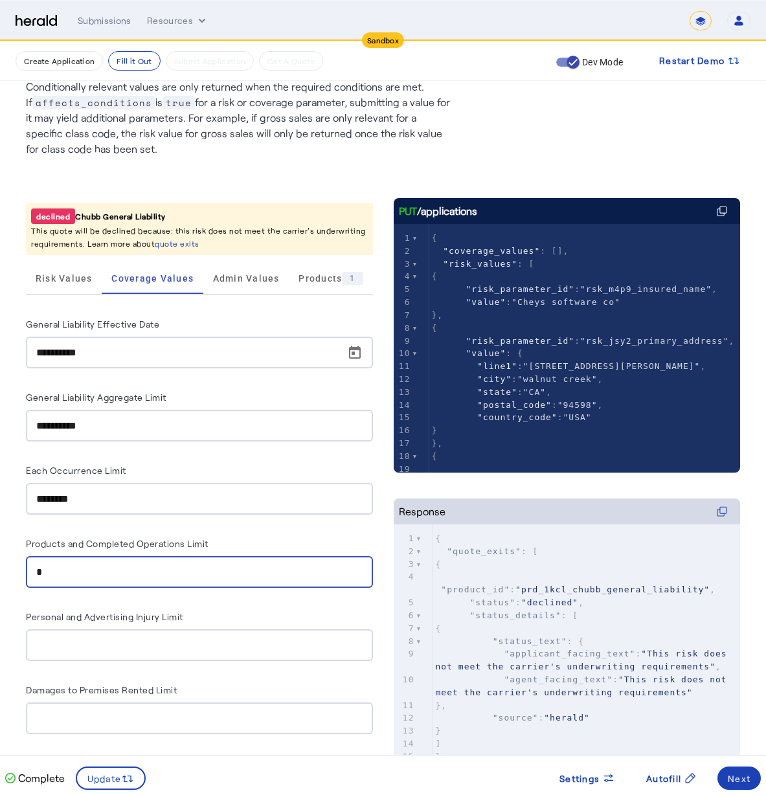
type input "**"
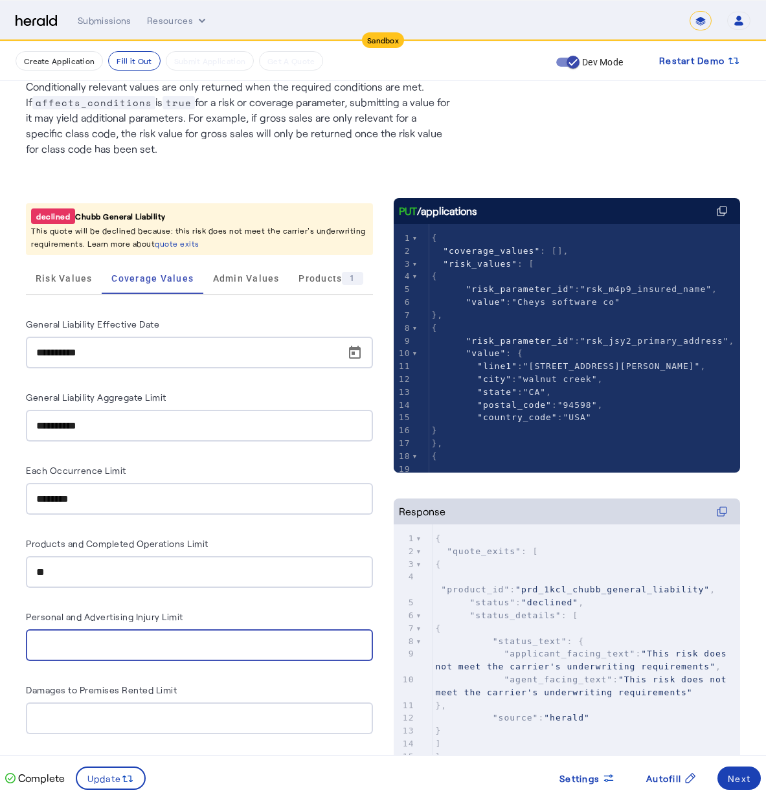
click at [201, 643] on input "Personal and Advertising Injury Limit" at bounding box center [199, 646] width 326 height 16
click at [188, 647] on input "Personal and Advertising Injury Limit" at bounding box center [199, 646] width 326 height 16
type input "*"
type input "********"
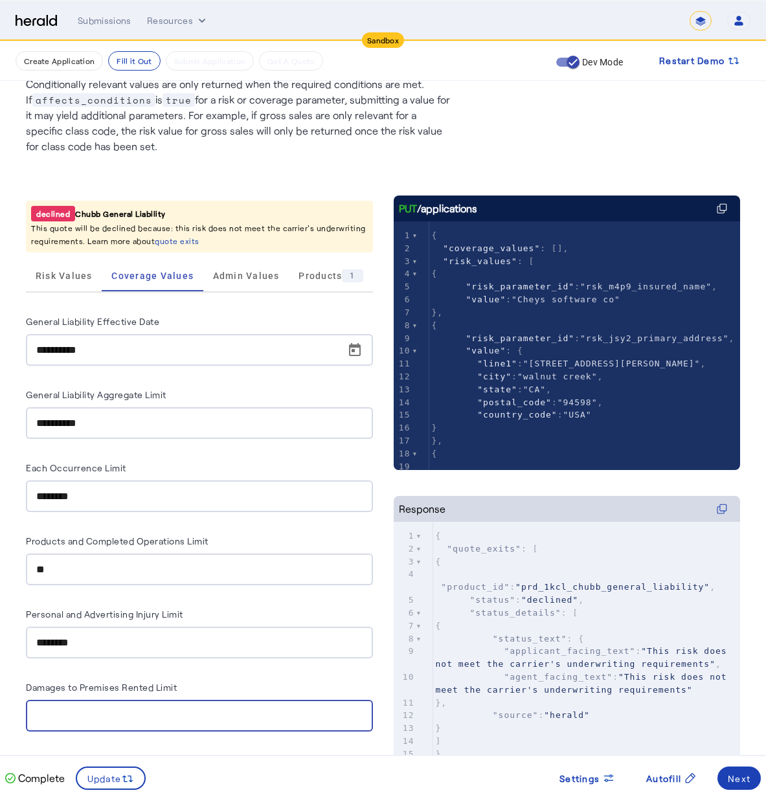
scroll to position [175, 0]
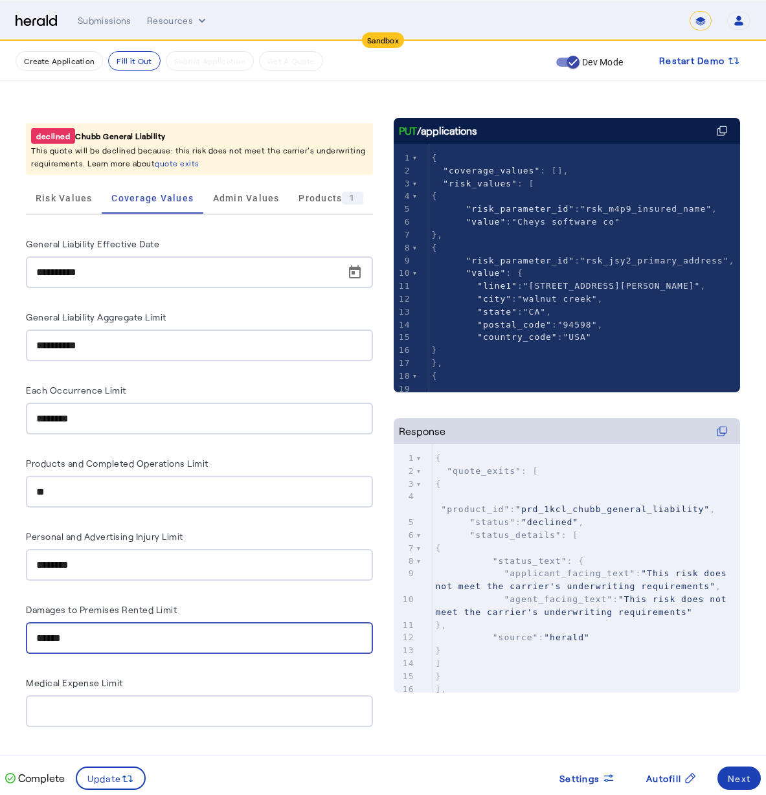
type input "*******"
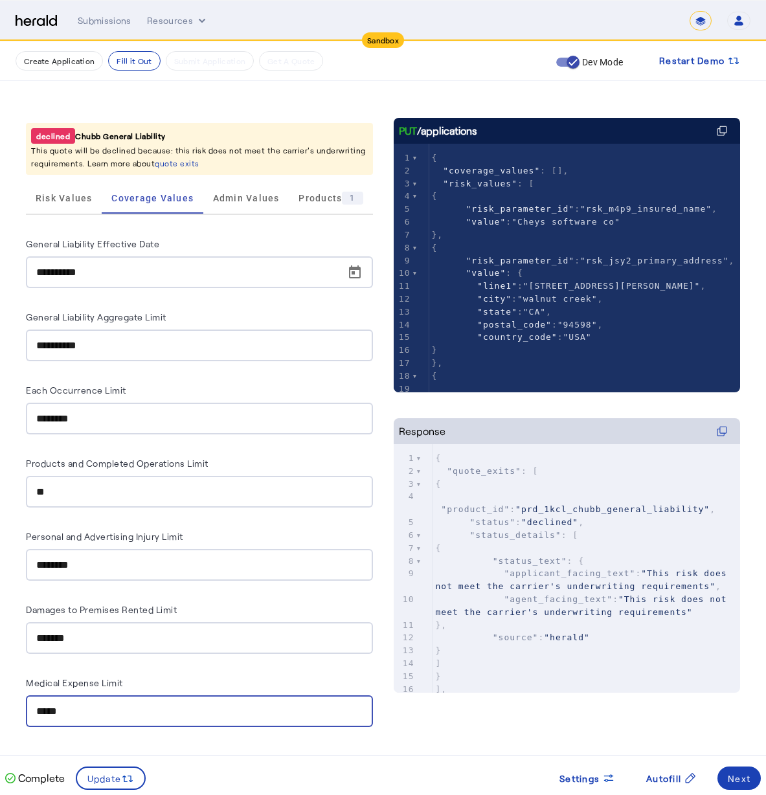
type input "******"
click at [607, 732] on div "PUT /applications xxxxxxxxxx 8 76 1 { 2 "coverage_values" : [], 3 "risk_values"…" at bounding box center [567, 433] width 347 height 630
click at [220, 185] on span "Admin Values" at bounding box center [246, 198] width 67 height 31
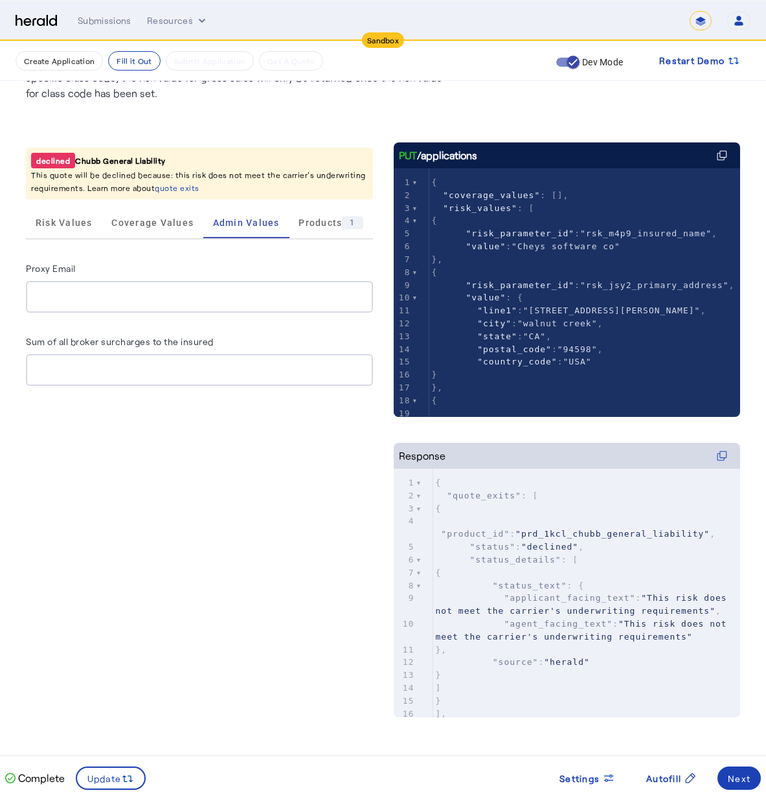
click at [129, 304] on div at bounding box center [199, 297] width 326 height 32
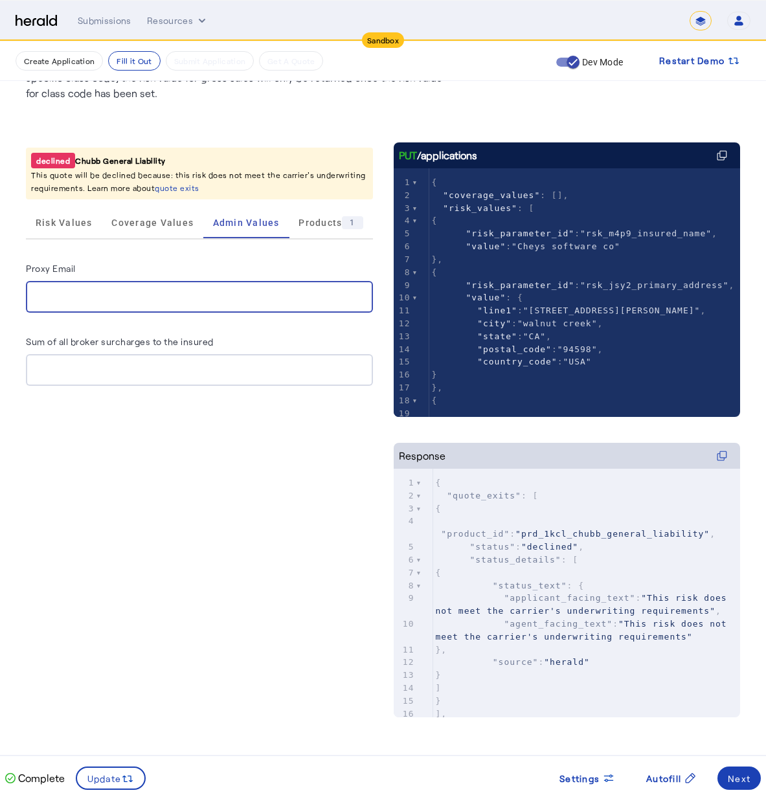
click at [226, 269] on div "Proxy Email" at bounding box center [199, 270] width 347 height 21
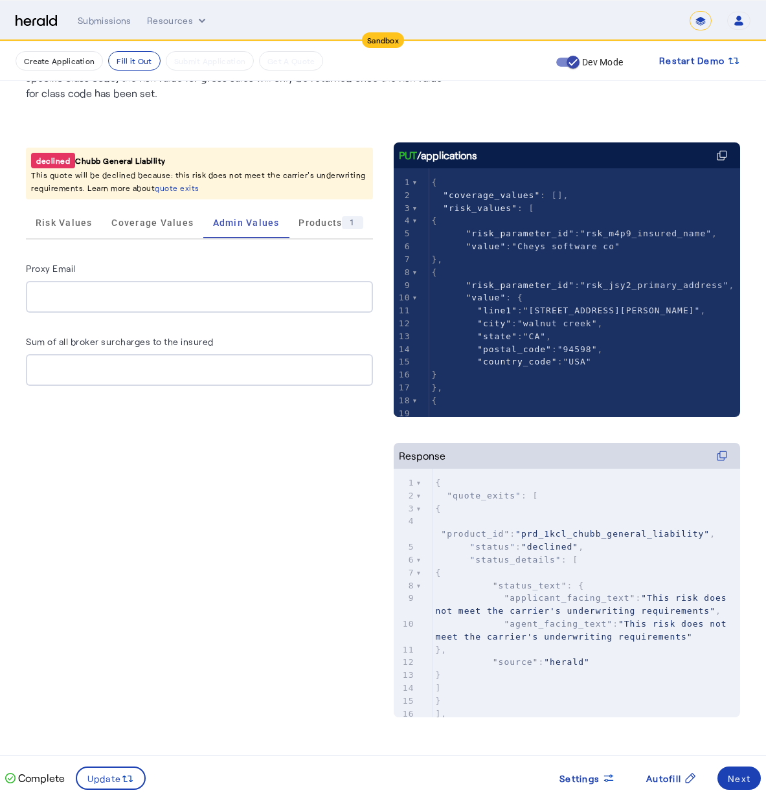
click at [142, 358] on div at bounding box center [199, 370] width 326 height 32
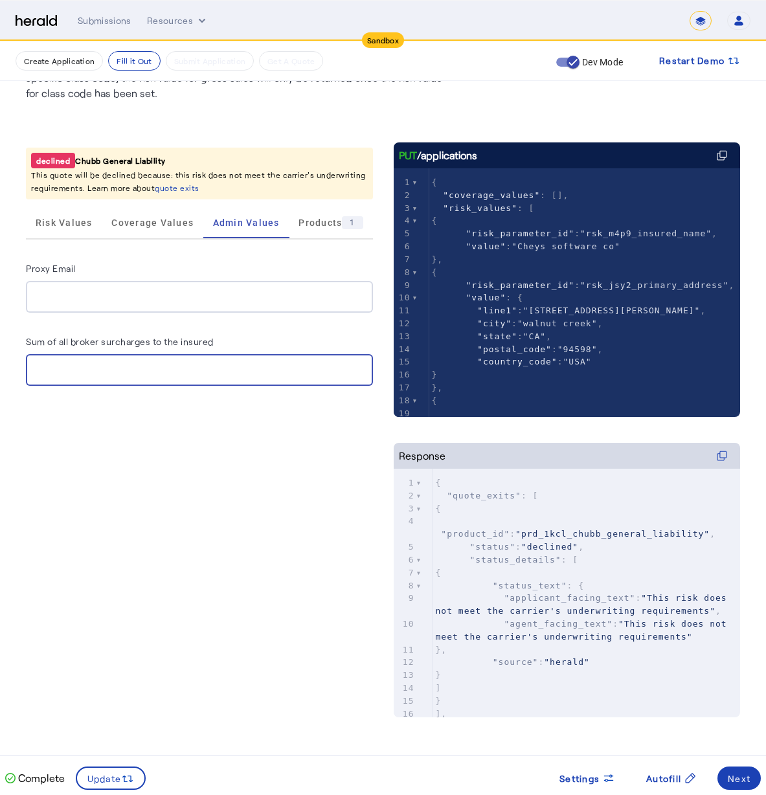
type input "*"
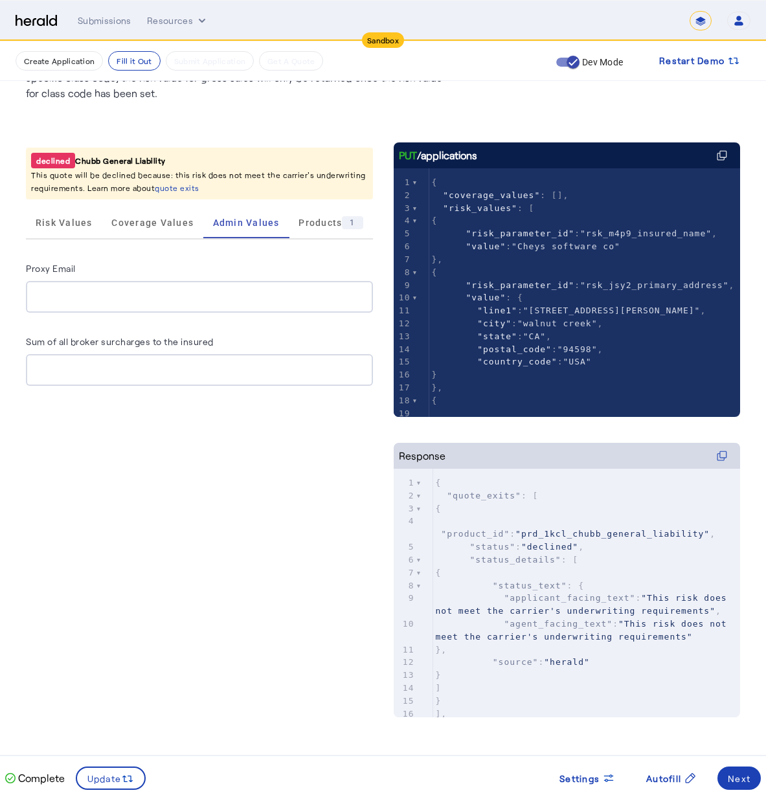
click at [213, 535] on div "declined Chubb General Liability This quote will be declined because: this risk…" at bounding box center [199, 442] width 347 height 601
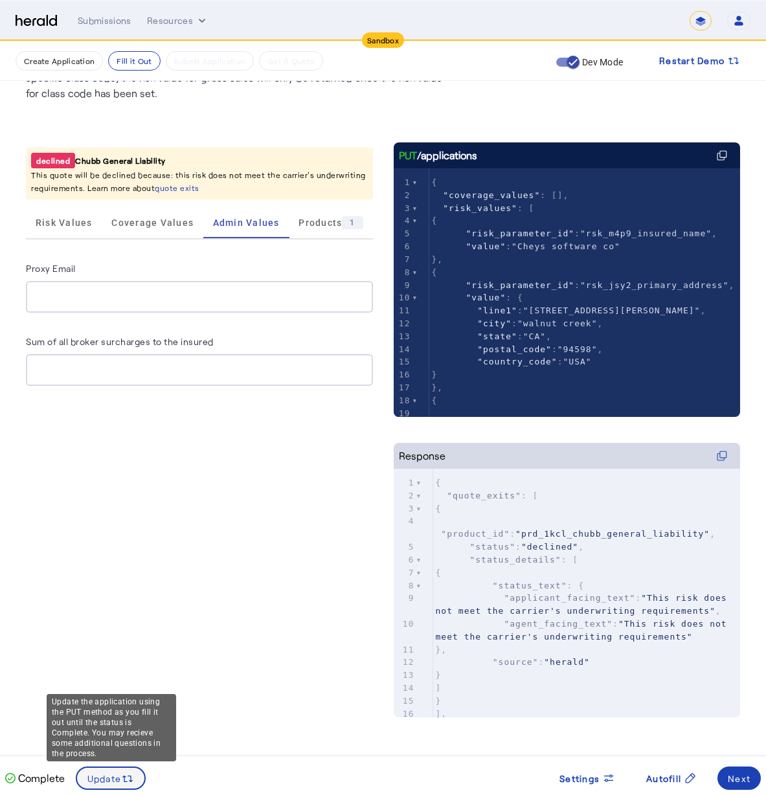
click at [120, 786] on span at bounding box center [111, 778] width 68 height 31
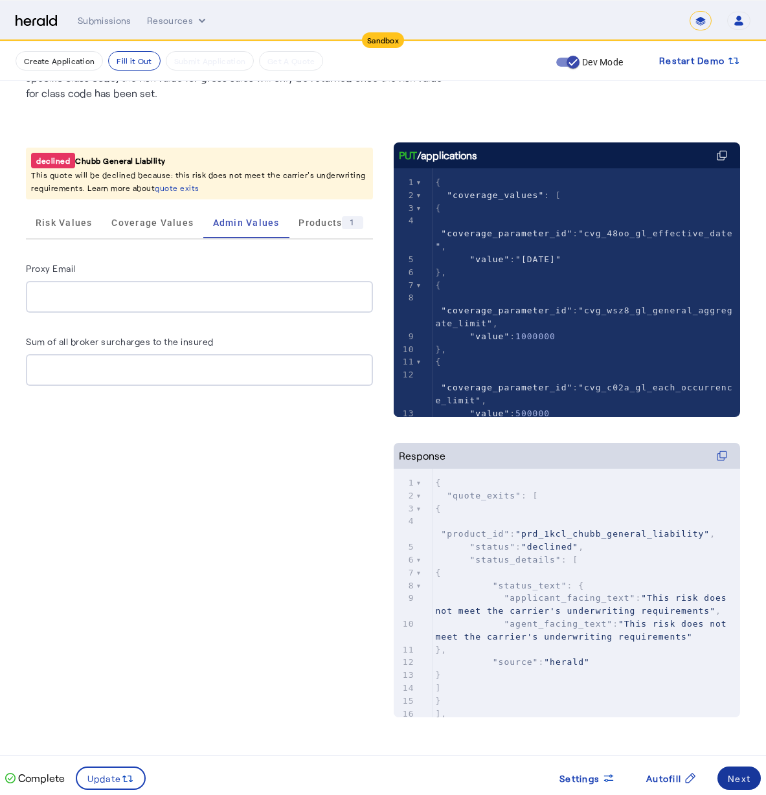
click at [743, 776] on div "Next" at bounding box center [739, 779] width 23 height 14
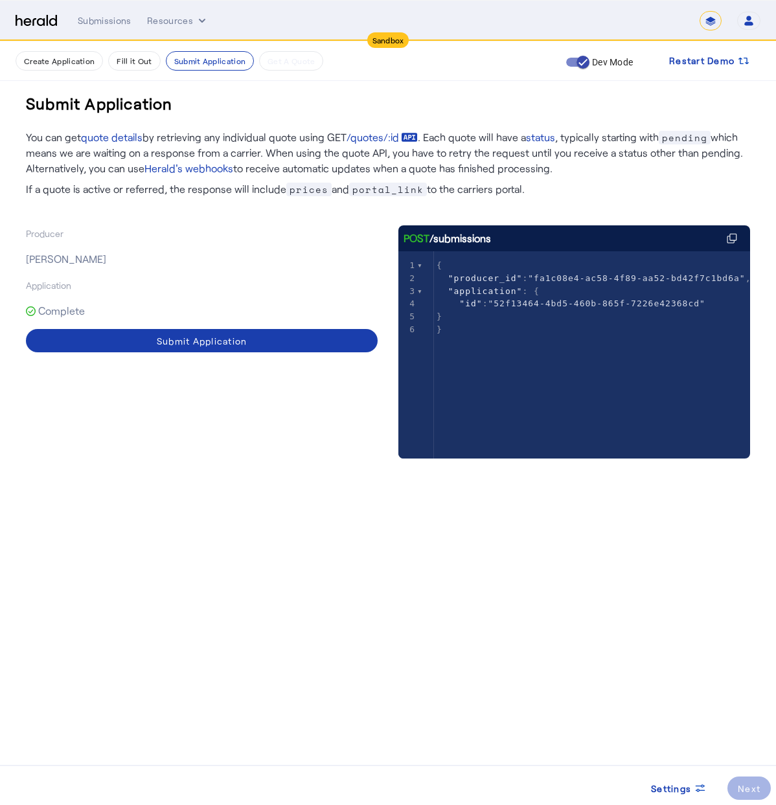
click at [226, 342] on div "Submit Application" at bounding box center [202, 341] width 91 height 14
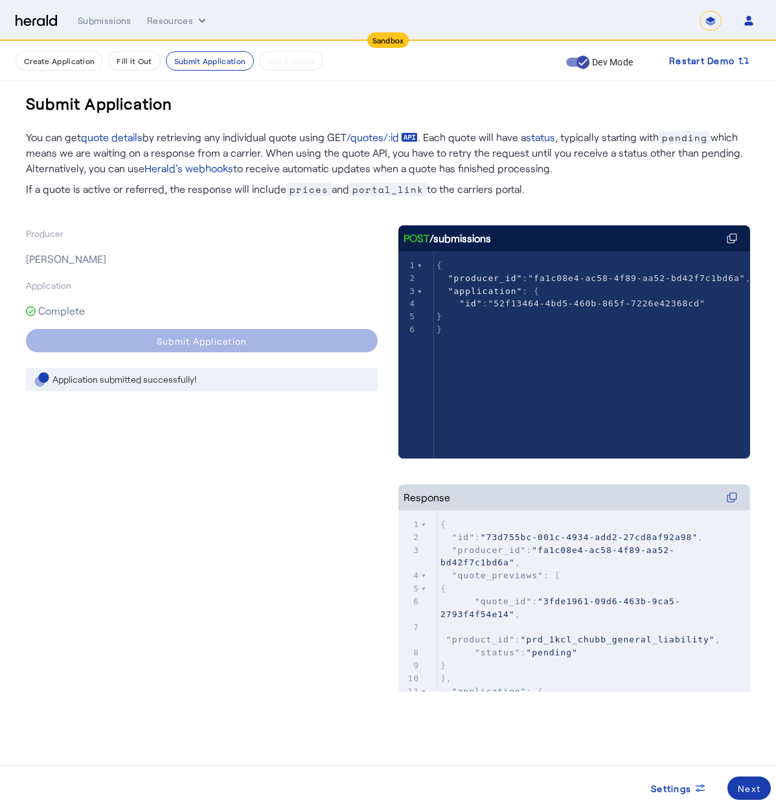
click at [747, 780] on span at bounding box center [748, 787] width 43 height 31
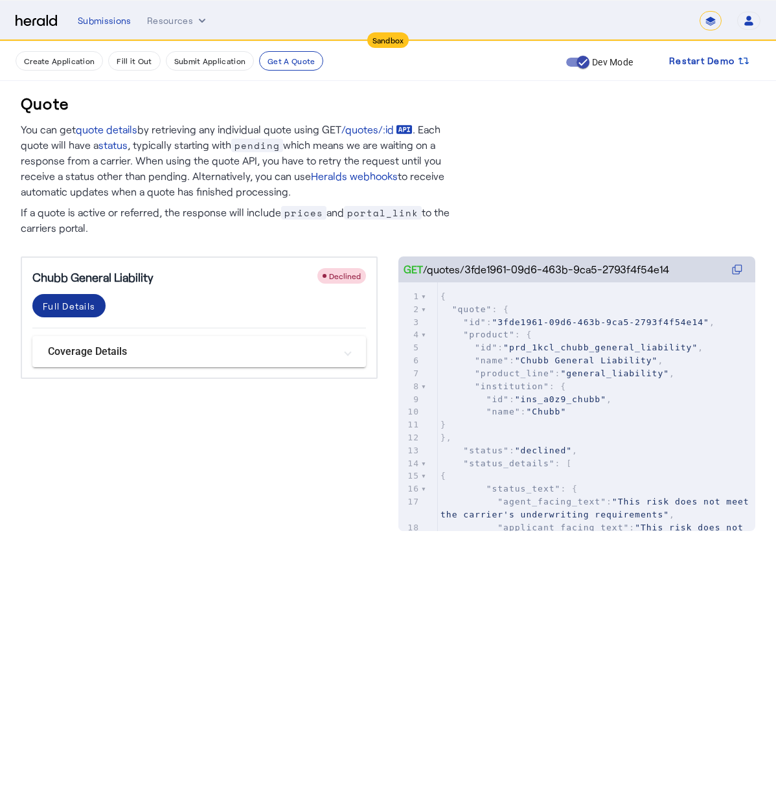
click at [74, 313] on span at bounding box center [68, 305] width 73 height 31
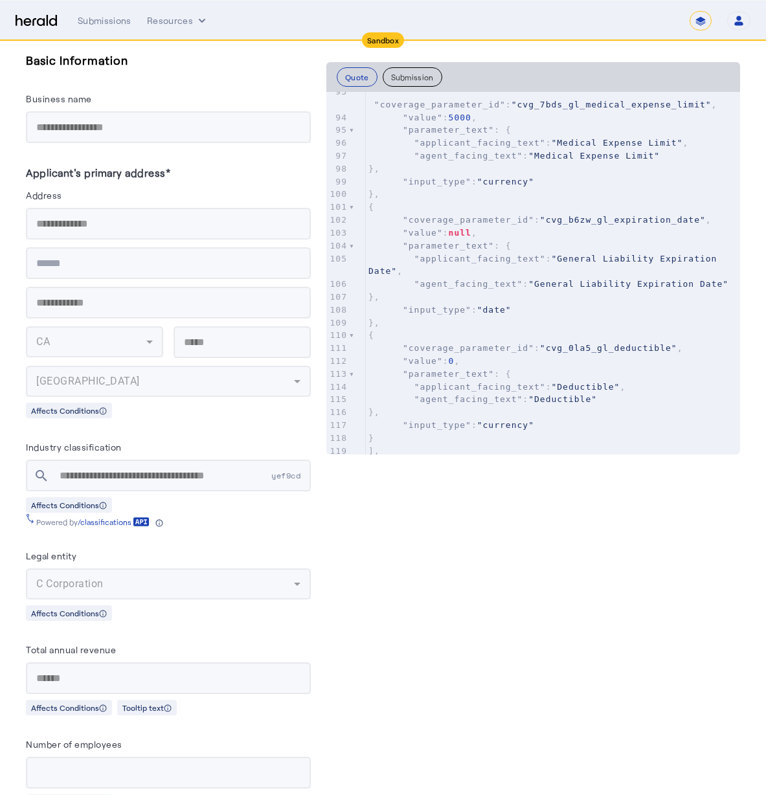
scroll to position [434, 0]
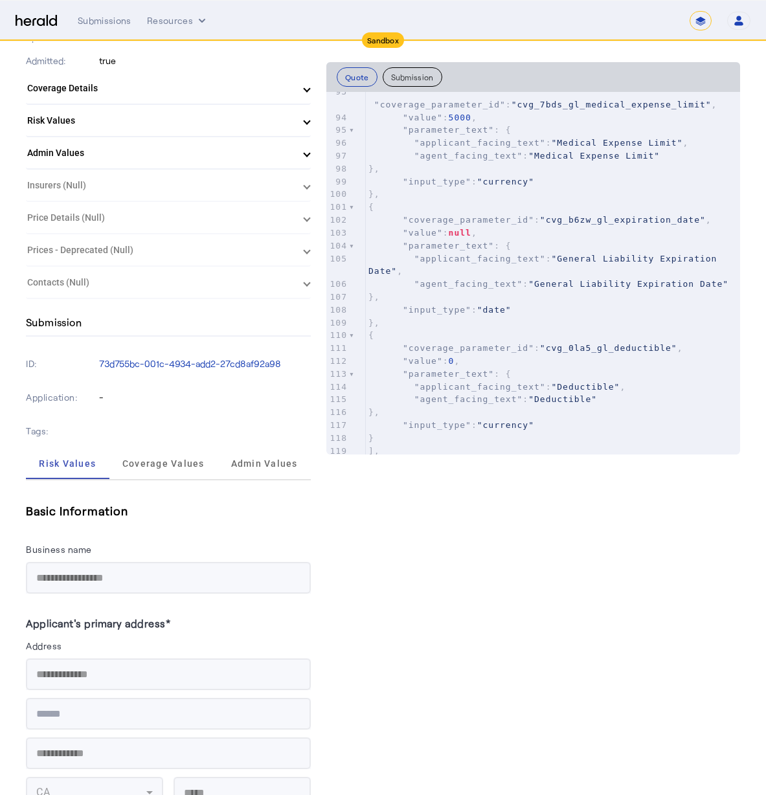
drag, startPoint x: 146, startPoint y: 214, endPoint x: 318, endPoint y: 207, distance: 172.4
click at [146, 214] on herald-expansion-panel "Price Details (Null) Null" at bounding box center [168, 218] width 285 height 32
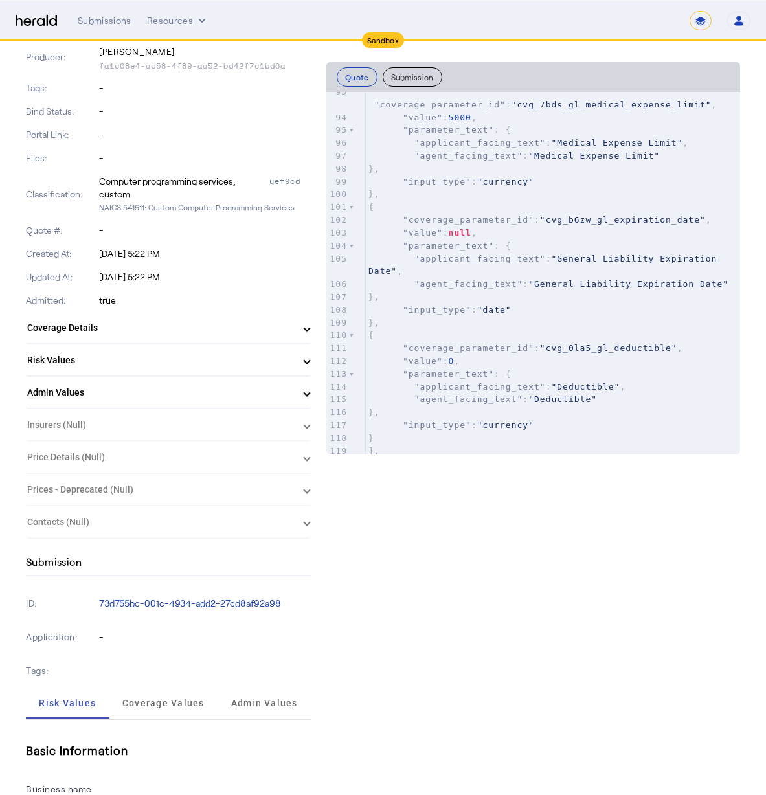
click at [306, 328] on span at bounding box center [306, 328] width 5 height 14
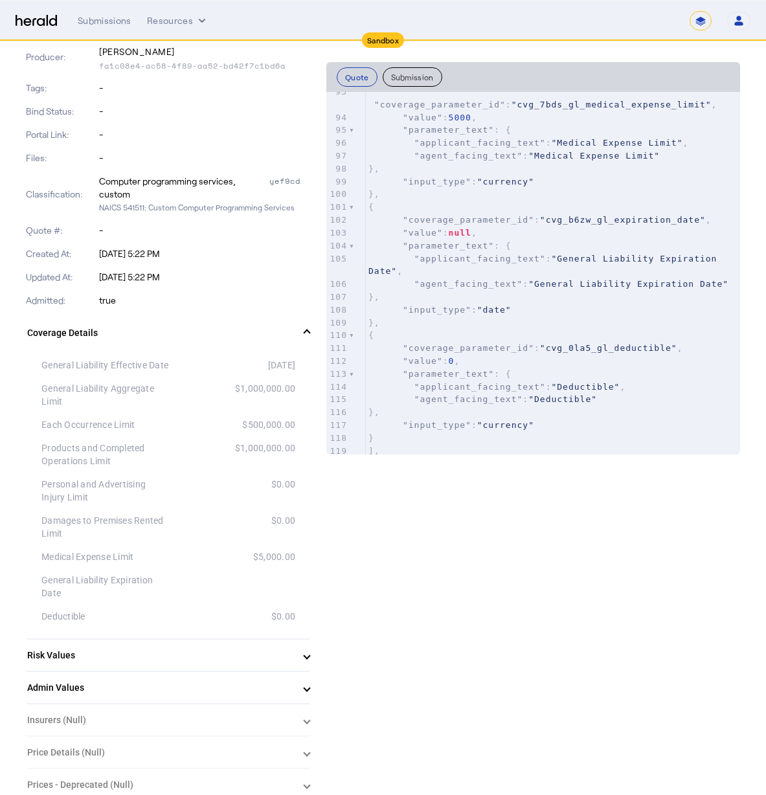
scroll to position [80, 0]
